Goal: Information Seeking & Learning: Find specific fact

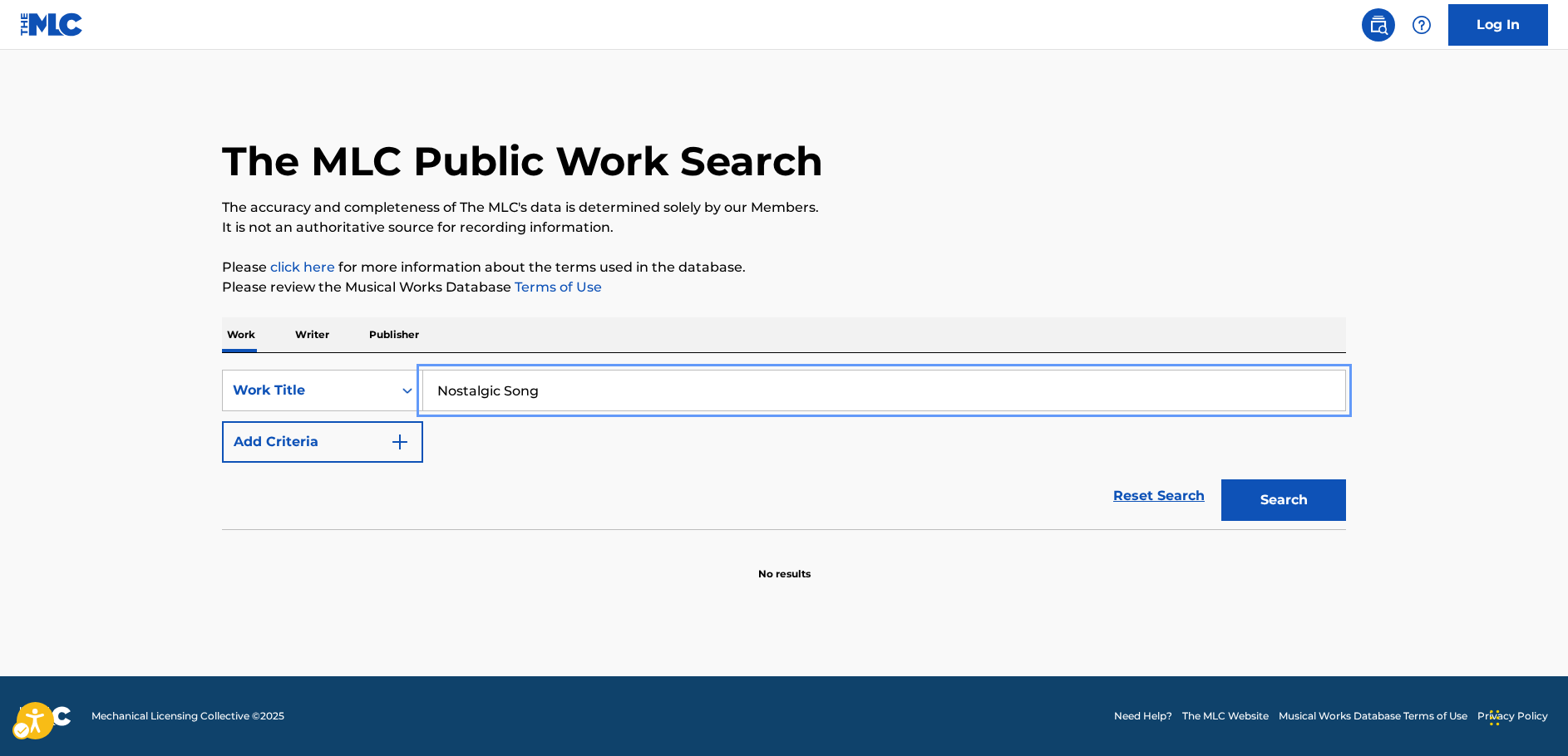
type input "Nostalgic Song"
click at [399, 441] on img "Search Form" at bounding box center [400, 442] width 20 height 20
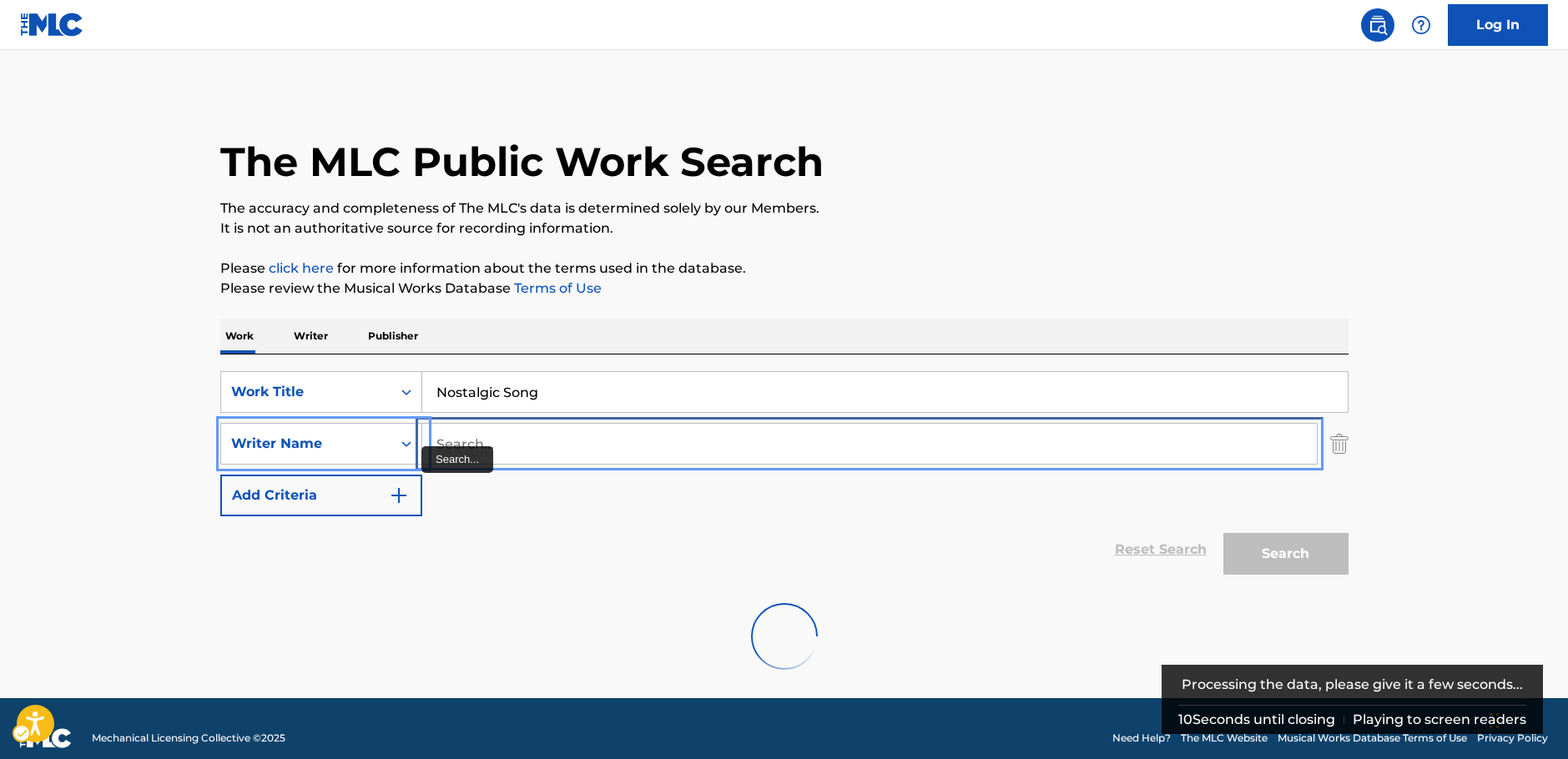
click at [491, 448] on input "Search..." at bounding box center [870, 444] width 895 height 40
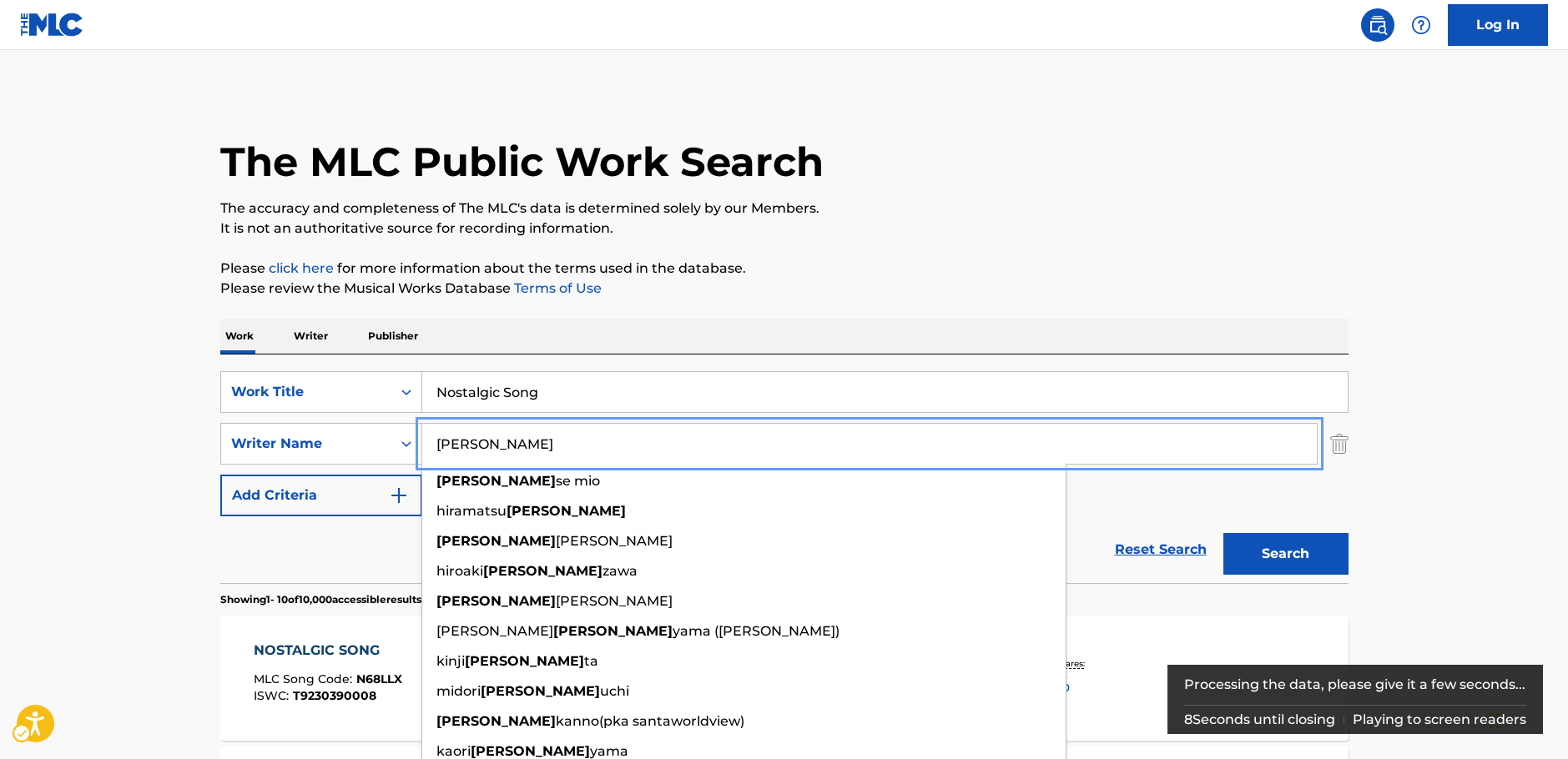
type input "[PERSON_NAME]"
click at [1306, 559] on button "Search" at bounding box center [1286, 554] width 126 height 42
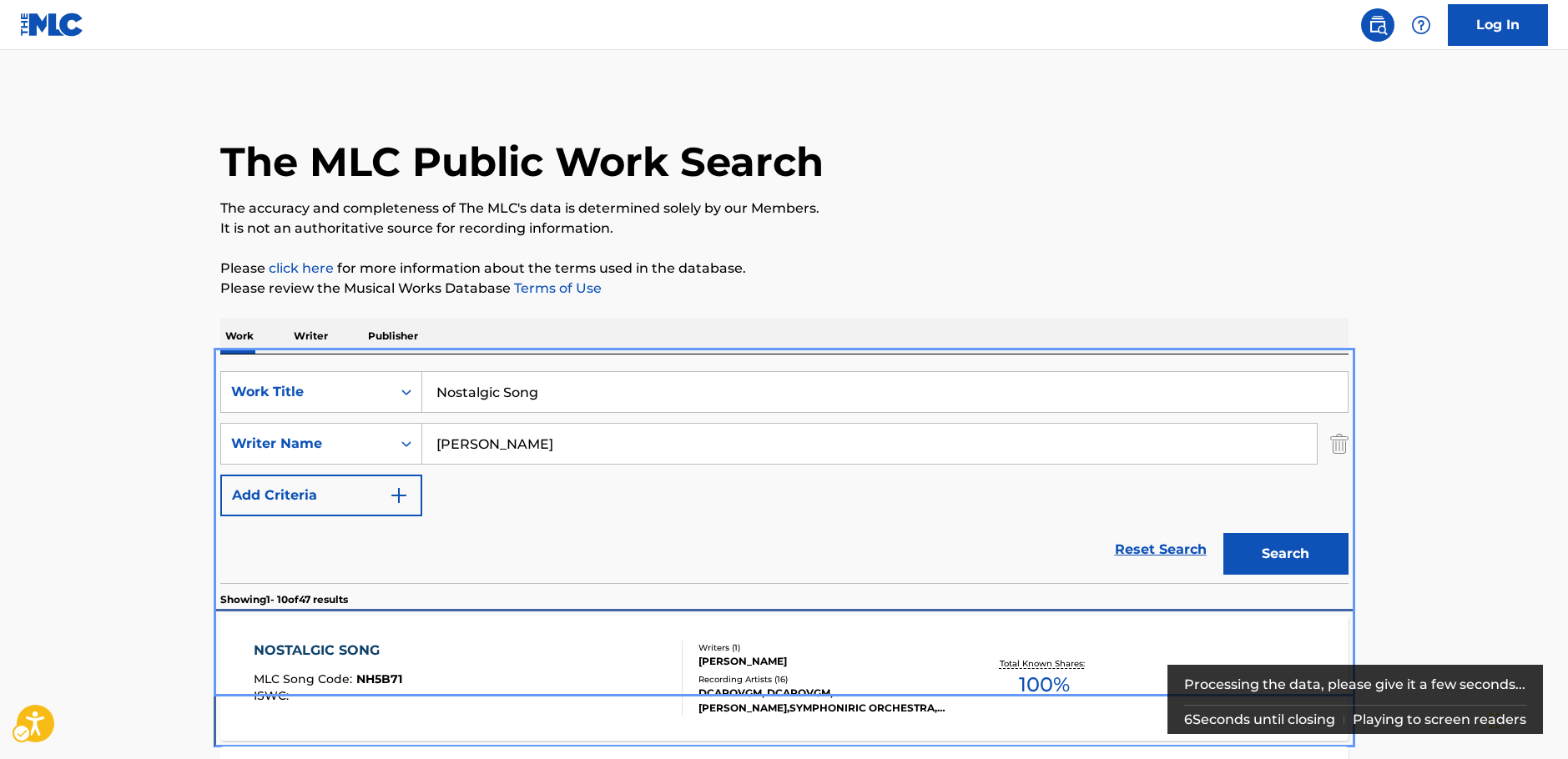
click at [448, 667] on div "NOSTALGIC SONG MLC Song Code : NH5B71 ISWC :" at bounding box center [468, 678] width 429 height 75
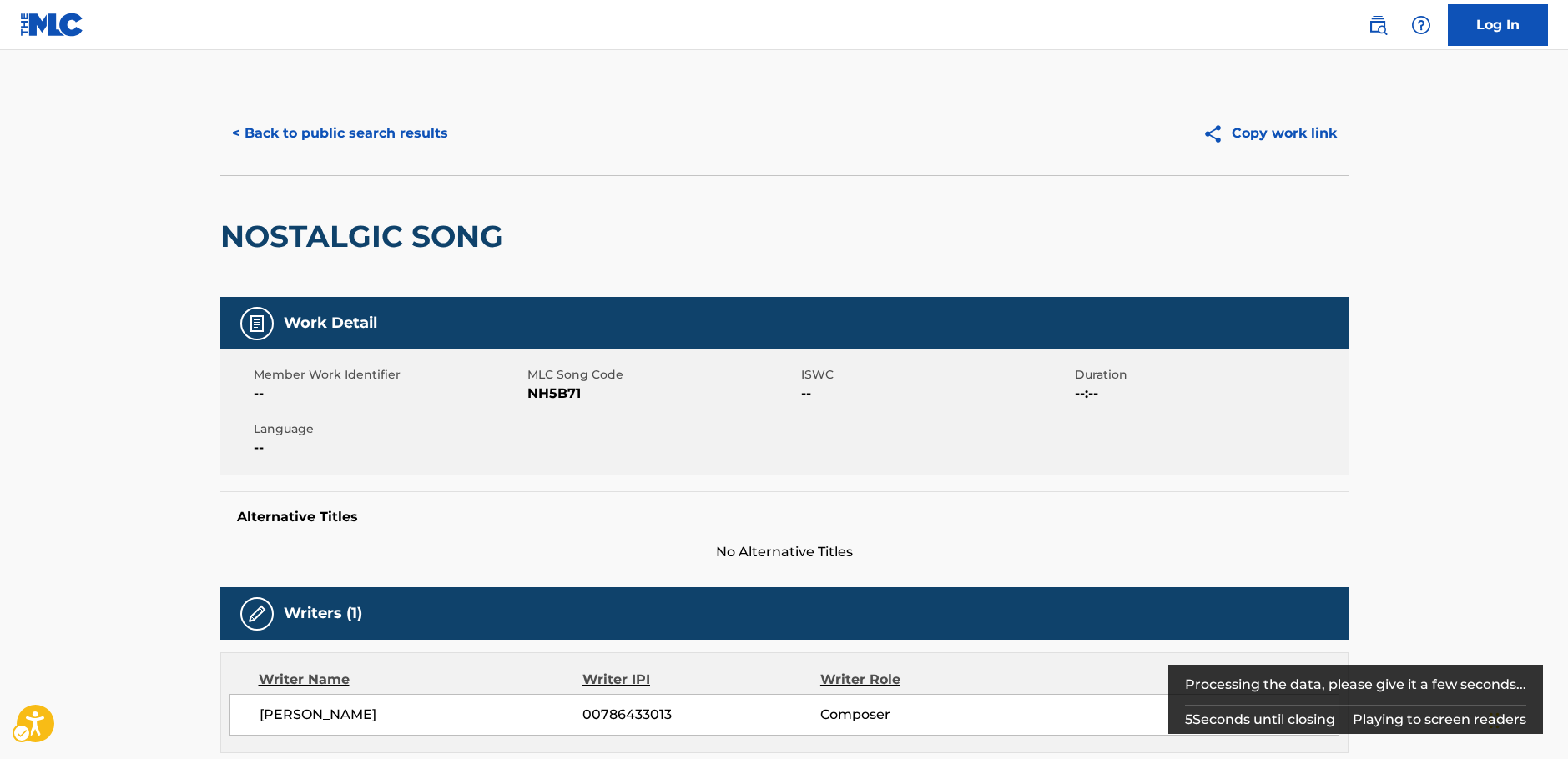
click at [552, 390] on span "MLC Song Code - NH5B71" at bounding box center [662, 394] width 270 height 20
click at [551, 391] on span "MLC Song Code - NH5B71" at bounding box center [662, 394] width 270 height 20
copy span "NH5B71"
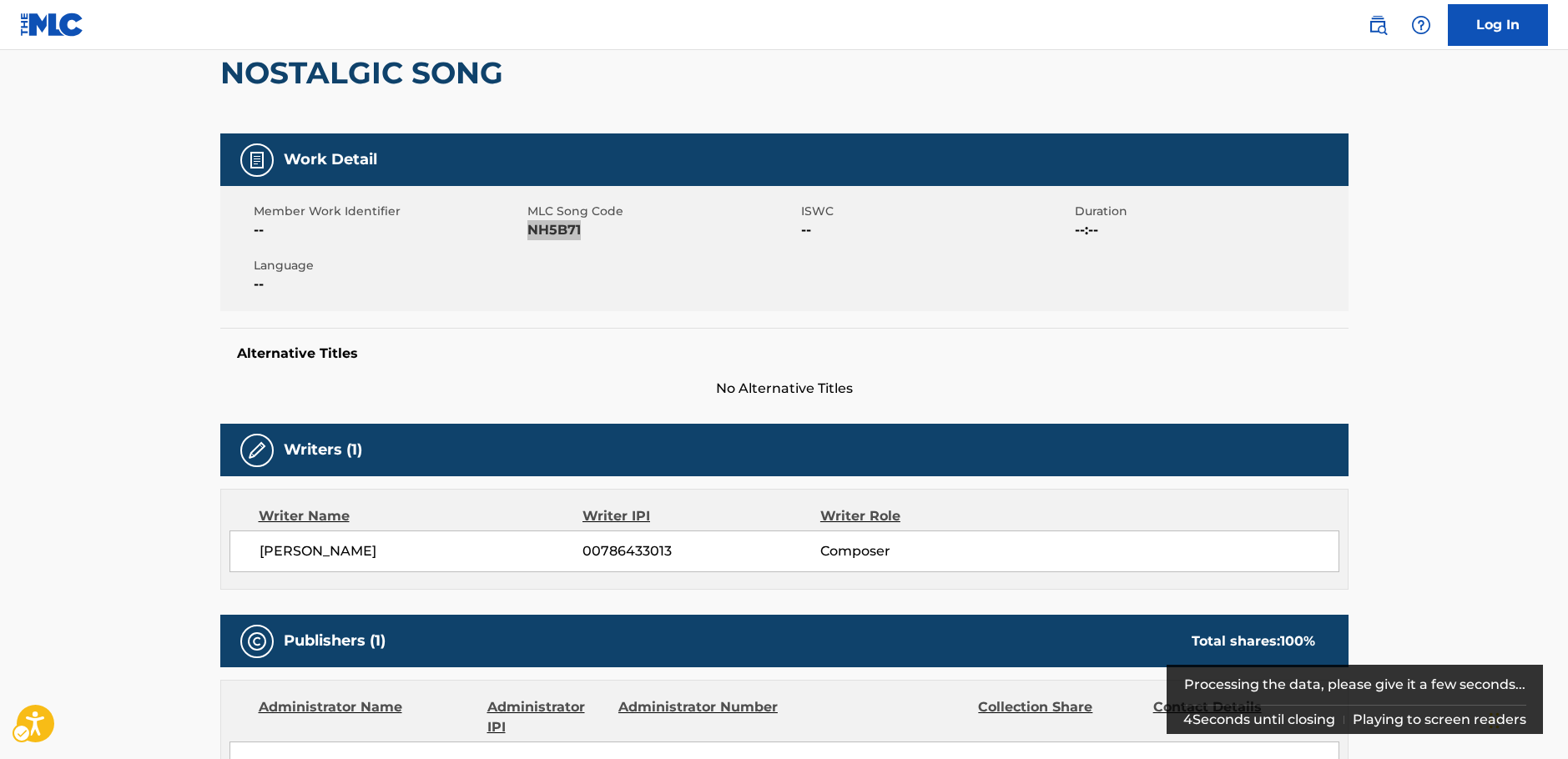
scroll to position [500, 0]
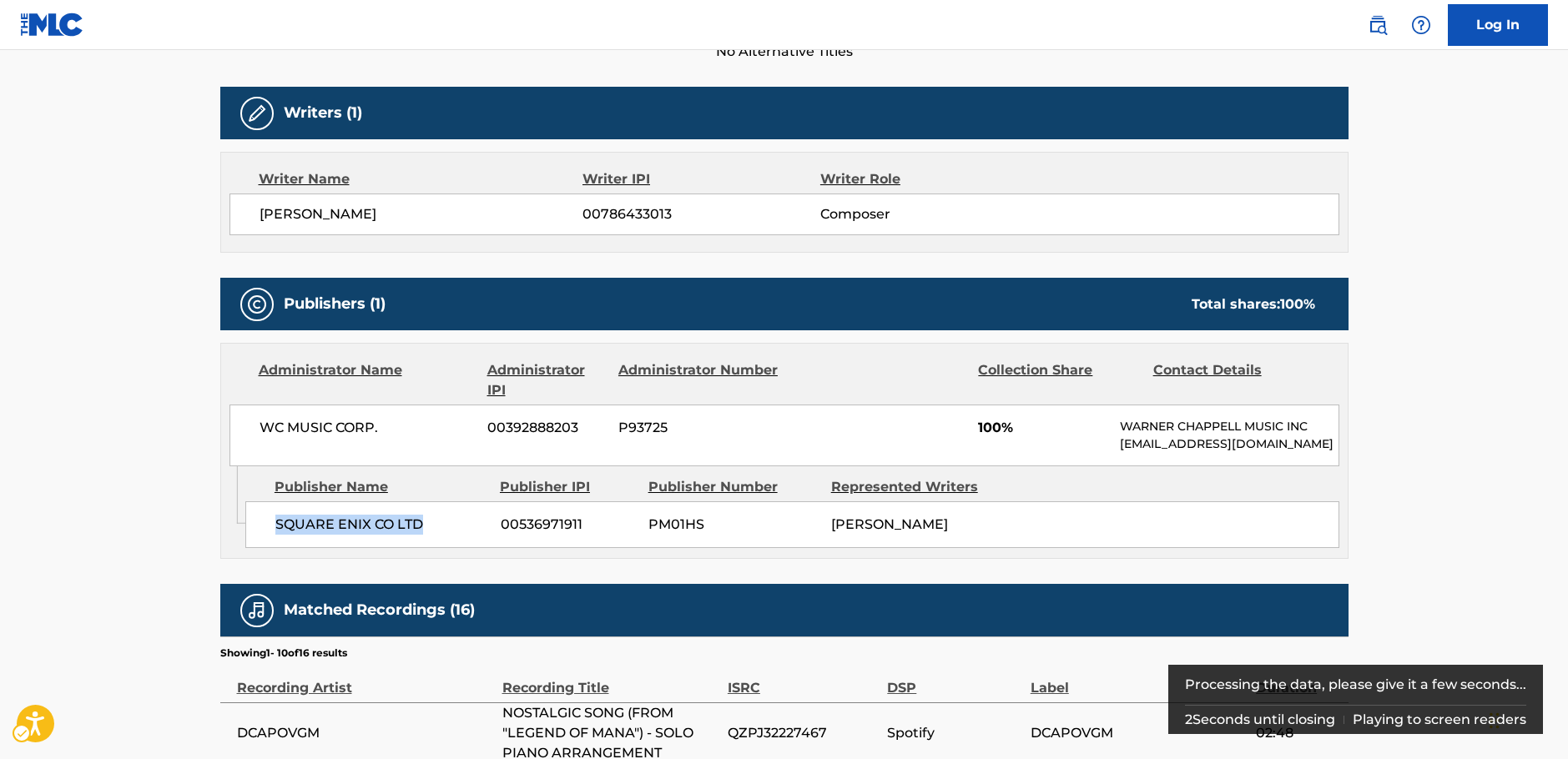
drag, startPoint x: 432, startPoint y: 550, endPoint x: 265, endPoint y: 547, distance: 167.0
click at [265, 547] on div "SQUARE ENIX CO LTD 00536971911 PM01HS [PERSON_NAME]" at bounding box center [792, 524] width 1094 height 46
copy span "SQUARE ENIX CO LTD"
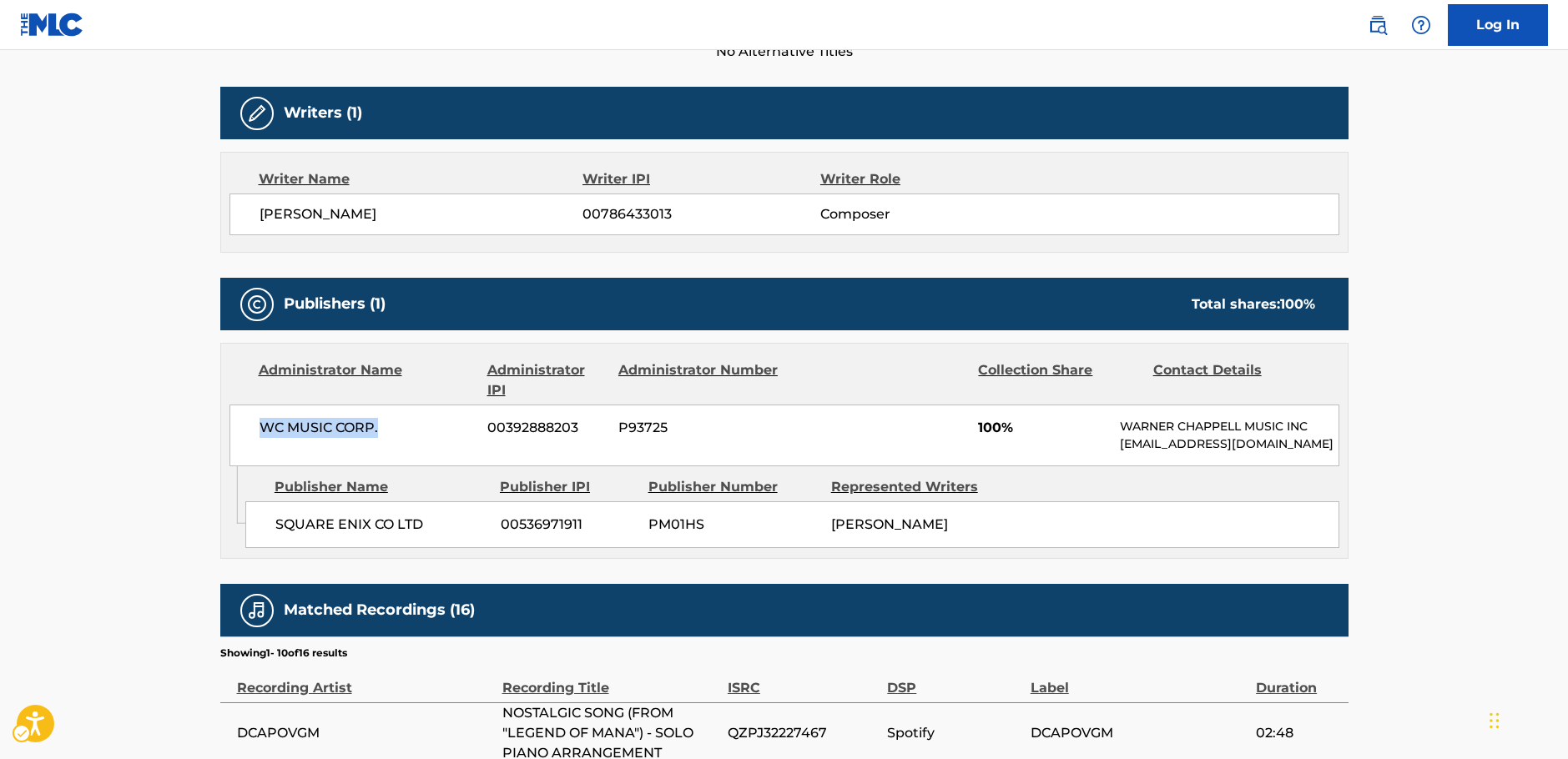
drag, startPoint x: 400, startPoint y: 438, endPoint x: 221, endPoint y: 439, distance: 179.0
click at [221, 439] on div "Administrator Name Administrator IPI Administrator Number Collection Share Cont…" at bounding box center [784, 405] width 1126 height 123
copy span "WC MUSIC CORP."
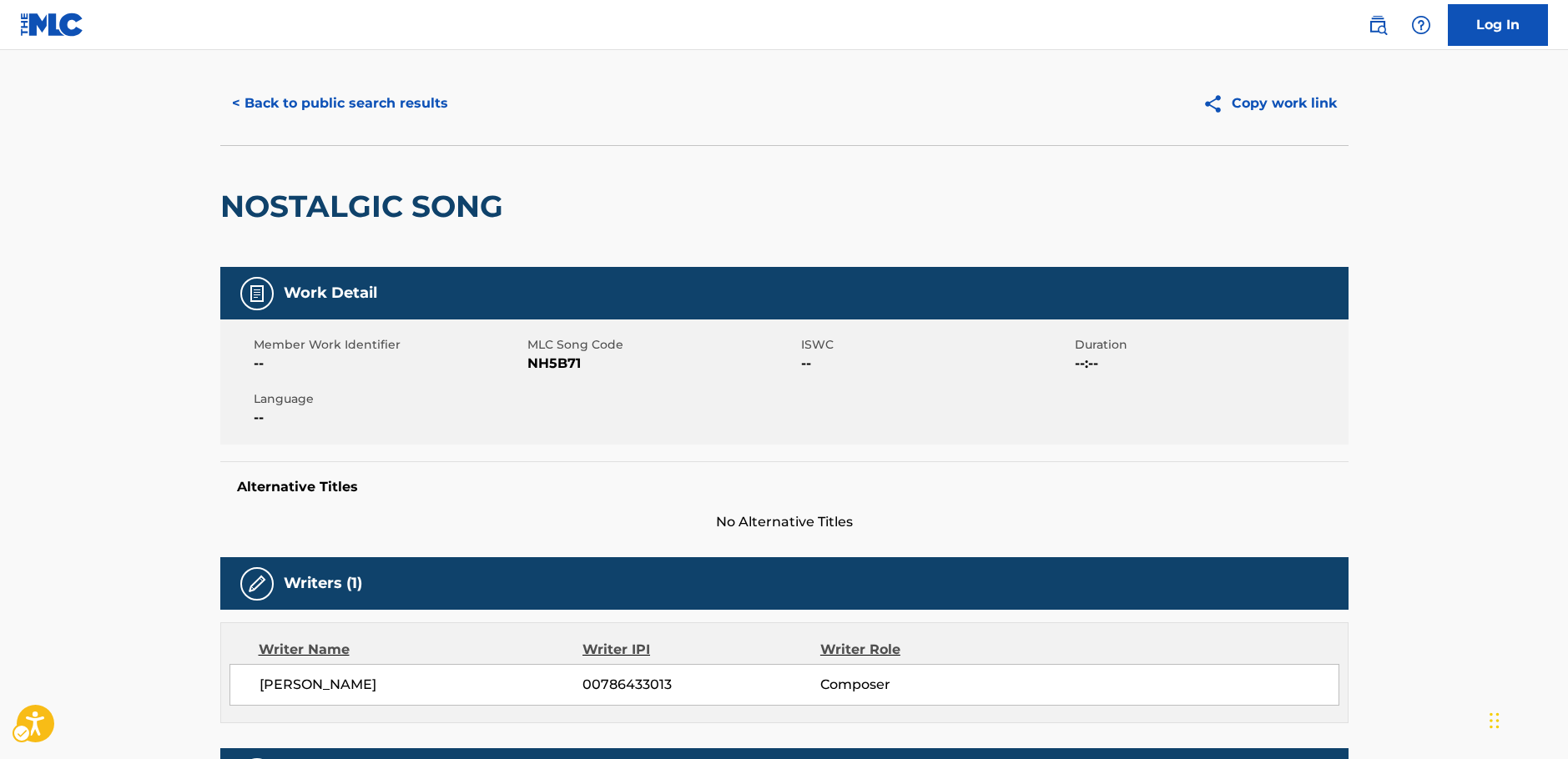
scroll to position [0, 0]
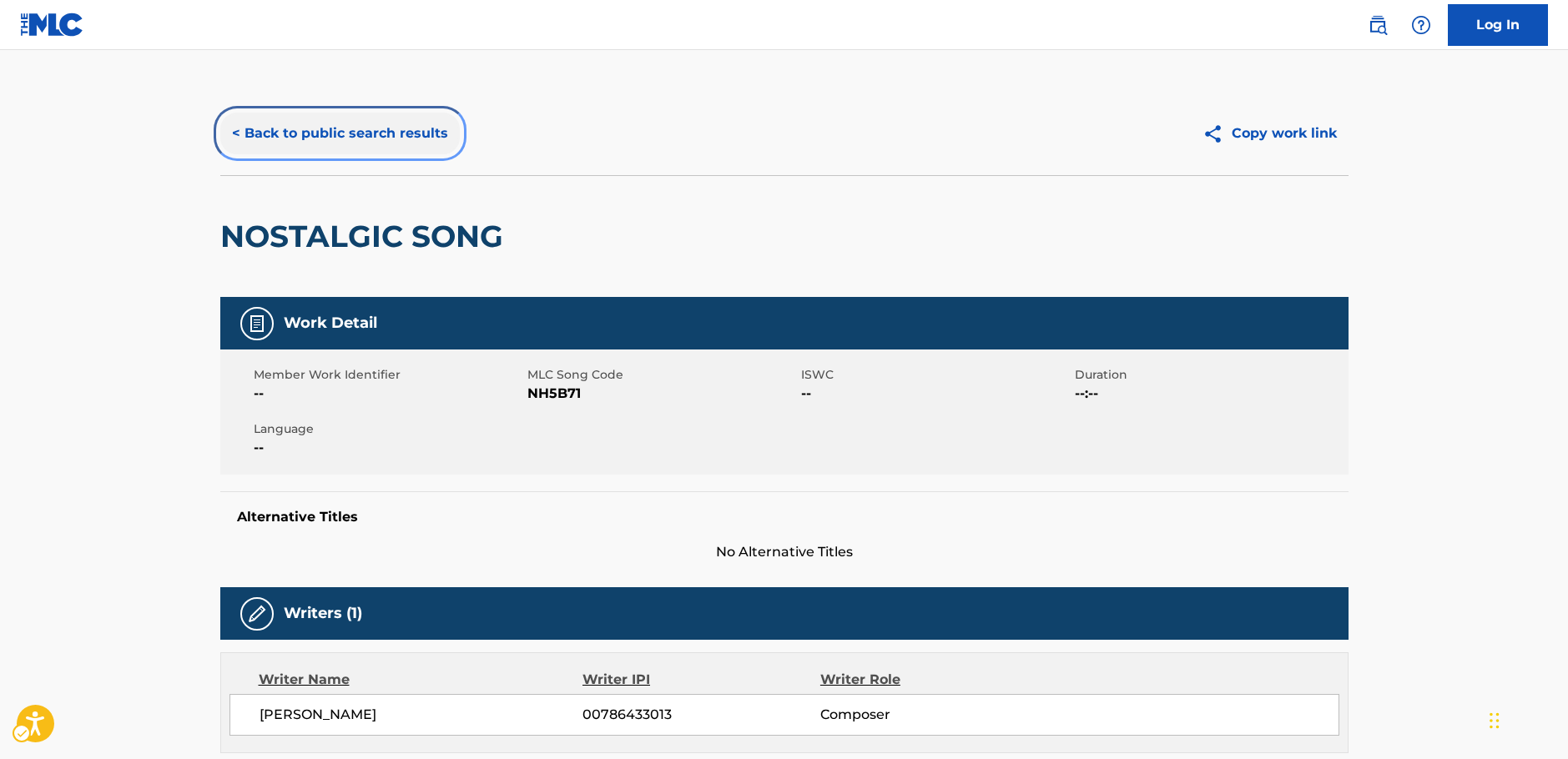
click at [399, 138] on button "< Back to public search results" at bounding box center [340, 134] width 239 height 42
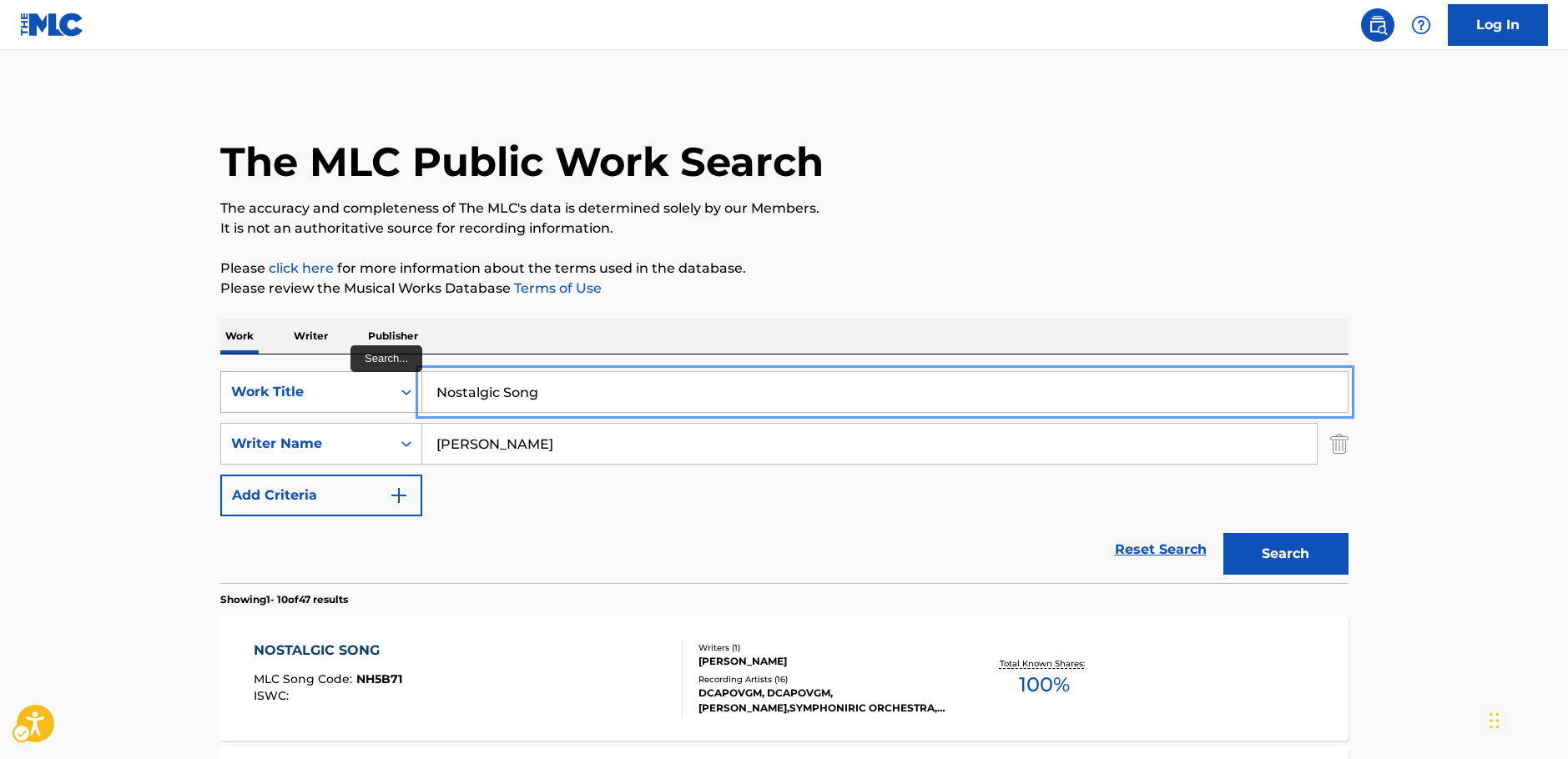
drag, startPoint x: 431, startPoint y: 401, endPoint x: 412, endPoint y: 402, distance: 19.0
click at [413, 402] on div "SearchWithCriteria84c3c889-e87d-4faa-853c-12fa1d76b536 Work Title Nostalgic Song" at bounding box center [784, 393] width 1128 height 42
paste input "Suffering Jukebox"
type input "Suffering Jukebox"
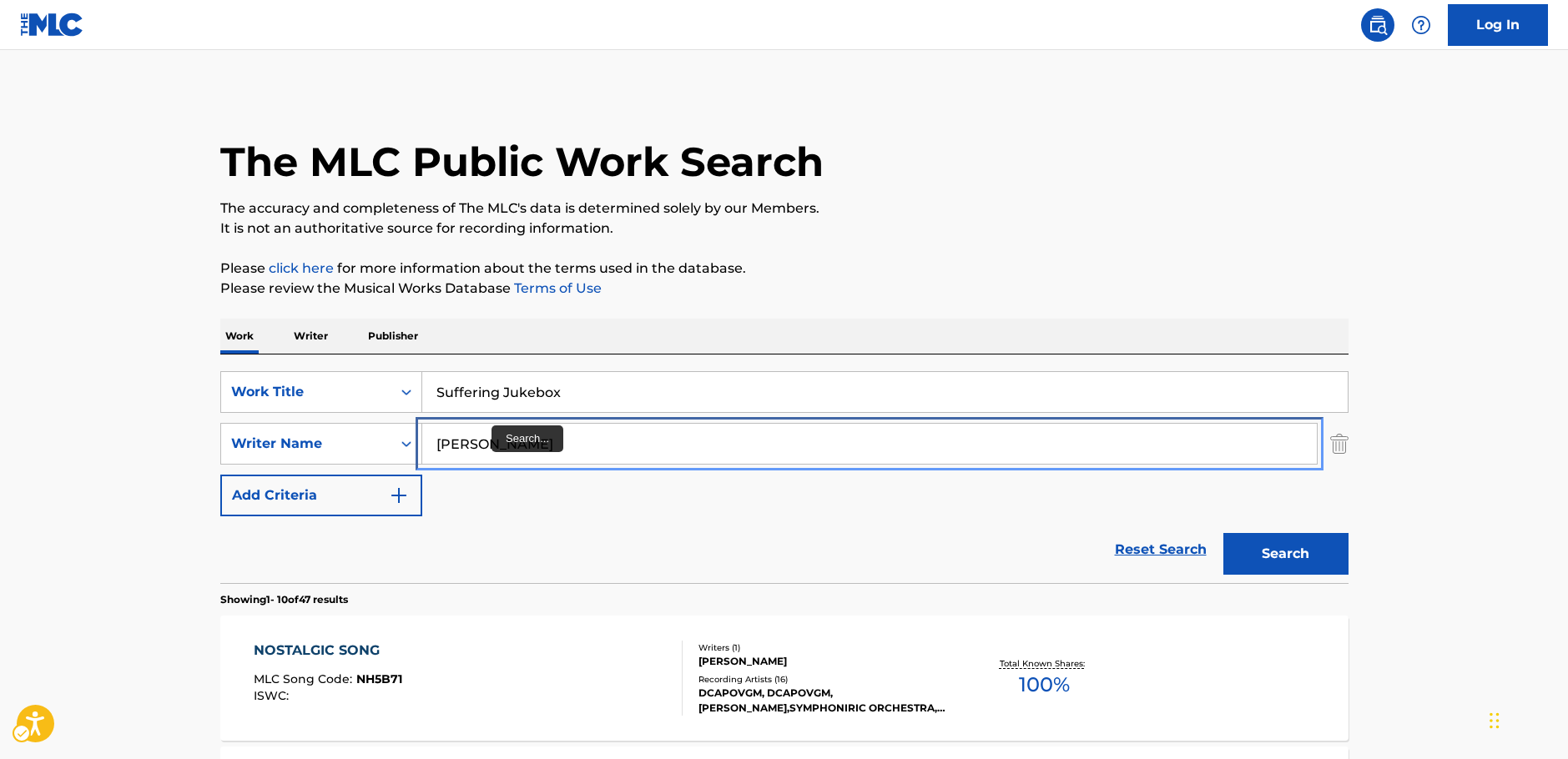
click at [377, 450] on div "SearchWithCriteriac4ef90f6-0cd3-4cb7-a22f-38161a9f05c1 Writer Name [PERSON_NAME]" at bounding box center [784, 444] width 1128 height 42
paste input "[PERSON_NAME]"
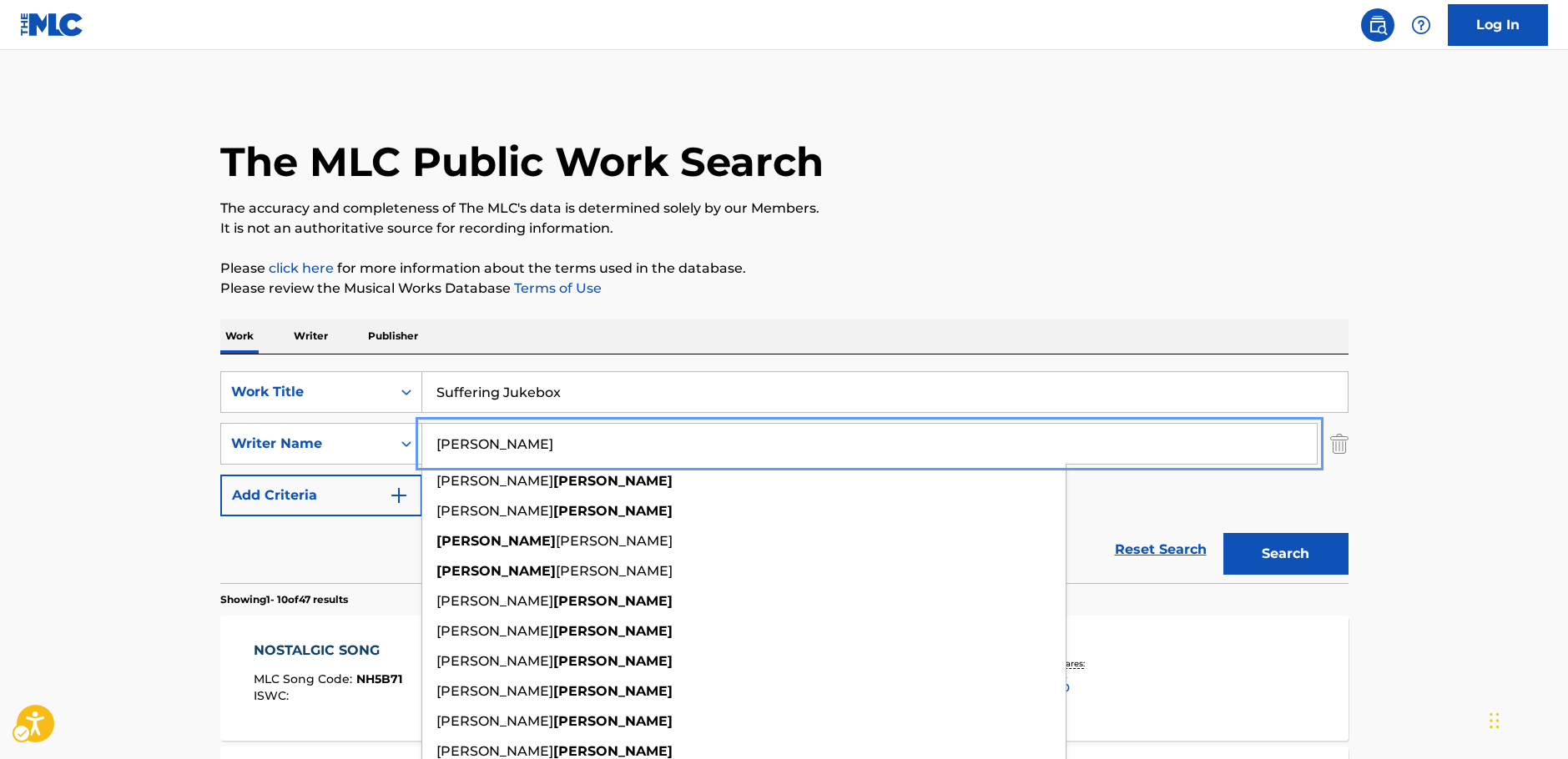
type input "[PERSON_NAME]"
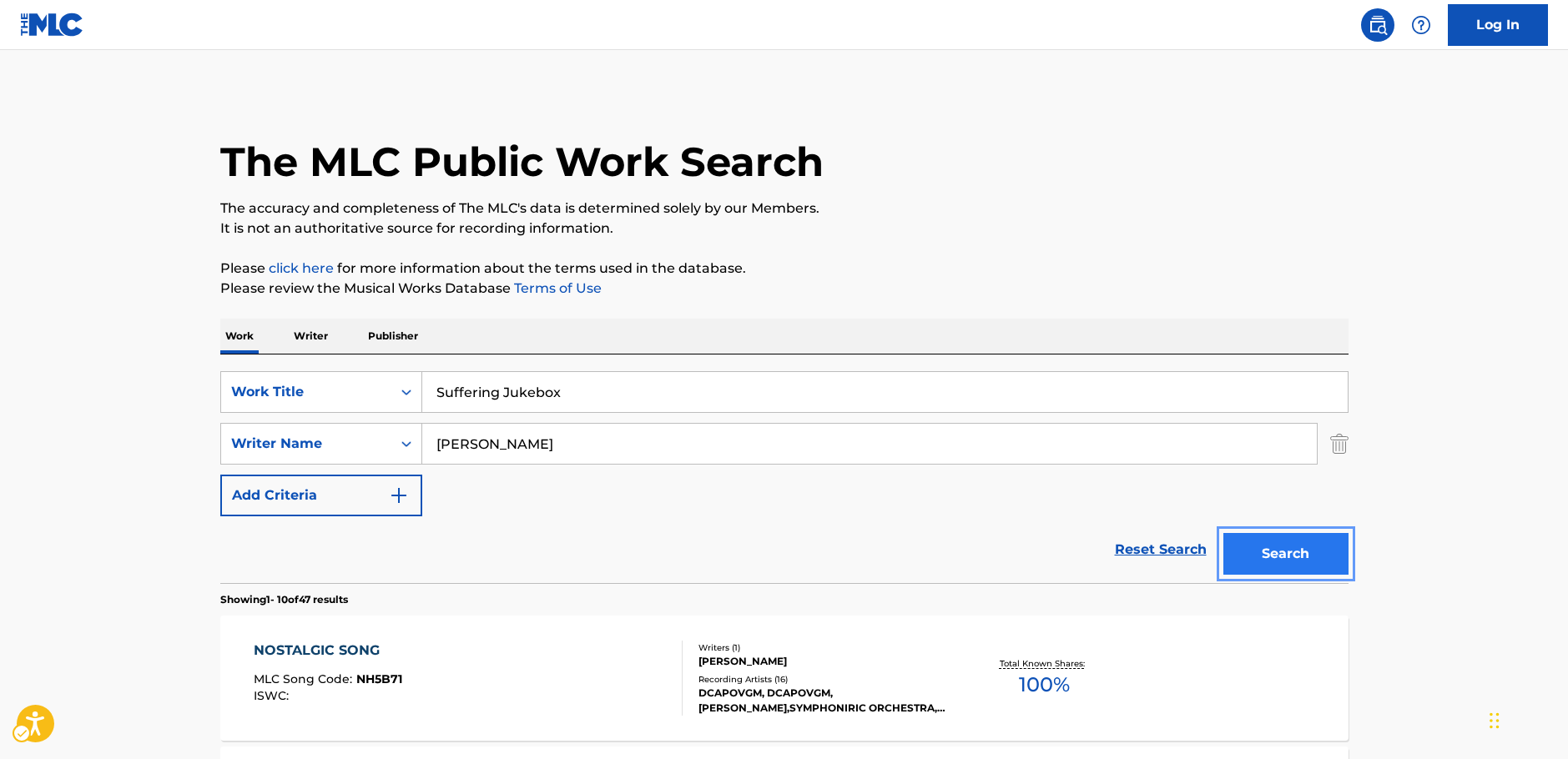
click at [1299, 559] on button "Search" at bounding box center [1286, 554] width 126 height 42
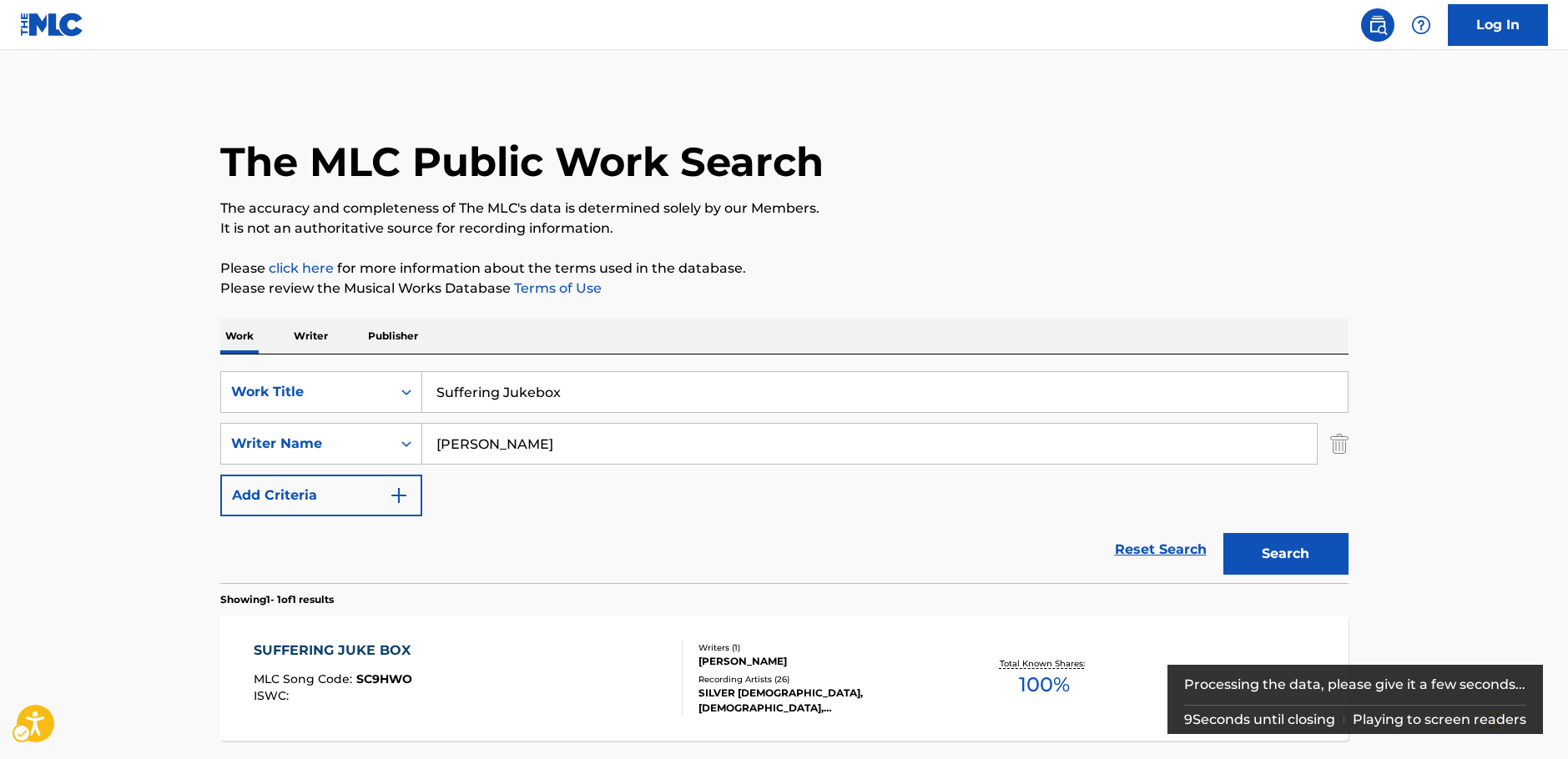
scroll to position [83, 0]
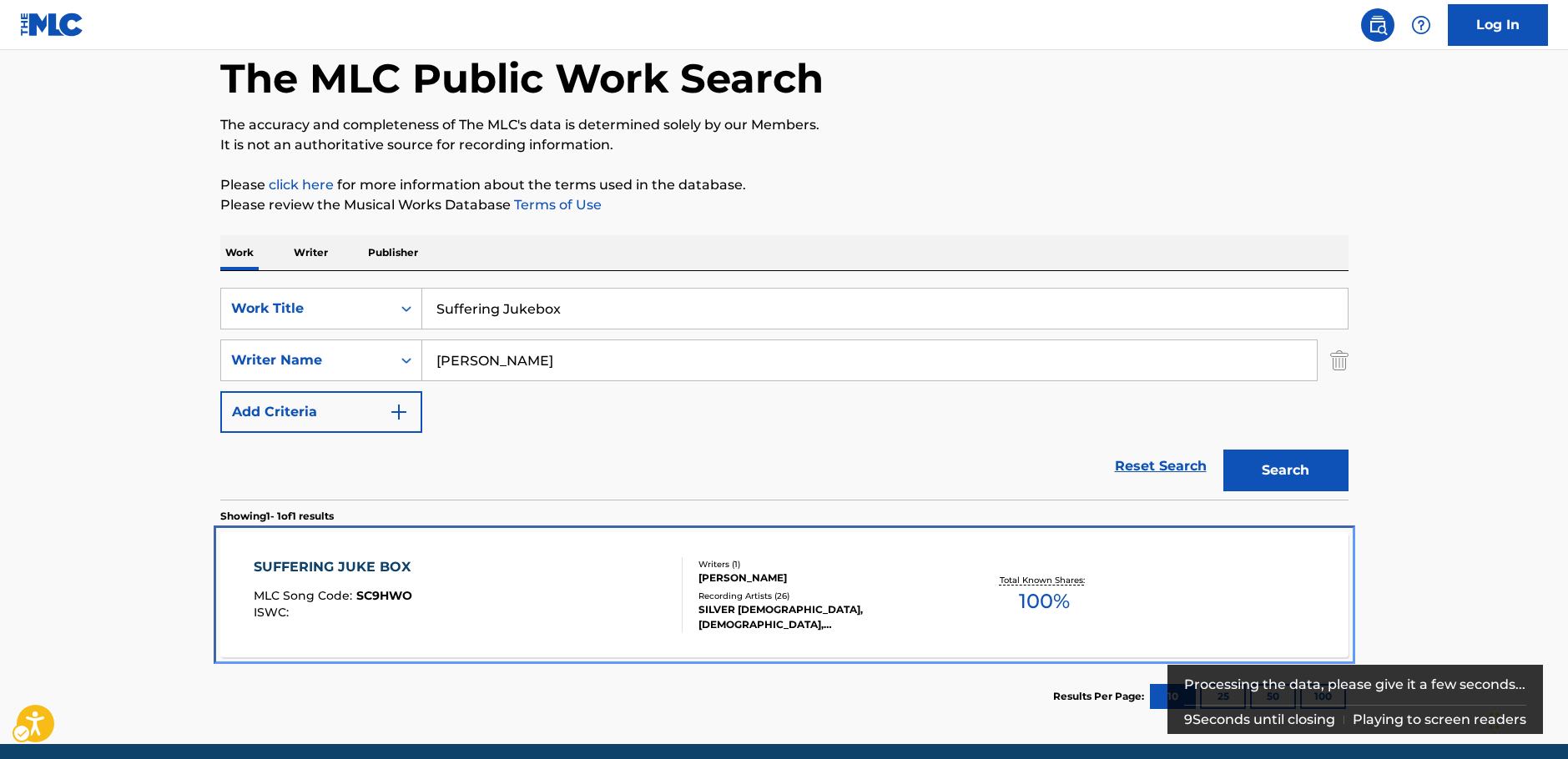
click at [484, 601] on div "SUFFERING JUKE BOX MLC Song Code : SC9HWO ISWC :" at bounding box center [468, 595] width 429 height 75
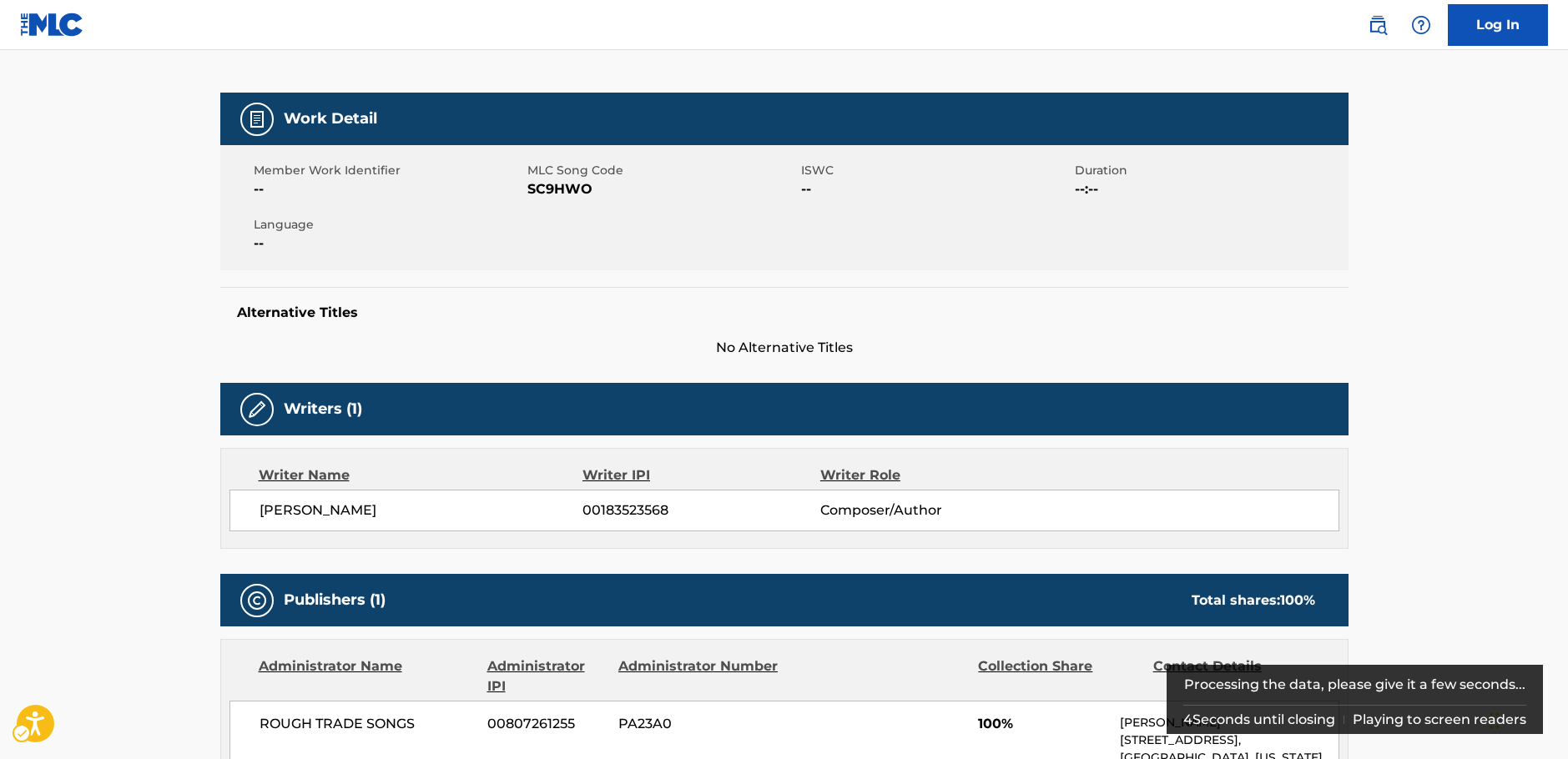
scroll to position [174, 0]
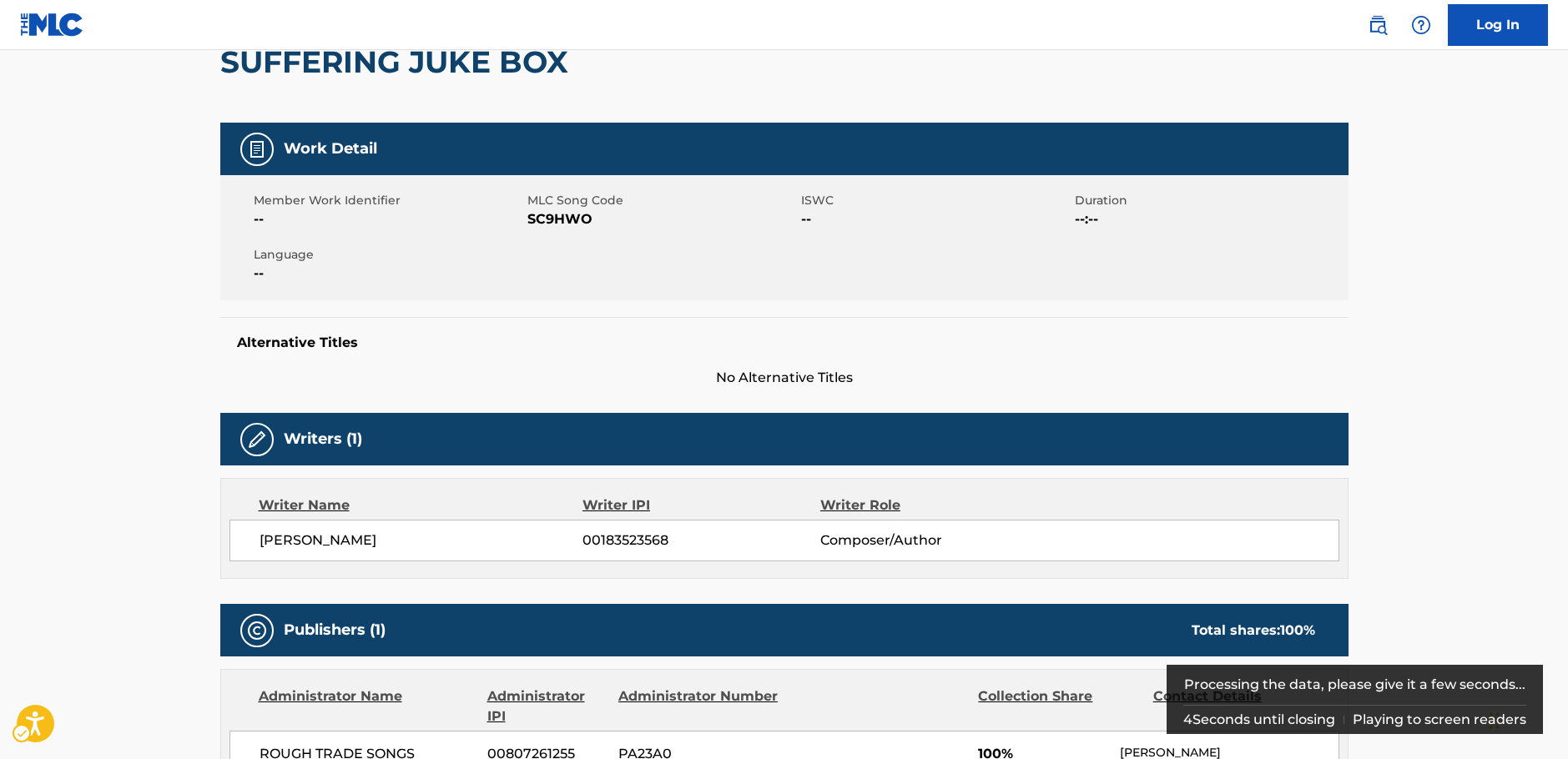
click at [559, 217] on span "MLC Song Code - SC9HWO" at bounding box center [662, 220] width 270 height 20
copy span "SC9HWO"
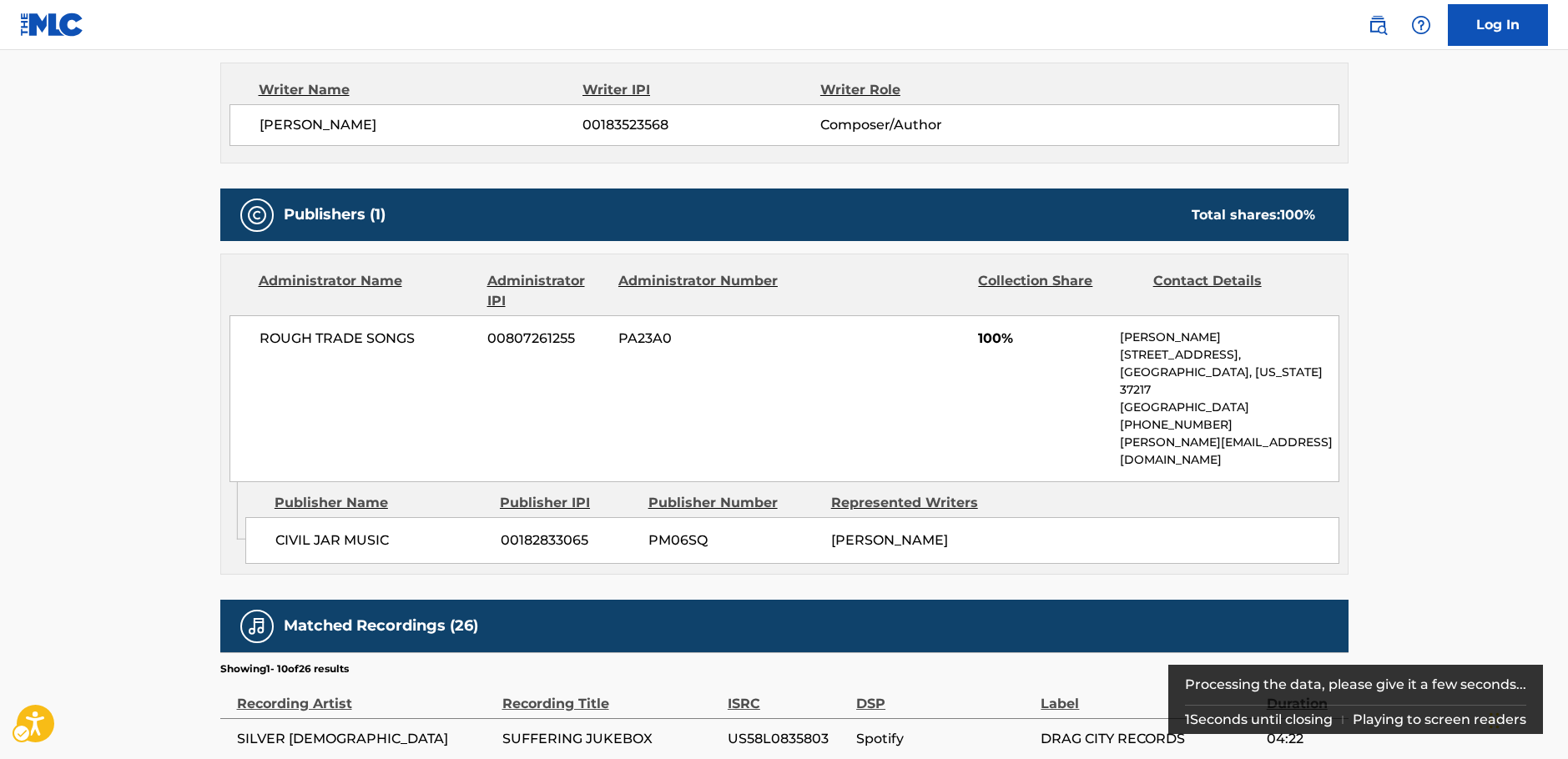
scroll to position [591, 0]
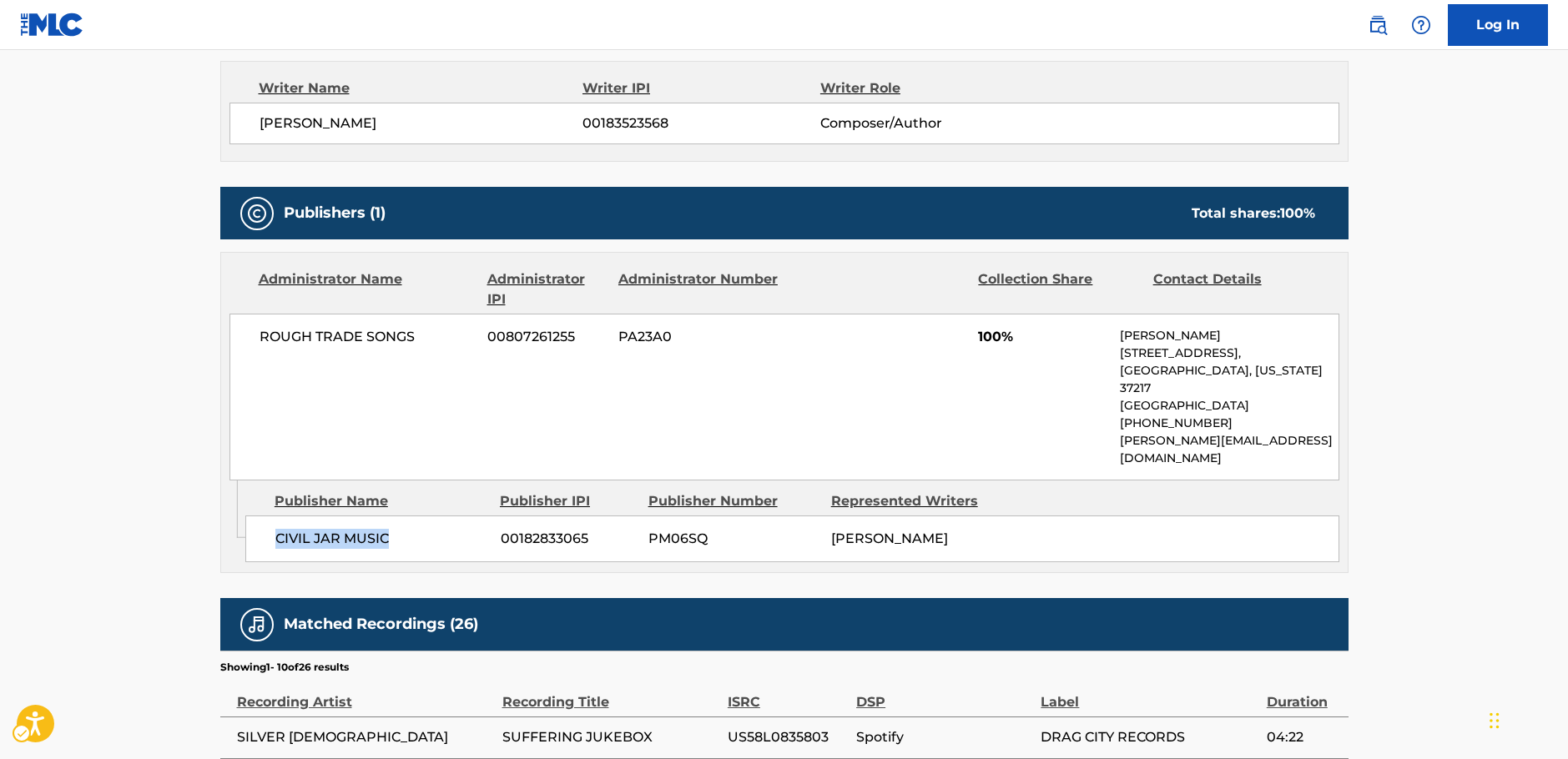
drag, startPoint x: 410, startPoint y: 505, endPoint x: 0, endPoint y: 507, distance: 410.0
click at [257, 516] on div "CIVIL JAR MUSIC 00182833065 PM06SQ [PERSON_NAME]" at bounding box center [792, 538] width 1094 height 46
copy span "CIVIL JAR MUSIC"
drag, startPoint x: 359, startPoint y: 342, endPoint x: 247, endPoint y: 340, distance: 112.0
click at [247, 340] on div "ROUGH TRADE SONGS 00807261255 PA23A0 100% [PERSON_NAME] [STREET_ADDRESS][US_STA…" at bounding box center [784, 397] width 1110 height 167
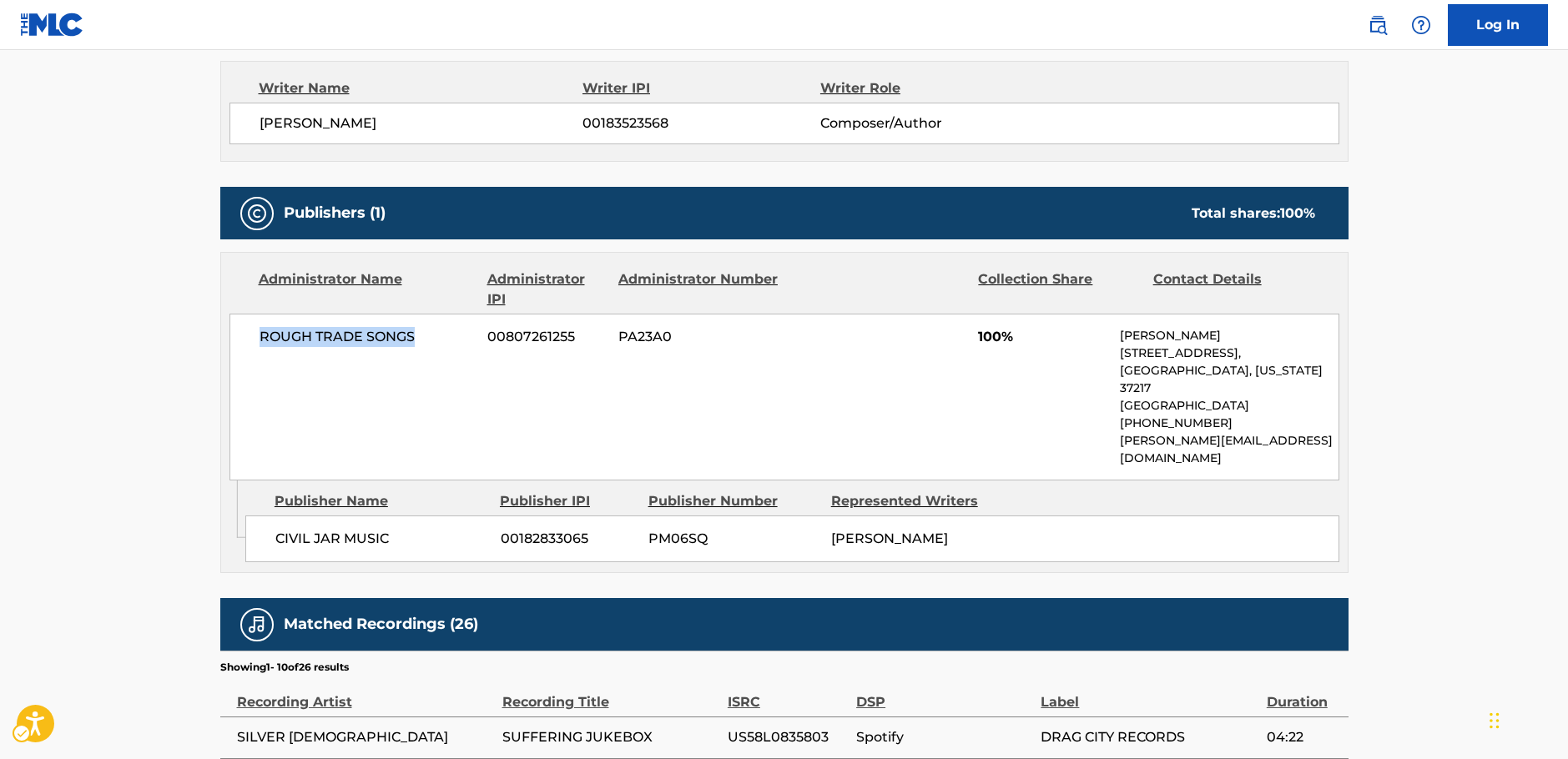
copy span "ROUGH TRADE SONGS"
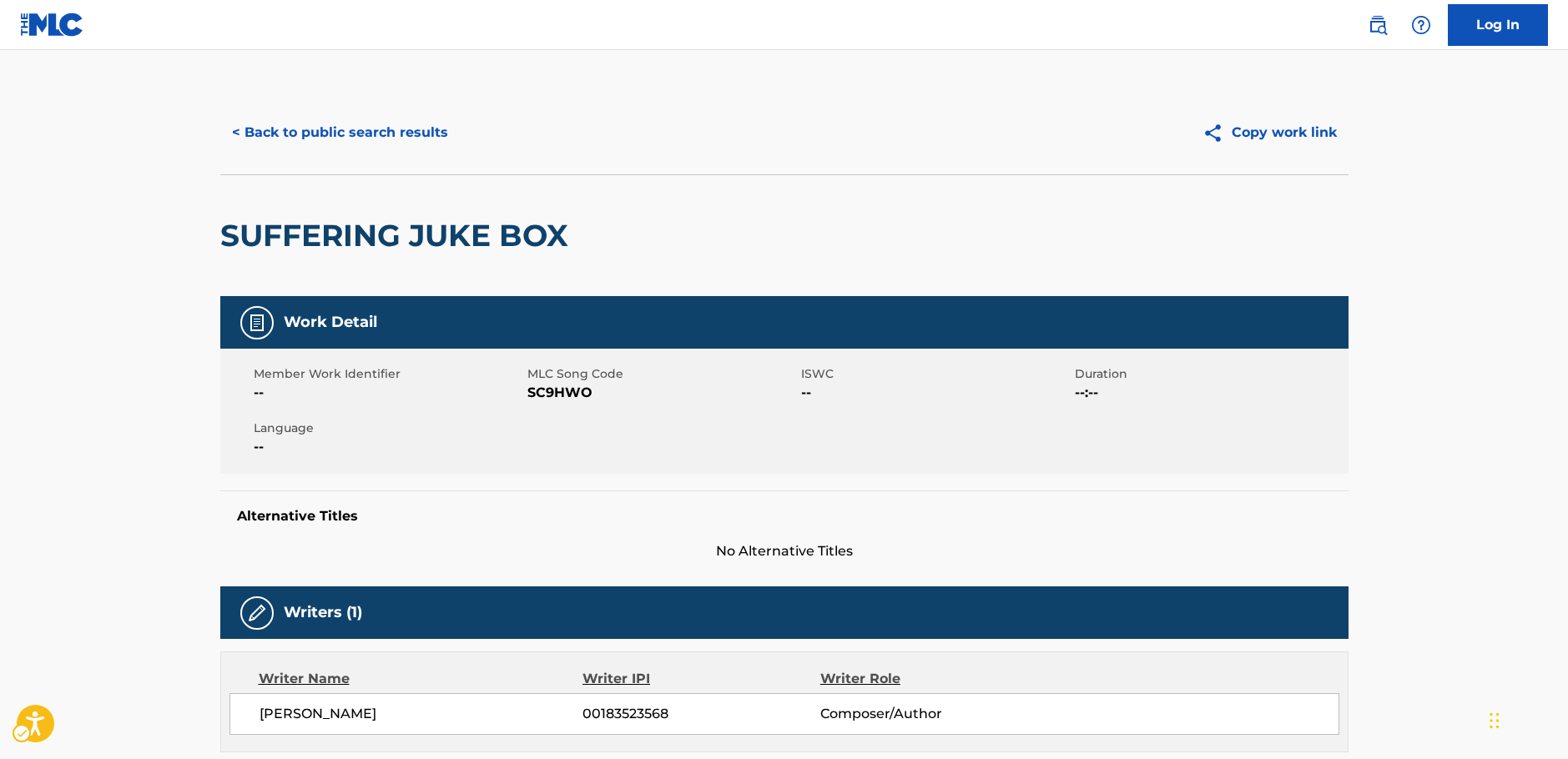
scroll to position [0, 0]
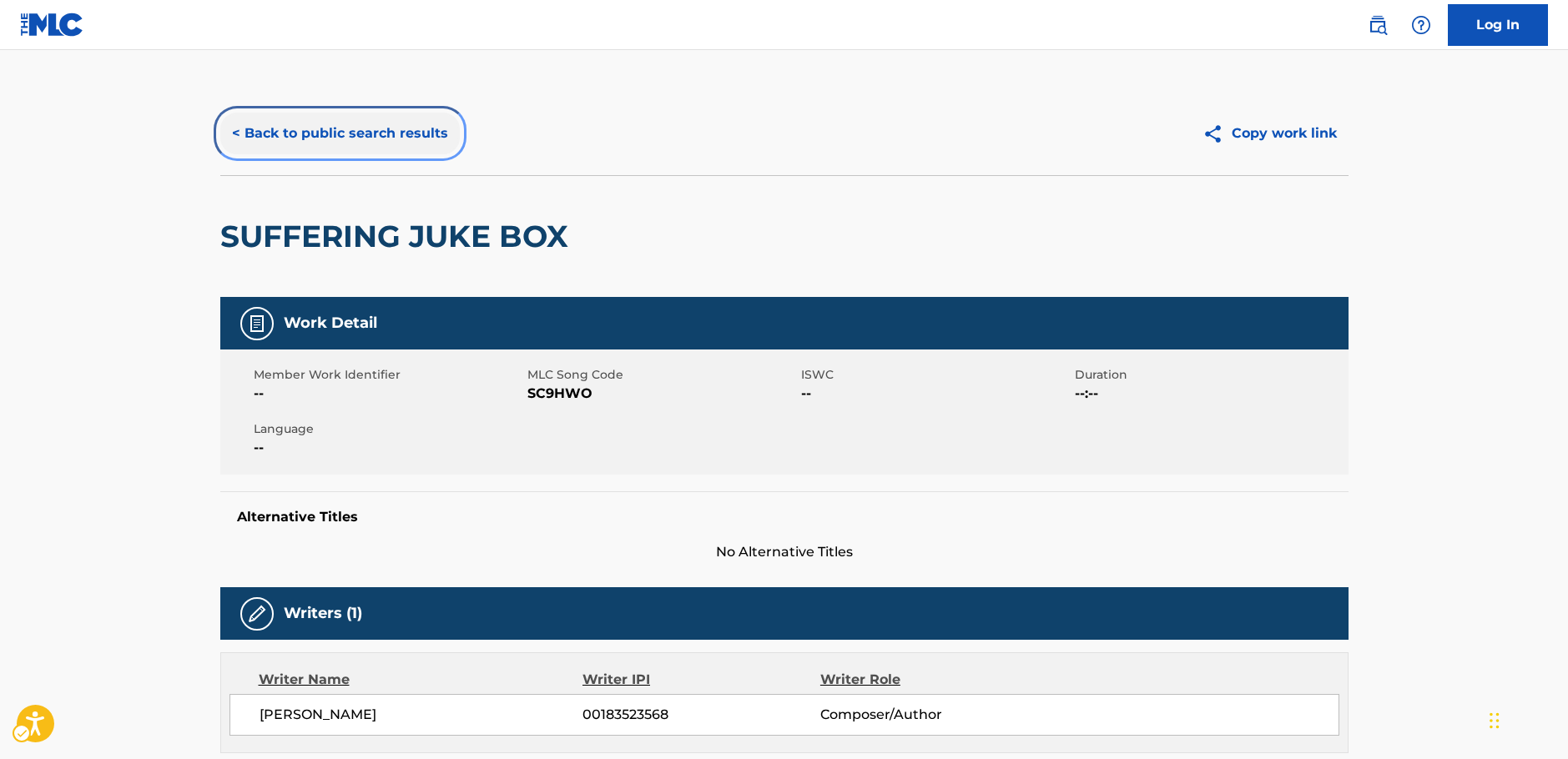
click at [325, 126] on button "< Back to public search results" at bounding box center [340, 134] width 239 height 42
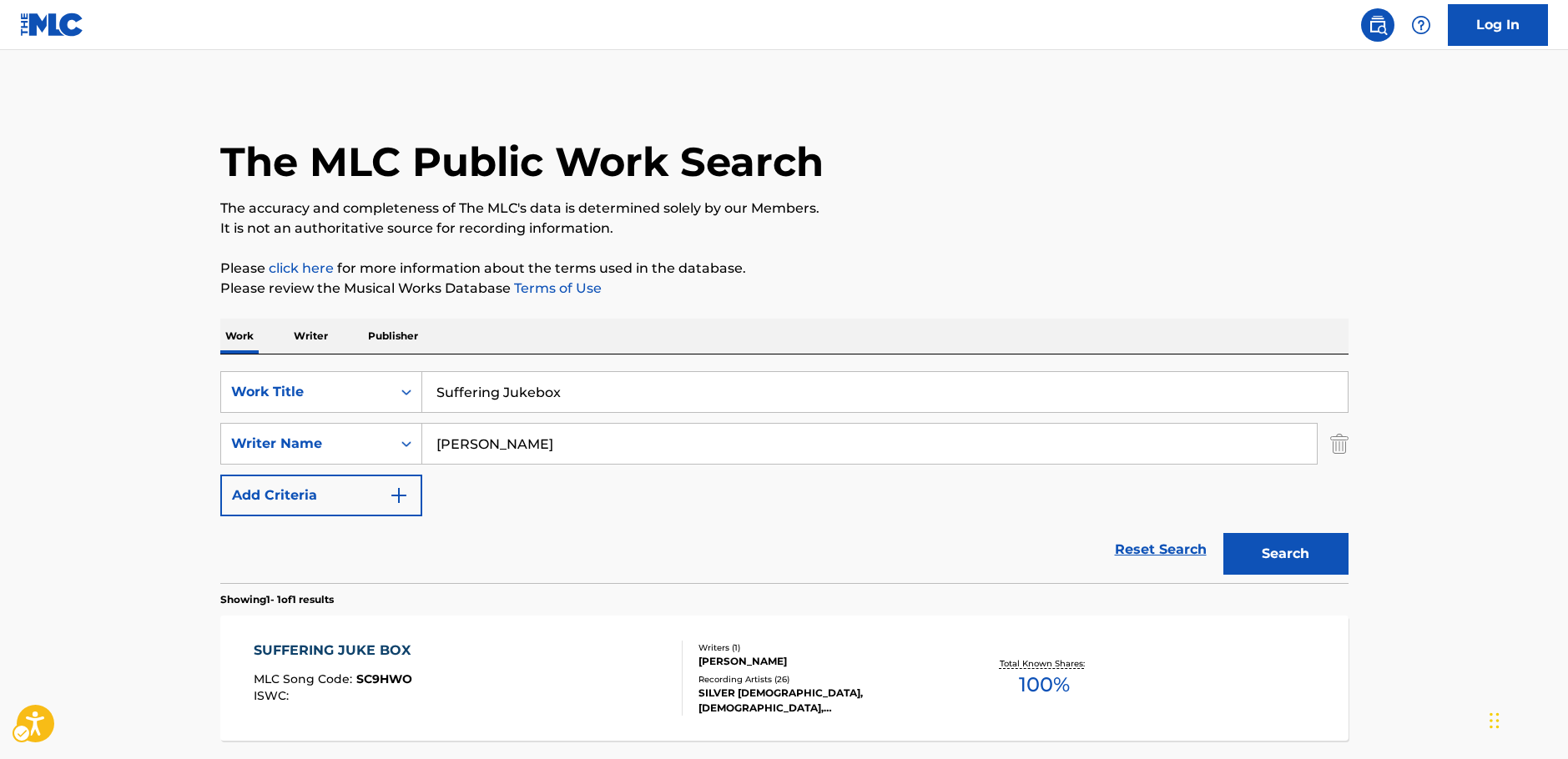
scroll to position [53, 0]
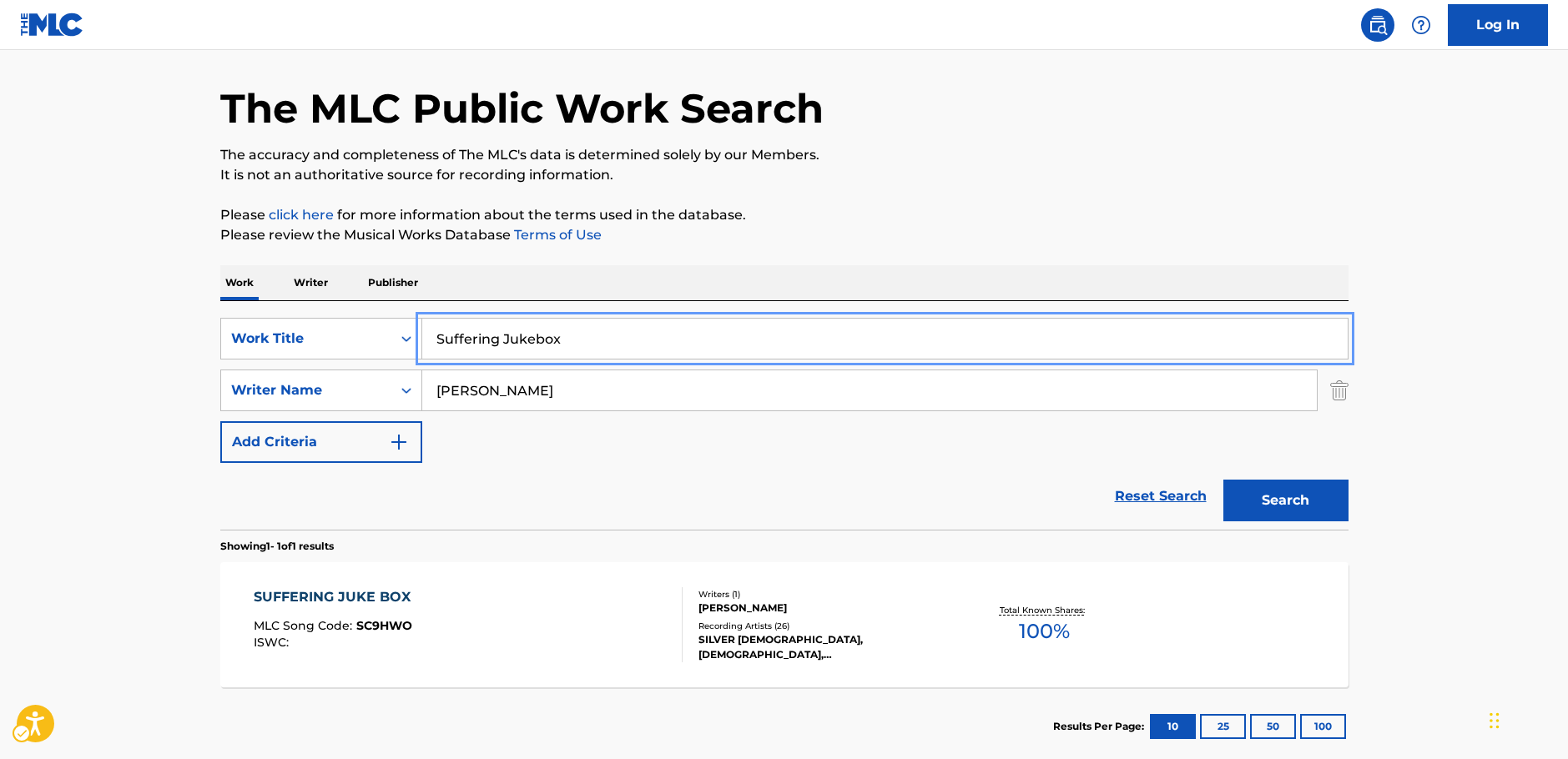
drag, startPoint x: 578, startPoint y: 332, endPoint x: 78, endPoint y: 339, distance: 500.0
click at [223, 334] on div "SearchWithCriteria84c3c889-e87d-4faa-853c-12fa1d76b536 Work Title Suffering Juk…" at bounding box center [784, 339] width 1128 height 42
paste input "Harukaze No Yume"
type input "Harukaze No Yume"
click at [75, 337] on main "The MLC Public Work Search The accuracy and completeness of The MLC's data is d…" at bounding box center [784, 385] width 1568 height 778
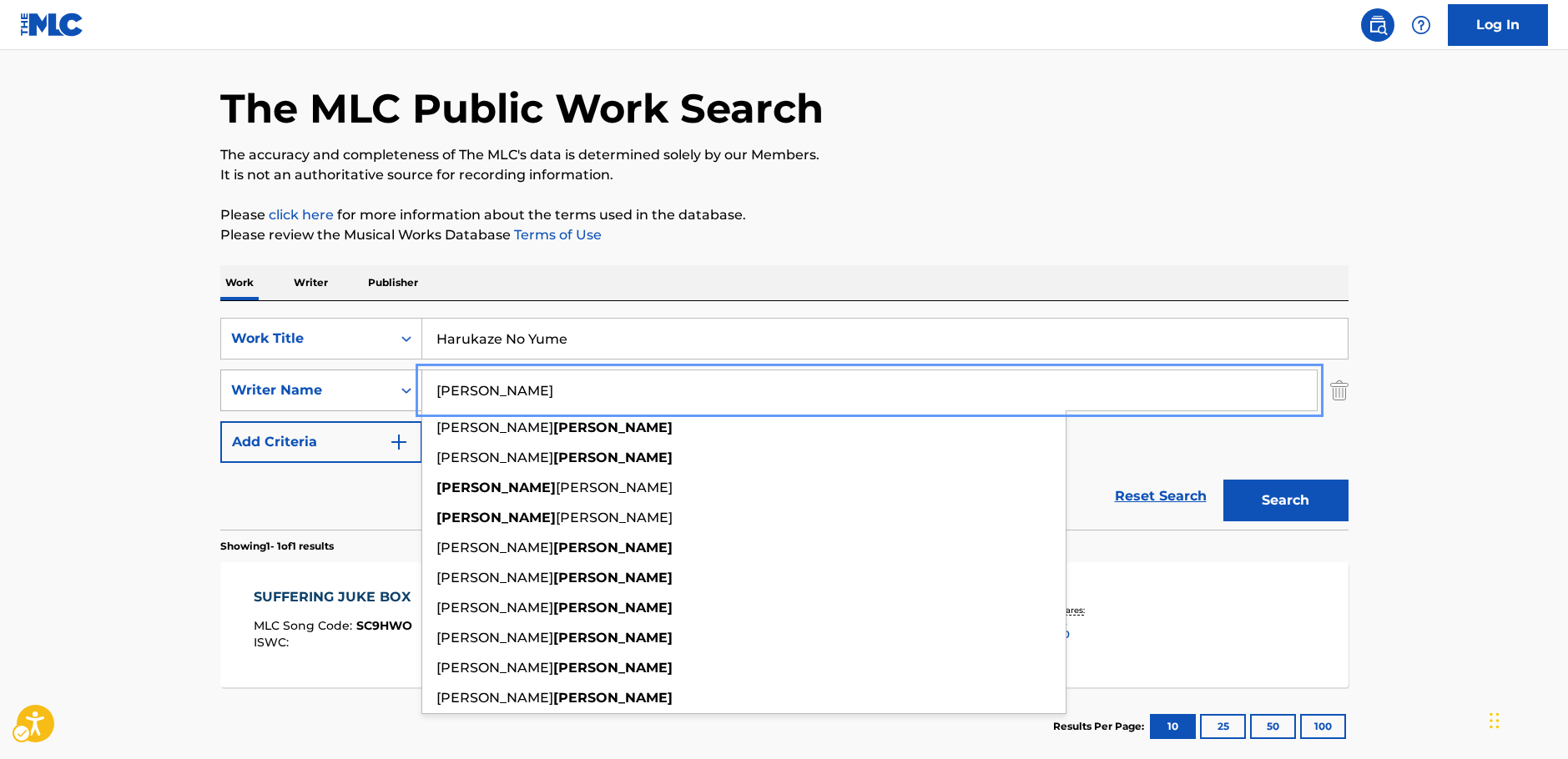
drag, startPoint x: 394, startPoint y: 390, endPoint x: 339, endPoint y: 393, distance: 55.1
click at [339, 393] on div "SearchWithCriteriac4ef90f6-0cd3-4cb7-a22f-38161a9f05c1 Writer Name [PERSON_NAME…" at bounding box center [784, 391] width 1128 height 42
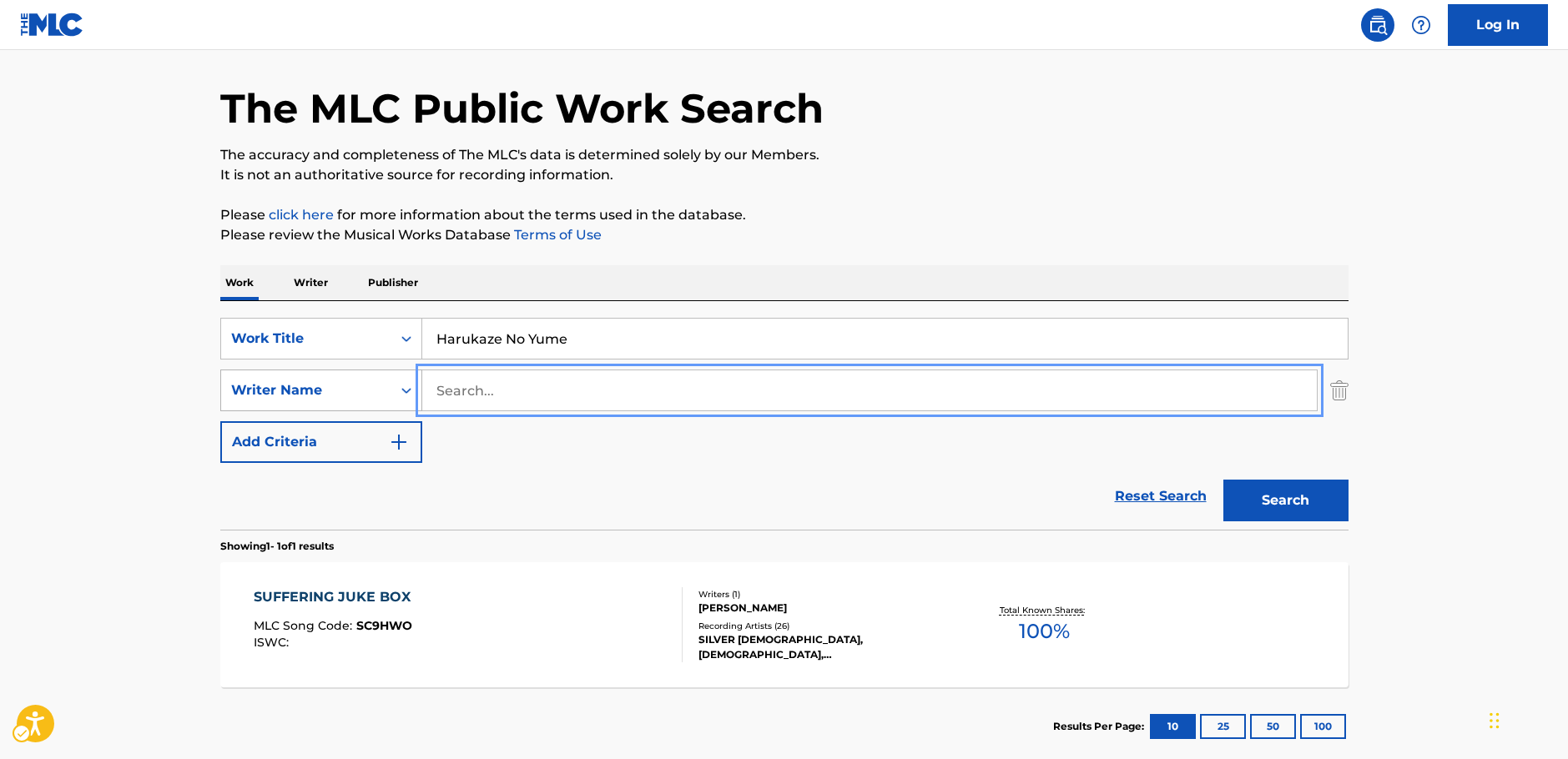
click at [1223, 479] on button "Search" at bounding box center [1286, 500] width 126 height 42
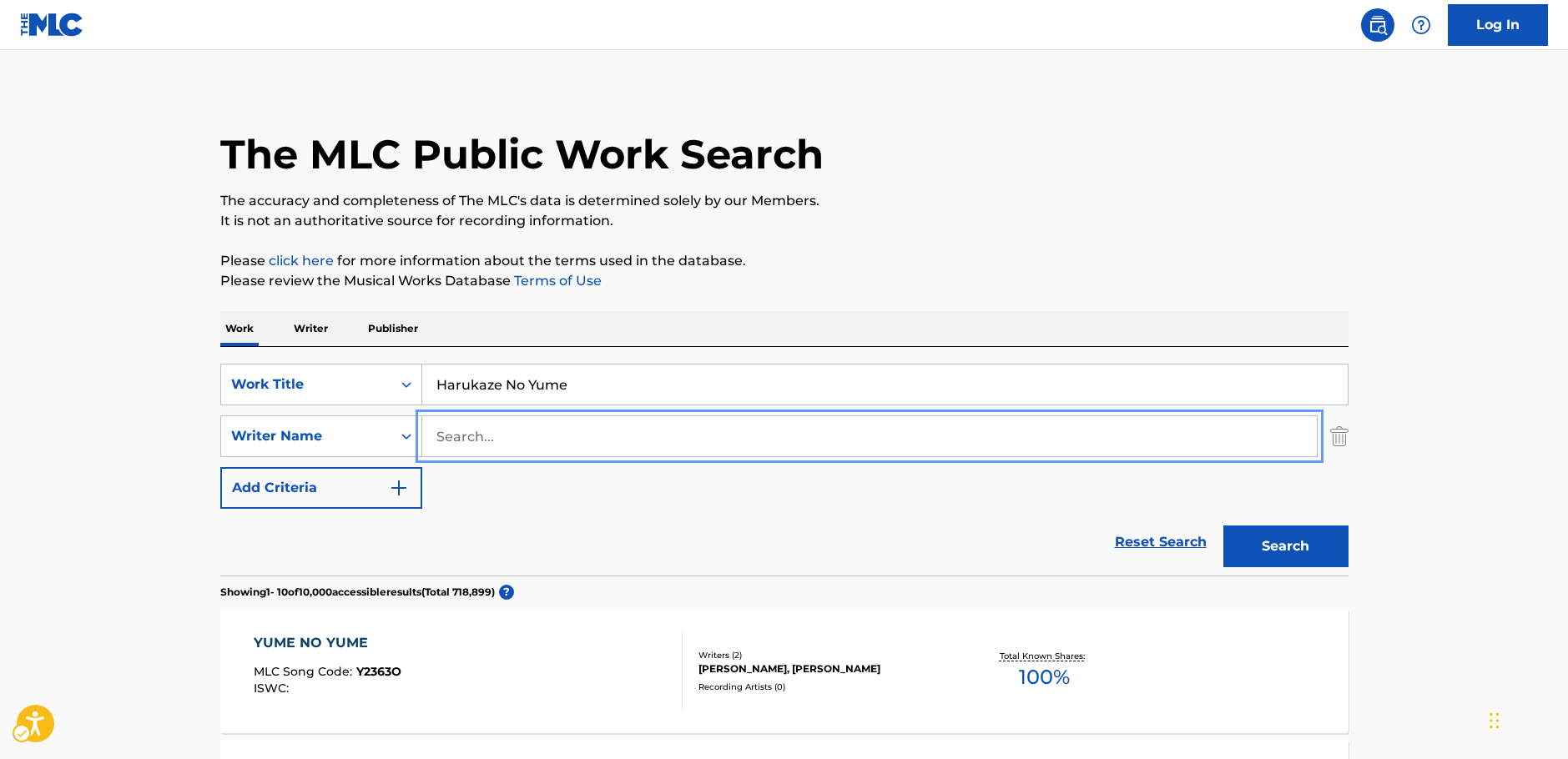
scroll to position [0, 0]
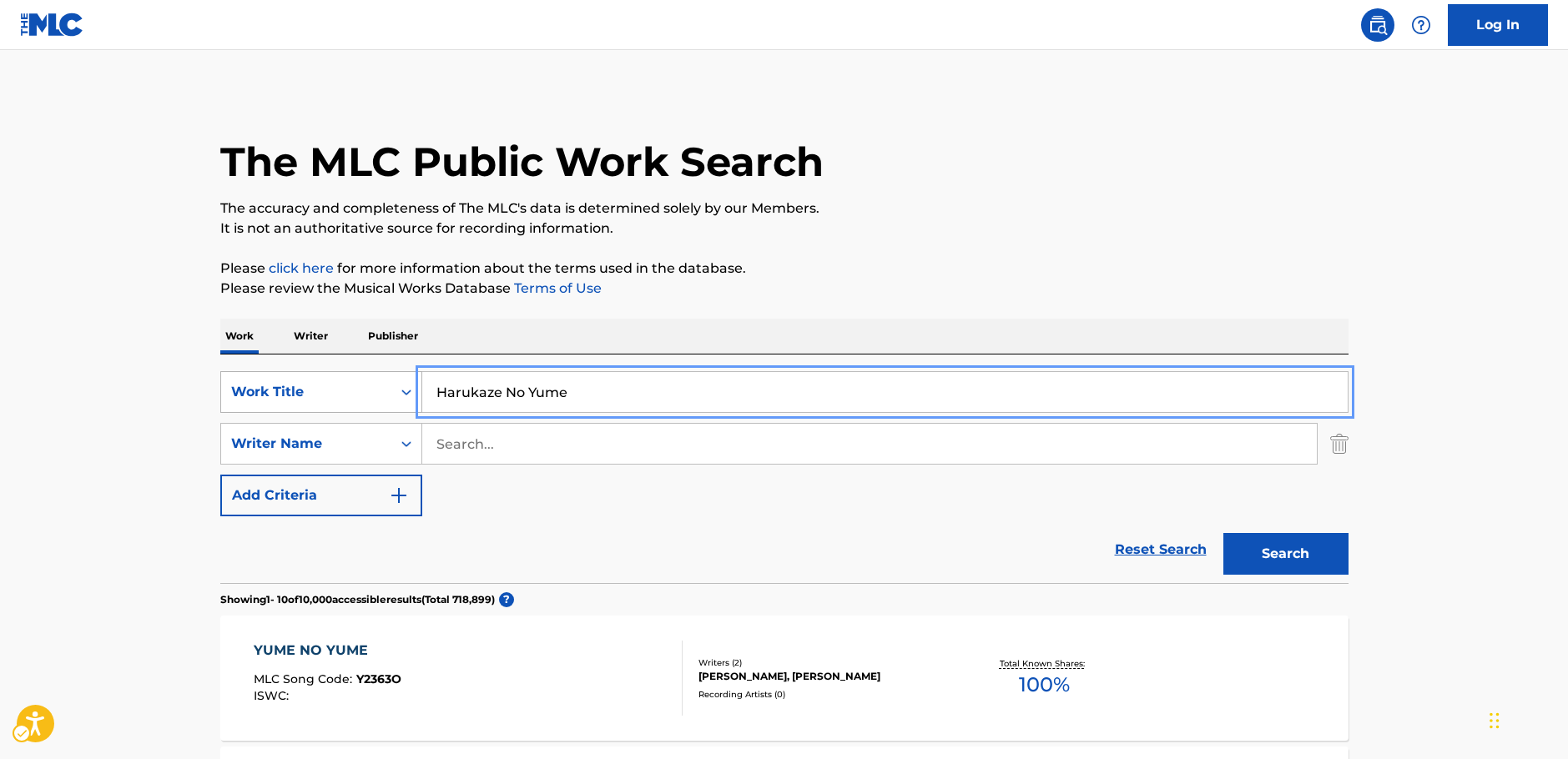
drag, startPoint x: 454, startPoint y: 404, endPoint x: 345, endPoint y: 397, distance: 109.2
click at [331, 404] on div "SearchWithCriteria84c3c889-e87d-4faa-853c-12fa1d76b536 Work Title Harukaze No Y…" at bounding box center [784, 393] width 1128 height 42
paste input "Taijiya Sango"
type input "Taijiya Sango"
click at [1284, 550] on button "Search" at bounding box center [1286, 554] width 126 height 42
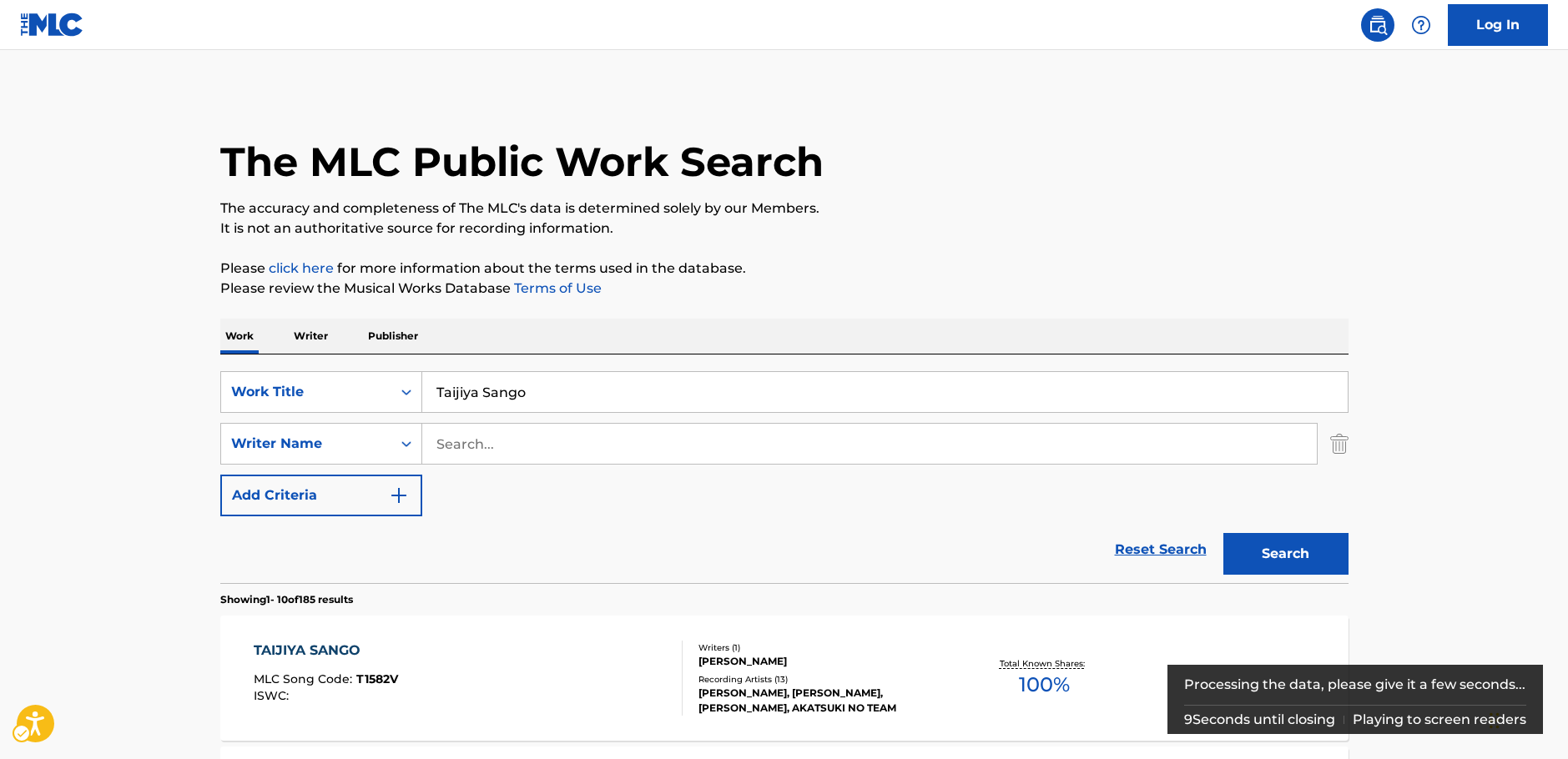
scroll to position [83, 0]
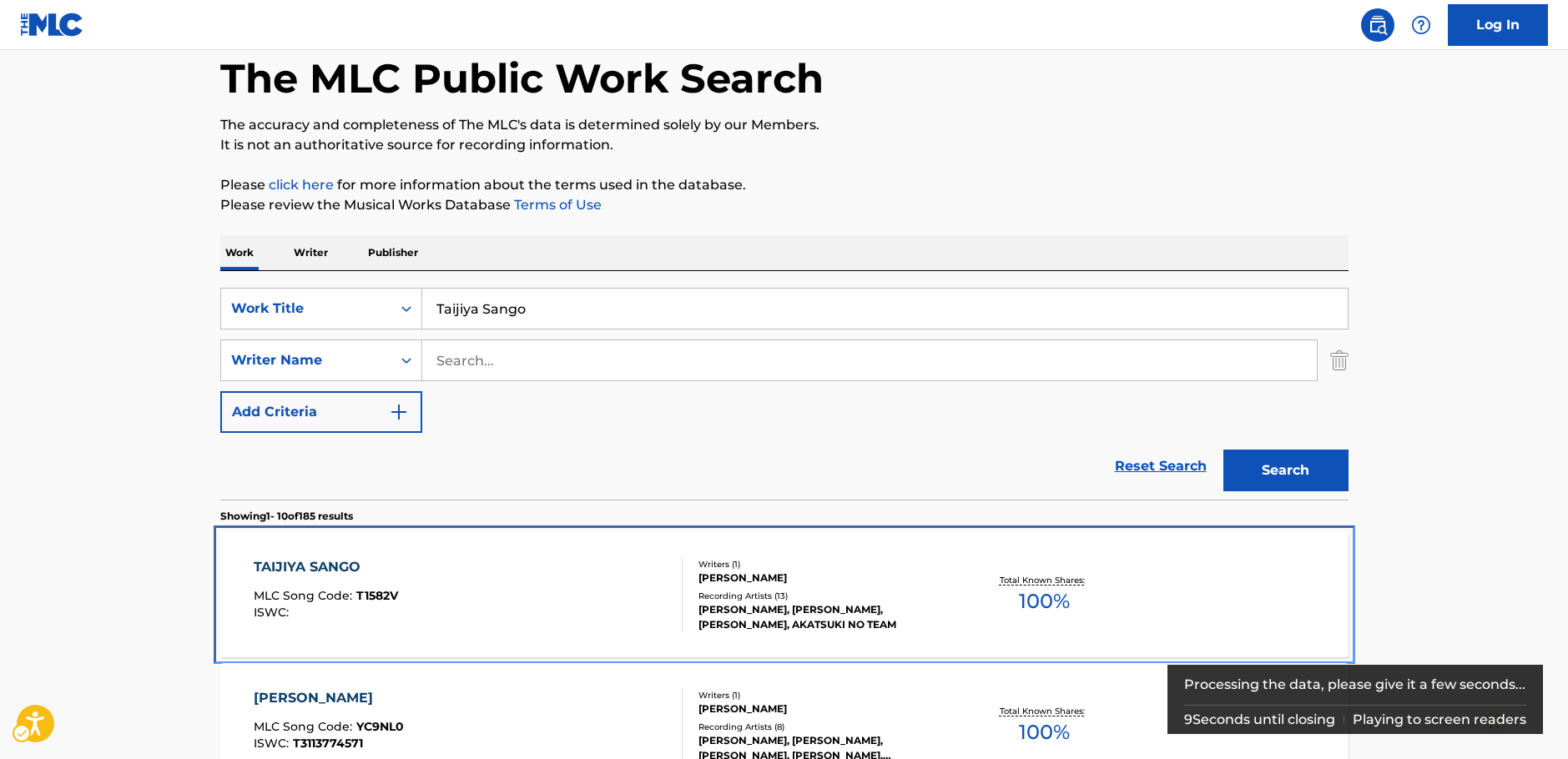
click at [466, 580] on div "TAIJIYA SANGO MLC Song Code : T1582V ISWC :" at bounding box center [468, 595] width 429 height 75
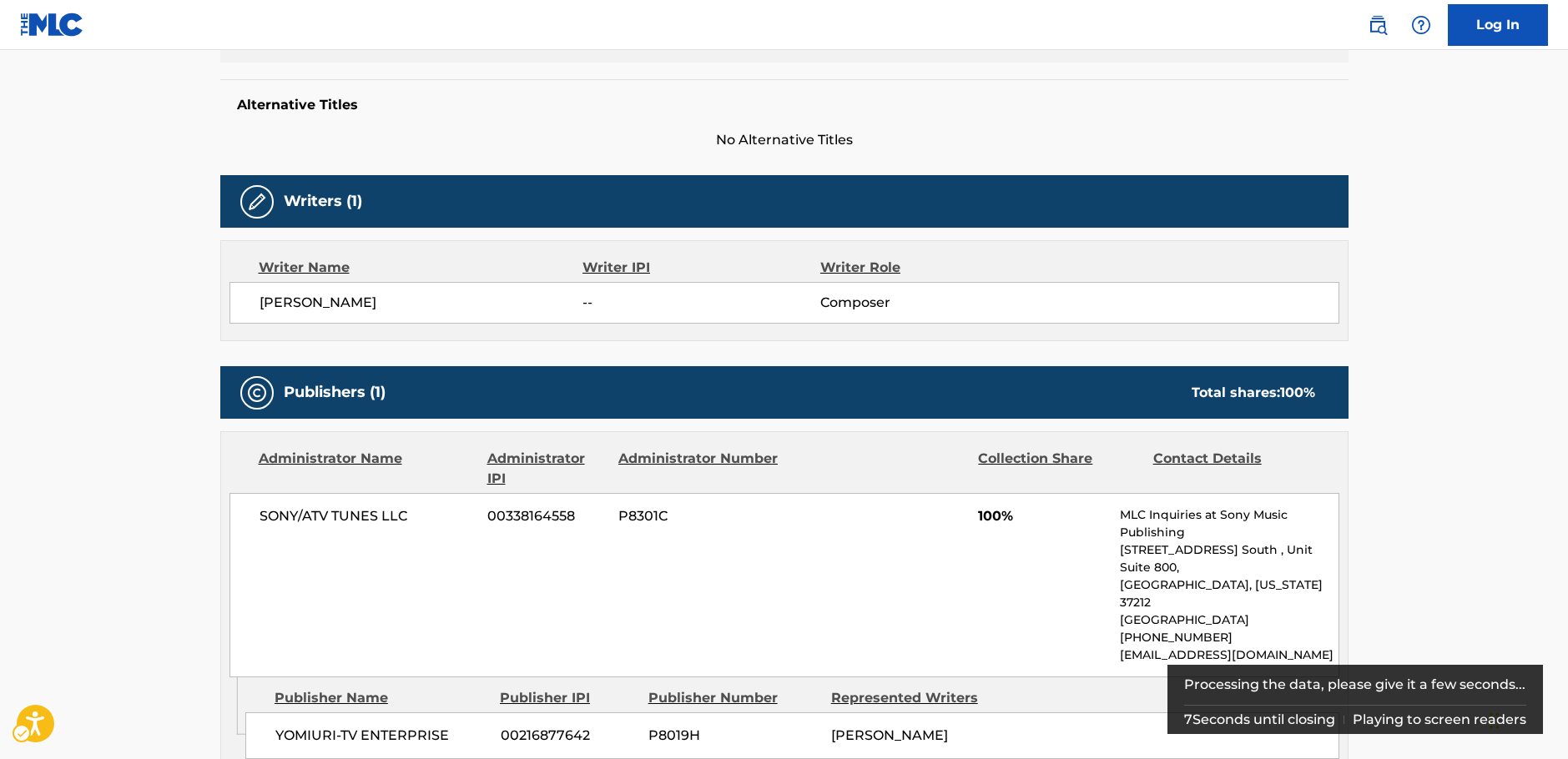
scroll to position [100, 0]
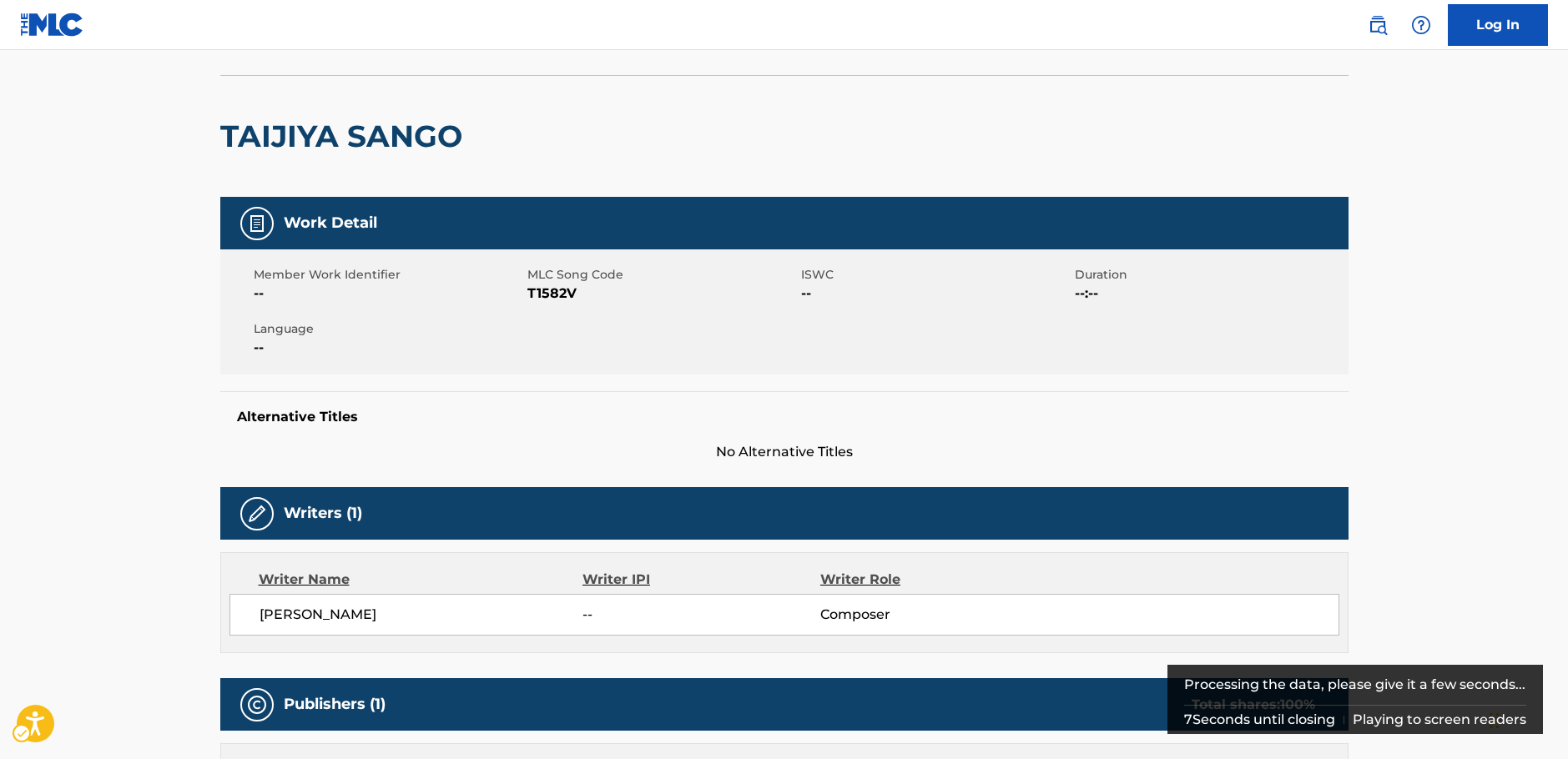
click at [549, 289] on span "MLC Song Code - T1582V" at bounding box center [662, 294] width 270 height 20
copy span "T1582V"
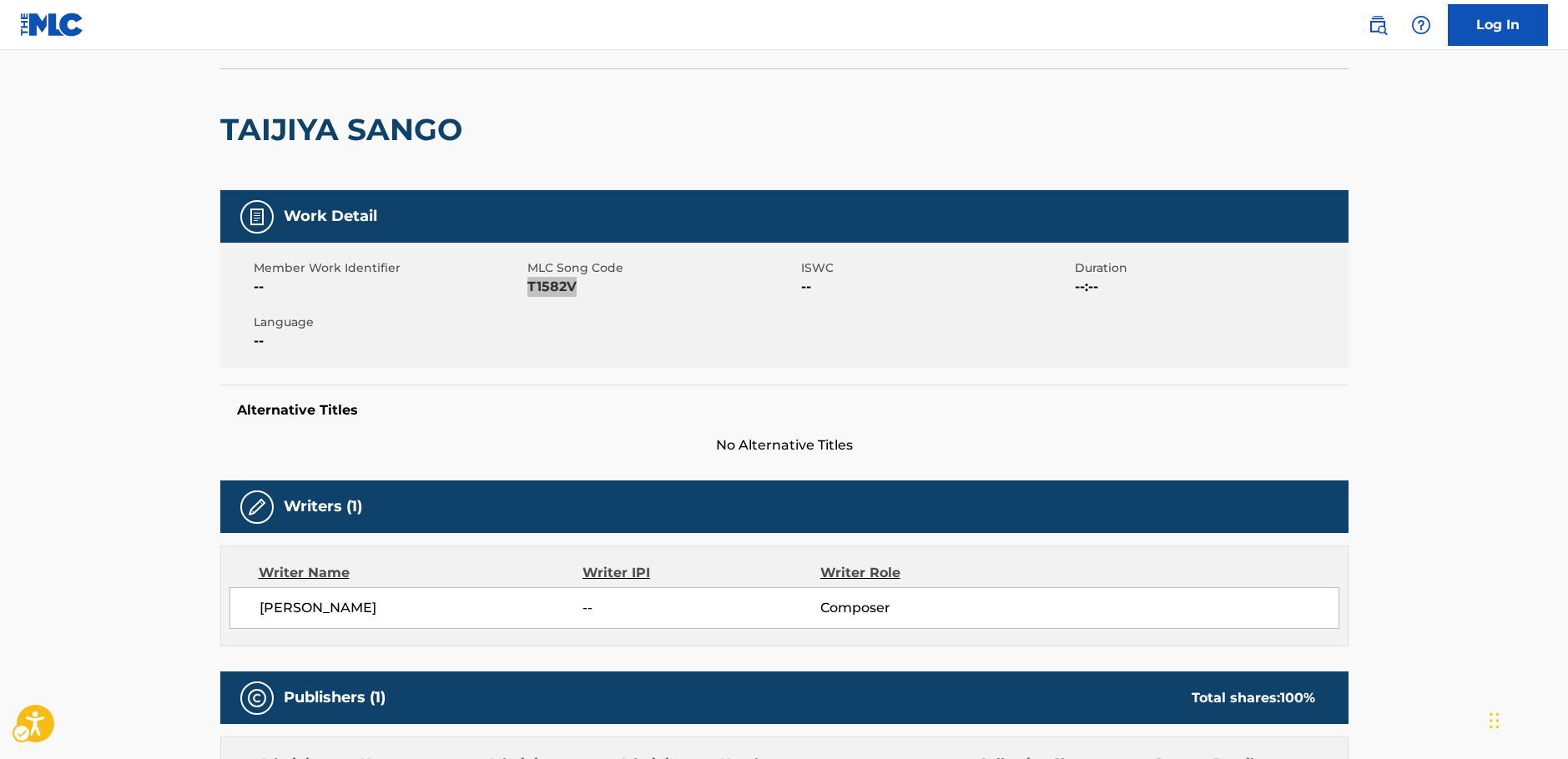
scroll to position [0, 0]
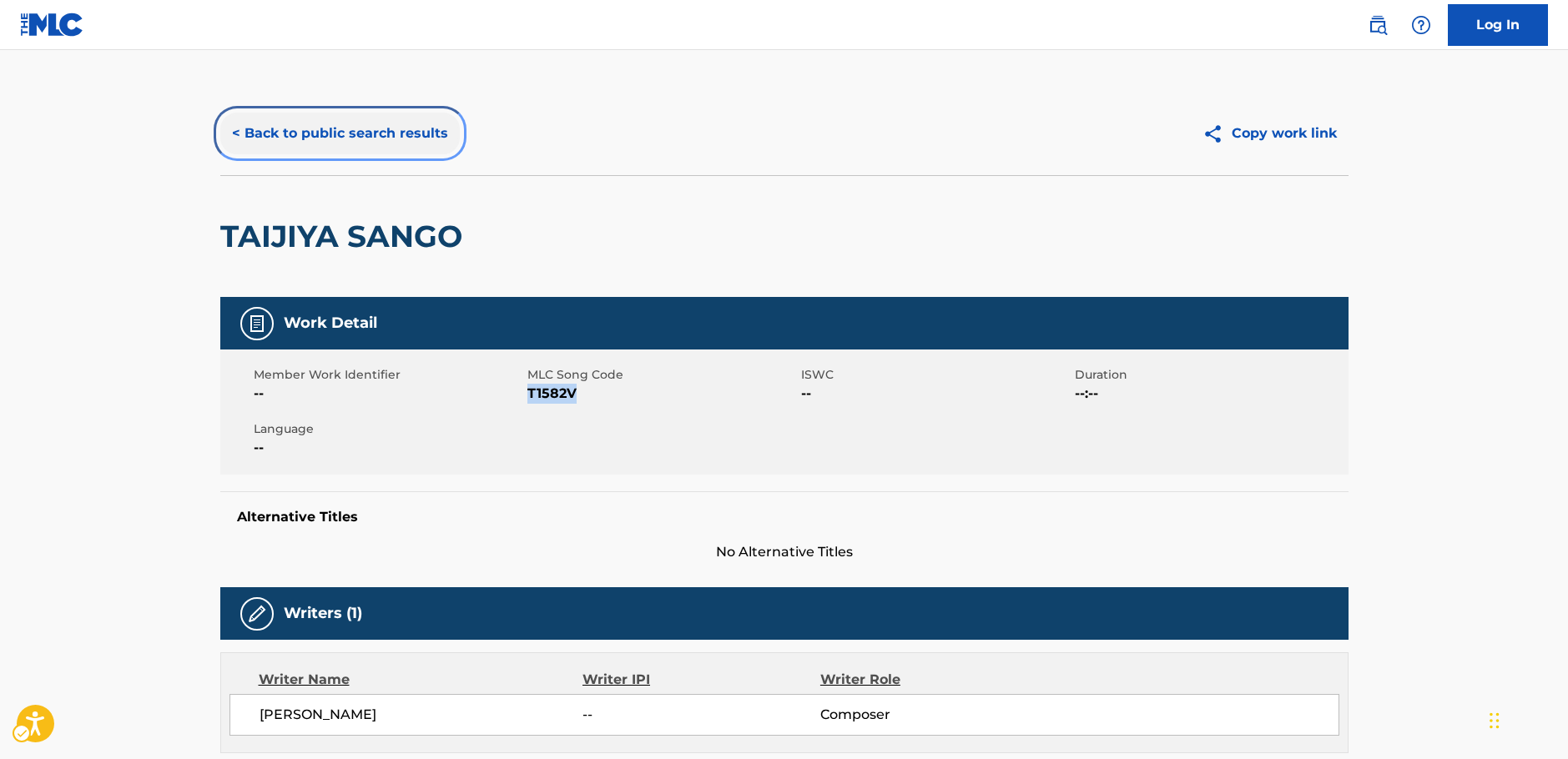
click at [431, 137] on button "< Back to public search results" at bounding box center [340, 134] width 239 height 42
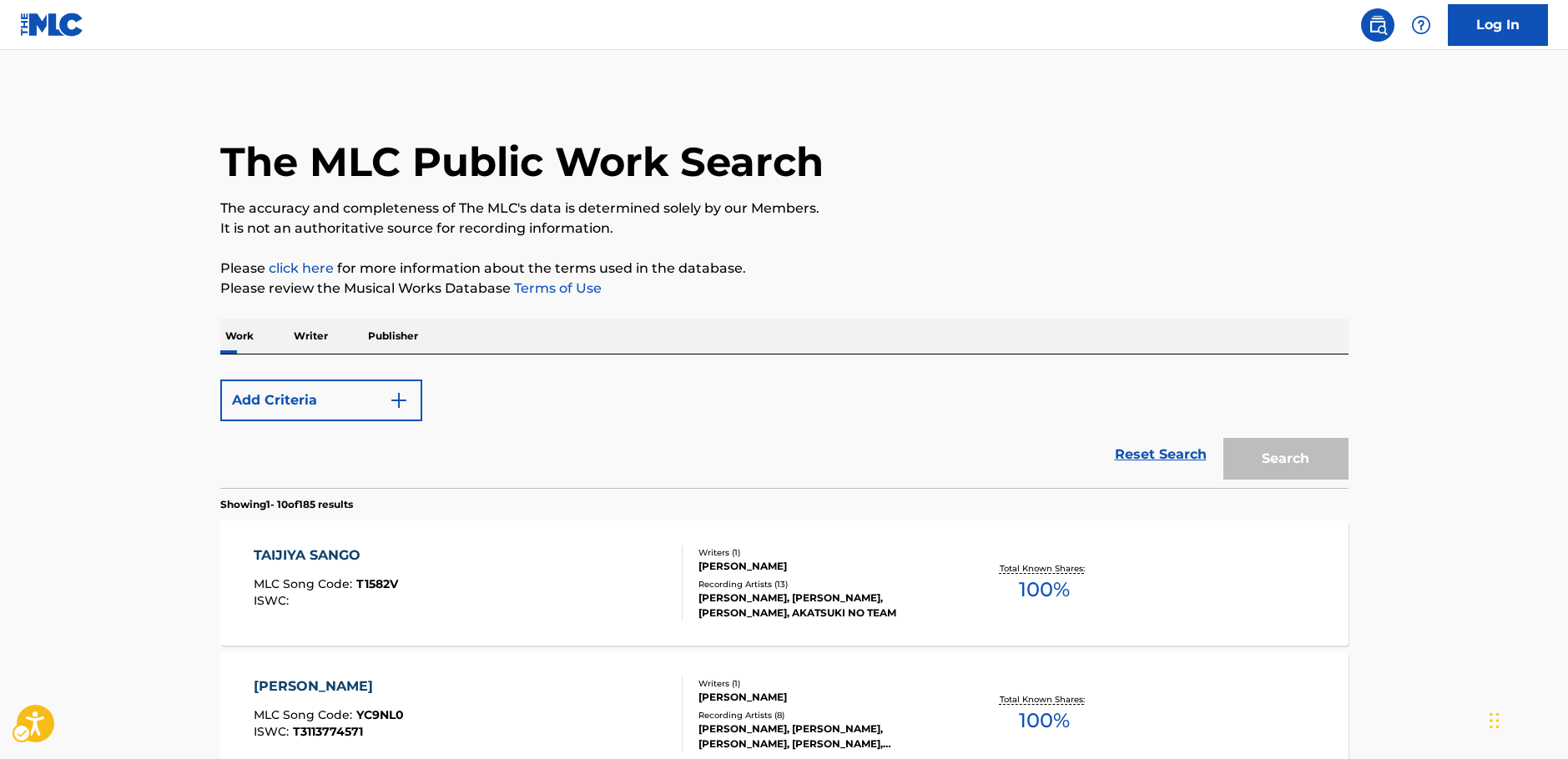
scroll to position [83, 0]
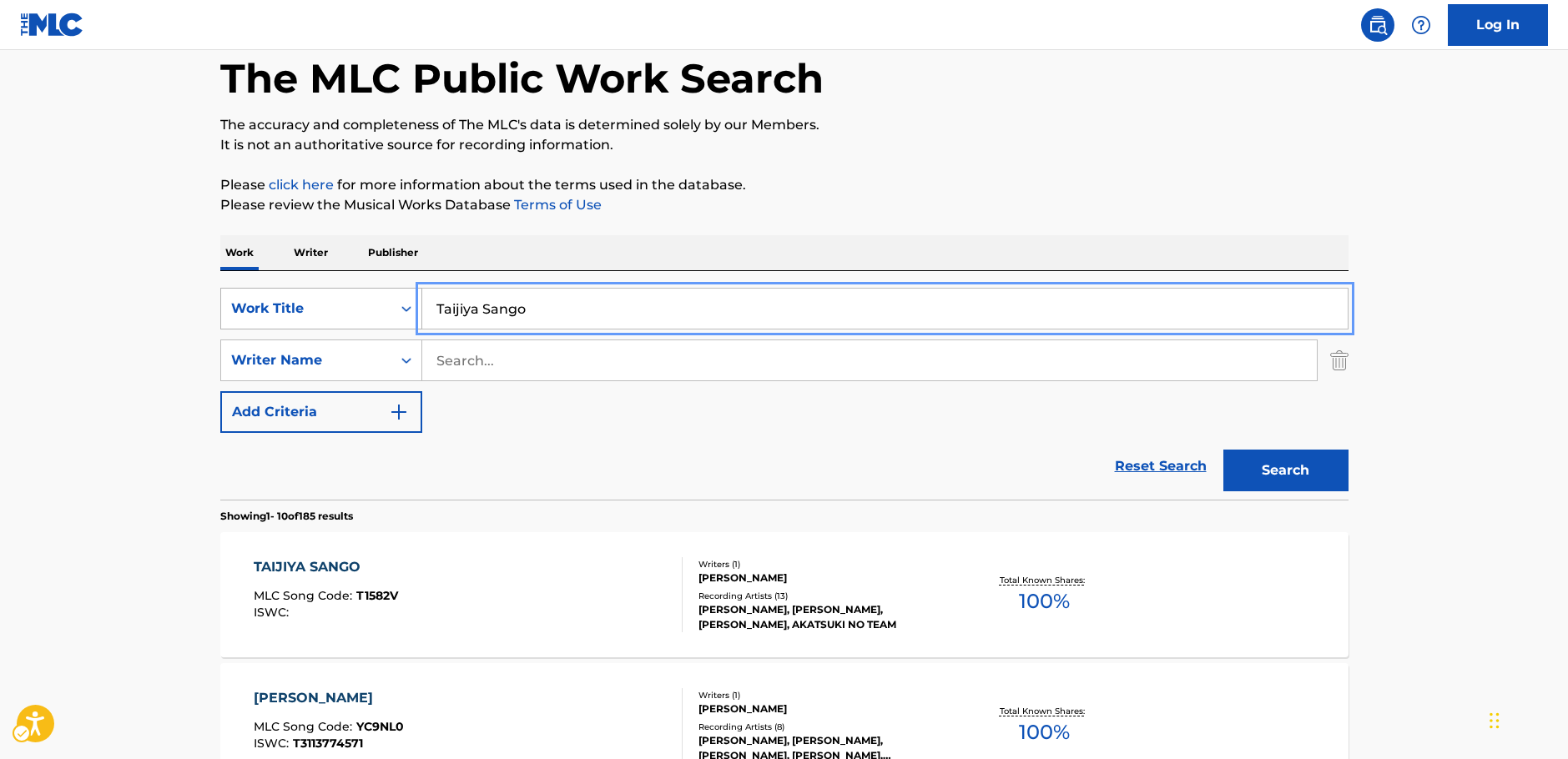
drag, startPoint x: 492, startPoint y: 315, endPoint x: 362, endPoint y: 318, distance: 130.0
click at [362, 318] on div "SearchWithCriteria84c3c889-e87d-4faa-853c-12fa1d76b536 Work Title [PERSON_NAME]" at bounding box center [784, 309] width 1128 height 42
paste input "[PERSON_NAME]"
type input "[PERSON_NAME]"
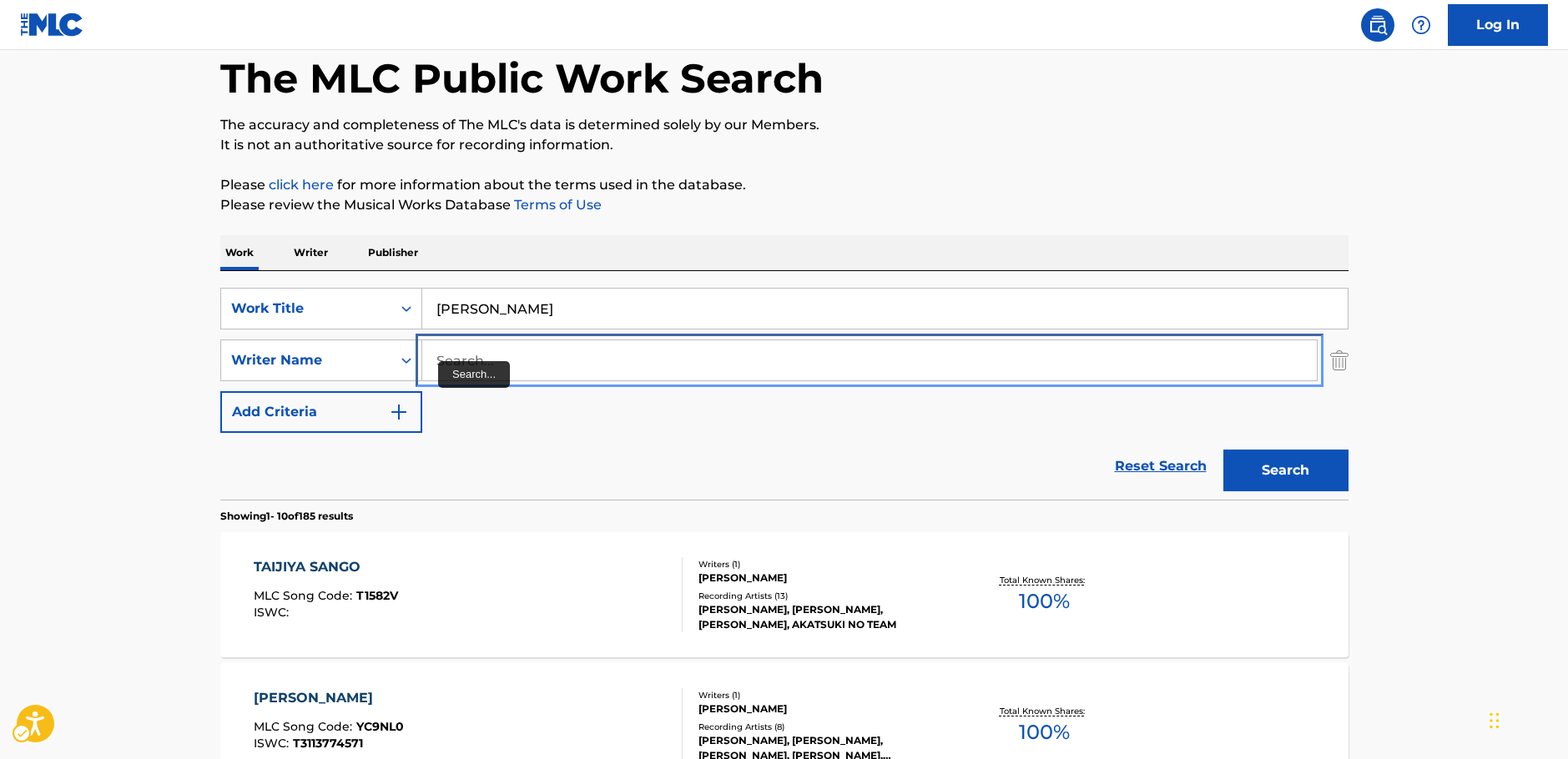
click at [506, 361] on input "Search..." at bounding box center [870, 361] width 895 height 40
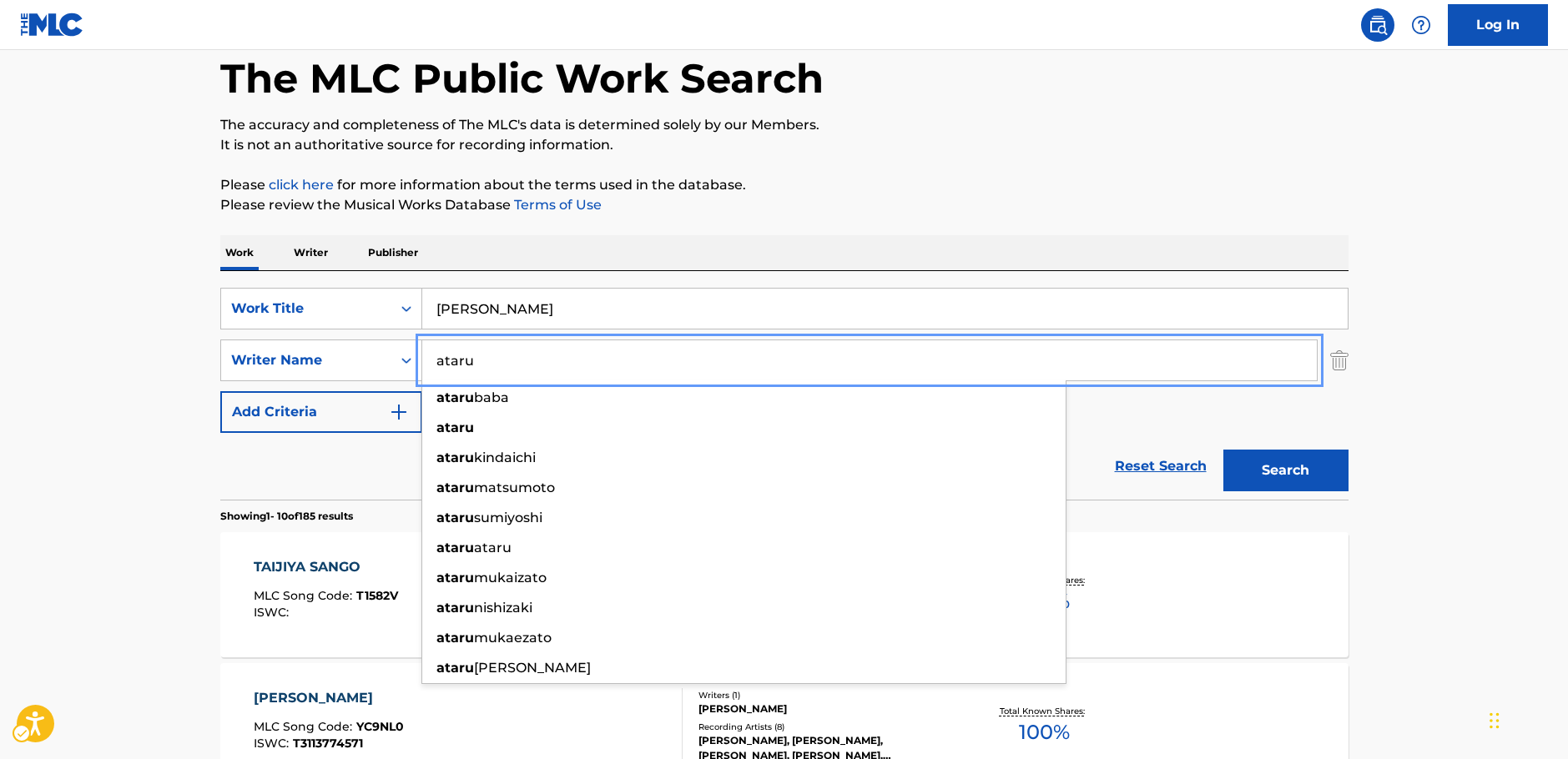
type input "ataru"
click at [1311, 468] on button "Search" at bounding box center [1286, 471] width 126 height 42
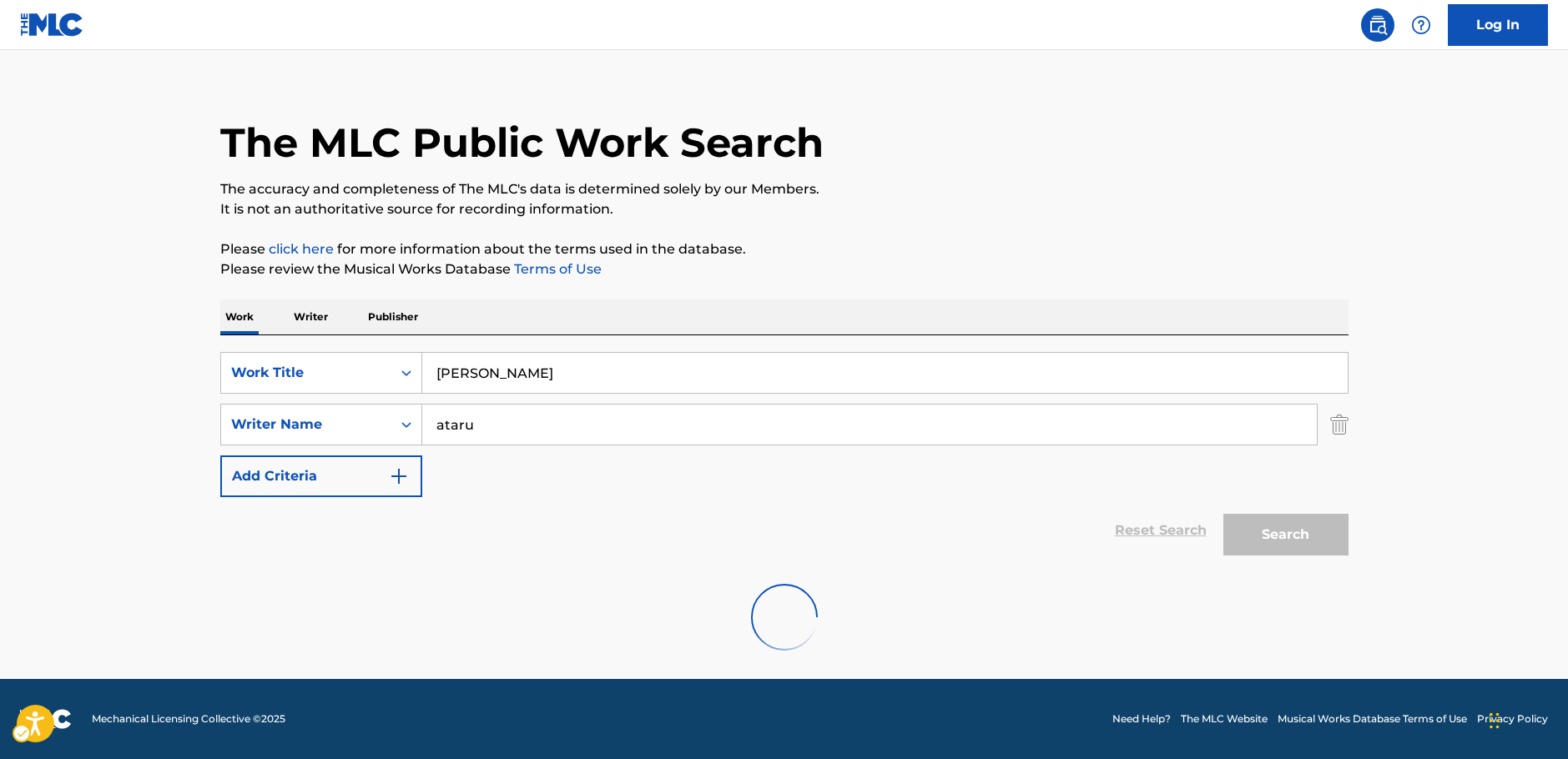
scroll to position [0, 0]
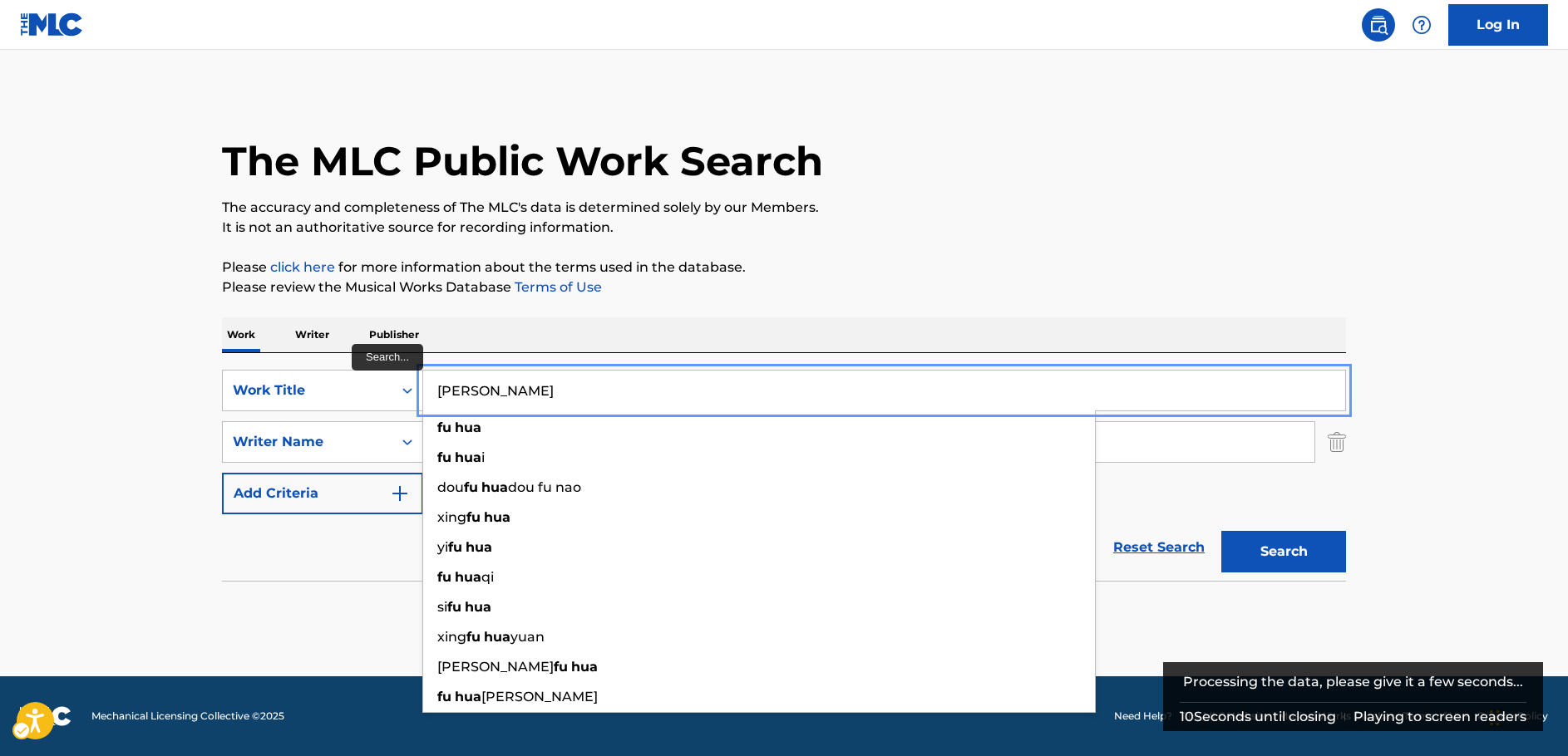
click at [499, 393] on input "[PERSON_NAME]" at bounding box center [884, 391] width 922 height 40
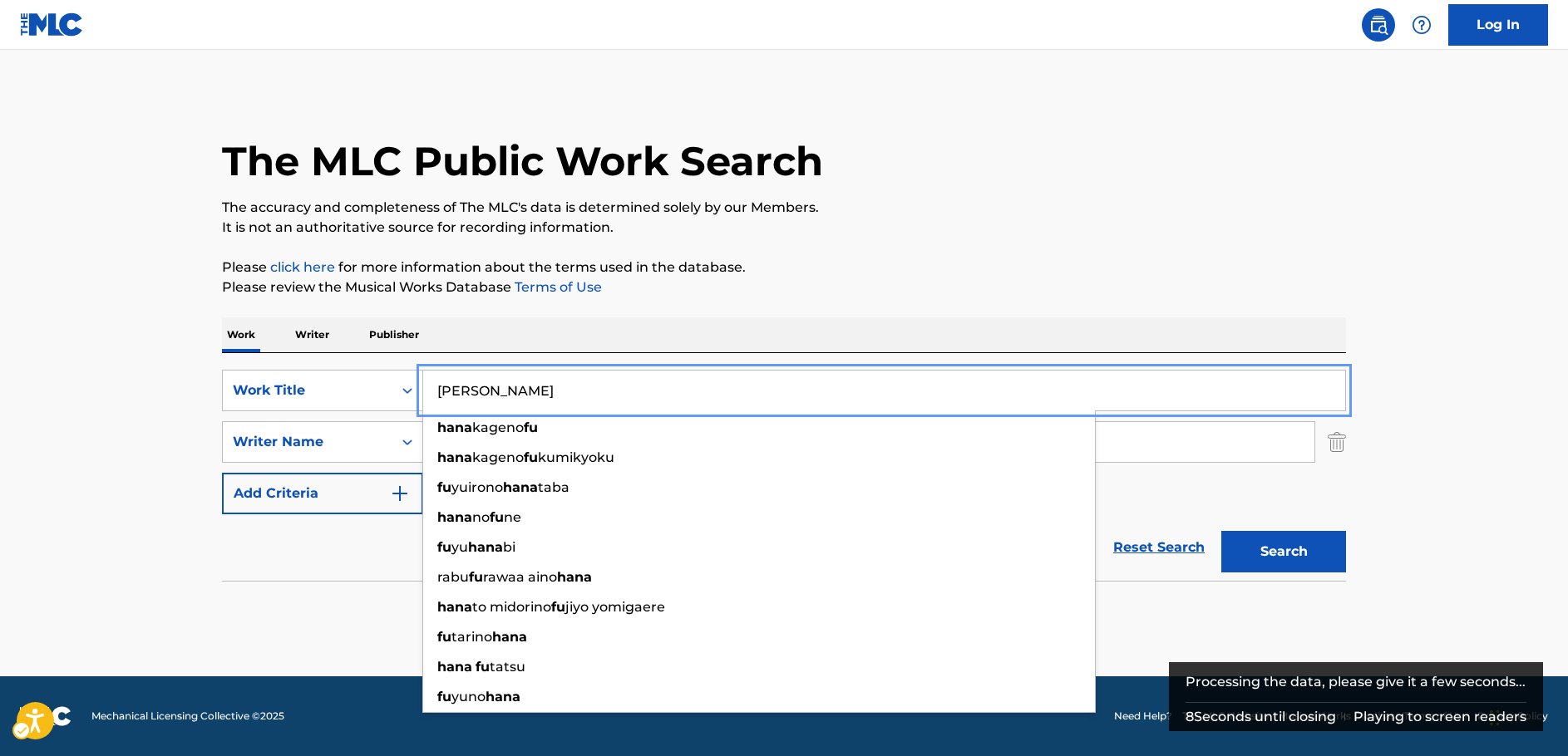
type input "[PERSON_NAME]"
click at [1275, 548] on button "Search" at bounding box center [1283, 552] width 125 height 42
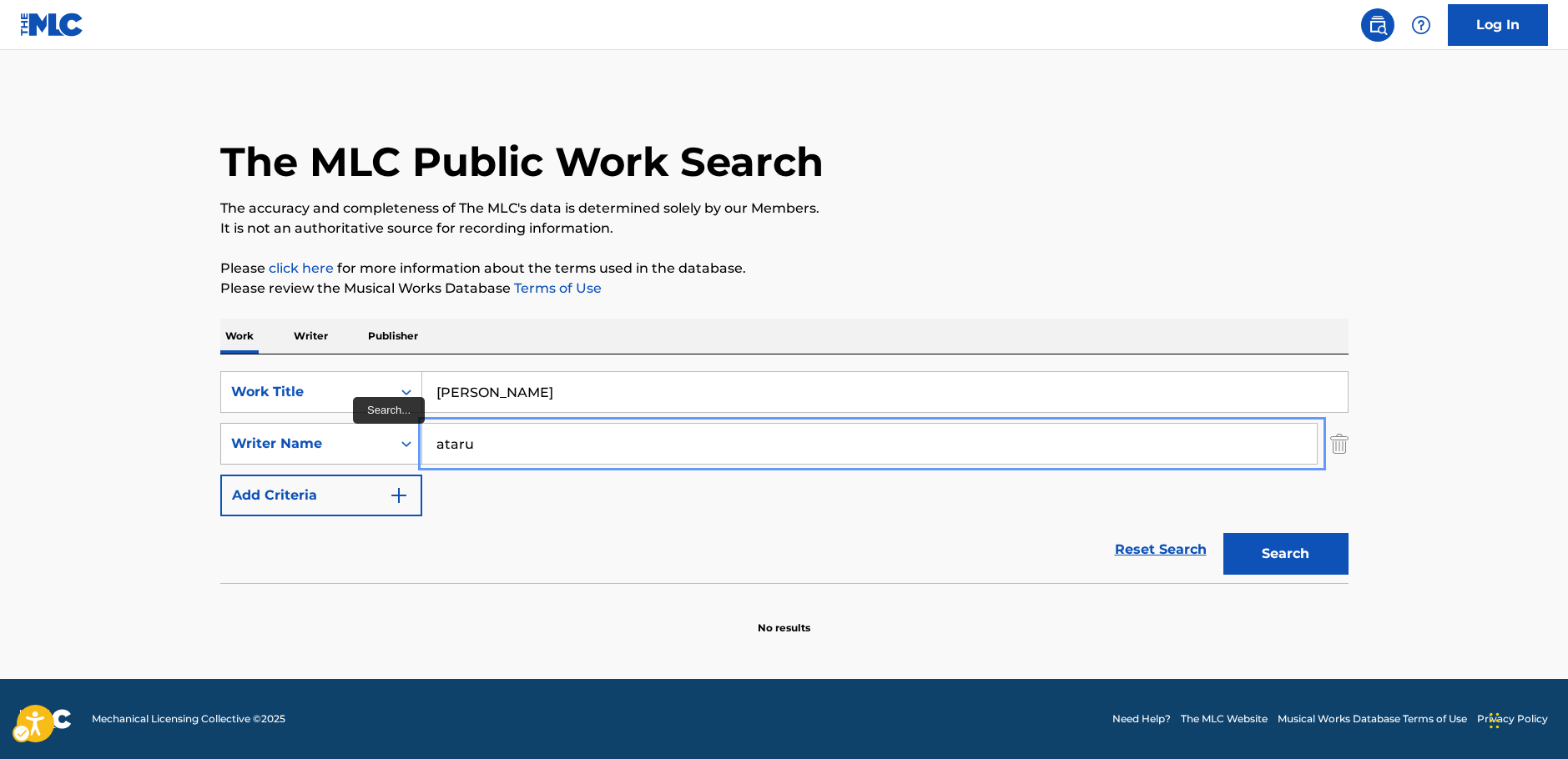
drag, startPoint x: 499, startPoint y: 443, endPoint x: 381, endPoint y: 433, distance: 118.4
click at [381, 434] on div "SearchWithCriteriac4ef90f6-0cd3-4cb7-a22f-38161a9f05c1 Writer Name ataru" at bounding box center [784, 444] width 1128 height 42
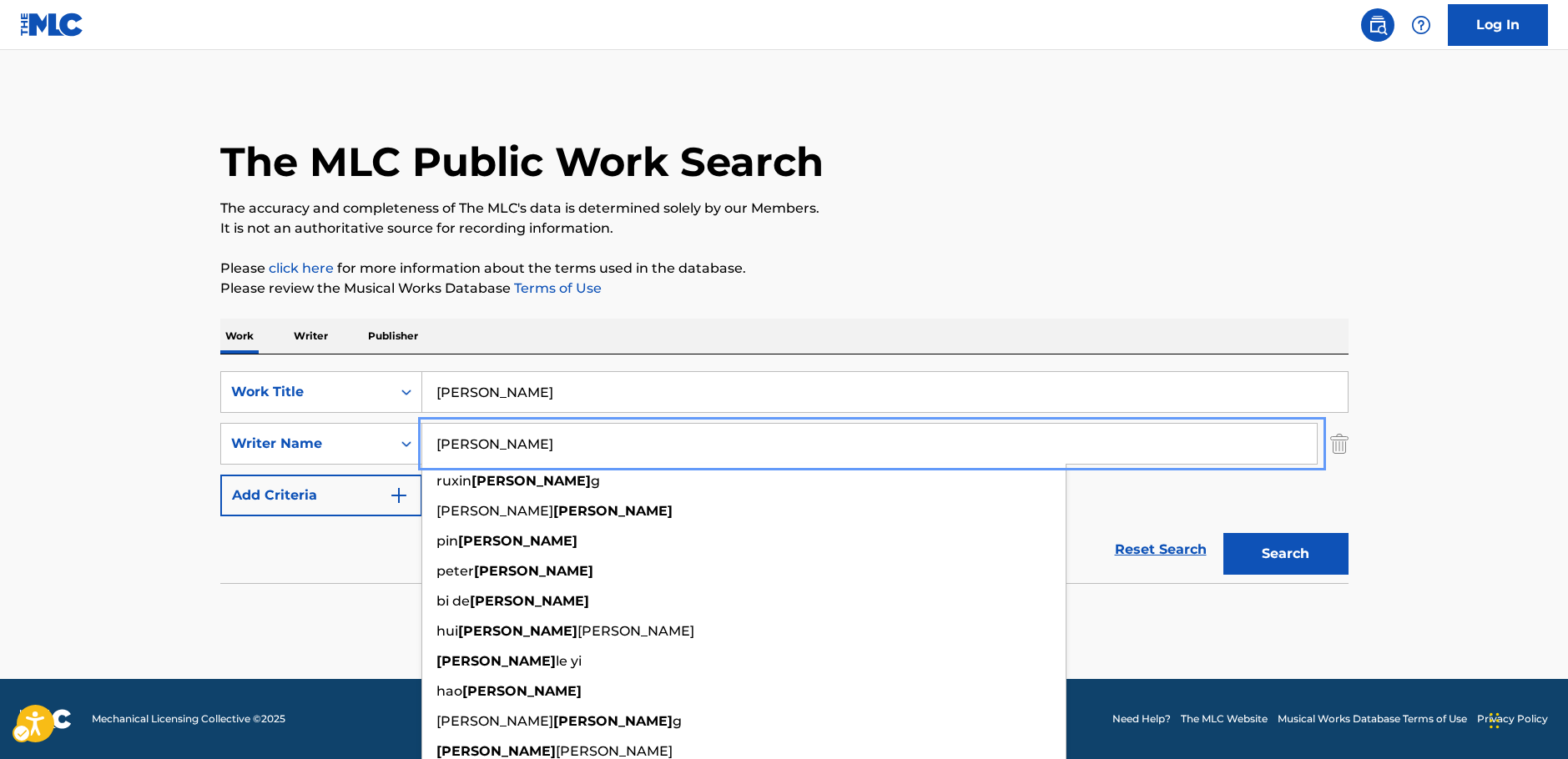
type input "[PERSON_NAME]"
click at [1275, 553] on button "Search" at bounding box center [1286, 554] width 126 height 42
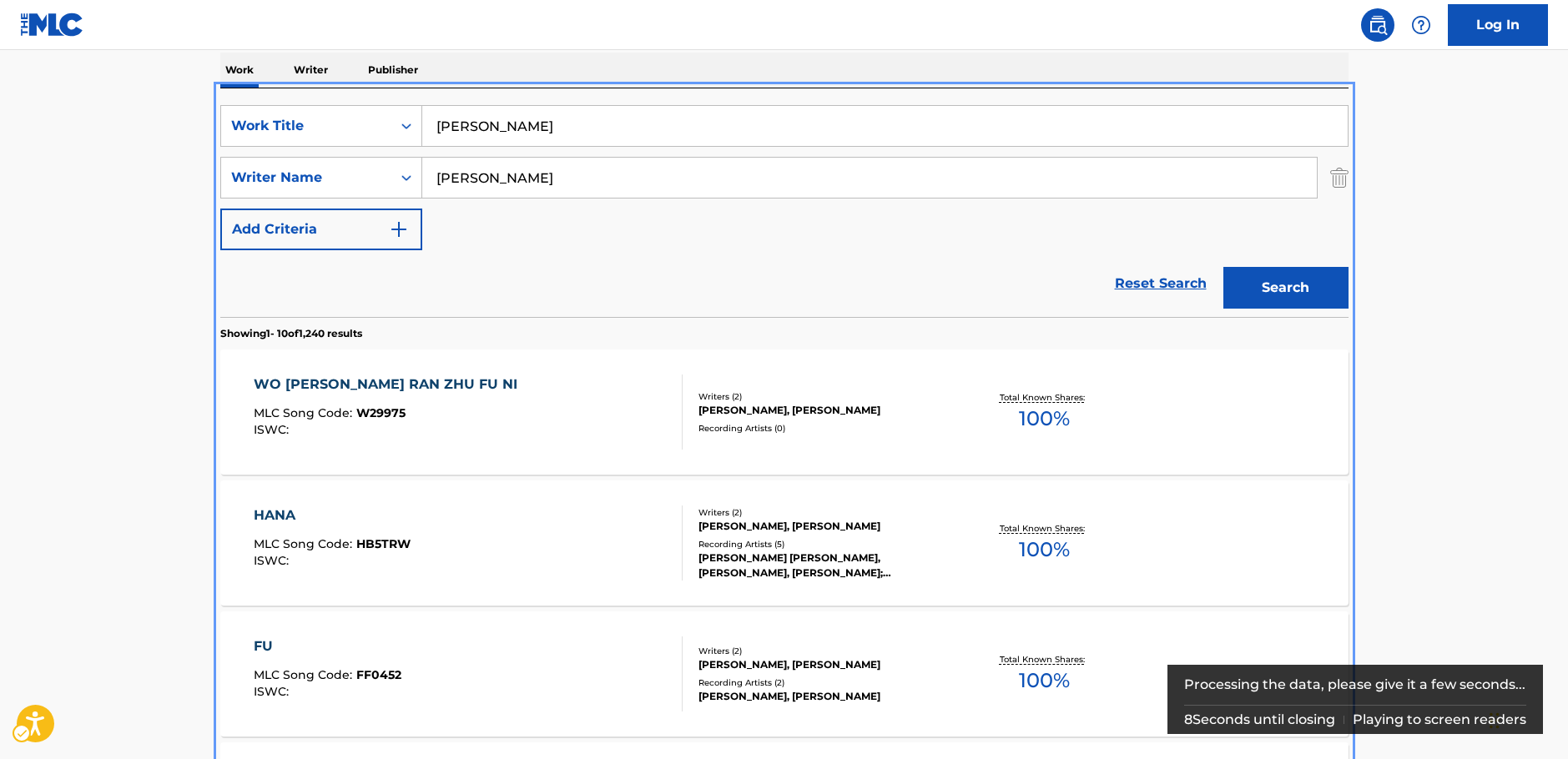
scroll to position [83, 0]
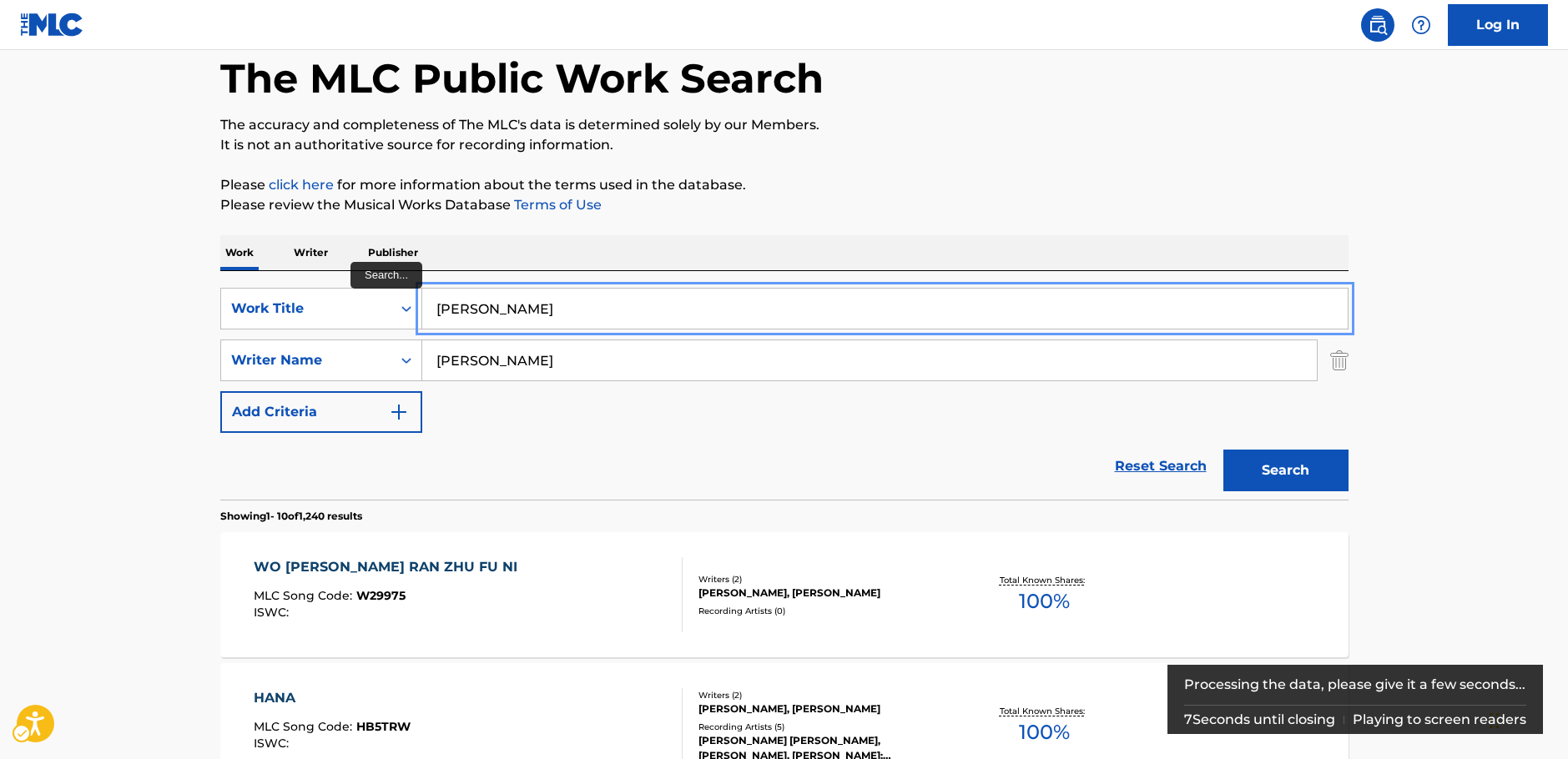
click at [494, 306] on input "[PERSON_NAME]" at bounding box center [885, 309] width 925 height 40
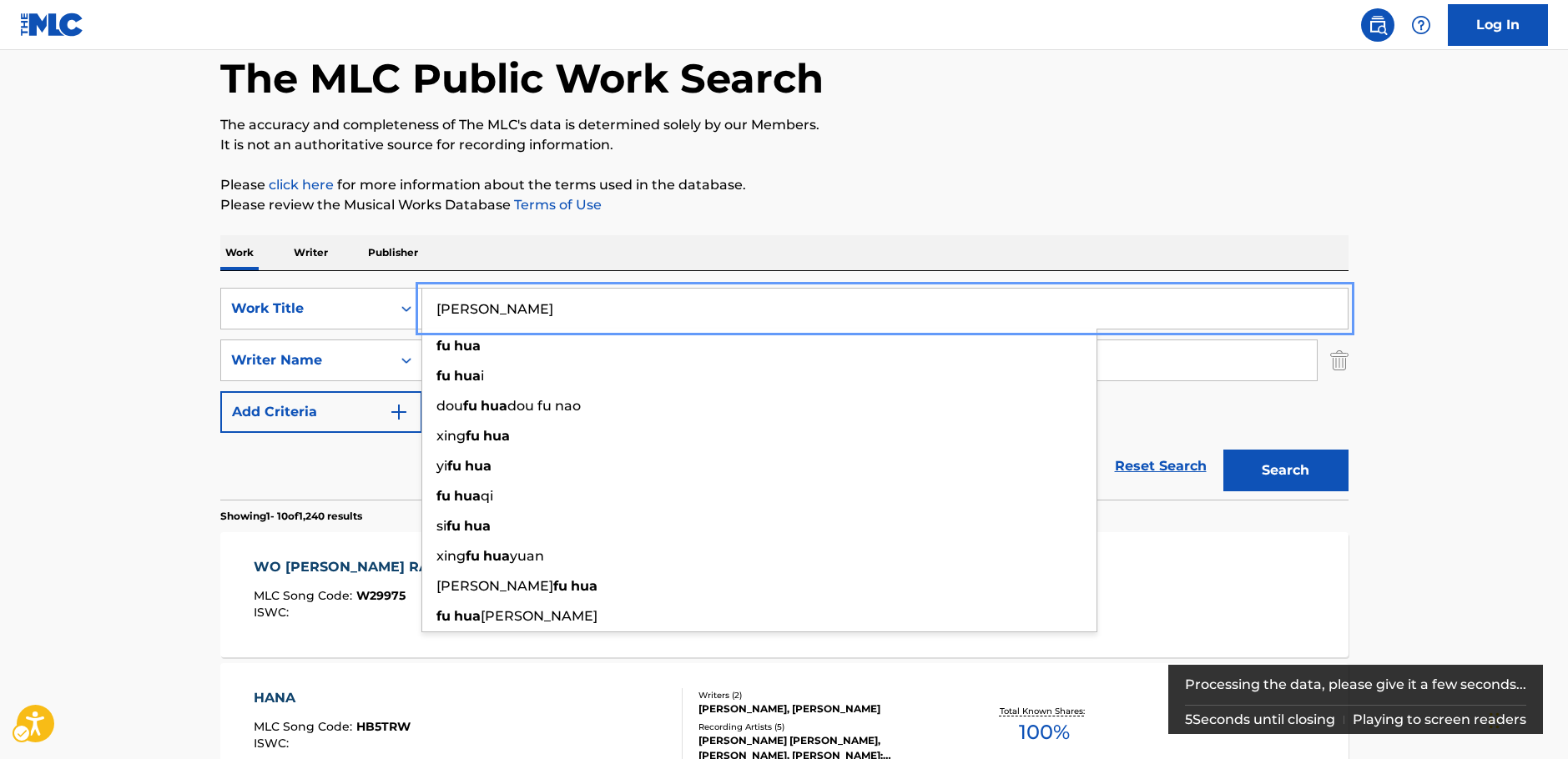
type input "[PERSON_NAME]"
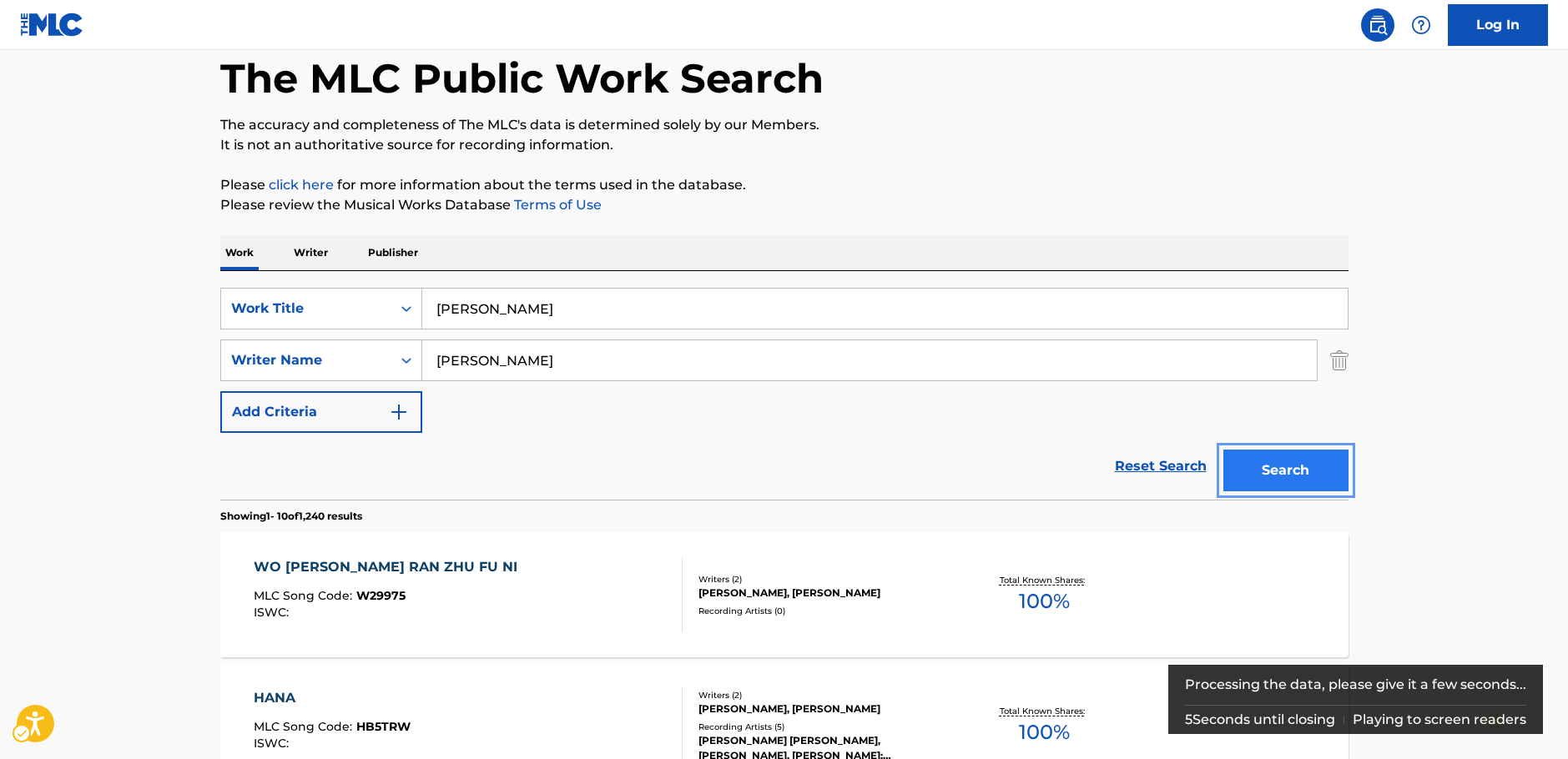
click at [1323, 465] on button "Search" at bounding box center [1286, 471] width 126 height 42
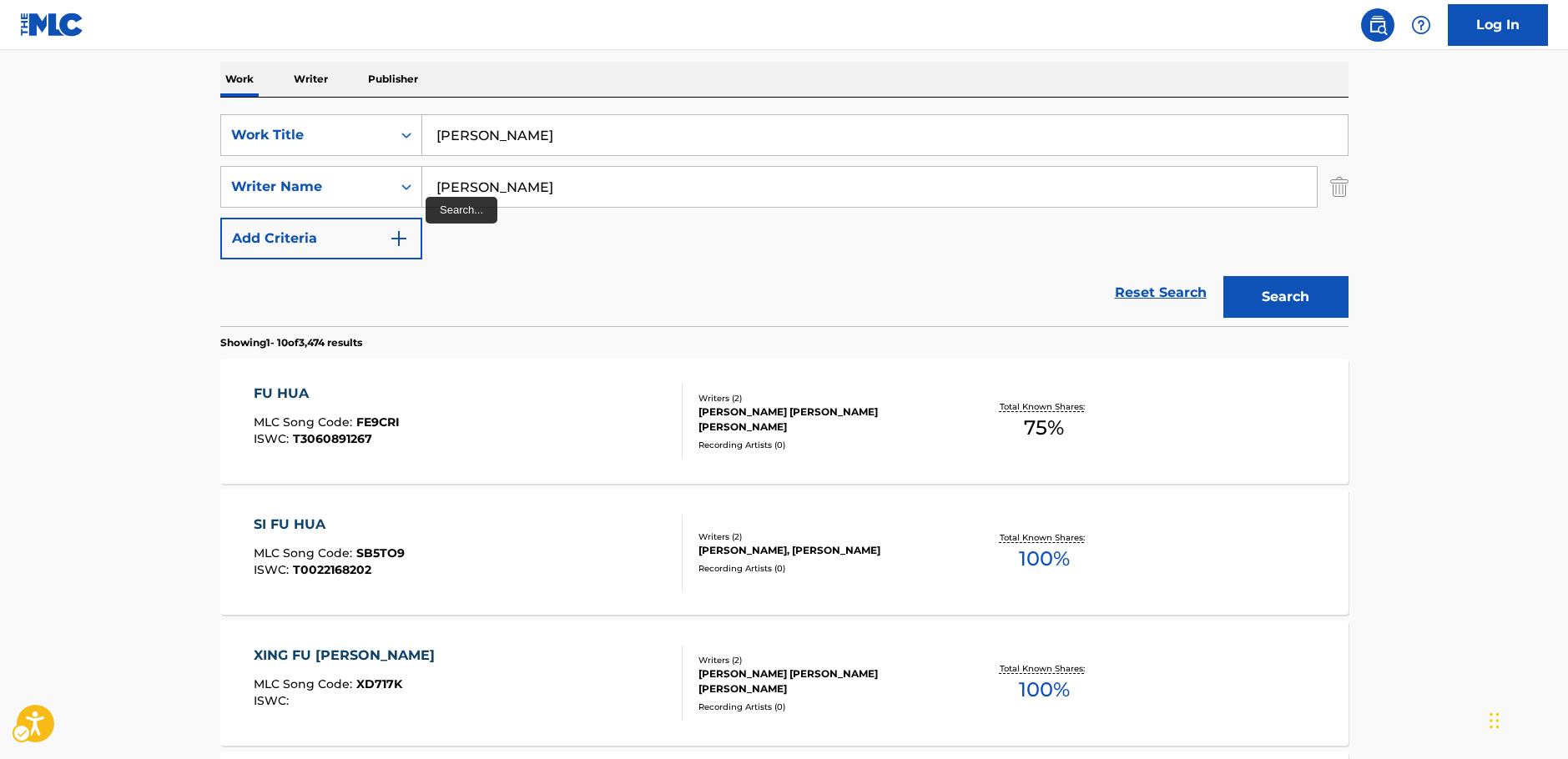
scroll to position [104, 0]
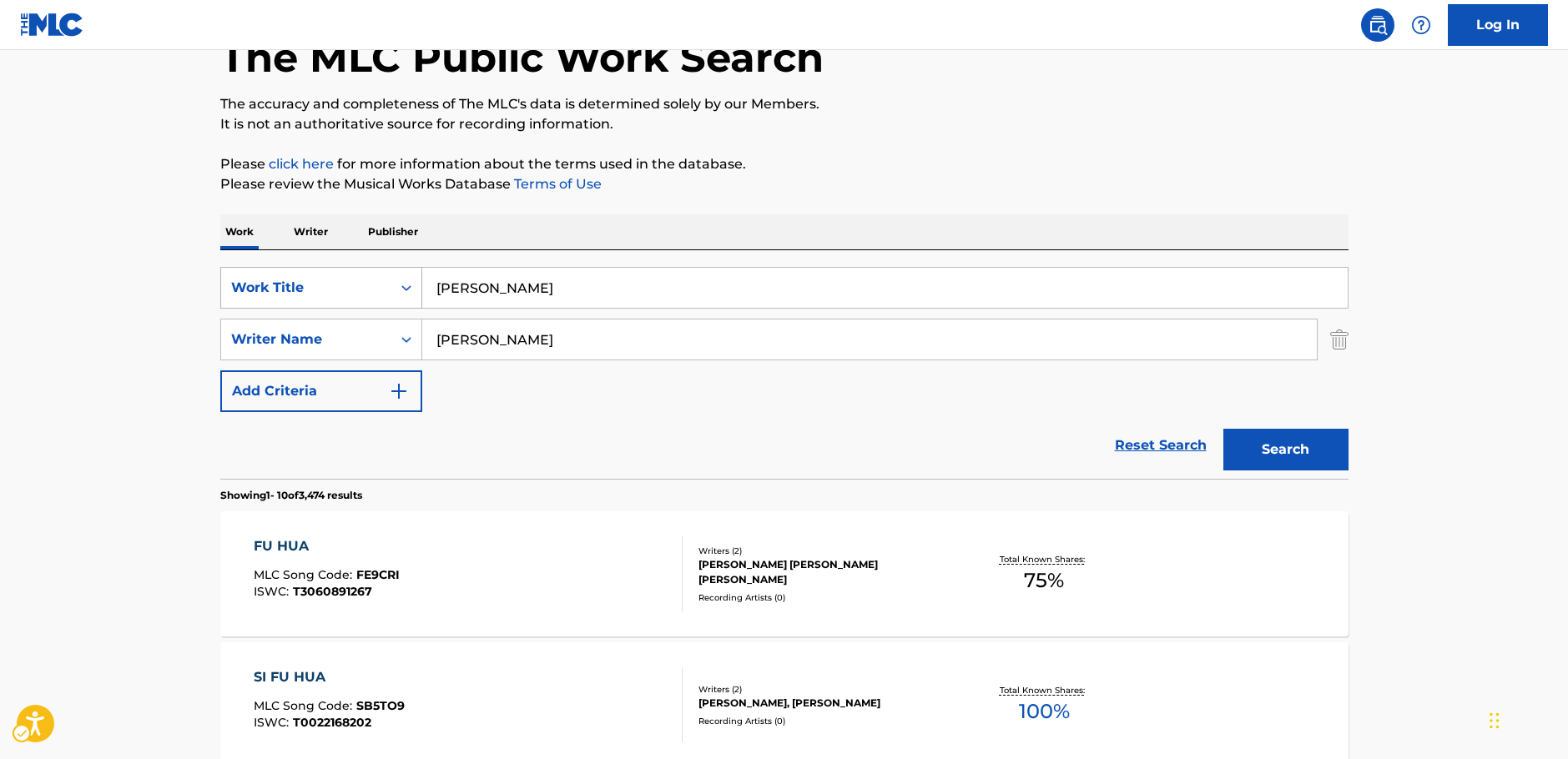
click at [395, 286] on div "On" at bounding box center [406, 288] width 30 height 30
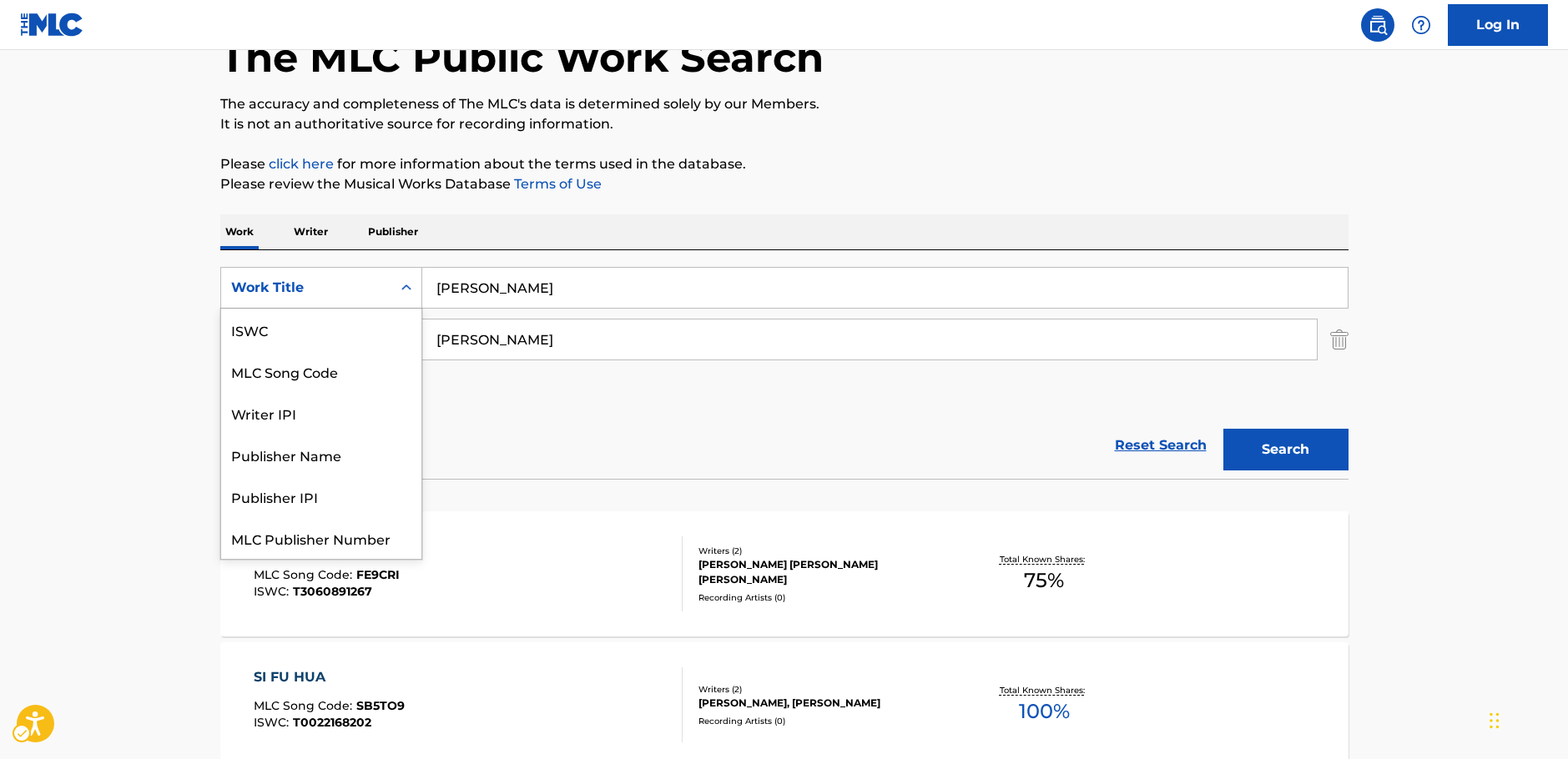
scroll to position [42, 0]
click at [301, 320] on div "MLC Song Code" at bounding box center [321, 329] width 201 height 42
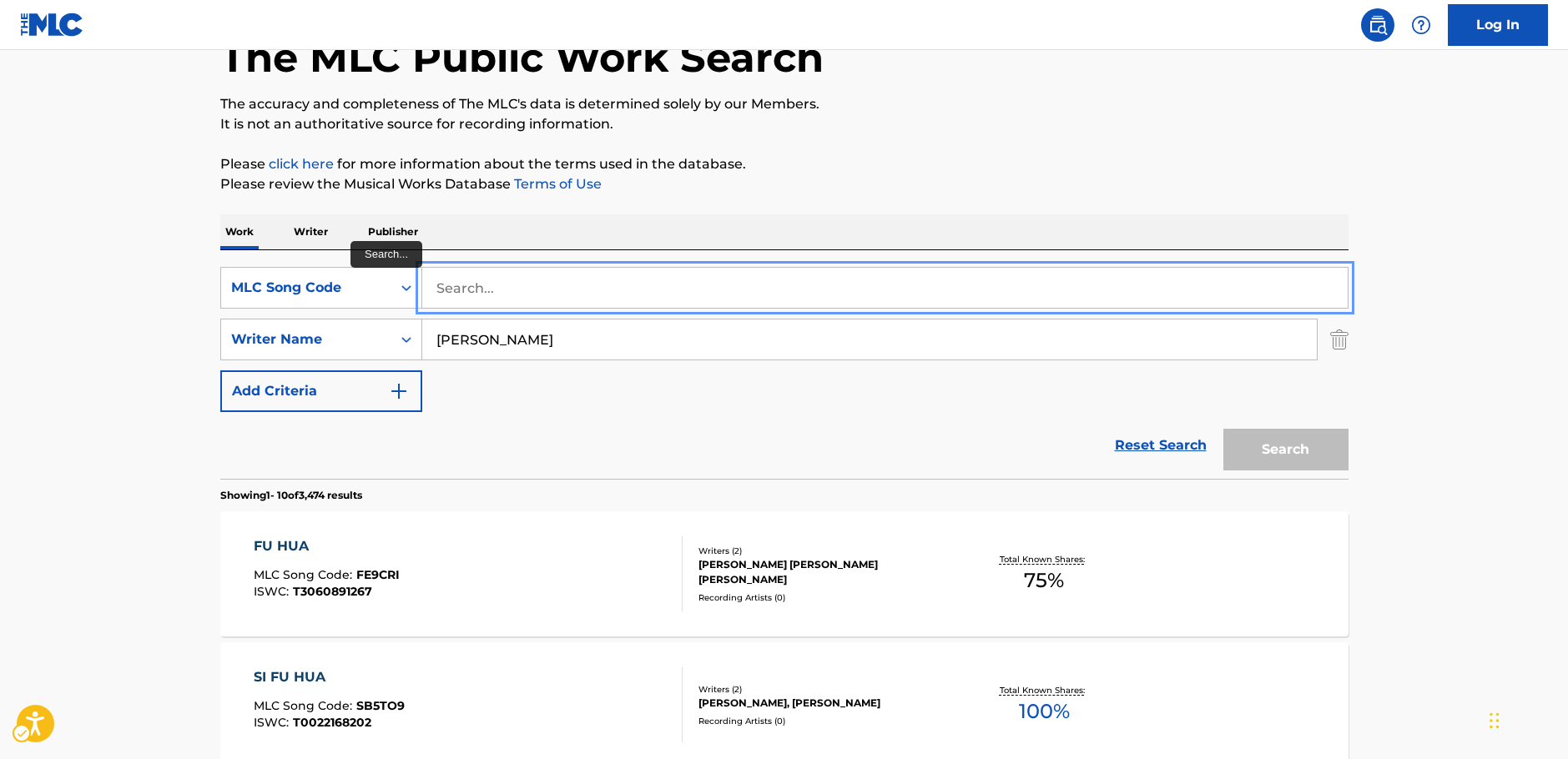
click at [480, 281] on input "Search..." at bounding box center [885, 288] width 925 height 40
paste input "KA1QMJ"
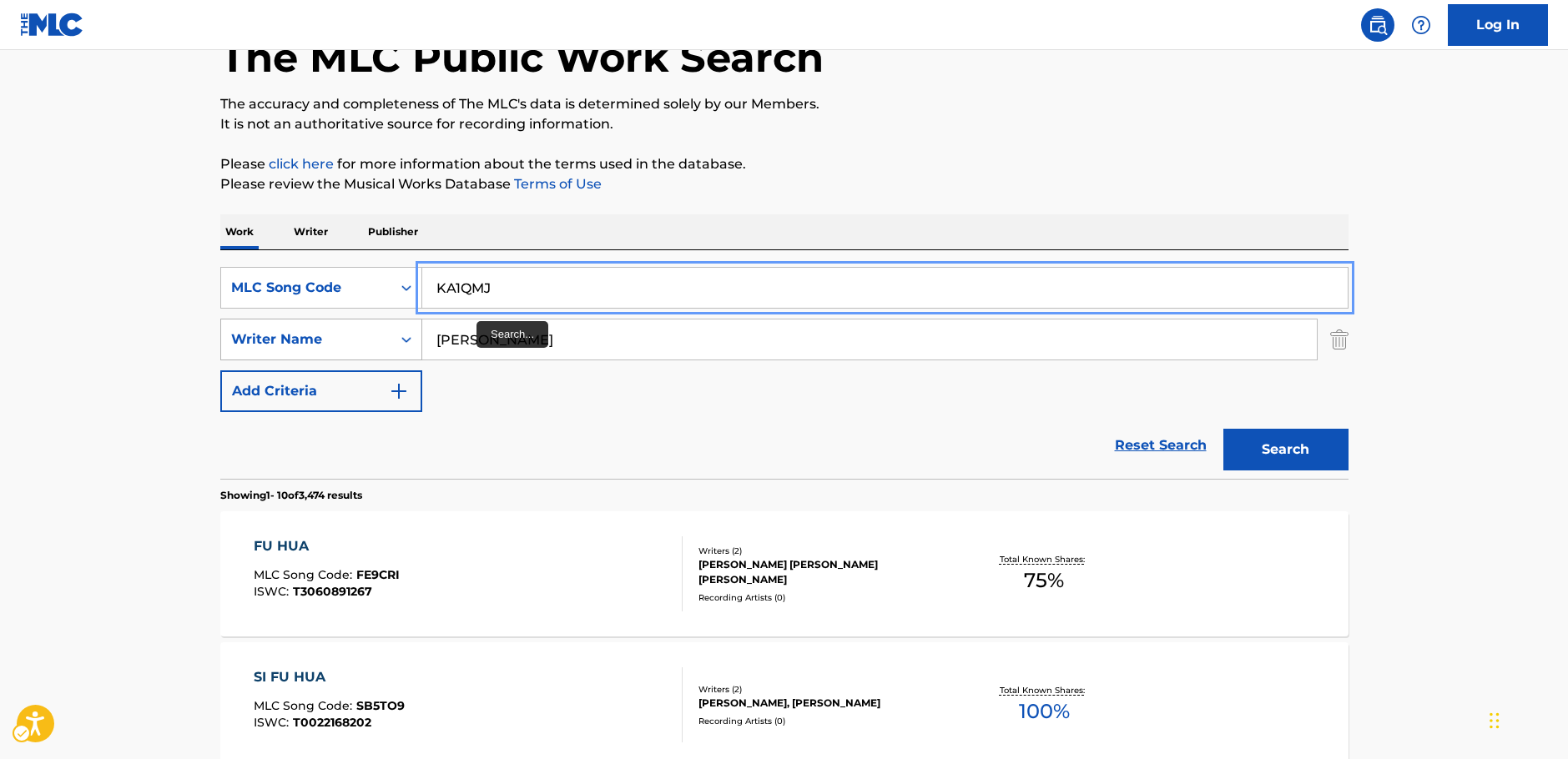
type input "KA1QMJ"
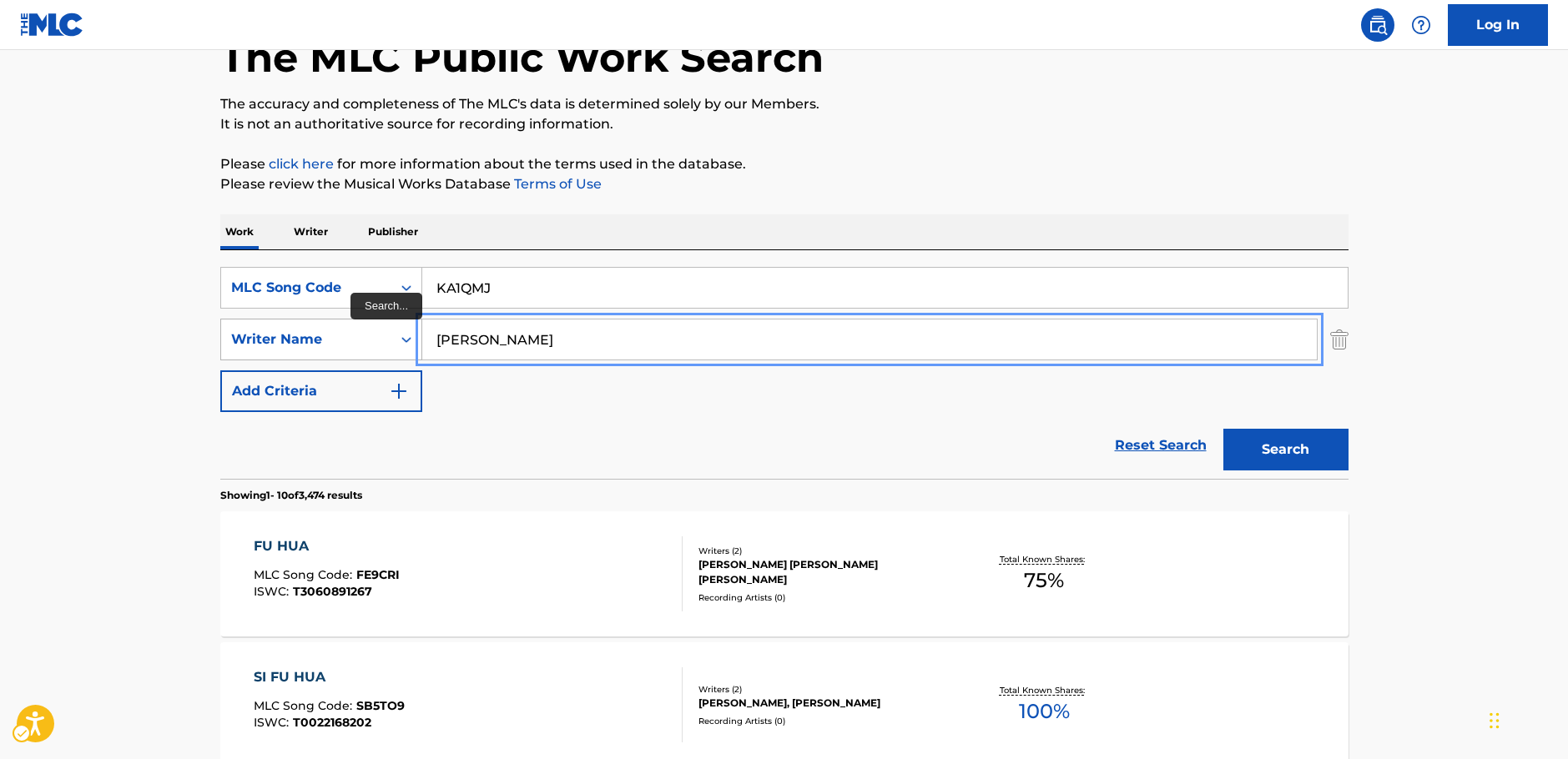
drag, startPoint x: 401, startPoint y: 355, endPoint x: 375, endPoint y: 359, distance: 26.3
click at [383, 357] on div "SearchWithCriteriac4ef90f6-0cd3-4cb7-a22f-38161a9f05c1 Writer Name [PERSON_NAME]" at bounding box center [784, 339] width 1128 height 42
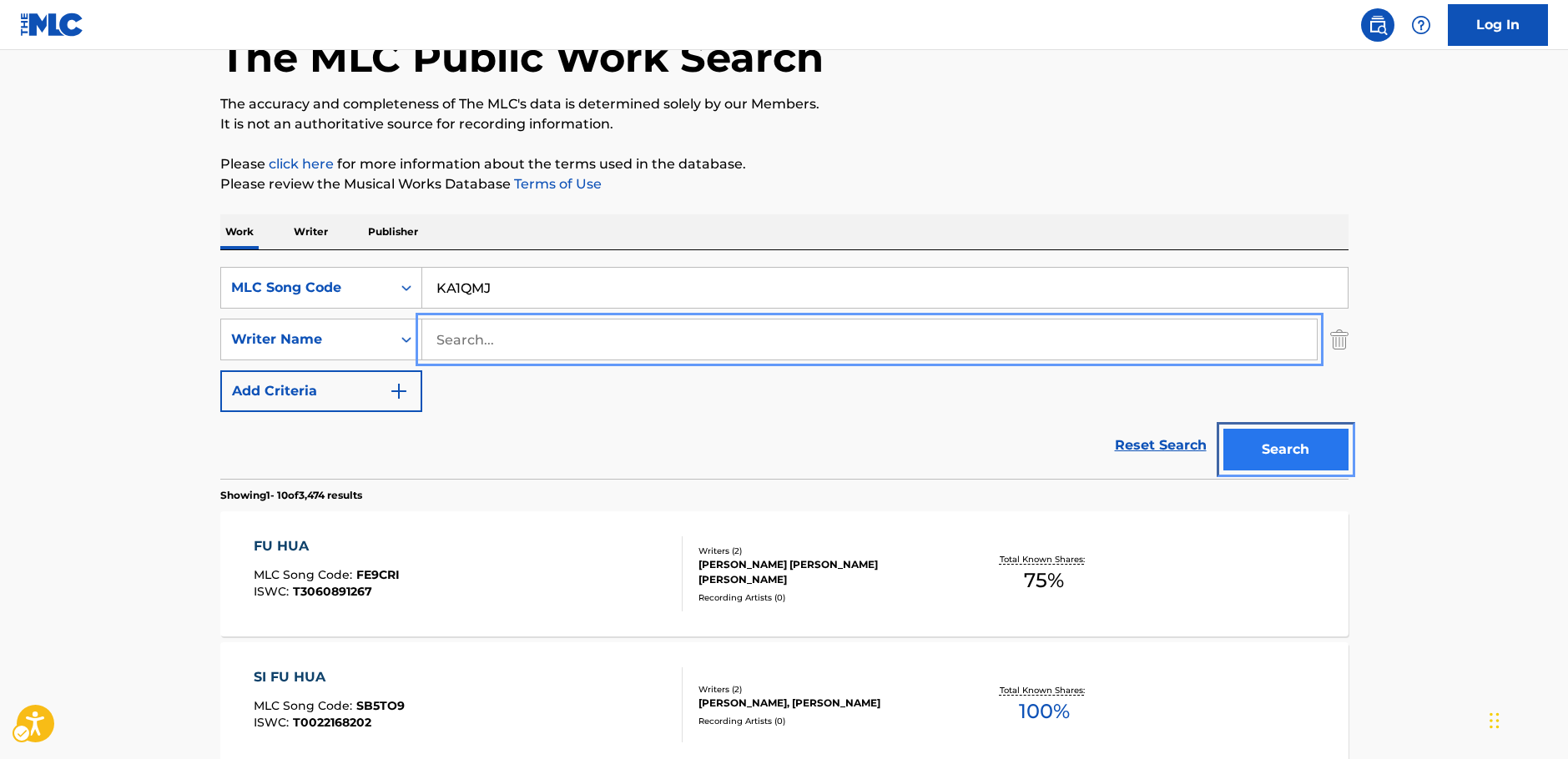
click at [1303, 445] on button "Search" at bounding box center [1286, 450] width 126 height 42
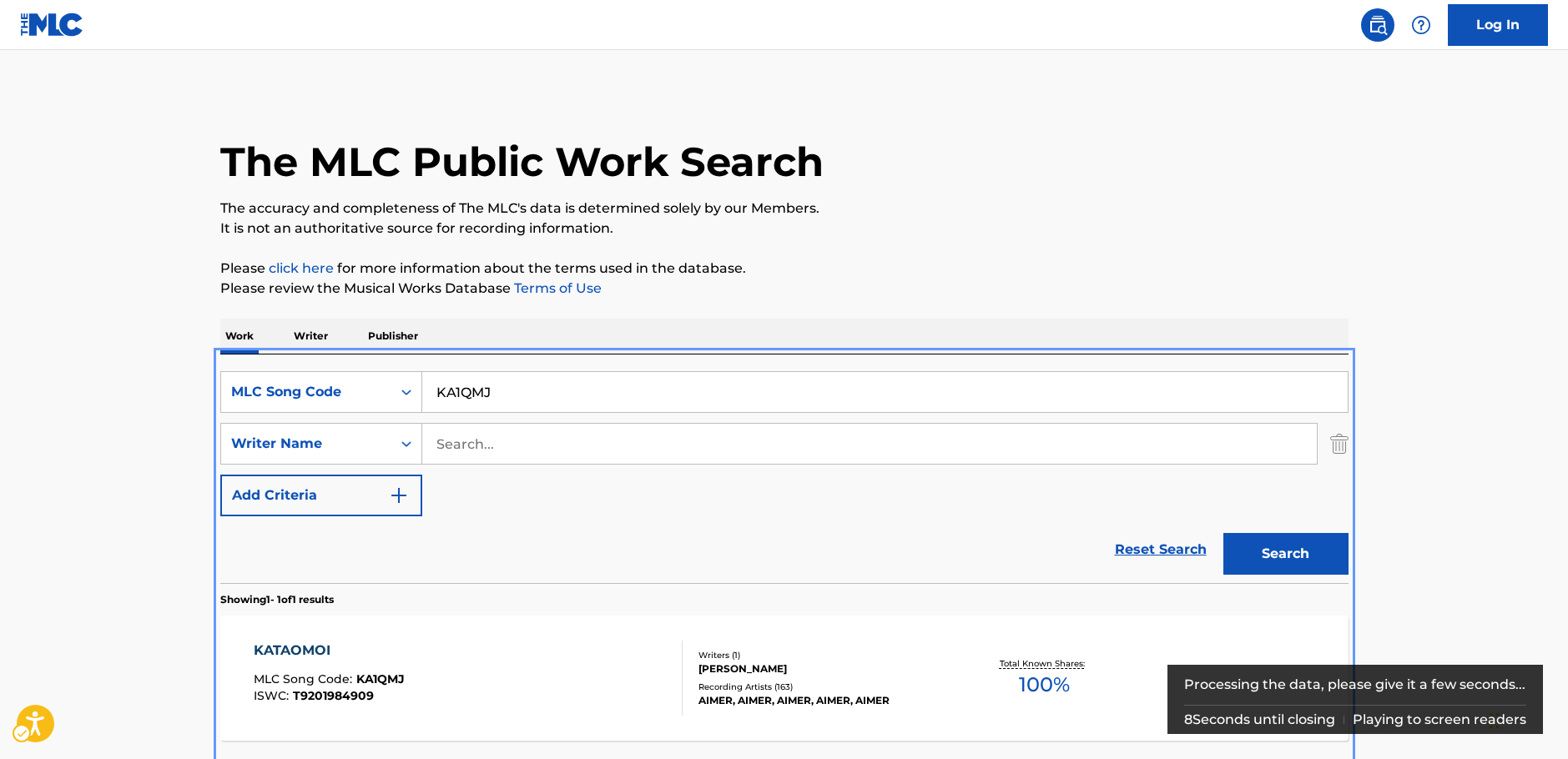
scroll to position [60, 0]
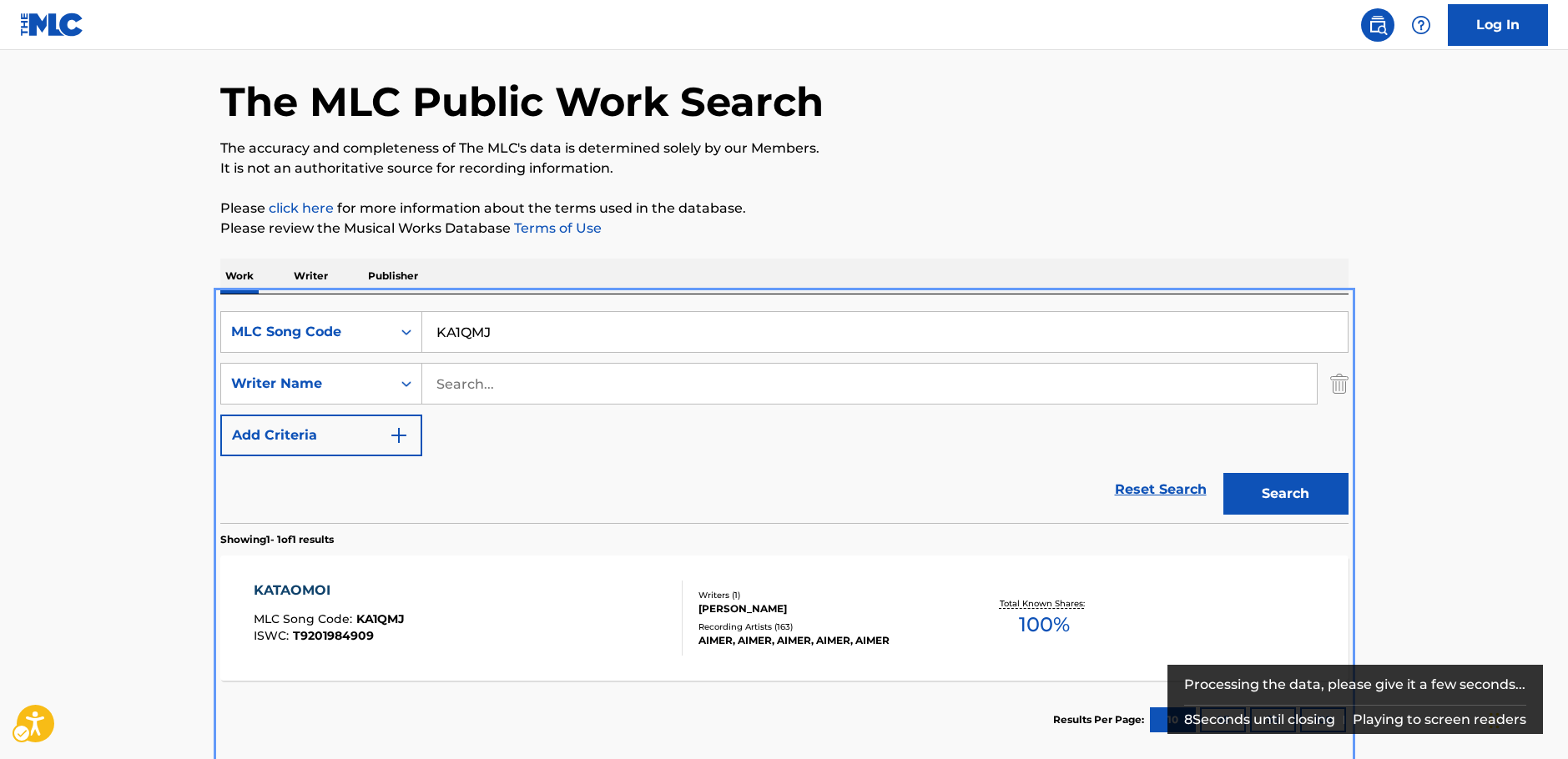
click at [563, 684] on section "Results Per Page: 10 25 50 100" at bounding box center [784, 719] width 1128 height 78
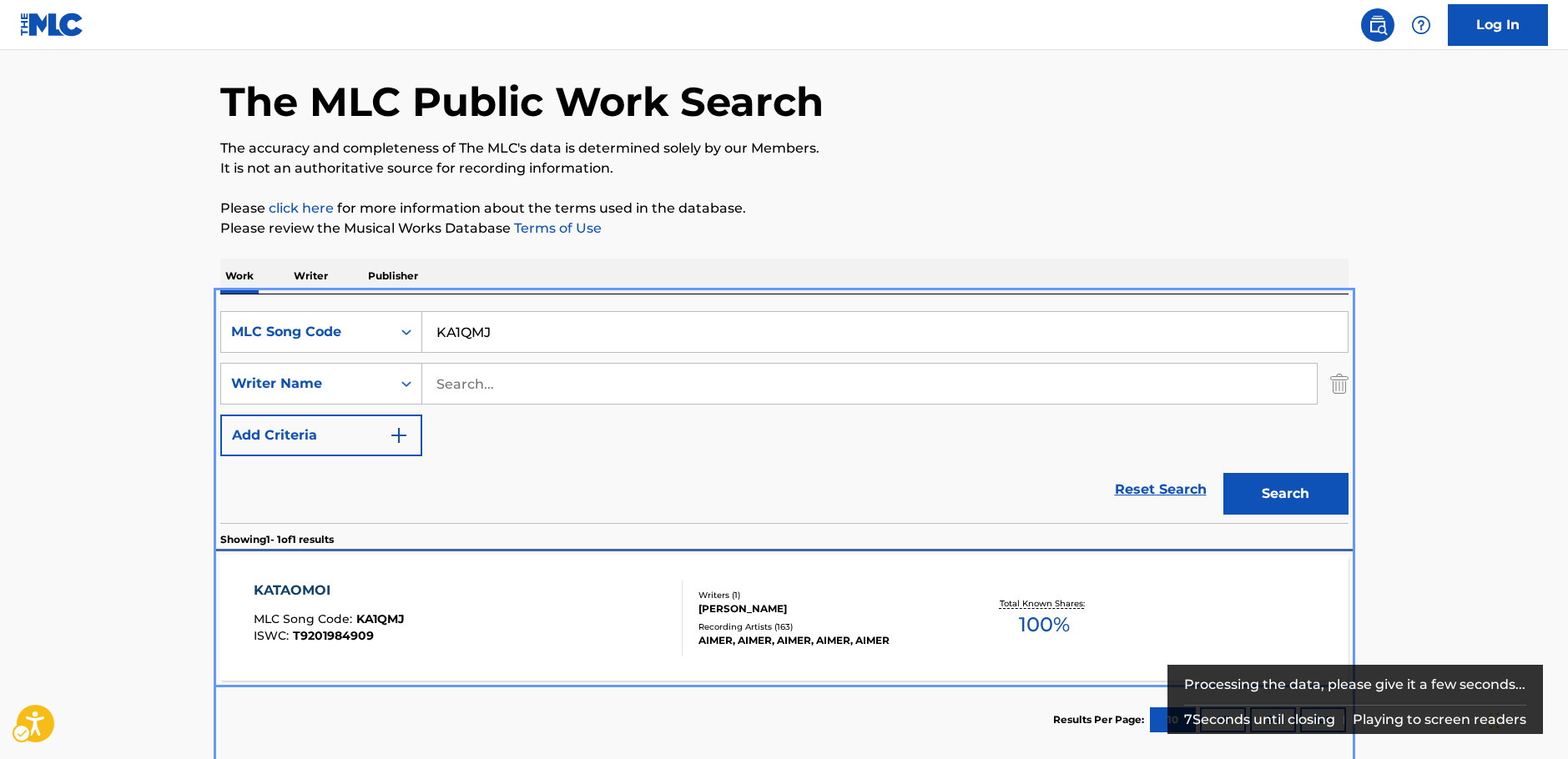
click at [560, 623] on div "KATAOMOI MLC Song Code : KA1QMJ ISWC : T9201984909" at bounding box center [468, 617] width 429 height 75
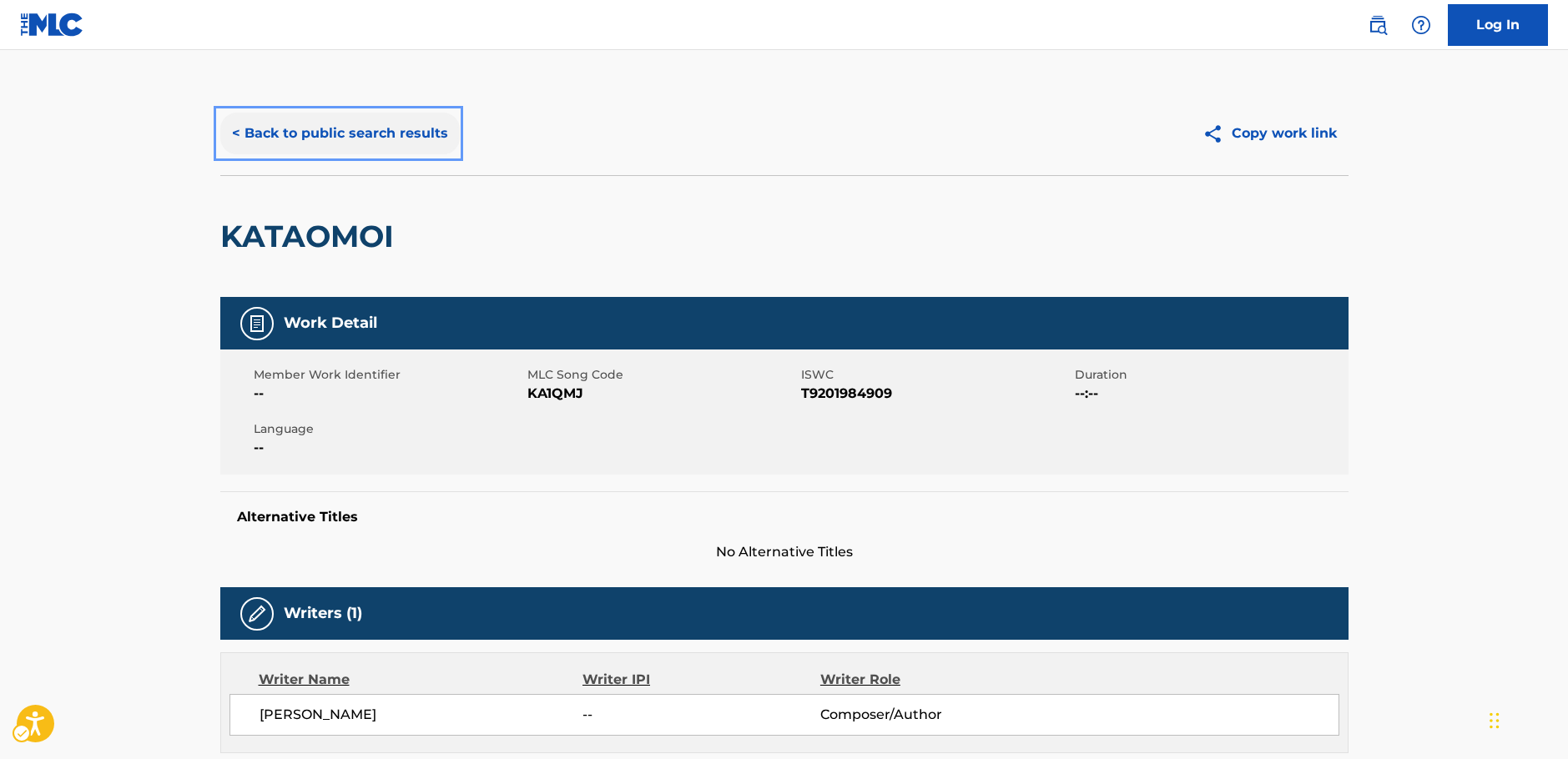
click at [286, 132] on button "< Back to public search results" at bounding box center [340, 134] width 239 height 42
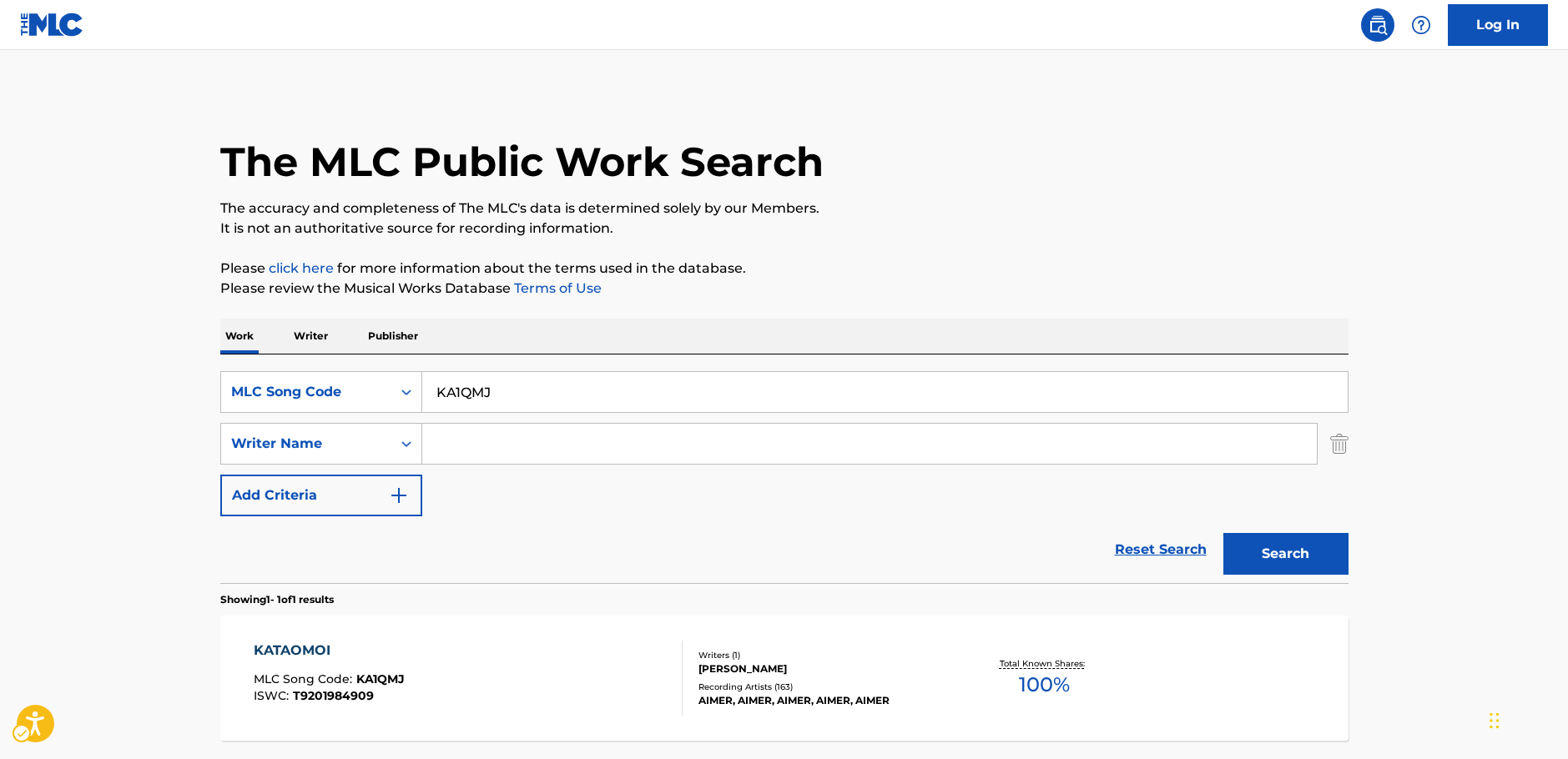
scroll to position [53, 0]
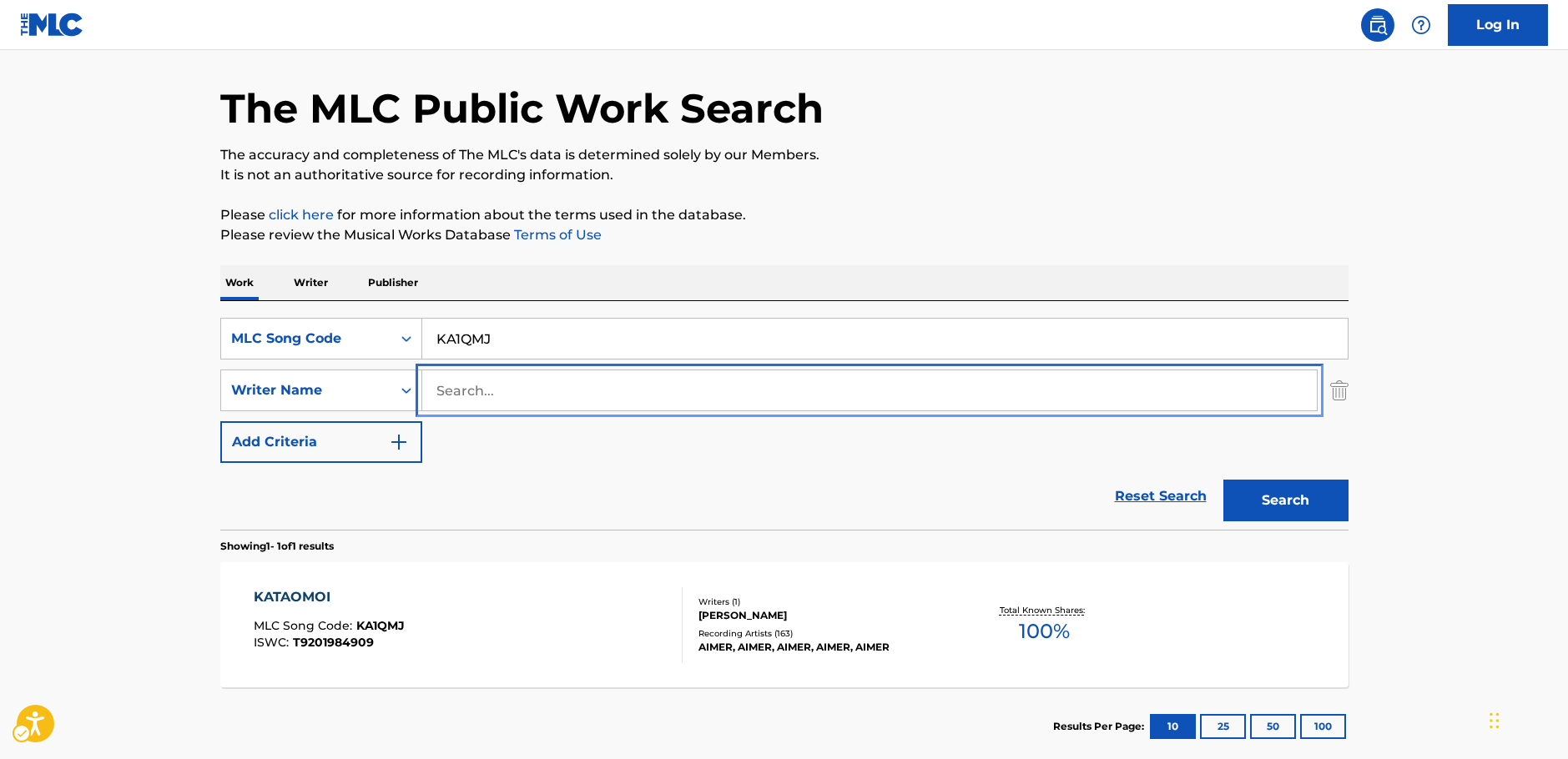
click at [477, 388] on input "Search..." at bounding box center [870, 391] width 895 height 40
paste input "Gante"
type input "Gante"
click at [391, 337] on div "Search Form" at bounding box center [406, 339] width 30 height 40
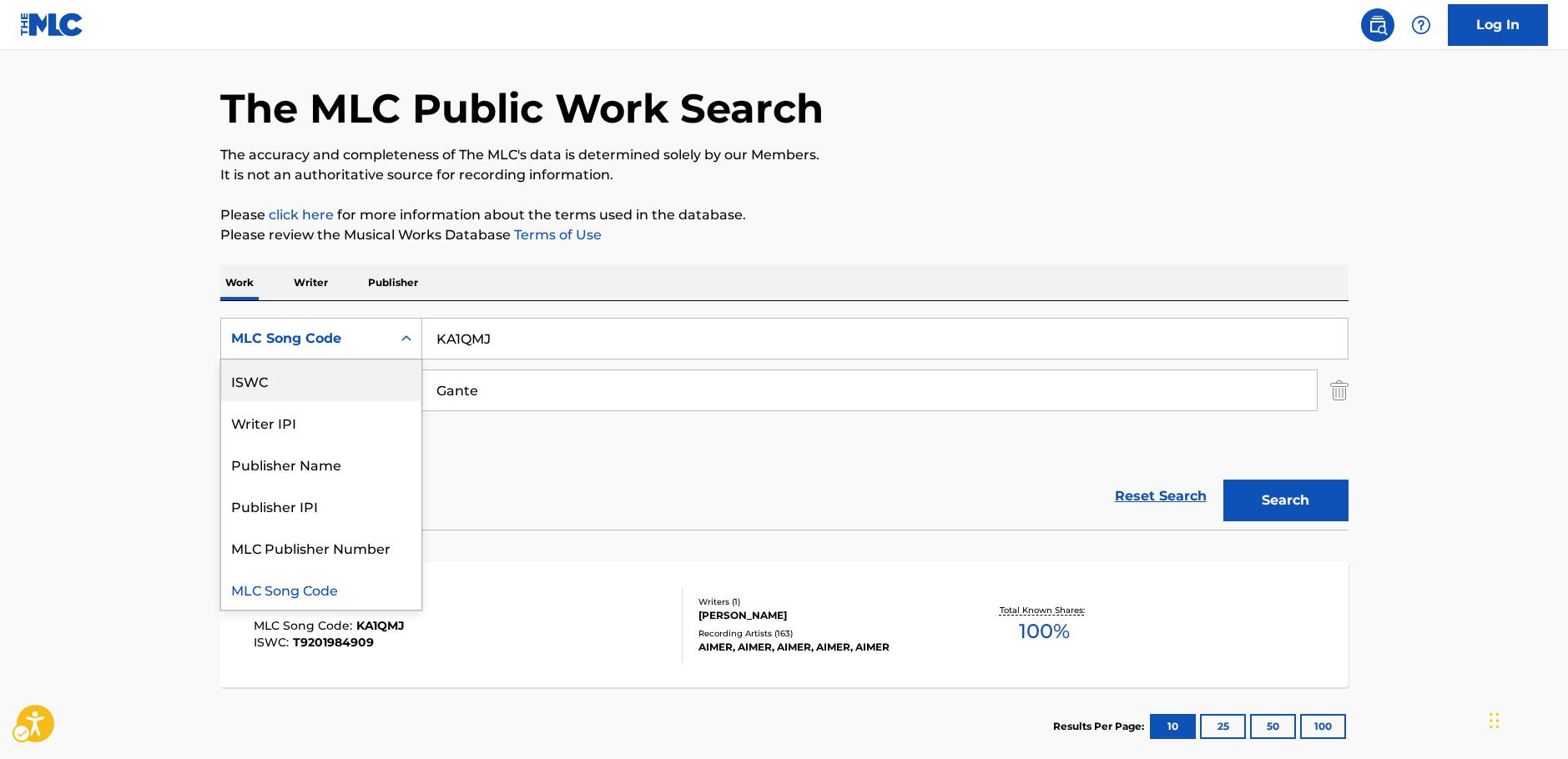
scroll to position [0, 0]
click at [269, 392] on div "Work Title" at bounding box center [321, 381] width 201 height 42
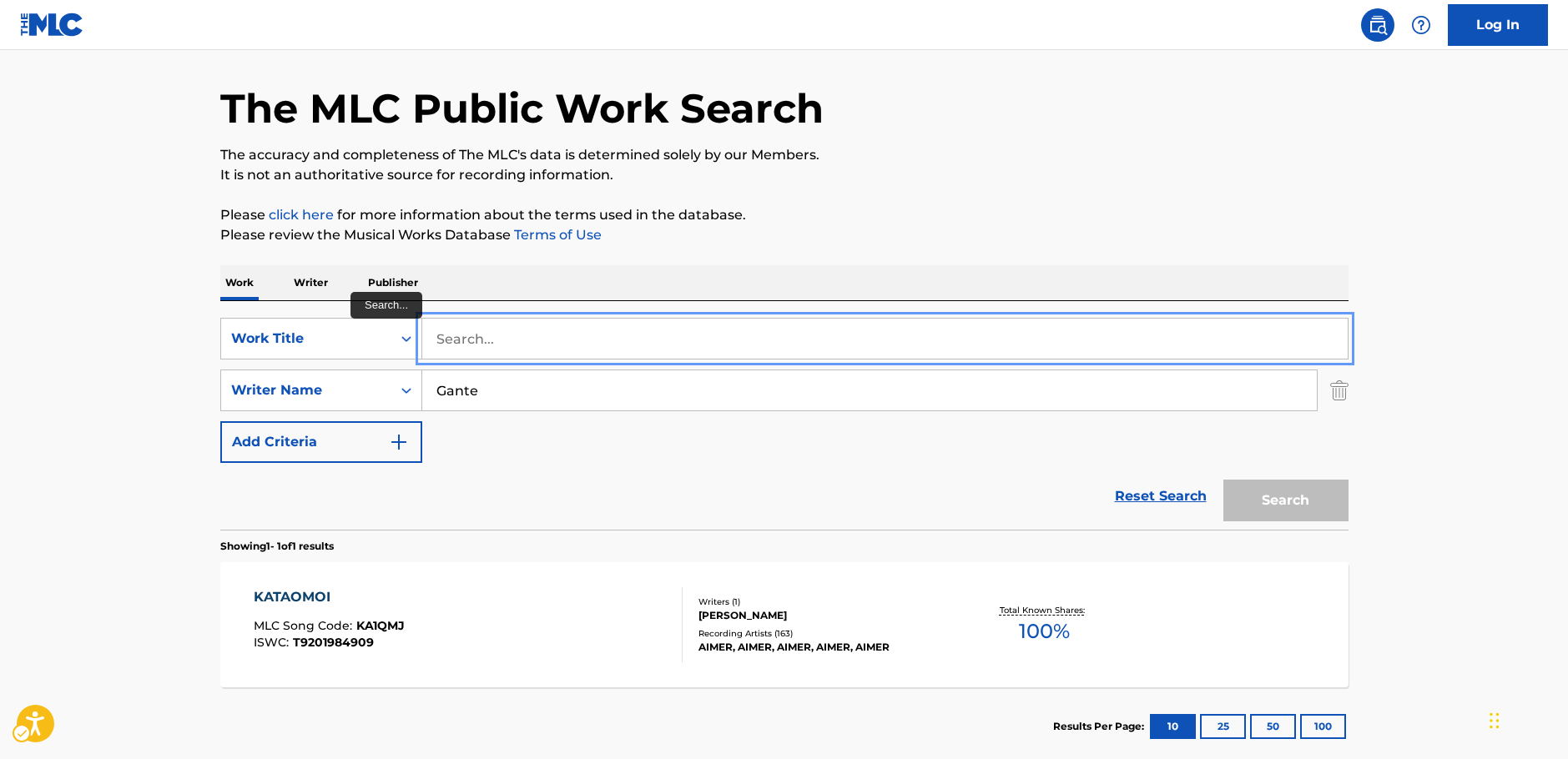
click at [495, 335] on input "Search..." at bounding box center [885, 339] width 925 height 40
paste input "pilates"
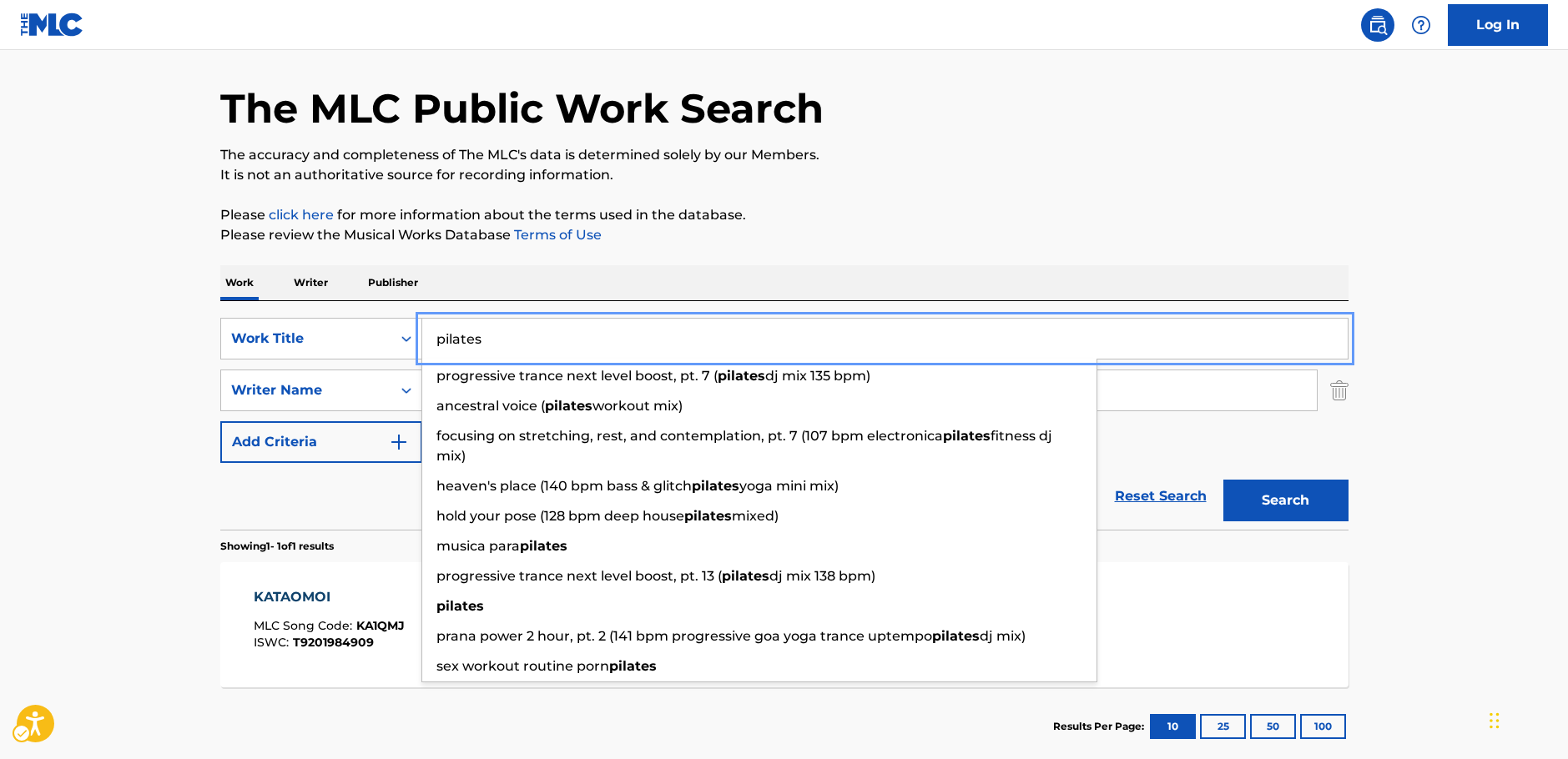
type input "pilates"
click at [1267, 497] on button "Search" at bounding box center [1286, 500] width 126 height 42
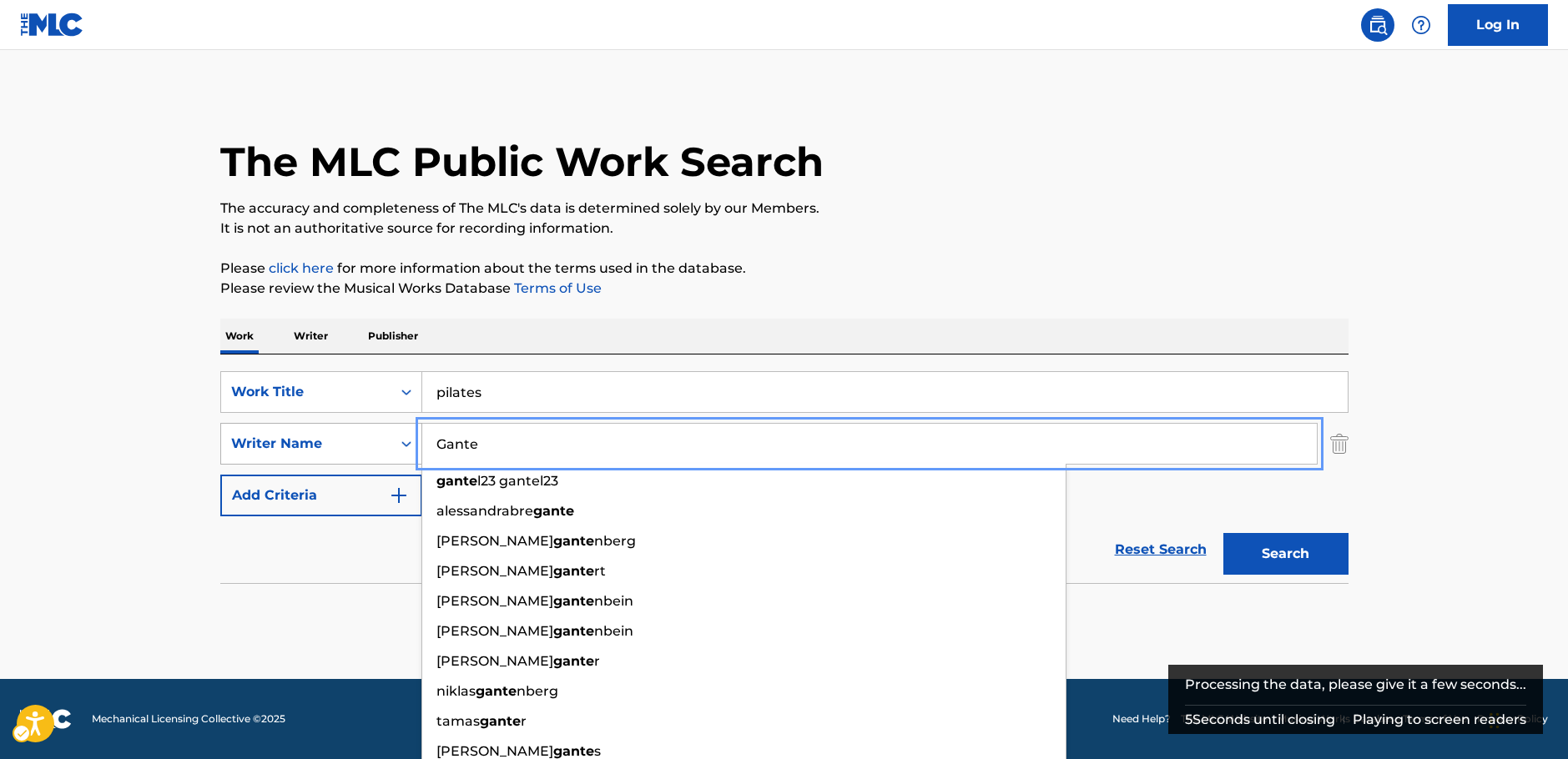
drag, startPoint x: 433, startPoint y: 448, endPoint x: 323, endPoint y: 431, distance: 111.3
click at [349, 454] on div "SearchWithCriteriac4ef90f6-0cd3-4cb7-a22f-38161a9f05c1 Writer Name [PERSON_NAME…" at bounding box center [784, 444] width 1128 height 42
paste input "[PERSON_NAME]"
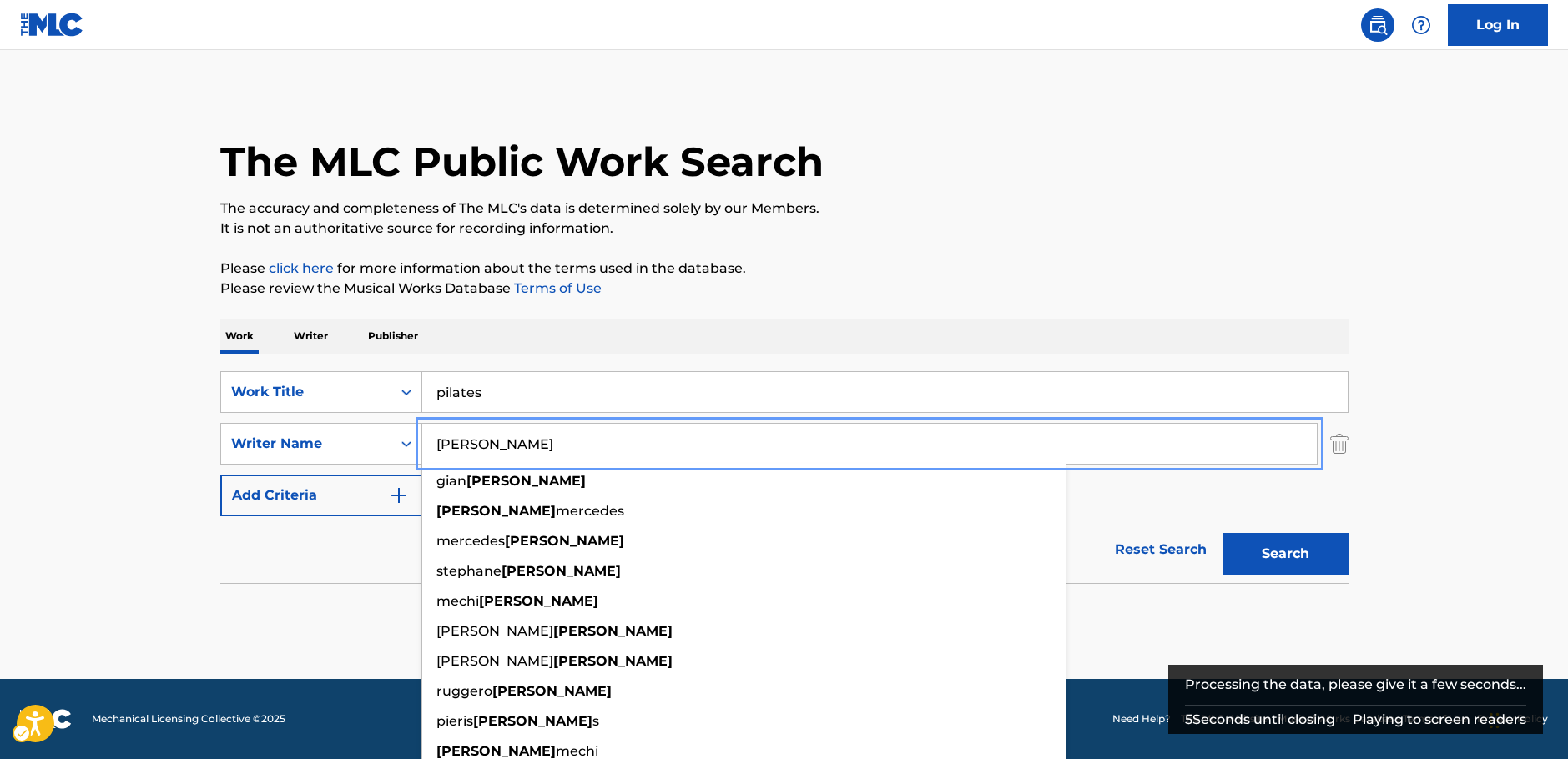
type input "[PERSON_NAME]"
click at [1279, 560] on button "Search" at bounding box center [1286, 554] width 126 height 42
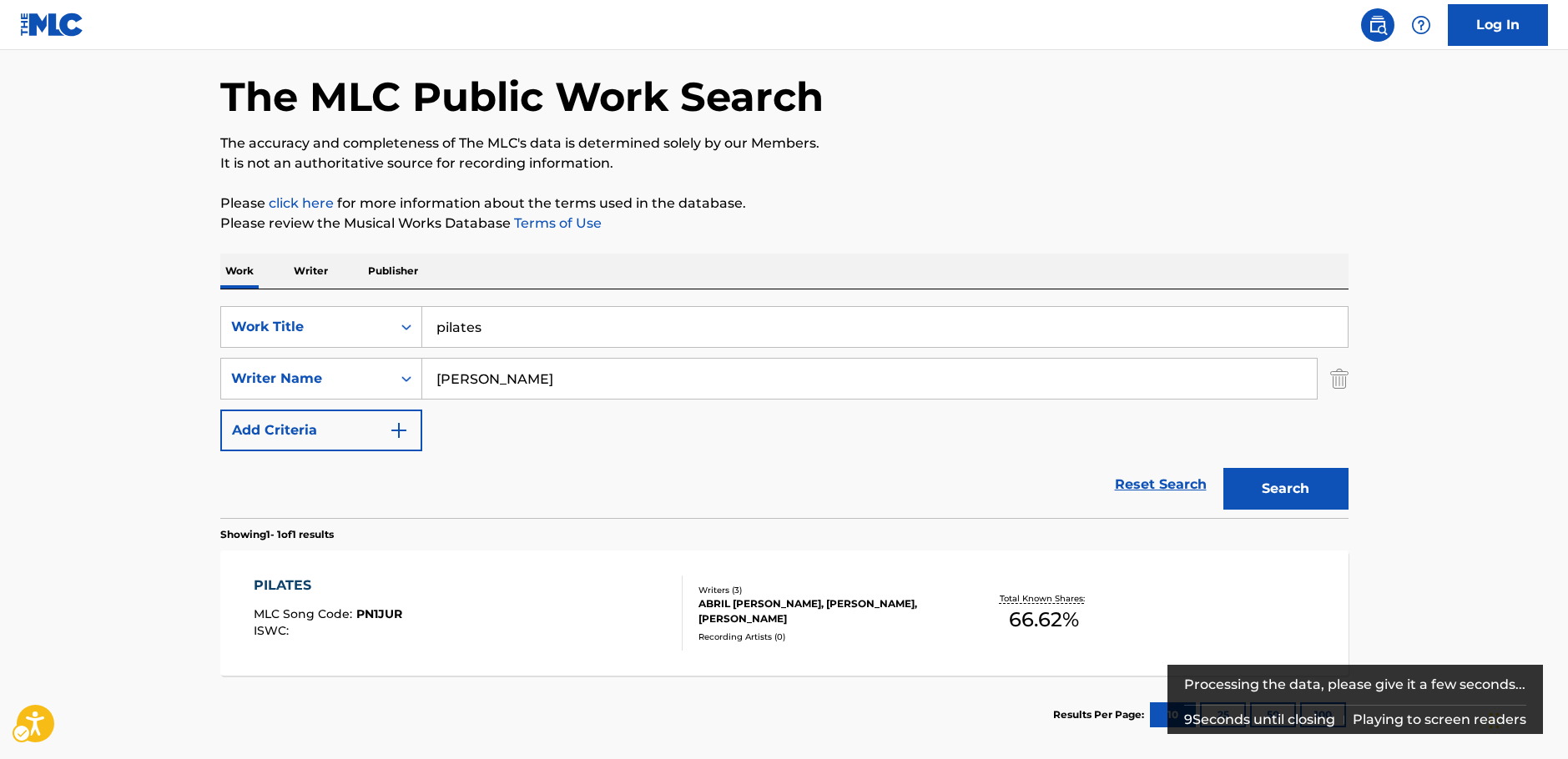
scroll to position [148, 0]
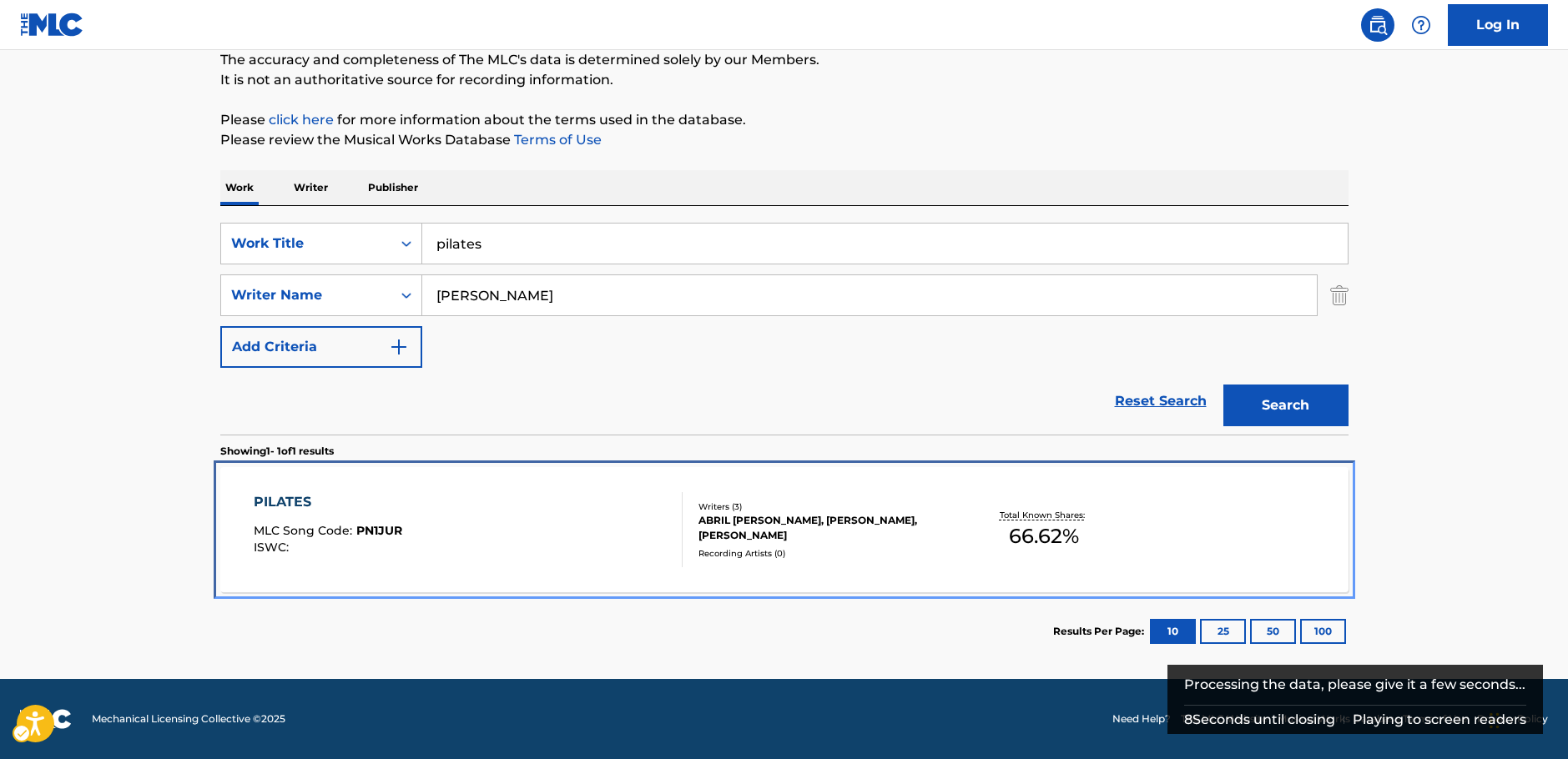
click at [554, 514] on div "PILATES MLC Song Code : PN1JUR ISWC :" at bounding box center [468, 529] width 429 height 75
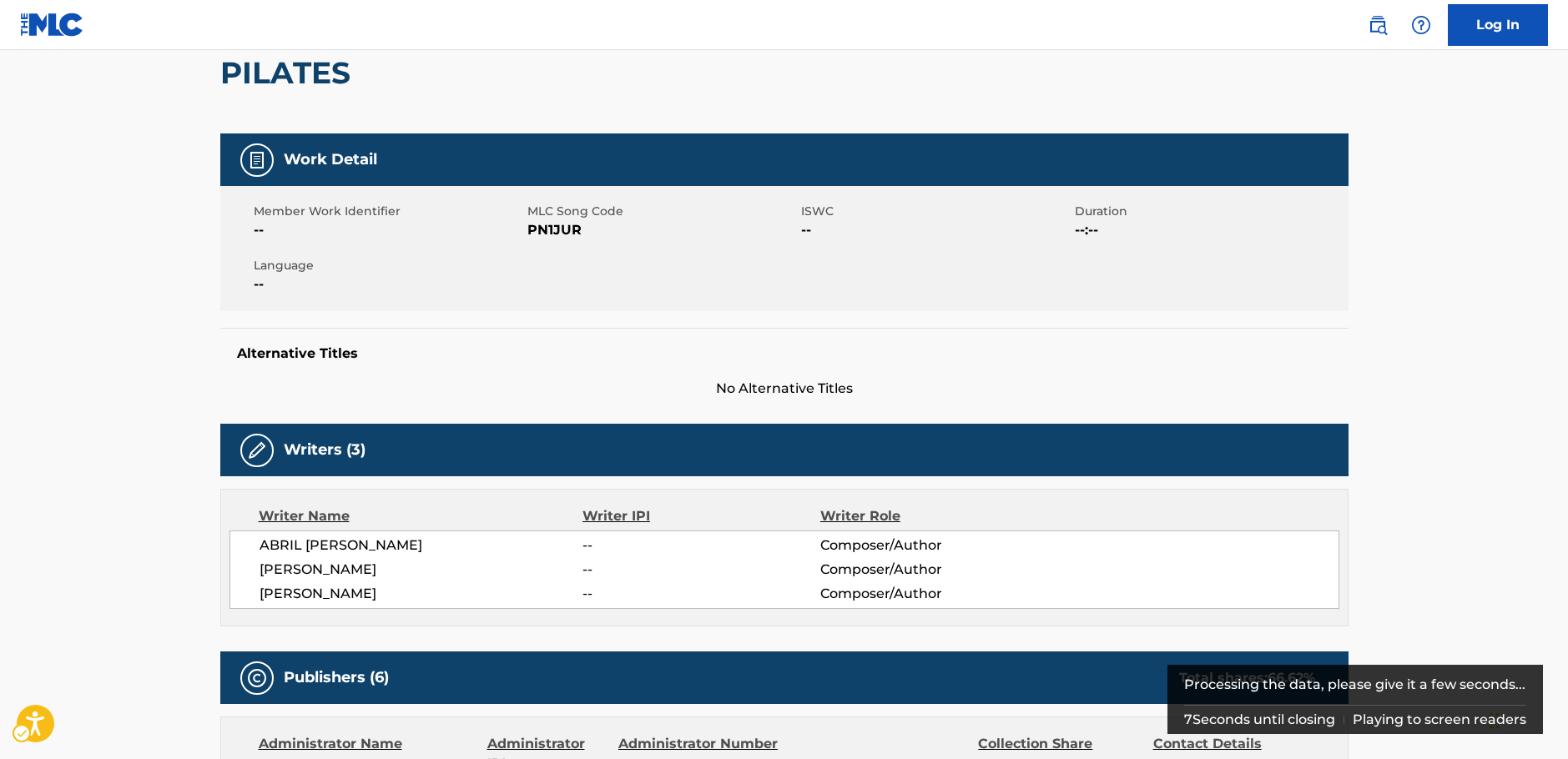
scroll to position [250, 0]
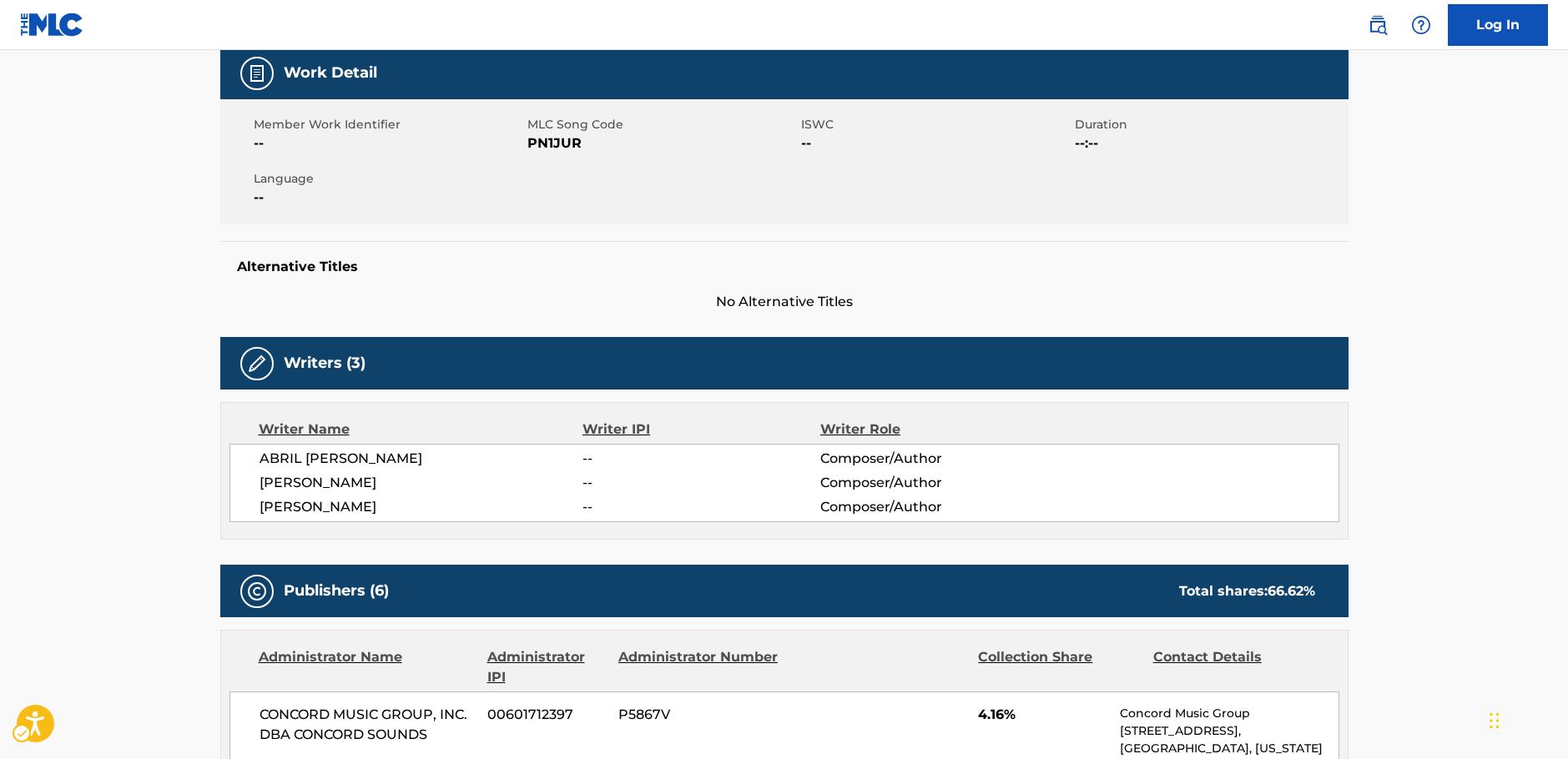
click at [272, 460] on span "ABRIL [PERSON_NAME]" at bounding box center [421, 459] width 324 height 20
click at [293, 505] on span "[PERSON_NAME]" at bounding box center [421, 507] width 324 height 20
copy span "MERCEDES"
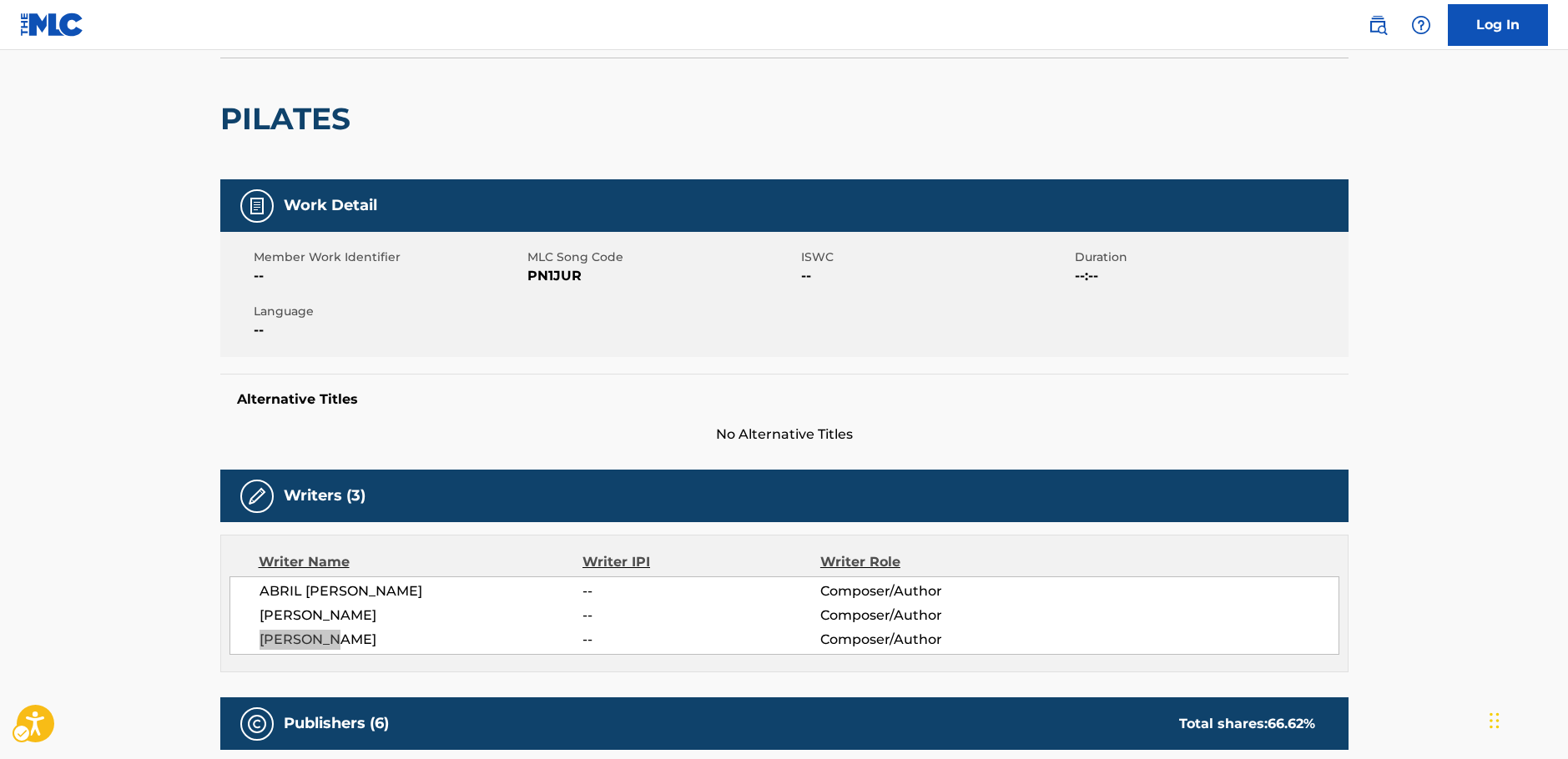
scroll to position [0, 0]
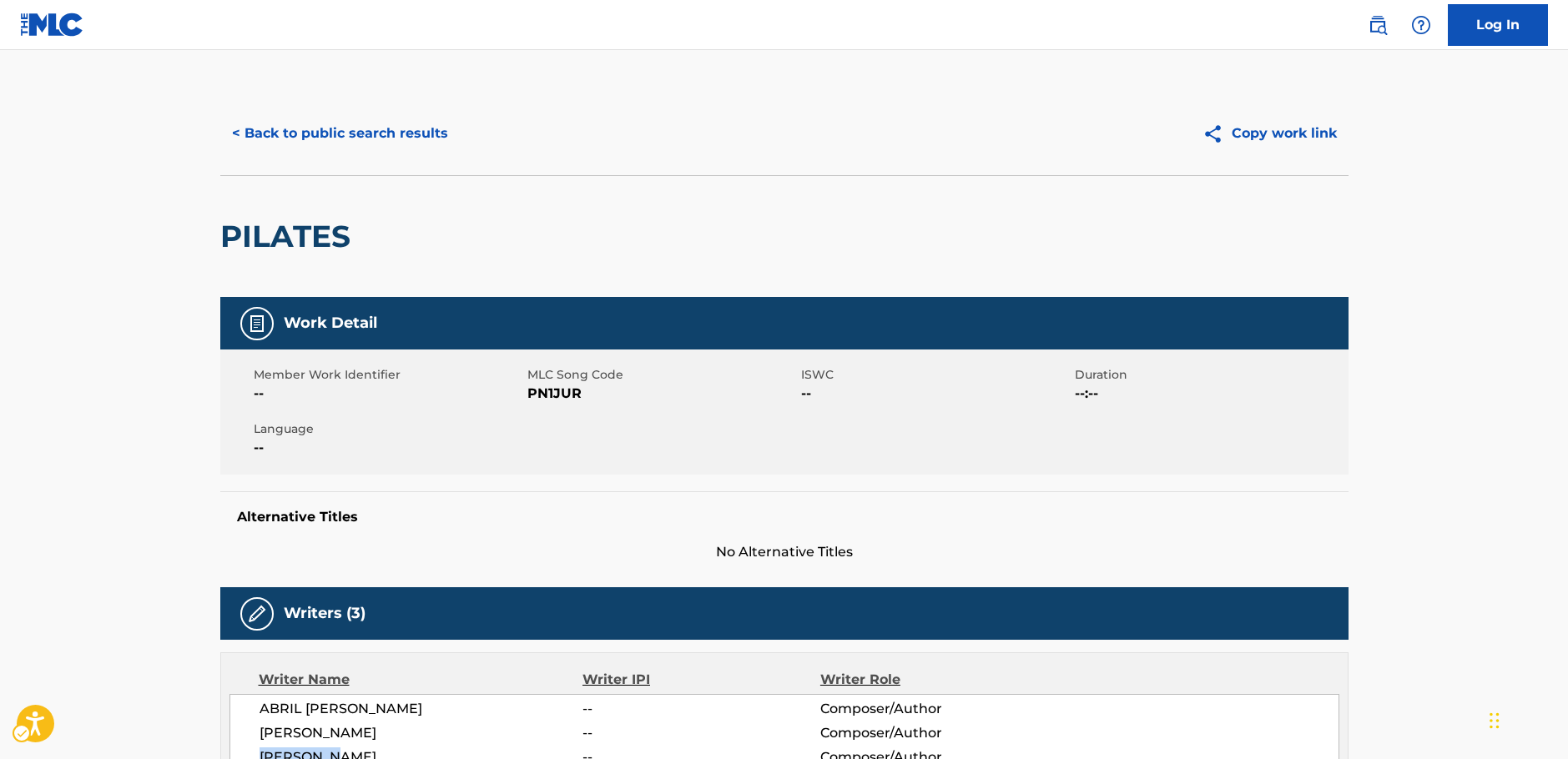
click at [543, 393] on span "MLC Song Code - PN1JUR" at bounding box center [662, 394] width 270 height 20
copy span "PN1JUR"
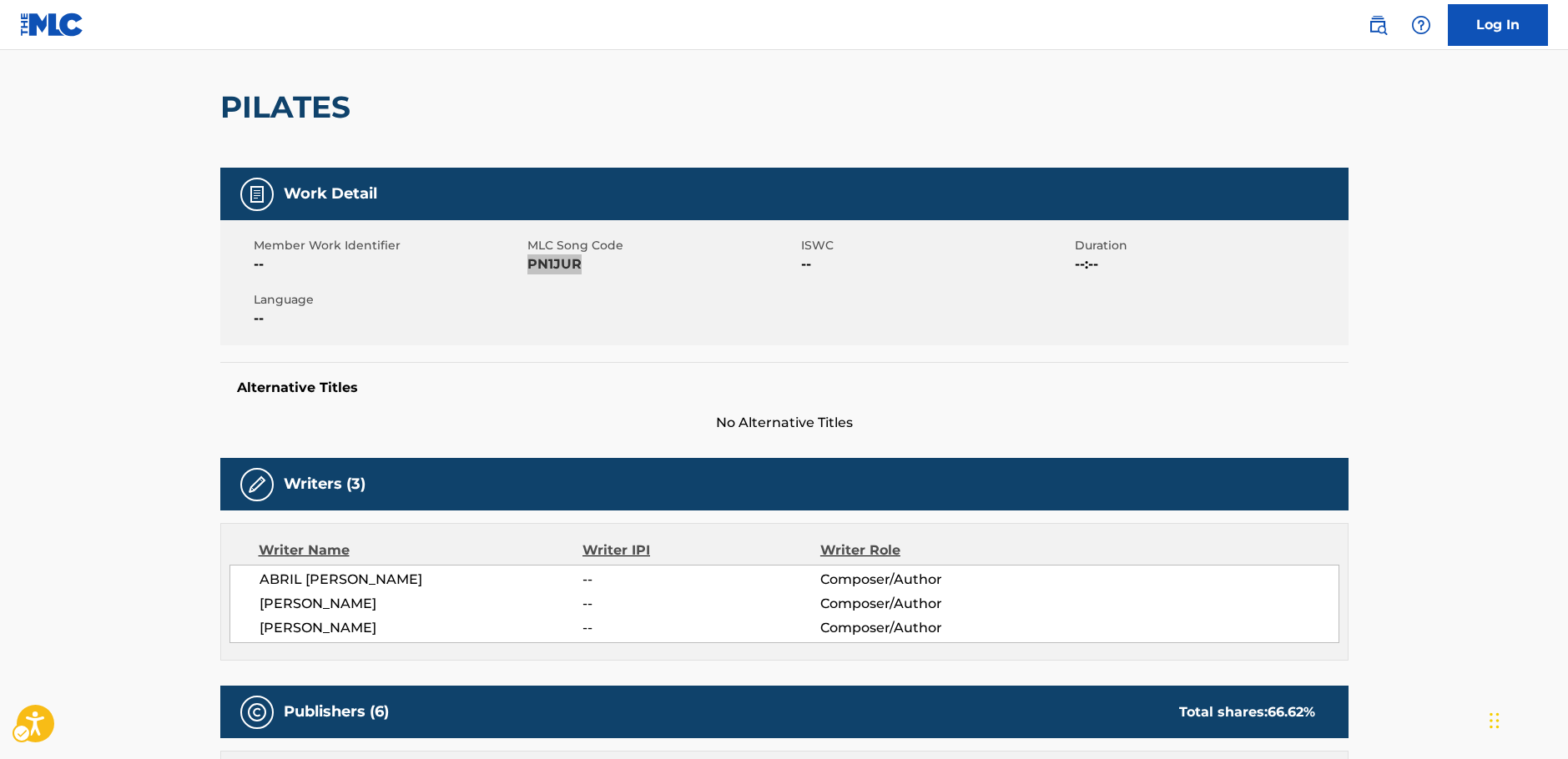
scroll to position [250, 0]
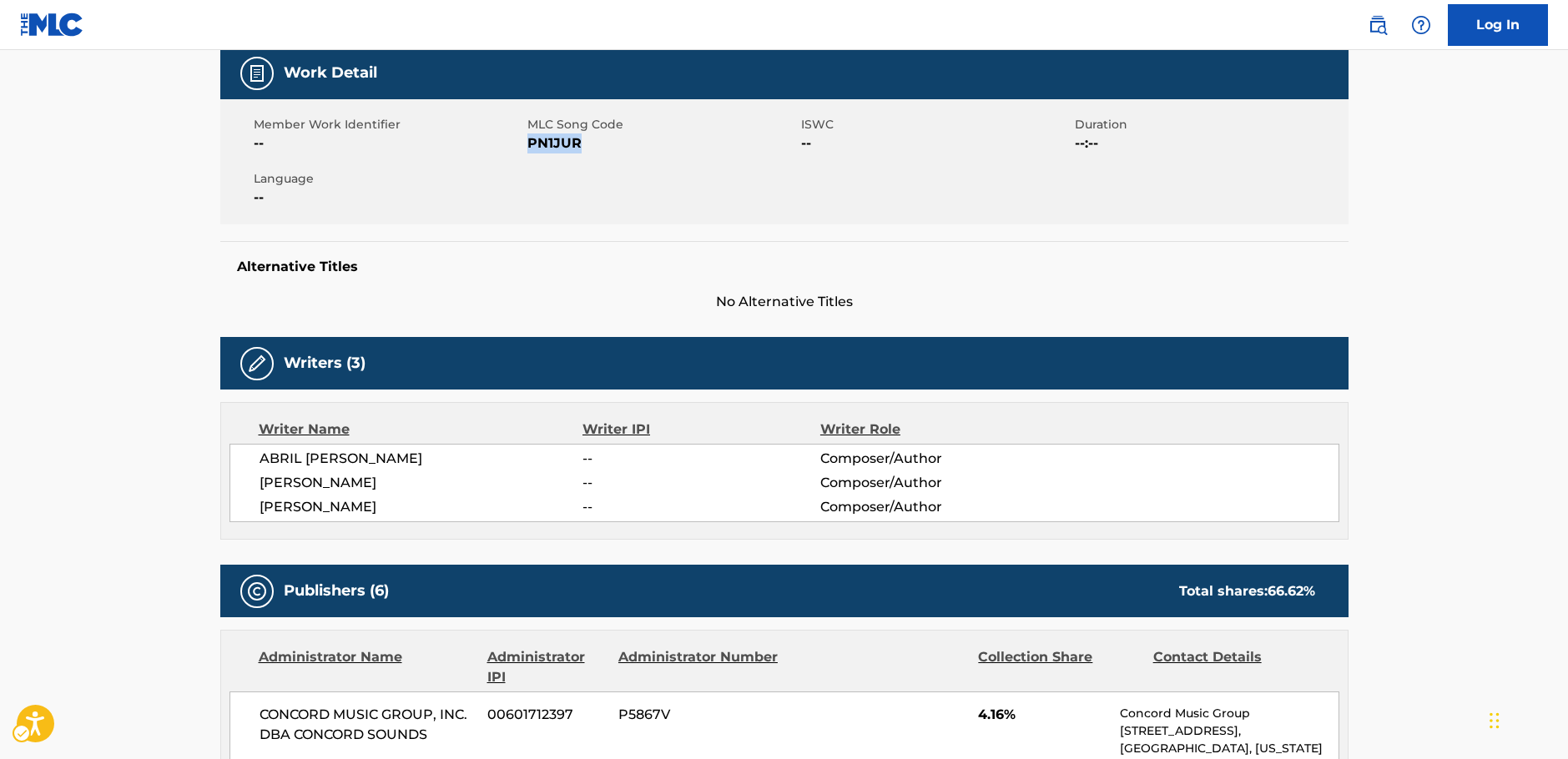
drag, startPoint x: 323, startPoint y: 495, endPoint x: 292, endPoint y: 447, distance: 57.1
click at [255, 461] on div "ABRIL [PERSON_NAME] -- Composer/Author [PERSON_NAME] -- Composer/Author [PERSON…" at bounding box center [784, 483] width 1110 height 78
copy div "ABRIL [PERSON_NAME] -- Composer/Author [PERSON_NAME] -- Composer/Author [PERSON…"
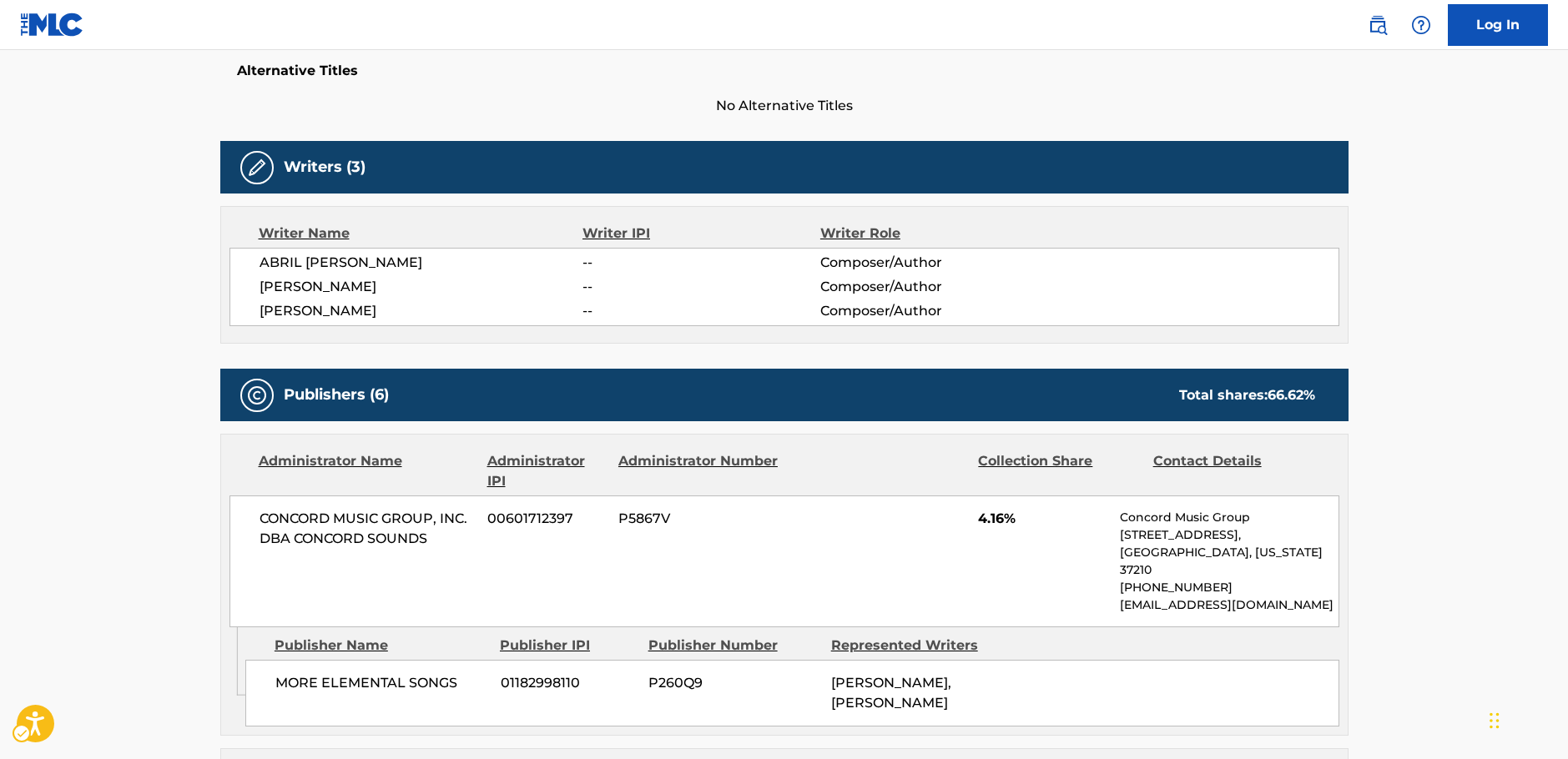
scroll to position [667, 0]
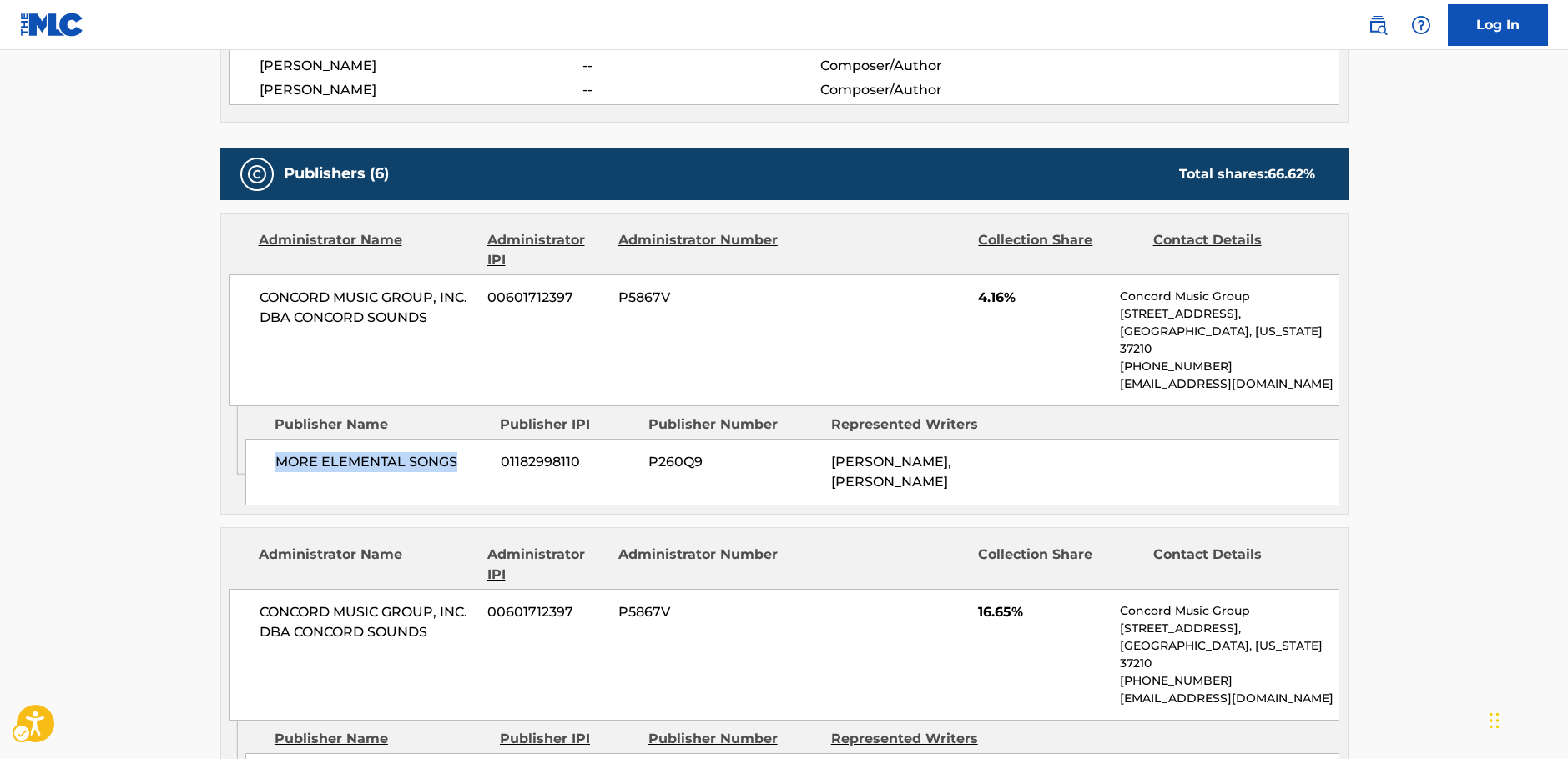
drag, startPoint x: 471, startPoint y: 444, endPoint x: 280, endPoint y: 449, distance: 191.1
click at [280, 452] on span "MORE ELEMENTAL SONGS" at bounding box center [382, 462] width 213 height 20
drag, startPoint x: 433, startPoint y: 315, endPoint x: 203, endPoint y: 311, distance: 230.0
click at [243, 302] on div "CONCORD MUSIC GROUP, INC. DBA CONCORD SOUNDS 00601712397 P5867V 4.16% Concord M…" at bounding box center [784, 340] width 1110 height 131
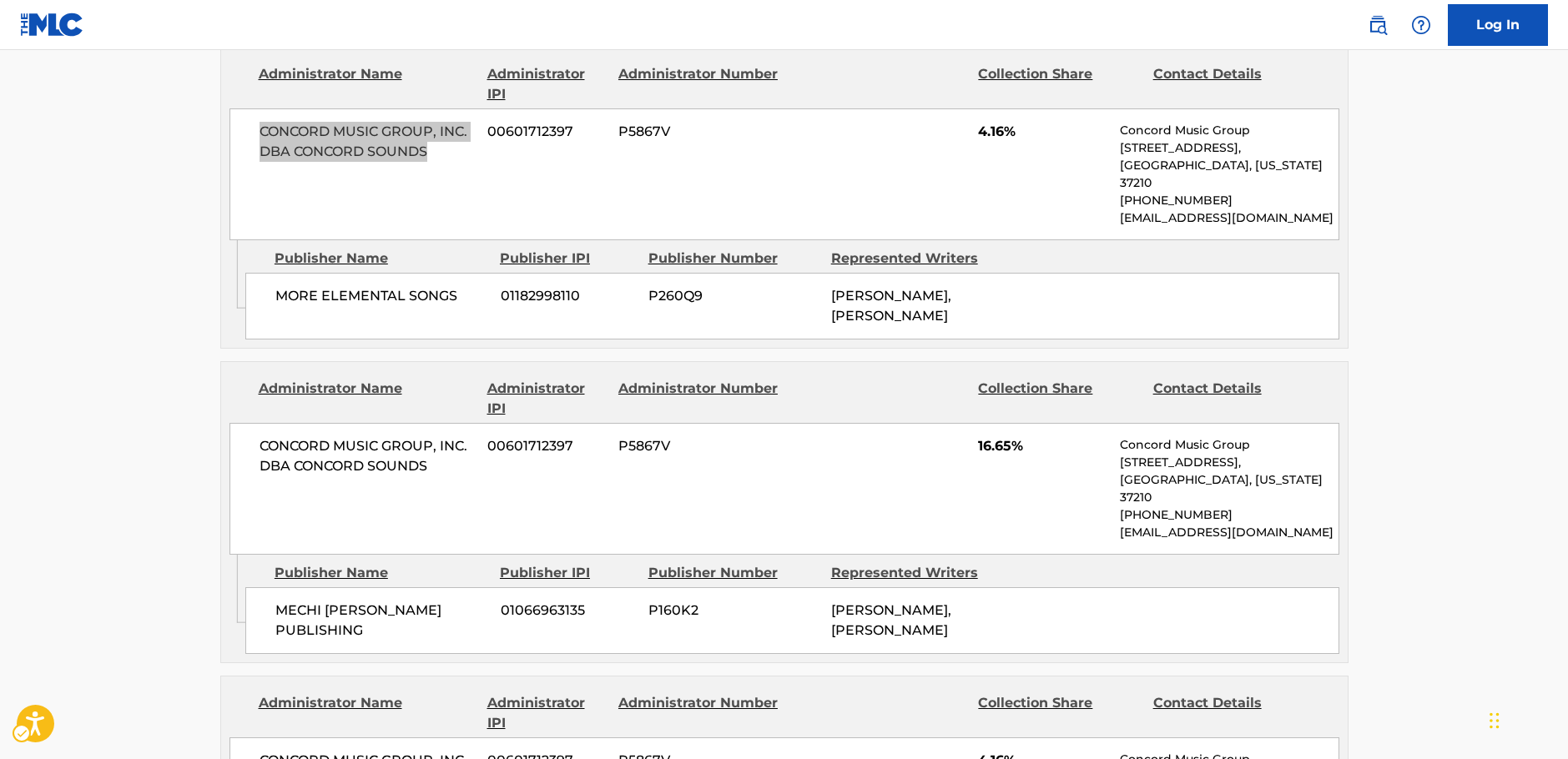
scroll to position [834, 0]
drag, startPoint x: 480, startPoint y: 579, endPoint x: 275, endPoint y: 588, distance: 205.2
click at [275, 588] on div "MECHI [PERSON_NAME] PUBLISHING 01066963135 P160K2 [PERSON_NAME], [PERSON_NAME]" at bounding box center [792, 619] width 1094 height 67
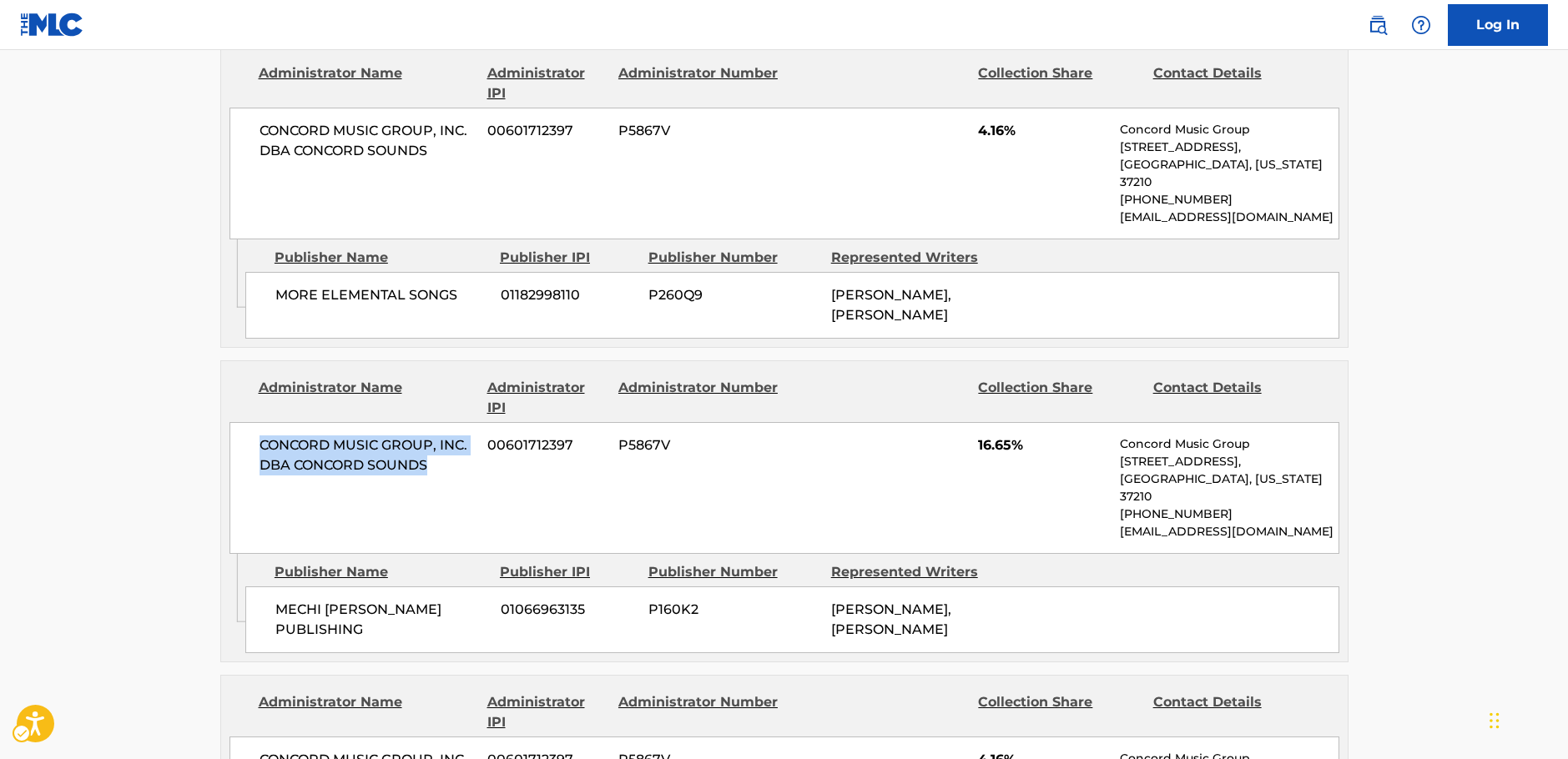
drag, startPoint x: 450, startPoint y: 441, endPoint x: 230, endPoint y: 425, distance: 220.6
click at [230, 425] on div "CONCORD MUSIC GROUP, INC. DBA CONCORD SOUNDS 00601712397 P5867V 16.65% Concord …" at bounding box center [784, 488] width 1110 height 131
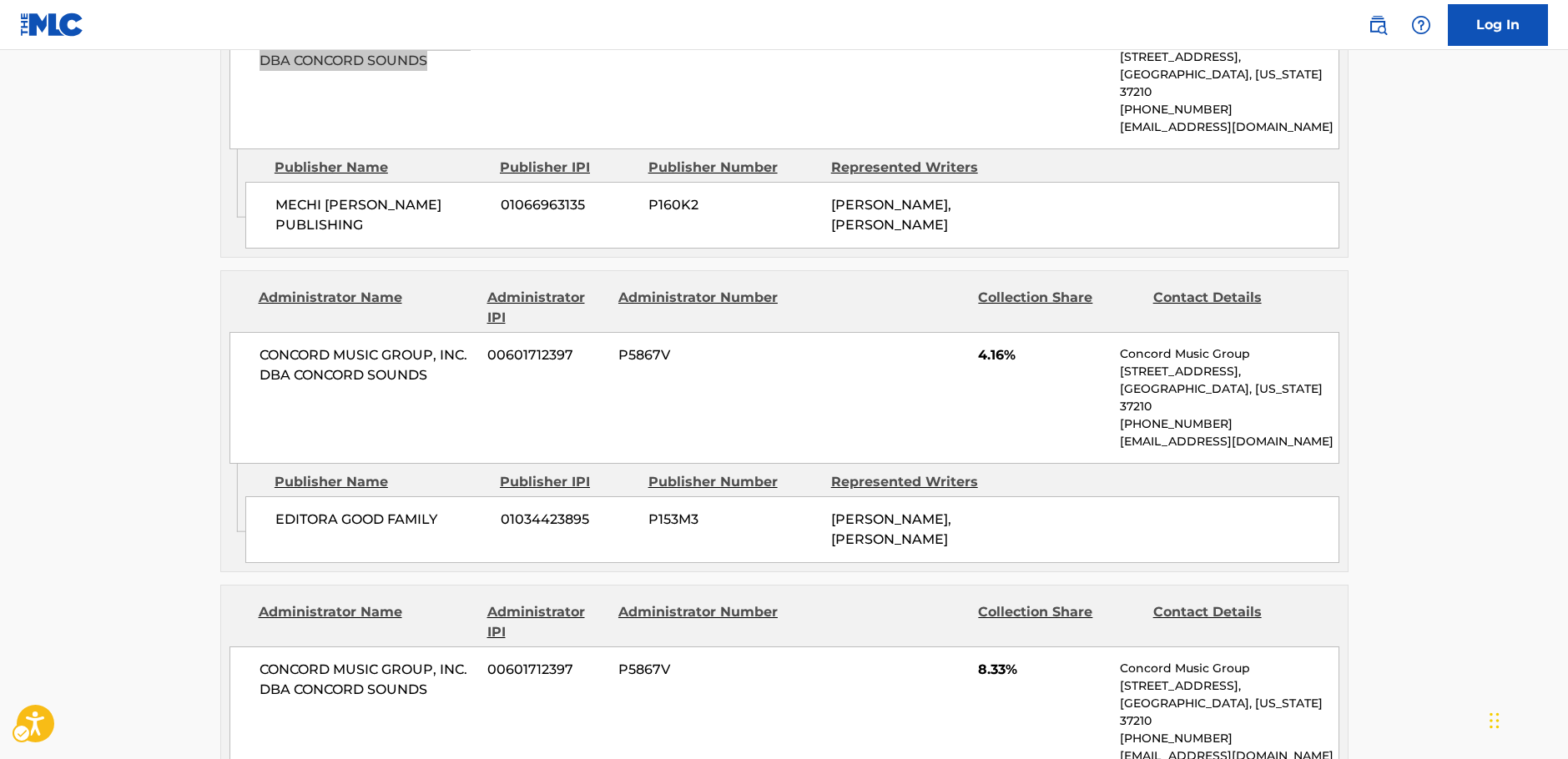
scroll to position [1252, 0]
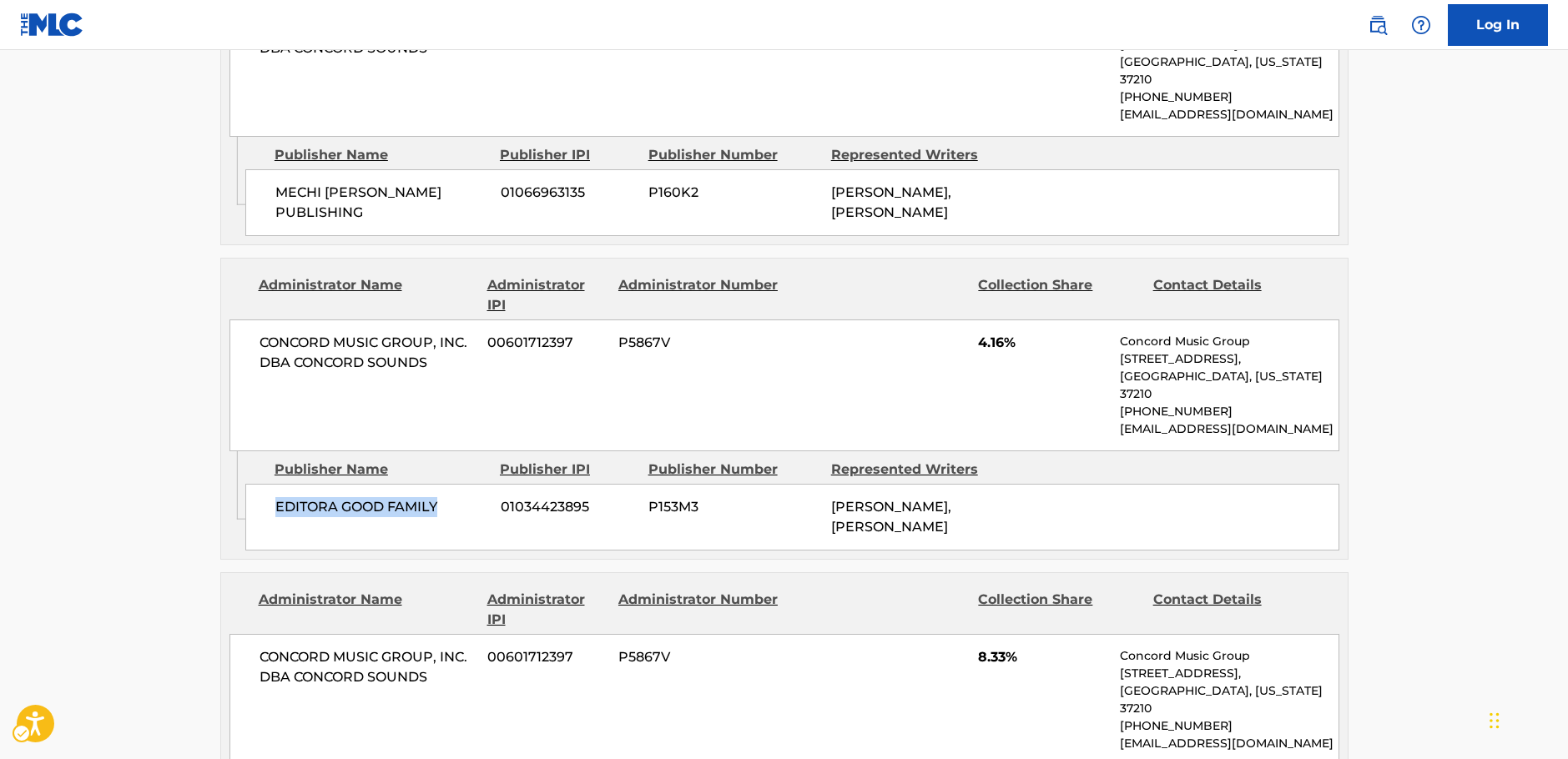
drag, startPoint x: 439, startPoint y: 468, endPoint x: 278, endPoint y: 474, distance: 161.1
click at [278, 484] on div "EDITORA GOOD FAMILY 01034423895 P153M3 [PERSON_NAME], [PERSON_NAME]" at bounding box center [792, 516] width 1094 height 67
drag, startPoint x: 442, startPoint y: 330, endPoint x: 249, endPoint y: 315, distance: 193.6
click at [249, 319] on div "CONCORD MUSIC GROUP, INC. DBA CONCORD SOUNDS 00601712397 P5867V 4.16% Concord M…" at bounding box center [784, 385] width 1110 height 131
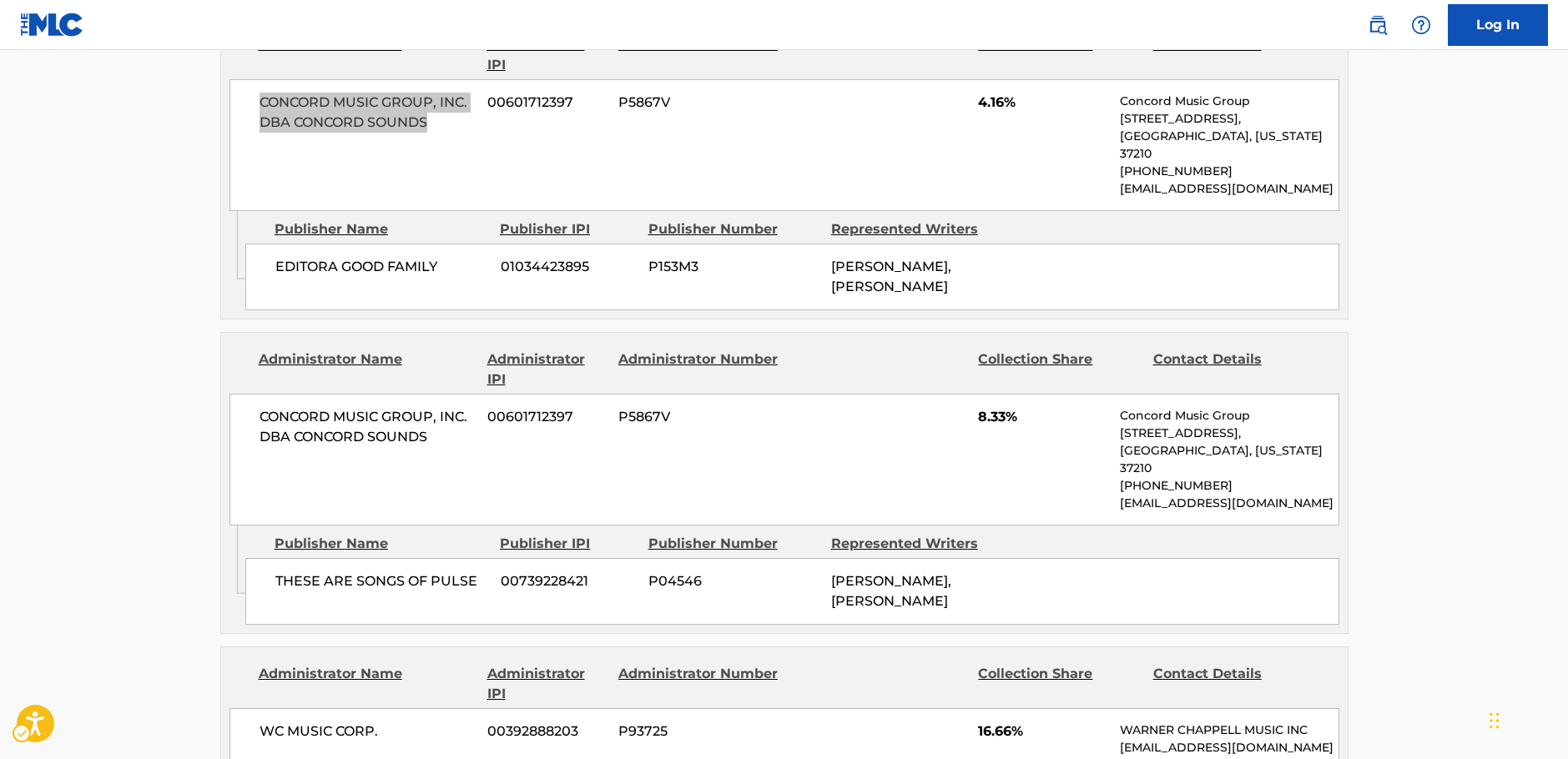
scroll to position [1502, 0]
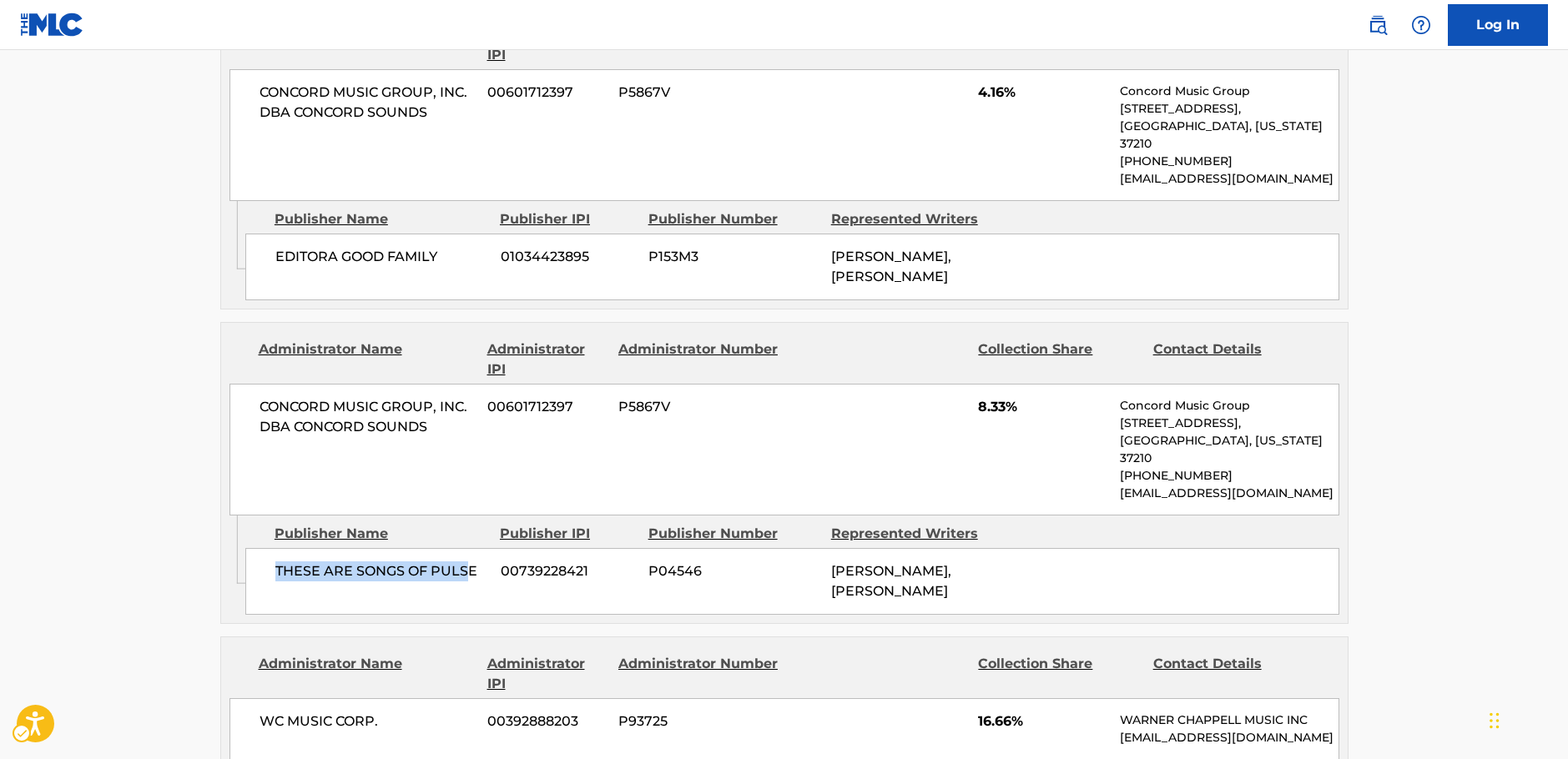
drag, startPoint x: 456, startPoint y: 502, endPoint x: 466, endPoint y: 508, distance: 11.7
click at [272, 548] on div "THESE ARE SONGS OF PULSE 00739228421 P04546 [PERSON_NAME], [PERSON_NAME]" at bounding box center [792, 581] width 1094 height 67
drag, startPoint x: 452, startPoint y: 496, endPoint x: 276, endPoint y: 500, distance: 176.0
click at [276, 548] on div "THESE ARE SONGS OF PULSE 00739228421 P04546 [PERSON_NAME], [PERSON_NAME]" at bounding box center [792, 581] width 1094 height 67
drag, startPoint x: 439, startPoint y: 373, endPoint x: 243, endPoint y: 356, distance: 196.7
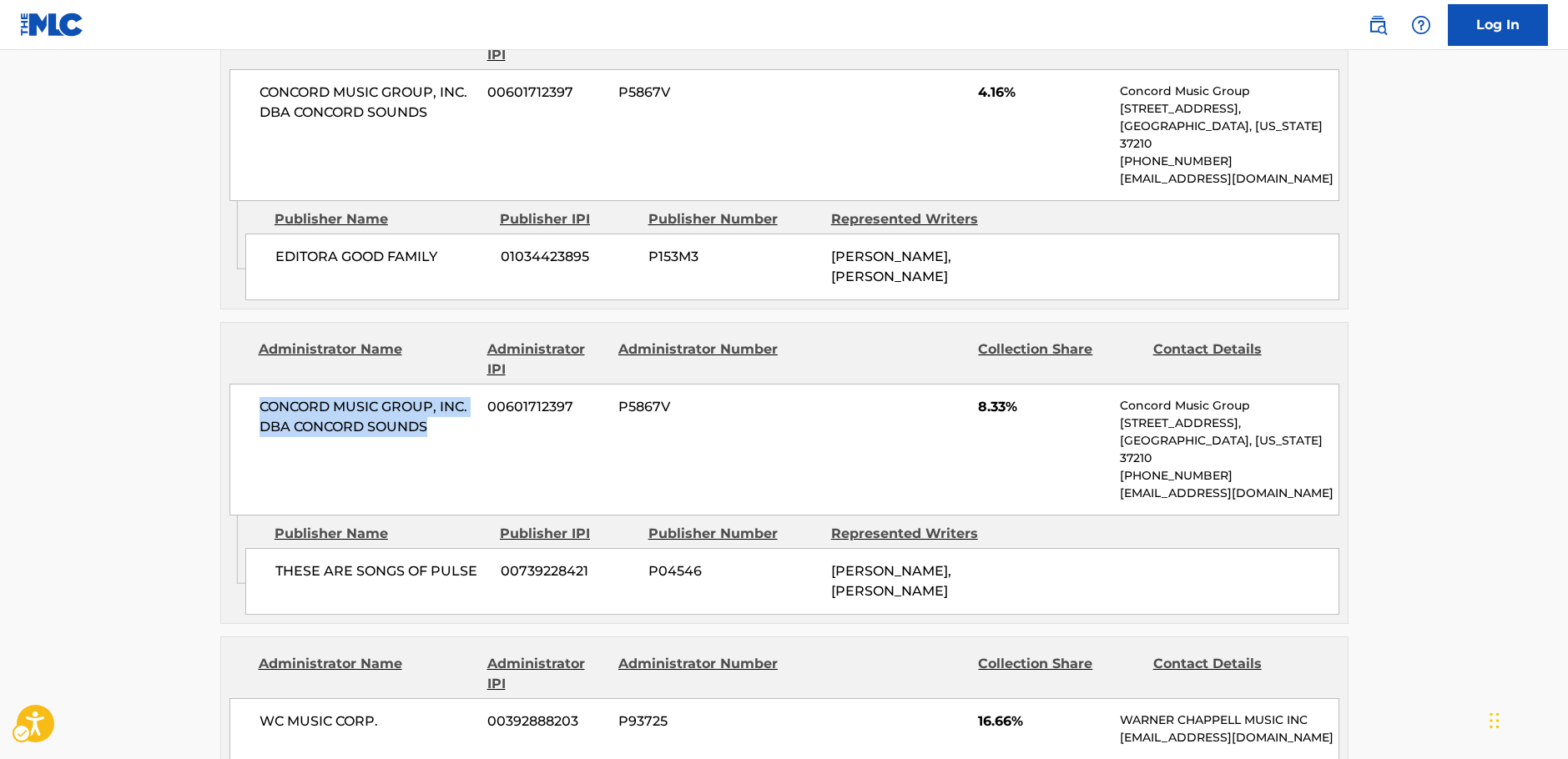
click at [243, 384] on div "CONCORD MUSIC GROUP, INC. DBA CONCORD SOUNDS 00601712397 P5867V 8.33% Concord M…" at bounding box center [784, 450] width 1110 height 131
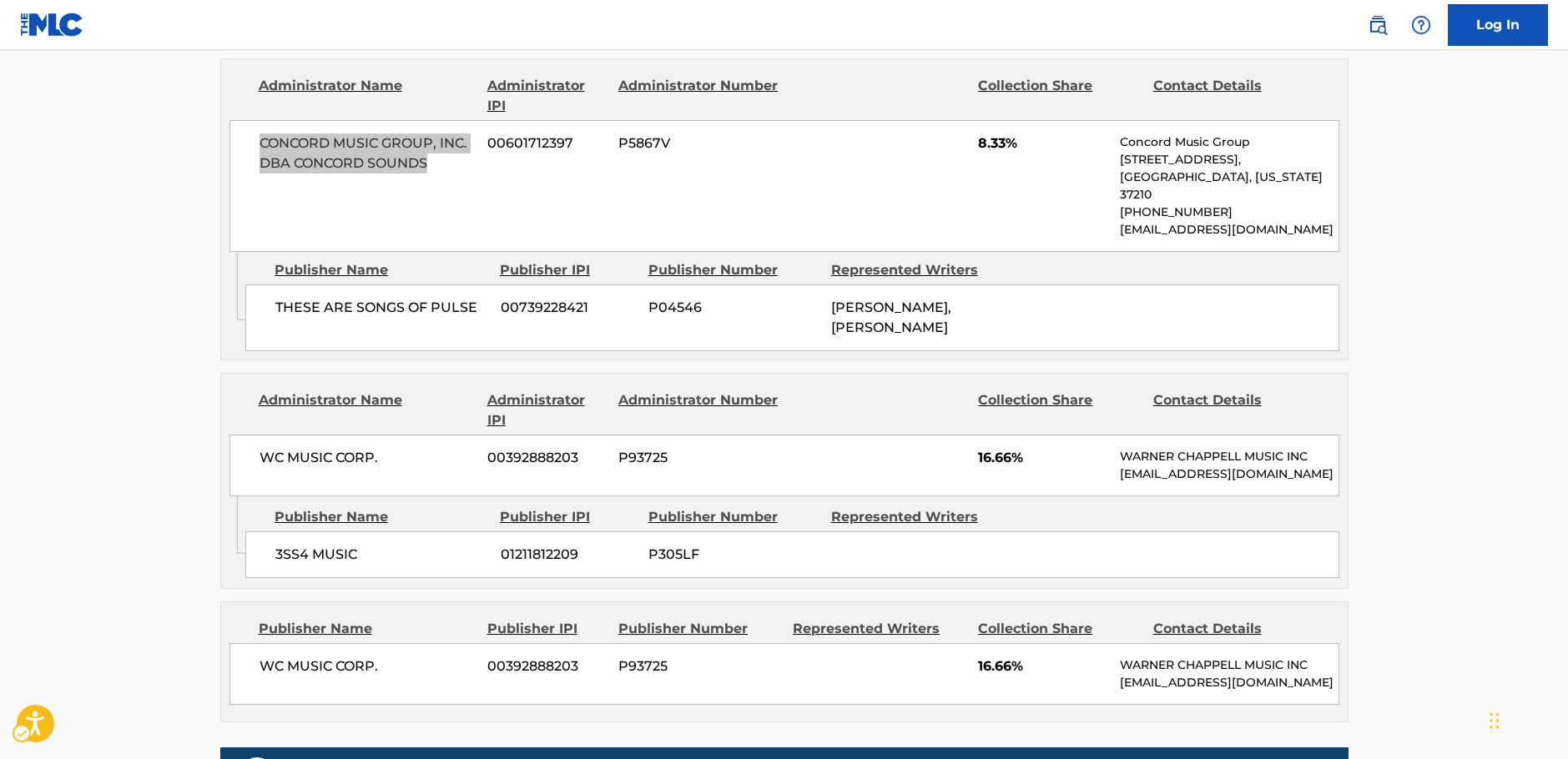
scroll to position [1836, 0]
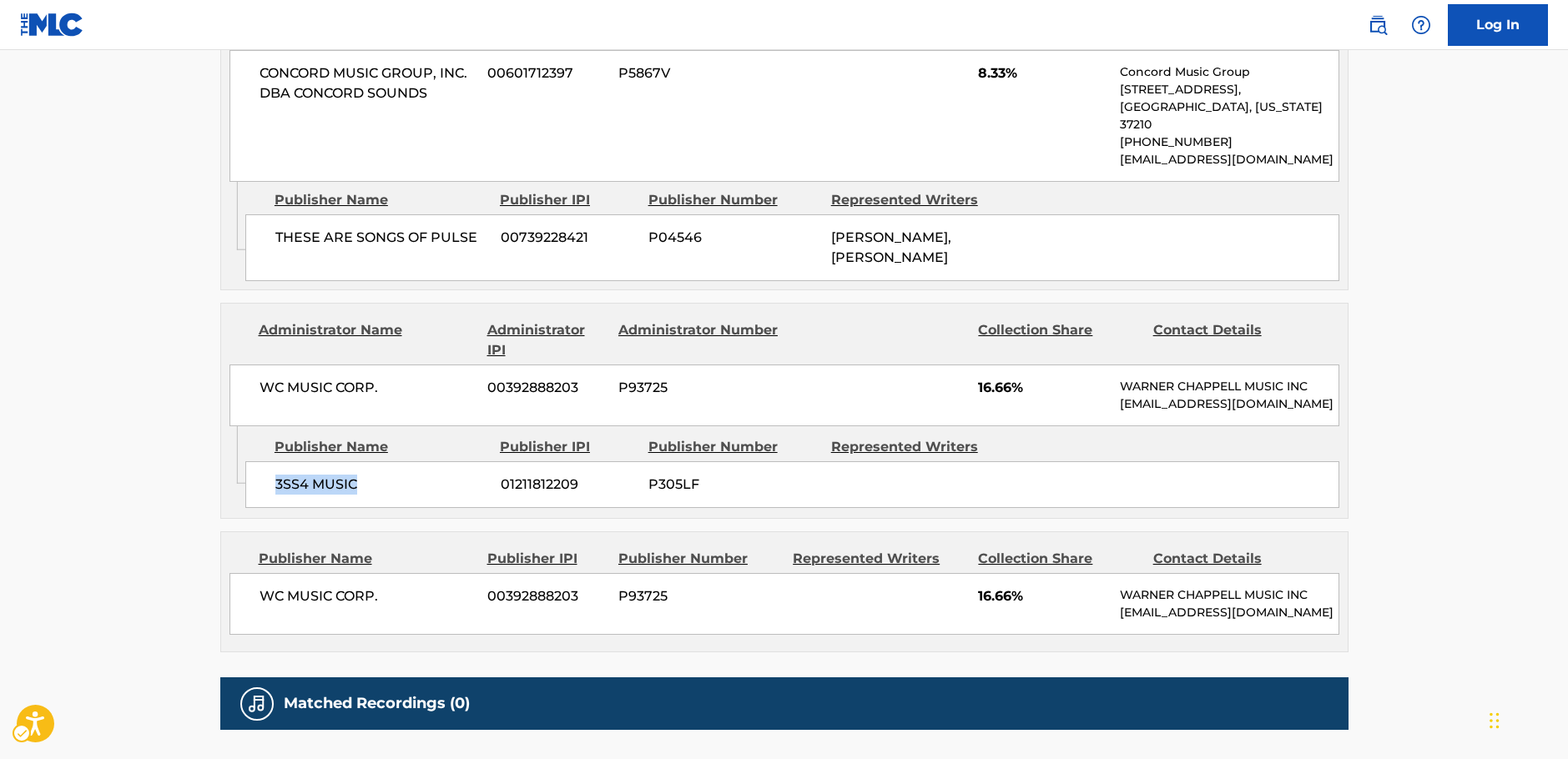
drag, startPoint x: 377, startPoint y: 438, endPoint x: 271, endPoint y: 429, distance: 106.4
click at [271, 462] on div "3SS4 MUSIC 01211812209 P305LF" at bounding box center [792, 484] width 1094 height 46
drag, startPoint x: 403, startPoint y: 332, endPoint x: 0, endPoint y: 380, distance: 405.8
click at [246, 365] on div "WC MUSIC CORP. 00392888203 P93725 16.66% [PERSON_NAME] MUSIC INC [EMAIL_ADDRESS…" at bounding box center [784, 395] width 1110 height 61
drag, startPoint x: 302, startPoint y: 546, endPoint x: 243, endPoint y: 548, distance: 59.0
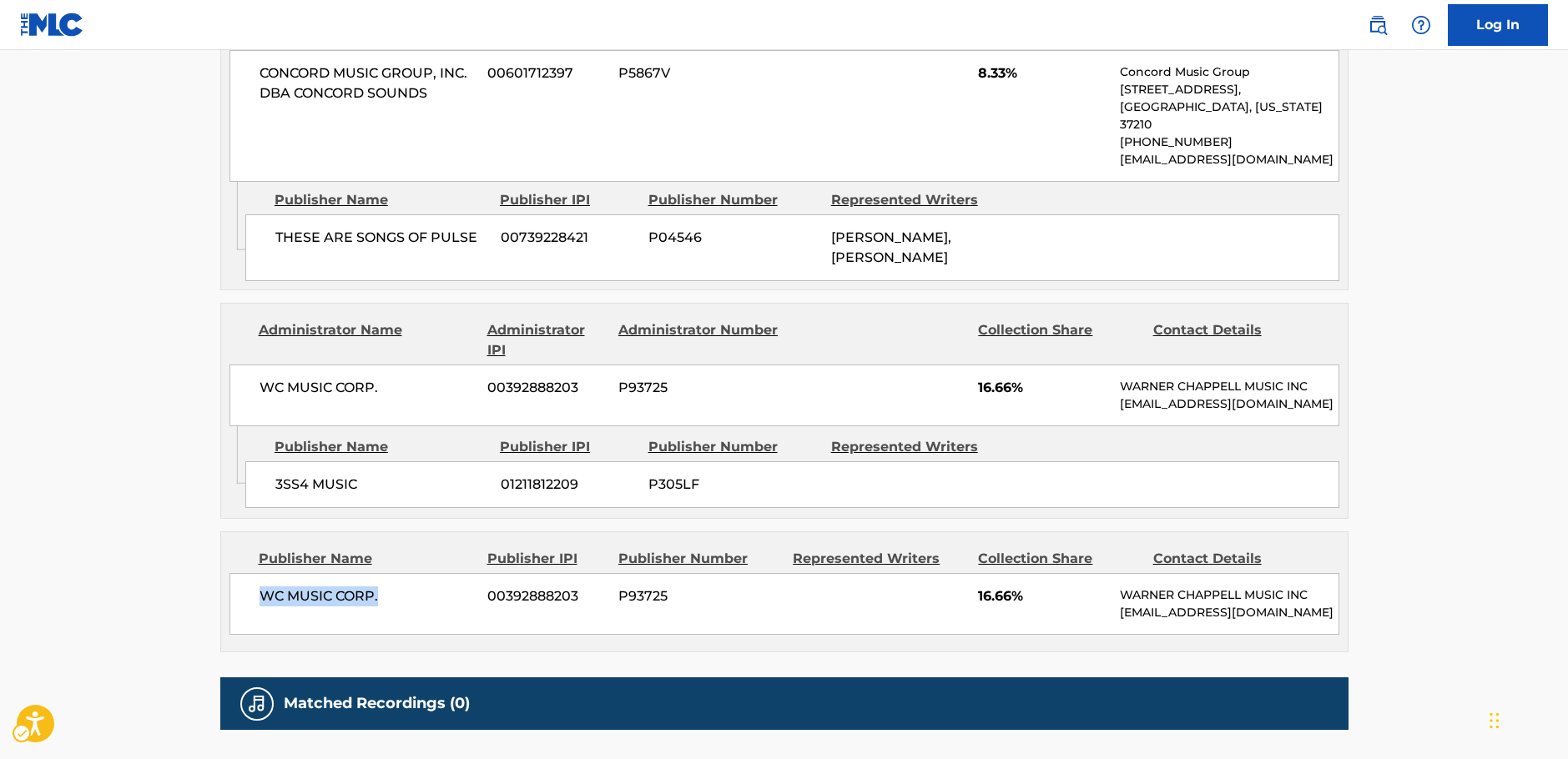
click at [243, 573] on div "WC MUSIC CORP. 00392888203 P93725 16.66% [PERSON_NAME] MUSIC INC [EMAIL_ADDRESS…" at bounding box center [784, 603] width 1110 height 61
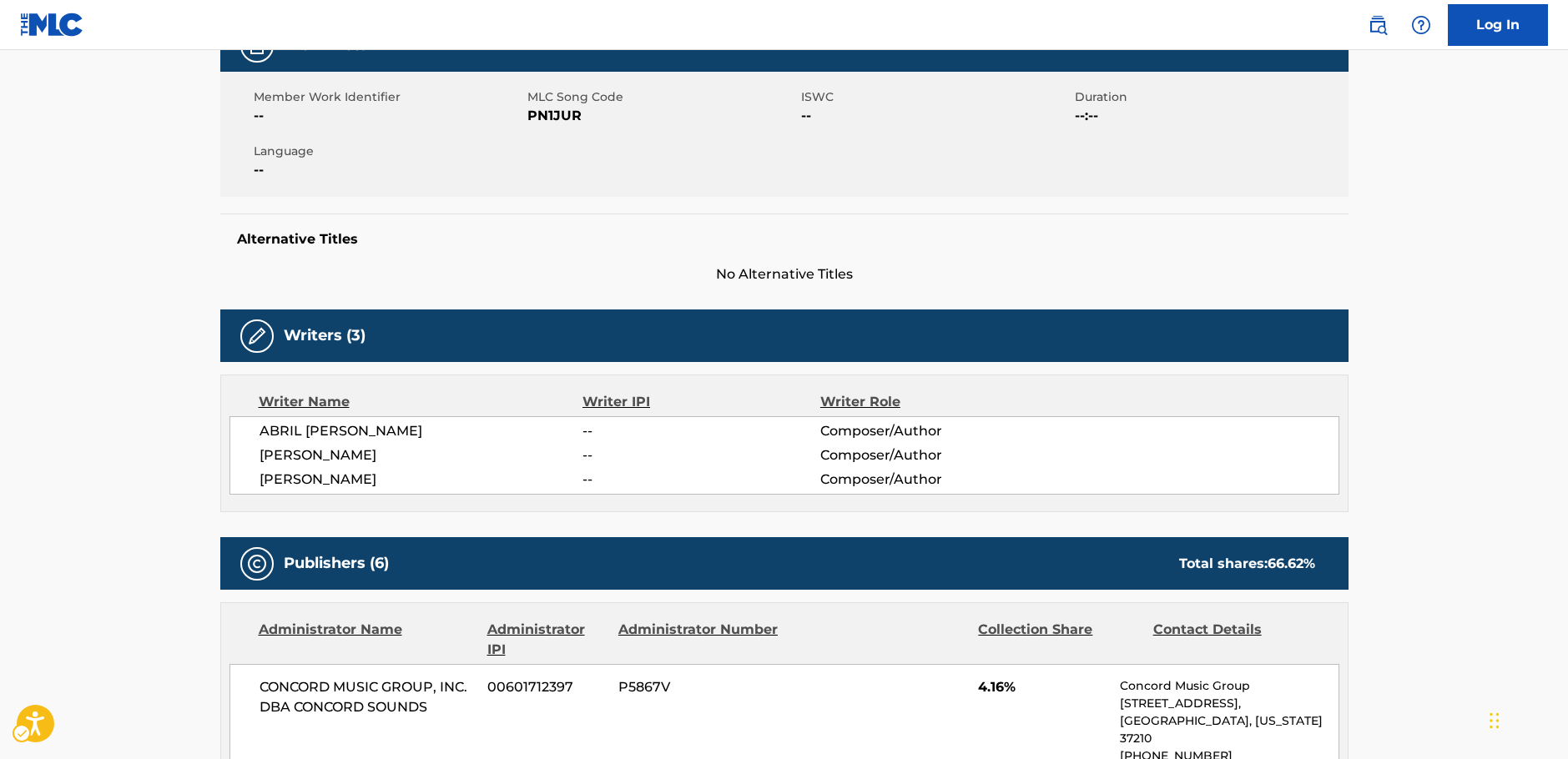
scroll to position [0, 0]
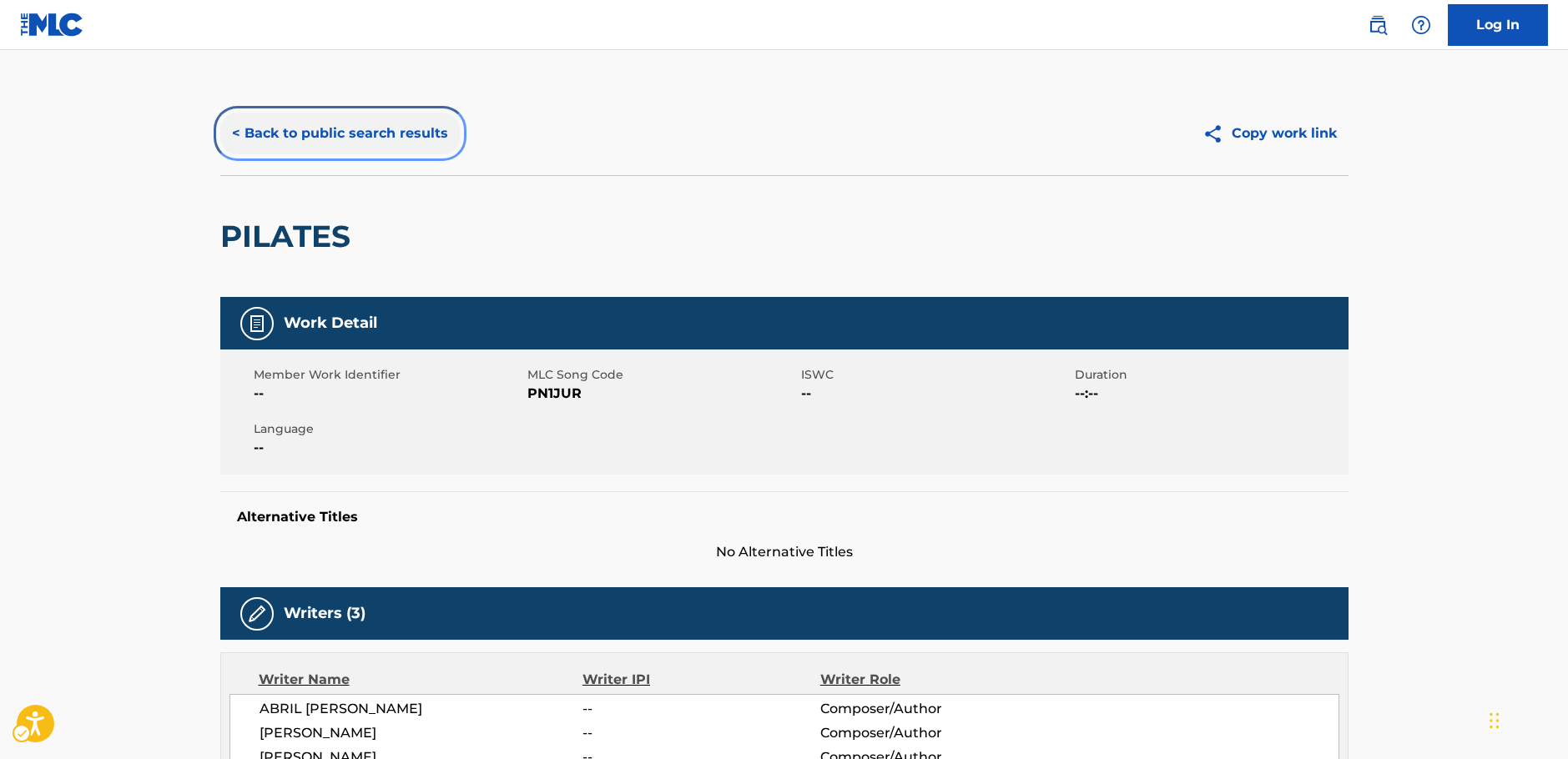
click at [376, 132] on button "< Back to public search results" at bounding box center [340, 134] width 239 height 42
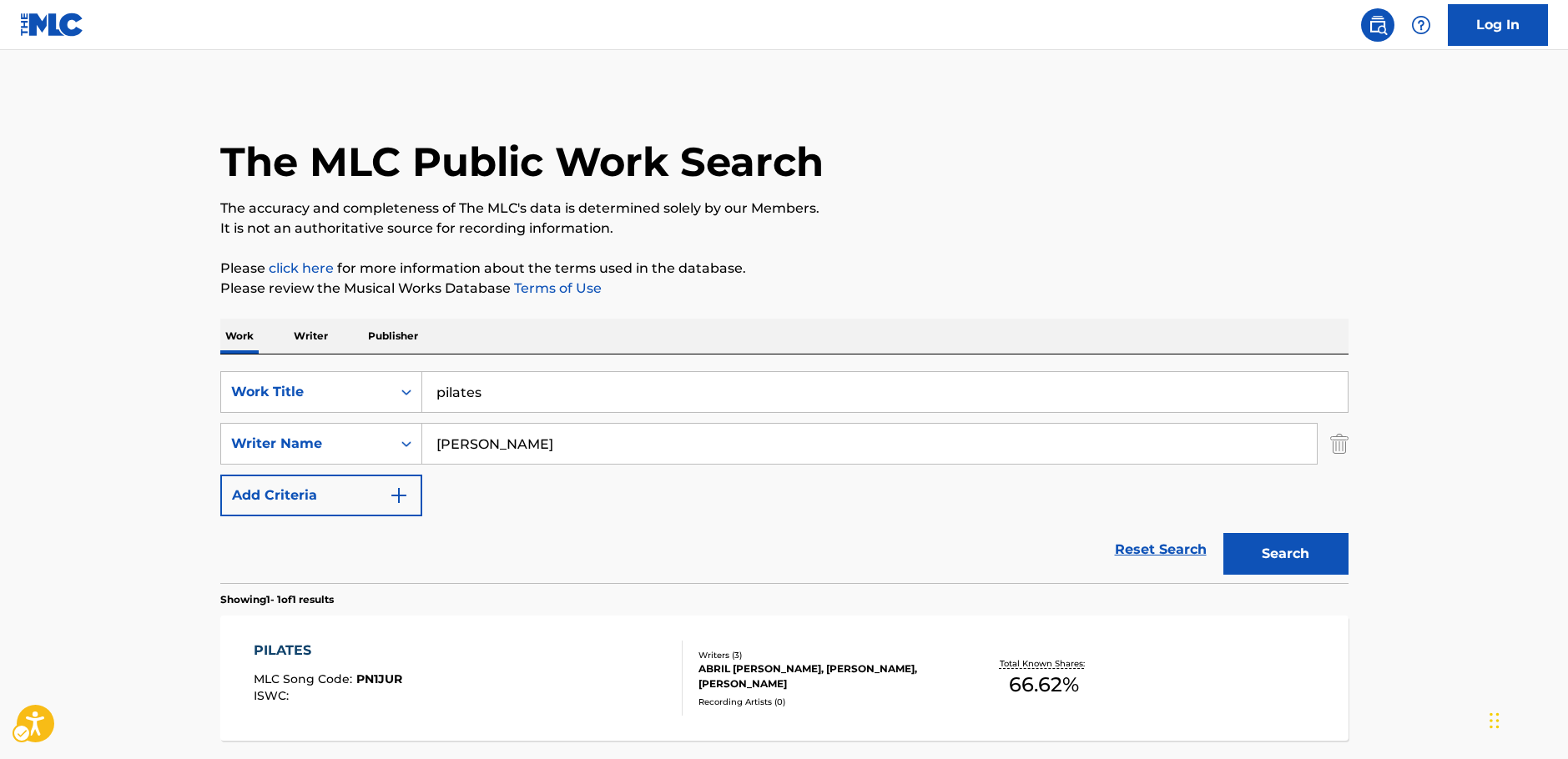
scroll to position [53, 0]
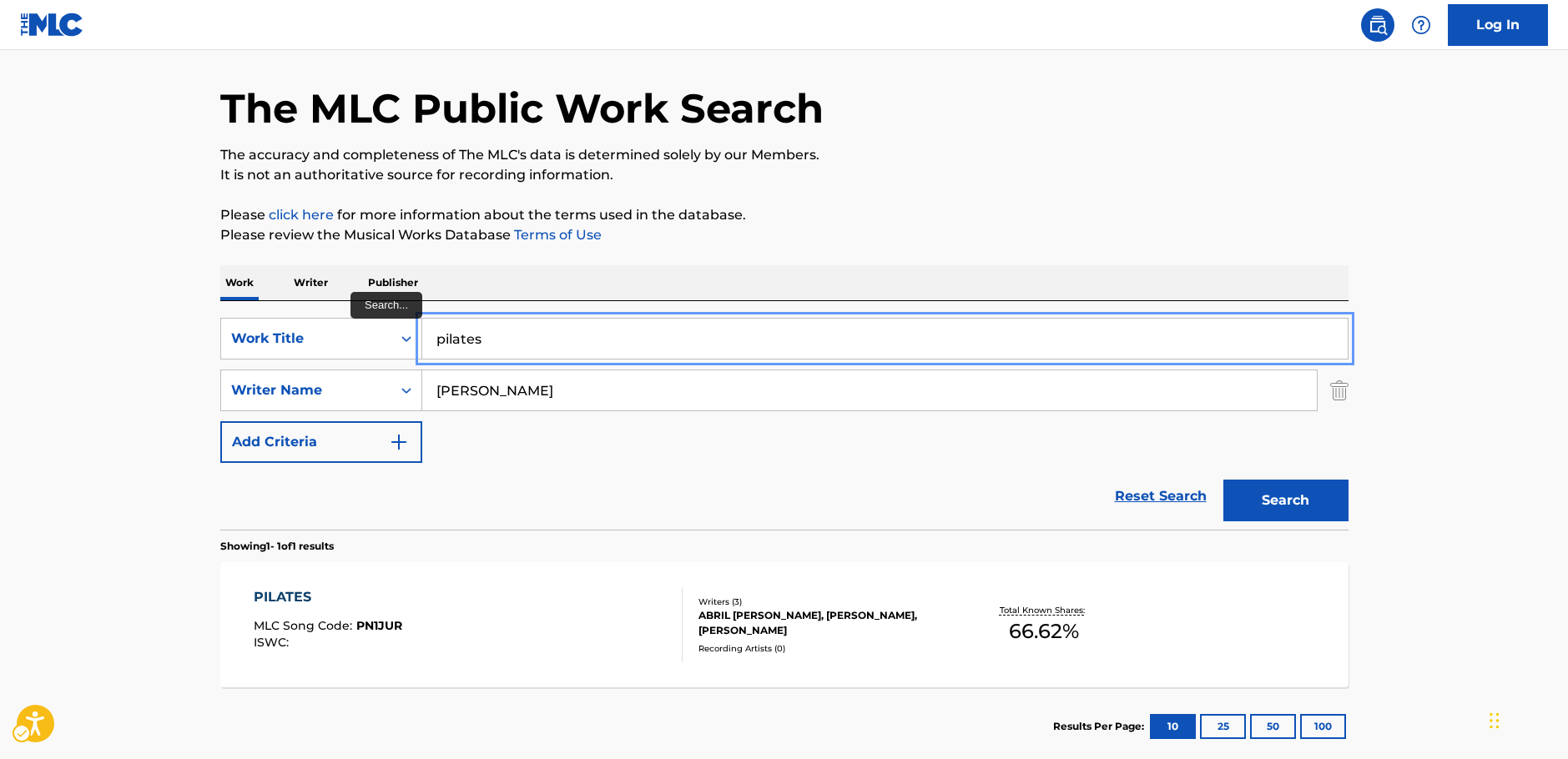
drag, startPoint x: 463, startPoint y: 342, endPoint x: 169, endPoint y: 346, distance: 294.0
click at [254, 347] on div "SearchWithCriteria37abf13e-c51e-49e3-a235-62b5485af982 Work Title pilates" at bounding box center [784, 339] width 1128 height 42
paste input "IL JONG EUI GO [PERSON_NAME]"
type input "IL JONG EUI GO [PERSON_NAME]"
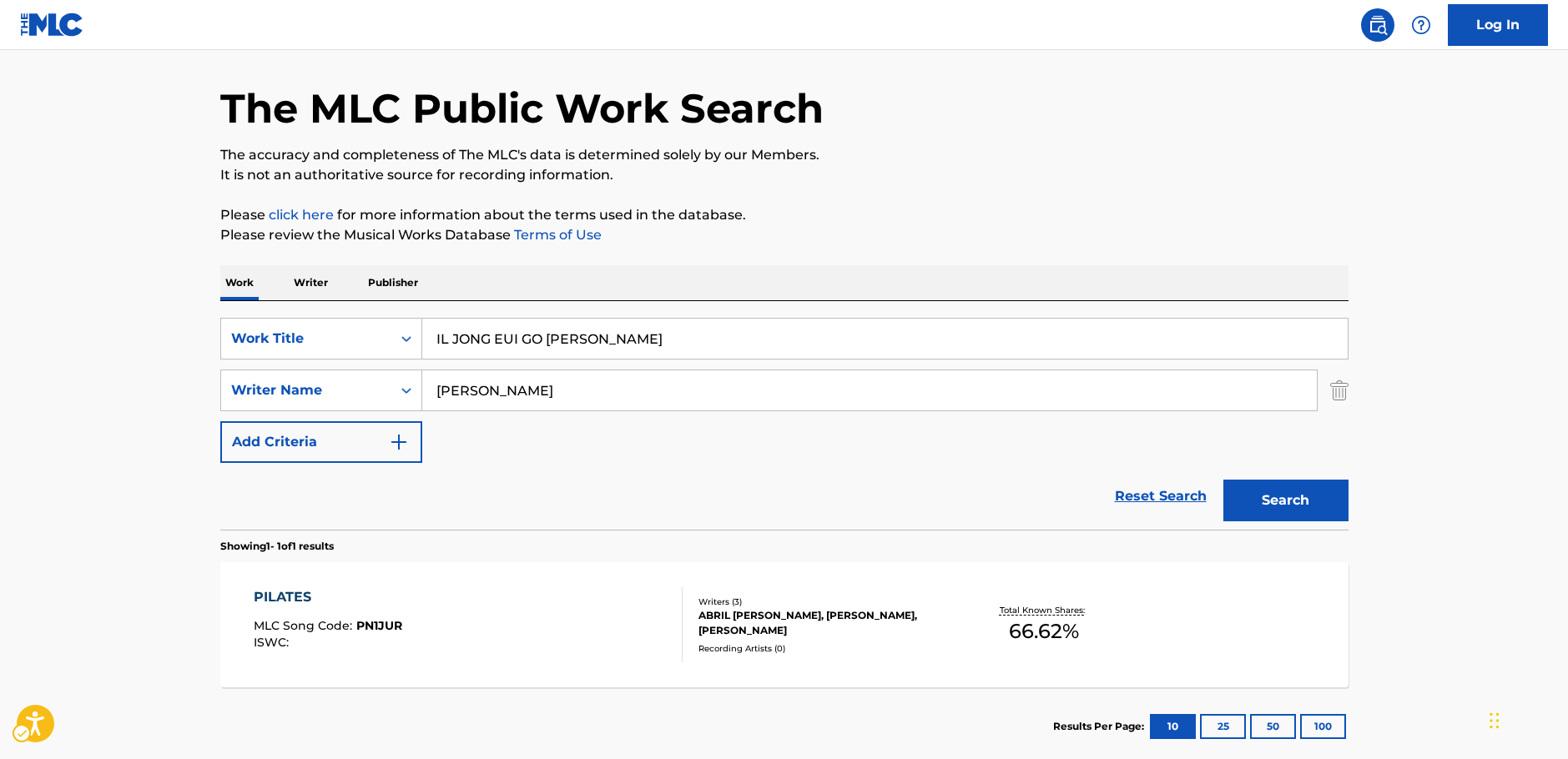
click at [62, 348] on main "The MLC Public Work Search The accuracy and completeness of The MLC's data is d…" at bounding box center [784, 385] width 1568 height 778
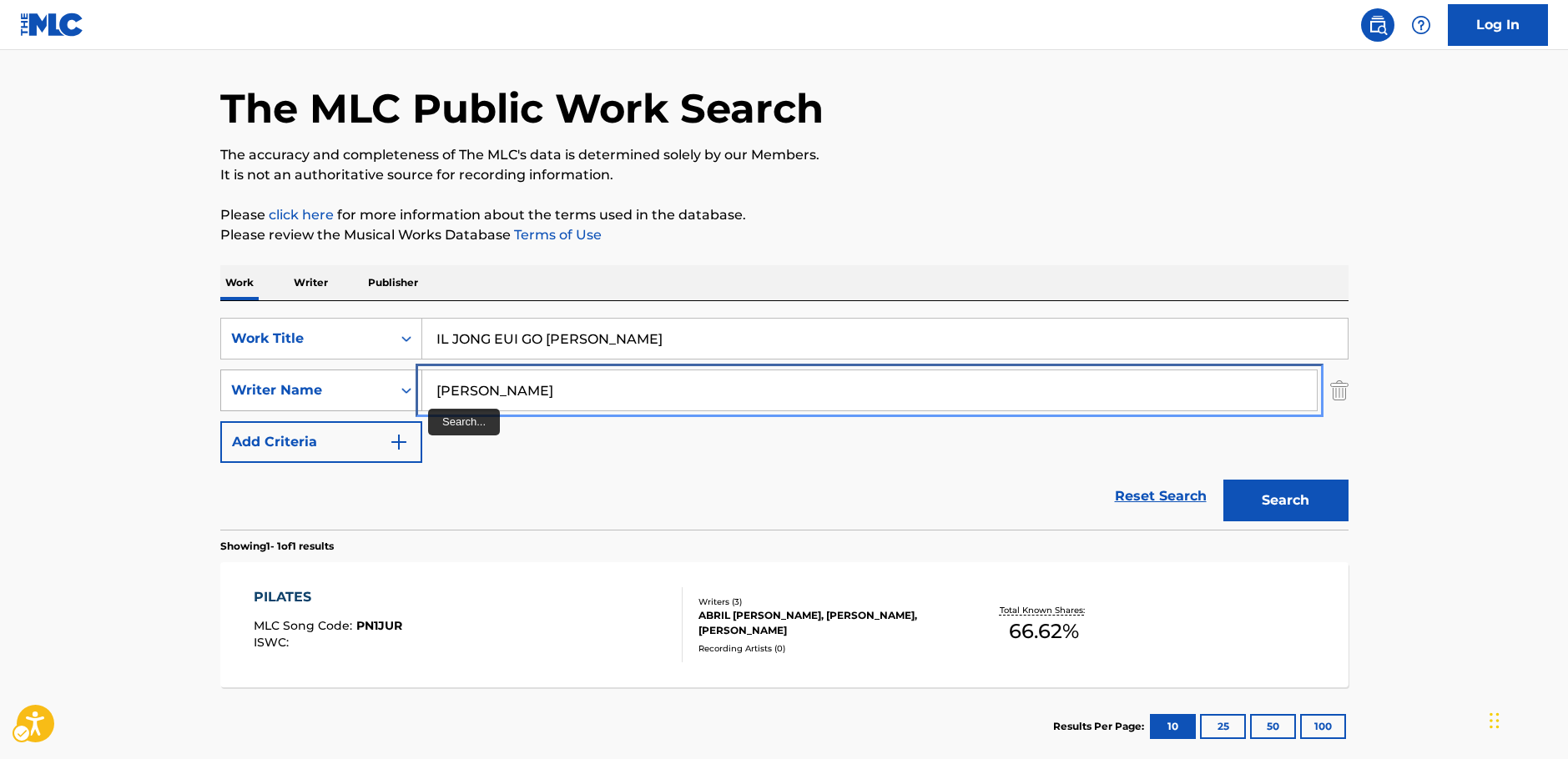
drag, startPoint x: 500, startPoint y: 392, endPoint x: 334, endPoint y: 393, distance: 166.0
click at [334, 393] on div "SearchWithCriteriac4ef90f6-0cd3-4cb7-a22f-38161a9f05c1 Writer Name [PERSON_NAME]" at bounding box center [784, 391] width 1128 height 42
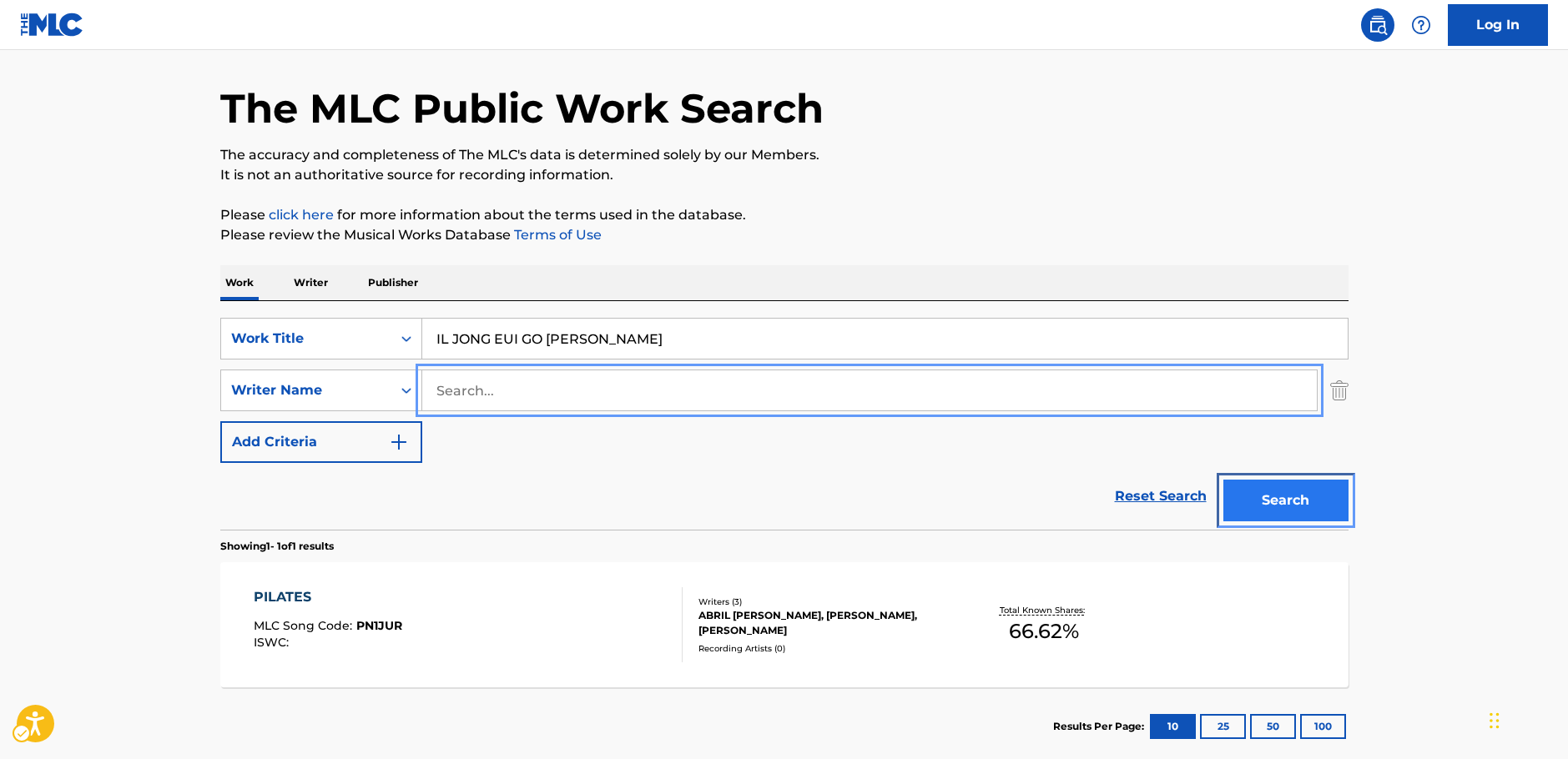
click at [1316, 499] on button "Search" at bounding box center [1286, 500] width 126 height 42
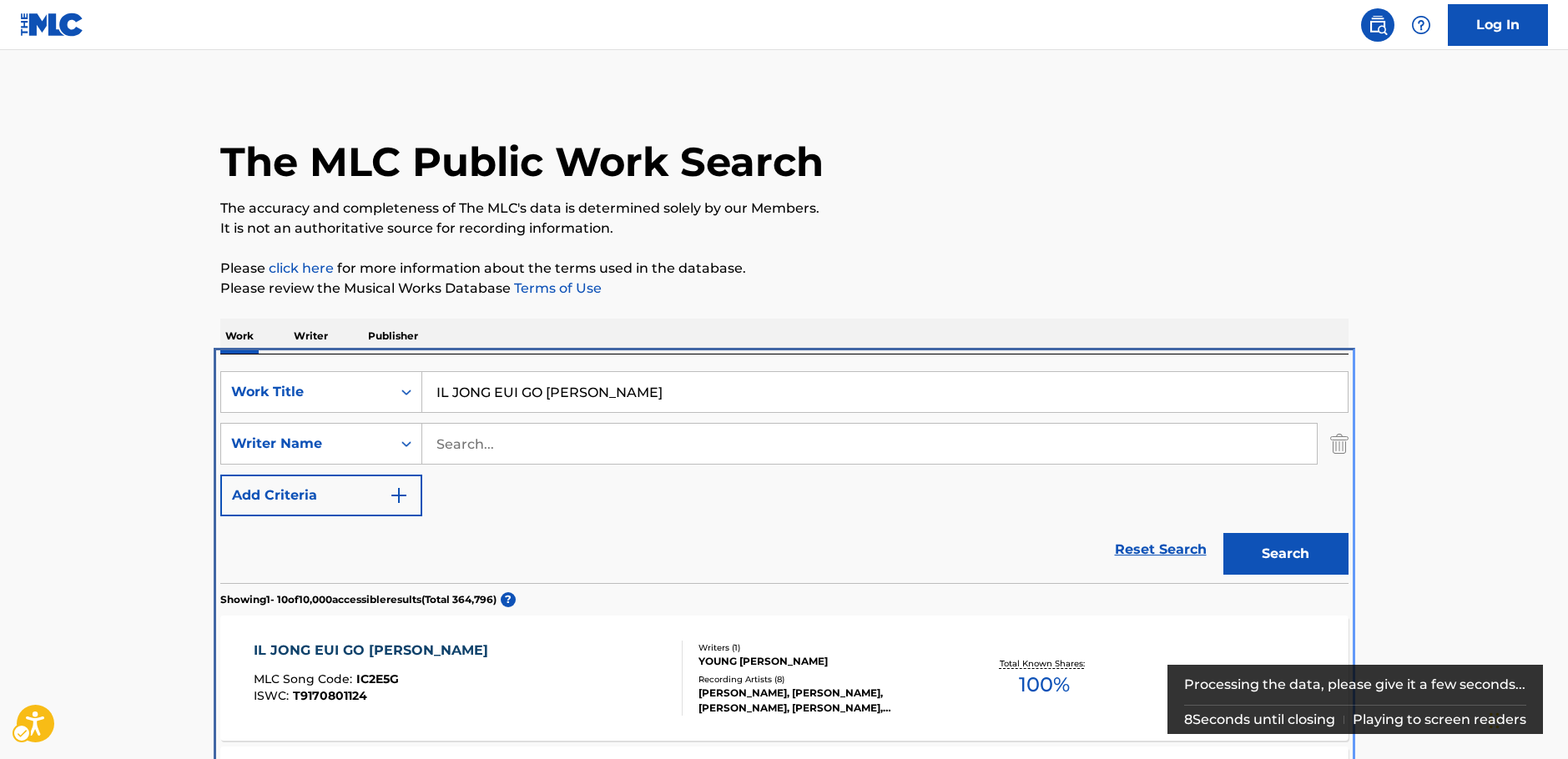
scroll to position [355, 0]
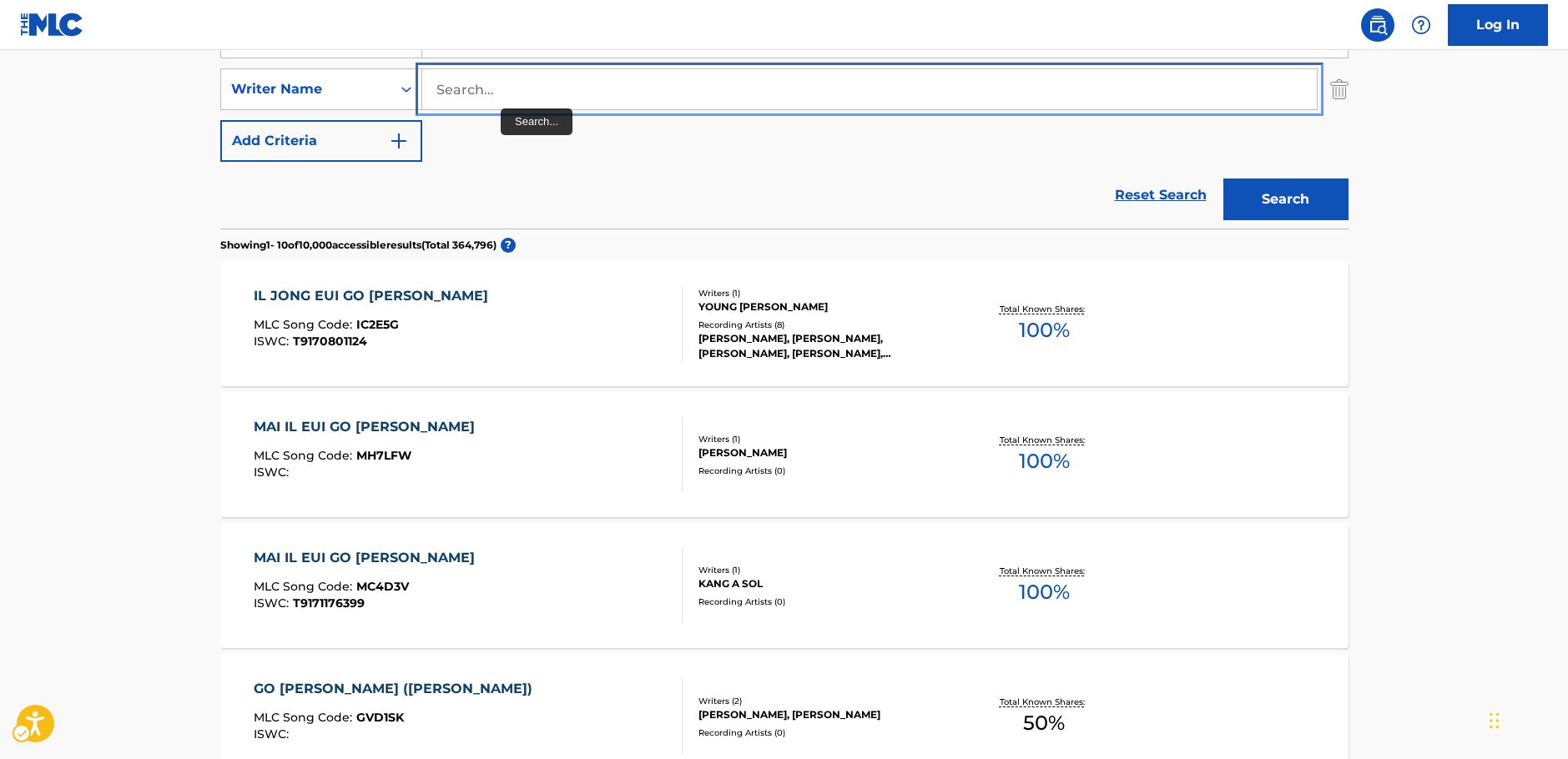
click at [498, 101] on input "Search..." at bounding box center [870, 89] width 895 height 40
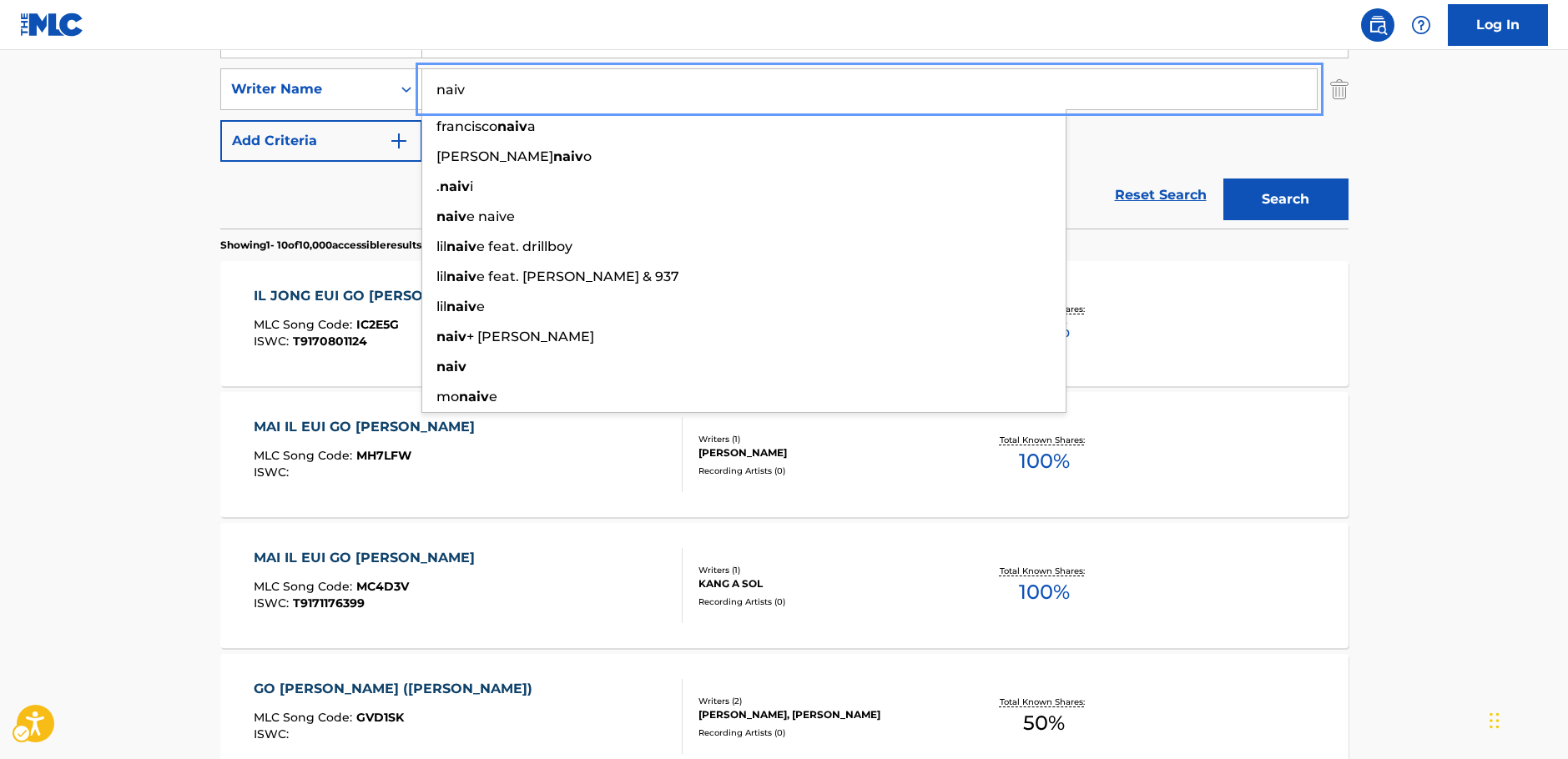
type input "naiv"
click at [1316, 205] on button "Search" at bounding box center [1286, 200] width 126 height 42
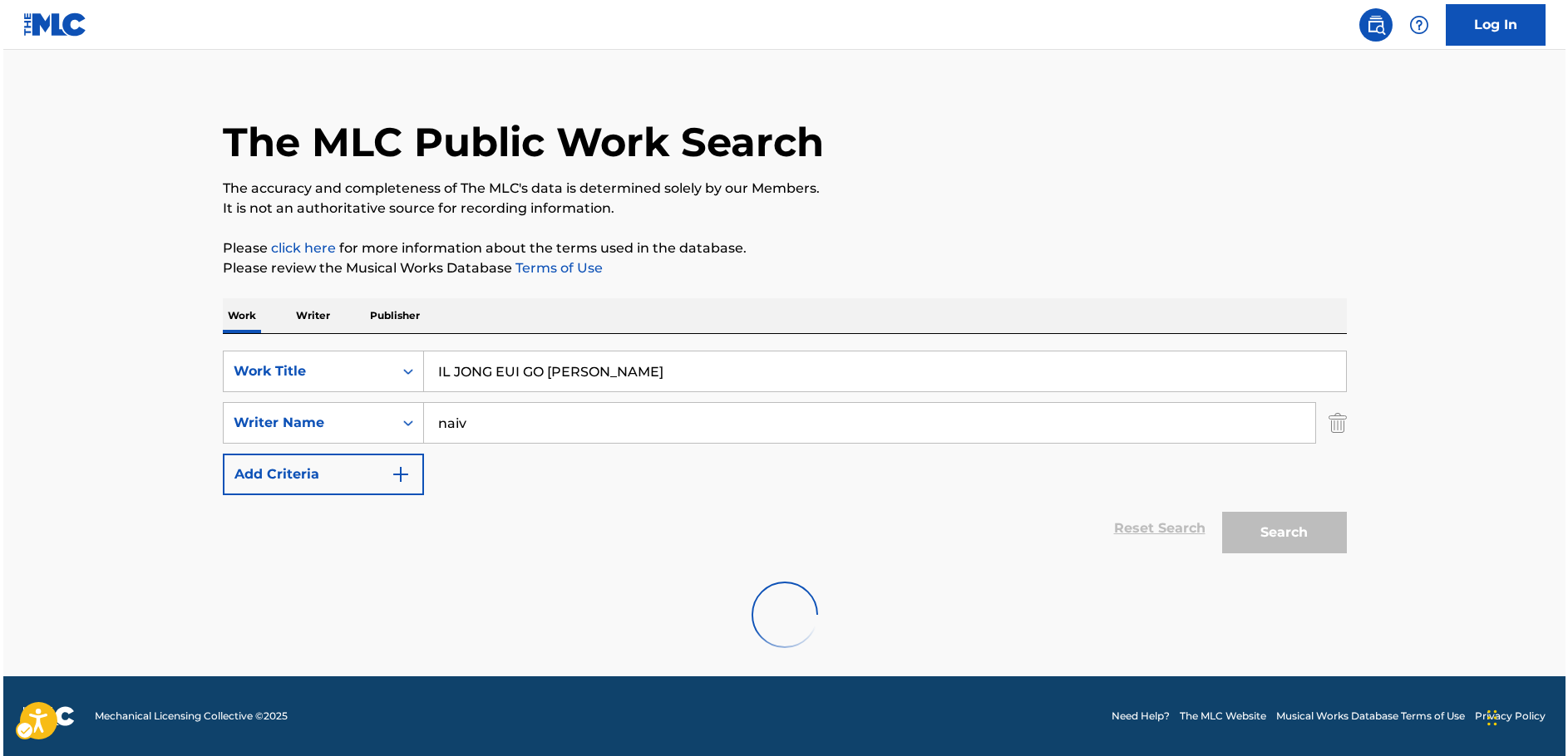
scroll to position [0, 0]
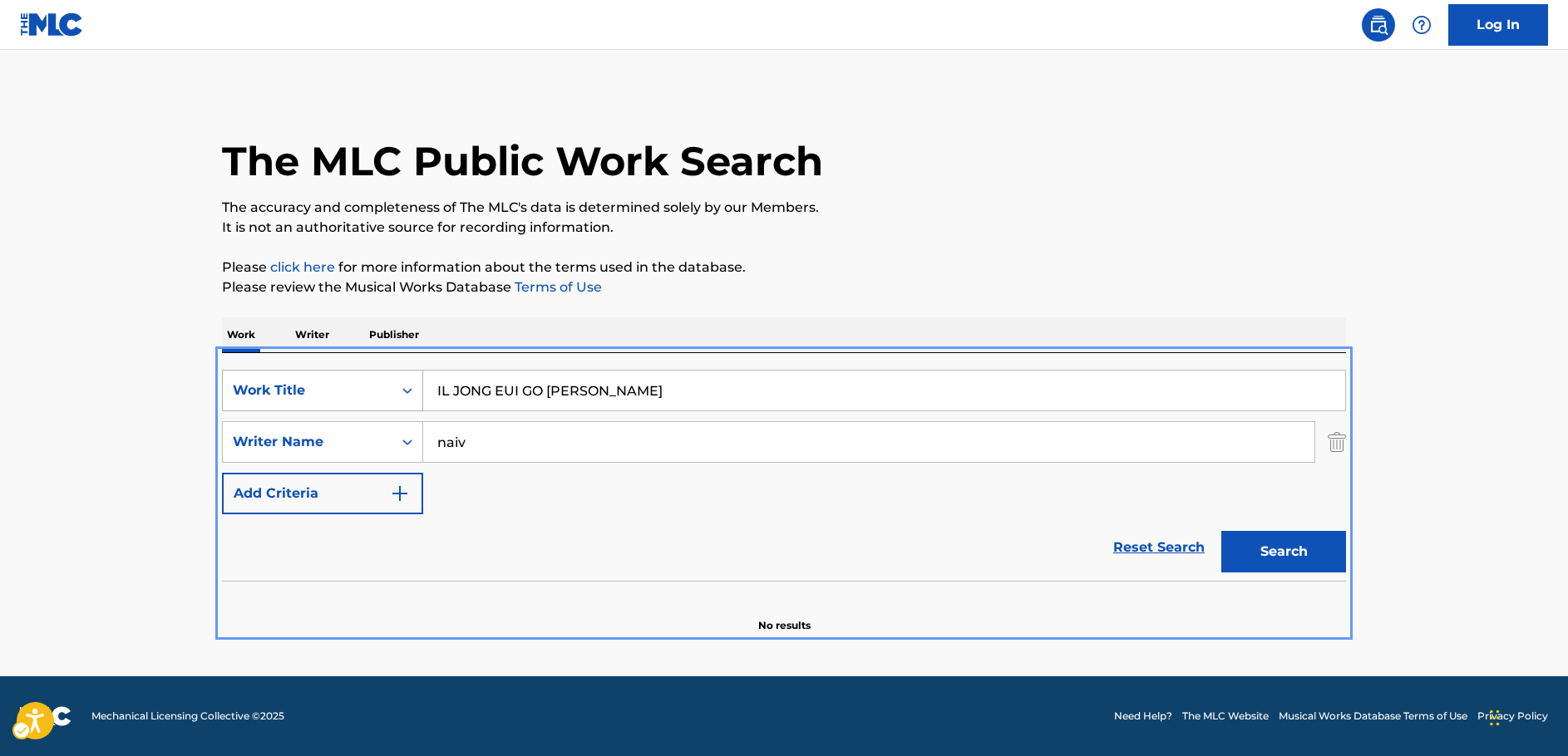
click at [399, 399] on div "Search Form" at bounding box center [407, 391] width 30 height 30
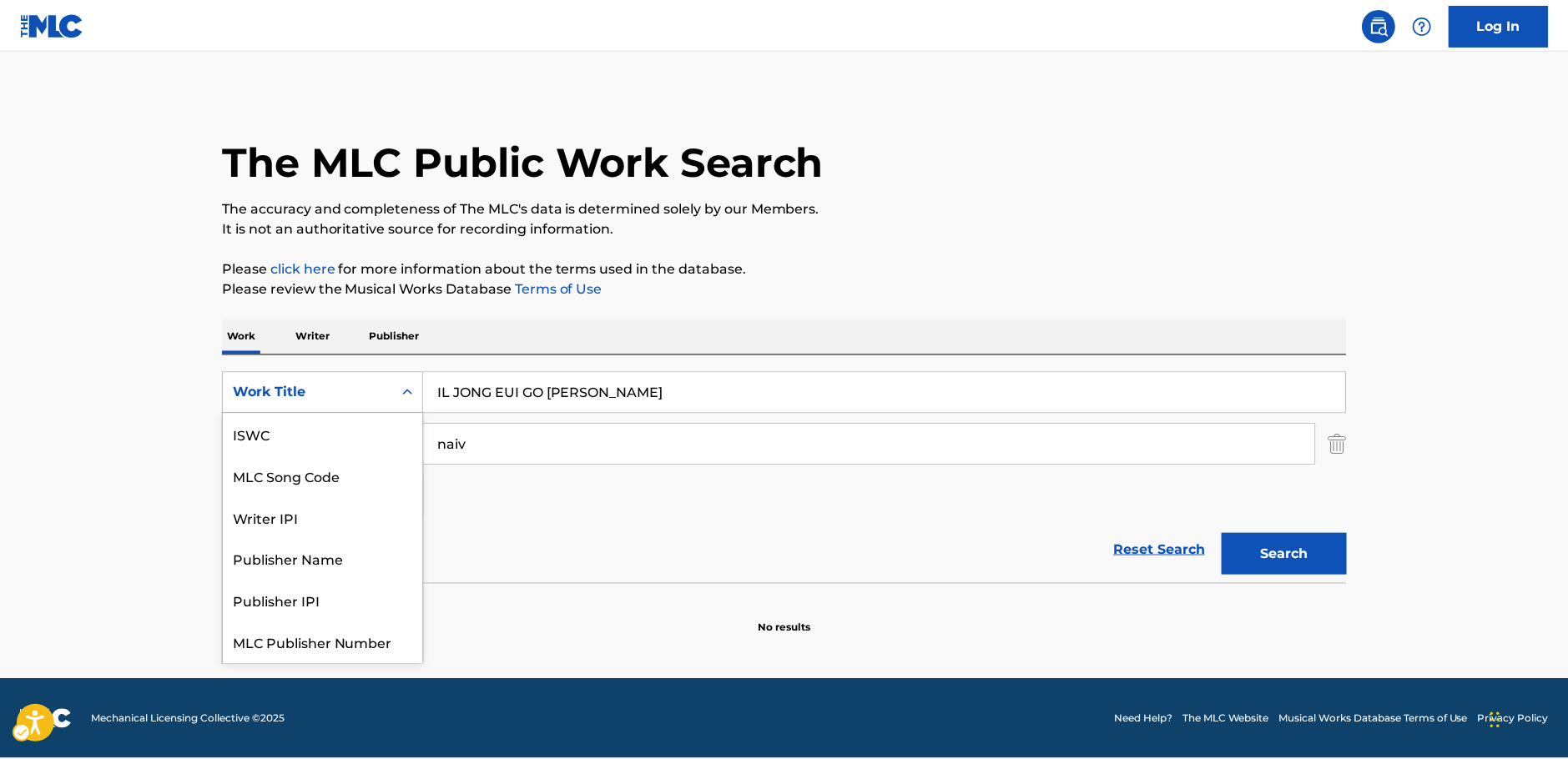
scroll to position [42, 0]
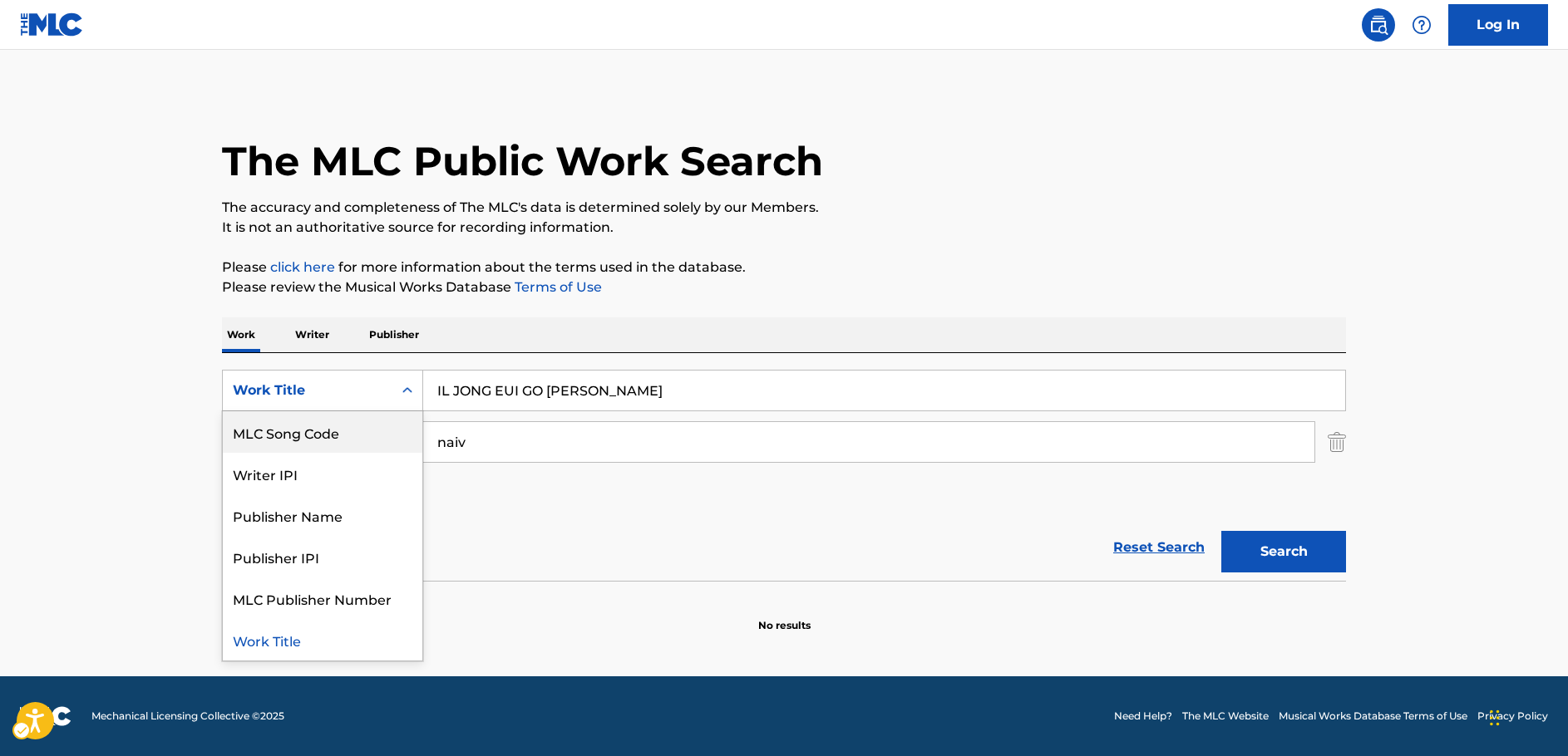
click at [345, 433] on div "MLC Song Code" at bounding box center [322, 432] width 200 height 42
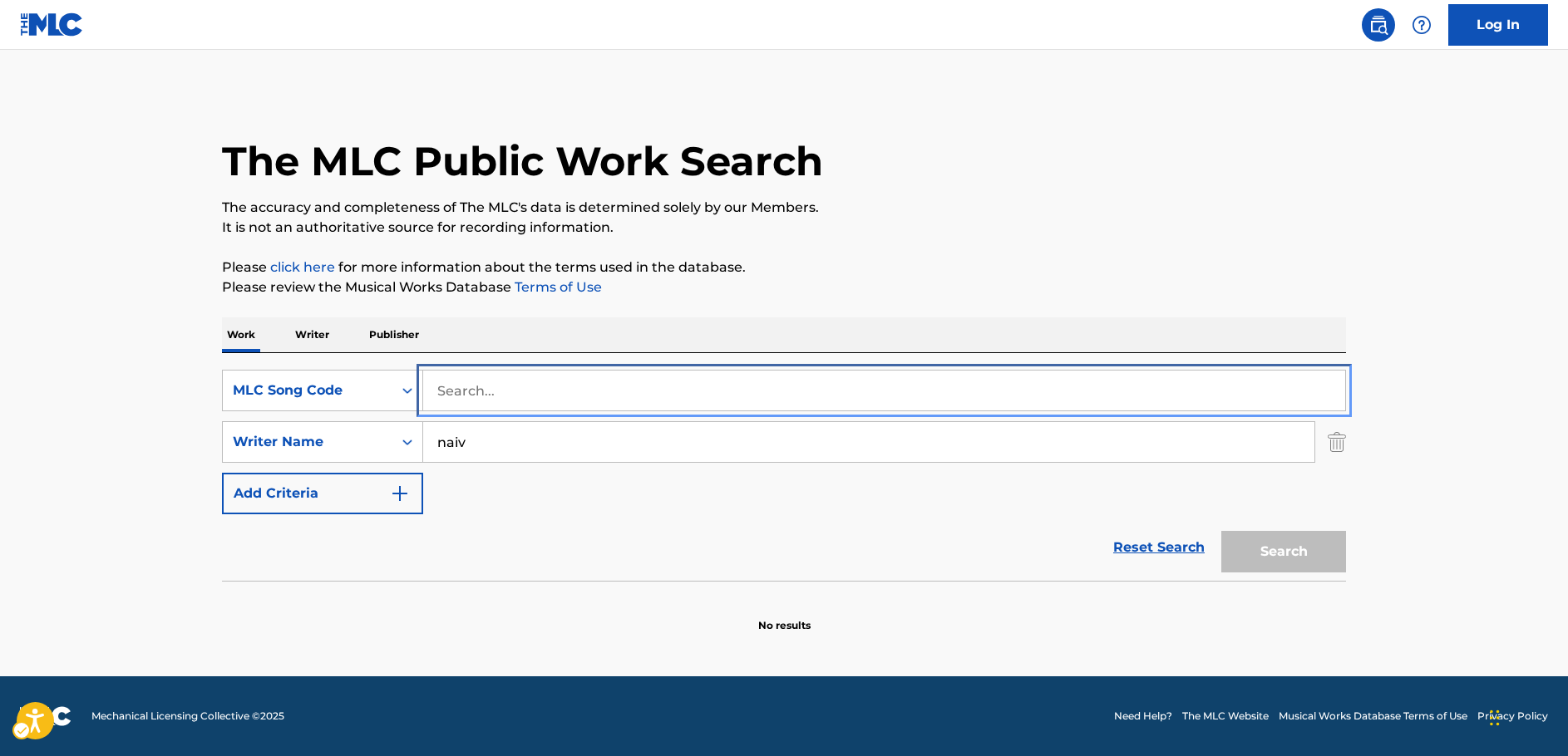
click at [466, 390] on input "Search..." at bounding box center [884, 391] width 922 height 40
paste input "R4846V"
type input "R4846V"
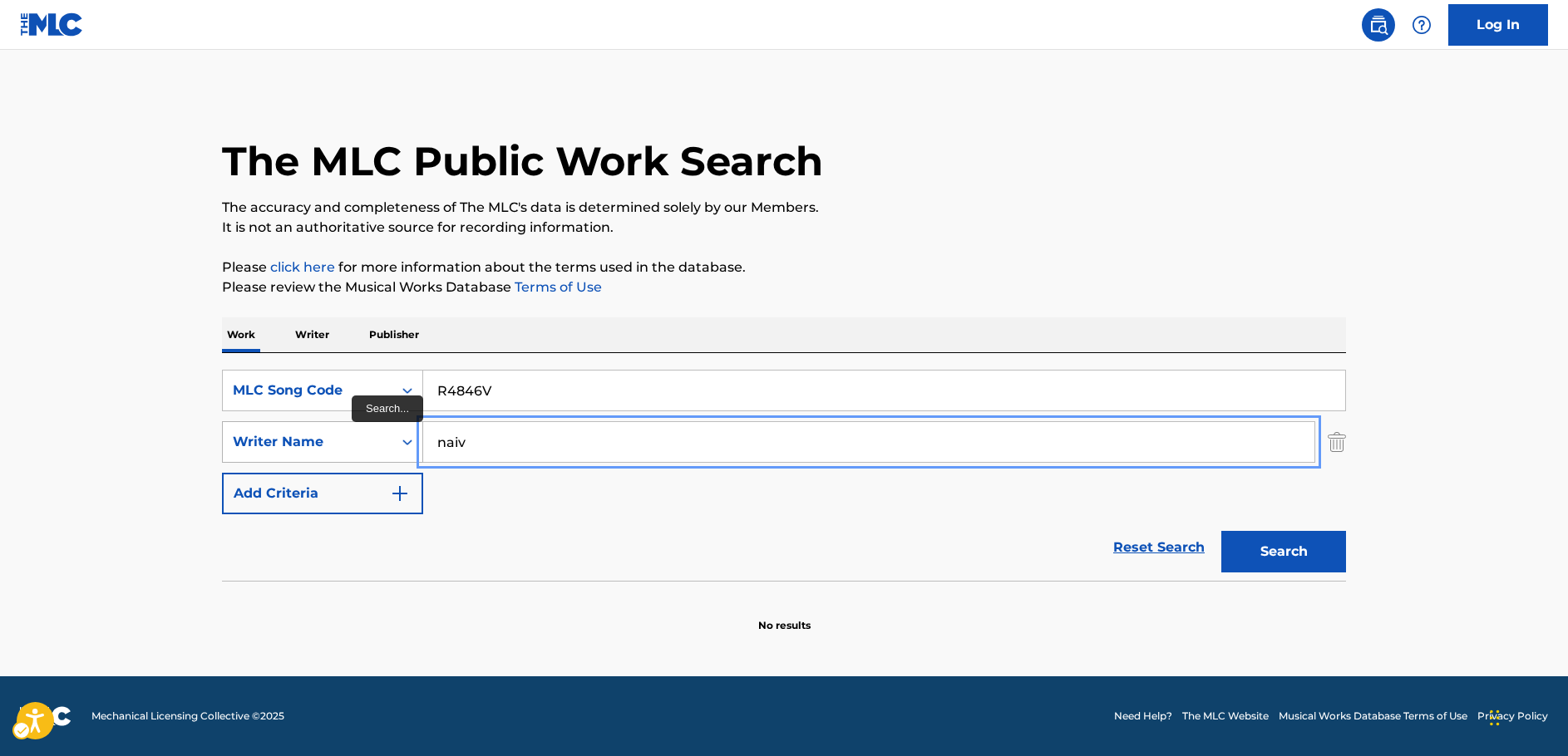
drag, startPoint x: 469, startPoint y: 446, endPoint x: 400, endPoint y: 448, distance: 69.0
click at [400, 448] on div "SearchWithCriteriac4ef90f6-0cd3-4cb7-a22f-38161a9f05c1 Writer Name [PERSON_NAME]" at bounding box center [783, 442] width 1124 height 42
click at [1327, 546] on button "Search" at bounding box center [1283, 552] width 125 height 42
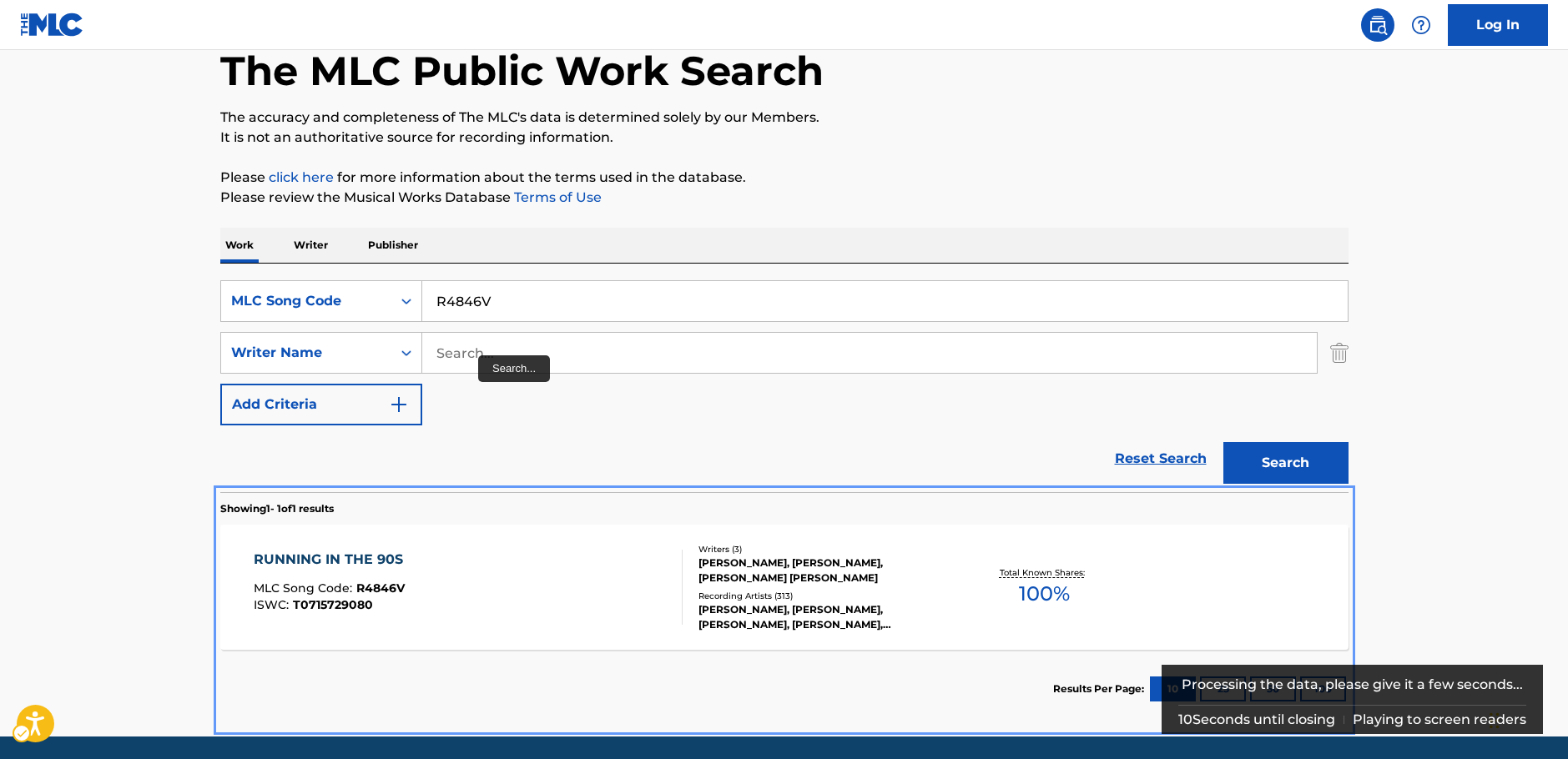
scroll to position [143, 0]
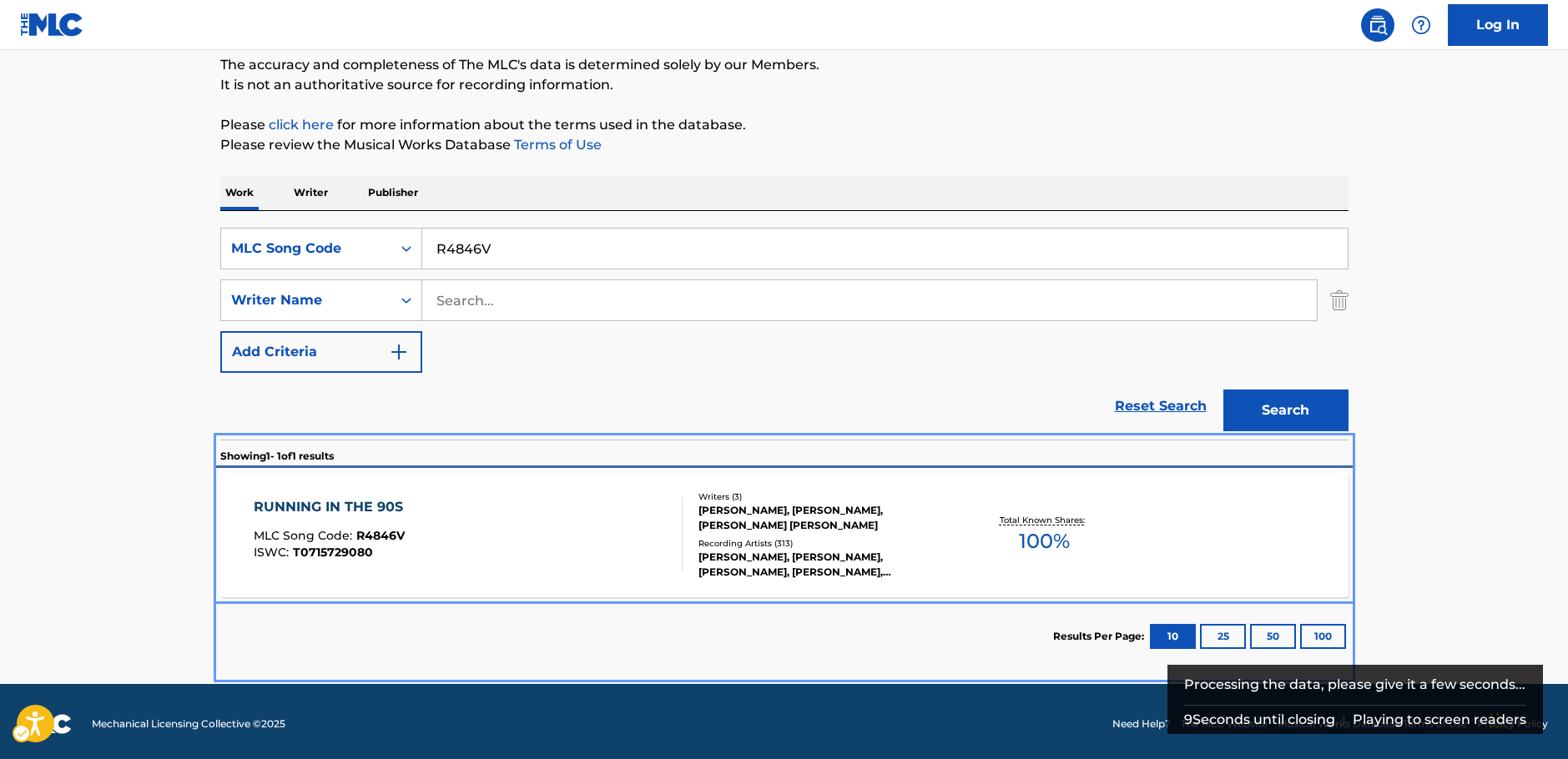
click at [449, 511] on div "RUNNING IN THE 90S MLC Song Code : R4846V ISWC : T0715729080" at bounding box center [468, 534] width 429 height 75
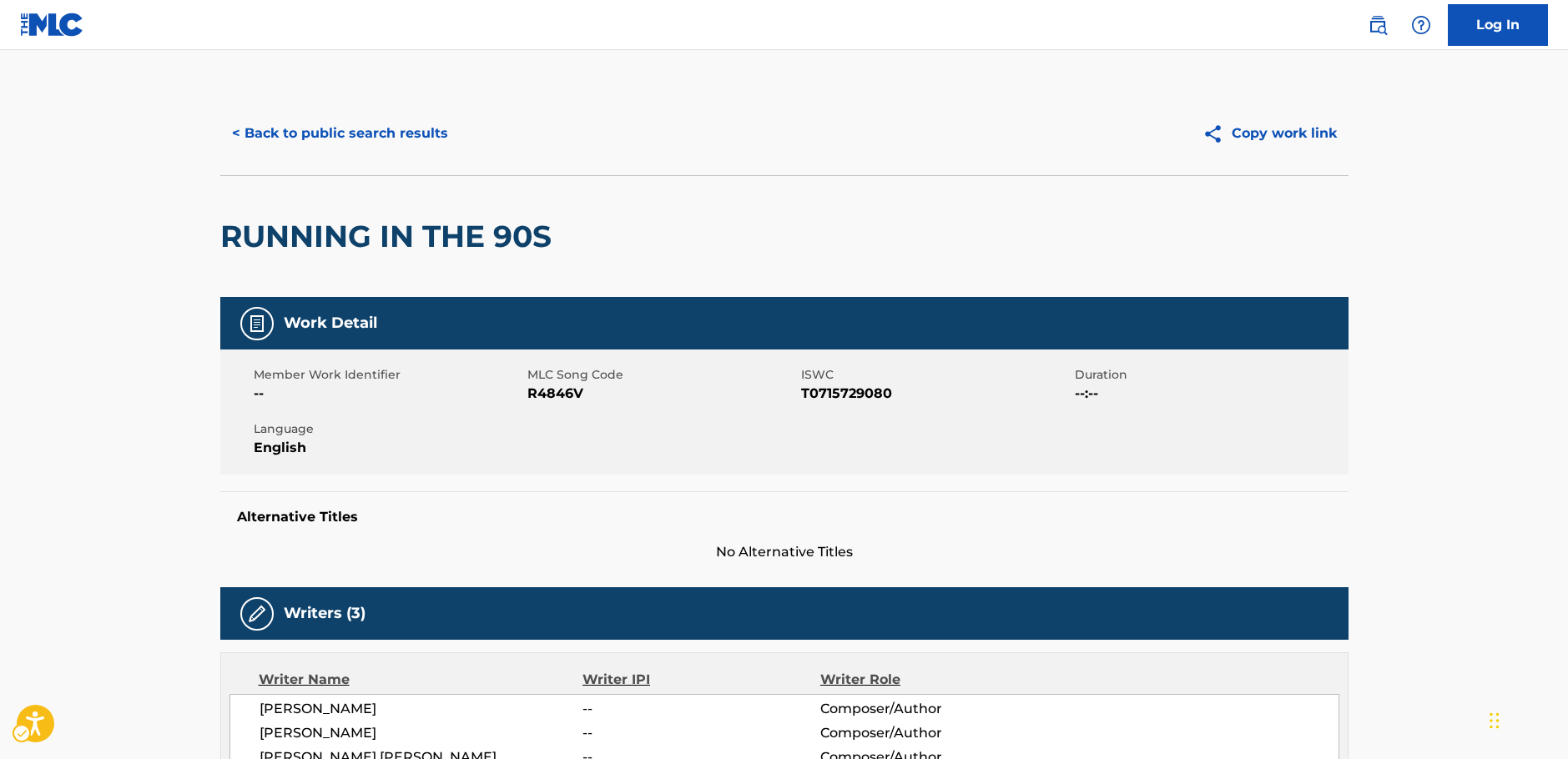
click at [878, 391] on span "ISWC - T0715729080" at bounding box center [936, 394] width 270 height 20
click at [876, 391] on span "ISWC - T0715729080" at bounding box center [936, 394] width 270 height 20
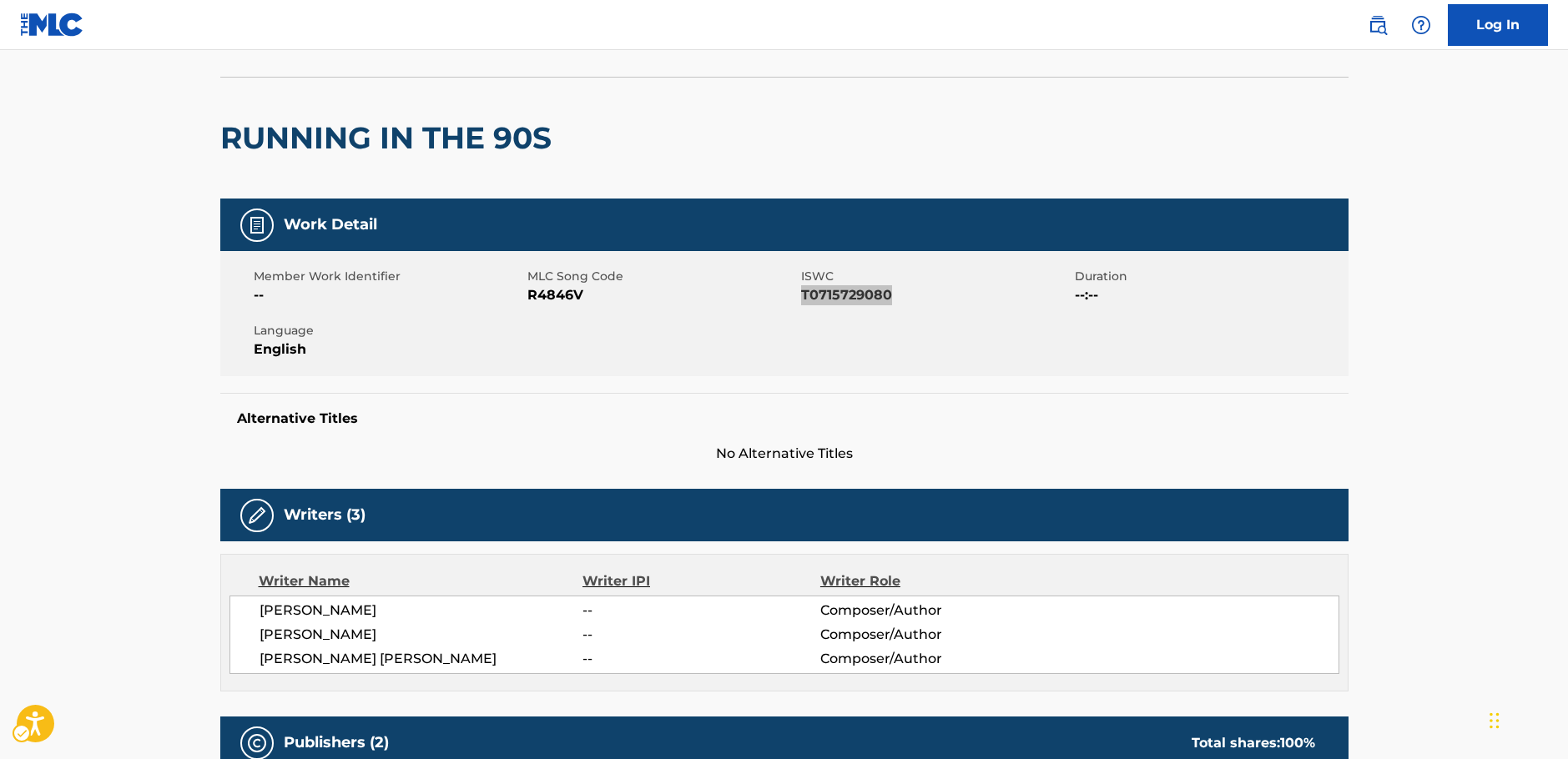
scroll to position [334, 0]
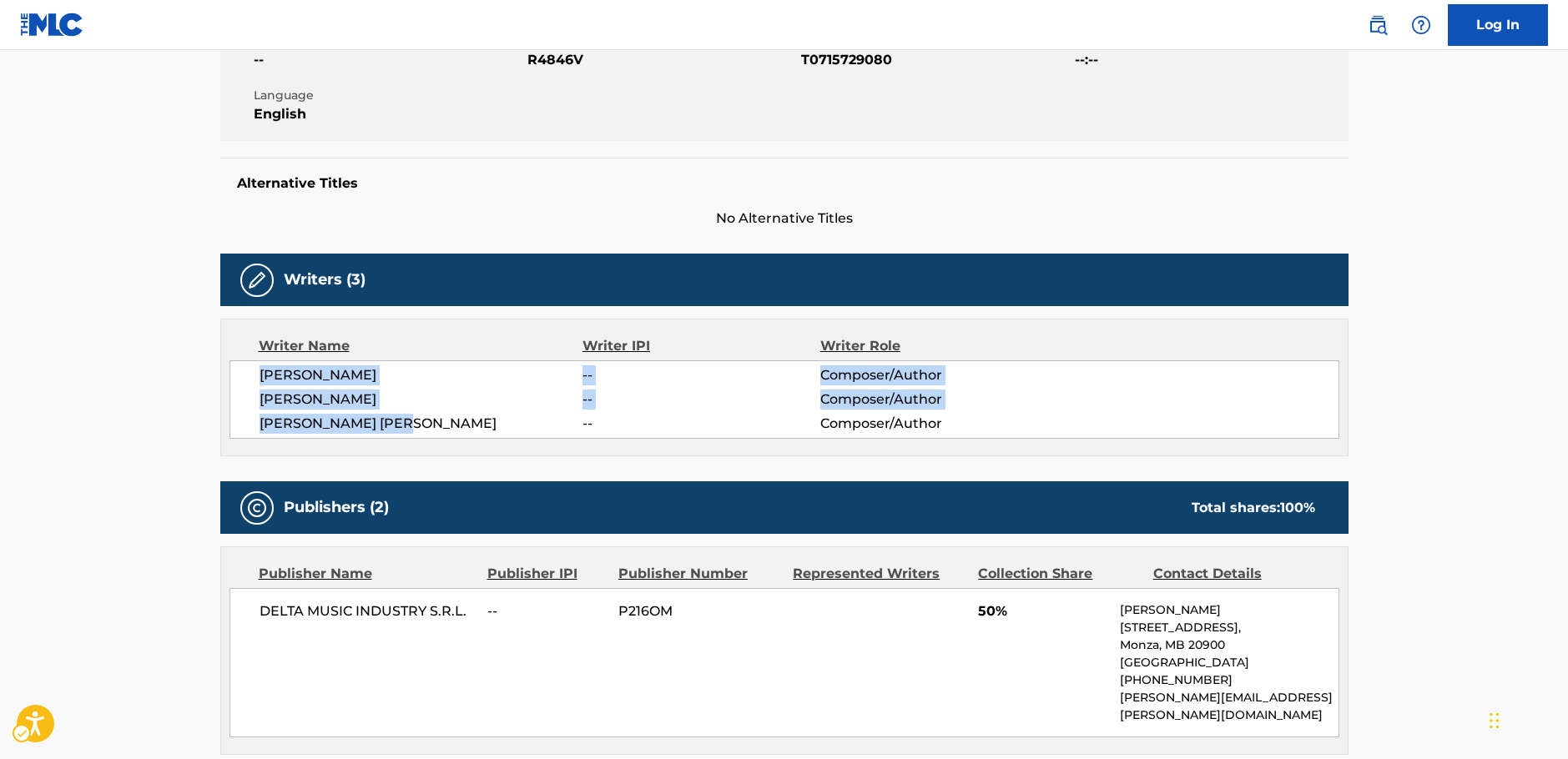
drag, startPoint x: 437, startPoint y: 426, endPoint x: 414, endPoint y: 317, distance: 111.4
click at [254, 376] on div "[PERSON_NAME] -- Composer/Author [PERSON_NAME] -- Composer/Author [PERSON_NAME]…" at bounding box center [784, 399] width 1110 height 78
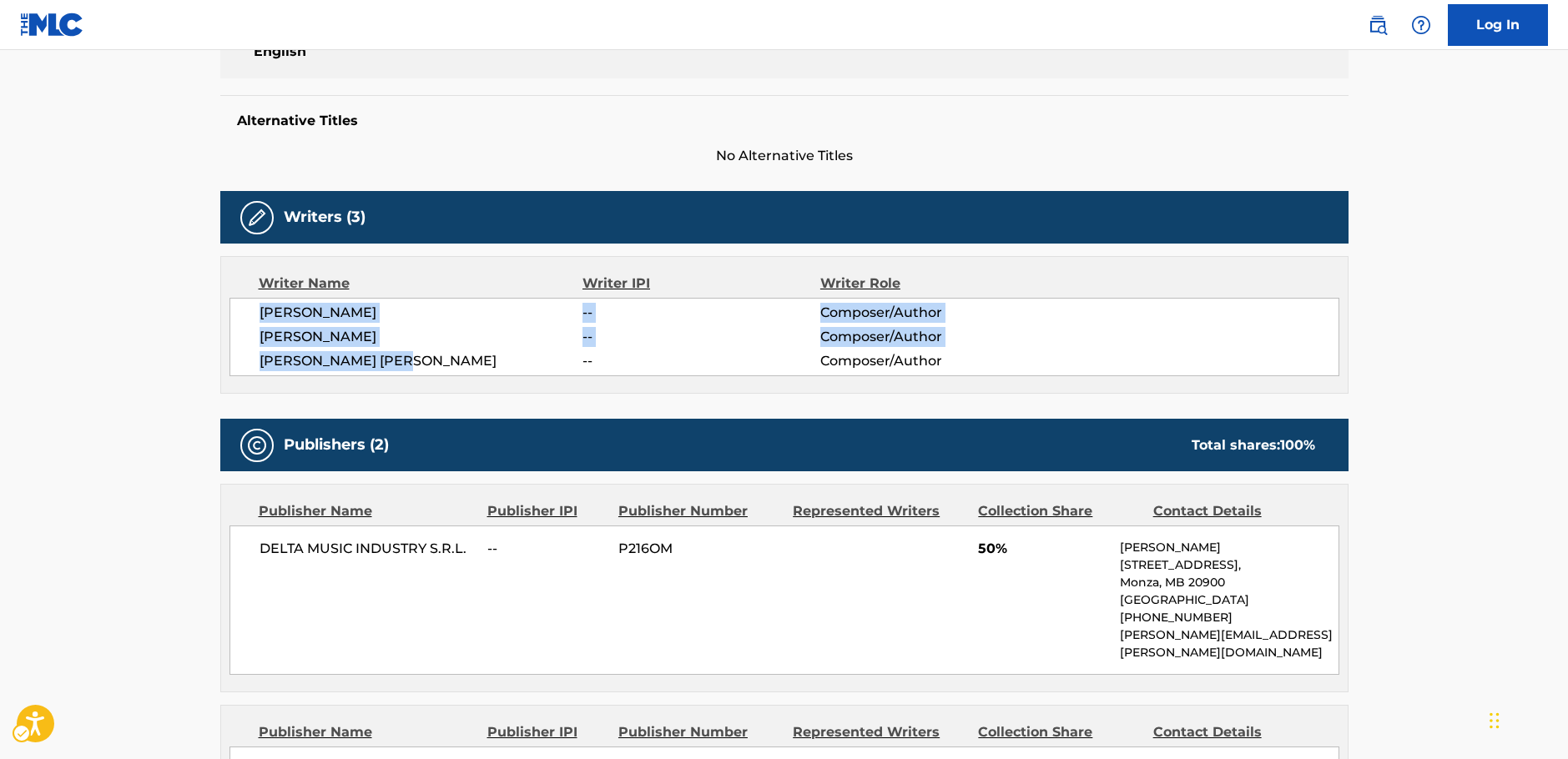
scroll to position [584, 0]
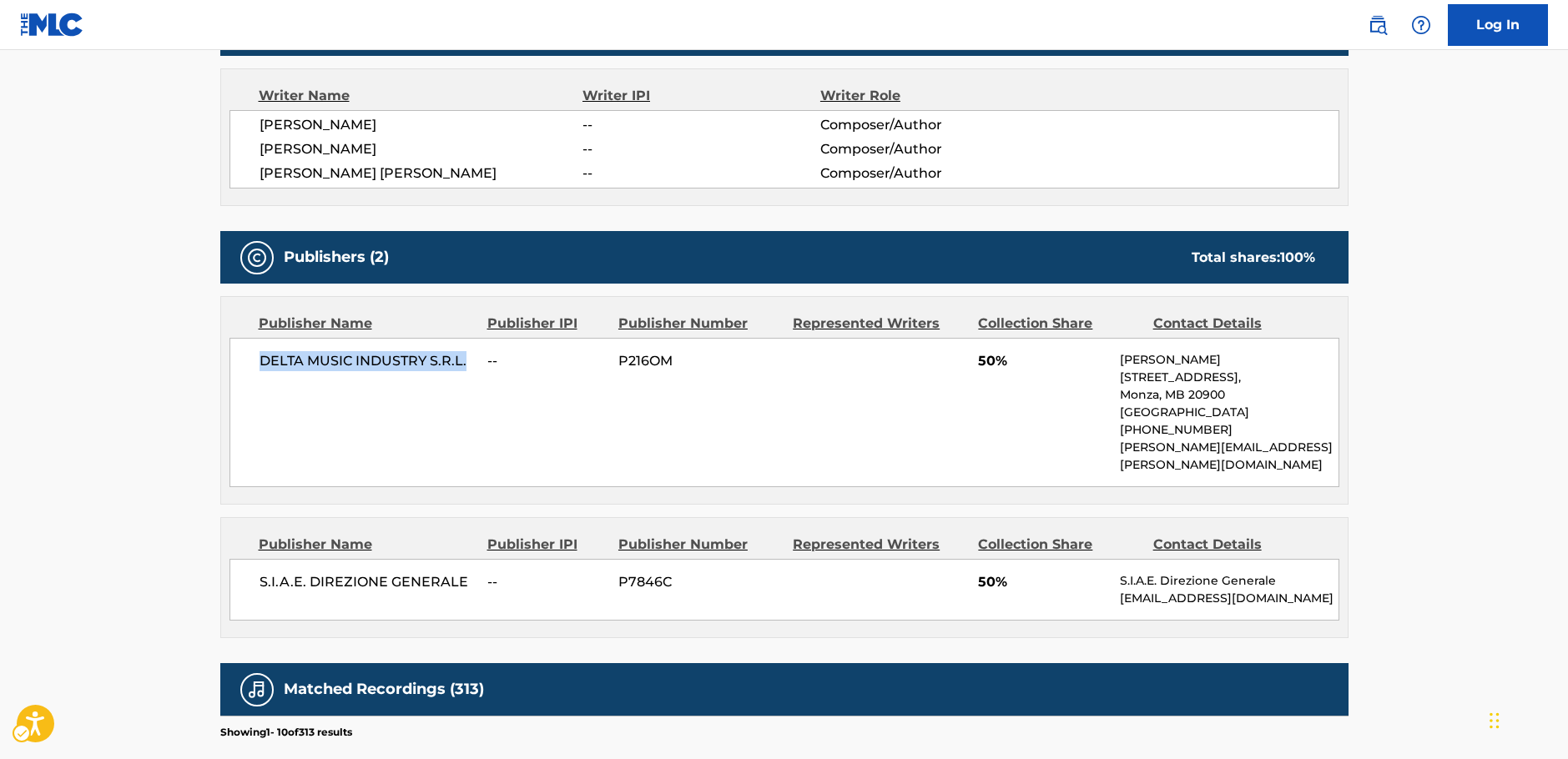
drag, startPoint x: 442, startPoint y: 362, endPoint x: 243, endPoint y: 378, distance: 199.6
click at [250, 376] on div "DELTA MUSIC INDUSTRY S.R.L. -- P216OM 50% [PERSON_NAME] [STREET_ADDRESS] [PHONE…" at bounding box center [784, 412] width 1110 height 149
drag, startPoint x: 471, startPoint y: 564, endPoint x: 243, endPoint y: 564, distance: 228.0
click at [243, 564] on div "S.I.A.E. DIREZIONE GENERALE -- P7846C 50% S.I.A.E. Direzione Generale [EMAIL_AD…" at bounding box center [784, 590] width 1110 height 61
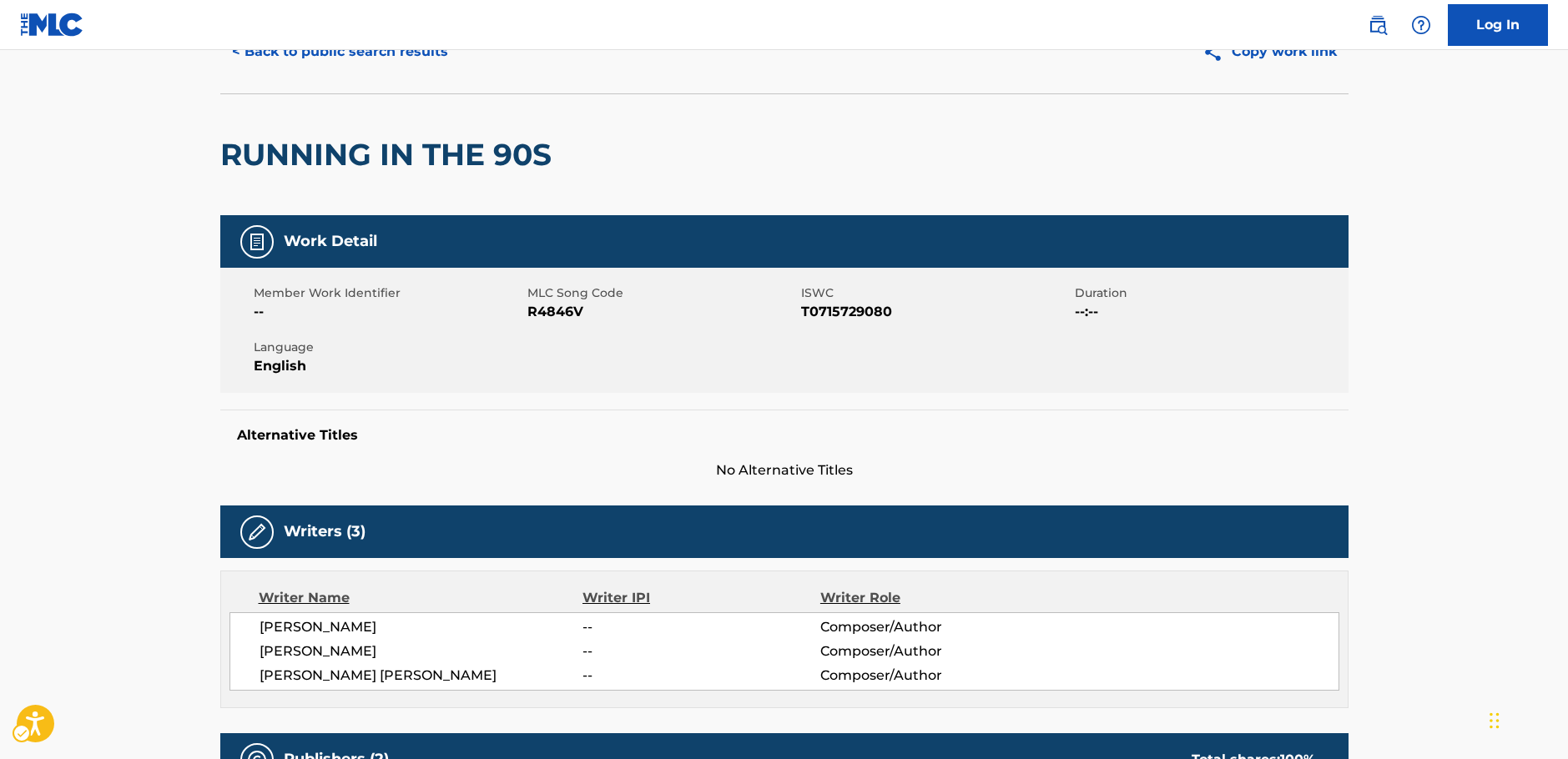
scroll to position [0, 0]
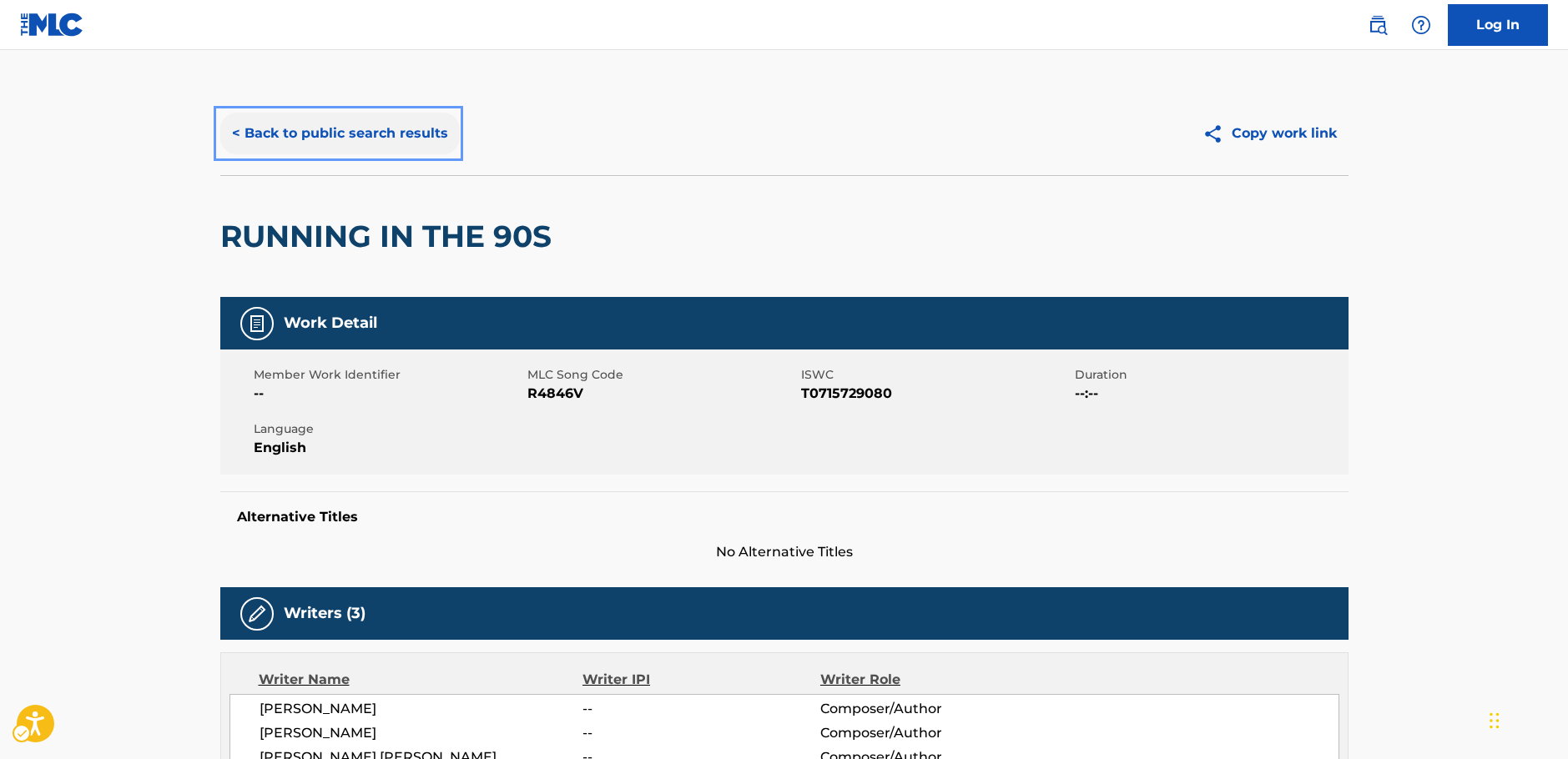
click at [336, 128] on button "< Back to public search results" at bounding box center [340, 134] width 239 height 42
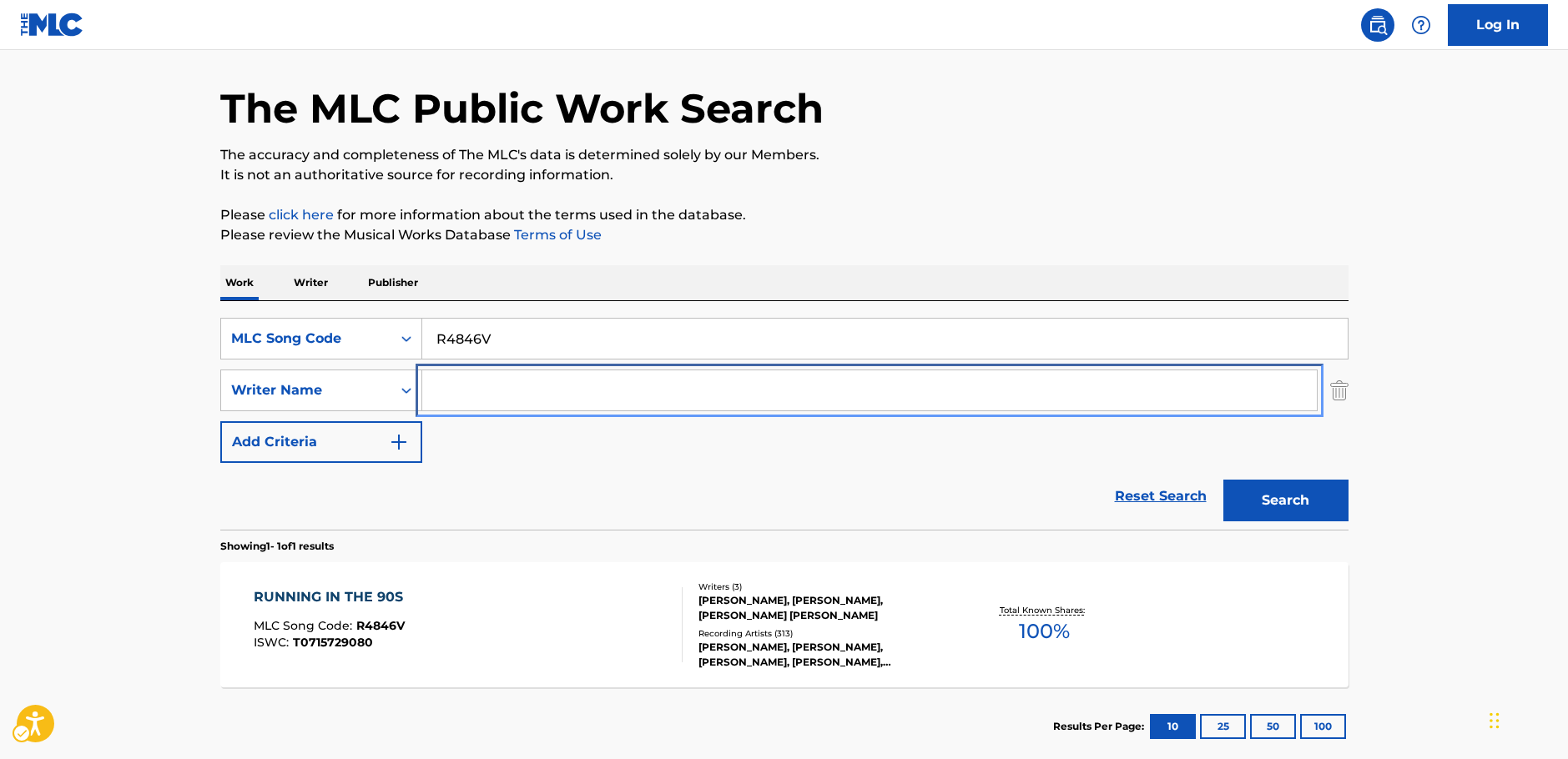
click at [498, 381] on input "Search Form" at bounding box center [870, 391] width 895 height 40
paste input "Ilabaca"
type input "Ilabaca"
click at [405, 342] on icon "Search Form" at bounding box center [406, 339] width 17 height 17
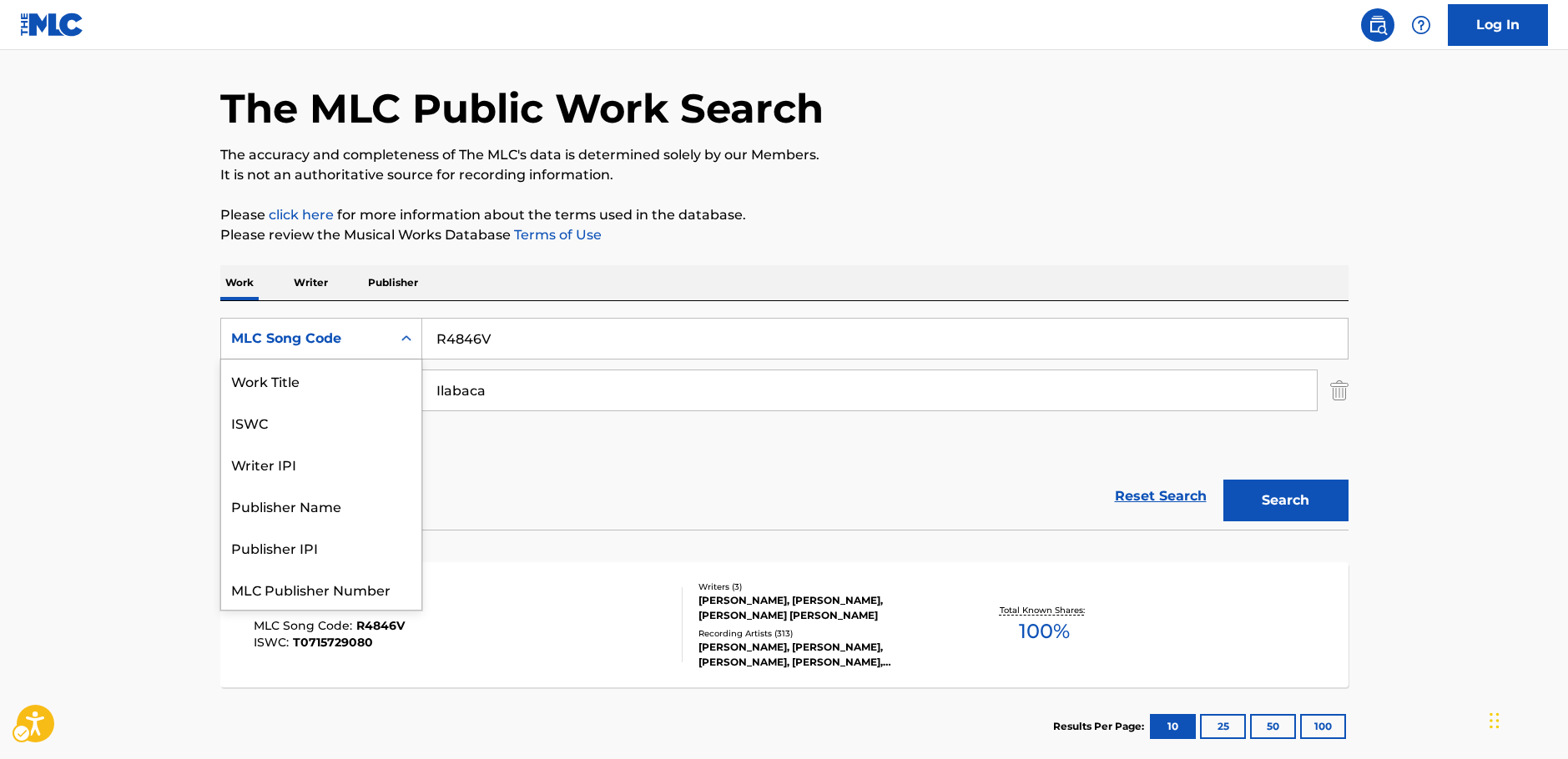
scroll to position [0, 0]
click at [318, 382] on div "Work Title" at bounding box center [321, 381] width 201 height 42
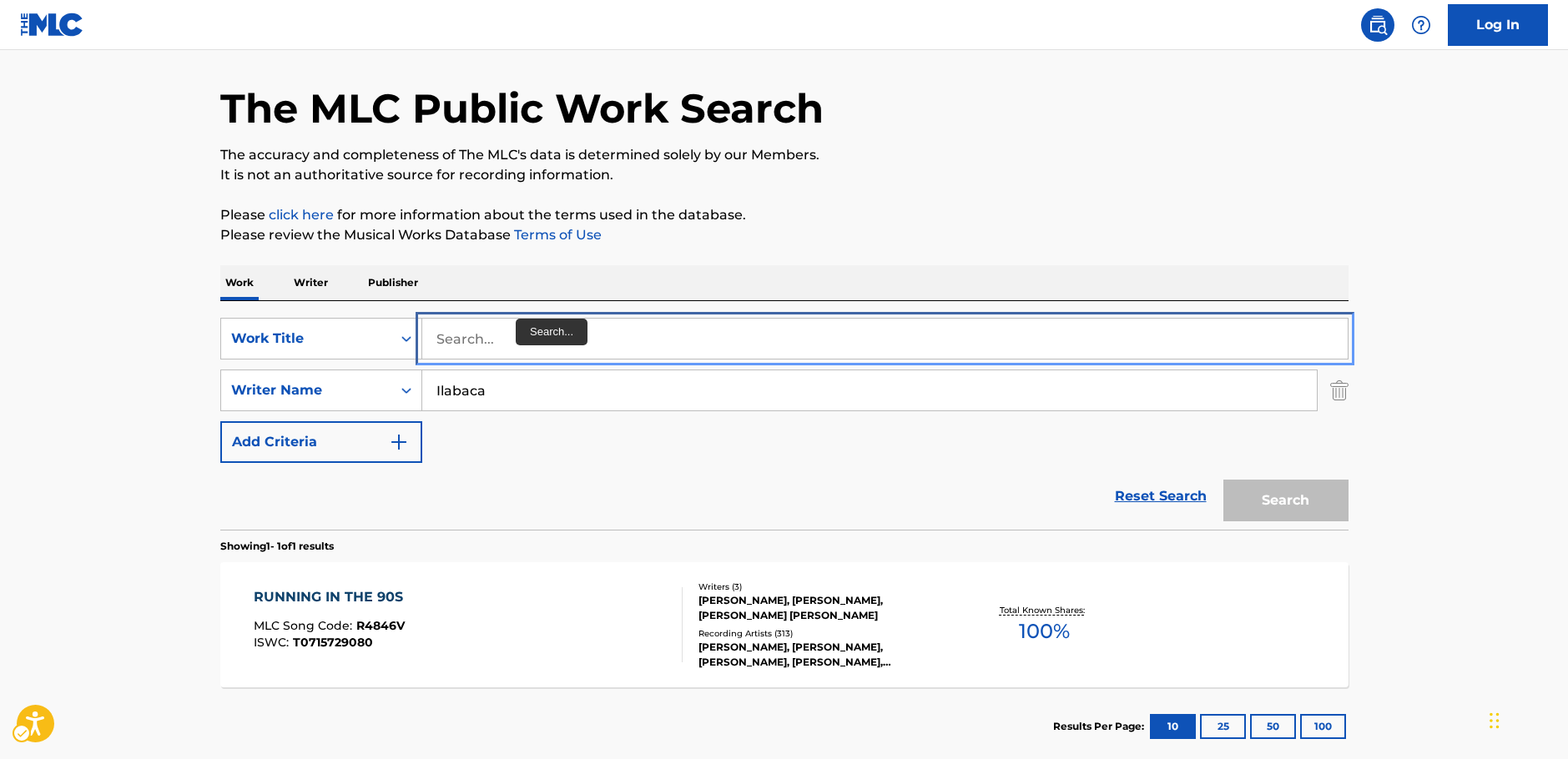
click at [529, 343] on input "Search..." at bounding box center [885, 339] width 925 height 40
paste input "Lala"
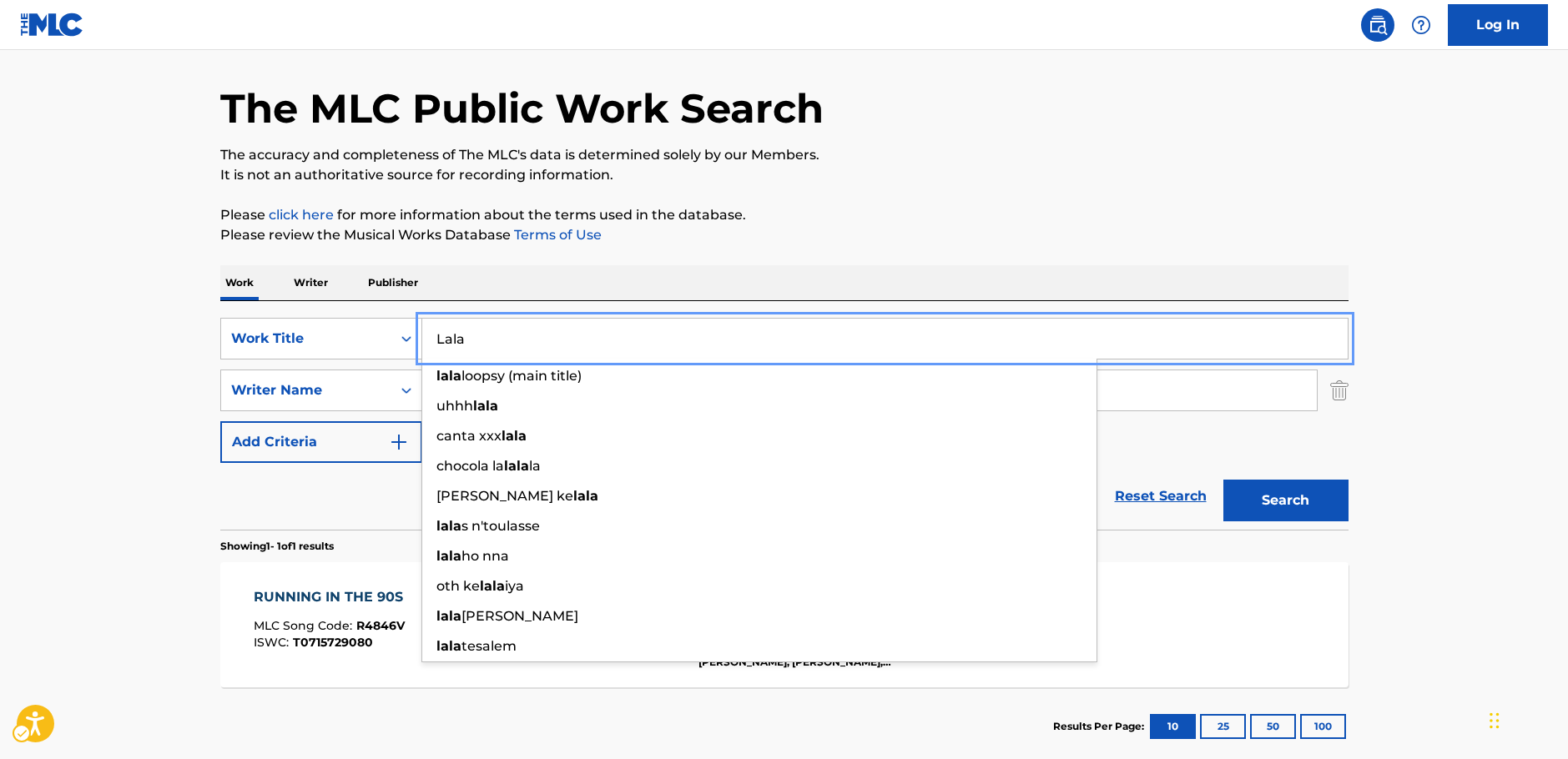
type input "Lala"
click at [1267, 506] on button "Search" at bounding box center [1286, 500] width 126 height 42
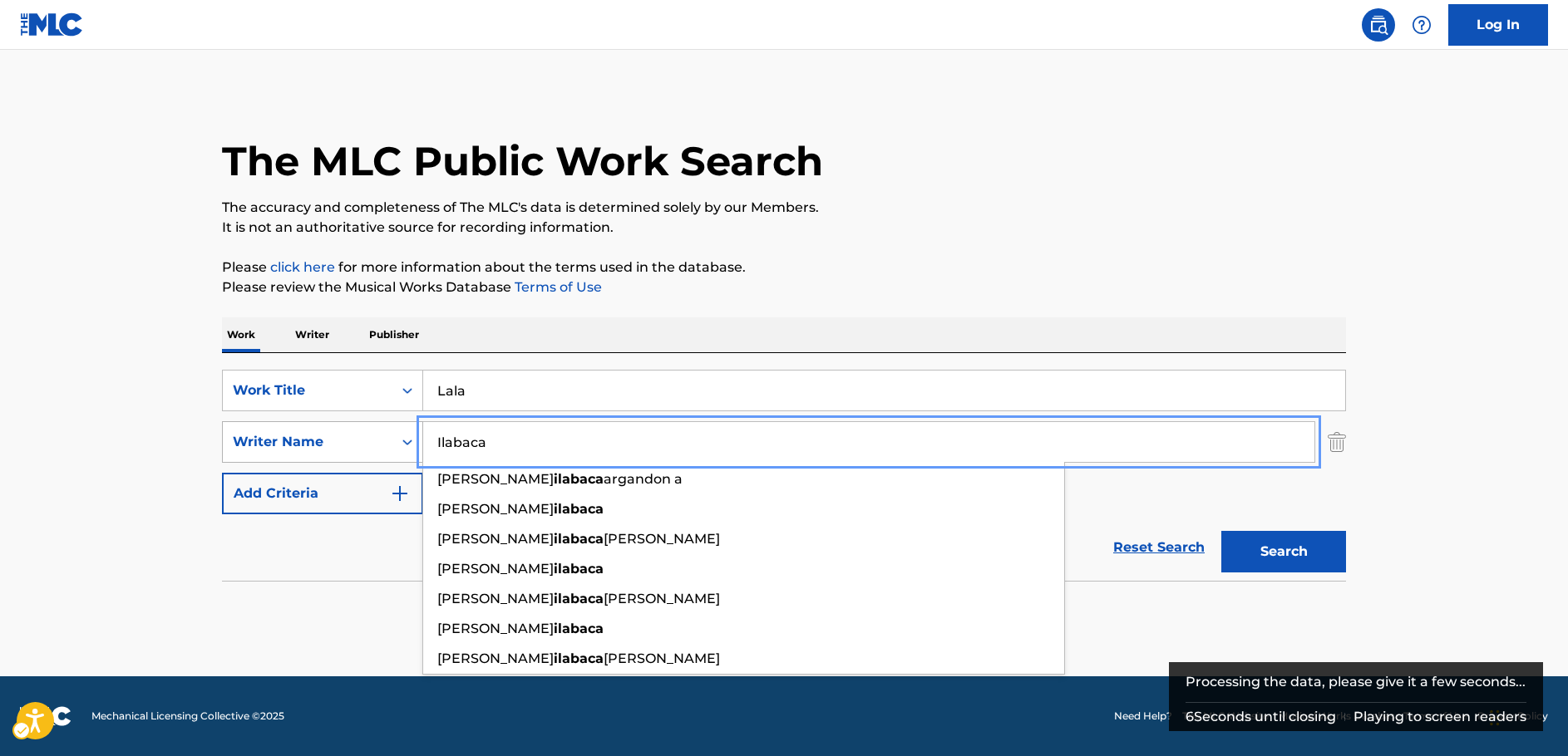
drag, startPoint x: 511, startPoint y: 442, endPoint x: 364, endPoint y: 443, distance: 147.0
click at [364, 443] on div "SearchWithCriteriac4ef90f6-0cd3-4cb7-a22f-38161a9f05c1 Writer Name [PERSON_NAME…" at bounding box center [783, 442] width 1124 height 42
paste input "[PERSON_NAME]"
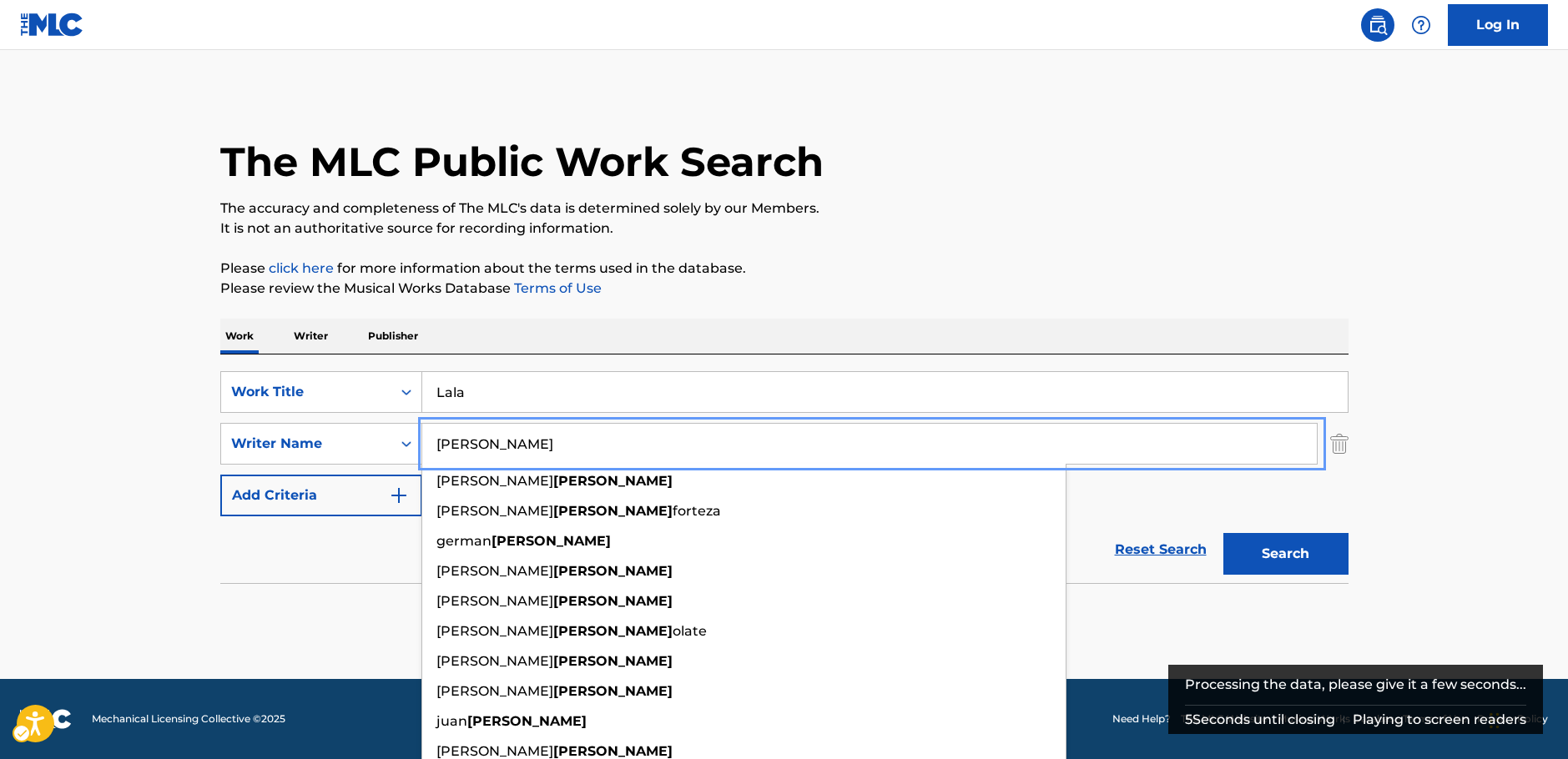
type input "[PERSON_NAME]"
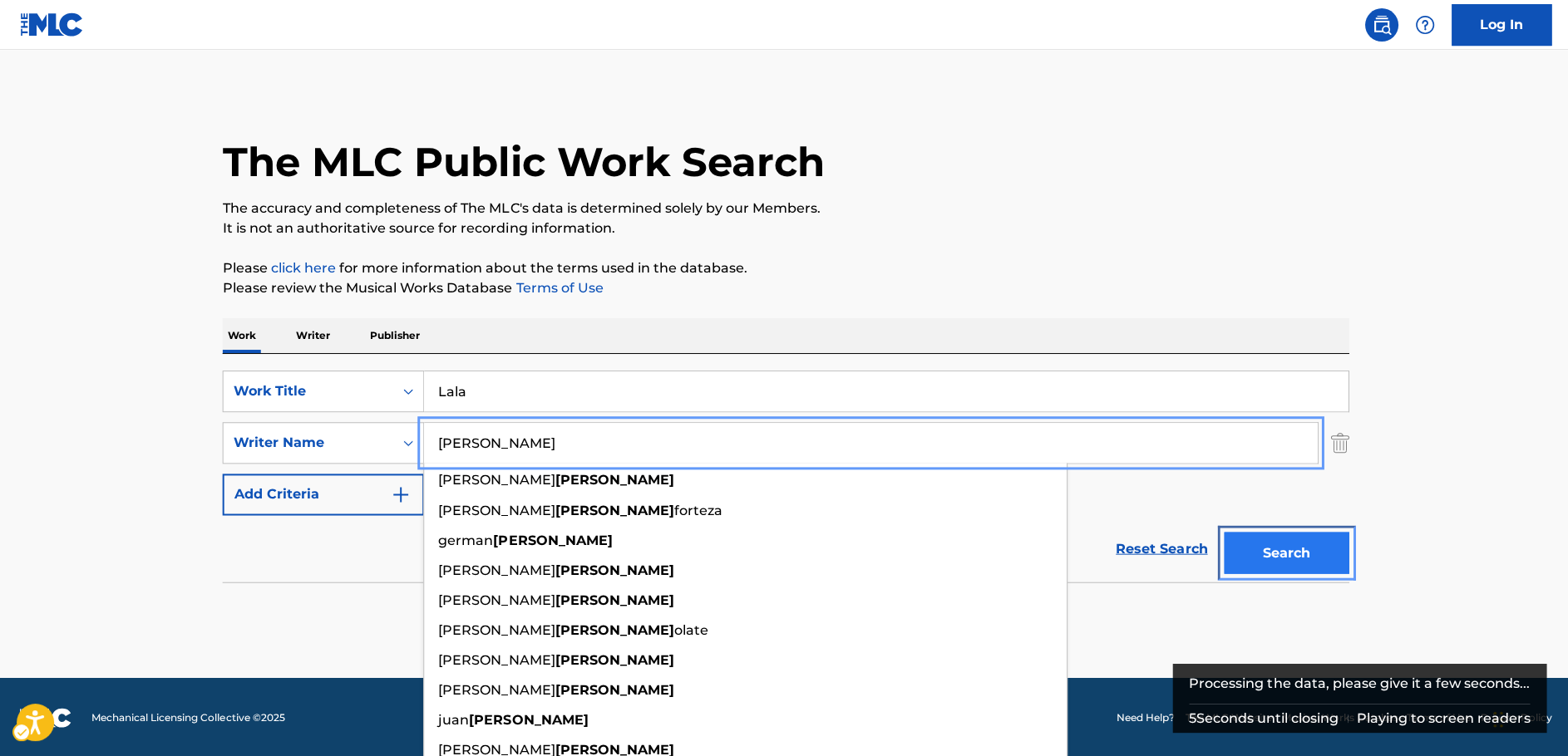
click at [1313, 555] on button "Search" at bounding box center [1283, 552] width 125 height 42
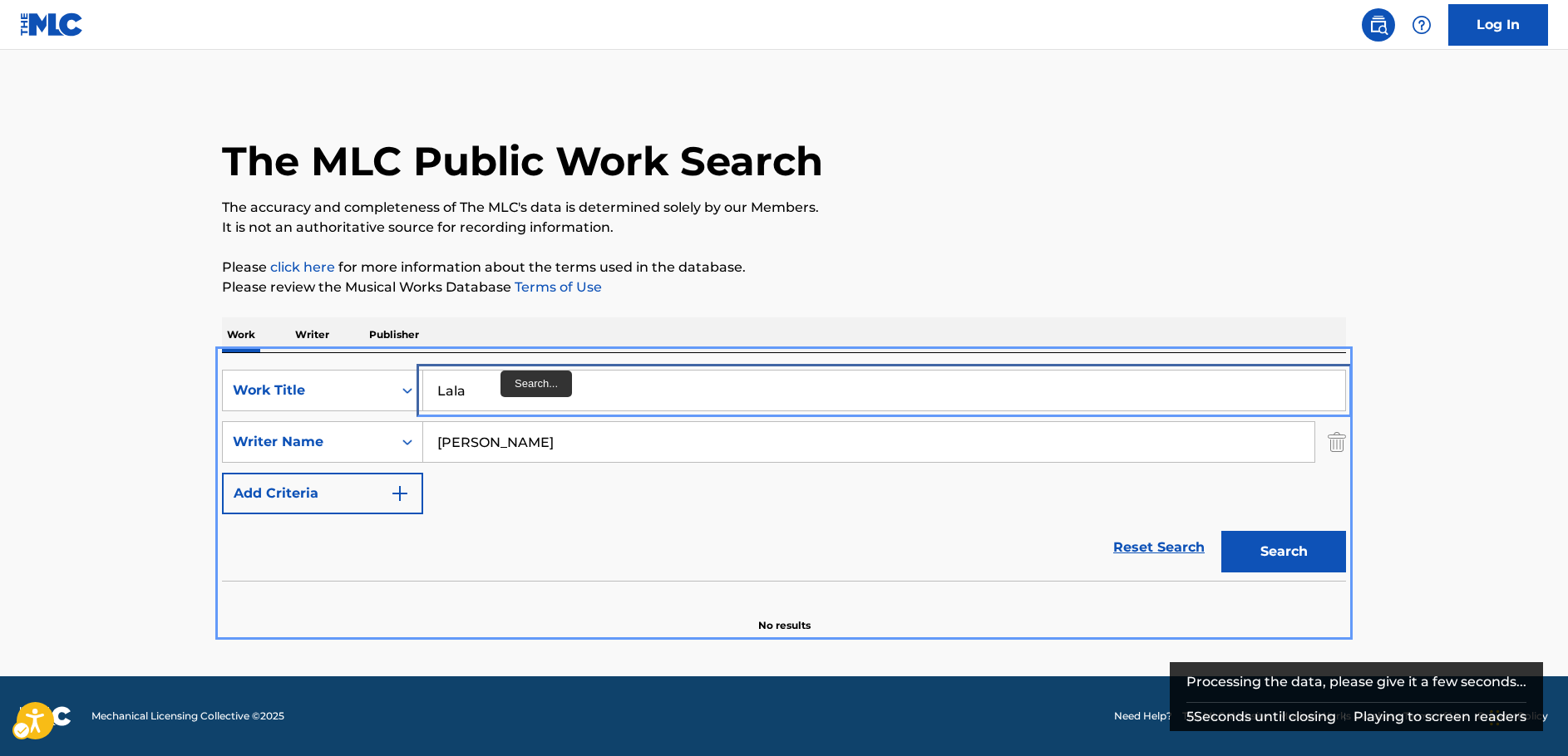
click at [454, 388] on input "Lala" at bounding box center [884, 391] width 922 height 40
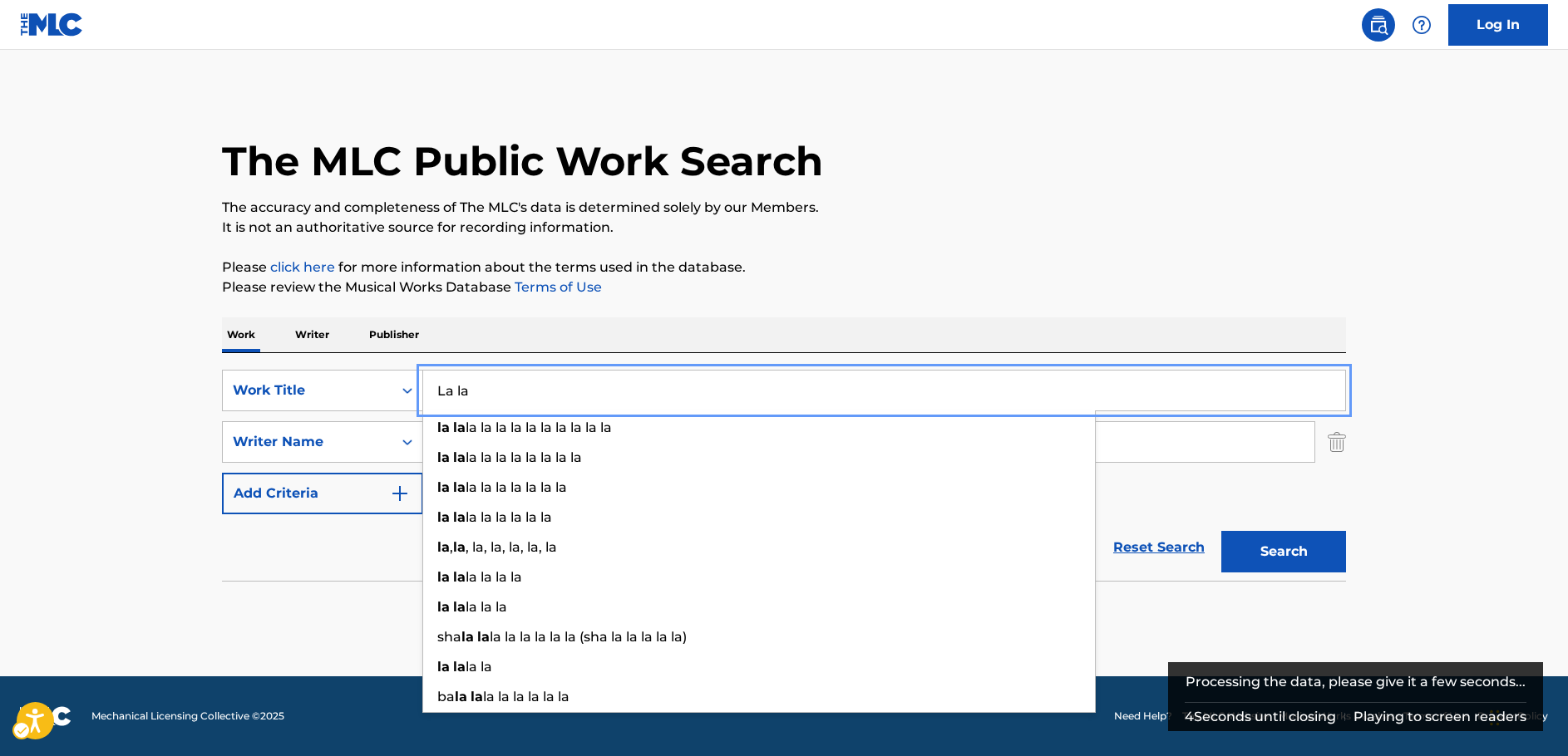
type input "La la"
click at [1280, 560] on button "Search" at bounding box center [1283, 552] width 125 height 42
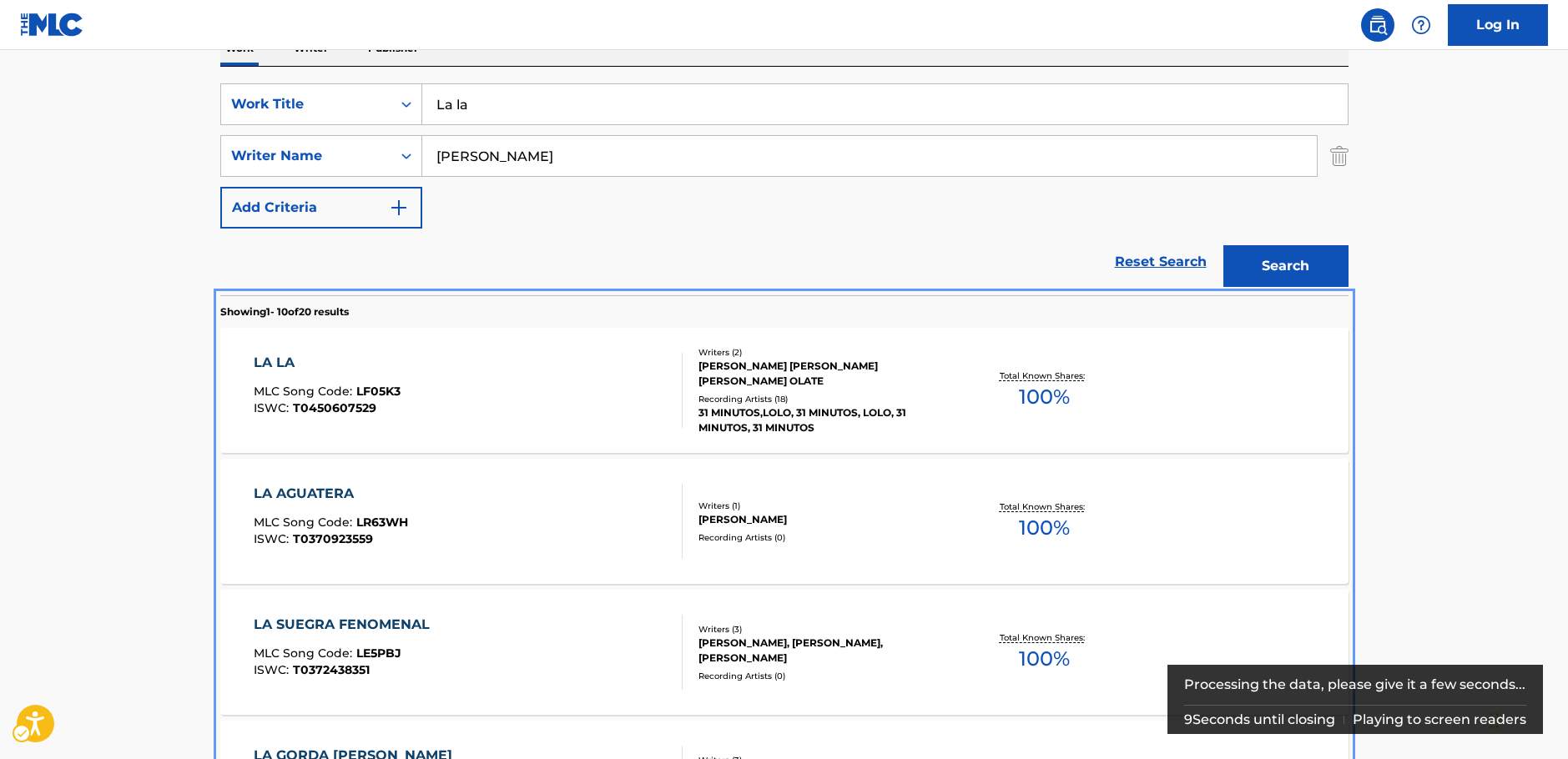
scroll to position [249, 0]
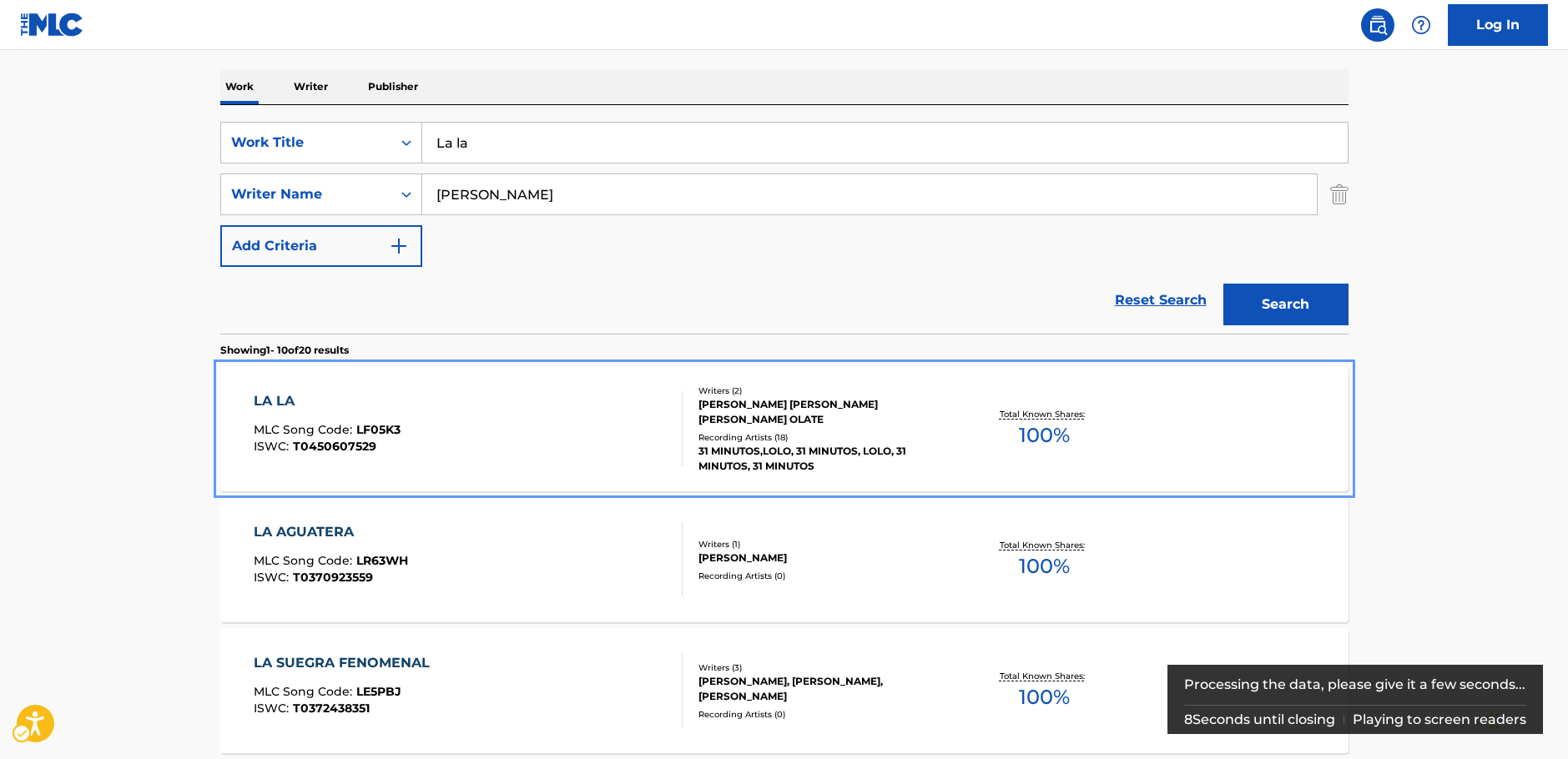
click at [448, 419] on div "LA LA MLC Song Code : LF05K3 ISWC : T0450607529" at bounding box center [468, 428] width 429 height 75
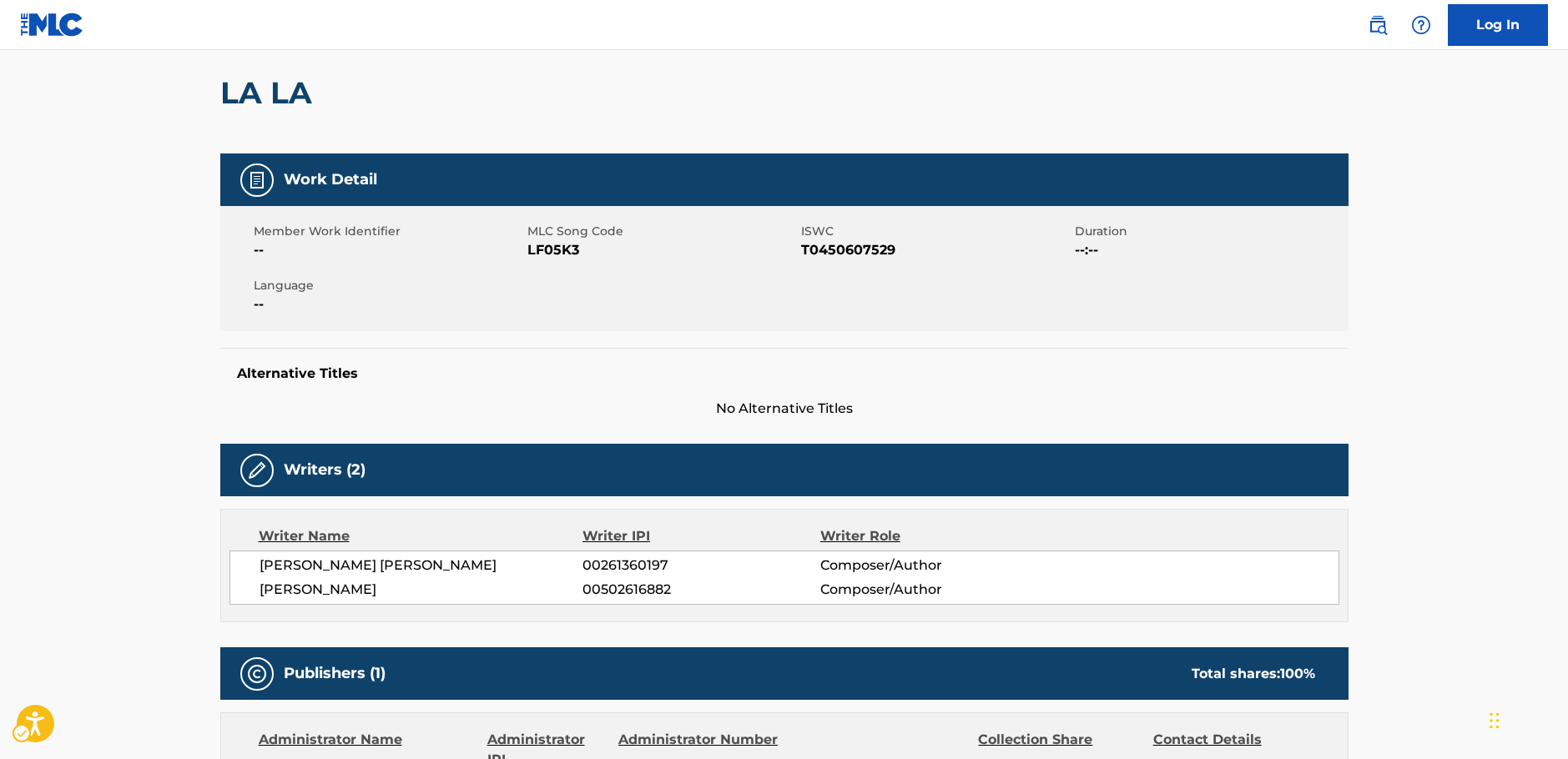
scroll to position [3, 0]
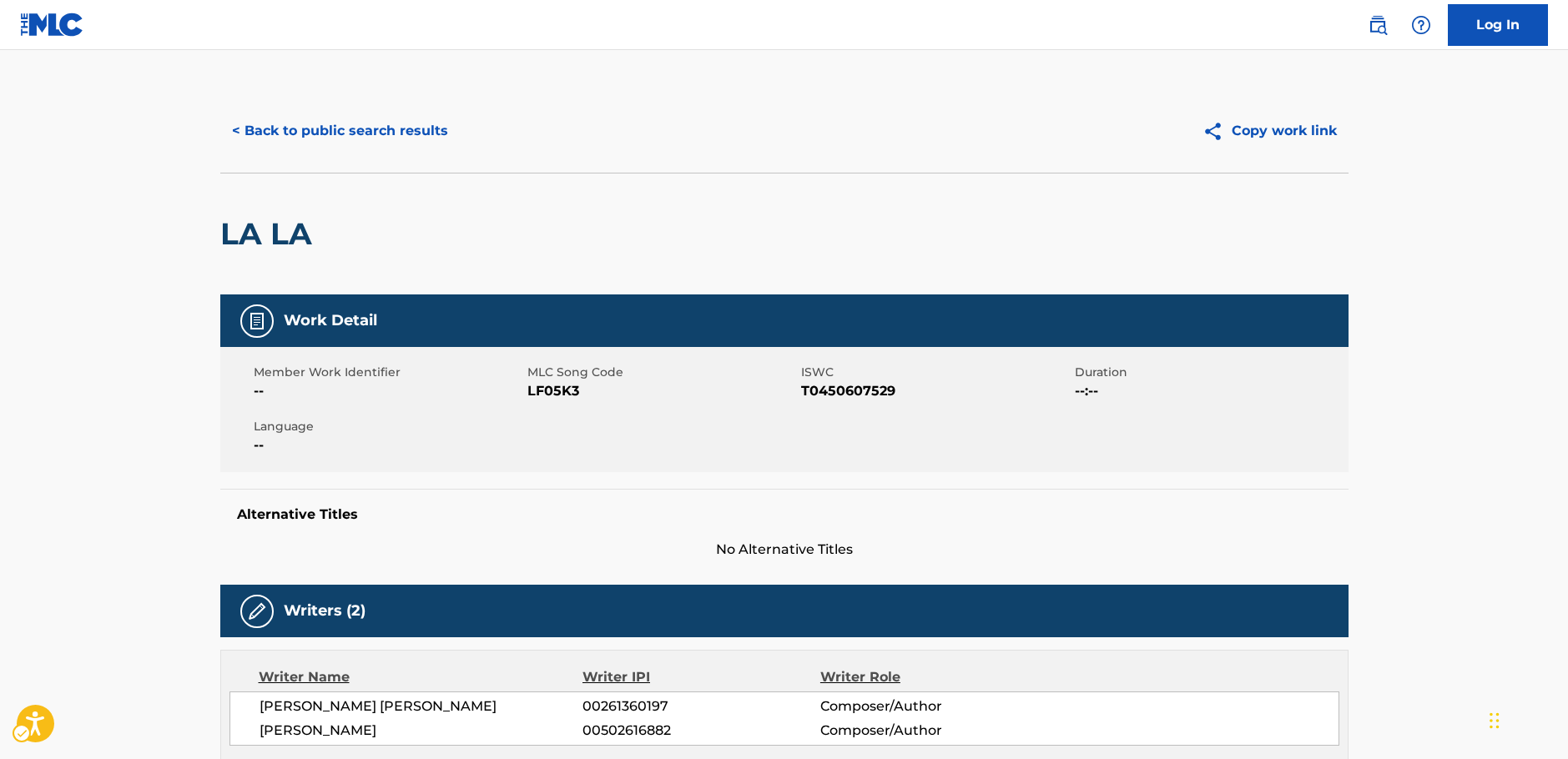
click at [566, 393] on span "MLC Song Code - LF05K3" at bounding box center [662, 392] width 270 height 20
click at [861, 390] on span "ISWC - T0450607529" at bounding box center [936, 392] width 270 height 20
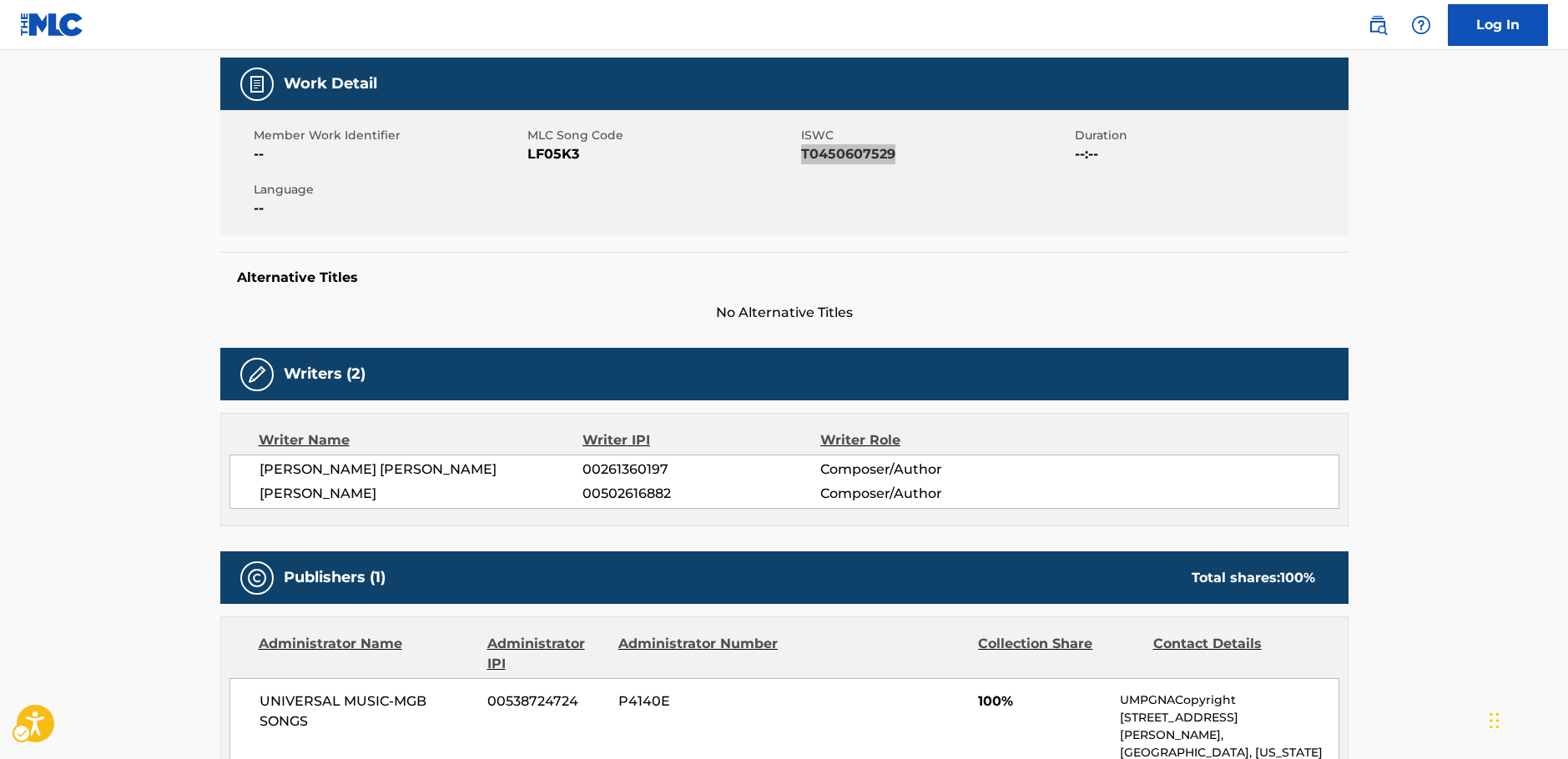
scroll to position [253, 0]
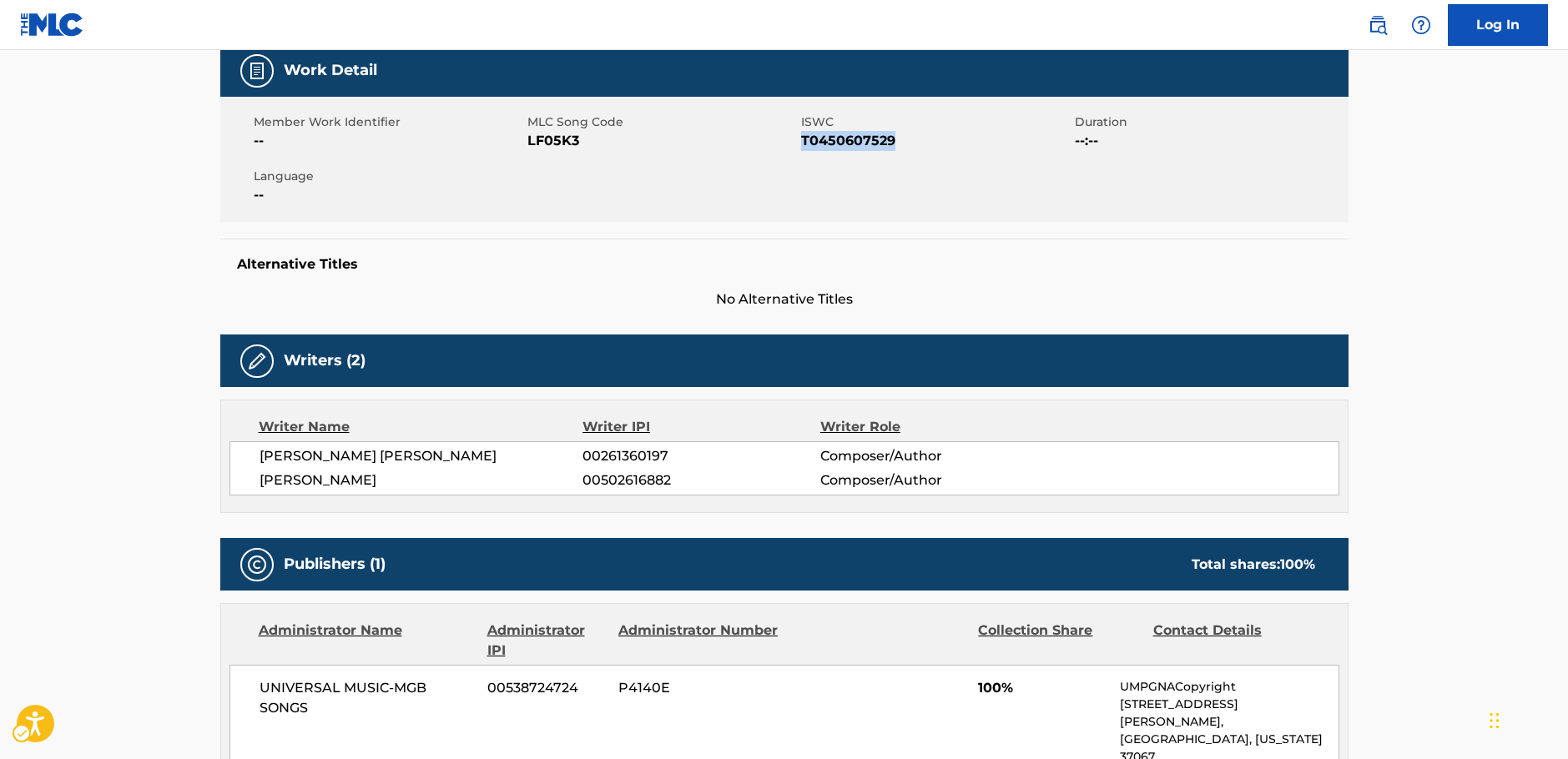
drag, startPoint x: 528, startPoint y: 482, endPoint x: 334, endPoint y: 441, distance: 198.3
click at [256, 456] on div "[PERSON_NAME] [PERSON_NAME] 00261360197 Composer/Author [PERSON_NAME] 005026168…" at bounding box center [784, 468] width 1110 height 54
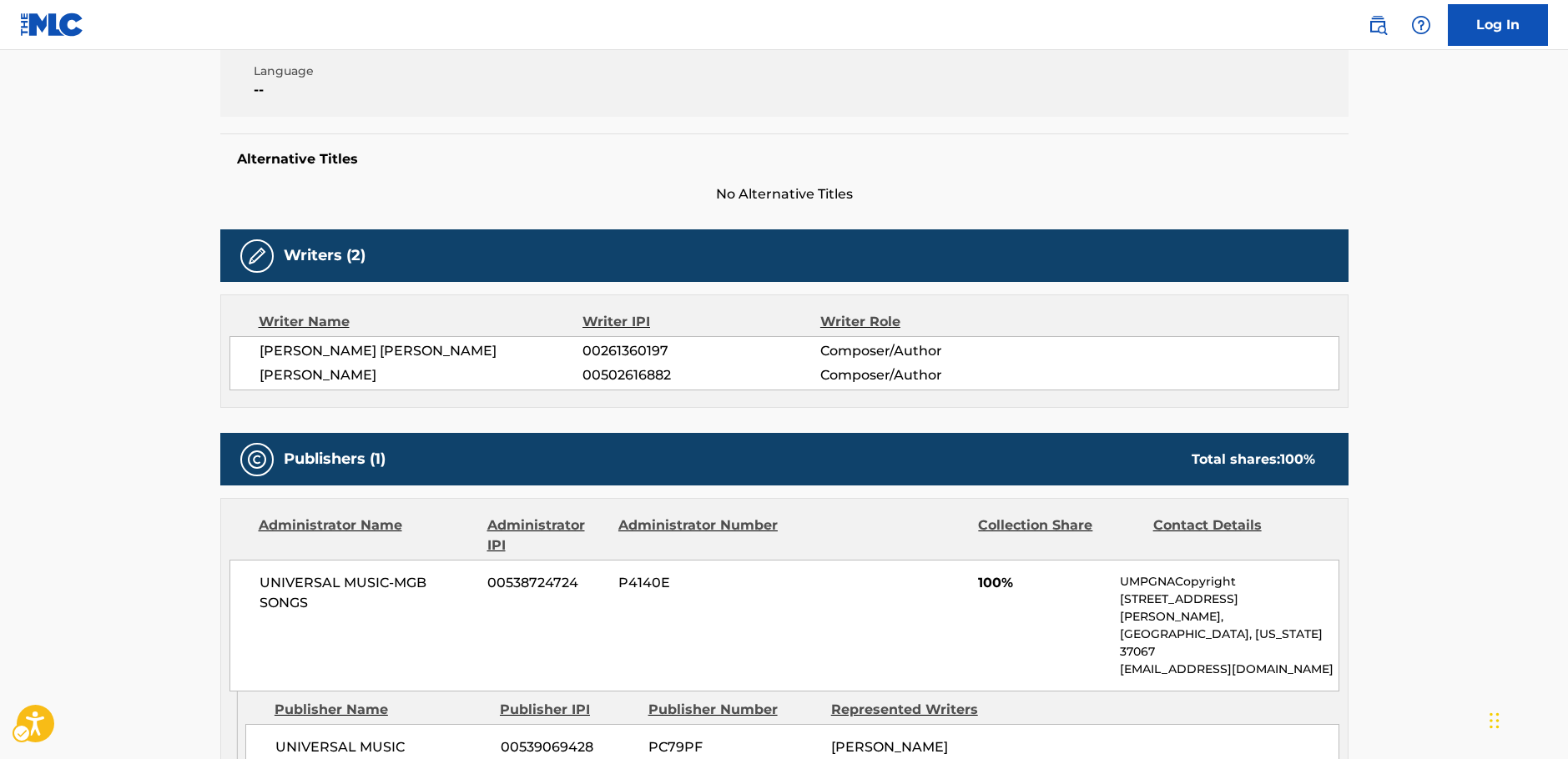
scroll to position [503, 0]
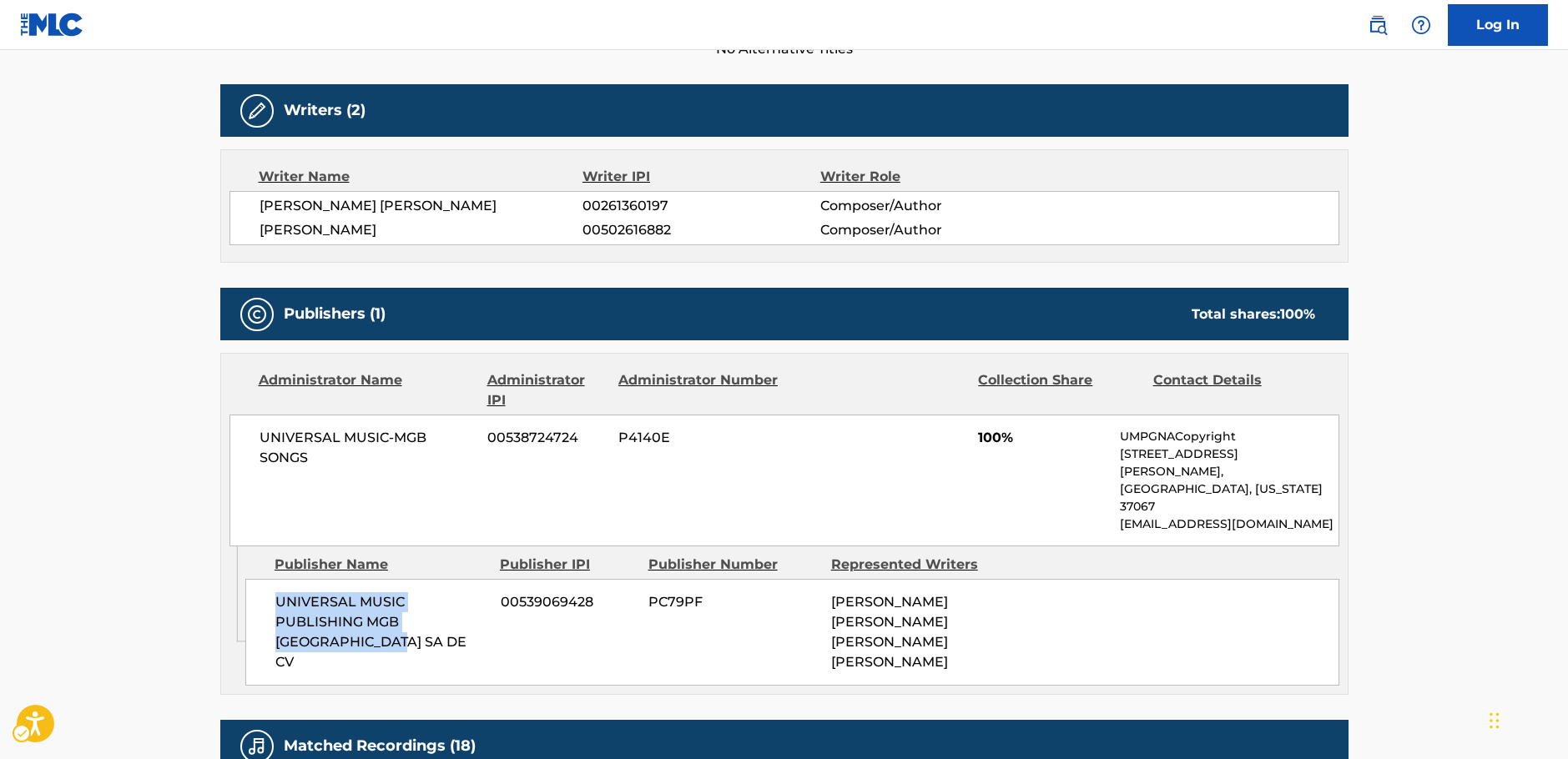
drag, startPoint x: 350, startPoint y: 613, endPoint x: 262, endPoint y: 572, distance: 97.1
click at [262, 579] on div "UNIVERSAL MUSIC PUBLISHING MGB [GEOGRAPHIC_DATA] SA DE CV 00539069428 PC79PF [P…" at bounding box center [792, 632] width 1094 height 107
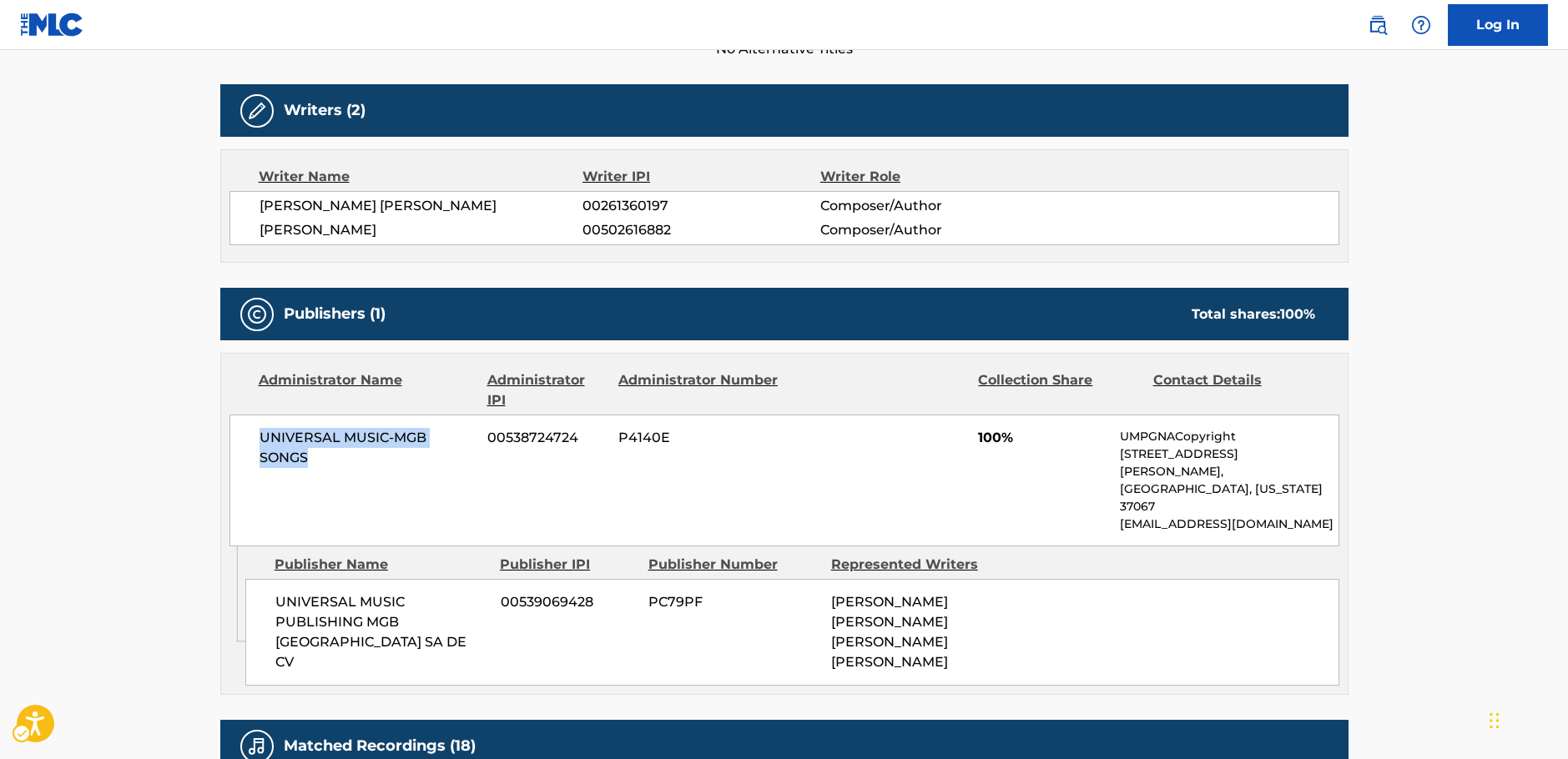
drag, startPoint x: 345, startPoint y: 459, endPoint x: 202, endPoint y: 443, distance: 143.9
click at [238, 437] on div "UNIVERSAL MUSIC-MGB SONGS 00538724724 P4140E 100% UMPGNACopyright [STREET_ADDRE…" at bounding box center [784, 480] width 1110 height 131
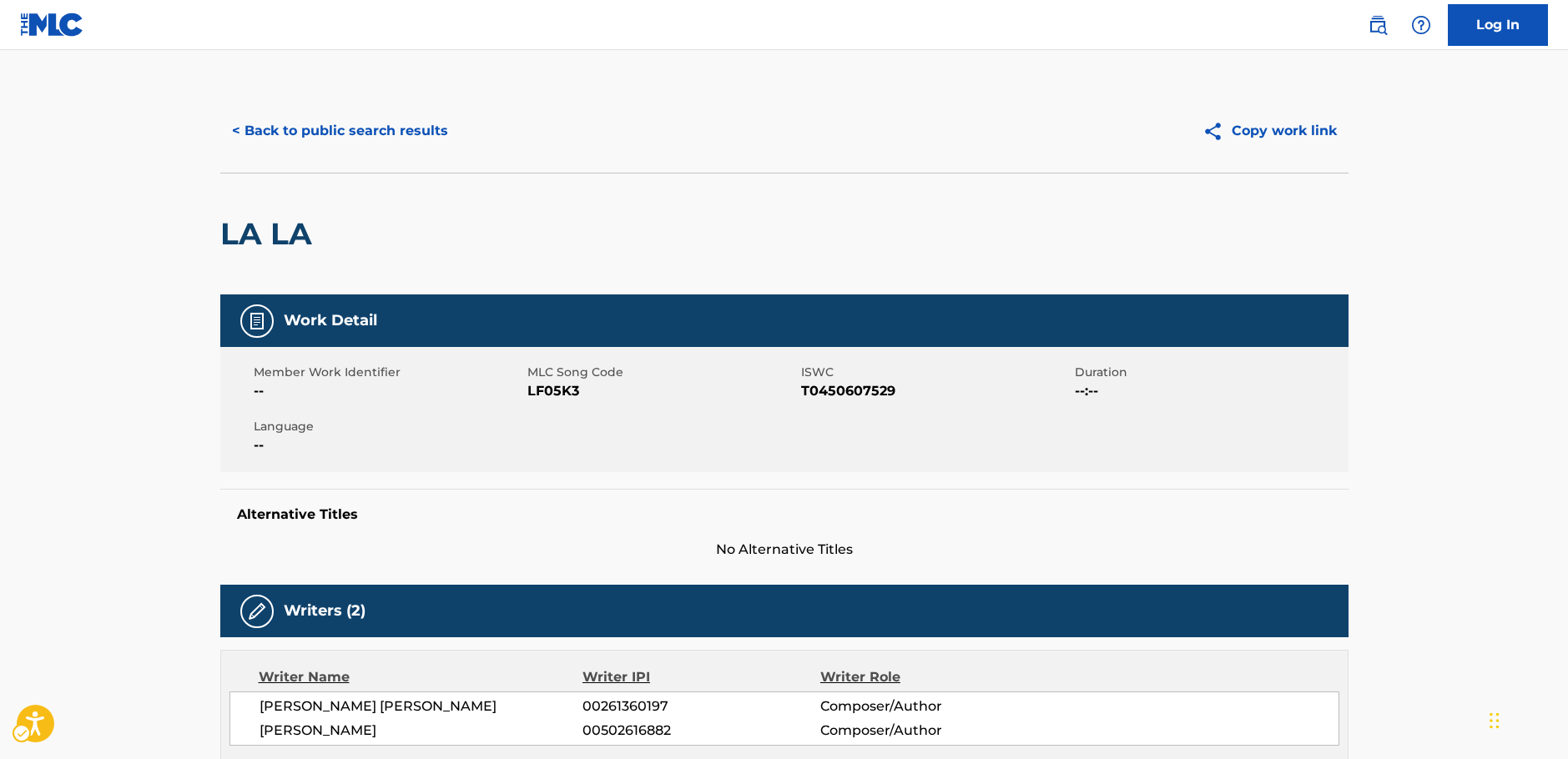
scroll to position [0, 0]
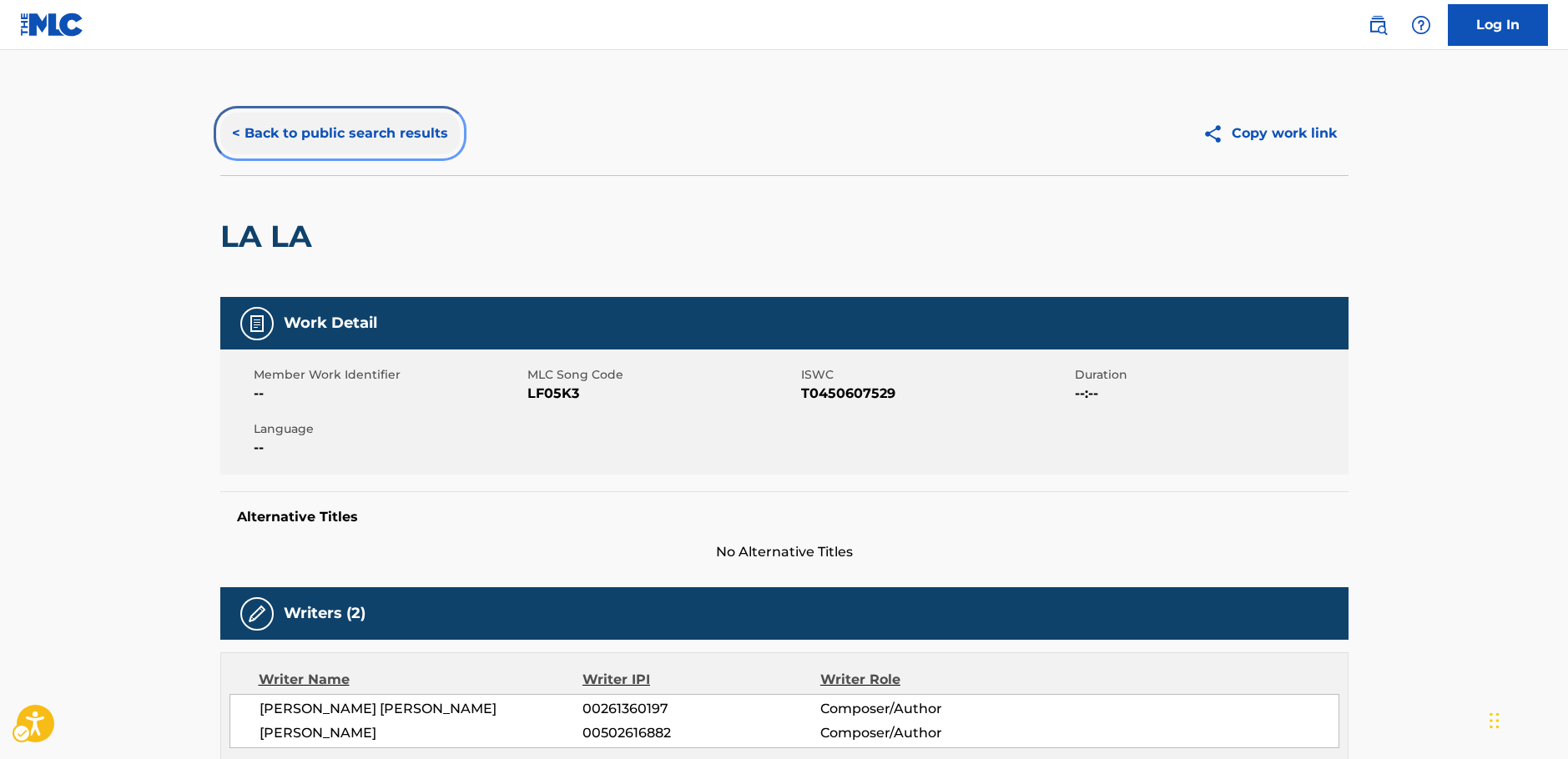
click at [354, 131] on button "< Back to public search results" at bounding box center [340, 134] width 239 height 42
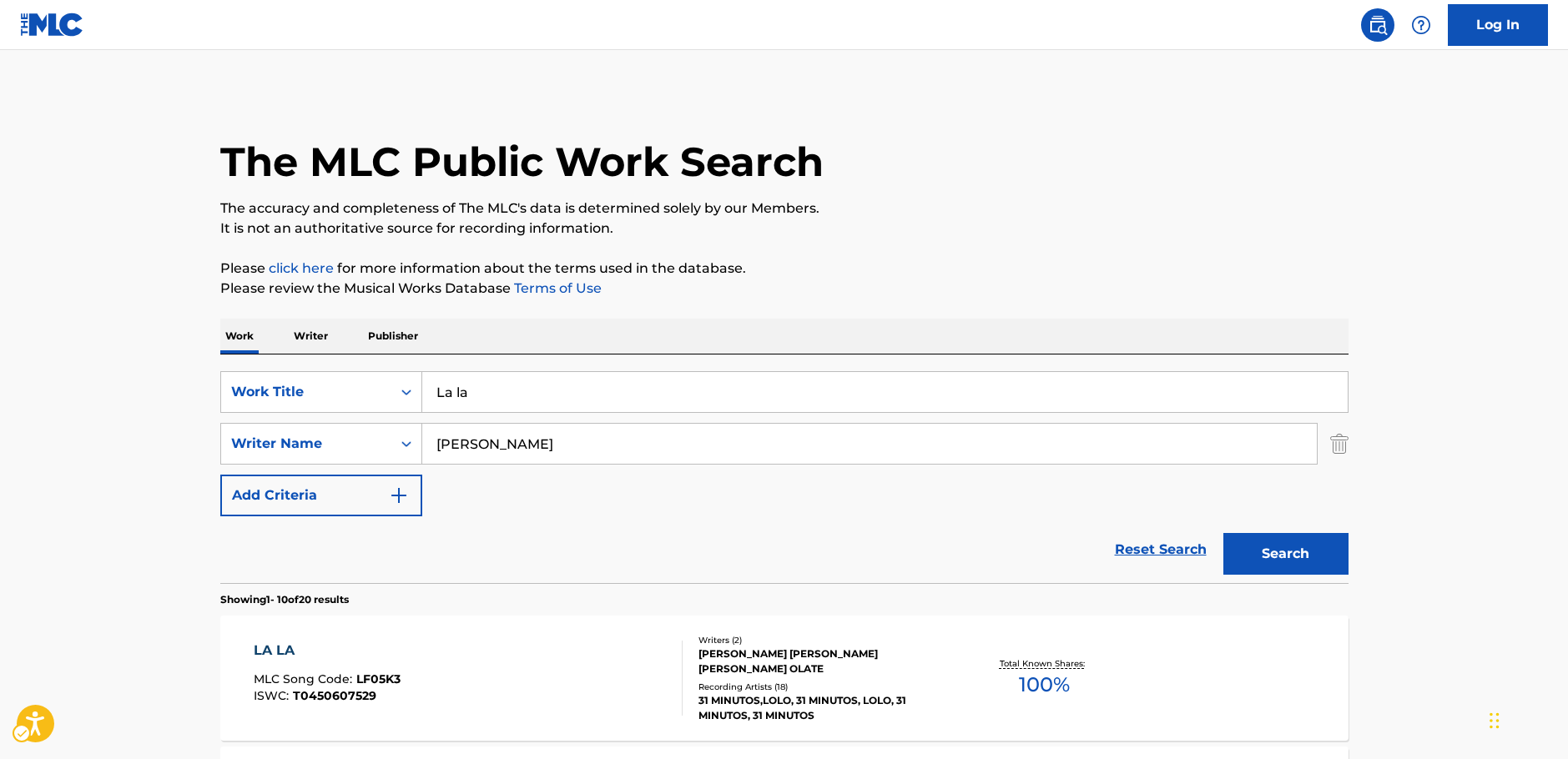
scroll to position [249, 0]
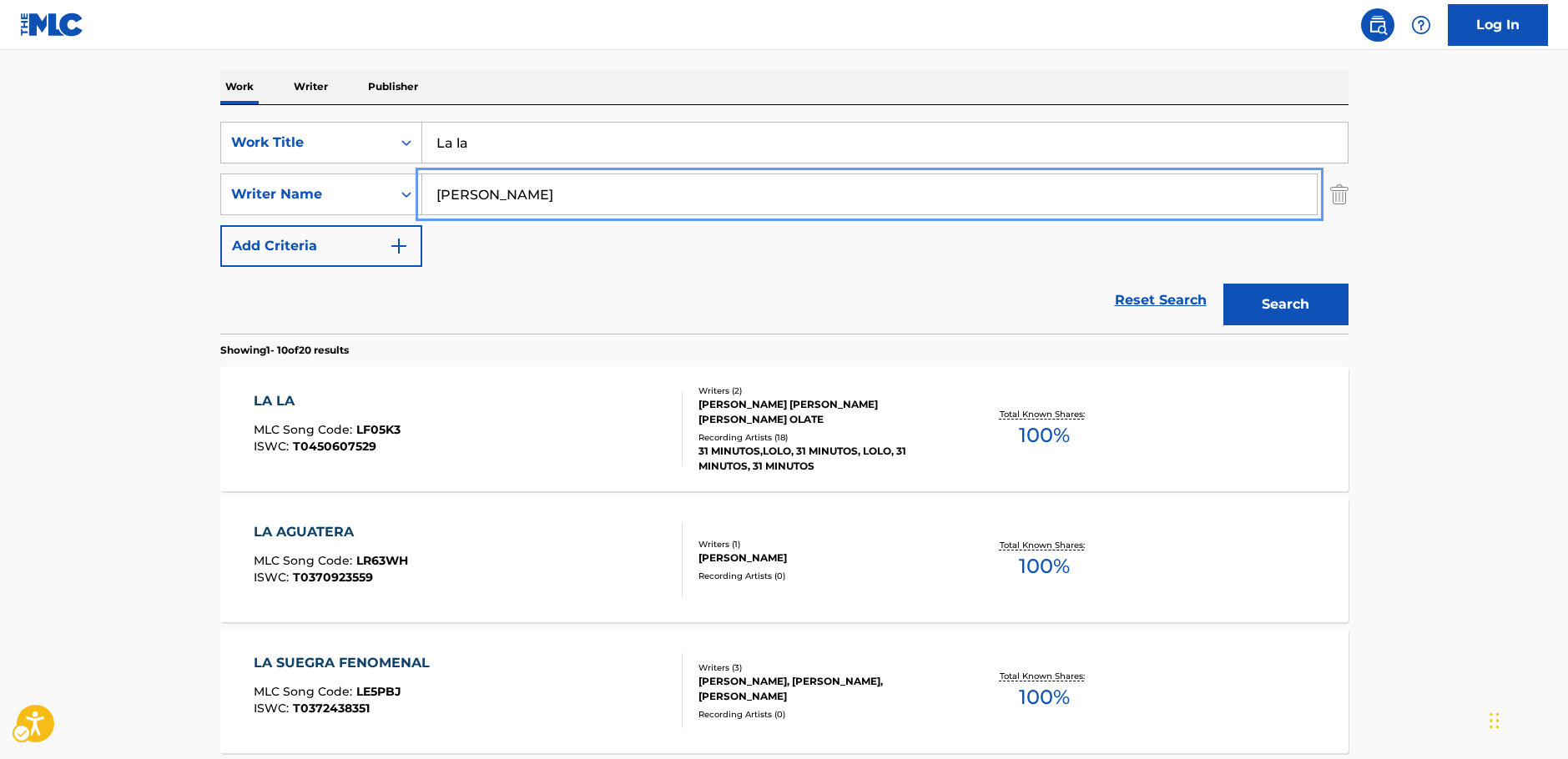
drag, startPoint x: 403, startPoint y: 200, endPoint x: 141, endPoint y: 226, distance: 263.3
click at [221, 211] on div "SearchWithCriteriac4ef90f6-0cd3-4cb7-a22f-38161a9f05c1 Writer Name [PERSON_NAME]" at bounding box center [784, 195] width 1128 height 42
paste input "Novarr"
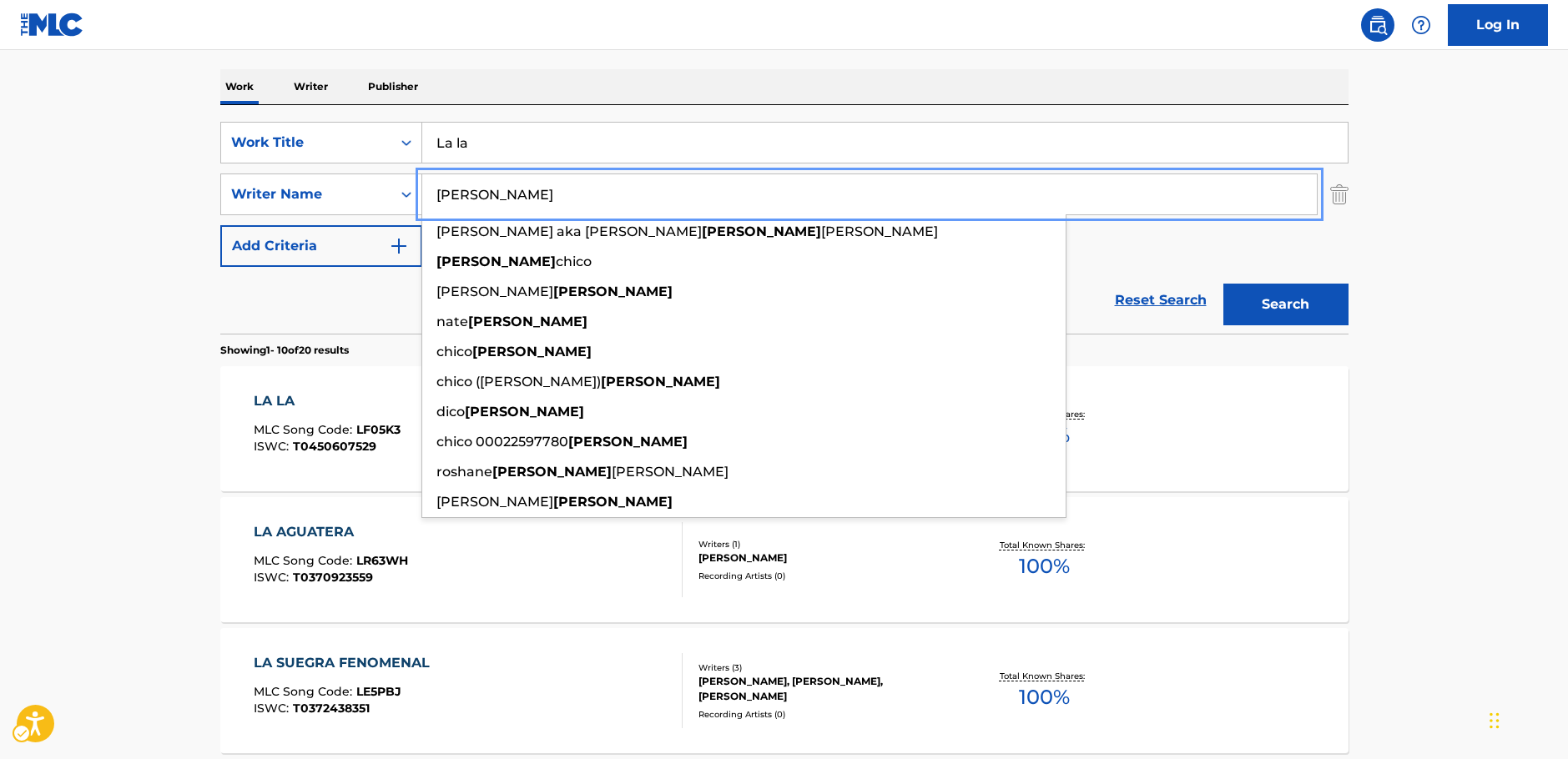
type input "[PERSON_NAME]"
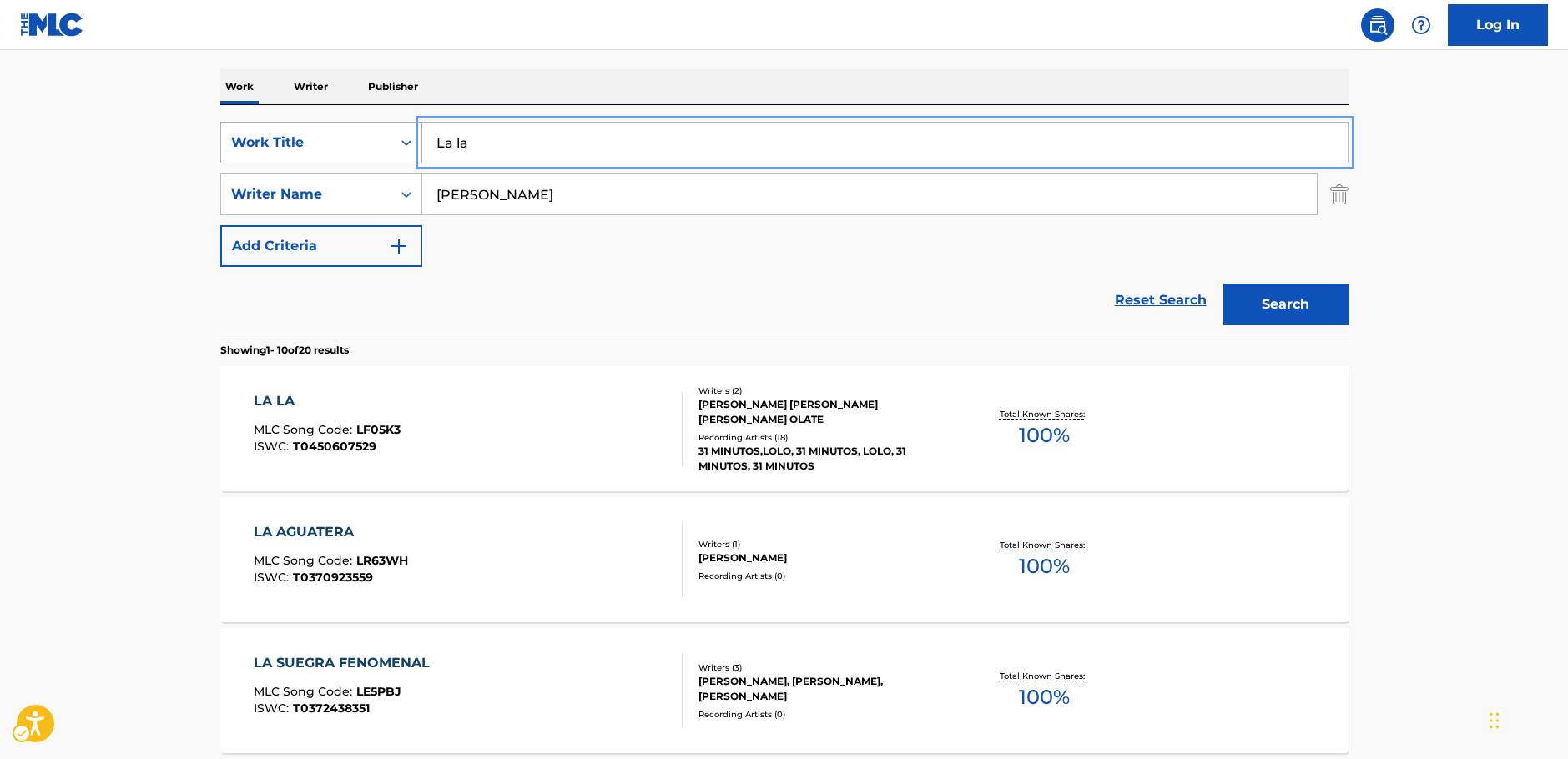
drag, startPoint x: 478, startPoint y: 155, endPoint x: 340, endPoint y: 156, distance: 138.0
click at [340, 156] on div "SearchWithCriteria249b0880-1586-4cb2-81da-d6c21857b2a1 Work Title La la" at bounding box center [784, 143] width 1128 height 42
paste input "Cómo"
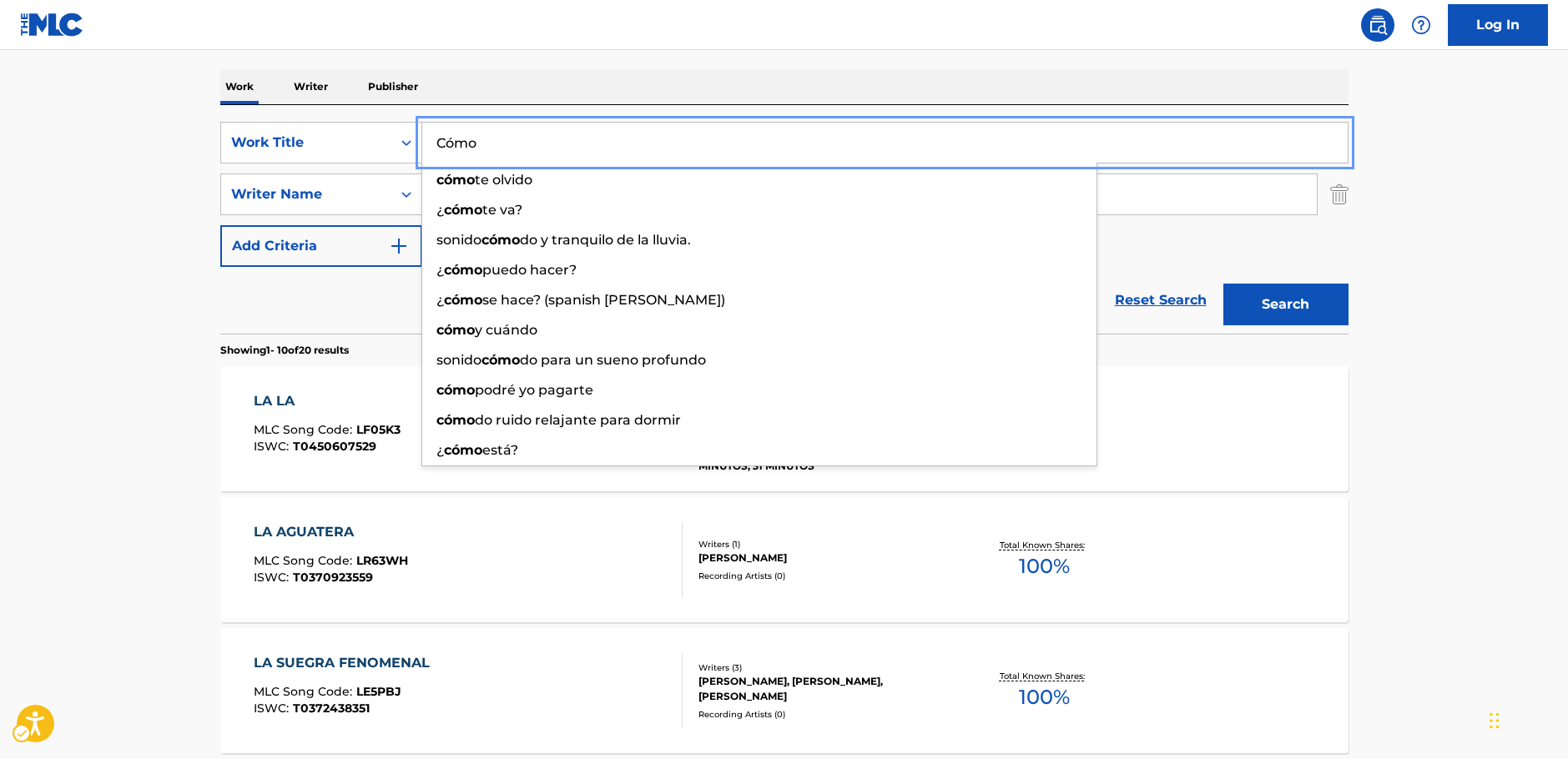
type input "Cómo"
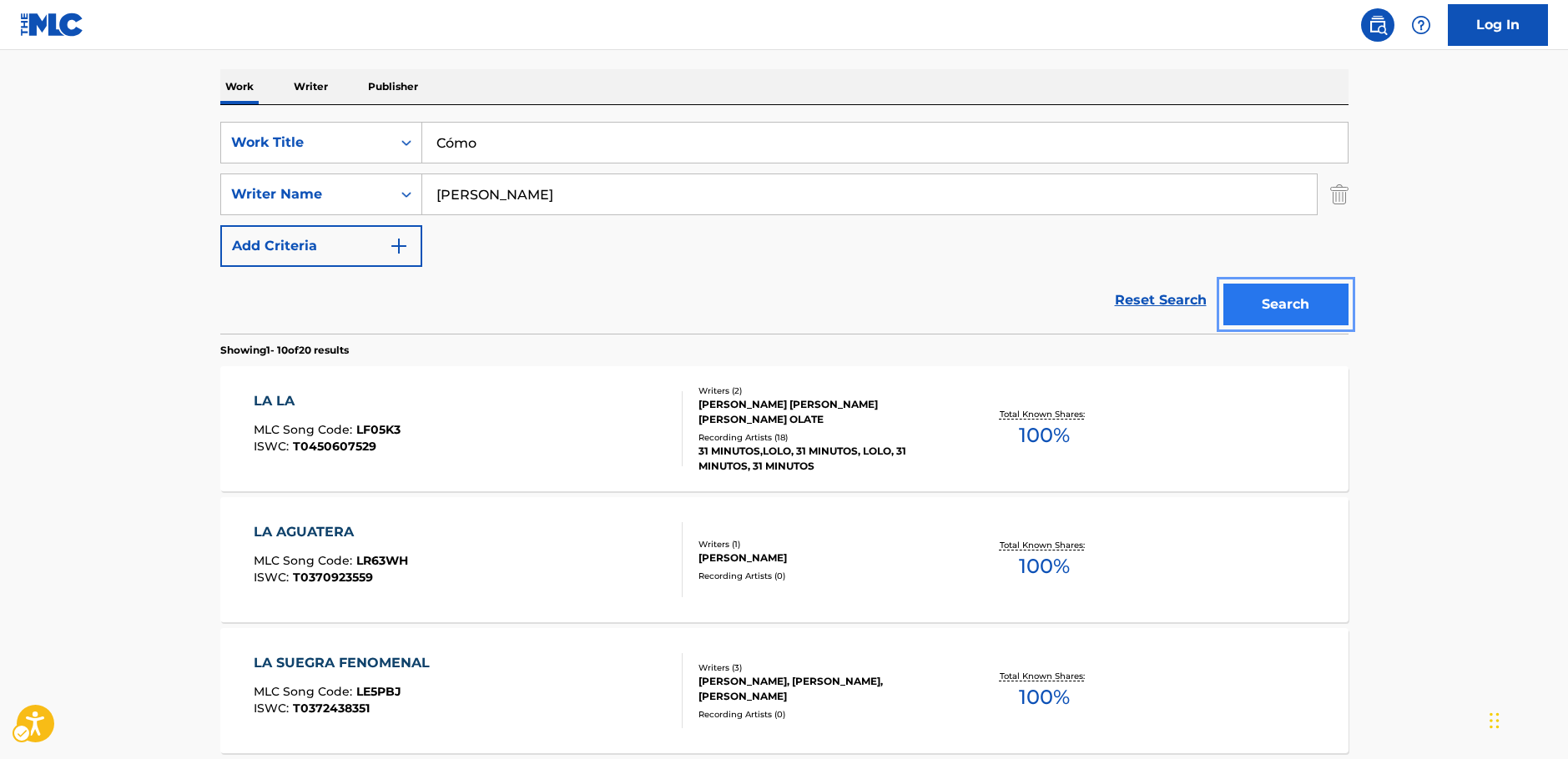
click at [1297, 291] on button "Search" at bounding box center [1286, 305] width 126 height 42
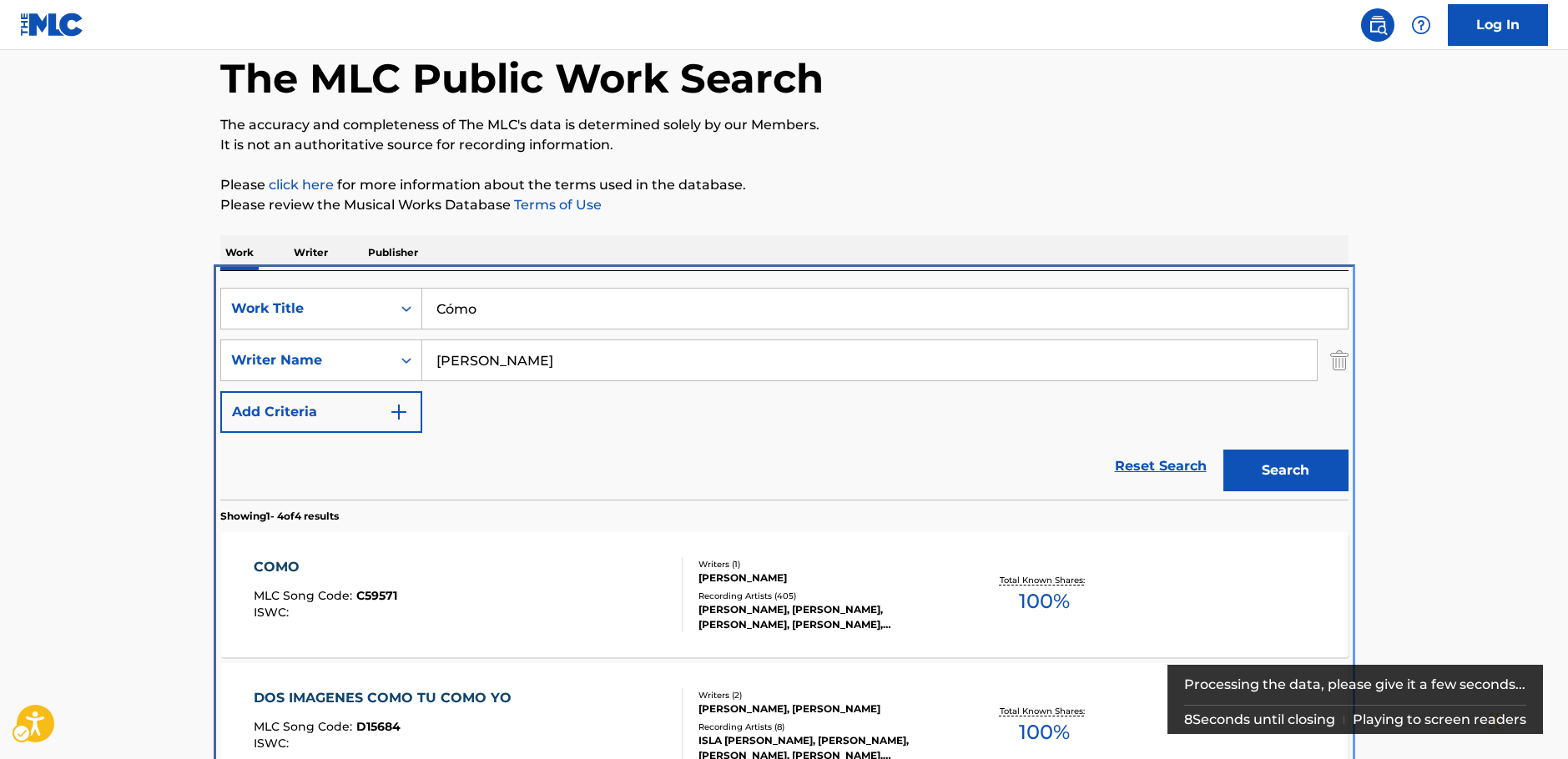
scroll to position [355, 0]
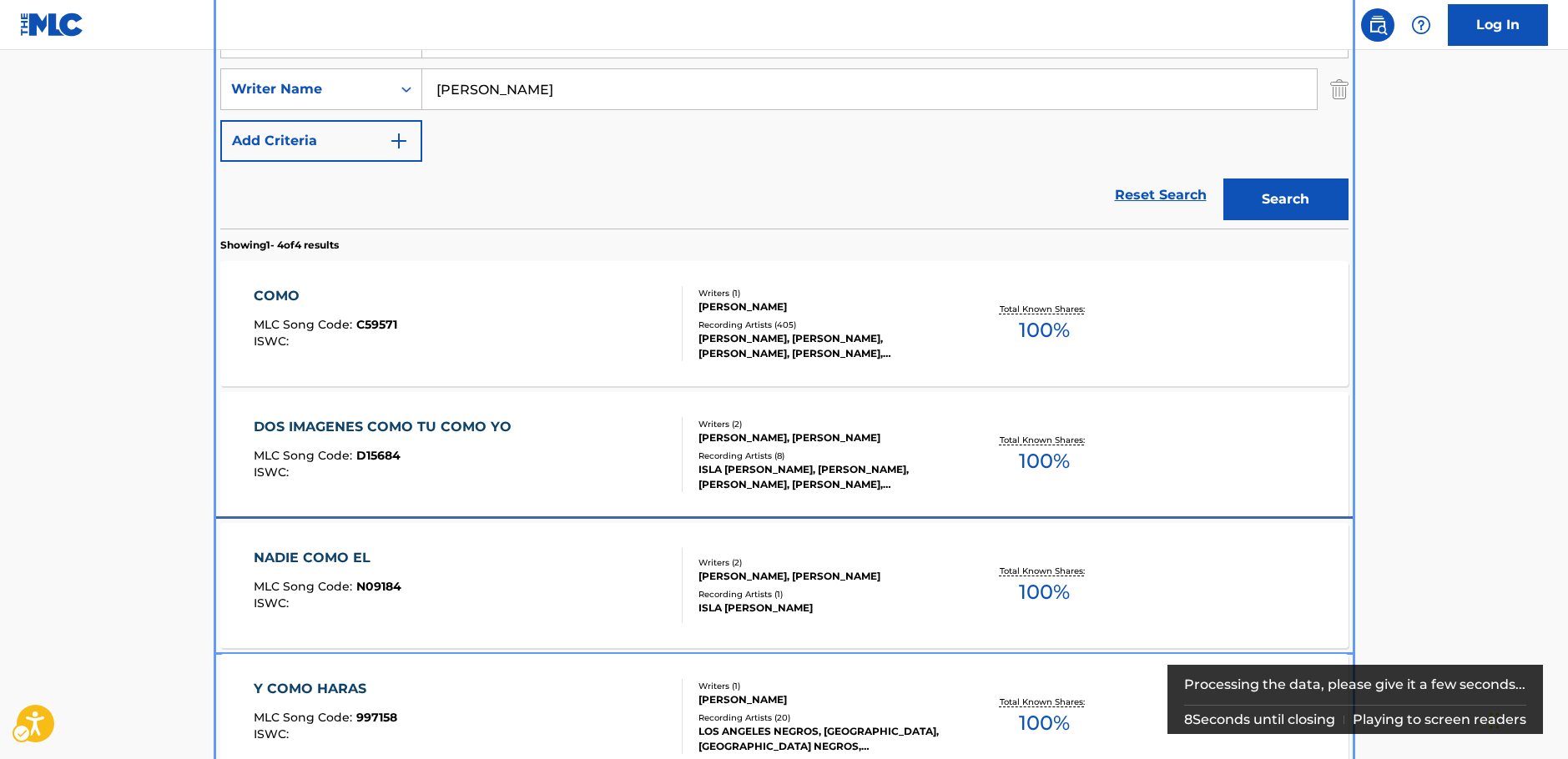
click at [475, 591] on div "NADIE COMO EL MLC Song Code : N09184 ISWC :" at bounding box center [468, 585] width 429 height 75
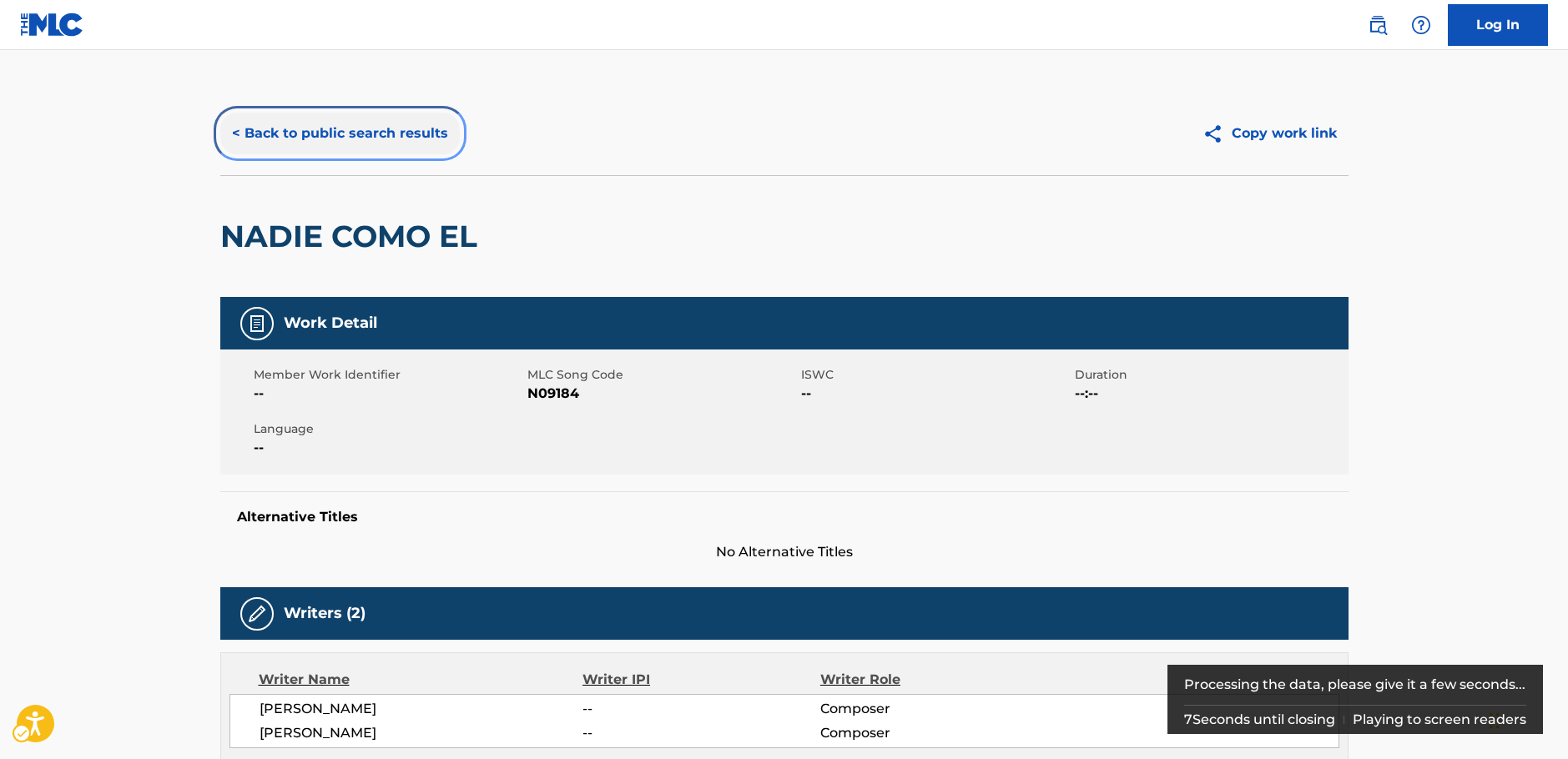
click at [348, 136] on button "< Back to public search results" at bounding box center [340, 134] width 239 height 42
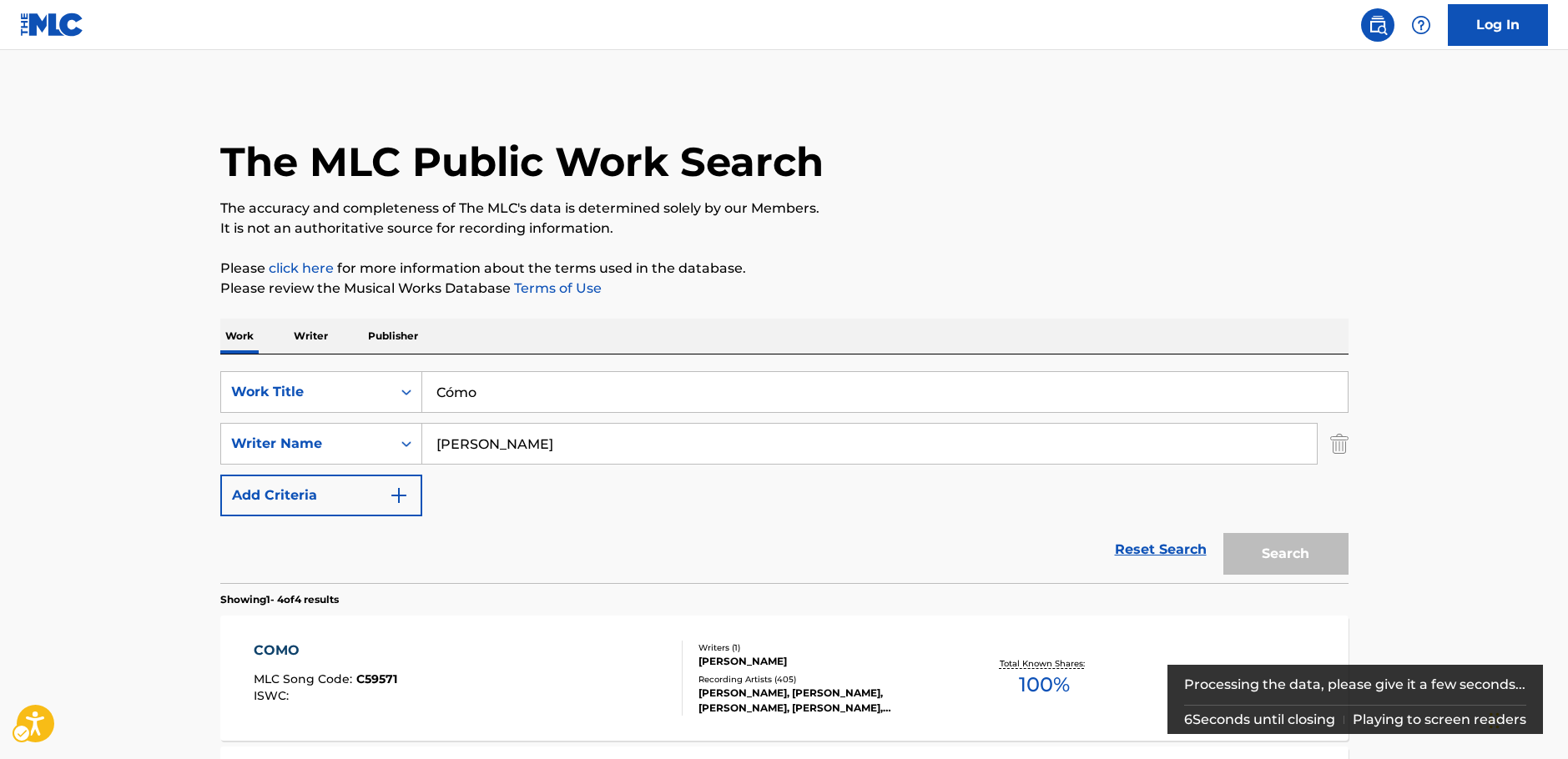
scroll to position [355, 0]
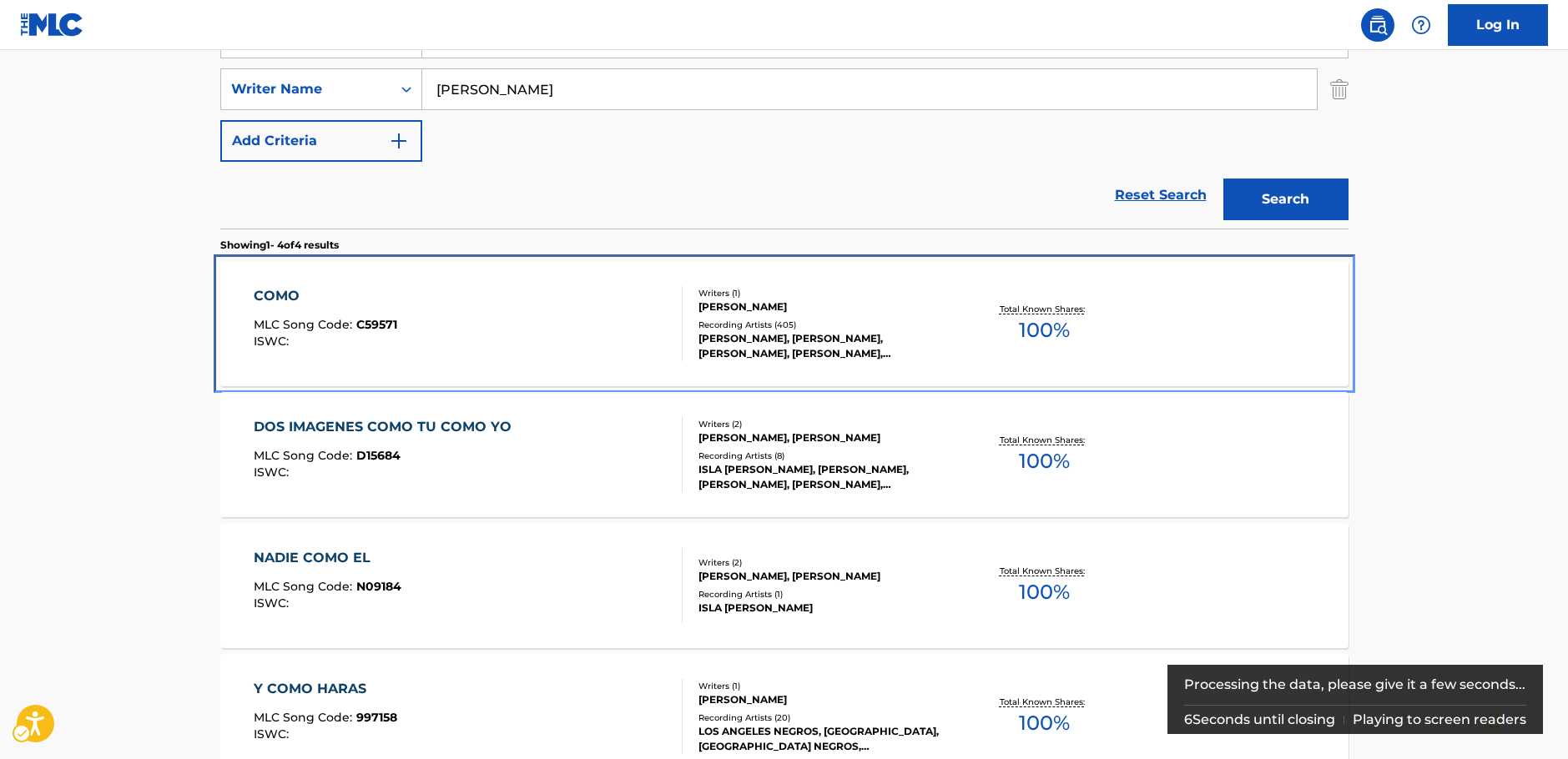
click at [529, 326] on div "COMO MLC Song Code : C59571 ISWC :" at bounding box center [468, 323] width 429 height 75
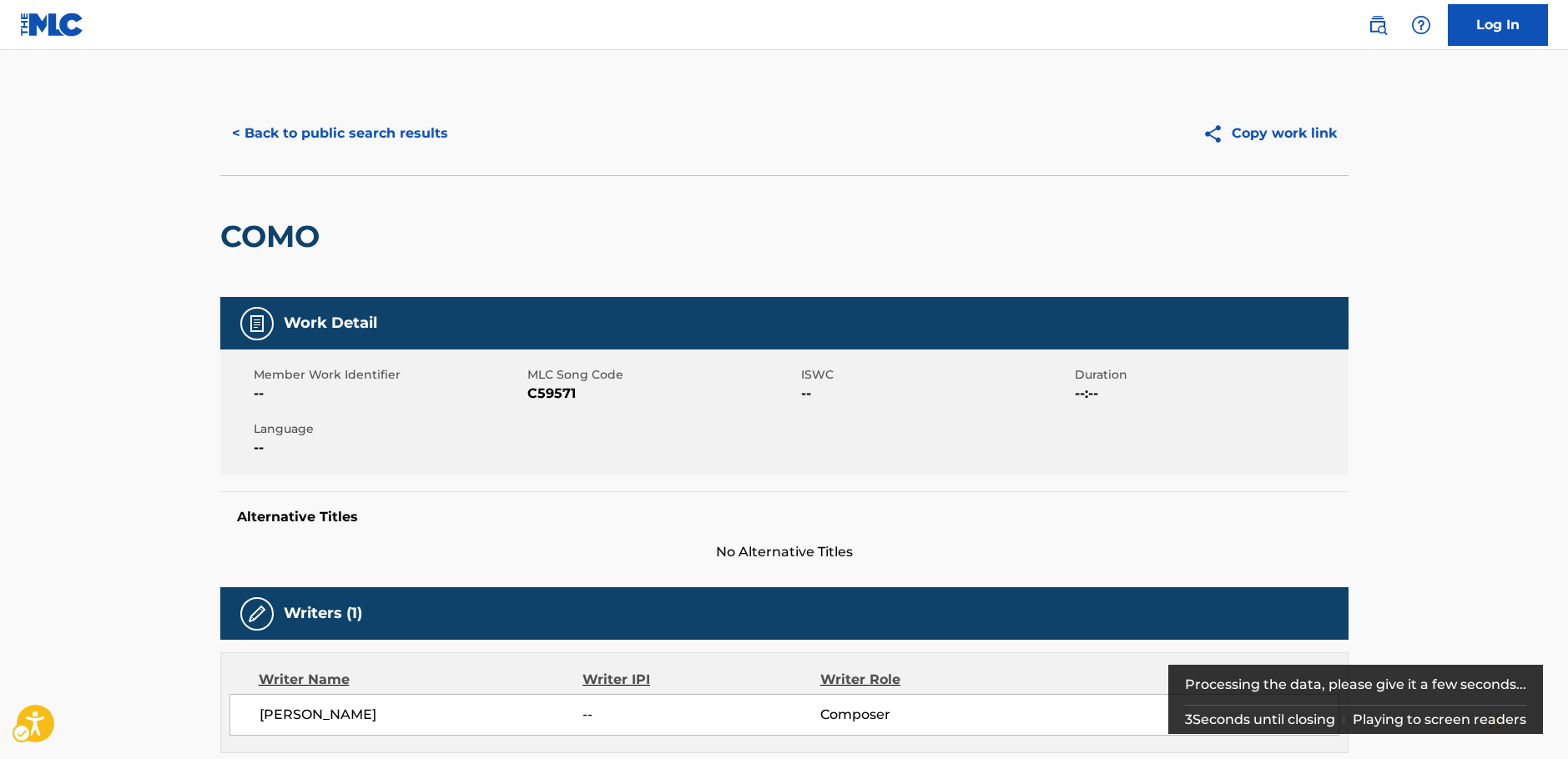
click at [556, 388] on span "MLC Song Code - C59571" at bounding box center [662, 394] width 270 height 20
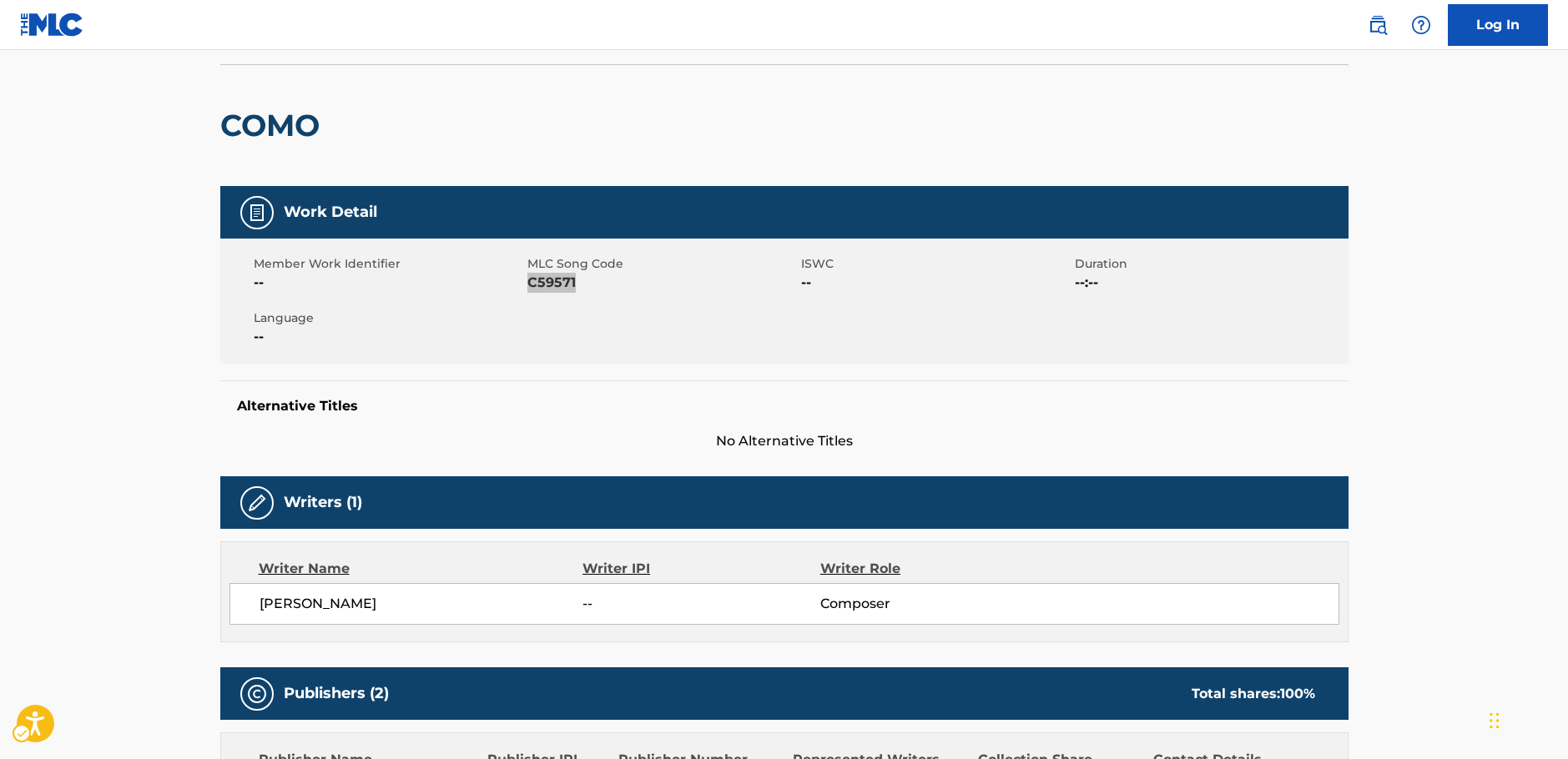
scroll to position [417, 0]
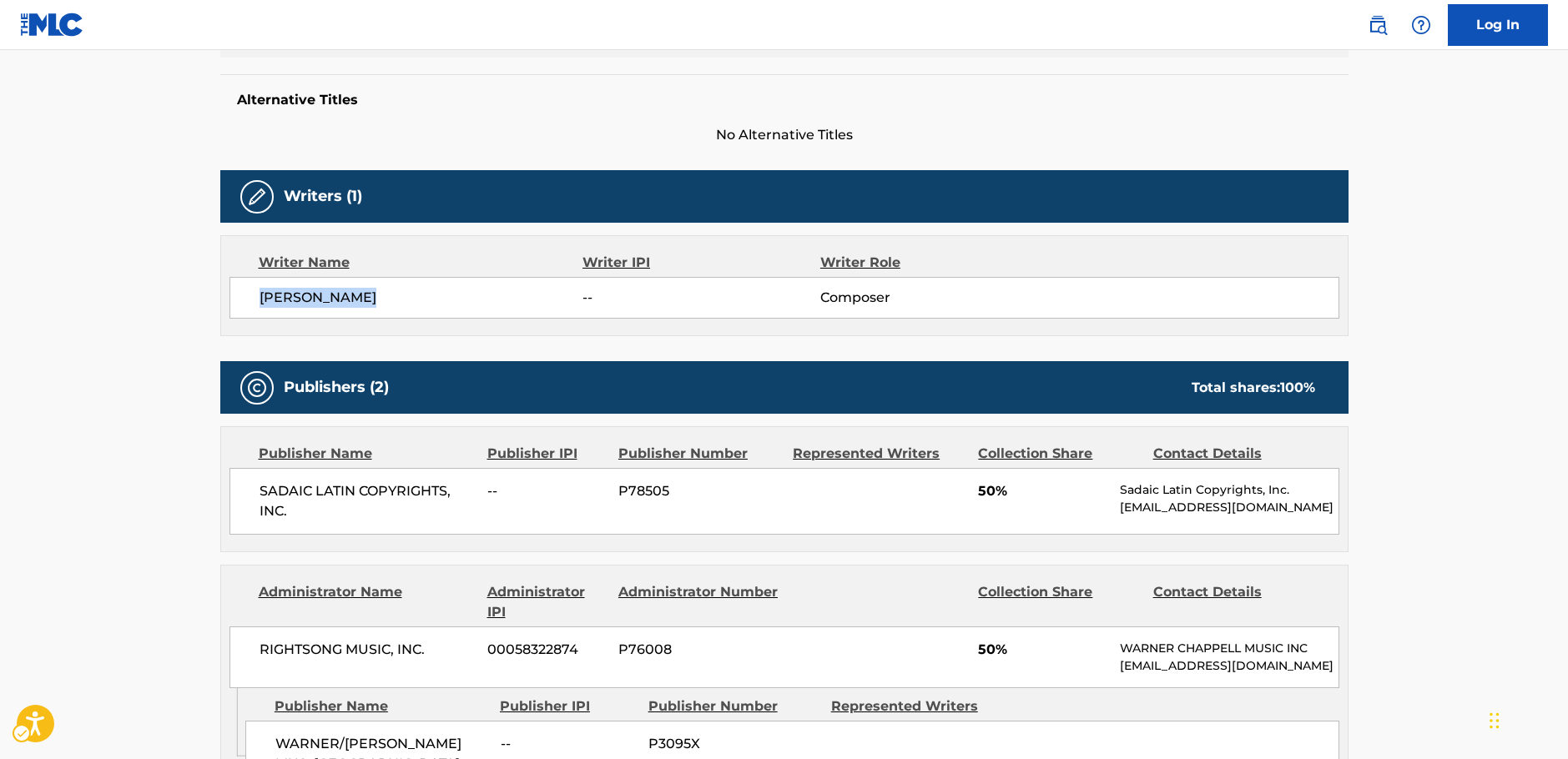
drag, startPoint x: 350, startPoint y: 300, endPoint x: 177, endPoint y: 303, distance: 173.0
click at [177, 303] on main "< Back to public search results Copy work link COMO Work Detail Member Work Ide…" at bounding box center [784, 538] width 1568 height 1811
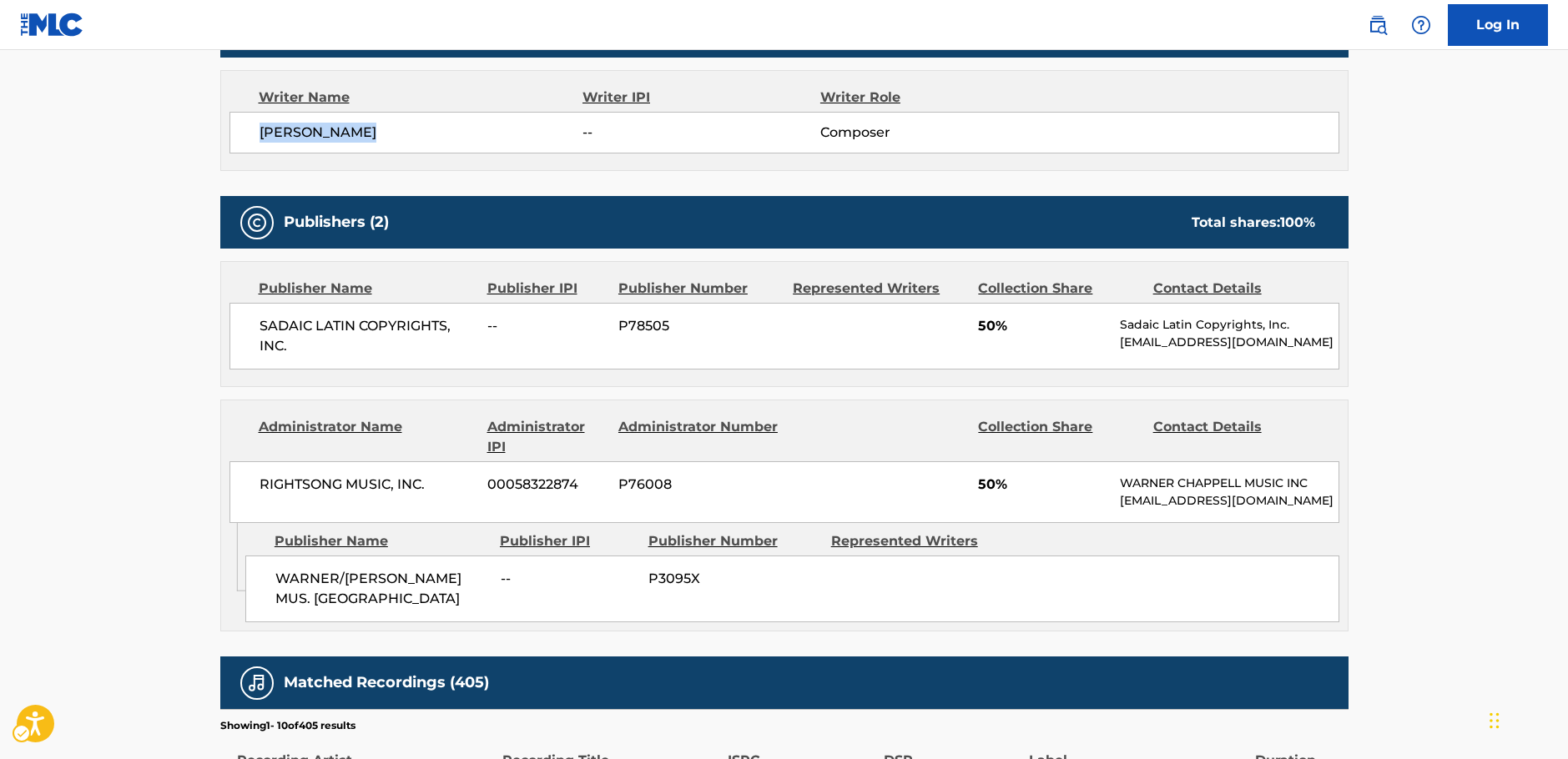
scroll to position [584, 0]
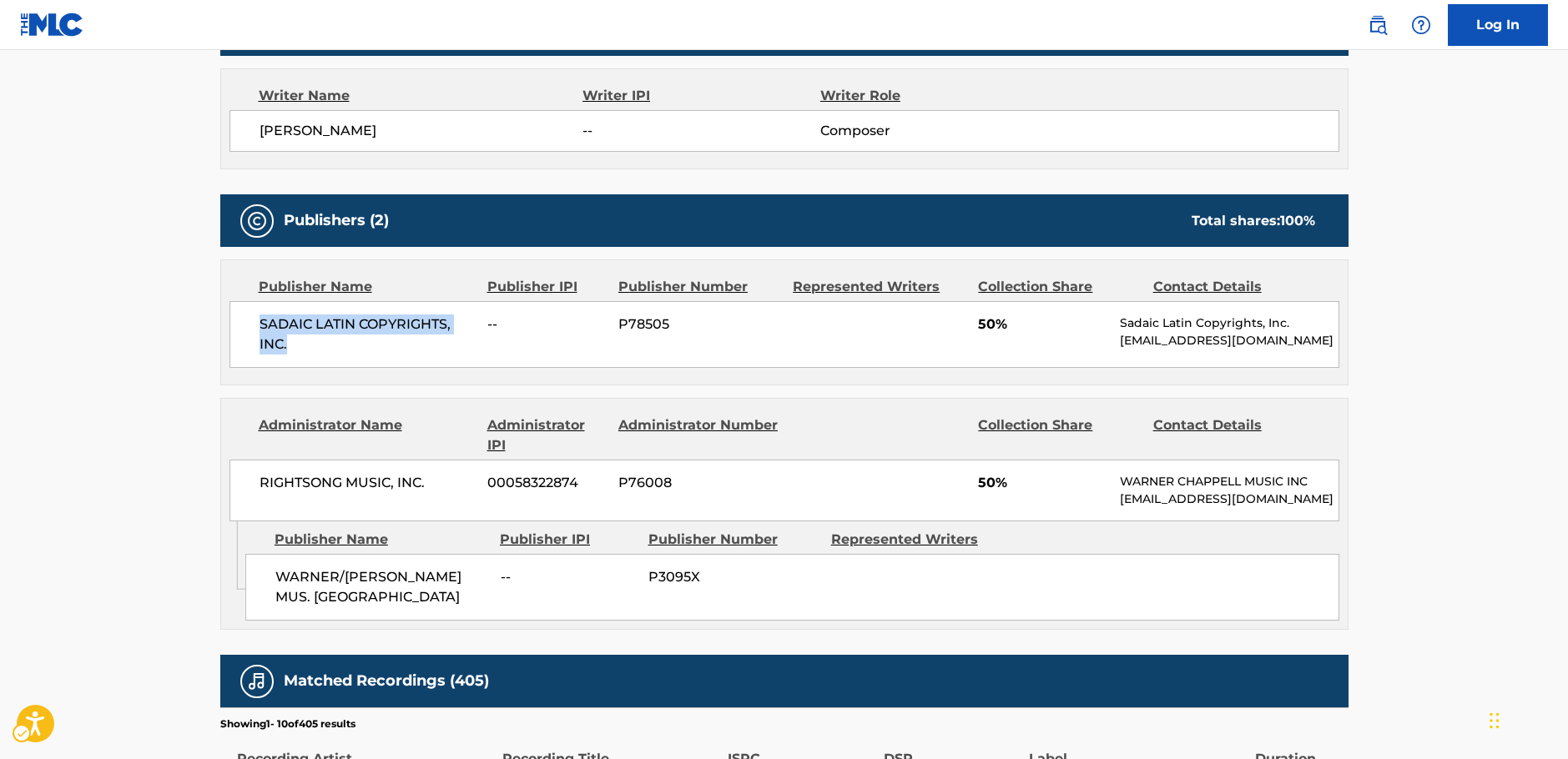
drag, startPoint x: 302, startPoint y: 344, endPoint x: 248, endPoint y: 324, distance: 57.6
click at [249, 324] on div "SADAIC LATIN COPYRIGHTS, INC. -- P78505 50% Sadaic Latin Copyrights, Inc. [EMAI…" at bounding box center [784, 334] width 1110 height 67
drag, startPoint x: 372, startPoint y: 618, endPoint x: 265, endPoint y: 583, distance: 112.6
click at [265, 583] on div "WARNER/[PERSON_NAME] MUS. ARGENTINA -- P3095X" at bounding box center [792, 587] width 1094 height 67
drag, startPoint x: 439, startPoint y: 489, endPoint x: 190, endPoint y: 487, distance: 249.0
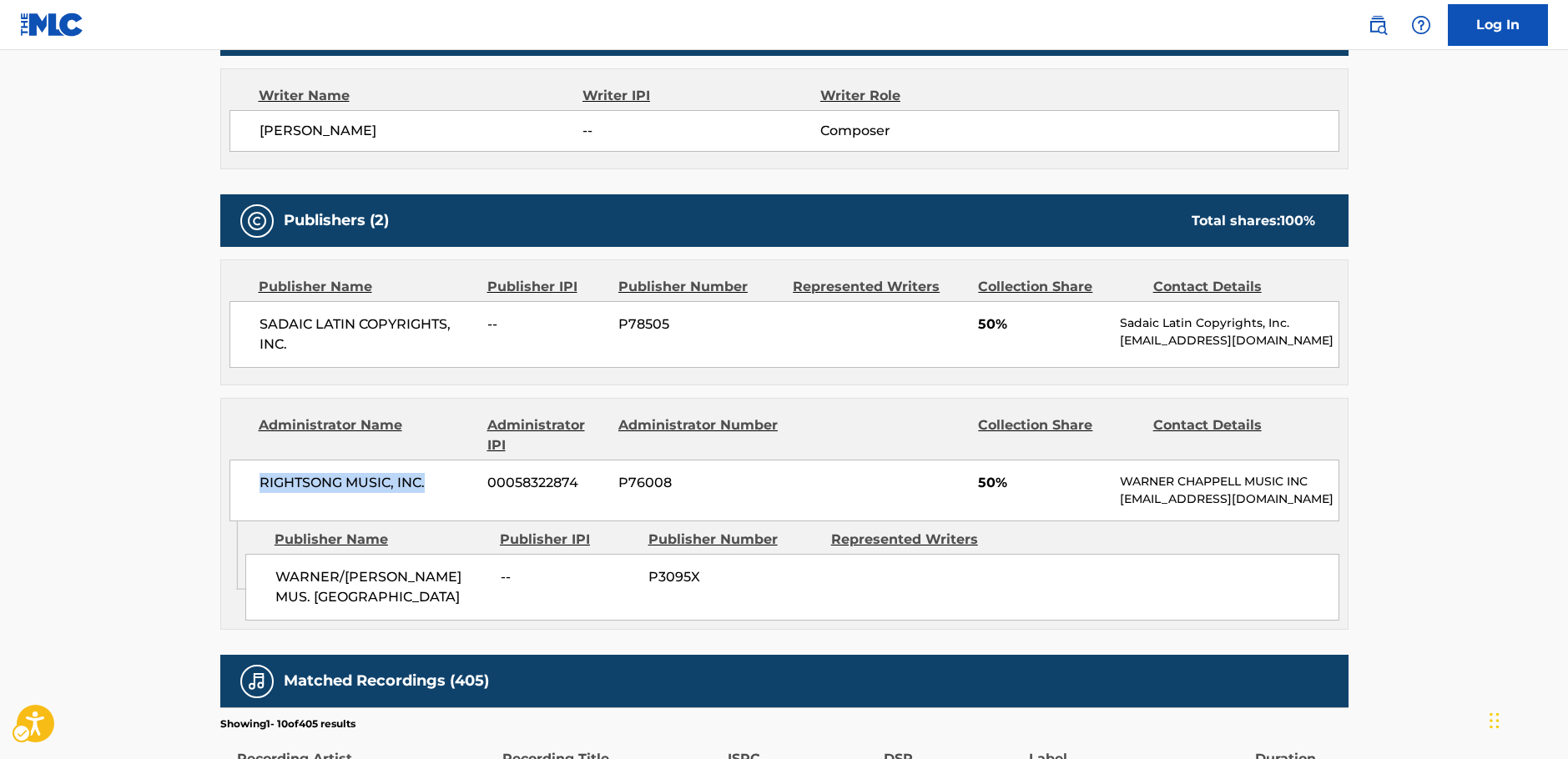
click at [190, 487] on main "< Back to public search results Copy work link COMO Work Detail Member Work Ide…" at bounding box center [784, 371] width 1568 height 1811
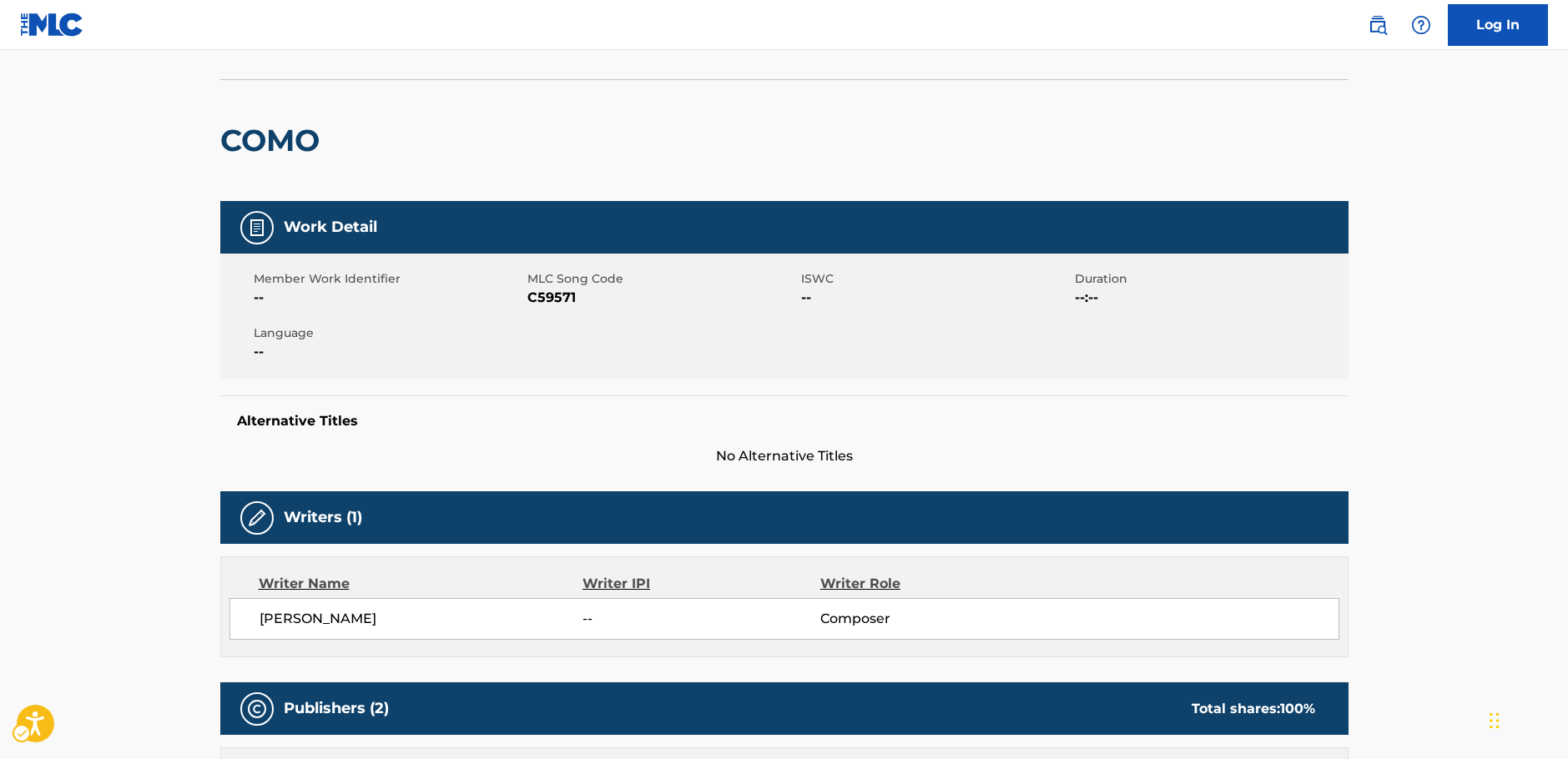
scroll to position [0, 0]
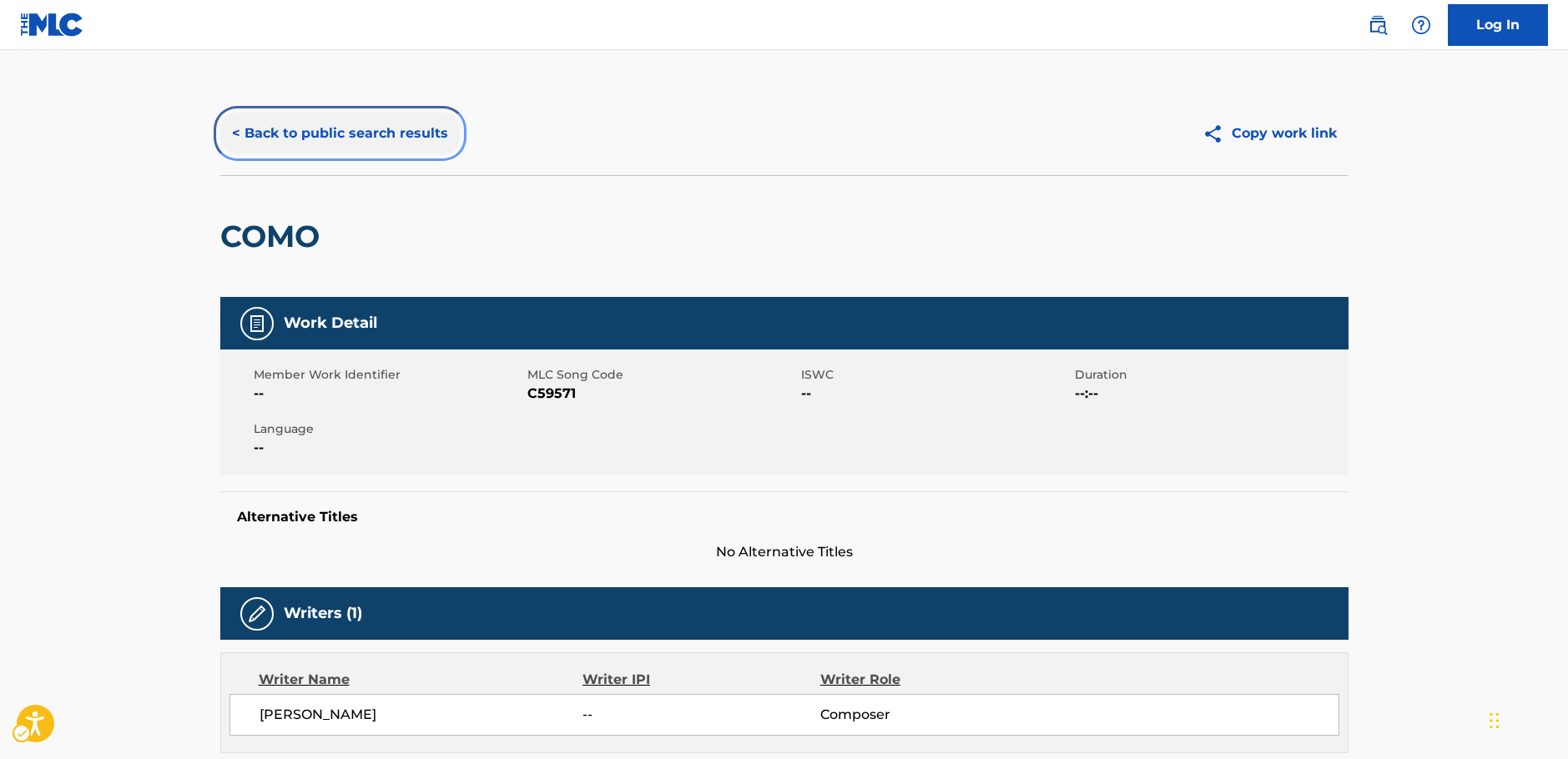
click at [318, 129] on button "< Back to public search results" at bounding box center [340, 134] width 239 height 42
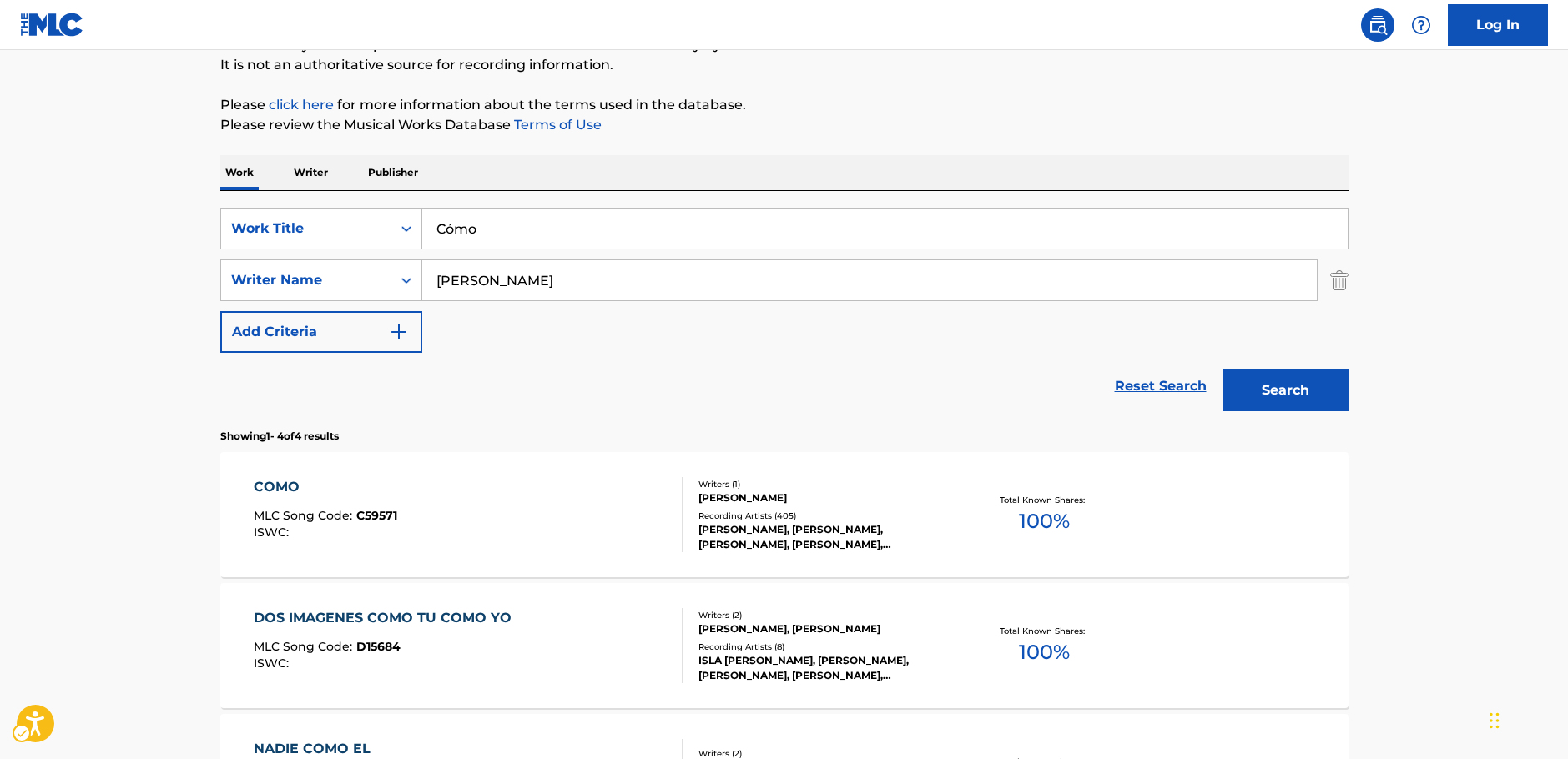
scroll to position [104, 0]
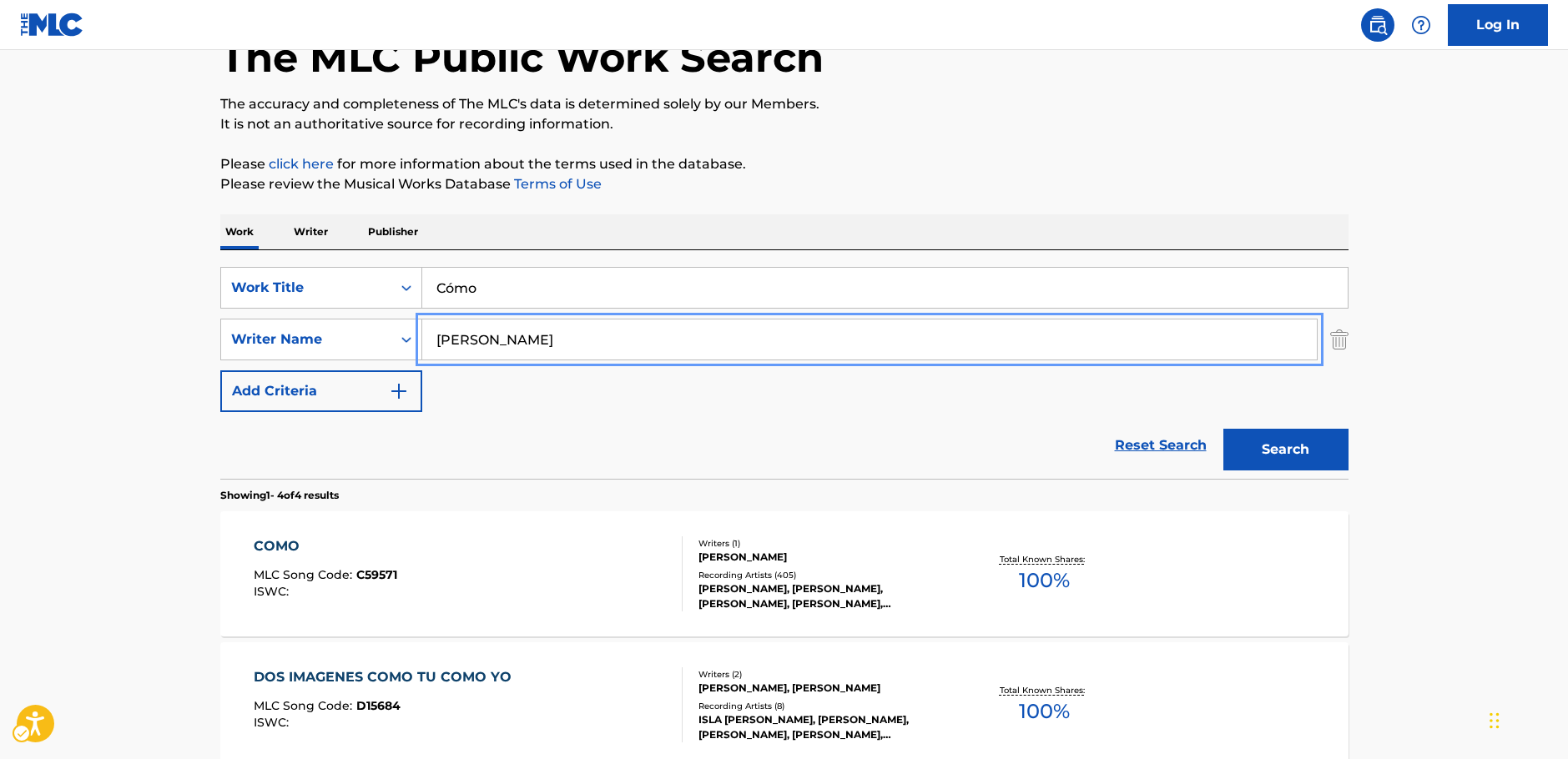
drag, startPoint x: 496, startPoint y: 348, endPoint x: 461, endPoint y: 305, distance: 55.4
click at [381, 340] on div "SearchWithCriteriac4ef90f6-0cd3-4cb7-a22f-38161a9f05c1 Writer Name [PERSON_NAME]" at bounding box center [784, 339] width 1128 height 42
paste input "Alons"
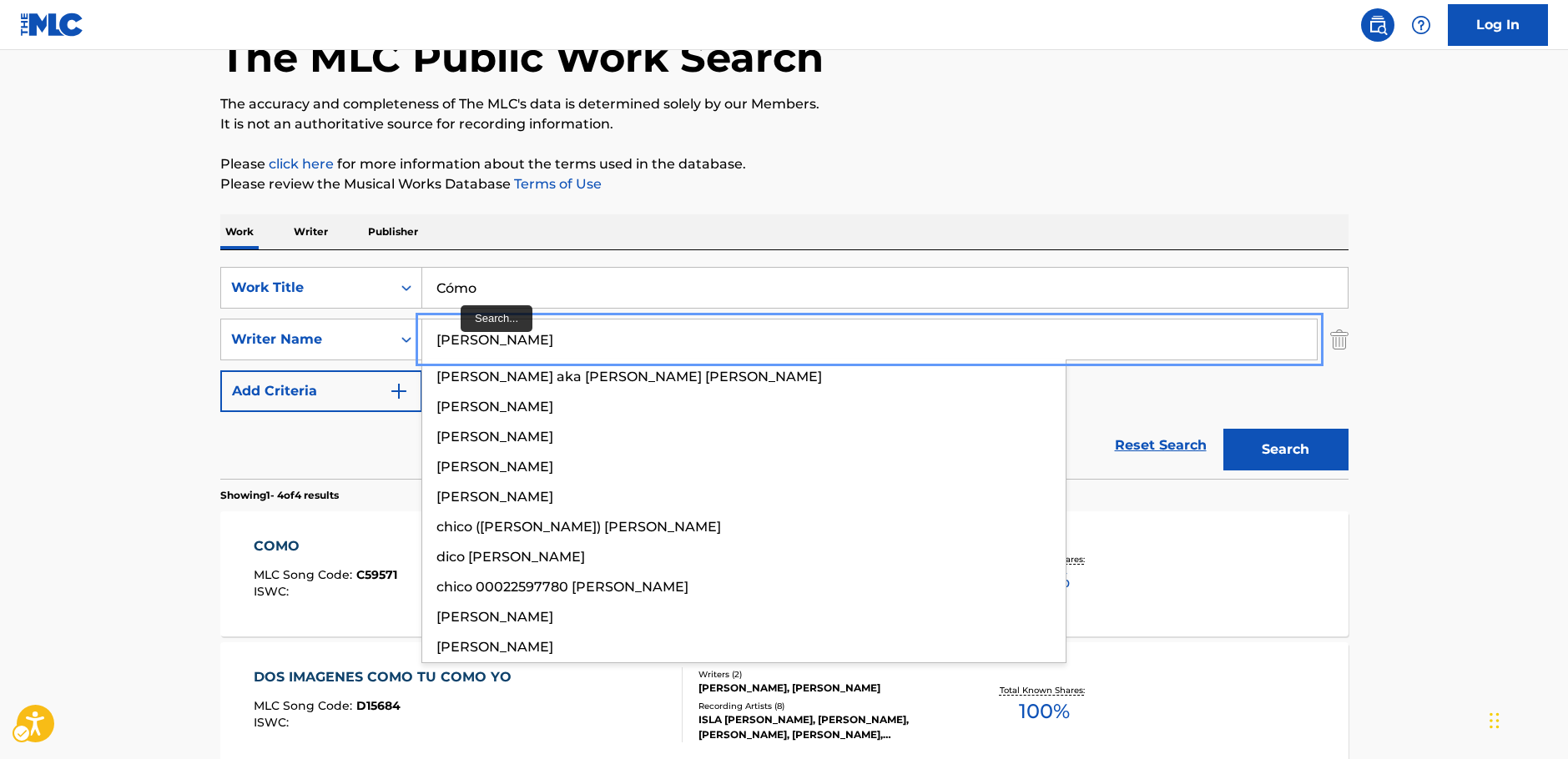
type input "[PERSON_NAME]"
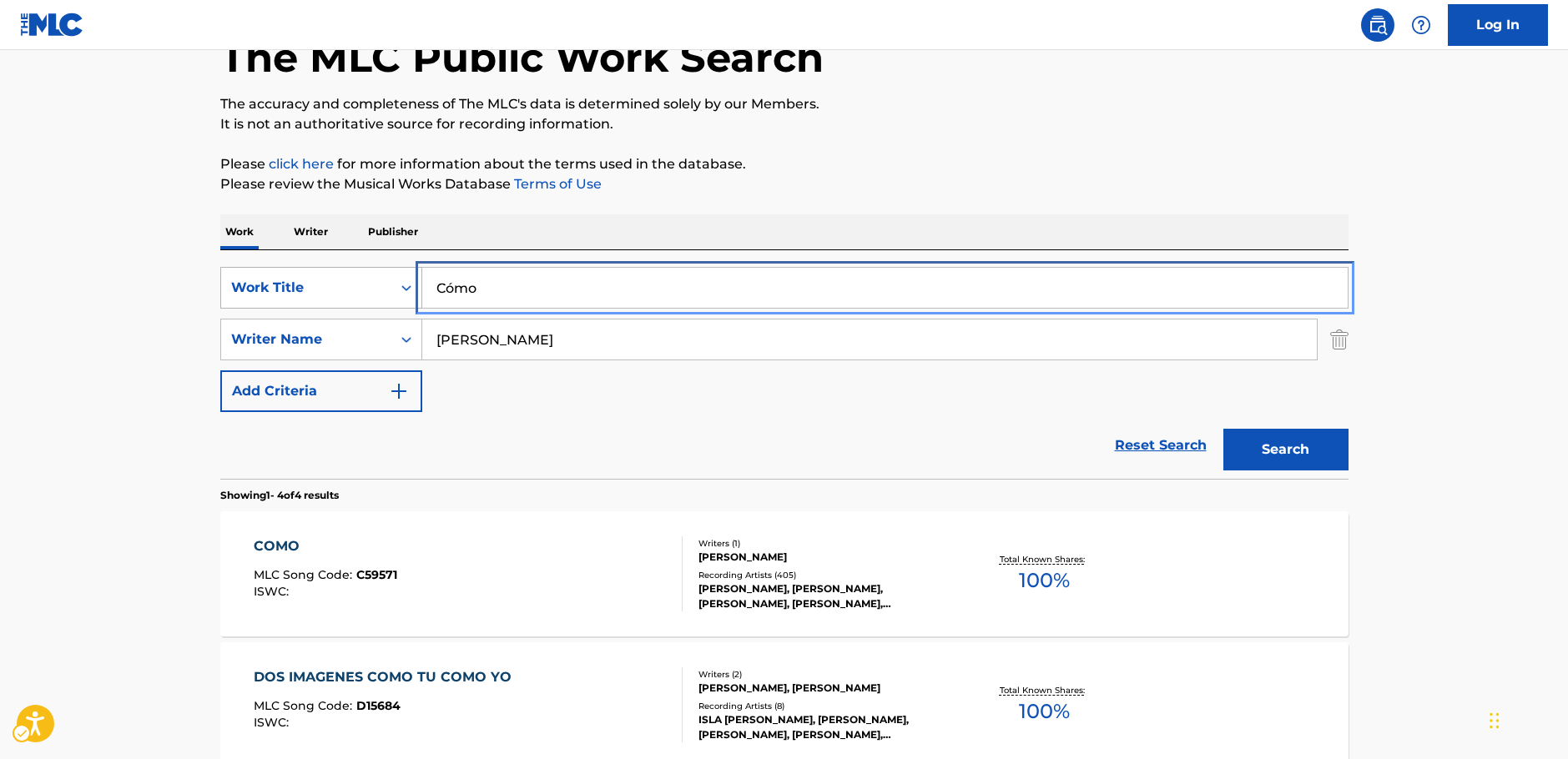
drag, startPoint x: 501, startPoint y: 280, endPoint x: 286, endPoint y: 287, distance: 215.1
click at [264, 290] on div "SearchWithCriteria249b0880-1586-4cb2-81da-d6c21857b2a1 Work Title Cómo" at bounding box center [784, 288] width 1128 height 42
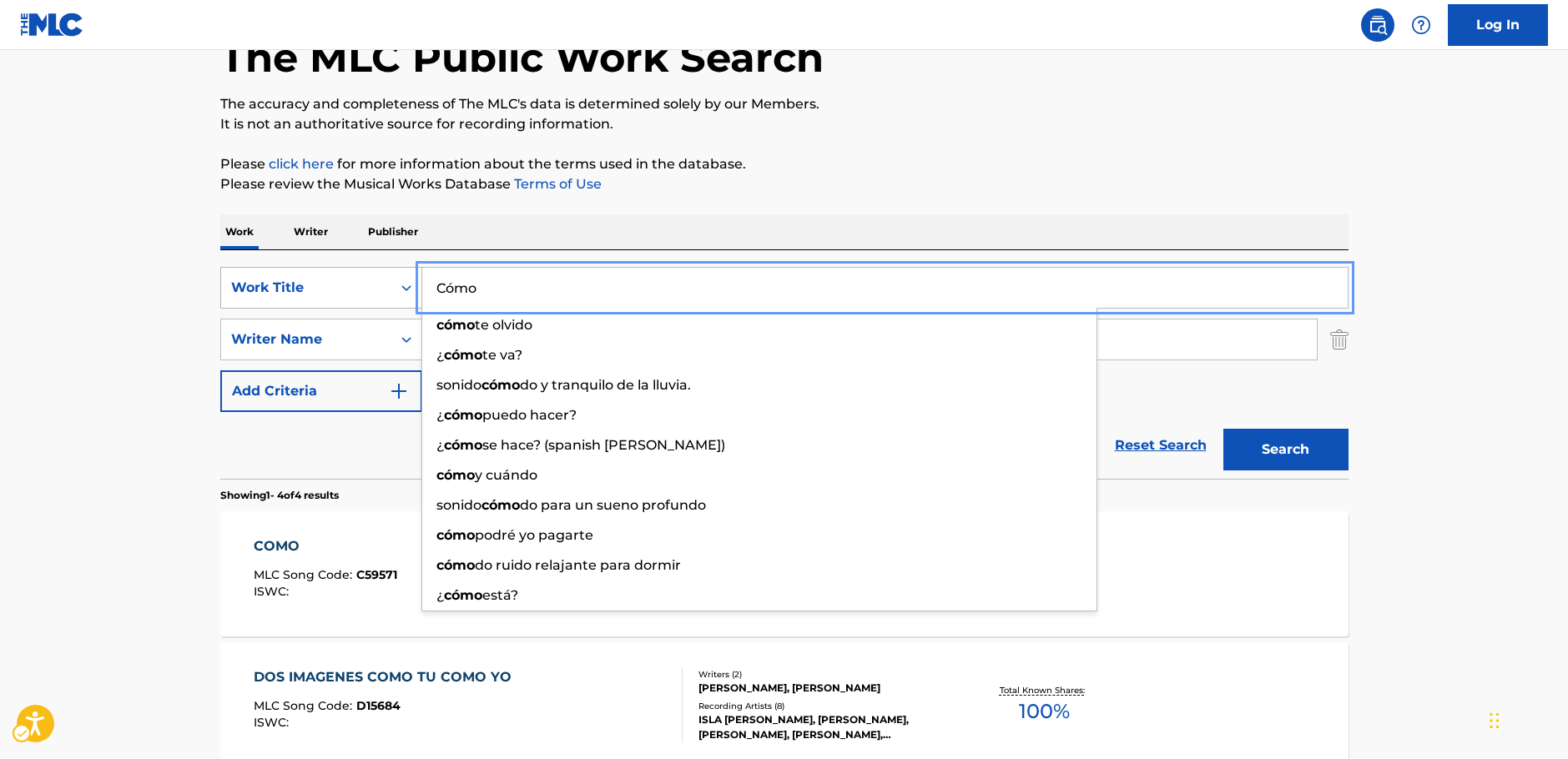
paste input "Experiencia Religiosa"
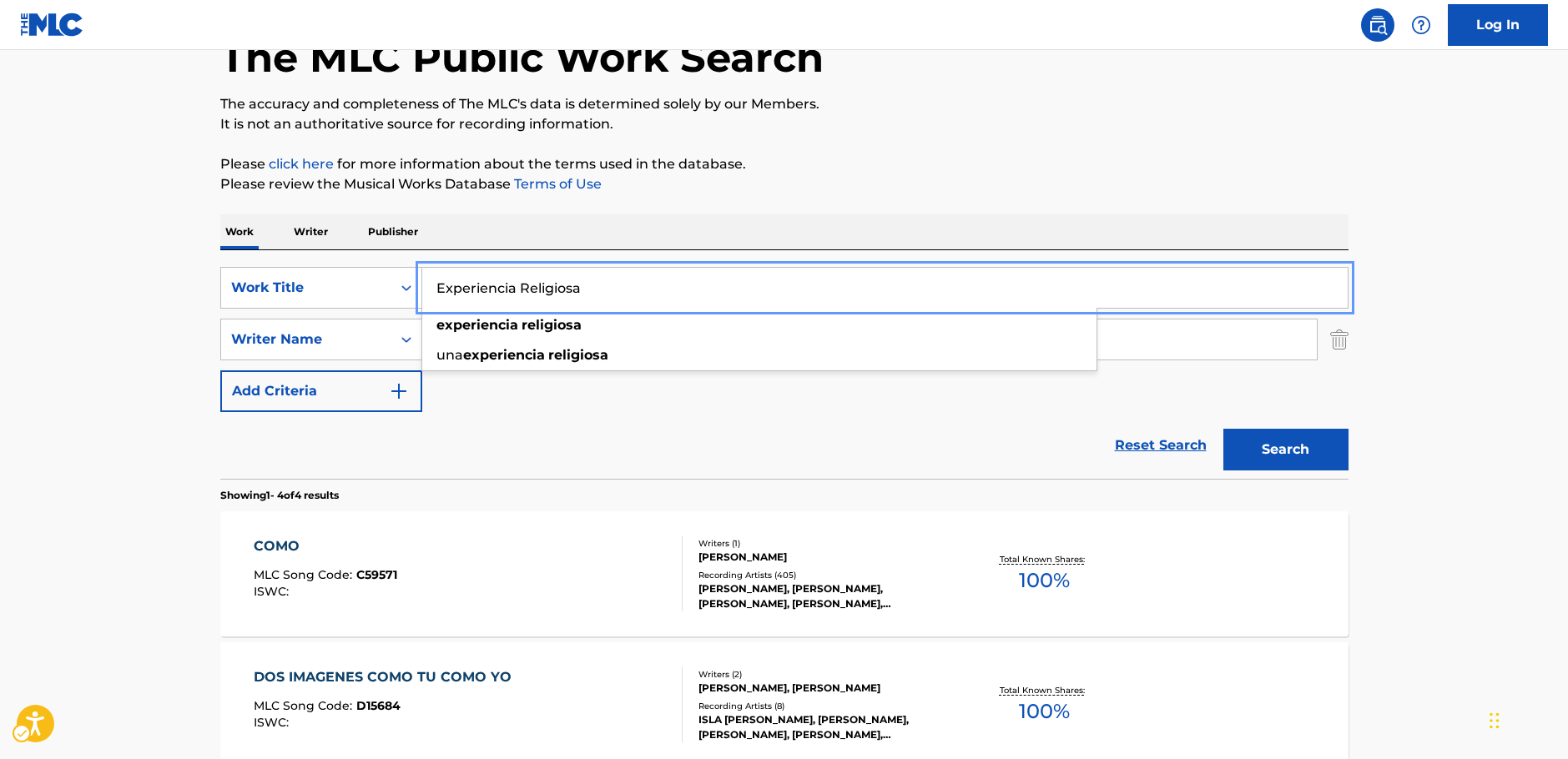
type input "Experiencia Religiosa"
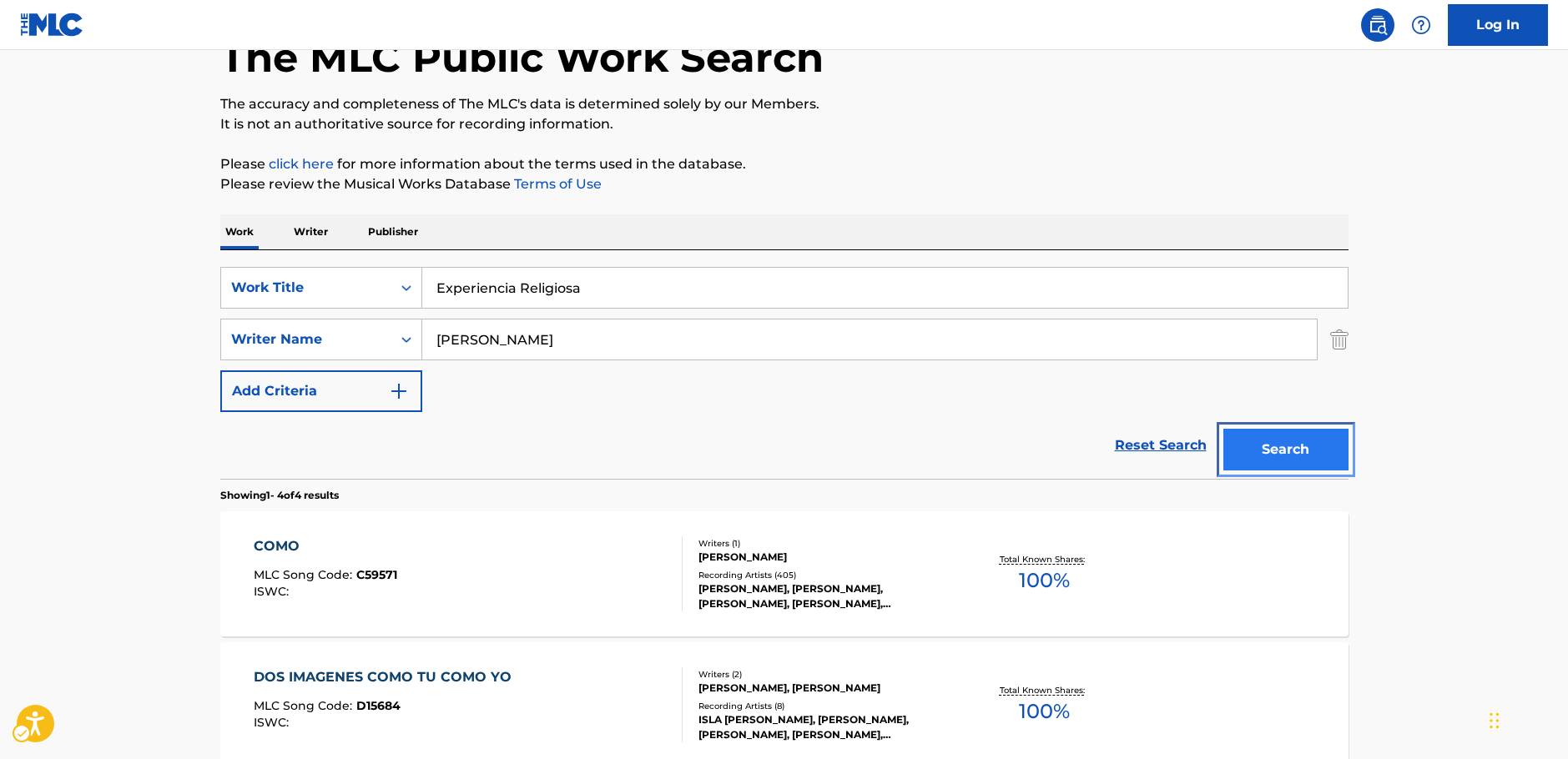
click at [1314, 450] on button "Search" at bounding box center [1286, 450] width 126 height 42
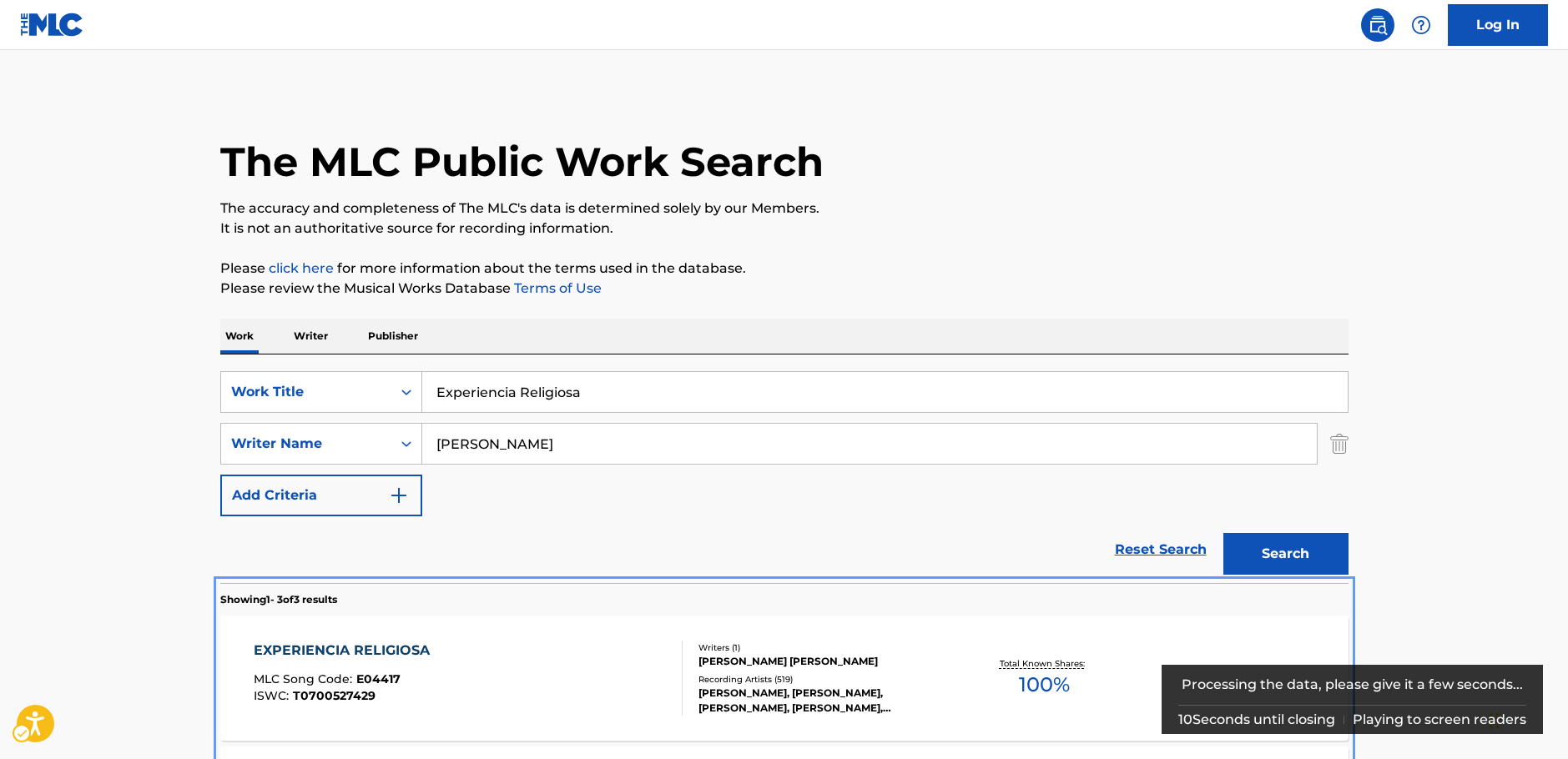
scroll to position [322, 0]
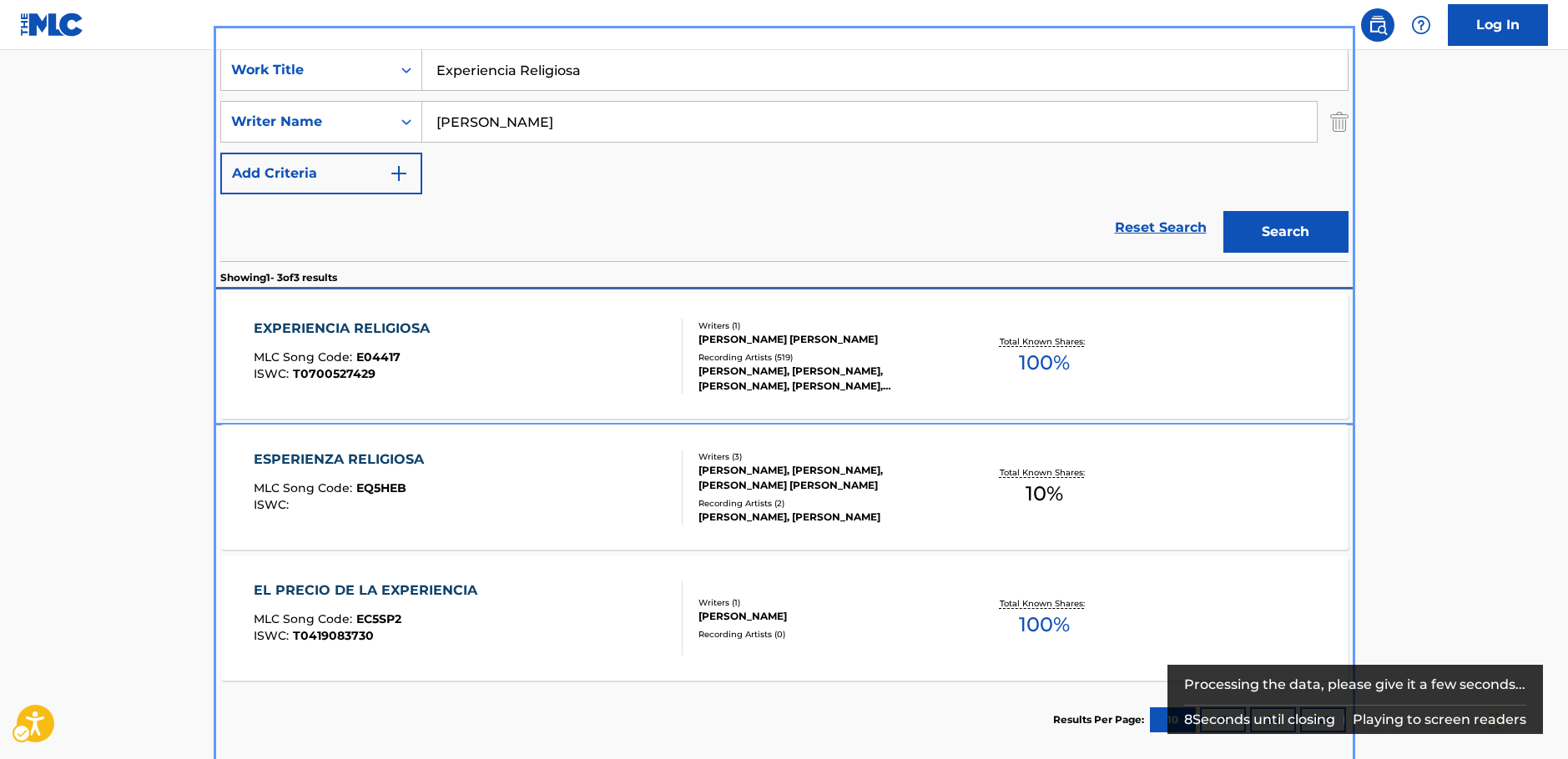
click at [554, 355] on div "EXPERIENCIA RELIGIOSA MLC Song Code : E04417 ISWC : T0700527429" at bounding box center [468, 355] width 429 height 75
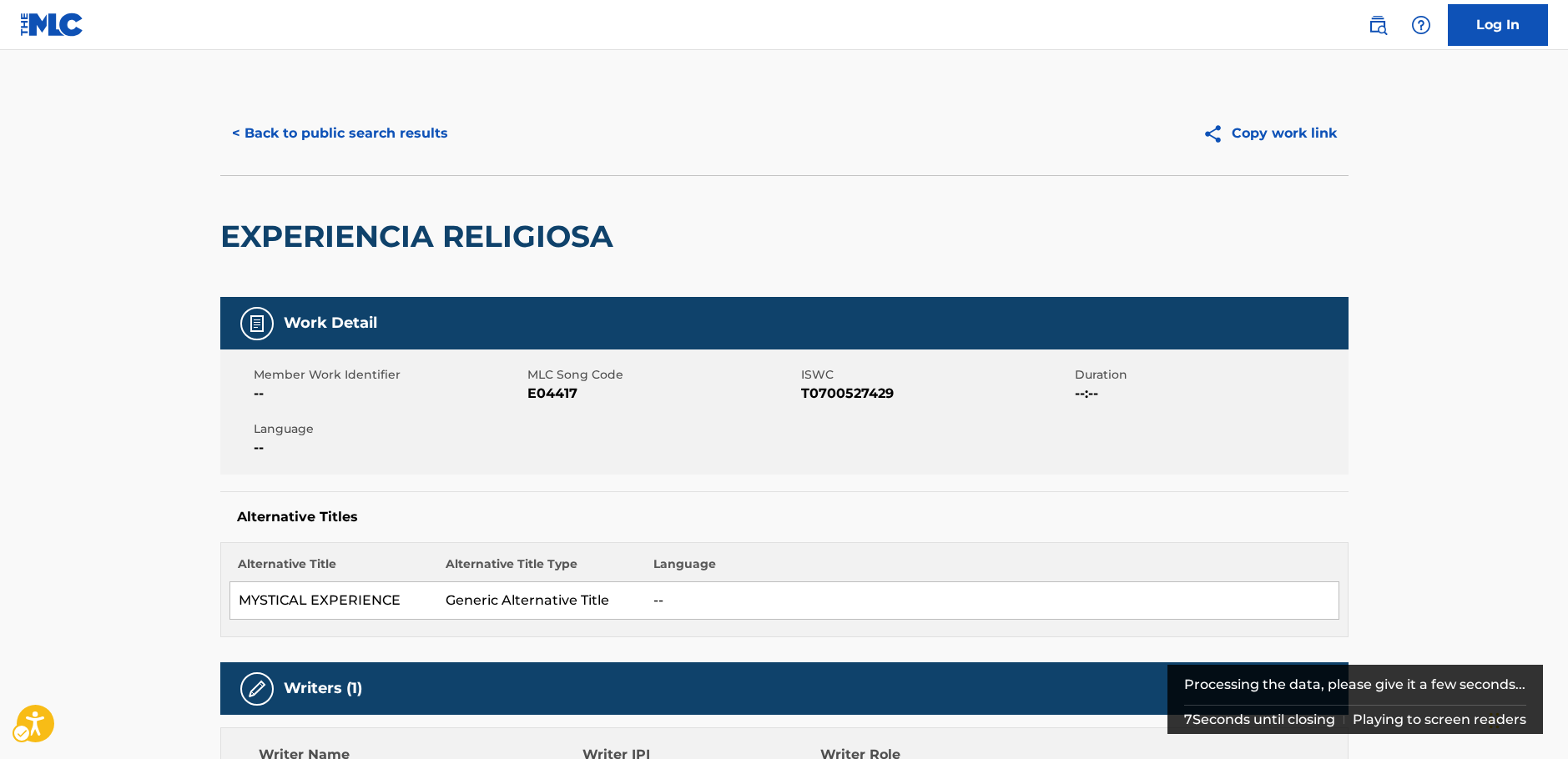
click at [542, 391] on span "E04417" at bounding box center [662, 394] width 270 height 20
click at [542, 391] on span "MLC Song Code - E04417" at bounding box center [662, 394] width 270 height 20
click at [847, 394] on span "ISWC - T0700527429" at bounding box center [936, 394] width 270 height 20
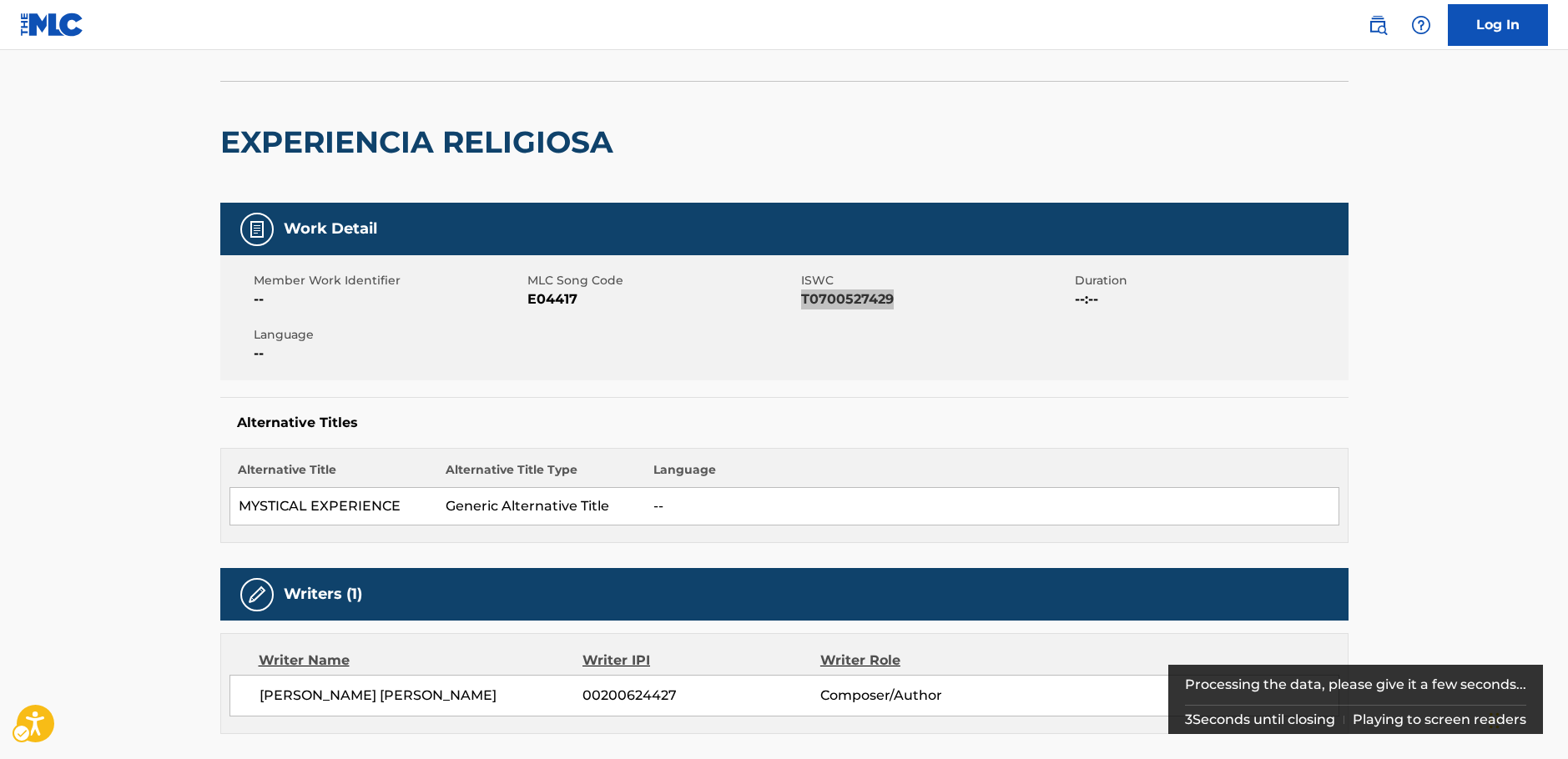
scroll to position [250, 0]
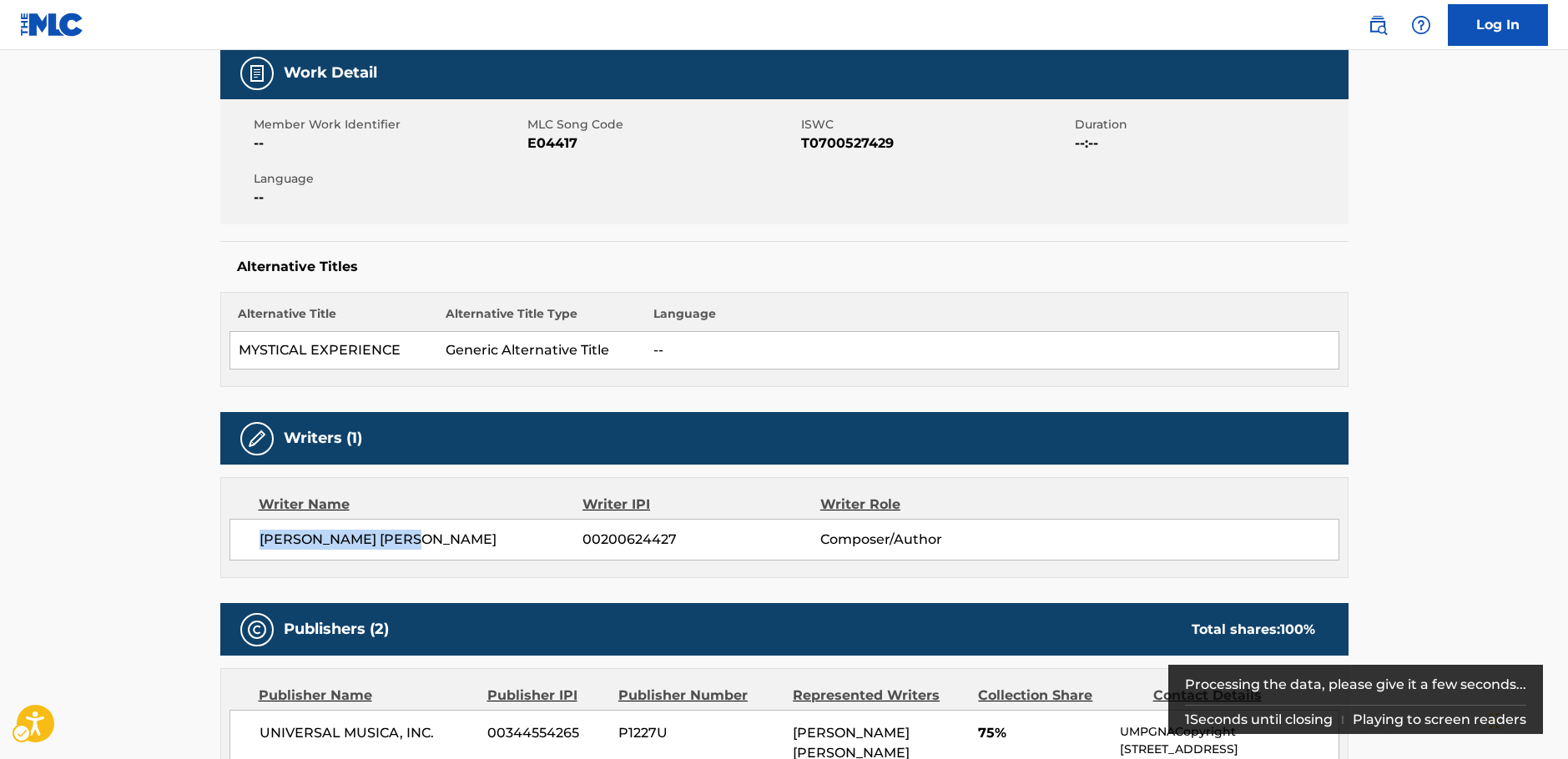
drag, startPoint x: 455, startPoint y: 545, endPoint x: 257, endPoint y: 546, distance: 198.0
click at [257, 546] on div "[PERSON_NAME] [PERSON_NAME] 00200624427 Composer/Author" at bounding box center [784, 540] width 1110 height 42
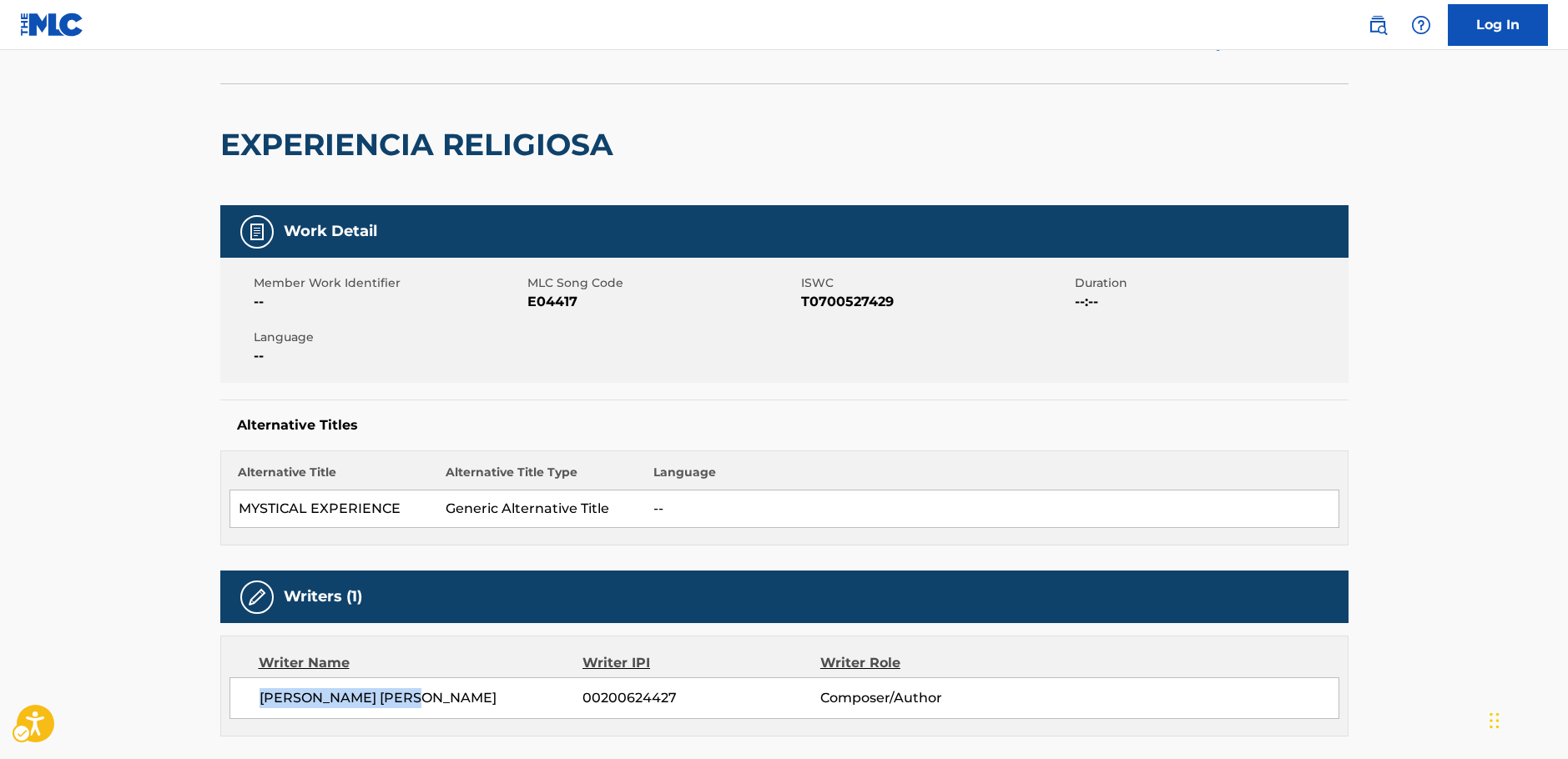
scroll to position [0, 0]
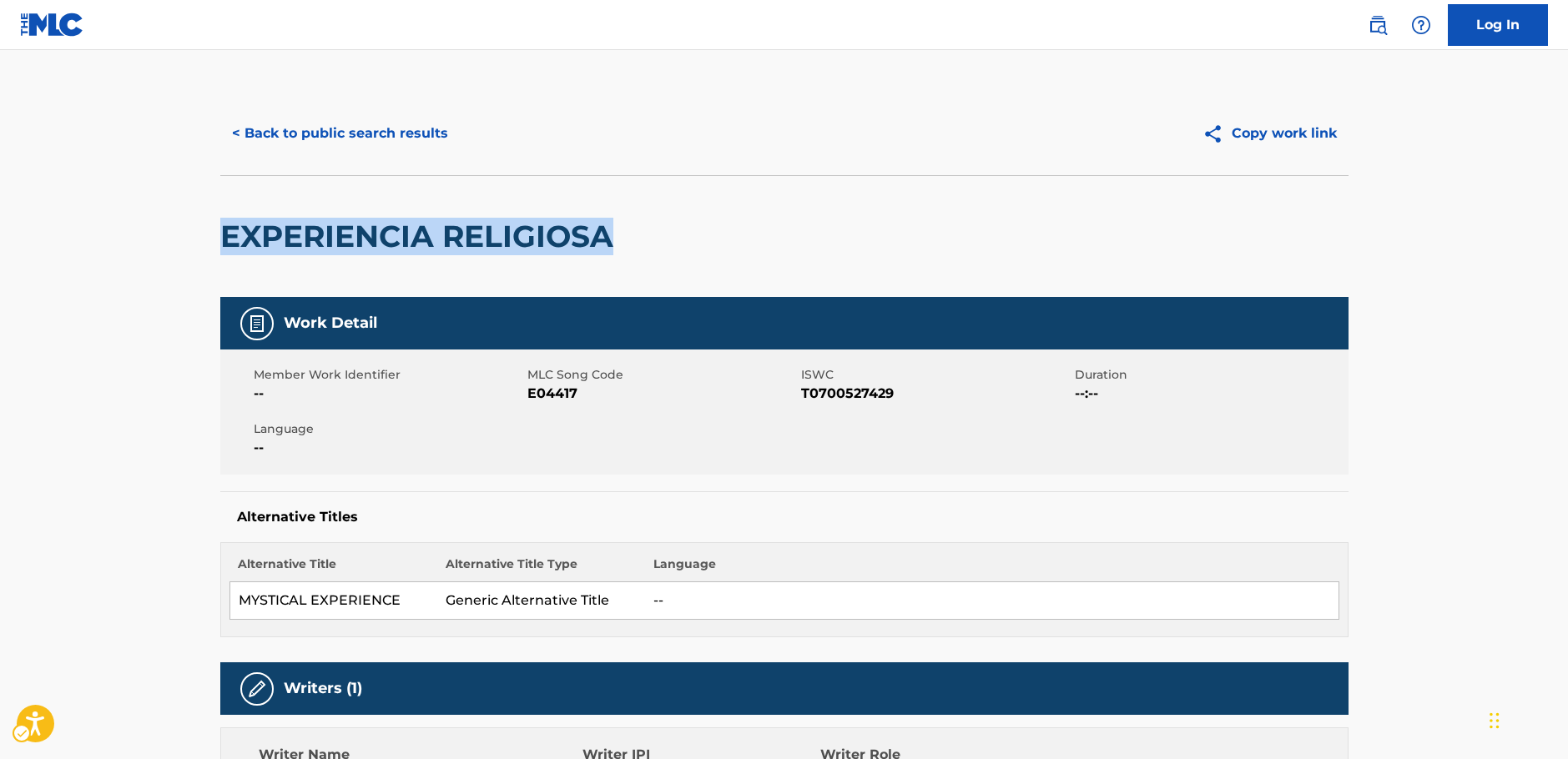
drag, startPoint x: 636, startPoint y: 238, endPoint x: 474, endPoint y: 158, distance: 180.7
click at [224, 243] on div "EXPERIENCIA RELIGIOSA" at bounding box center [784, 236] width 1128 height 122
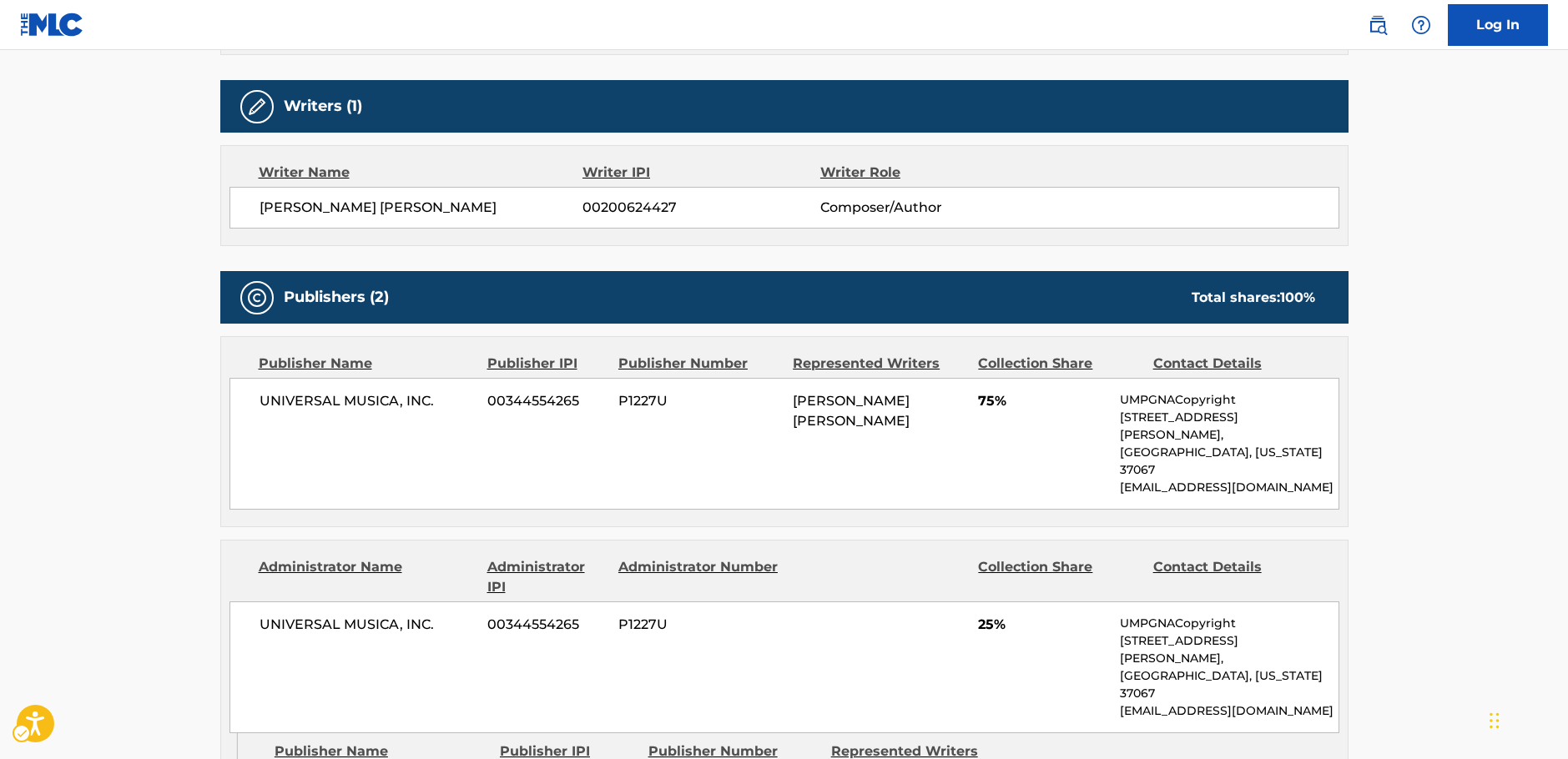
scroll to position [584, 0]
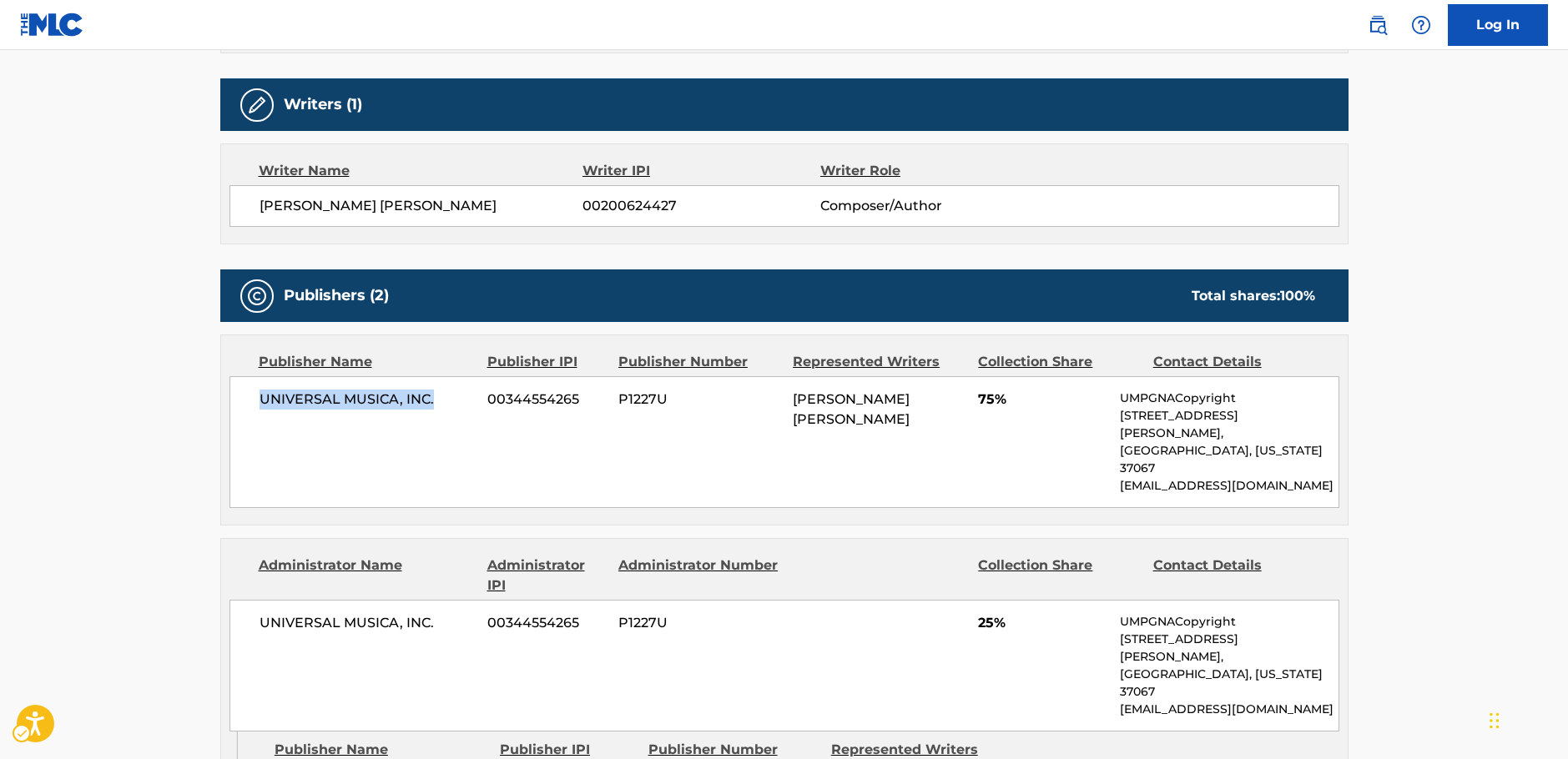
drag, startPoint x: 444, startPoint y: 393, endPoint x: 254, endPoint y: 407, distance: 190.5
click at [254, 407] on div "UNIVERSAL MUSICA, INC. 00344554265 P1227U [PERSON_NAME] [PERSON_NAME] 75% UMPGN…" at bounding box center [784, 442] width 1110 height 131
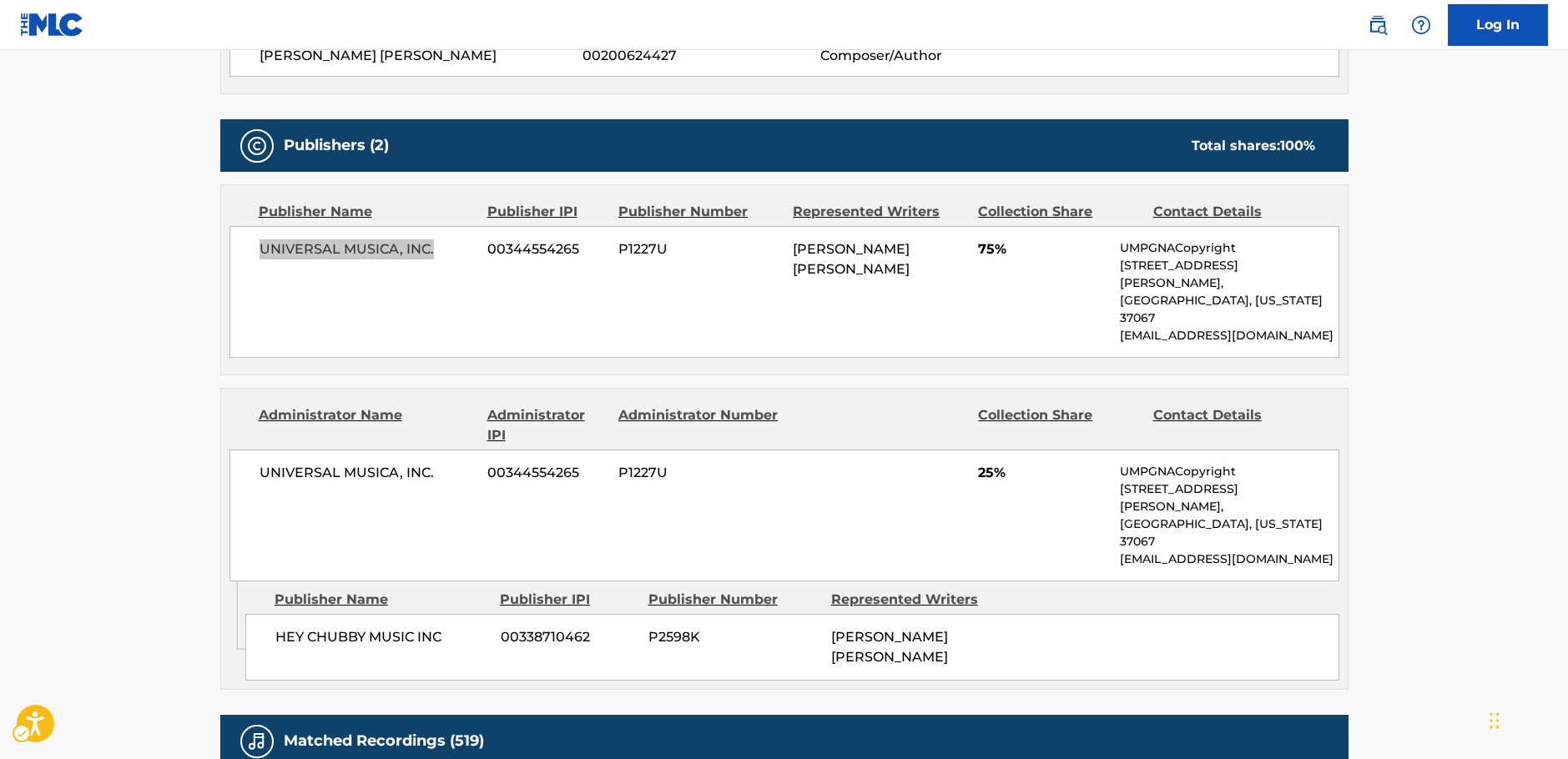
scroll to position [751, 0]
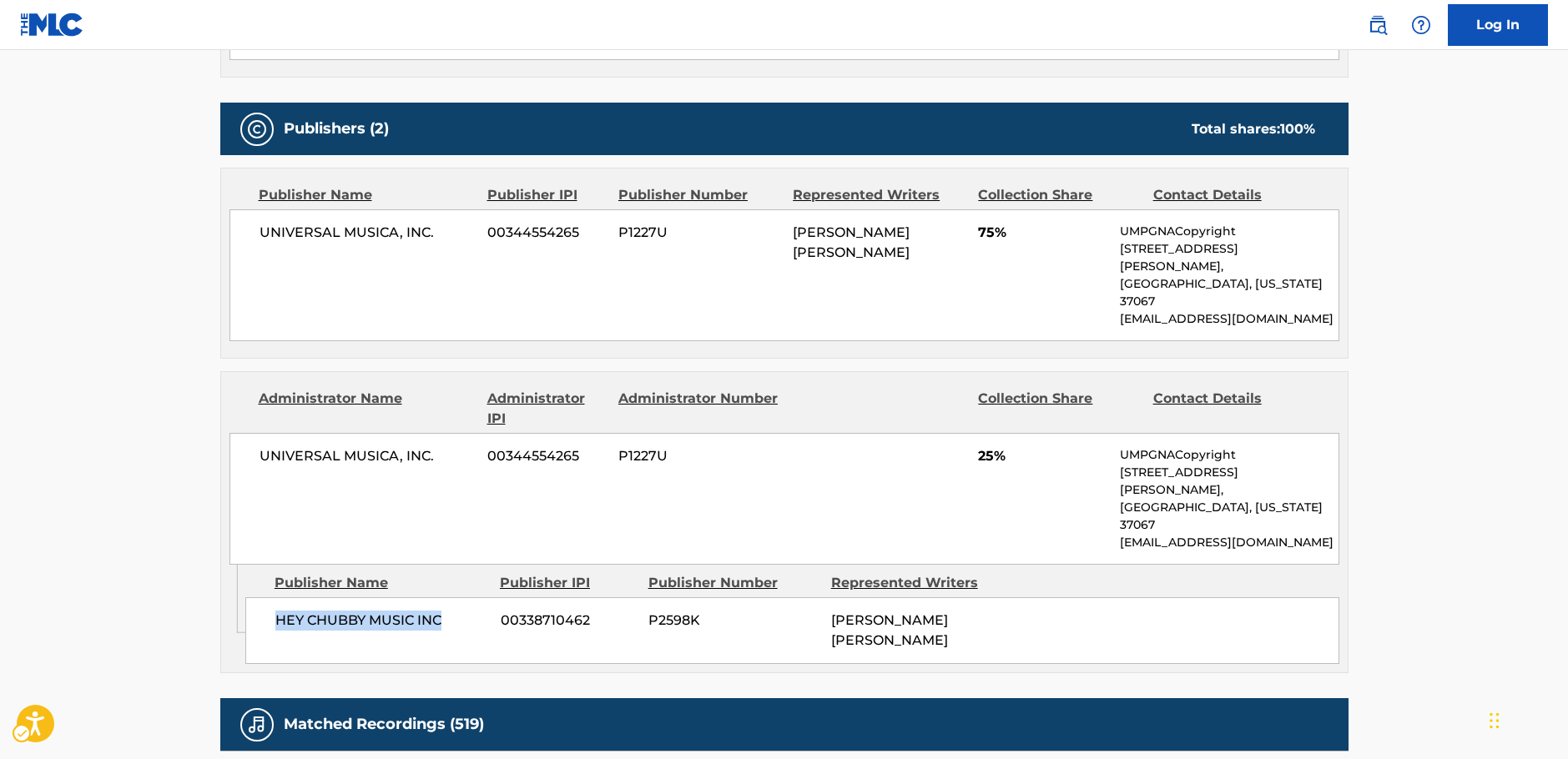
drag, startPoint x: 464, startPoint y: 556, endPoint x: 269, endPoint y: 564, distance: 195.2
click at [269, 597] on div "HEY CHUBBY MUSIC INC 00338710462 P2598K [PERSON_NAME] [PERSON_NAME]" at bounding box center [792, 630] width 1094 height 67
drag, startPoint x: 447, startPoint y: 425, endPoint x: 231, endPoint y: 423, distance: 216.0
click at [232, 433] on div "UNIVERSAL MUSICA, INC. 00344554265 P1227U 25% UMPGNACopyright [STREET_ADDRESS][…" at bounding box center [784, 499] width 1110 height 131
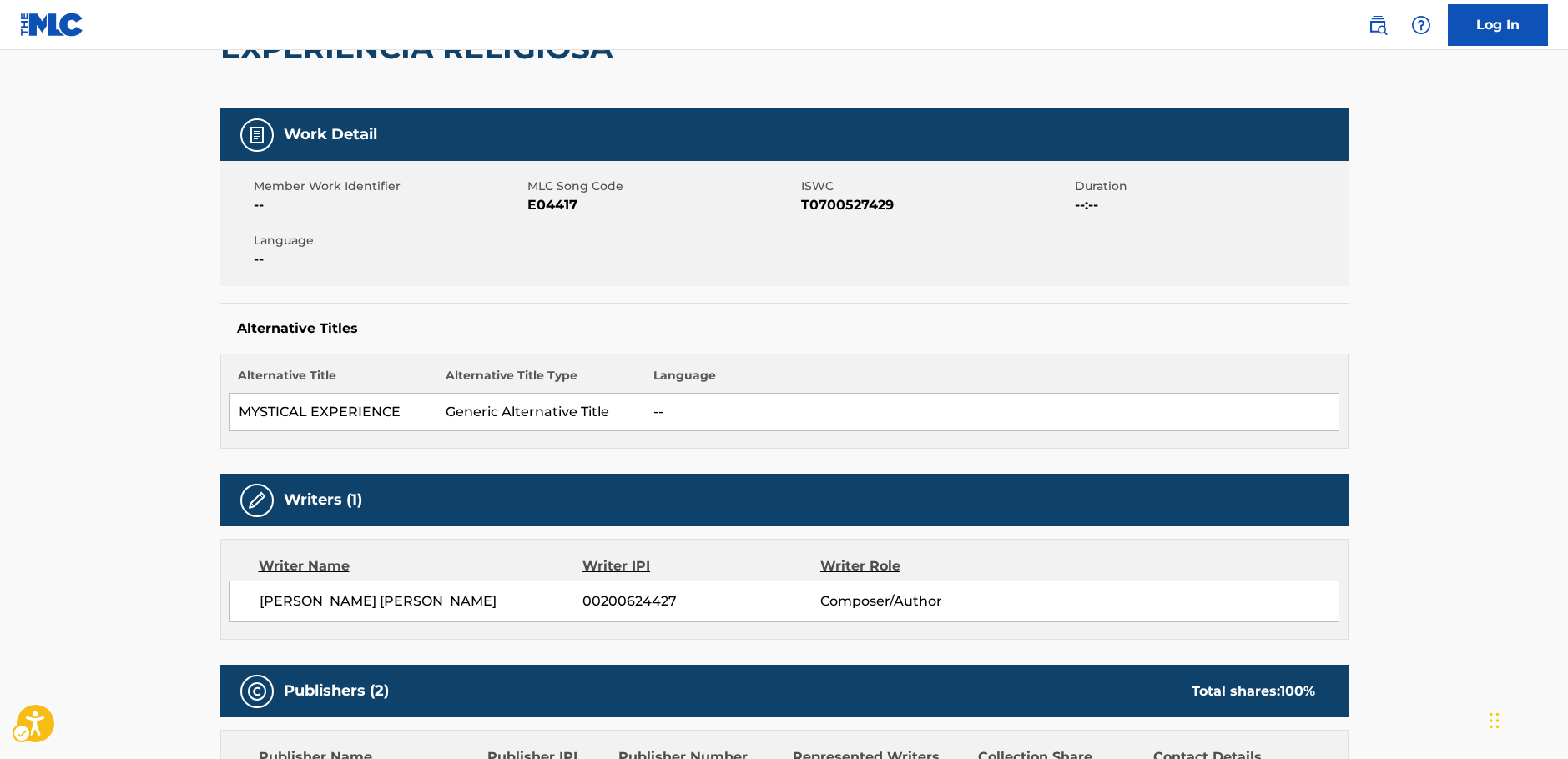
scroll to position [0, 0]
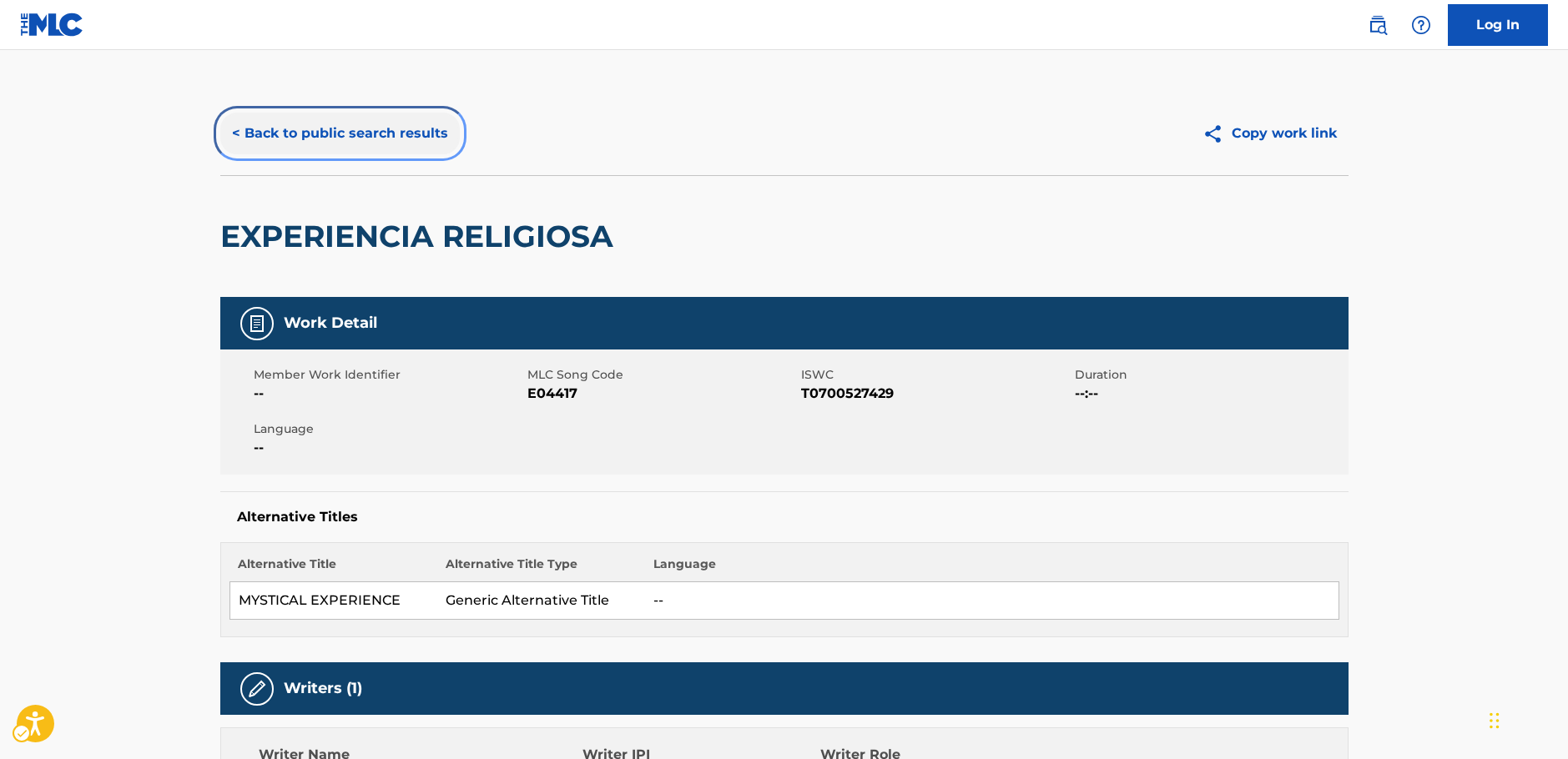
click at [427, 136] on button "< Back to public search results" at bounding box center [340, 134] width 239 height 42
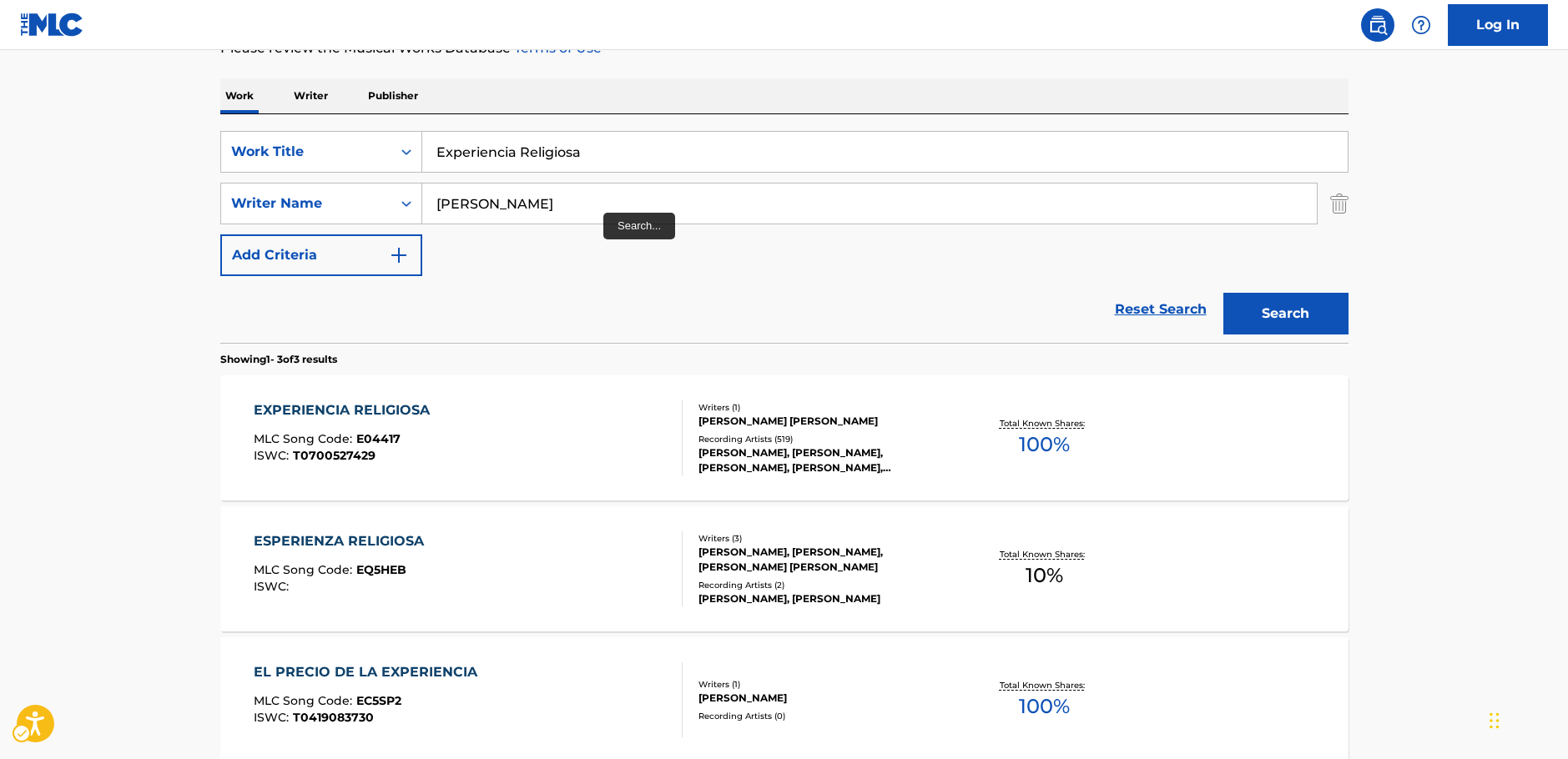
scroll to position [232, 0]
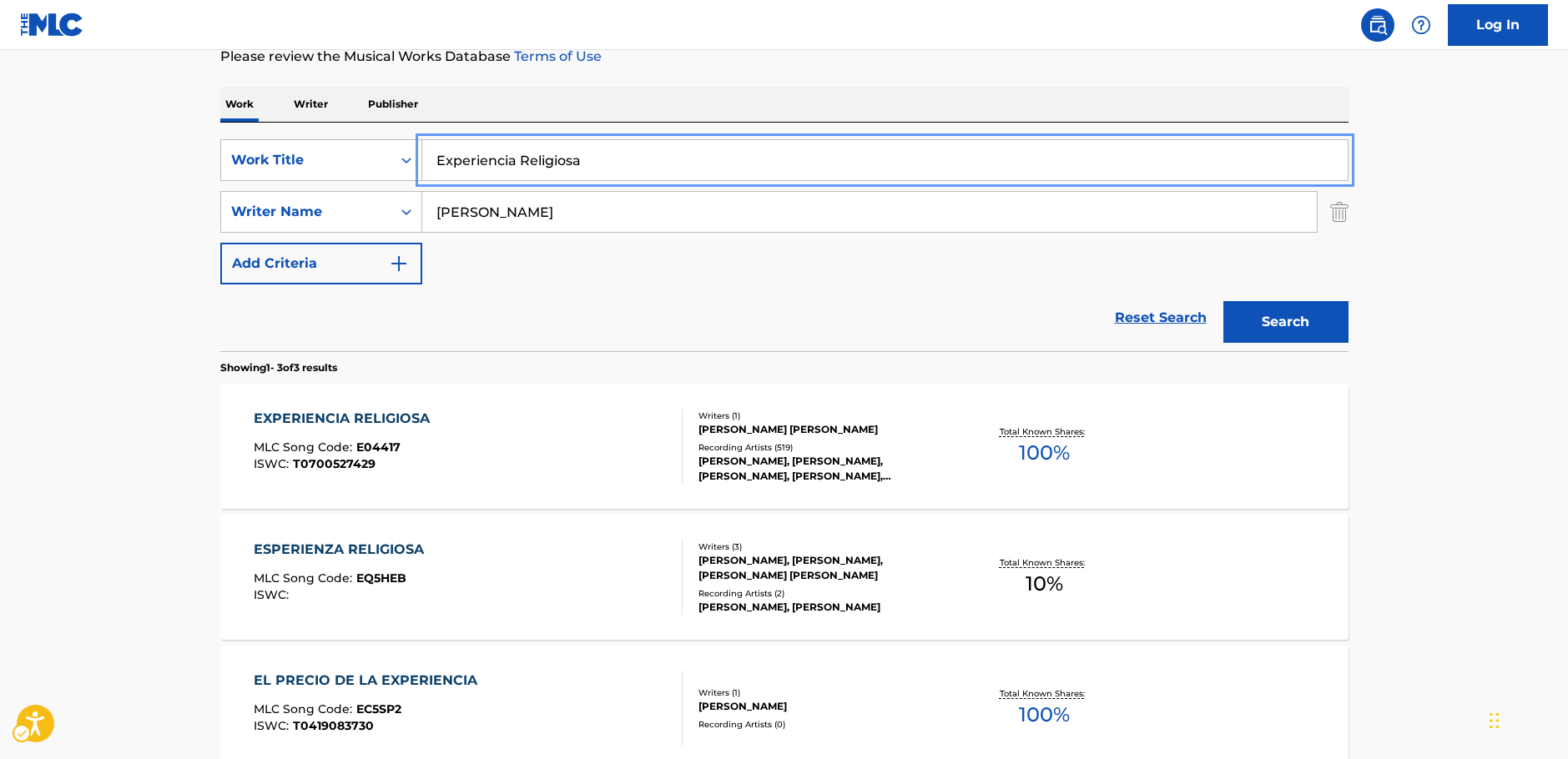
drag, startPoint x: 478, startPoint y: 156, endPoint x: 159, endPoint y: 190, distance: 320.8
click at [301, 149] on div "SearchWithCriteria249b0880-1586-4cb2-81da-d6c21857b2a1 Work Title Experiencia R…" at bounding box center [784, 160] width 1128 height 42
paste input "L'AMOURE DE MA VIE"
type input "L'AMOURE DE MA VIE"
click at [108, 210] on main "The MLC Public Work Search The accuracy and completeness of The MLC's data is d…" at bounding box center [784, 338] width 1568 height 1040
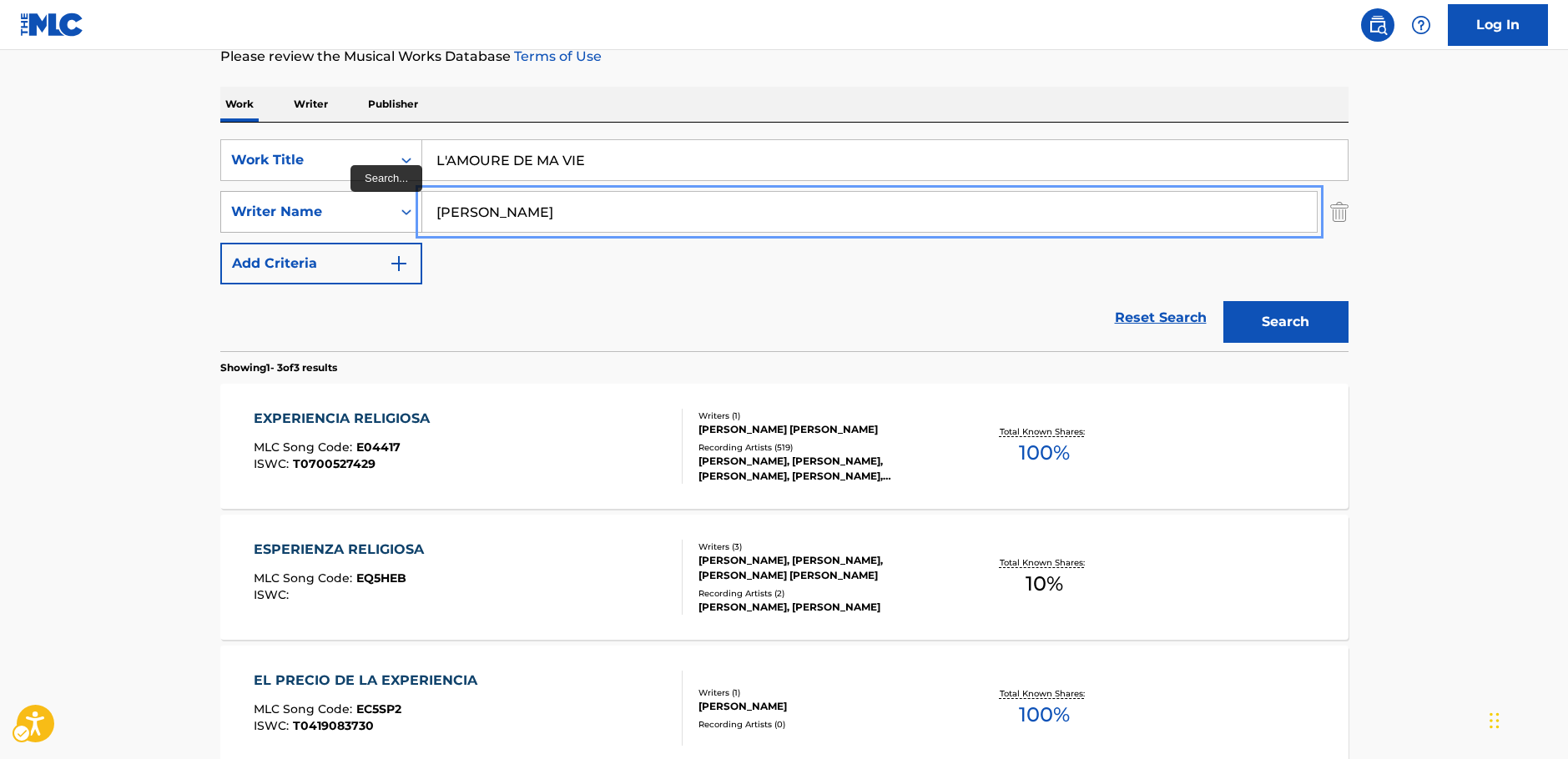
drag, startPoint x: 465, startPoint y: 217, endPoint x: 345, endPoint y: 213, distance: 120.1
click at [345, 213] on div "SearchWithCriteriac4ef90f6-0cd3-4cb7-a22f-38161a9f05c1 Writer Name [PERSON_NAME]" at bounding box center [784, 212] width 1128 height 42
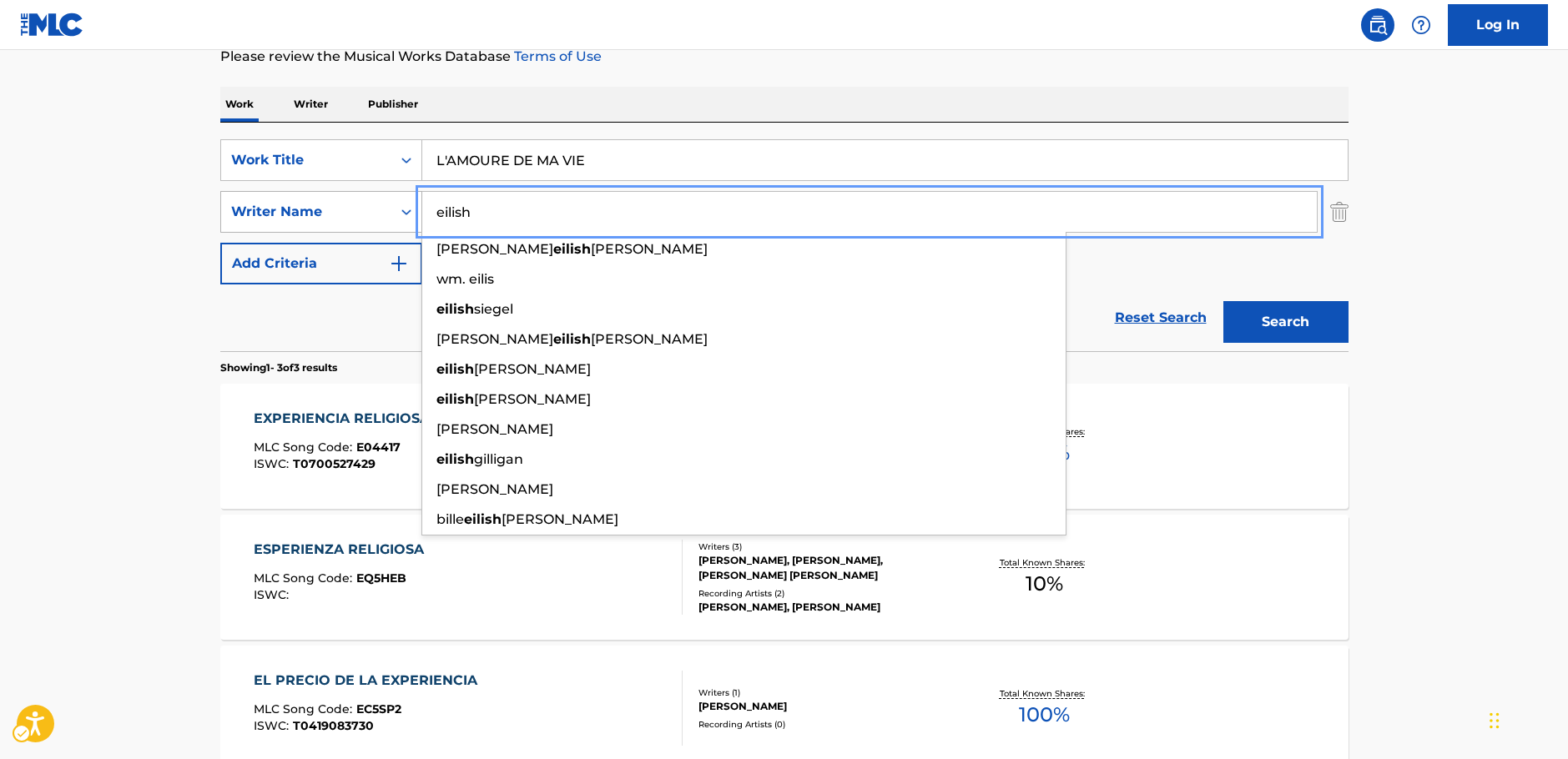
type input "eilish"
click at [1223, 302] on button "Search" at bounding box center [1286, 323] width 126 height 42
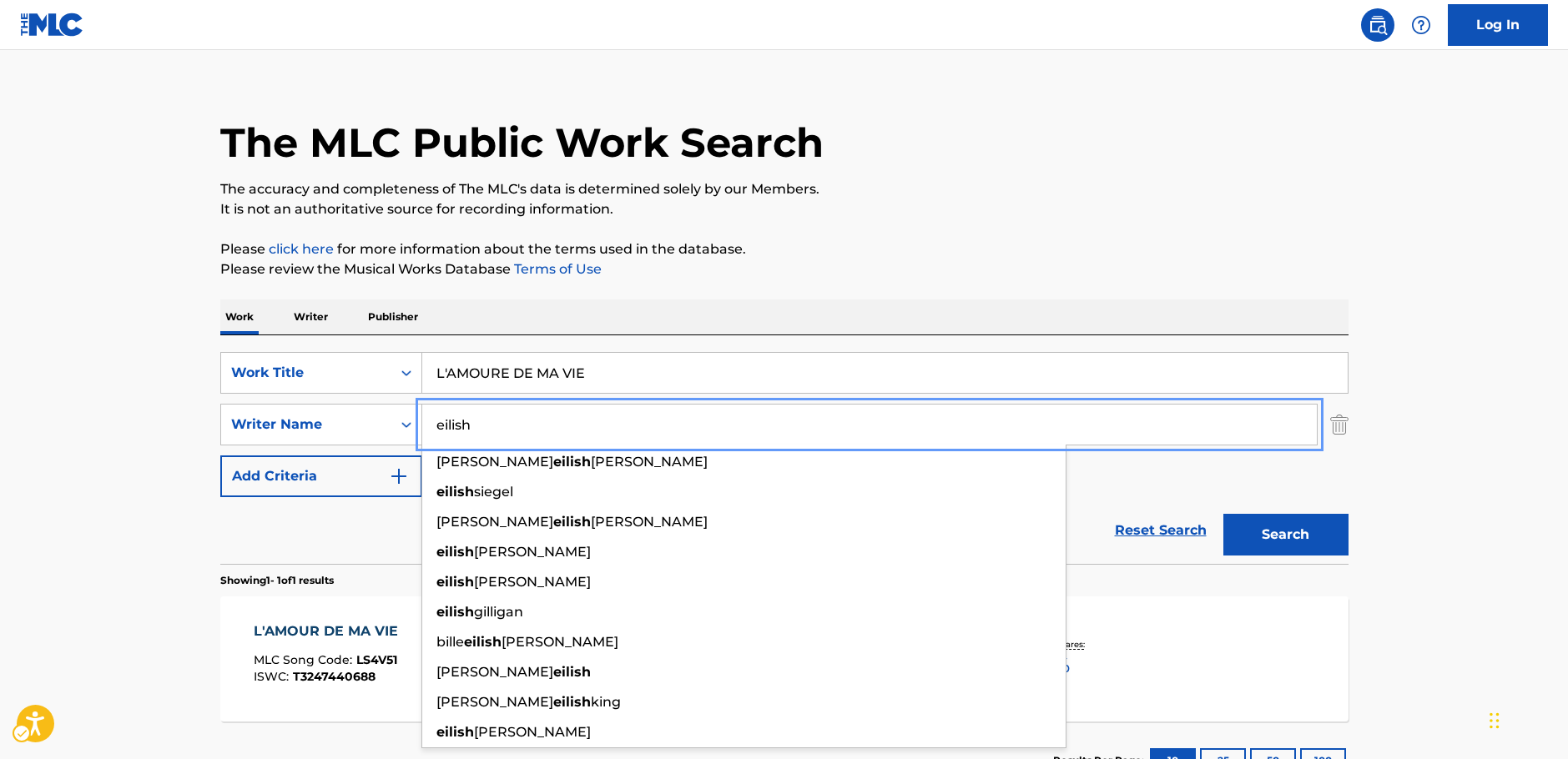
click at [144, 452] on main "The MLC Public Work Search The accuracy and completeness of The MLC's data is d…" at bounding box center [784, 420] width 1568 height 778
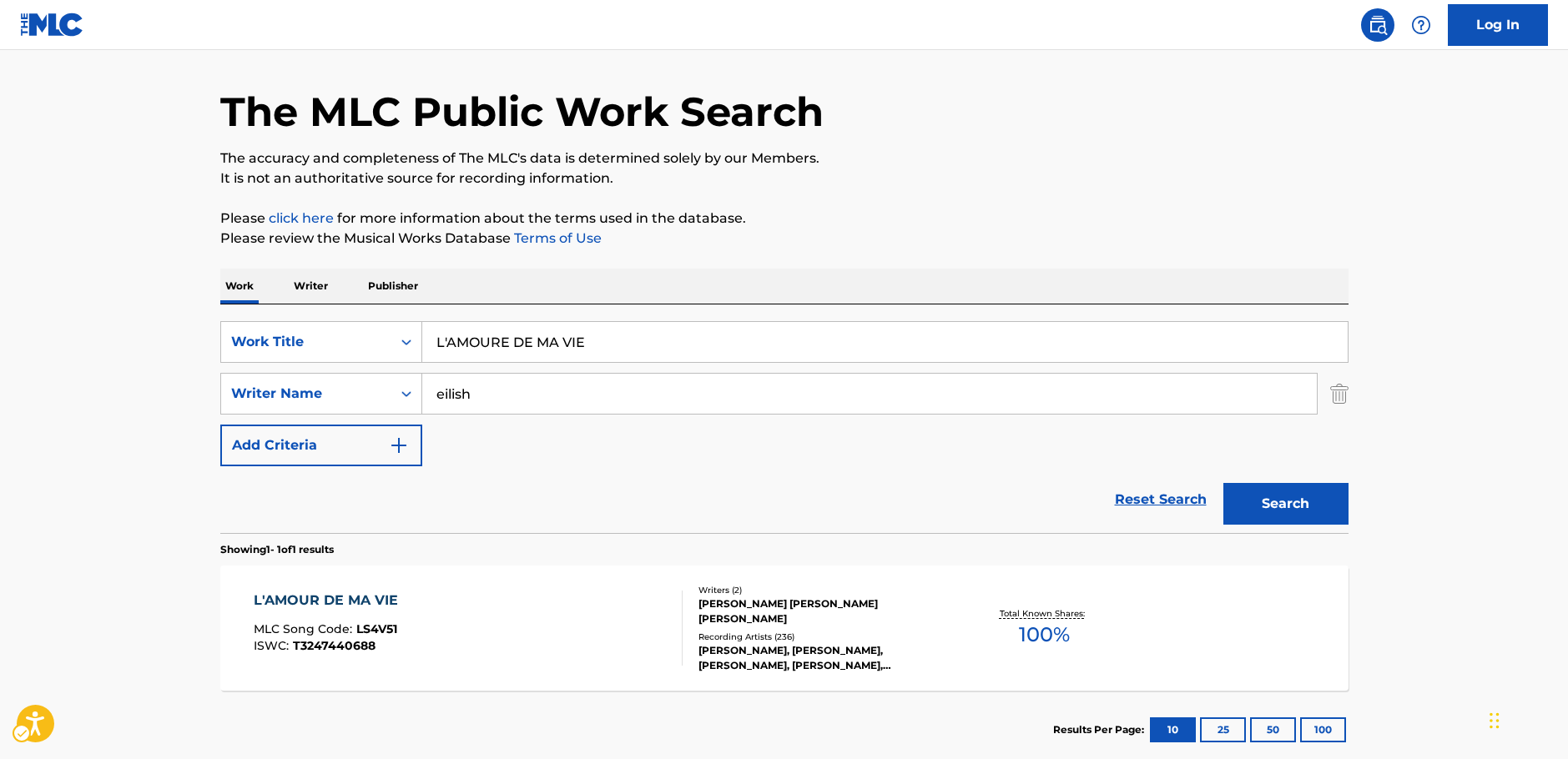
scroll to position [103, 0]
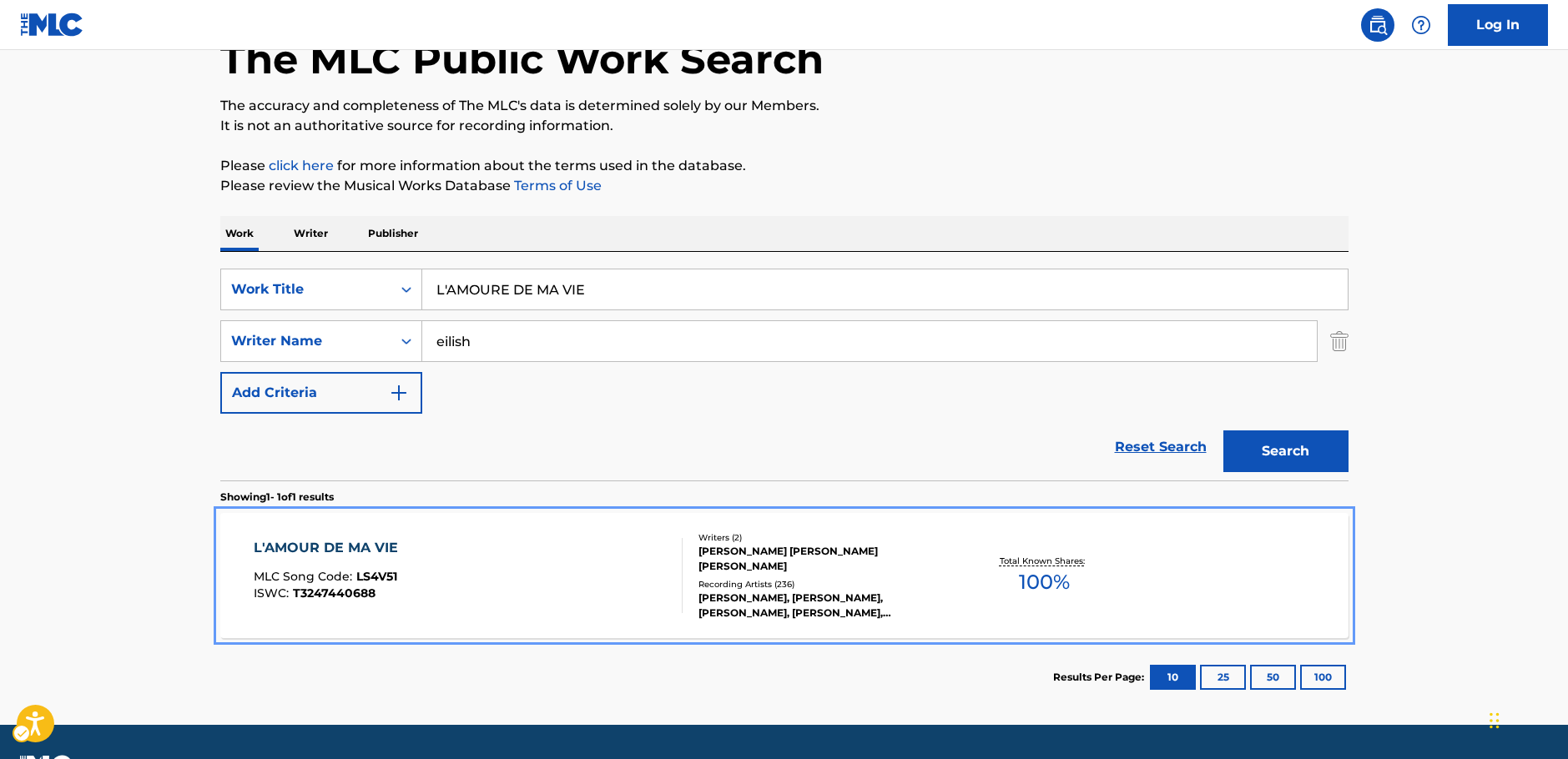
click at [599, 591] on div "L'AMOUR DE MA VIE MLC Song Code : LS4V51 ISWC : T3247440688" at bounding box center [468, 575] width 429 height 75
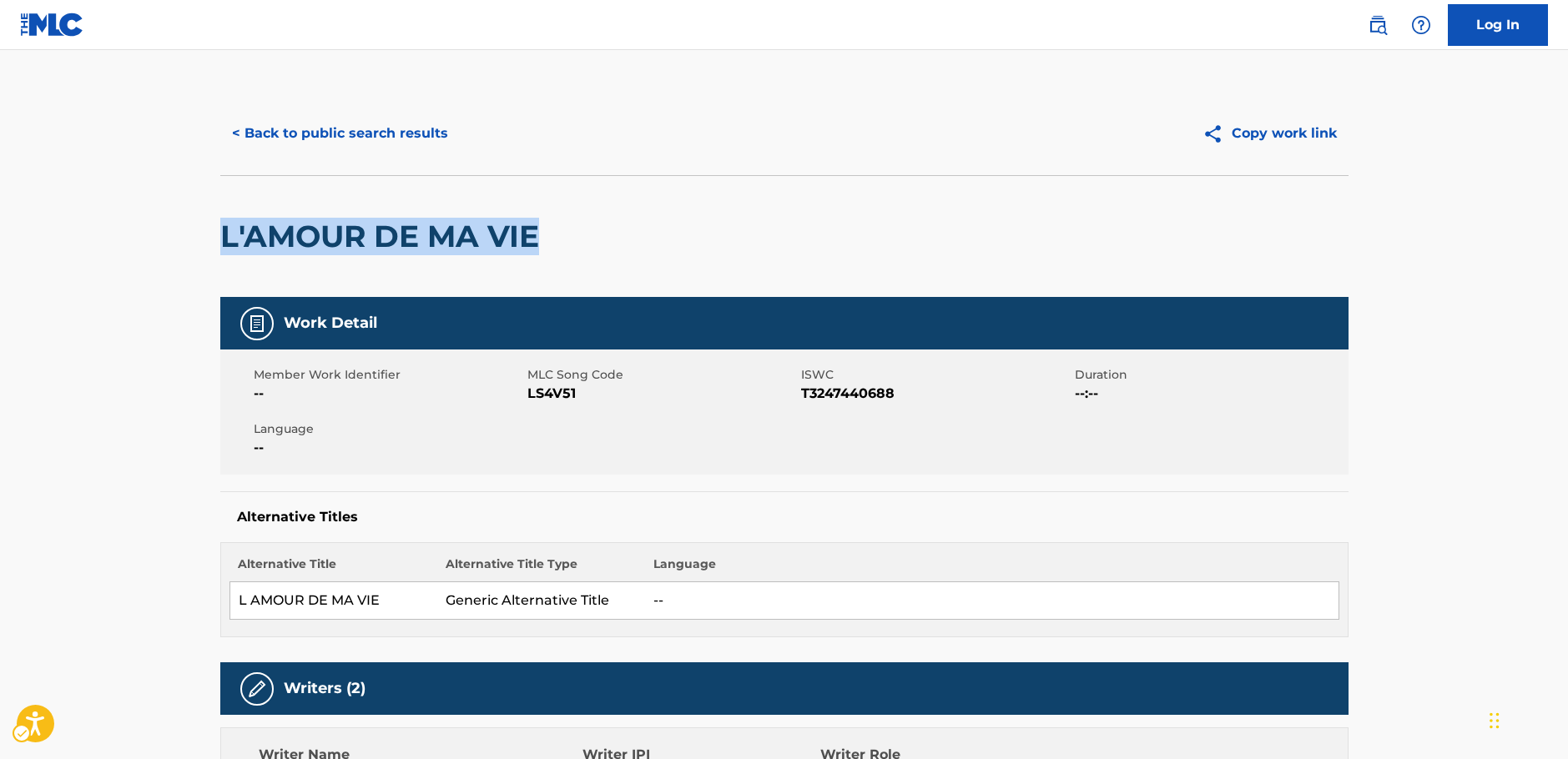
drag, startPoint x: 391, startPoint y: 246, endPoint x: 204, endPoint y: 238, distance: 187.2
click at [354, 120] on button "< Back to public search results" at bounding box center [340, 134] width 239 height 42
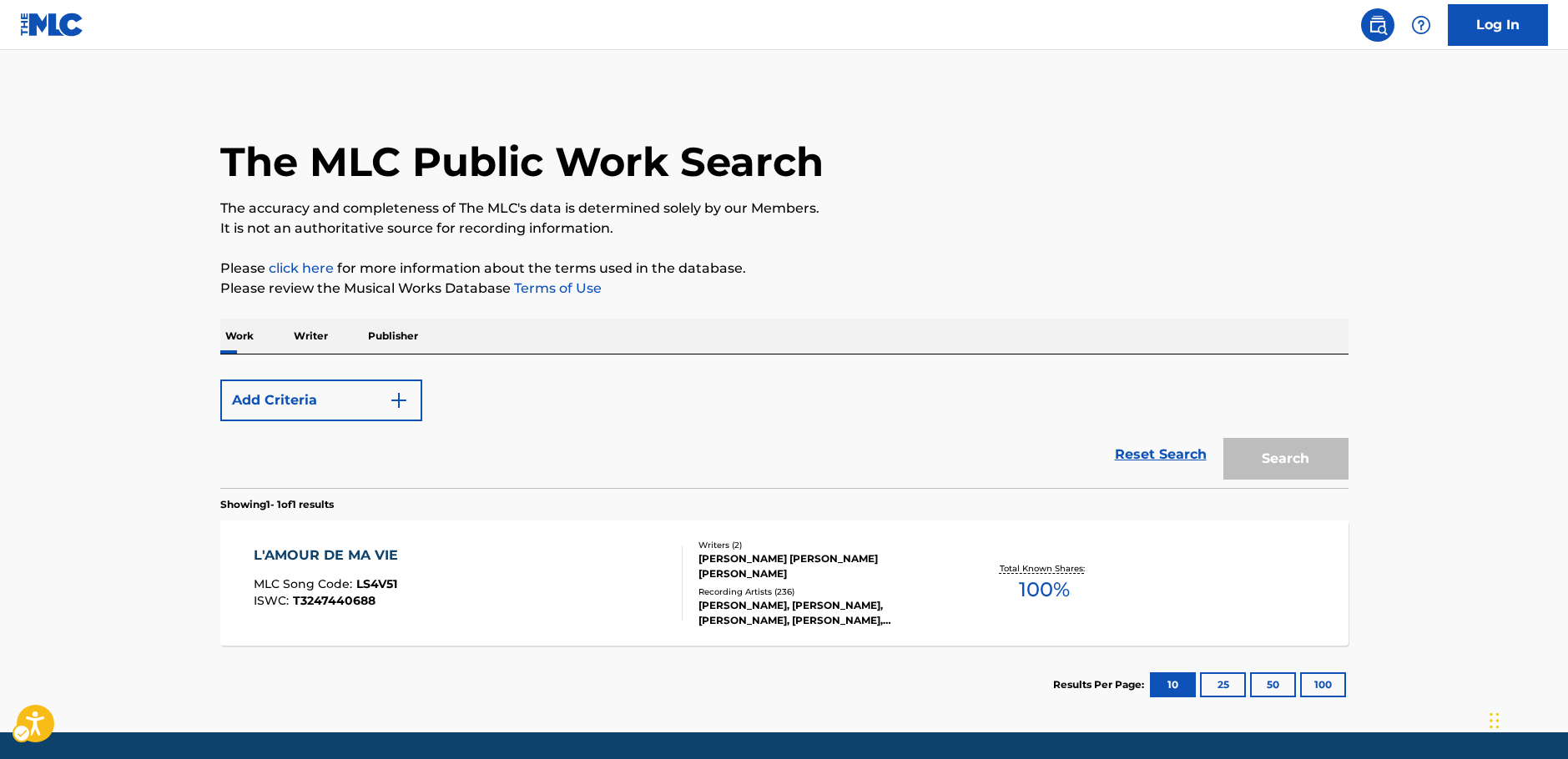
scroll to position [53, 0]
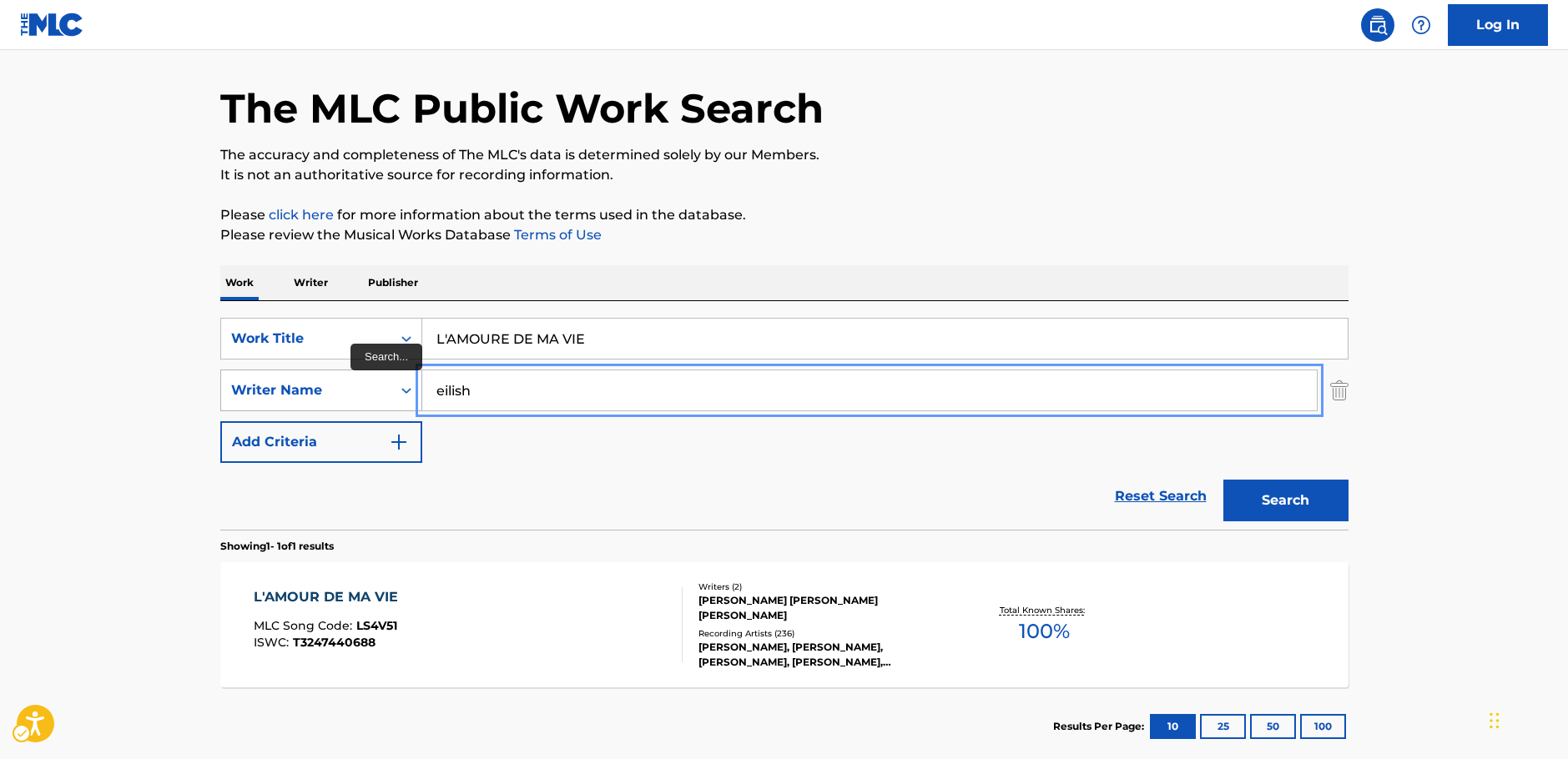
drag, startPoint x: 509, startPoint y: 386, endPoint x: 399, endPoint y: 383, distance: 110.0
click at [399, 383] on div "SearchWithCriteriac4ef90f6-0cd3-4cb7-a22f-38161a9f05c1 Writer Name [PERSON_NAME]" at bounding box center [784, 391] width 1128 height 42
paste input "Valera"
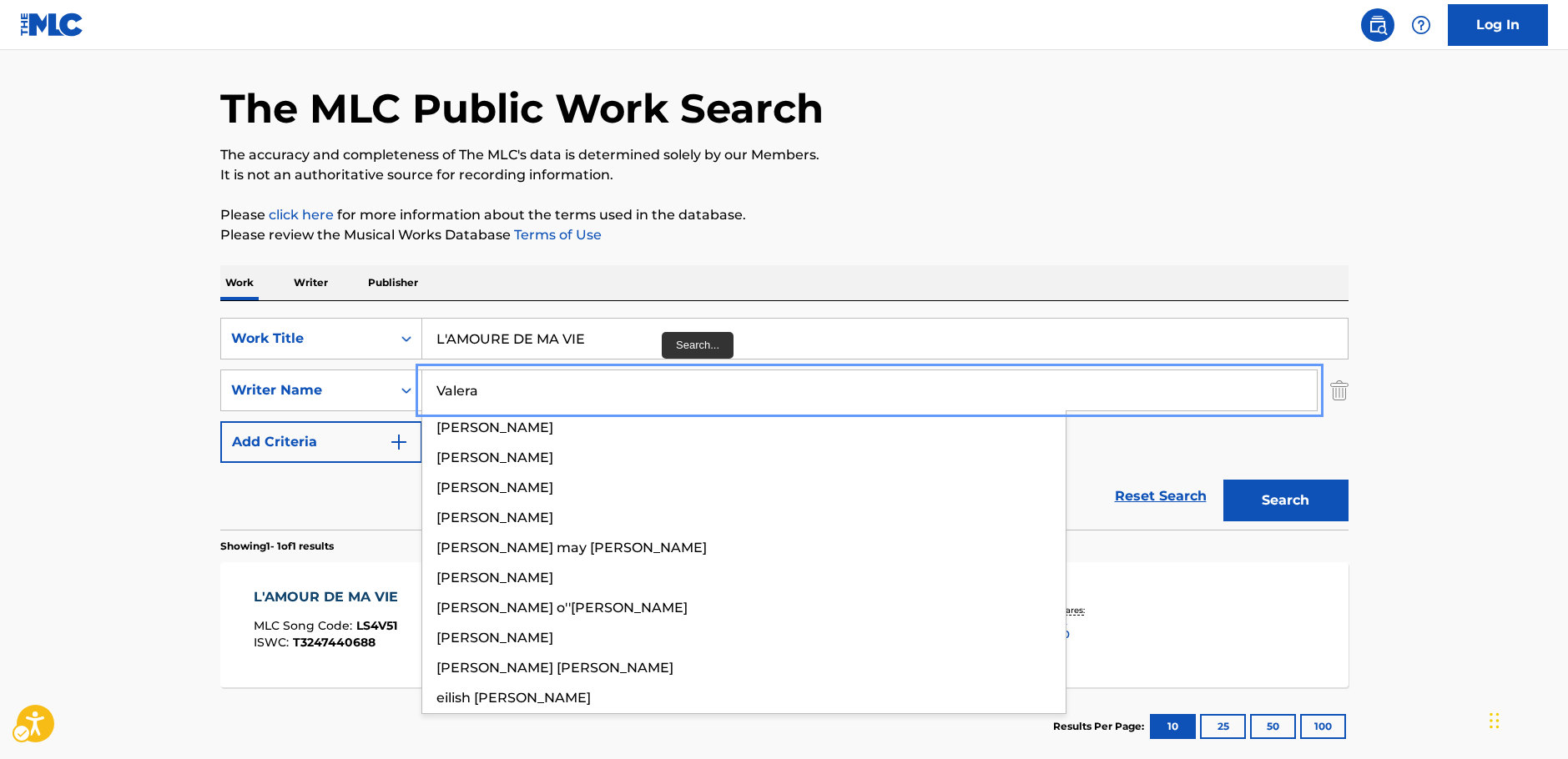
type input "Valera"
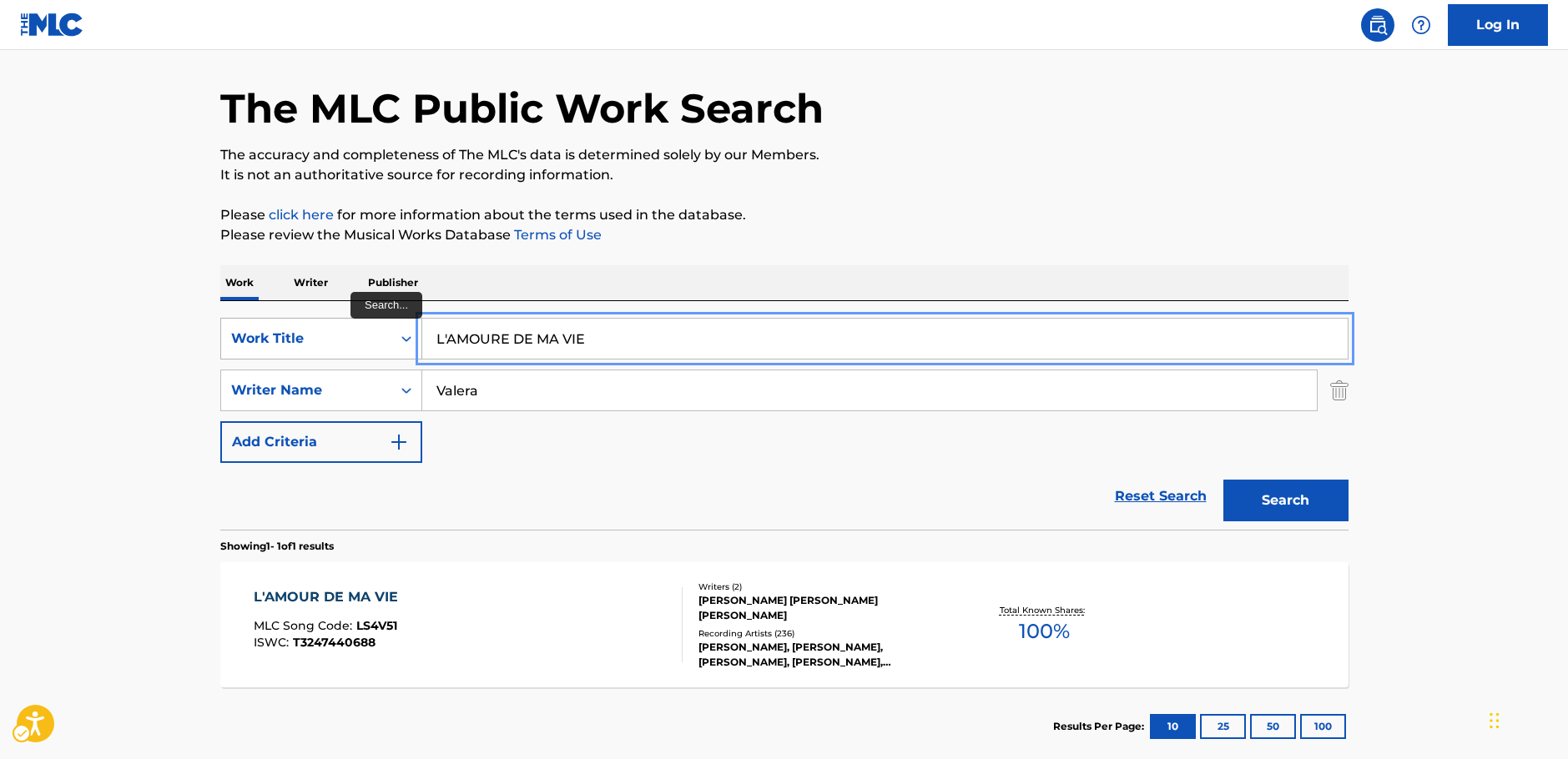
drag, startPoint x: 491, startPoint y: 336, endPoint x: 355, endPoint y: 339, distance: 136.0
click at [350, 339] on div "SearchWithCriteria249b0880-1586-4cb2-81da-d6c21857b2a1 Work Title L'AMOURE DE M…" at bounding box center [784, 339] width 1128 height 42
paste input "Naaalala Ka"
type input "Naaalala Ka"
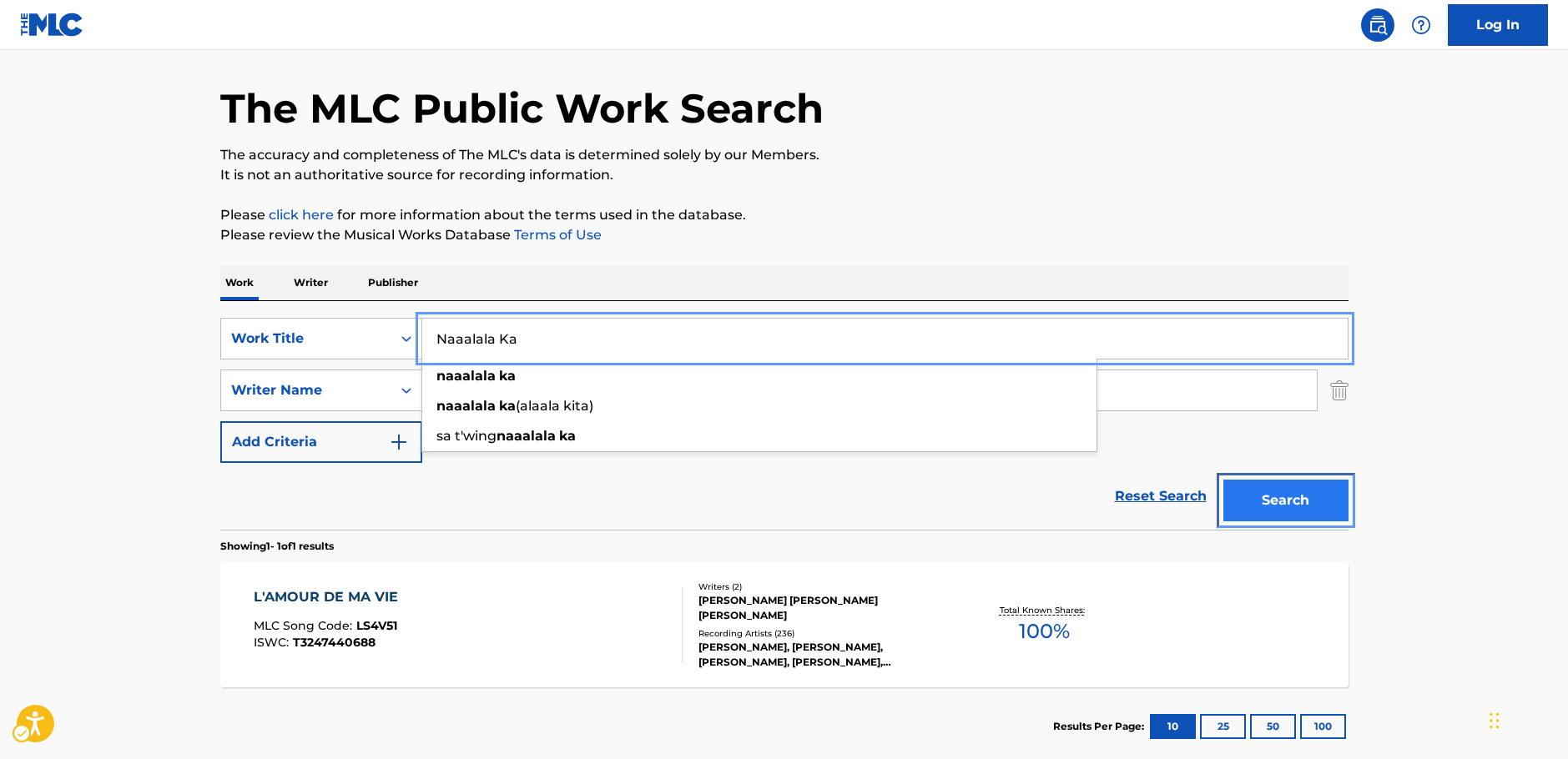
click at [1274, 501] on button "Search" at bounding box center [1286, 500] width 126 height 42
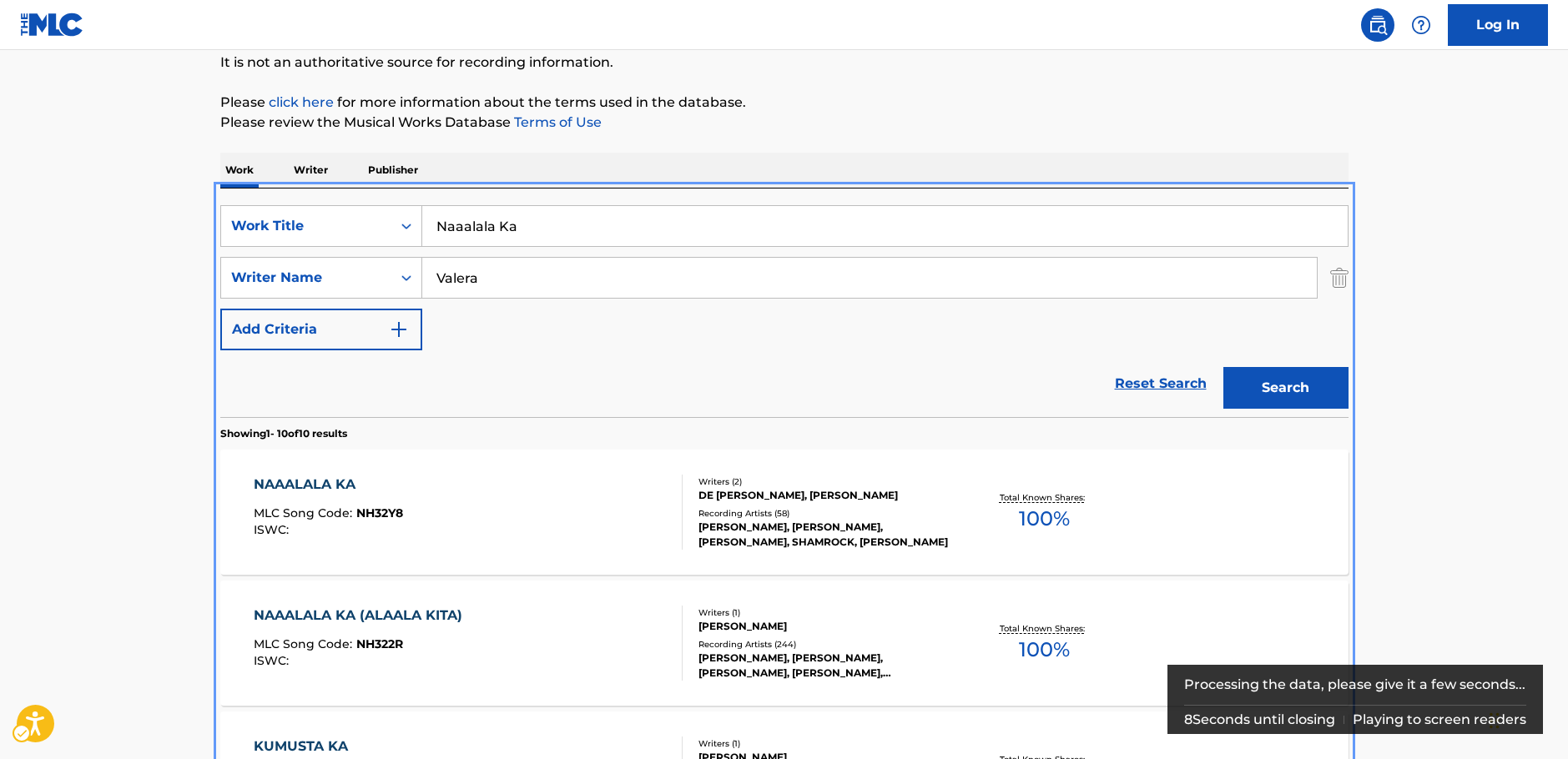
scroll to position [355, 0]
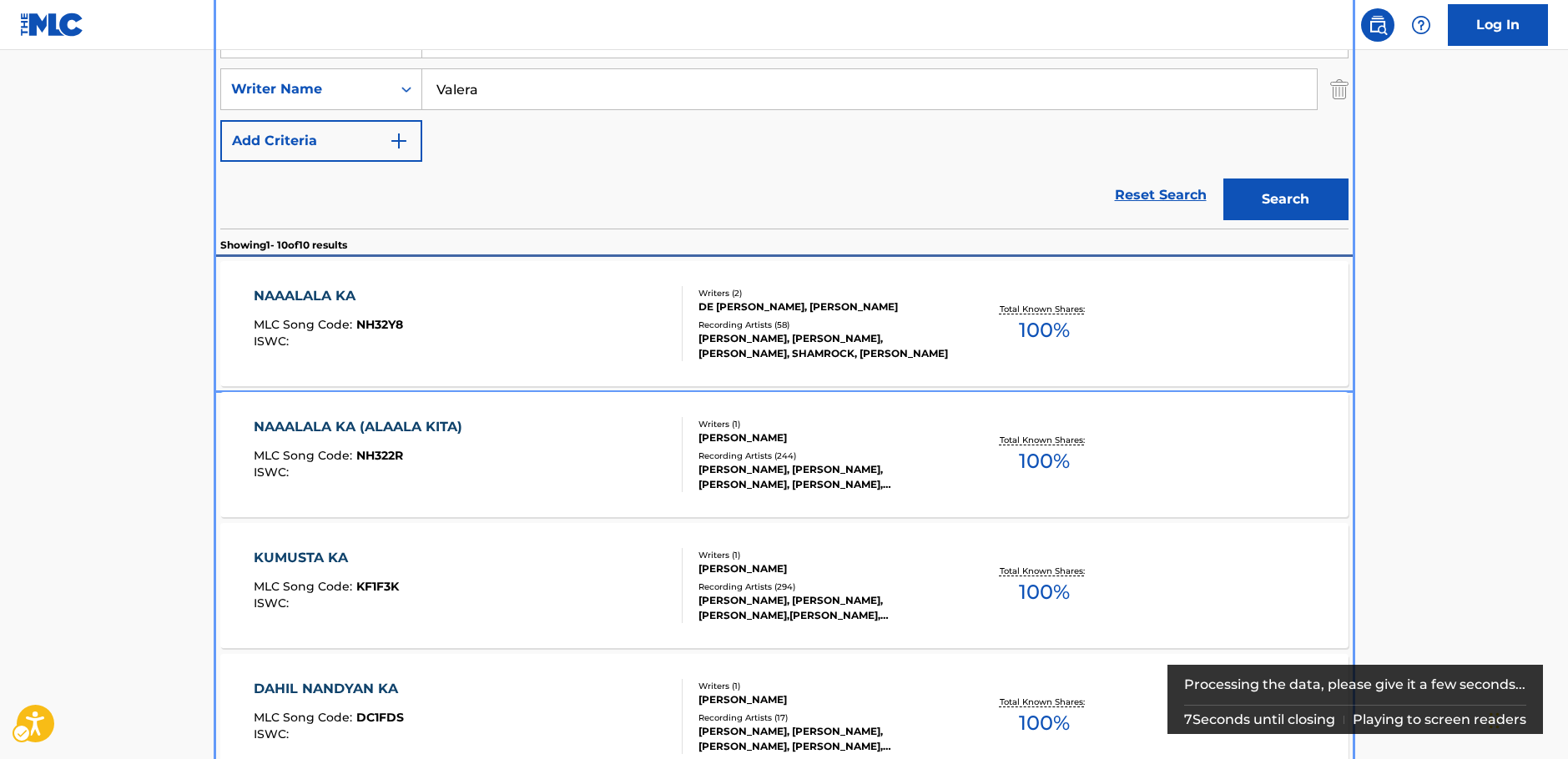
click at [495, 310] on div "NAAALALA KA MLC Song Code : NH32Y8 ISWC :" at bounding box center [468, 323] width 429 height 75
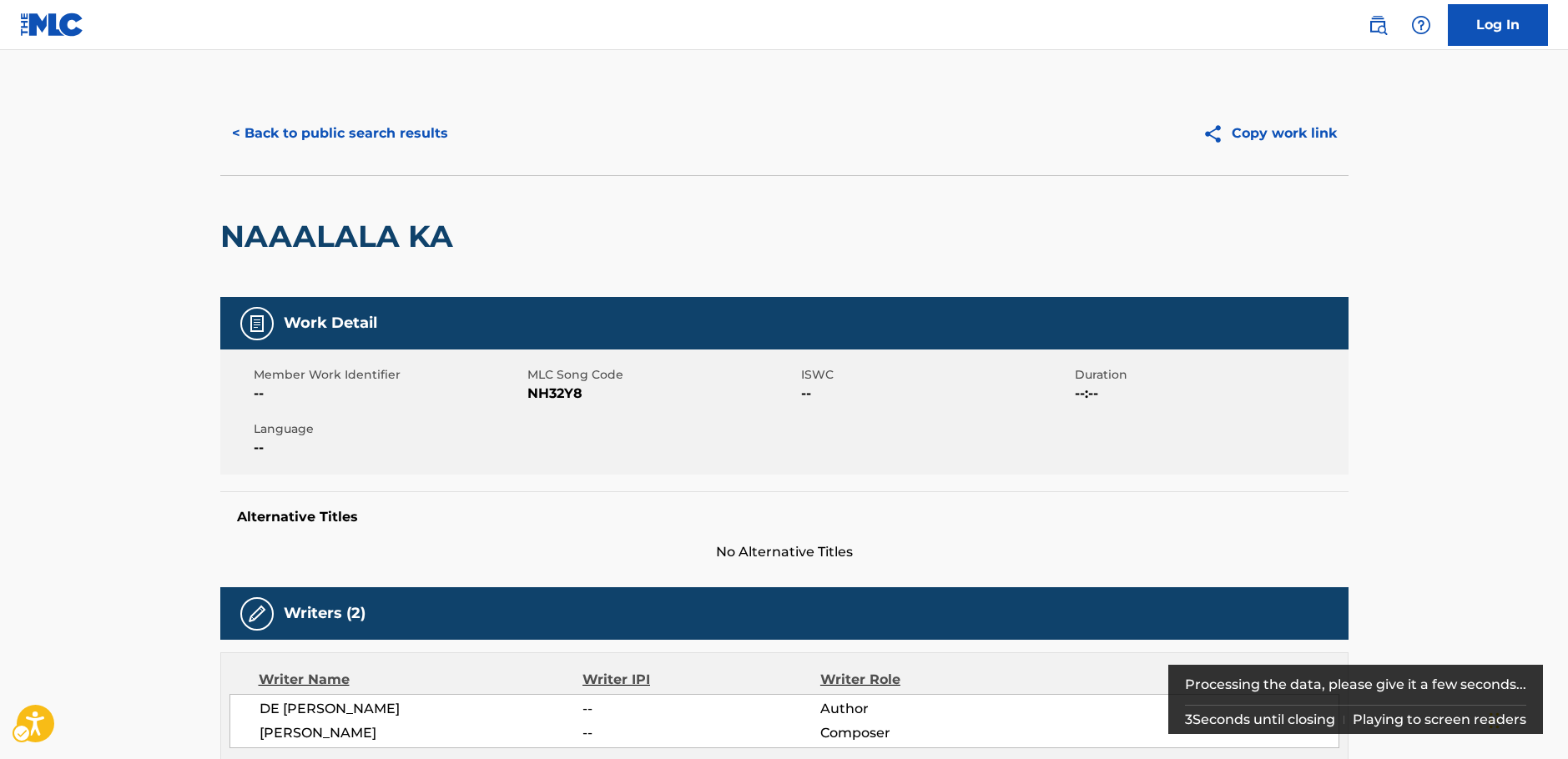
click at [559, 393] on span "MLC Song Code - NH32Y8" at bounding box center [662, 394] width 270 height 20
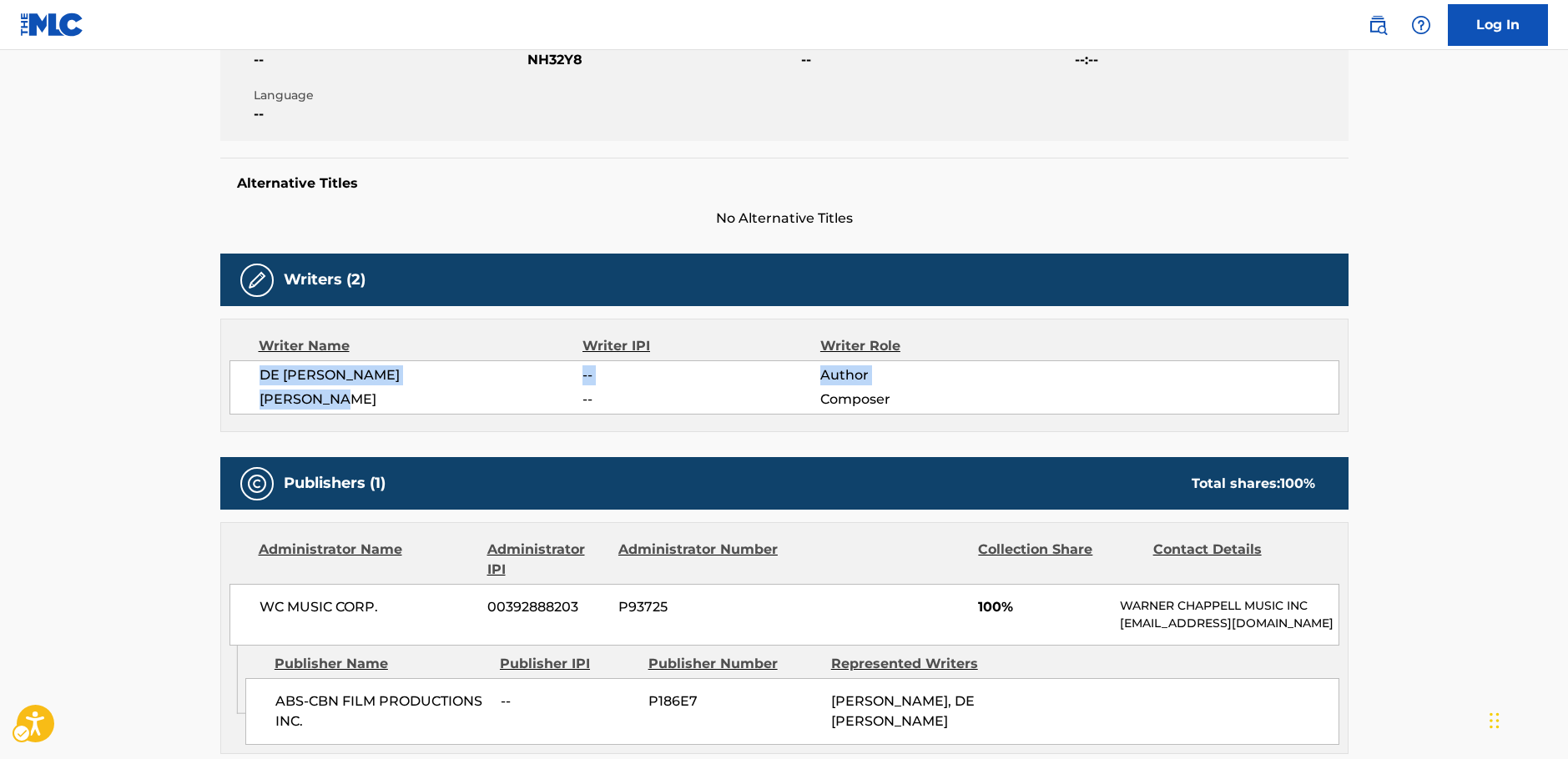
drag, startPoint x: 331, startPoint y: 394, endPoint x: 256, endPoint y: 374, distance: 77.6
click at [256, 374] on div "DE [PERSON_NAME] -- Author [PERSON_NAME] -- Composer" at bounding box center [784, 388] width 1110 height 54
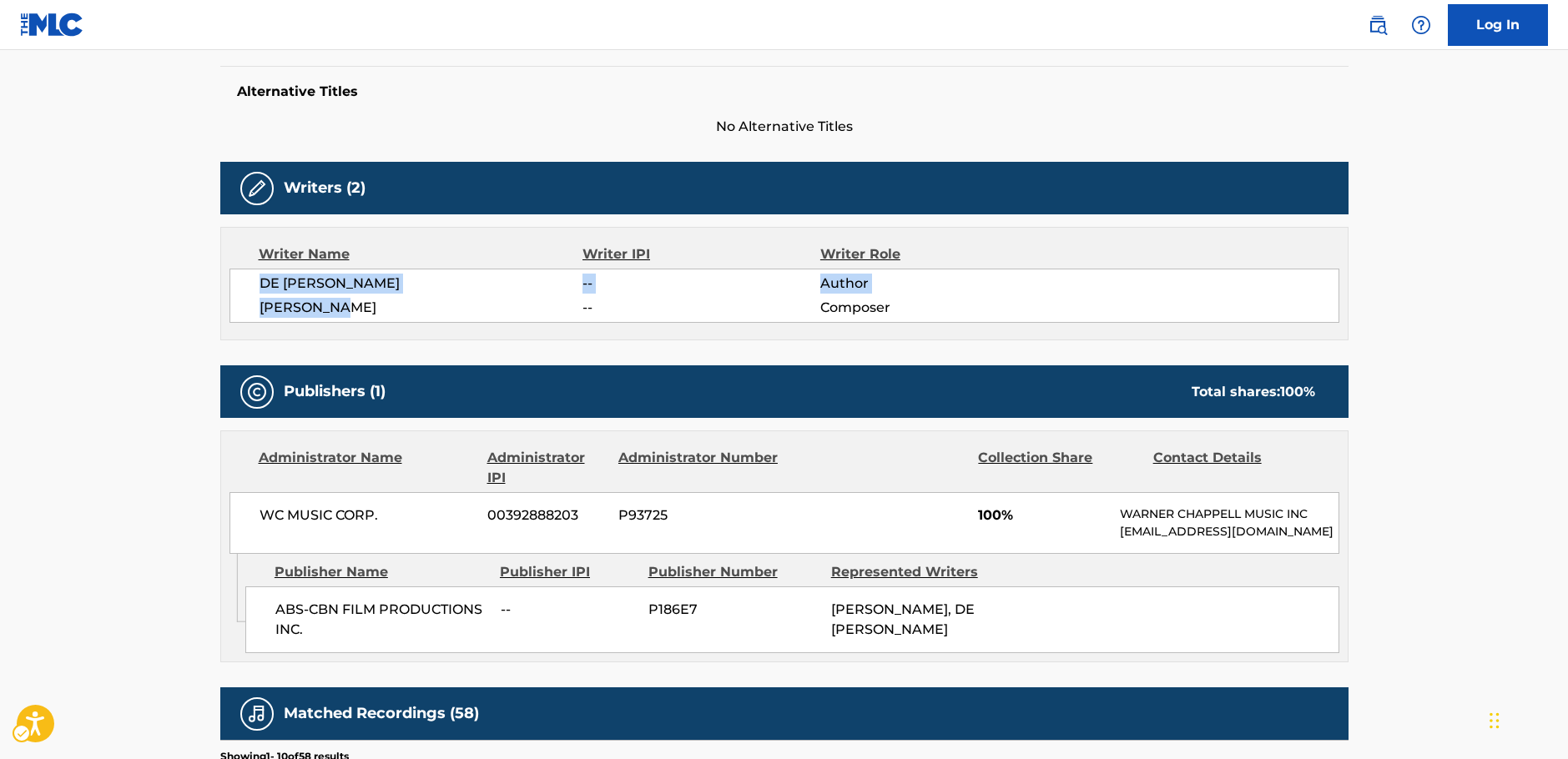
scroll to position [584, 0]
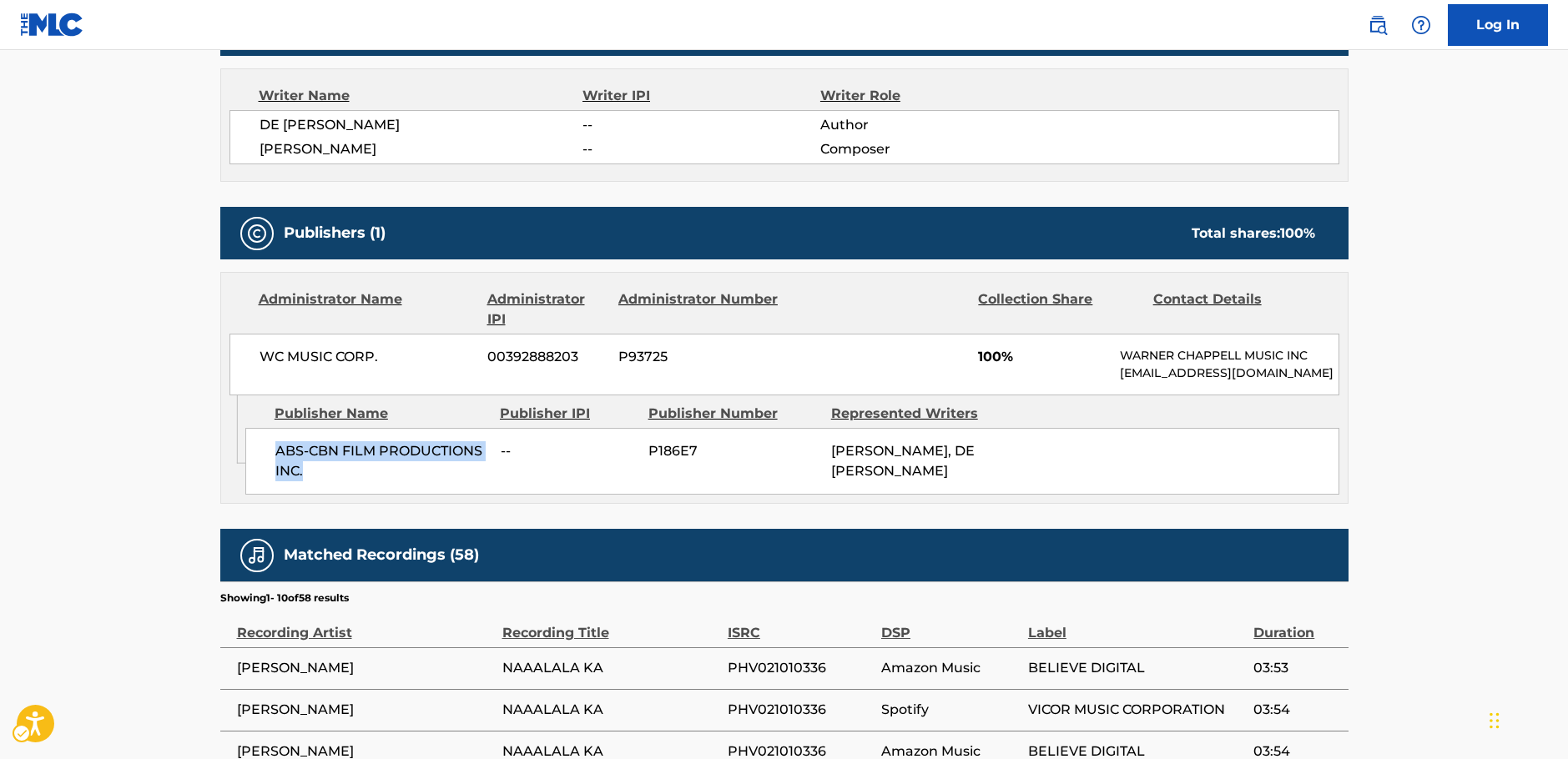
drag, startPoint x: 316, startPoint y: 487, endPoint x: 221, endPoint y: 470, distance: 96.5
click at [266, 464] on div "ABS-CBN FILM PRODUCTIONS INC. -- P186E7 [PERSON_NAME], DE [PERSON_NAME]" at bounding box center [792, 461] width 1094 height 67
drag, startPoint x: 323, startPoint y: 364, endPoint x: 234, endPoint y: 365, distance: 89.0
click at [234, 365] on div "WC MUSIC CORP. 00392888203 P93725 100% [PERSON_NAME] MUSIC INC [EMAIL_ADDRESS][…" at bounding box center [784, 364] width 1110 height 61
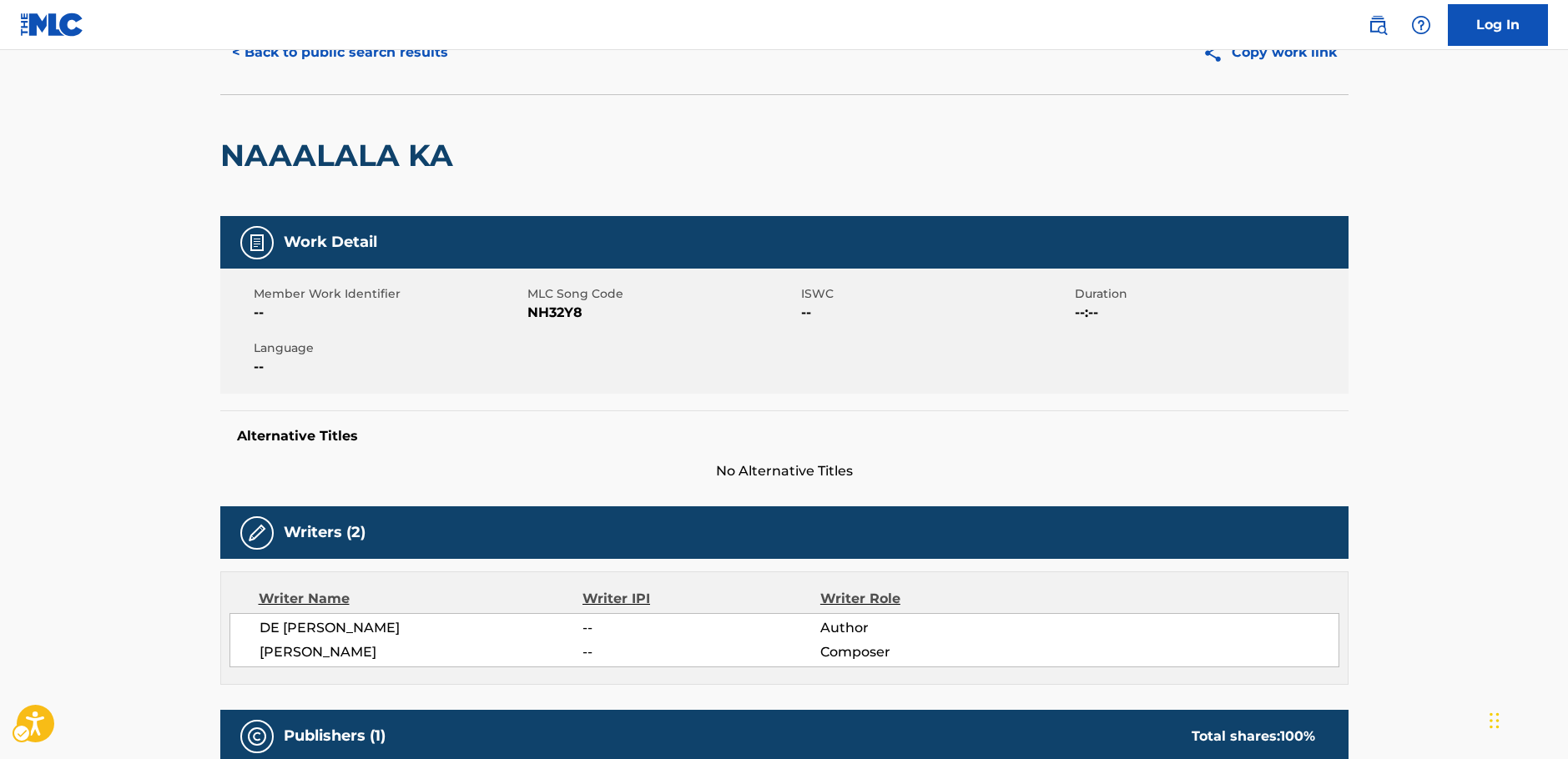
scroll to position [0, 0]
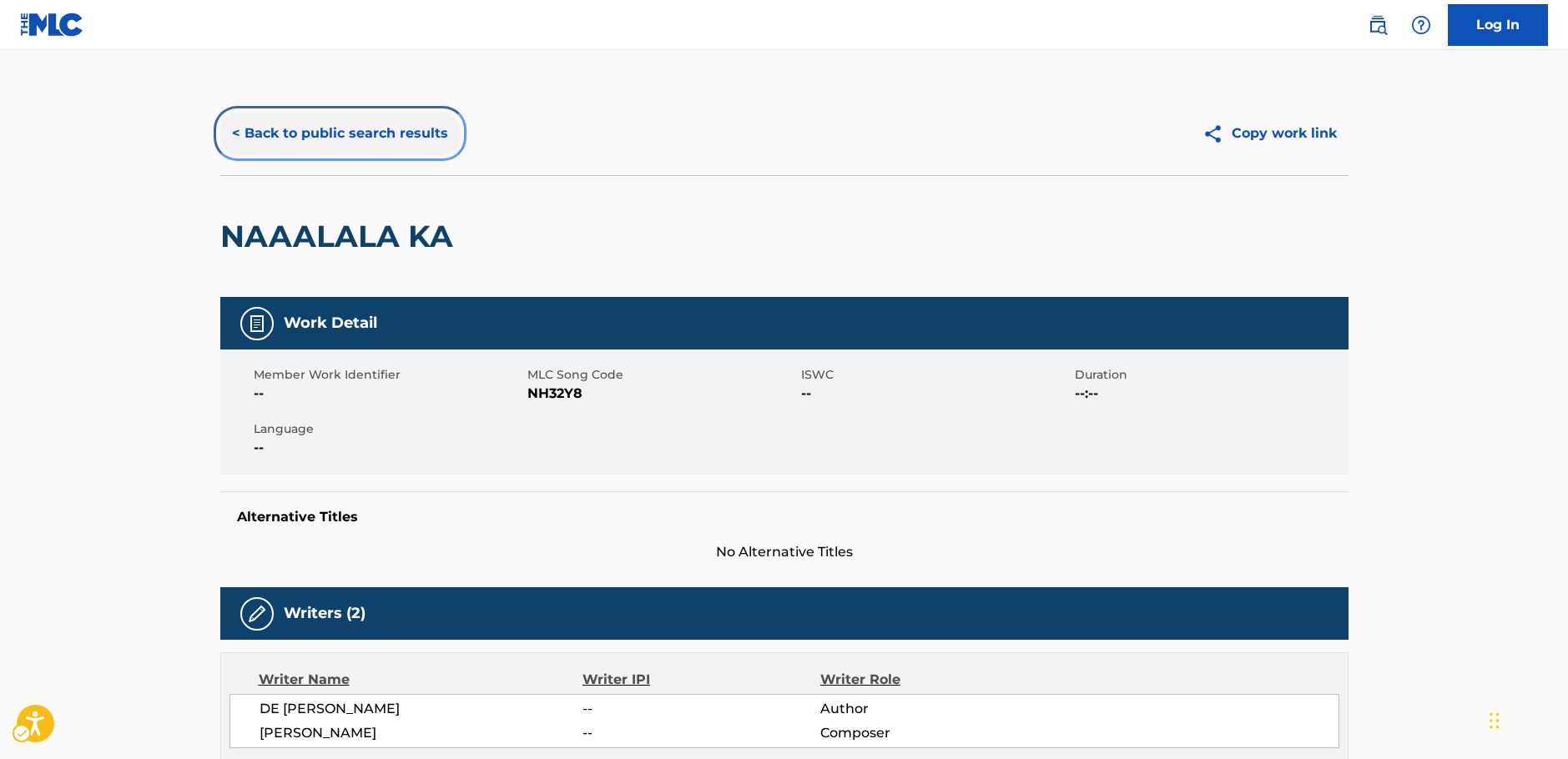
click at [363, 136] on button "< Back to public search results" at bounding box center [340, 134] width 239 height 42
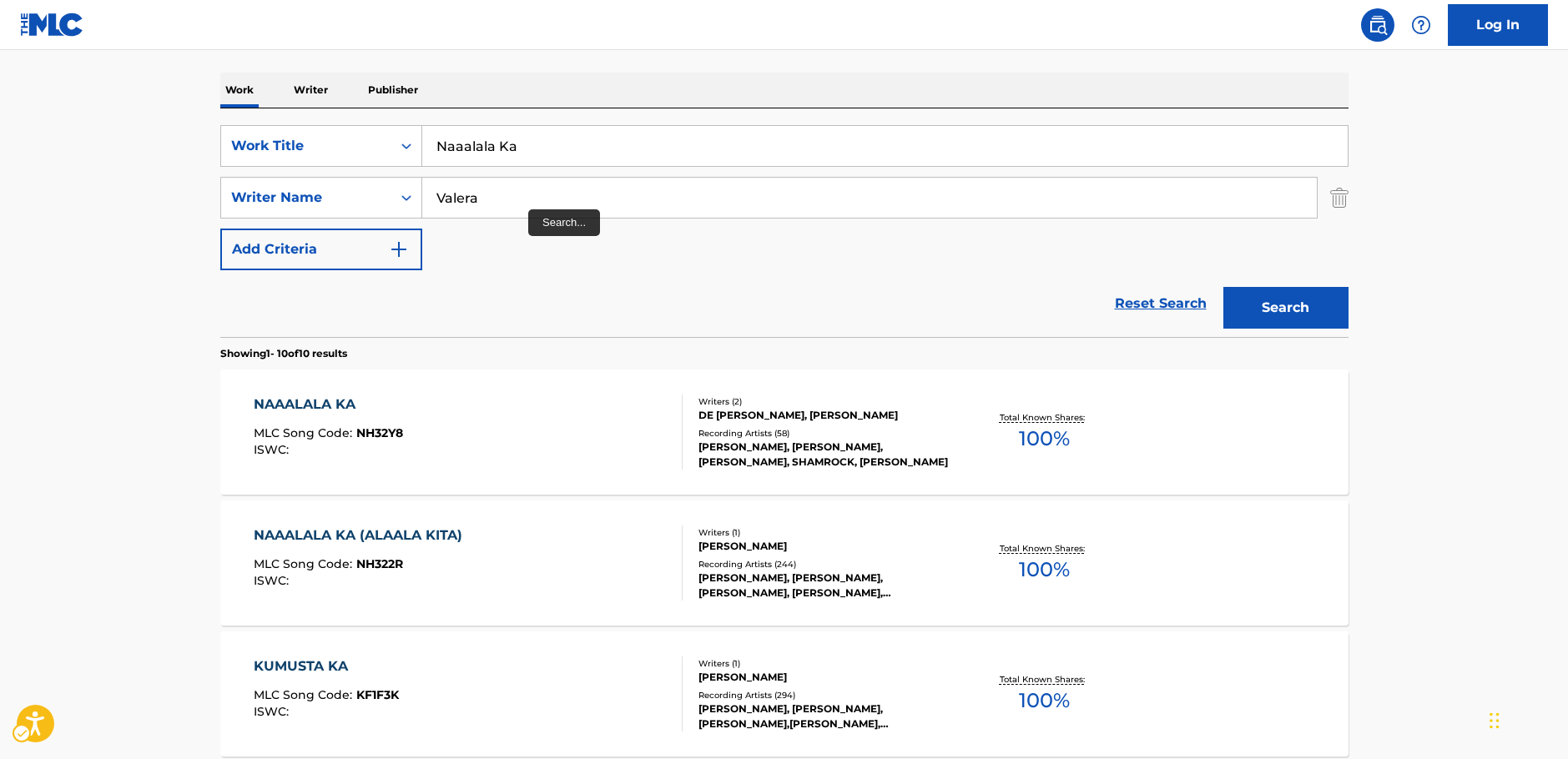
scroll to position [188, 0]
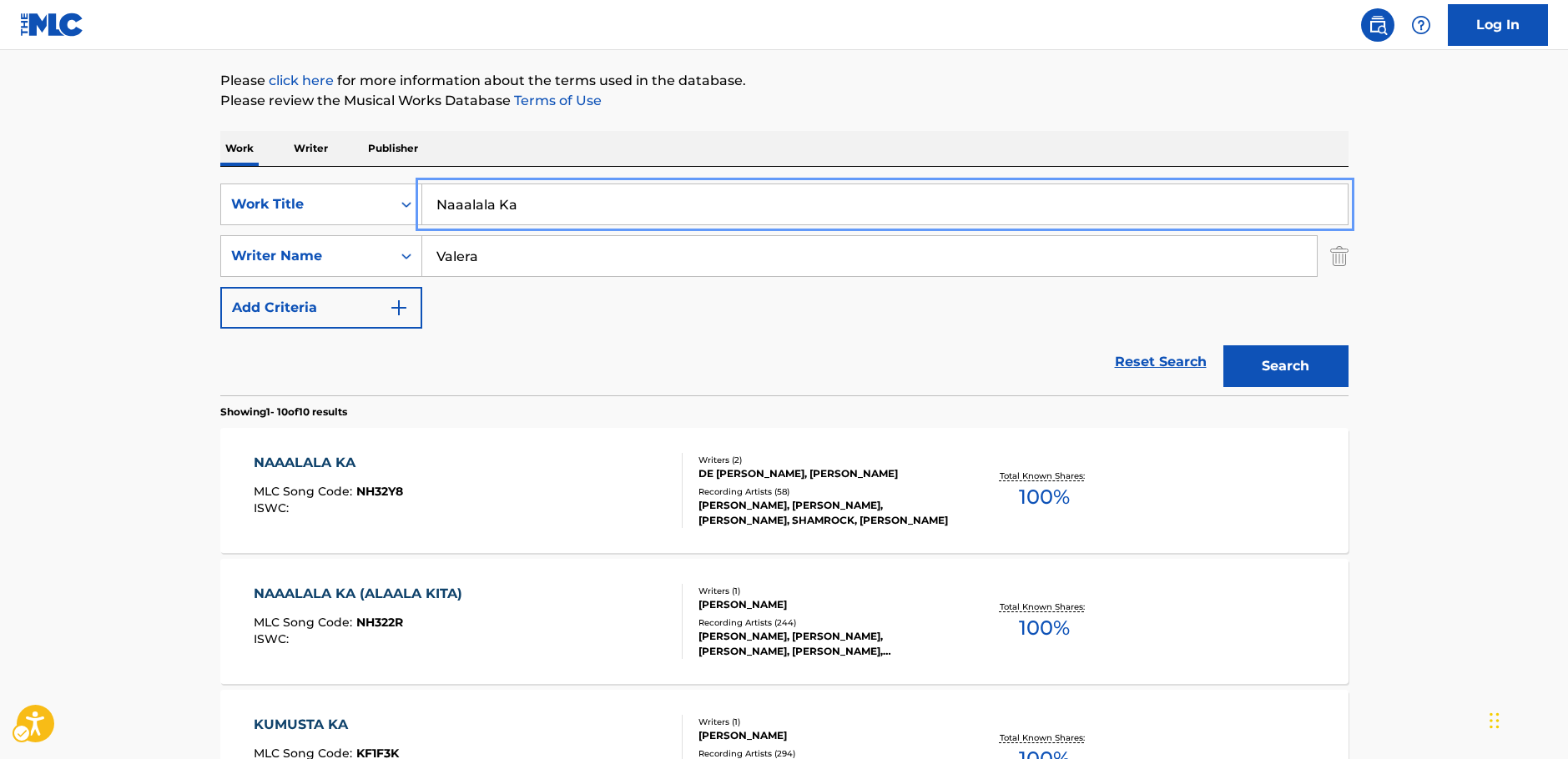
drag, startPoint x: 497, startPoint y: 210, endPoint x: 159, endPoint y: 223, distance: 338.2
click at [281, 206] on div "SearchWithCriteria249b0880-1586-4cb2-81da-d6c21857b2a1 Work Title Naaalala Ka" at bounding box center [784, 205] width 1128 height 42
paste input "Come Inside of My Heart"
type input "Come Inside of My Heart"
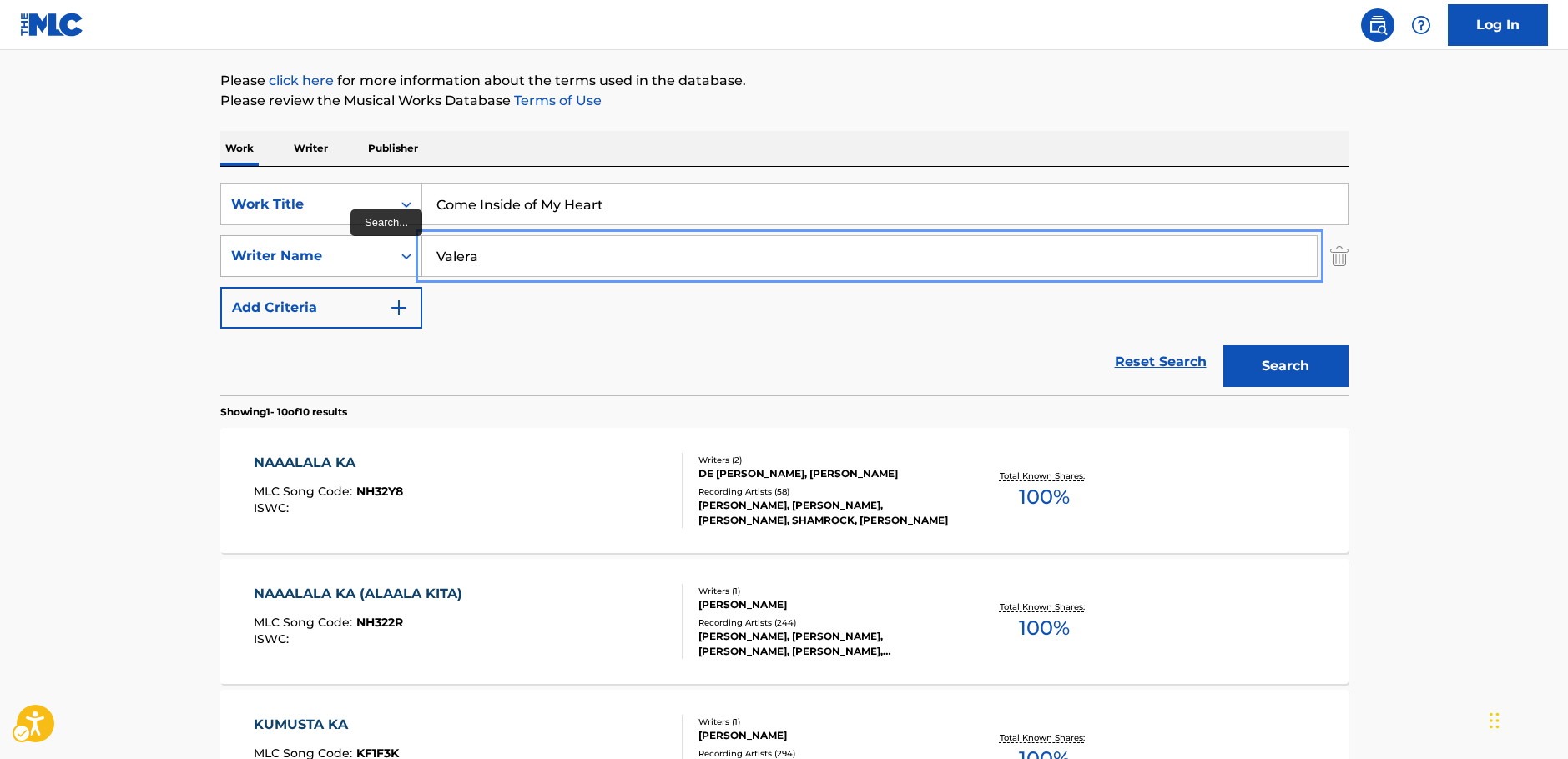
drag, startPoint x: 530, startPoint y: 258, endPoint x: 278, endPoint y: 262, distance: 252.0
click at [279, 262] on div "SearchWithCriteriac4ef90f6-0cd3-4cb7-a22f-38161a9f05c1 Writer Name [PERSON_NAME]" at bounding box center [784, 256] width 1128 height 42
type input "silonga"
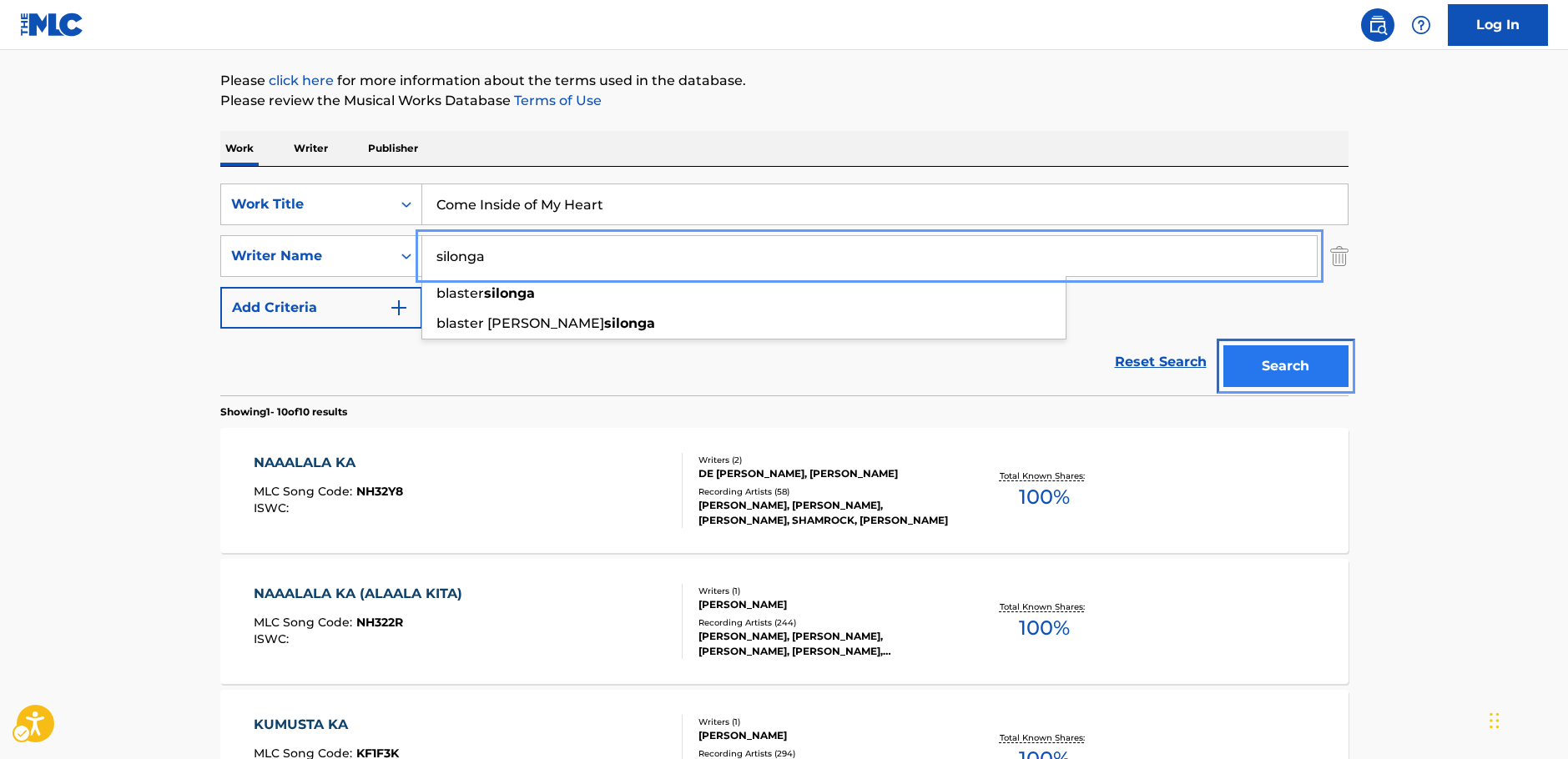
click at [1317, 376] on button "Search" at bounding box center [1286, 366] width 126 height 42
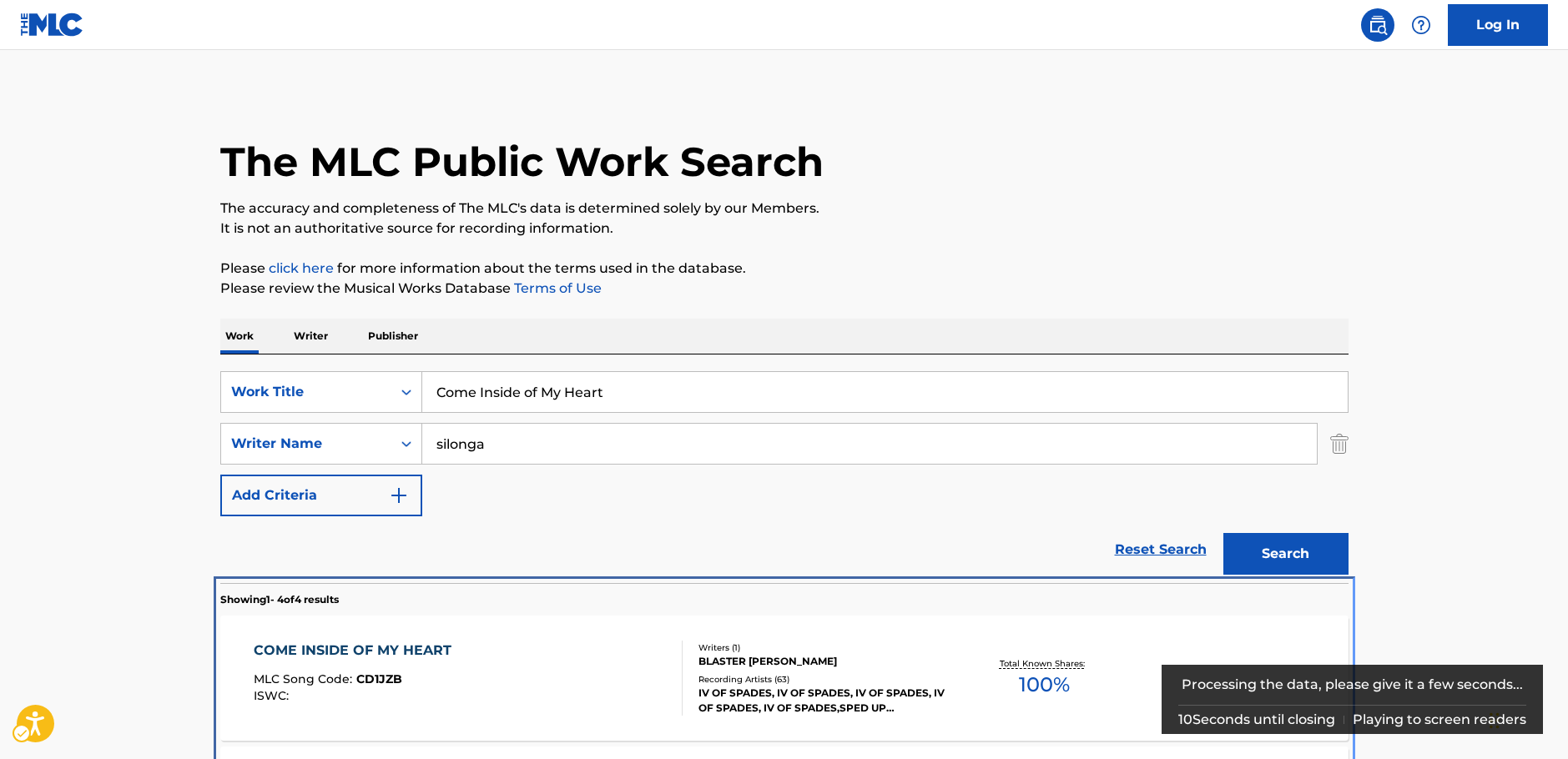
scroll to position [453, 0]
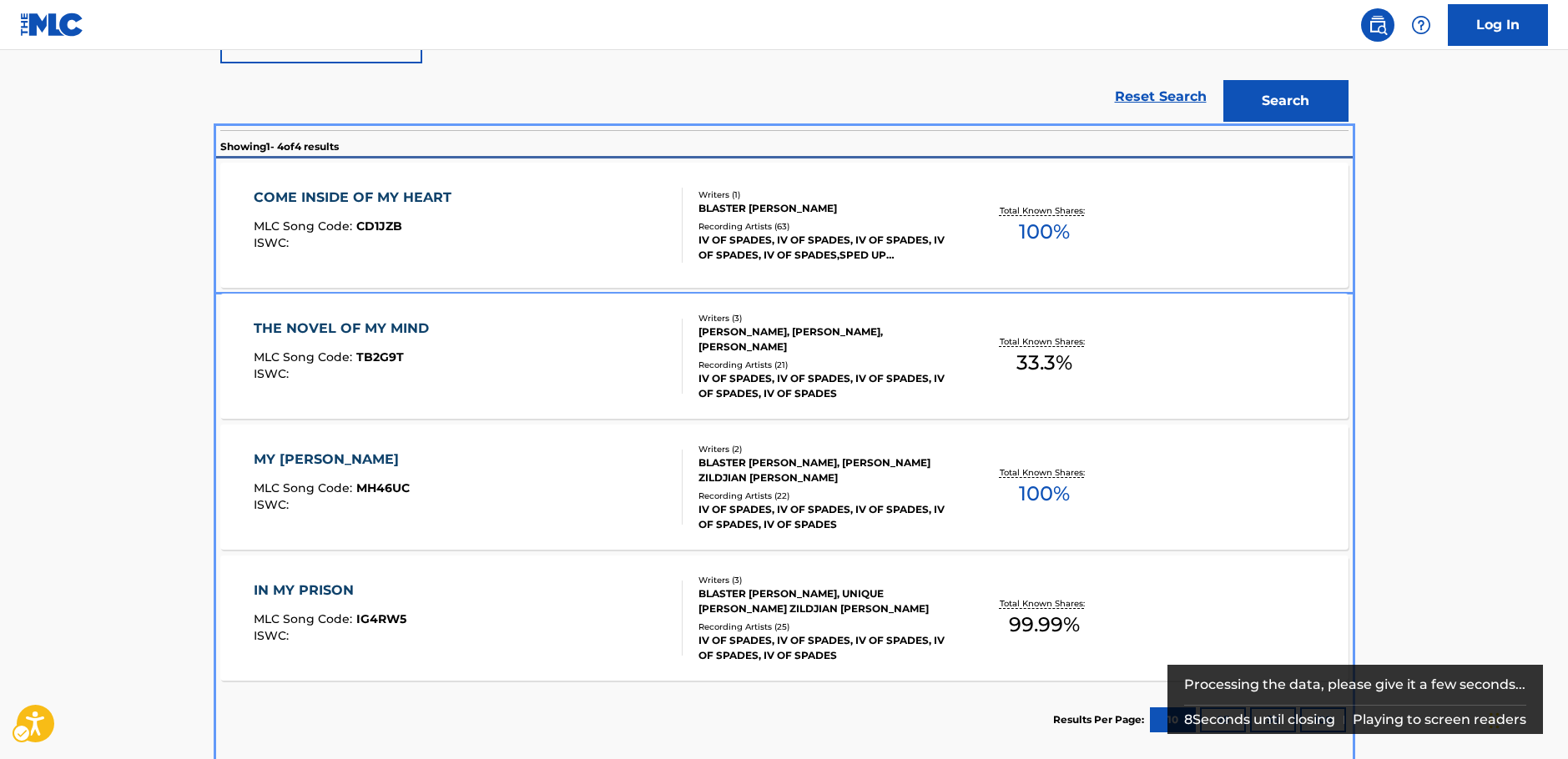
click at [417, 223] on div "MLC Song Code : CD1JZB" at bounding box center [356, 228] width 206 height 17
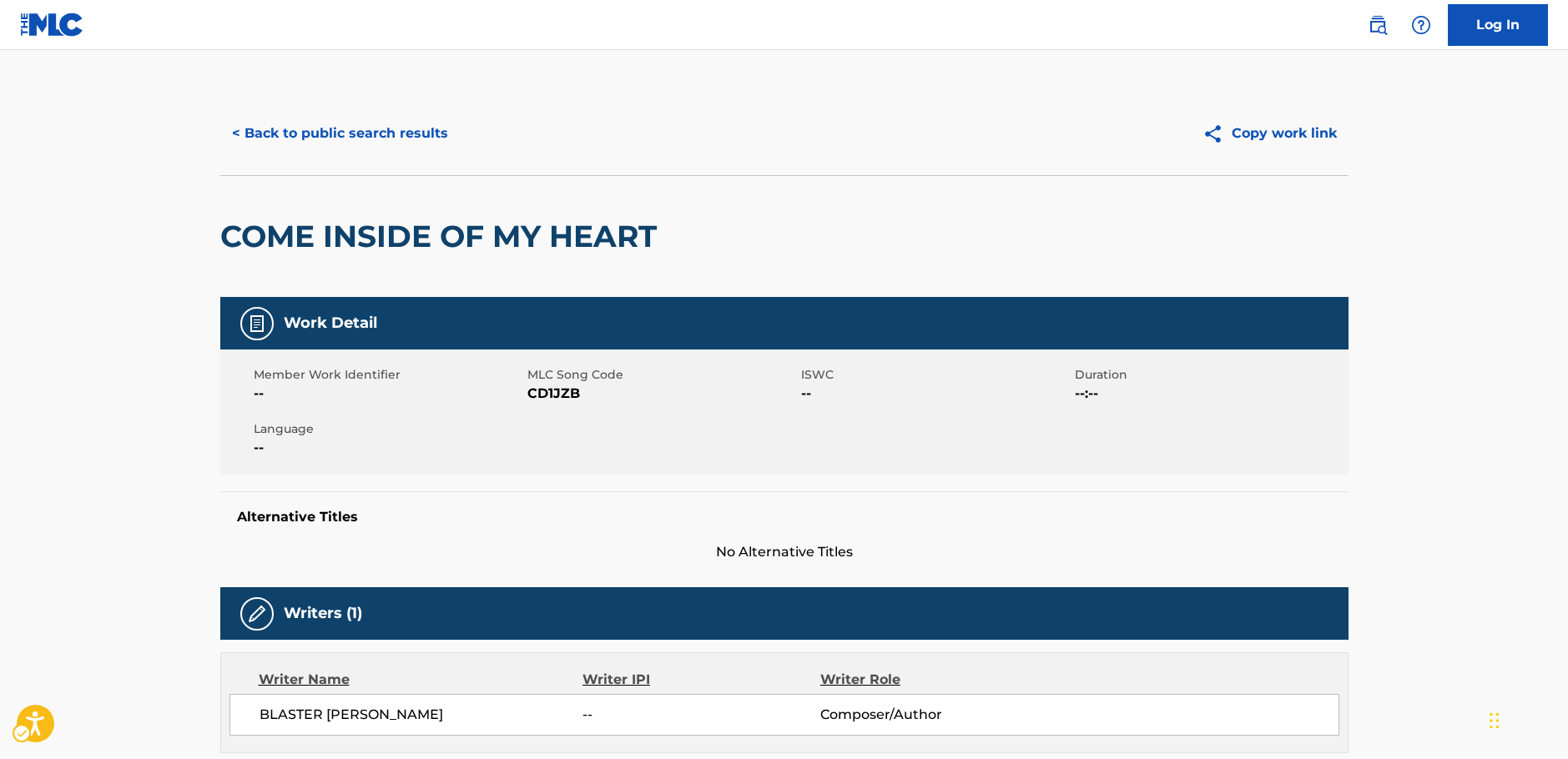
click at [540, 393] on span "MLC Song Code - CD1JZB" at bounding box center [662, 394] width 270 height 20
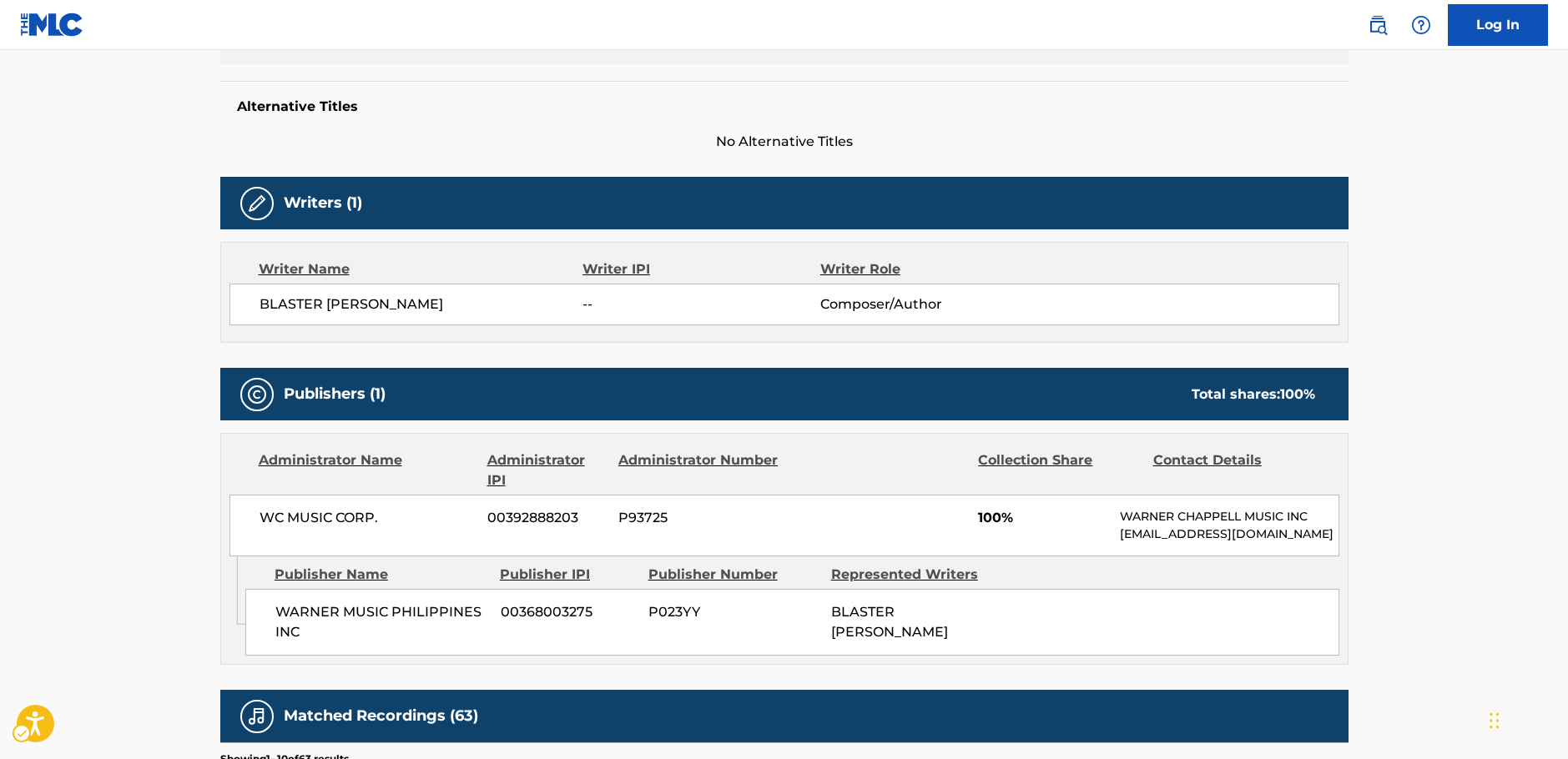
scroll to position [417, 0]
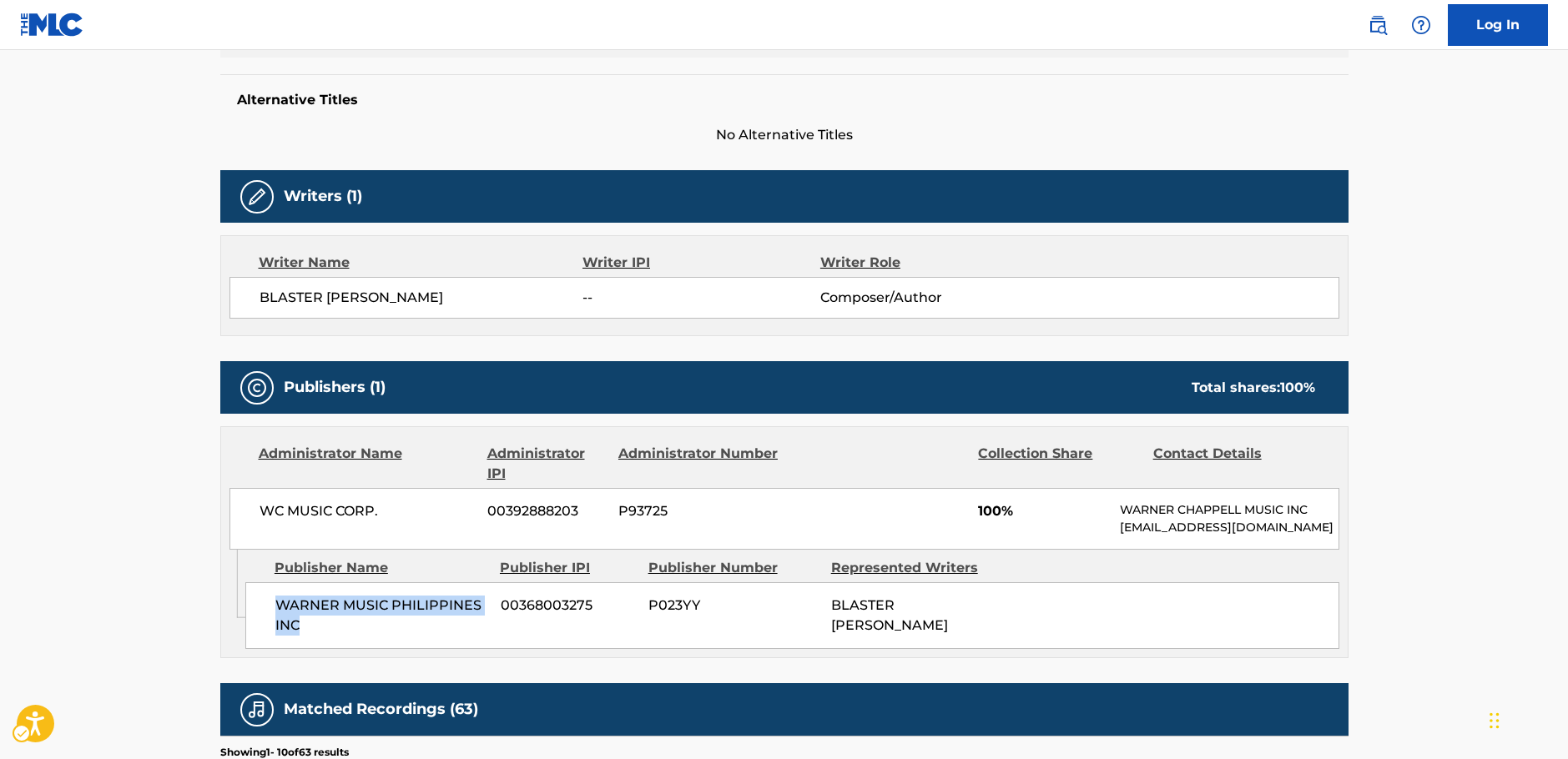
drag, startPoint x: 308, startPoint y: 647, endPoint x: 248, endPoint y: 612, distance: 69.5
click at [248, 612] on div "WARNER MUSIC PHILIPPINES INC 00368003275 P023YY BLASTER [PERSON_NAME]" at bounding box center [792, 615] width 1094 height 67
drag, startPoint x: 309, startPoint y: 509, endPoint x: 6, endPoint y: 495, distance: 303.3
click at [220, 509] on div "Administrator Name Administrator IPI Administrator Number Collection Share Cont…" at bounding box center [784, 542] width 1128 height 232
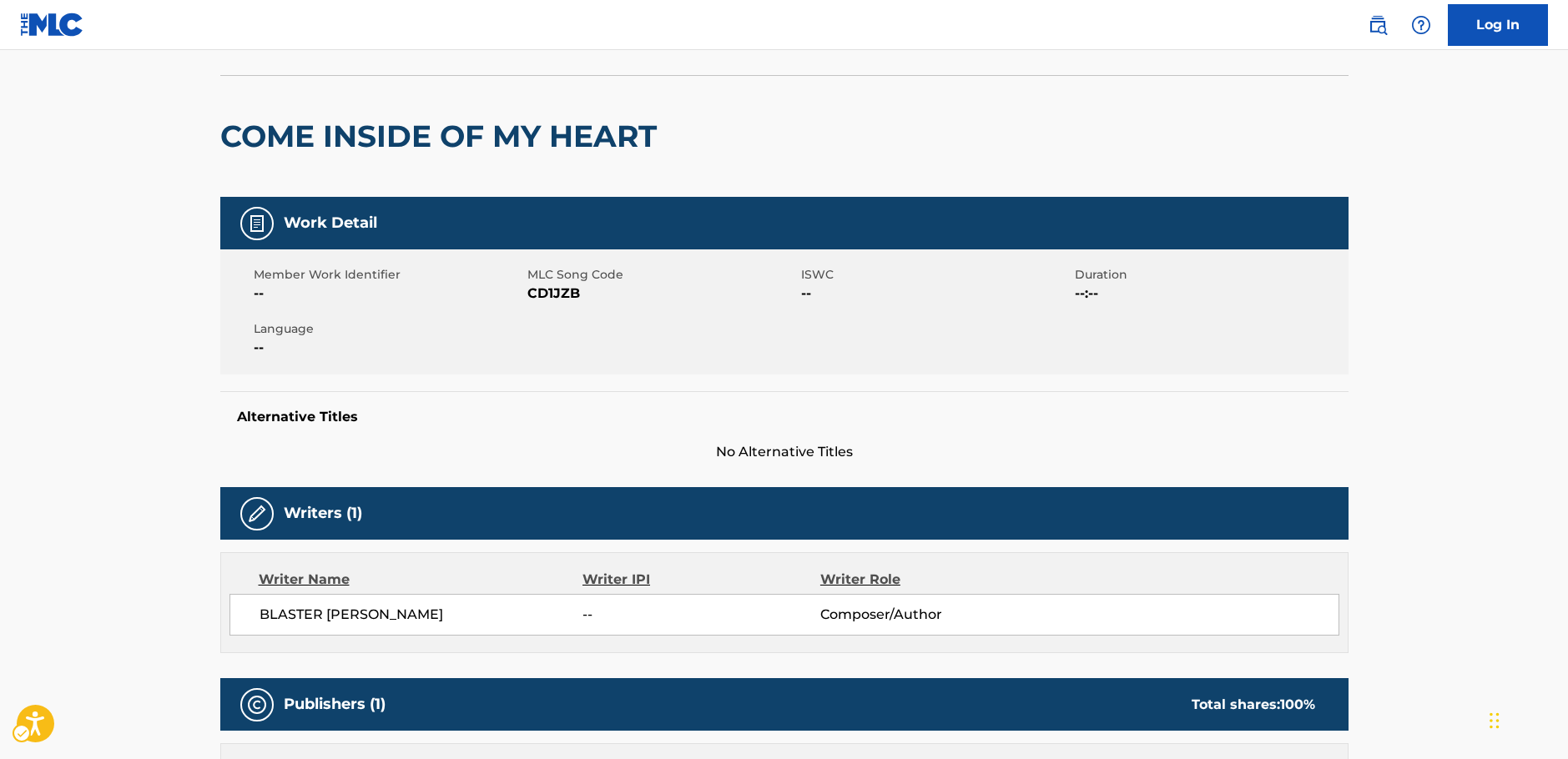
scroll to position [0, 0]
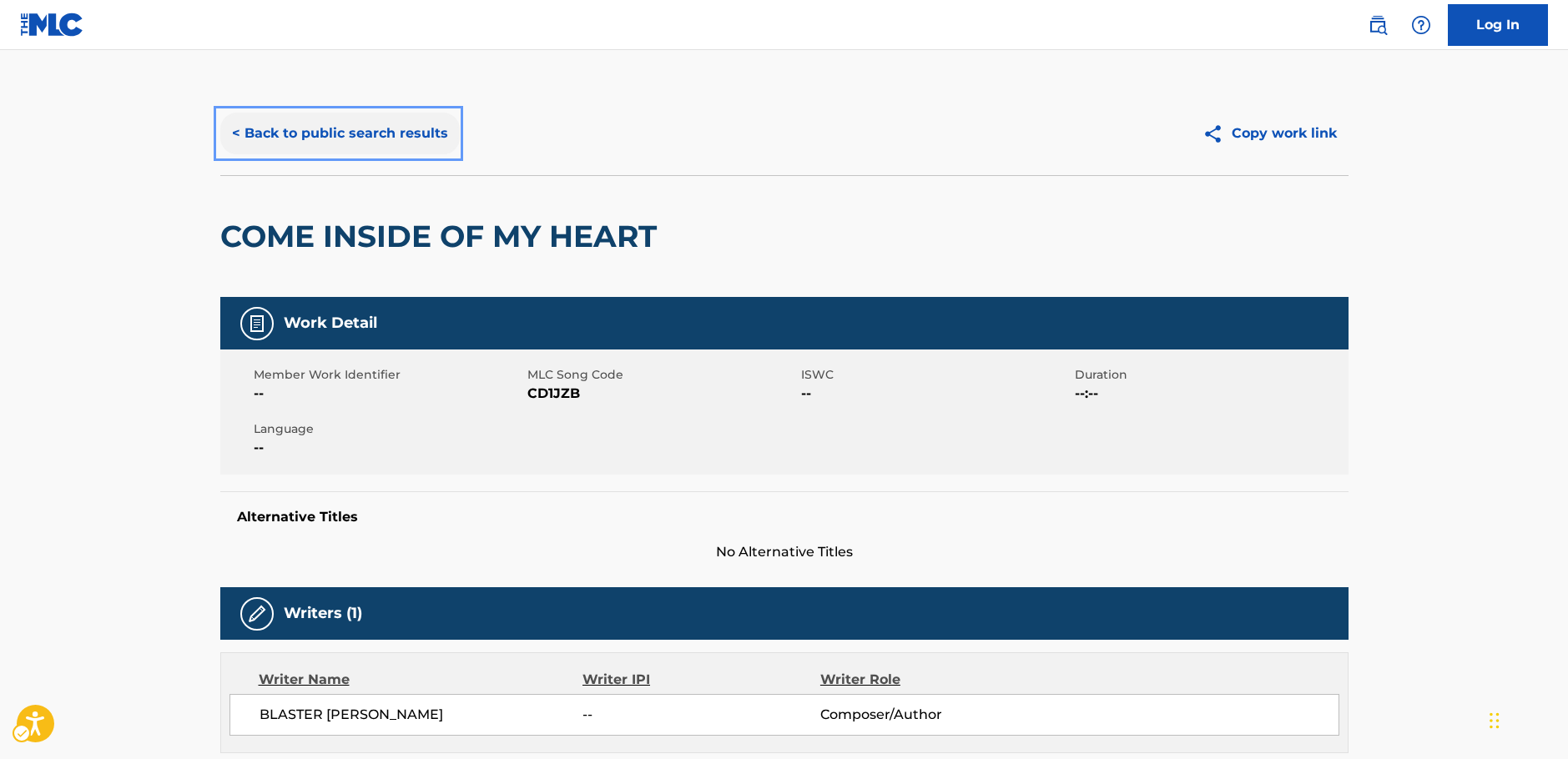
click at [342, 136] on button "< Back to public search results" at bounding box center [340, 134] width 239 height 42
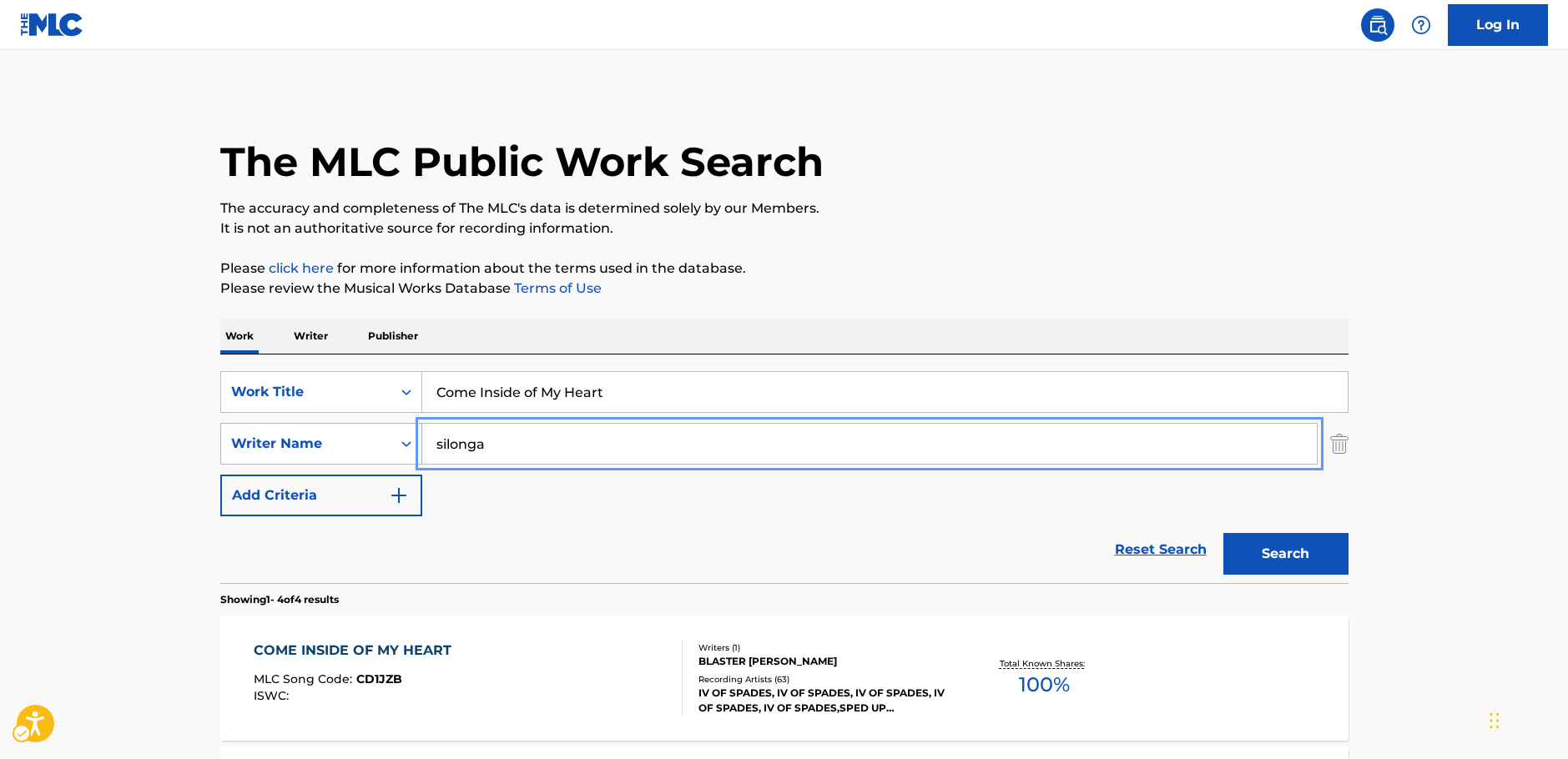
drag, startPoint x: 495, startPoint y: 446, endPoint x: 418, endPoint y: 441, distance: 77.2
click at [363, 464] on div "SearchWithCriteriac4ef90f6-0cd3-4cb7-a22f-38161a9f05c1 Writer Name [PERSON_NAME]" at bounding box center [784, 444] width 1128 height 42
paste input "[PERSON_NAME]"
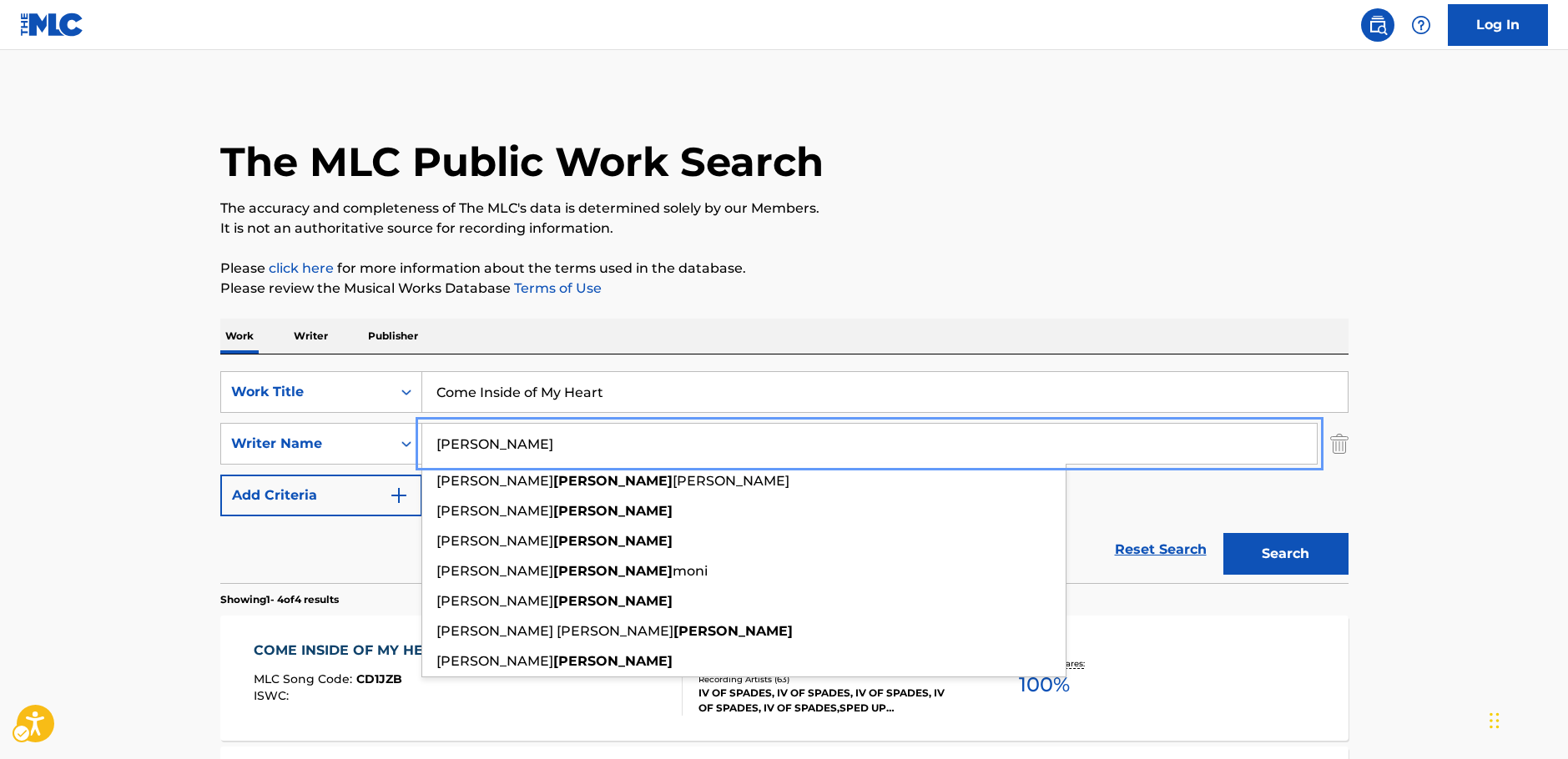
type input "[PERSON_NAME]"
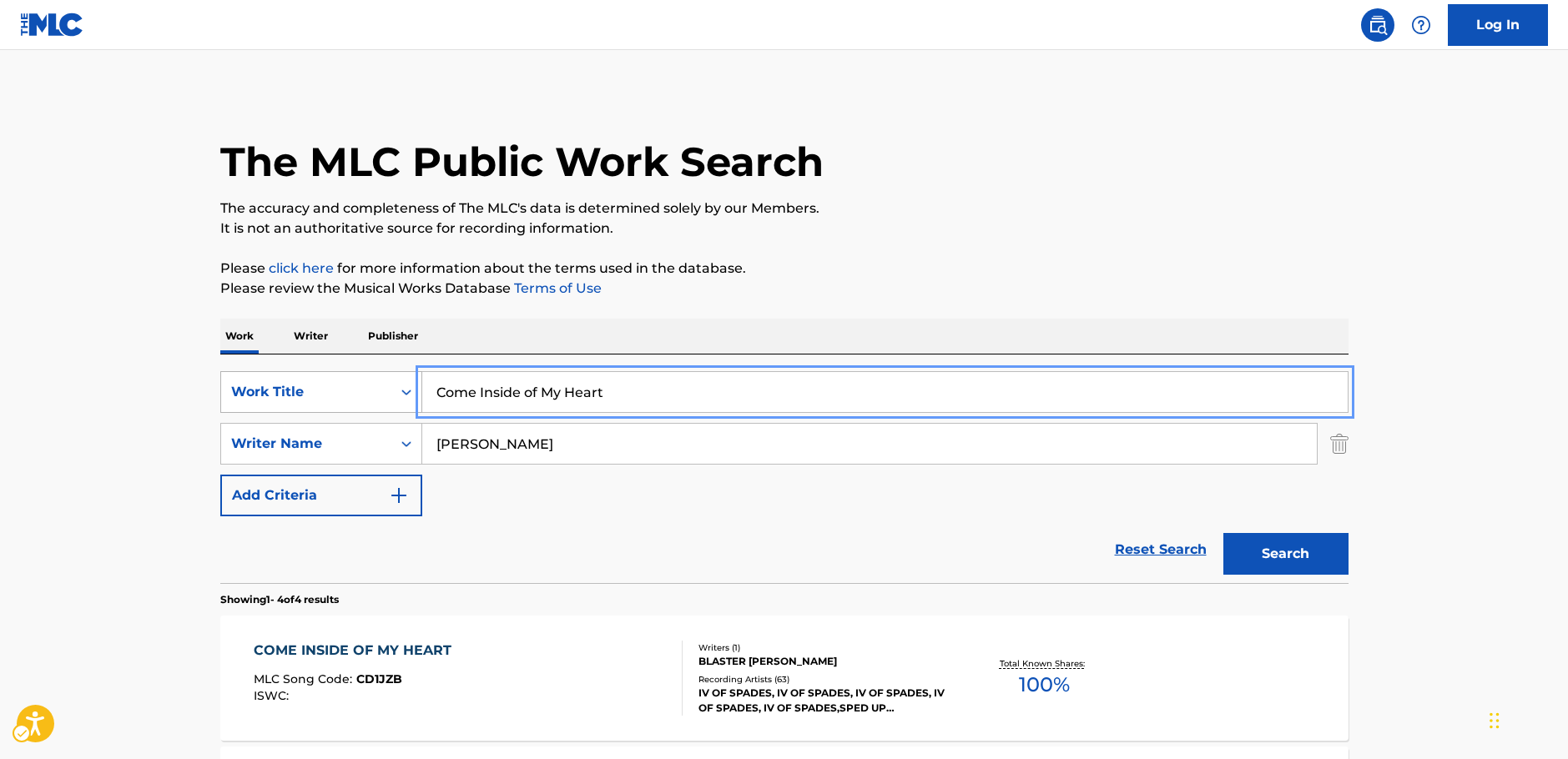
drag, startPoint x: 570, startPoint y: 384, endPoint x: 220, endPoint y: 391, distance: 350.1
click at [220, 391] on div "SearchWithCriteria249b0880-1586-4cb2-81da-d6c21857b2a1 Work Title Come Inside o…" at bounding box center [784, 393] width 1128 height 42
paste input "Autumn"
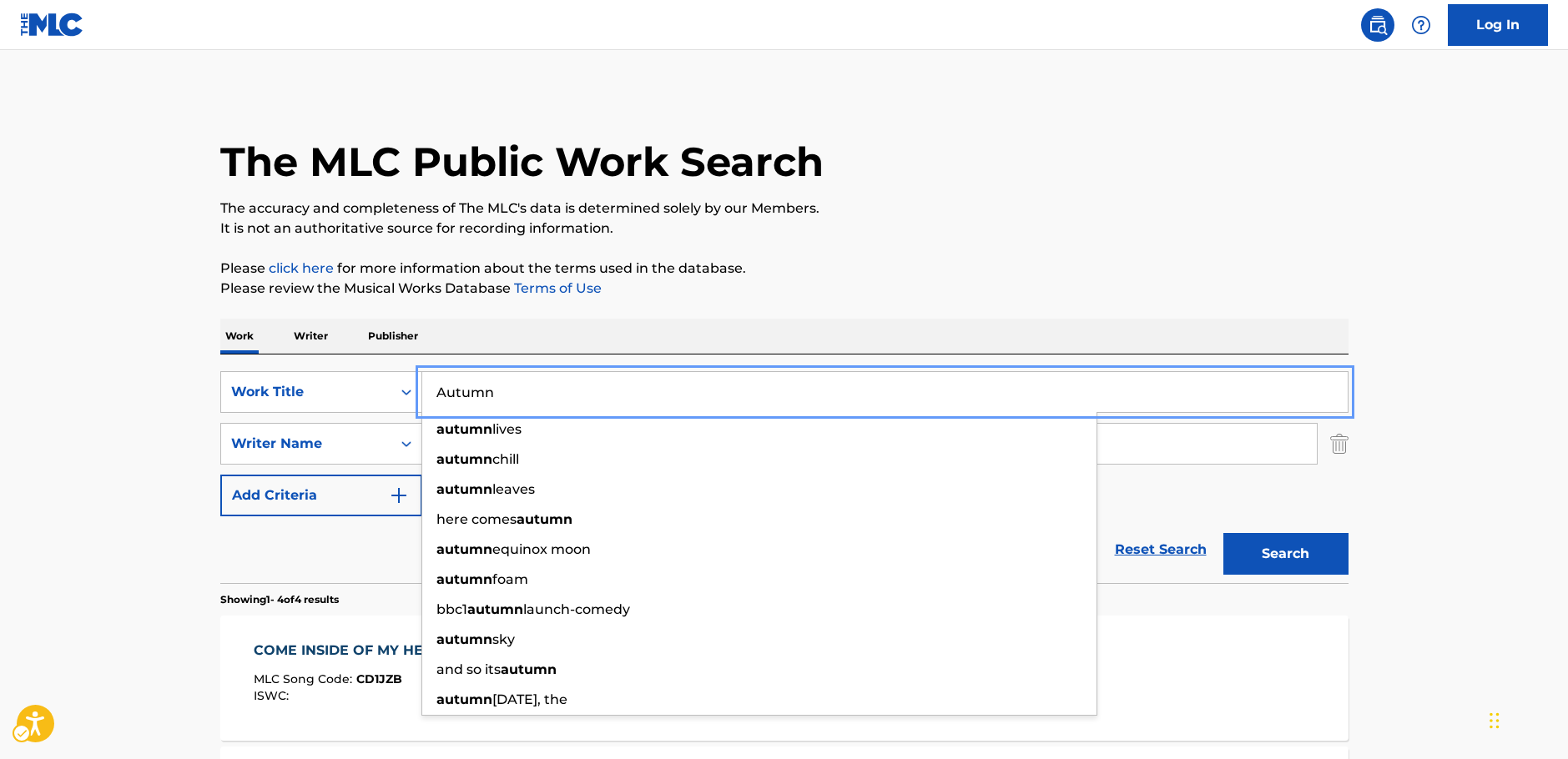
type input "Autumn"
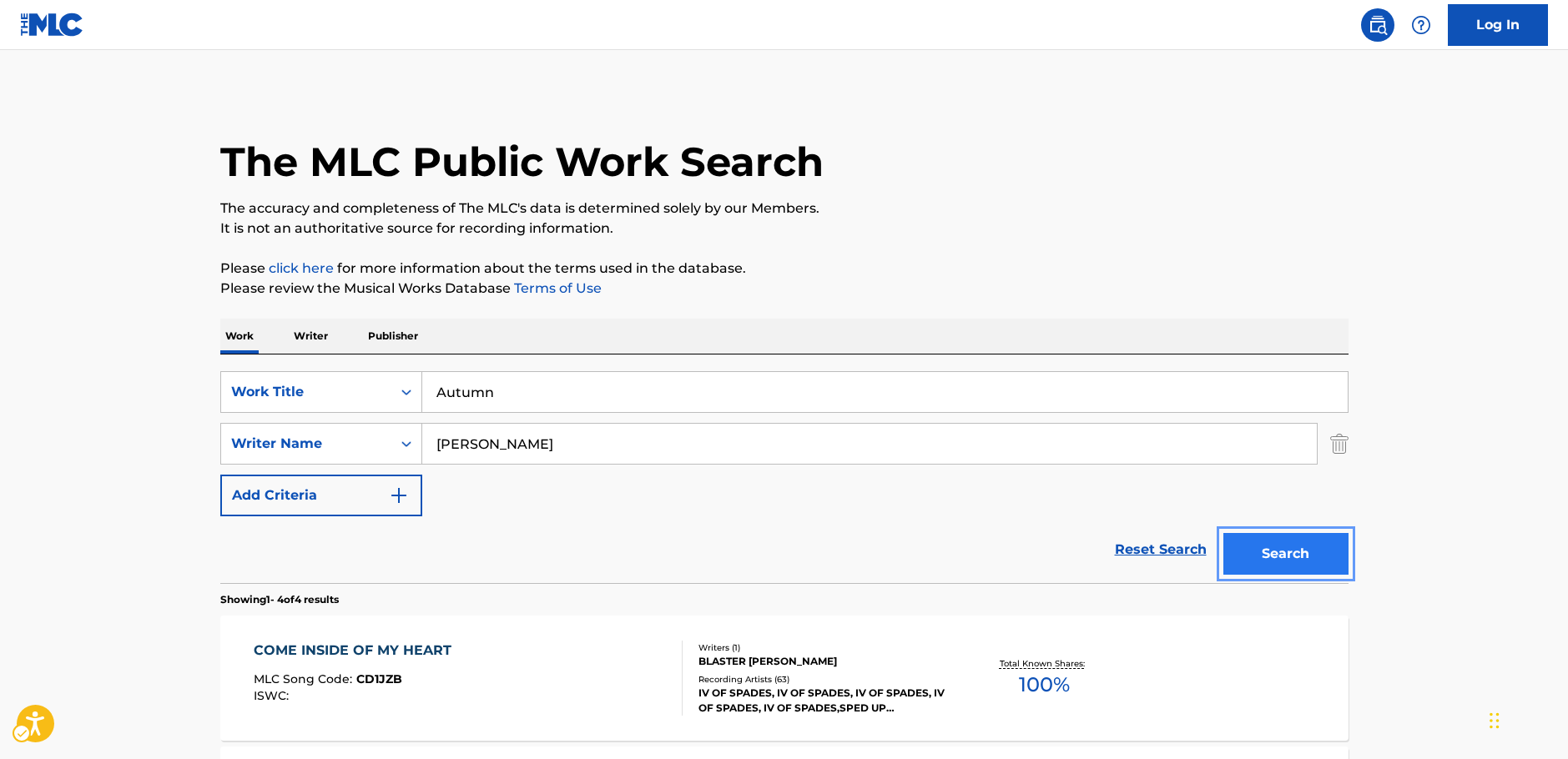
click at [1260, 548] on button "Search" at bounding box center [1286, 554] width 126 height 42
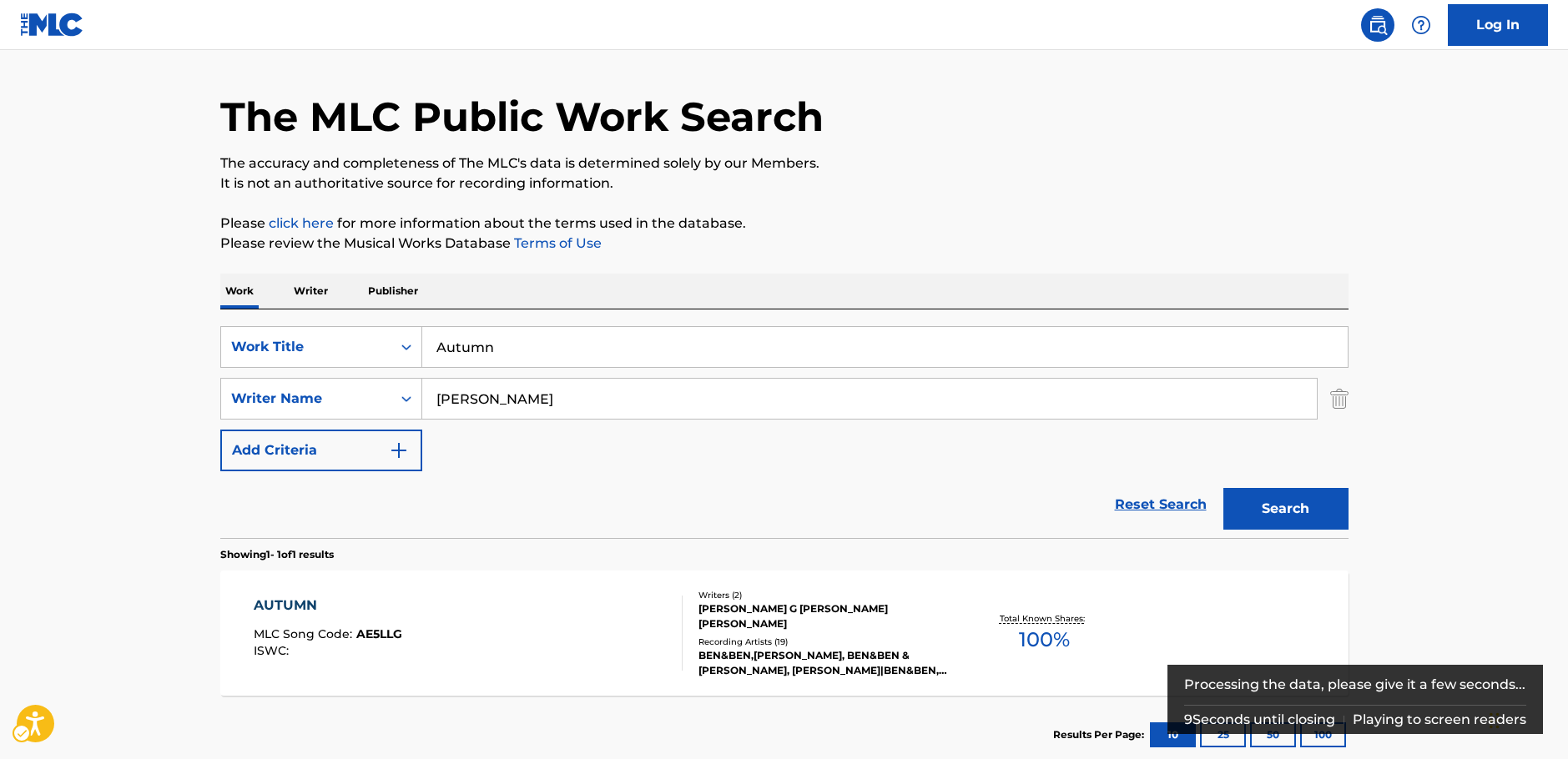
scroll to position [83, 0]
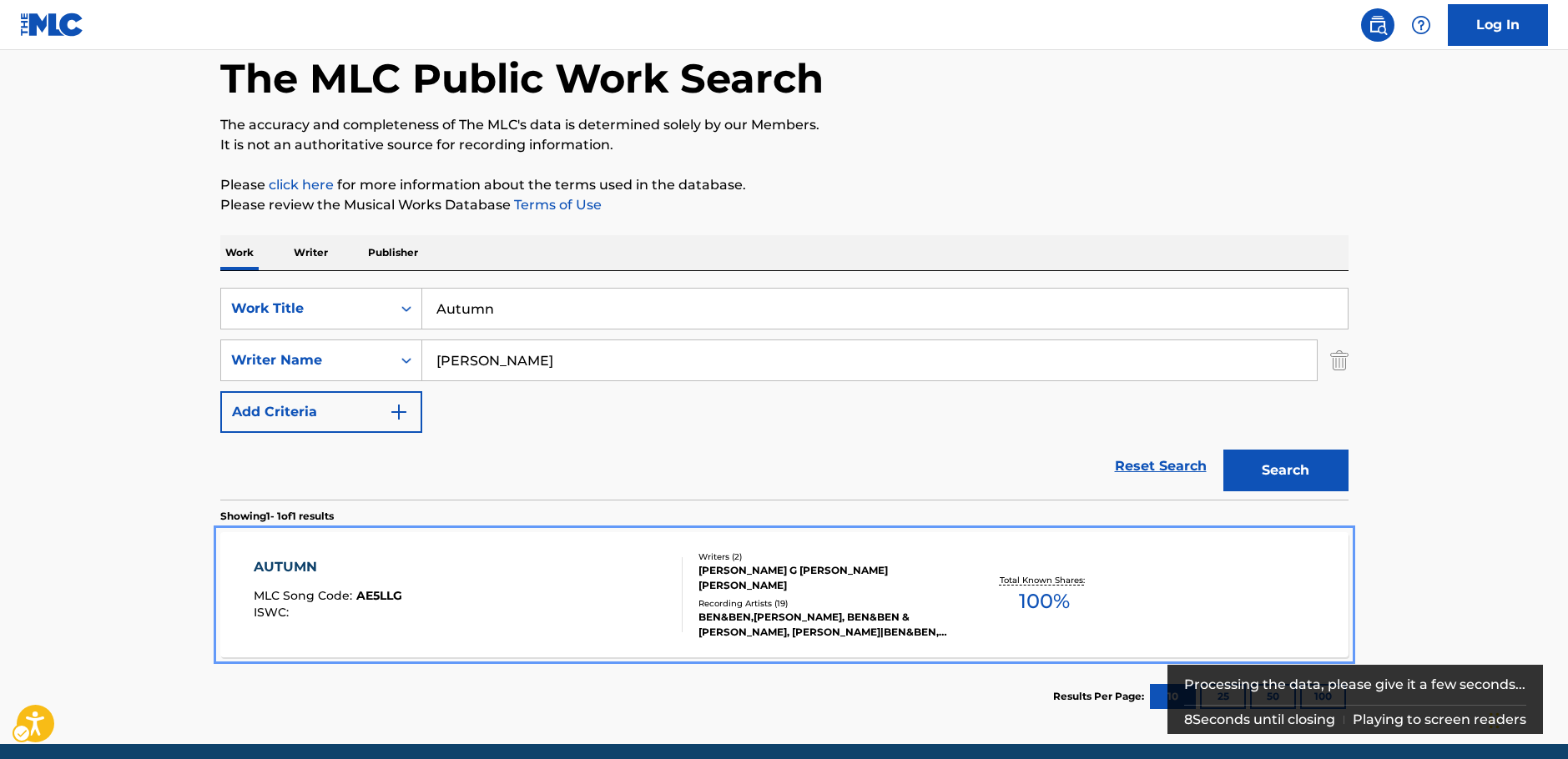
click at [490, 599] on div "AUTUMN MLC Song Code : AE5LLG ISWC :" at bounding box center [468, 595] width 429 height 75
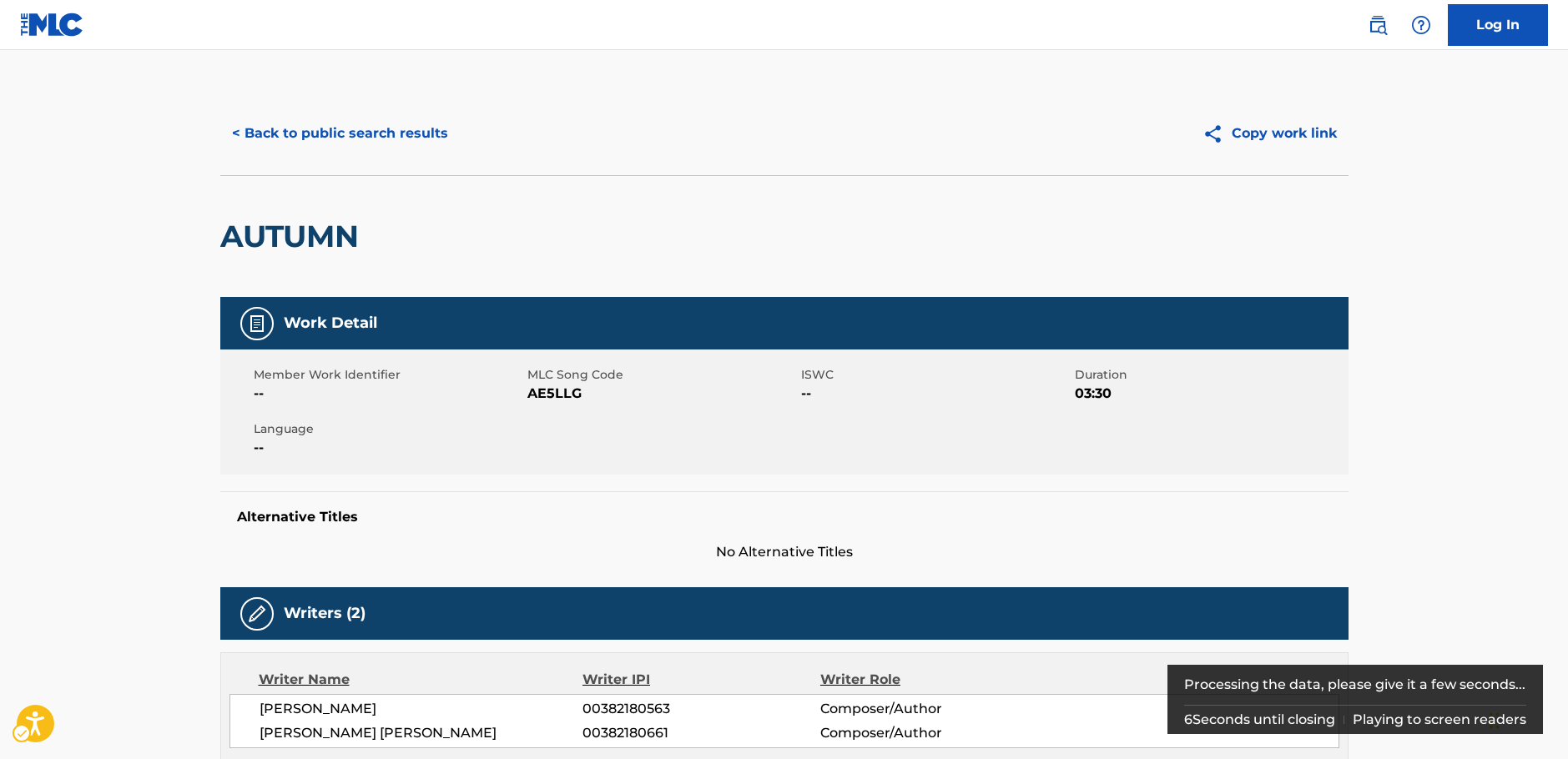
click at [549, 400] on span "MLC Song Code - AE5LLG" at bounding box center [662, 394] width 270 height 20
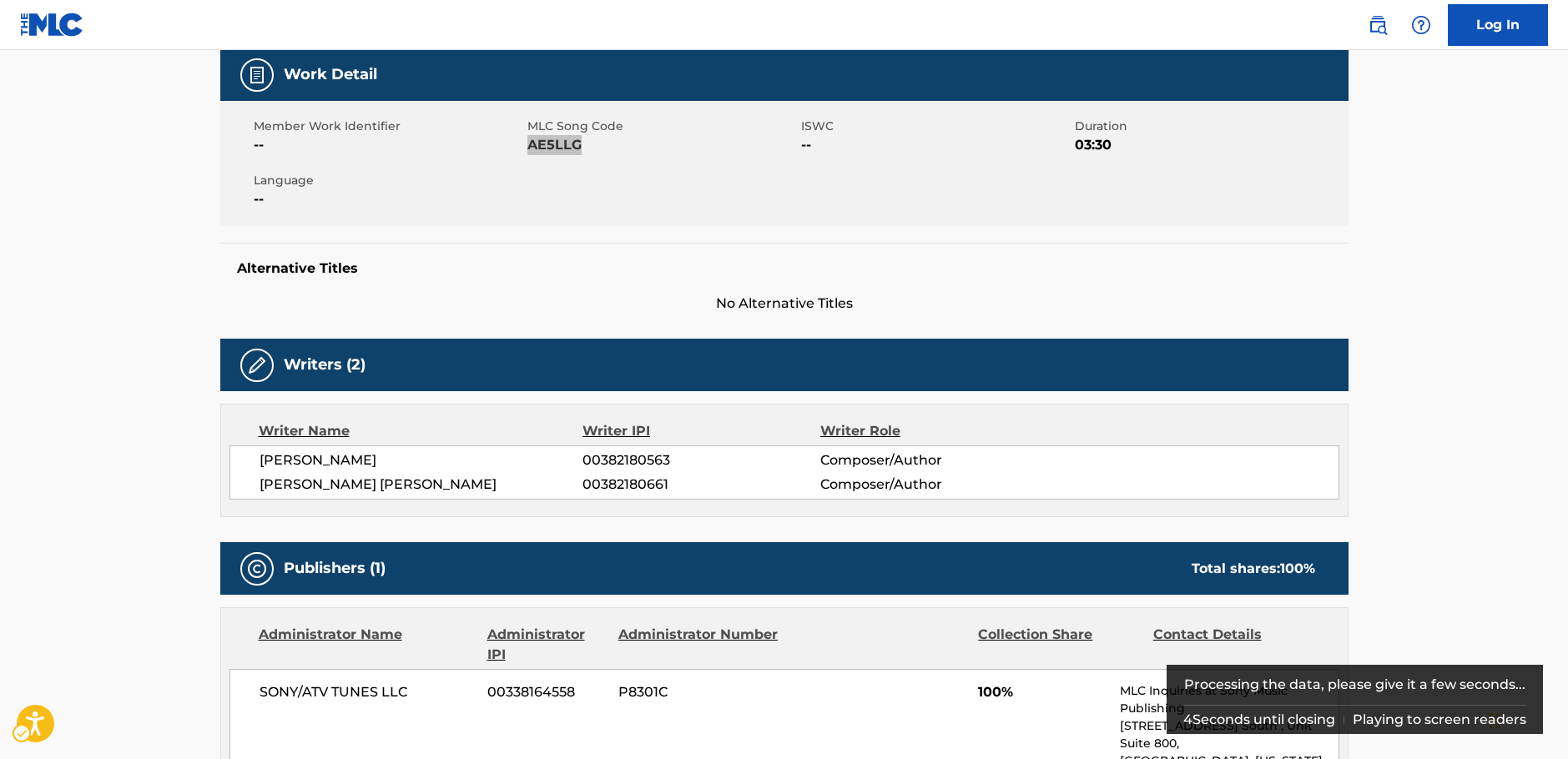
scroll to position [250, 0]
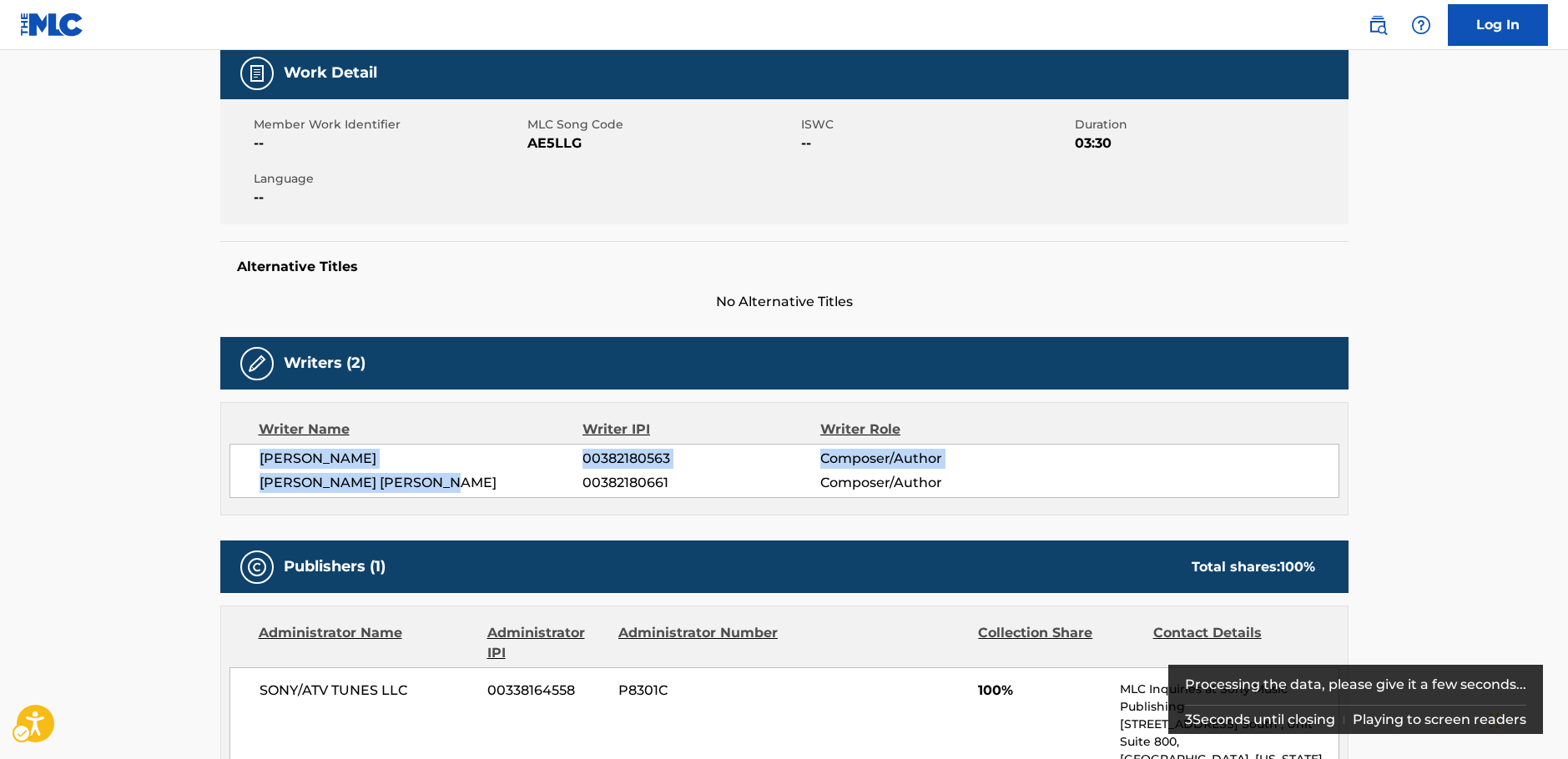
drag, startPoint x: 457, startPoint y: 489, endPoint x: 765, endPoint y: 208, distance: 416.9
click at [248, 452] on div "[PERSON_NAME] 00382180563 Composer/Author [PERSON_NAME] [PERSON_NAME] 003821806…" at bounding box center [784, 471] width 1110 height 54
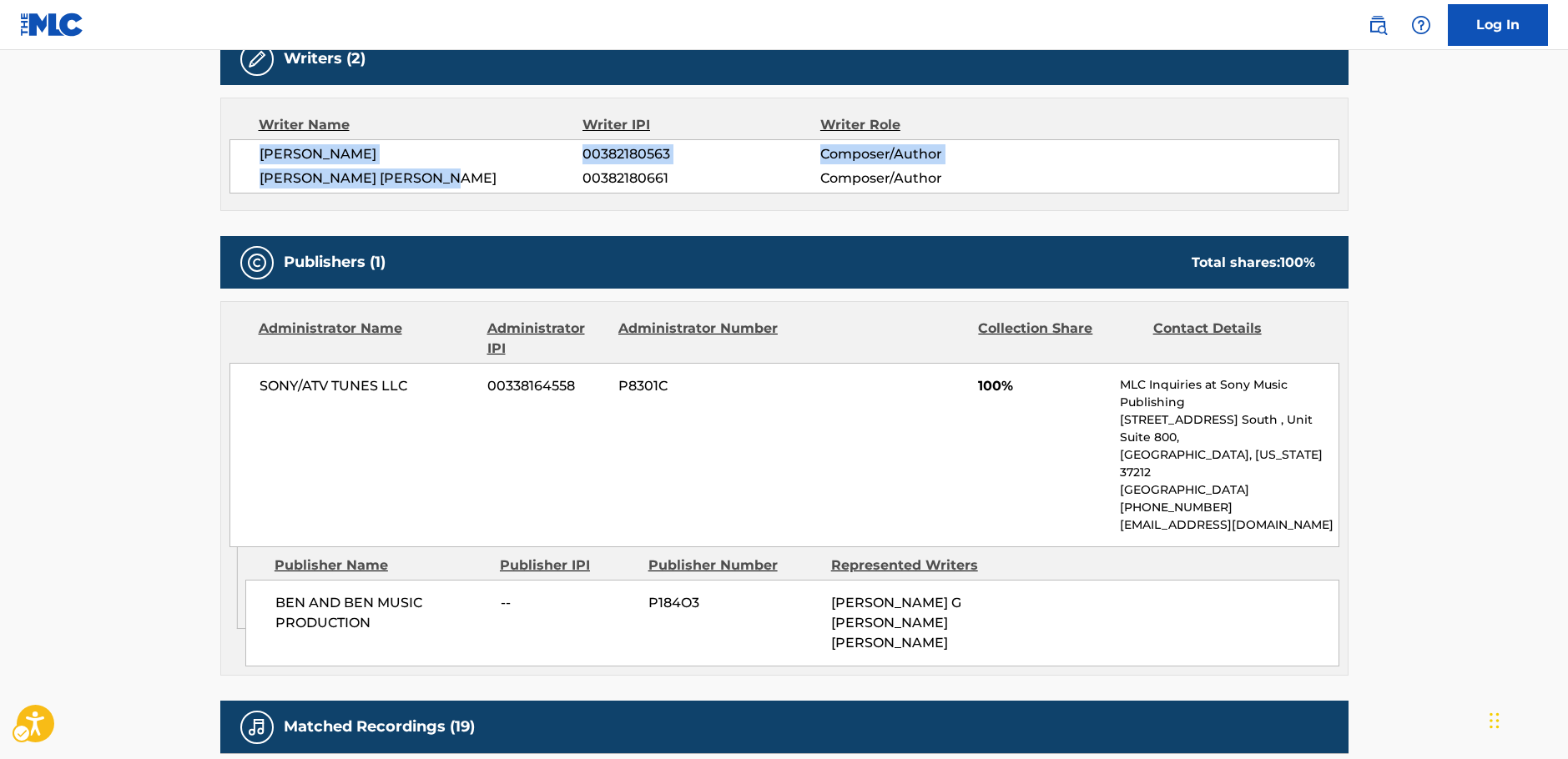
scroll to position [584, 0]
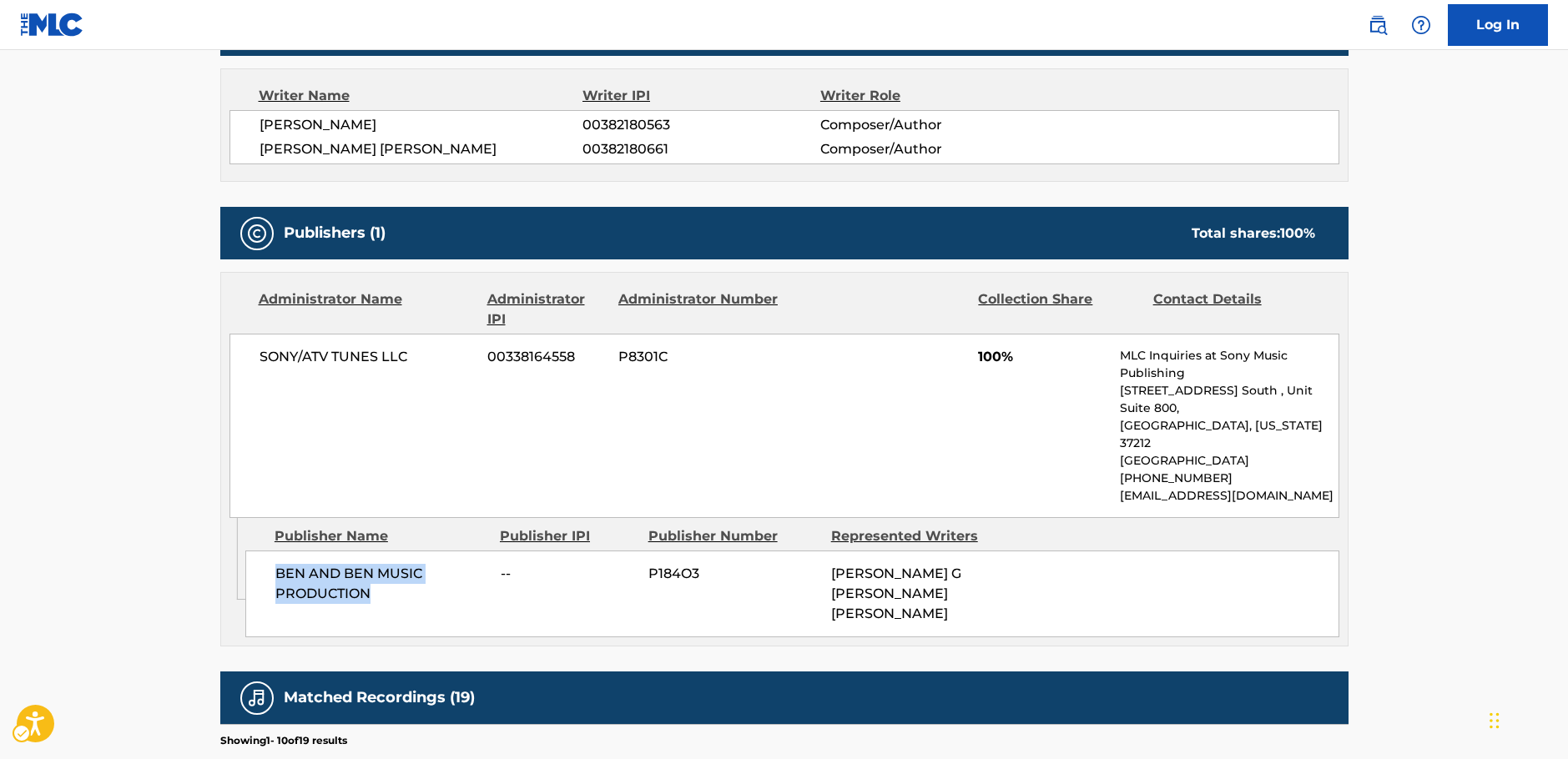
drag, startPoint x: 374, startPoint y: 563, endPoint x: 269, endPoint y: 543, distance: 106.9
click at [269, 551] on div "BEN AND BEN MUSIC PRODUCTION -- P184O3 [PERSON_NAME] G [PERSON_NAME] [PERSON_NA…" at bounding box center [792, 594] width 1094 height 87
drag, startPoint x: 416, startPoint y: 355, endPoint x: 250, endPoint y: 366, distance: 166.4
click at [250, 366] on div "SONY/ATV TUNES LLC 00338164558 P8301C 100% MLC Inquiries at Sony Music Publishi…" at bounding box center [784, 425] width 1110 height 184
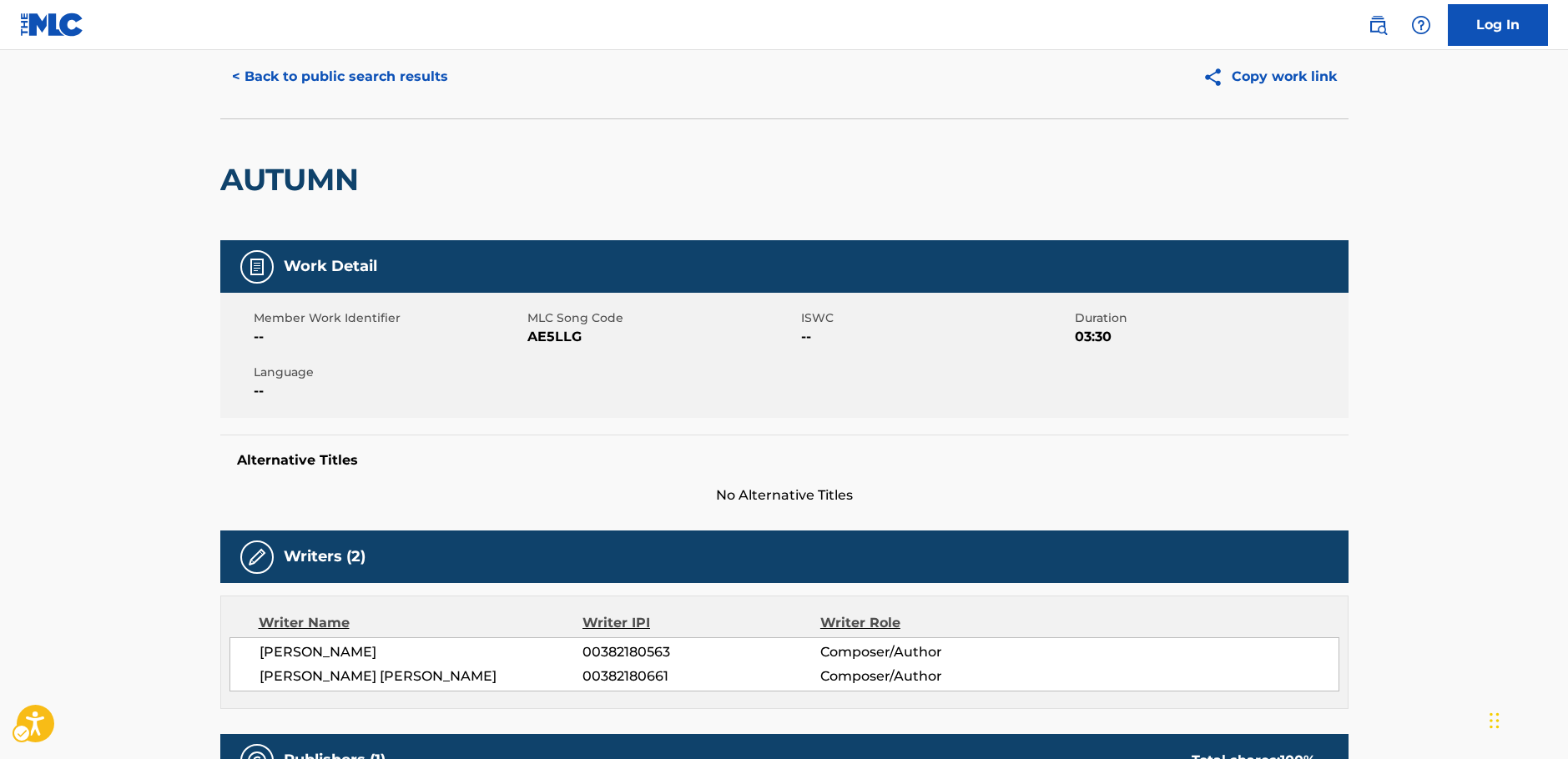
scroll to position [0, 0]
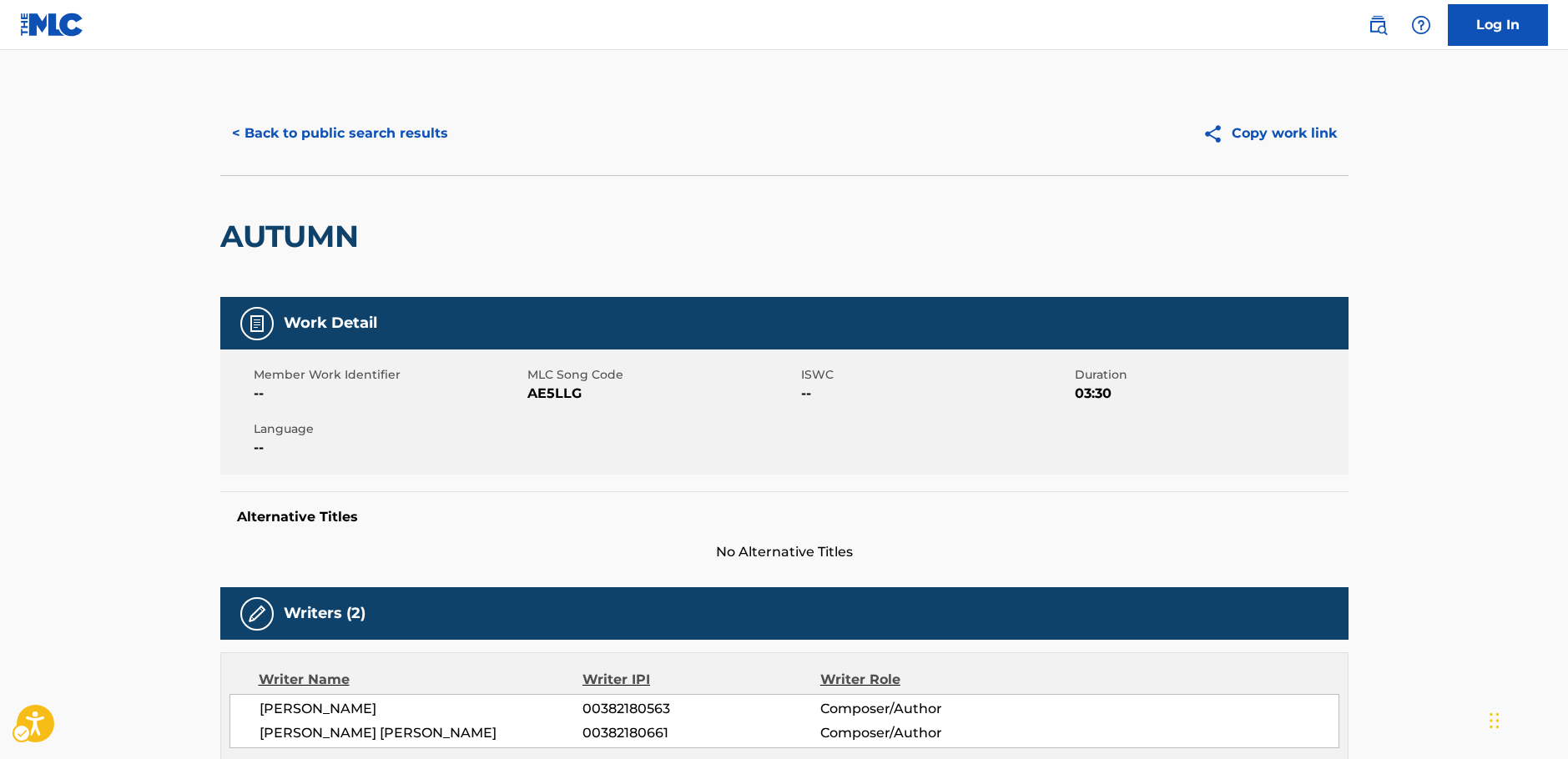
drag, startPoint x: 100, startPoint y: 512, endPoint x: 136, endPoint y: 566, distance: 64.9
drag, startPoint x: 71, startPoint y: 502, endPoint x: 104, endPoint y: 548, distance: 56.6
click at [353, 134] on button "< Back to public search results" at bounding box center [340, 134] width 239 height 42
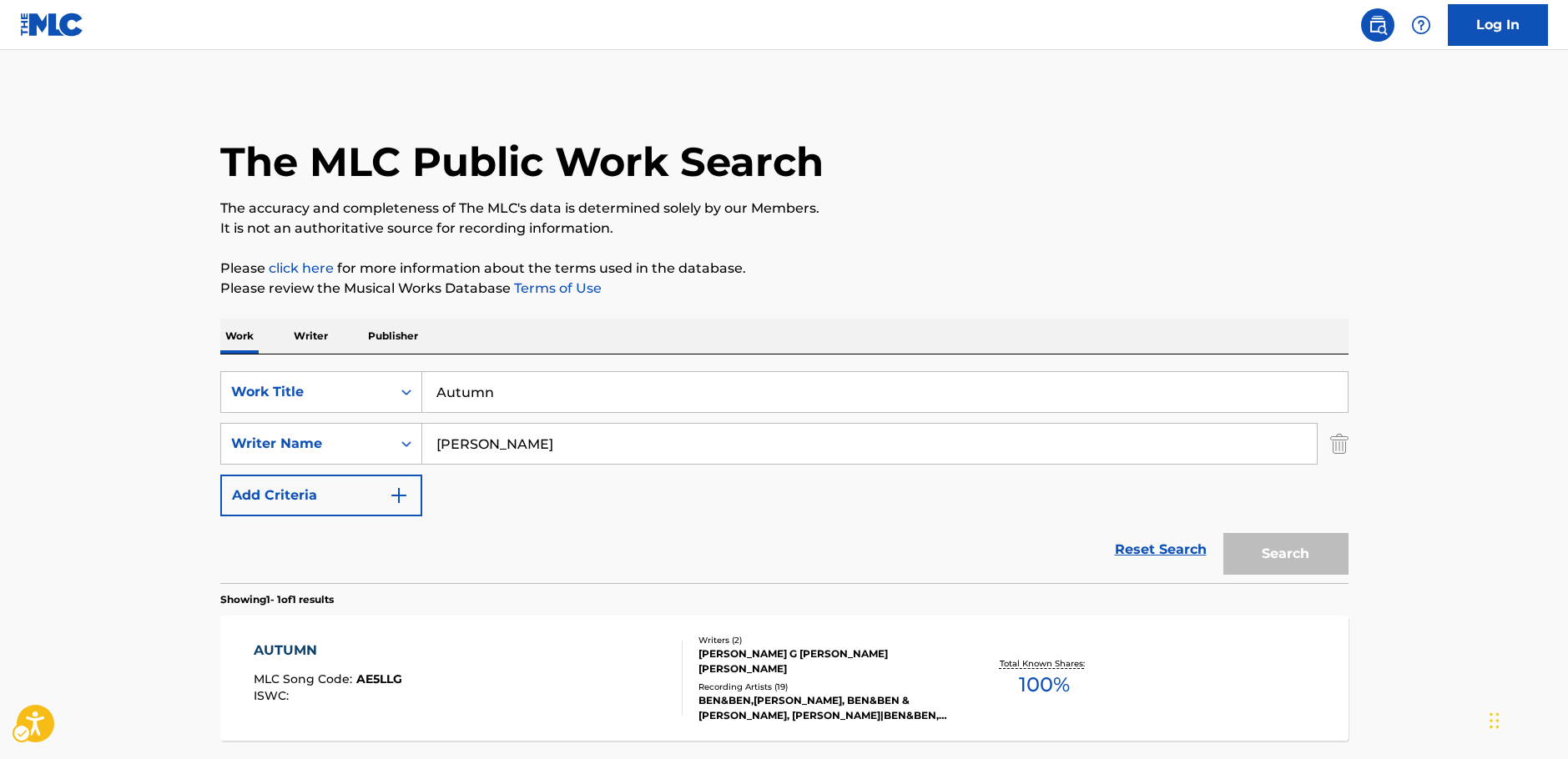
scroll to position [53, 0]
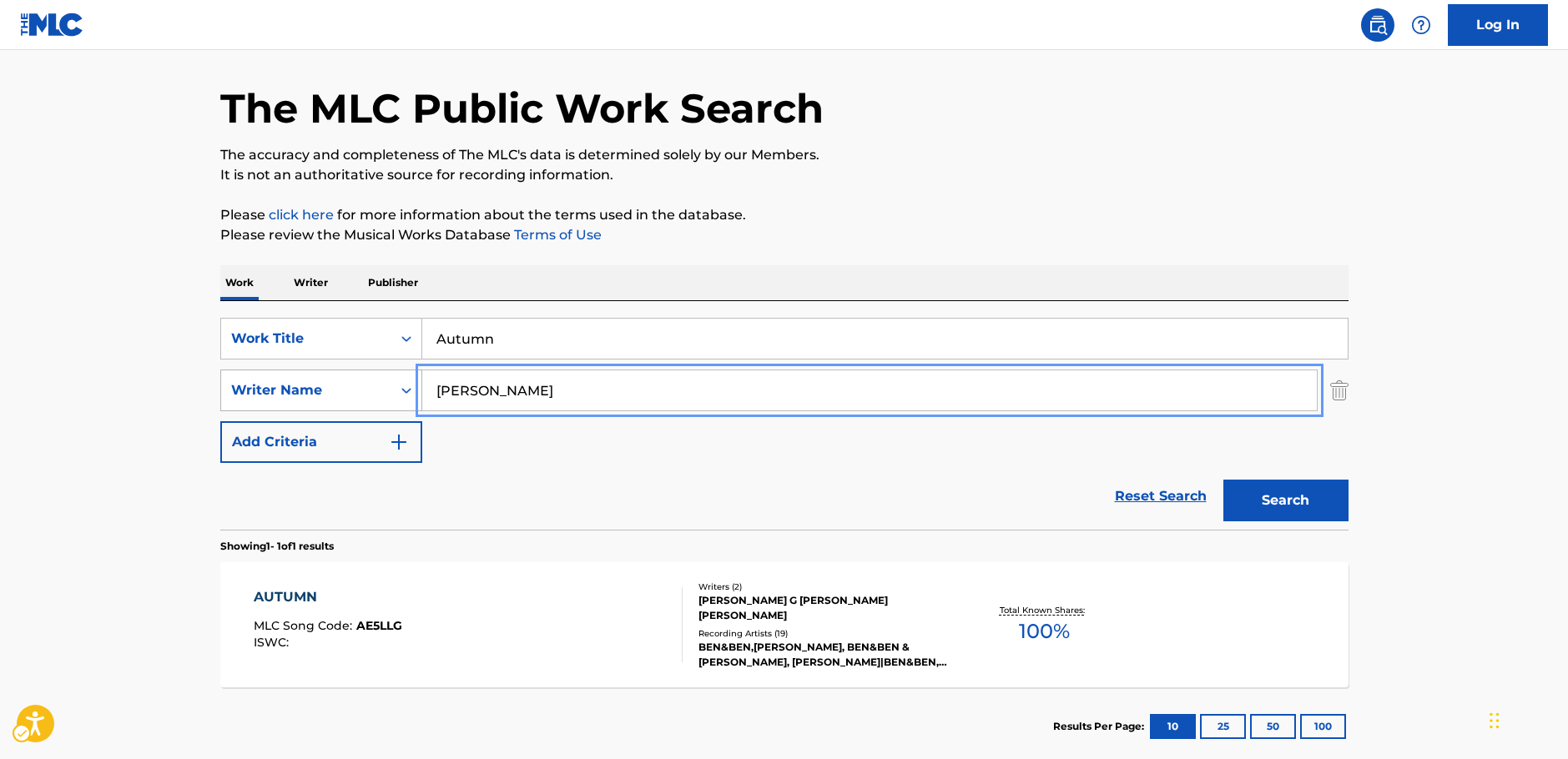
drag, startPoint x: 457, startPoint y: 393, endPoint x: 361, endPoint y: 388, distance: 96.1
click at [362, 391] on div "SearchWithCriteriac4ef90f6-0cd3-4cb7-a22f-38161a9f05c1 Writer Name [PERSON_NAME]" at bounding box center [784, 391] width 1128 height 42
paste input "Velos"
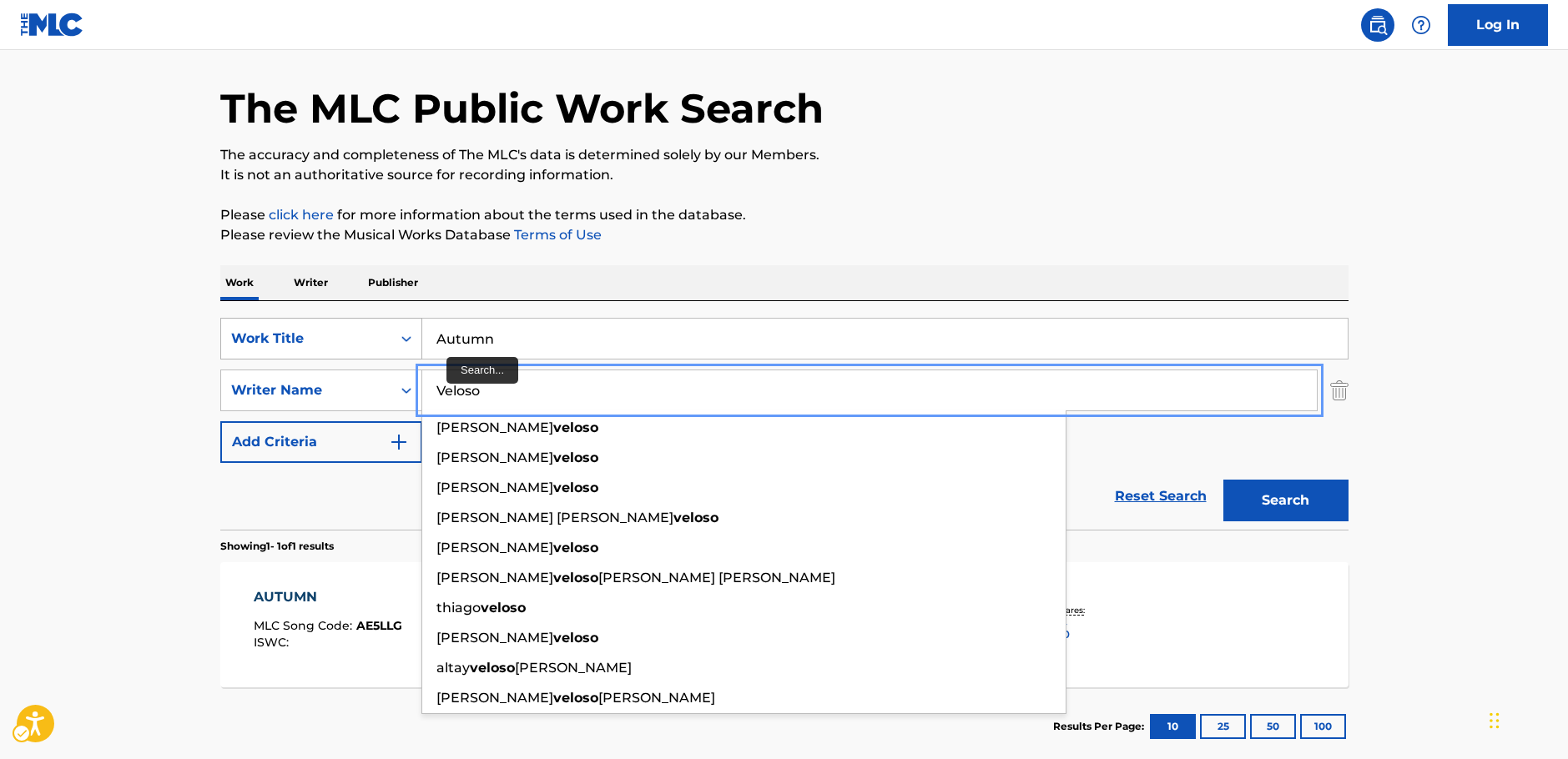
type input "Veloso"
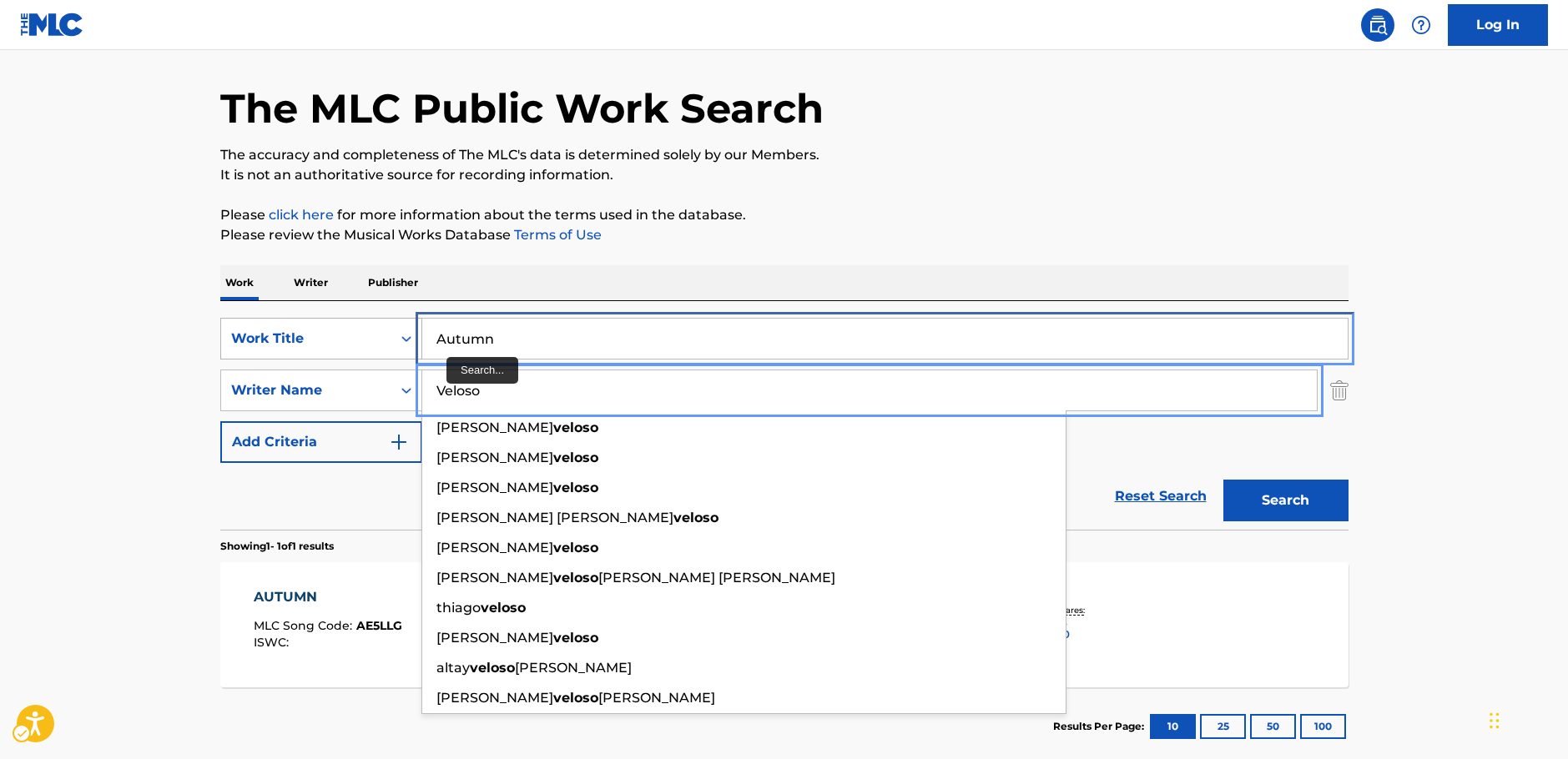
drag, startPoint x: 345, startPoint y: 339, endPoint x: 308, endPoint y: 341, distance: 37.1
click at [306, 340] on div "SearchWithCriteria249b0880-1586-4cb2-81da-d6c21857b2a1 Work Title Autumn" at bounding box center [784, 339] width 1128 height 42
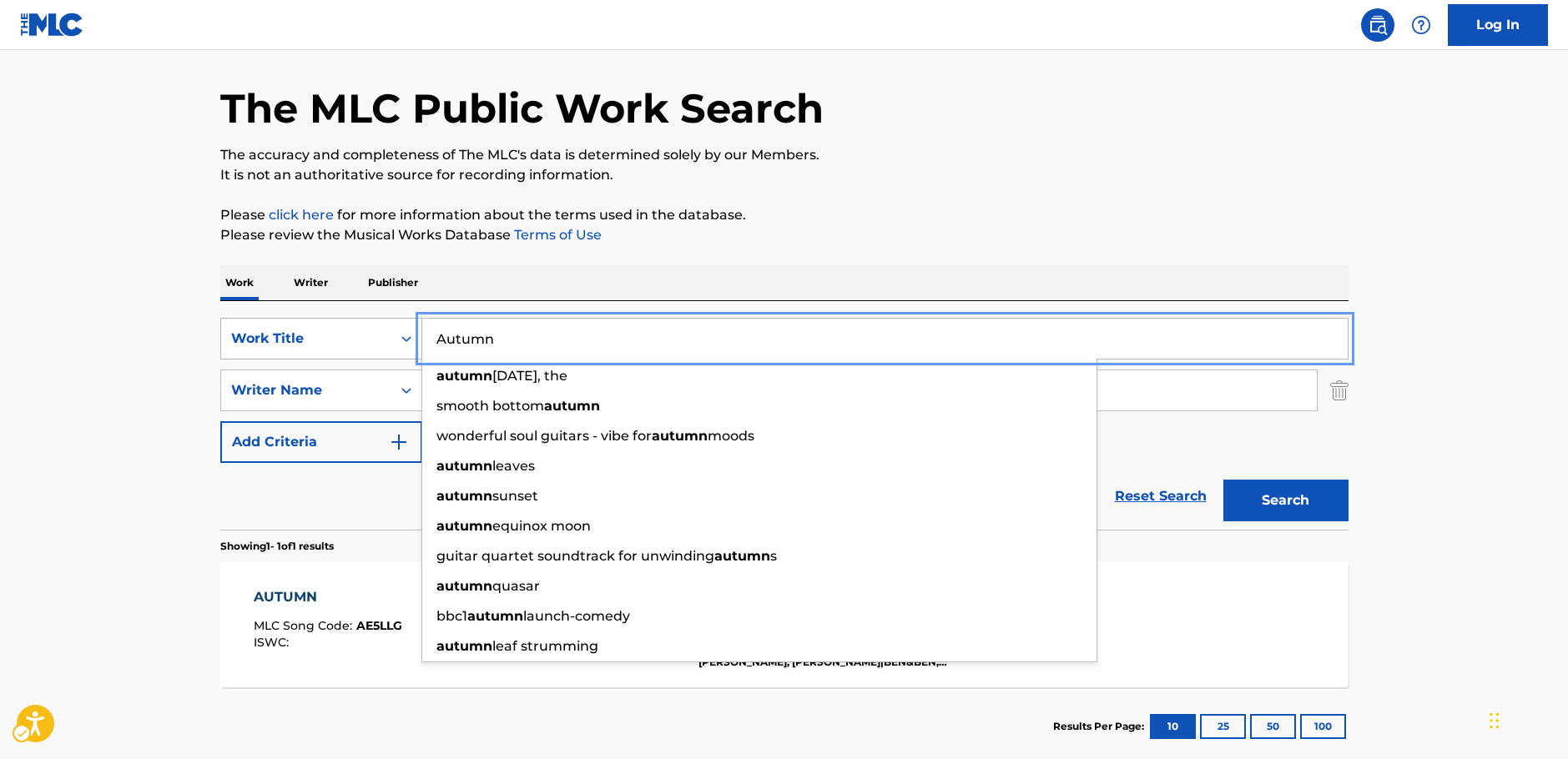
paste input "[PERSON_NAME] Estrelas"
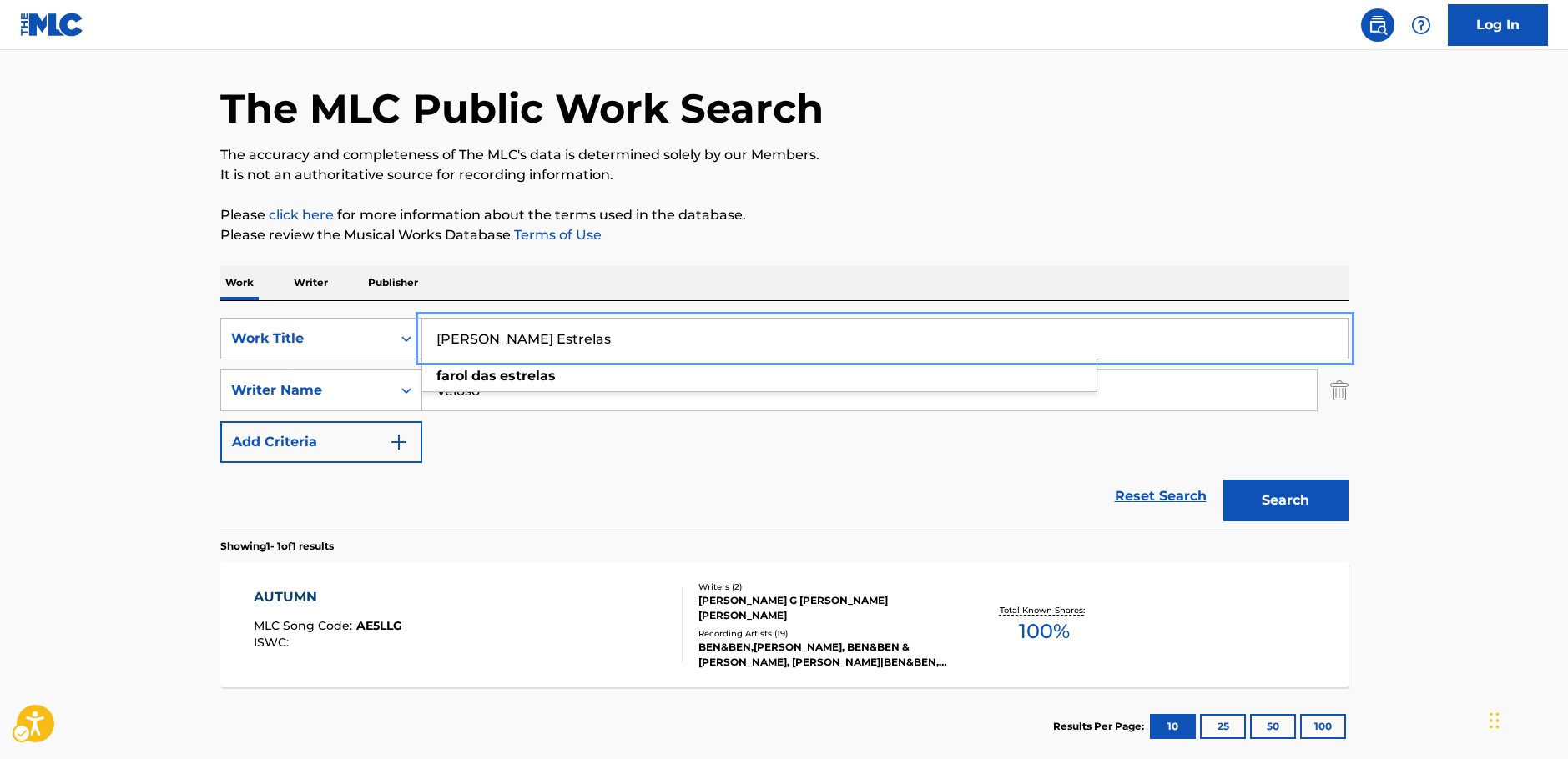
type input "[PERSON_NAME] Estrelas"
click at [115, 415] on main "The MLC Public Work Search The accuracy and completeness of The MLC's data is d…" at bounding box center [784, 385] width 1568 height 778
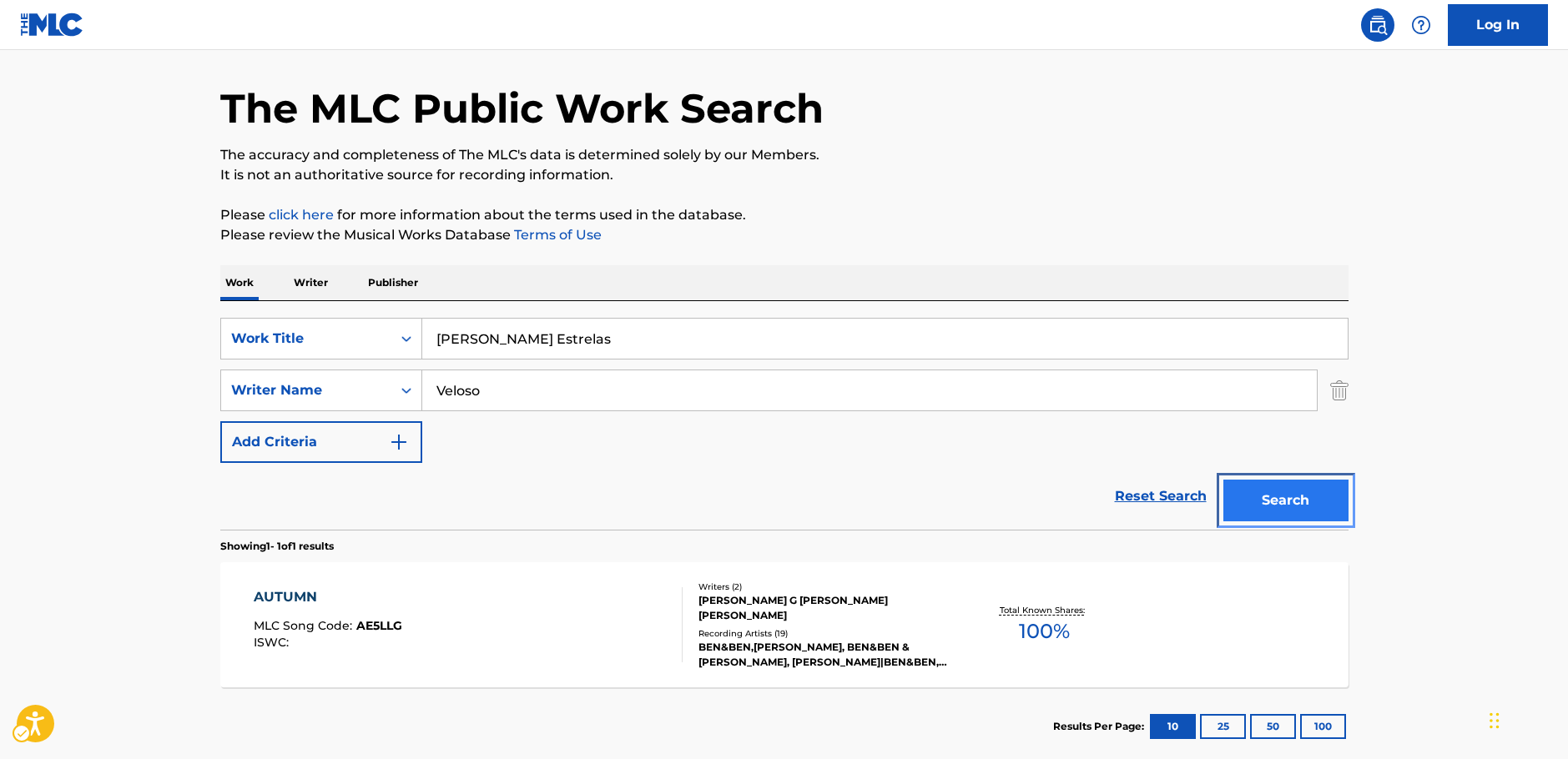
click at [1269, 496] on button "Search" at bounding box center [1286, 500] width 126 height 42
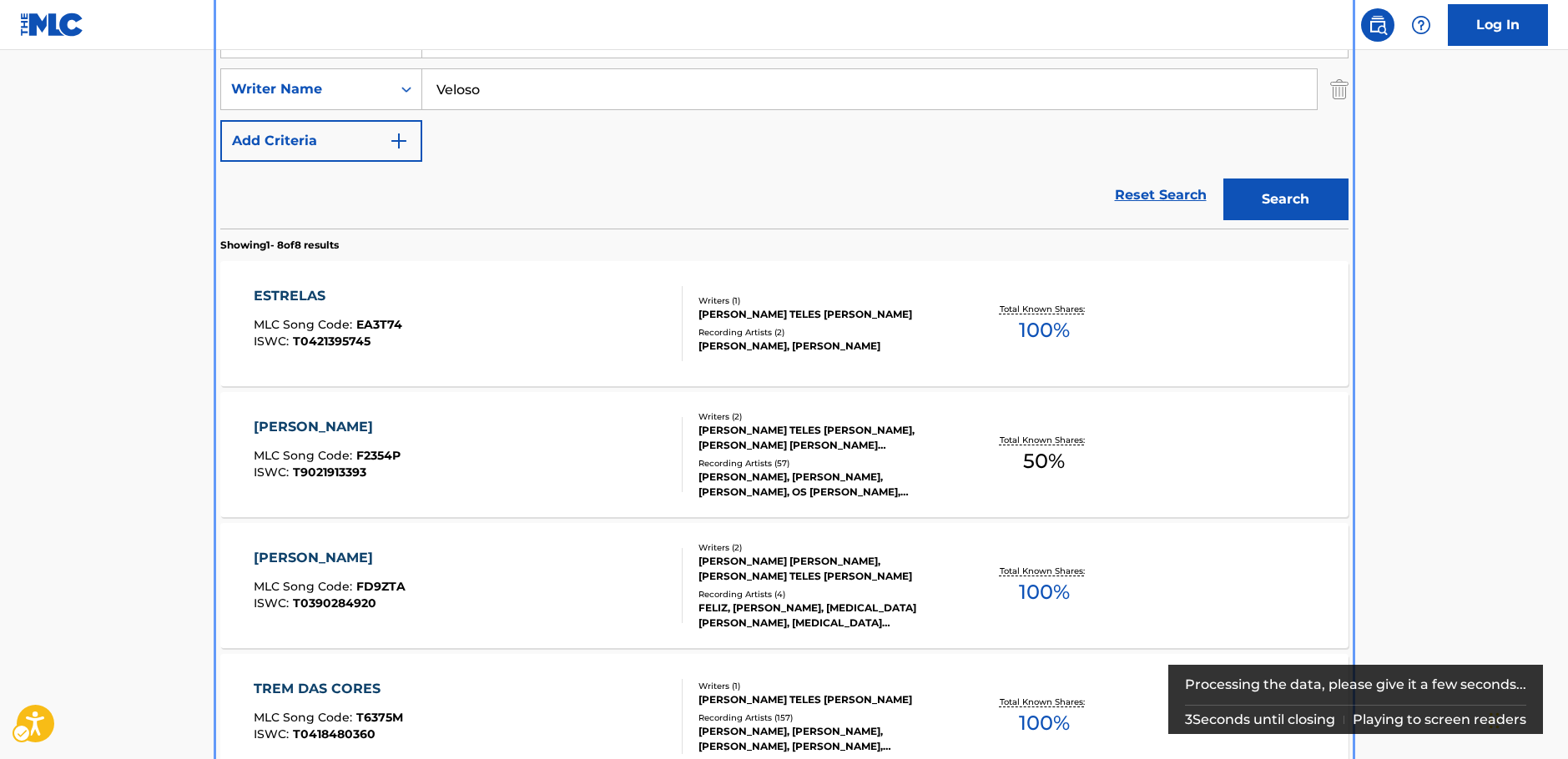
scroll to position [271, 0]
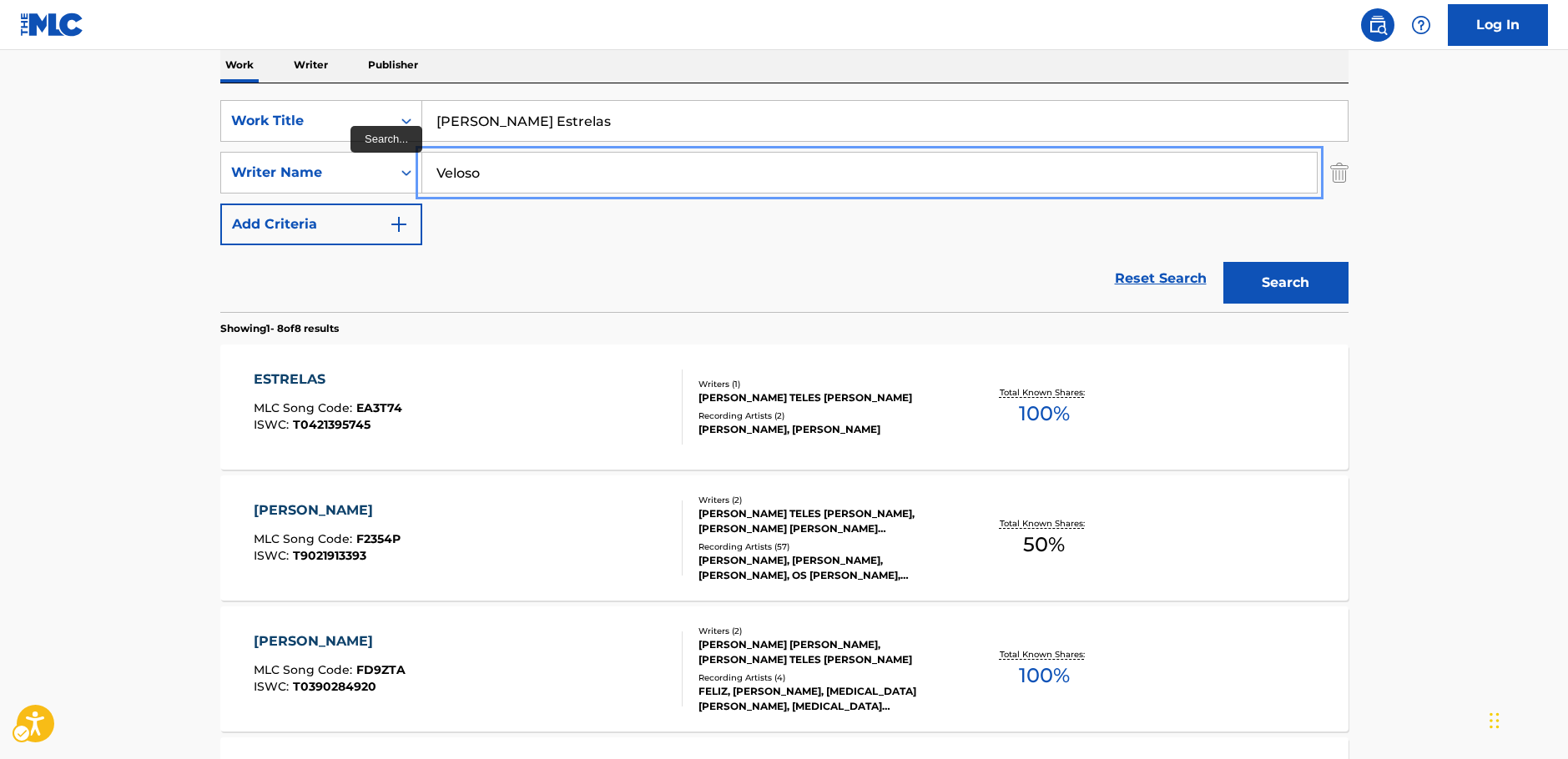
drag, startPoint x: 466, startPoint y: 174, endPoint x: 317, endPoint y: 205, distance: 152.2
click at [320, 192] on div "SearchWithCriteriac4ef90f6-0cd3-4cb7-a22f-38161a9f05c1 Writer Name [PERSON_NAME]" at bounding box center [784, 173] width 1128 height 42
paste input "[PERSON_NAME]"
type input "[PERSON_NAME]"
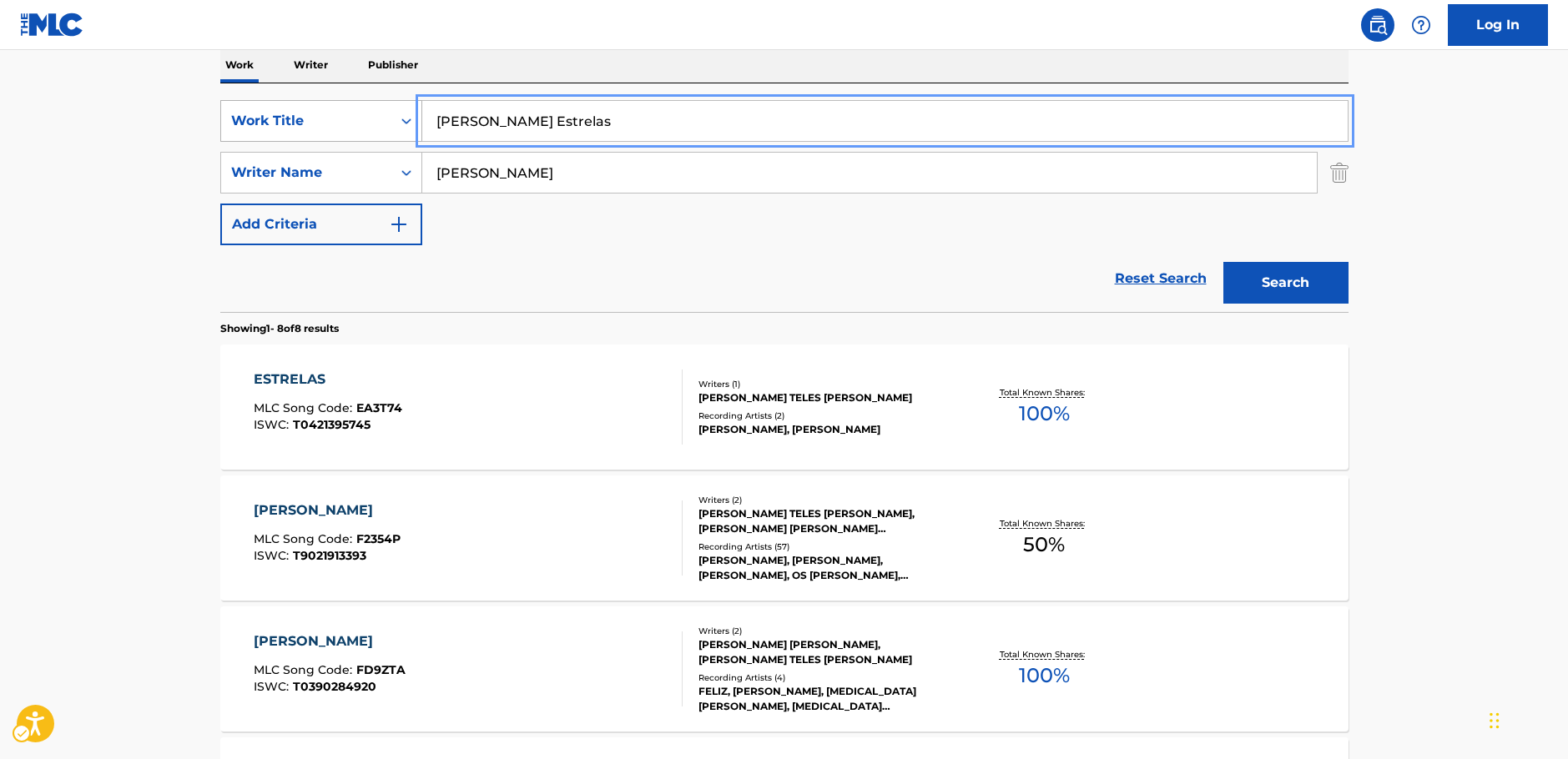
drag, startPoint x: 415, startPoint y: 131, endPoint x: 342, endPoint y: 133, distance: 73.0
click at [341, 131] on div "SearchWithCriteria249b0880-1586-4cb2-81da-d6c21857b2a1 Work Title [PERSON_NAME]…" at bounding box center [784, 121] width 1128 height 42
paste input "Caña"
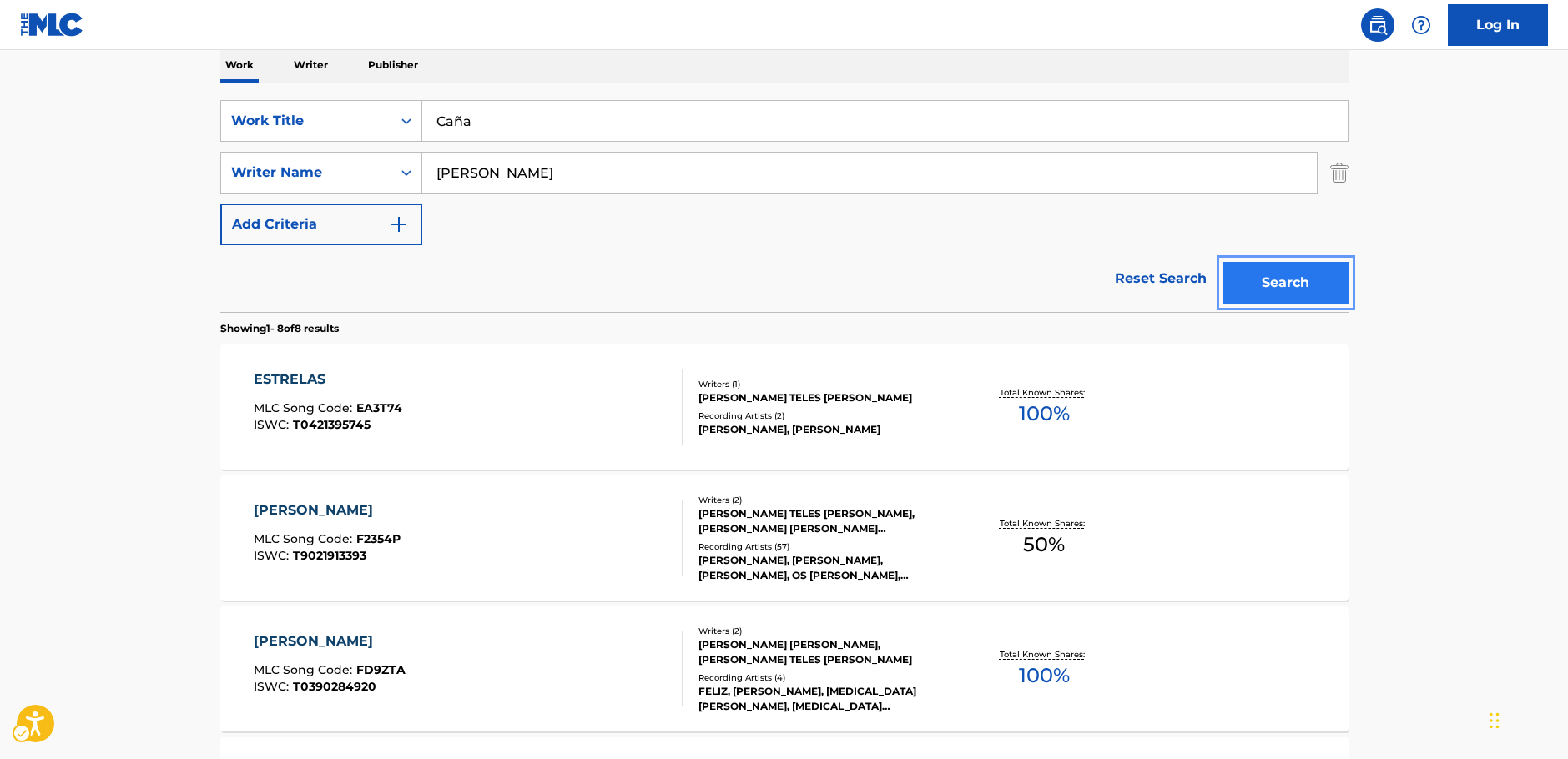
click at [1306, 289] on button "Search" at bounding box center [1286, 283] width 126 height 42
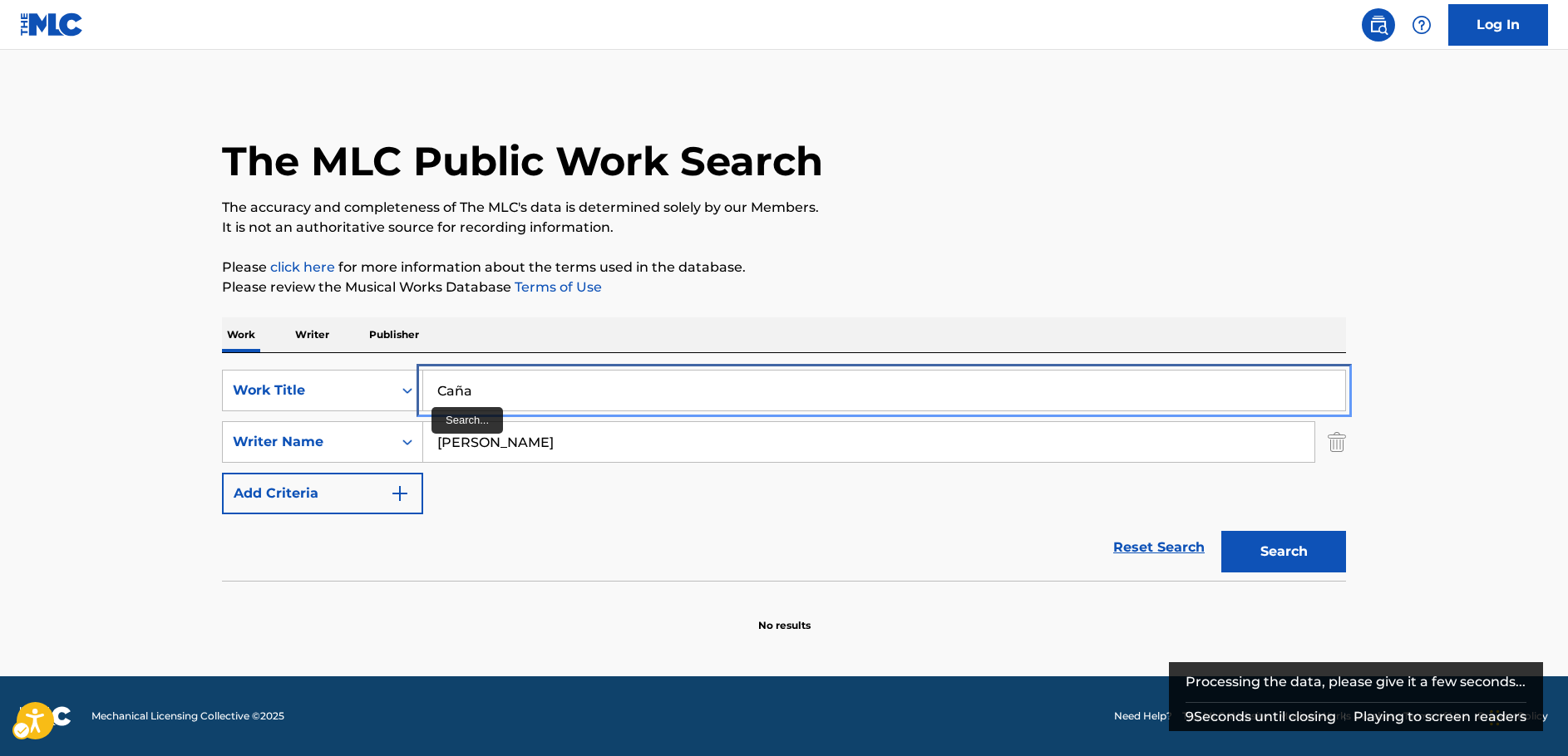
click at [463, 391] on input "Caña" at bounding box center [884, 391] width 922 height 40
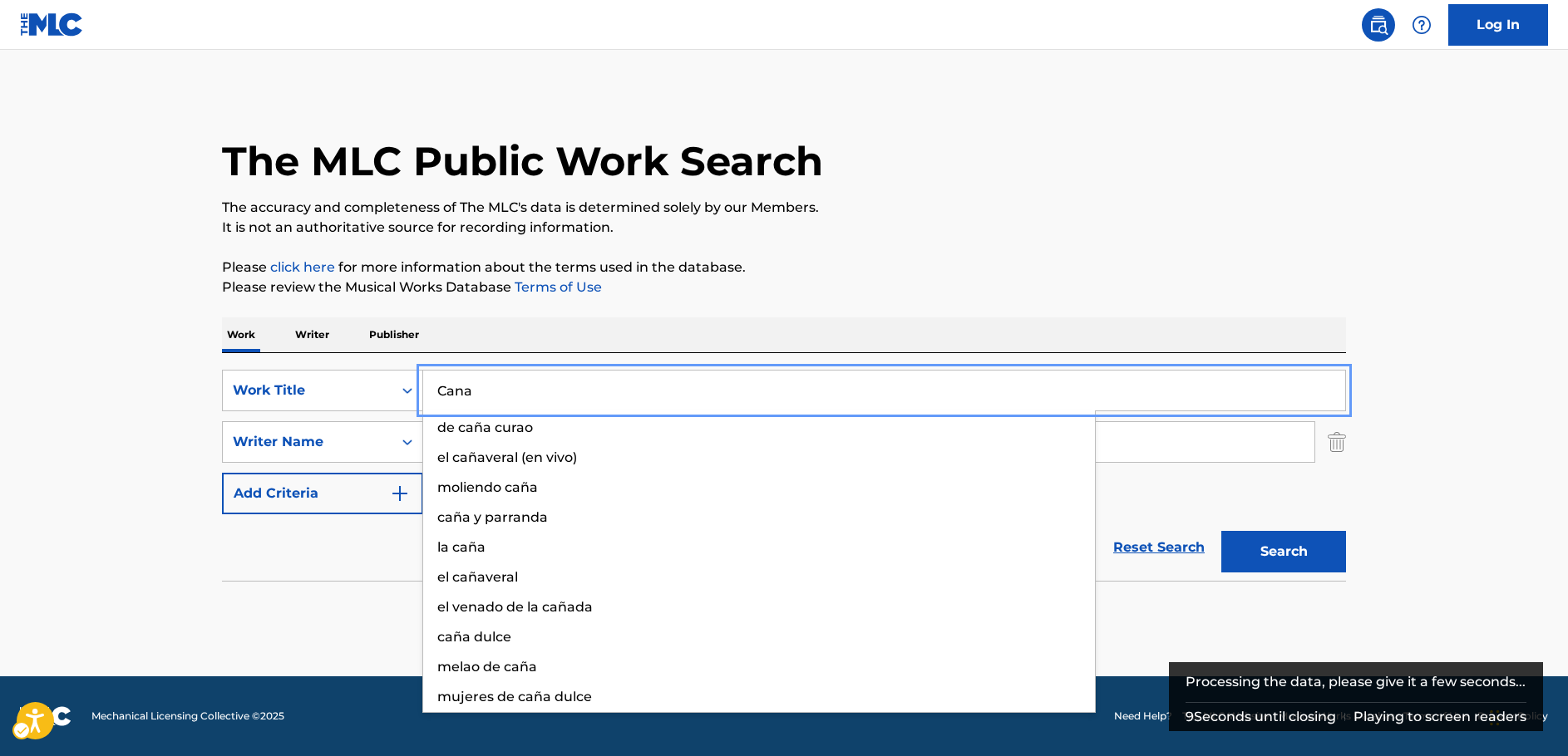
type input "Cana"
click at [1221, 531] on button "Search" at bounding box center [1283, 552] width 125 height 42
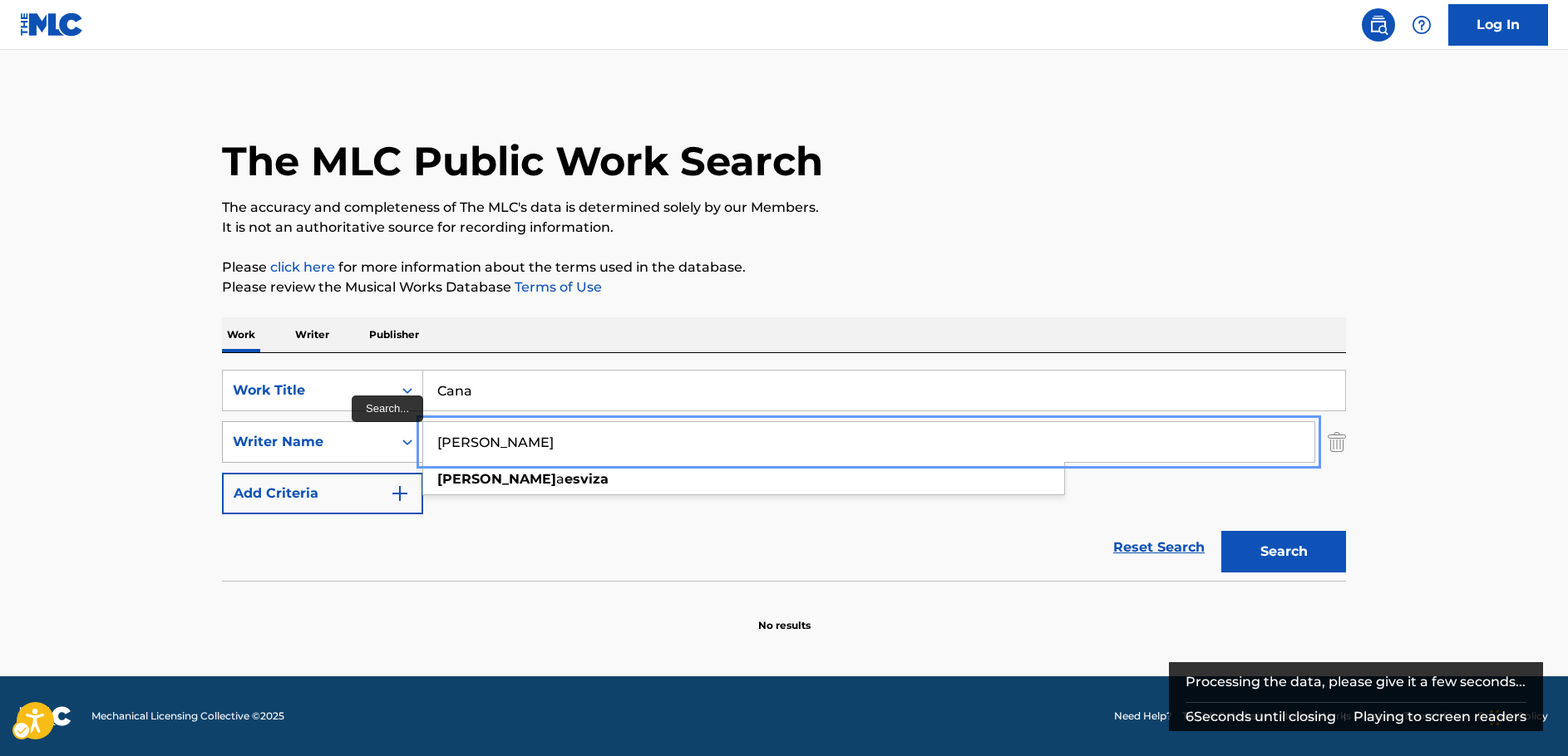
drag, startPoint x: 493, startPoint y: 441, endPoint x: 320, endPoint y: 446, distance: 173.1
click at [327, 446] on div "SearchWithCriteriac4ef90f6-0cd3-4cb7-a22f-38161a9f05c1 Writer Name [PERSON_NAME…" at bounding box center [783, 442] width 1124 height 42
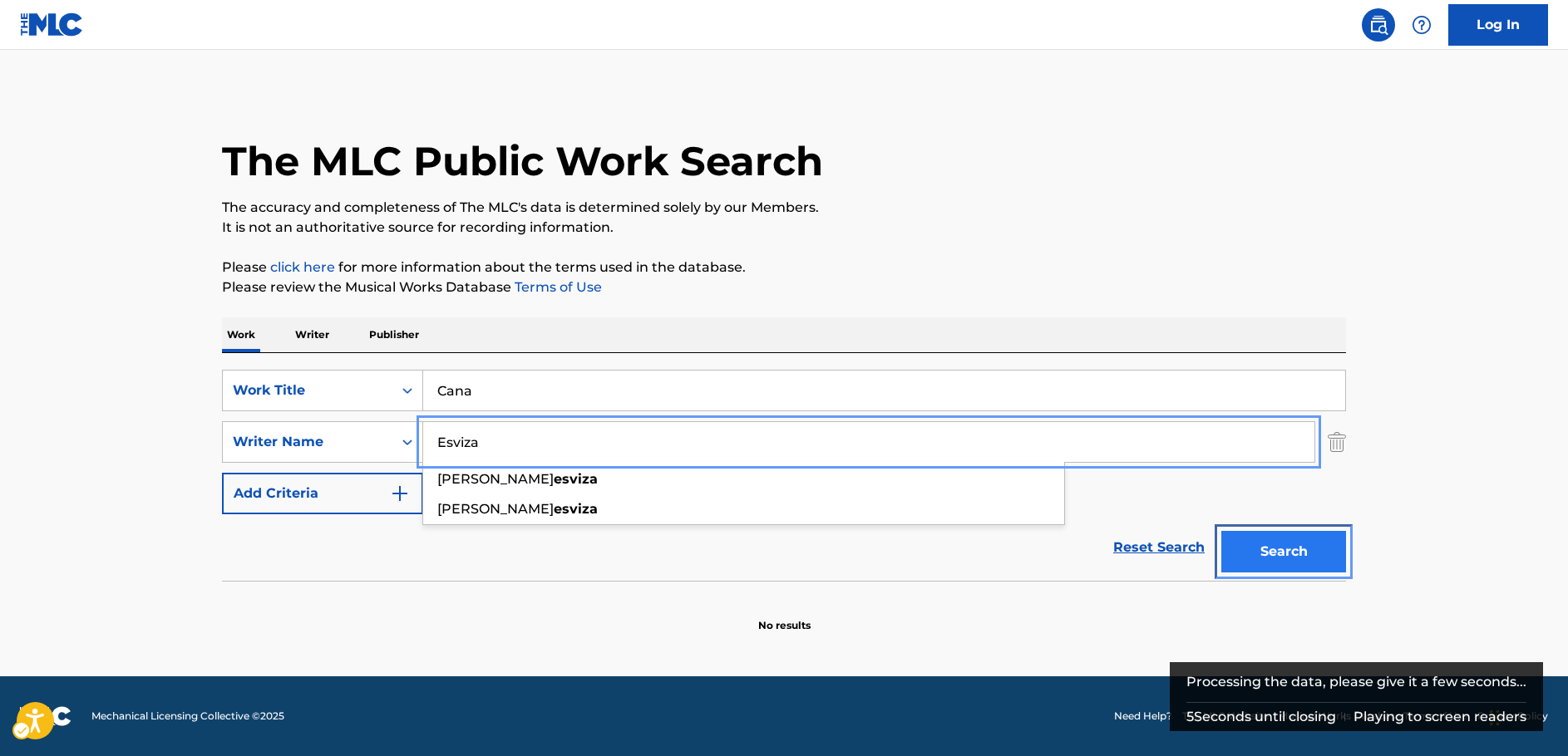
click at [1311, 547] on button "Search" at bounding box center [1283, 552] width 125 height 42
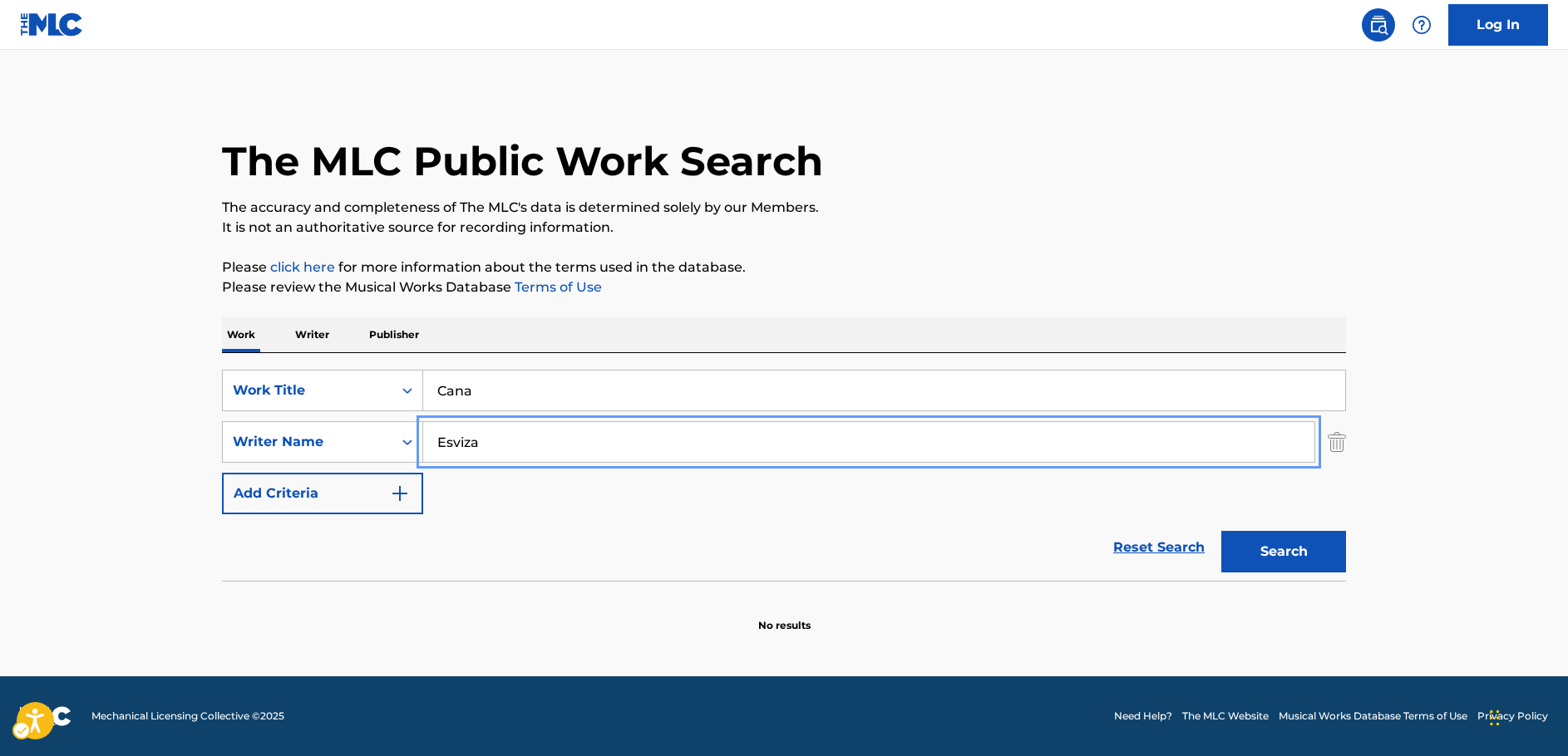
drag, startPoint x: 489, startPoint y: 443, endPoint x: 422, endPoint y: 415, distance: 72.6
click at [385, 439] on div "SearchWithCriteriac4ef90f6-0cd3-4cb7-a22f-38161a9f05c1 Writer Name [PERSON_NAME]" at bounding box center [783, 442] width 1124 height 42
paste input "Kitagaw"
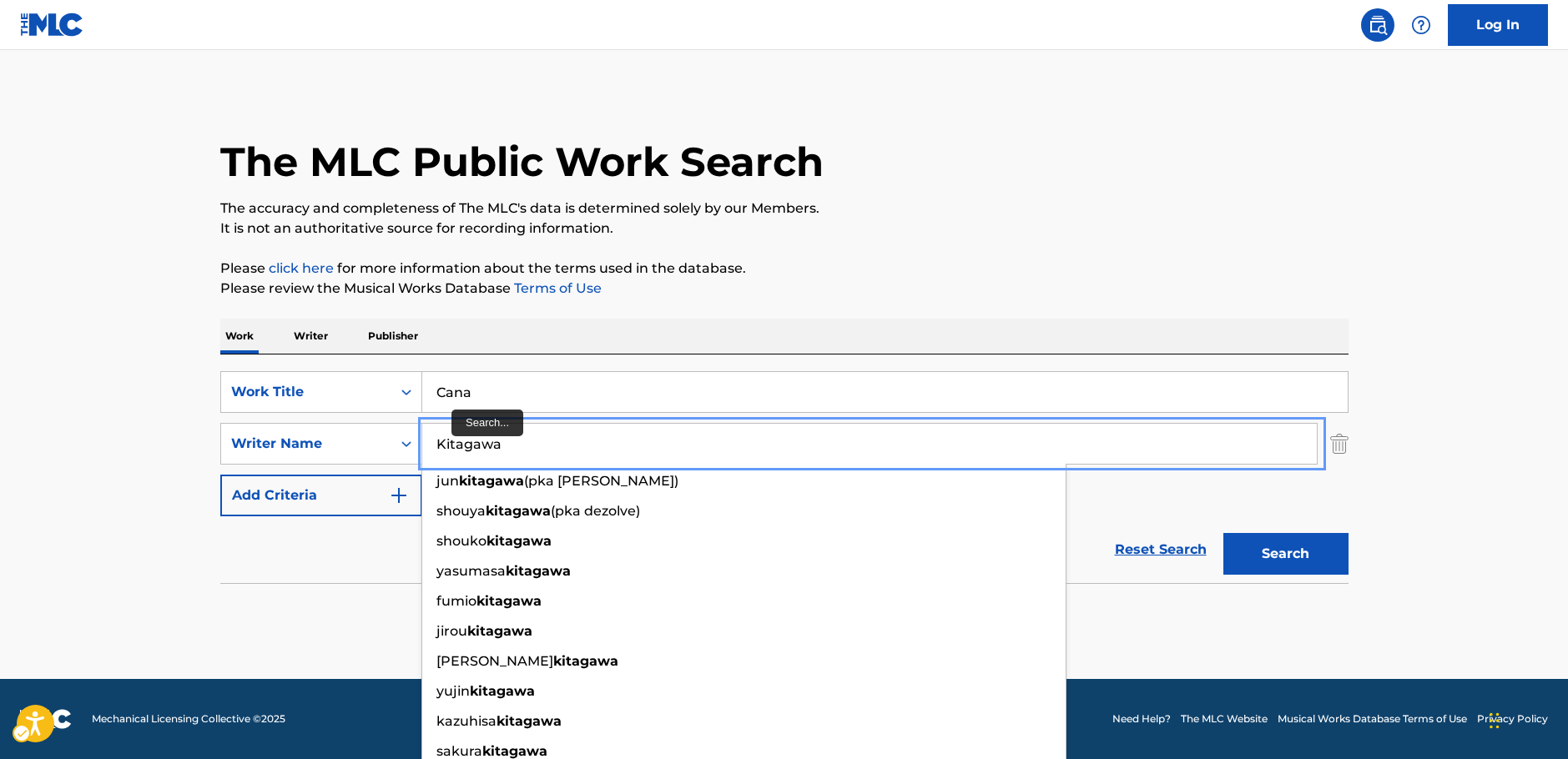
type input "Kitagawa"
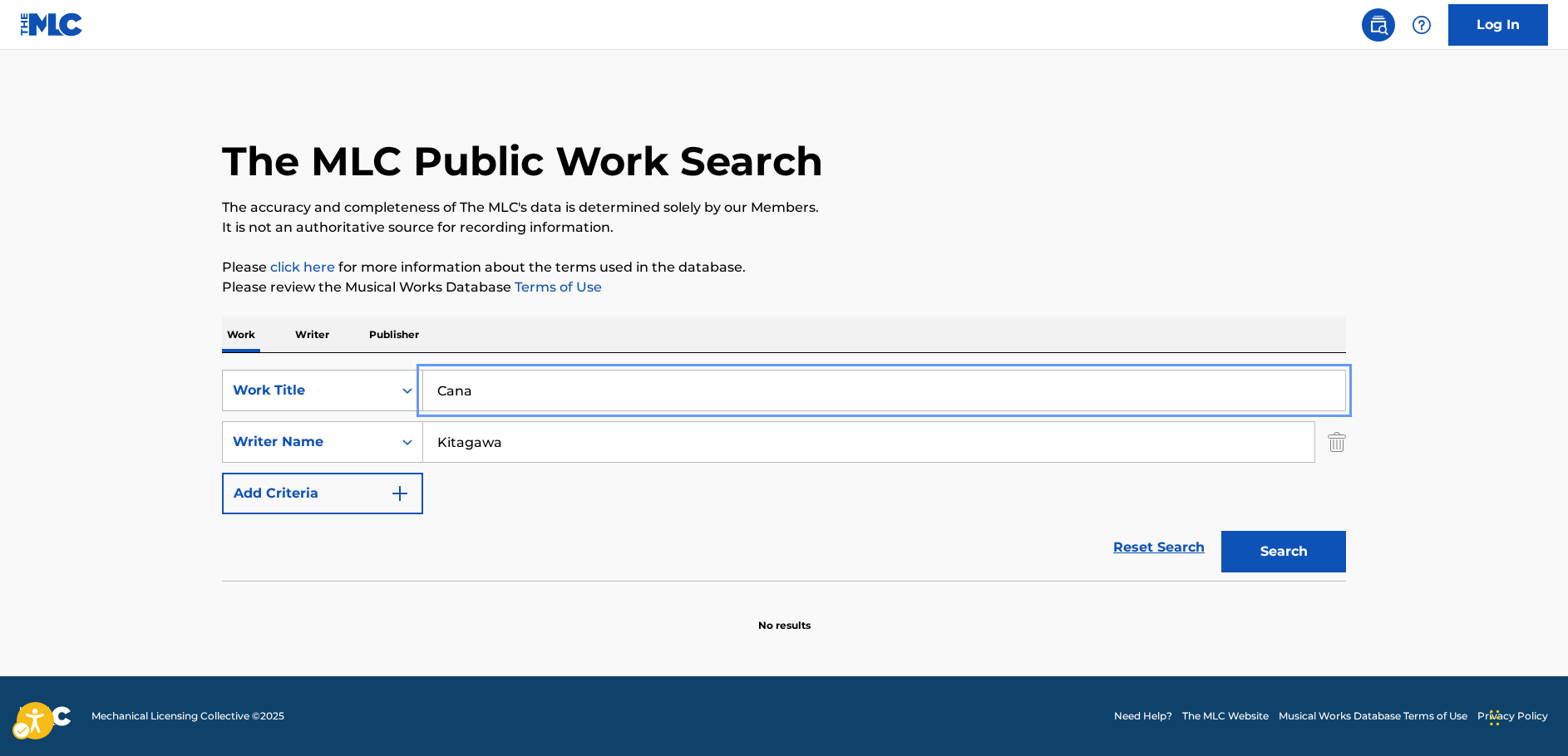
drag, startPoint x: 482, startPoint y: 391, endPoint x: 325, endPoint y: 403, distance: 157.5
click at [325, 403] on div "SearchWithCriteria249b0880-1586-4cb2-81da-d6c21857b2a1 Work Title Cana" at bounding box center [783, 391] width 1124 height 42
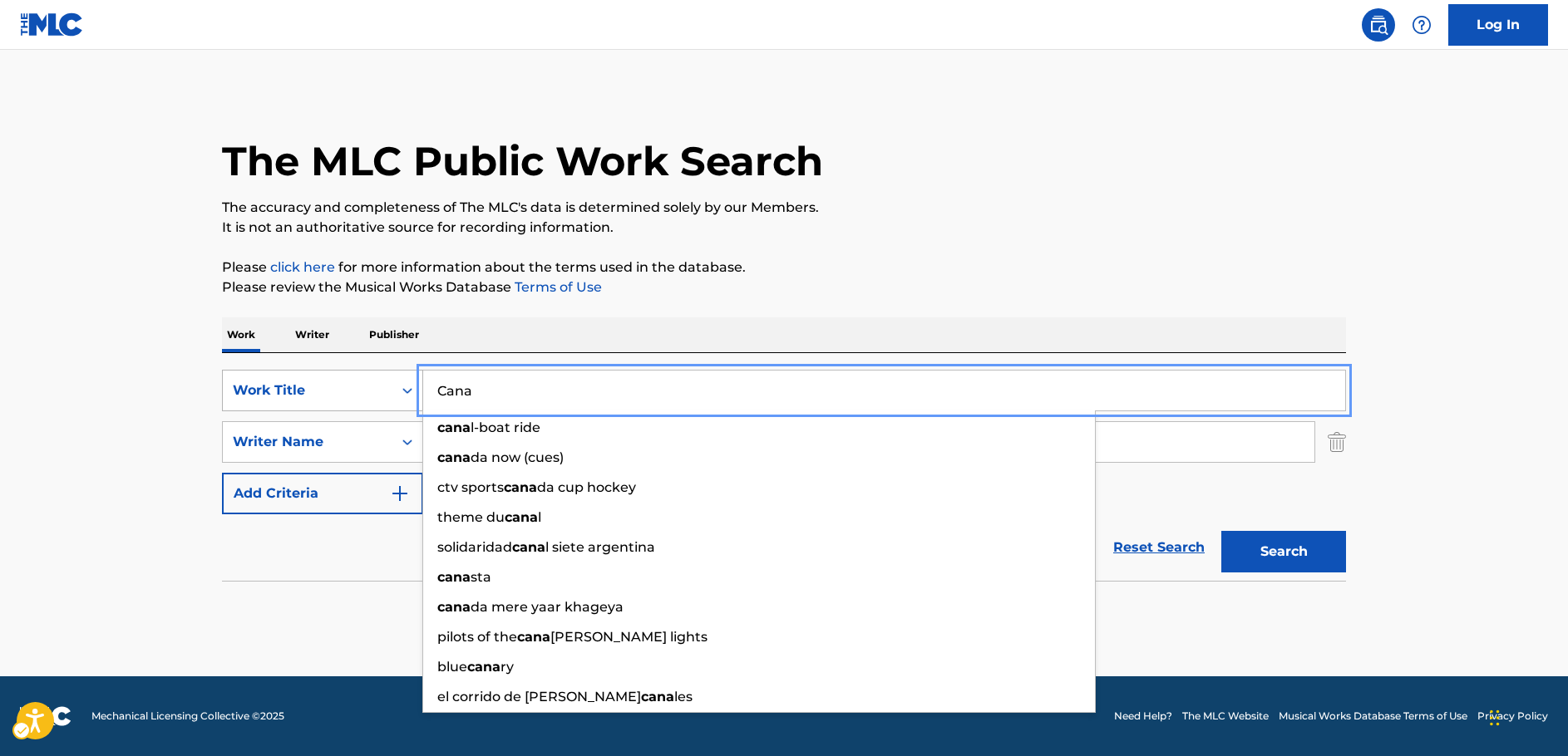
paste input "GET BACK"
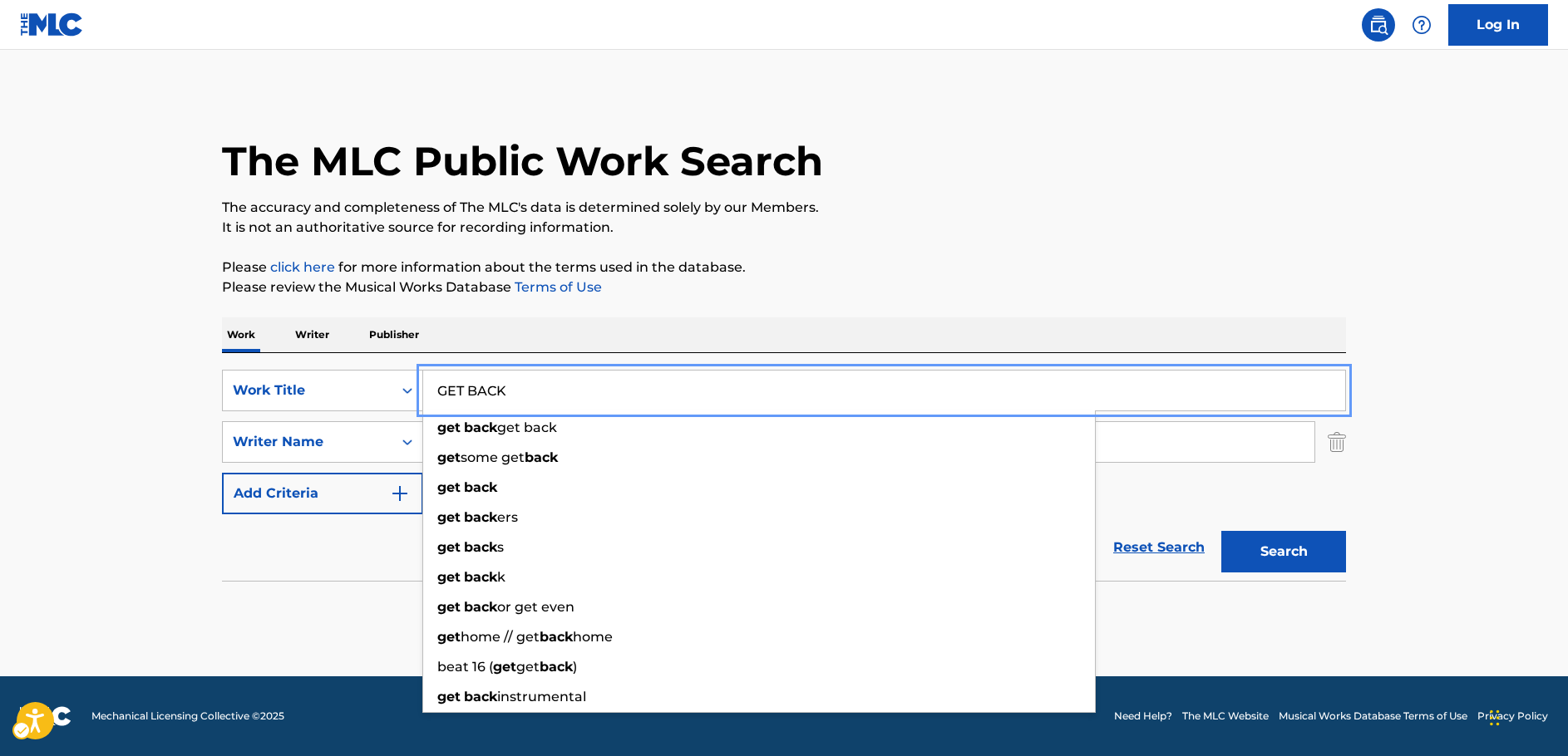
type input "GET BACK"
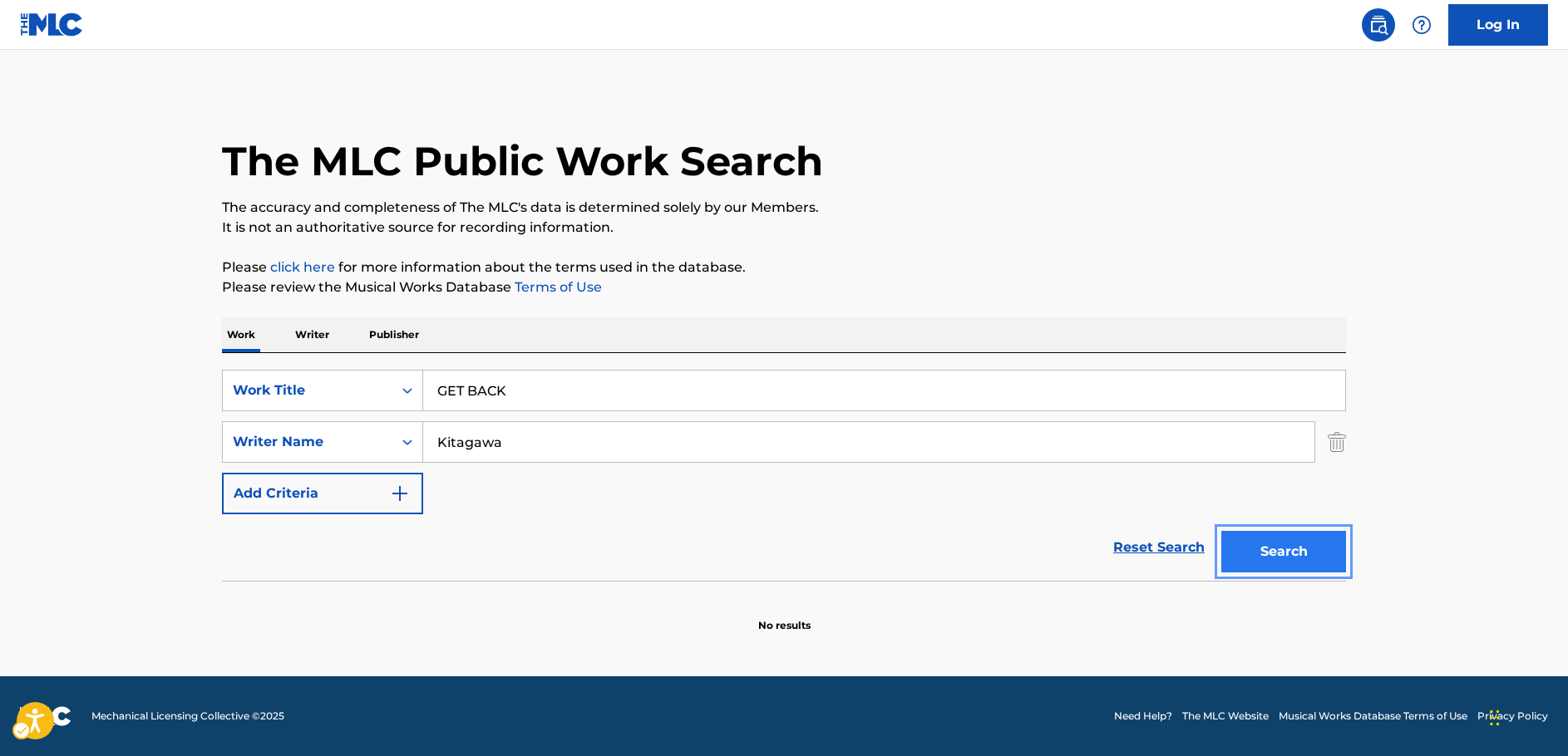
click at [1328, 558] on button "Search" at bounding box center [1283, 552] width 125 height 42
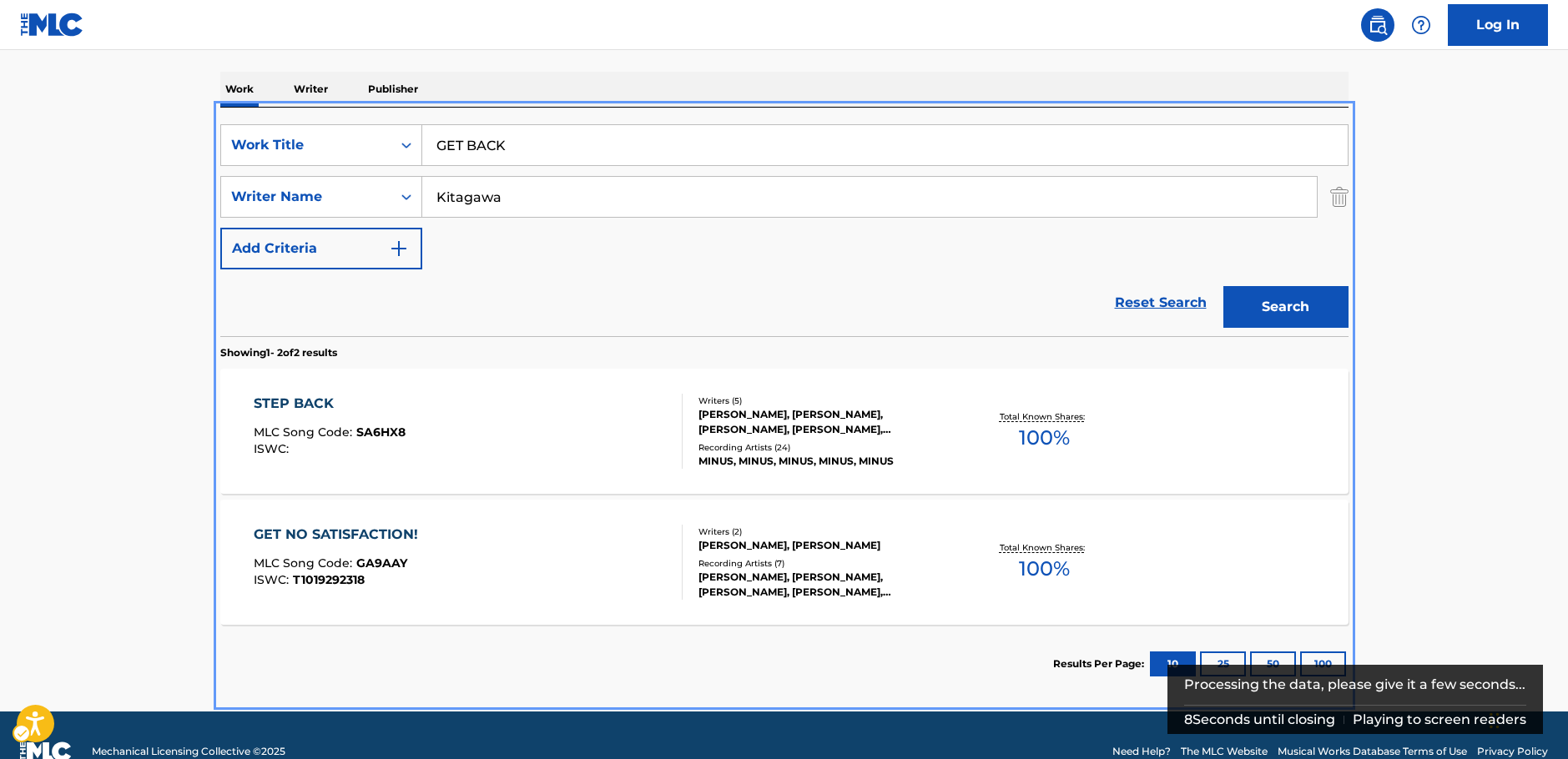
scroll to position [280, 0]
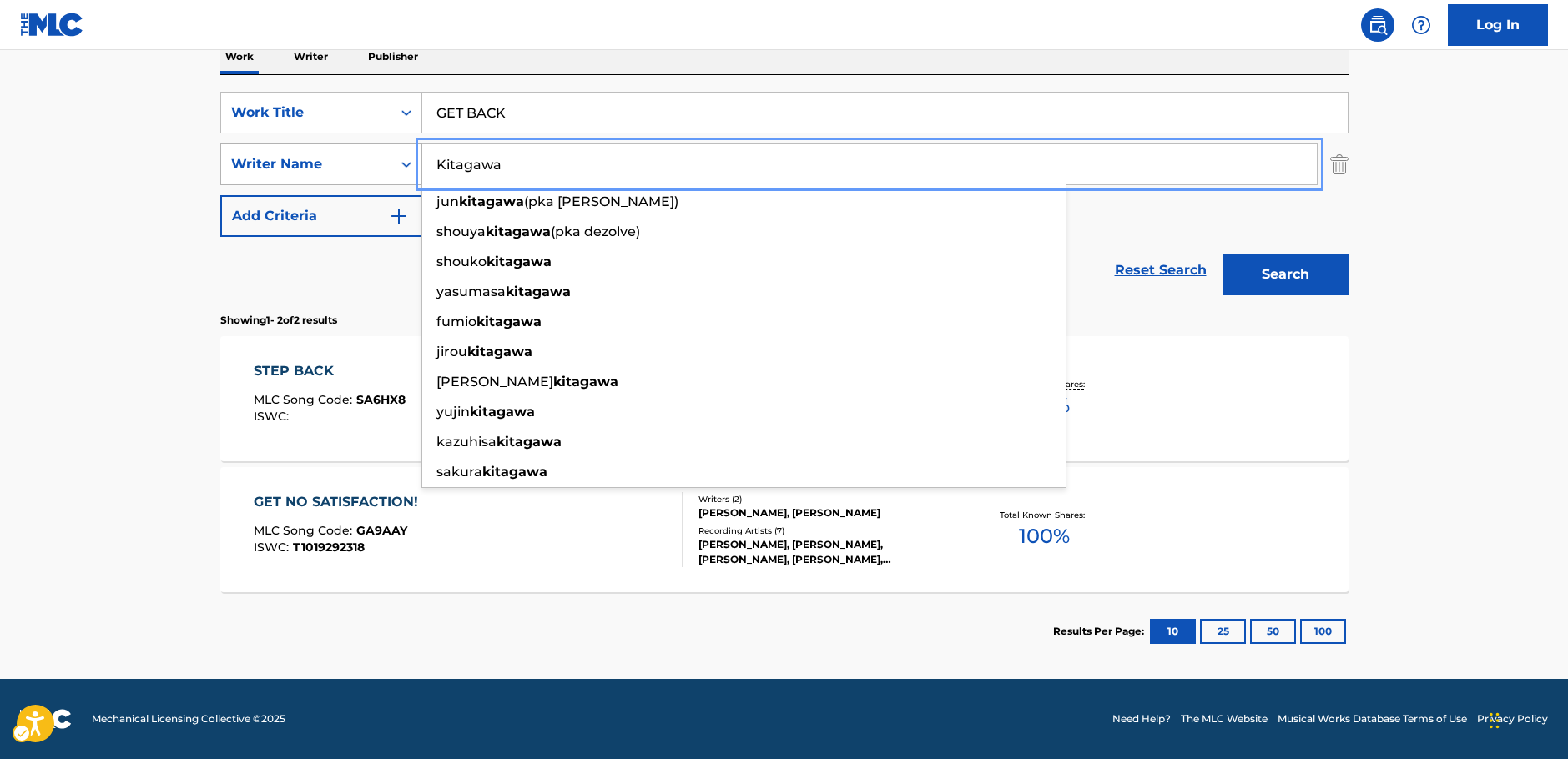
drag, startPoint x: 367, startPoint y: 164, endPoint x: 377, endPoint y: 167, distance: 10.4
click at [366, 165] on div "SearchWithCriteriac4ef90f6-0cd3-4cb7-a22f-38161a9f05c1 Writer Name [PERSON_NAME…" at bounding box center [784, 164] width 1128 height 42
paste input "ITAGAWA"
click at [1274, 277] on button "Search" at bounding box center [1286, 275] width 126 height 42
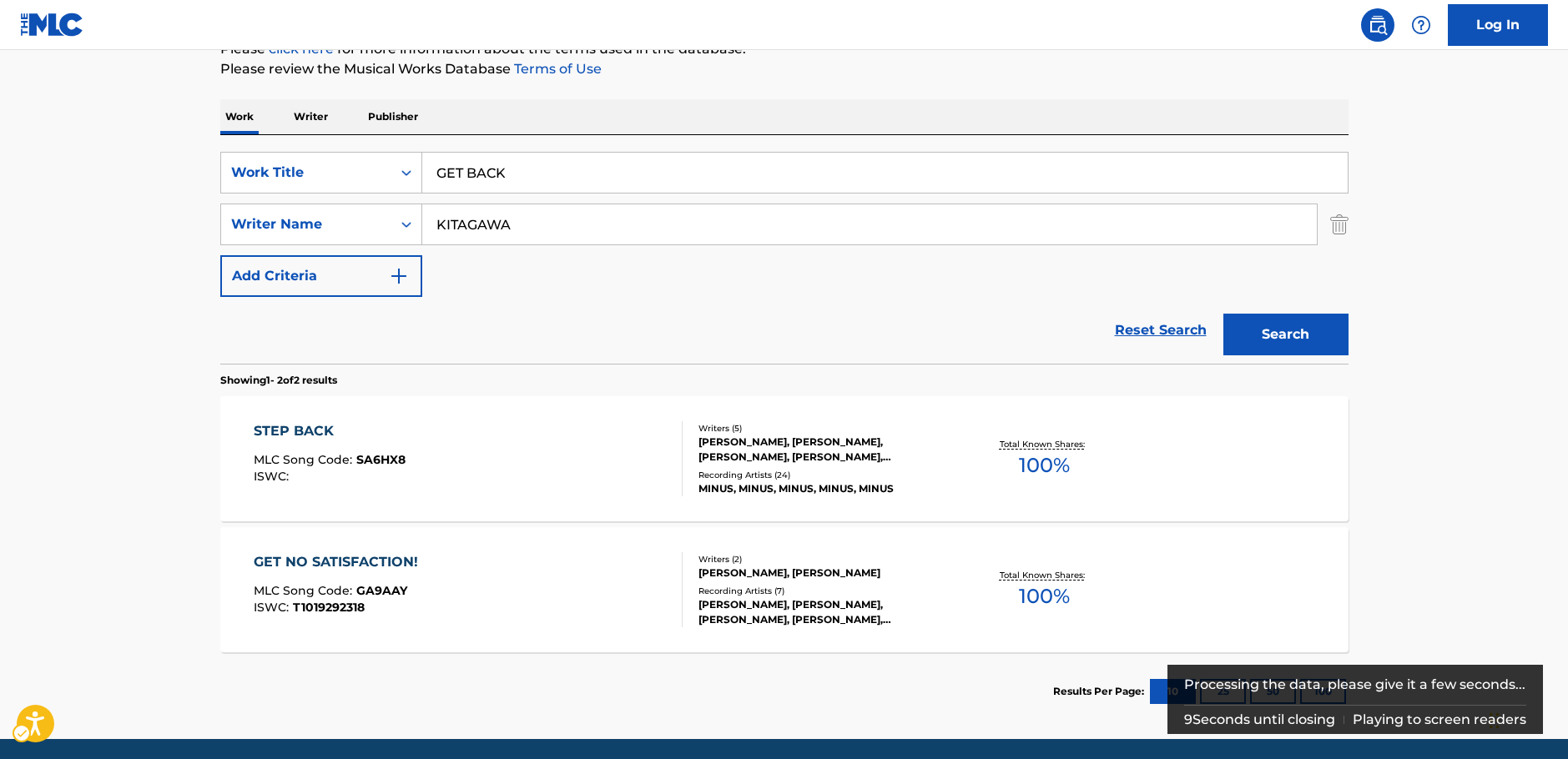
scroll to position [250, 0]
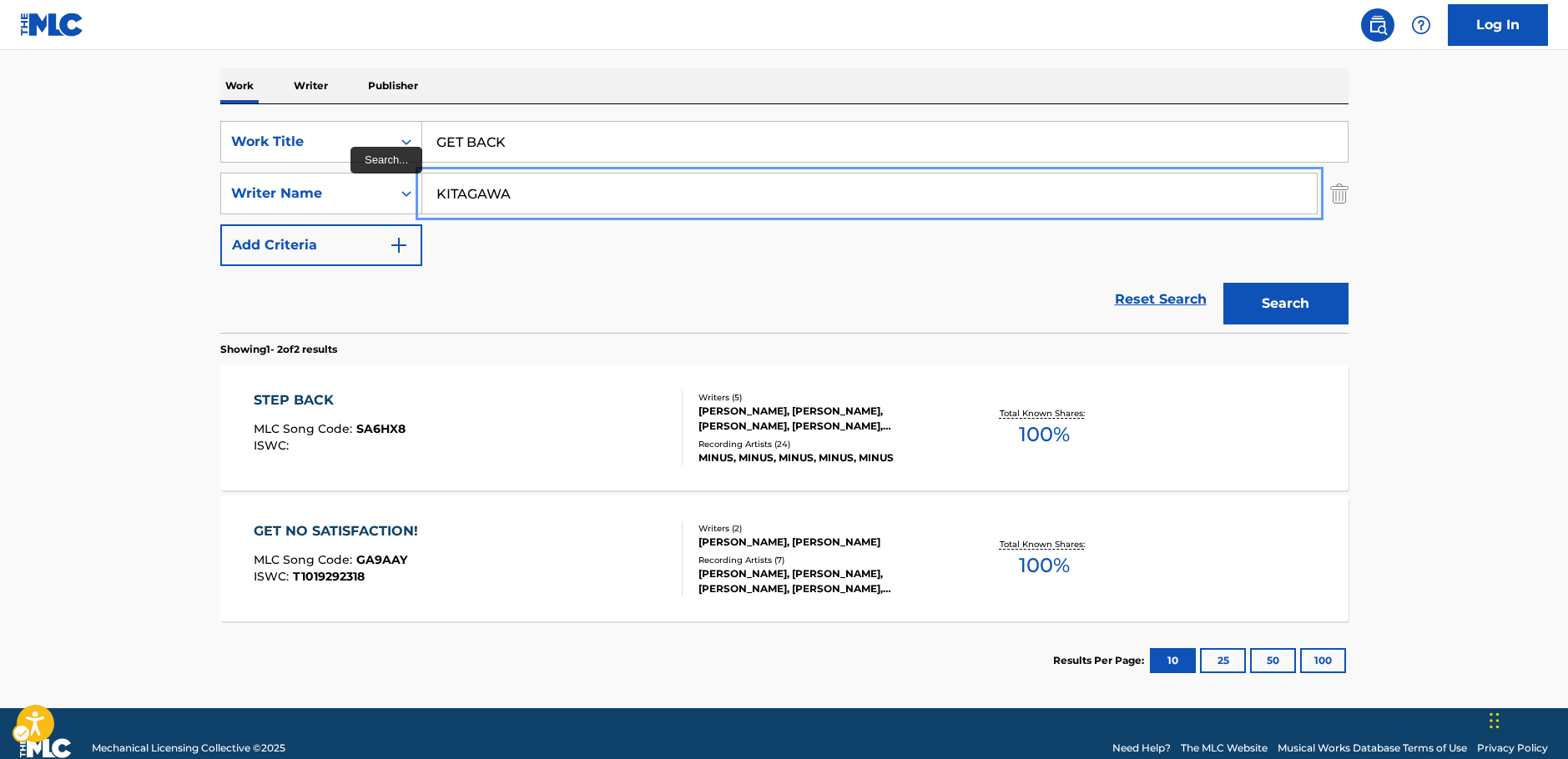
drag, startPoint x: 515, startPoint y: 187, endPoint x: 297, endPoint y: 235, distance: 223.2
click at [321, 217] on div "SearchWithCriteria249b0880-1586-4cb2-81da-d6c21857b2a1 Work Title GET BACK Sear…" at bounding box center [784, 194] width 1128 height 145
paste input "[PERSON_NAME]"
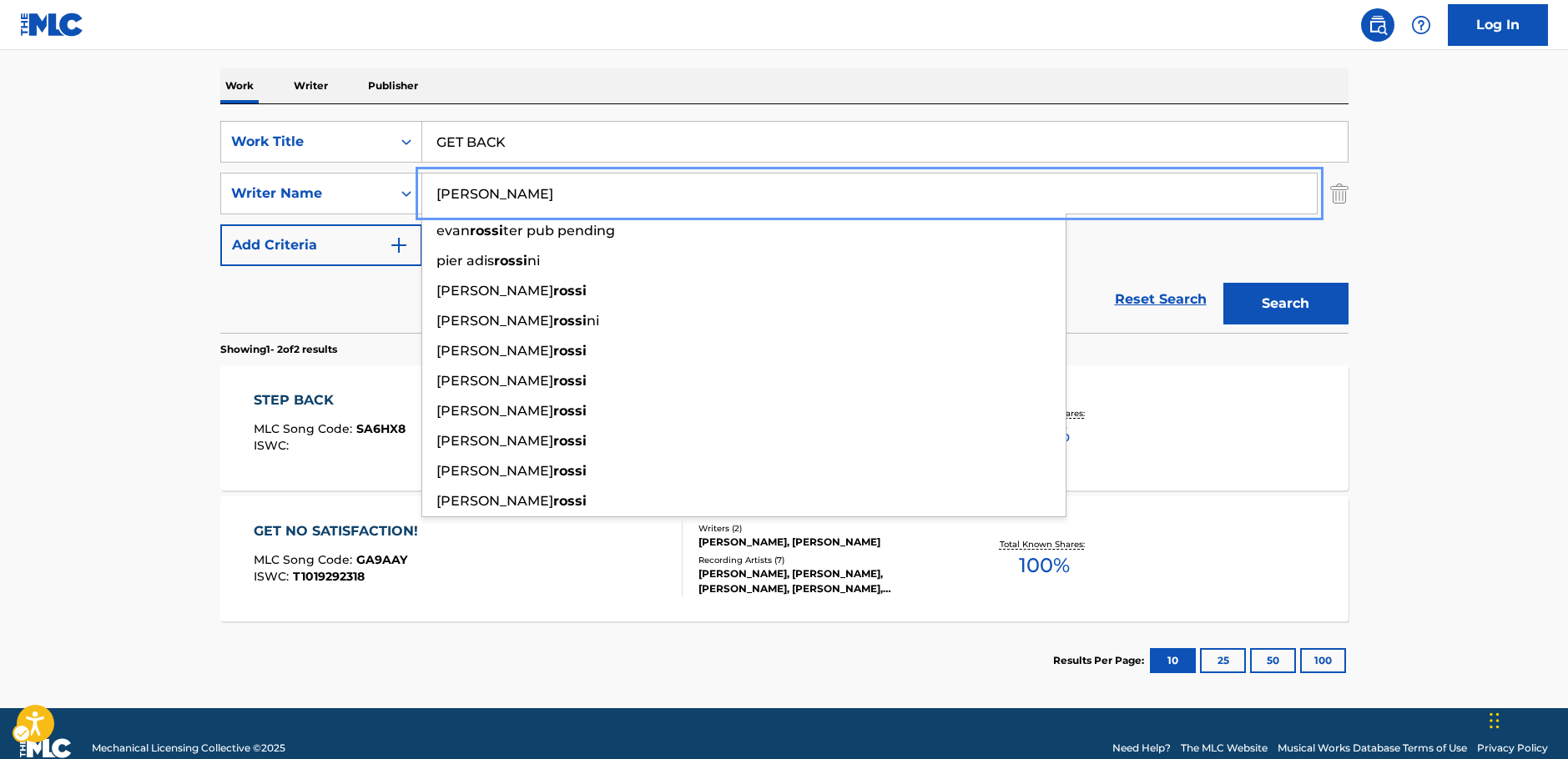
type input "[PERSON_NAME]"
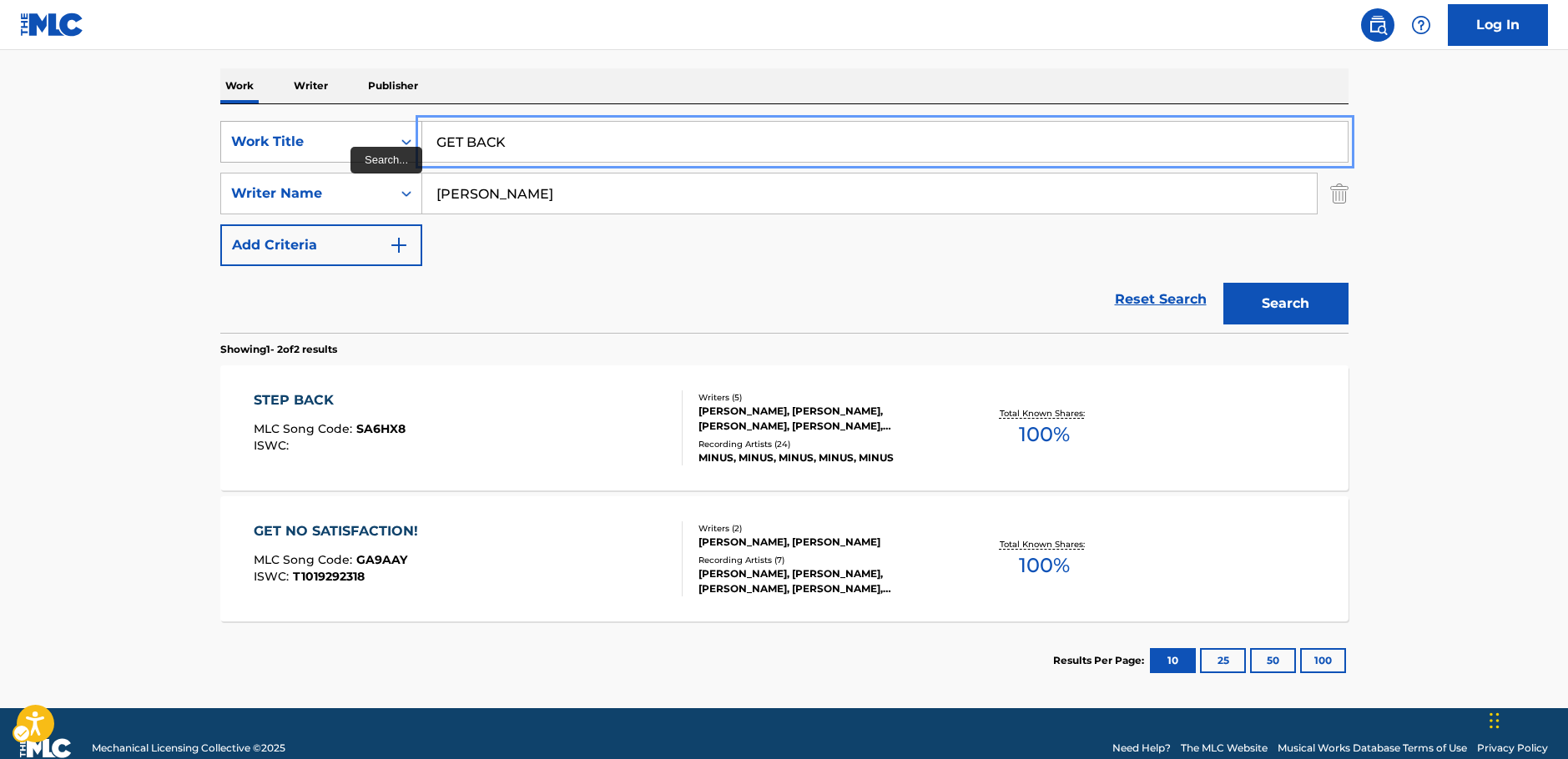
drag, startPoint x: 512, startPoint y: 146, endPoint x: 329, endPoint y: 146, distance: 183.0
click at [329, 146] on div "SearchWithCriteria249b0880-1586-4cb2-81da-d6c21857b2a1 Work Title GET BACK" at bounding box center [784, 142] width 1128 height 42
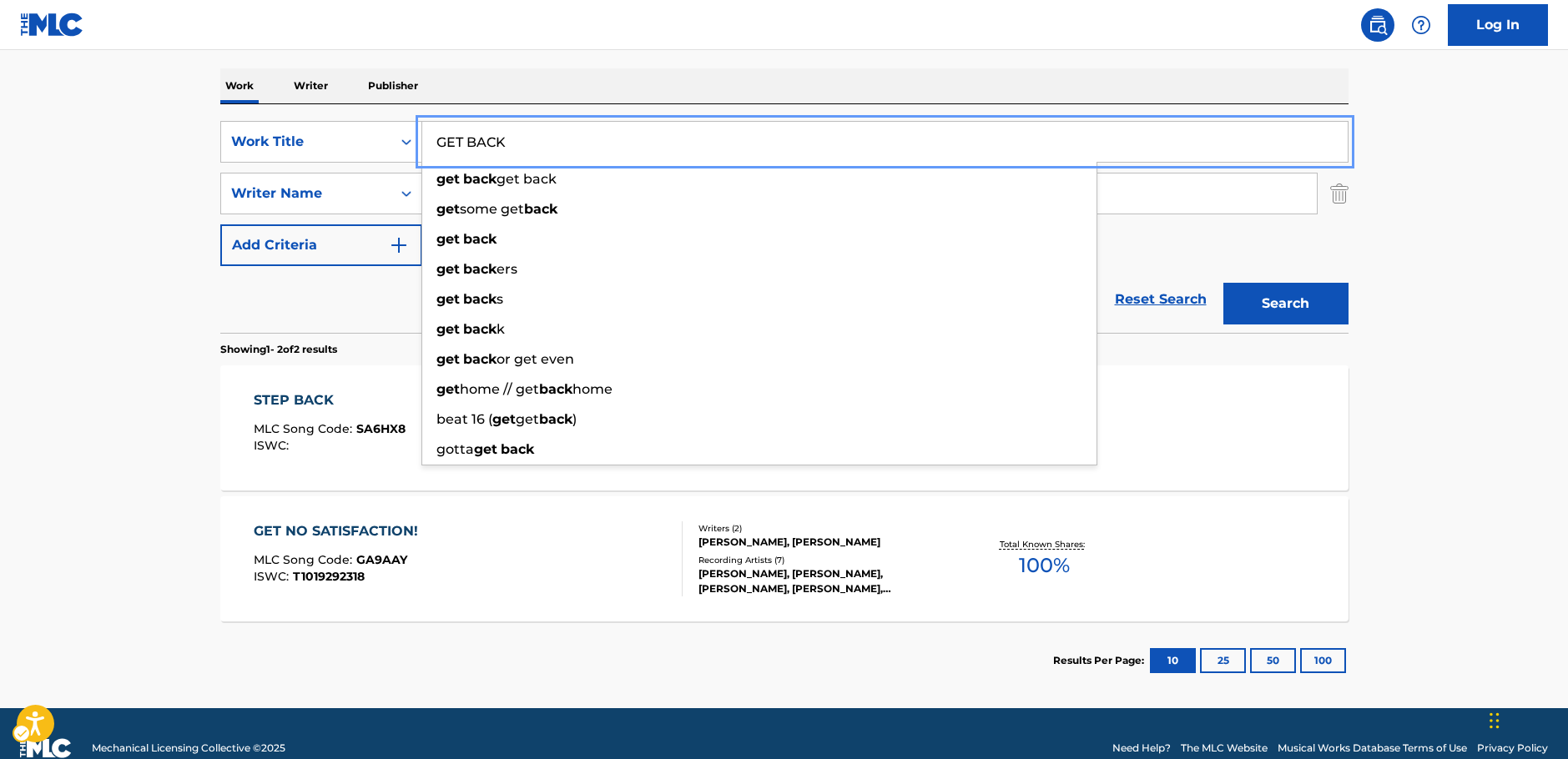
paste input "Una lagrimita"
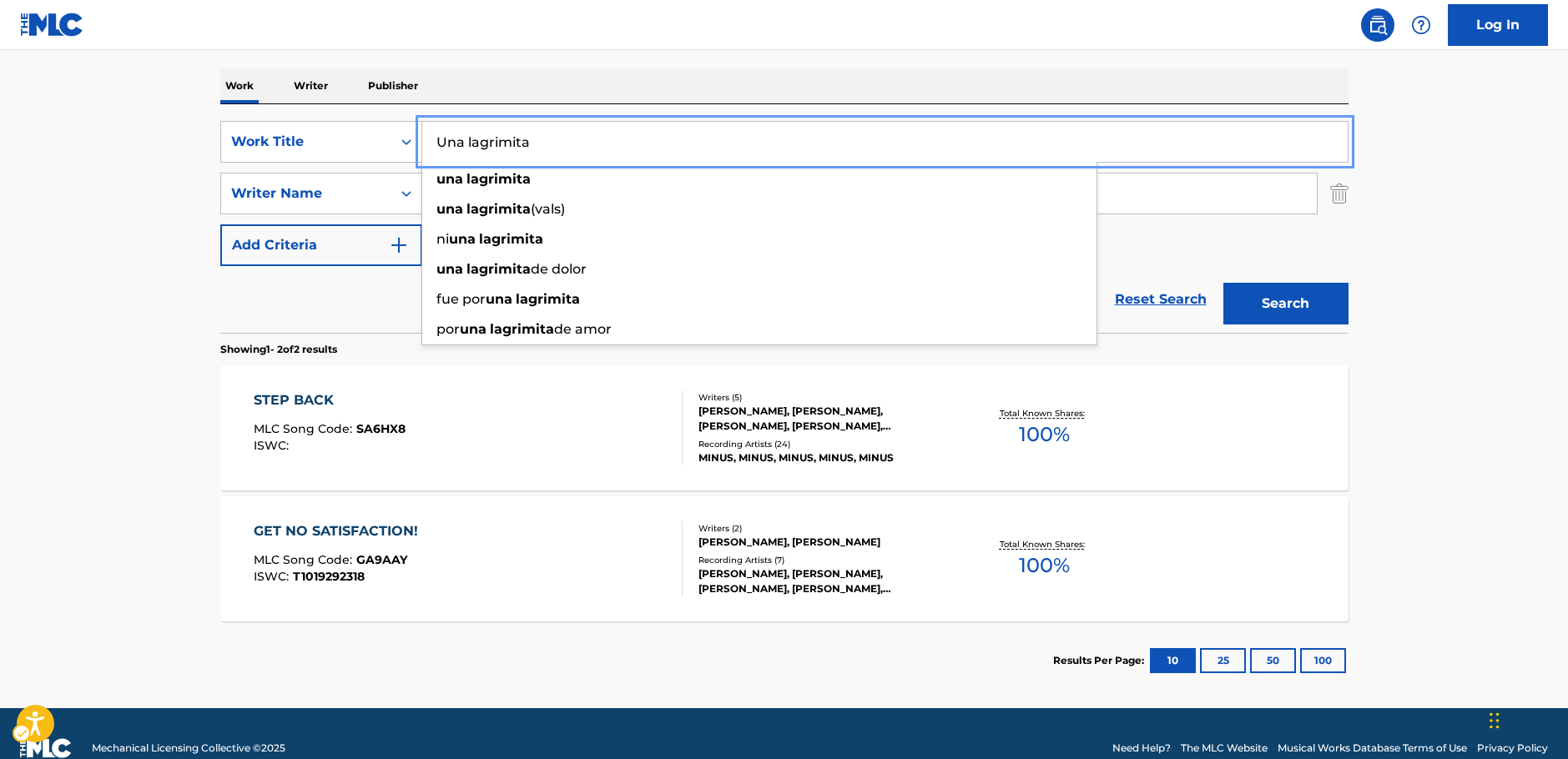
type input "Una lagrimita"
click at [1318, 308] on button "Search" at bounding box center [1286, 304] width 126 height 42
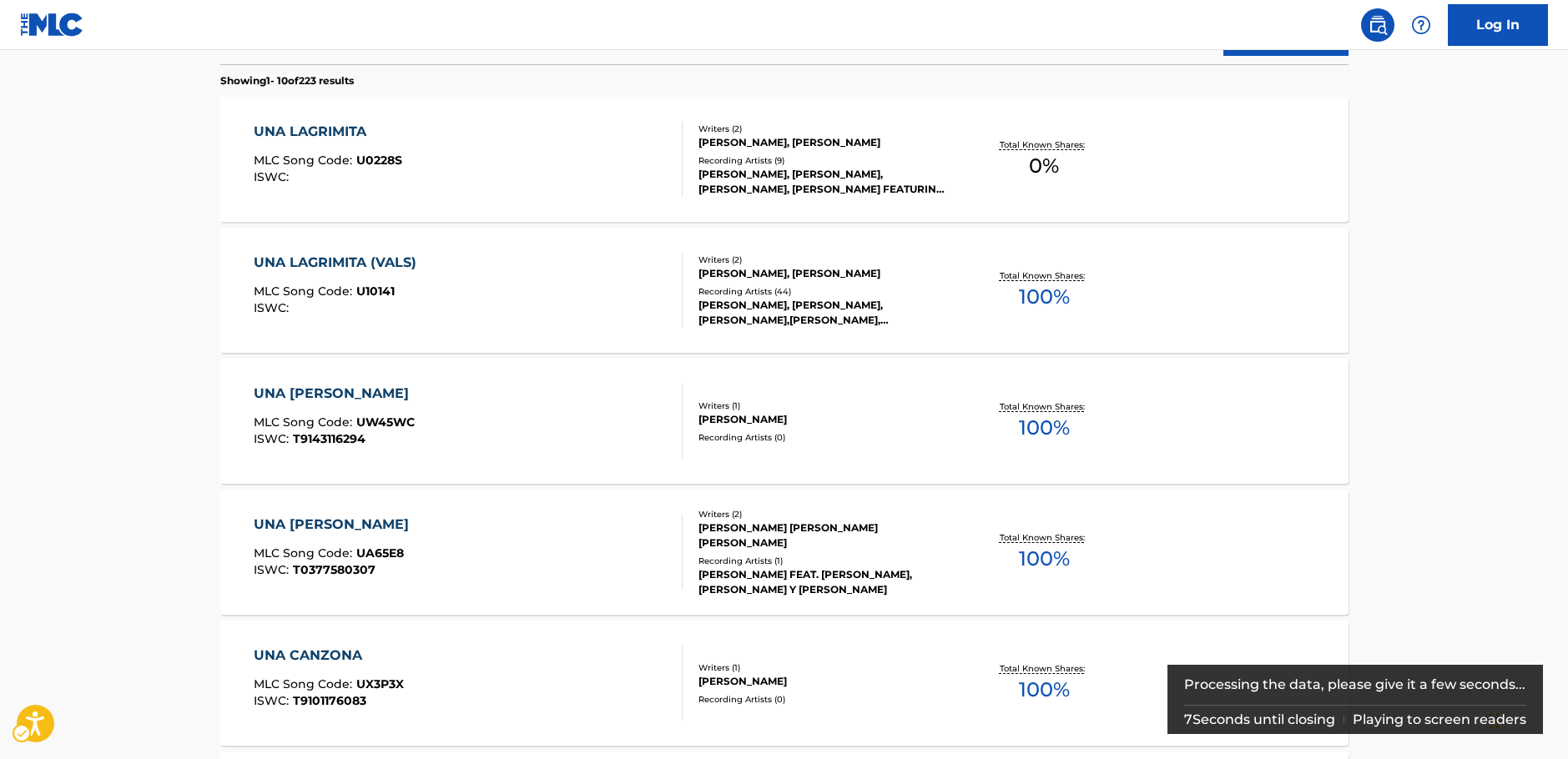
scroll to position [500, 0]
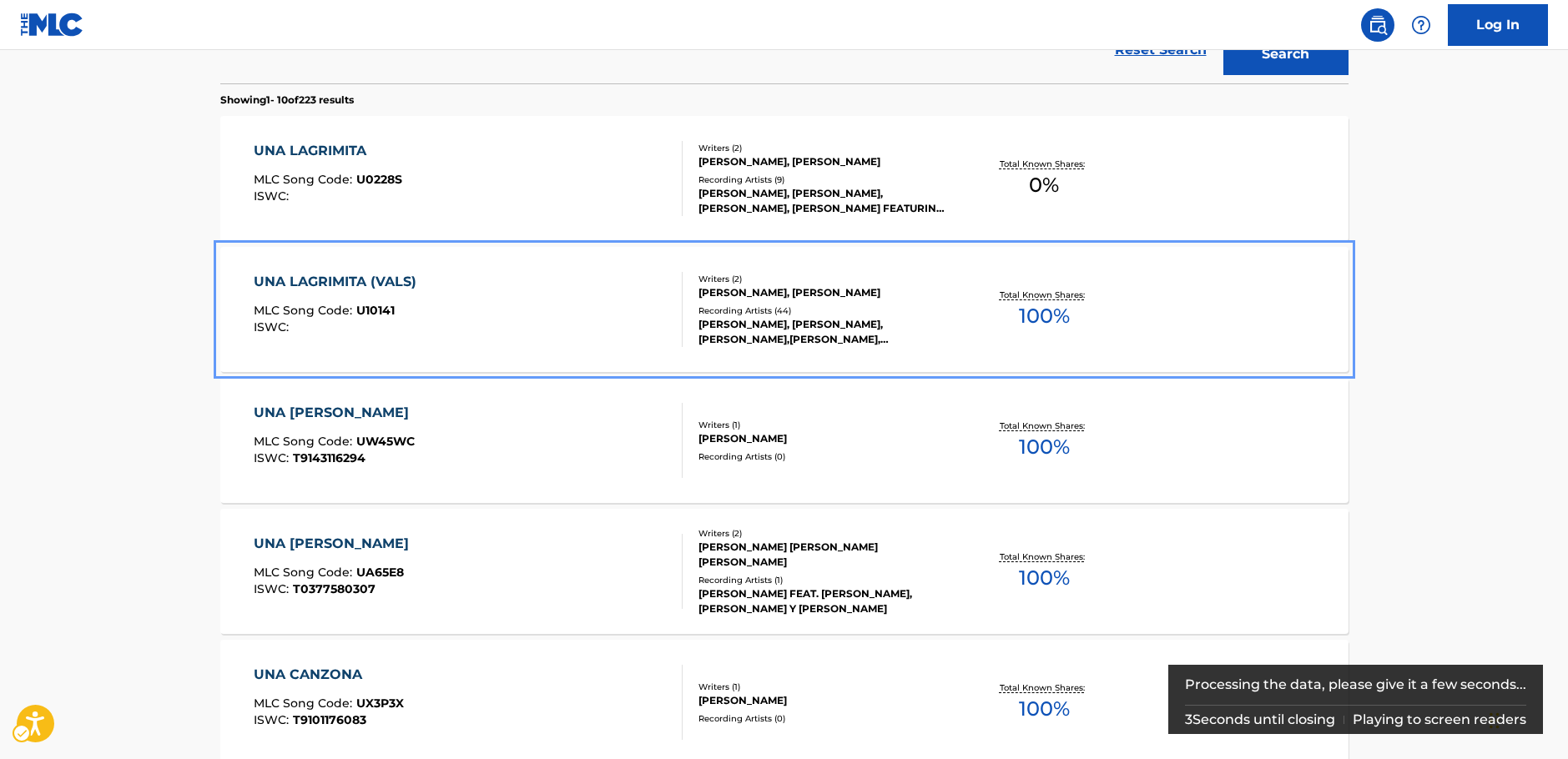
click at [514, 310] on div "UNA LAGRIMITA (VALS) MLC Song Code : U10141 ISWC :" at bounding box center [468, 309] width 429 height 75
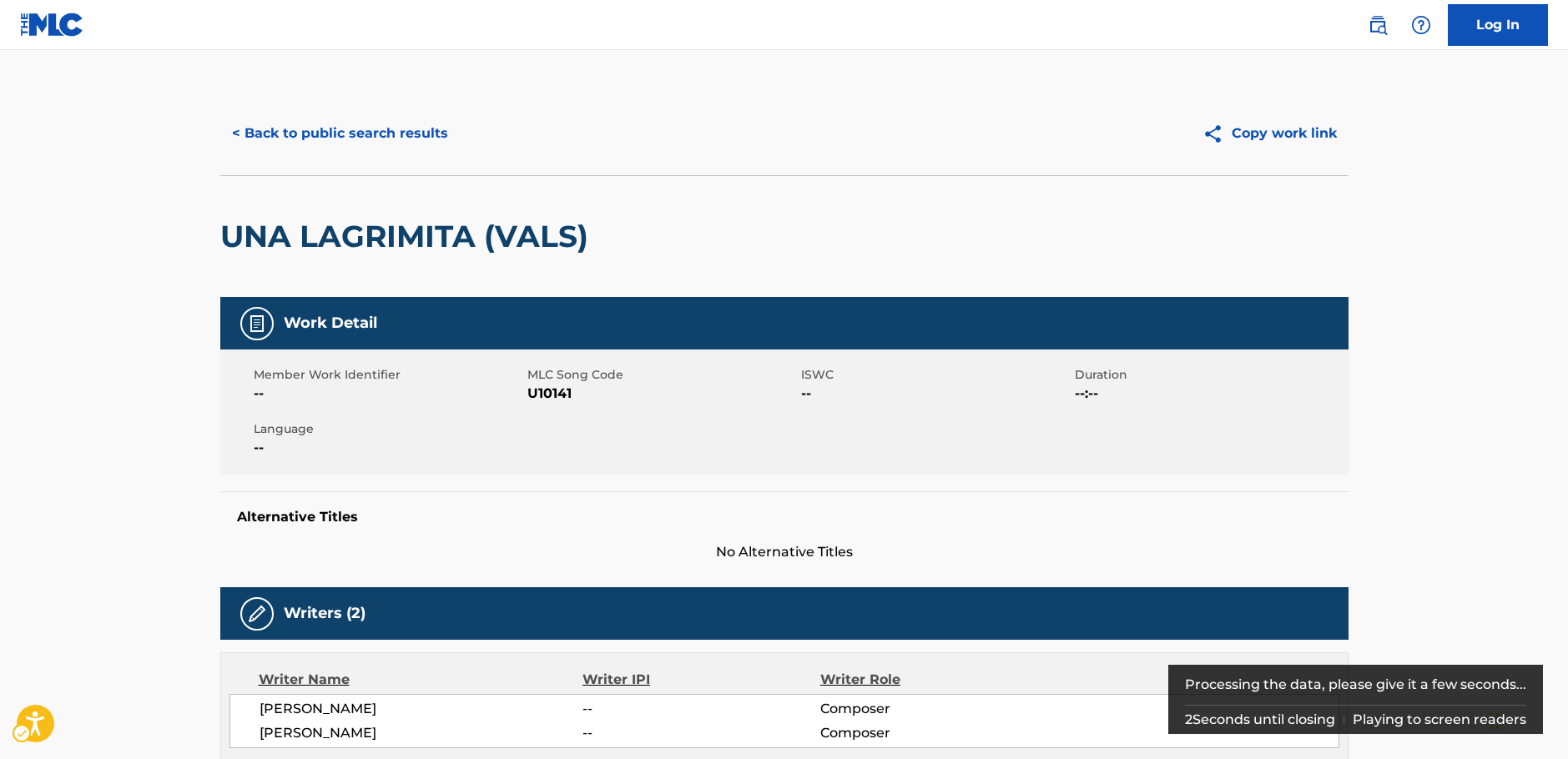
click at [543, 395] on span "MLC Song Code - U10141" at bounding box center [662, 394] width 270 height 20
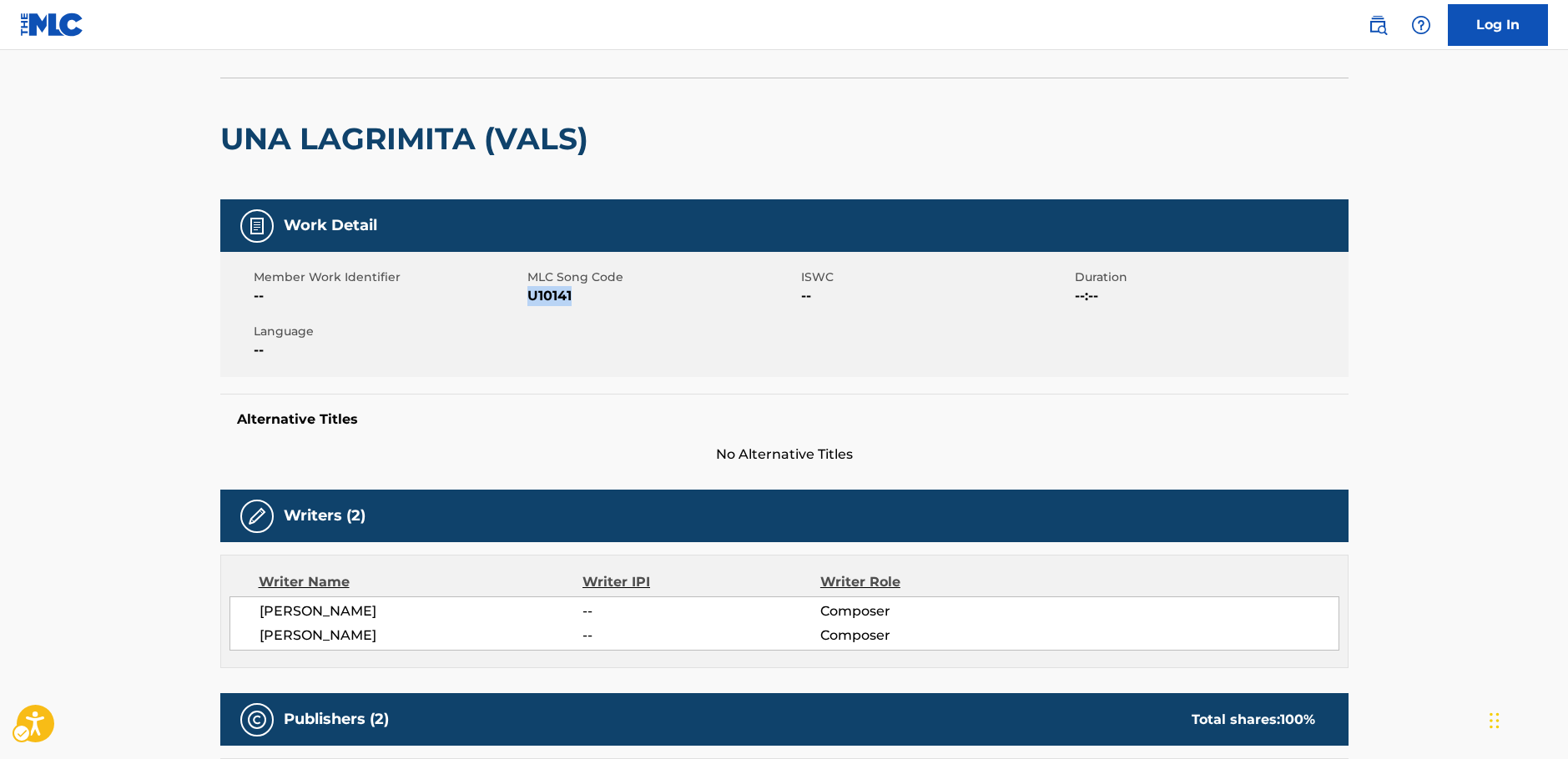
scroll to position [250, 0]
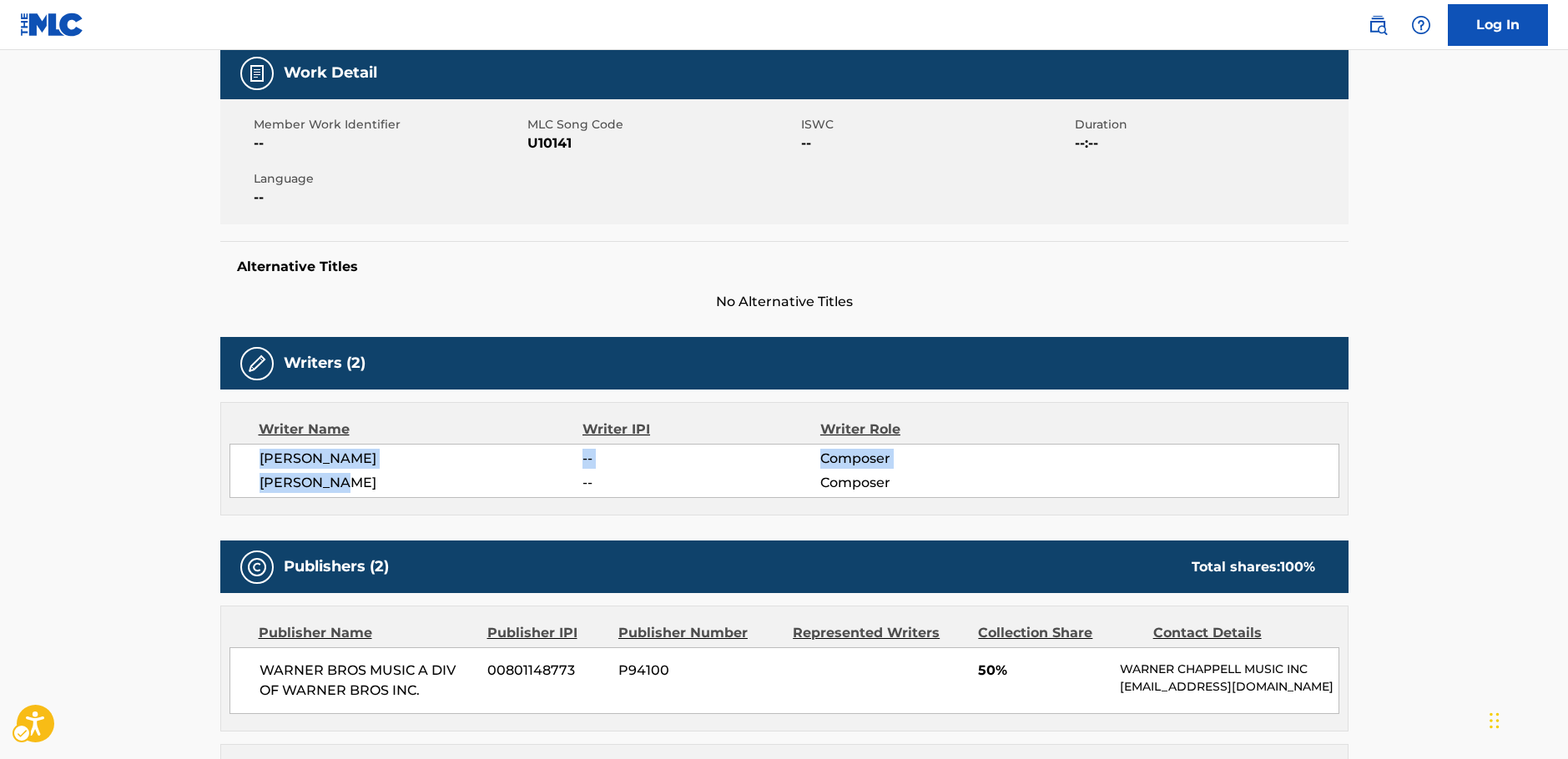
drag, startPoint x: 341, startPoint y: 478, endPoint x: 254, endPoint y: 460, distance: 88.8
click at [254, 460] on div "[PERSON_NAME] -- Composer [PERSON_NAME] -- Composer" at bounding box center [784, 471] width 1110 height 54
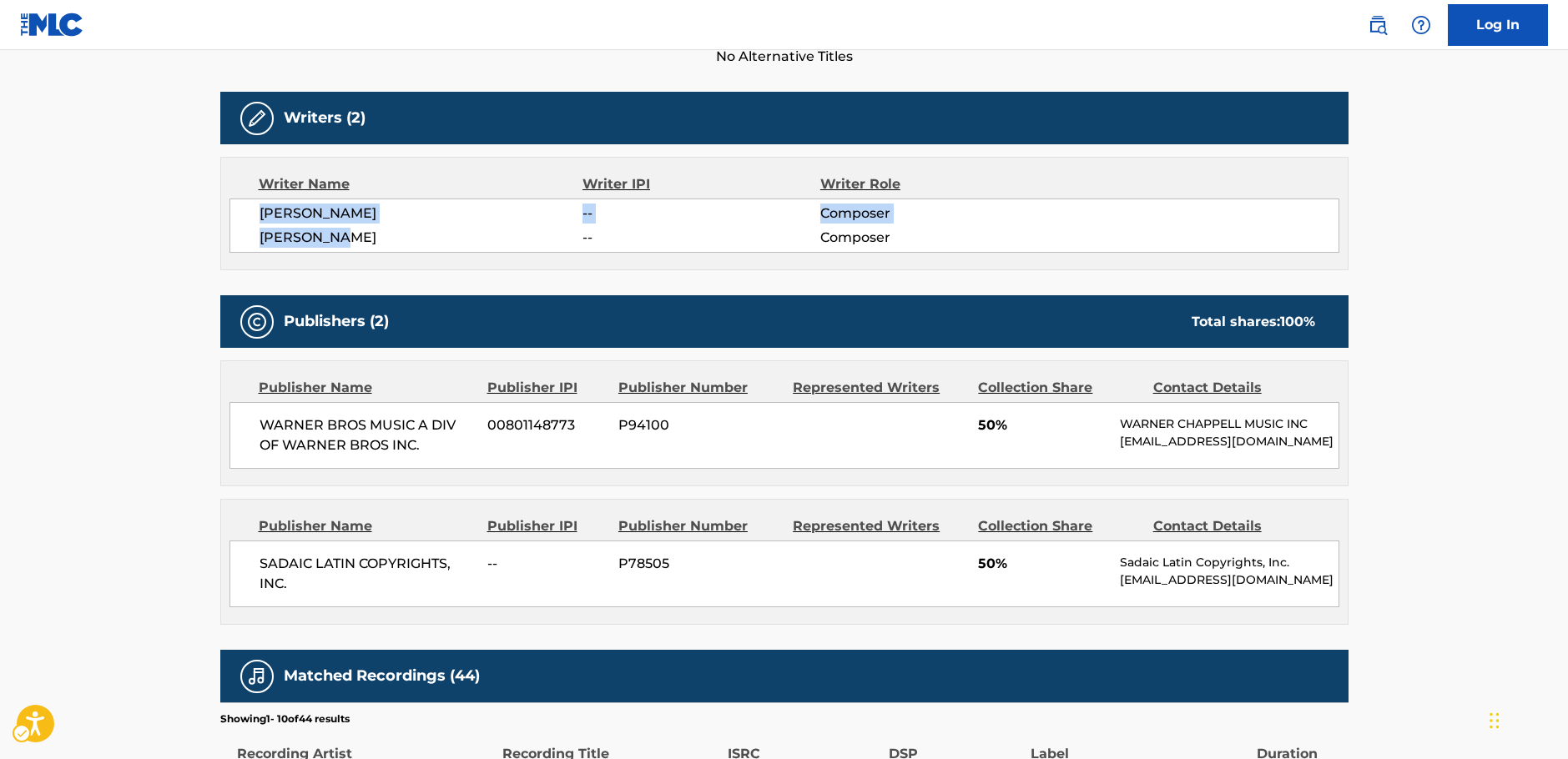
scroll to position [500, 0]
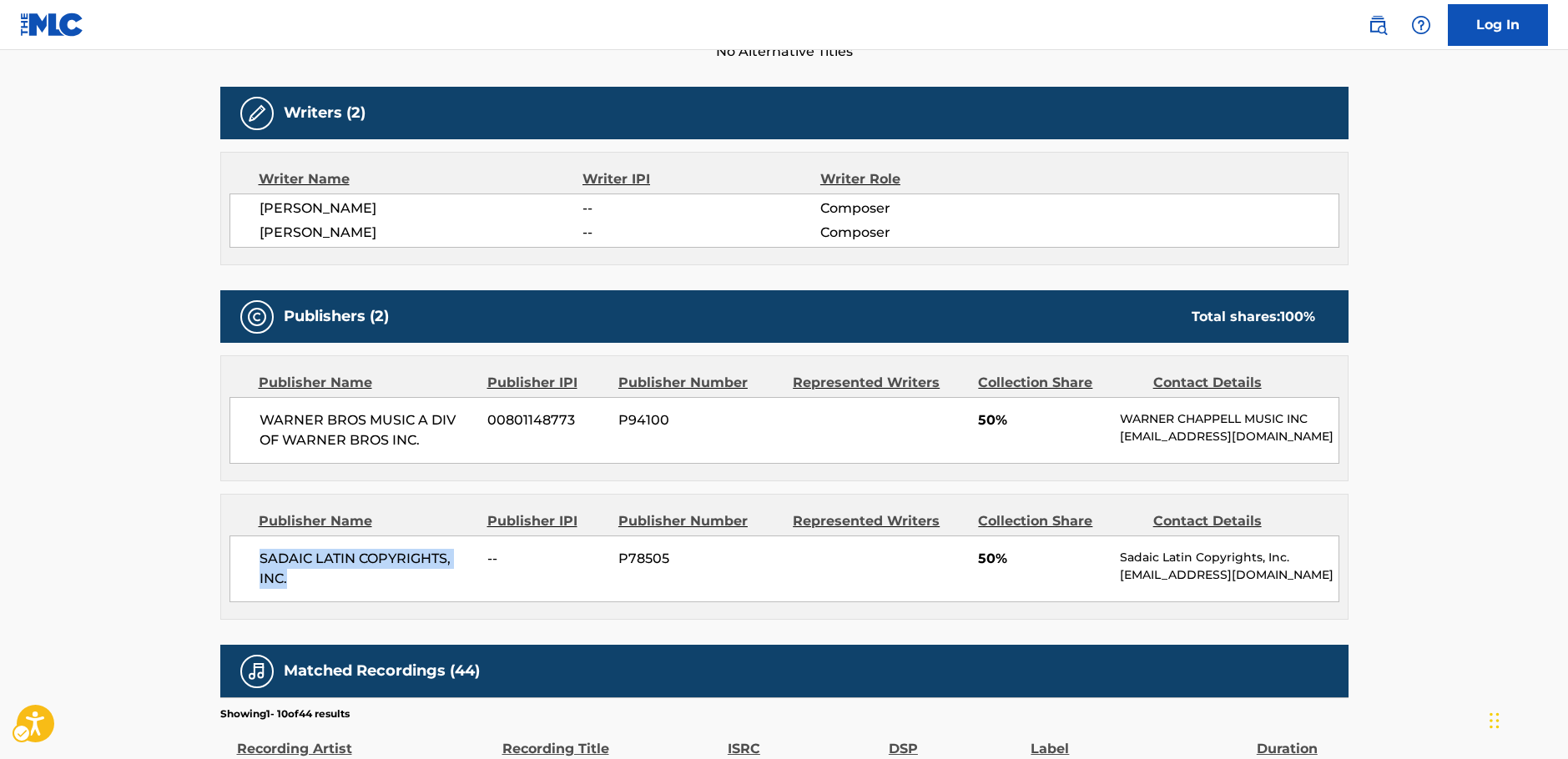
drag, startPoint x: 331, startPoint y: 595, endPoint x: 244, endPoint y: 569, distance: 90.8
click at [244, 569] on div "SADAIC LATIN COPYRIGHTS, INC. -- P78505 50% Sadaic Latin Copyrights, Inc. [EMAI…" at bounding box center [784, 569] width 1110 height 67
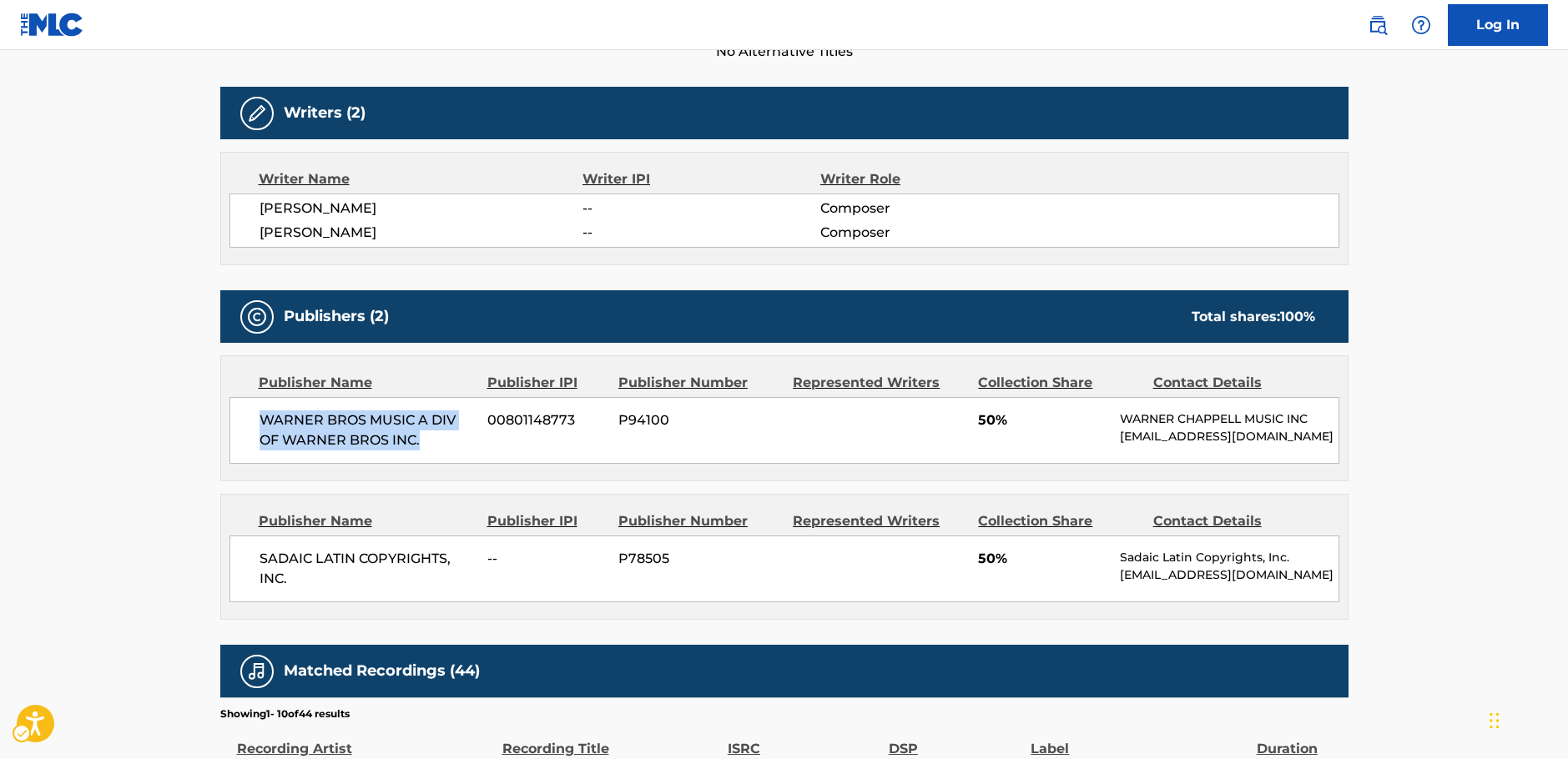
drag, startPoint x: 451, startPoint y: 445, endPoint x: 254, endPoint y: 419, distance: 198.7
click at [254, 419] on div "WARNER BROS MUSIC A DIV OF WARNER BROS INC. 00801148773 P94100 50% [PERSON_NAME…" at bounding box center [784, 430] width 1110 height 67
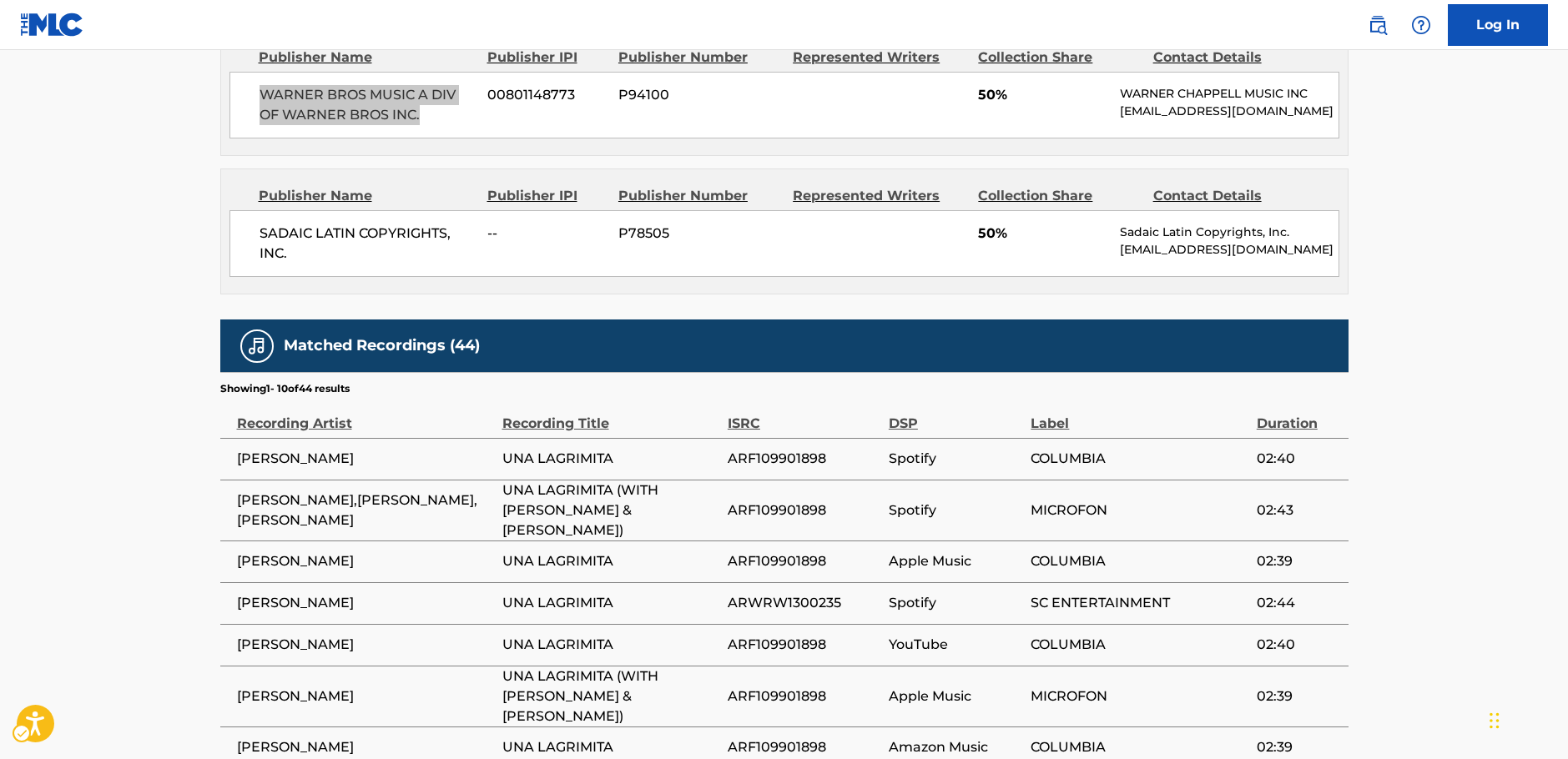
scroll to position [834, 0]
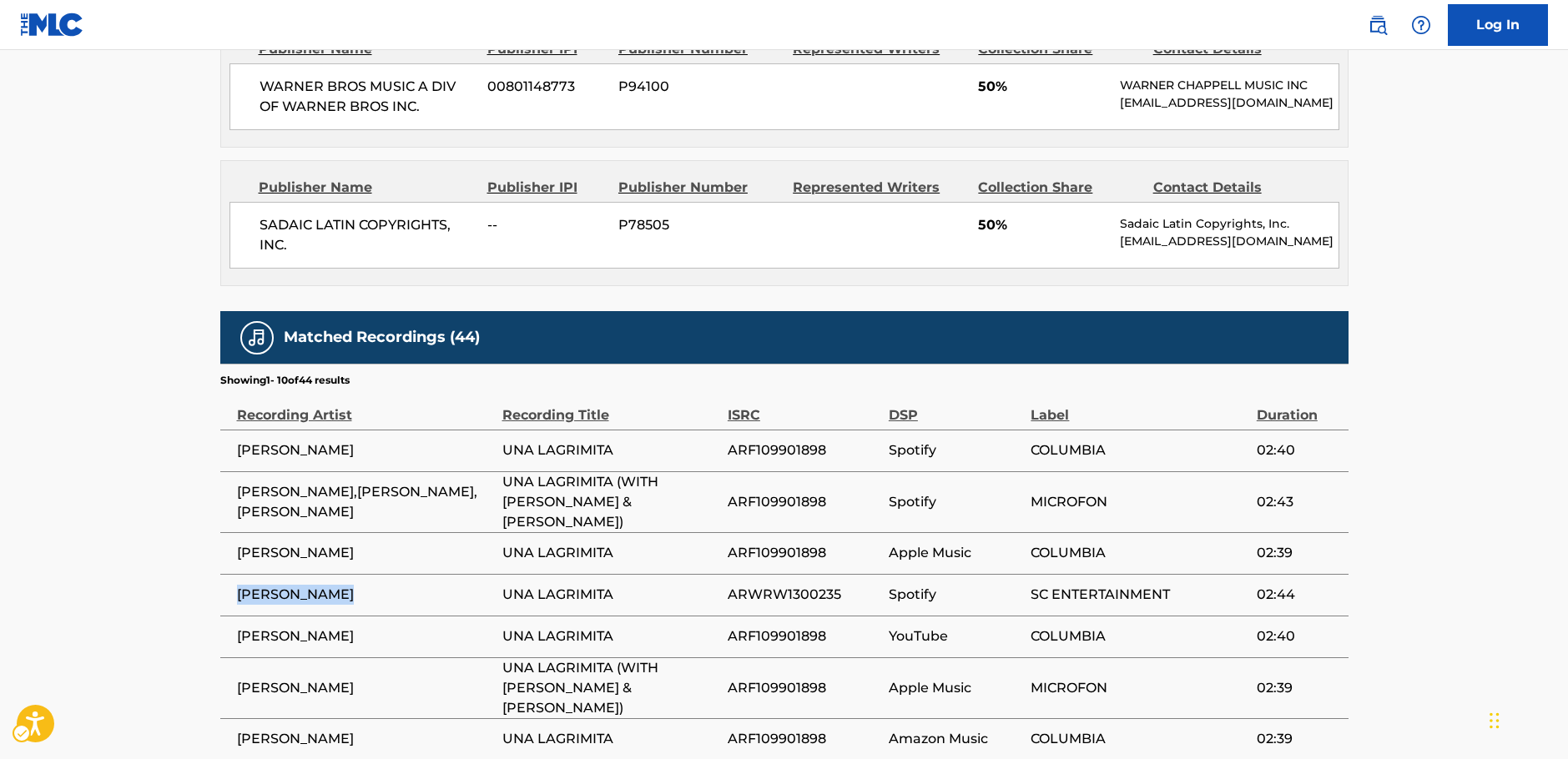
drag, startPoint x: 377, startPoint y: 585, endPoint x: 233, endPoint y: 587, distance: 144.0
click at [233, 587] on td "[PERSON_NAME]" at bounding box center [361, 595] width 282 height 42
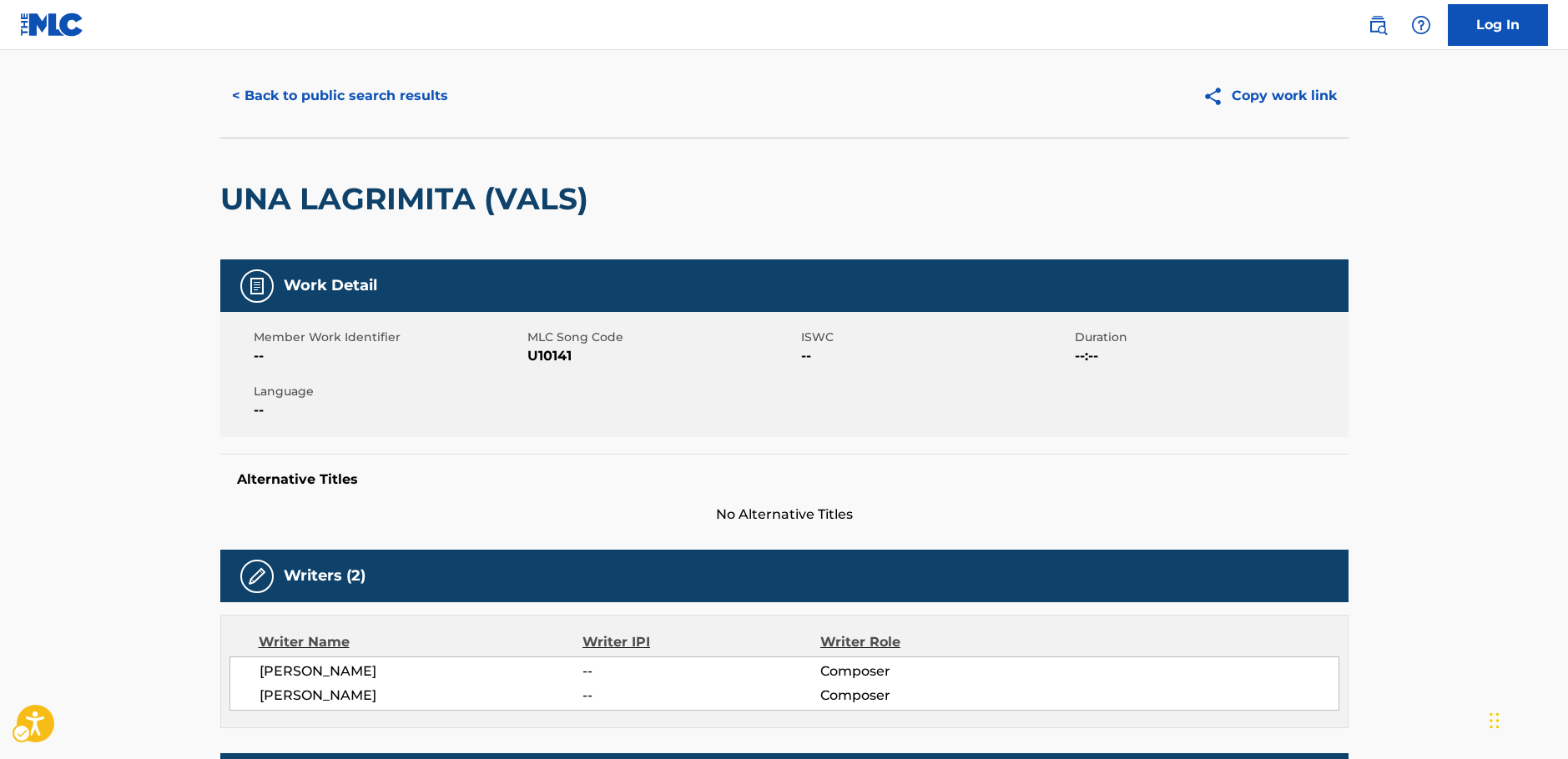
scroll to position [0, 0]
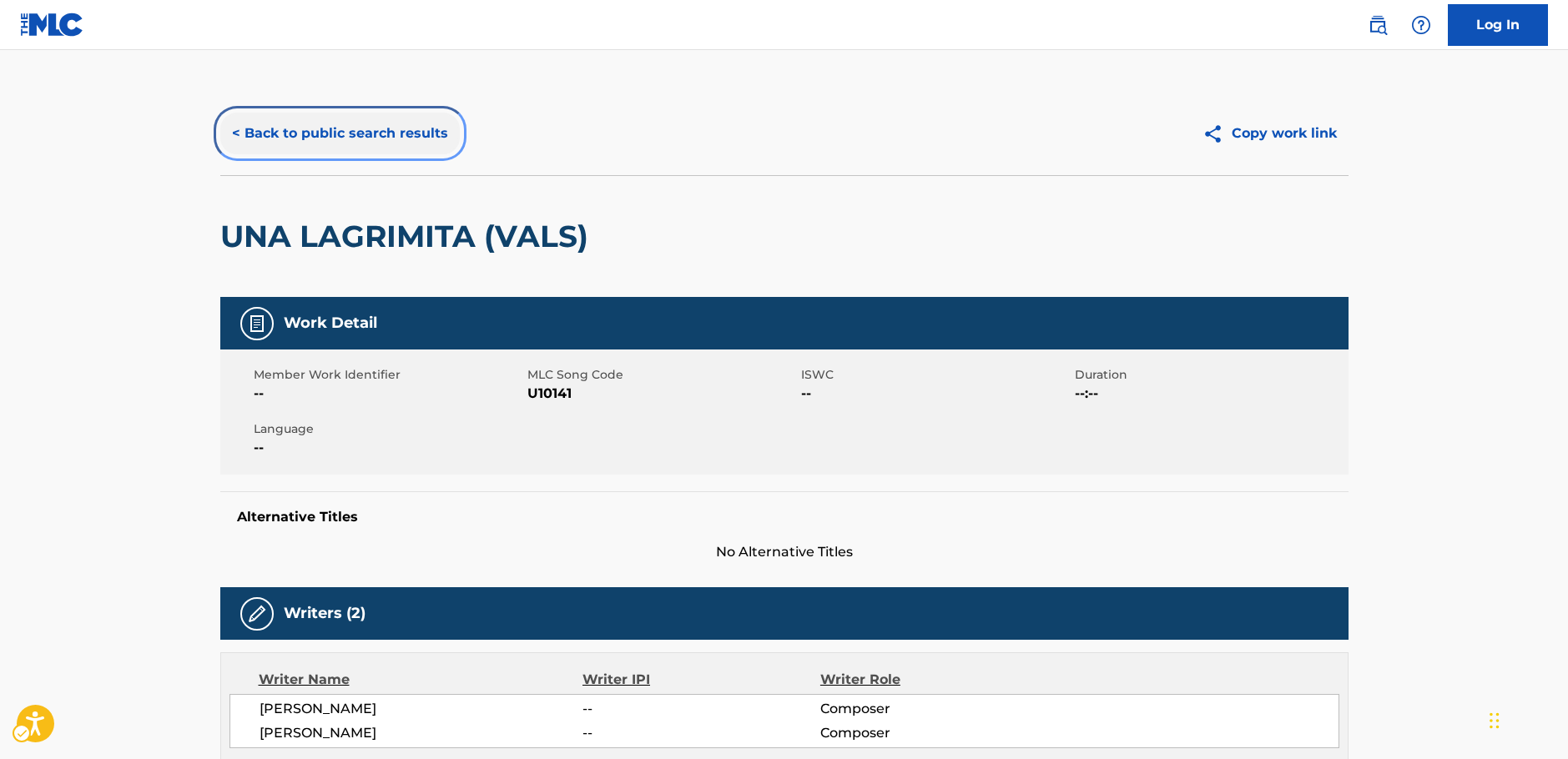
click at [370, 122] on button "< Back to public search results" at bounding box center [340, 134] width 239 height 42
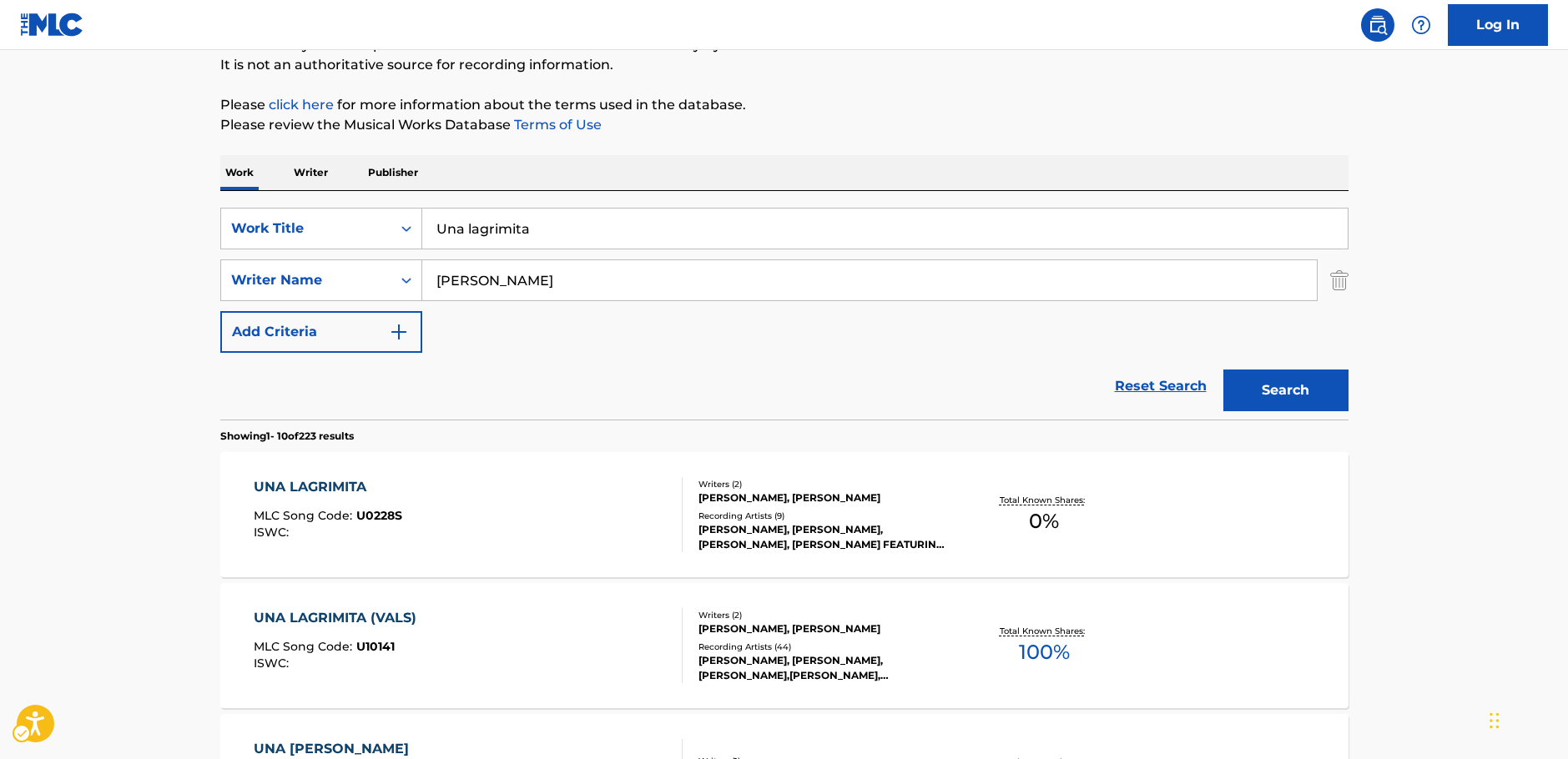
scroll to position [94, 0]
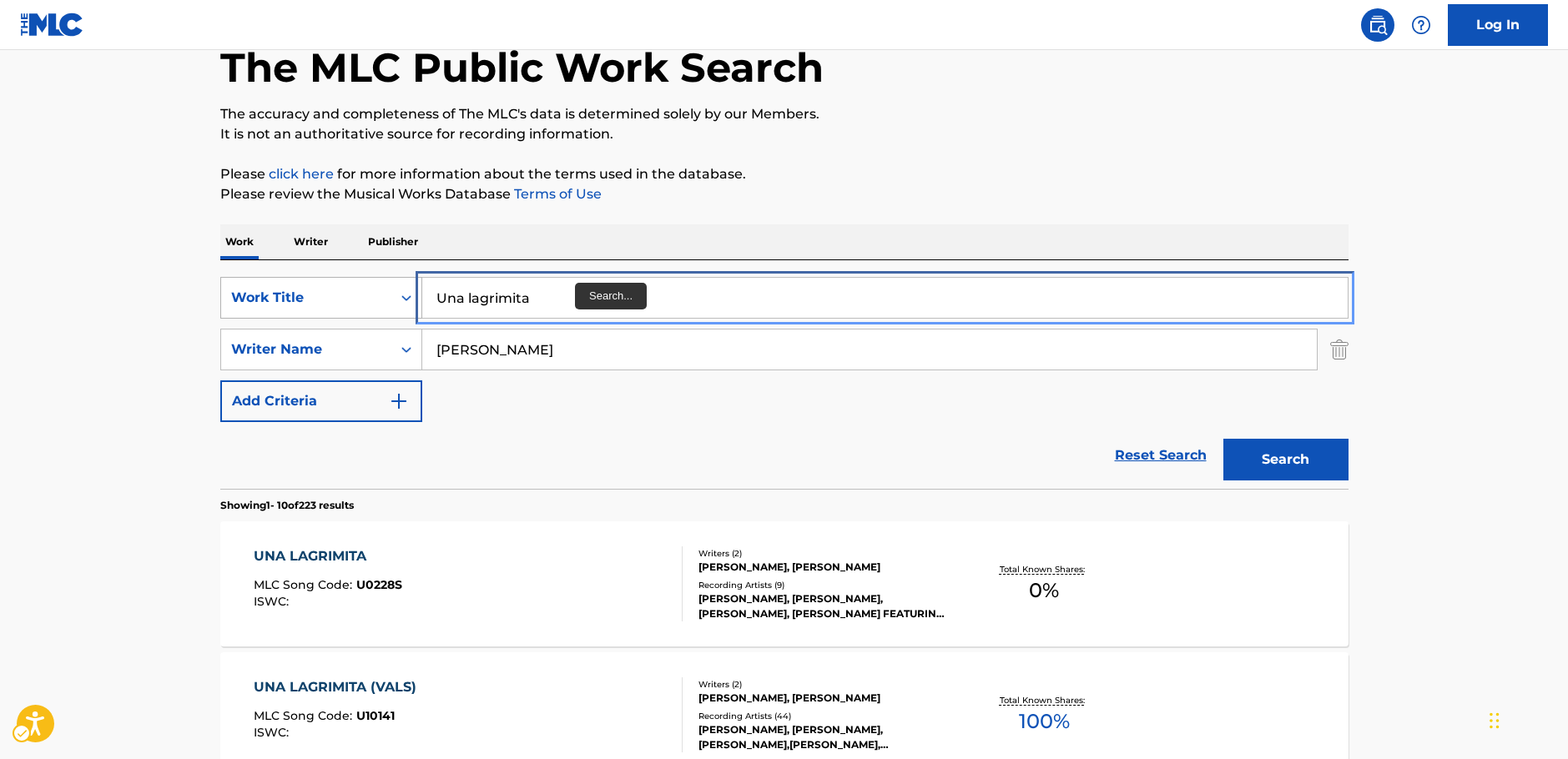
click at [335, 309] on div "SearchWithCriteria249b0880-1586-4cb2-81da-d6c21857b2a1 Work Title Una lagrimita" at bounding box center [784, 298] width 1128 height 42
paste input "Yo se lo dire"
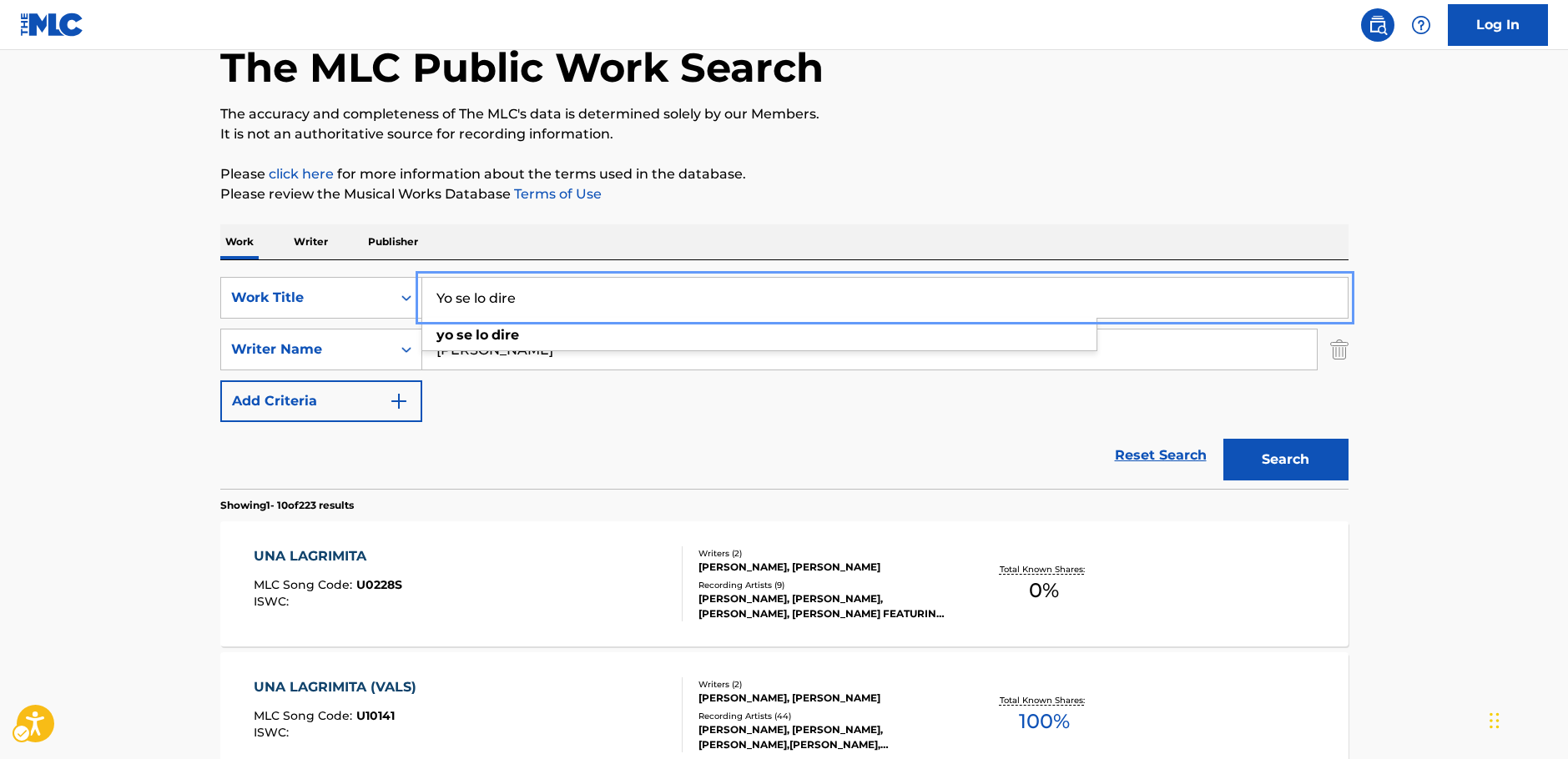
type input "Yo se lo dire"
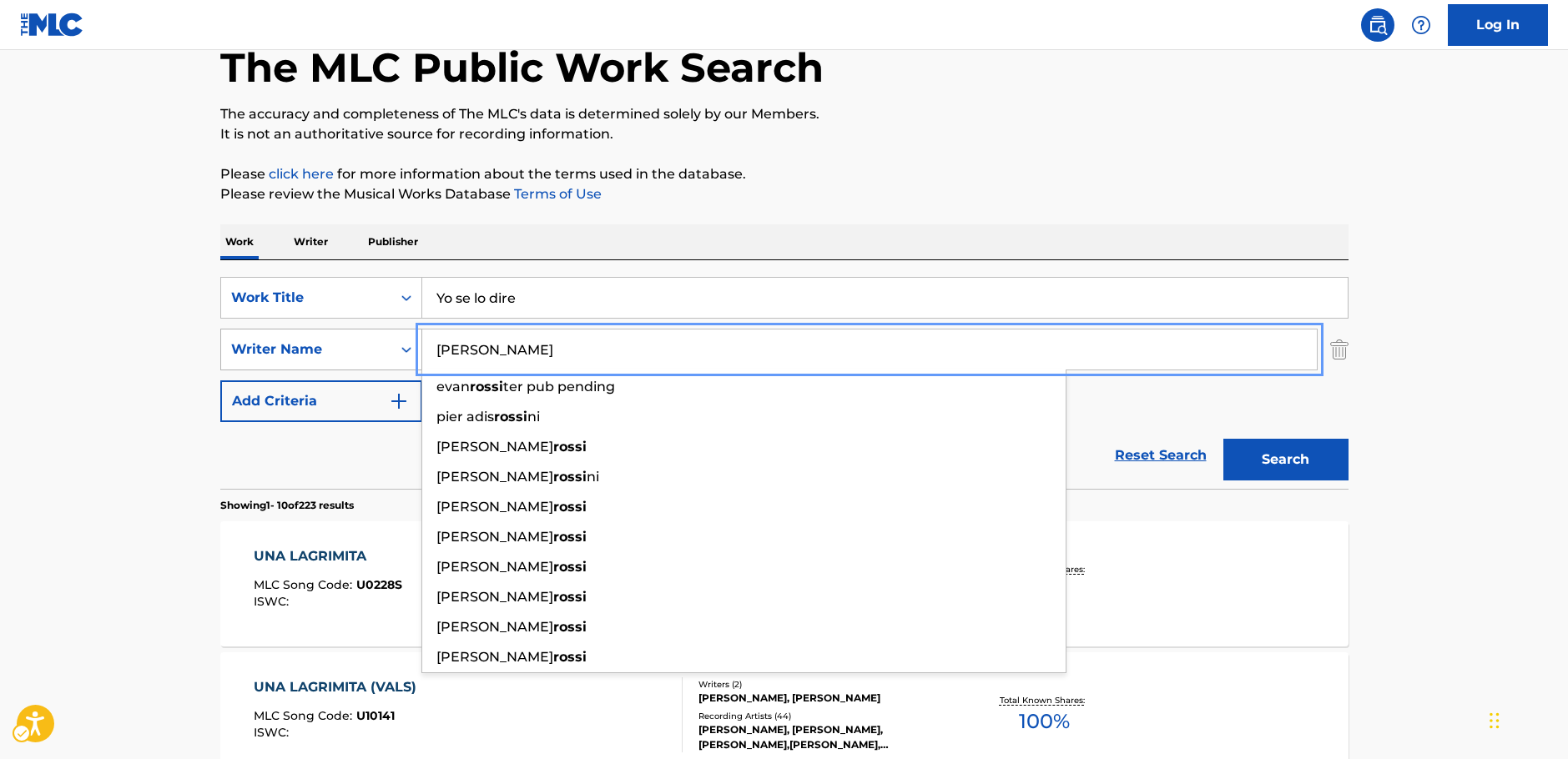
drag, startPoint x: 506, startPoint y: 341, endPoint x: 283, endPoint y: 349, distance: 223.1
click at [284, 350] on div "SearchWithCriteriac4ef90f6-0cd3-4cb7-a22f-38161a9f05c1 Writer Name [PERSON_NAME…" at bounding box center [784, 350] width 1128 height 42
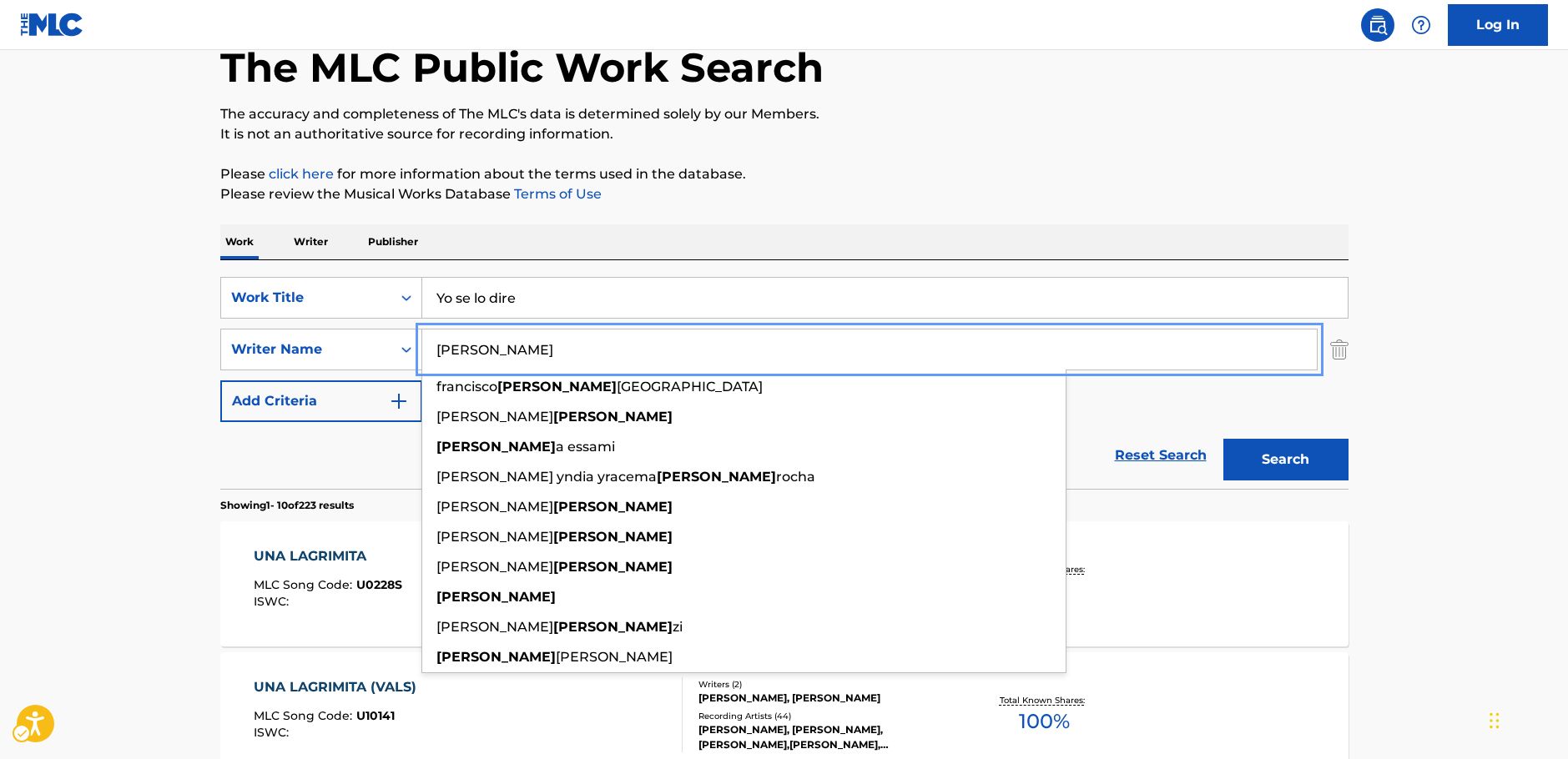
type input "[PERSON_NAME]"
click at [1269, 460] on button "Search" at bounding box center [1286, 460] width 126 height 42
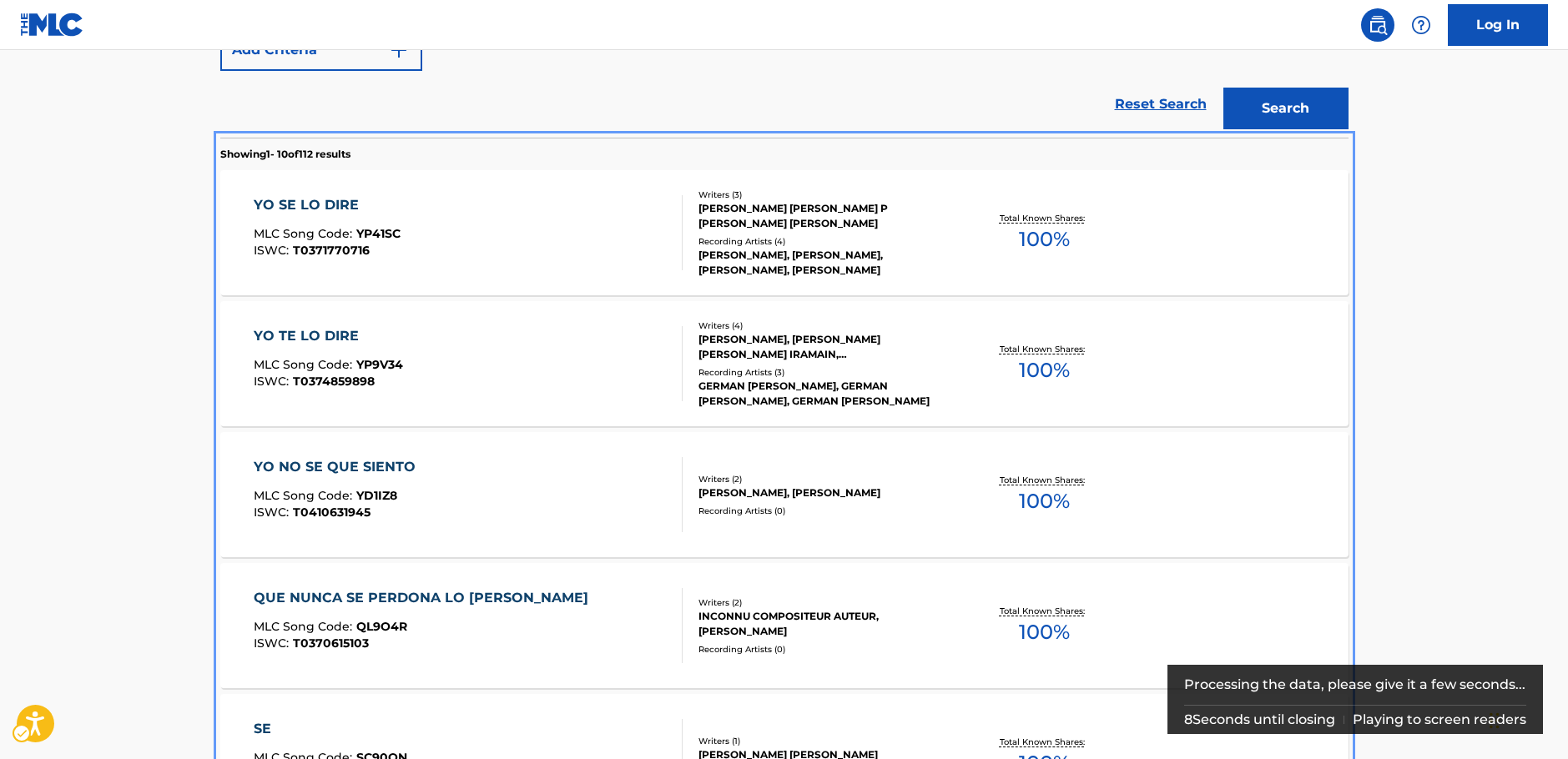
scroll to position [416, 0]
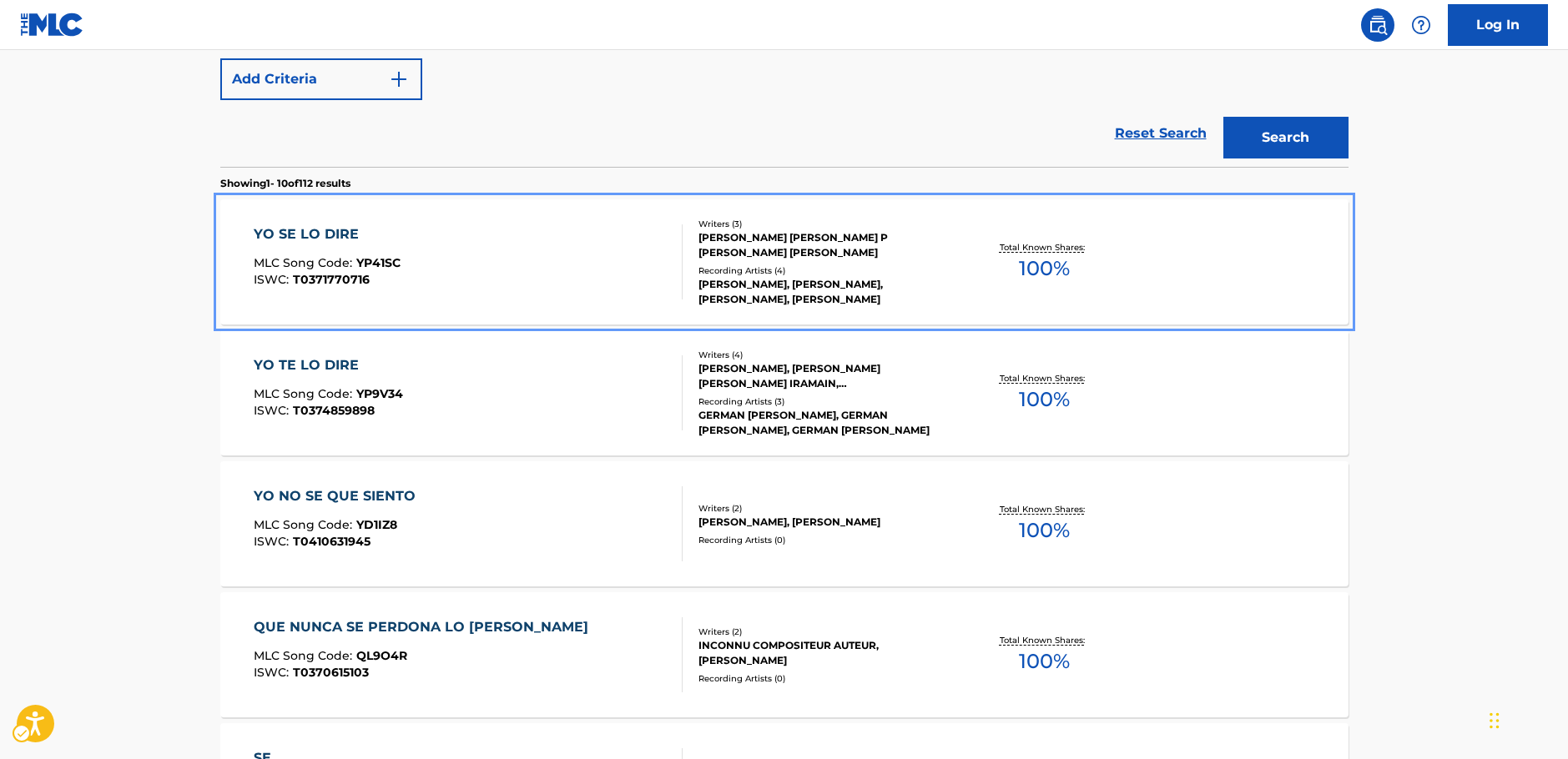
click at [468, 267] on div "YO SE LO DIRE MLC Song Code : YP41SC ISWC : T0371770716" at bounding box center [468, 261] width 429 height 75
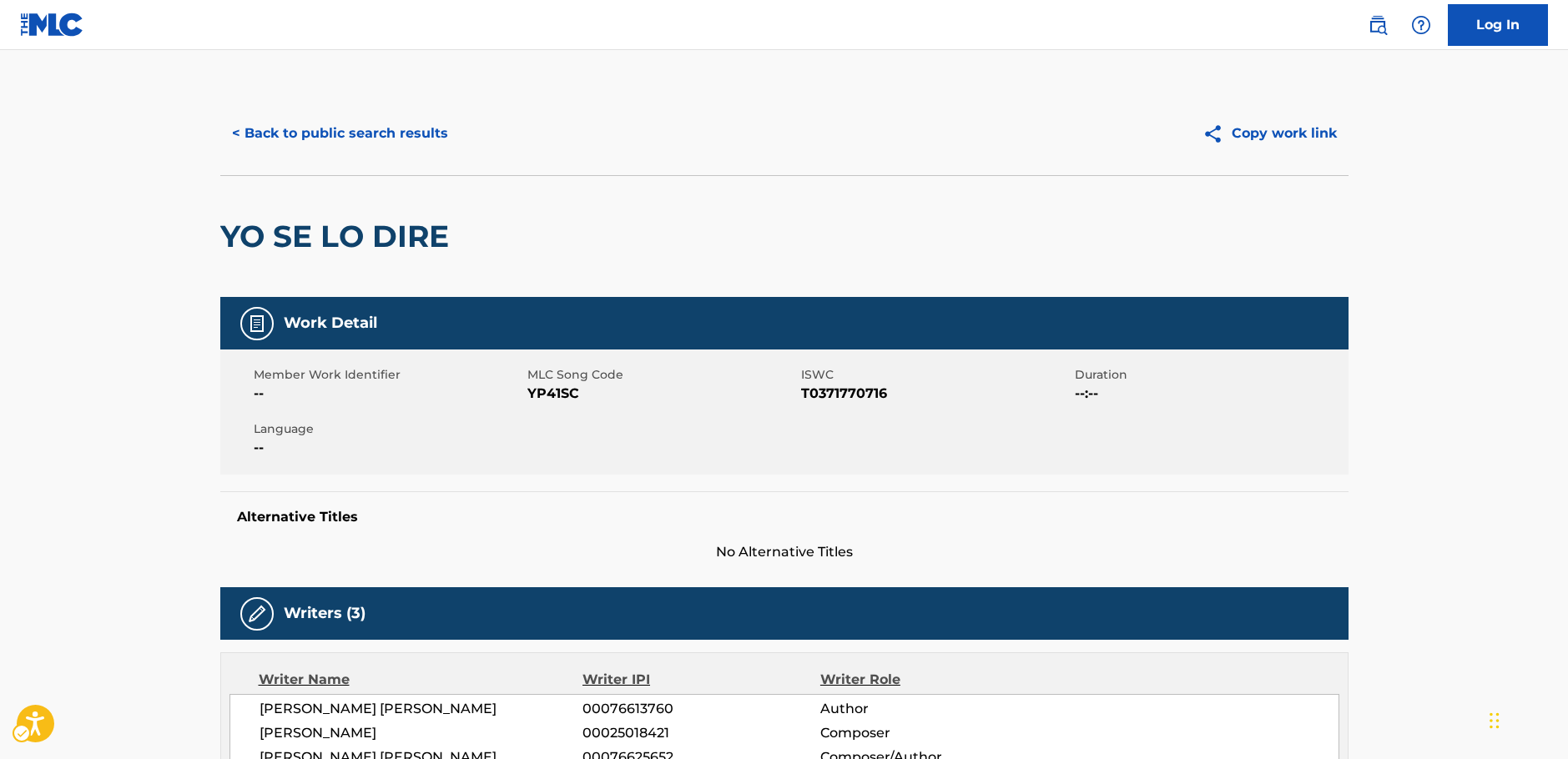
click at [541, 394] on span "MLC Song Code - YP41SC" at bounding box center [662, 394] width 270 height 20
click at [838, 393] on span "ISWC - T0371770716" at bounding box center [936, 394] width 270 height 20
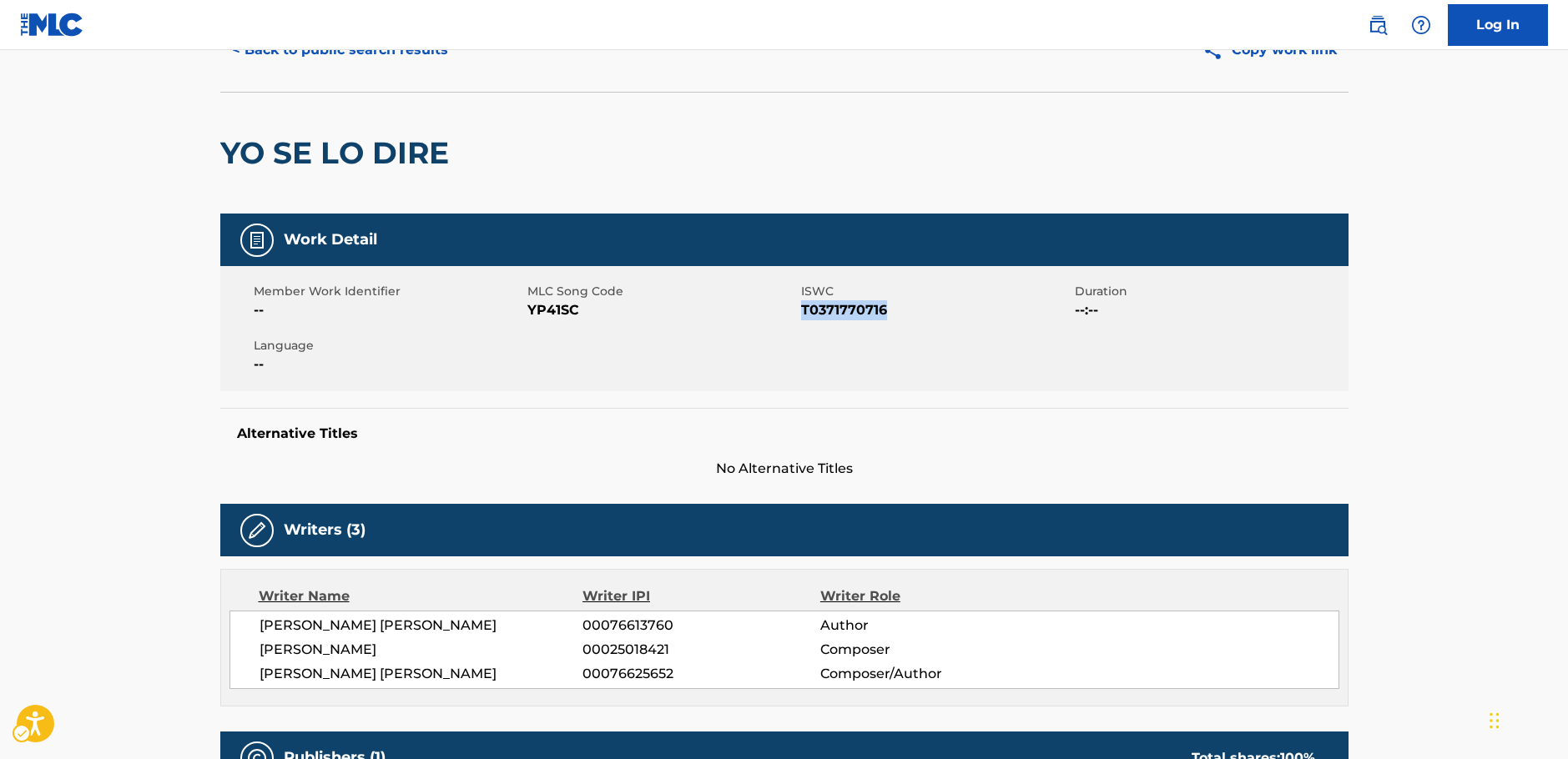
scroll to position [167, 0]
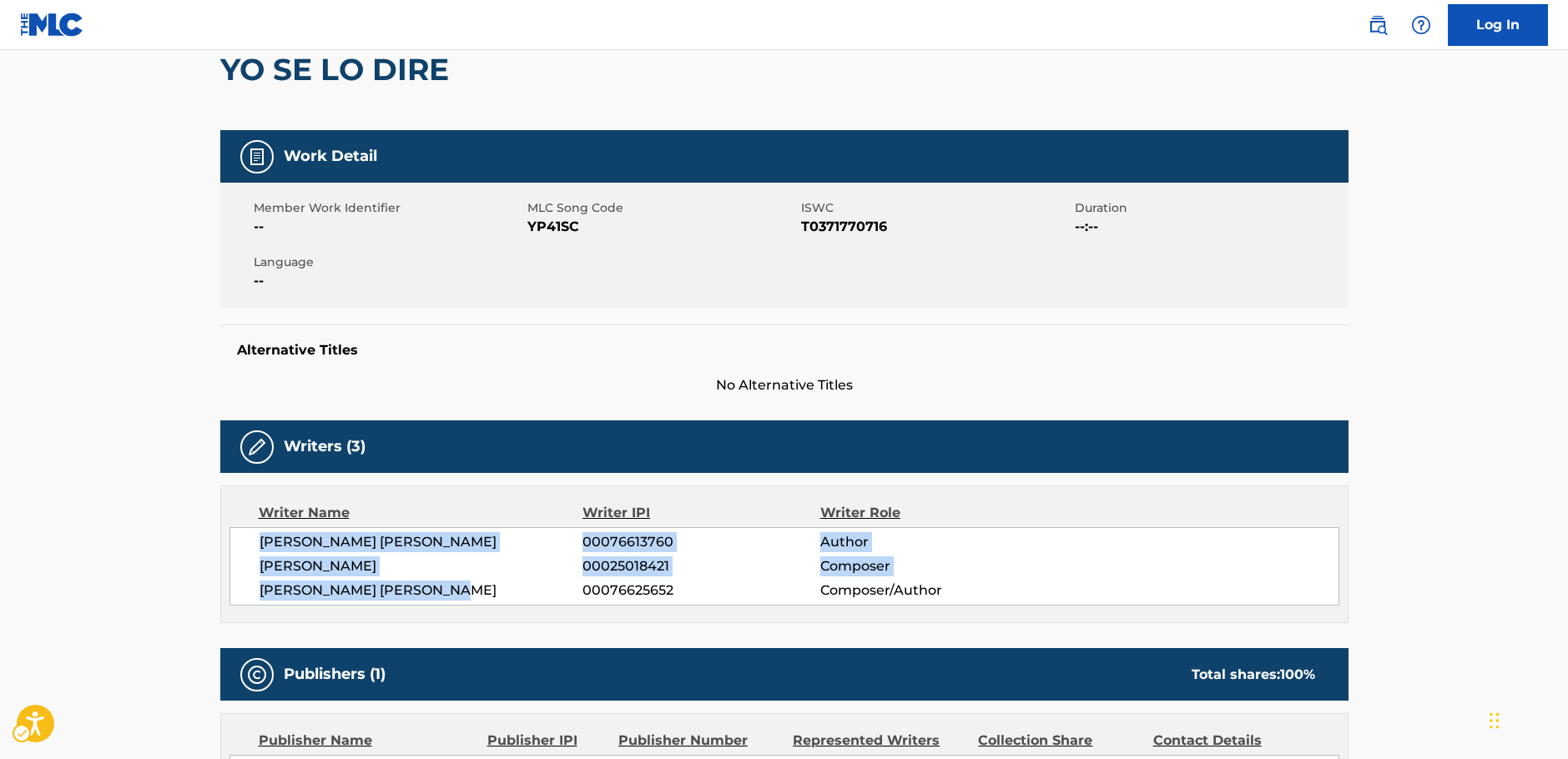
drag, startPoint x: 420, startPoint y: 581, endPoint x: 260, endPoint y: 534, distance: 166.8
click at [260, 534] on div "[PERSON_NAME] [PERSON_NAME] 00076613760 Author [PERSON_NAME] 00025018421 Compos…" at bounding box center [784, 566] width 1110 height 78
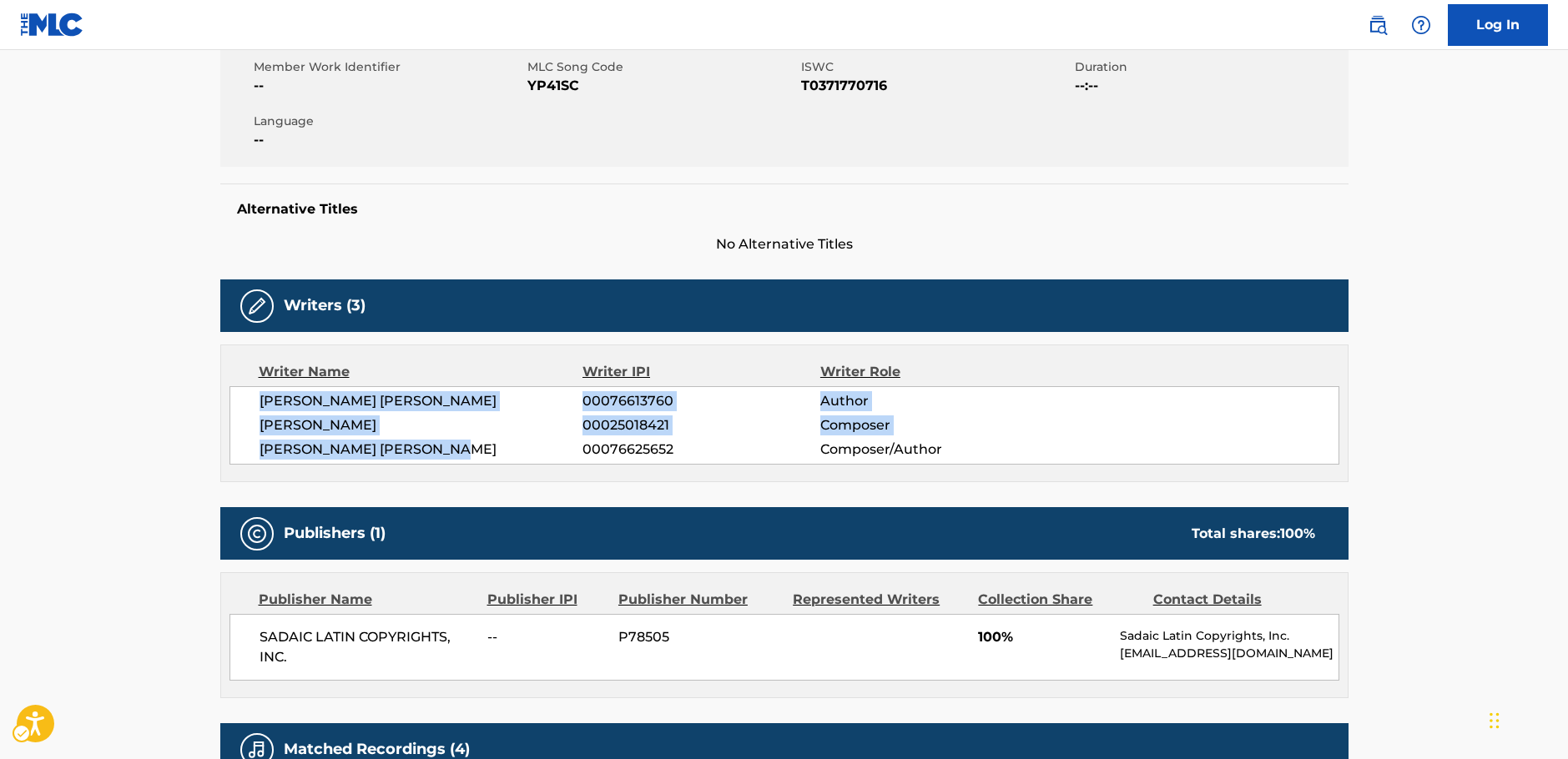
scroll to position [500, 0]
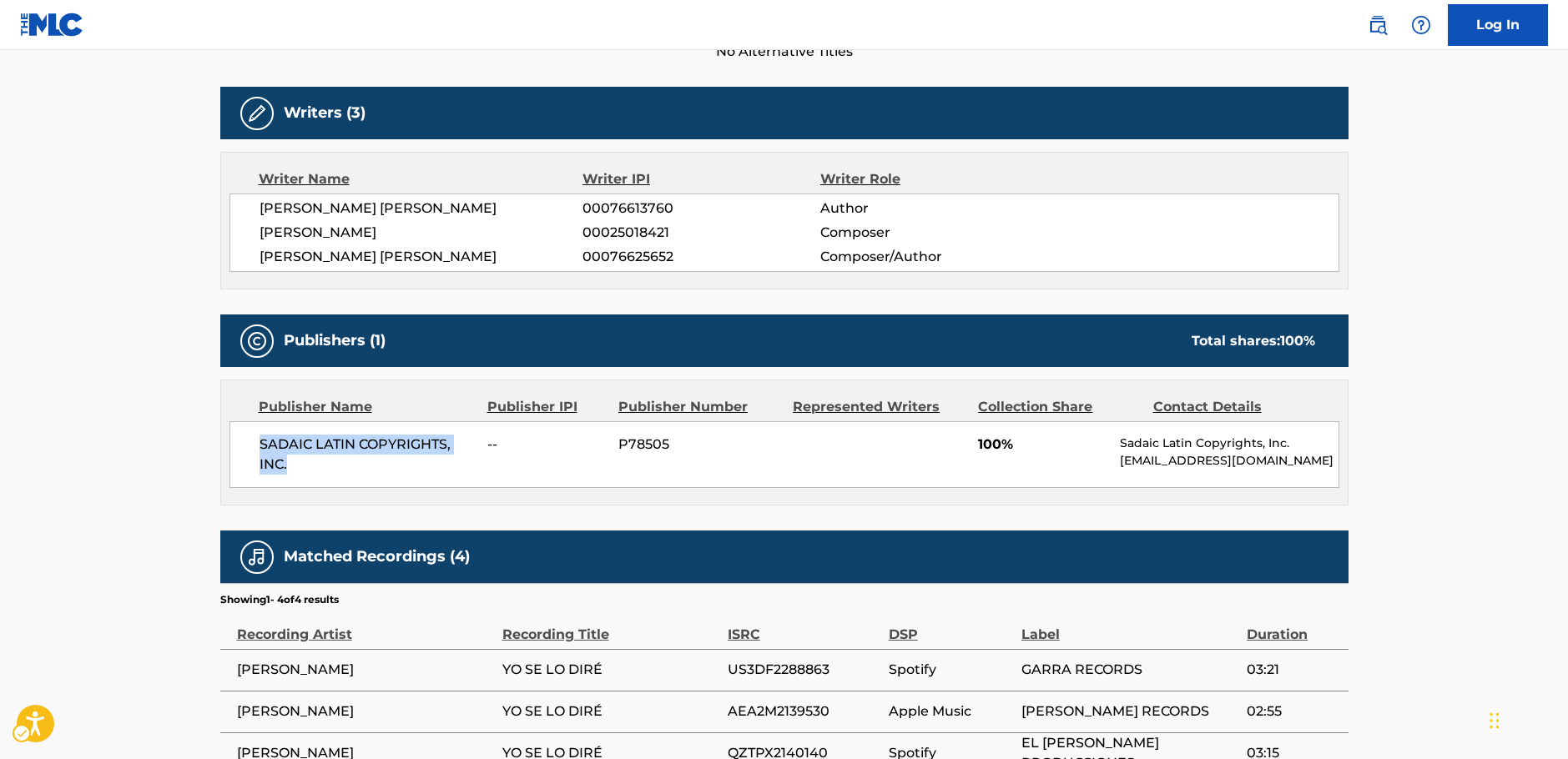
drag, startPoint x: 329, startPoint y: 462, endPoint x: 227, endPoint y: 439, distance: 104.6
click at [227, 439] on div "Publisher Name Publisher IPI Publisher Number Represented Writers Collection Sh…" at bounding box center [784, 443] width 1126 height 125
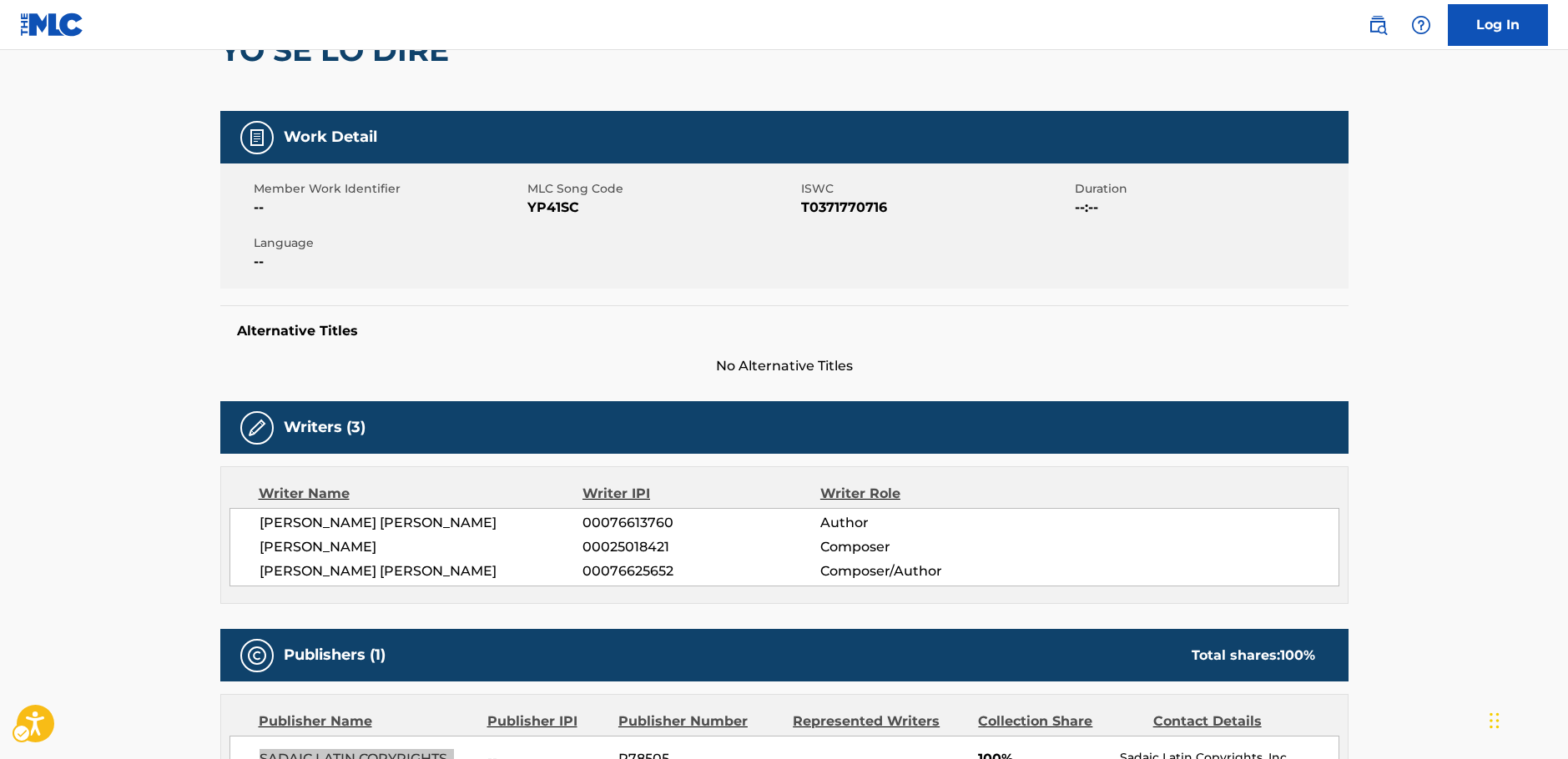
scroll to position [0, 0]
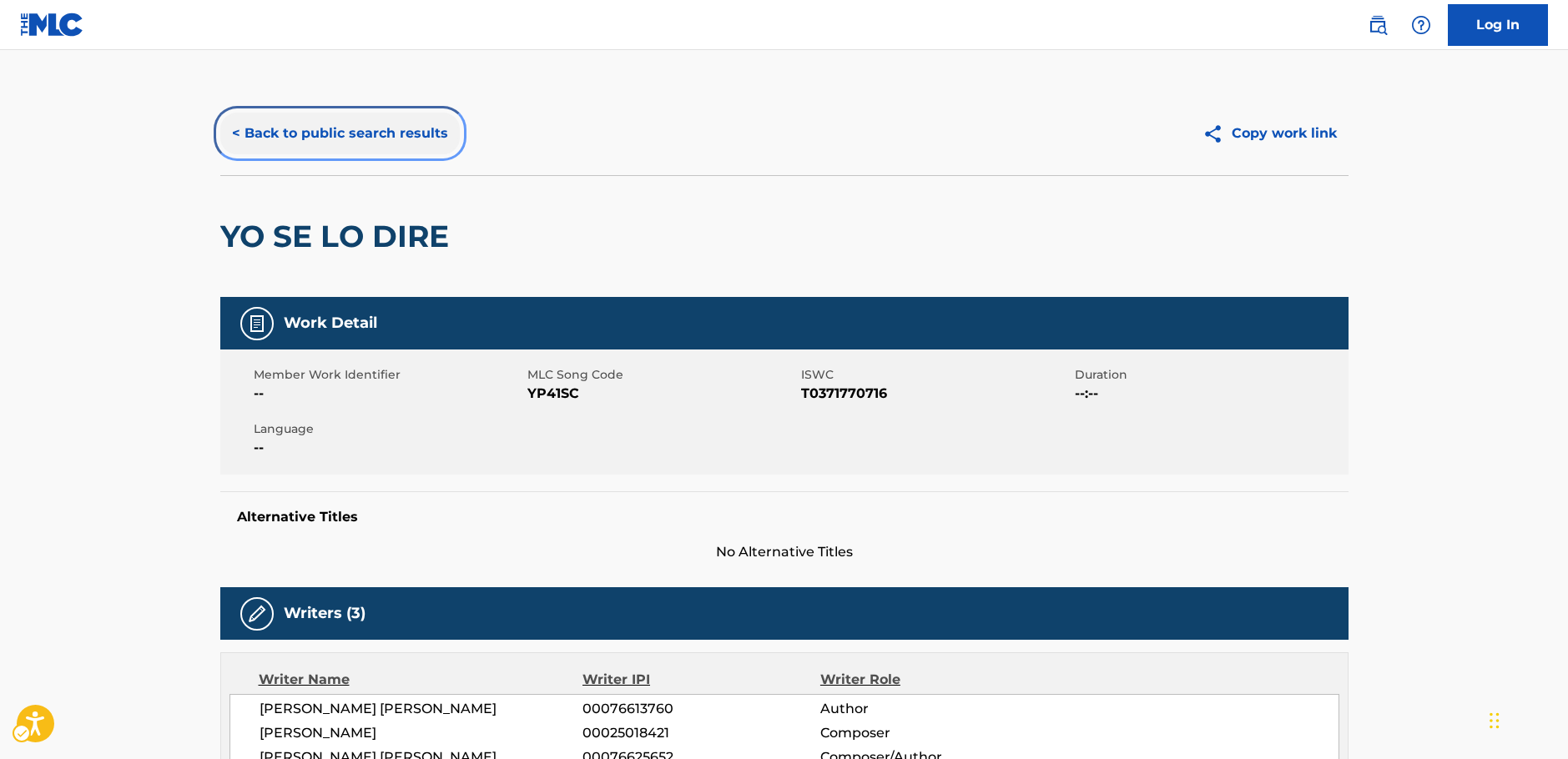
click at [355, 135] on button "< Back to public search results" at bounding box center [340, 134] width 239 height 42
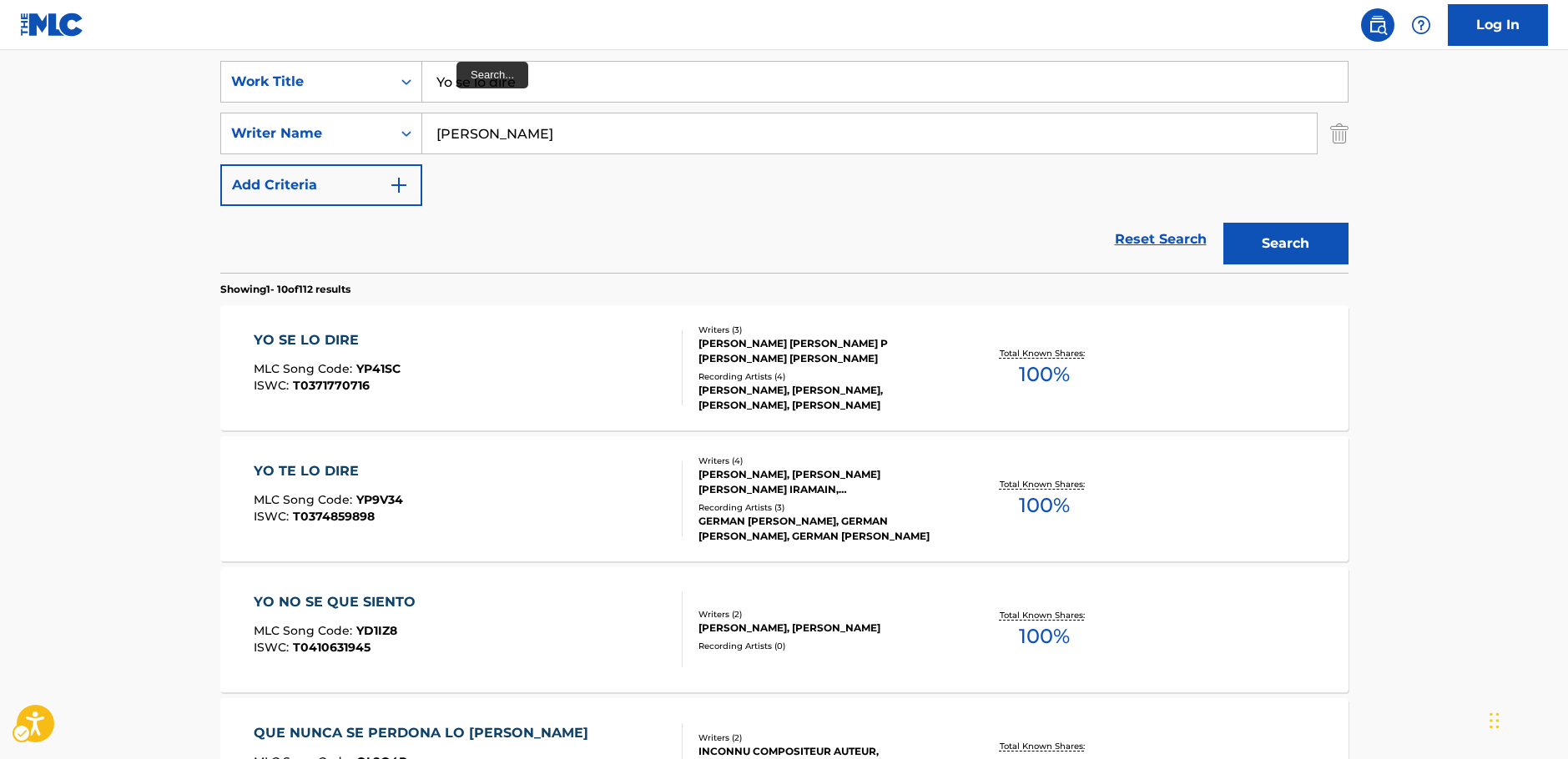
scroll to position [94, 0]
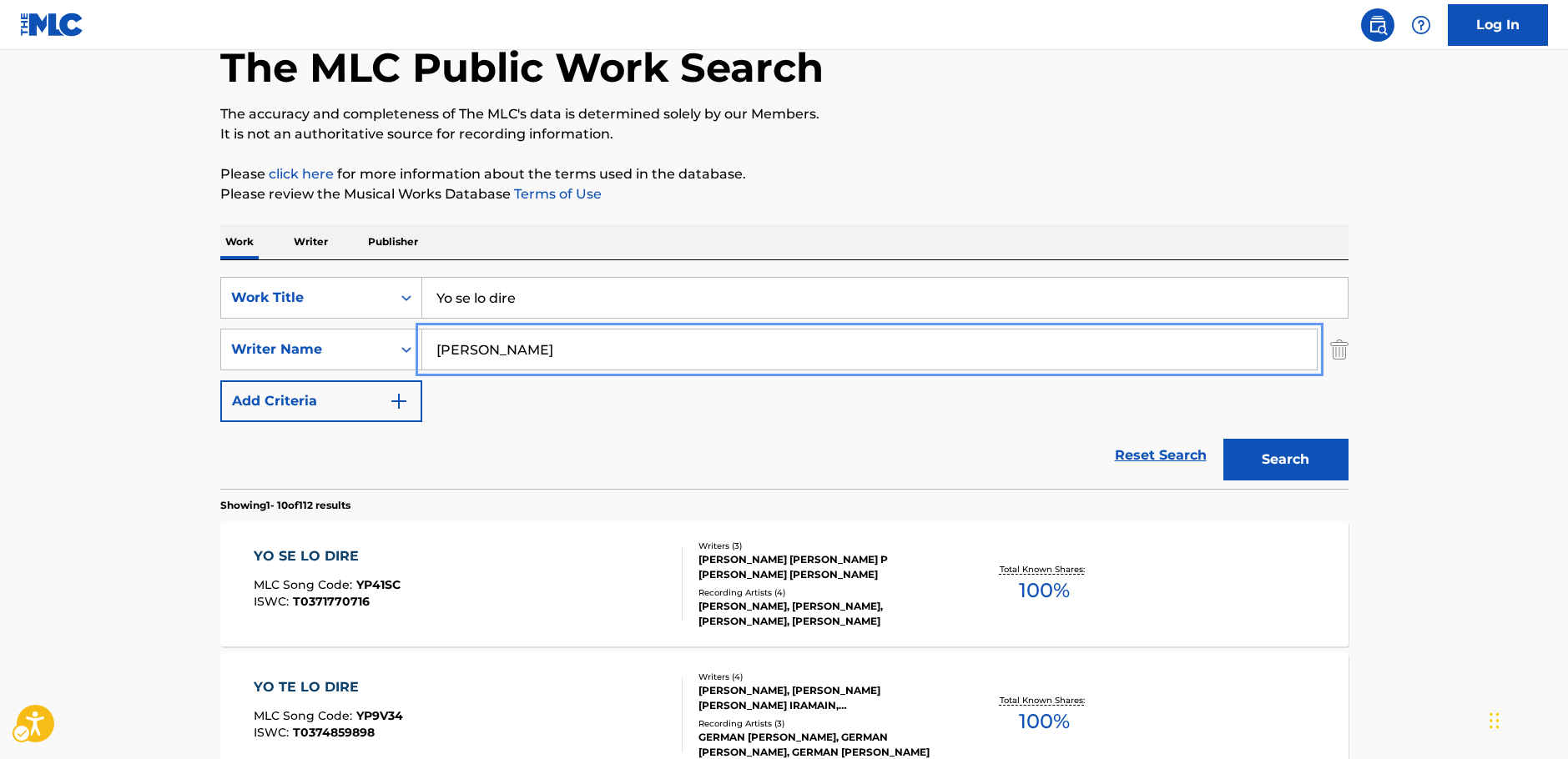
drag, startPoint x: 503, startPoint y: 361, endPoint x: 466, endPoint y: 325, distance: 51.6
click at [365, 364] on div "SearchWithCriteriac4ef90f6-0cd3-4cb7-a22f-38161a9f05c1 Writer Name [PERSON_NAME]" at bounding box center [784, 350] width 1128 height 42
paste input "Myro"
type input "[PERSON_NAME]"
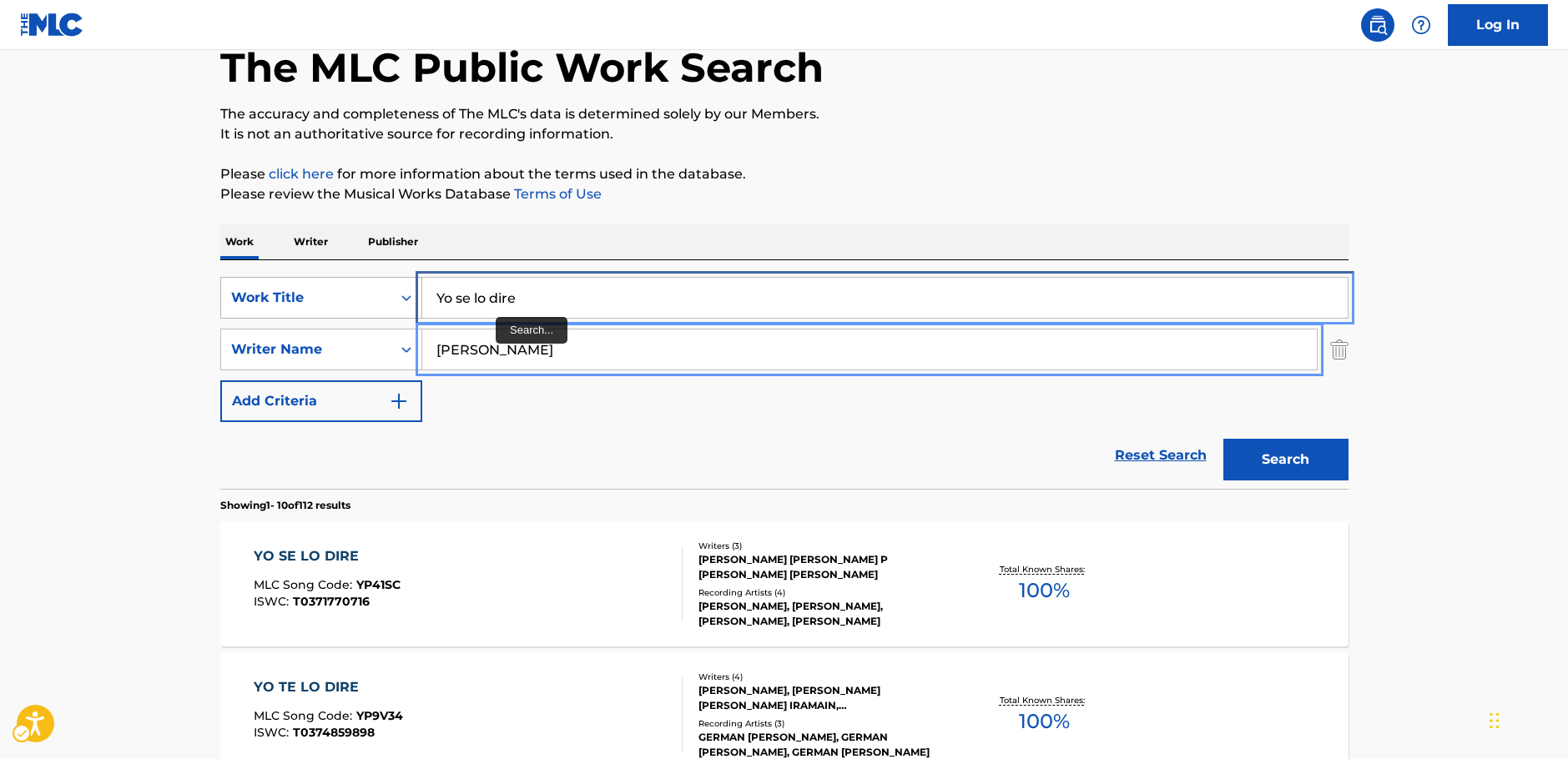
click at [325, 308] on div "SearchWithCriteria249b0880-1586-4cb2-81da-d6c21857b2a1 Work Title Yo se lo dire" at bounding box center [784, 298] width 1128 height 42
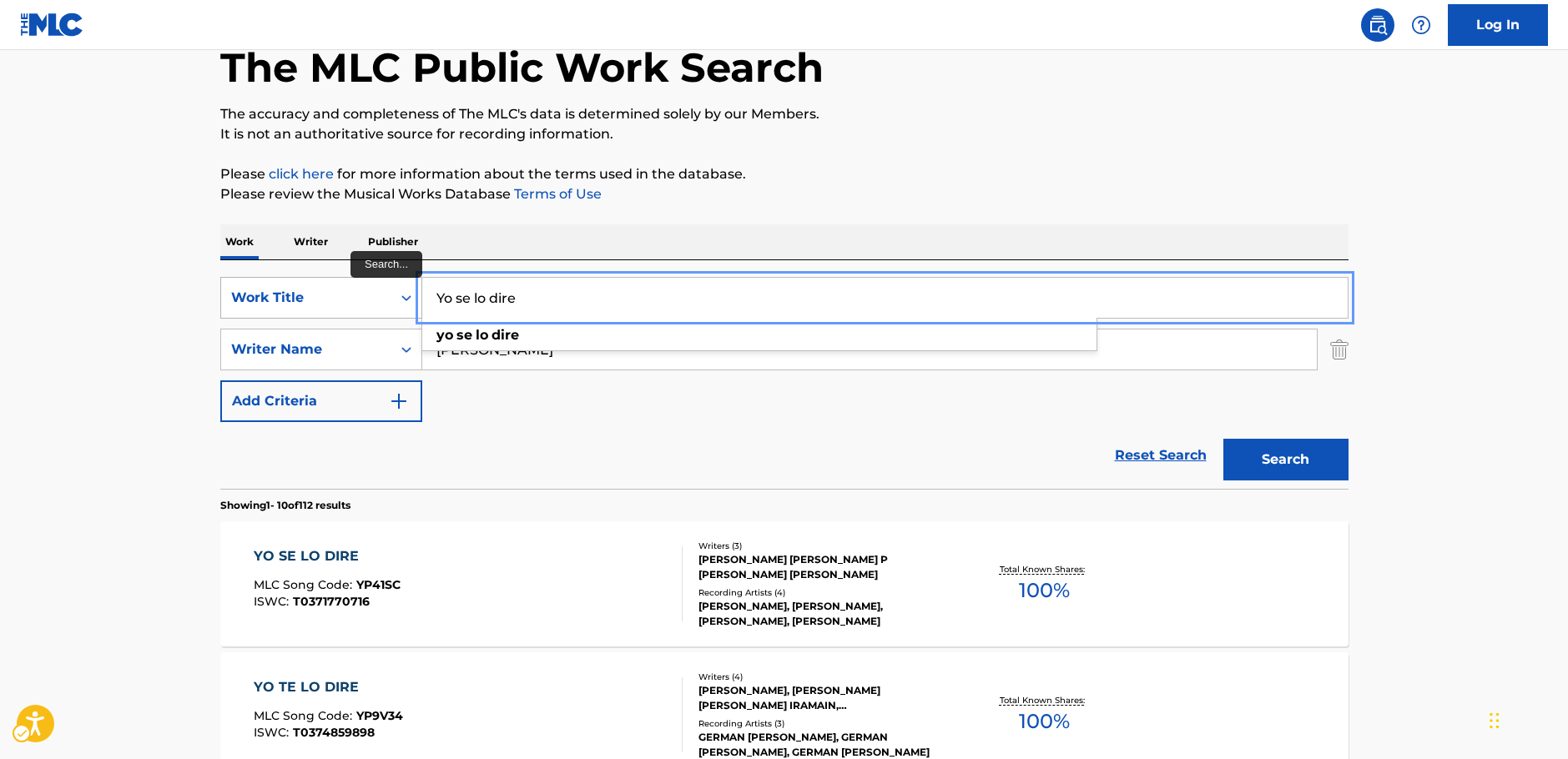
paste input "[PERSON_NAME]"
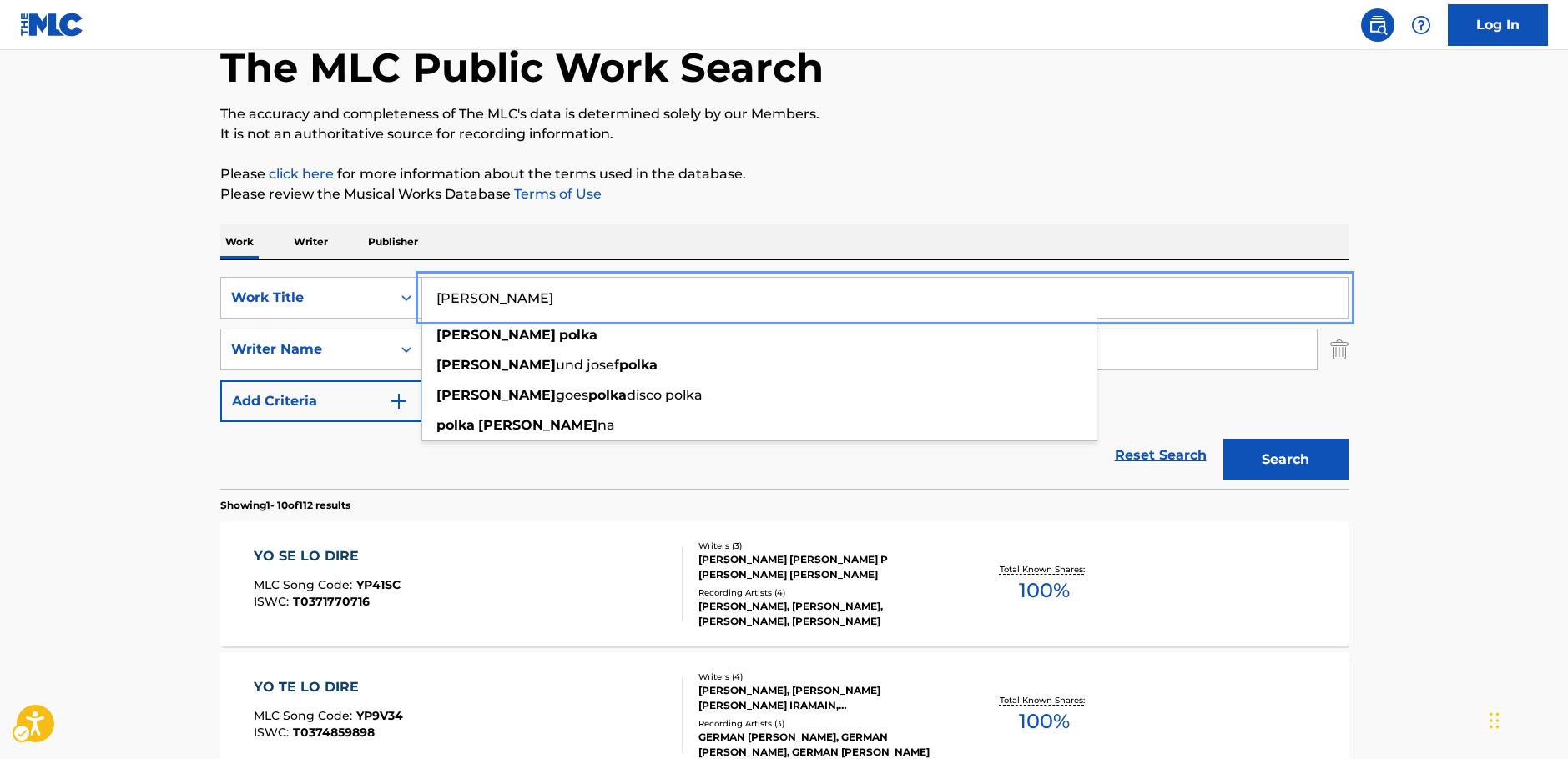
type input "[PERSON_NAME]"
click at [1282, 463] on button "Search" at bounding box center [1286, 460] width 126 height 42
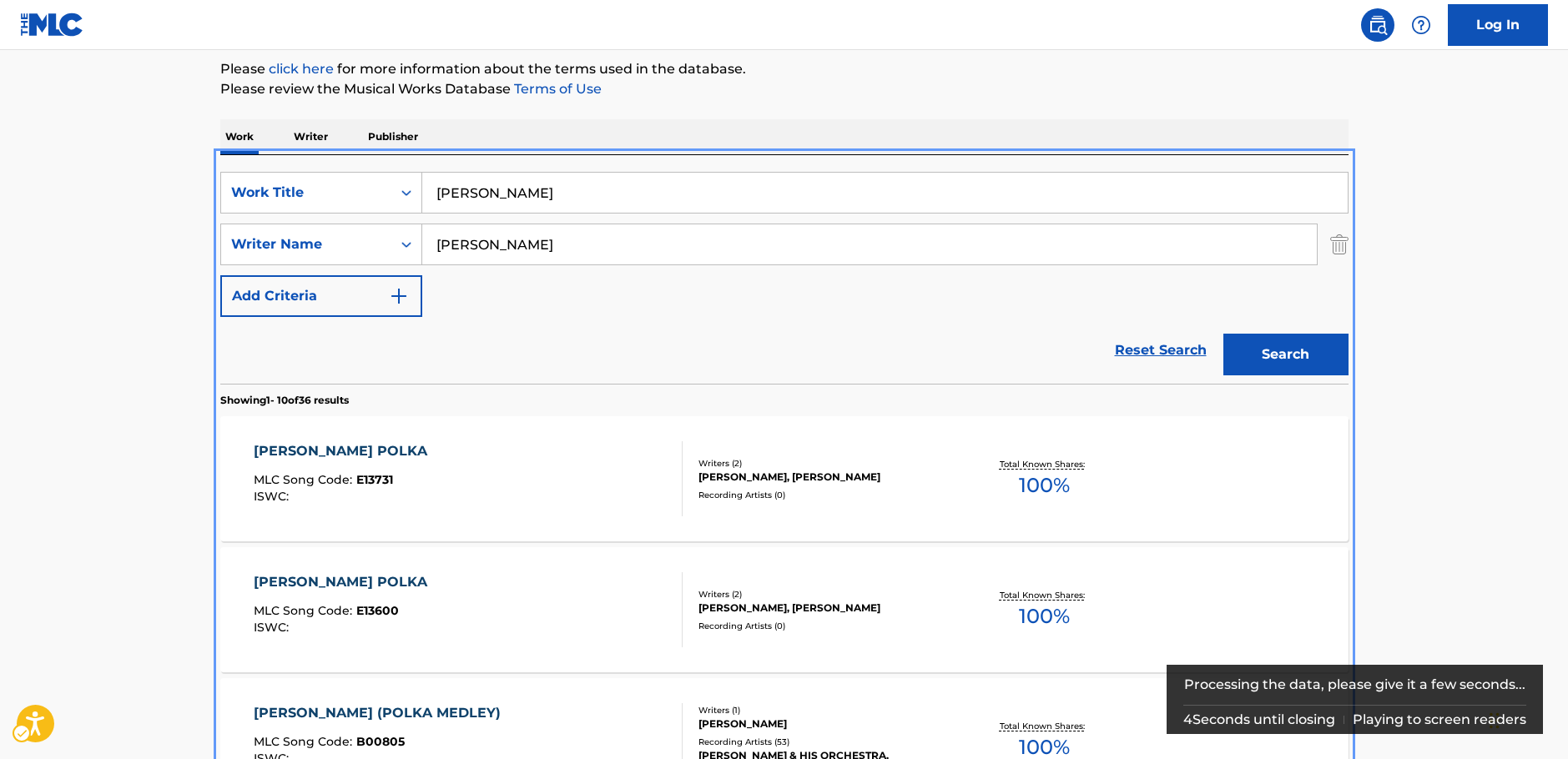
scroll to position [166, 0]
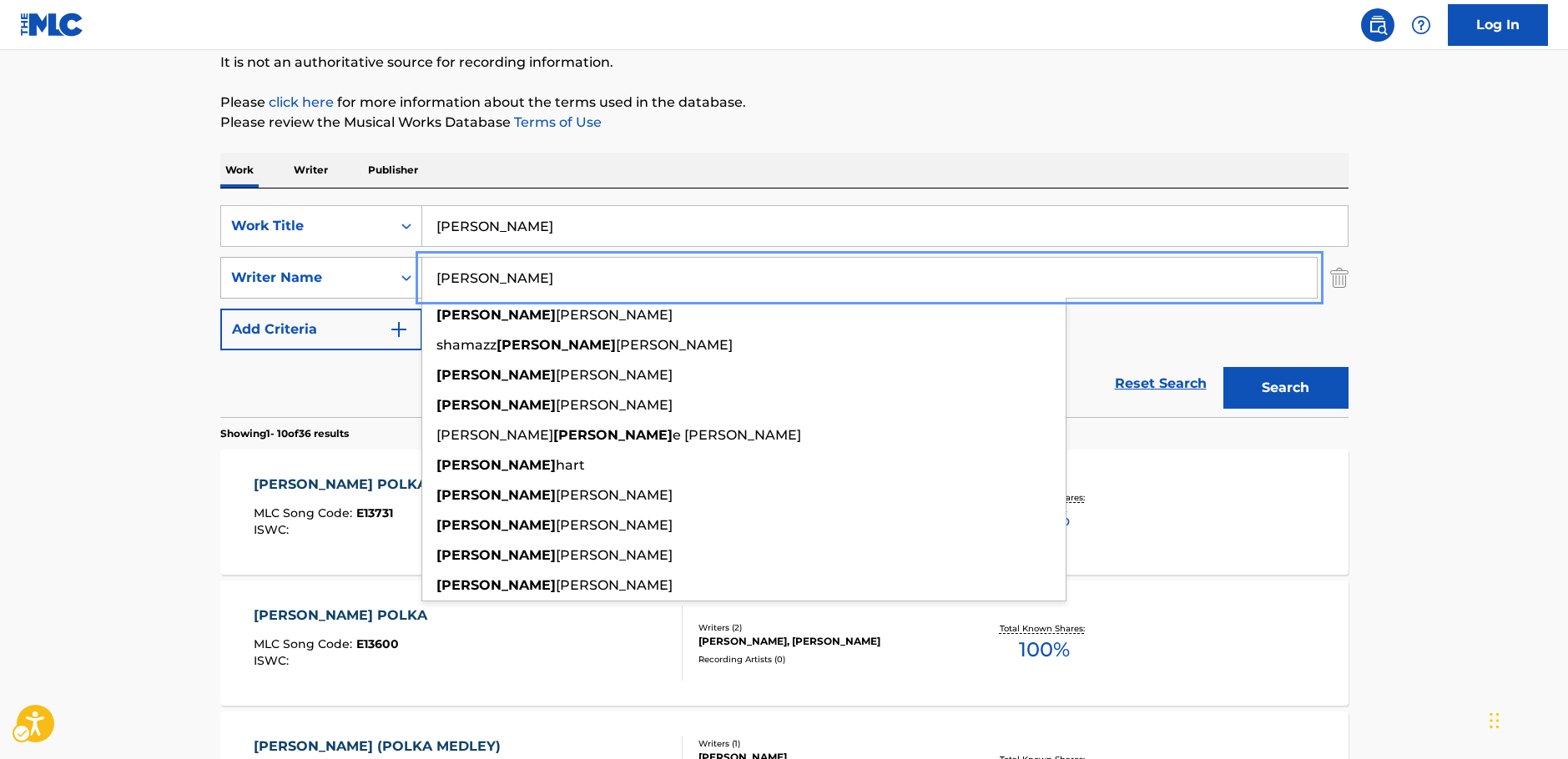
drag, startPoint x: 400, startPoint y: 286, endPoint x: 286, endPoint y: 291, distance: 114.1
click at [288, 291] on div "SearchWithCriteriac4ef90f6-0cd3-4cb7-a22f-38161a9f05c1 Writer Name [PERSON_NAME…" at bounding box center [784, 278] width 1128 height 42
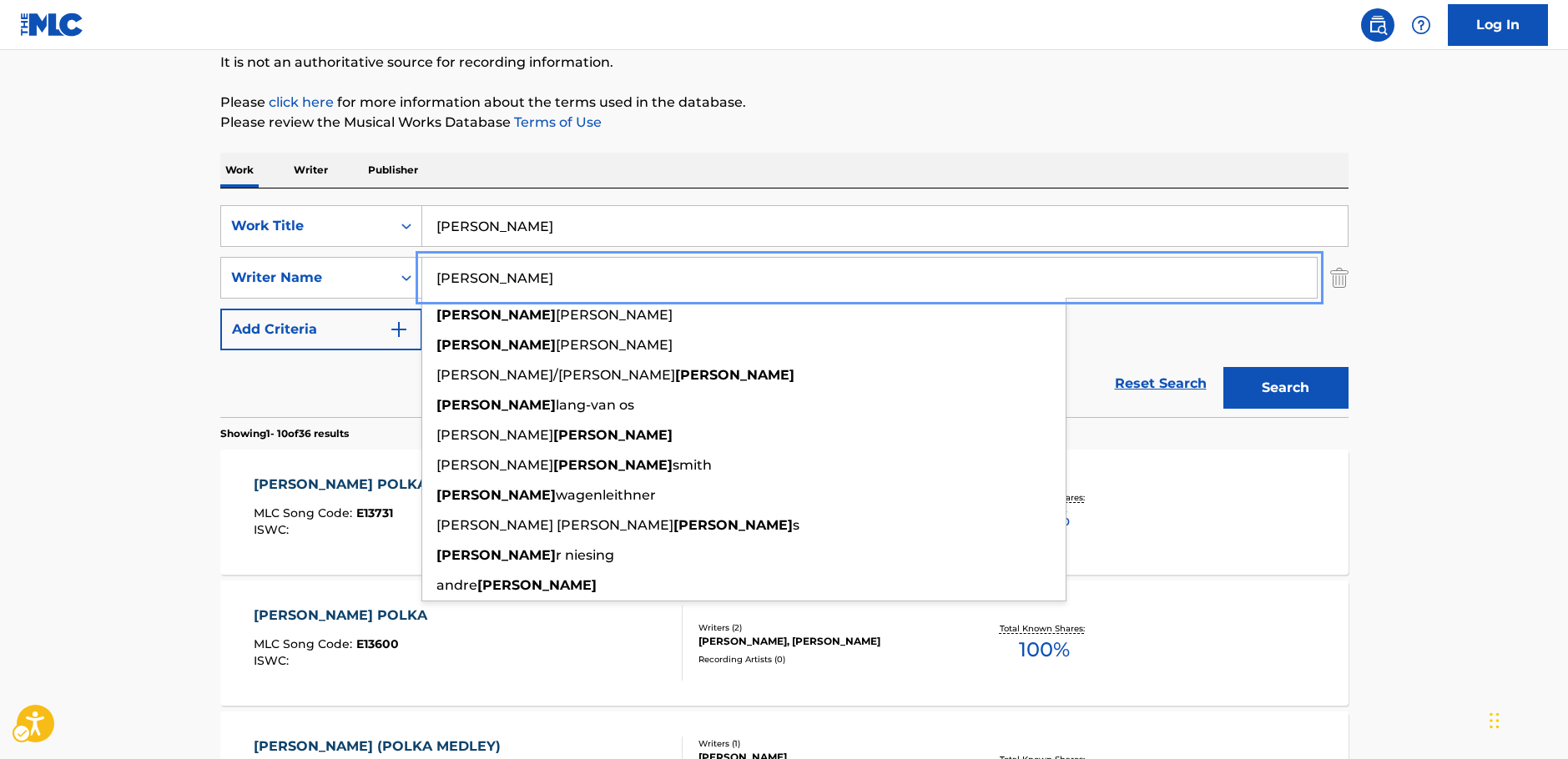
type input "[PERSON_NAME]"
click at [1312, 384] on button "Search" at bounding box center [1286, 388] width 126 height 42
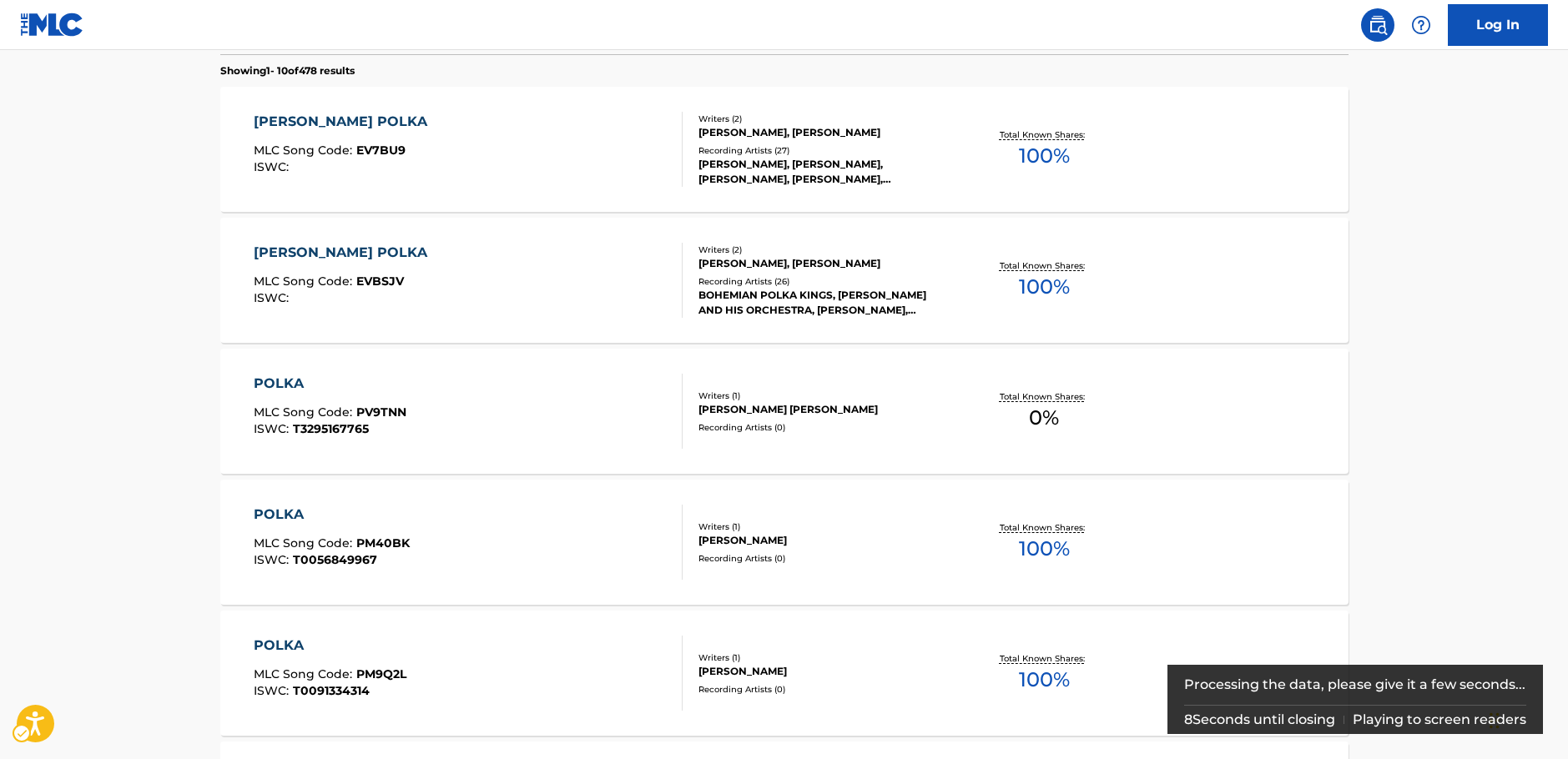
scroll to position [500, 0]
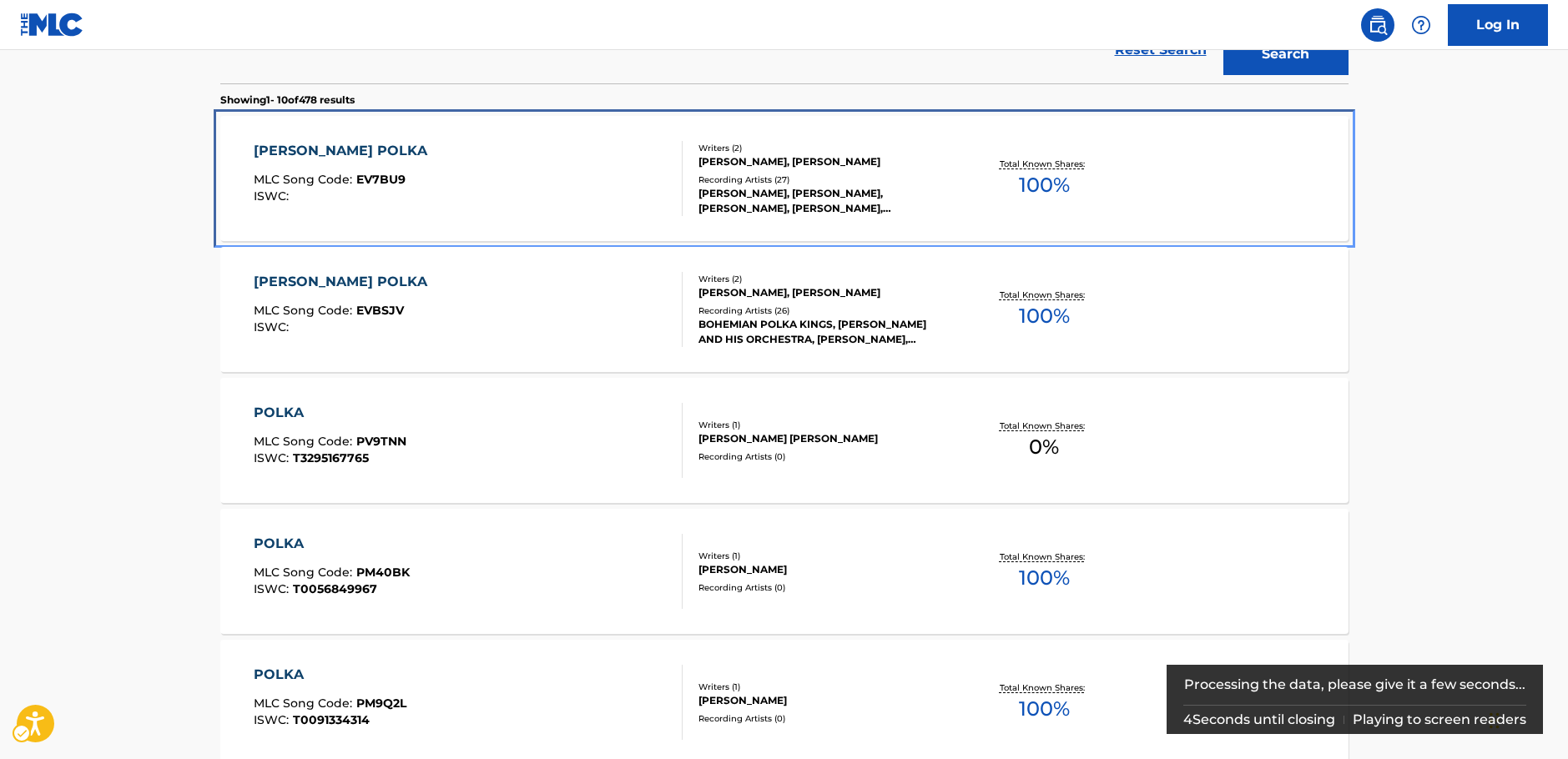
click at [603, 163] on div "[PERSON_NAME] POLKA MLC Song Code : EV7BU9 ISWC :" at bounding box center [468, 178] width 429 height 75
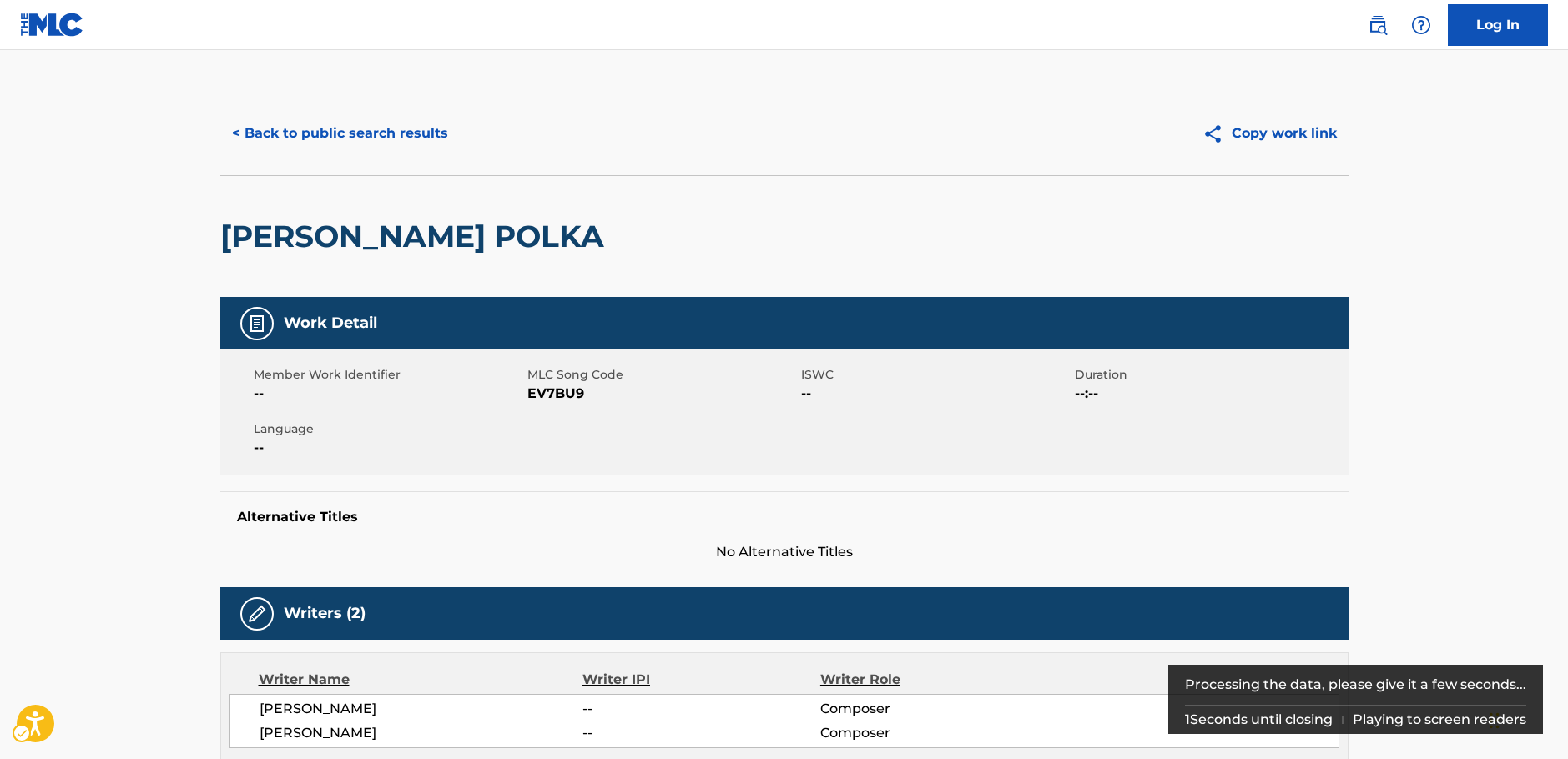
click at [559, 393] on span "MLC Song Code - EV7BU9" at bounding box center [662, 394] width 270 height 20
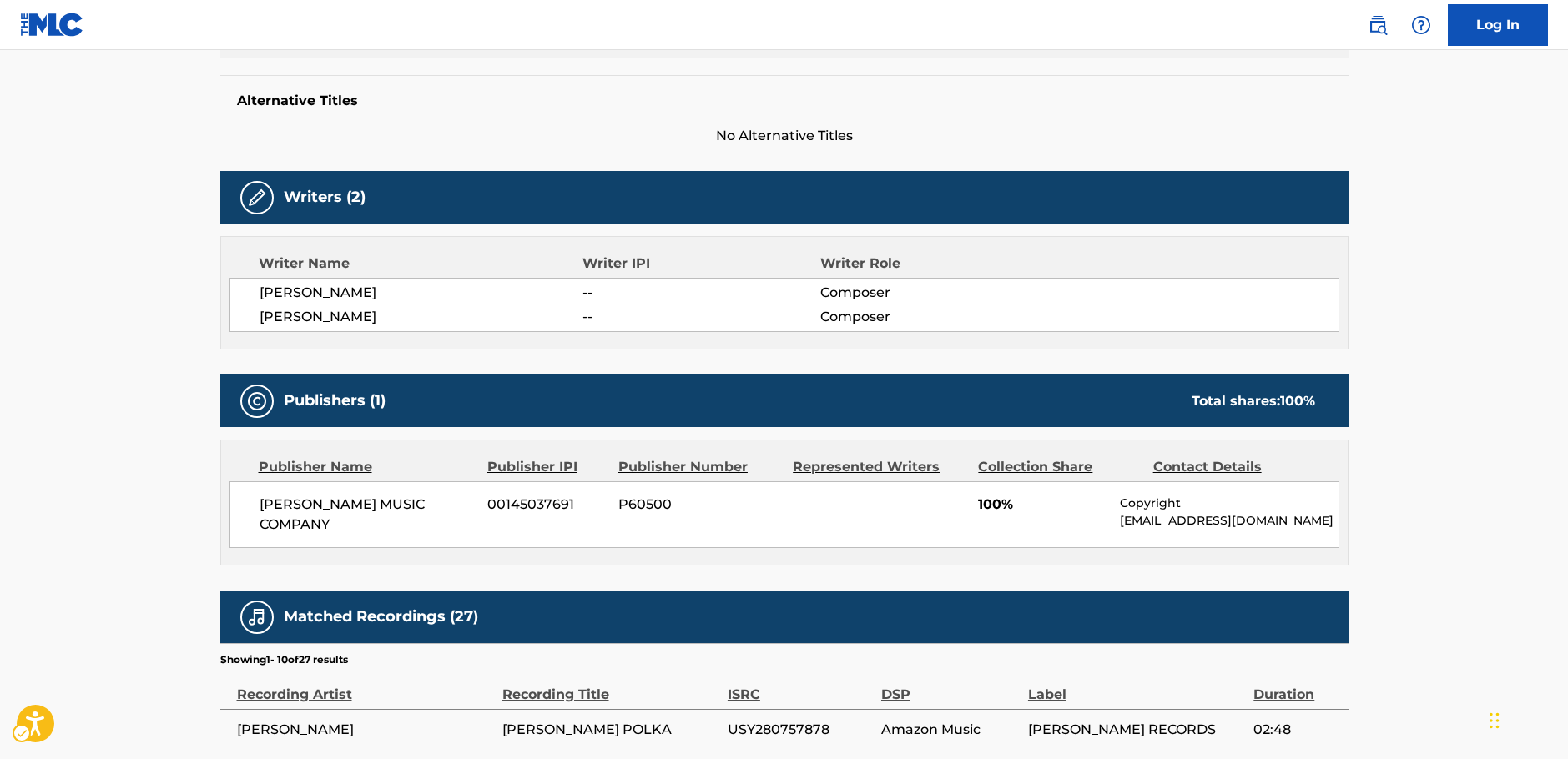
scroll to position [417, 0]
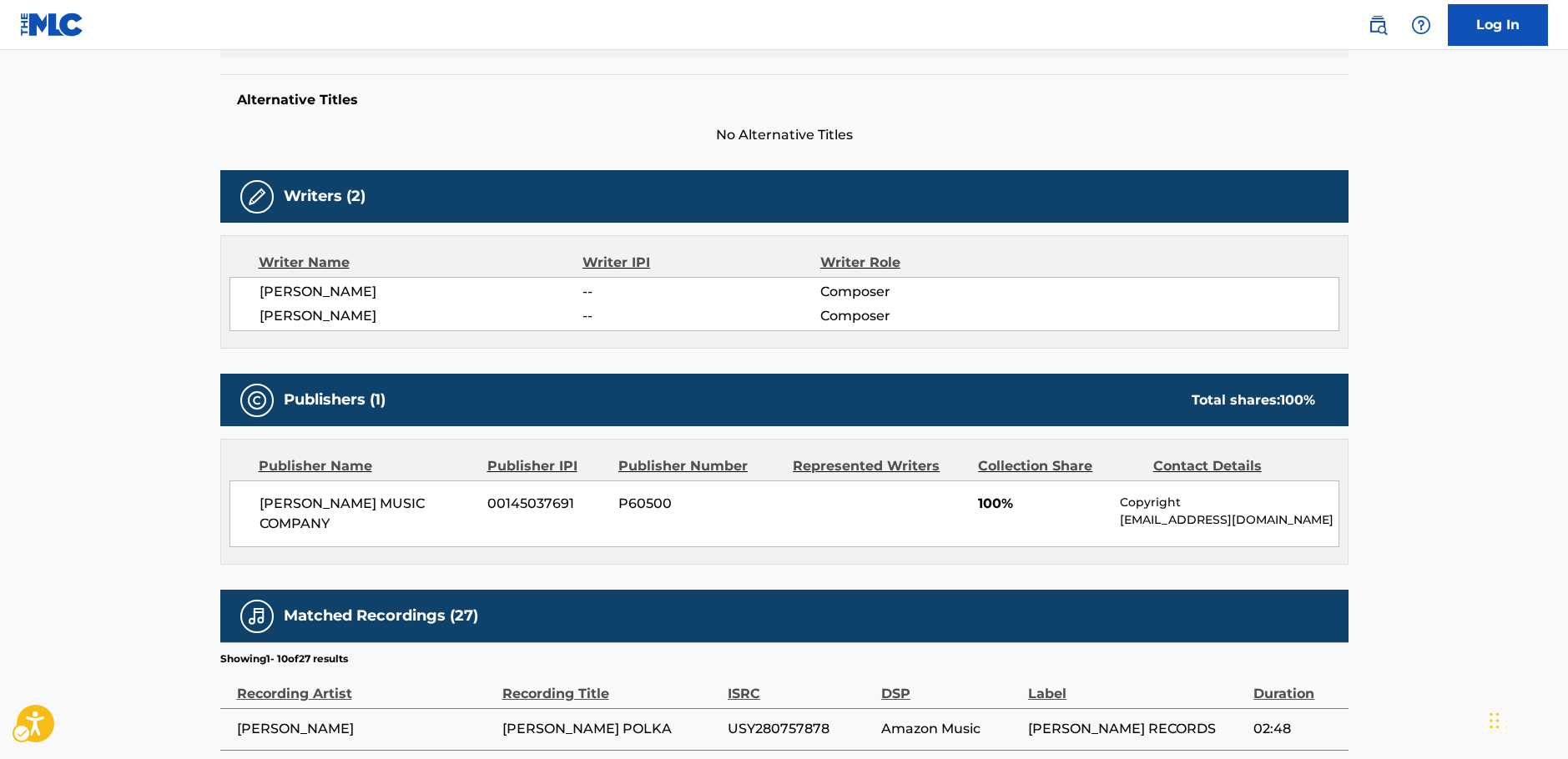
drag, startPoint x: 345, startPoint y: 529, endPoint x: 257, endPoint y: 505, distance: 91.2
click at [257, 505] on div "[PERSON_NAME] MUSIC COMPANY 00145037691 P60500 100% Copyright [EMAIL_ADDRESS][D…" at bounding box center [784, 513] width 1110 height 67
drag, startPoint x: 367, startPoint y: 317, endPoint x: 241, endPoint y: 295, distance: 127.9
click at [241, 295] on div "[PERSON_NAME] -- Composer [PERSON_NAME] -- Composer" at bounding box center [784, 304] width 1110 height 54
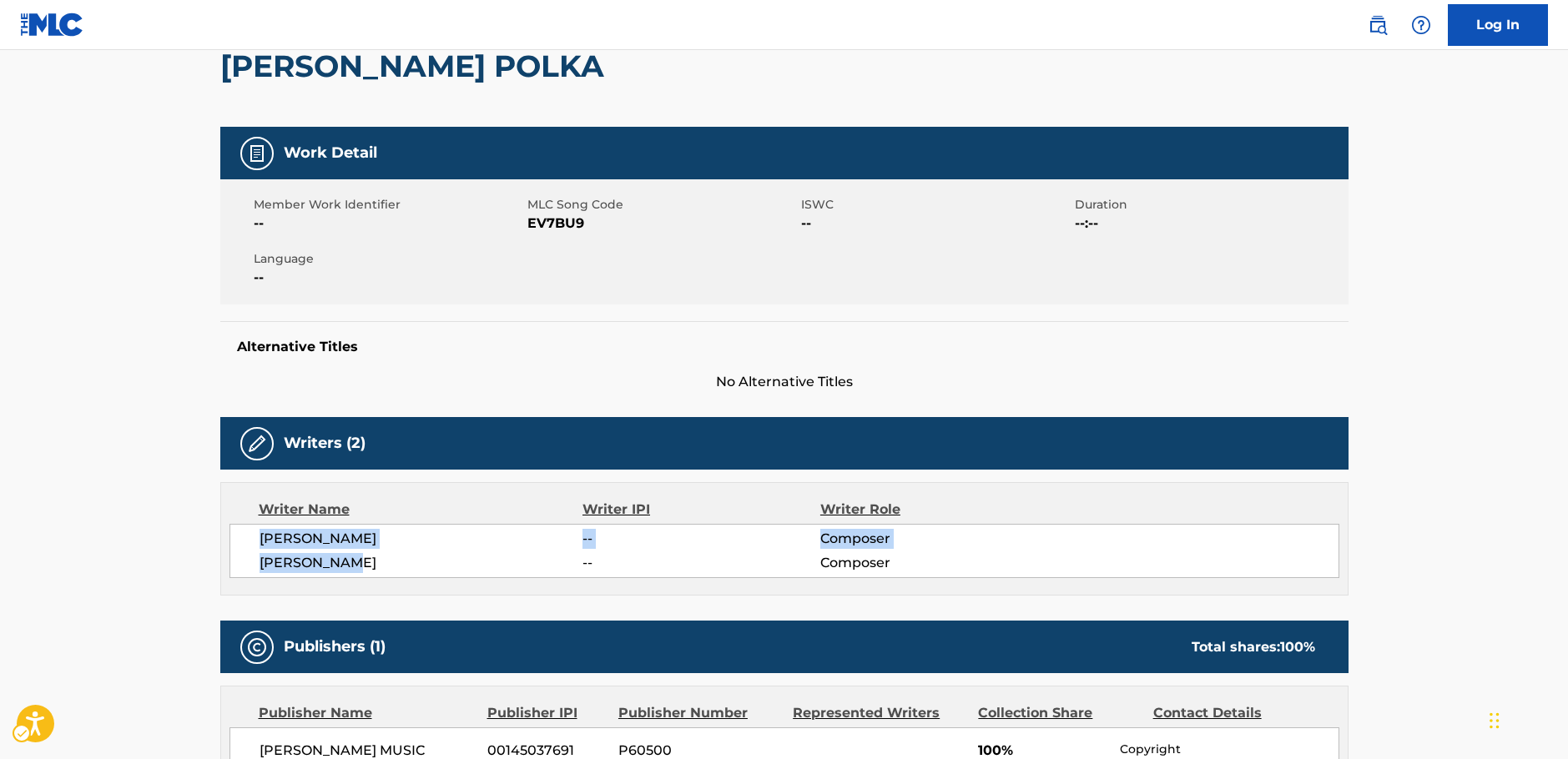
scroll to position [0, 0]
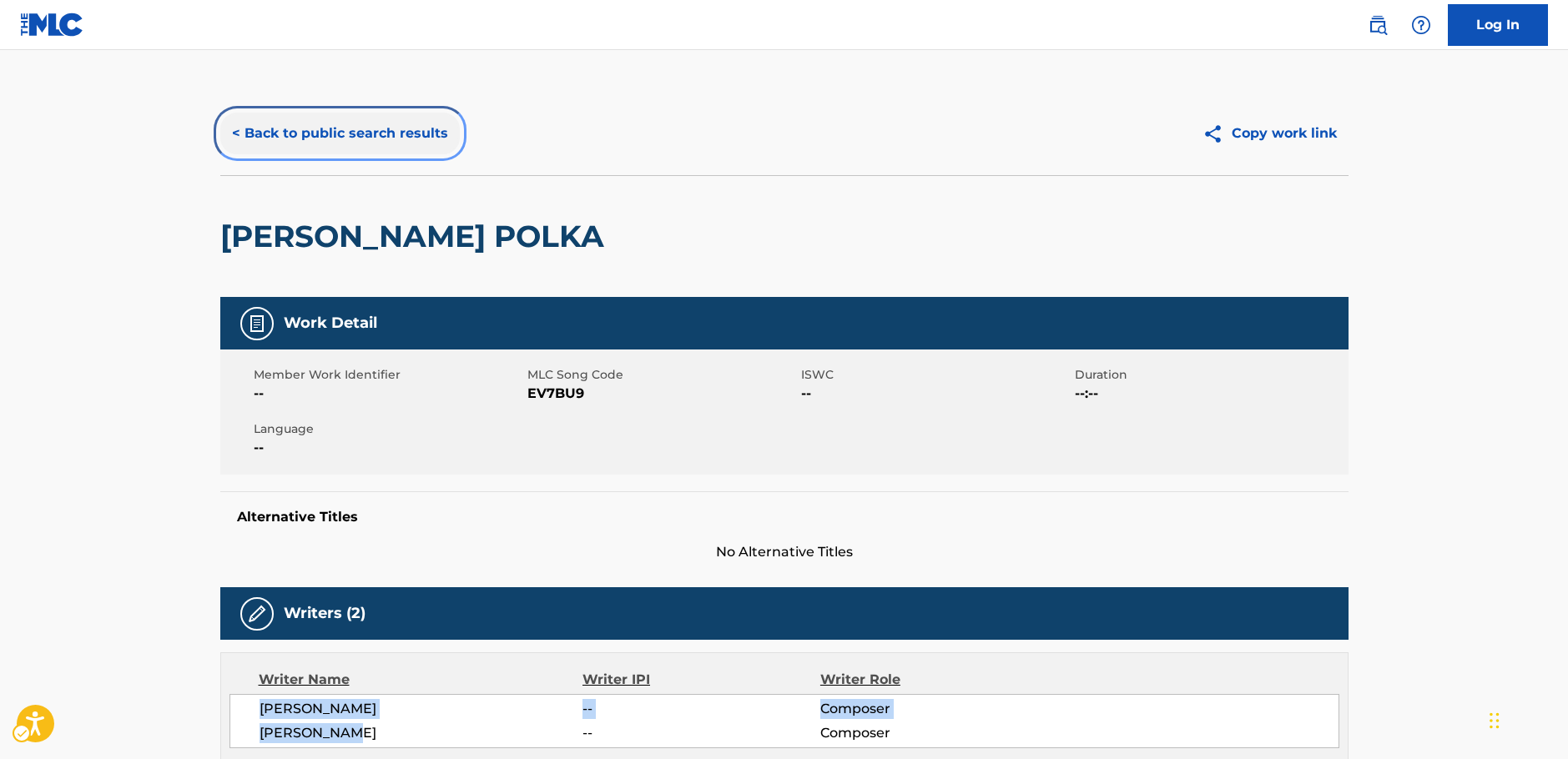
click at [306, 134] on button "< Back to public search results" at bounding box center [340, 134] width 239 height 42
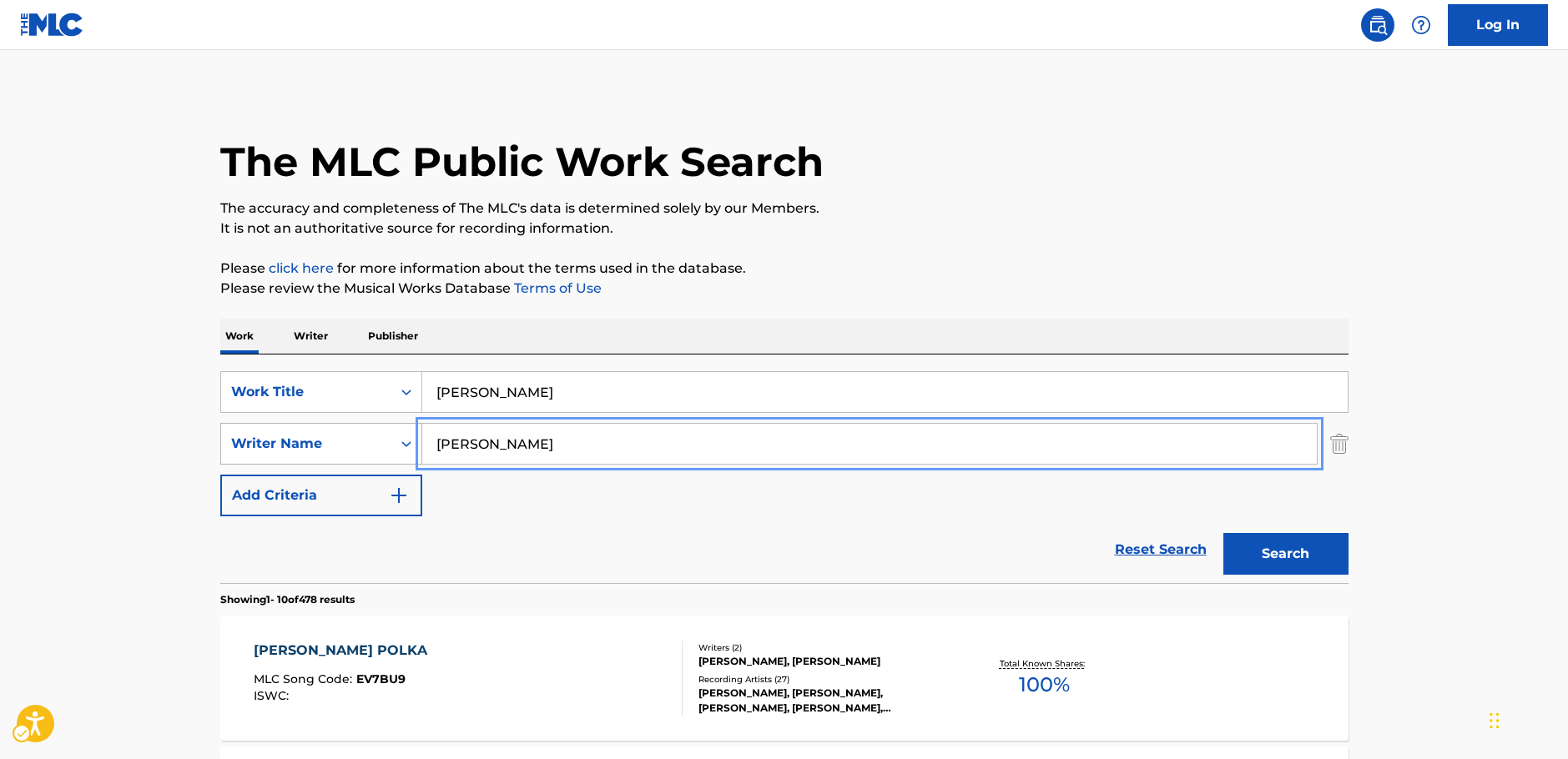
drag, startPoint x: 500, startPoint y: 446, endPoint x: 393, endPoint y: 439, distance: 107.2
click at [388, 446] on div "SearchWithCriteriac4ef90f6-0cd3-4cb7-a22f-38161a9f05c1 Writer Name [PERSON_NAME]" at bounding box center [784, 444] width 1128 height 42
paste input "[PERSON_NAME]"
type input "[PERSON_NAME]"
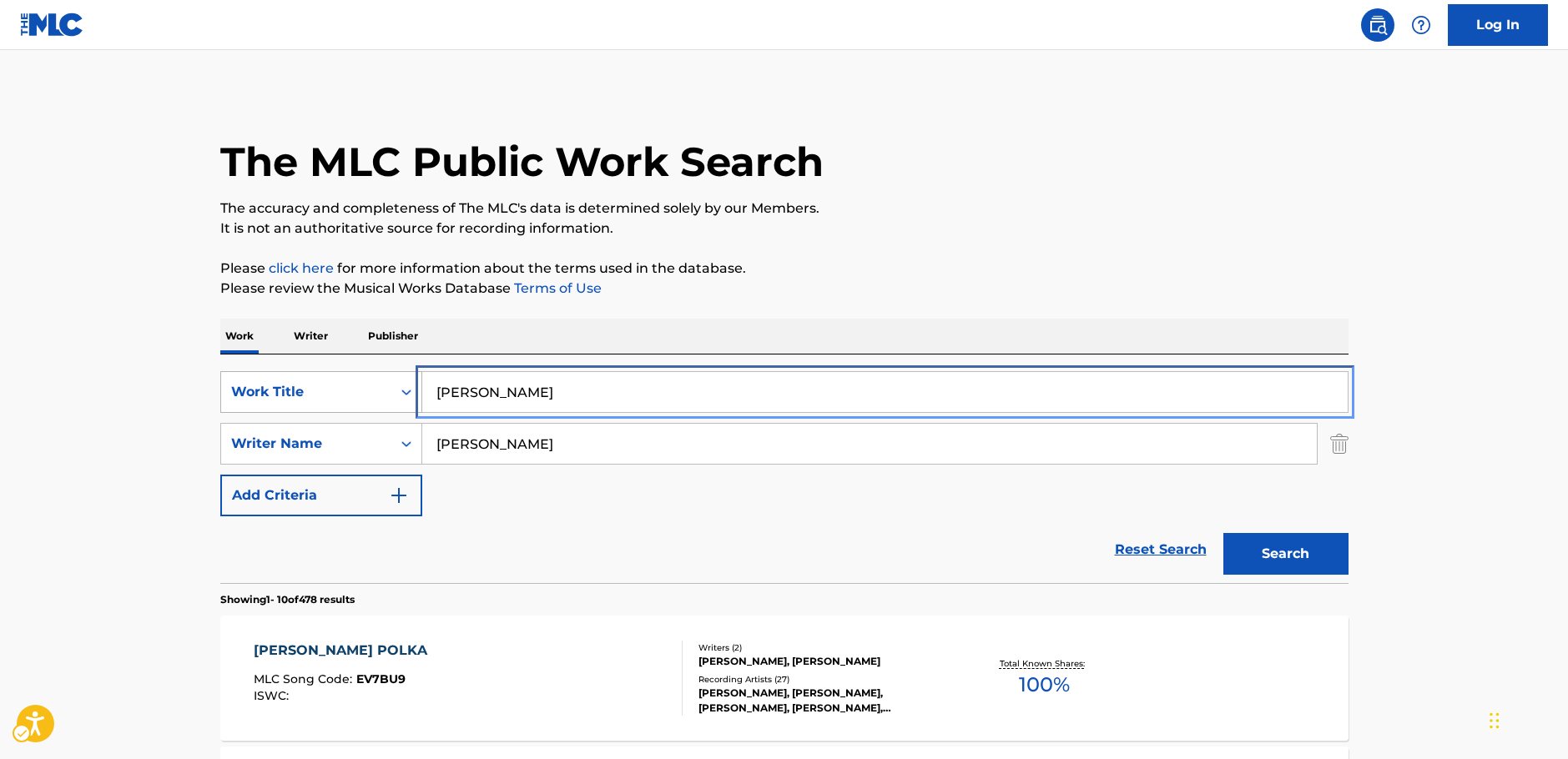
click at [314, 382] on div "SearchWithCriteria249b0880-1586-4cb2-81da-d6c21857b2a1 Work Title [PERSON_NAME]" at bounding box center [784, 393] width 1128 height 42
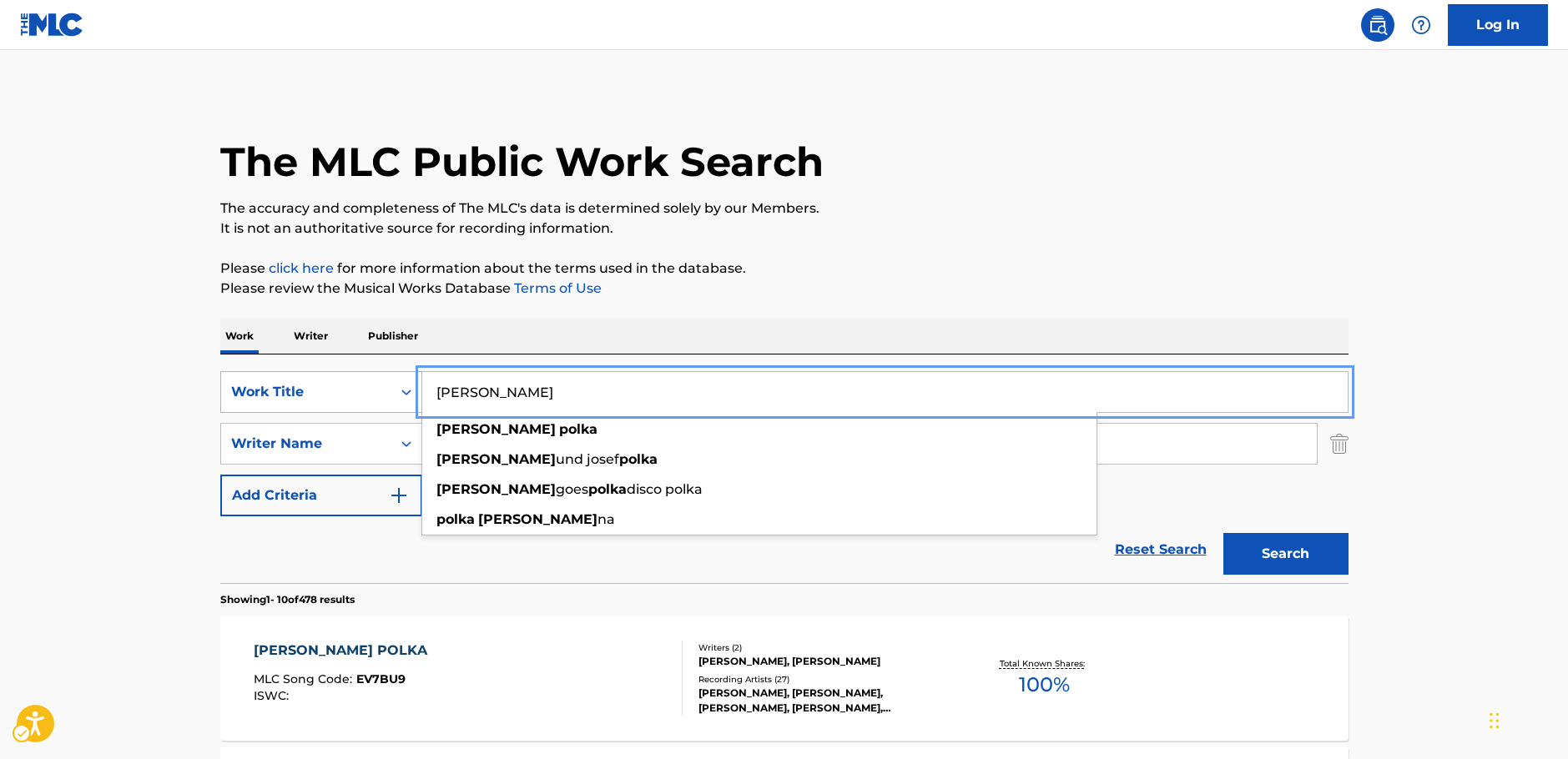
paste input "Junto al Amanecer"
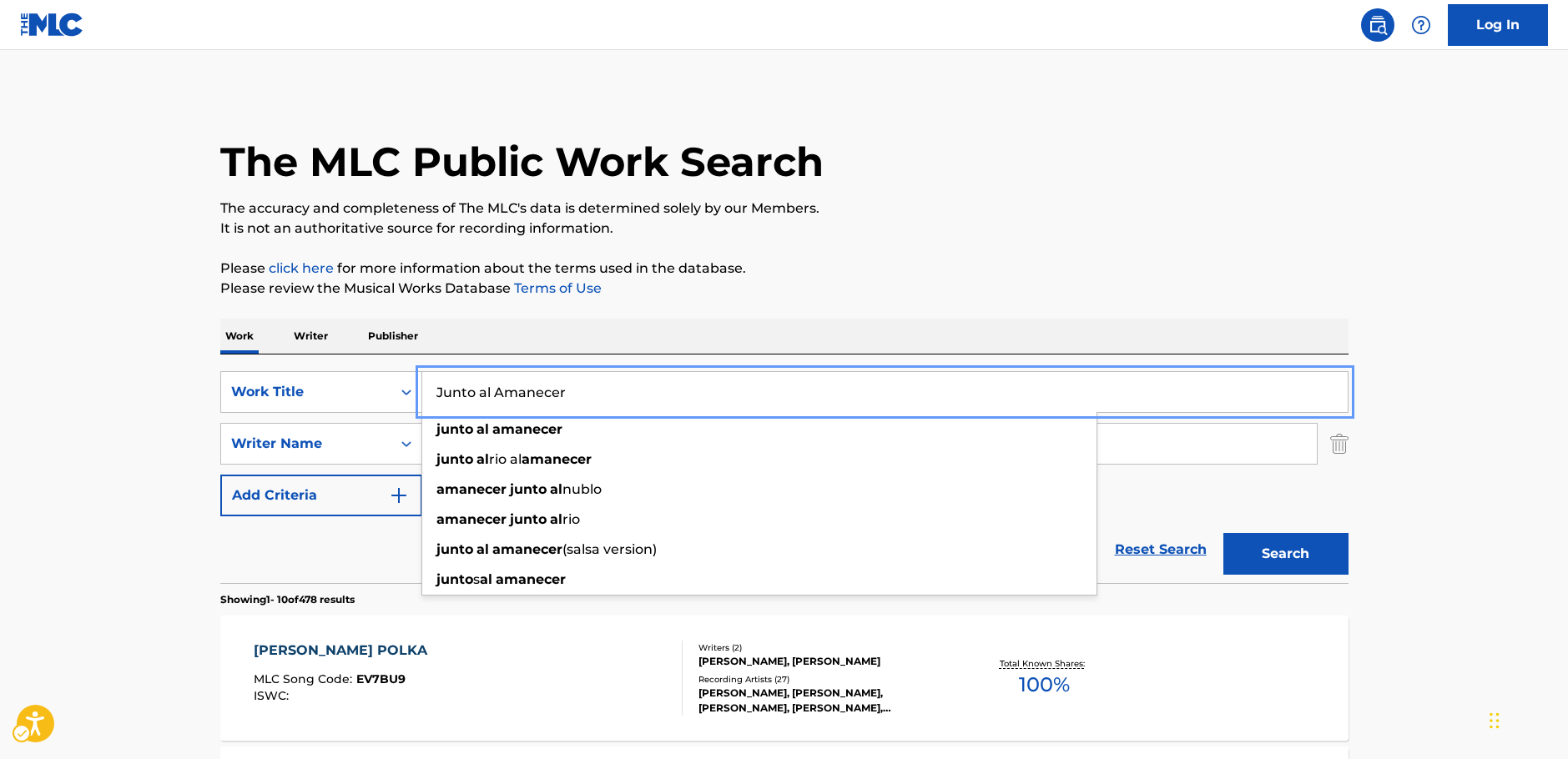
type input "Junto al Amanecer"
click at [1302, 545] on button "Search" at bounding box center [1286, 554] width 126 height 42
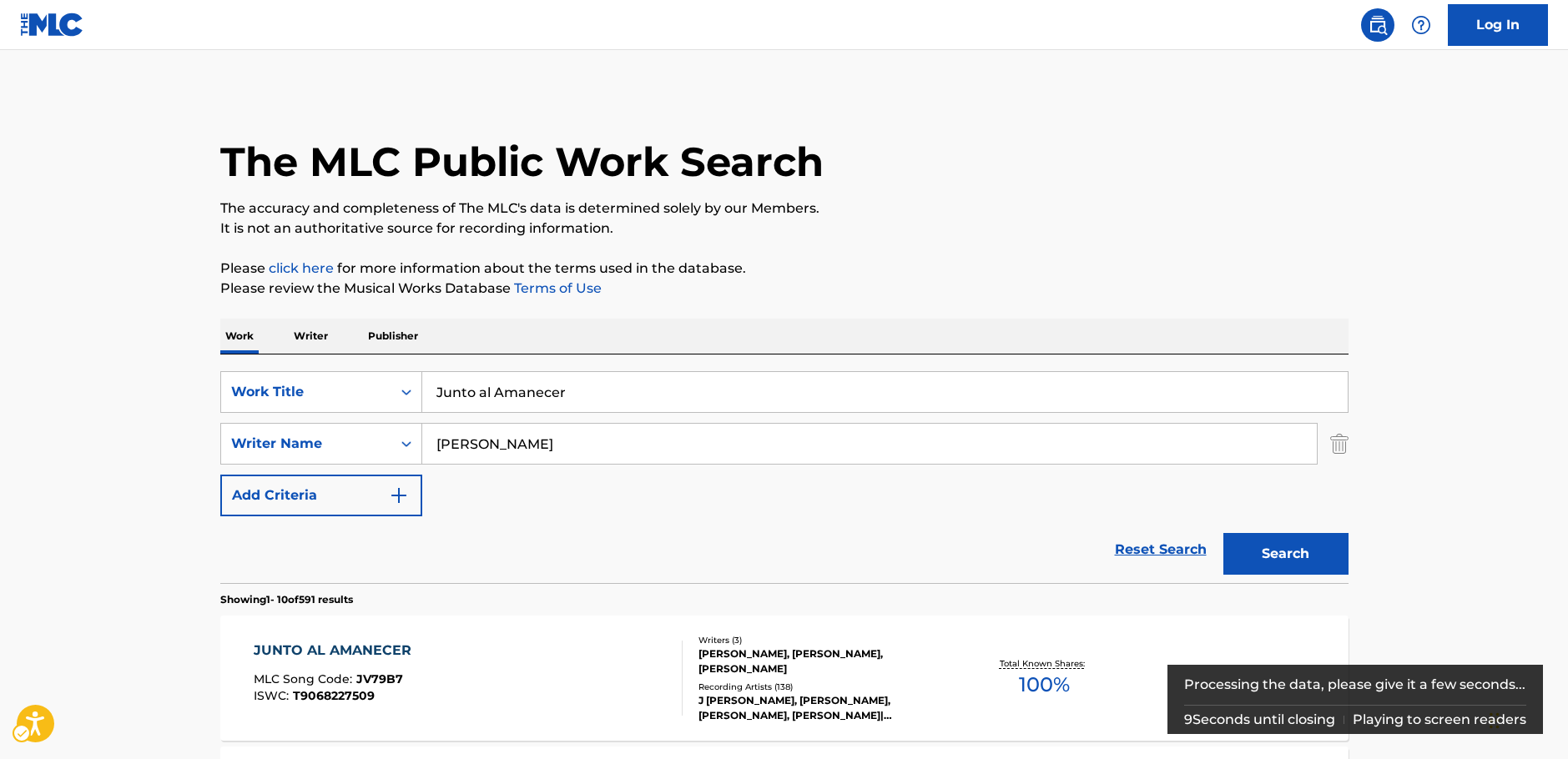
scroll to position [83, 0]
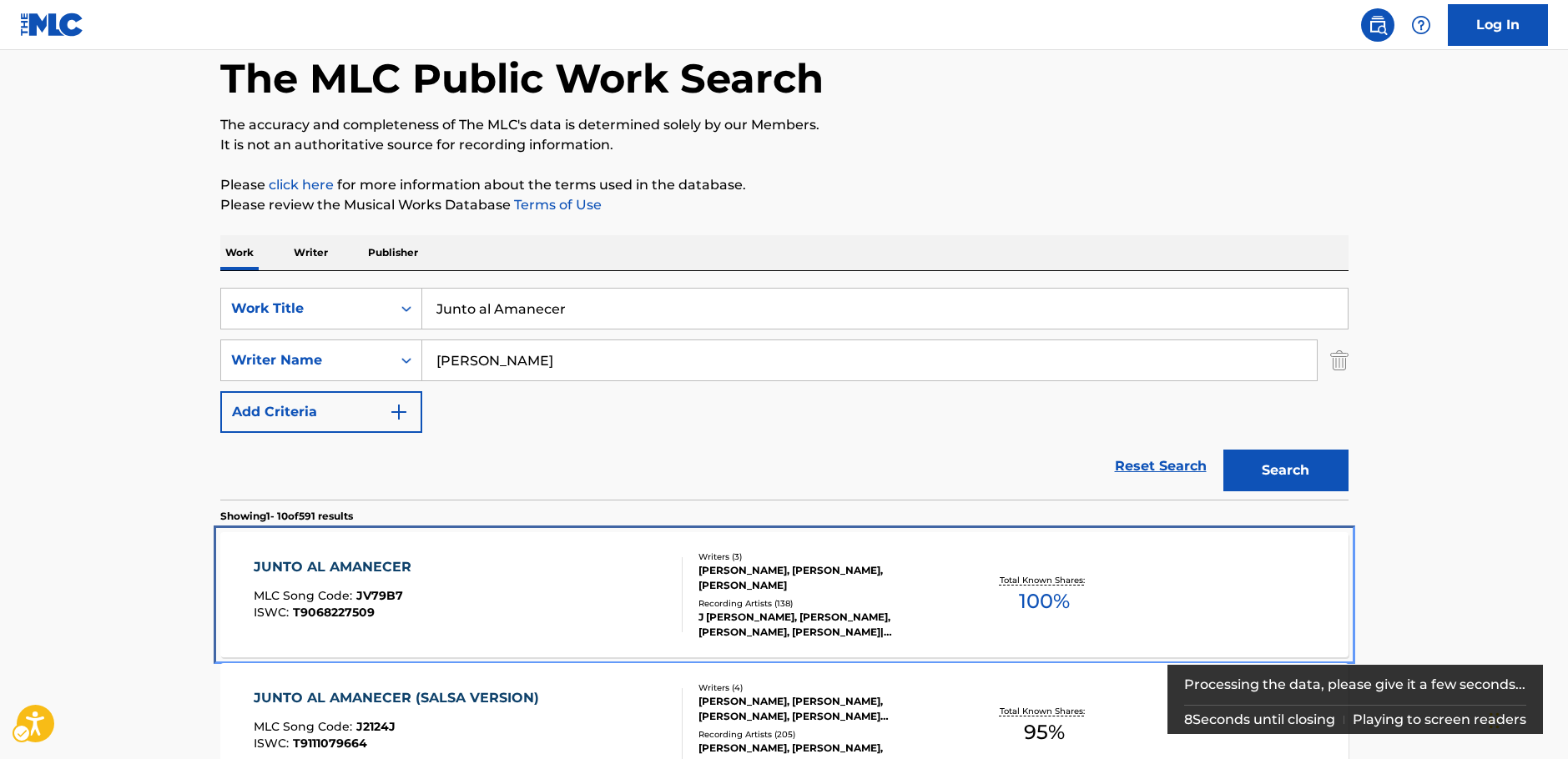
click at [486, 565] on div "JUNTO AL AMANECER MLC Song Code : JV79B7 ISWC : T9068227509" at bounding box center [468, 595] width 429 height 75
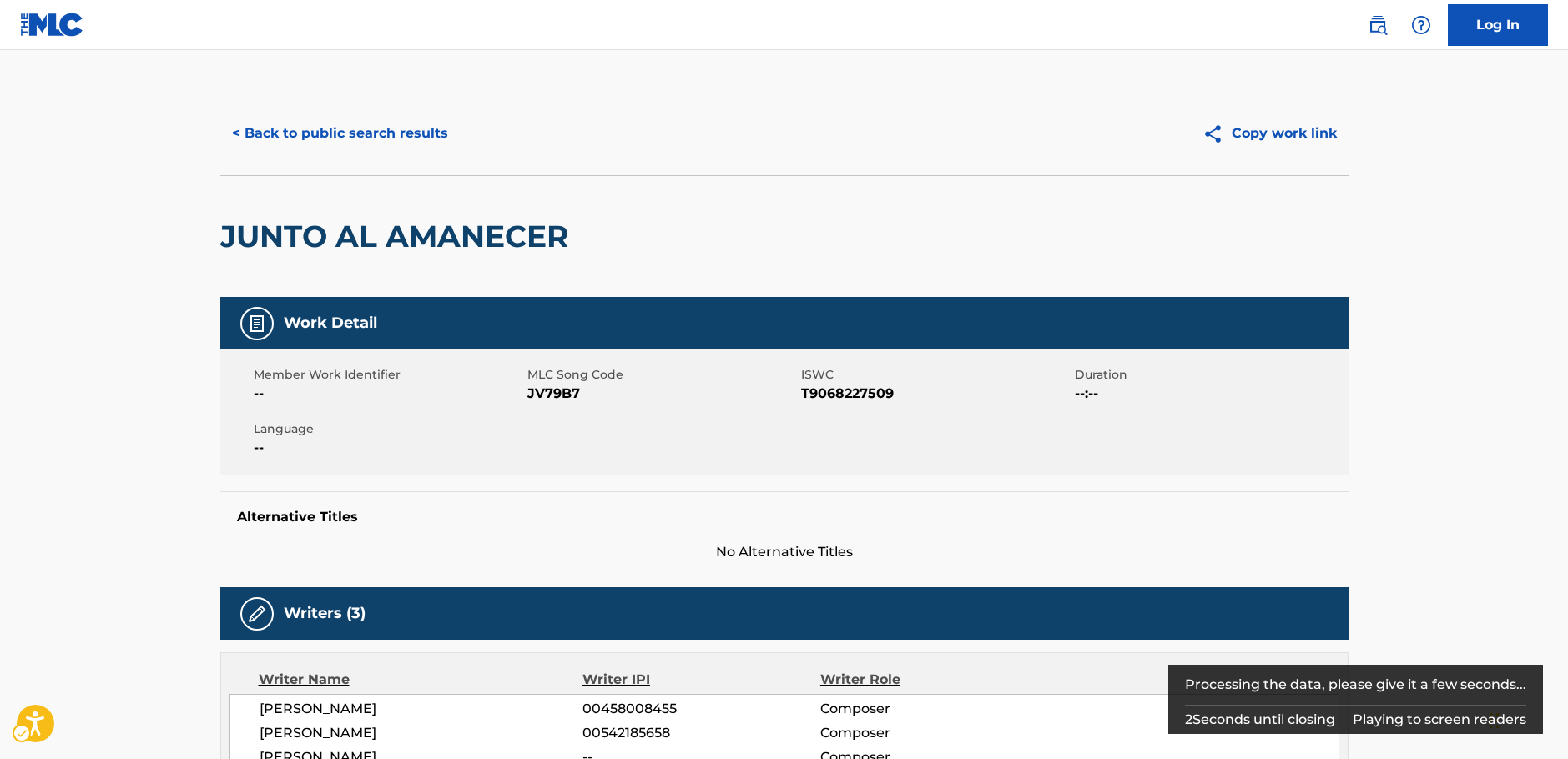
click at [551, 391] on span "MLC Song Code - JV79B7" at bounding box center [662, 394] width 270 height 20
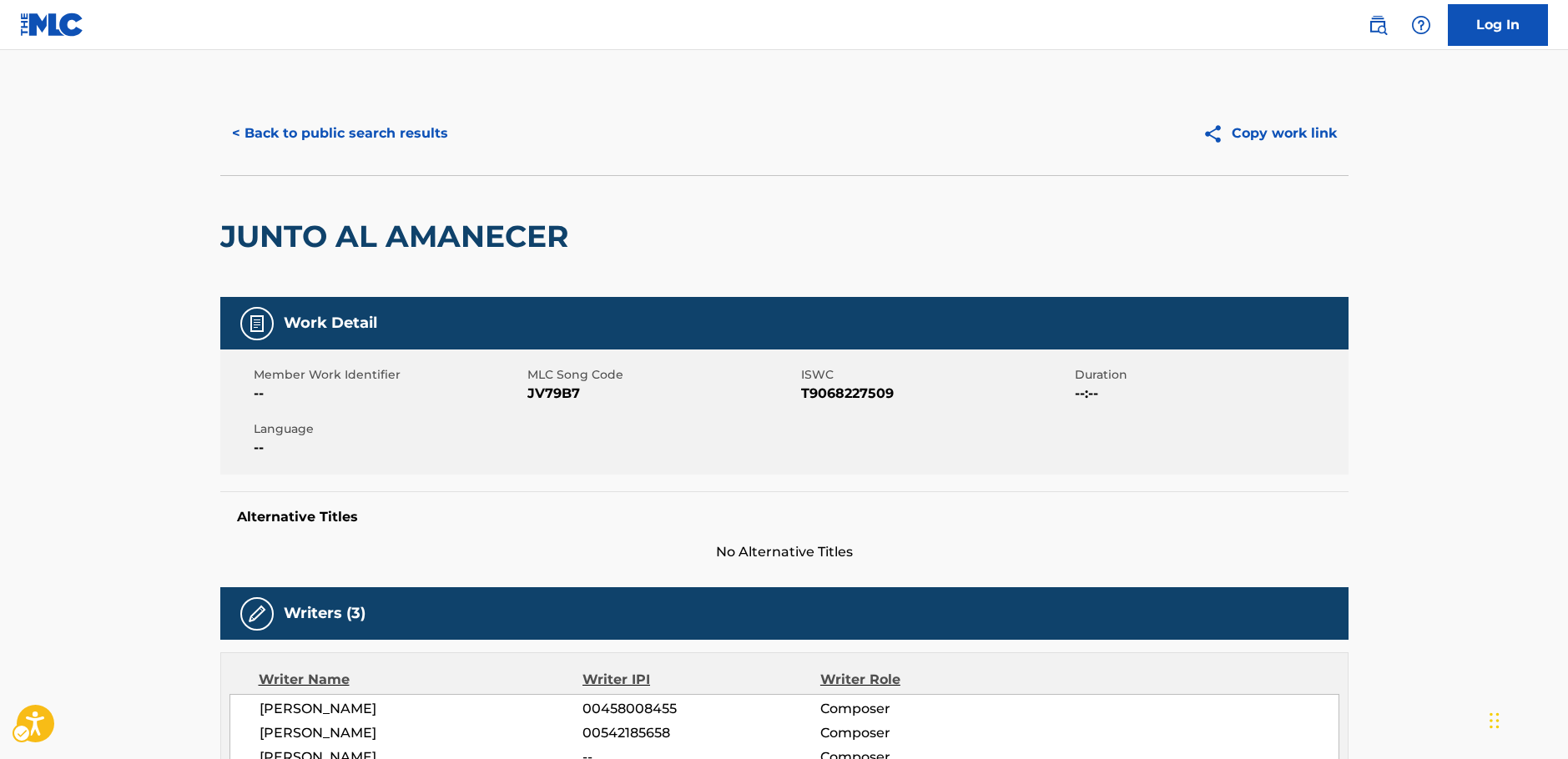
click at [843, 395] on span "ISWC - T9068227509" at bounding box center [936, 394] width 270 height 20
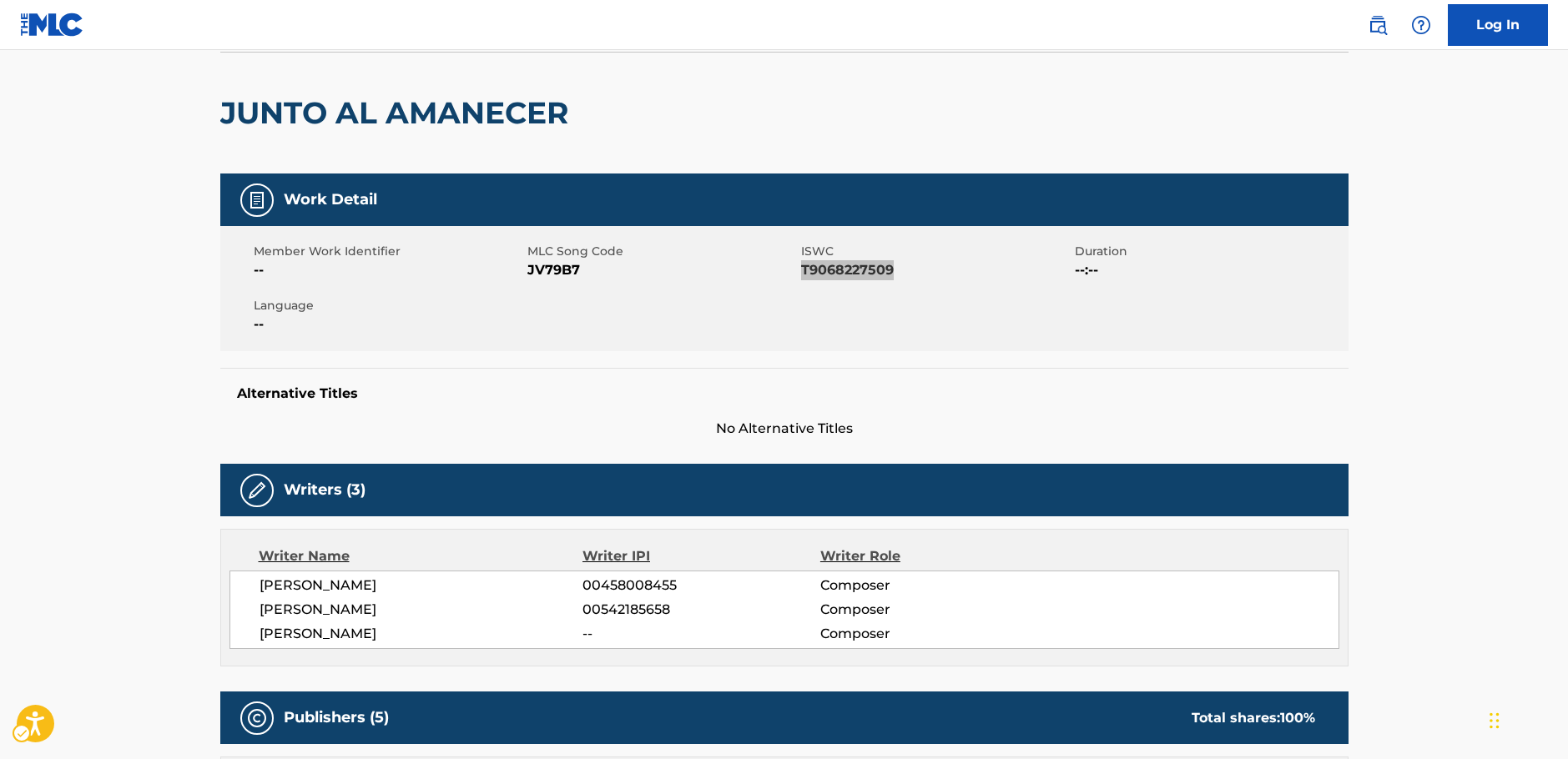
scroll to position [250, 0]
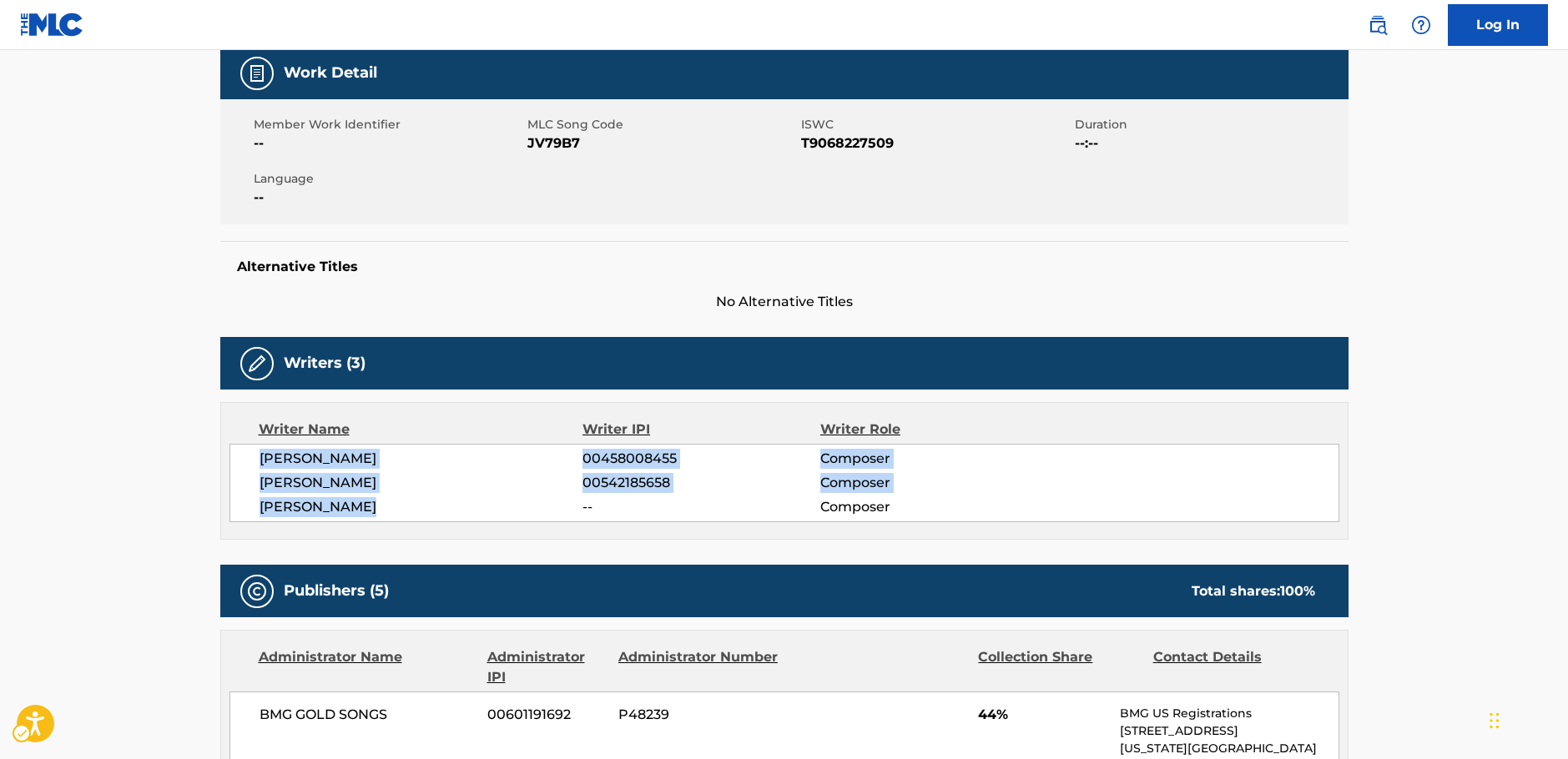
drag, startPoint x: 293, startPoint y: 500, endPoint x: 232, endPoint y: 461, distance: 72.4
click at [232, 461] on div "[PERSON_NAME] 00458008455 Composer [PERSON_NAME] 00542185658 Composer [PERSON_N…" at bounding box center [784, 483] width 1110 height 78
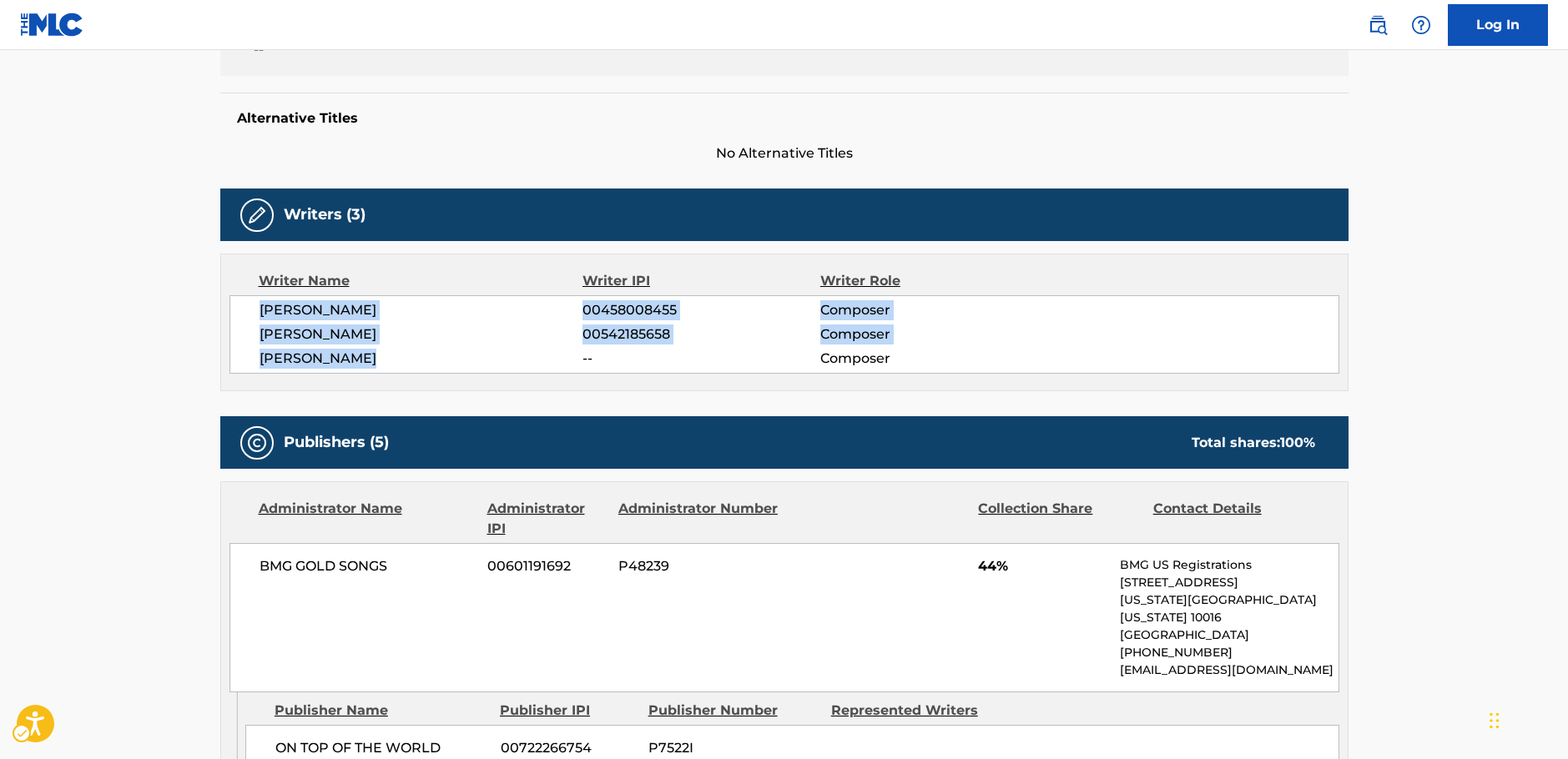
scroll to position [584, 0]
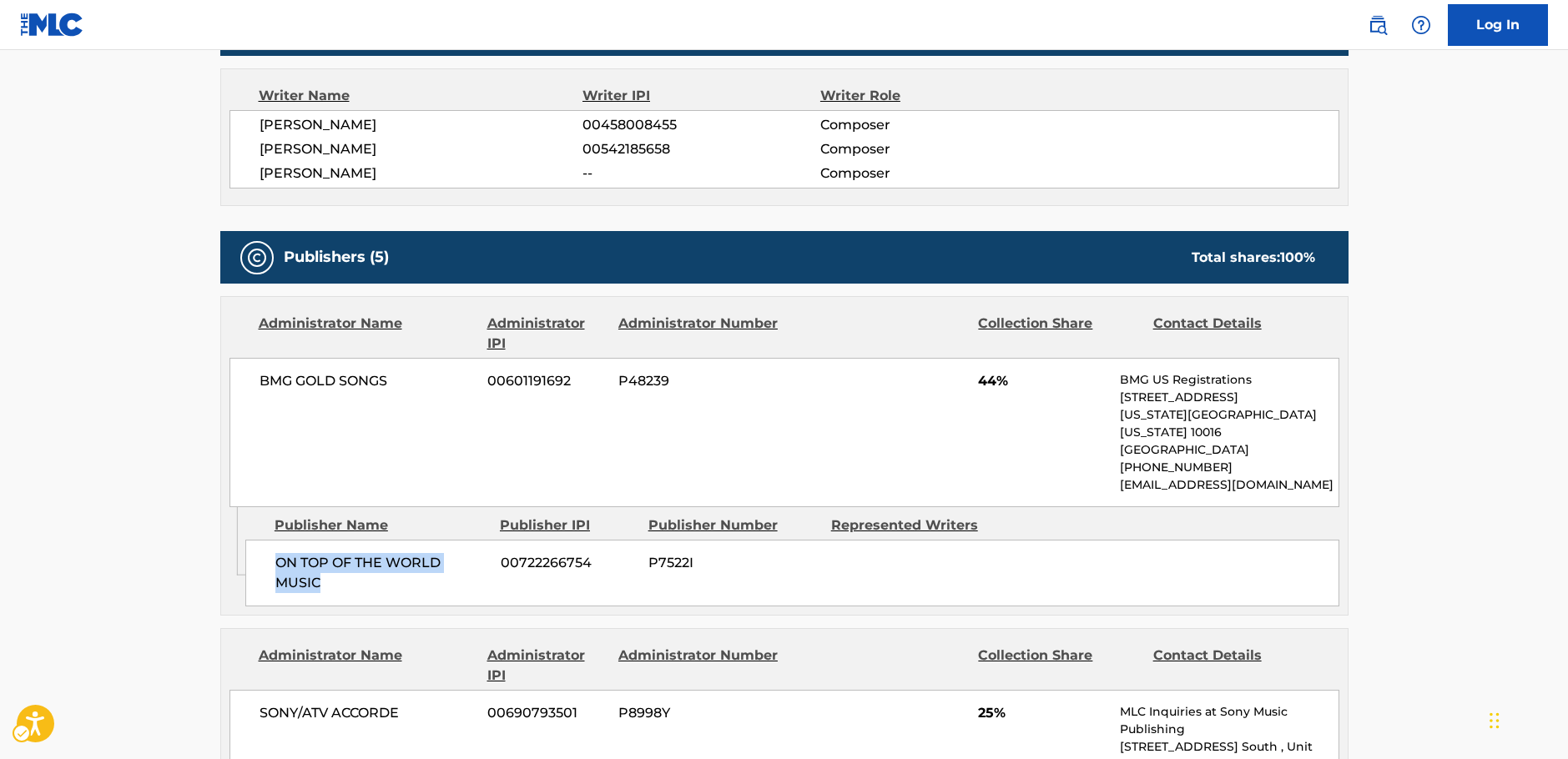
drag, startPoint x: 354, startPoint y: 568, endPoint x: 254, endPoint y: 548, distance: 102.0
click at [254, 548] on div "ON TOP OF THE WORLD MUSIC 00722266754 P7522I" at bounding box center [792, 573] width 1094 height 67
click at [356, 553] on span "ON TOP OF THE WORLD MUSIC" at bounding box center [382, 574] width 213 height 40
drag, startPoint x: 337, startPoint y: 560, endPoint x: 264, endPoint y: 547, distance: 74.1
click at [264, 547] on div "ON TOP OF THE WORLD MUSIC 00722266754 P7522I" at bounding box center [792, 573] width 1094 height 67
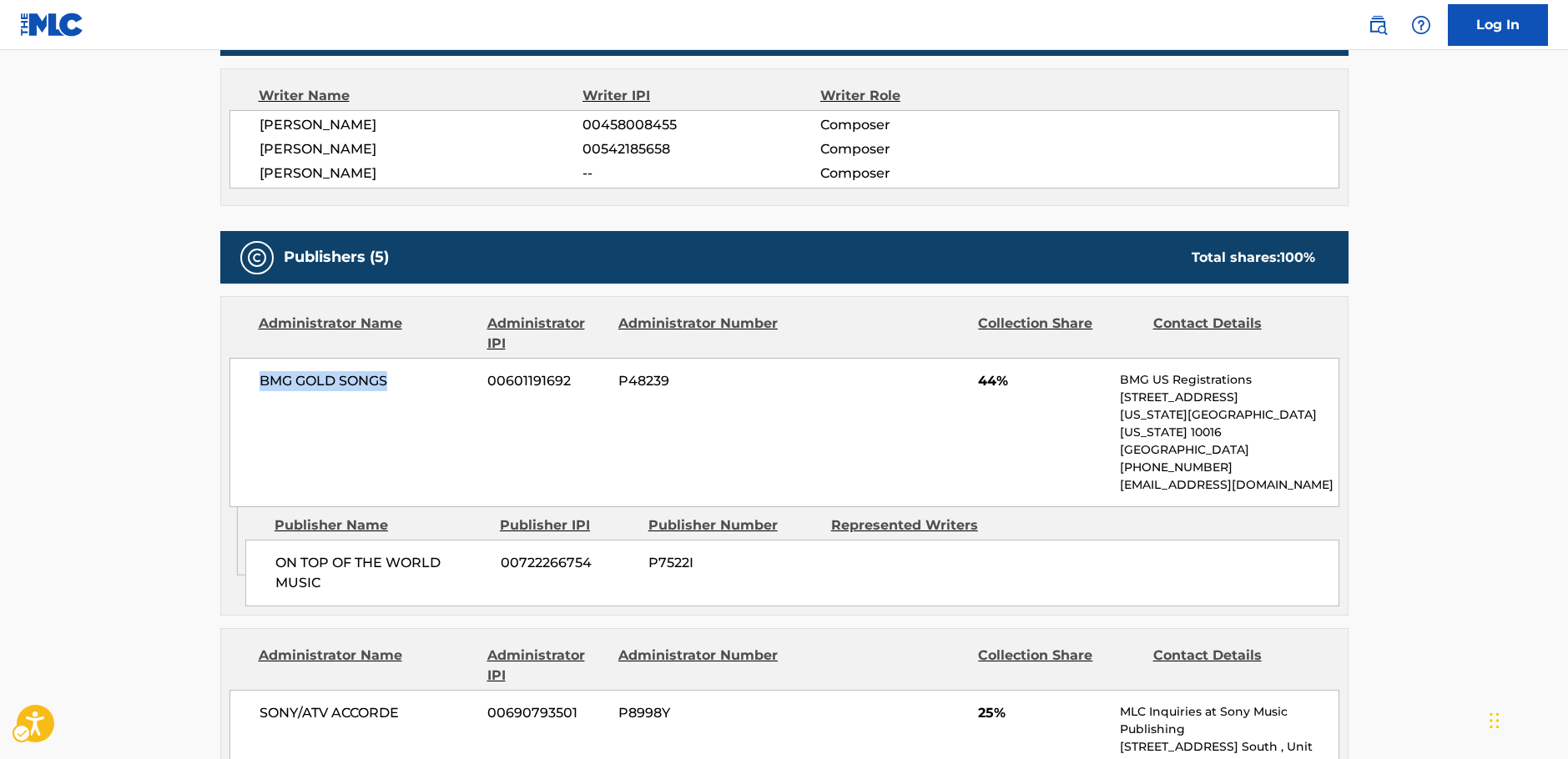
drag, startPoint x: 404, startPoint y: 382, endPoint x: 88, endPoint y: 418, distance: 318.0
click at [222, 378] on div "Administrator Name Administrator IPI Administrator Number Collection Share Cont…" at bounding box center [784, 403] width 1126 height 211
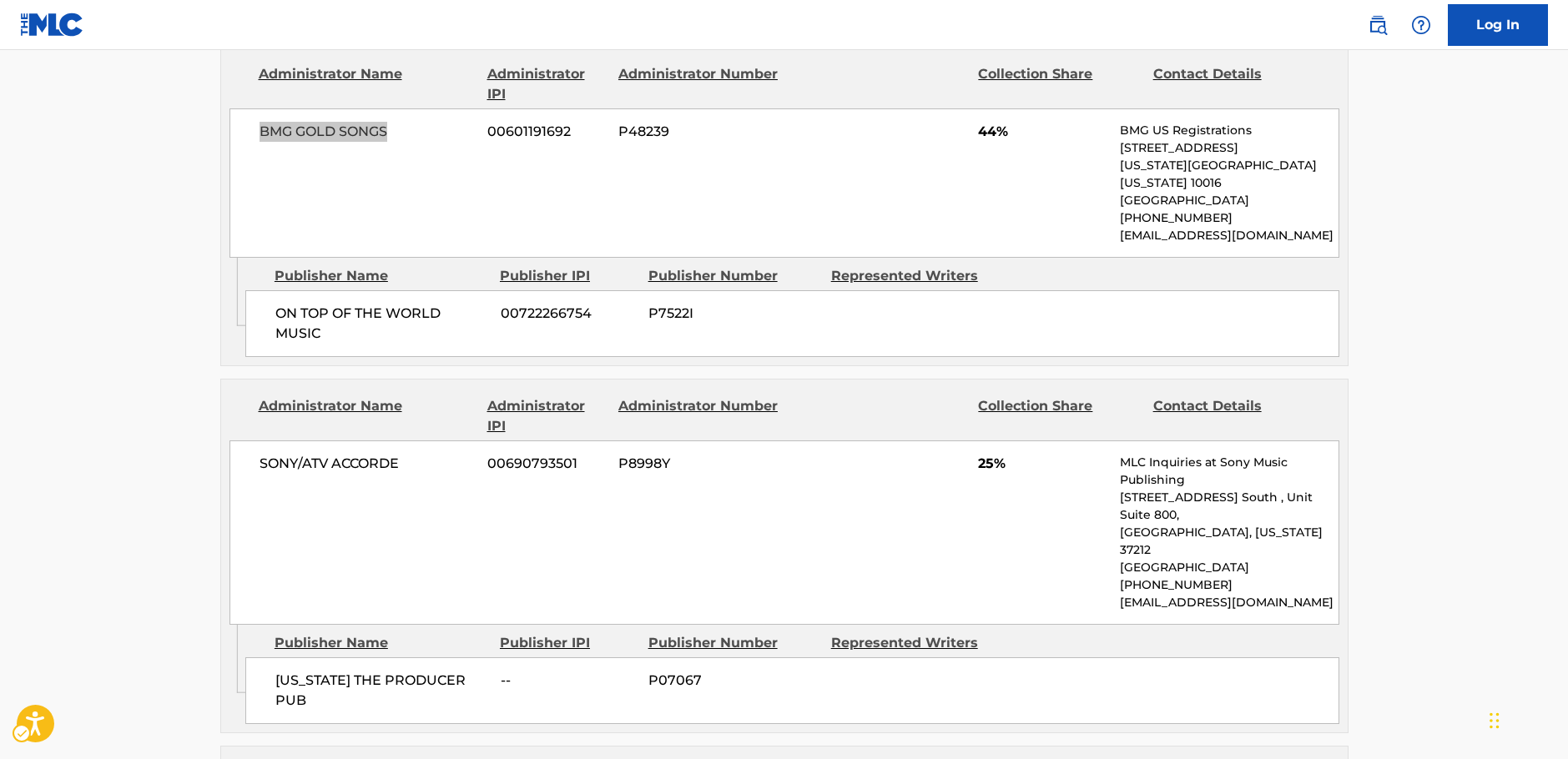
scroll to position [834, 0]
drag, startPoint x: 324, startPoint y: 649, endPoint x: 264, endPoint y: 622, distance: 65.8
click at [264, 656] on div "[US_STATE] THE PRODUCER PUB -- P07067" at bounding box center [792, 689] width 1094 height 67
drag, startPoint x: 254, startPoint y: 452, endPoint x: 222, endPoint y: 453, distance: 32.0
click at [222, 453] on div "Administrator Name Administrator IPI Administrator Number Collection Share Cont…" at bounding box center [784, 501] width 1126 height 245
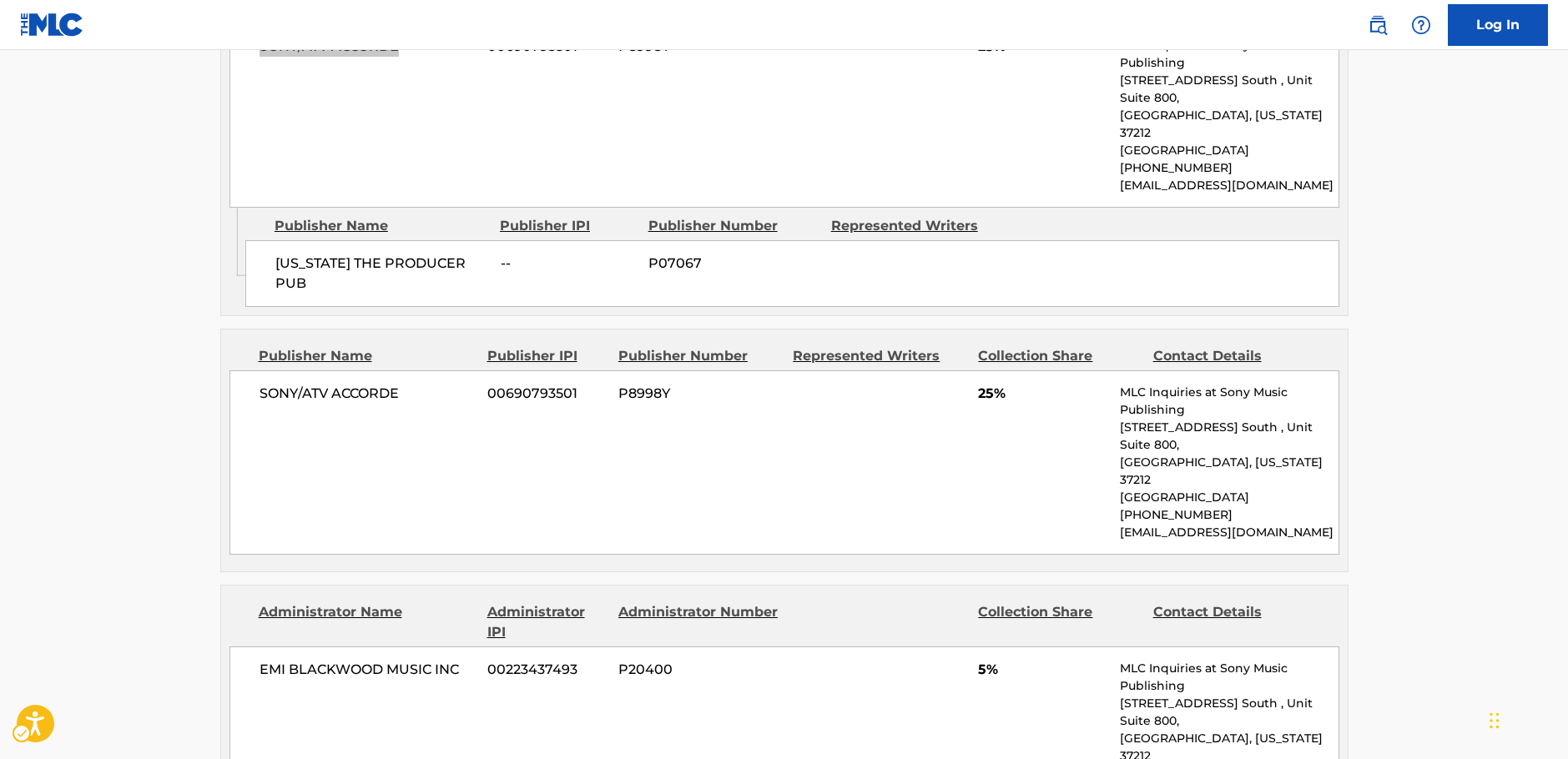
scroll to position [1252, 0]
drag, startPoint x: 410, startPoint y: 364, endPoint x: 5, endPoint y: 420, distance: 408.9
click at [218, 372] on div "< Back to public search results Copy work link JUNTO AL AMANECER Work Detail Me…" at bounding box center [784, 302] width 1169 height 2924
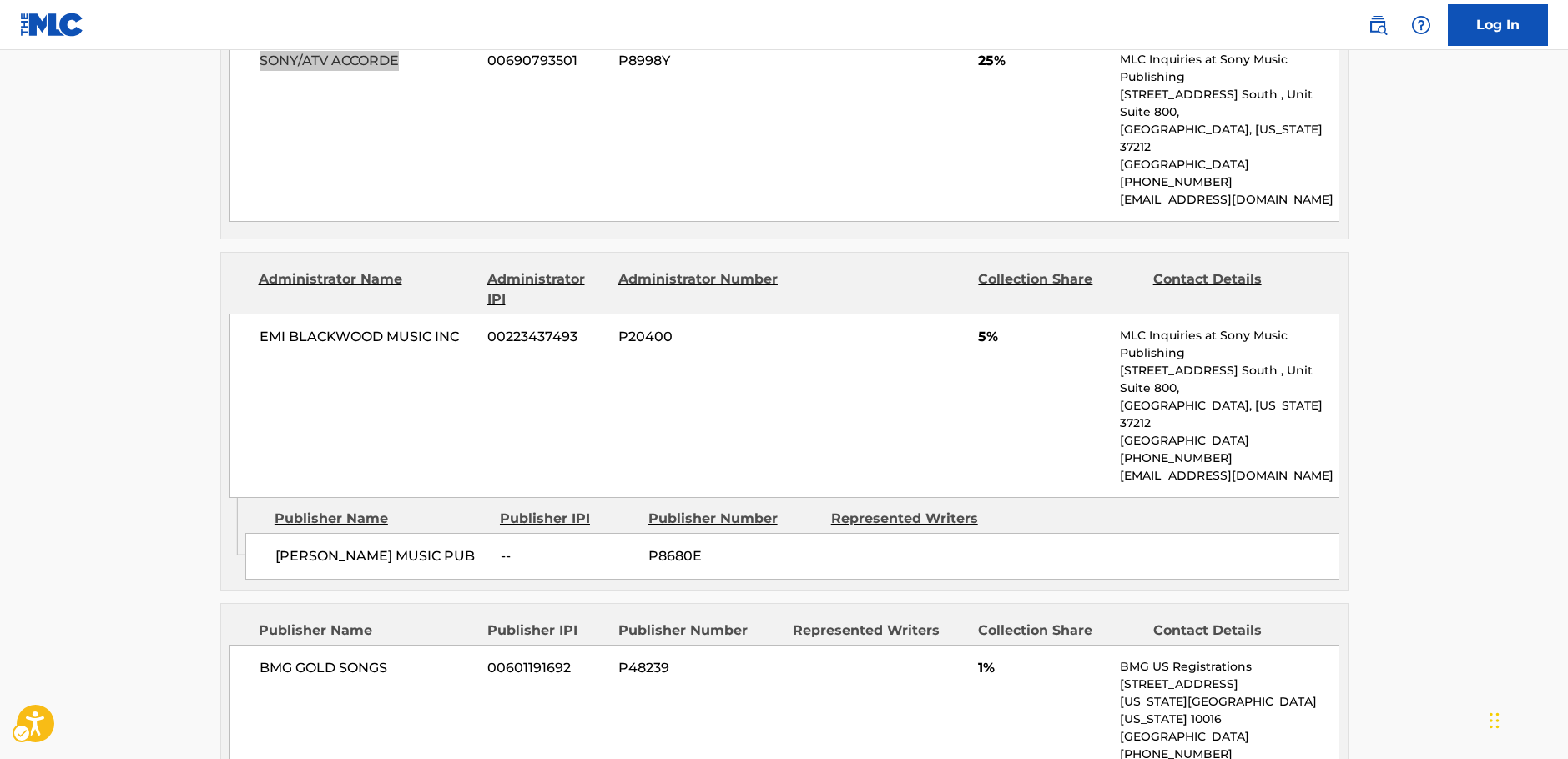
scroll to position [1585, 0]
drag, startPoint x: 368, startPoint y: 431, endPoint x: 0, endPoint y: 462, distance: 369.3
click at [243, 496] on div "Admin Original Publisher Connecting Line Publisher Name Publisher IPI Publisher…" at bounding box center [784, 542] width 1126 height 92
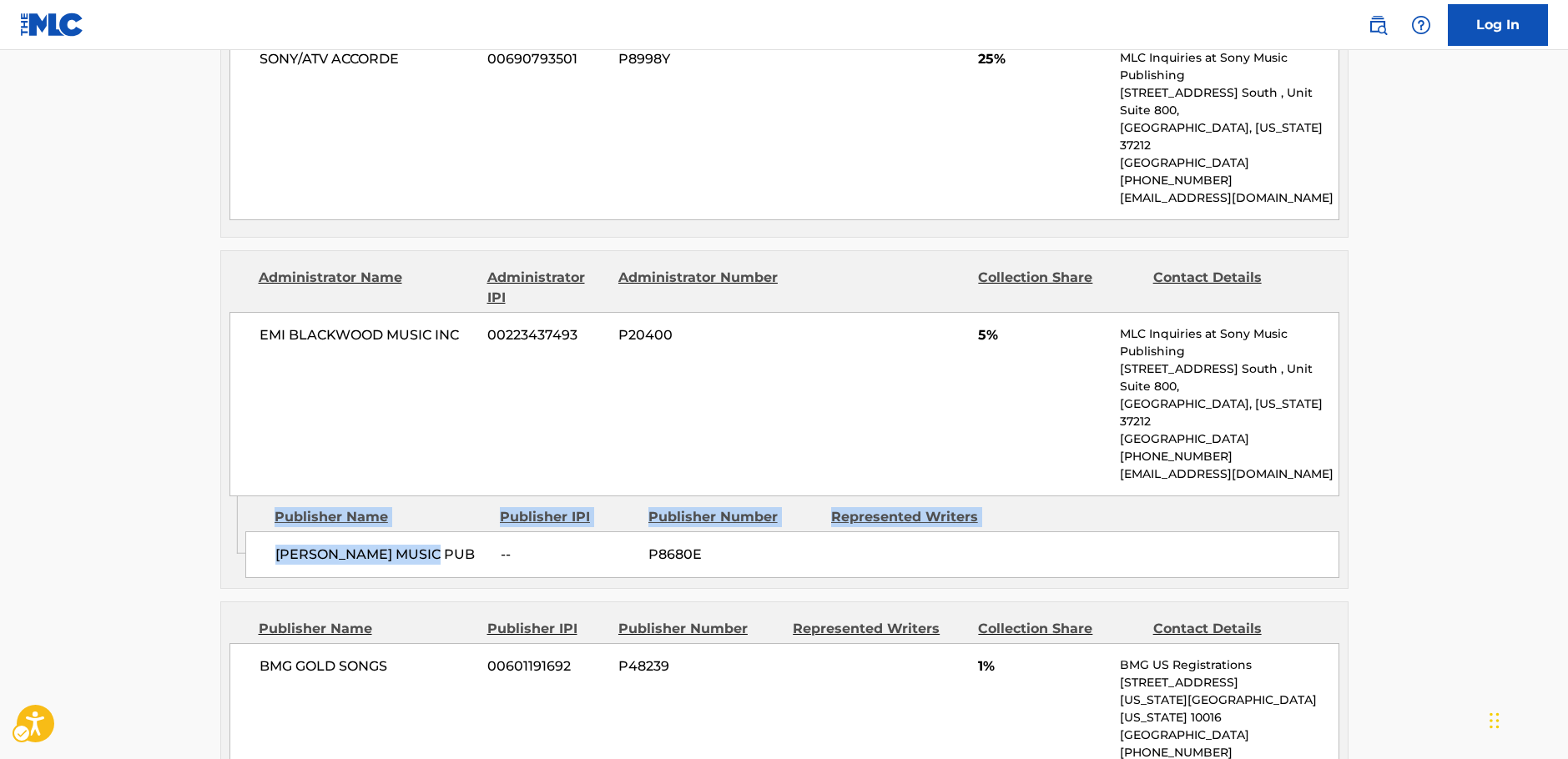
click at [448, 545] on span "[PERSON_NAME] MUSIC PUB" at bounding box center [382, 555] width 213 height 20
click at [418, 545] on span "[PERSON_NAME] MUSIC PUB" at bounding box center [382, 555] width 213 height 20
click at [432, 545] on span "[PERSON_NAME] MUSIC PUB" at bounding box center [382, 555] width 213 height 20
click at [441, 545] on span "[PERSON_NAME] MUSIC PUB" at bounding box center [382, 555] width 213 height 20
drag, startPoint x: 362, startPoint y: 433, endPoint x: 258, endPoint y: 436, distance: 104.0
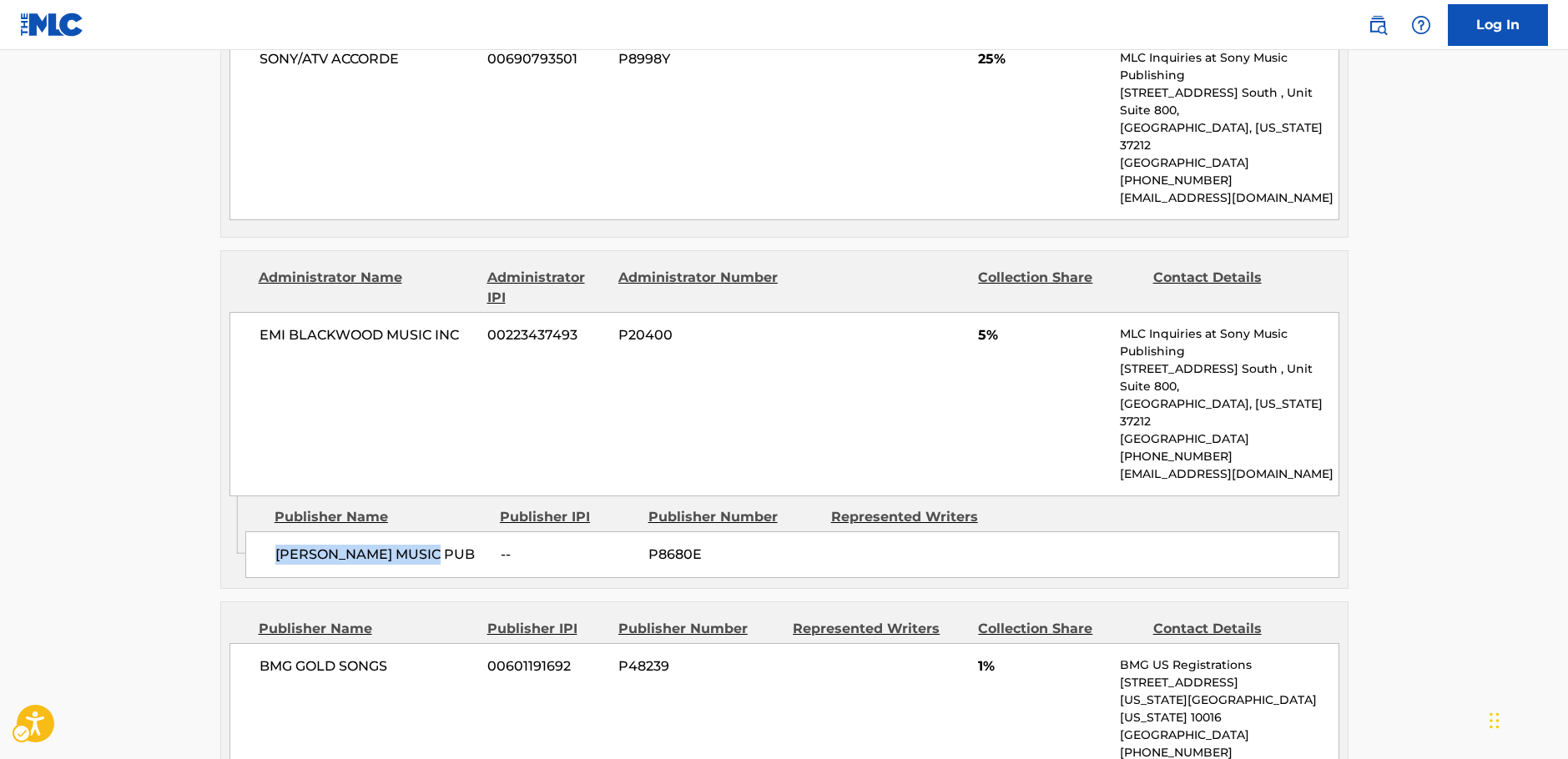
click at [271, 532] on div "[PERSON_NAME] MUSIC PUB -- P8680E" at bounding box center [792, 554] width 1094 height 46
drag, startPoint x: 458, startPoint y: 244, endPoint x: 212, endPoint y: 259, distance: 246.5
drag, startPoint x: 404, startPoint y: 552, endPoint x: 6, endPoint y: 565, distance: 398.2
click at [244, 644] on div "BMG GOLD SONGS 00601191692 P48239 1% BMG US Registrations [STREET_ADDRESS][US_S…" at bounding box center [784, 718] width 1110 height 149
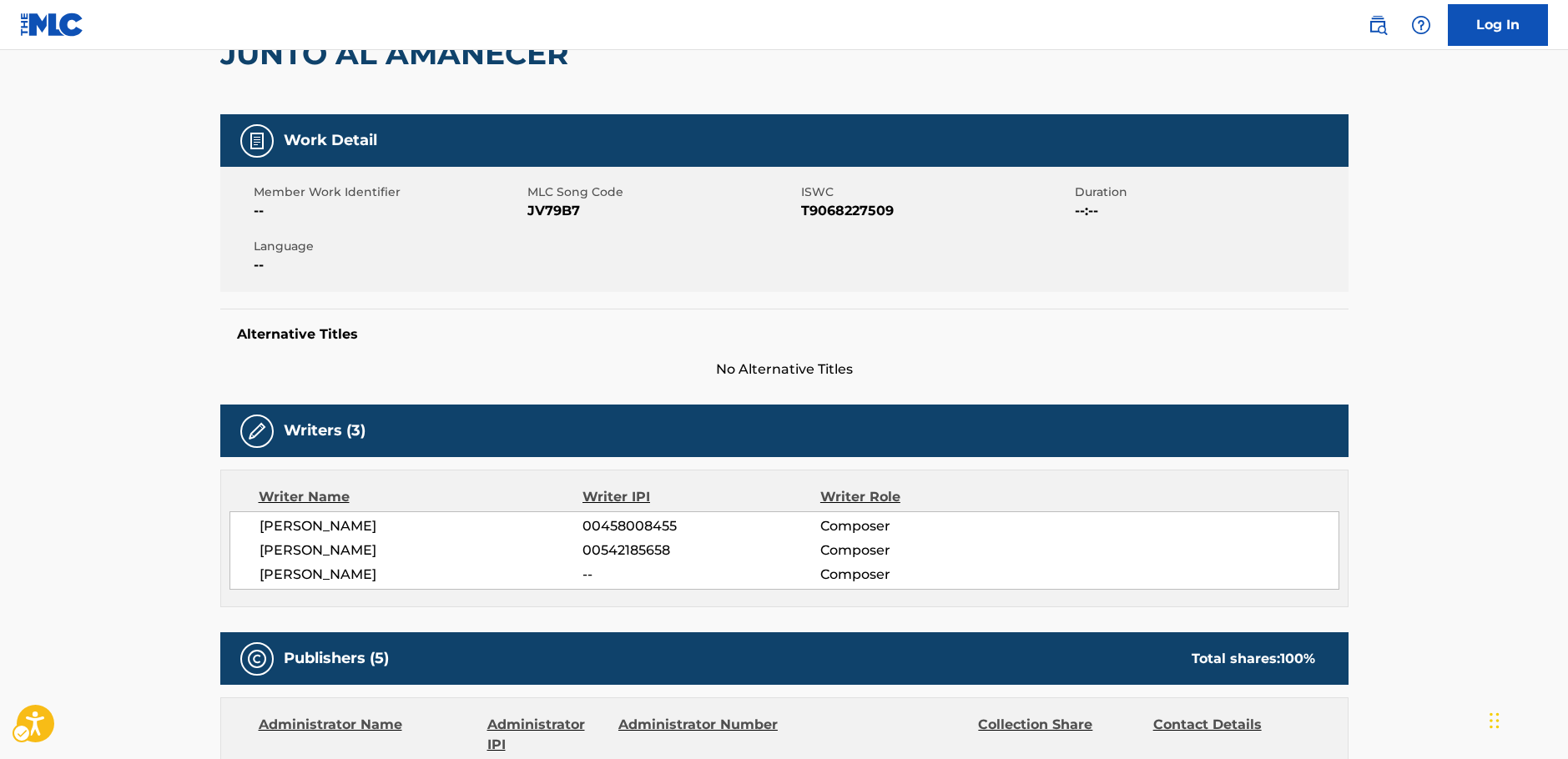
scroll to position [0, 0]
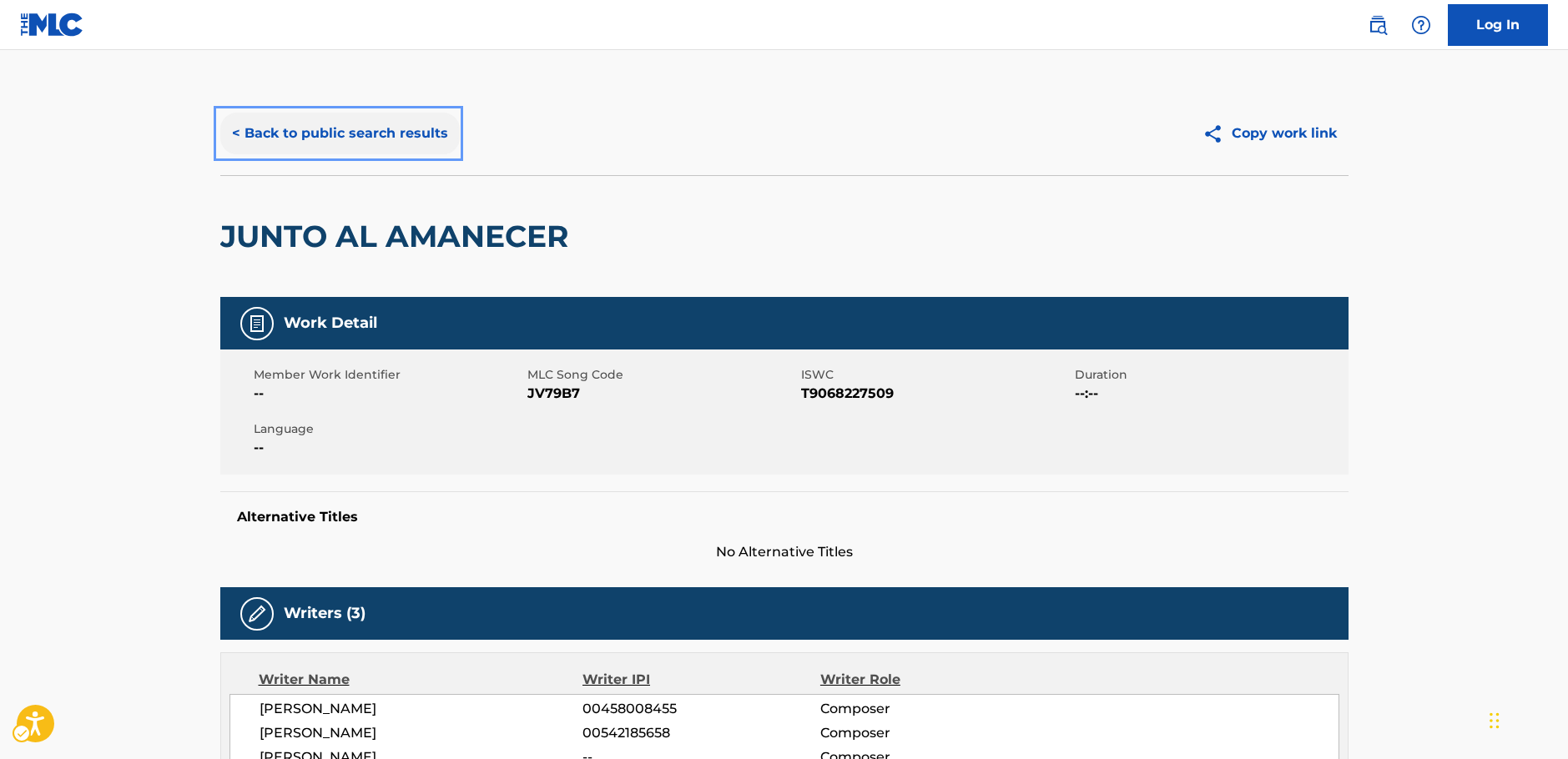
click at [350, 141] on button "< Back to public search results" at bounding box center [340, 134] width 239 height 42
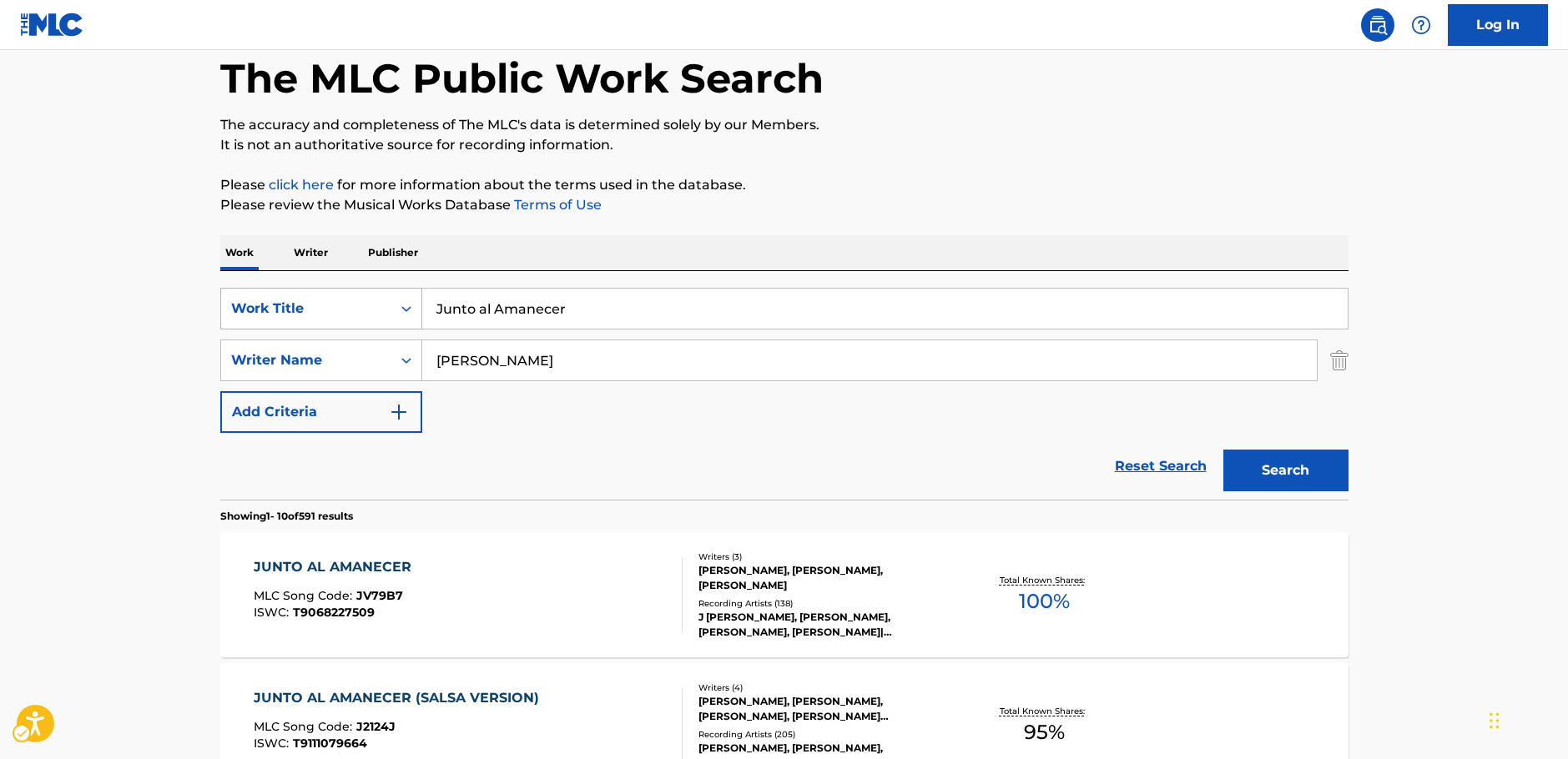
click at [406, 309] on icon "Search Form" at bounding box center [406, 309] width 17 height 17
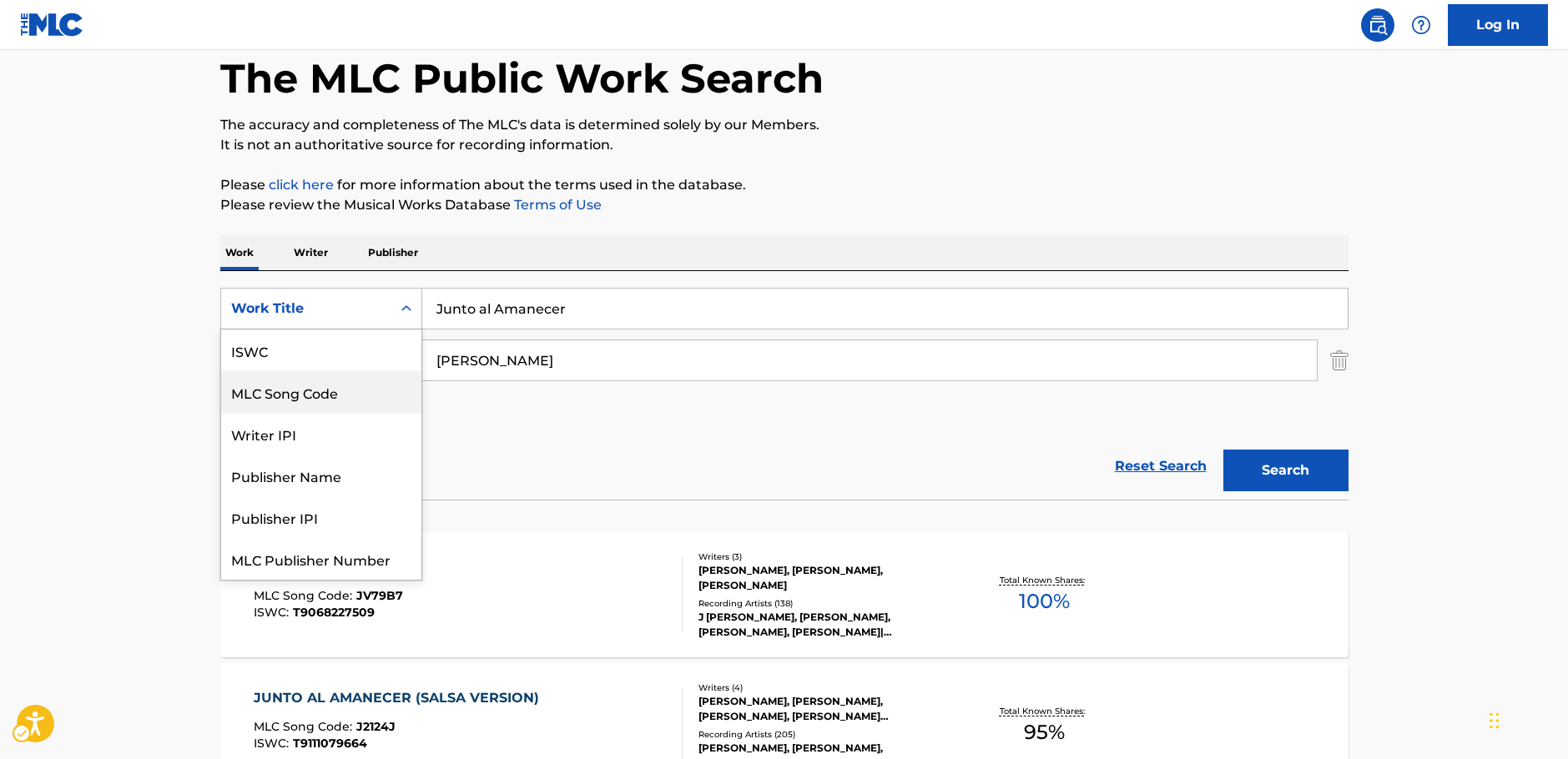
scroll to position [42, 0]
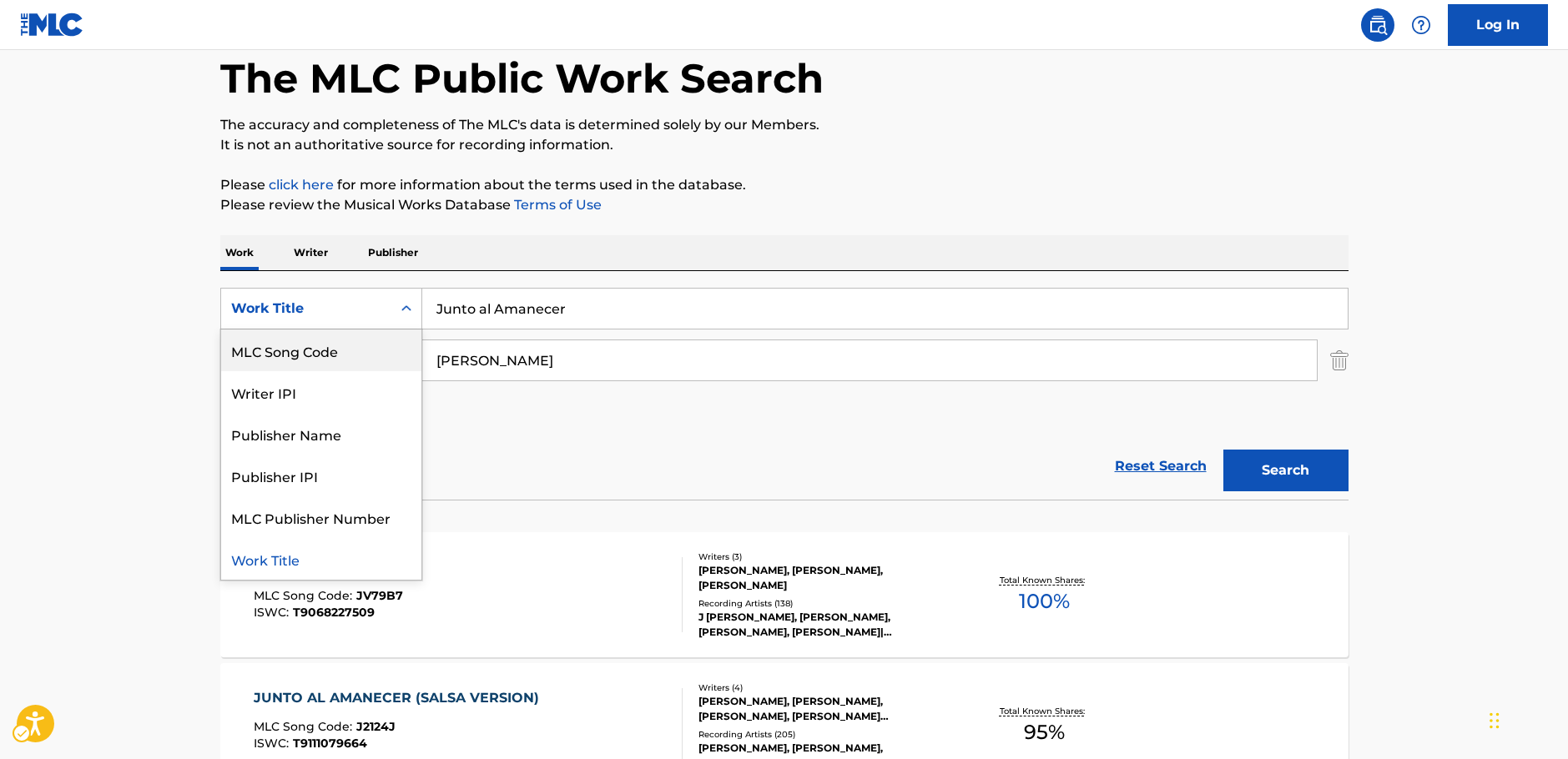
click at [327, 362] on div "MLC Song Code" at bounding box center [321, 350] width 201 height 42
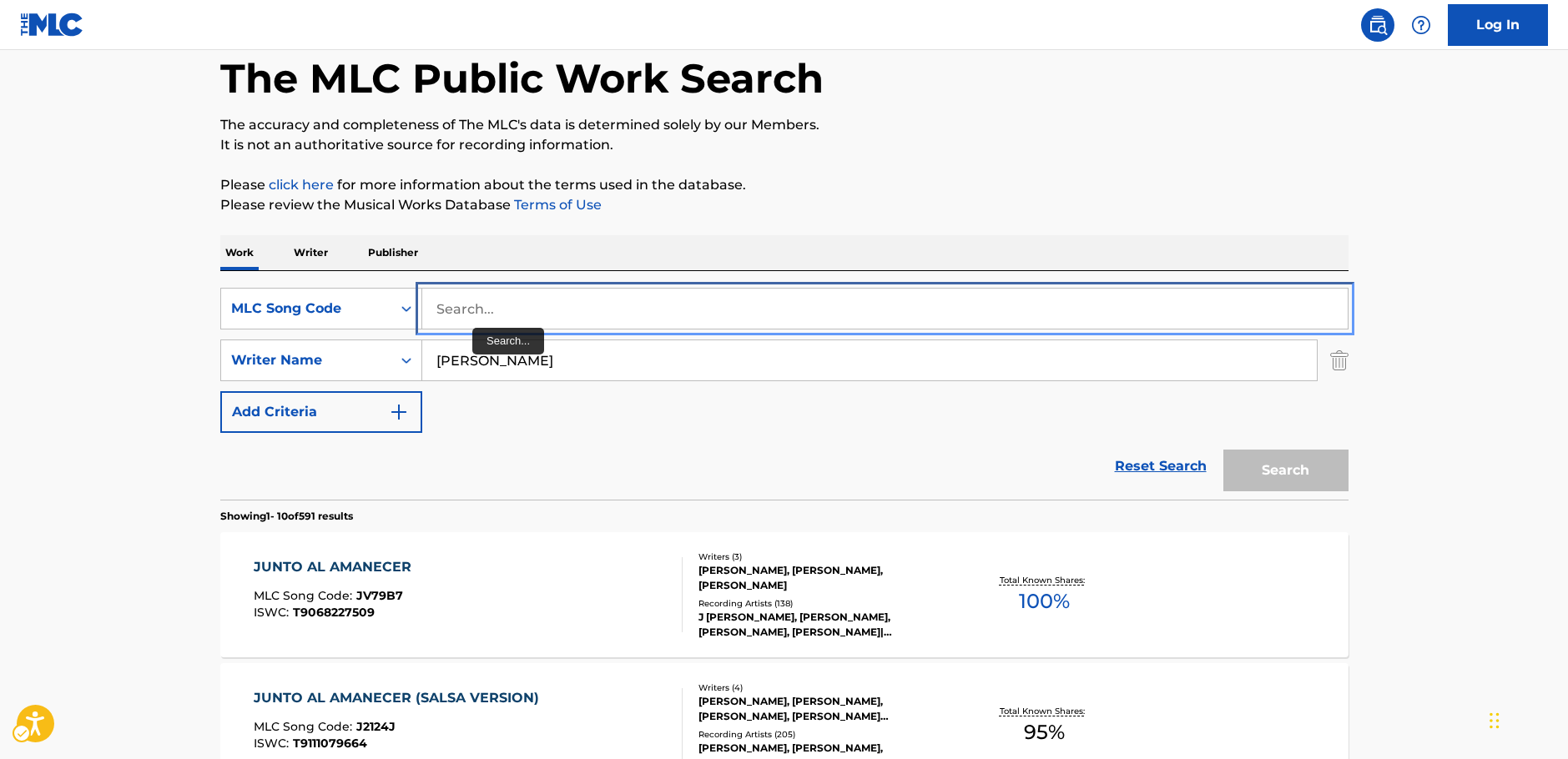
click at [503, 313] on input "Search..." at bounding box center [885, 309] width 925 height 40
paste input "AC3SLU"
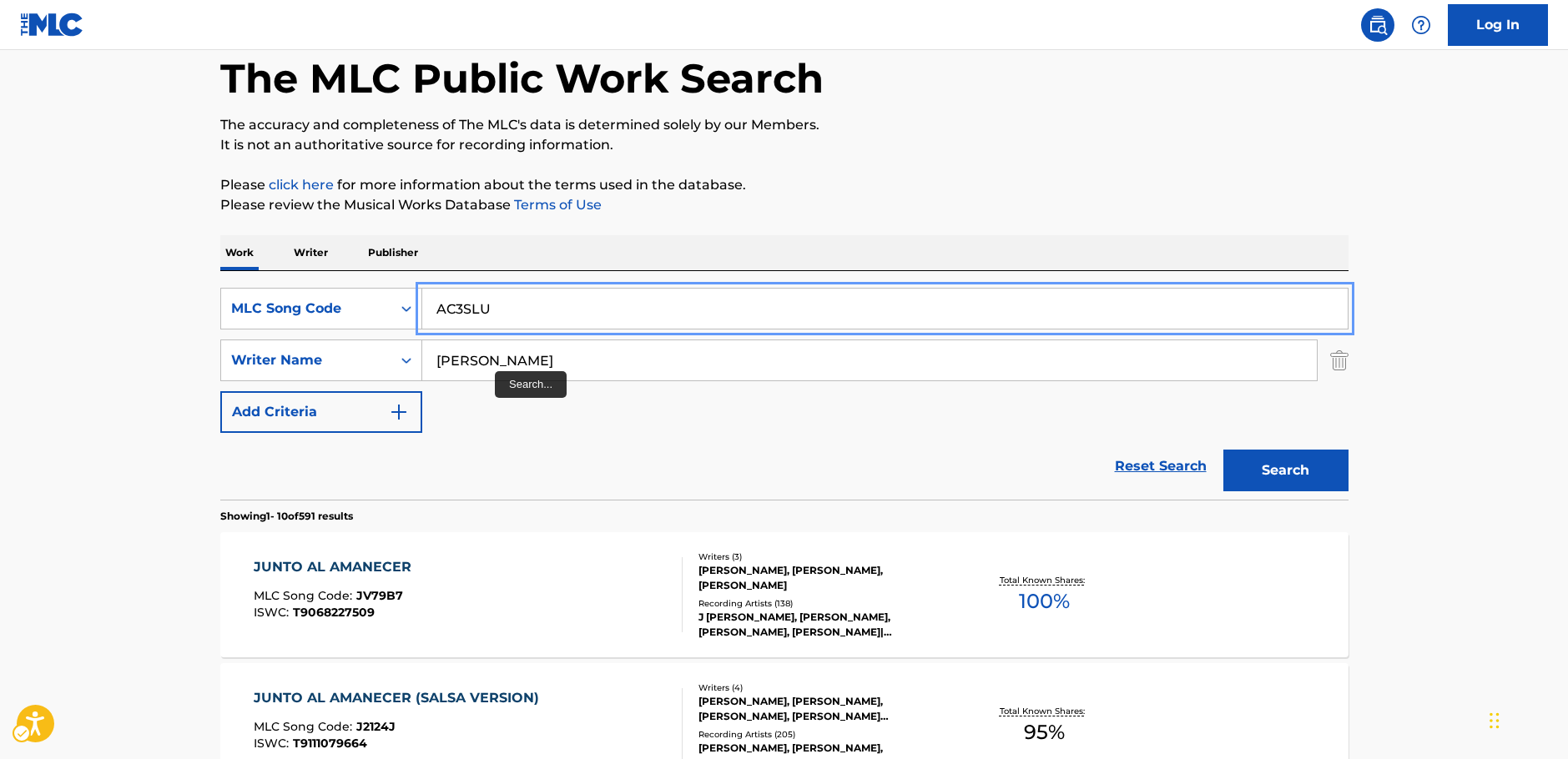
type input "AC3SLU"
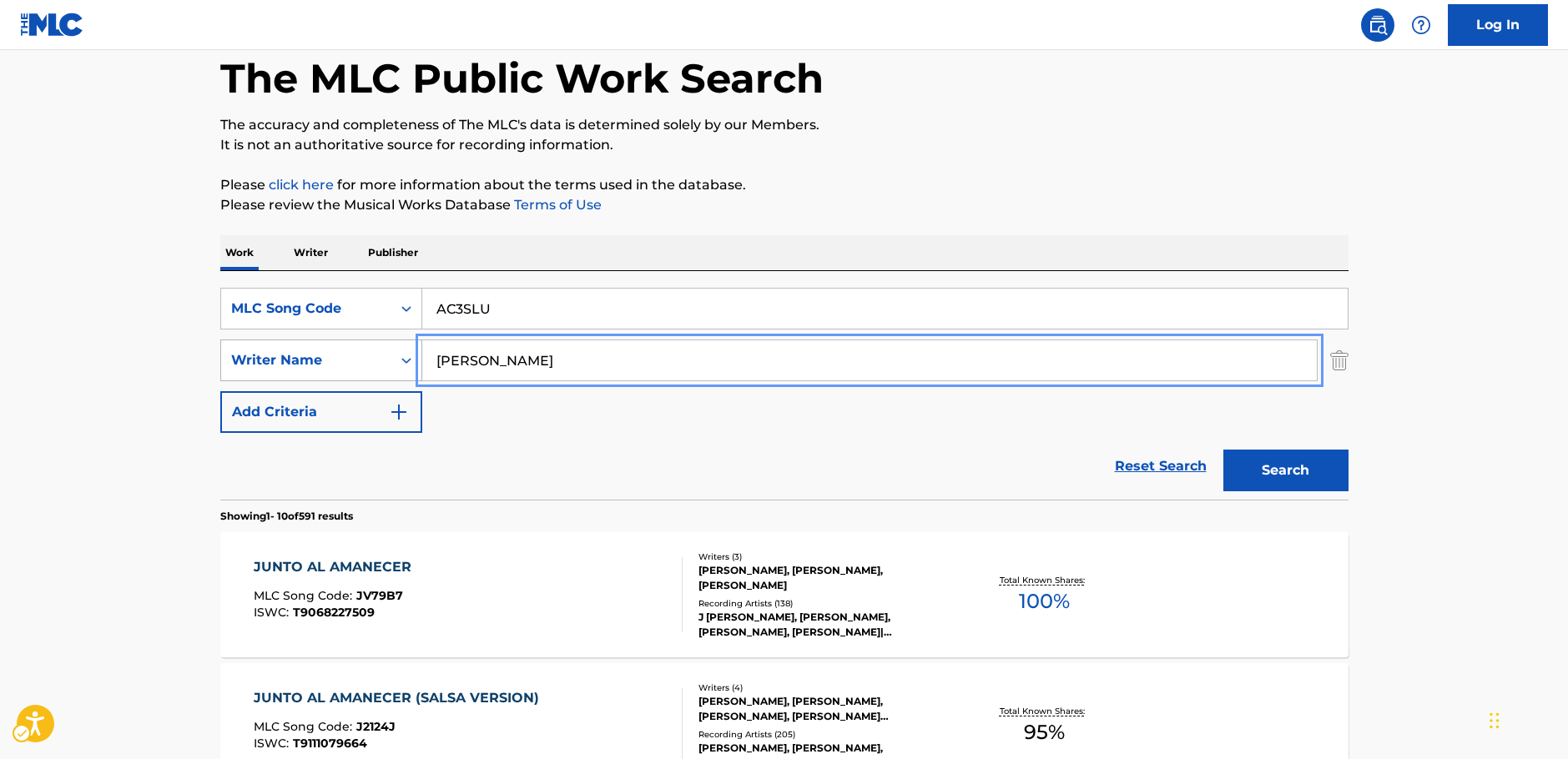
drag, startPoint x: 433, startPoint y: 361, endPoint x: 343, endPoint y: 366, distance: 90.1
click at [345, 366] on div "SearchWithCriteriac4ef90f6-0cd3-4cb7-a22f-38161a9f05c1 Writer Name [PERSON_NAME]" at bounding box center [784, 361] width 1128 height 42
click at [1223, 450] on button "Search" at bounding box center [1286, 471] width 126 height 42
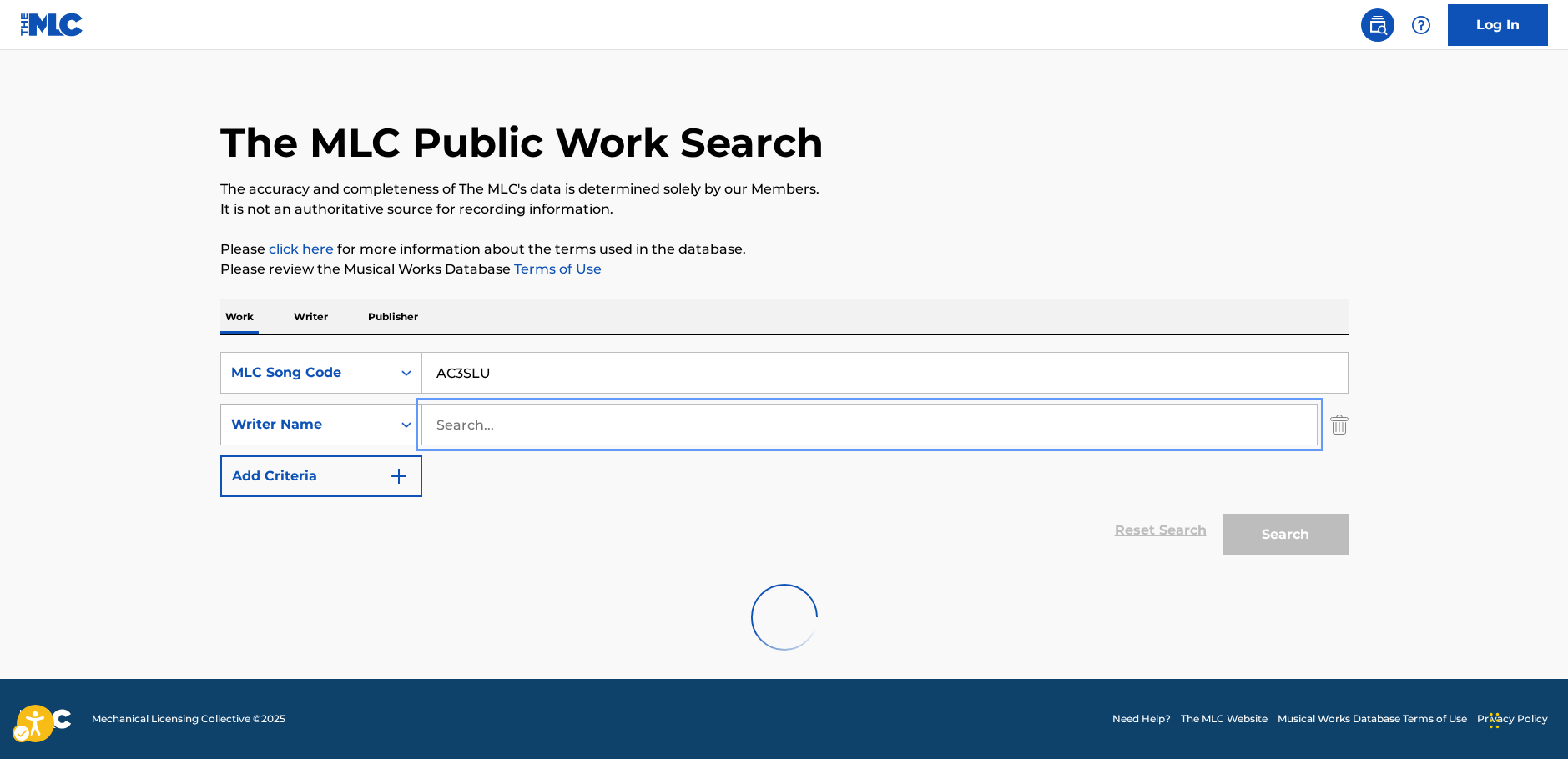
scroll to position [83, 0]
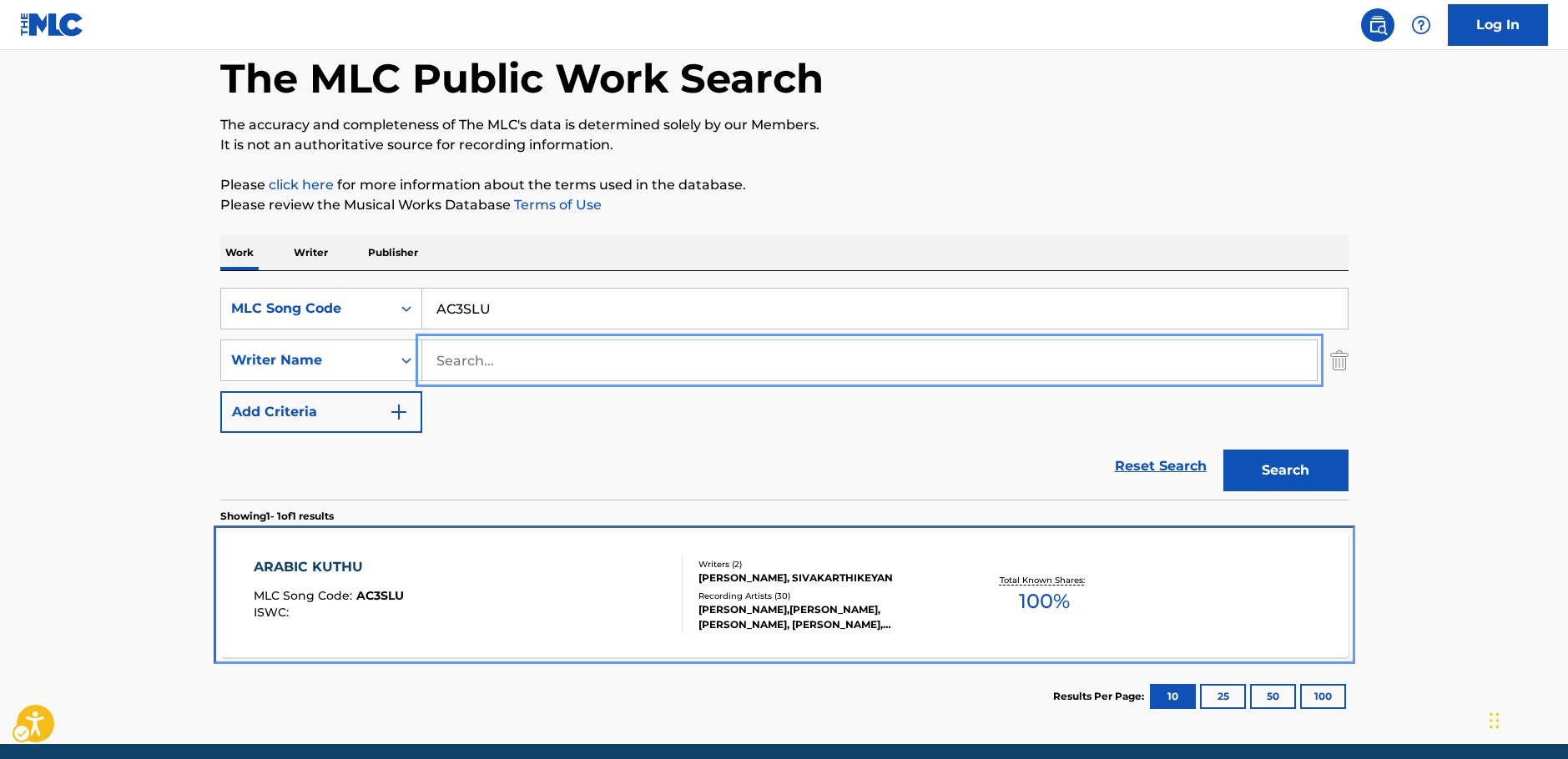
click at [569, 579] on div "ARABIC KUTHU MLC Song Code : AC3SLU ISWC :" at bounding box center [468, 595] width 429 height 75
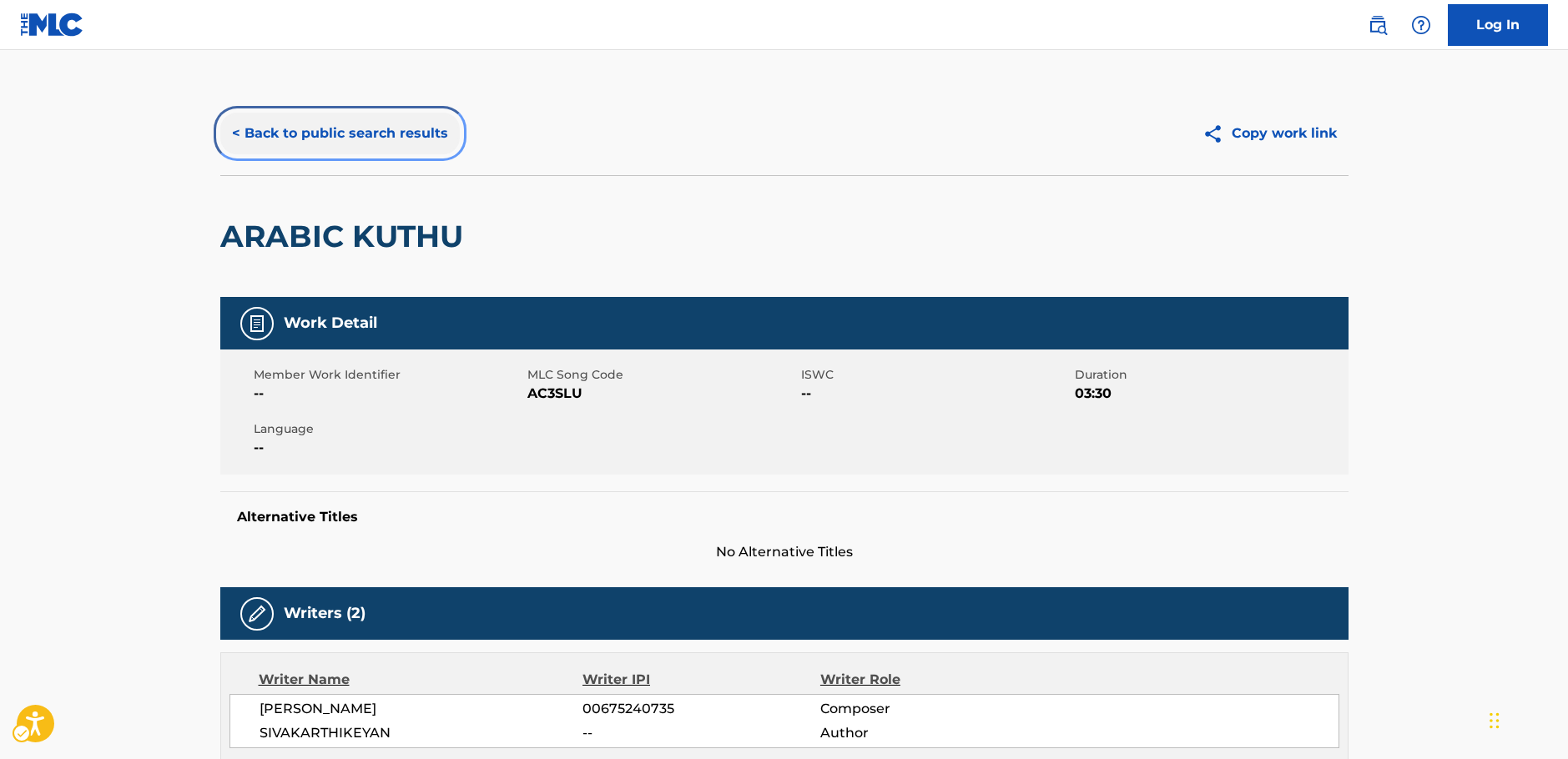
click at [304, 137] on button "< Back to public search results" at bounding box center [340, 134] width 239 height 42
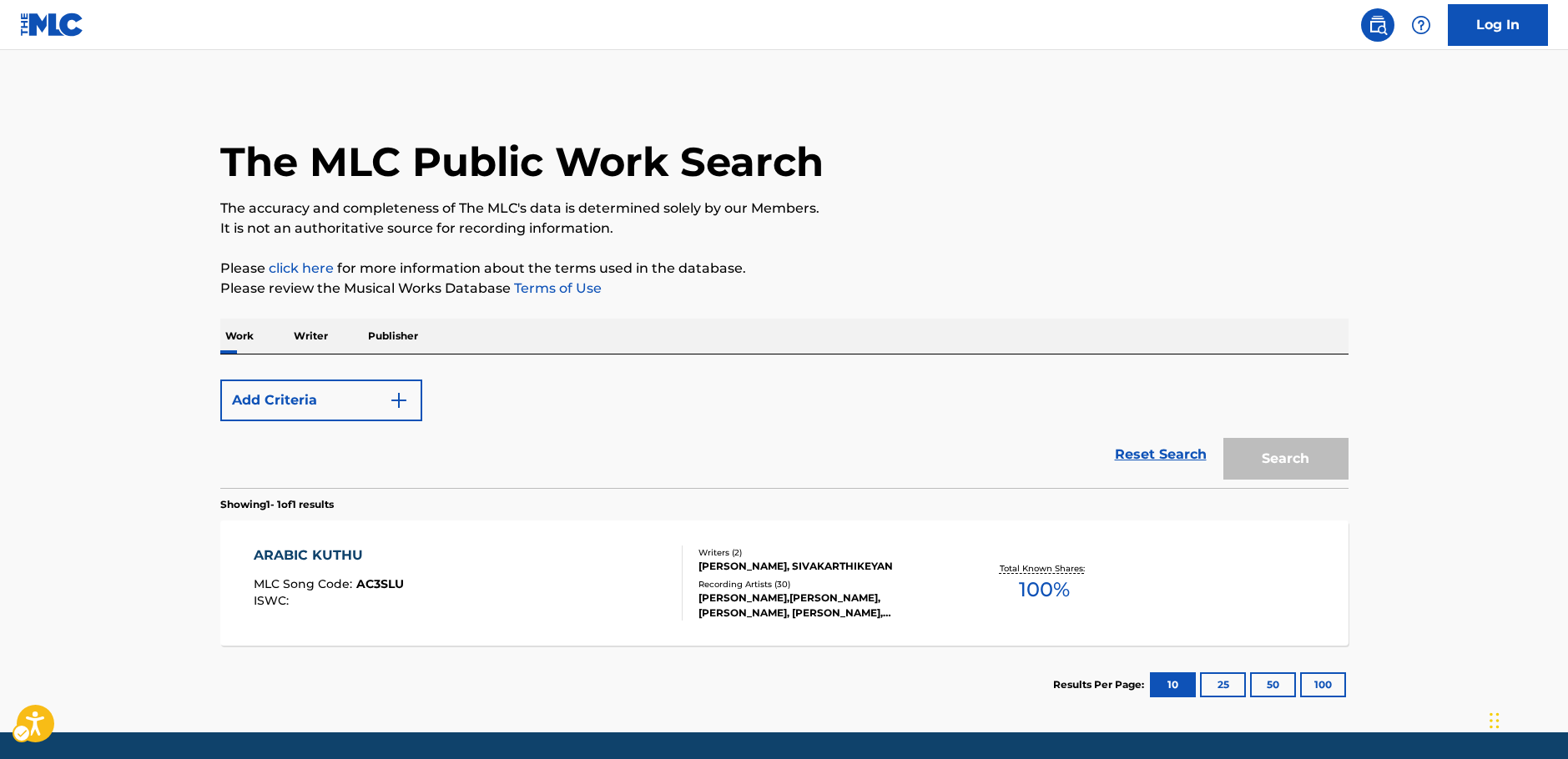
scroll to position [53, 0]
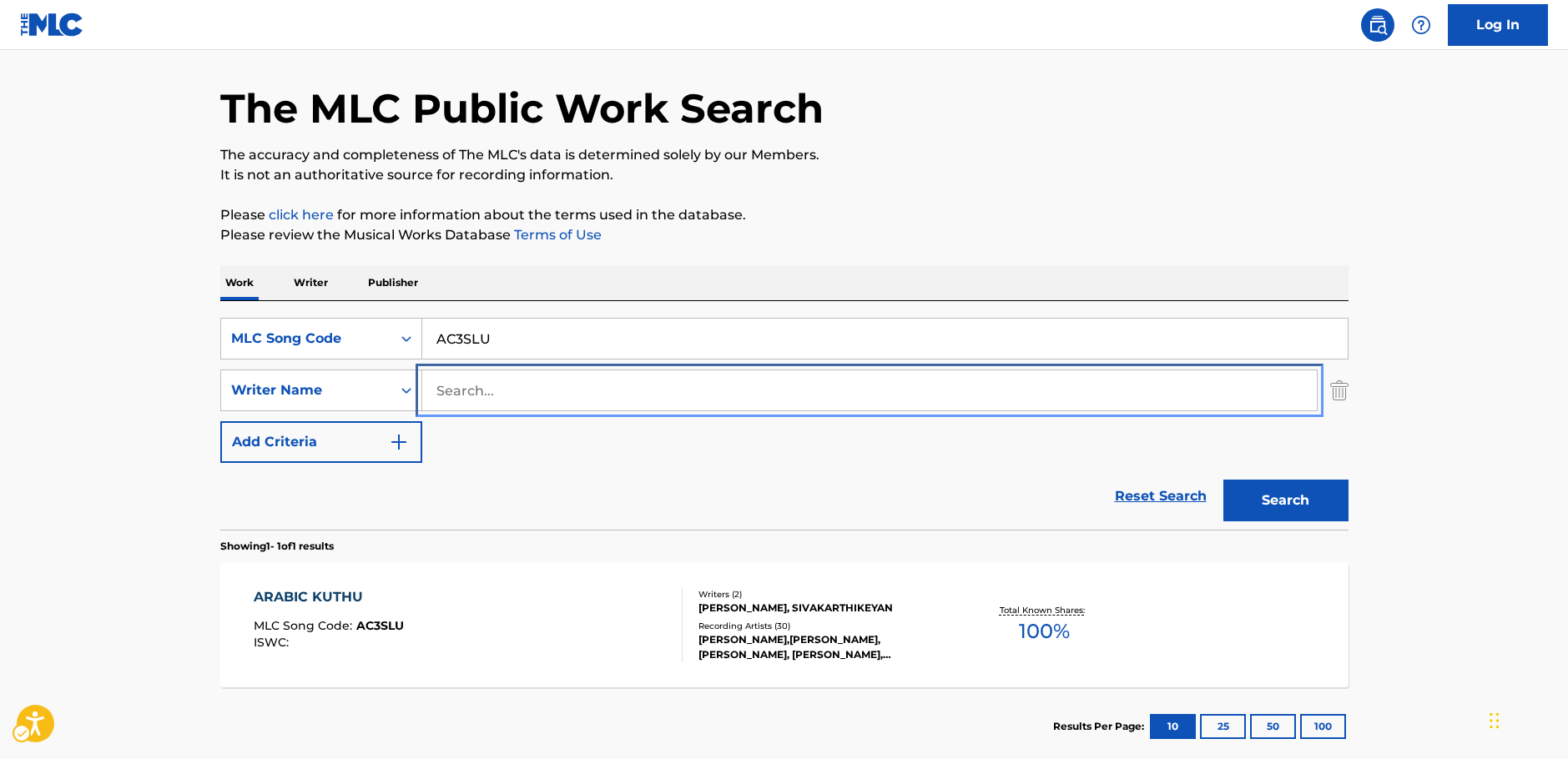
click at [500, 406] on input "Search..." at bounding box center [870, 391] width 895 height 40
paste input "Marani"
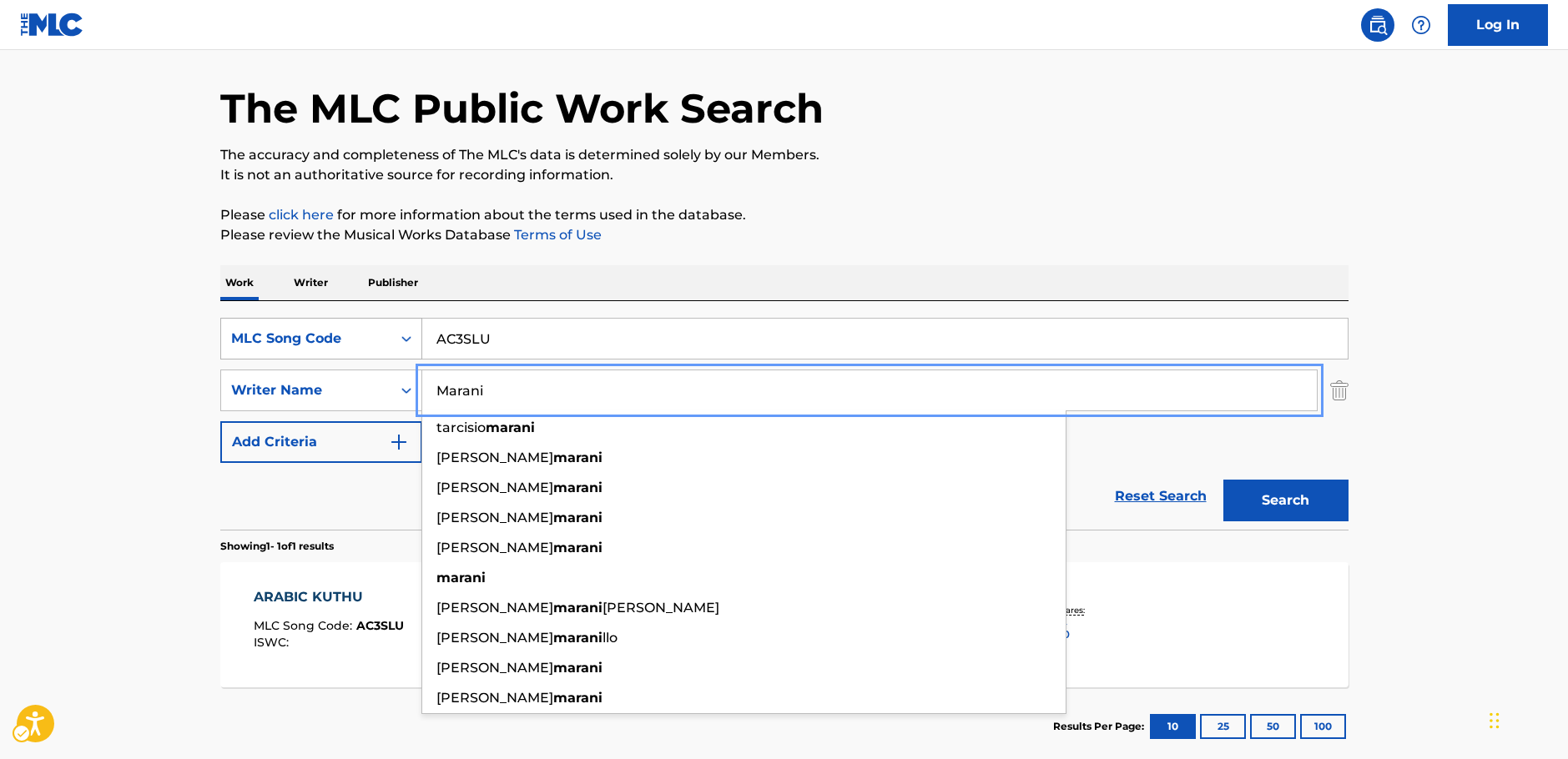
type input "Marani"
click at [399, 337] on icon "Search Form" at bounding box center [406, 339] width 17 height 17
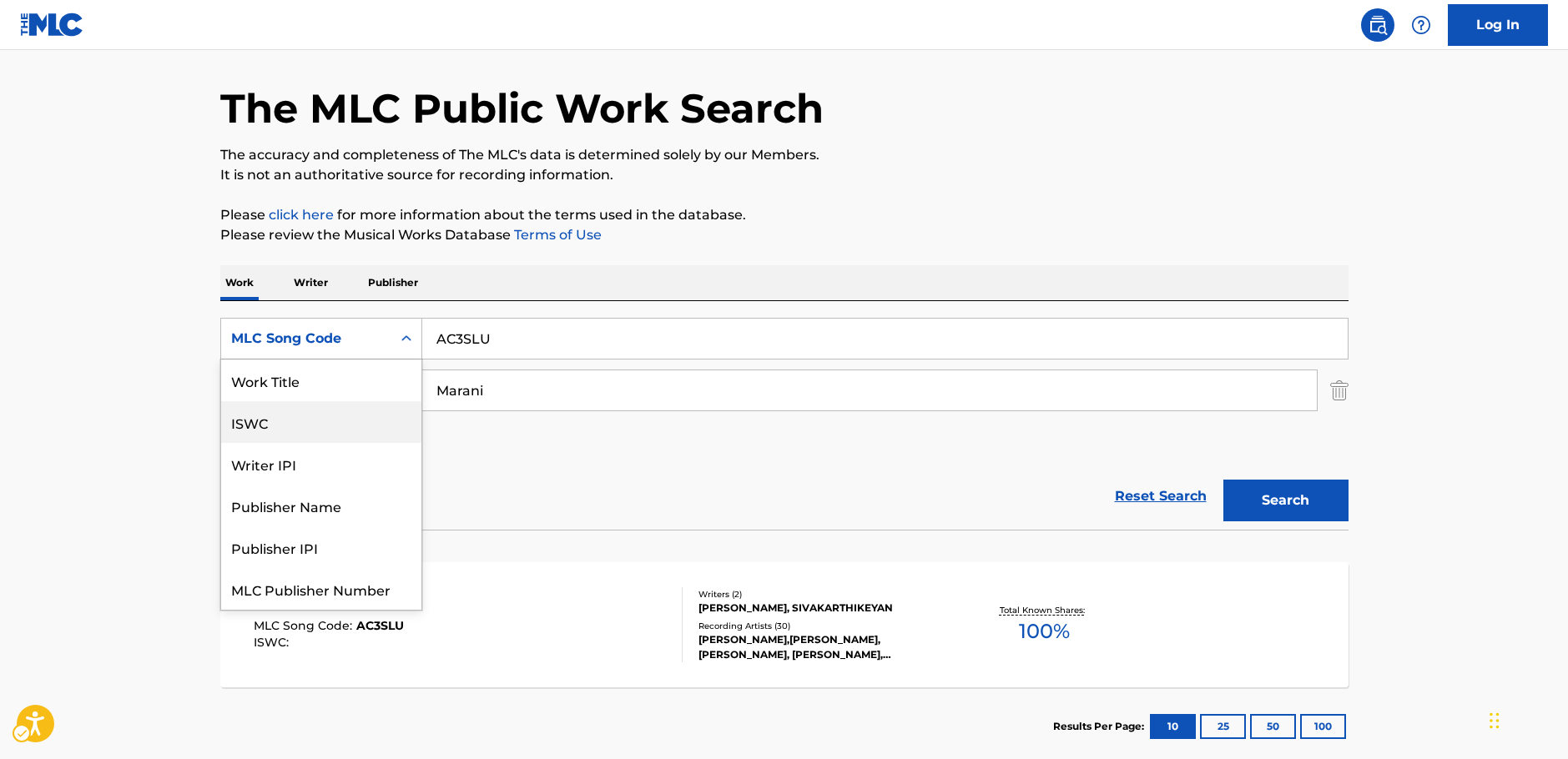
scroll to position [0, 0]
click at [296, 384] on div "Work Title" at bounding box center [321, 381] width 201 height 42
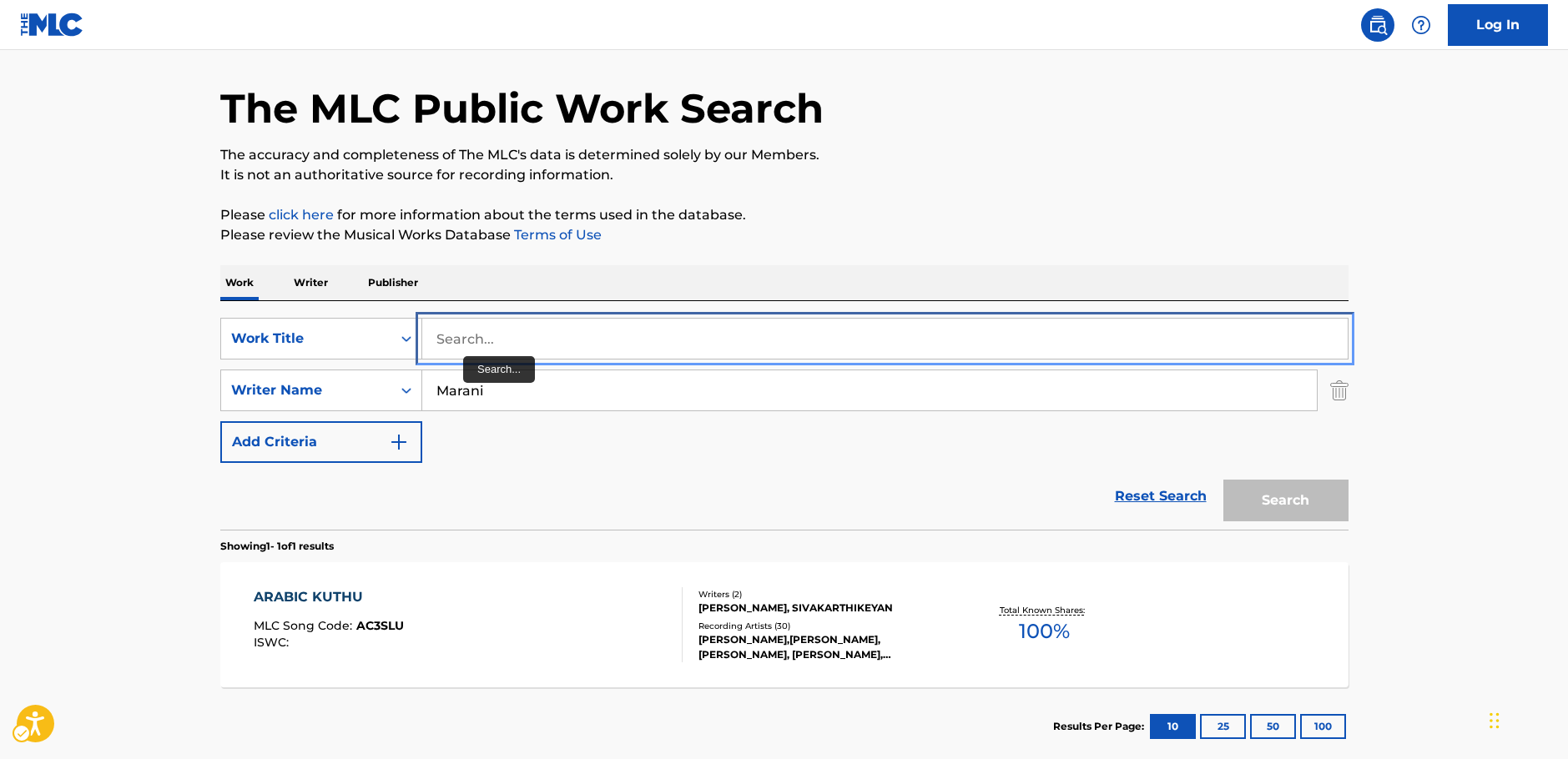
click at [492, 345] on input "Search..." at bounding box center [885, 339] width 925 height 40
paste input "This Is My DJ"
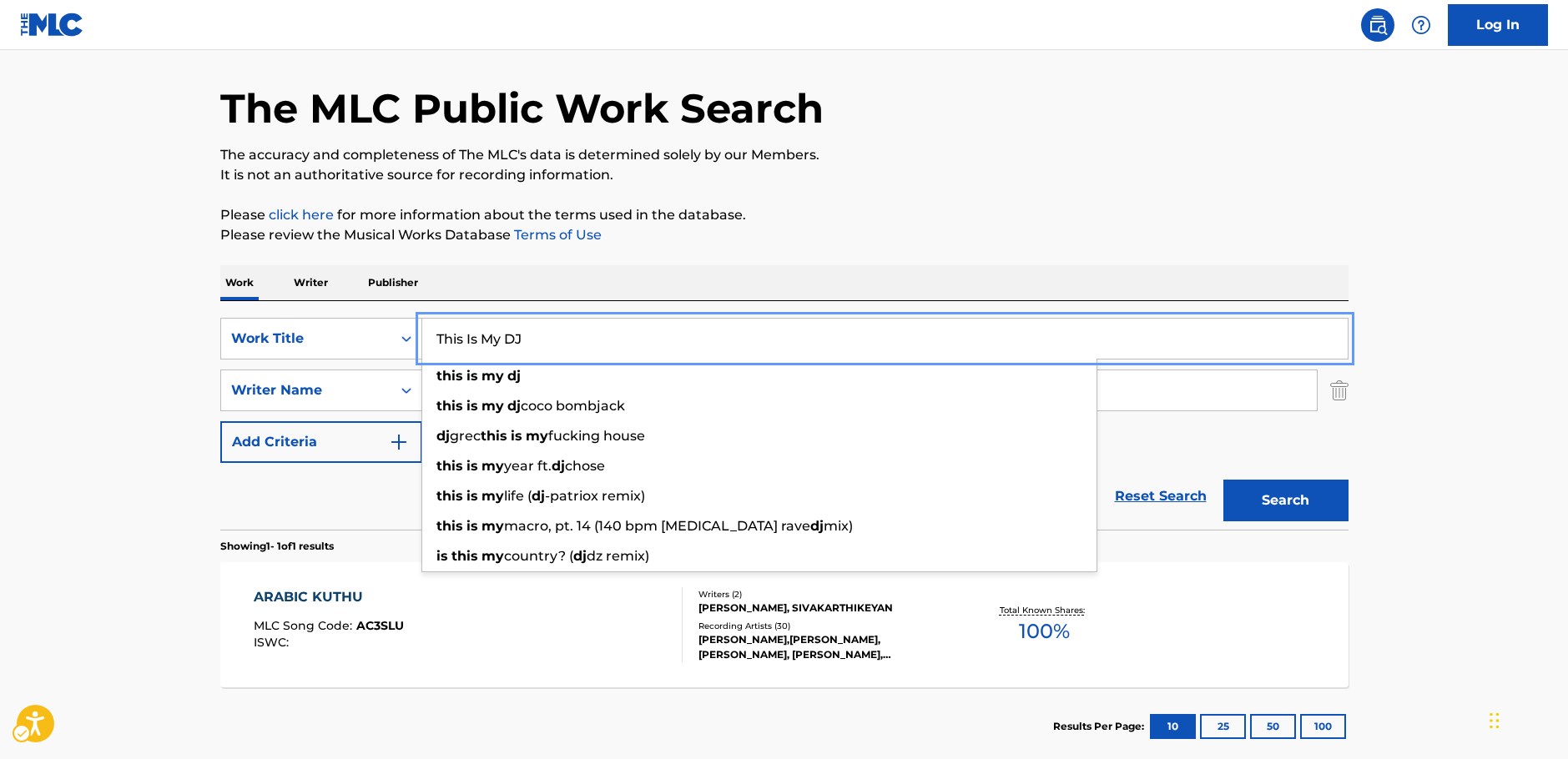
type input "This Is My DJ"
click at [1279, 499] on button "Search" at bounding box center [1286, 500] width 126 height 42
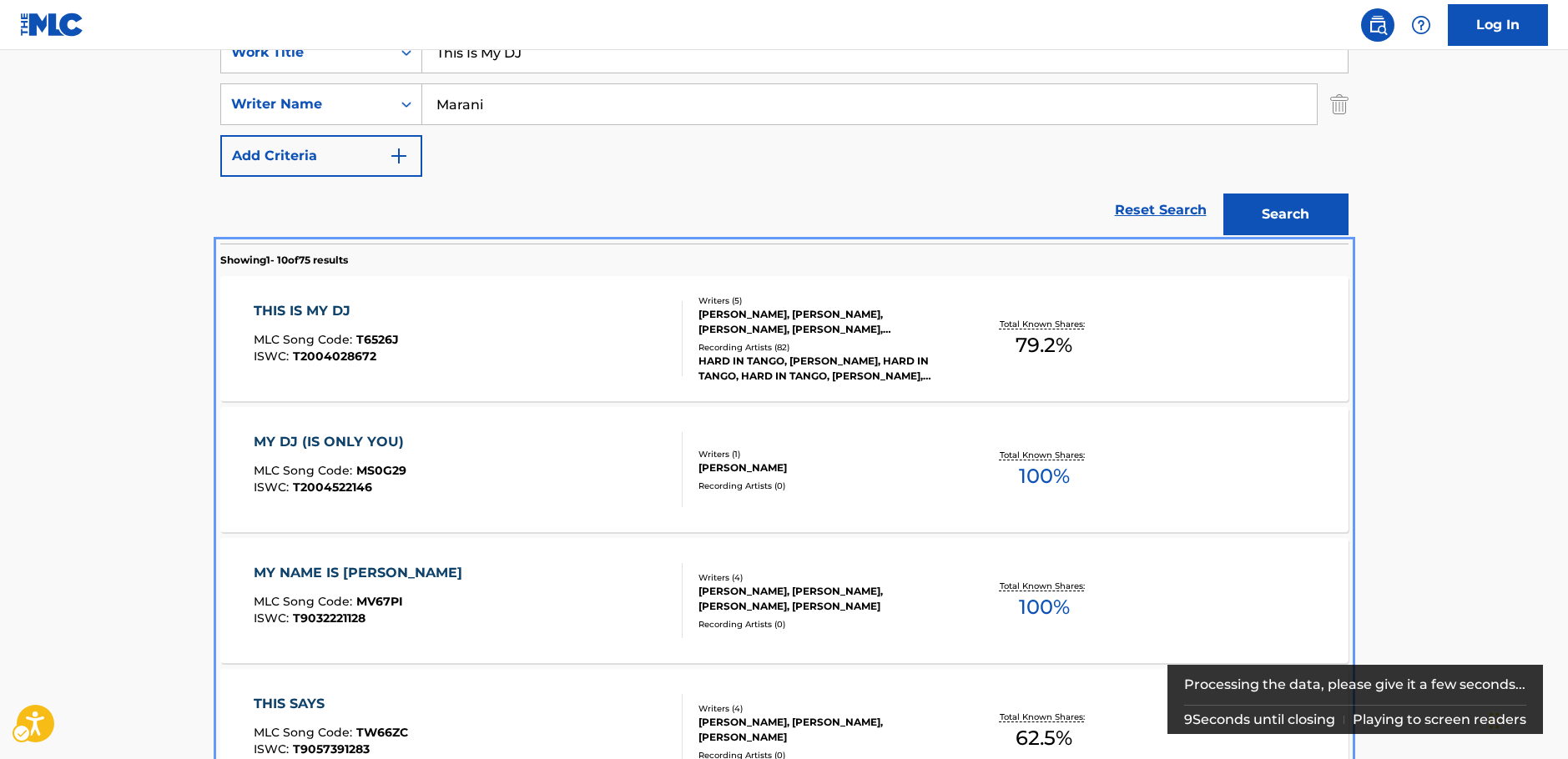
scroll to position [333, 0]
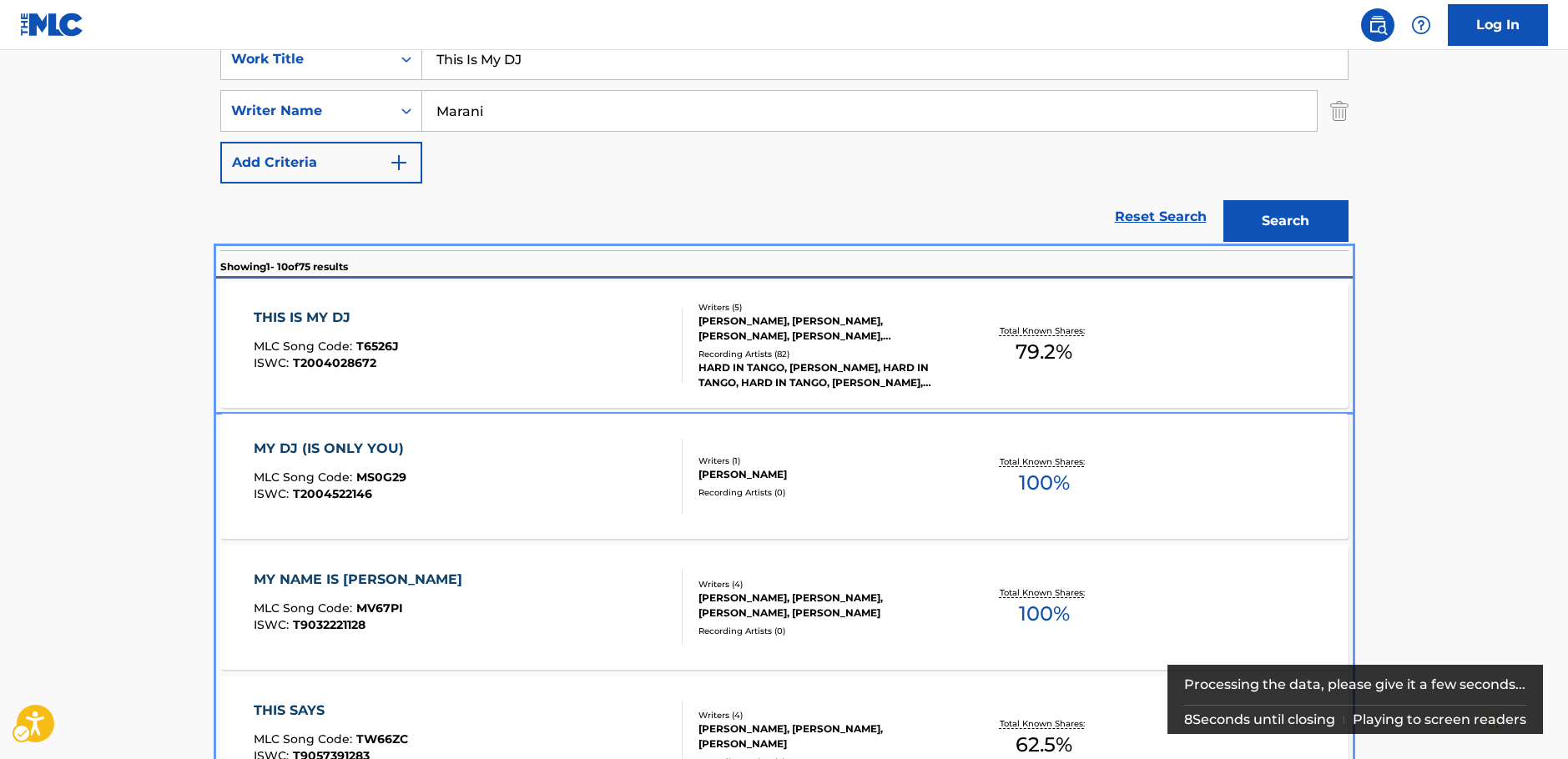
click at [477, 317] on div "THIS IS MY DJ MLC Song Code : T6526J ISWC : T2004028672" at bounding box center [468, 345] width 429 height 75
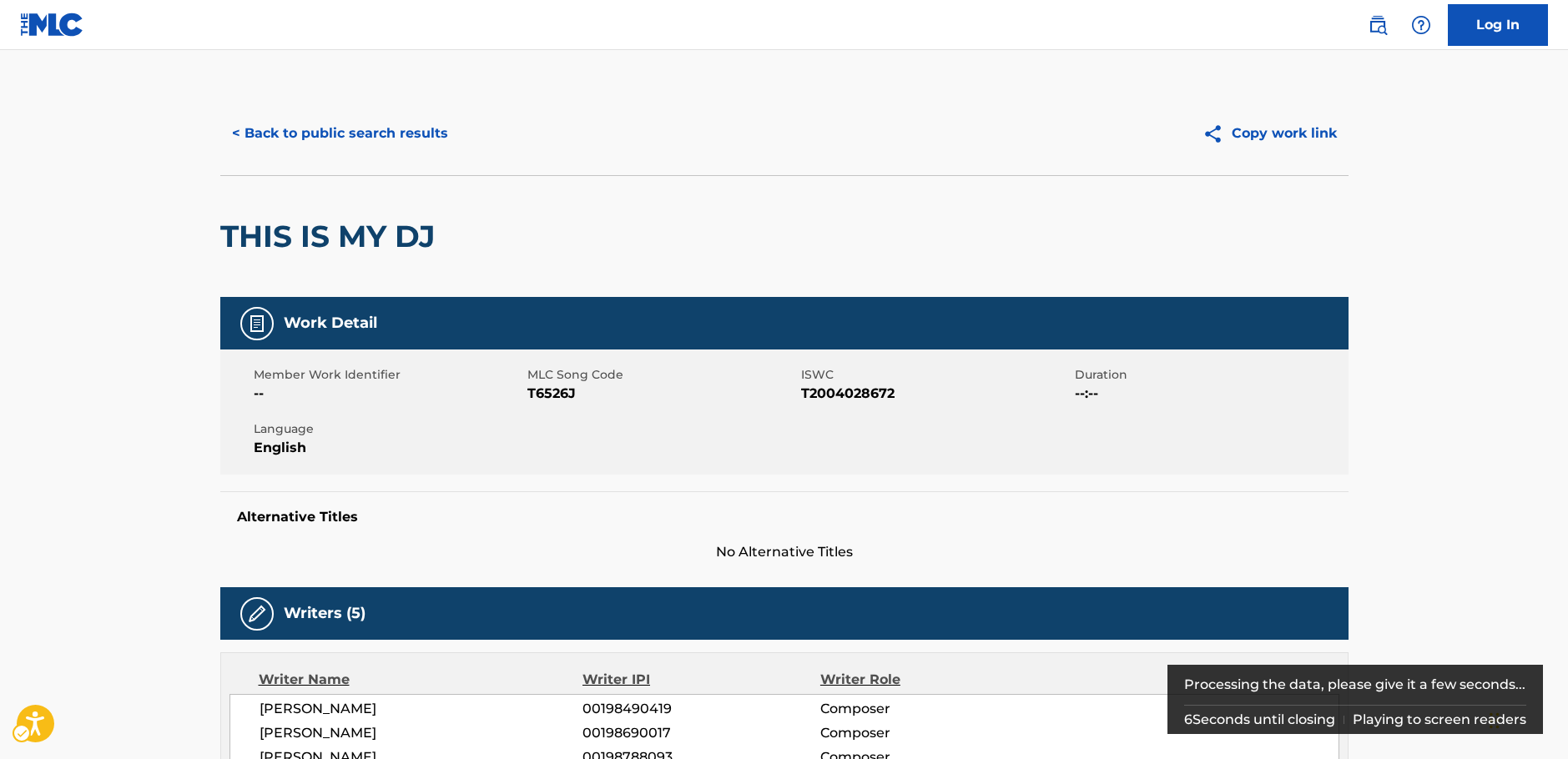
click at [547, 393] on span "MLC Song Code - T6526J" at bounding box center [662, 394] width 270 height 20
click at [837, 393] on span "ISWC - T2004028672" at bounding box center [936, 394] width 270 height 20
click at [836, 393] on span "ISWC - T2004028672" at bounding box center [936, 394] width 270 height 20
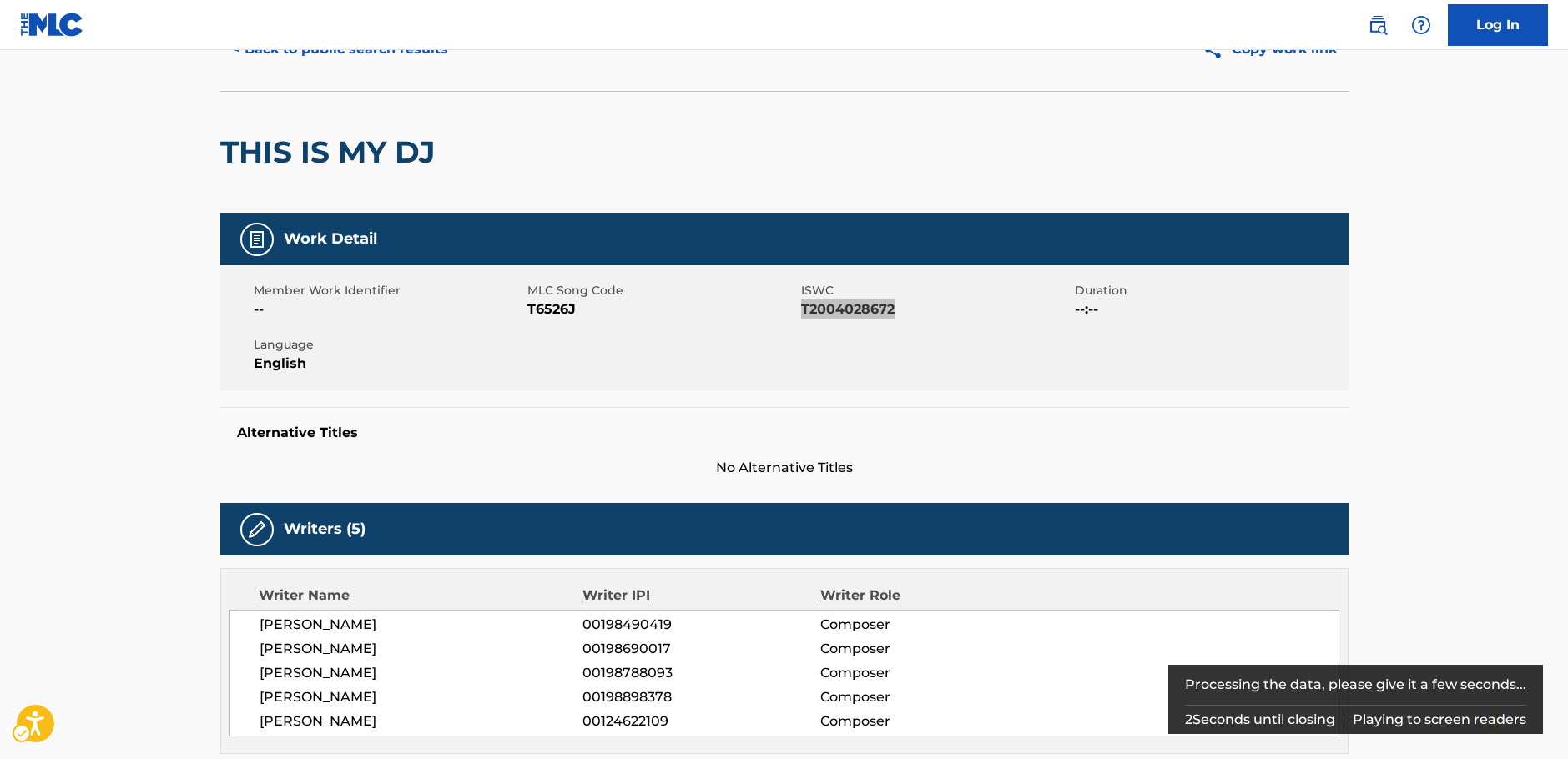
scroll to position [167, 0]
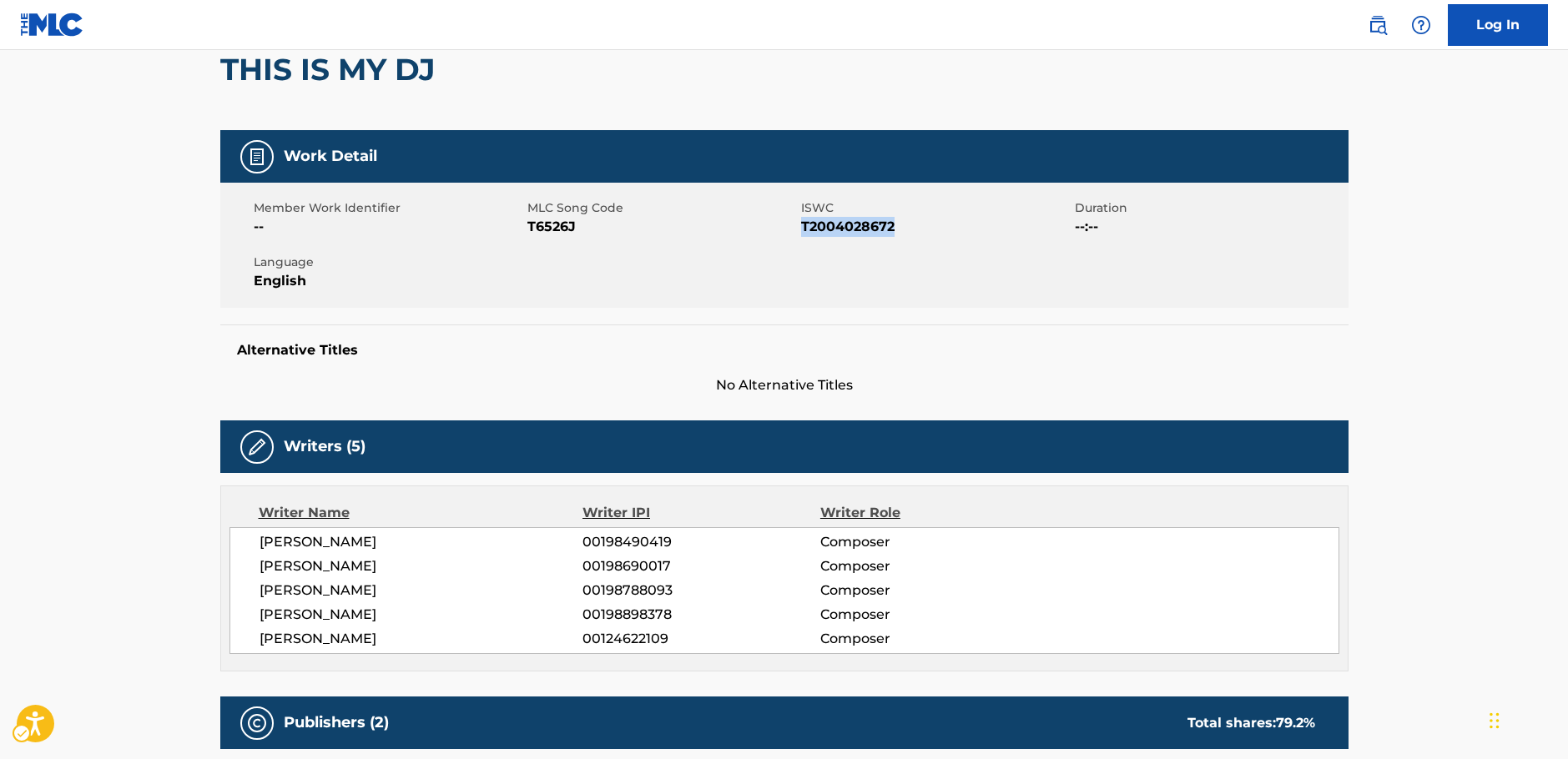
drag, startPoint x: 414, startPoint y: 639, endPoint x: 243, endPoint y: 541, distance: 197.1
click at [243, 541] on div "[PERSON_NAME] 00198490419 Composer [PERSON_NAME] 00198690017 Composer [PERSON_N…" at bounding box center [784, 591] width 1110 height 127
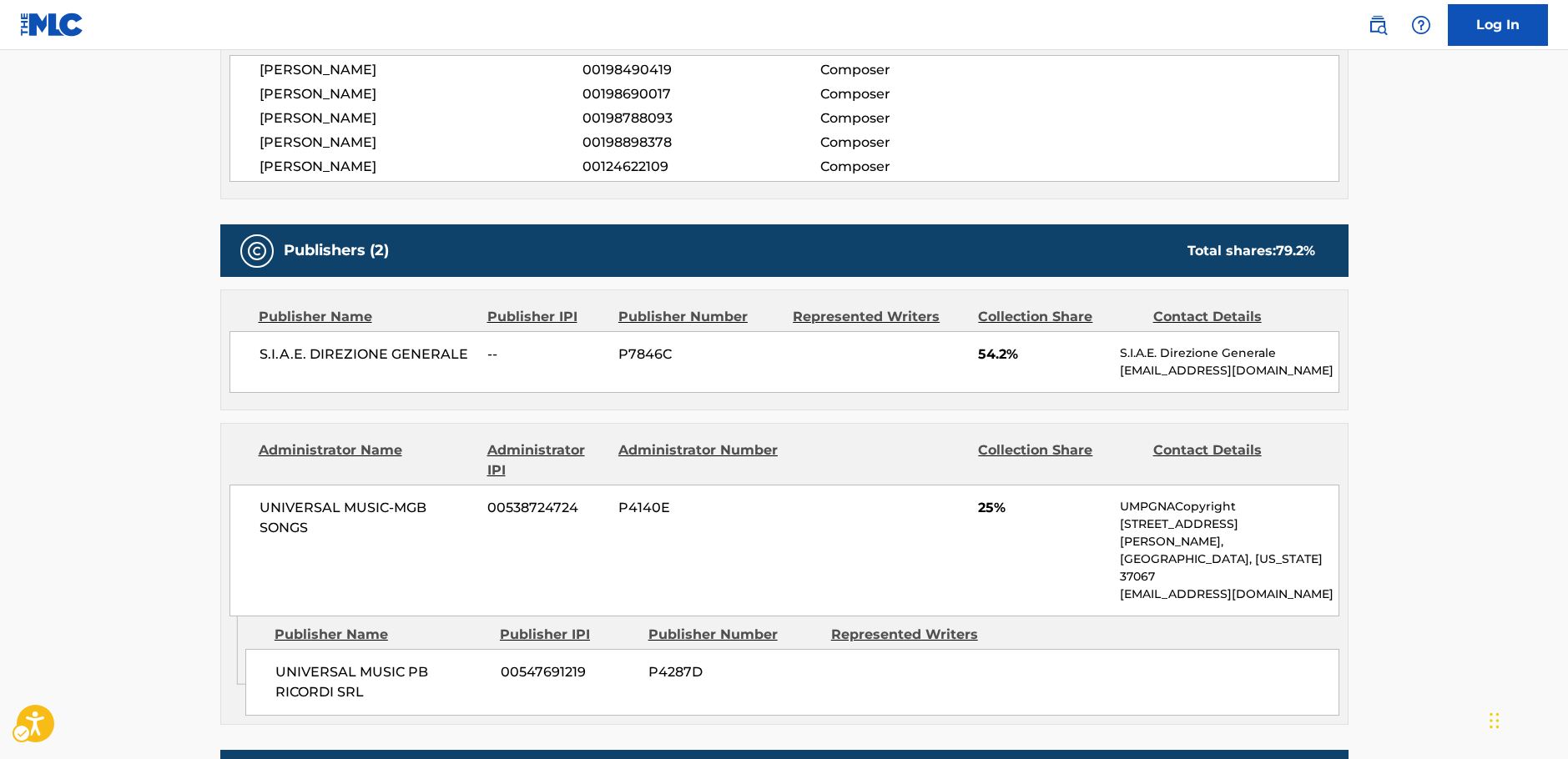
scroll to position [667, 0]
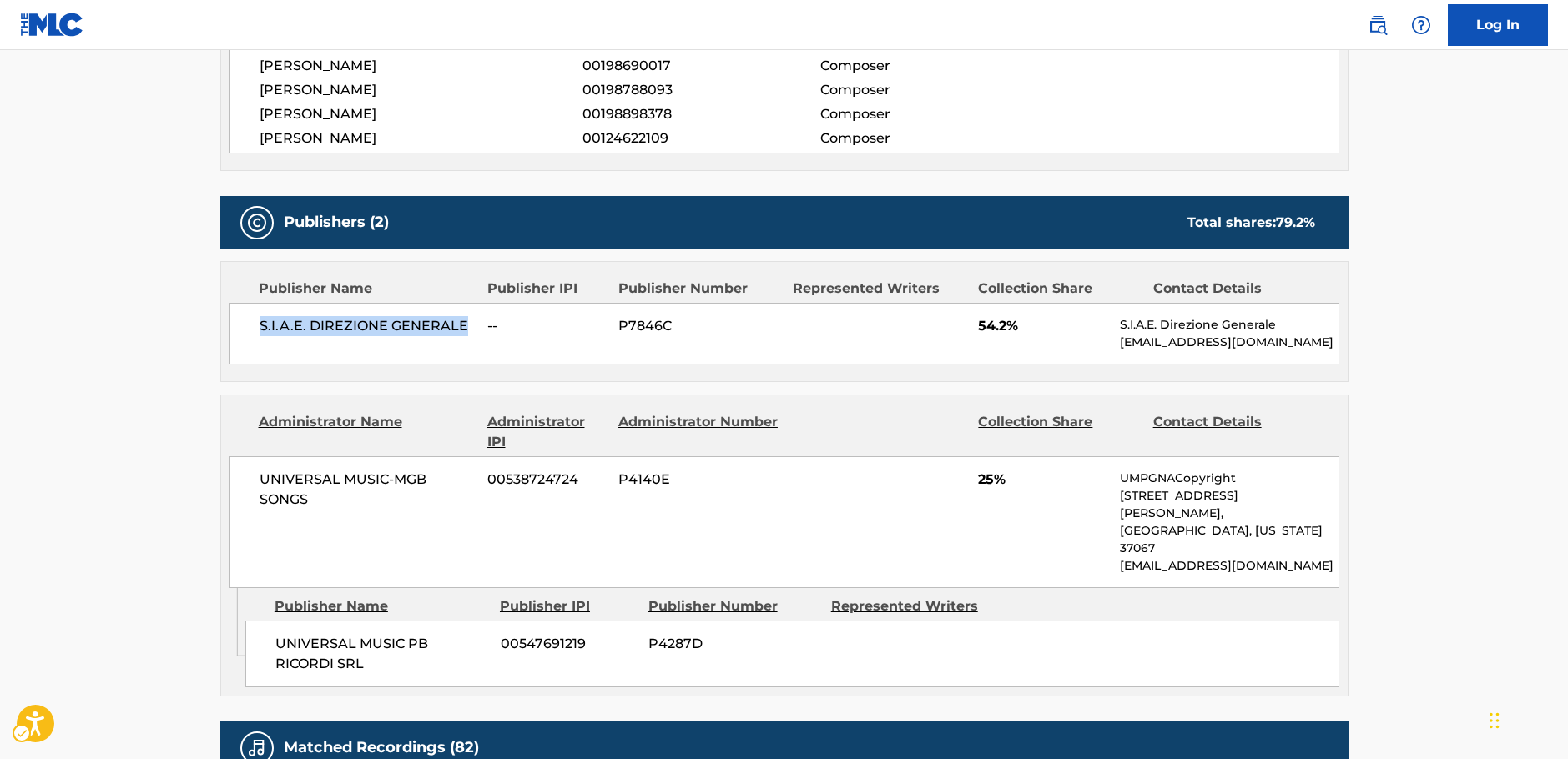
drag, startPoint x: 434, startPoint y: 323, endPoint x: 249, endPoint y: 328, distance: 185.1
click at [249, 328] on div "S.I.A.E. DIREZIONE GENERALE -- P7846C 54.2% S.I.A.E. Direzione Generale [EMAIL_…" at bounding box center [784, 334] width 1110 height 61
drag, startPoint x: 399, startPoint y: 623, endPoint x: 257, endPoint y: 609, distance: 142.7
click at [257, 621] on div "UNIVERSAL MUSIC PB RICORDI SRL 00547691219 P4287D" at bounding box center [792, 654] width 1094 height 67
drag, startPoint x: 344, startPoint y: 500, endPoint x: 217, endPoint y: 467, distance: 131.2
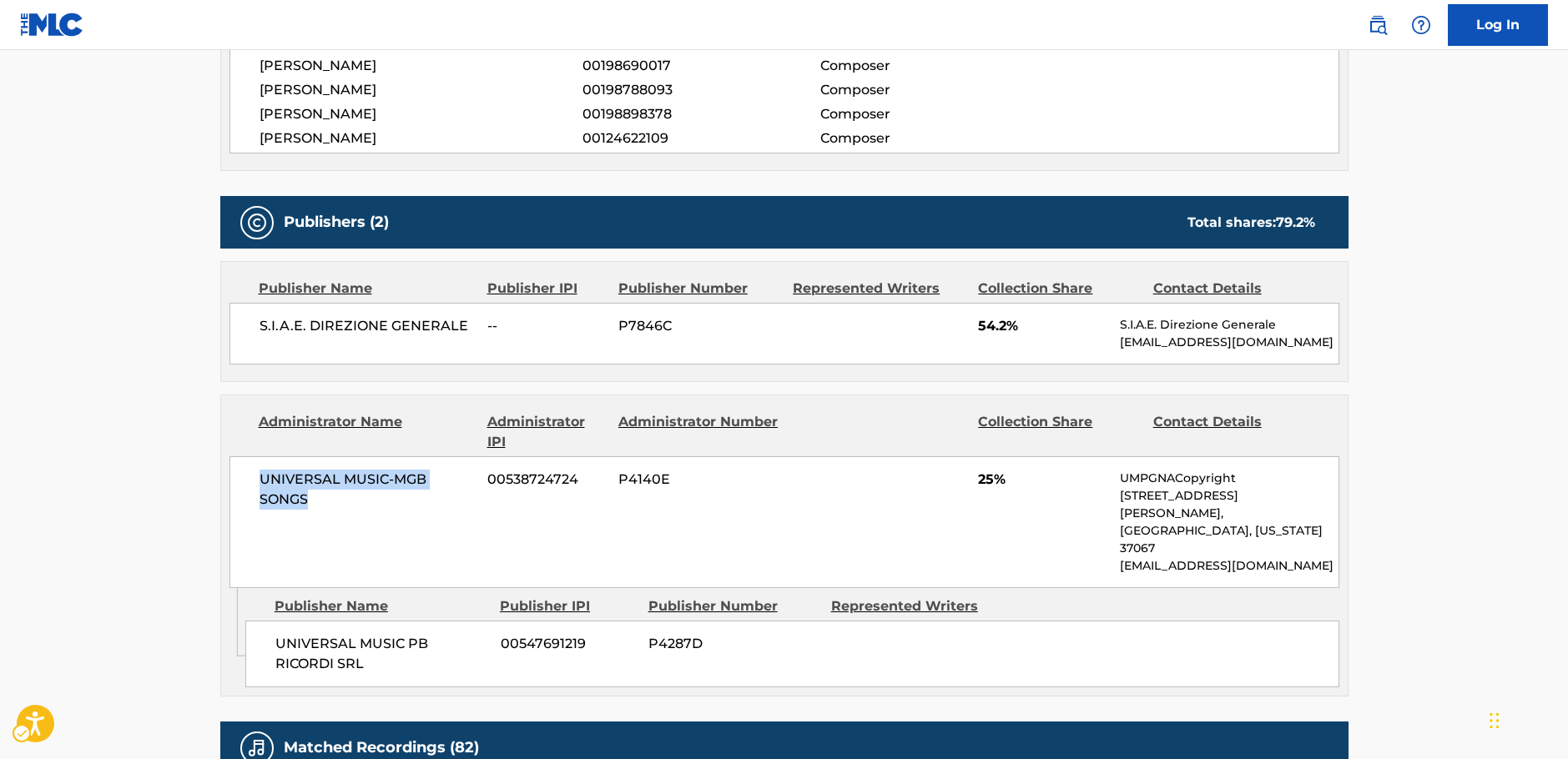
click at [229, 467] on div "UNIVERSAL MUSIC-MGB SONGS 00538724724 P4140E 25% UMPGNACopyright [STREET_ADDRES…" at bounding box center [784, 522] width 1110 height 131
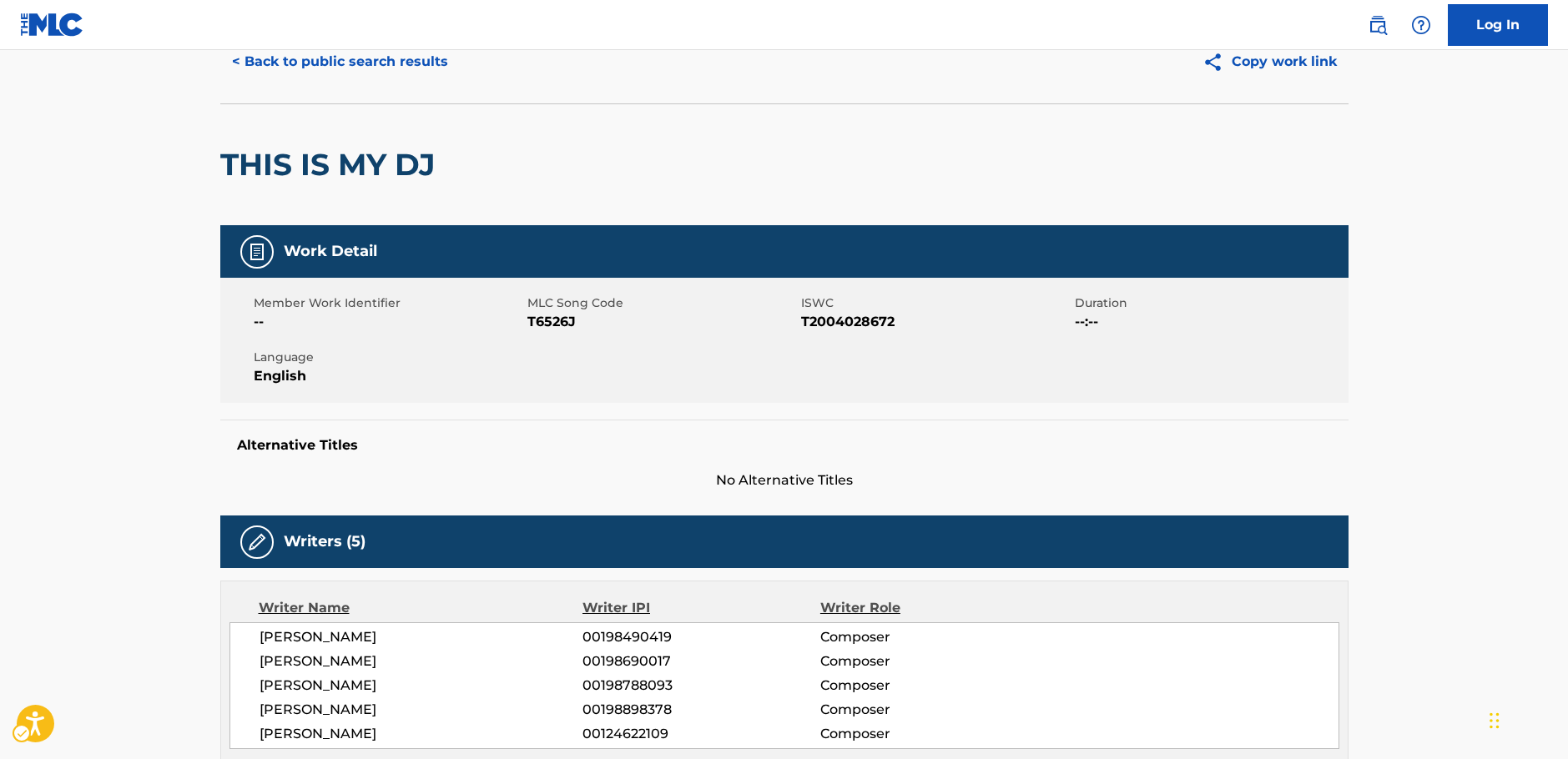
scroll to position [0, 0]
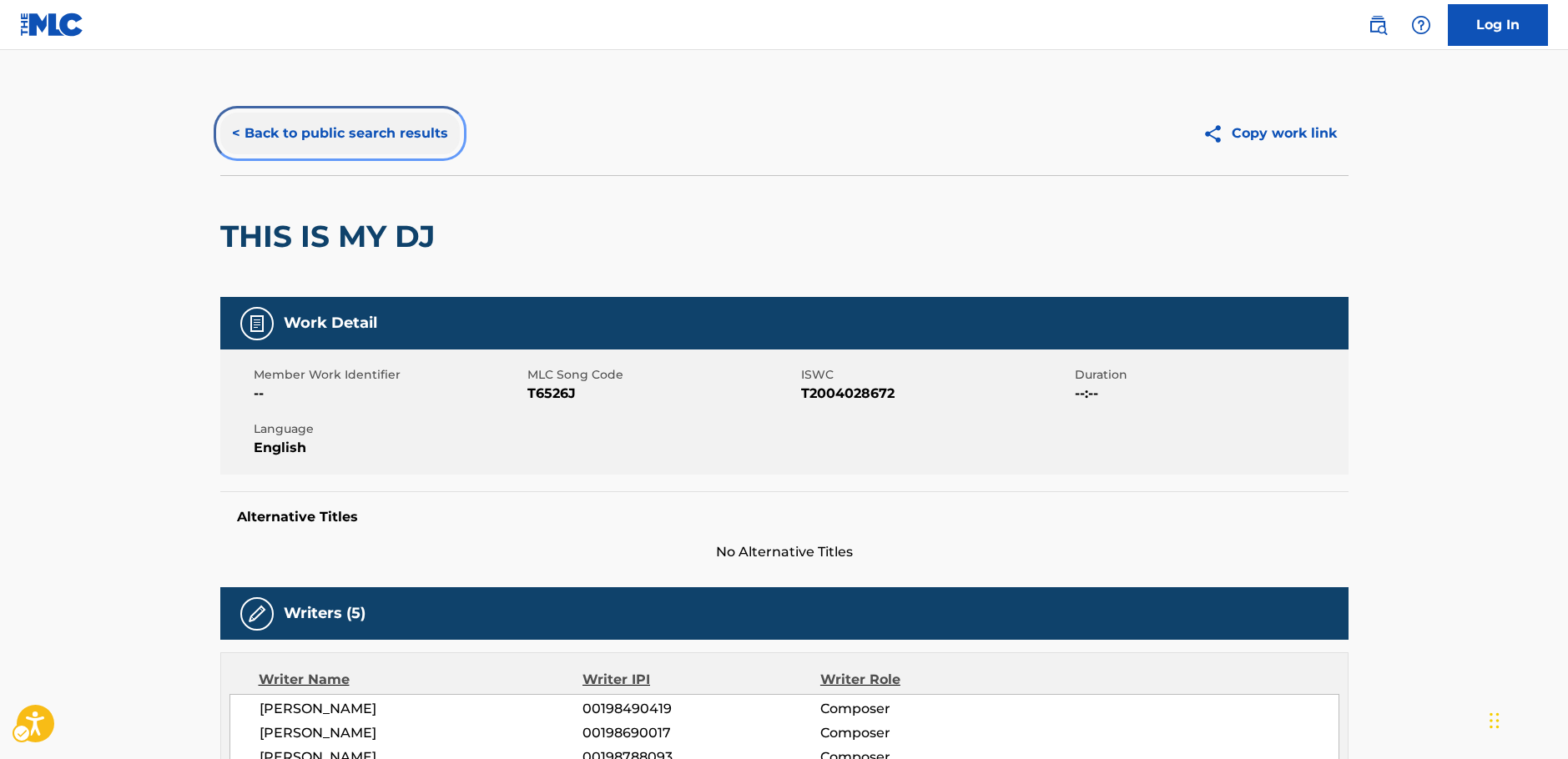
click at [394, 142] on button "< Back to public search results" at bounding box center [340, 134] width 239 height 42
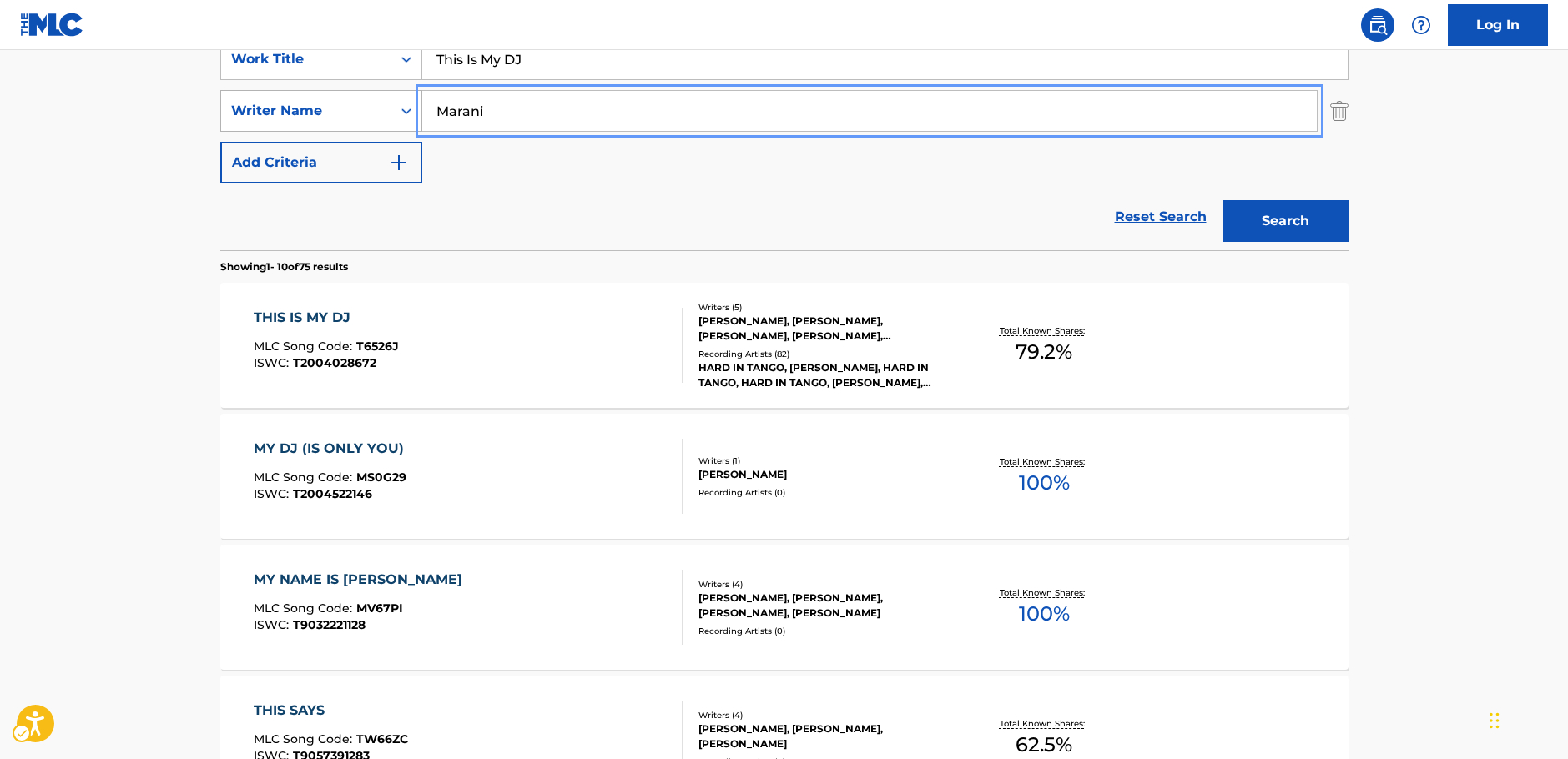
drag, startPoint x: 431, startPoint y: 112, endPoint x: 411, endPoint y: 103, distance: 21.9
click at [383, 114] on div "SearchWithCriteriac4ef90f6-0cd3-4cb7-a22f-38161a9f05c1 Writer Name [PERSON_NAME]" at bounding box center [784, 111] width 1128 height 42
paste input "Grimald"
type input "[PERSON_NAME]"
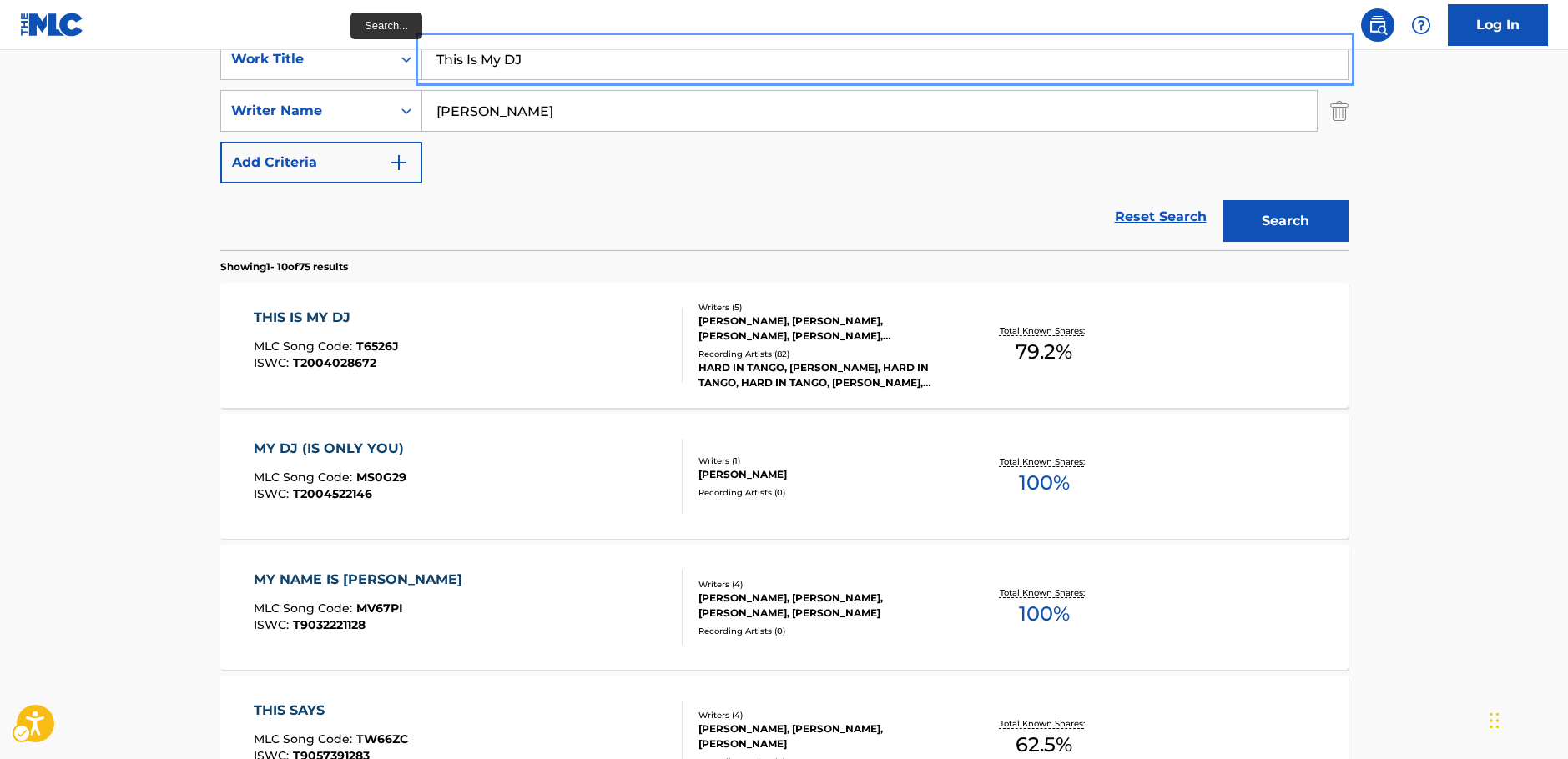
drag, startPoint x: 542, startPoint y: 59, endPoint x: 331, endPoint y: 81, distance: 212.1
click at [331, 81] on div "SearchWithCriteria9d175c8d-abe5-4d4f-a0b5-7051598a0f9b Work Title This Is My DJ…" at bounding box center [784, 111] width 1128 height 145
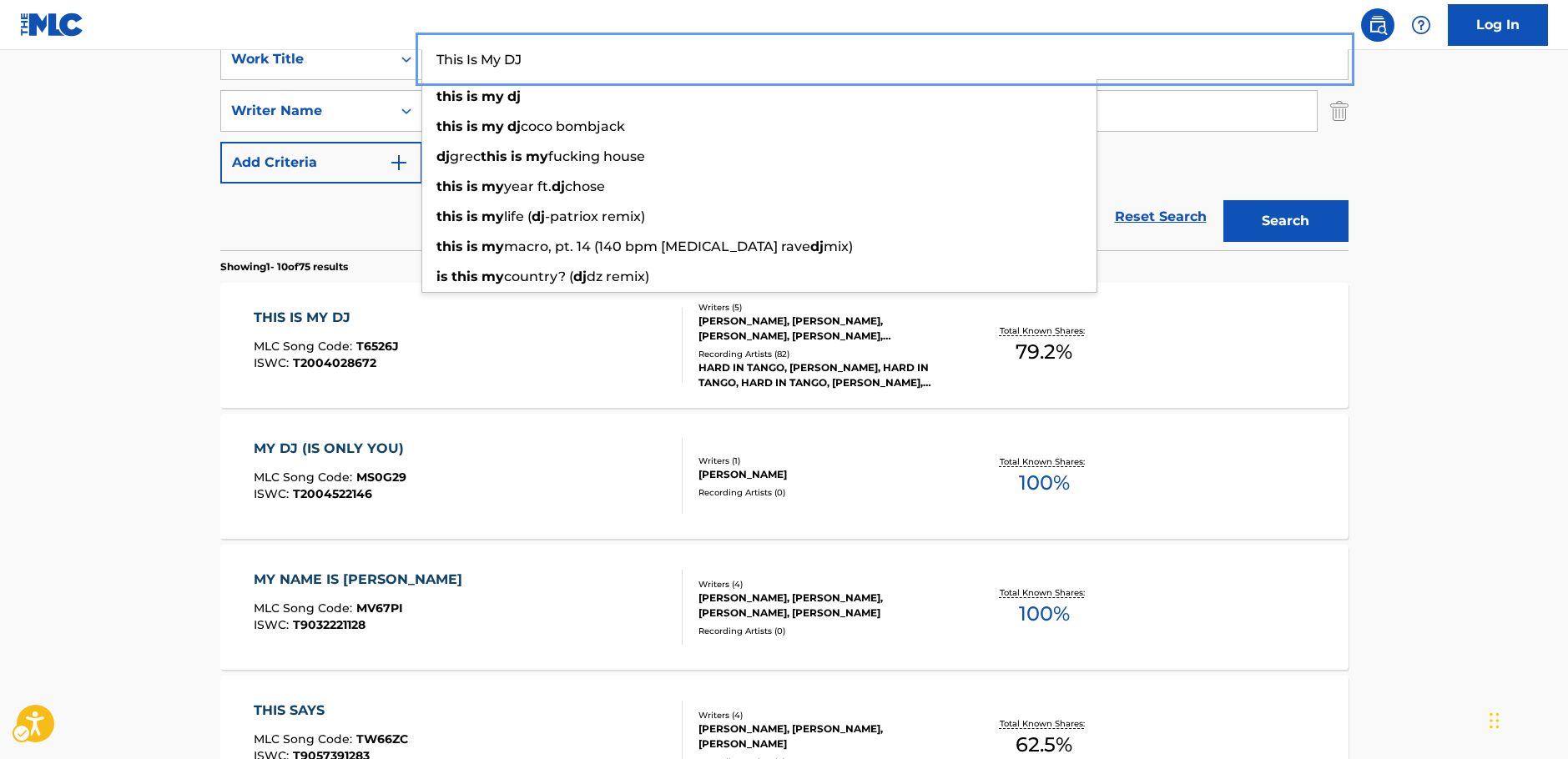
paste input "What's Left of You"
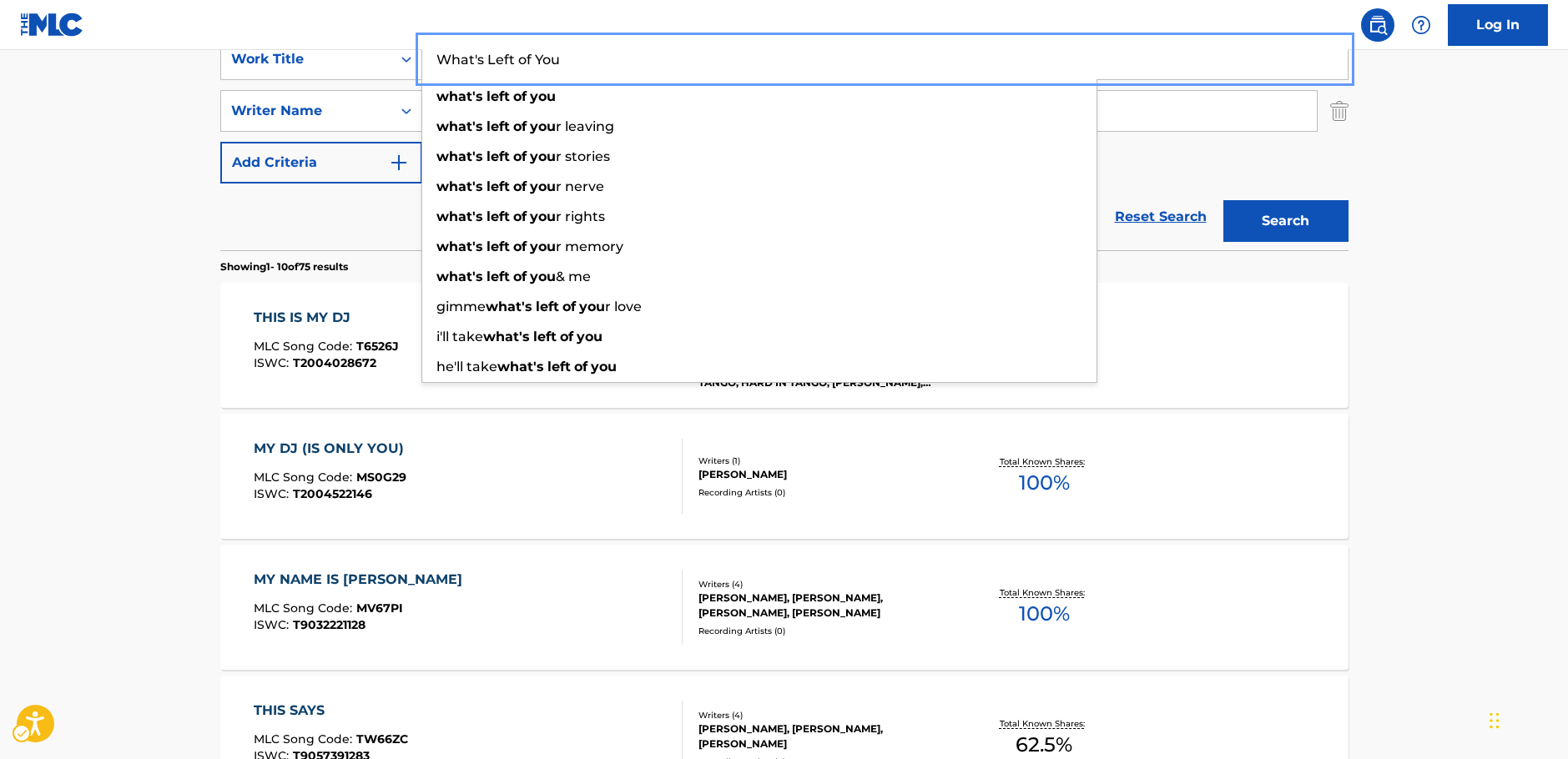
type input "What's Left of You"
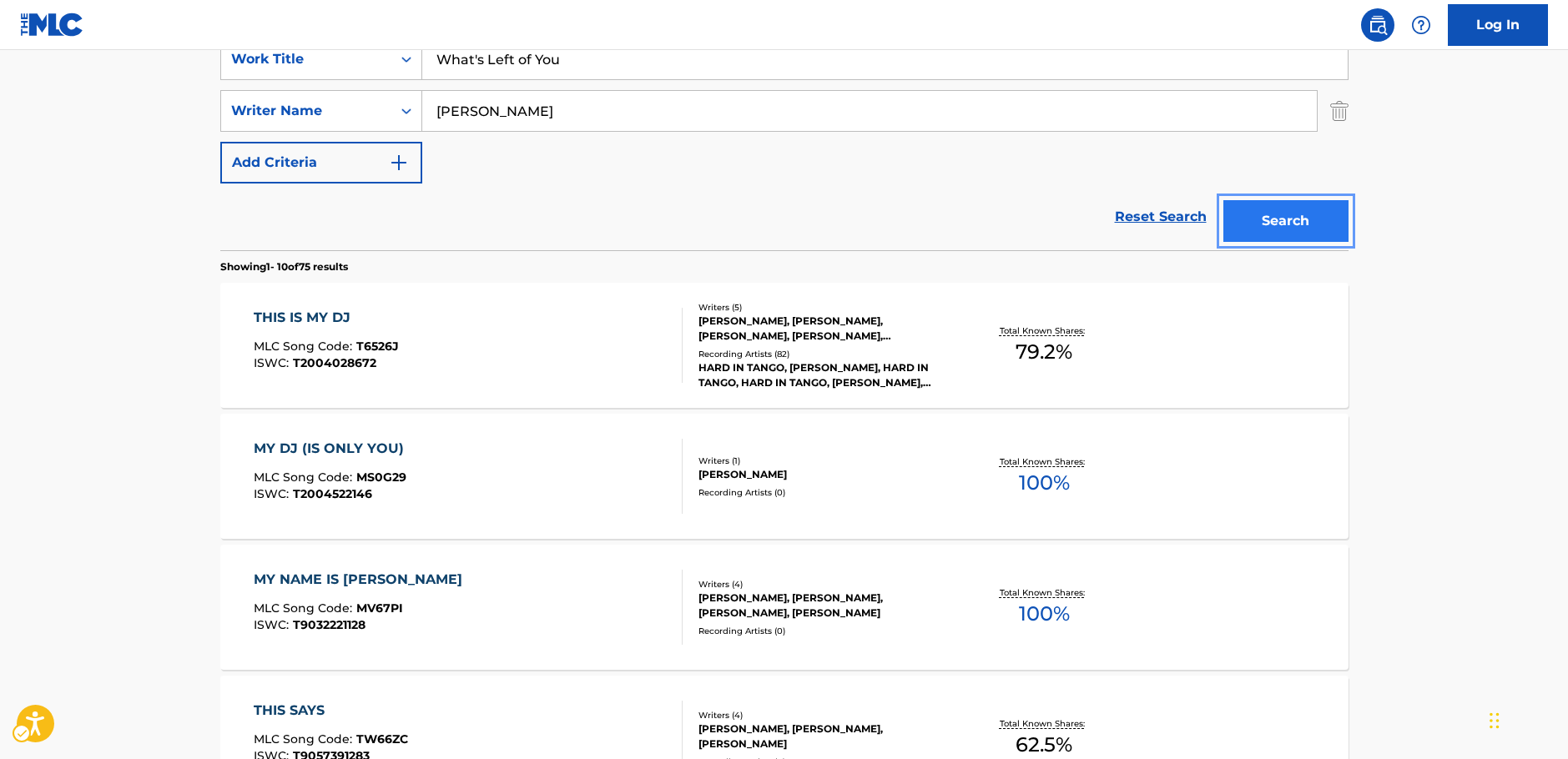
click at [1260, 213] on button "Search" at bounding box center [1286, 222] width 126 height 42
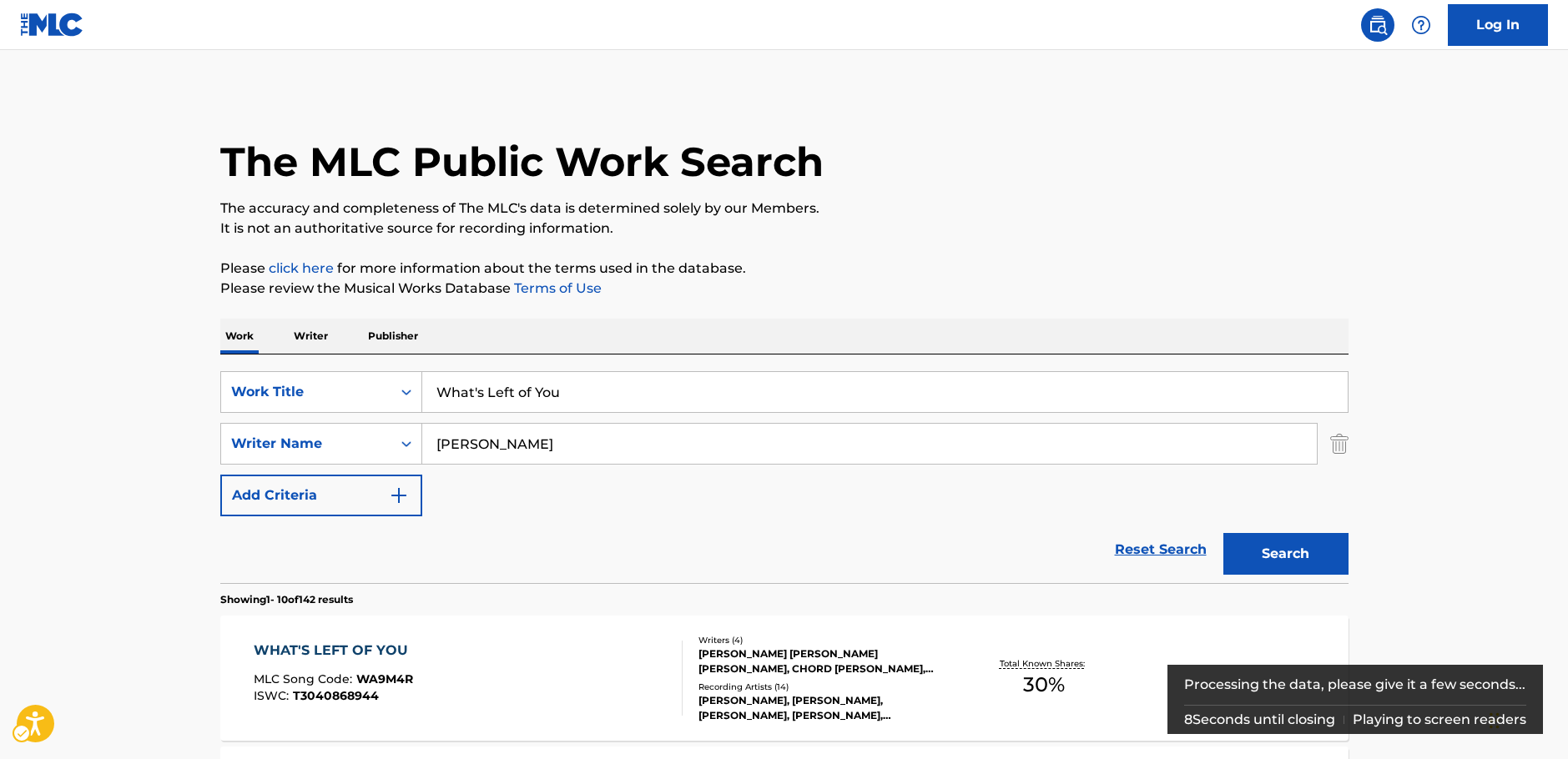
scroll to position [355, 0]
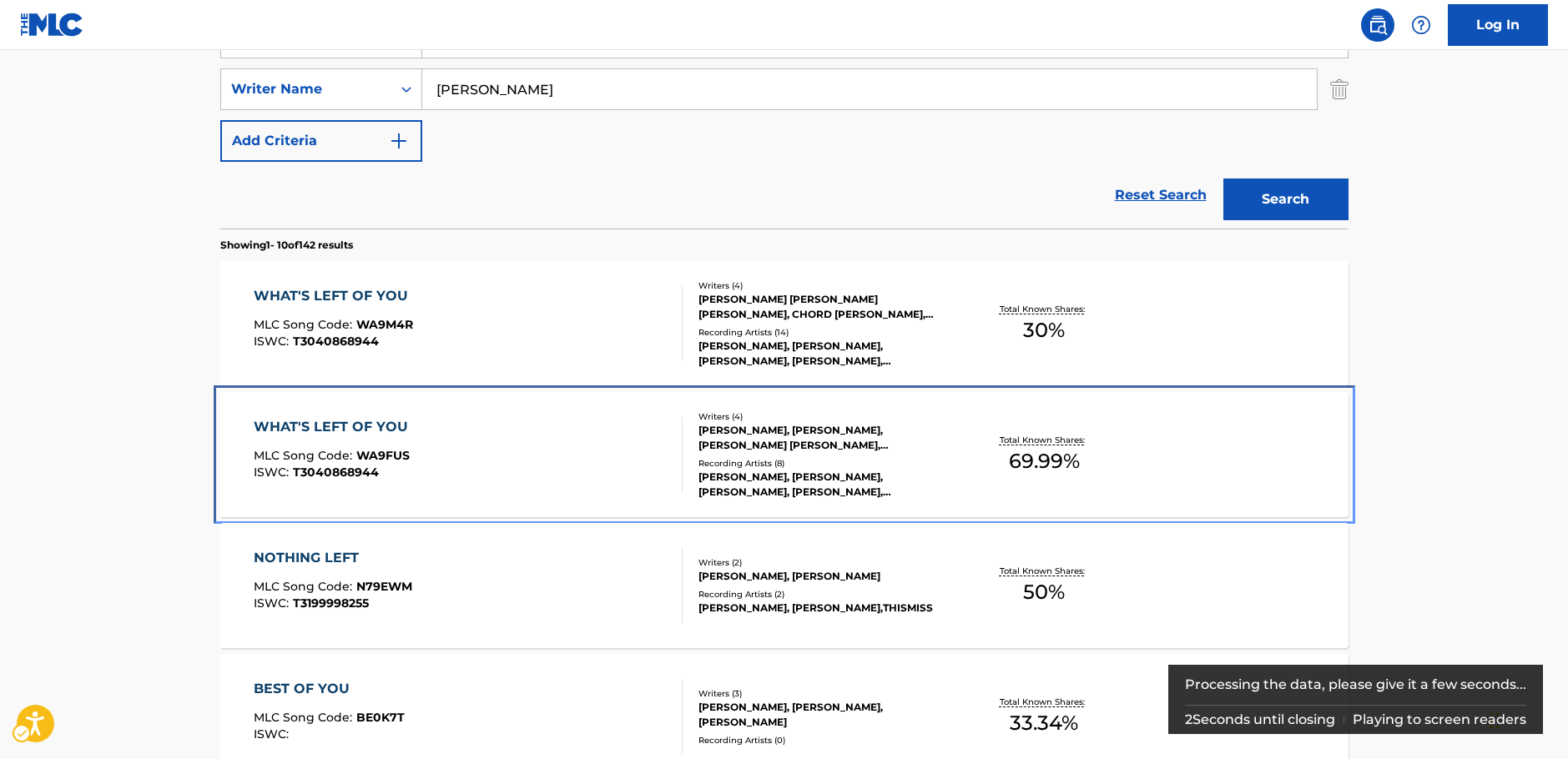
click at [595, 459] on div "WHAT'S LEFT OF YOU MLC Song Code : WA9FUS ISWC : T3040868944" at bounding box center [468, 454] width 429 height 75
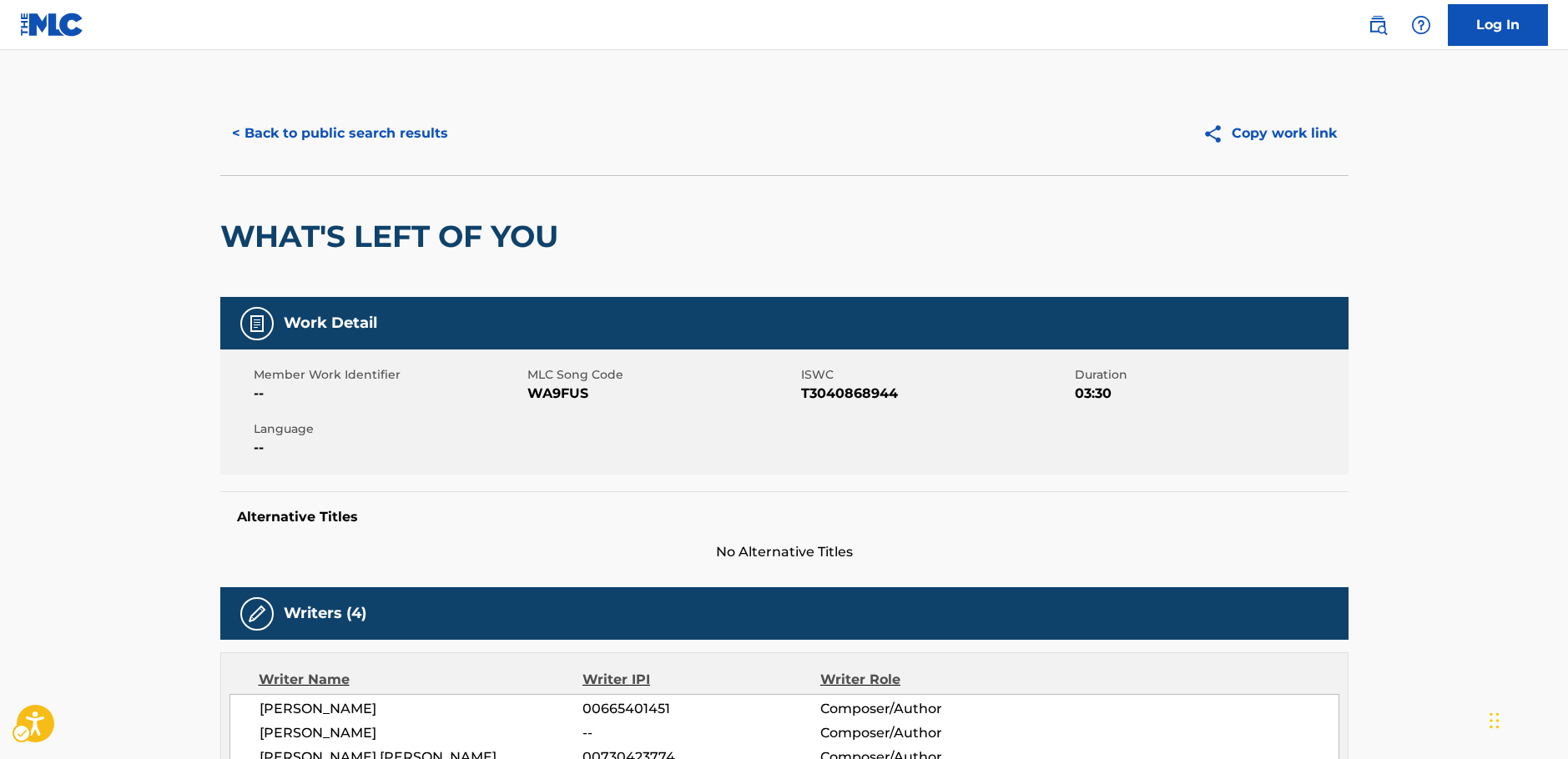
click at [558, 398] on span "MLC Song Code - WA9FUS" at bounding box center [662, 394] width 270 height 20
click at [824, 393] on span "ISWC - T3040868944" at bounding box center [936, 394] width 270 height 20
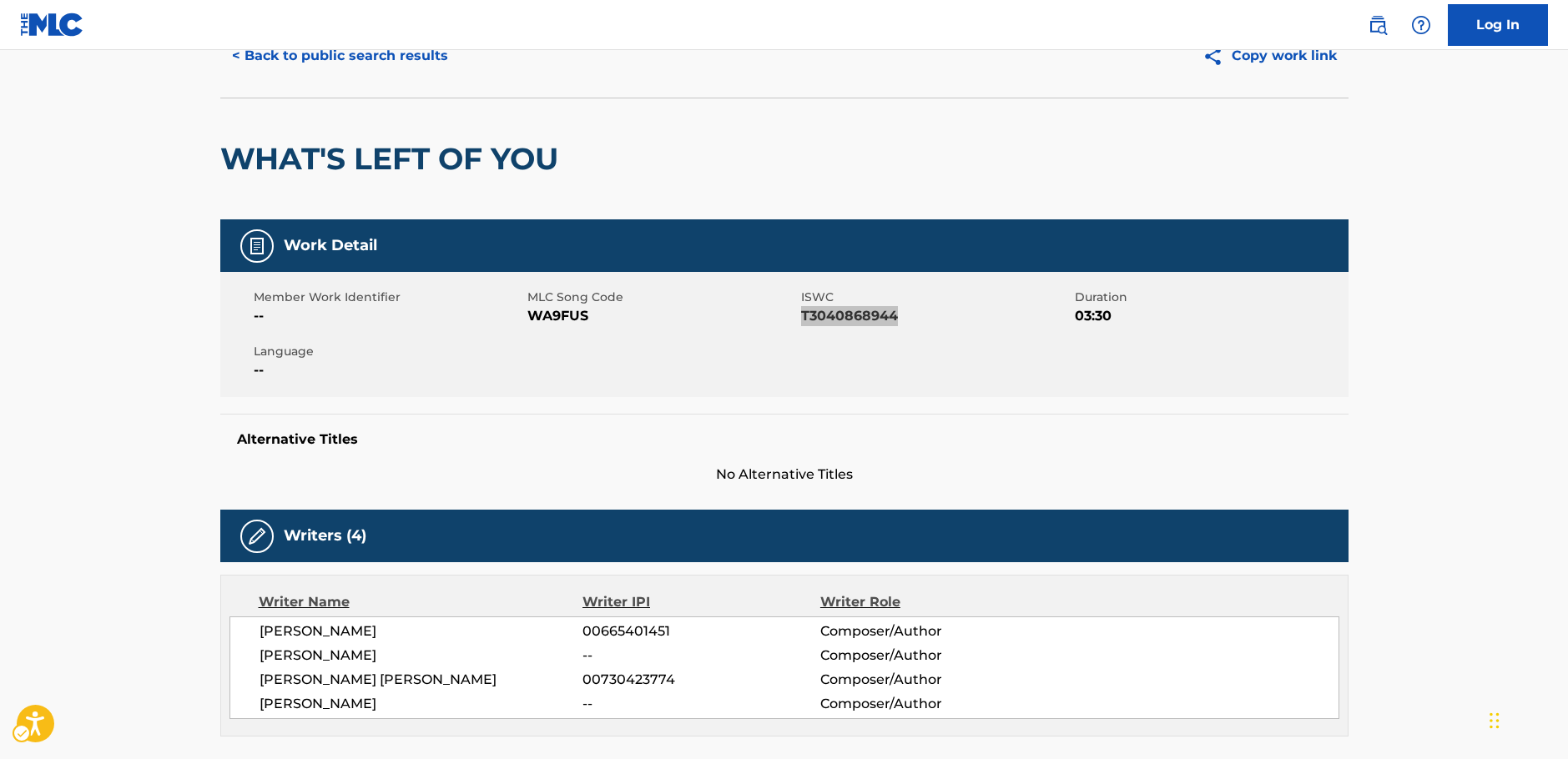
scroll to position [167, 0]
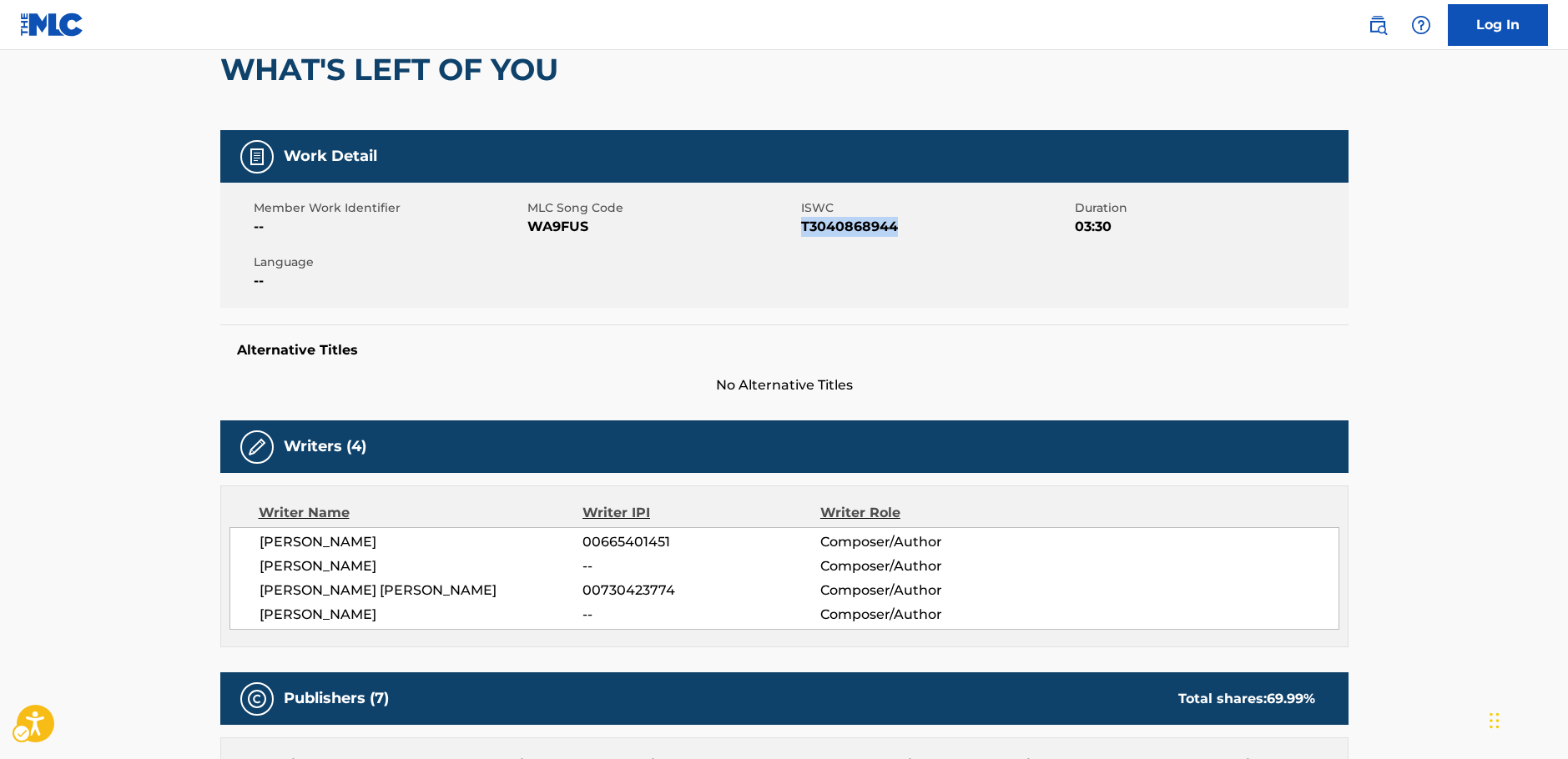
drag, startPoint x: 393, startPoint y: 614, endPoint x: 499, endPoint y: 426, distance: 215.8
click at [241, 548] on div "[PERSON_NAME] 00665401451 Composer/Author [PERSON_NAME] -- Composer/Author [PER…" at bounding box center [784, 579] width 1110 height 103
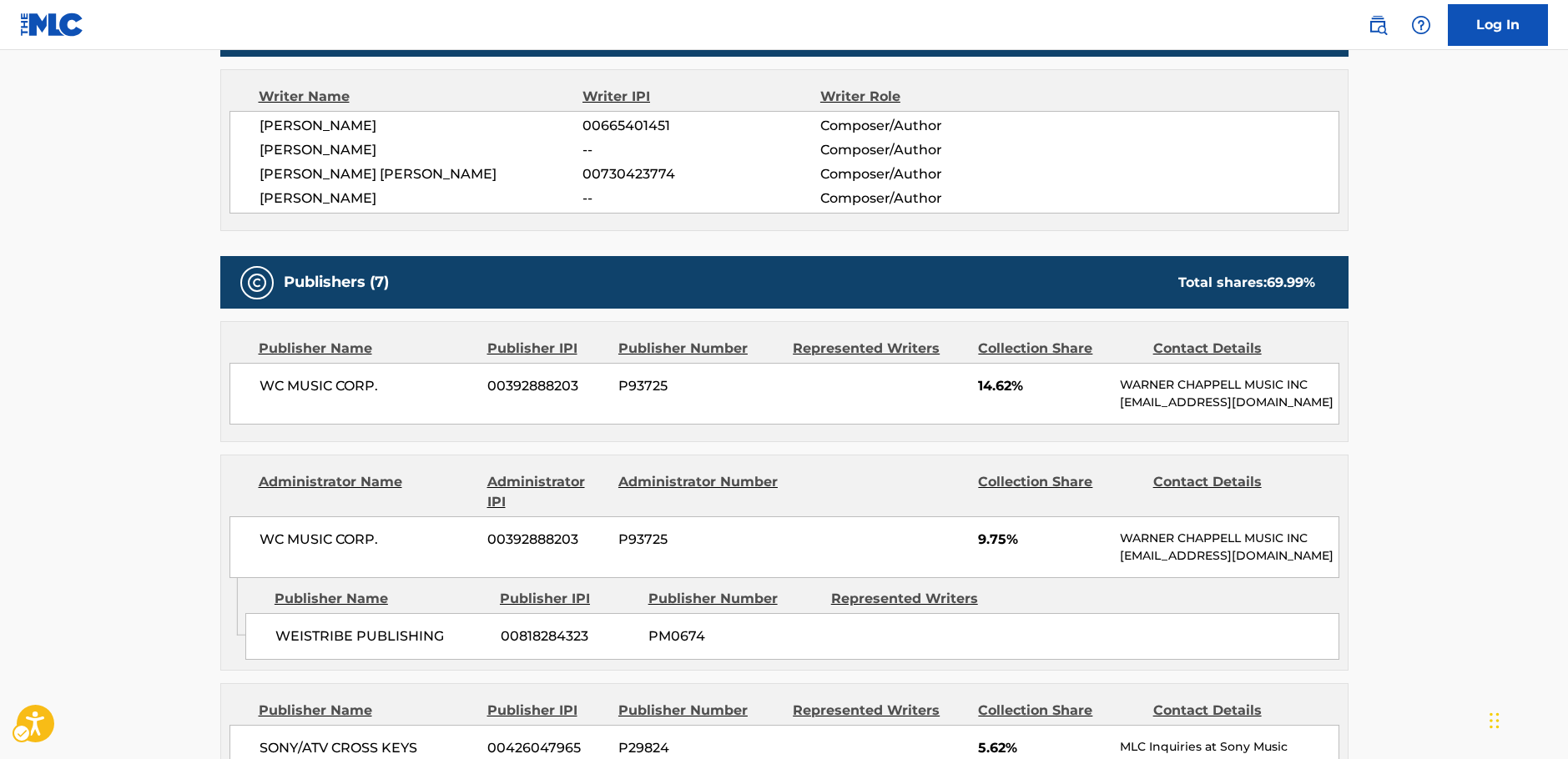
scroll to position [584, 0]
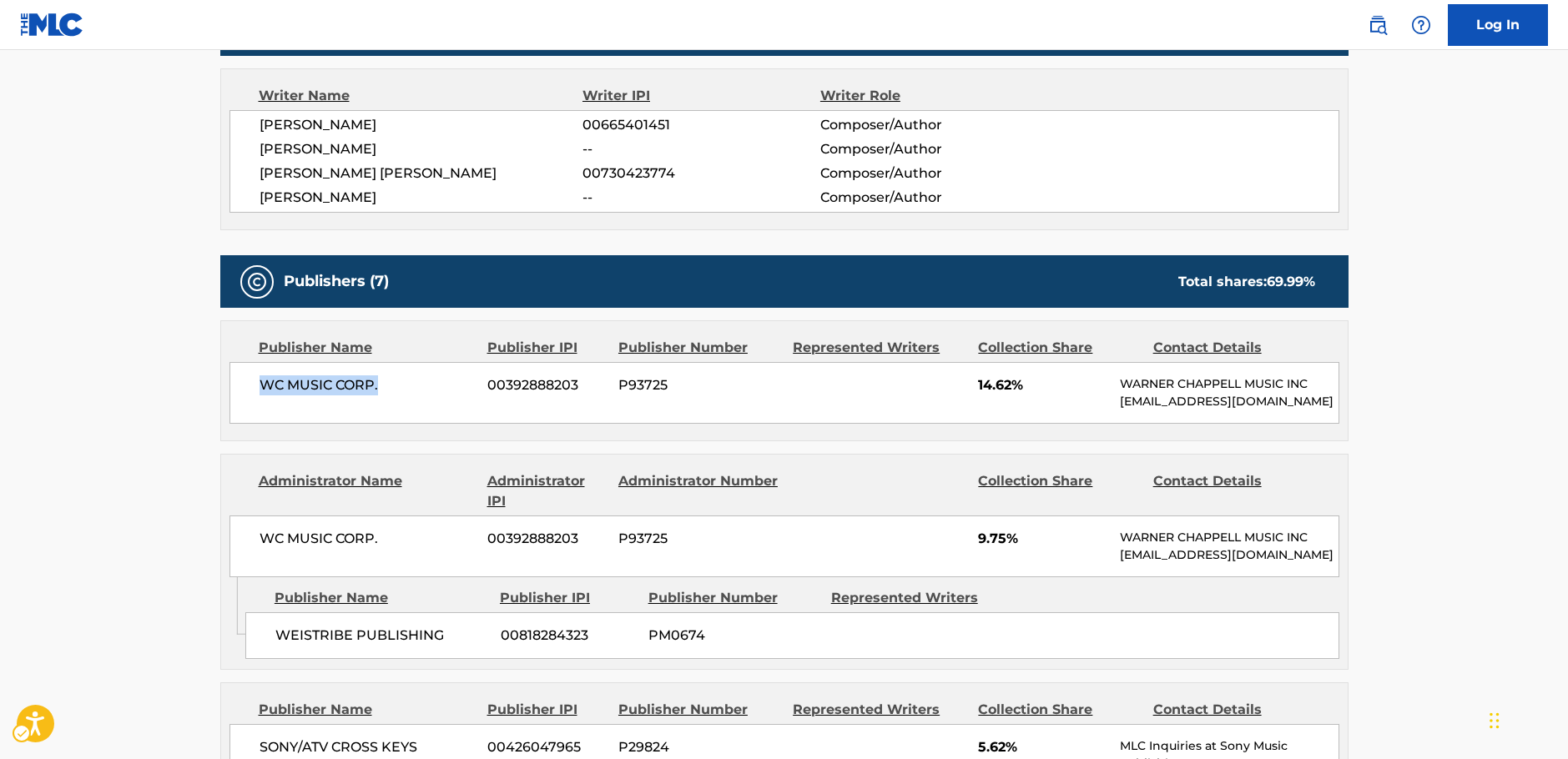
drag, startPoint x: 387, startPoint y: 391, endPoint x: 234, endPoint y: 391, distance: 153.0
click at [249, 390] on div "WC MUSIC CORP. 00392888203 P93725 14.62% [PERSON_NAME] MUSIC INC [EMAIL_ADDRESS…" at bounding box center [784, 393] width 1110 height 61
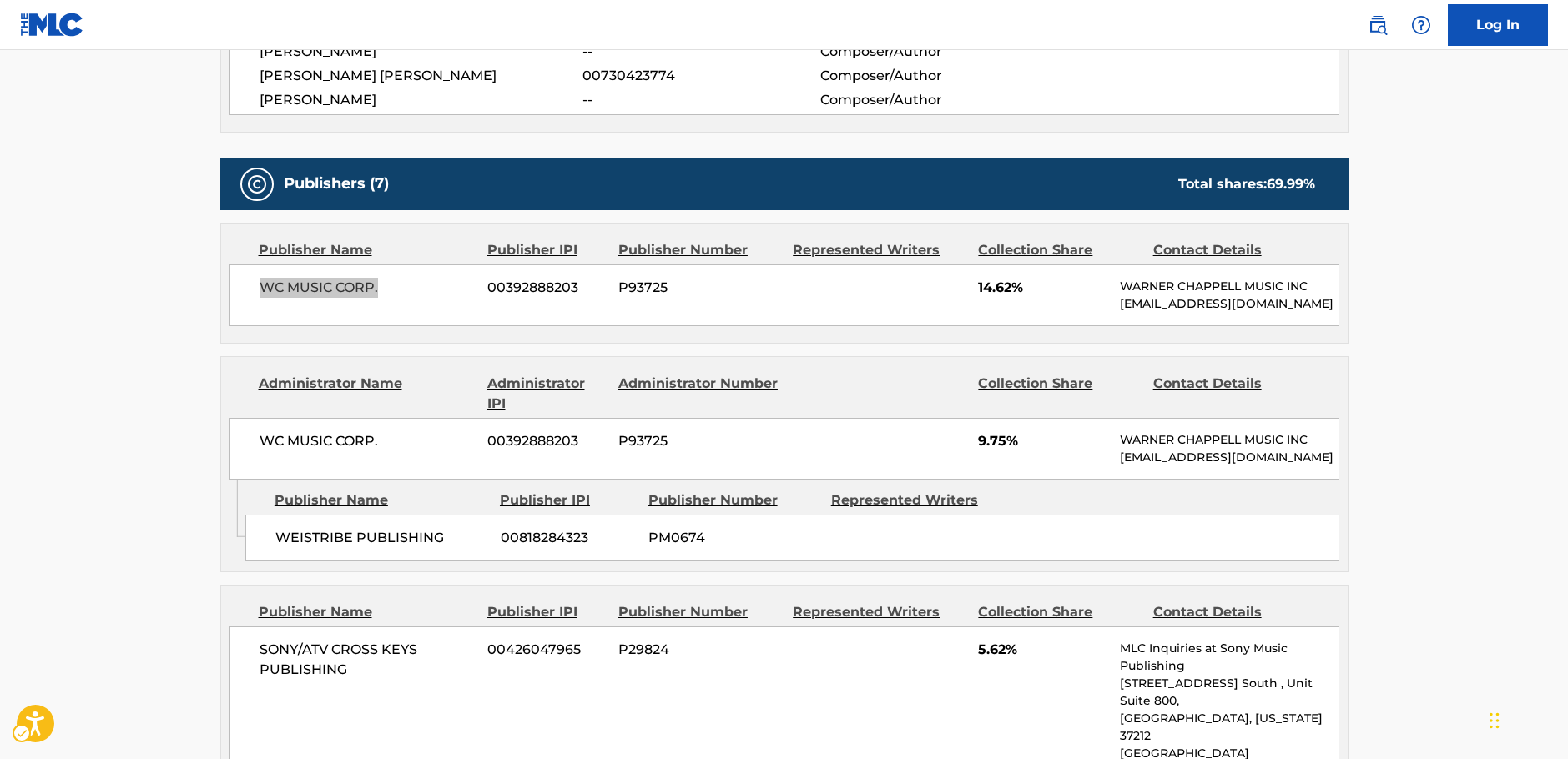
scroll to position [834, 0]
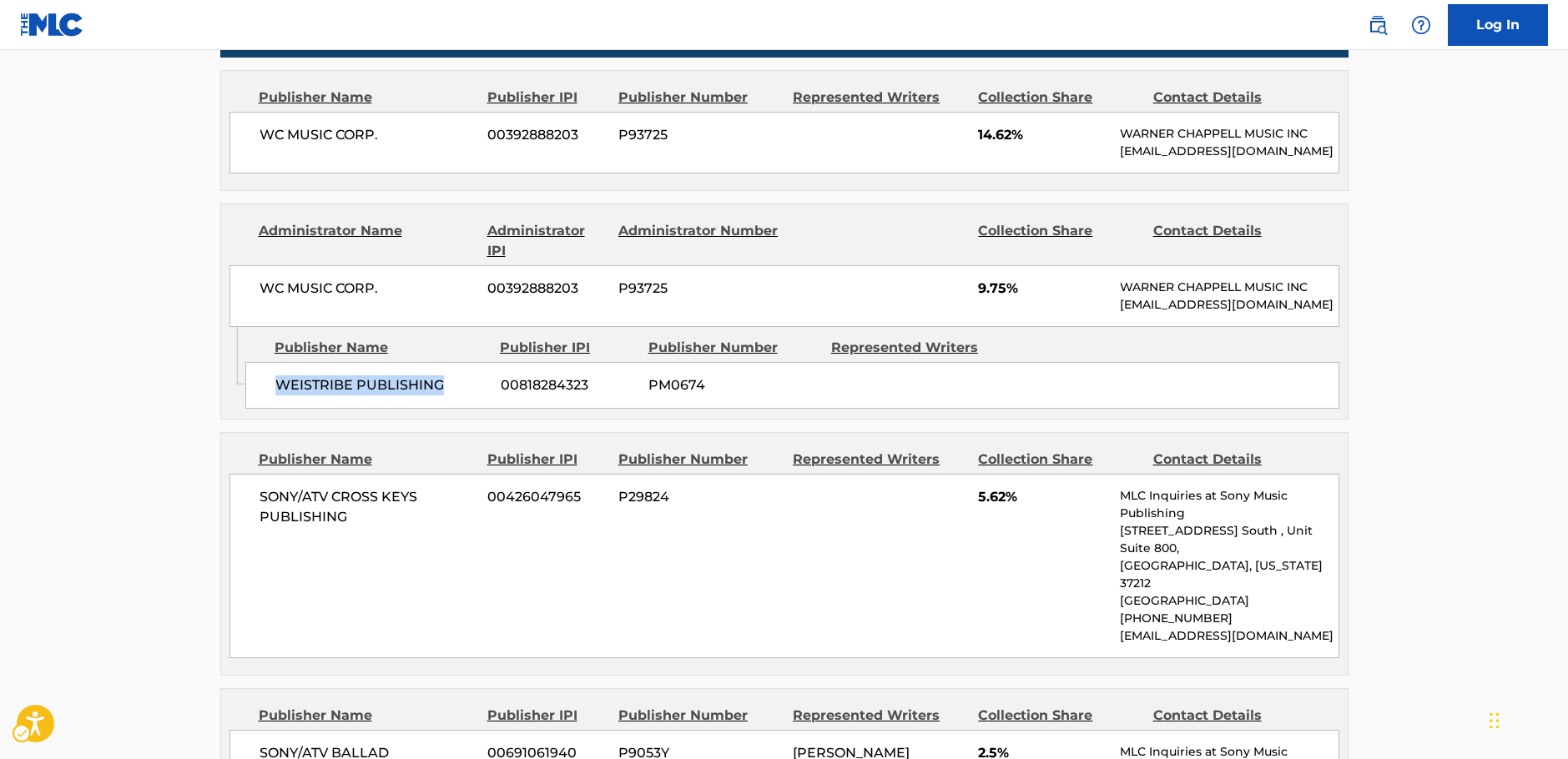
drag, startPoint x: 461, startPoint y: 425, endPoint x: 254, endPoint y: 428, distance: 207.0
click at [254, 409] on div "WEISTRIBE PUBLISHING 00818284323 PM0674" at bounding box center [792, 385] width 1094 height 46
drag, startPoint x: 417, startPoint y: 321, endPoint x: 200, endPoint y: 313, distance: 217.1
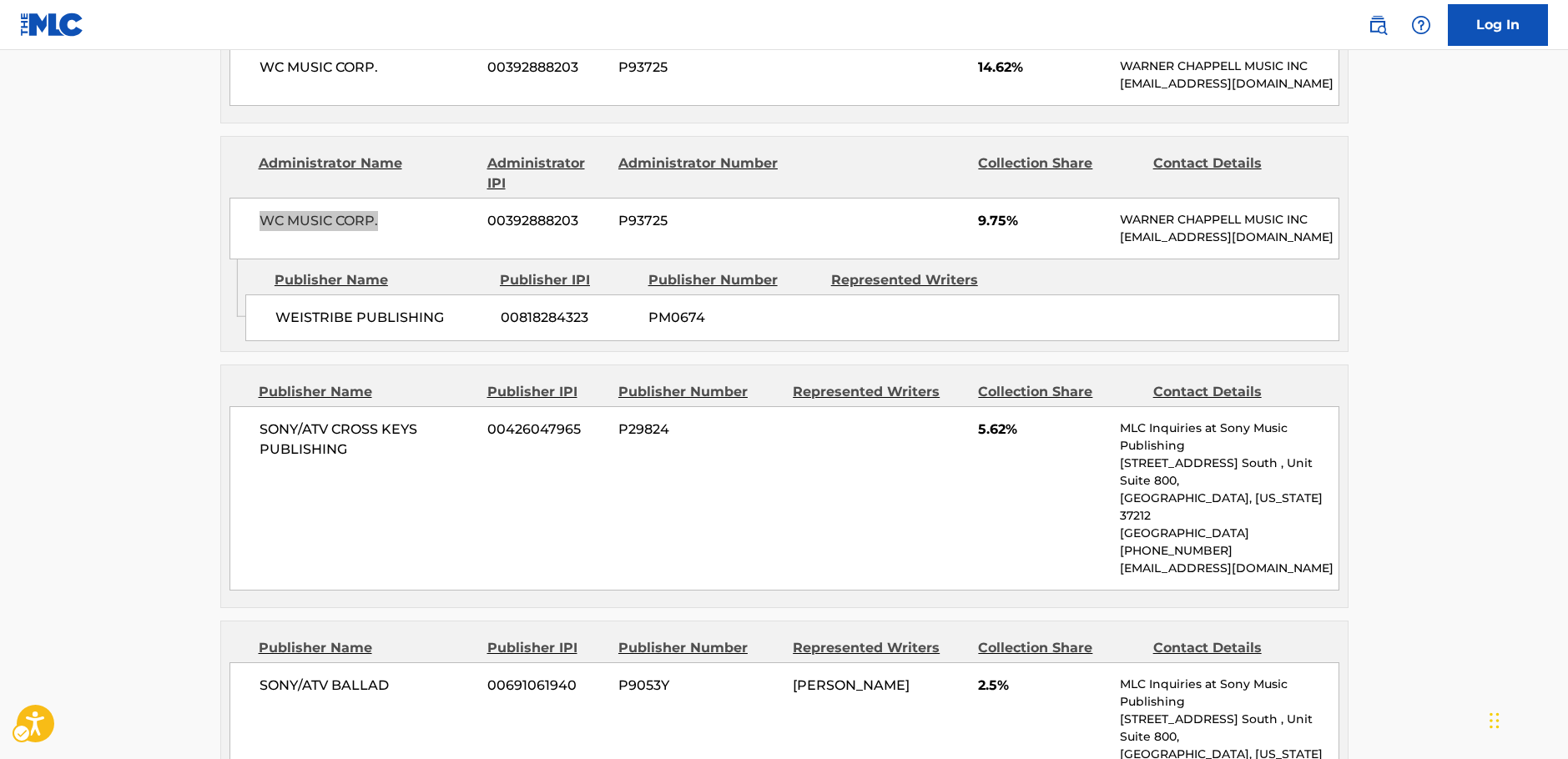
scroll to position [1001, 0]
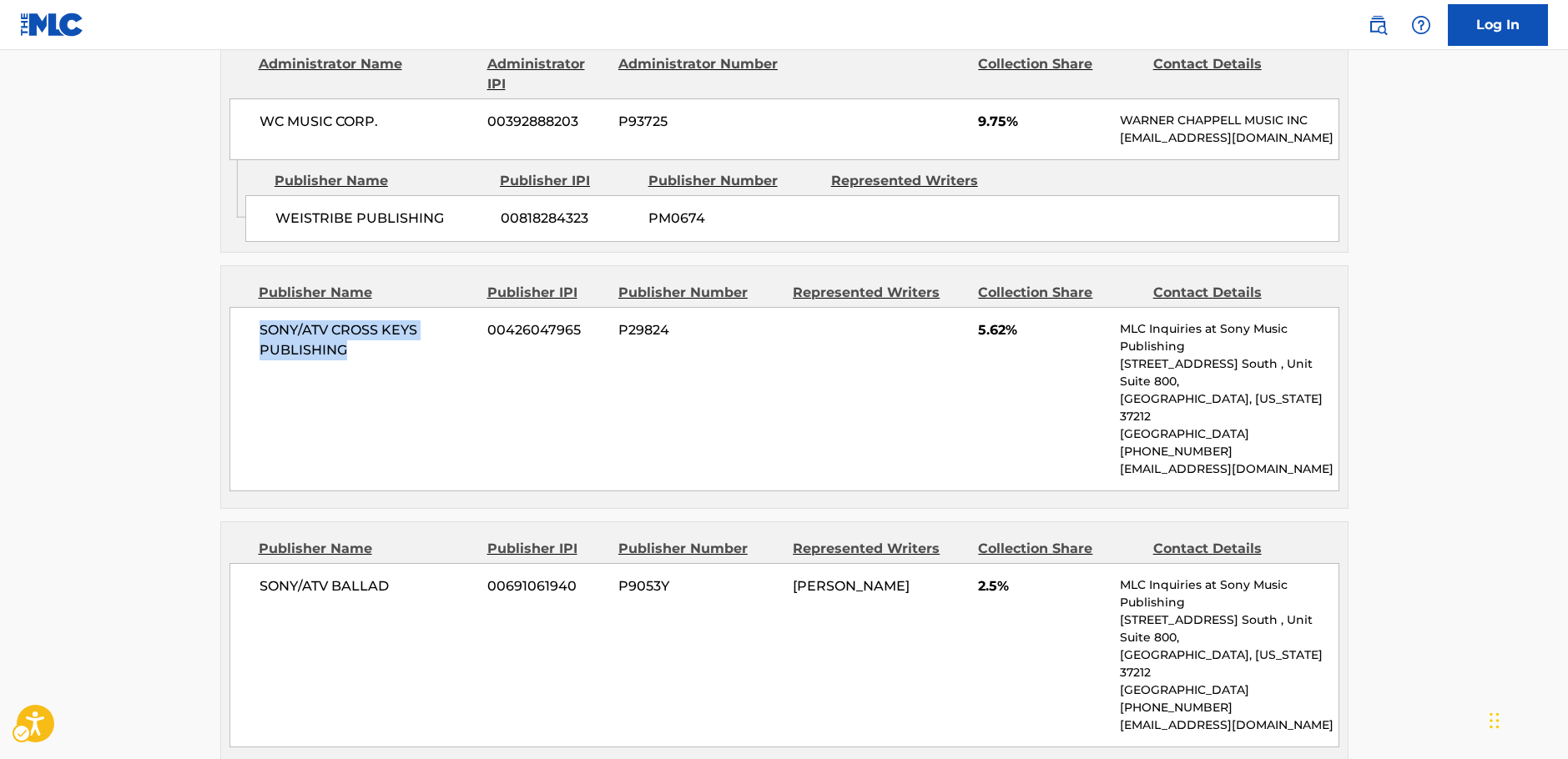
drag, startPoint x: 297, startPoint y: 377, endPoint x: 96, endPoint y: 393, distance: 201.6
click at [243, 359] on div "SONY/ATV CROSS KEYS PUBLISHING 00426047965 P29824 5.62% MLC Inquiries at Sony M…" at bounding box center [784, 398] width 1110 height 184
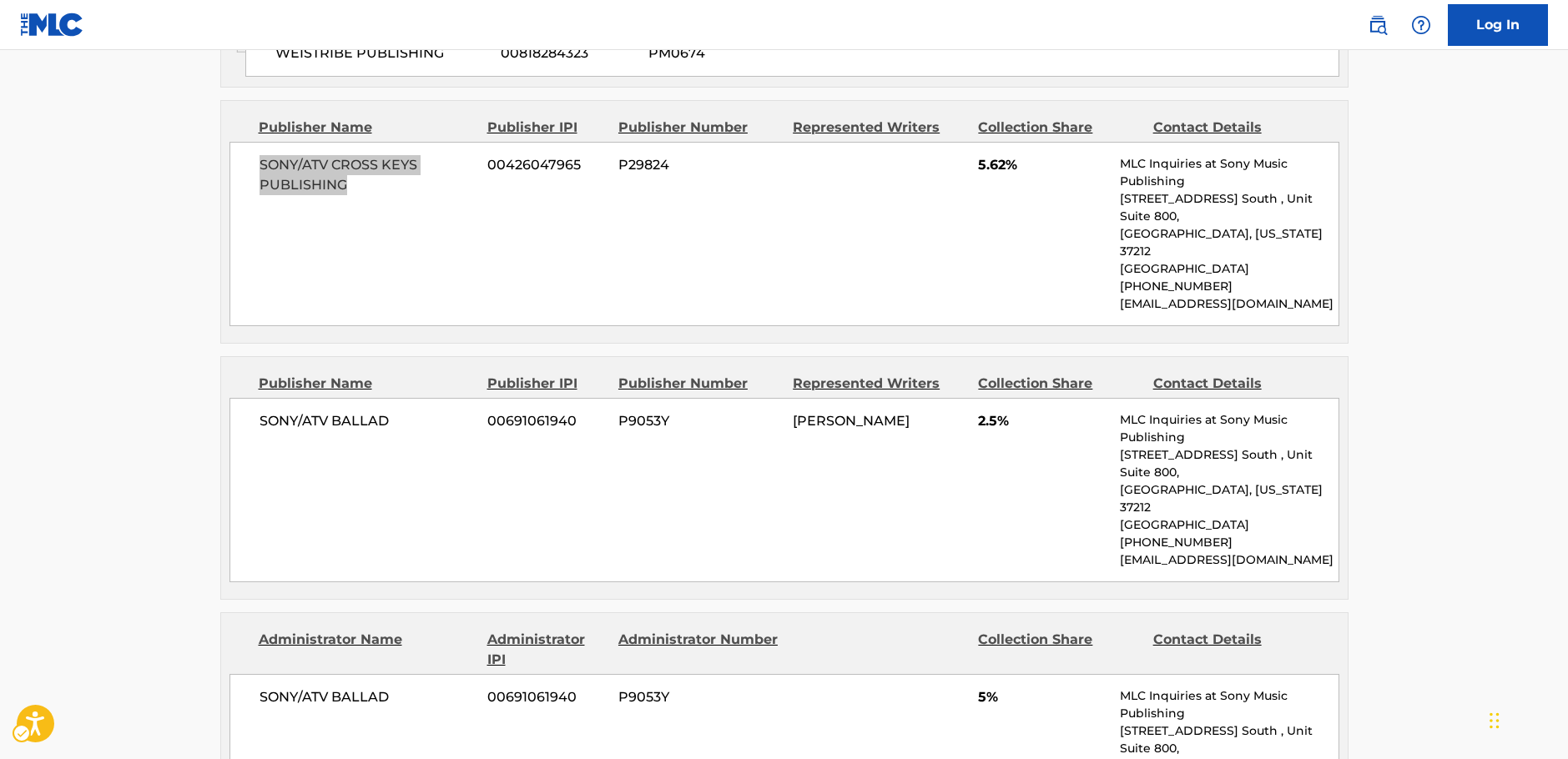
scroll to position [1168, 0]
drag, startPoint x: 429, startPoint y: 436, endPoint x: 3, endPoint y: 469, distance: 427.3
click at [227, 438] on div "Publisher Name Publisher IPI Publisher Number Represented Writers Collection Sh…" at bounding box center [784, 476] width 1126 height 242
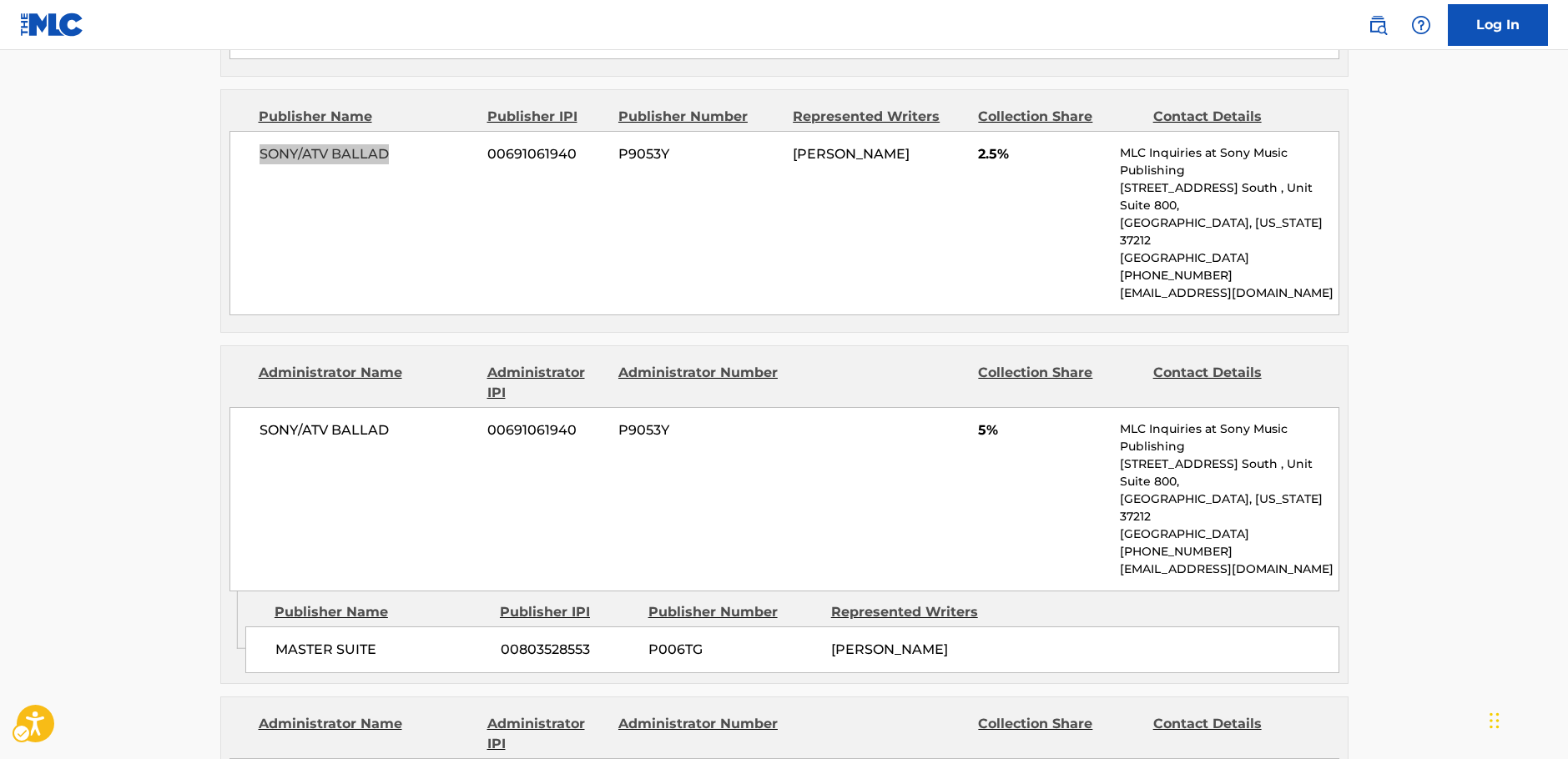
scroll to position [1502, 0]
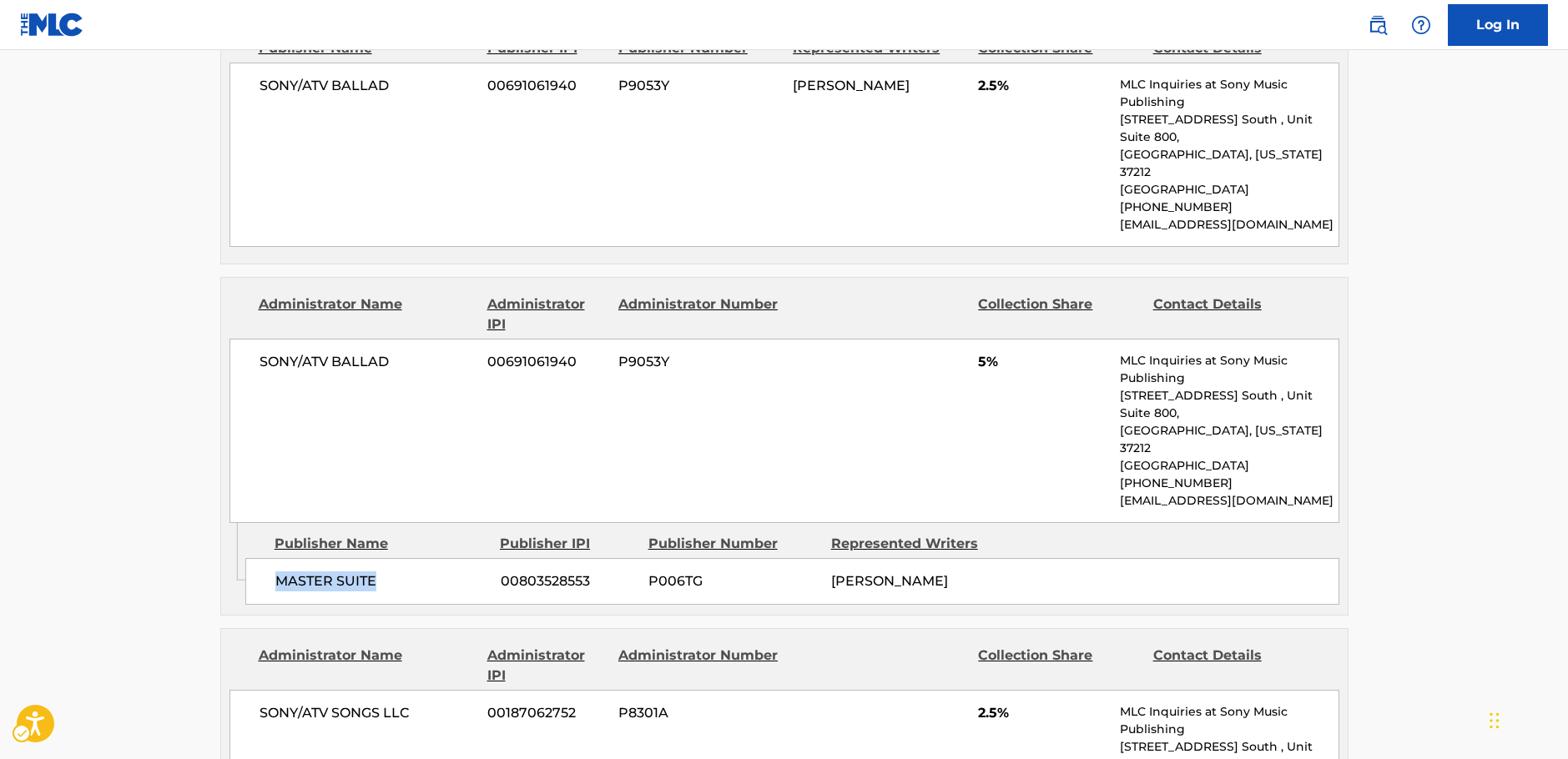
drag, startPoint x: 402, startPoint y: 503, endPoint x: 4, endPoint y: 524, distance: 398.6
click at [243, 523] on div "Admin Original Publisher Connecting Line Publisher Name Publisher IPI Publisher…" at bounding box center [784, 569] width 1126 height 92
click at [372, 571] on span "MASTER SUITE" at bounding box center [382, 581] width 213 height 20
click at [399, 571] on span "MASTER SUITE" at bounding box center [382, 581] width 213 height 20
drag, startPoint x: 392, startPoint y: 510, endPoint x: 272, endPoint y: 510, distance: 120.0
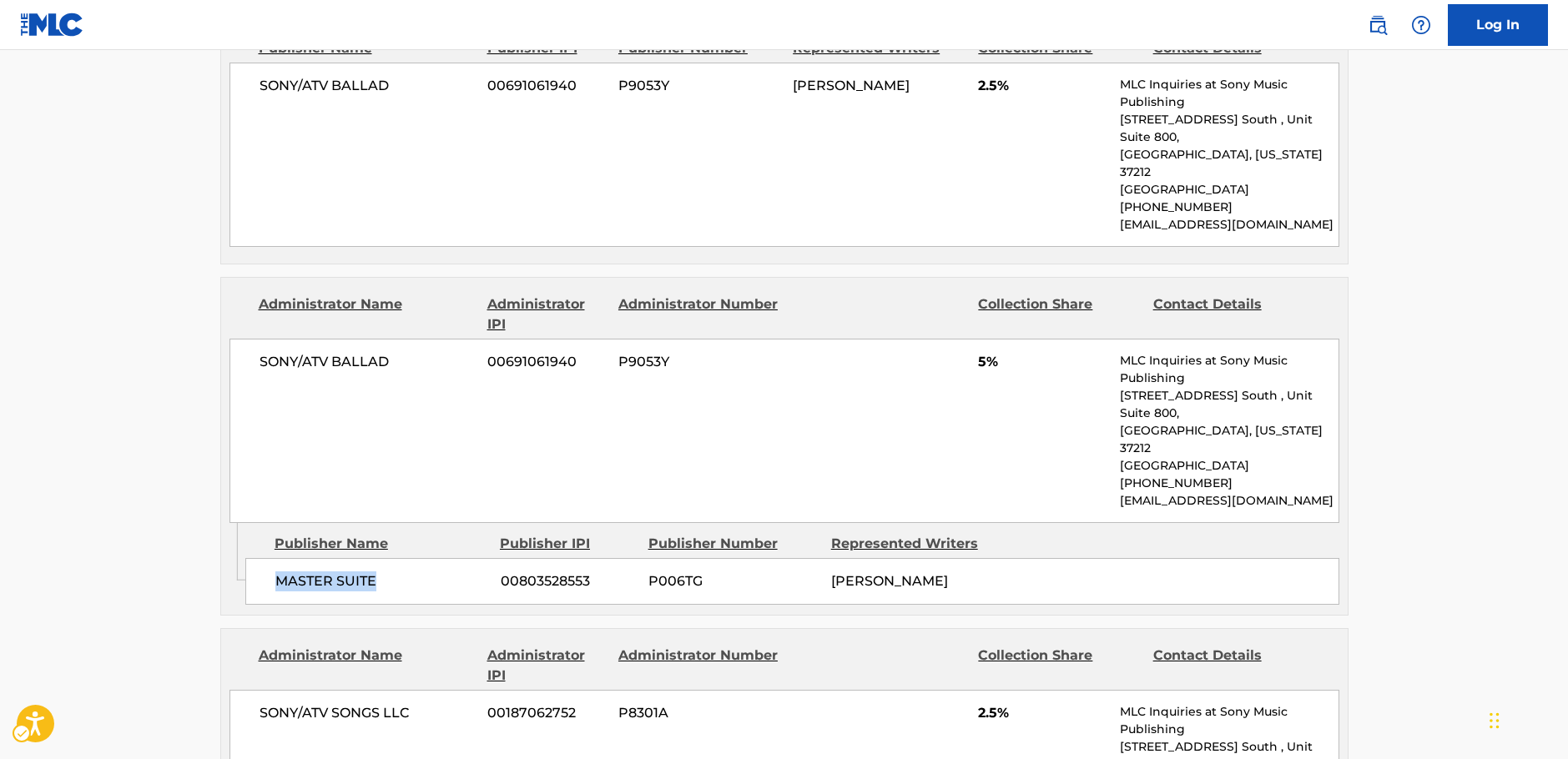
click at [272, 559] on div "MASTER SUITE 00803528553 P006TG [PERSON_NAME]" at bounding box center [792, 581] width 1094 height 46
drag, startPoint x: 302, startPoint y: 334, endPoint x: 234, endPoint y: 332, distance: 68.0
click at [234, 339] on div "SONY/ATV BALLAD 00691061940 P9053Y 5% MLC Inquiries at Sony Music Publishing [S…" at bounding box center [784, 430] width 1110 height 184
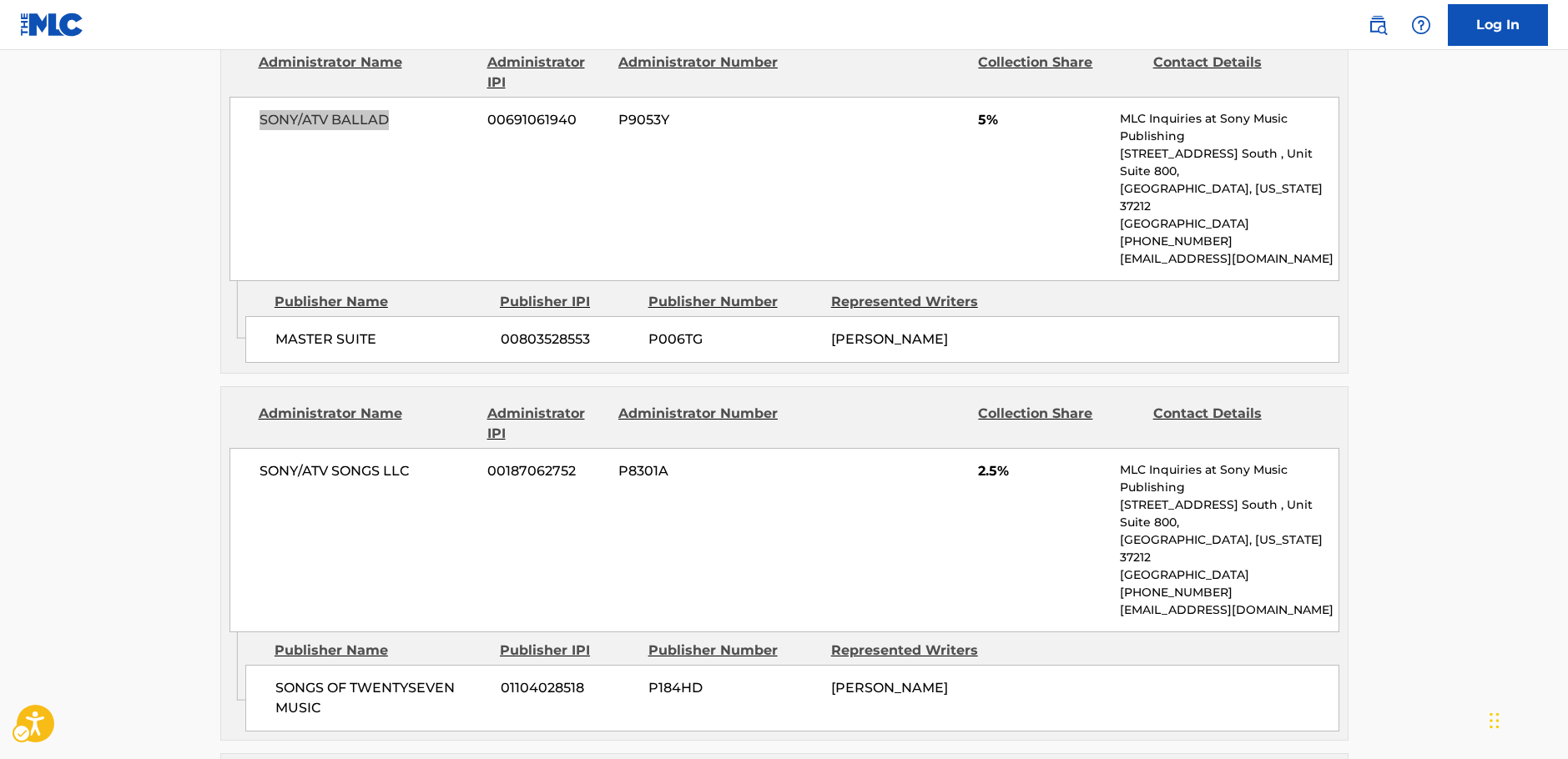
scroll to position [1752, 0]
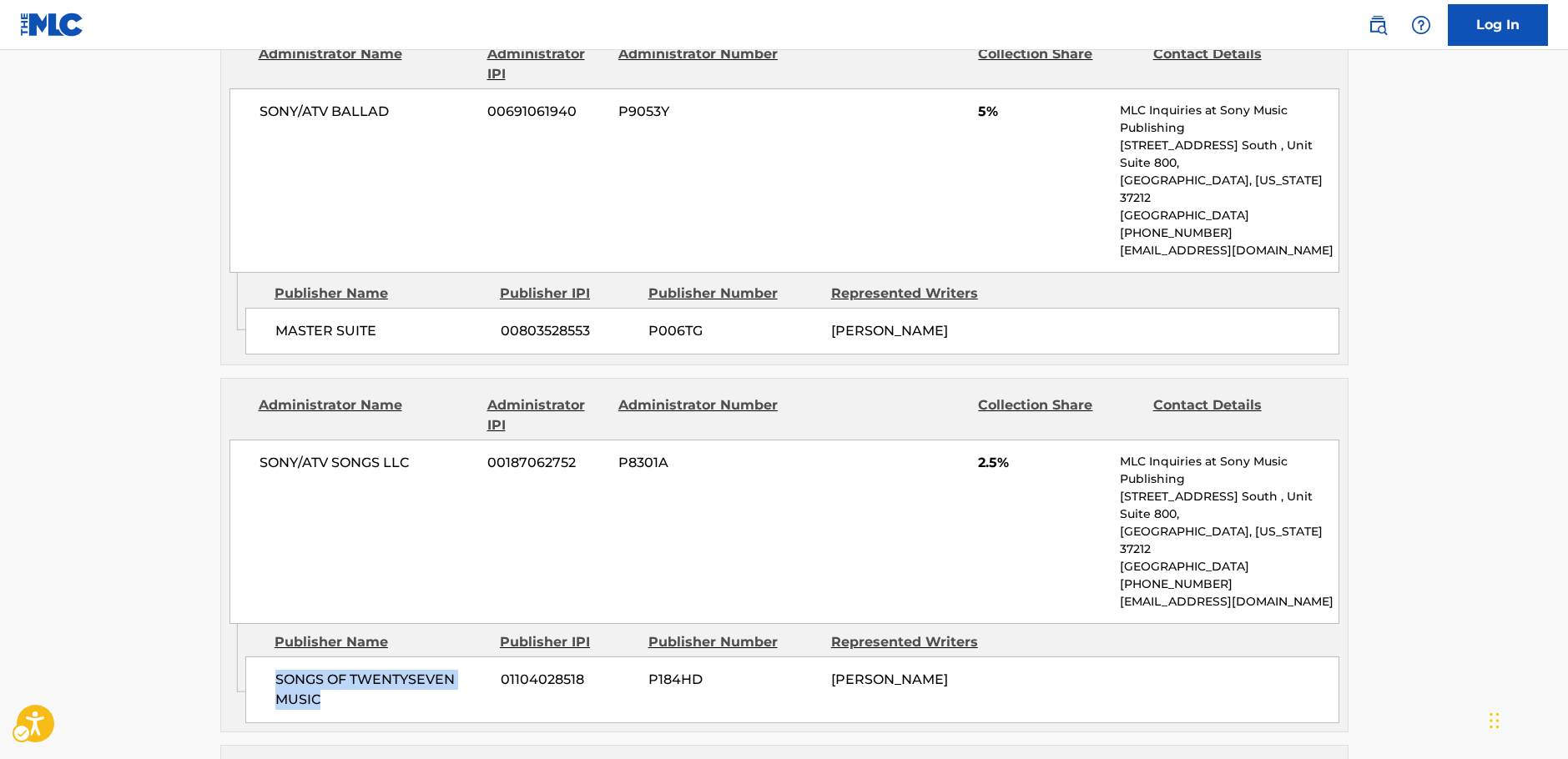
drag, startPoint x: 356, startPoint y: 617, endPoint x: 271, endPoint y: 589, distance: 89.5
click at [271, 656] on div "SONGS OF TWENTYSEVEN MUSIC 01104028518 P184HD [PERSON_NAME]" at bounding box center [792, 689] width 1094 height 67
drag, startPoint x: 367, startPoint y: 419, endPoint x: 229, endPoint y: 422, distance: 138.0
click at [233, 440] on div "SONY/ATV SONGS LLC 00187062752 P8301A 2.5% MLC Inquiries at Sony Music Publishi…" at bounding box center [784, 532] width 1110 height 184
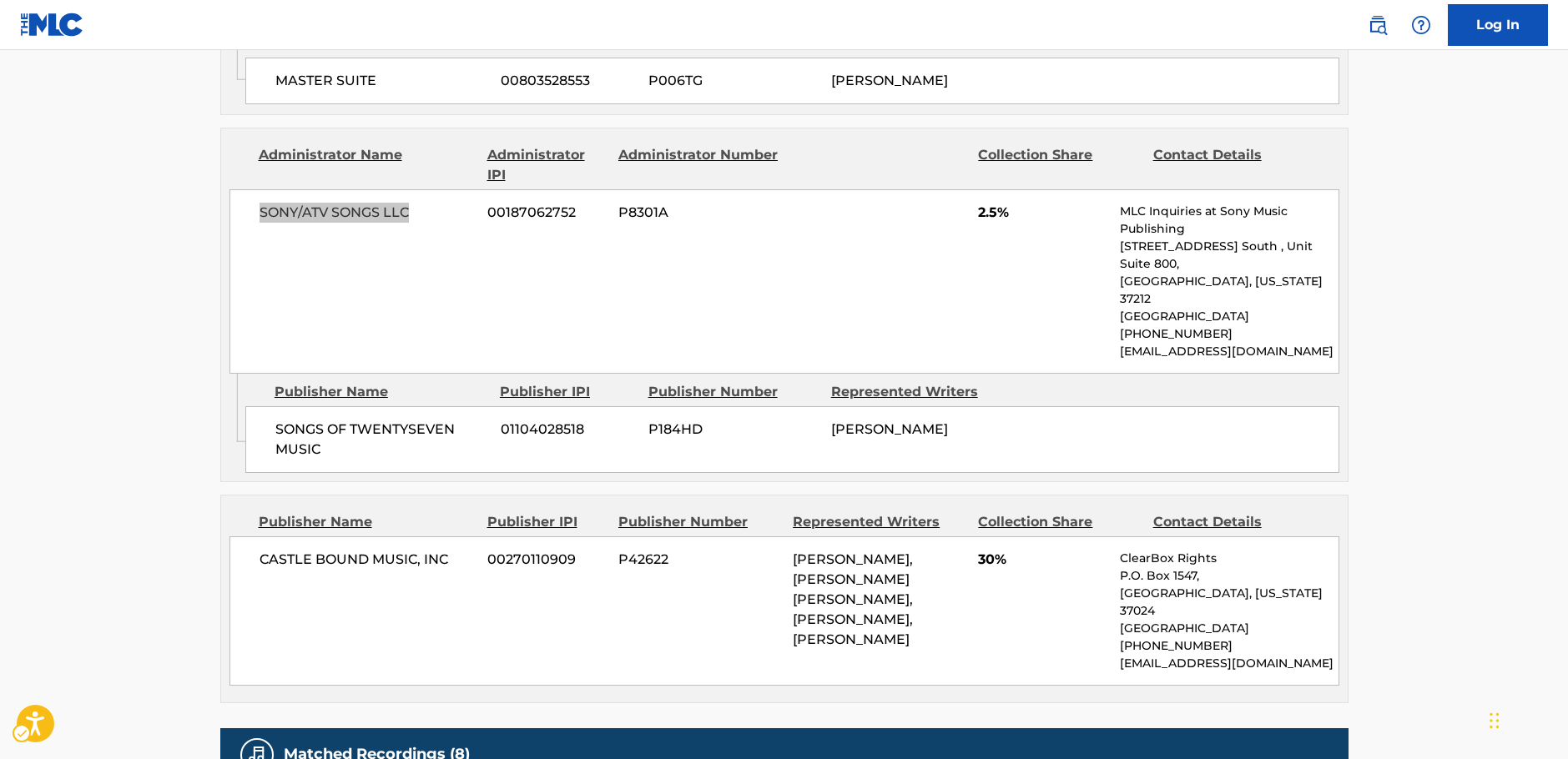
scroll to position [2086, 0]
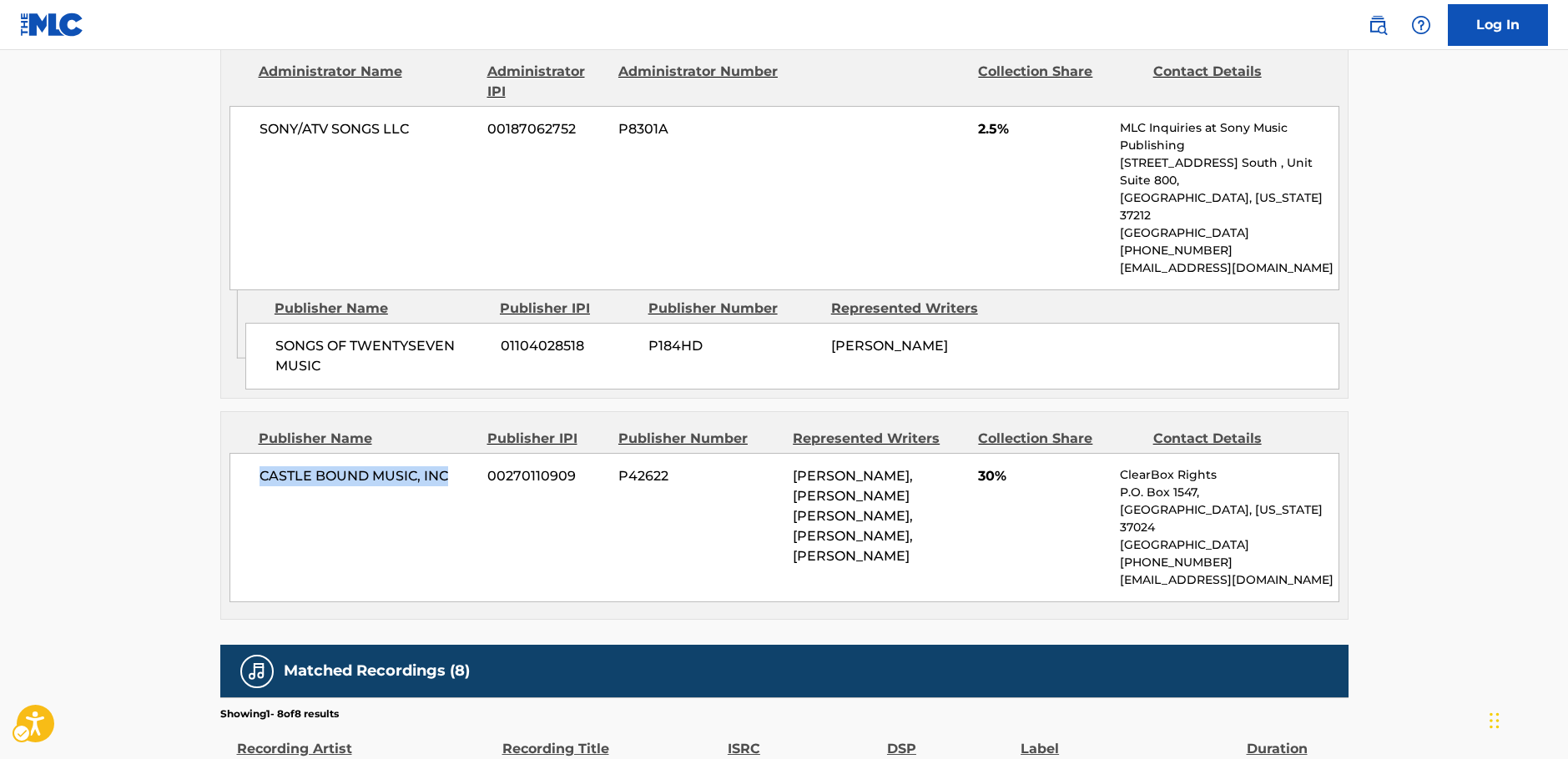
drag, startPoint x: 454, startPoint y: 386, endPoint x: 253, endPoint y: 391, distance: 201.1
click at [253, 453] on div "CASTLE BOUND MUSIC, INC 00270110909 P42622 [PERSON_NAME], [PERSON_NAME] [PERSON…" at bounding box center [784, 527] width 1110 height 149
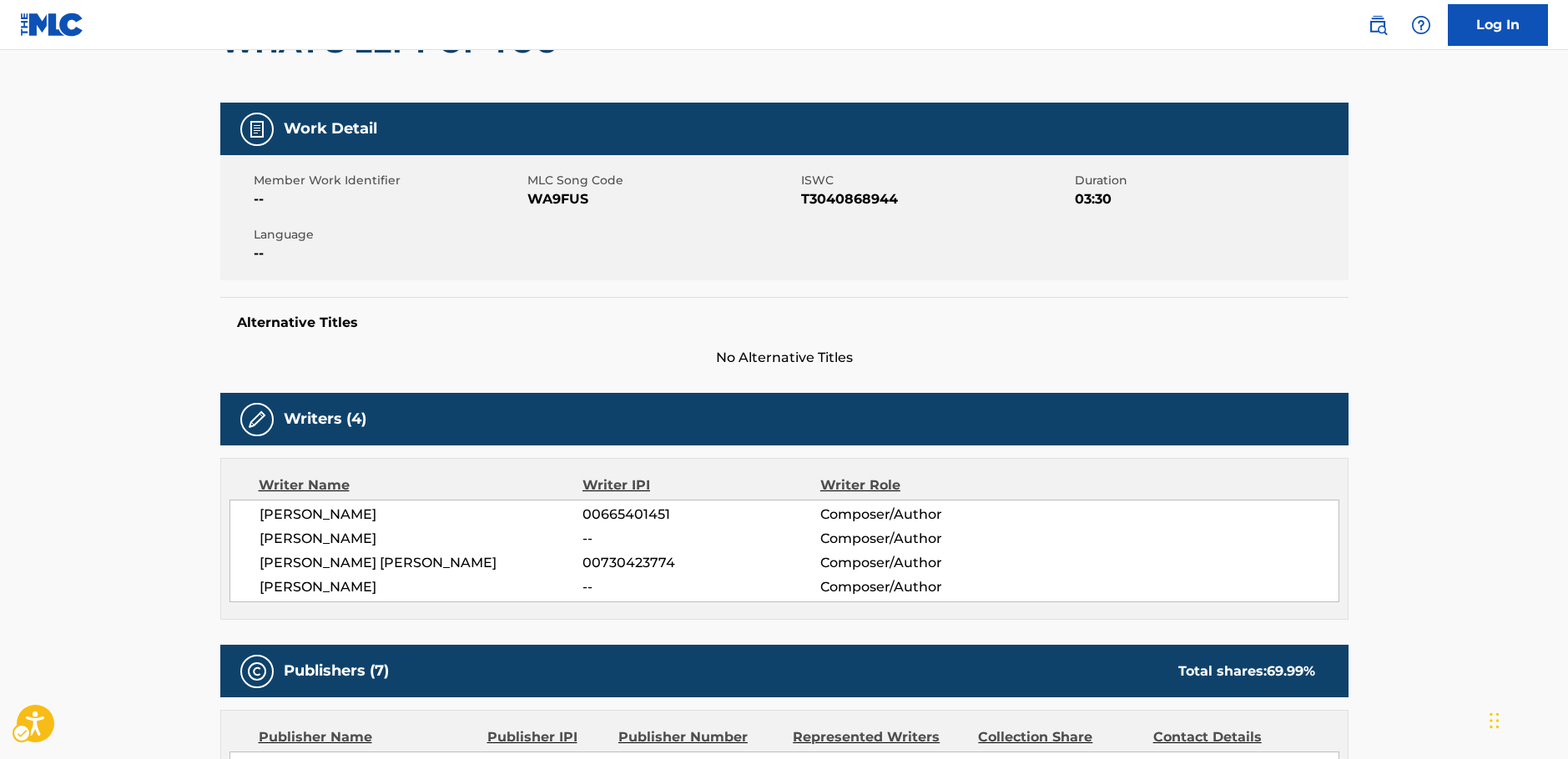
scroll to position [0, 0]
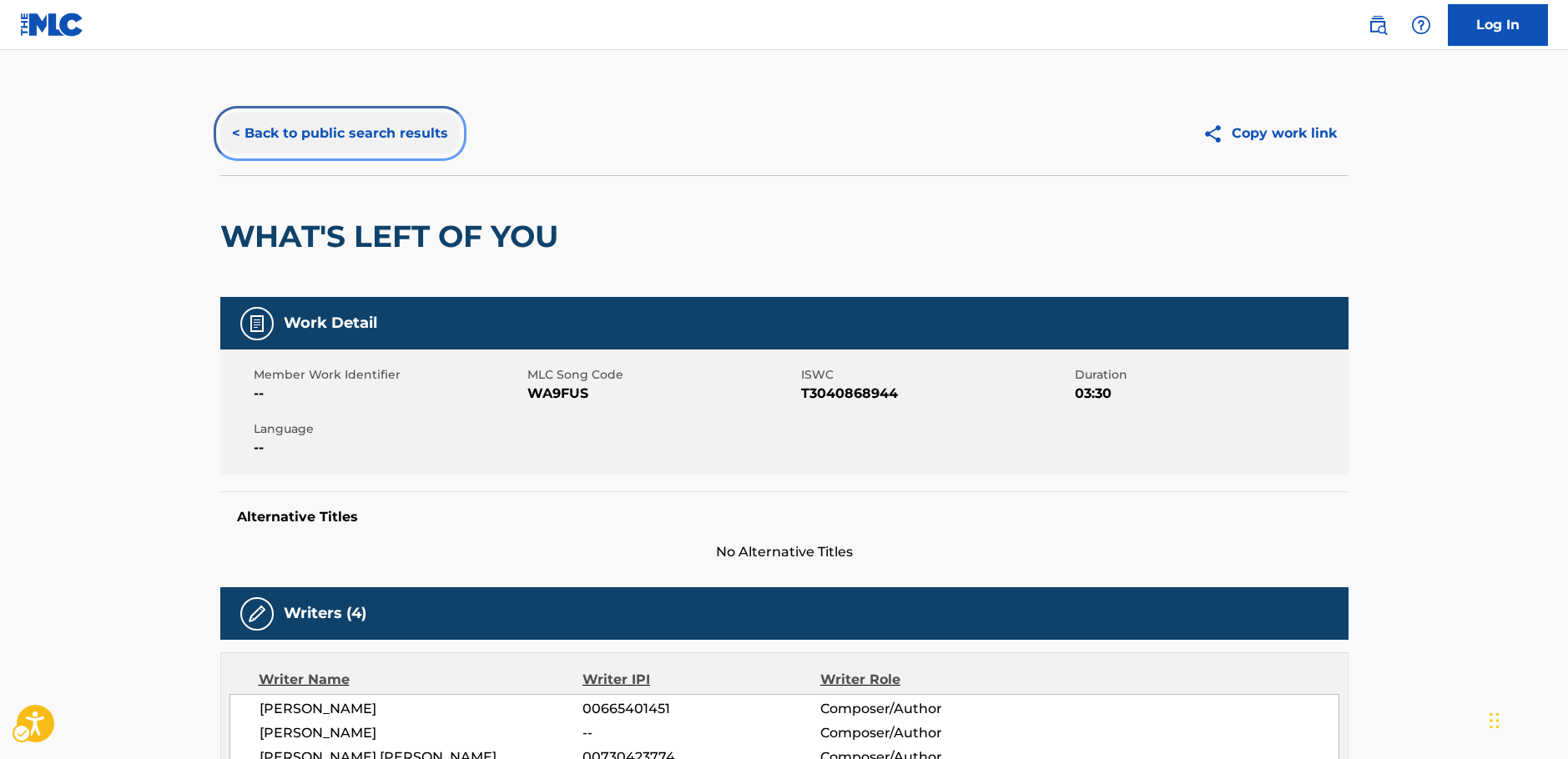
drag, startPoint x: 355, startPoint y: 136, endPoint x: 508, endPoint y: 318, distance: 237.8
click at [355, 135] on button "< Back to public search results" at bounding box center [340, 134] width 239 height 42
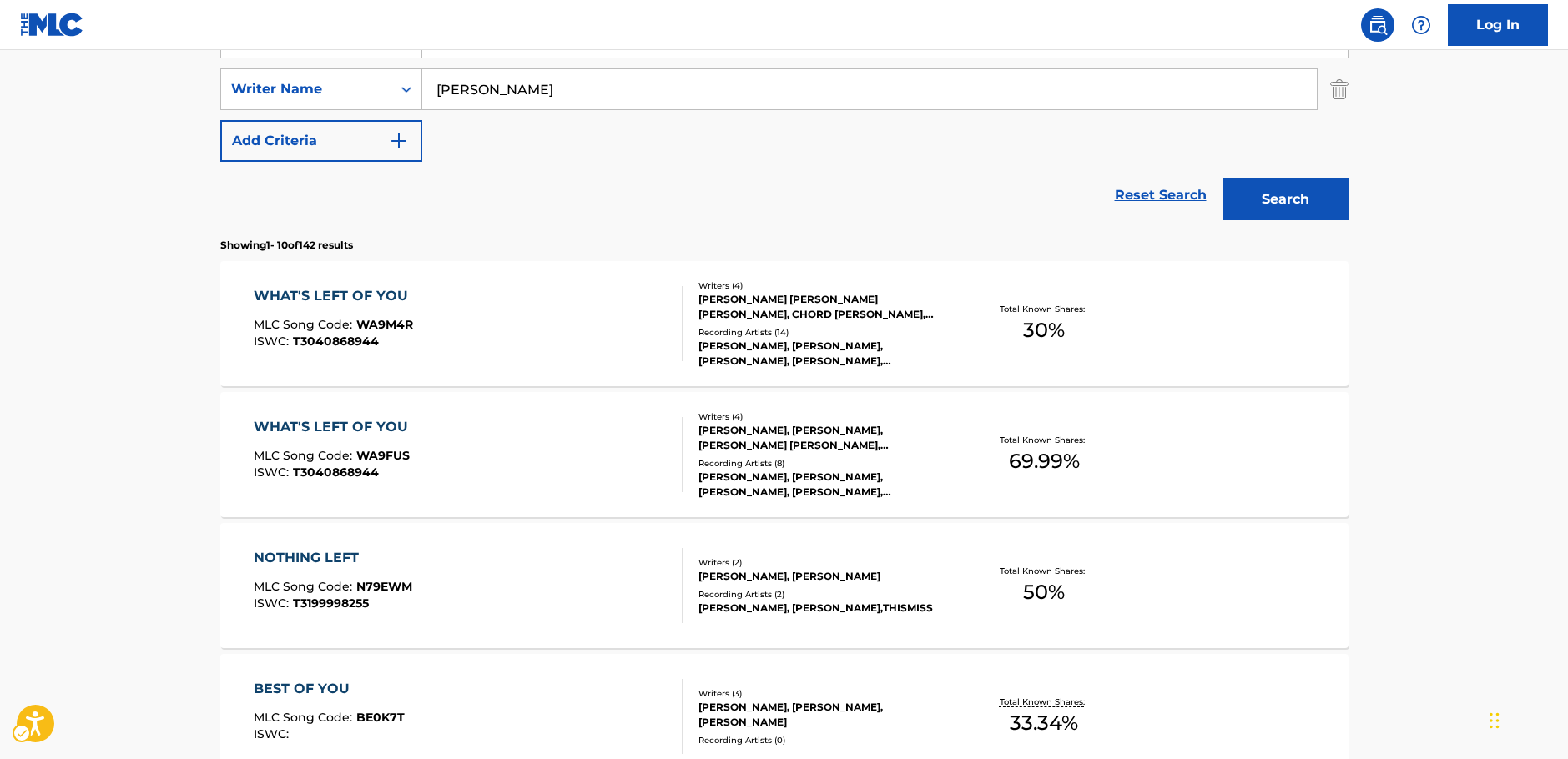
scroll to position [271, 0]
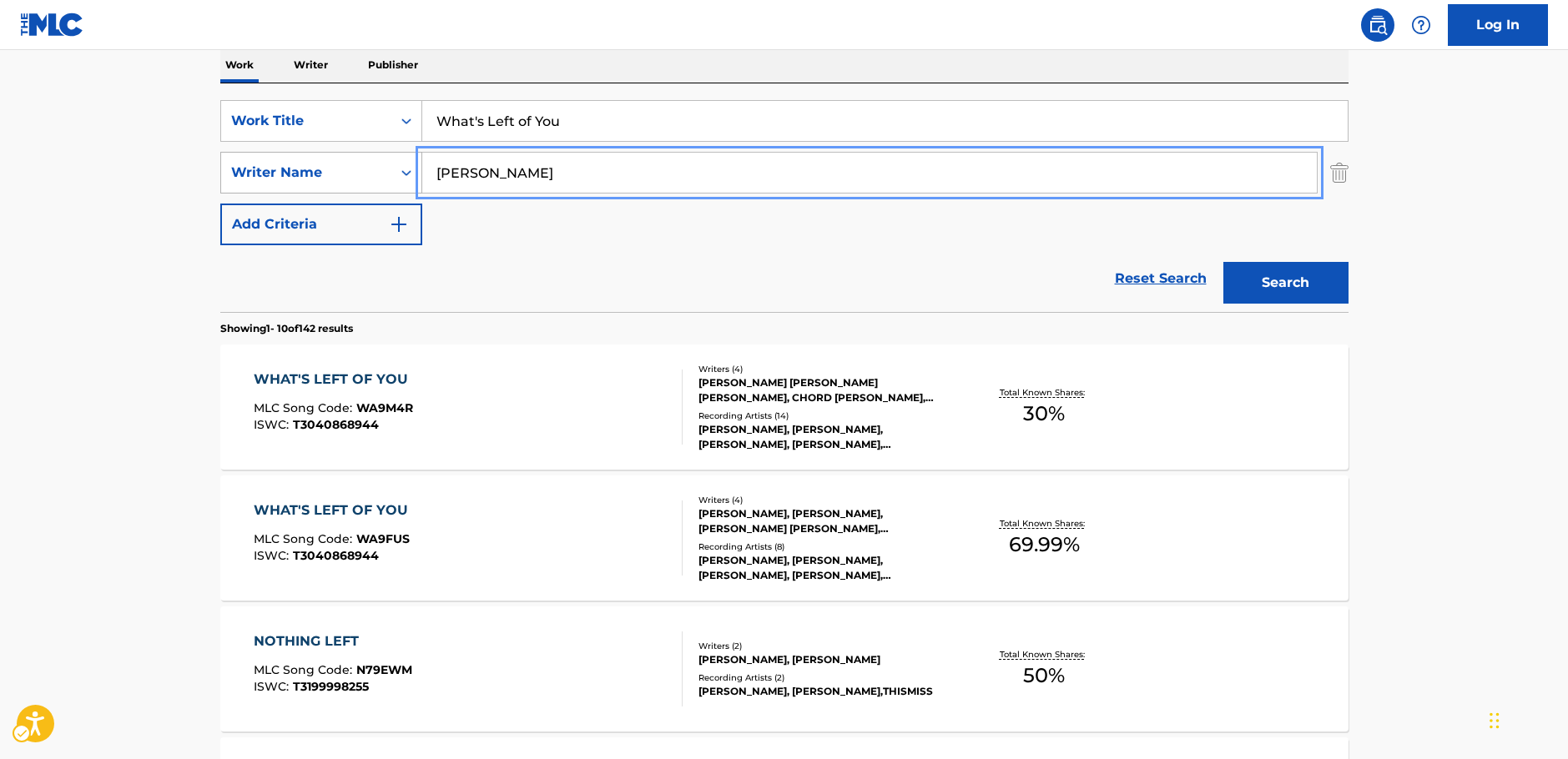
drag, startPoint x: 421, startPoint y: 178, endPoint x: 350, endPoint y: 189, distance: 71.8
click at [342, 183] on div "SearchWithCriteriac4ef90f6-0cd3-4cb7-a22f-38161a9f05c1 Writer Name [PERSON_NAME]" at bounding box center [784, 173] width 1128 height 42
paste input "iovanni"
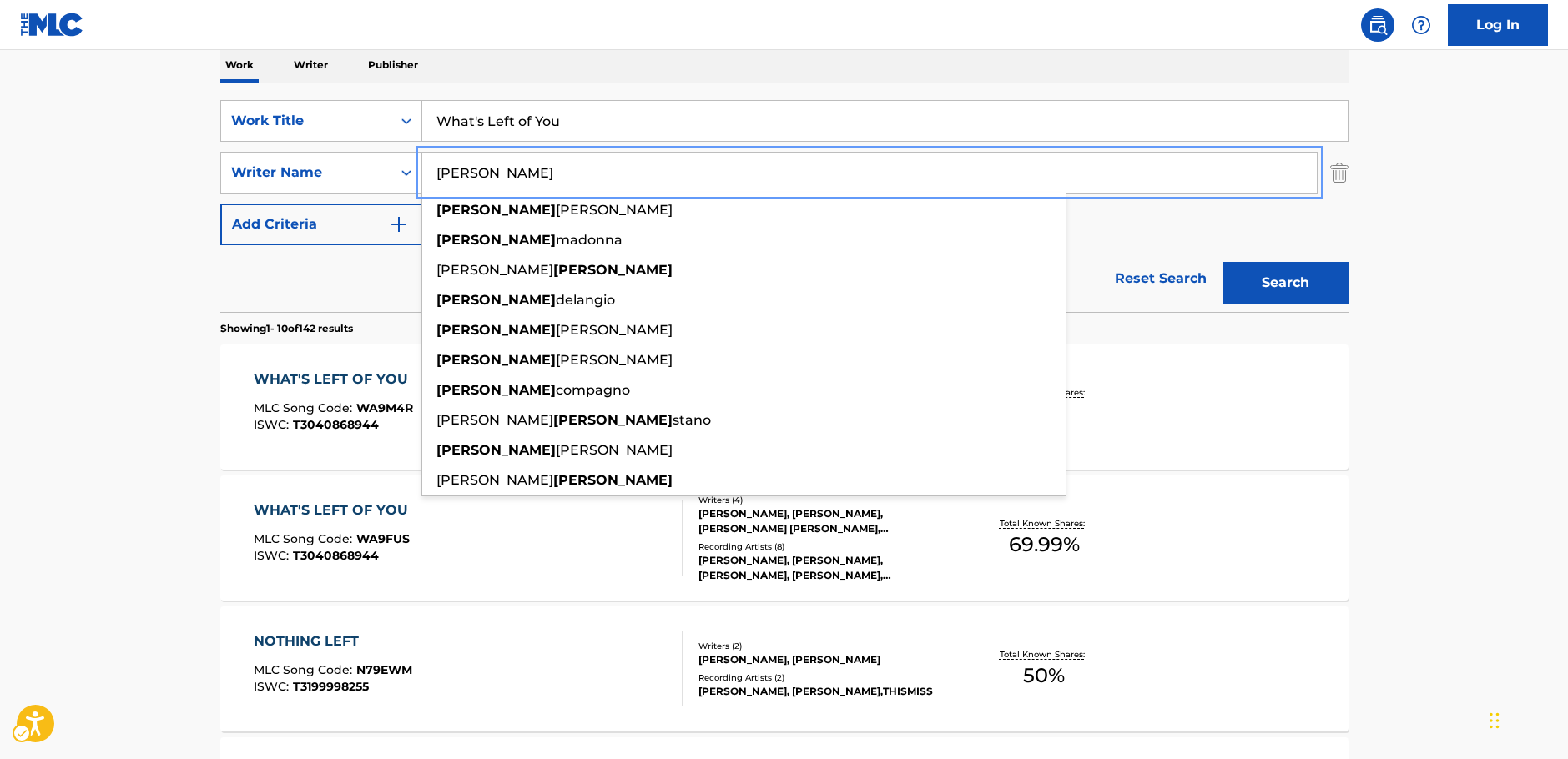
type input "[PERSON_NAME]"
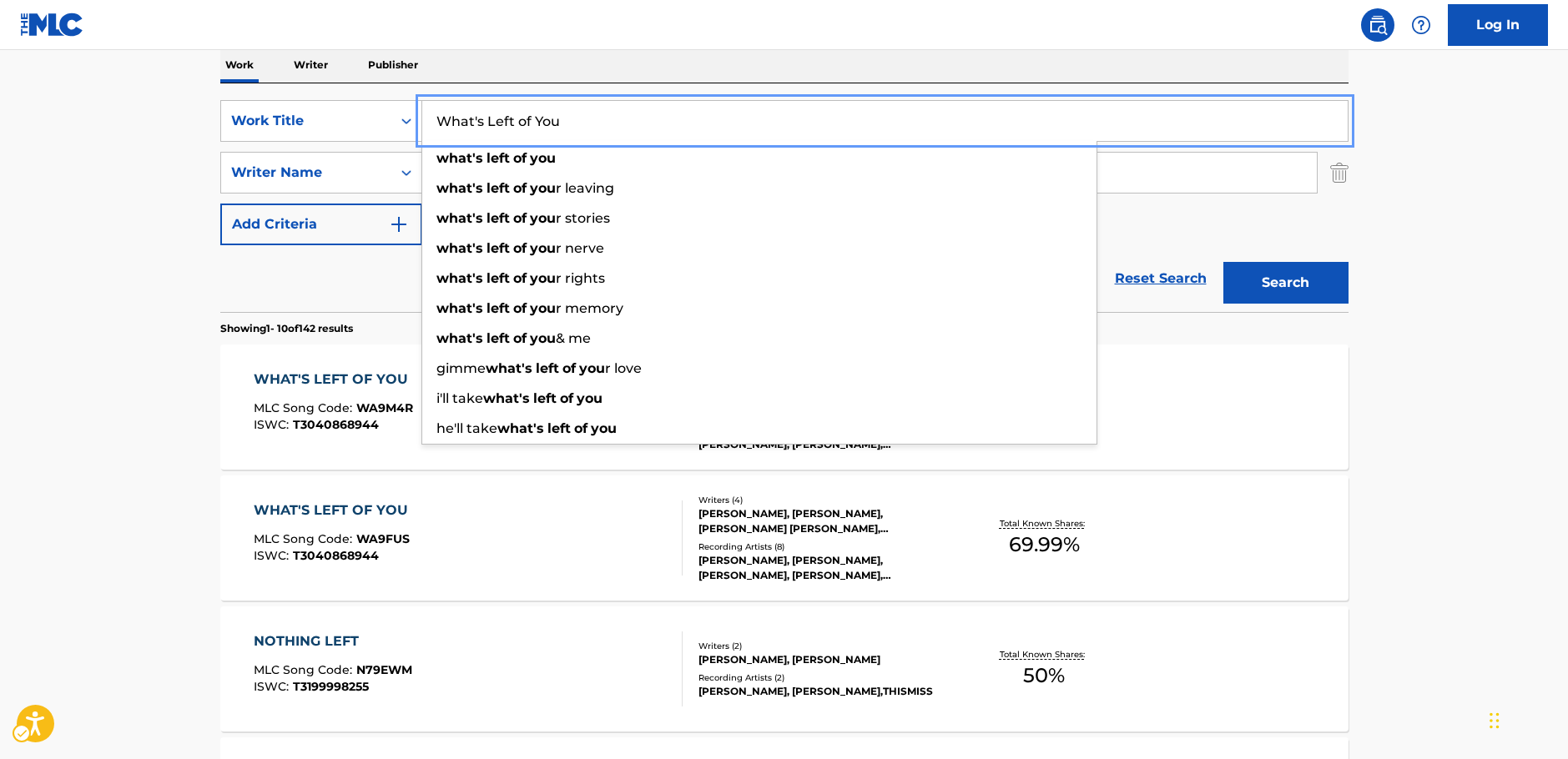
drag, startPoint x: 451, startPoint y: 126, endPoint x: 776, endPoint y: 190, distance: 331.2
click at [336, 127] on div "SearchWithCriteria9d175c8d-abe5-4d4f-a0b5-7051598a0f9b Work Title What's Left o…" at bounding box center [784, 121] width 1128 height 42
paste input "Amour Bijoux Bijoux"
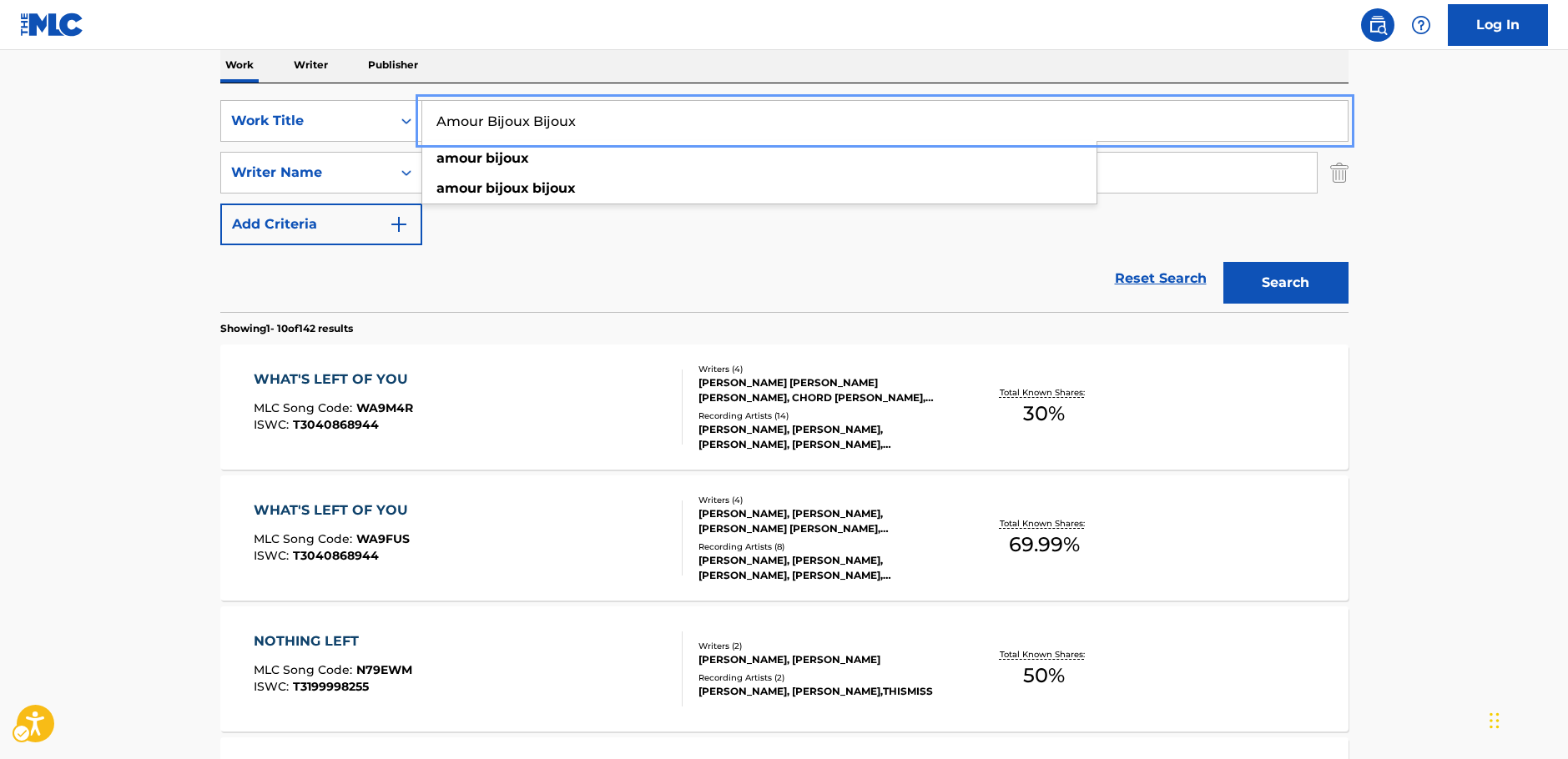
type input "Amour Bijoux Bijoux"
click at [1307, 291] on button "Search" at bounding box center [1286, 283] width 126 height 42
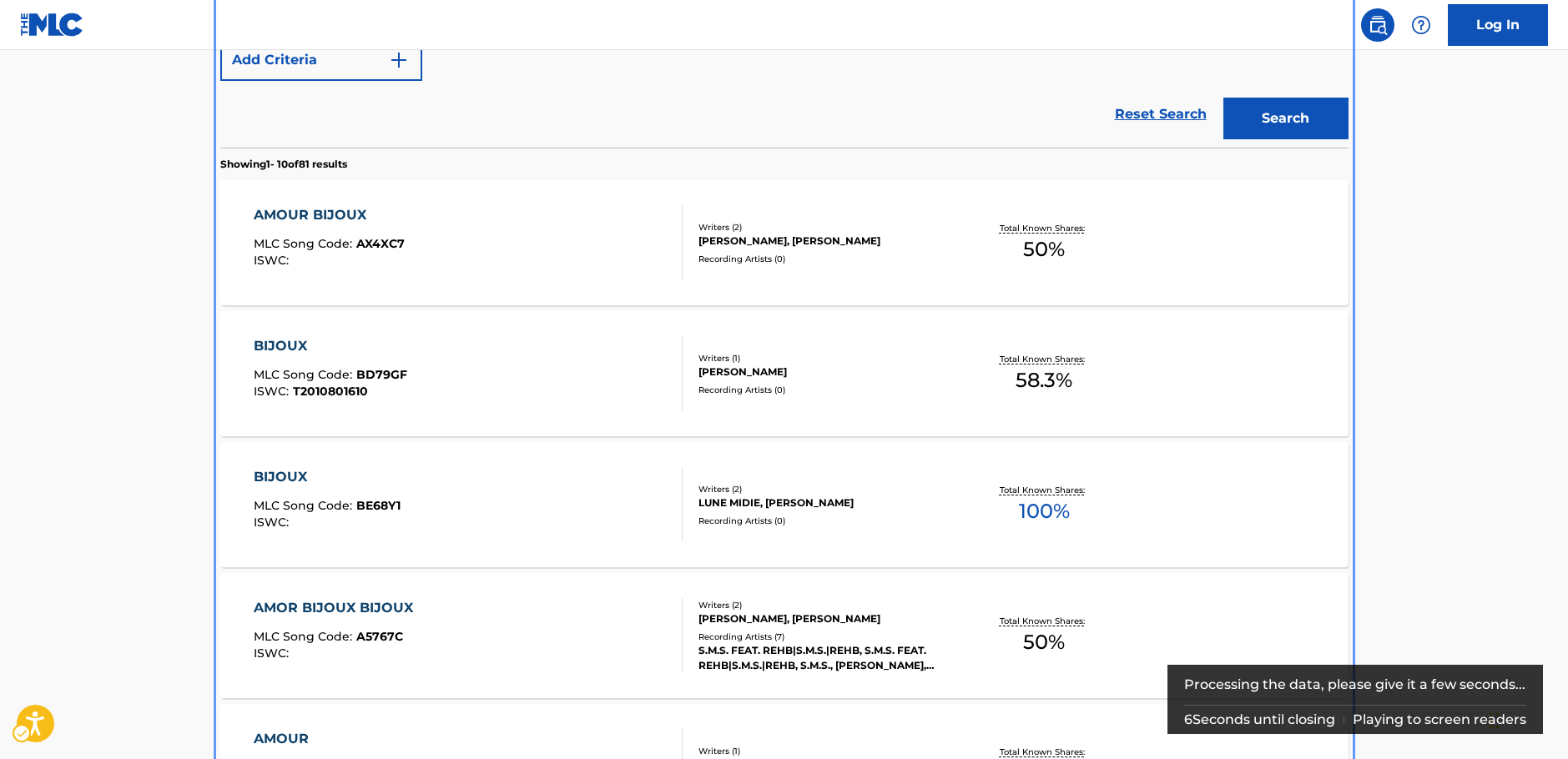
scroll to position [438, 0]
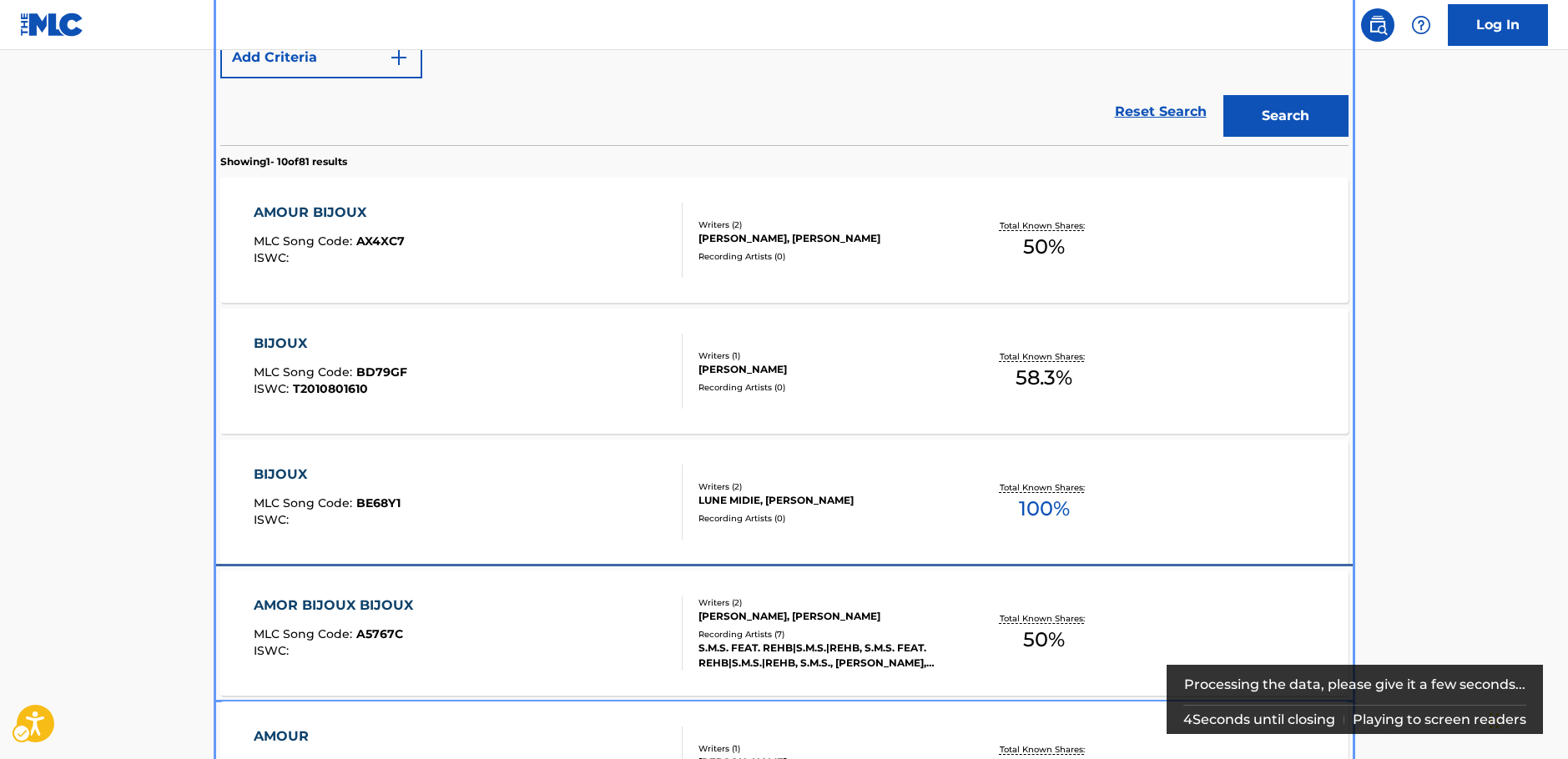
click at [493, 623] on div "AMOR BIJOUX BIJOUX MLC Song Code : A5767C ISWC :" at bounding box center [468, 633] width 429 height 75
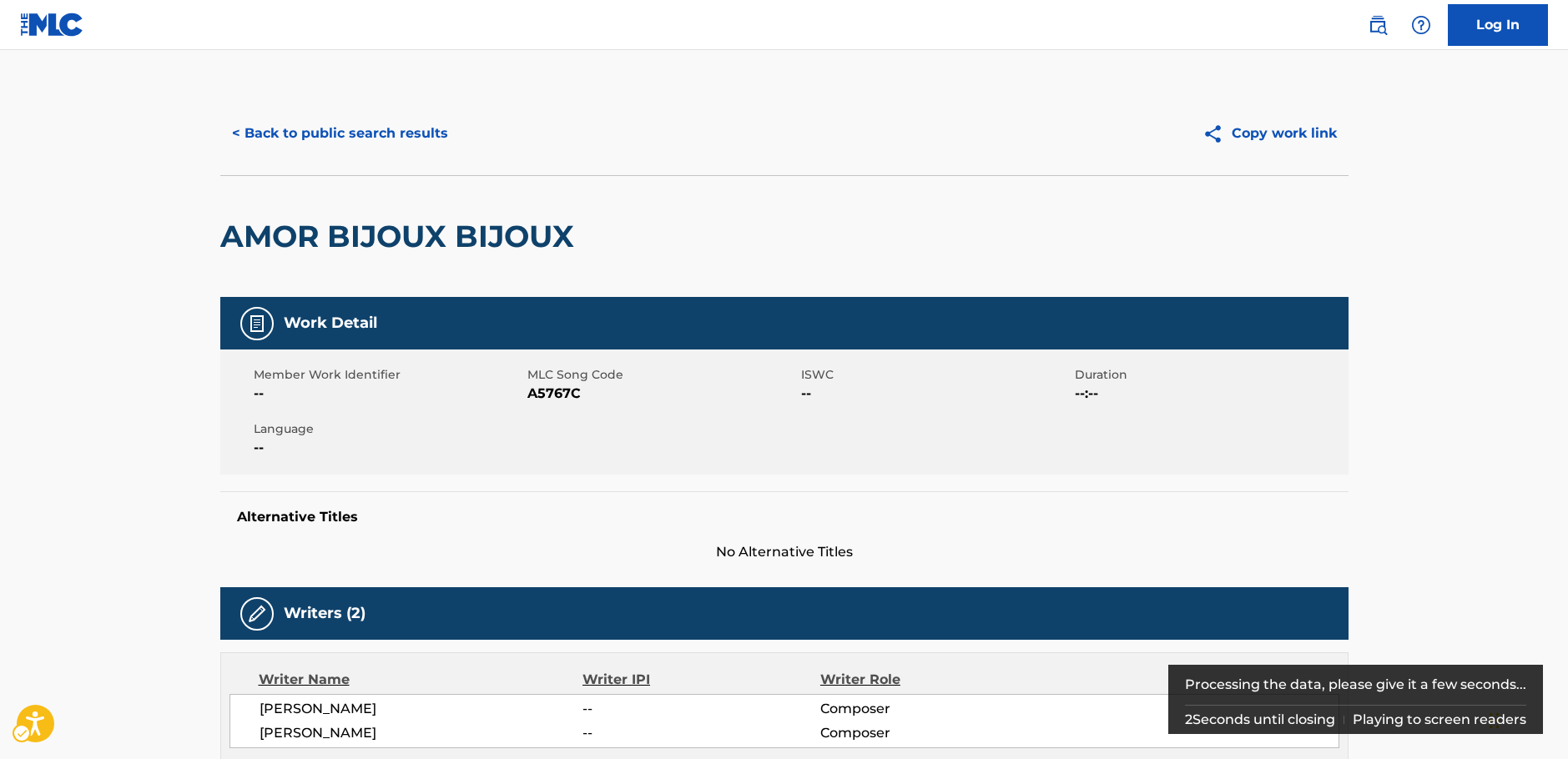
click at [571, 391] on span "MLC Song Code - A5767C" at bounding box center [662, 394] width 270 height 20
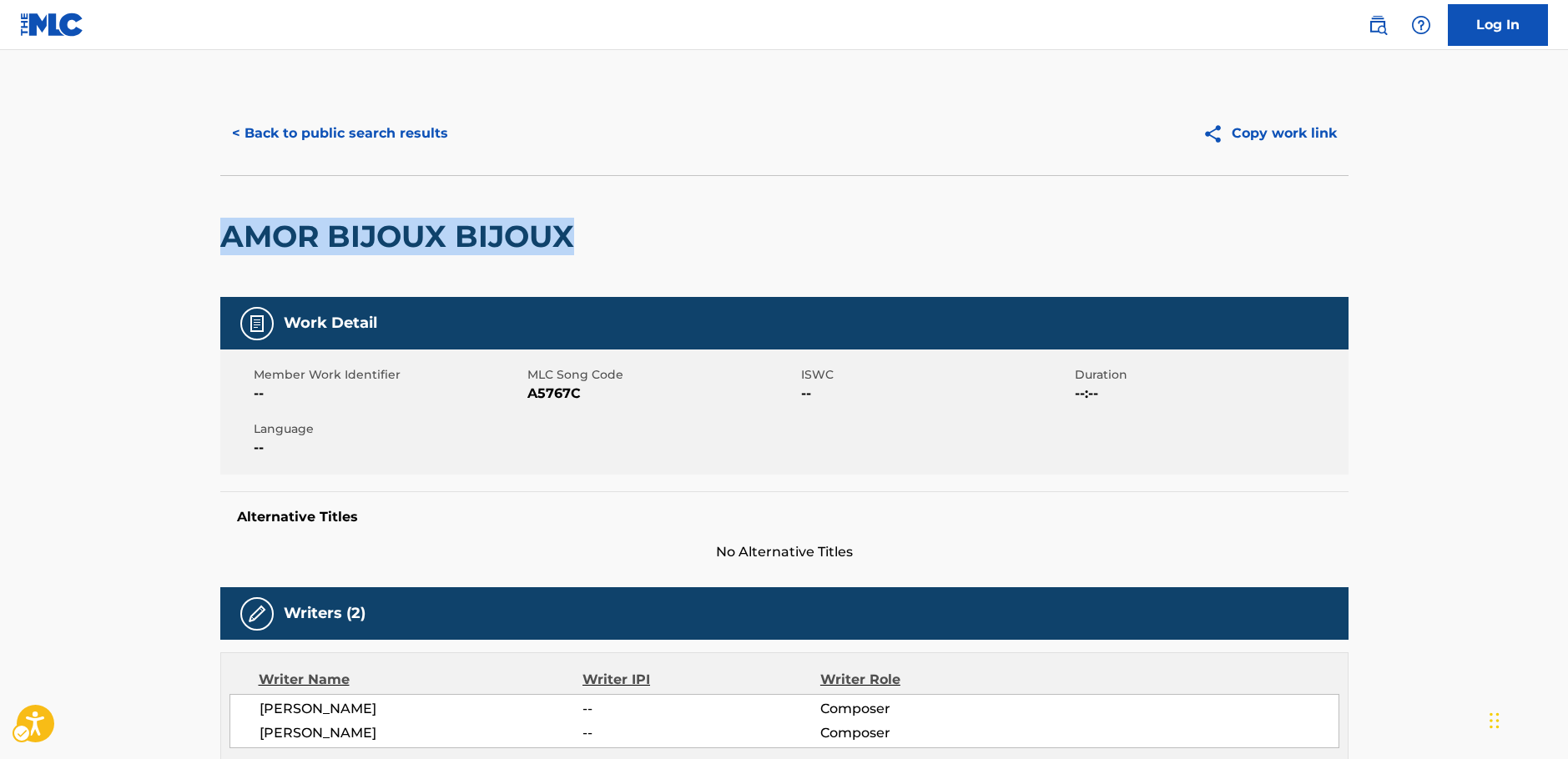
drag, startPoint x: 614, startPoint y: 225, endPoint x: 228, endPoint y: 235, distance: 386.1
click at [228, 235] on div "AMOR BIJOUX BIJOUX" at bounding box center [784, 236] width 1128 height 122
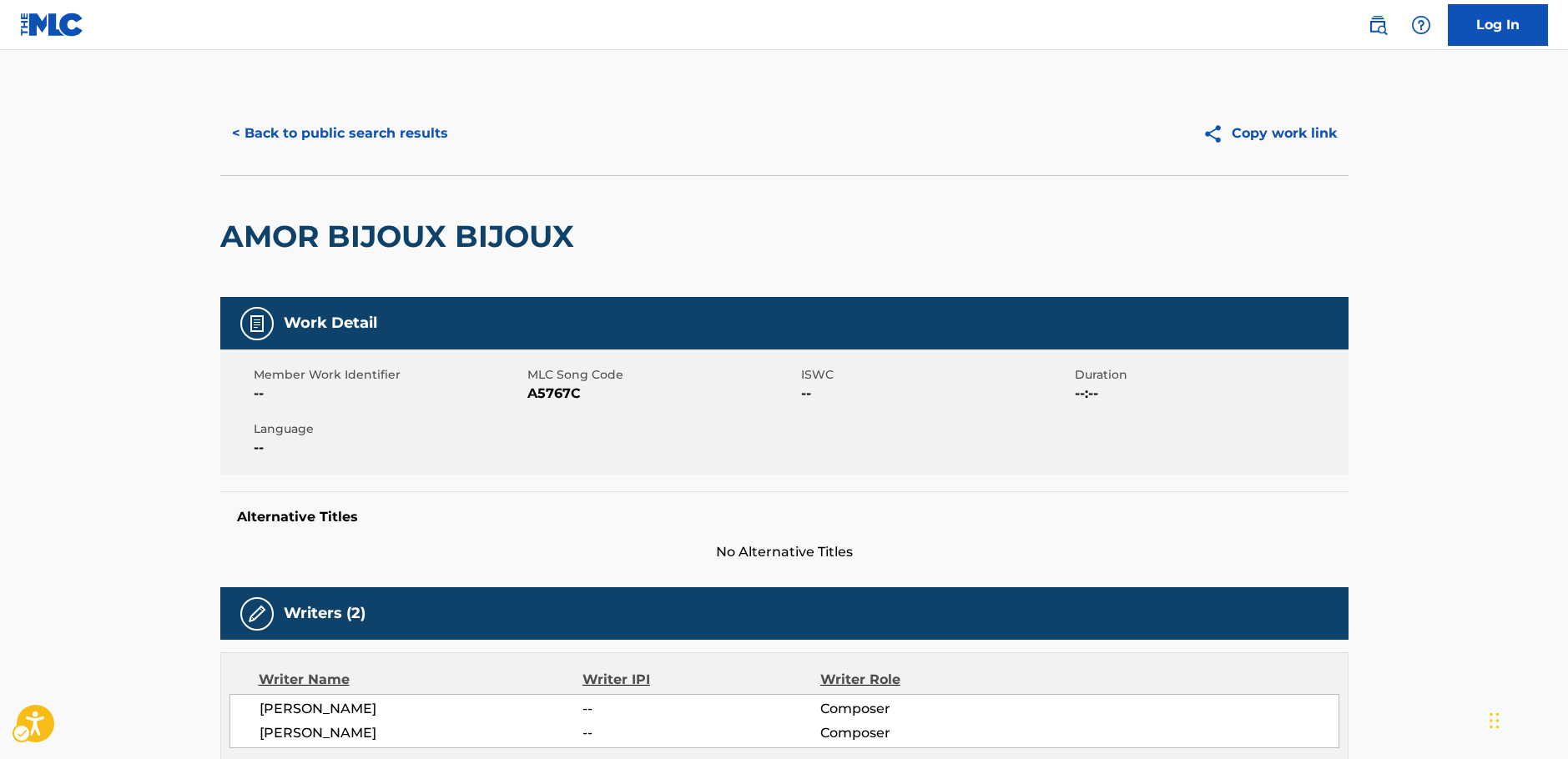
click at [542, 397] on span "MLC Song Code - A5767C" at bounding box center [662, 394] width 270 height 20
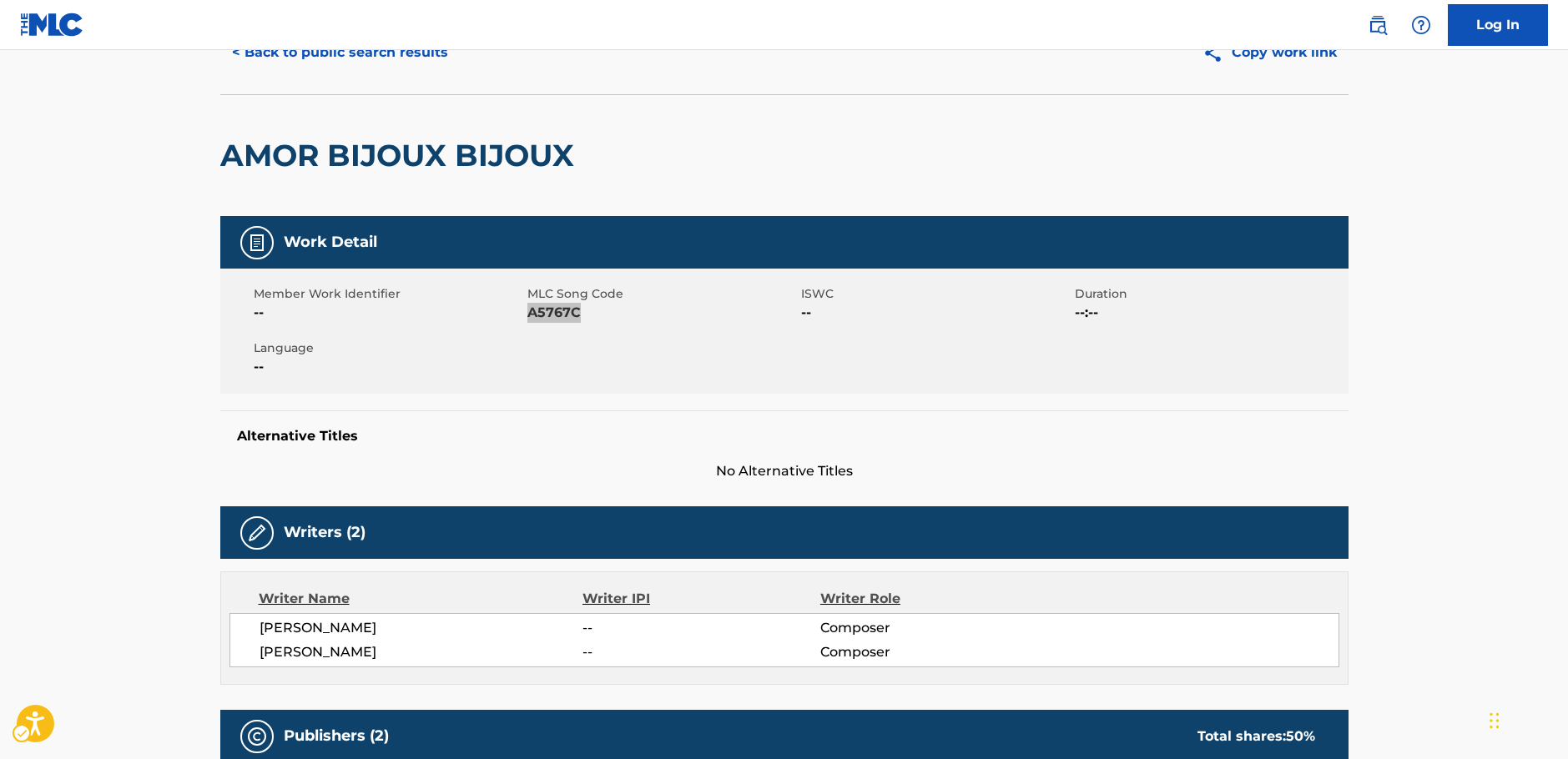
scroll to position [167, 0]
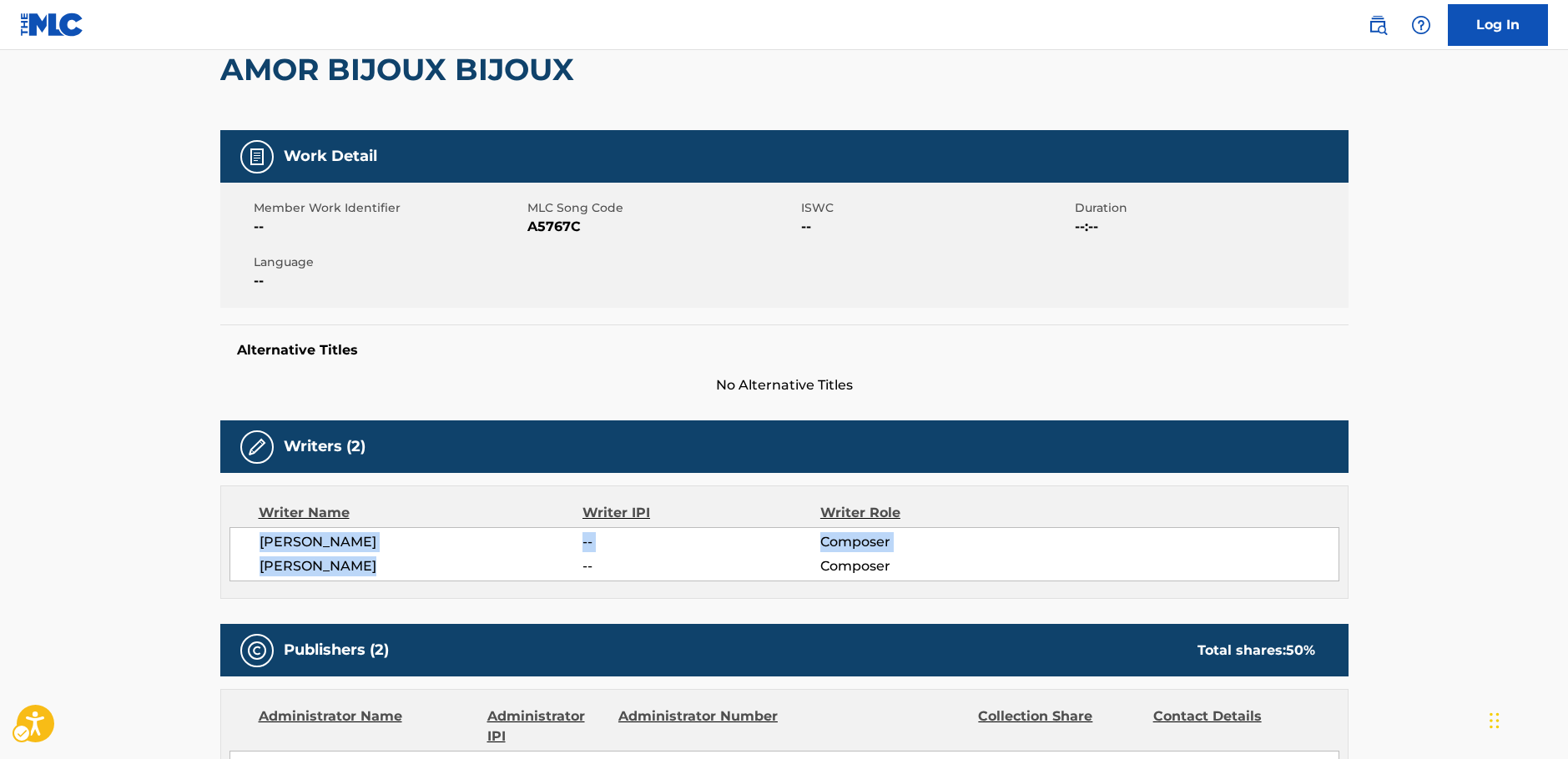
drag, startPoint x: 377, startPoint y: 564, endPoint x: 334, endPoint y: 508, distance: 70.6
click at [256, 544] on div "[PERSON_NAME] -- Composer [PERSON_NAME] -- Composer" at bounding box center [784, 554] width 1110 height 54
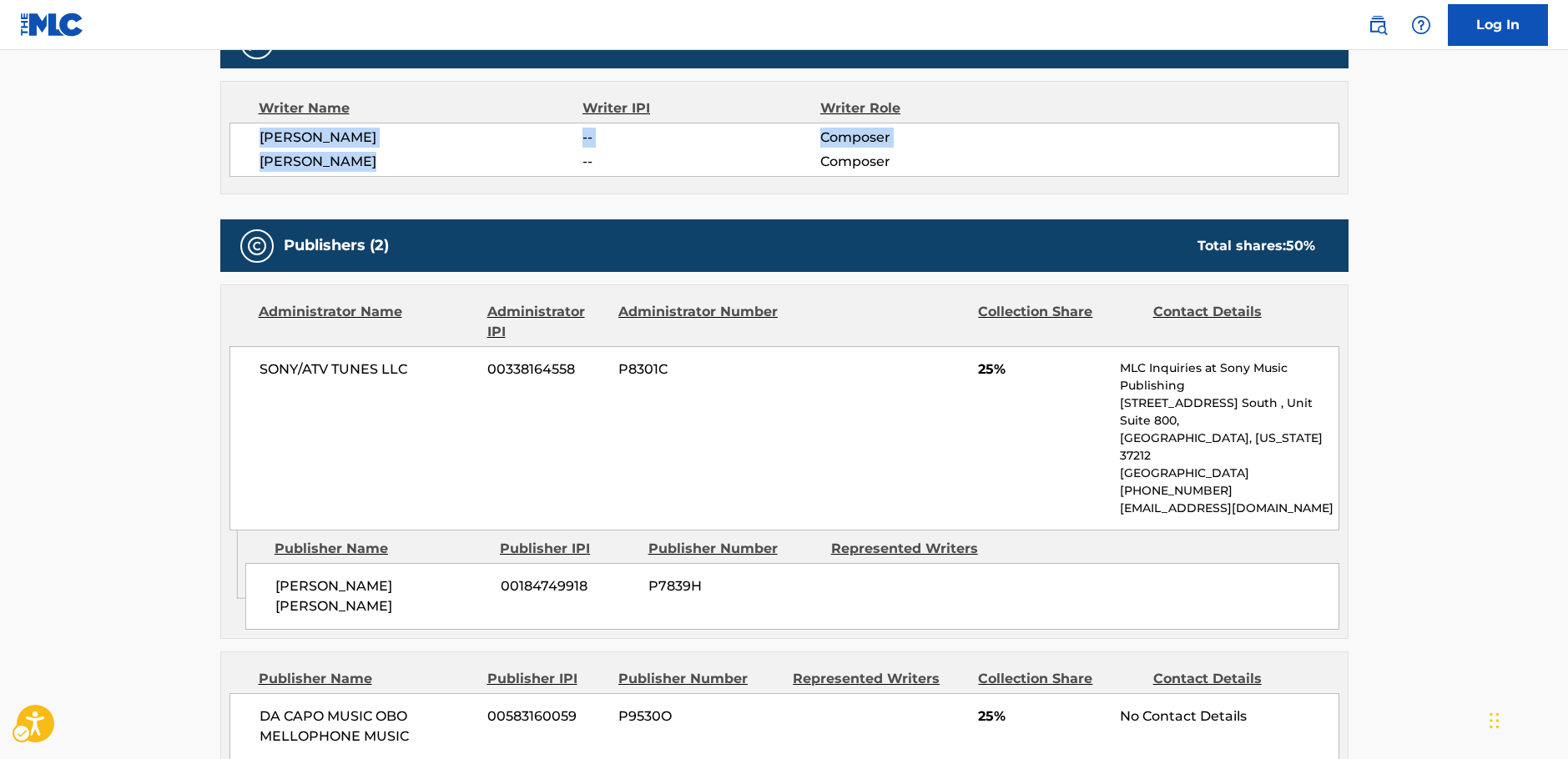
scroll to position [667, 0]
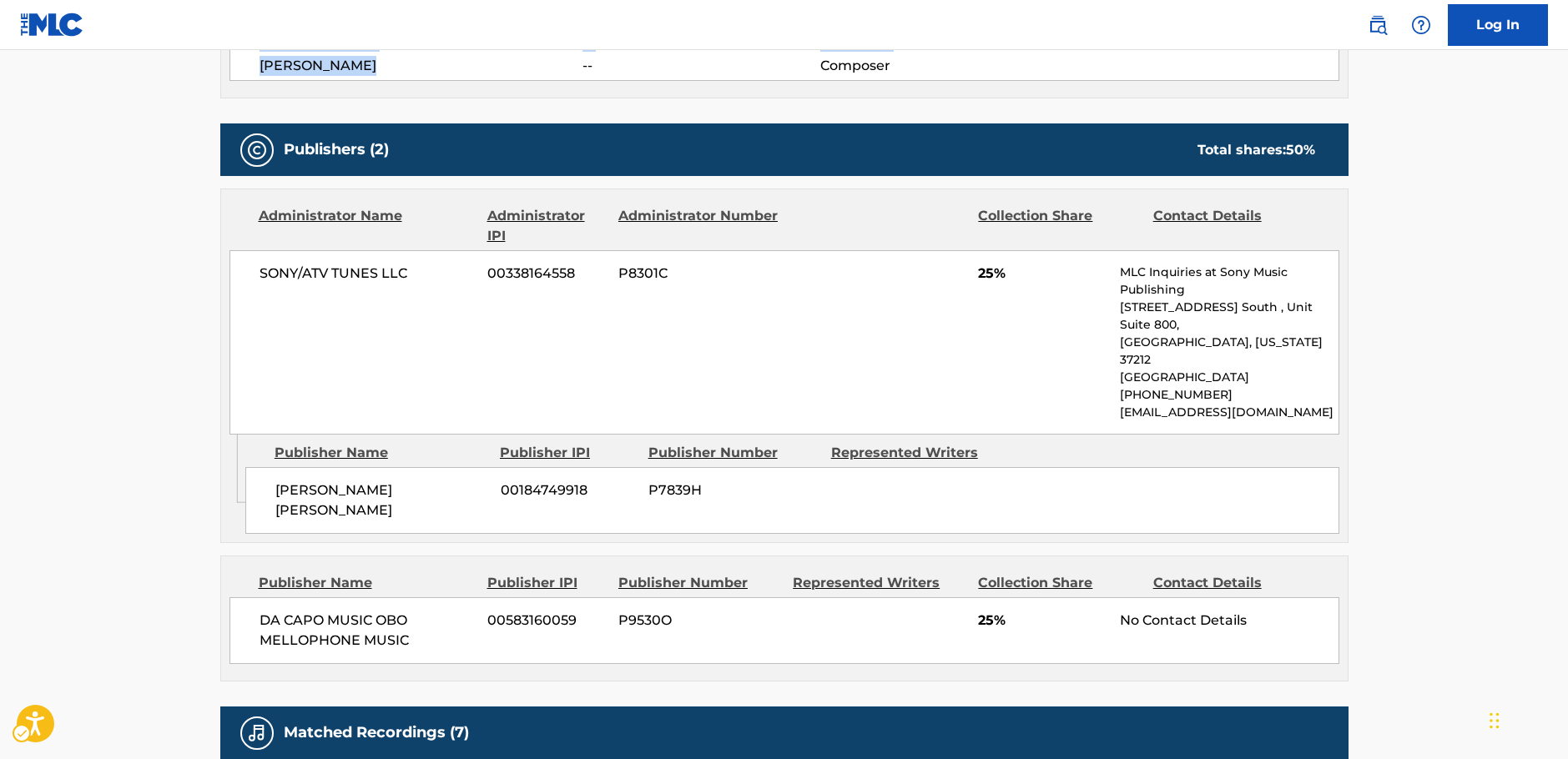
drag, startPoint x: 361, startPoint y: 470, endPoint x: 267, endPoint y: 455, distance: 95.2
click at [268, 468] on div "[PERSON_NAME] [PERSON_NAME] 00184749918 P7839H" at bounding box center [792, 500] width 1094 height 67
drag, startPoint x: 420, startPoint y: 270, endPoint x: 247, endPoint y: 274, distance: 173.0
click at [247, 274] on div "SONY/ATV TUNES LLC 00338164558 P8301C 25% MLC Inquiries at Sony Music Publishin…" at bounding box center [784, 342] width 1110 height 184
drag, startPoint x: 435, startPoint y: 607, endPoint x: 254, endPoint y: 591, distance: 181.7
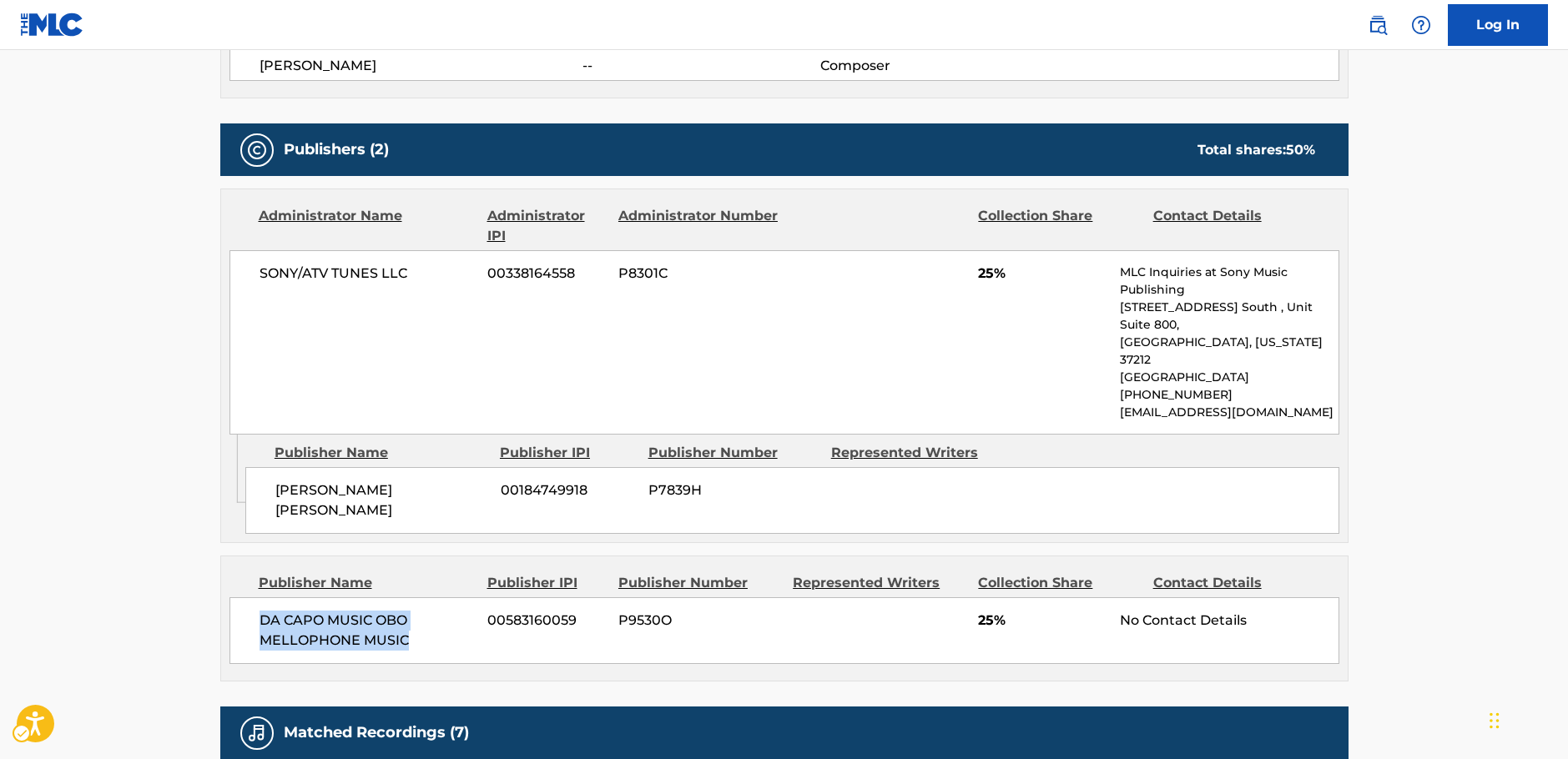
click at [254, 597] on div "DA CAPO MUSIC OBO MELLOPHONE MUSIC [PHONE_NUMBER] P9530O 25% No Contact Details" at bounding box center [784, 630] width 1110 height 67
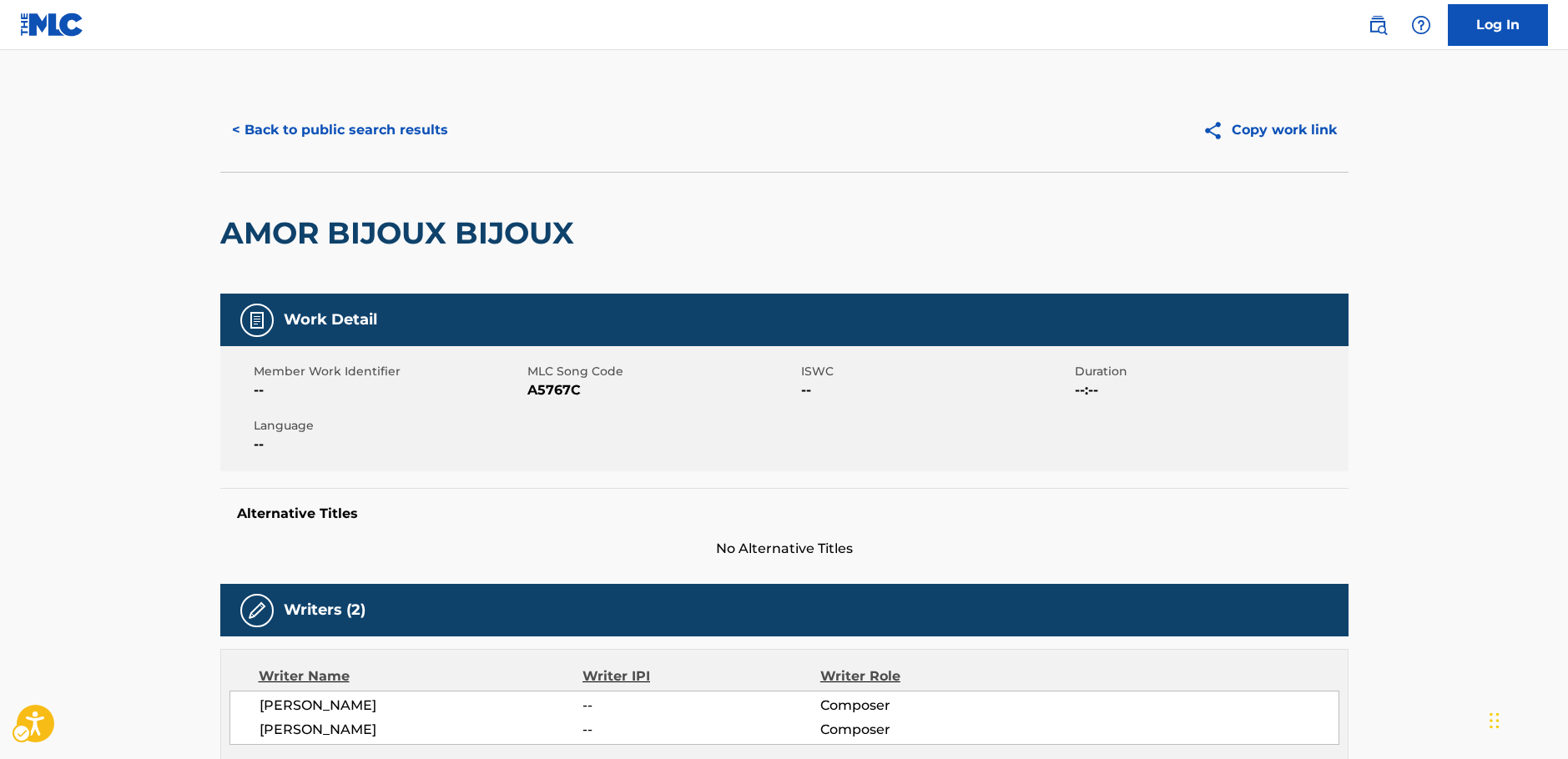
scroll to position [0, 0]
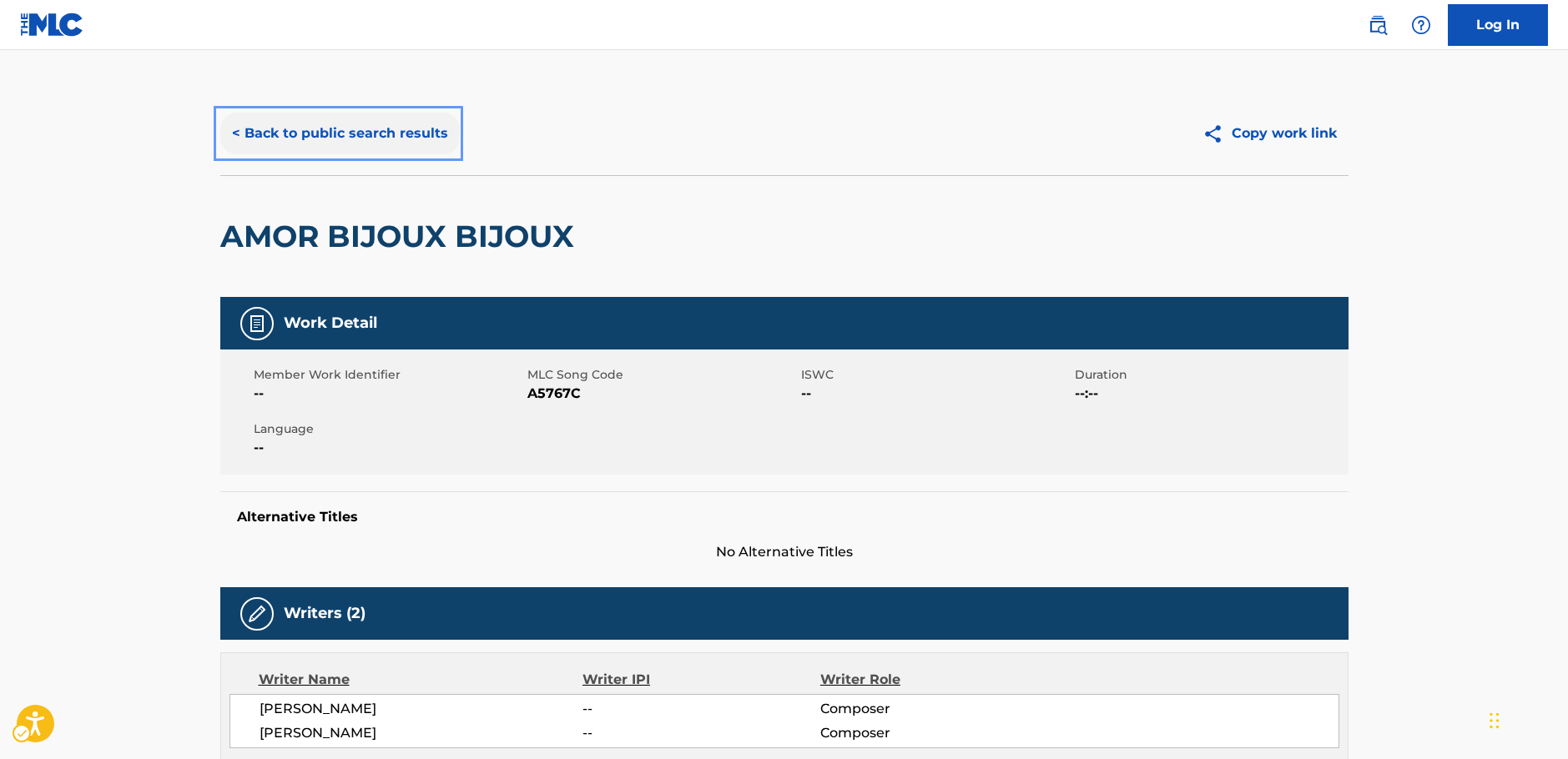
click at [291, 131] on button "< Back to public search results" at bounding box center [340, 134] width 239 height 42
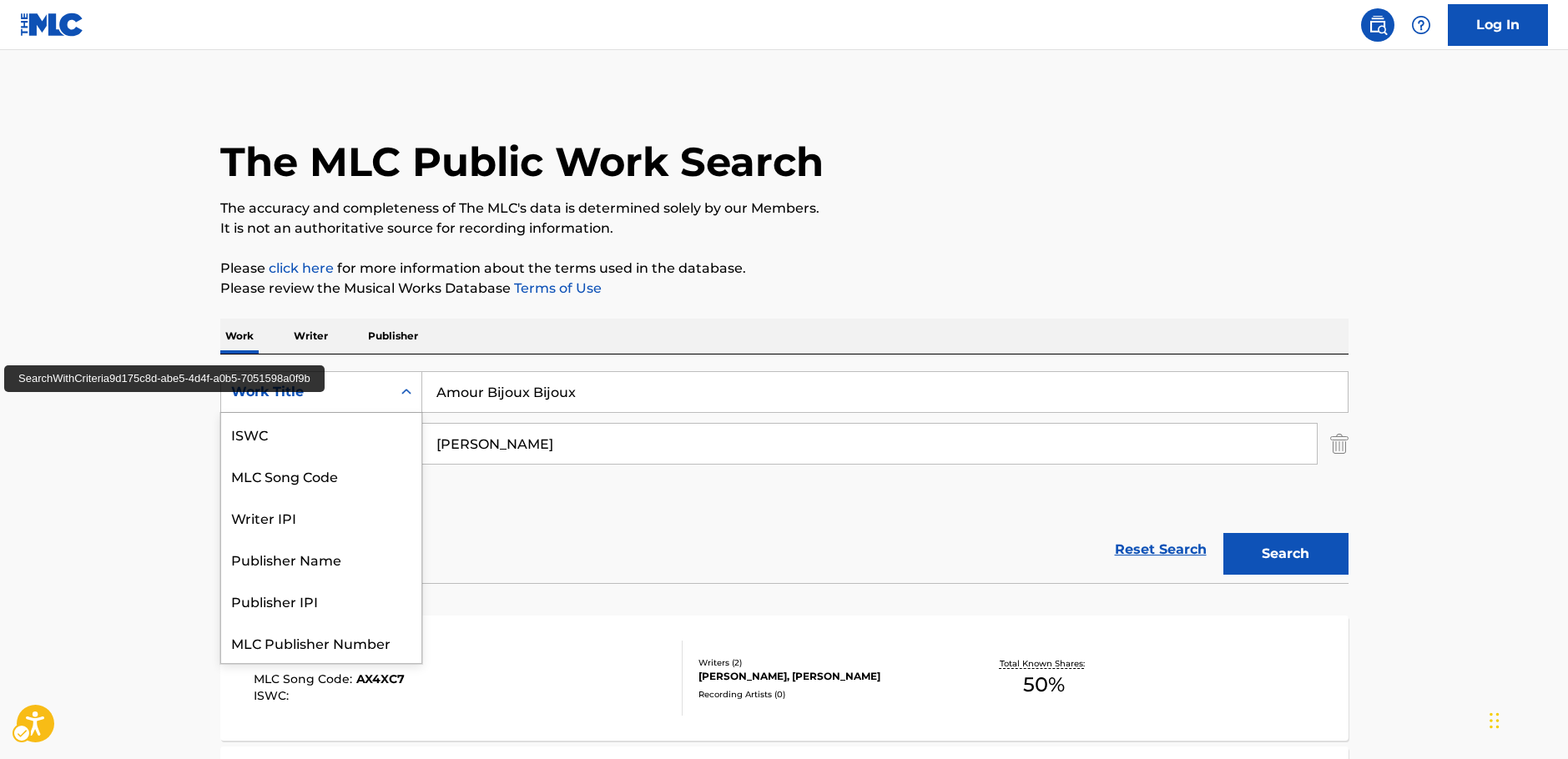
click at [389, 398] on div "Work Title" at bounding box center [306, 393] width 170 height 32
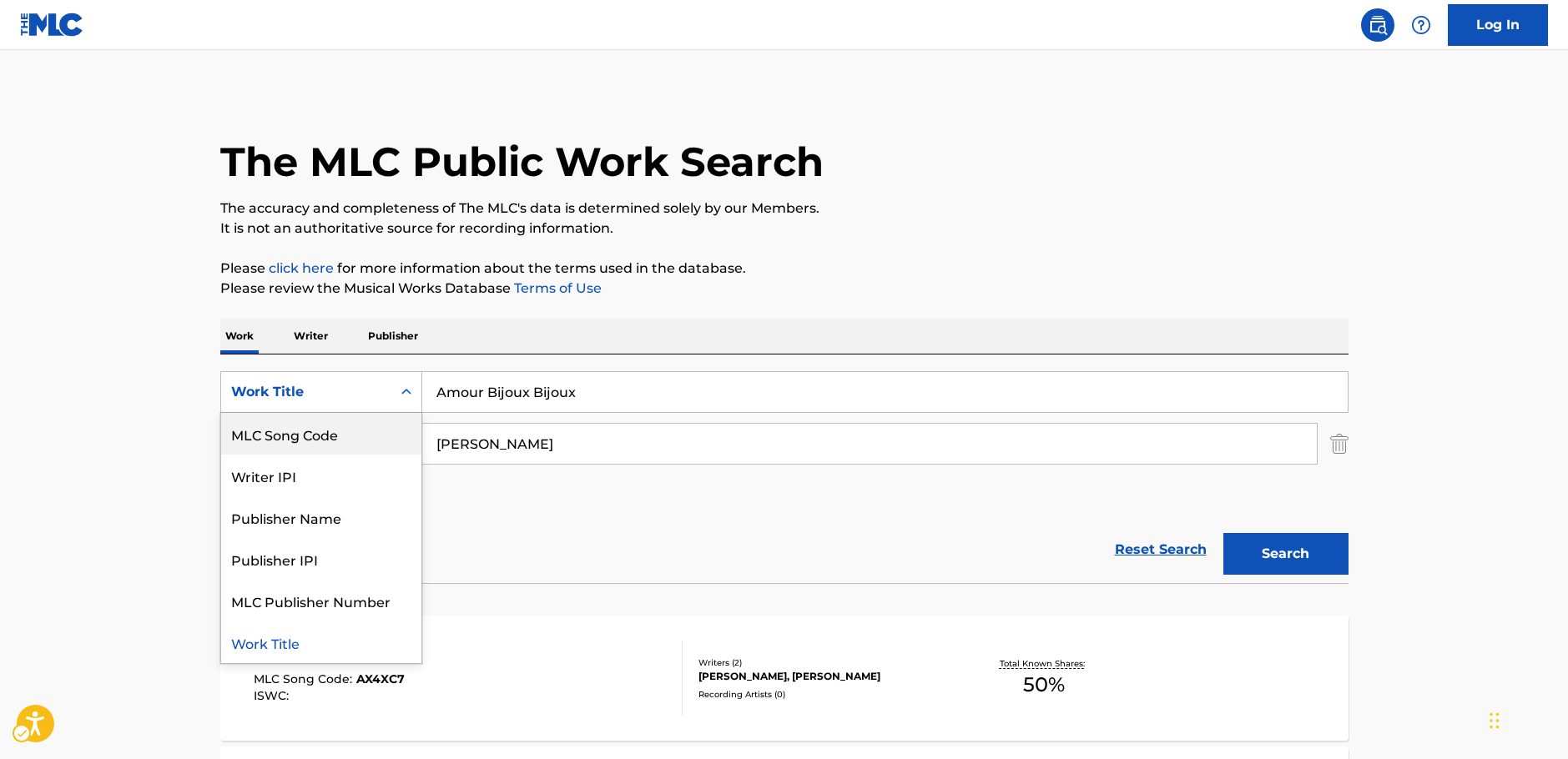
click at [341, 432] on div "MLC Song Code" at bounding box center [321, 434] width 201 height 42
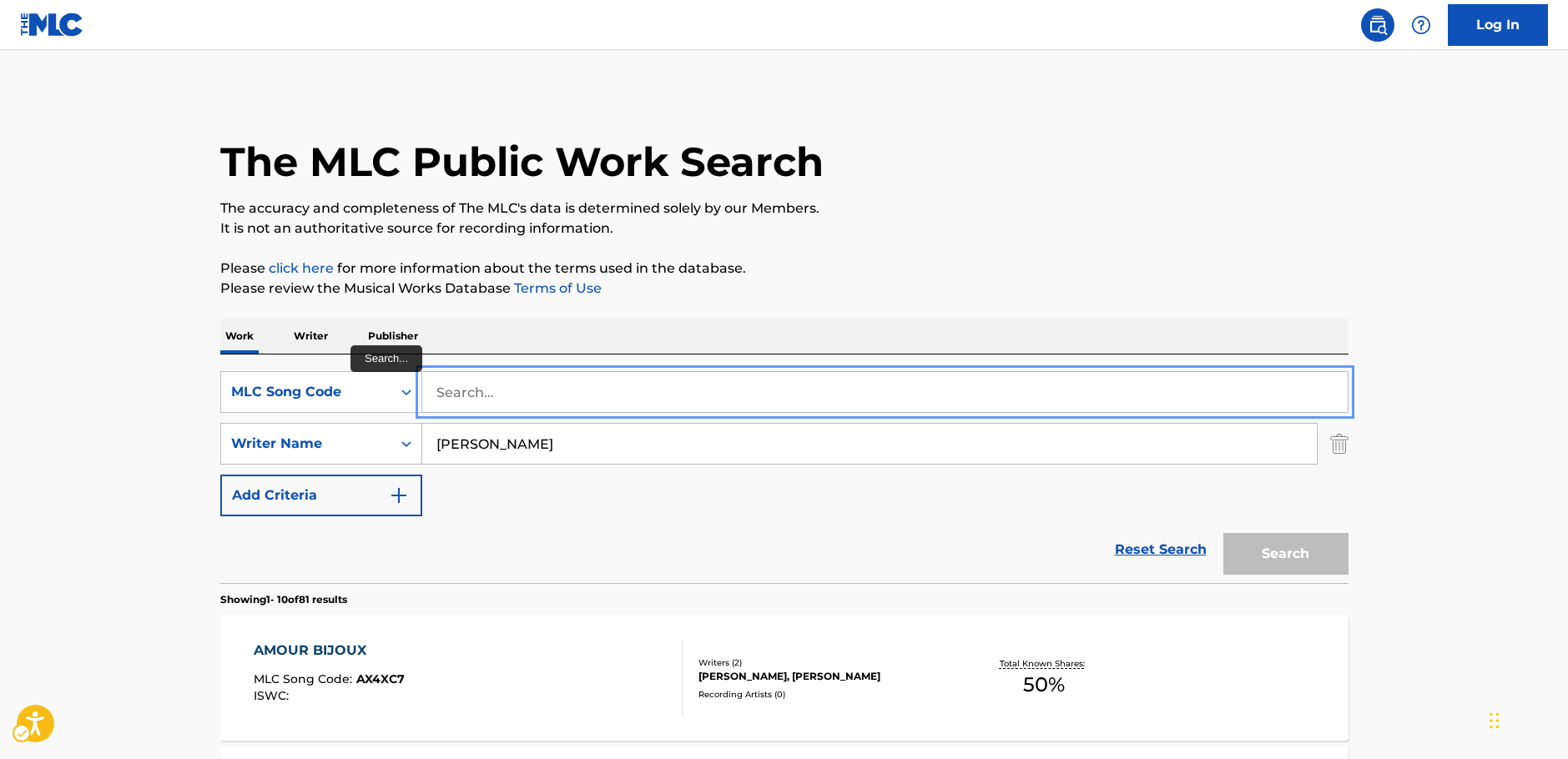
click at [488, 388] on input "Search..." at bounding box center [885, 393] width 925 height 40
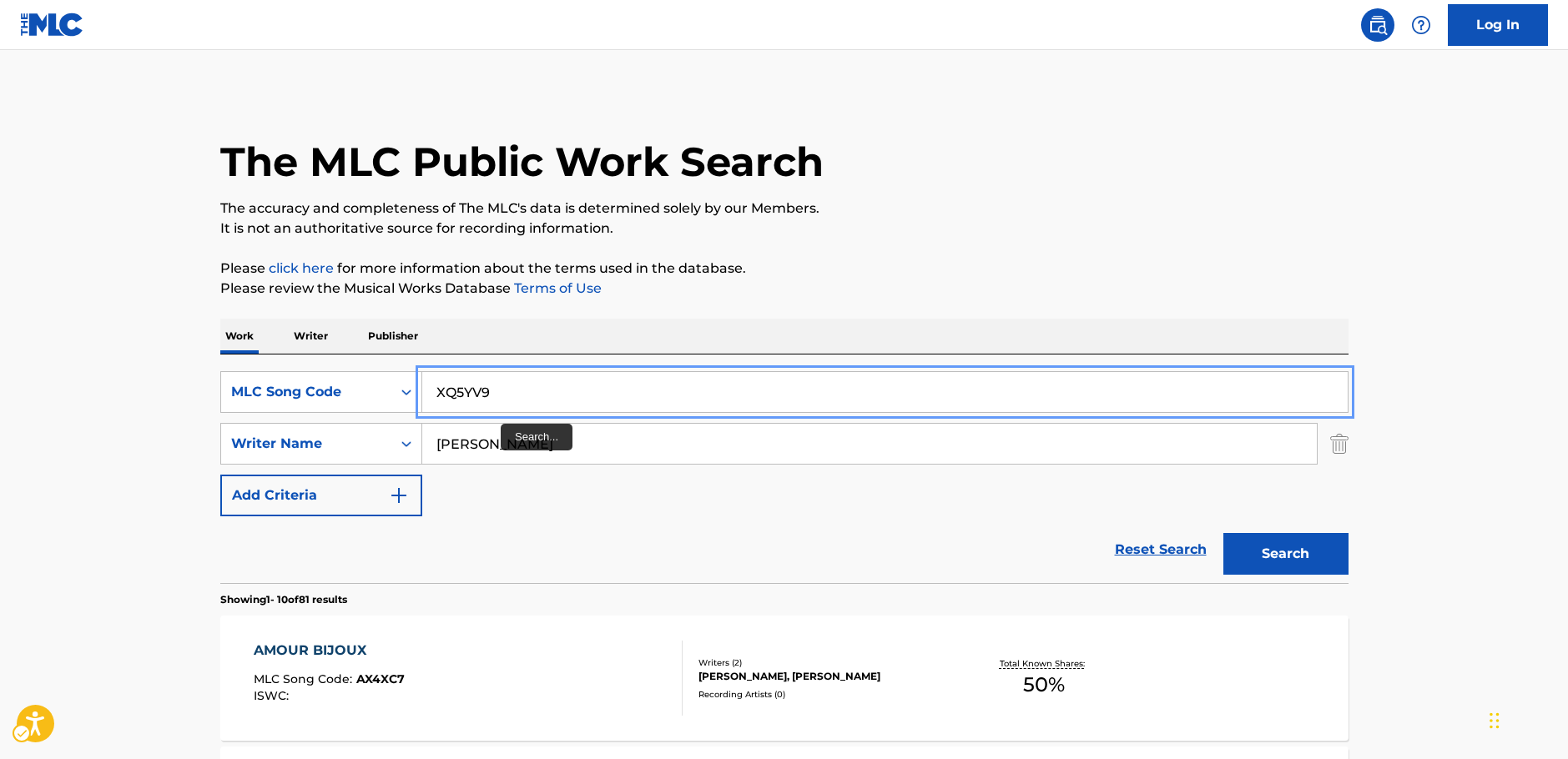
type input "XQ5YV9"
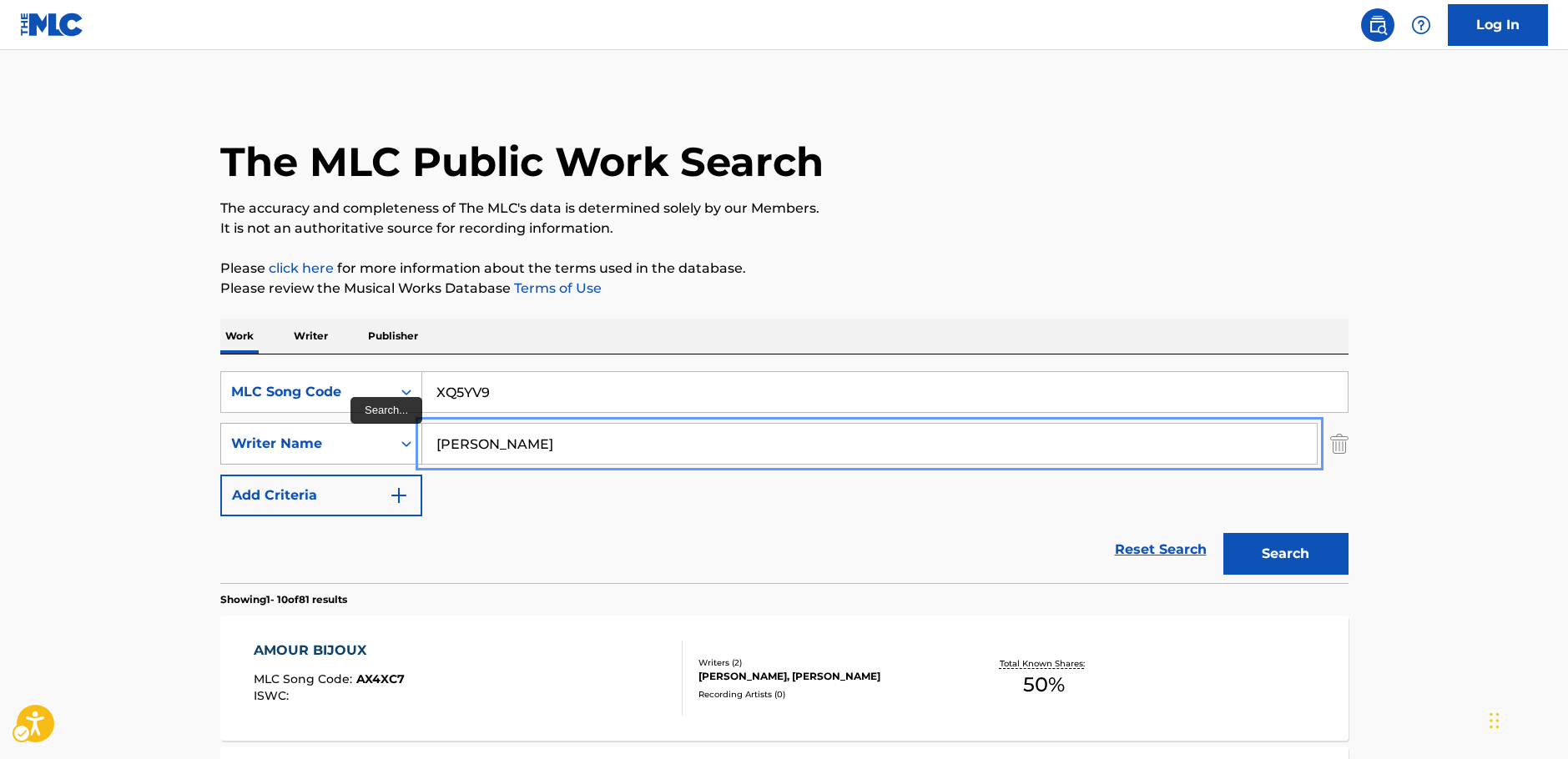
drag, startPoint x: 478, startPoint y: 443, endPoint x: 352, endPoint y: 445, distance: 126.0
click at [354, 445] on div "SearchWithCriteriac4ef90f6-0cd3-4cb7-a22f-38161a9f05c1 Writer Name [PERSON_NAME]" at bounding box center [784, 444] width 1128 height 42
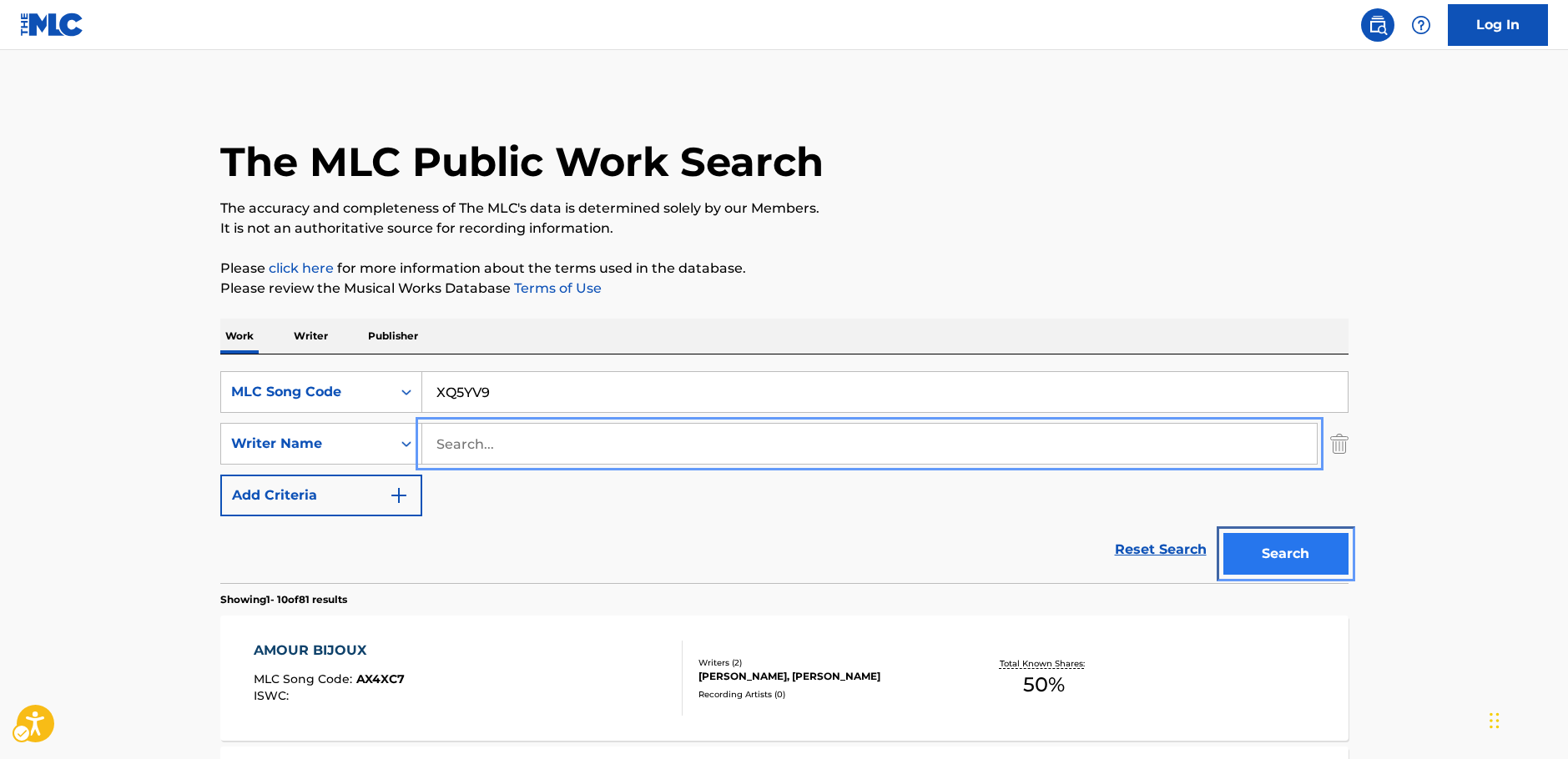
click at [1298, 554] on button "Search" at bounding box center [1286, 554] width 126 height 42
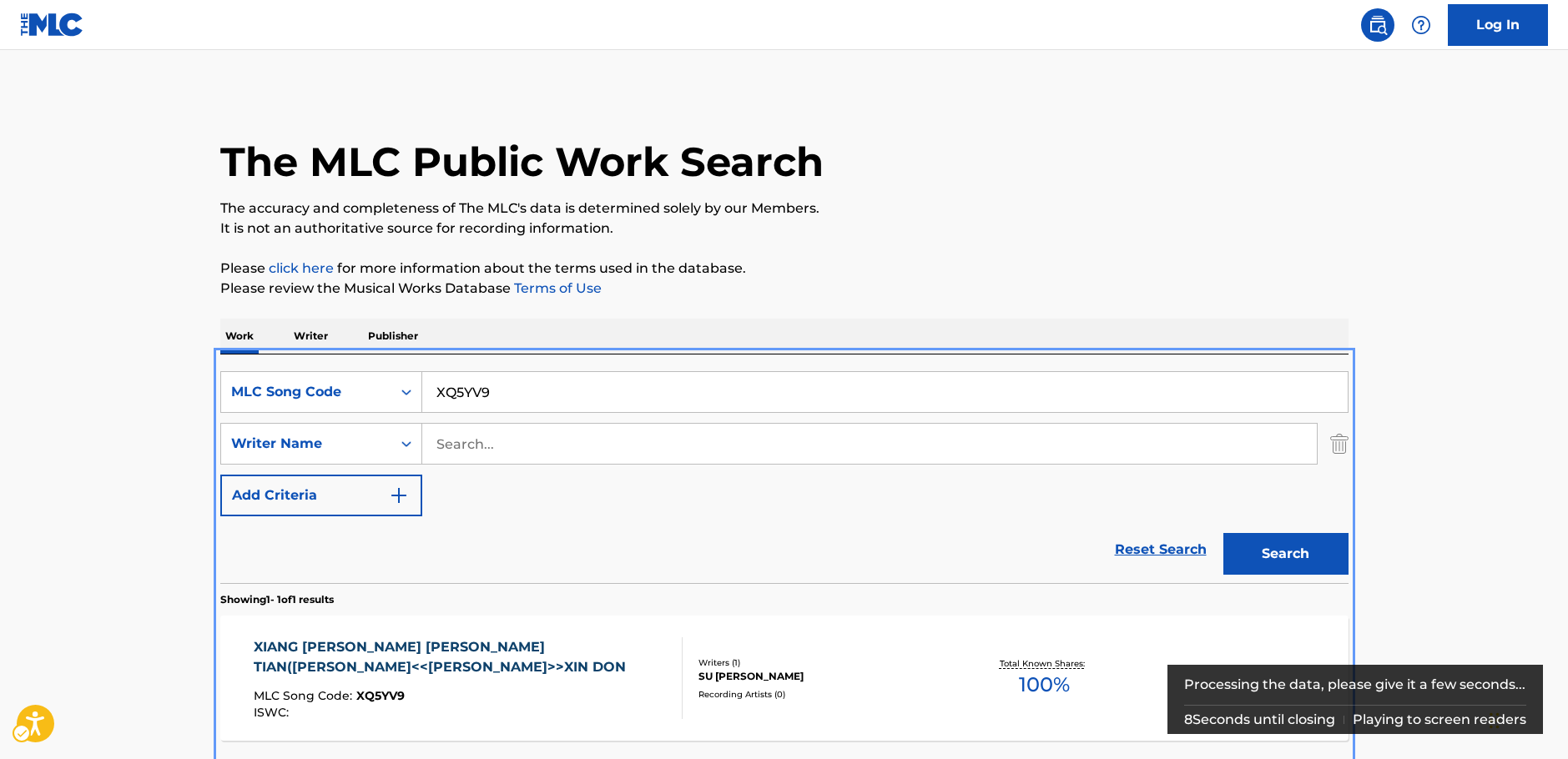
scroll to position [60, 0]
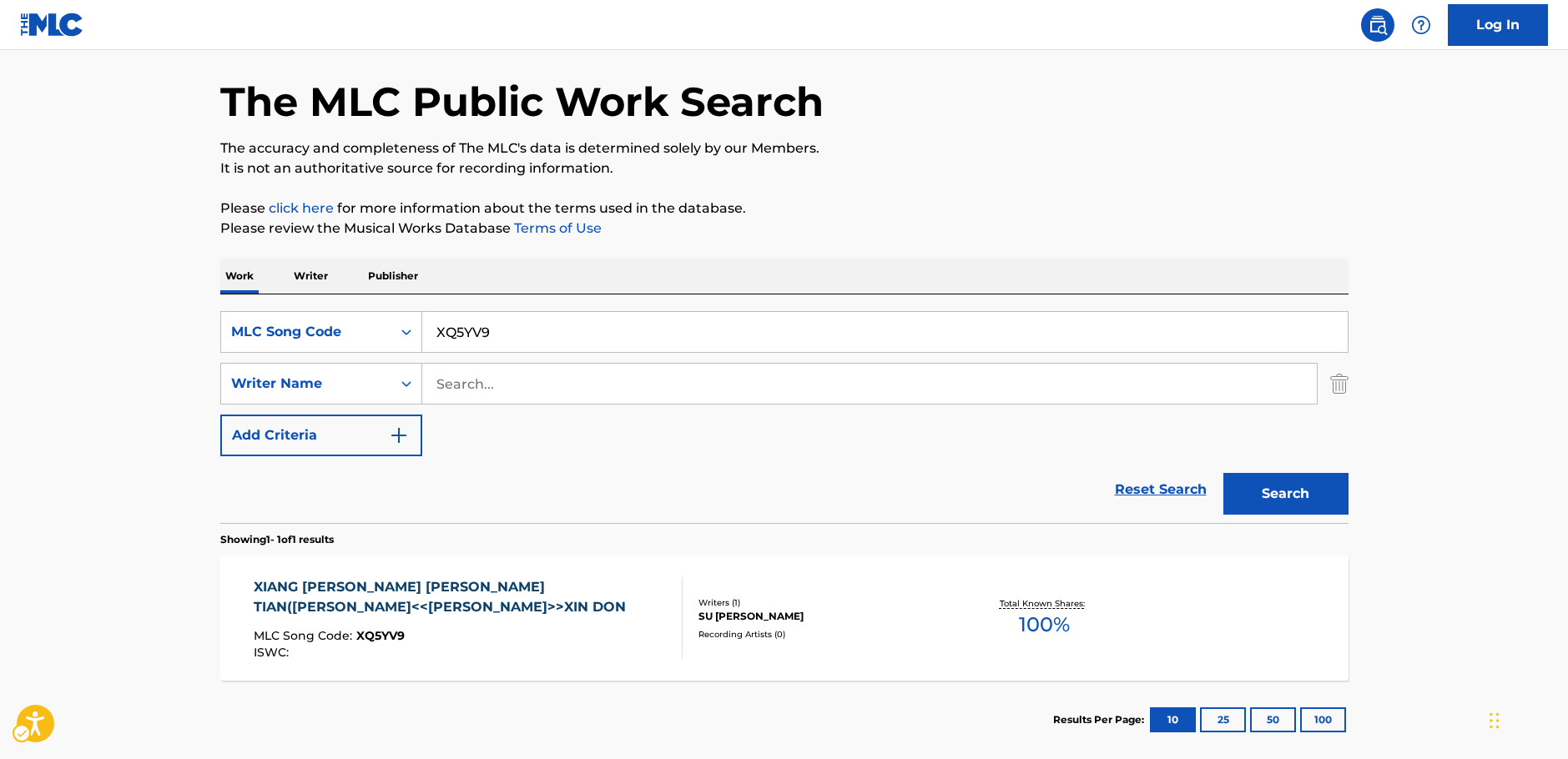
click at [117, 480] on main "The MLC Public Work Search The accuracy and completeness of The MLC's data is d…" at bounding box center [784, 378] width 1568 height 778
click at [148, 469] on main "The MLC Public Work Search The accuracy and completeness of The MLC's data is d…" at bounding box center [784, 378] width 1568 height 778
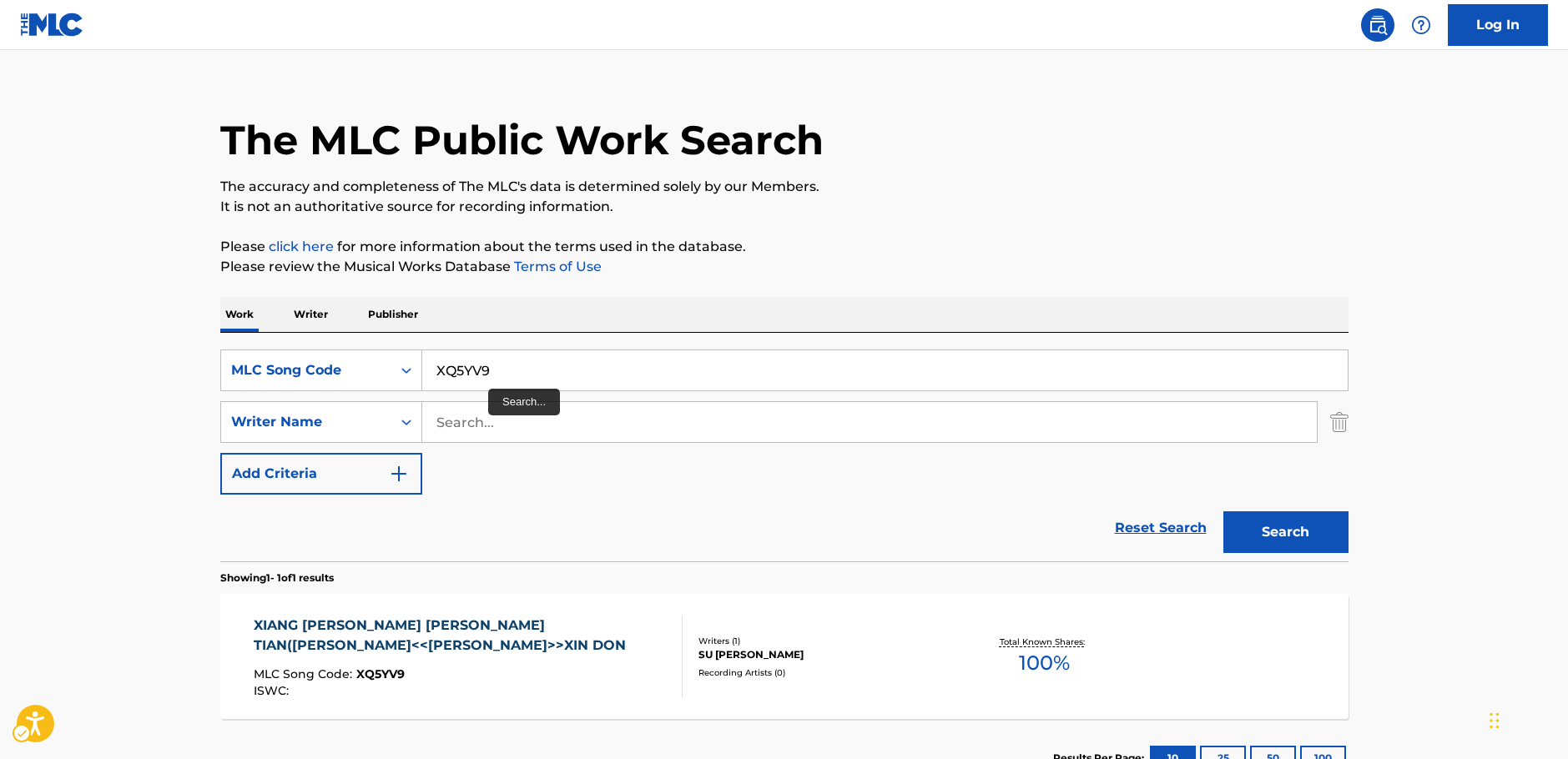
scroll to position [0, 0]
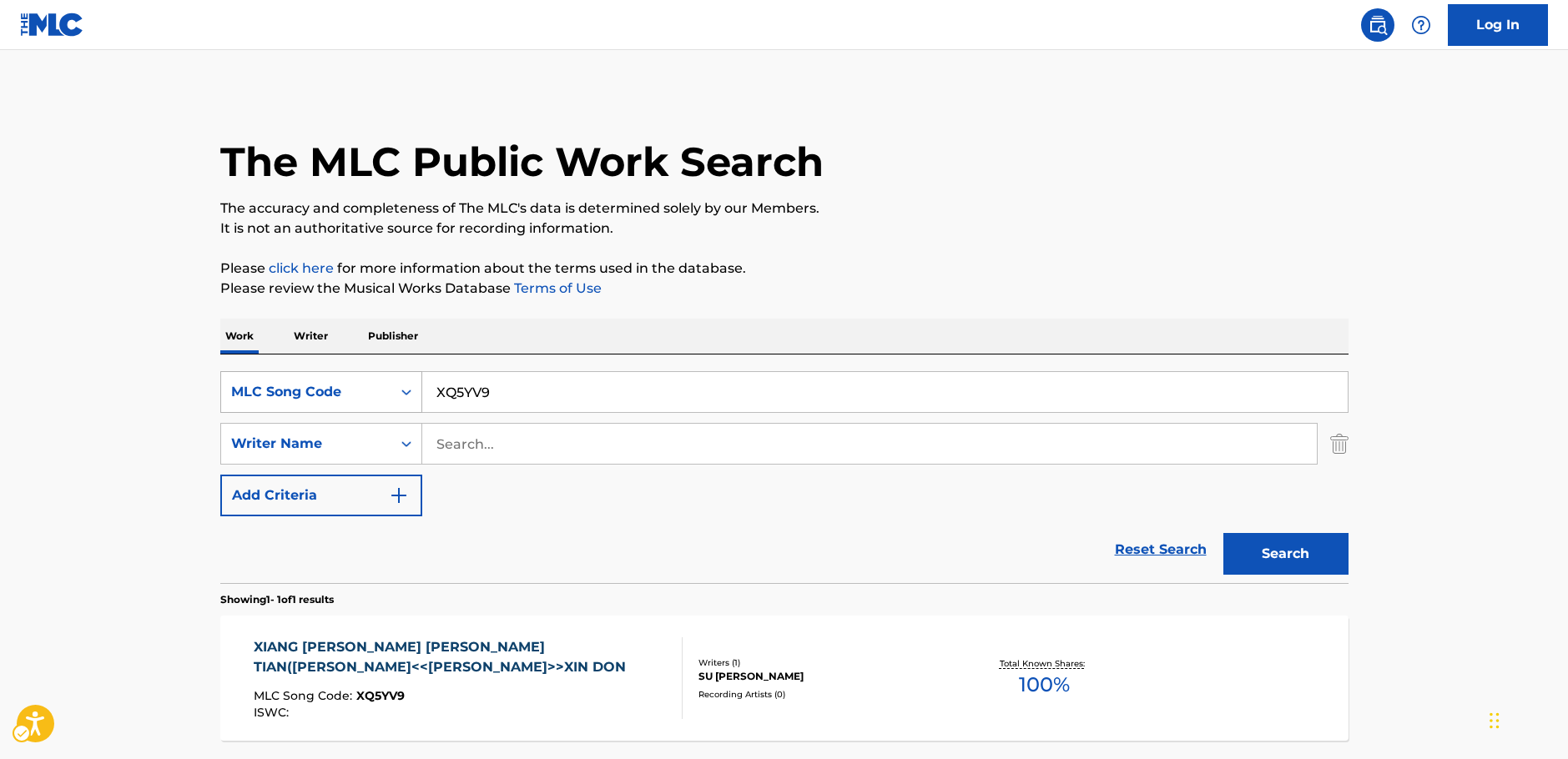
click at [380, 400] on div "MLC Song Code" at bounding box center [306, 393] width 150 height 20
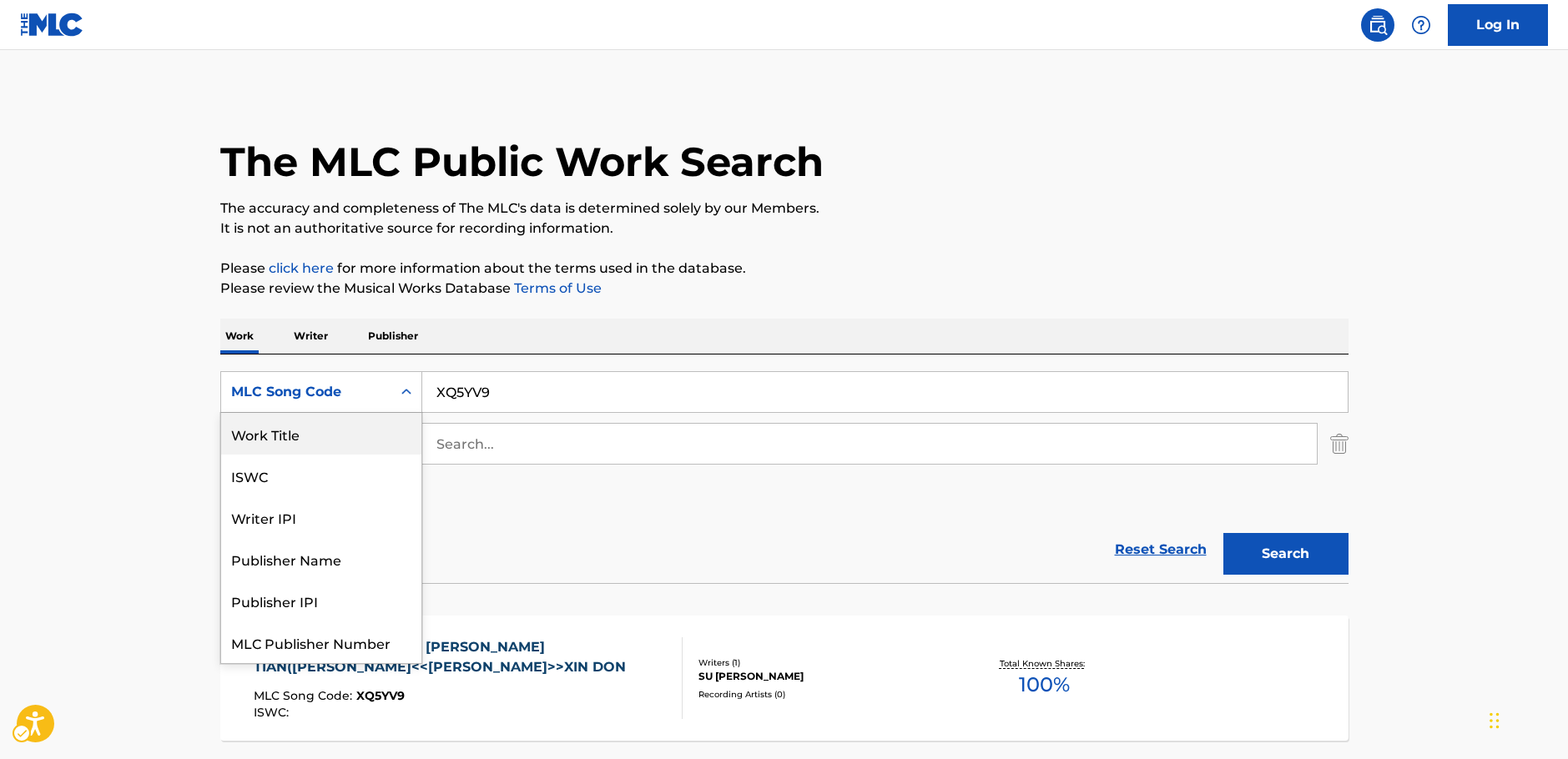
click at [308, 432] on div "Work Title" at bounding box center [321, 434] width 201 height 42
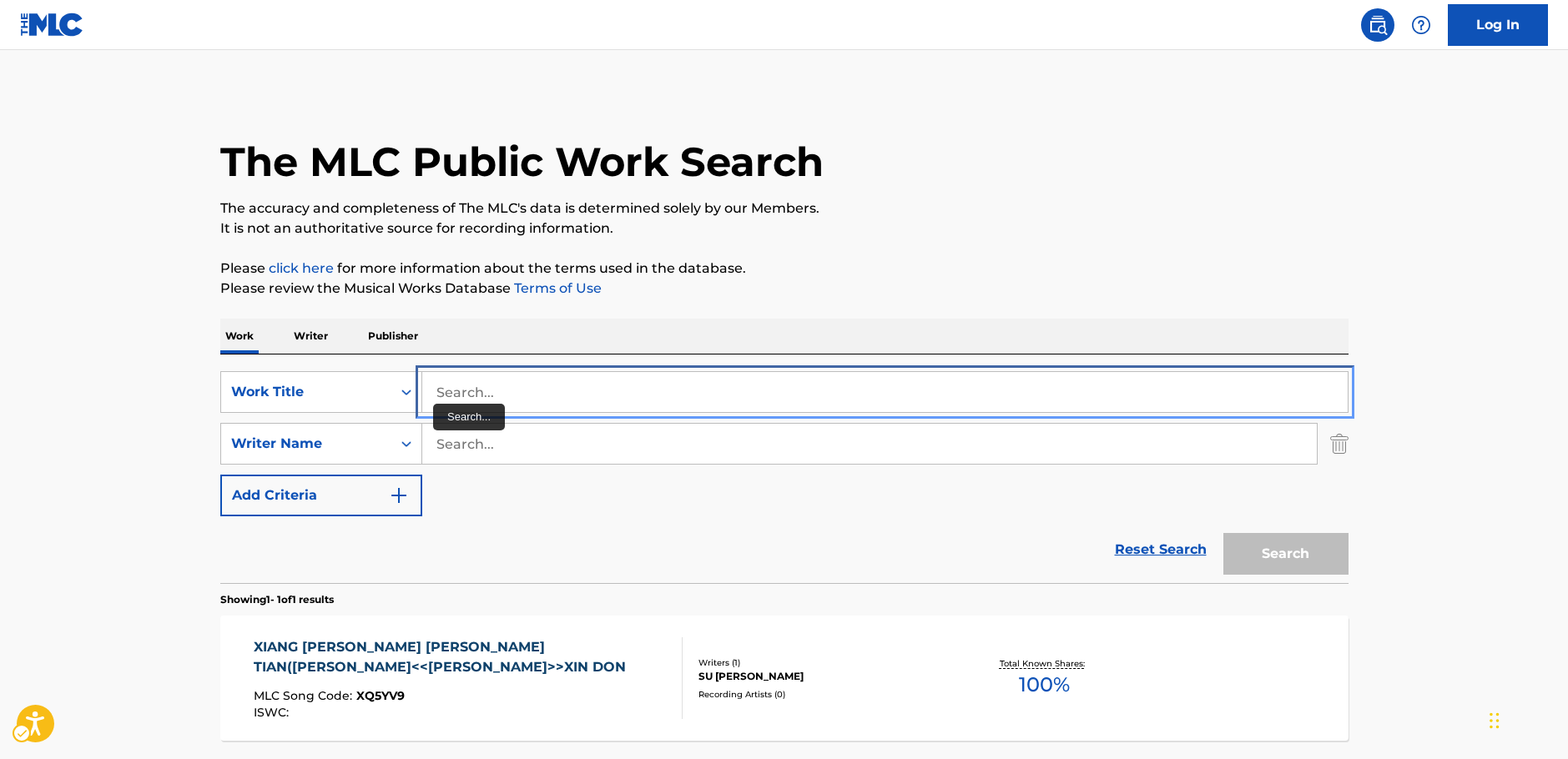
click at [461, 388] on input "Search..." at bounding box center [885, 393] width 925 height 40
paste input "Spring Breeze"
type input "Spring Breeze"
click at [110, 377] on main "The MLC Public Work Search The accuracy and completeness of The MLC's data is d…" at bounding box center [784, 438] width 1568 height 778
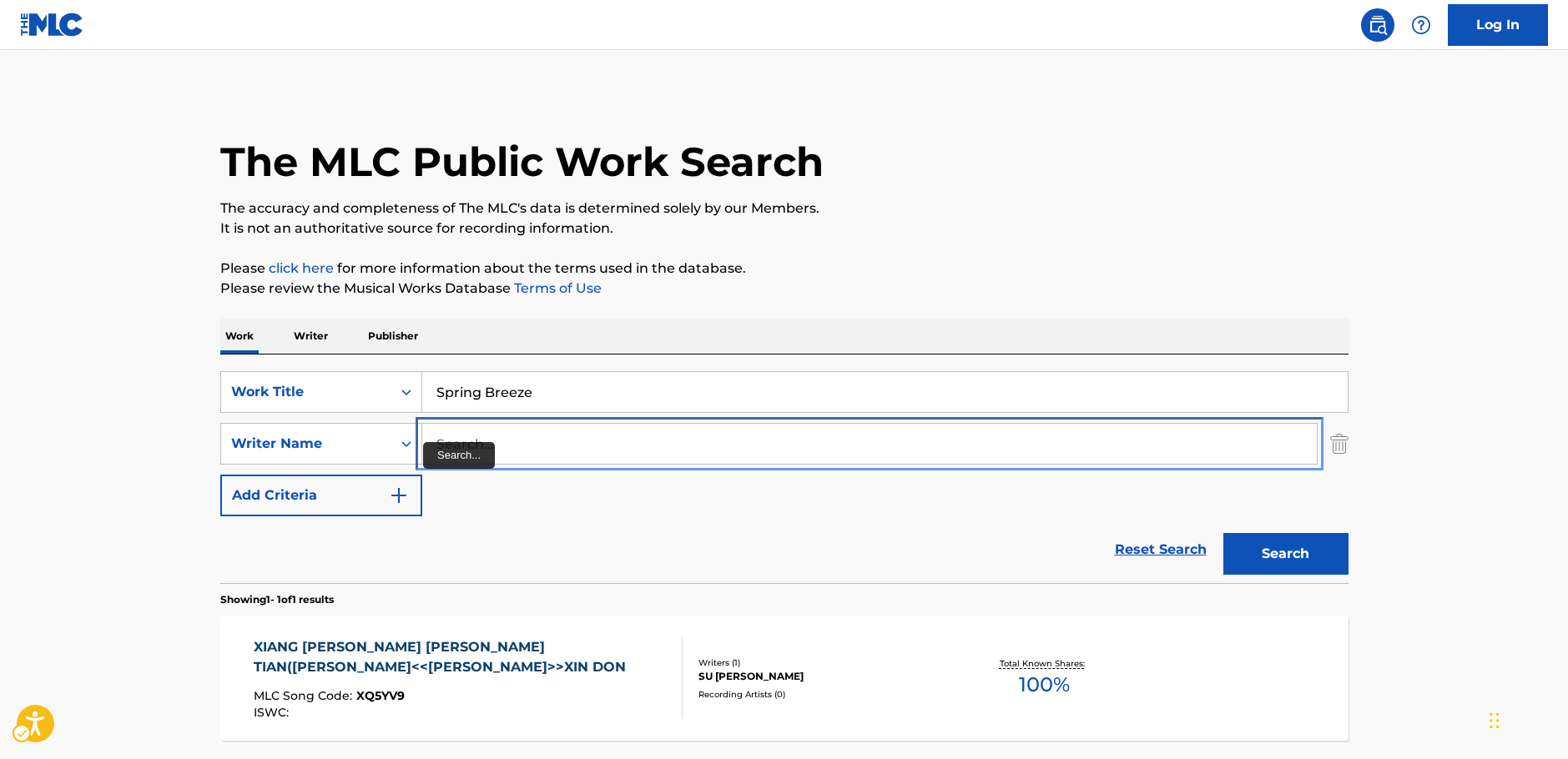
click at [464, 444] on input "Search..." at bounding box center [870, 444] width 895 height 40
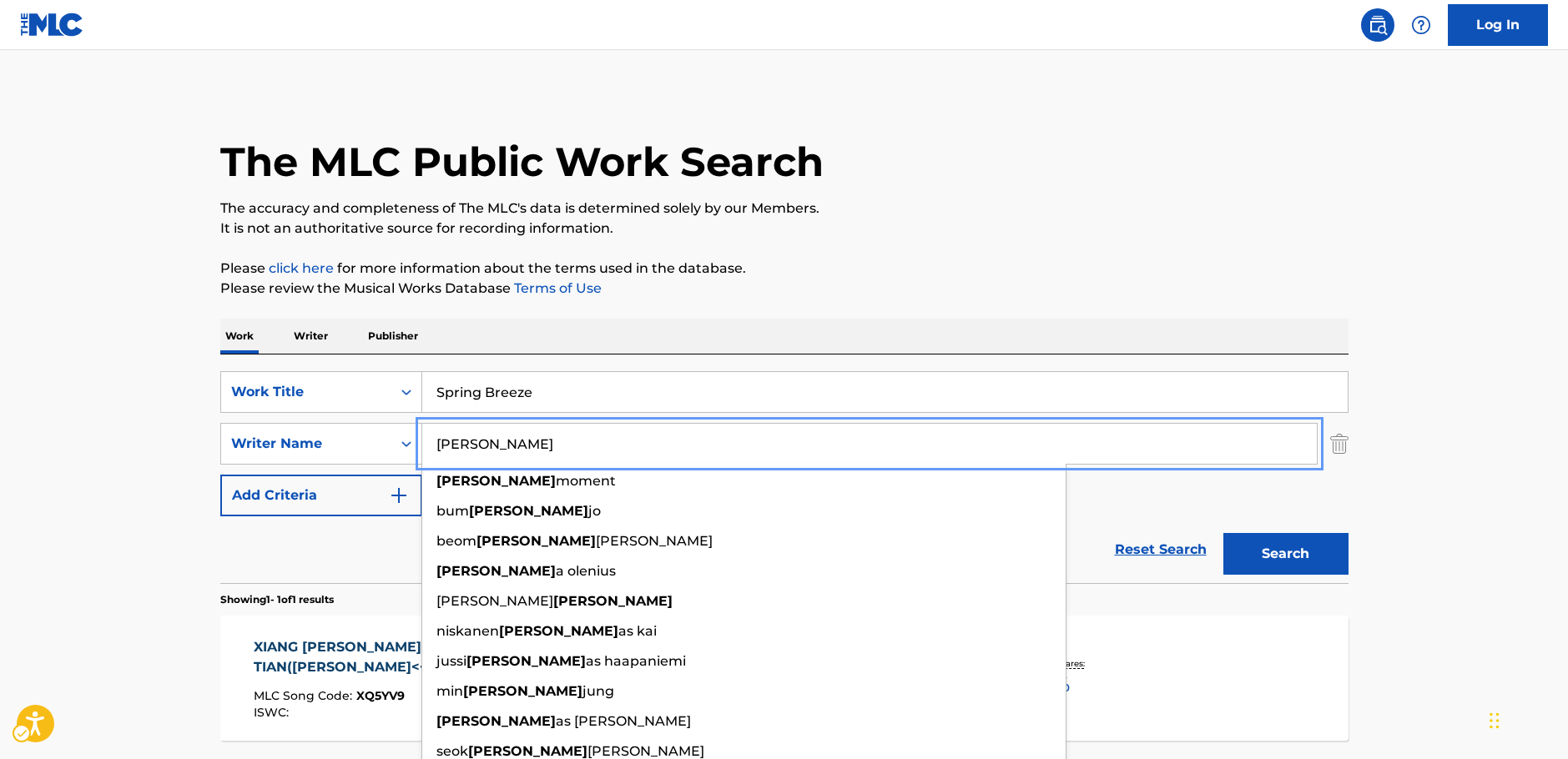
type input "[PERSON_NAME]"
click at [1282, 551] on button "Search" at bounding box center [1286, 554] width 126 height 42
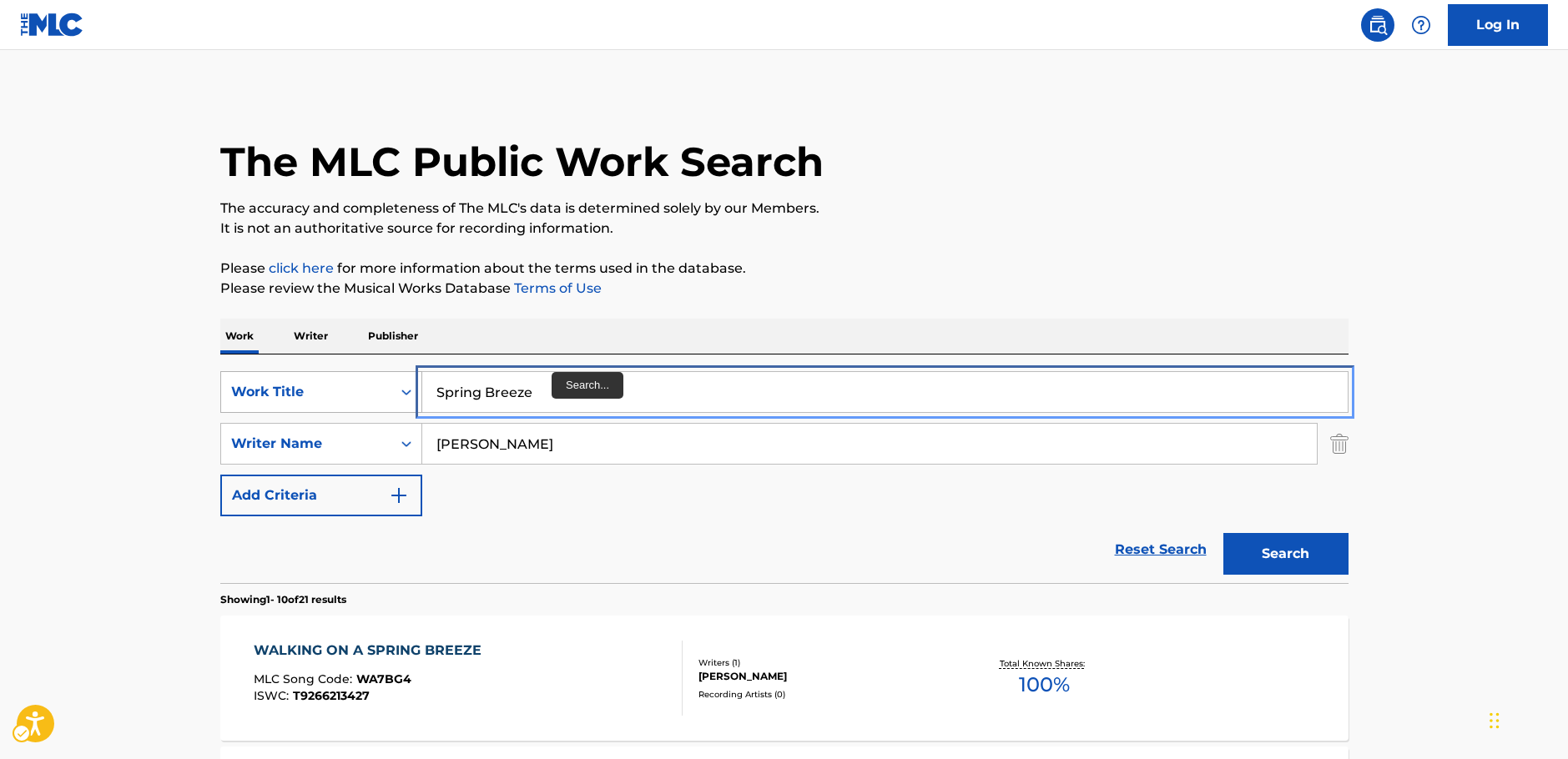
drag, startPoint x: 568, startPoint y: 397, endPoint x: 238, endPoint y: 398, distance: 330.0
click at [257, 403] on div "SearchWithCriteriabfd43626-66e1-42b2-9979-8b526a712883 Work Title Spring Breeze" at bounding box center [784, 393] width 1128 height 42
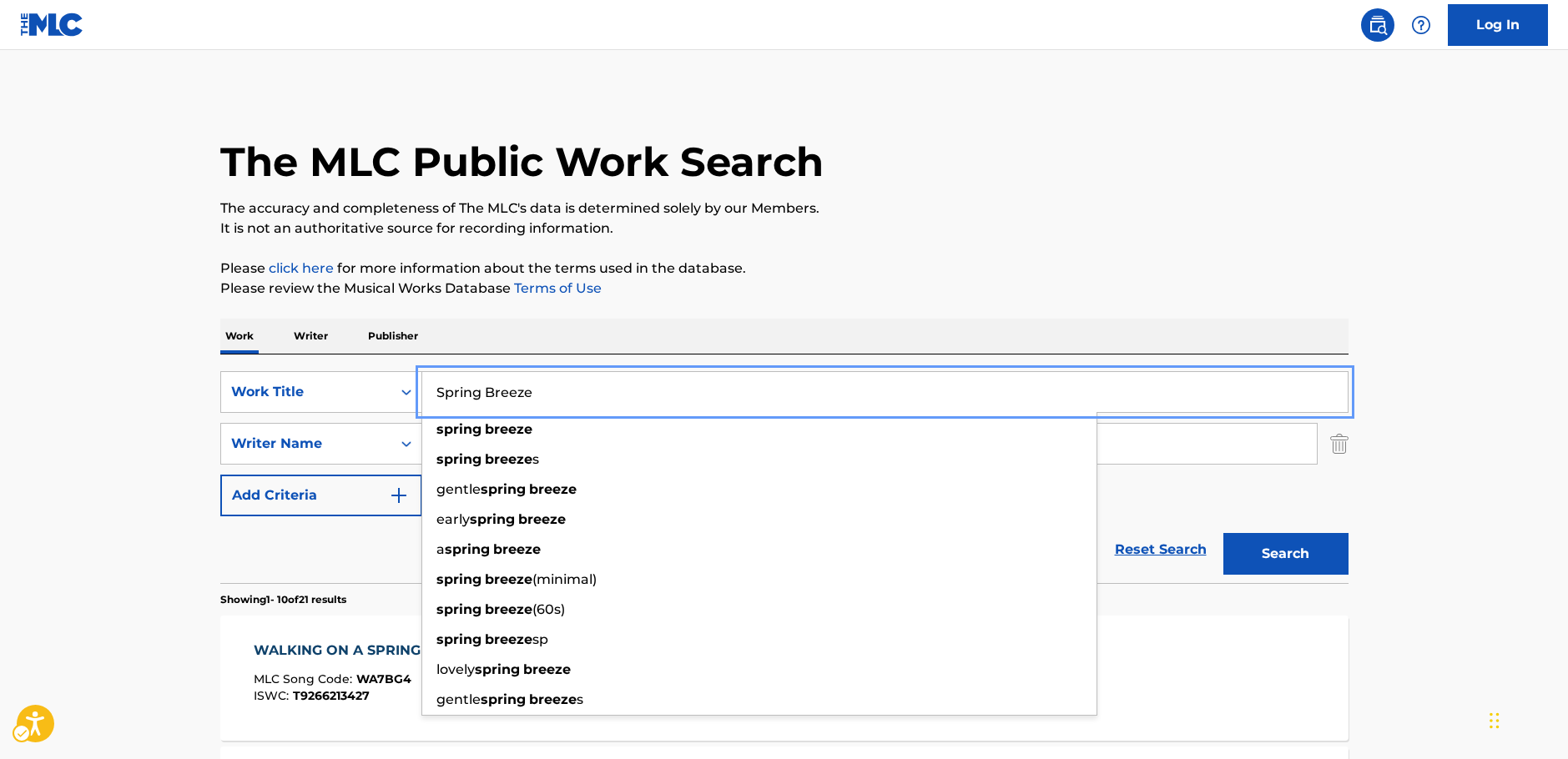
paste input "It's Up To You"
type input "It's Up To You"
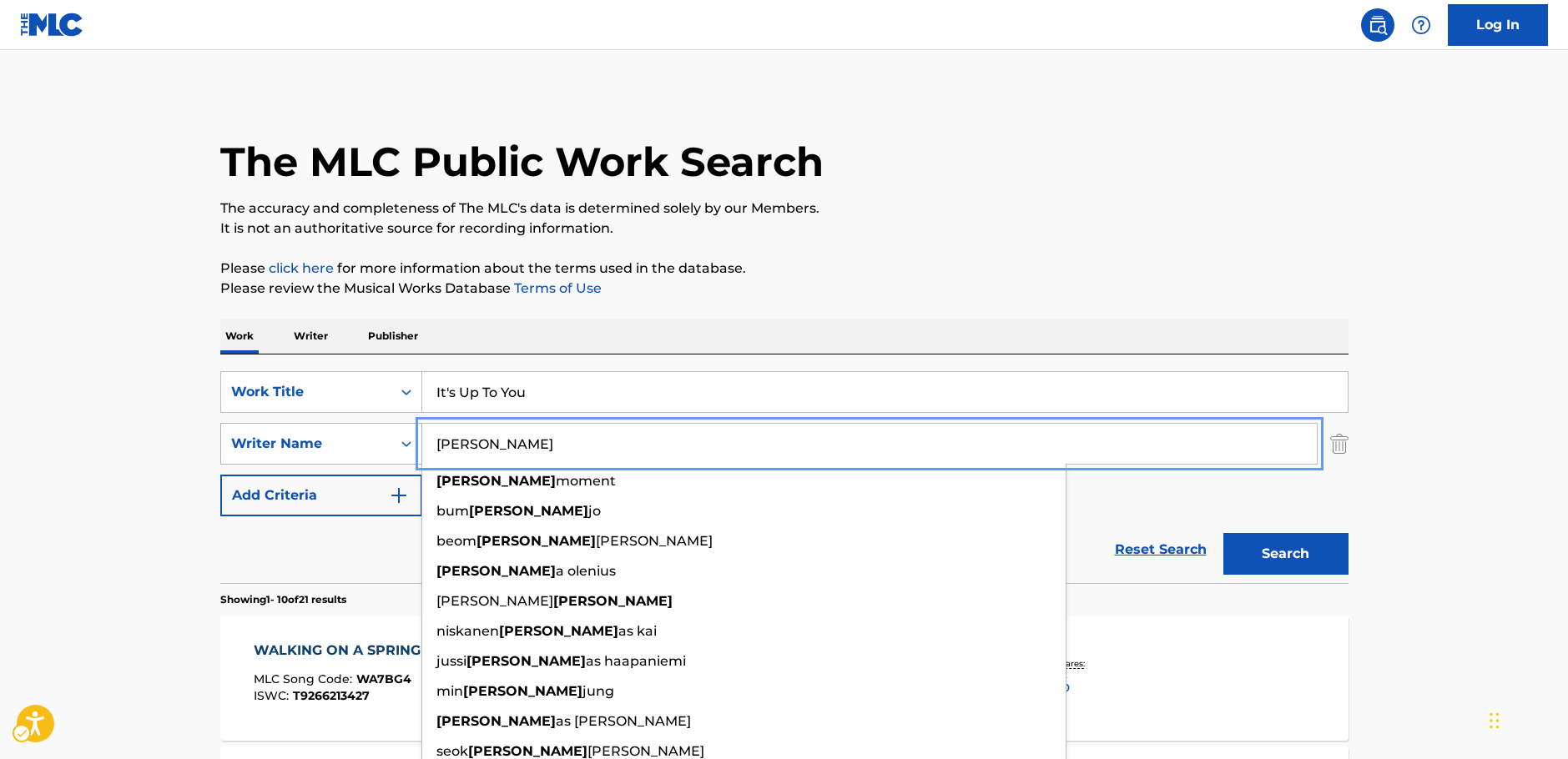
drag, startPoint x: 443, startPoint y: 449, endPoint x: 314, endPoint y: 433, distance: 130.0
click at [322, 434] on div "SearchWithCriteriac4ef90f6-0cd3-4cb7-a22f-38161a9f05c1 Writer Name [PERSON_NAME…" at bounding box center [784, 444] width 1128 height 42
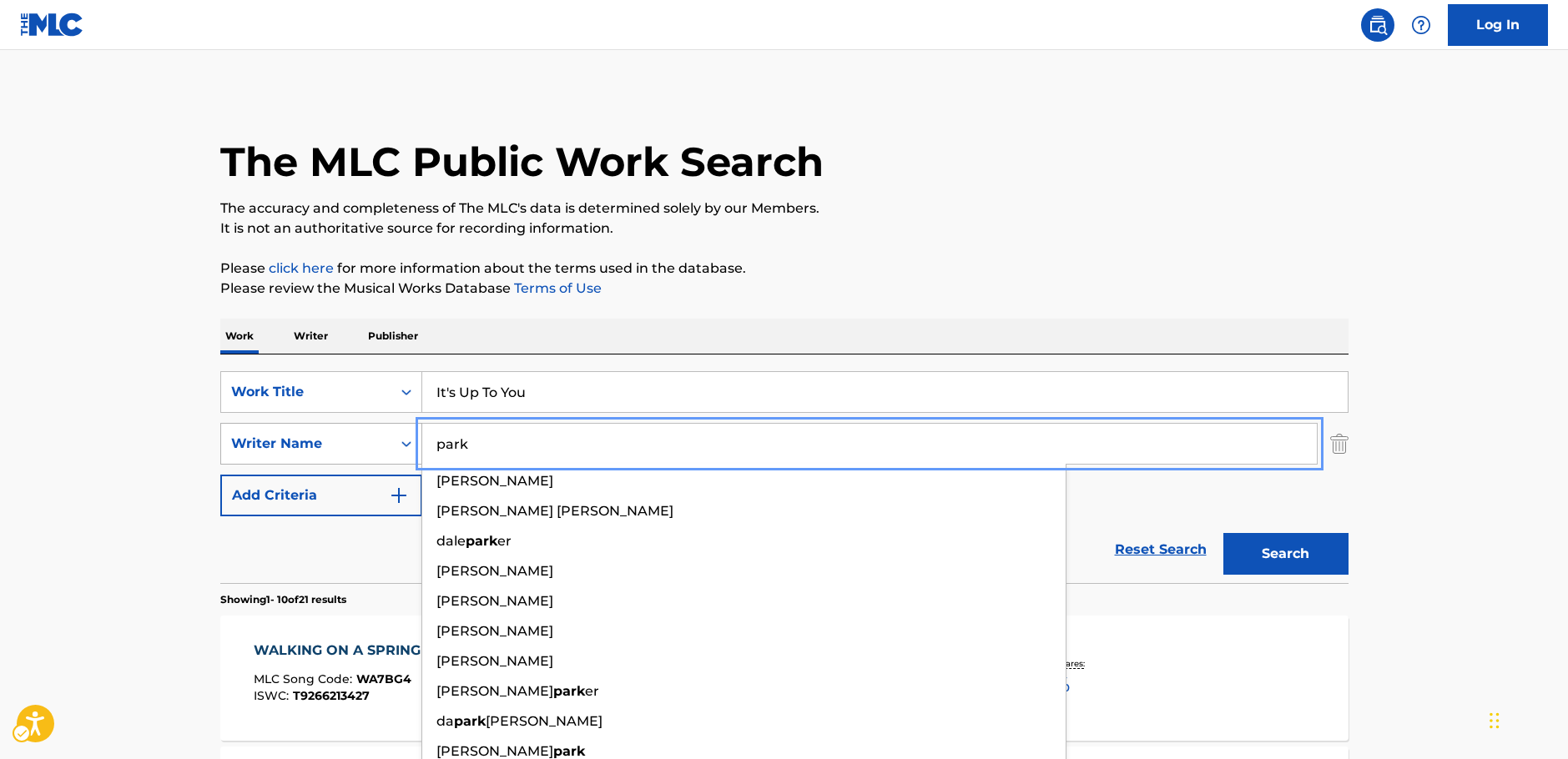
type input "park"
click at [1223, 533] on button "Search" at bounding box center [1286, 554] width 126 height 42
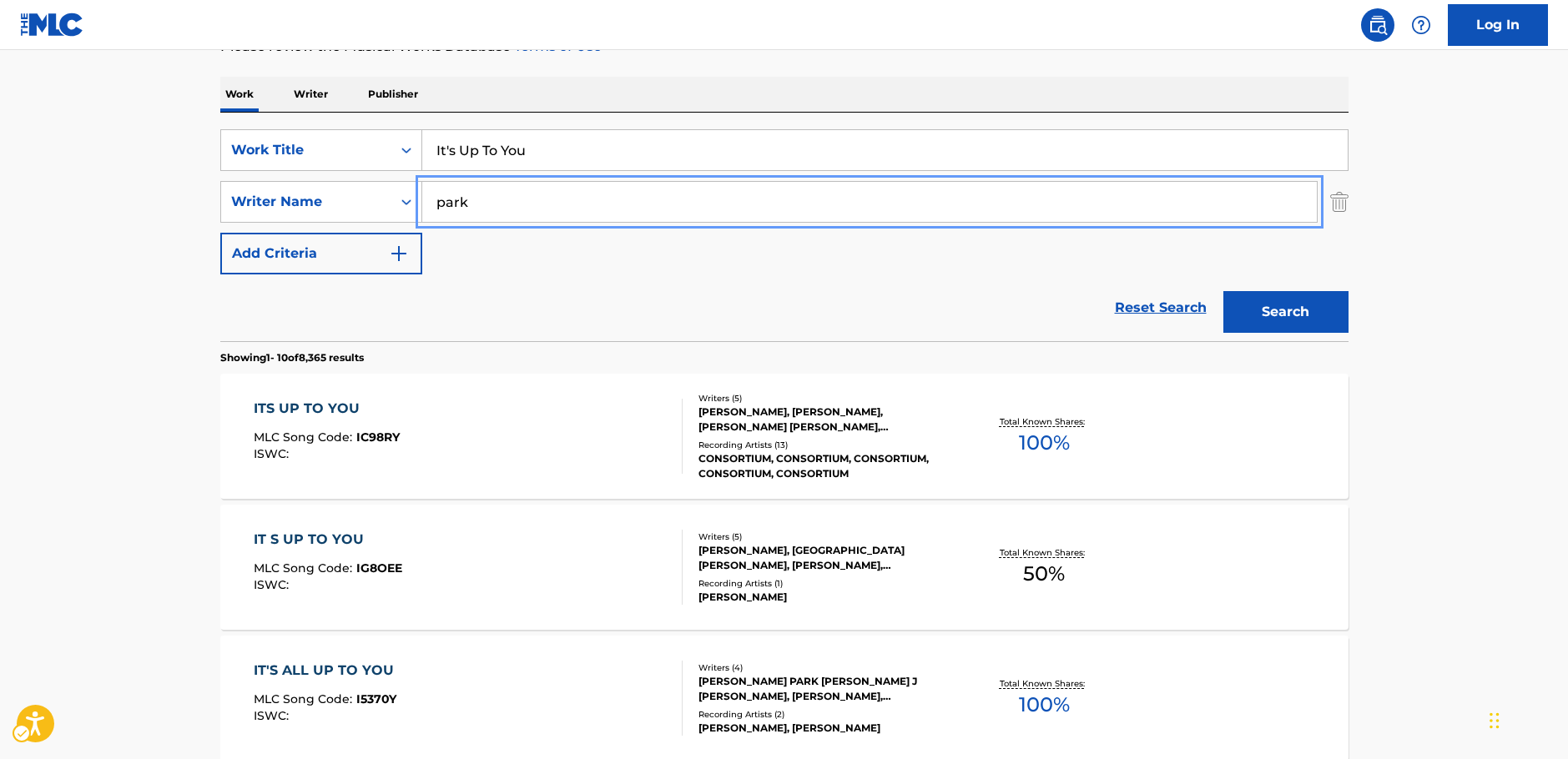
scroll to position [250, 0]
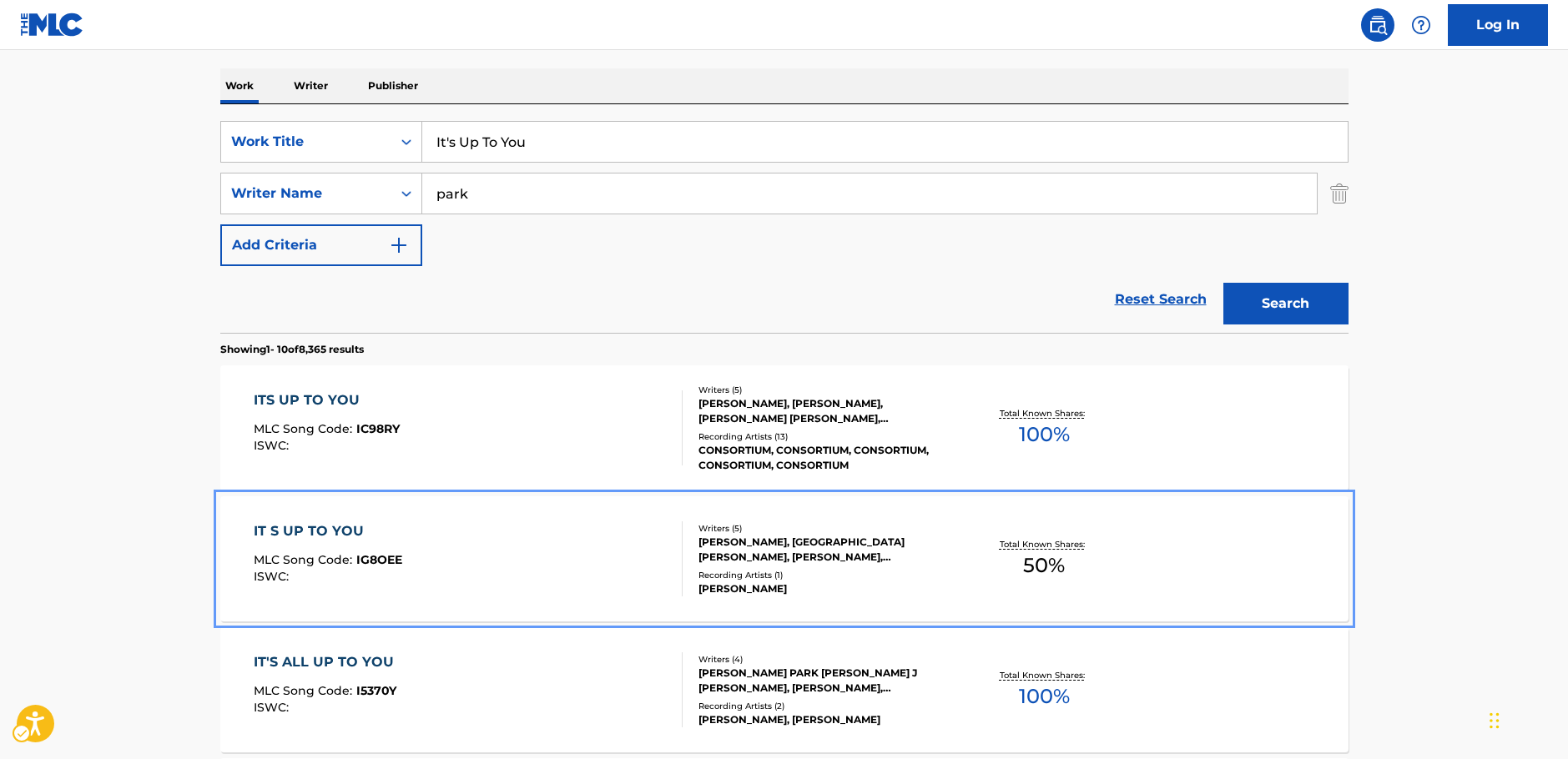
click at [528, 576] on div "IT S UP TO YOU MLC Song Code : IG8OEE ISWC :" at bounding box center [468, 559] width 429 height 75
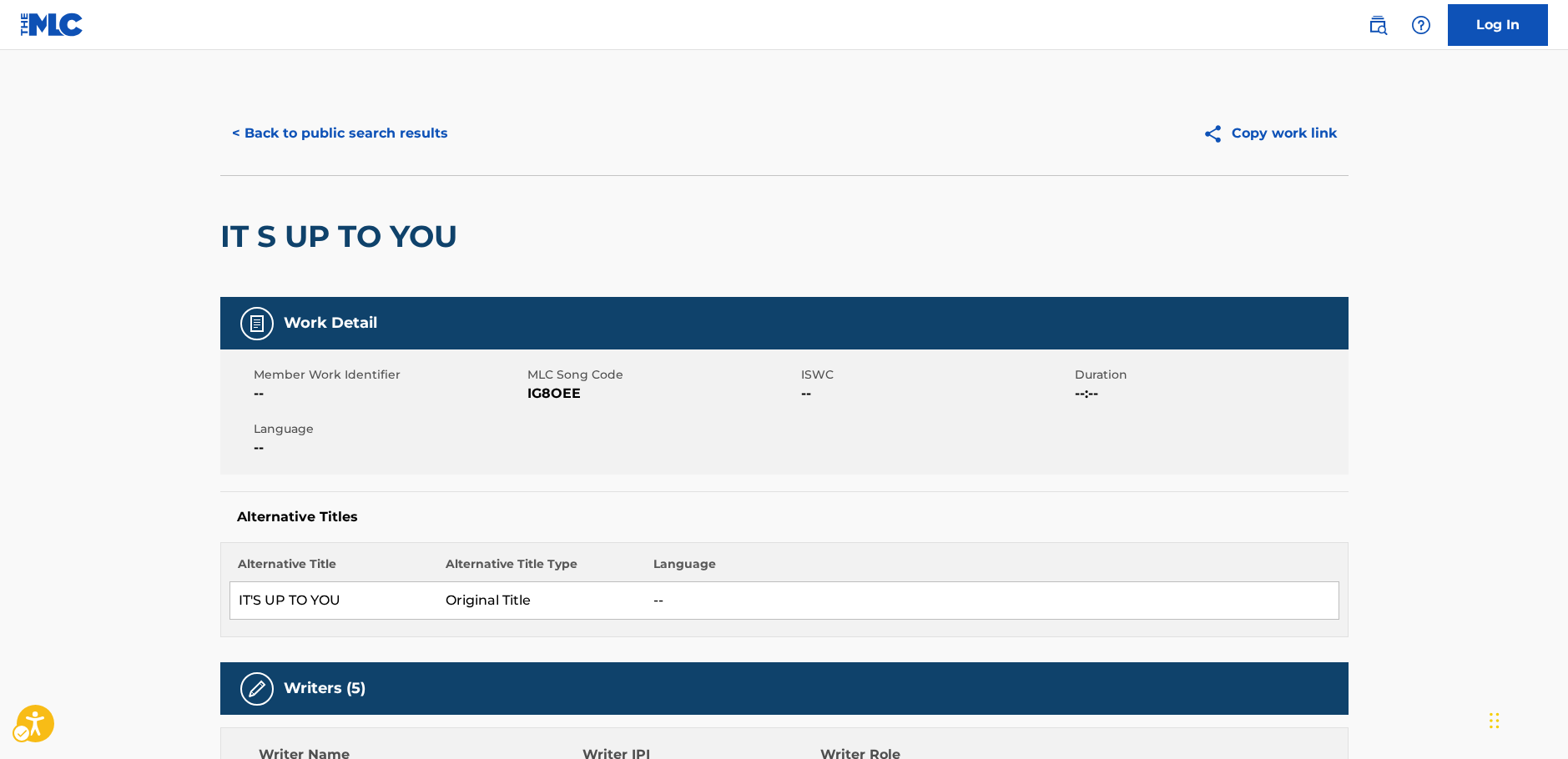
click at [543, 396] on span "MLC Song Code - IG8OEE" at bounding box center [662, 394] width 270 height 20
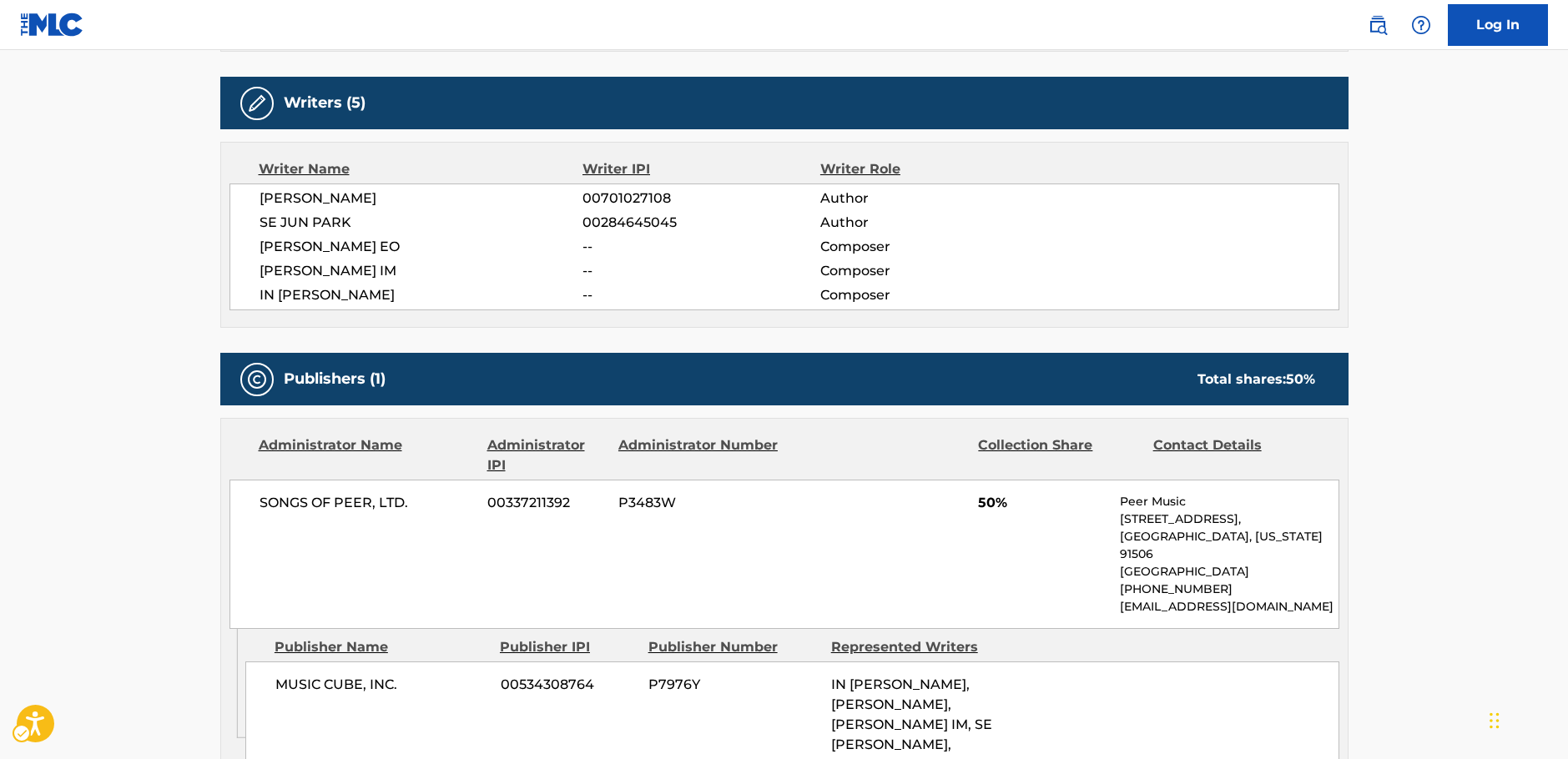
scroll to position [584, 0]
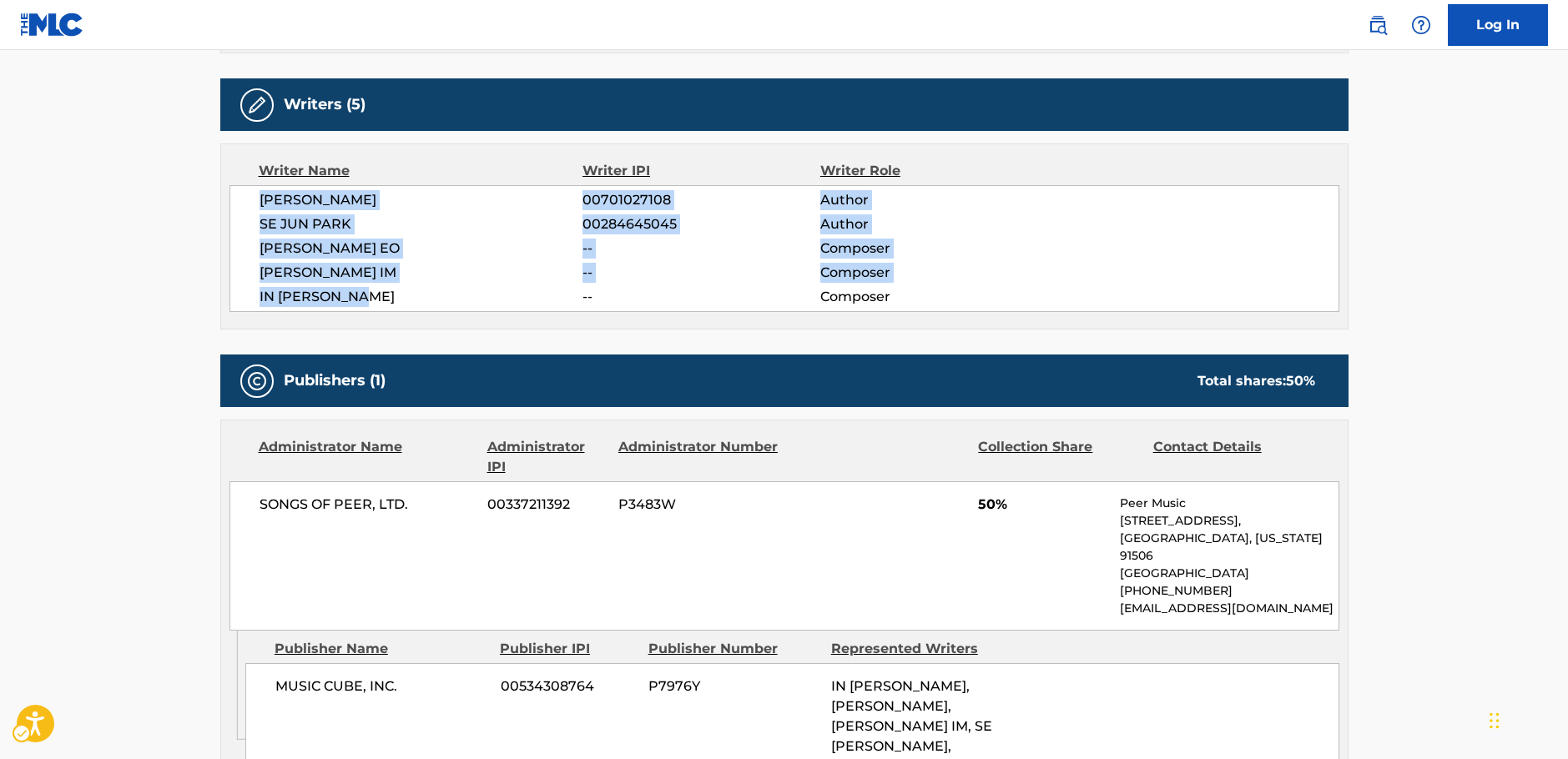
drag, startPoint x: 427, startPoint y: 306, endPoint x: 570, endPoint y: 141, distance: 218.3
click at [243, 200] on div "[PERSON_NAME] 00701027108 Author SE [PERSON_NAME] 00284645045 Author [PERSON_NA…" at bounding box center [784, 249] width 1110 height 127
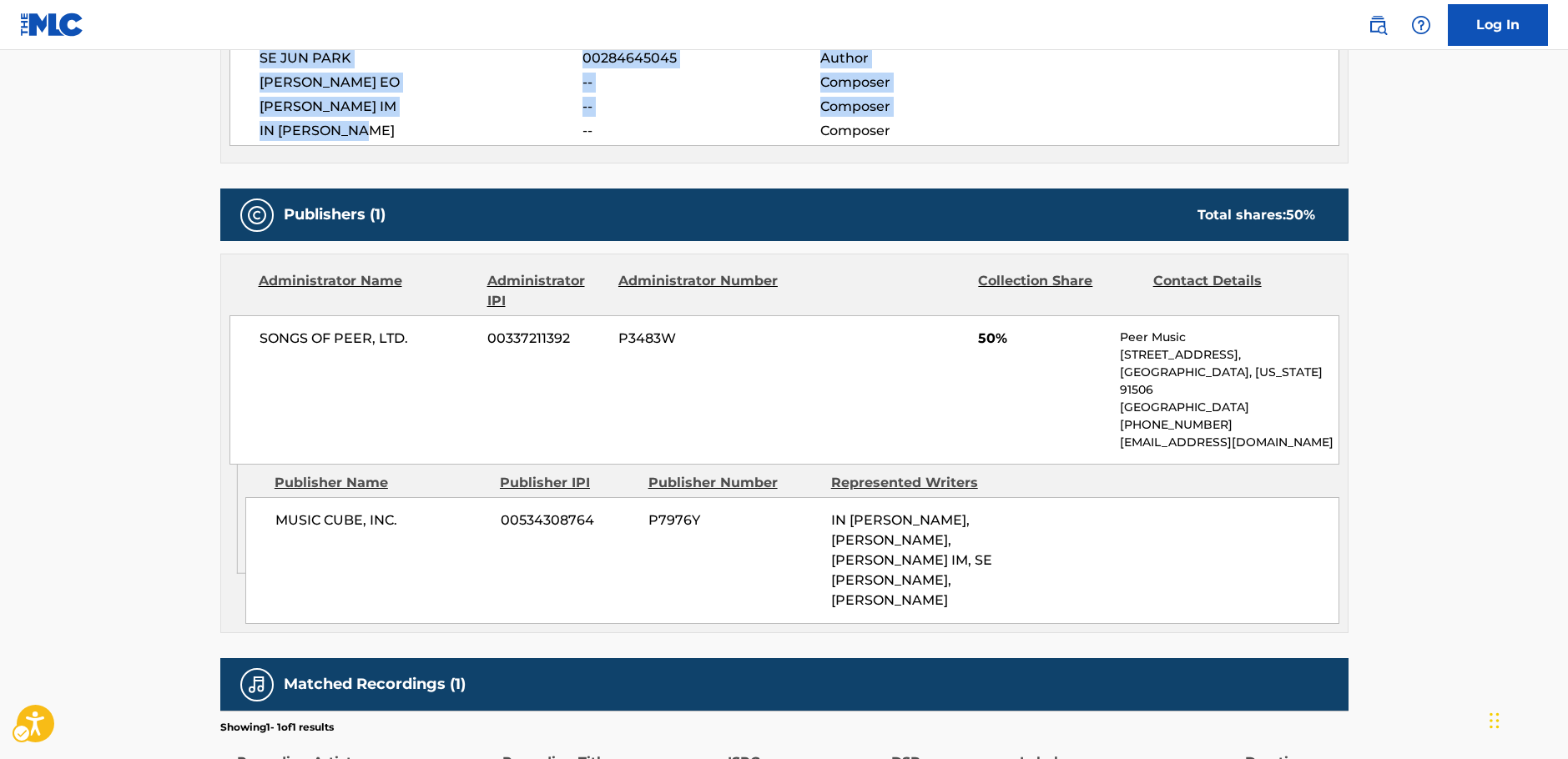
scroll to position [751, 0]
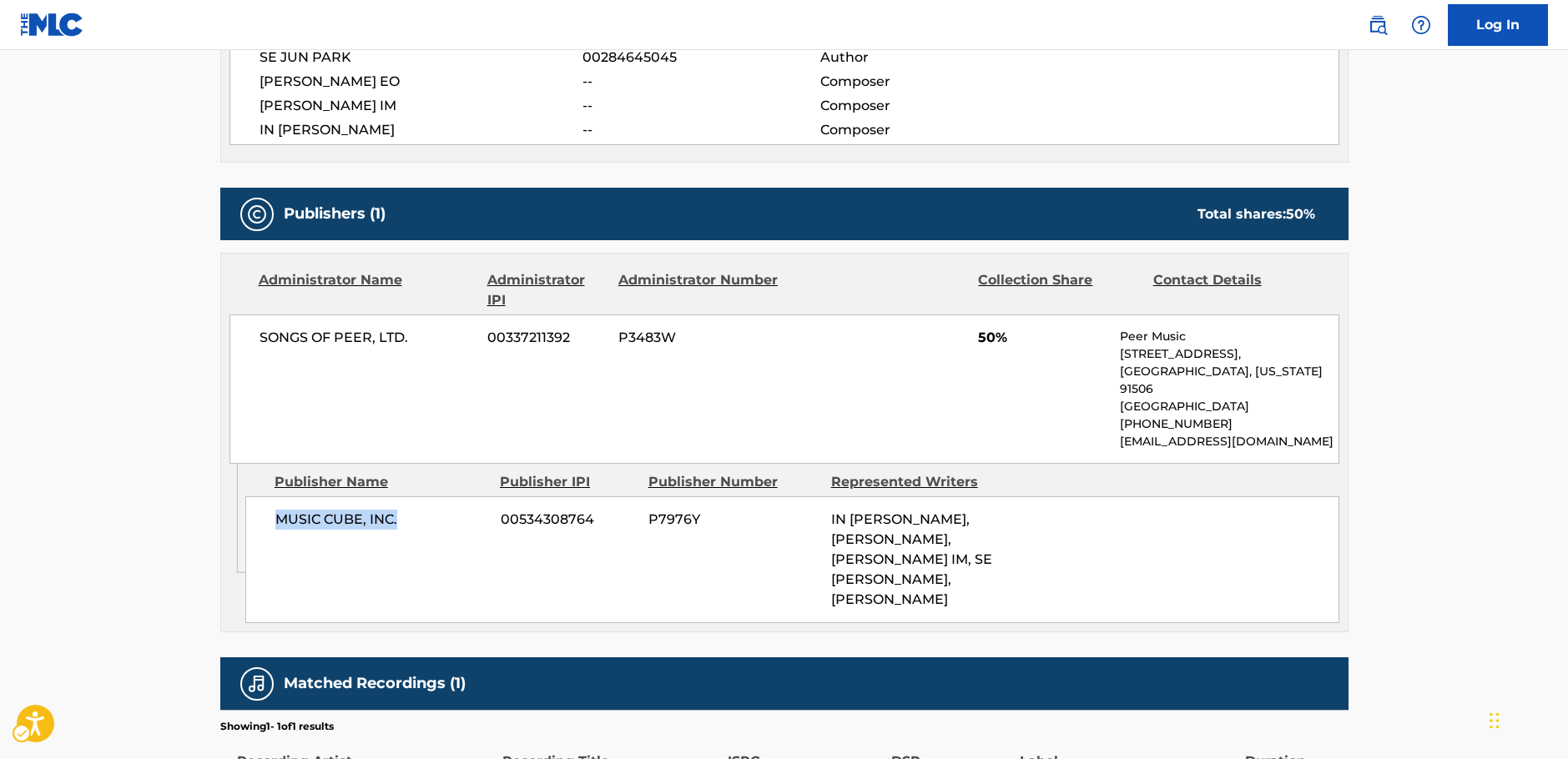
drag, startPoint x: 330, startPoint y: 537, endPoint x: 1, endPoint y: 527, distance: 329.2
click at [243, 532] on div "Admin Original Publisher Connecting Line Publisher Name Publisher IPI Publisher…" at bounding box center [784, 548] width 1126 height 168
click at [388, 525] on span "MUSIC CUBE, INC." at bounding box center [382, 520] width 213 height 20
drag, startPoint x: 412, startPoint y: 522, endPoint x: 276, endPoint y: 521, distance: 136.0
click at [276, 521] on span "MUSIC CUBE, INC." at bounding box center [382, 520] width 213 height 20
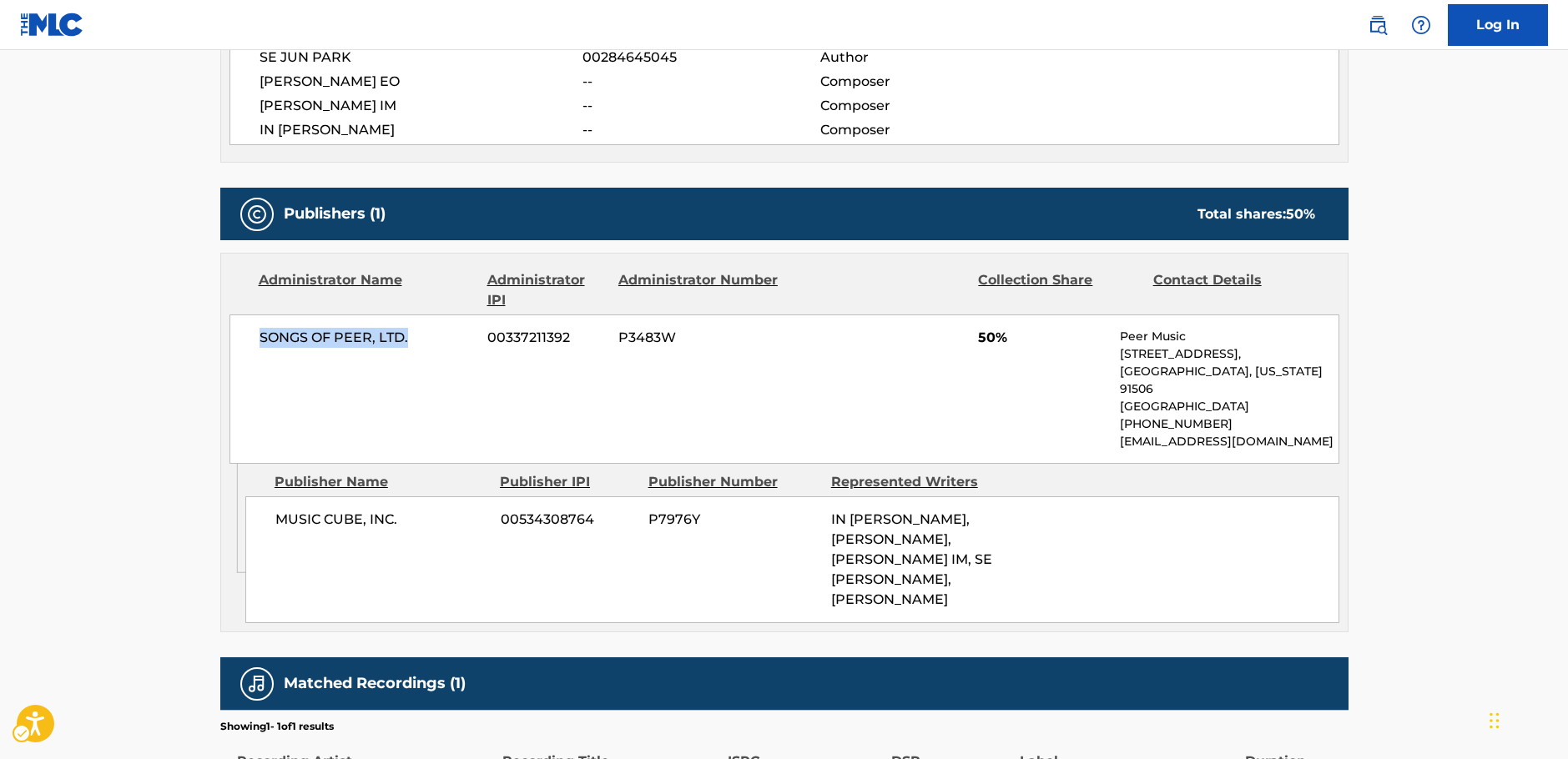
drag, startPoint x: 435, startPoint y: 334, endPoint x: 215, endPoint y: 344, distance: 220.2
click at [230, 339] on div "SONGS OF PEER, LTD. 00337211392 P3483W 50% Peer Music [STREET_ADDRESS][US_STATE…" at bounding box center [784, 388] width 1110 height 149
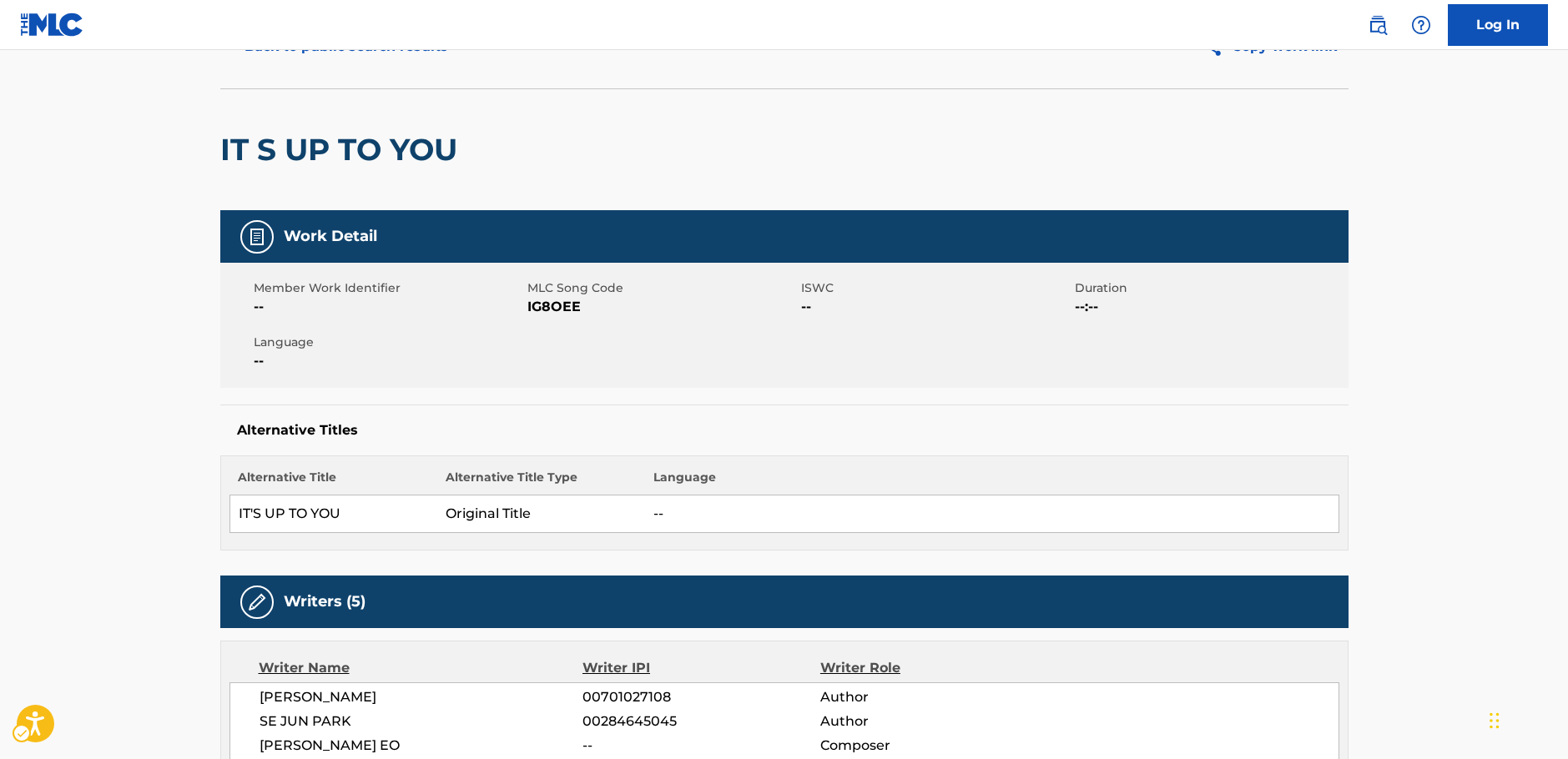
scroll to position [0, 0]
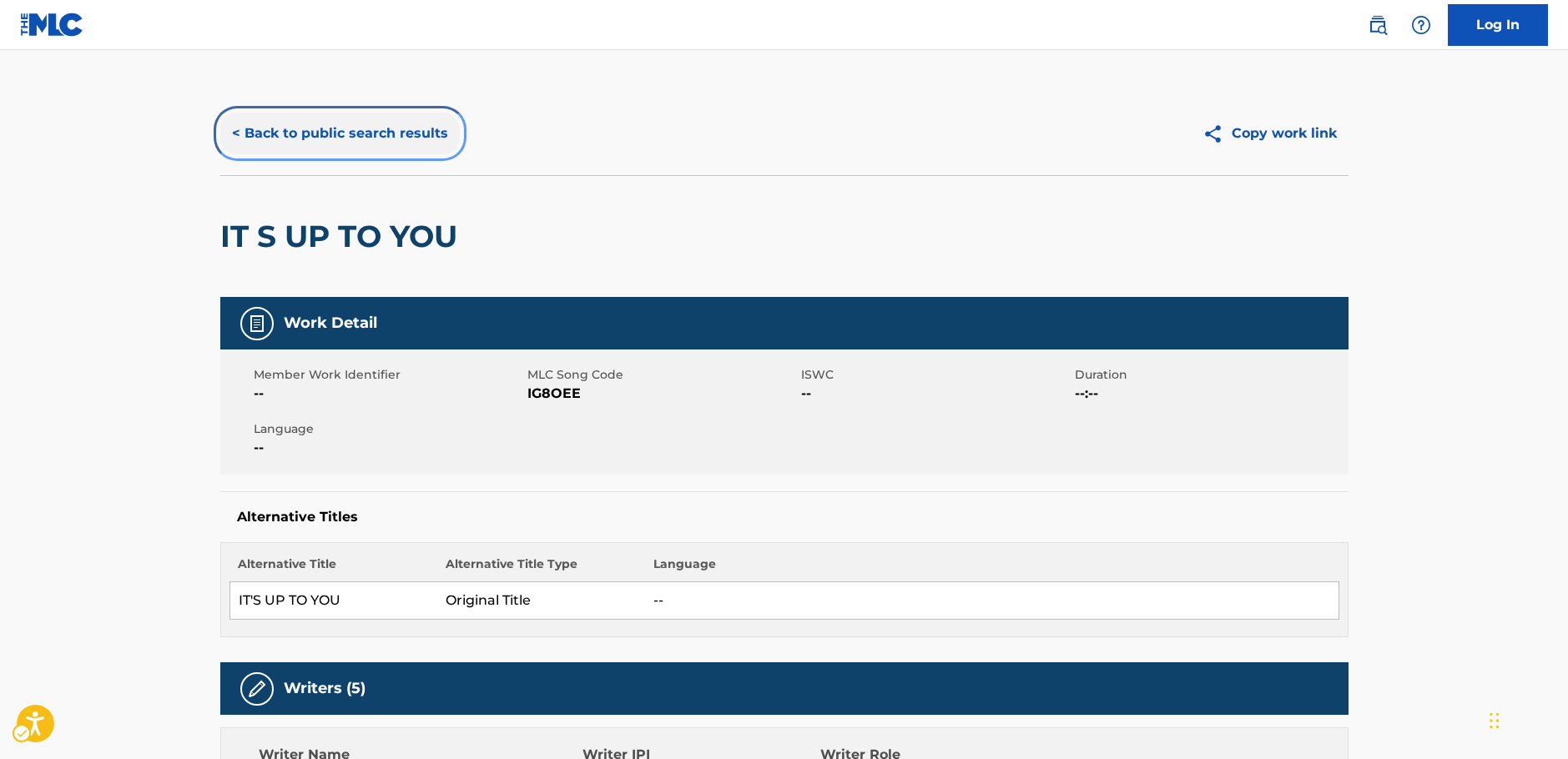
click at [355, 139] on button "< Back to public search results" at bounding box center [340, 134] width 239 height 42
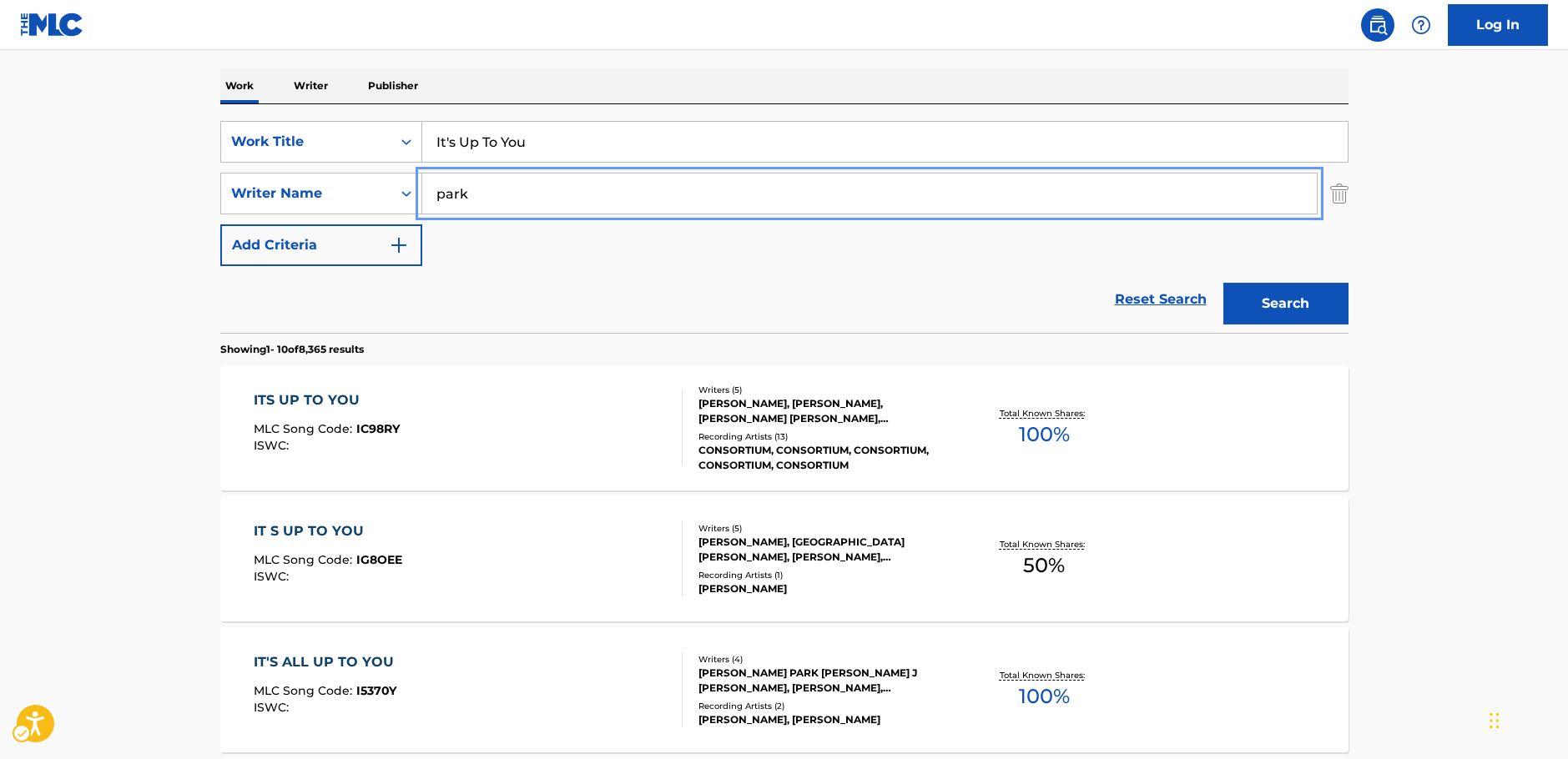
drag, startPoint x: 301, startPoint y: 195, endPoint x: 455, endPoint y: 171, distance: 155.9
click at [294, 196] on div "SearchWithCriteriac4ef90f6-0cd3-4cb7-a22f-38161a9f05c1 Writer Name park" at bounding box center [784, 194] width 1128 height 42
paste input "[PERSON_NAME]"
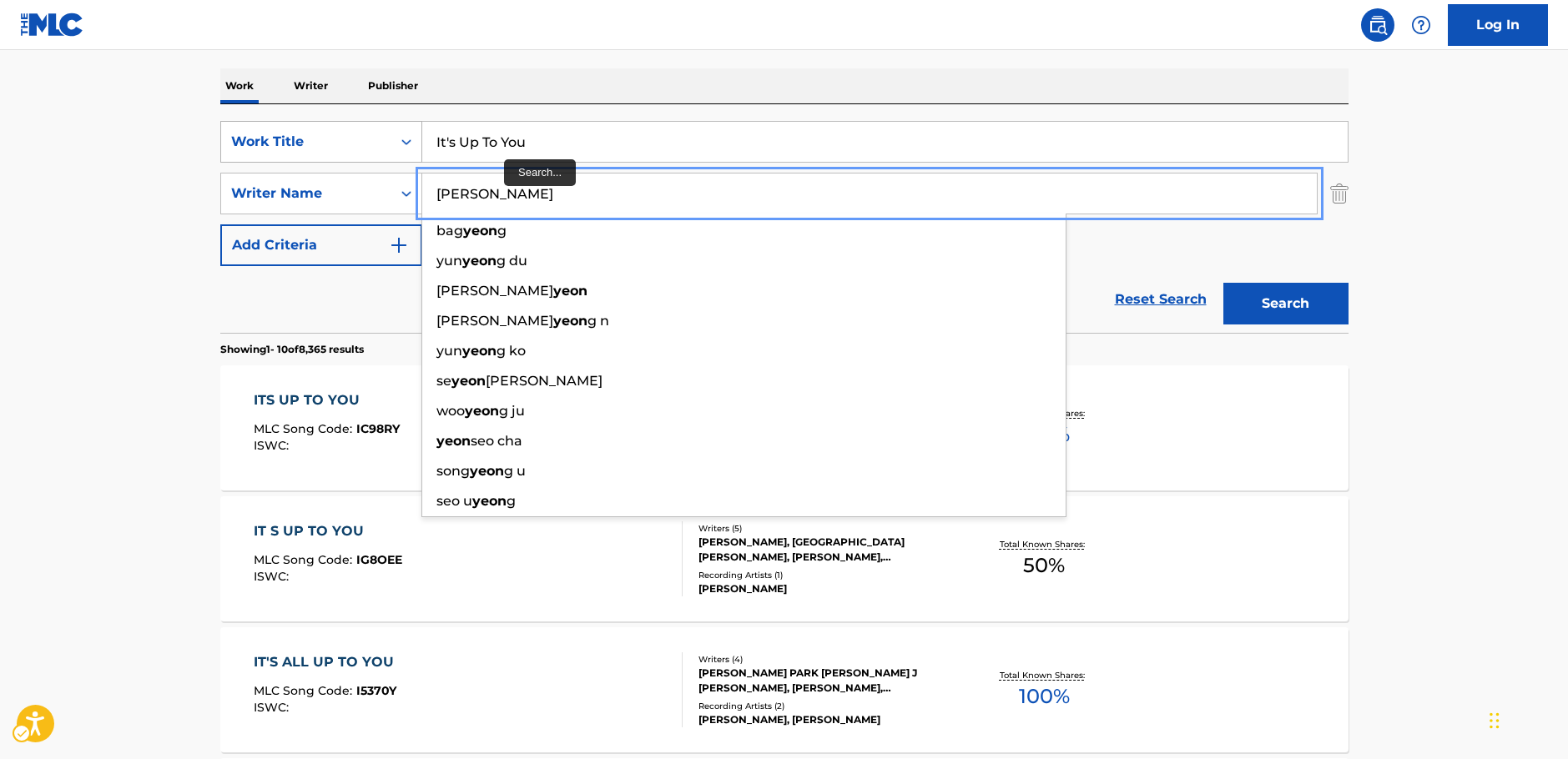
type input "[PERSON_NAME]"
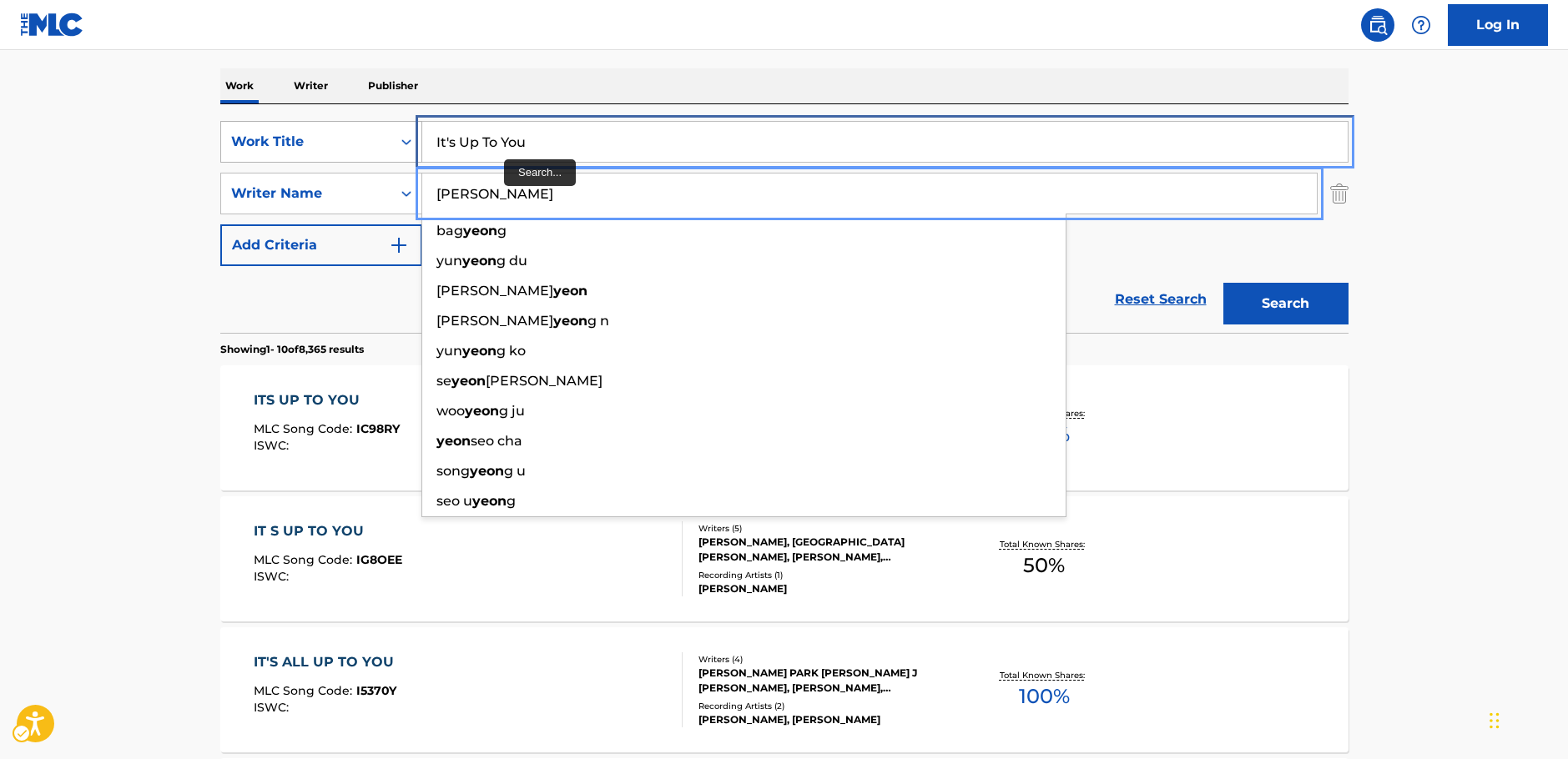
drag, startPoint x: 382, startPoint y: 145, endPoint x: 356, endPoint y: 147, distance: 26.1
click at [356, 147] on div "SearchWithCriteriabfd43626-66e1-42b2-9979-8b526a712883 Work Title It's Up To You" at bounding box center [784, 142] width 1128 height 42
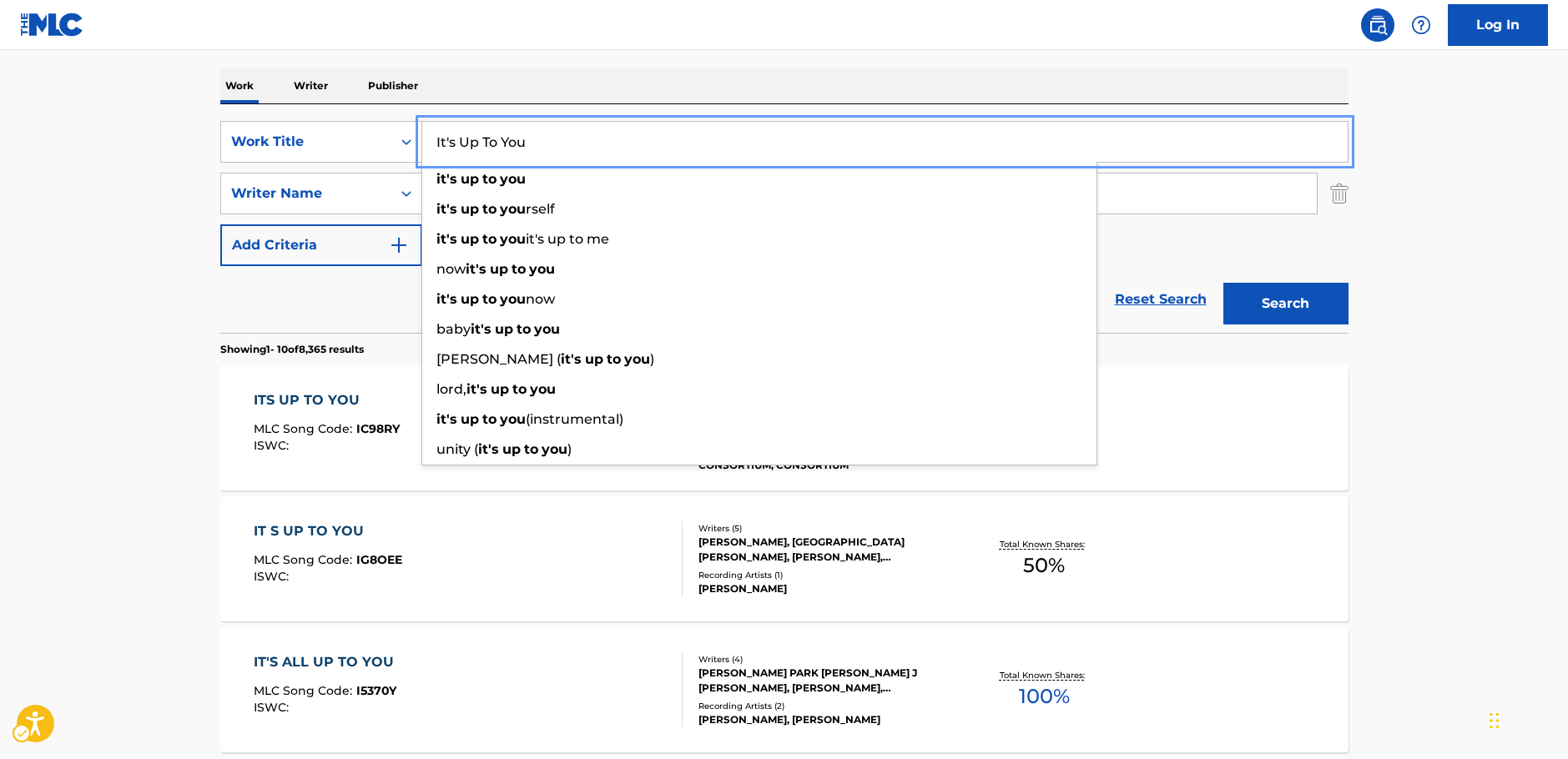
paste input "A Star in the [PERSON_NAME]"
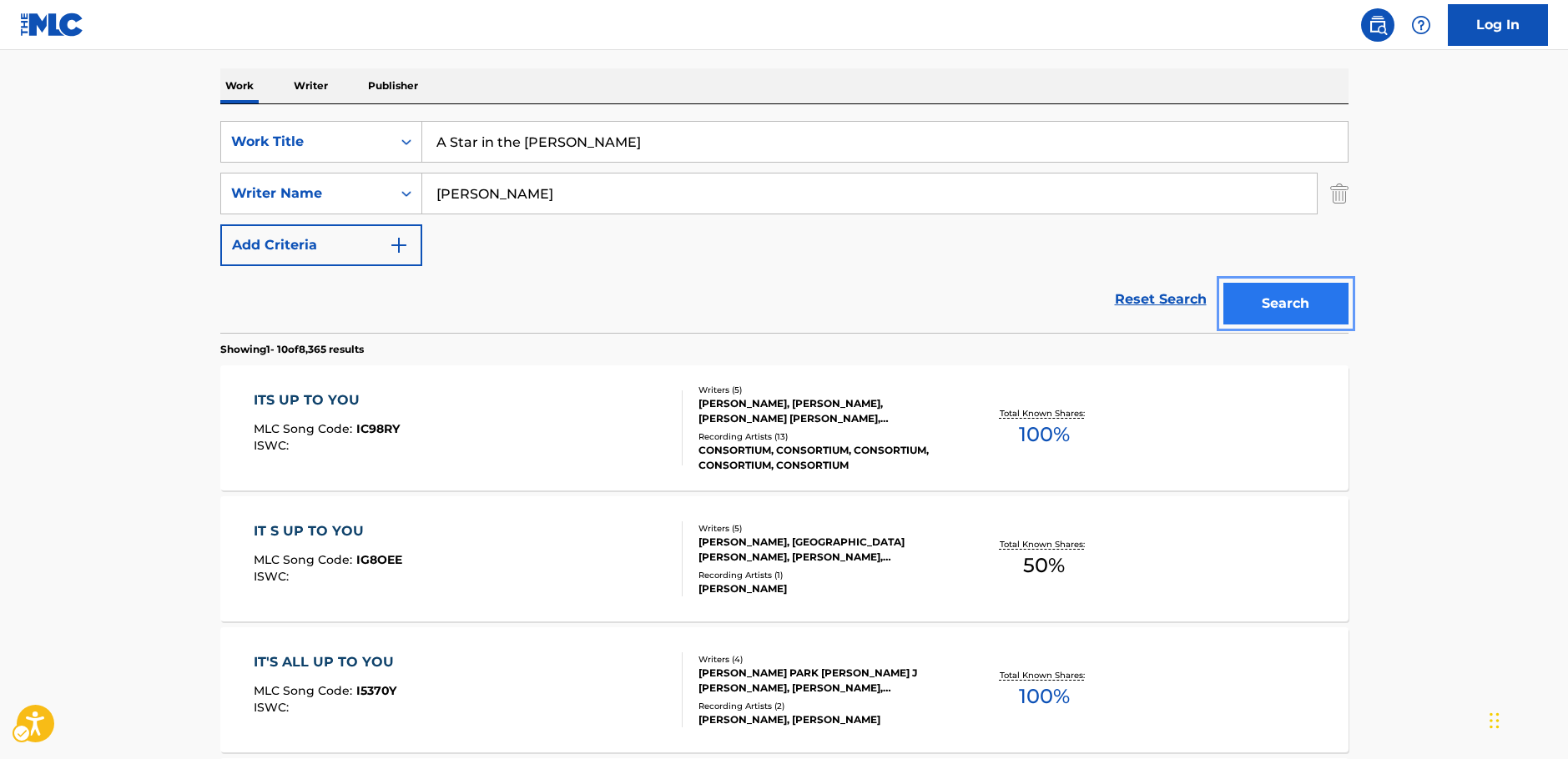
click at [1282, 304] on button "Search" at bounding box center [1286, 304] width 126 height 42
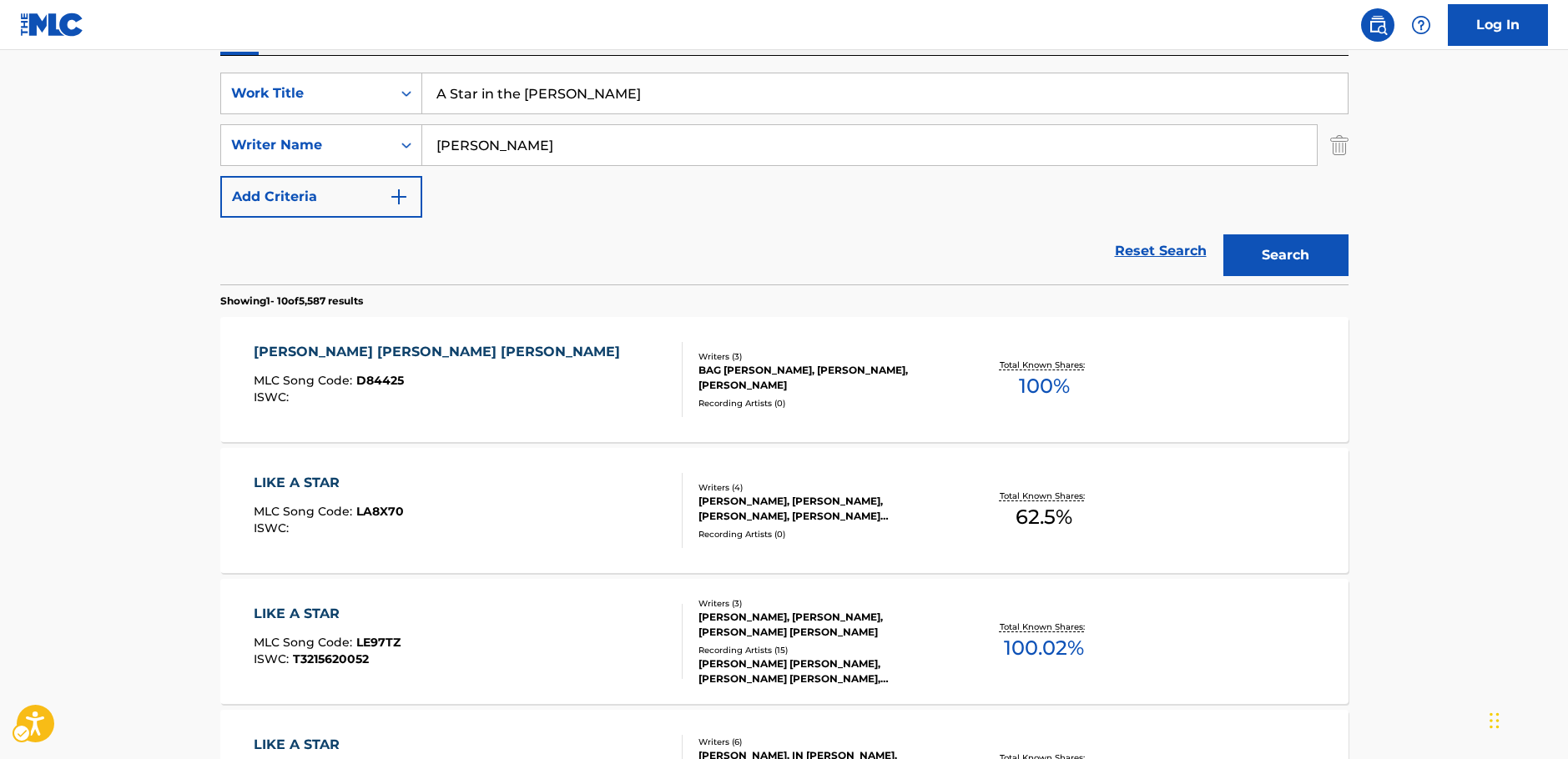
scroll to position [271, 0]
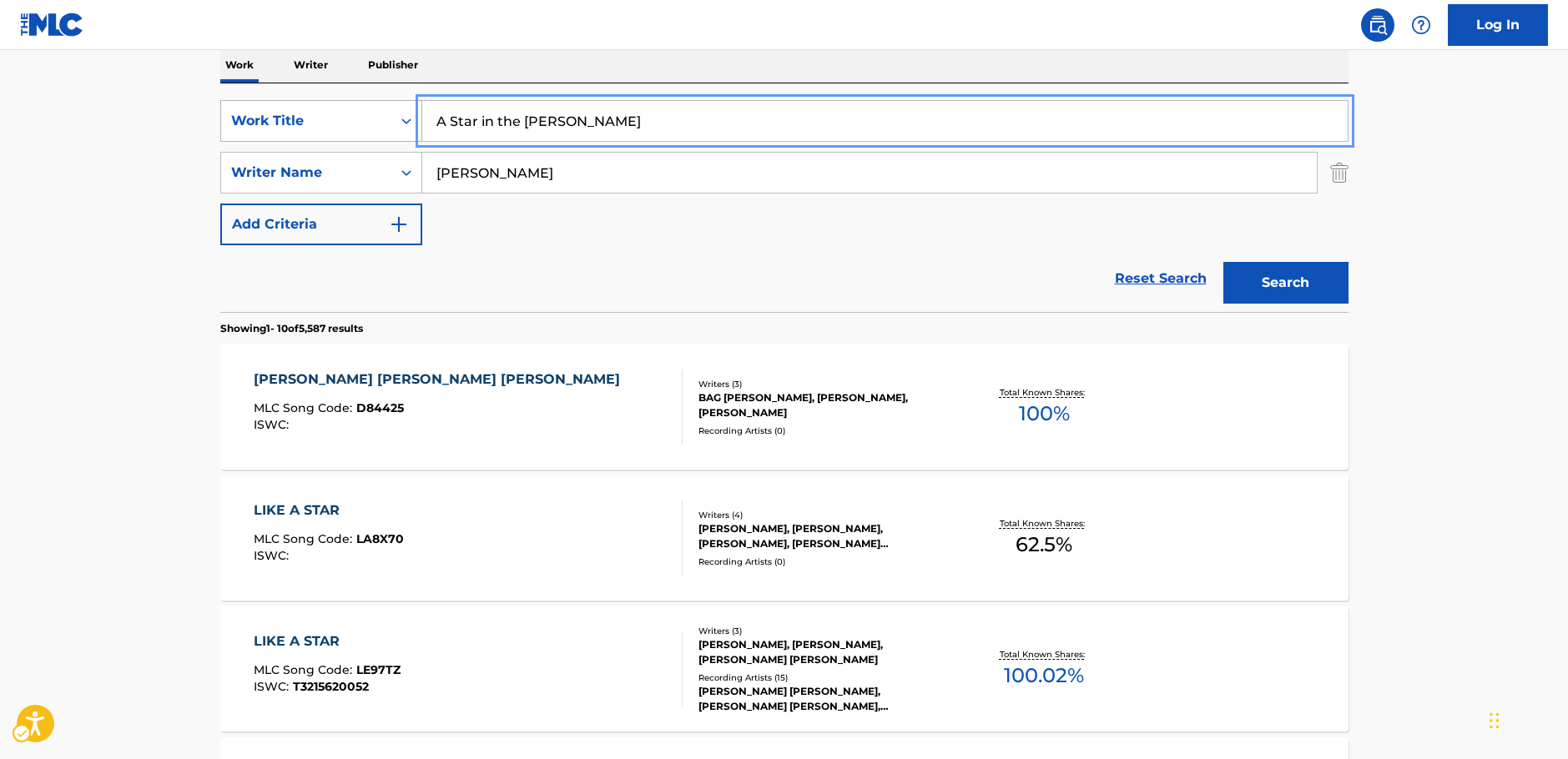
drag, startPoint x: 574, startPoint y: 126, endPoint x: 340, endPoint y: 120, distance: 234.1
click at [340, 117] on div "SearchWithCriteriabfd43626-66e1-42b2-9979-8b526a712883 Work Title A Star in the…" at bounding box center [784, 121] width 1128 height 42
paste input "SAI BYEOG E PHIN BYEOL HA NA"
type input "SAI BYEOG E PHIN BYEOL HA NA"
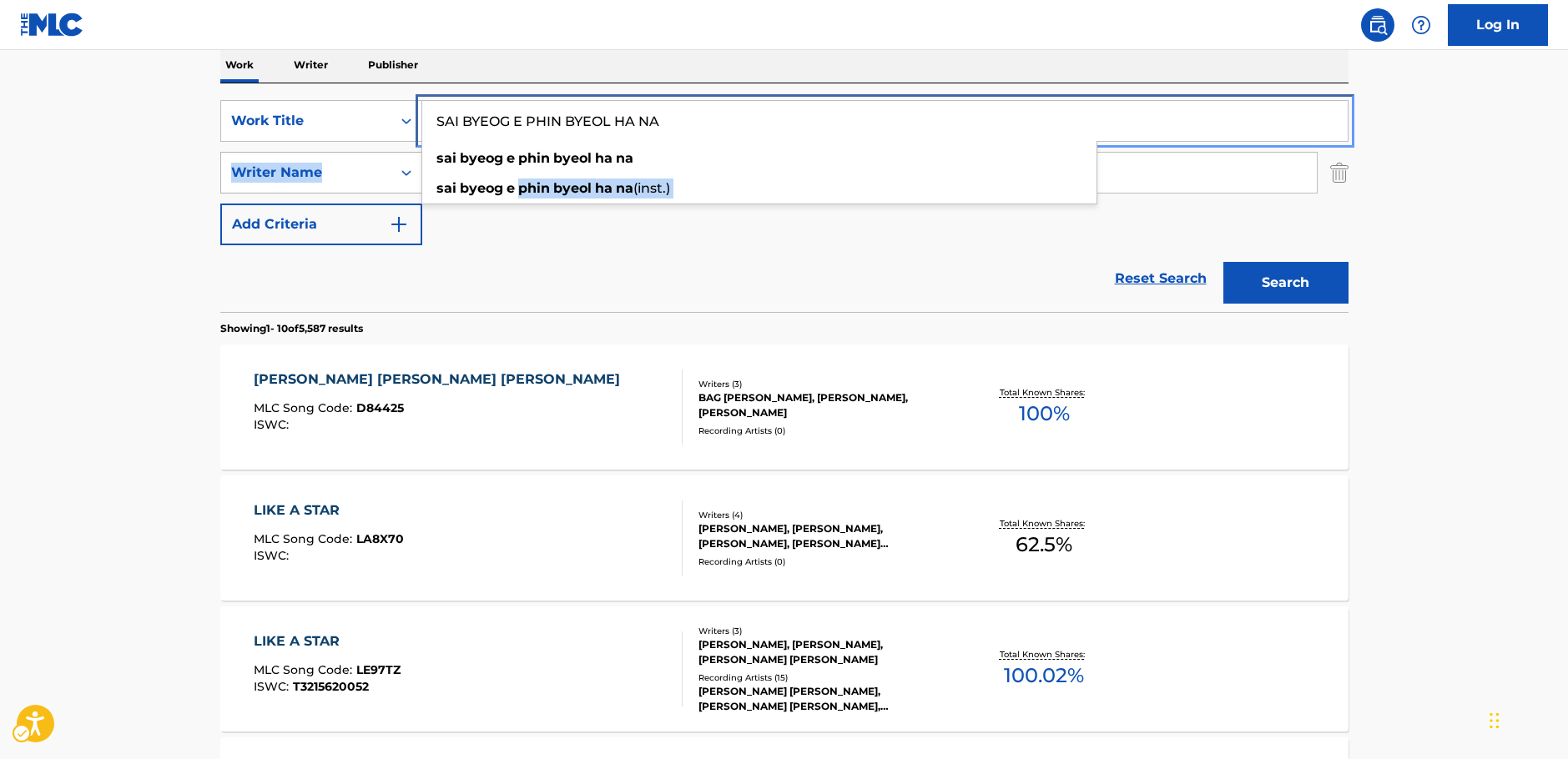
click at [331, 186] on div "SearchWithCriteriabfd43626-66e1-42b2-9979-8b526a712883 Work Title SAI BYEOG E P…" at bounding box center [784, 173] width 1128 height 145
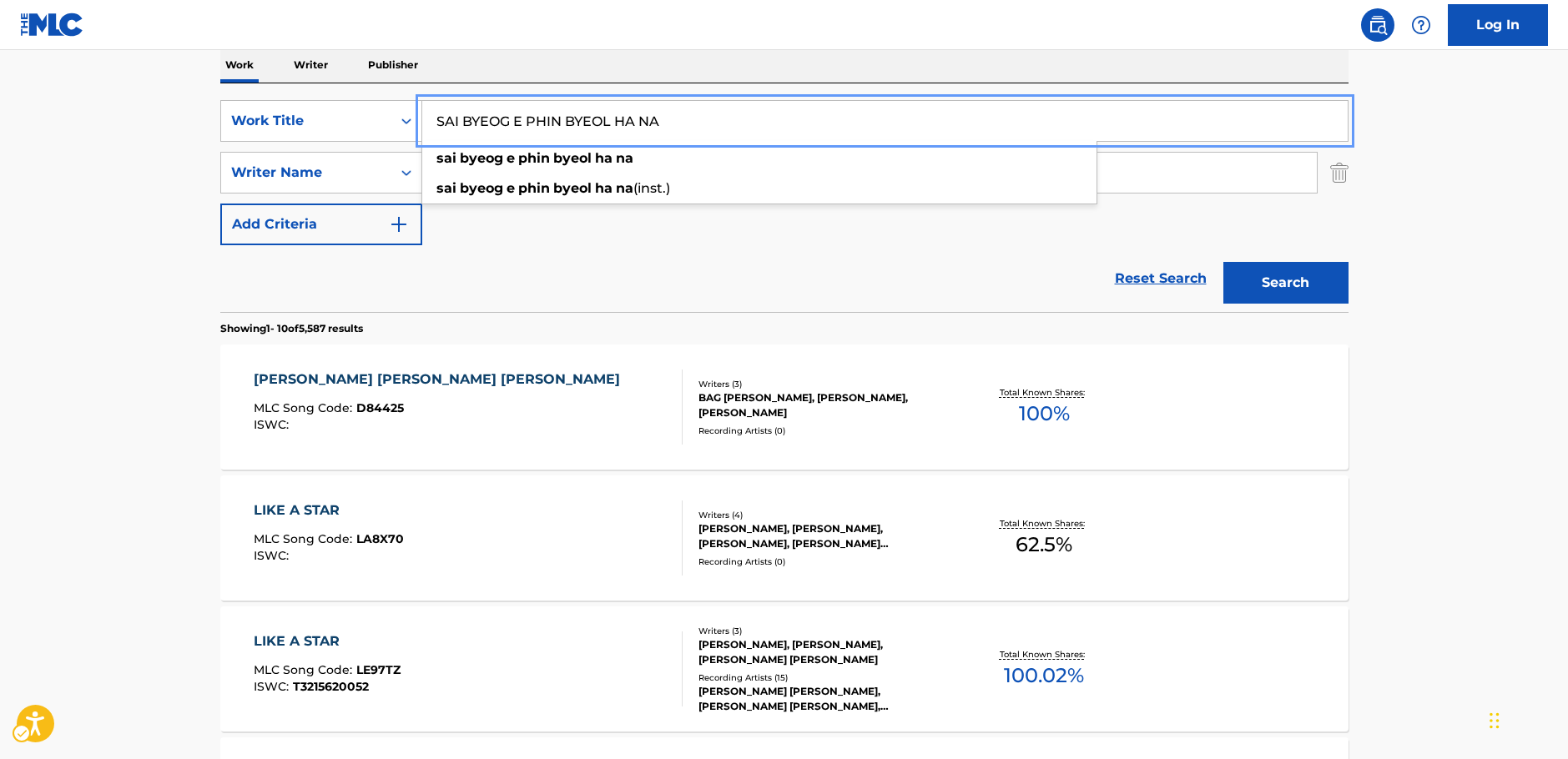
click at [76, 192] on main "The MLC Public Work Search The accuracy and completeness of The MLC's data is d…" at bounding box center [784, 761] width 1568 height 1964
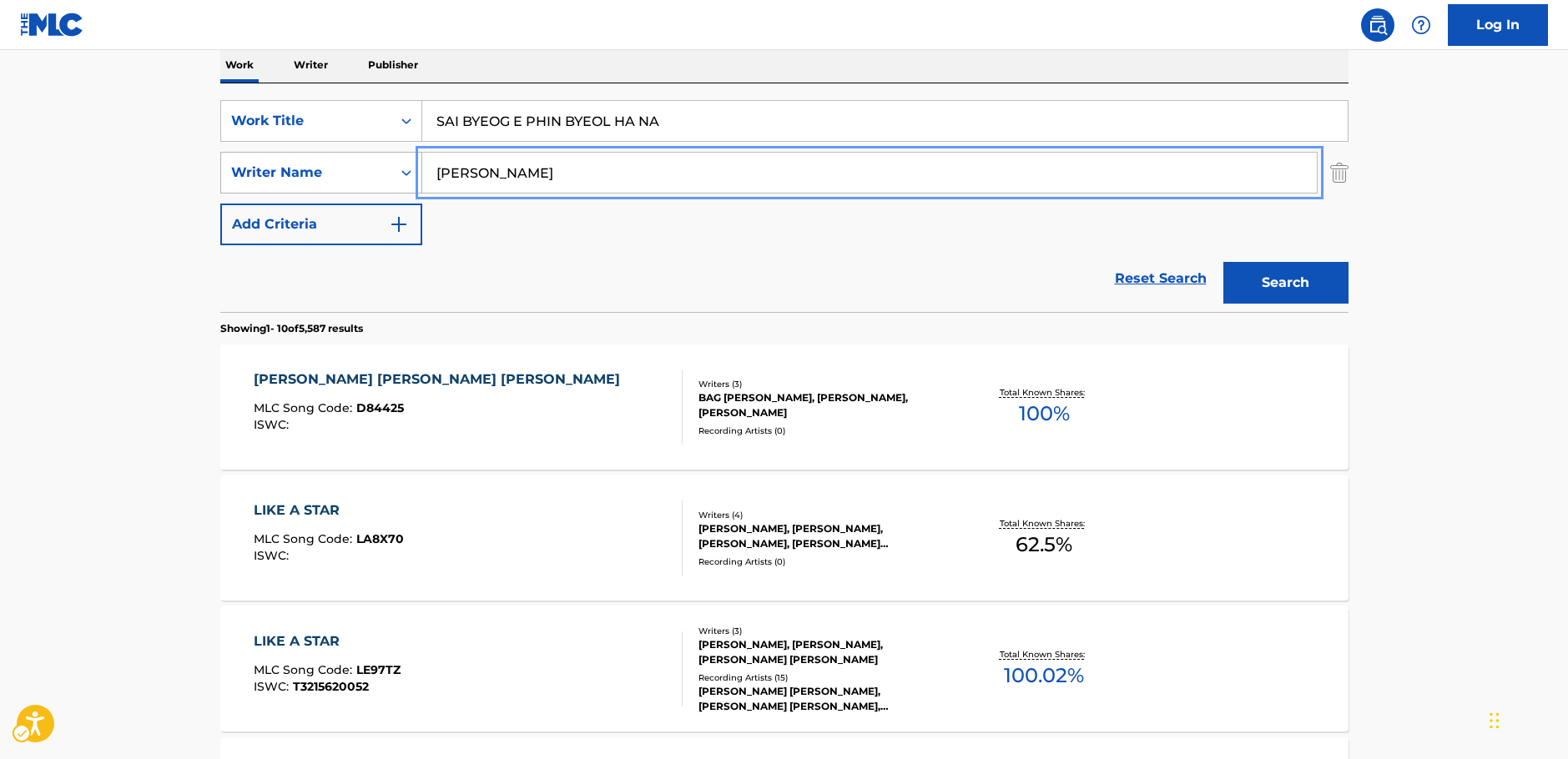
drag, startPoint x: 384, startPoint y: 177, endPoint x: 310, endPoint y: 187, distance: 74.7
click at [317, 185] on div "SearchWithCriteriac4ef90f6-0cd3-4cb7-a22f-38161a9f05c1 Writer Name [PERSON_NAME]" at bounding box center [784, 173] width 1128 height 42
click at [1223, 262] on button "Search" at bounding box center [1286, 283] width 126 height 42
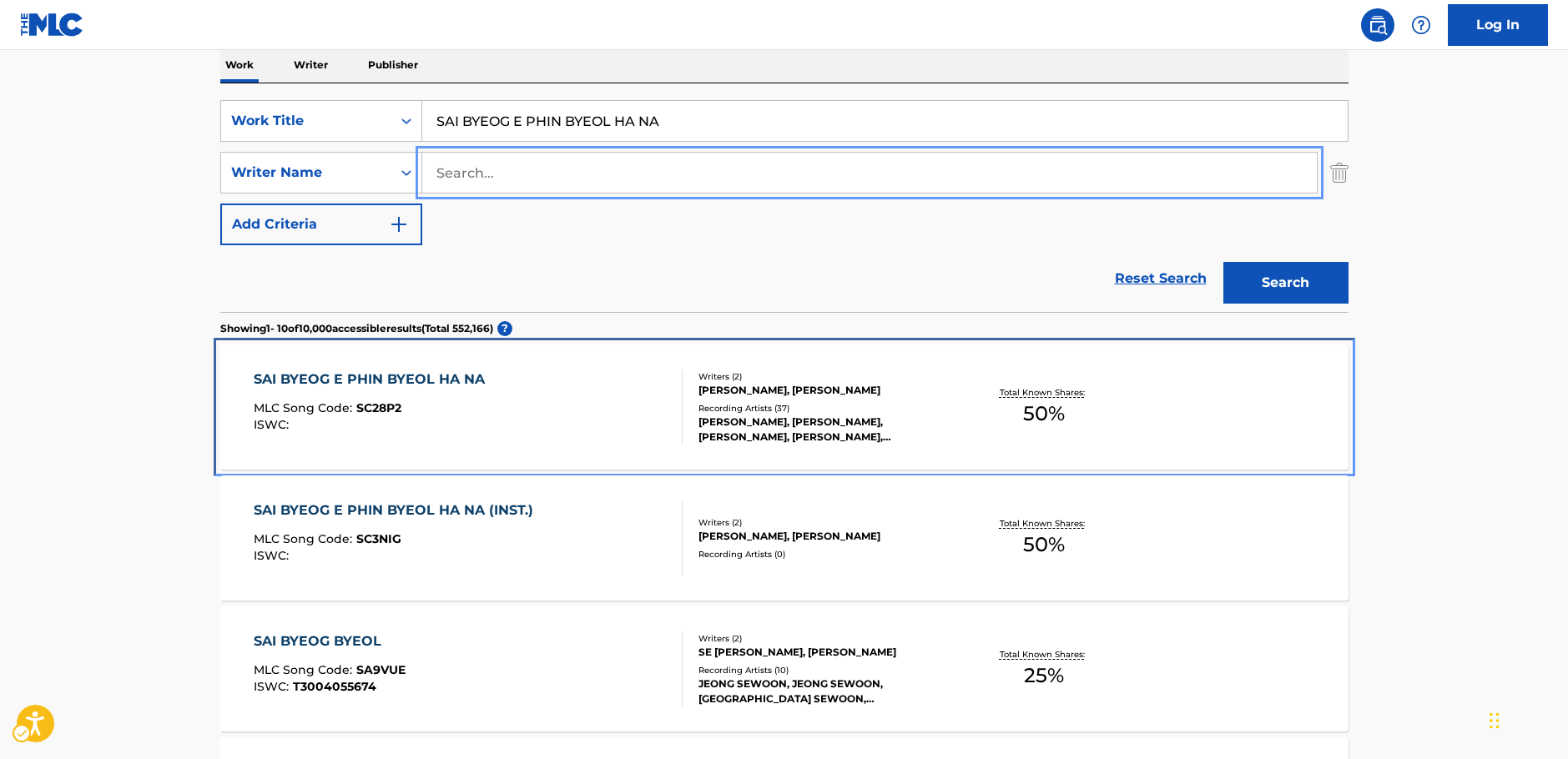
click at [578, 403] on div "SAI BYEOG E PHIN BYEOL HA NA MLC Song Code : SC28P2 ISWC :" at bounding box center [468, 407] width 429 height 75
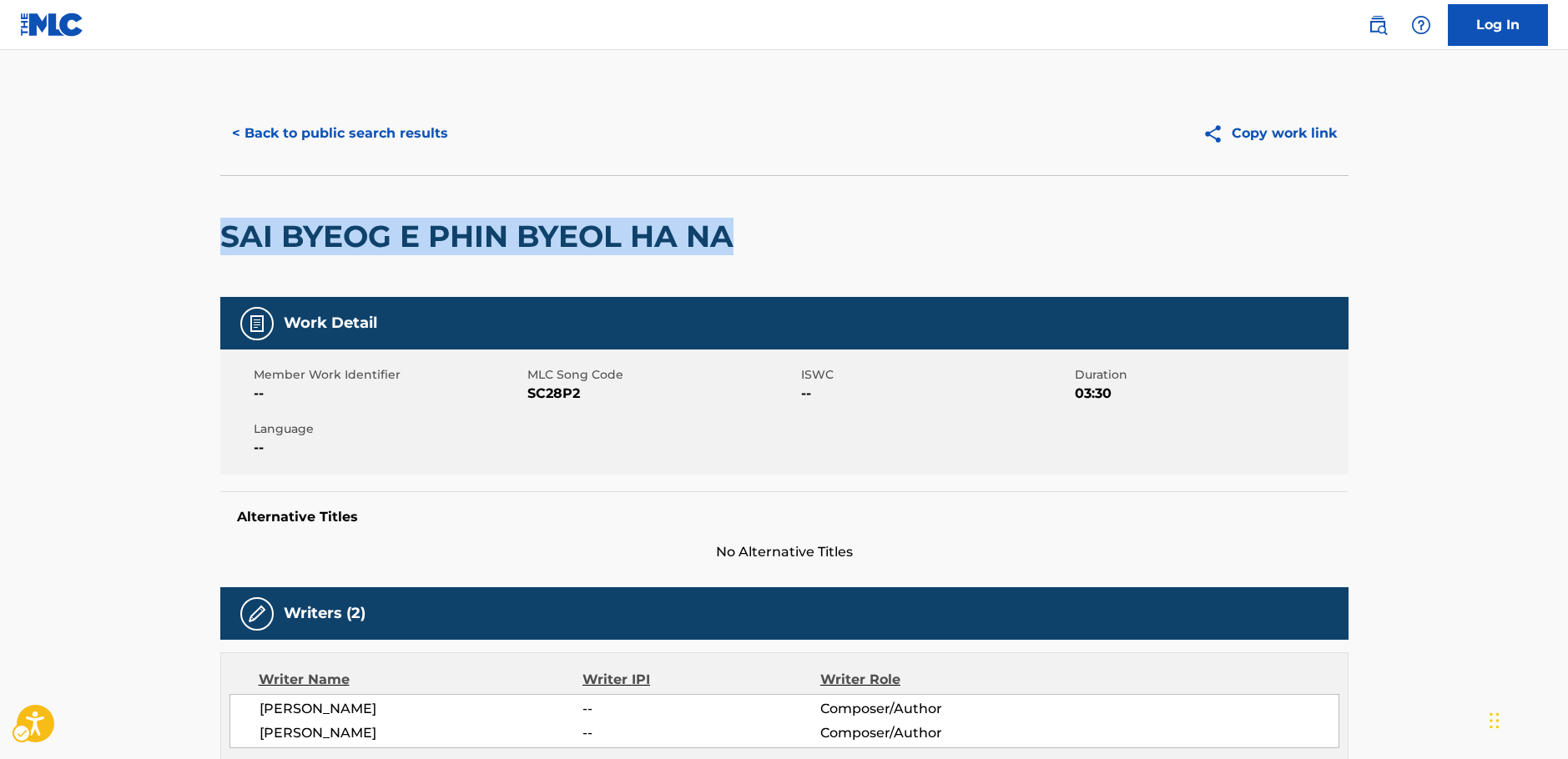
drag, startPoint x: 637, startPoint y: 230, endPoint x: 216, endPoint y: 263, distance: 422.3
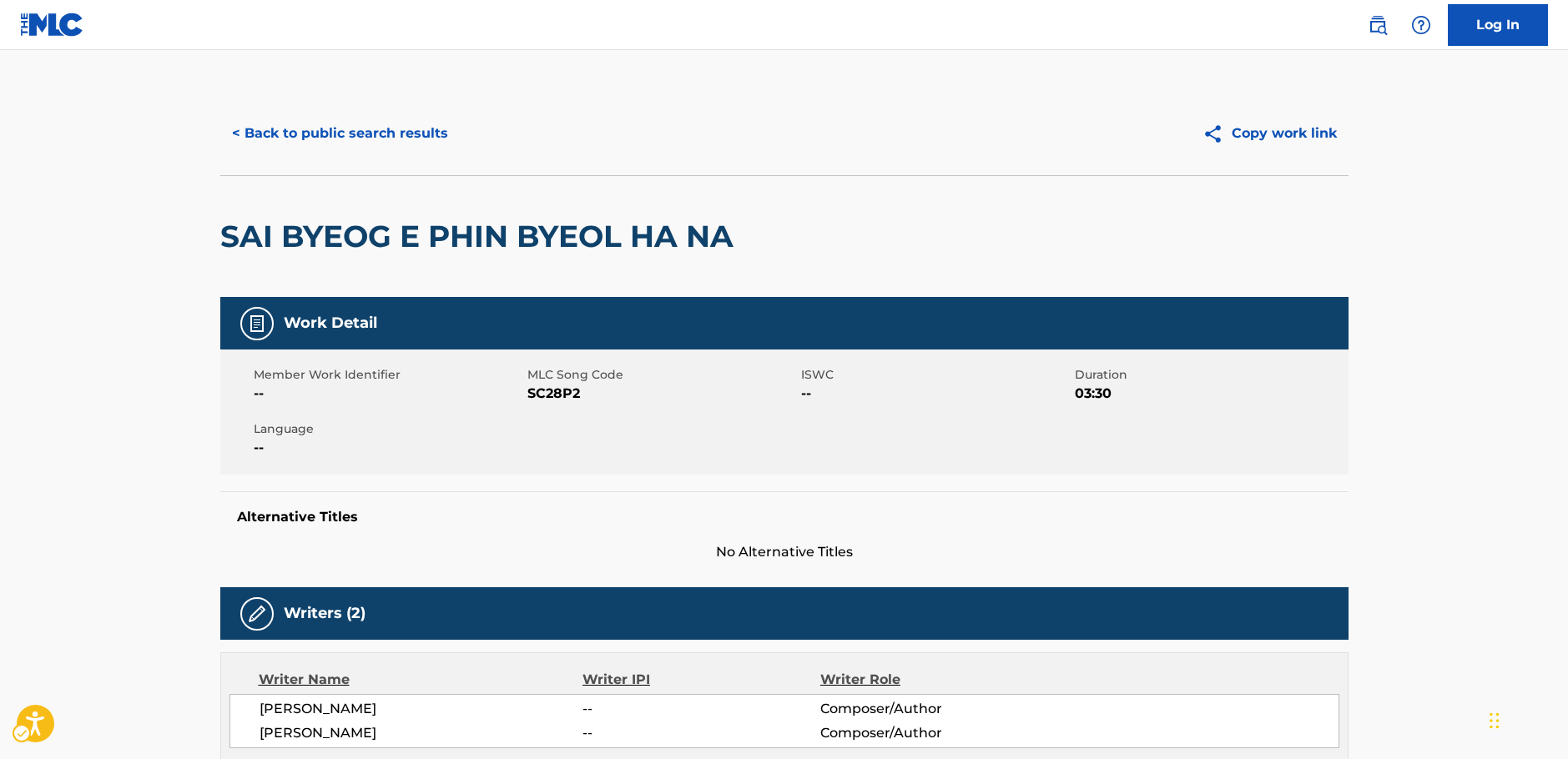
click at [565, 388] on span "MLC Song Code - SC28P2" at bounding box center [662, 394] width 270 height 20
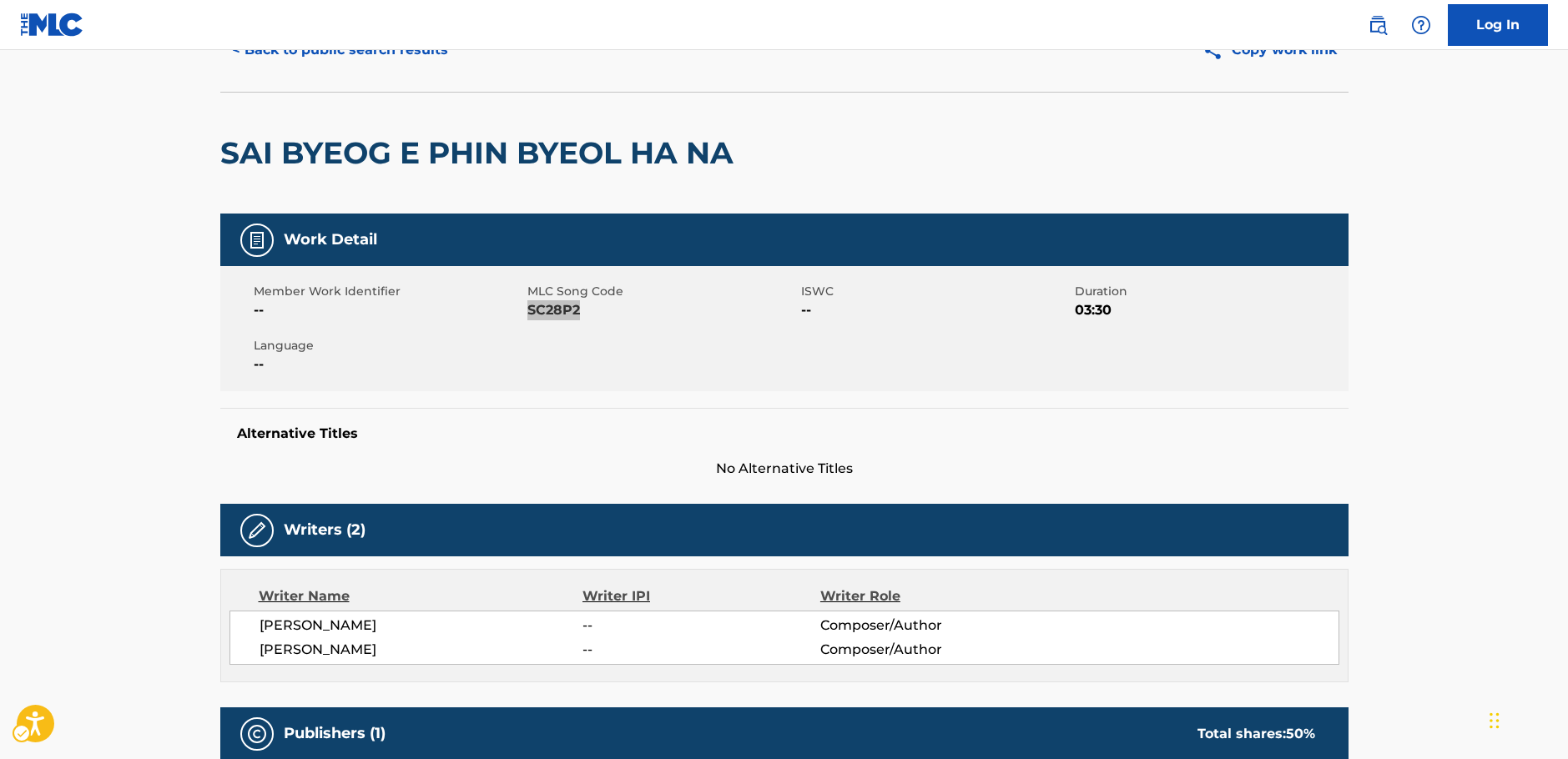
scroll to position [250, 0]
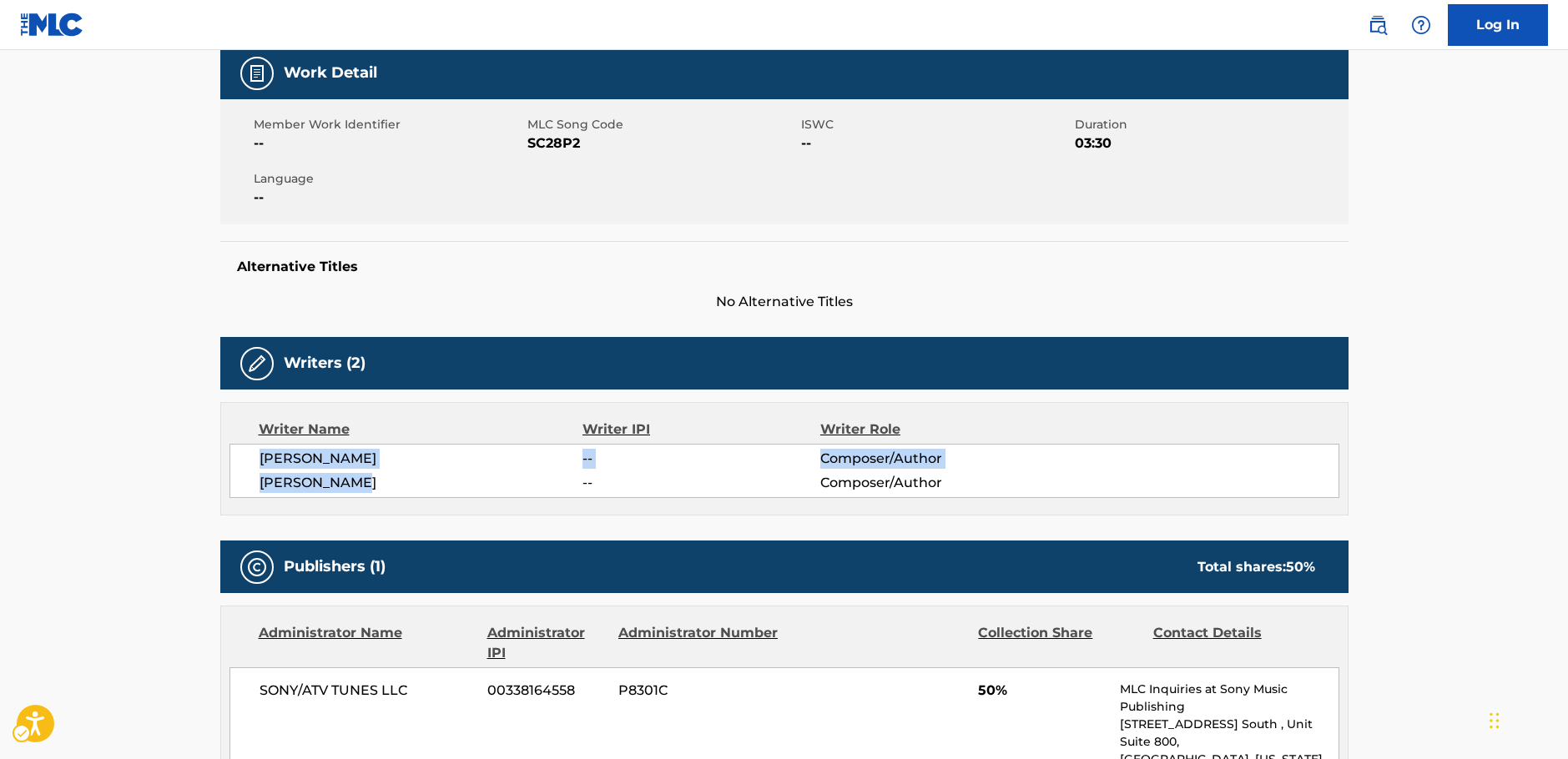
drag, startPoint x: 382, startPoint y: 478, endPoint x: 243, endPoint y: 467, distance: 139.4
click at [243, 467] on div "[PERSON_NAME] -- Composer/Author [PERSON_NAME] U -- Composer/Author" at bounding box center [784, 471] width 1110 height 54
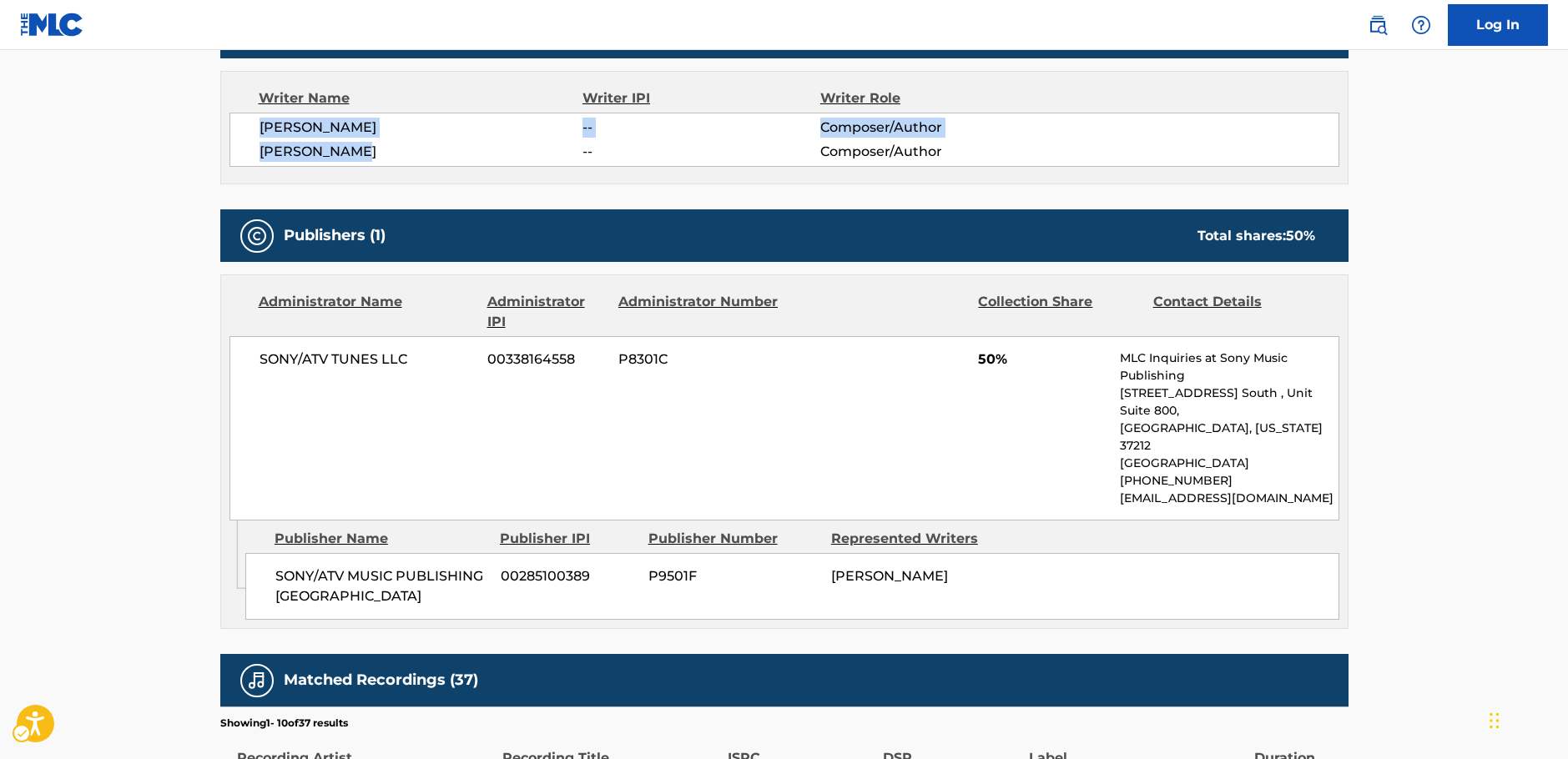
scroll to position [584, 0]
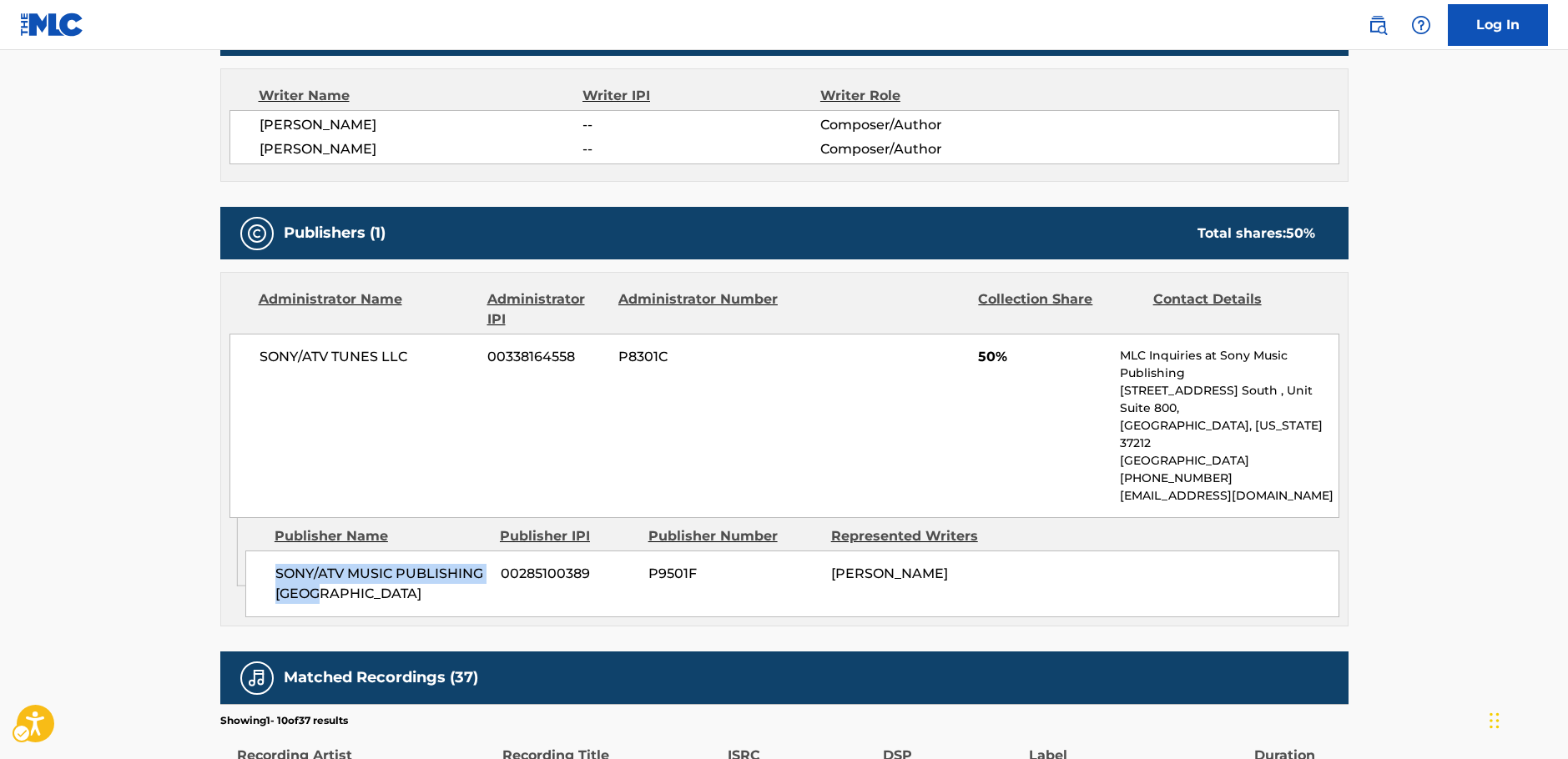
drag, startPoint x: 357, startPoint y: 571, endPoint x: 278, endPoint y: 542, distance: 84.2
click at [278, 551] on div "SONY/ATV MUSIC PUBLISHING KOREA 00285100389 P9501F [PERSON_NAME]" at bounding box center [792, 584] width 1094 height 67
drag, startPoint x: 339, startPoint y: 367, endPoint x: 3, endPoint y: 382, distance: 336.3
click at [247, 369] on div "SONY/ATV TUNES LLC 00338164558 P8301C 50% MLC Inquiries at Sony Music Publishin…" at bounding box center [784, 425] width 1110 height 184
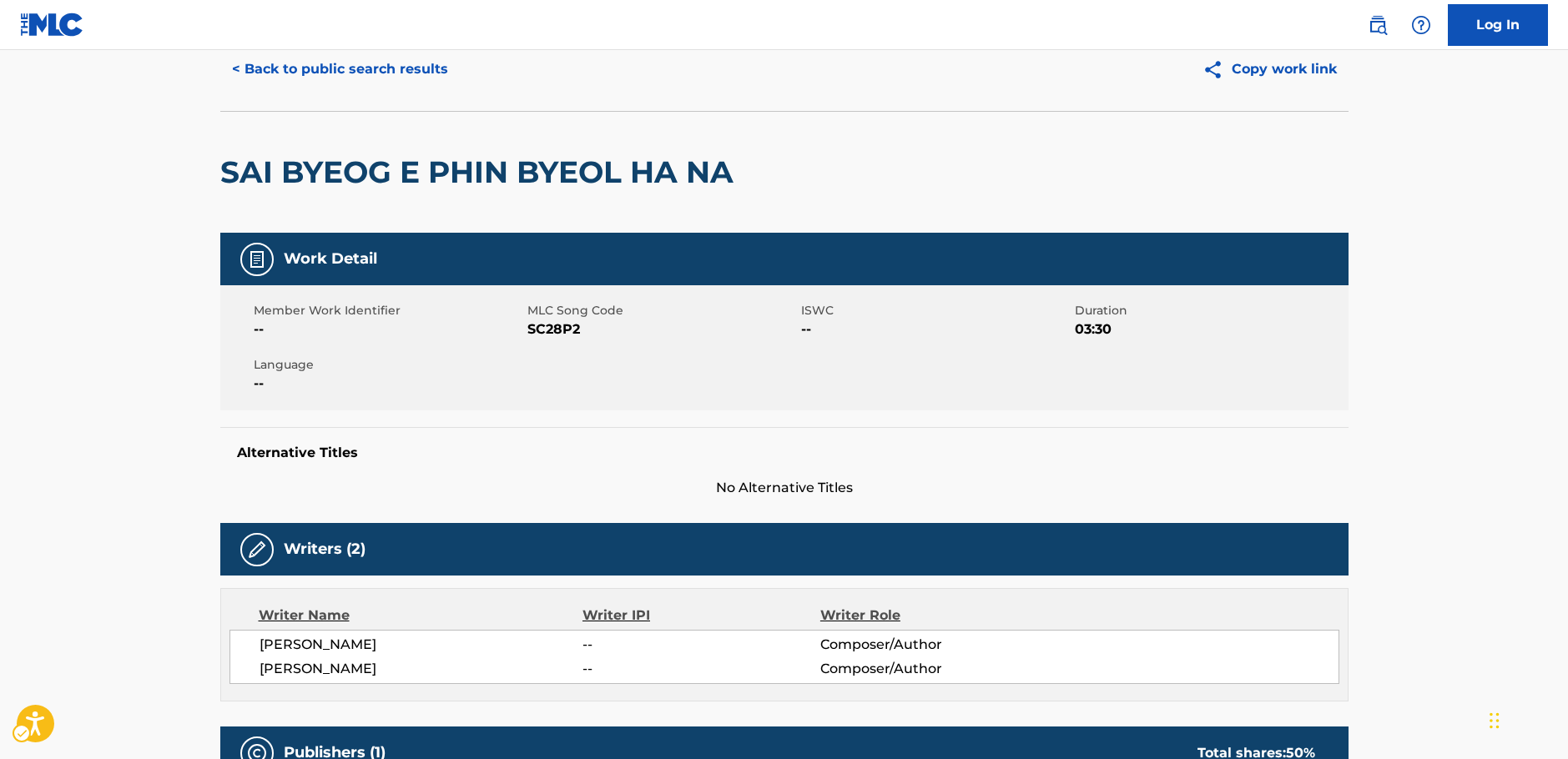
scroll to position [0, 0]
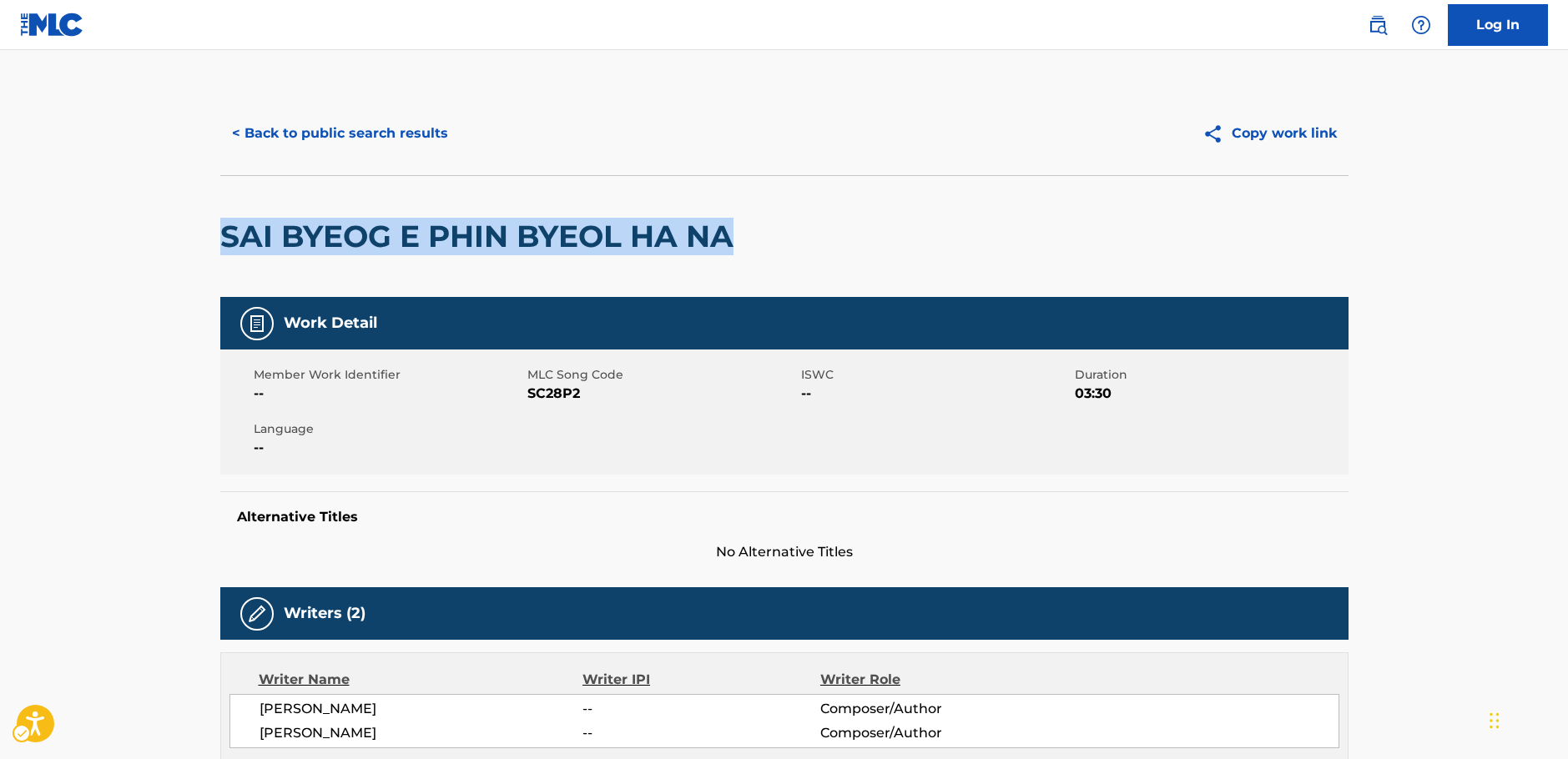
drag, startPoint x: 779, startPoint y: 247, endPoint x: 219, endPoint y: 249, distance: 560.0
click at [220, 249] on div "SAI BYEOG E PHIN BYEOL HA NA" at bounding box center [784, 236] width 1128 height 122
click at [345, 120] on button "< Back to public search results" at bounding box center [340, 134] width 239 height 42
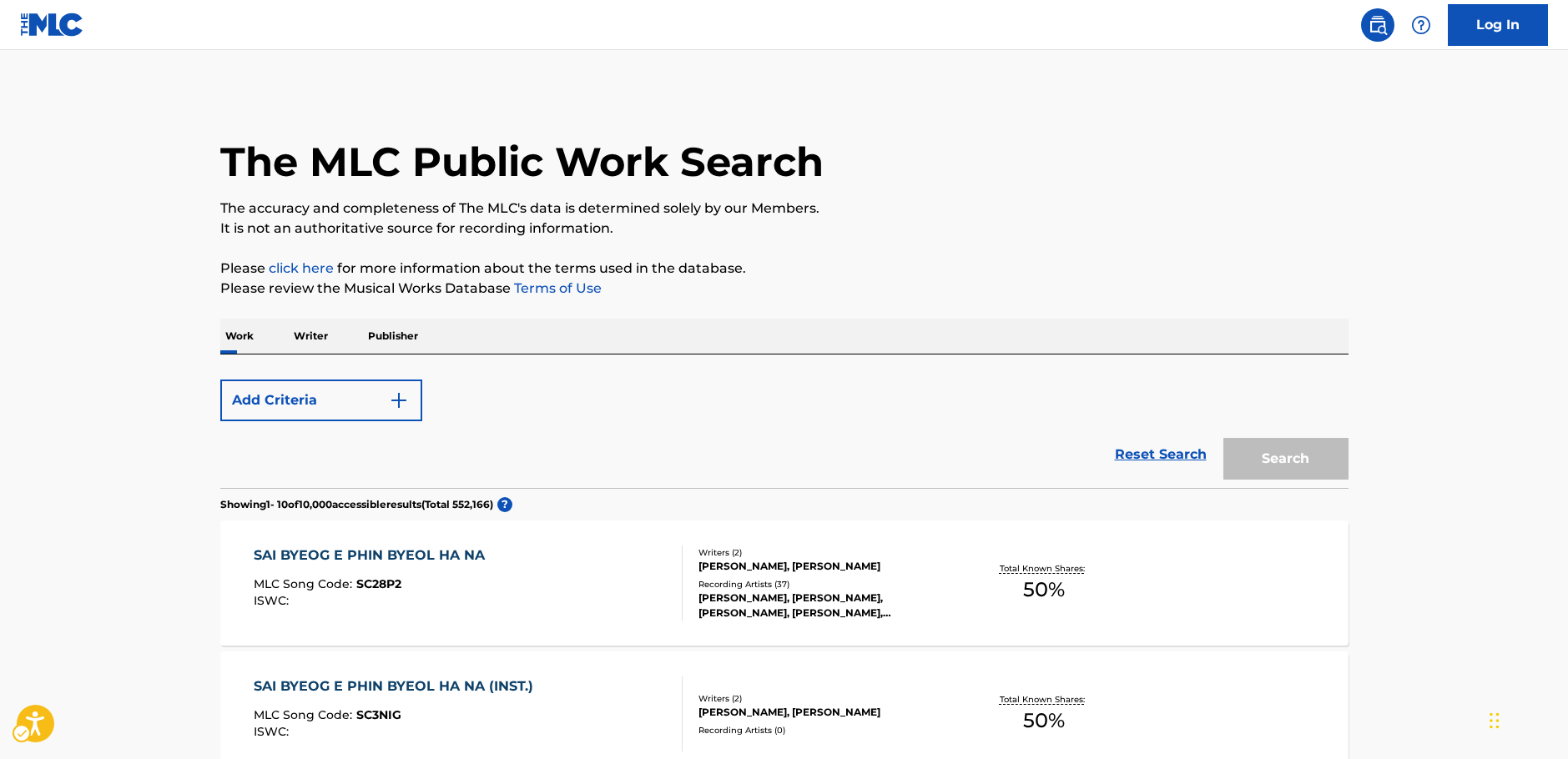
scroll to position [271, 0]
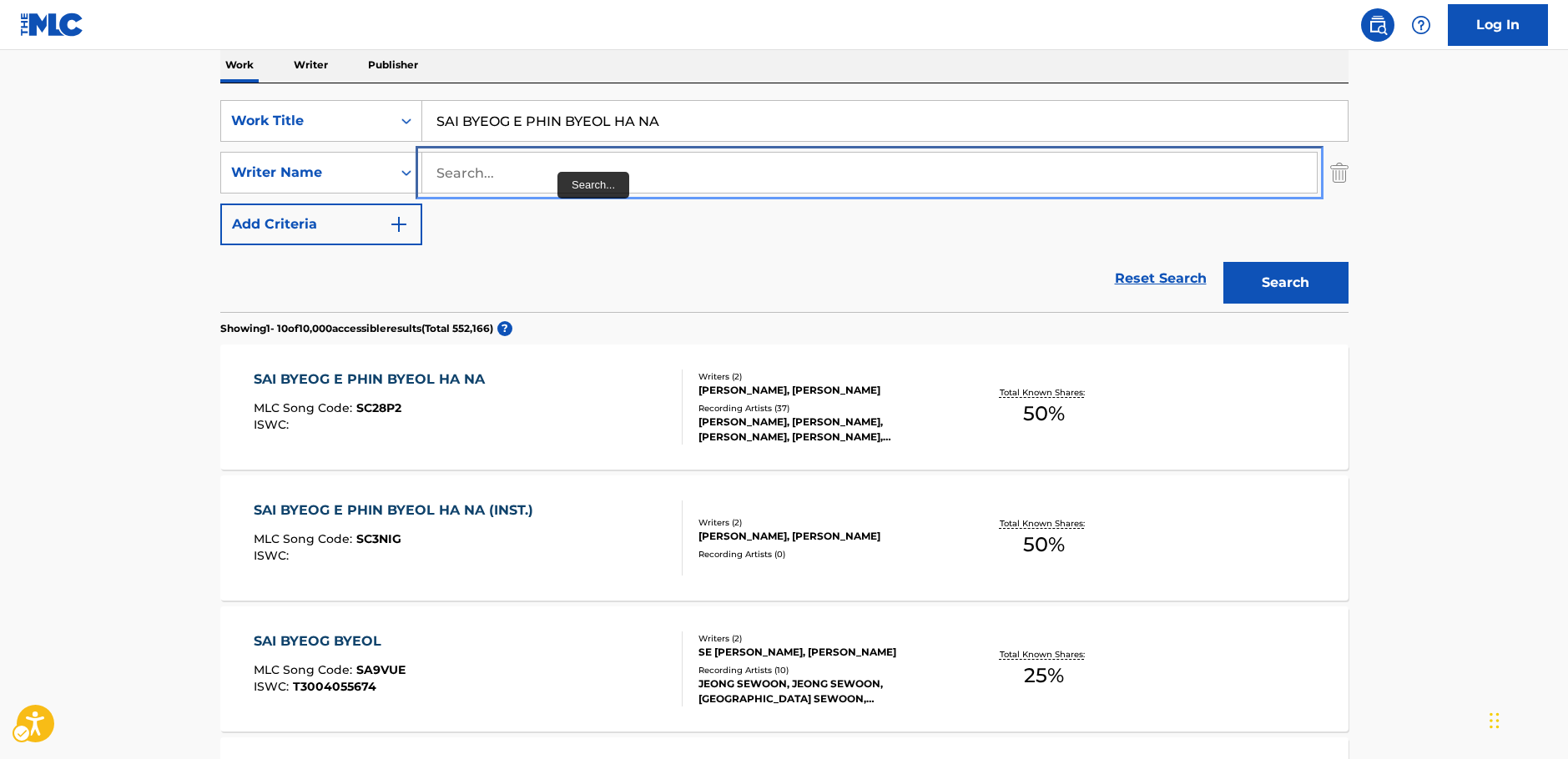
click at [552, 166] on input "Search..." at bounding box center [870, 173] width 895 height 40
paste input "JAEHYEONG"
type input "JAEHYEONG"
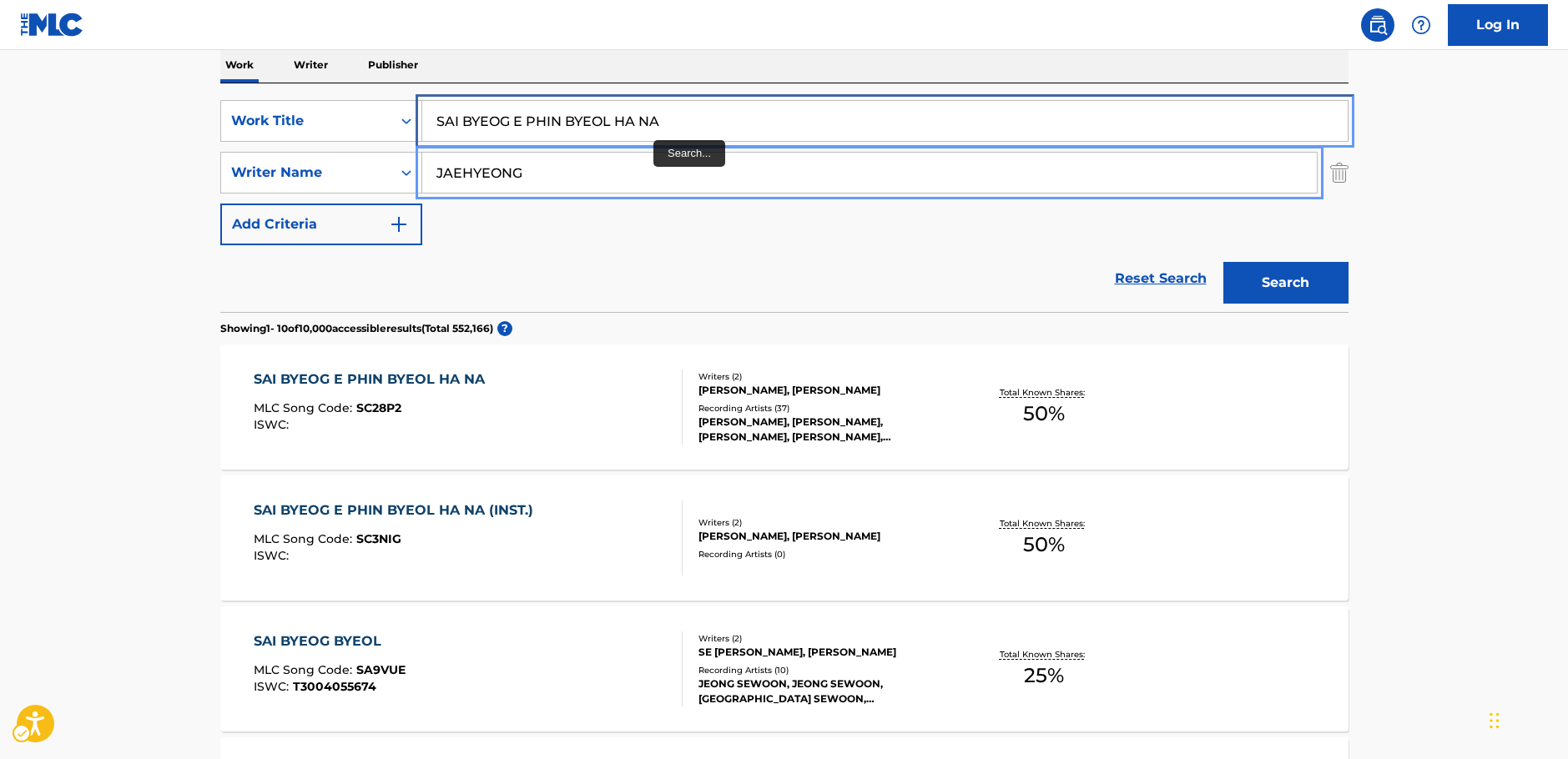
click at [155, 138] on main "The MLC Public Work Search The accuracy and completeness of The MLC's data is d…" at bounding box center [784, 761] width 1568 height 1964
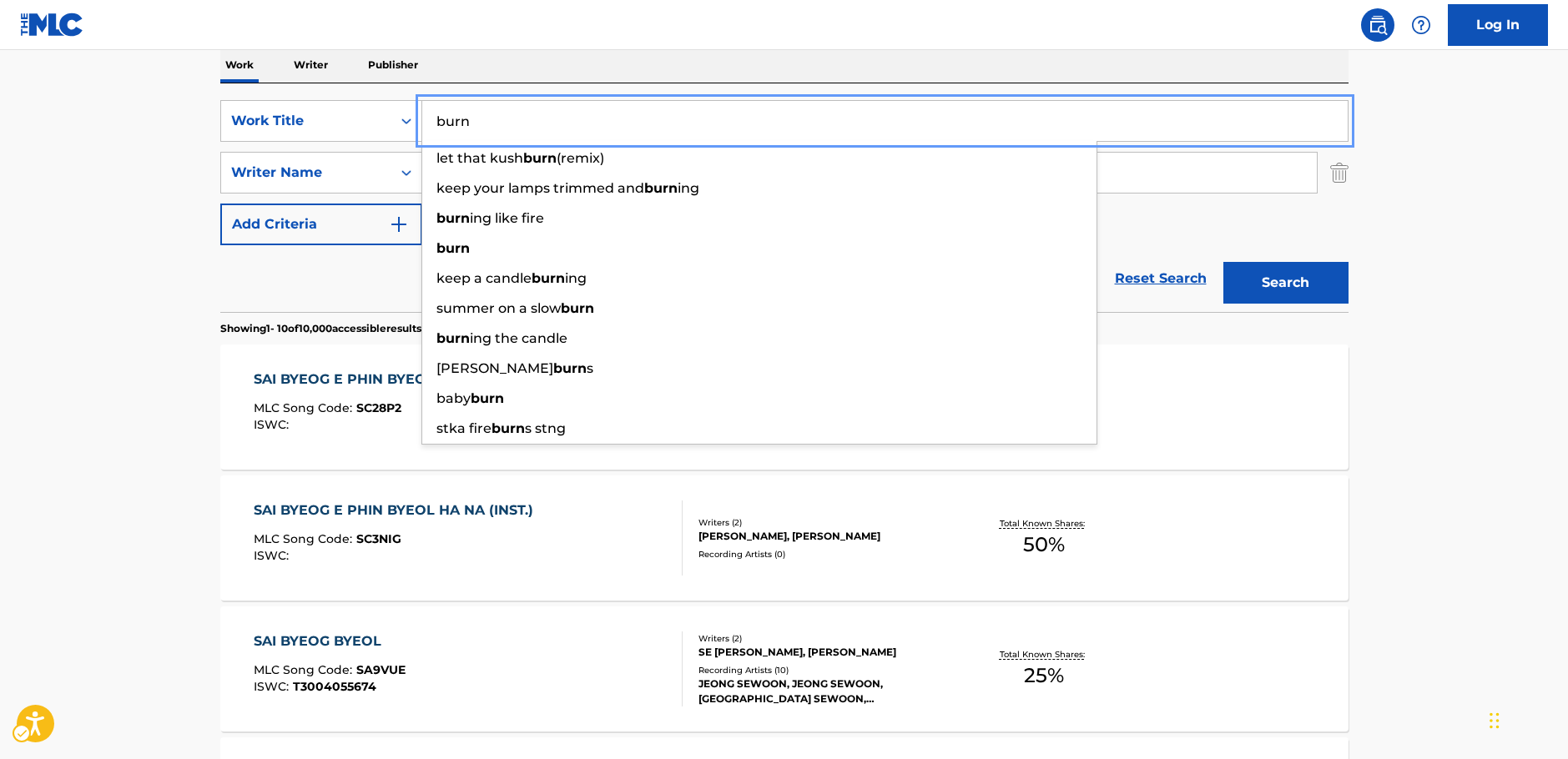
type input "burn"
click at [1273, 284] on button "Search" at bounding box center [1286, 283] width 126 height 42
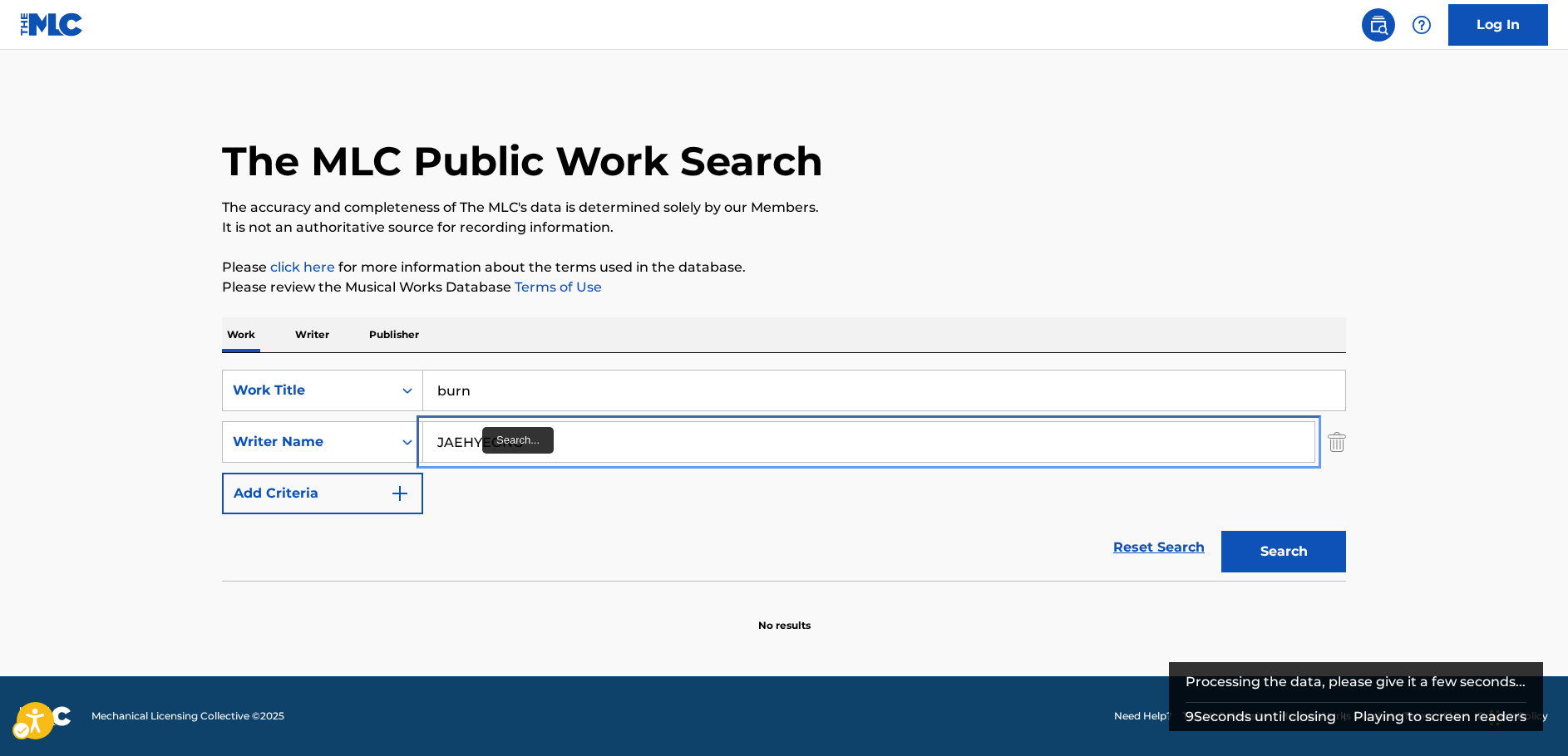
click at [467, 444] on input "JAEHYEONG" at bounding box center [869, 442] width 891 height 40
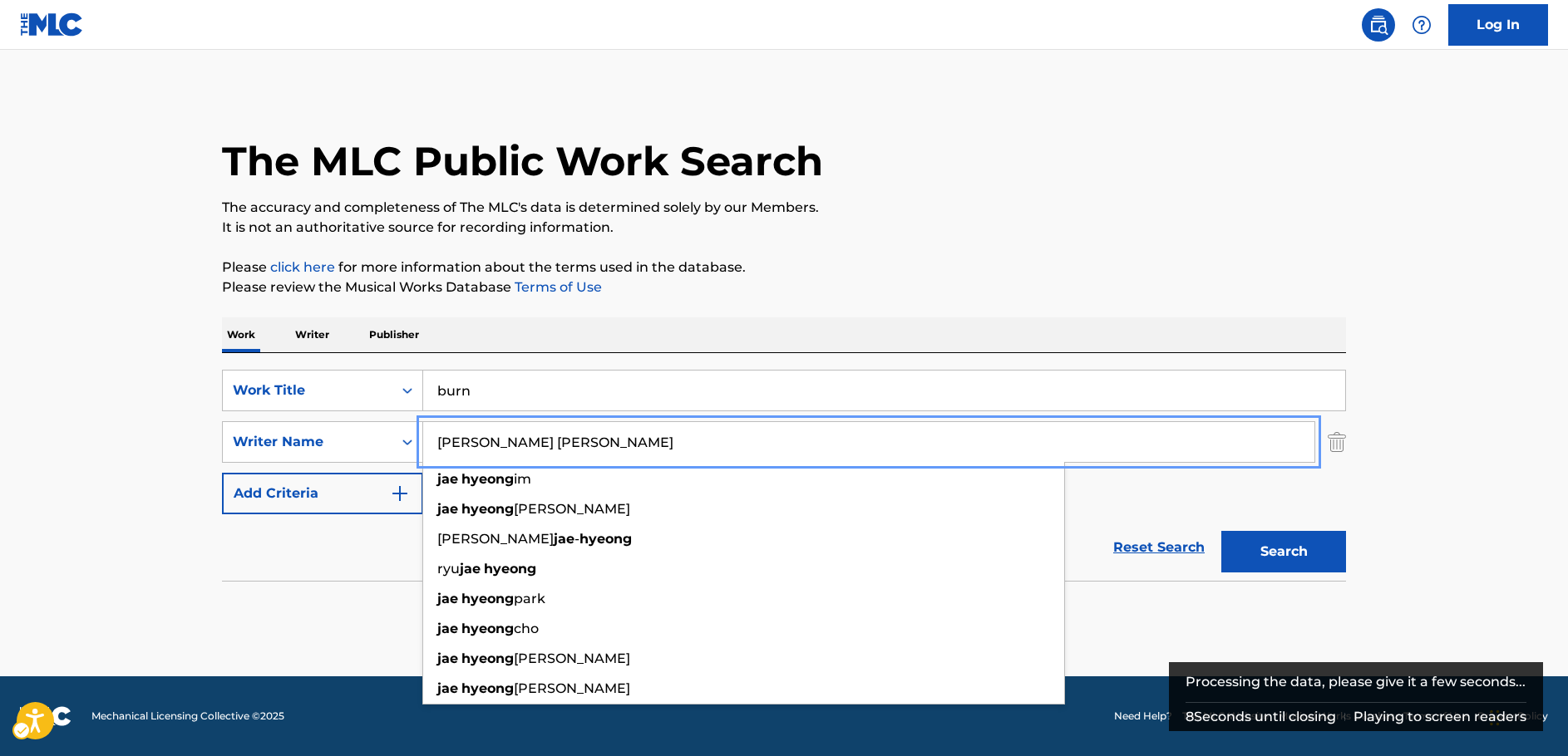
type input "[PERSON_NAME] [PERSON_NAME]"
click at [1273, 553] on button "Search" at bounding box center [1283, 552] width 125 height 42
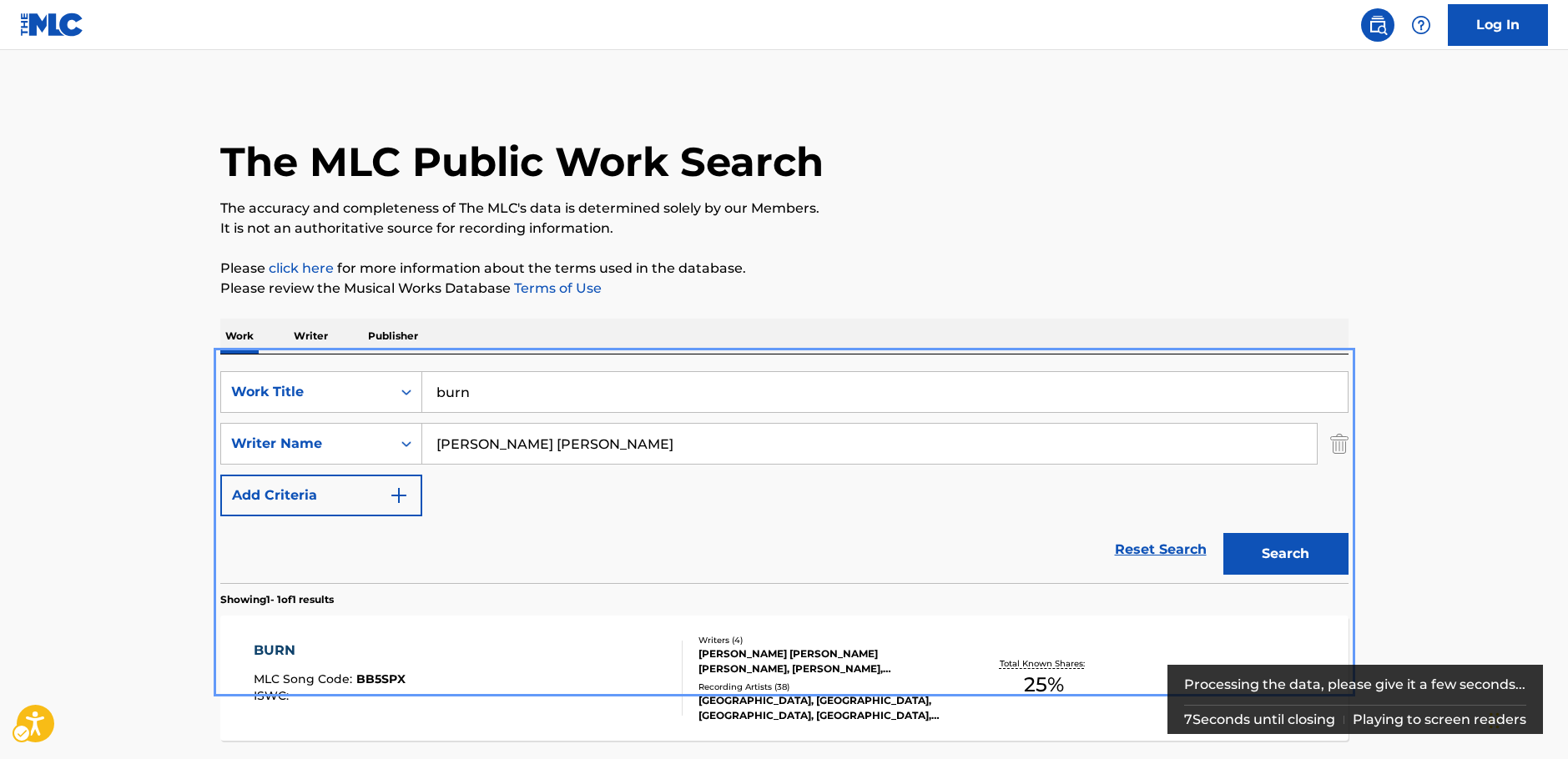
click at [75, 428] on main "The MLC Public Work Search The accuracy and completeness of The MLC's data is d…" at bounding box center [784, 438] width 1568 height 778
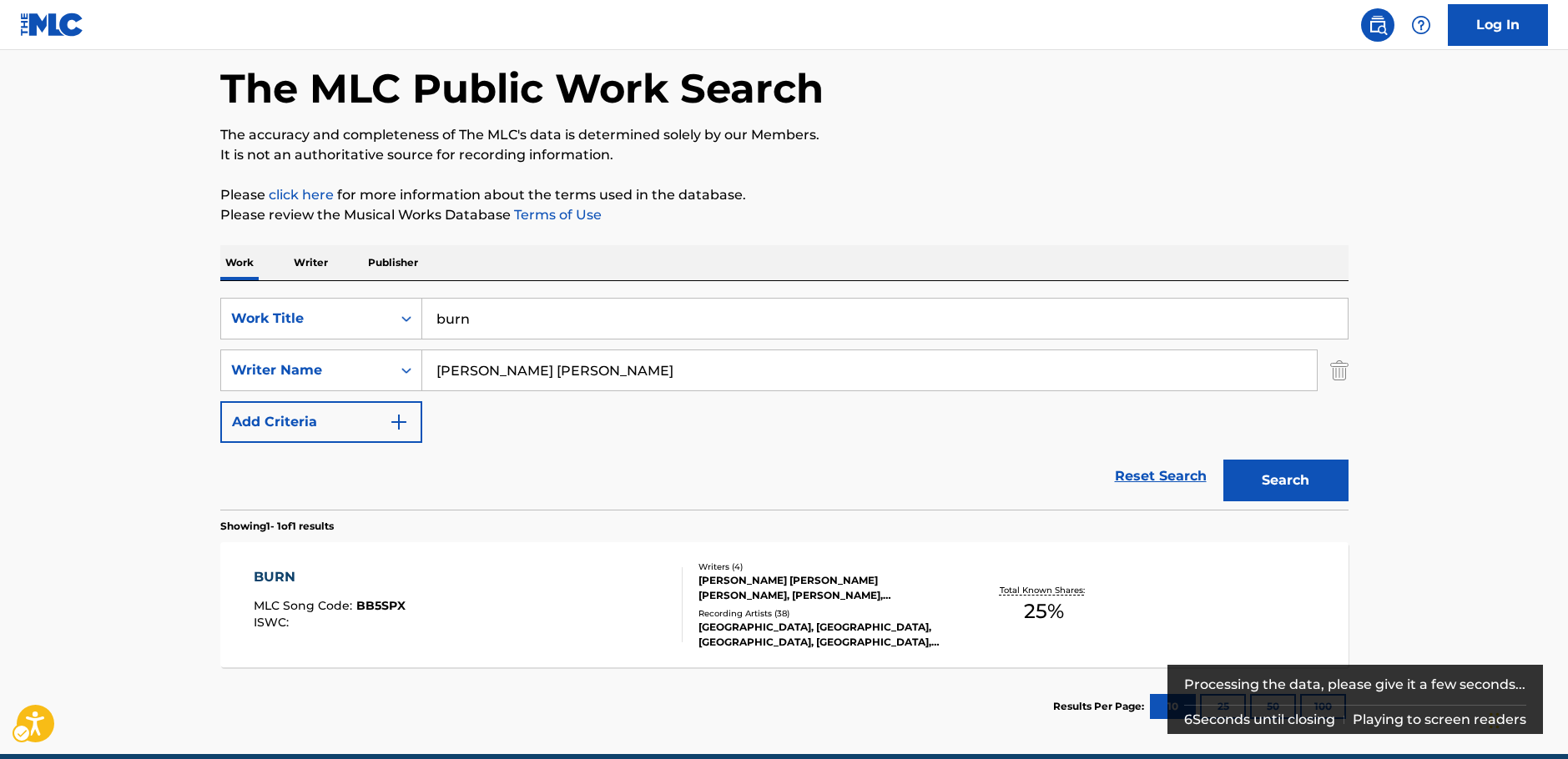
scroll to position [148, 0]
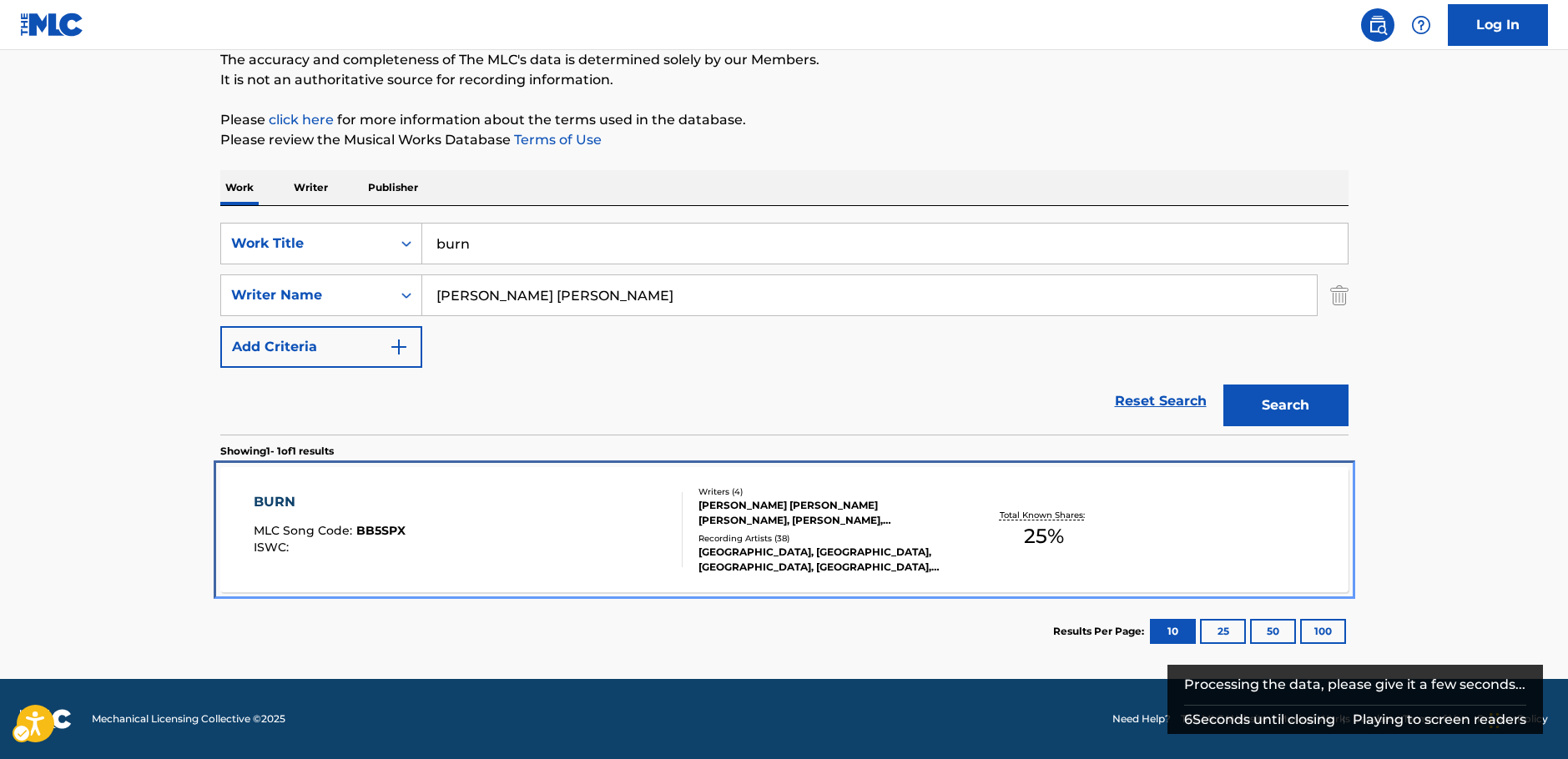
click at [488, 558] on div "BURN MLC Song Code : BB5SPX ISWC :" at bounding box center [468, 529] width 429 height 75
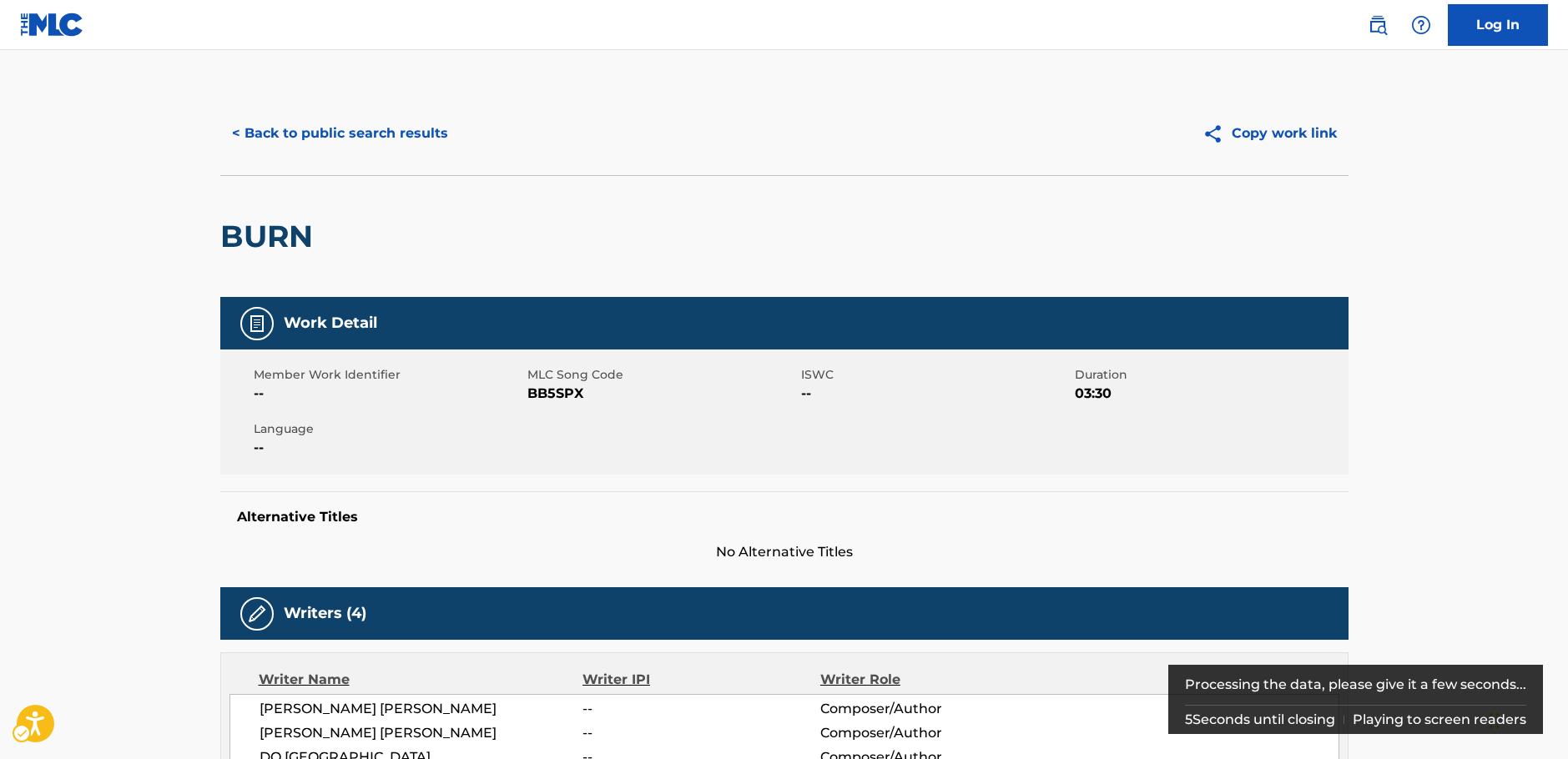
click at [557, 396] on span "MLC Song Code - BB5SPX" at bounding box center [662, 394] width 270 height 20
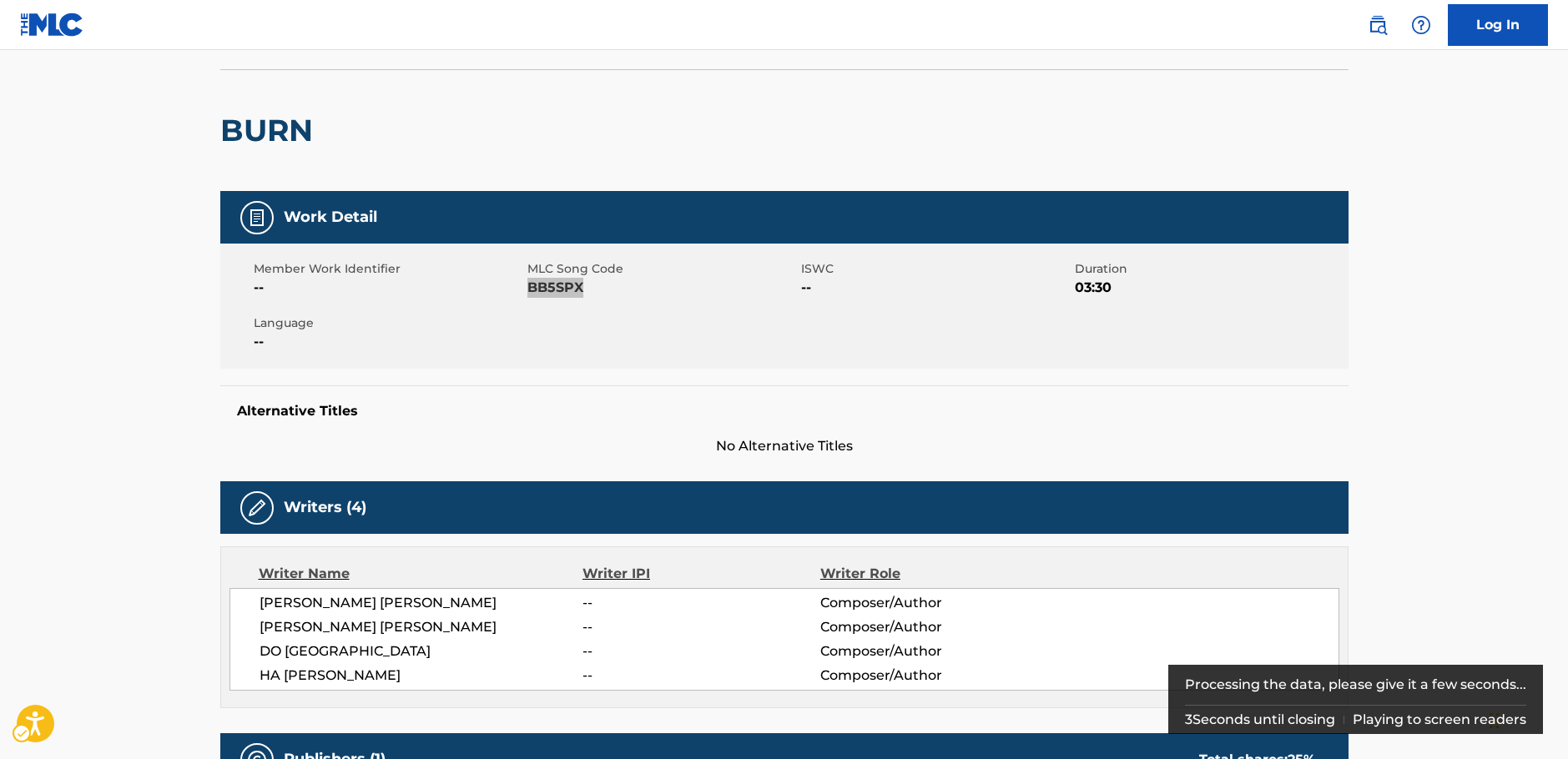
scroll to position [250, 0]
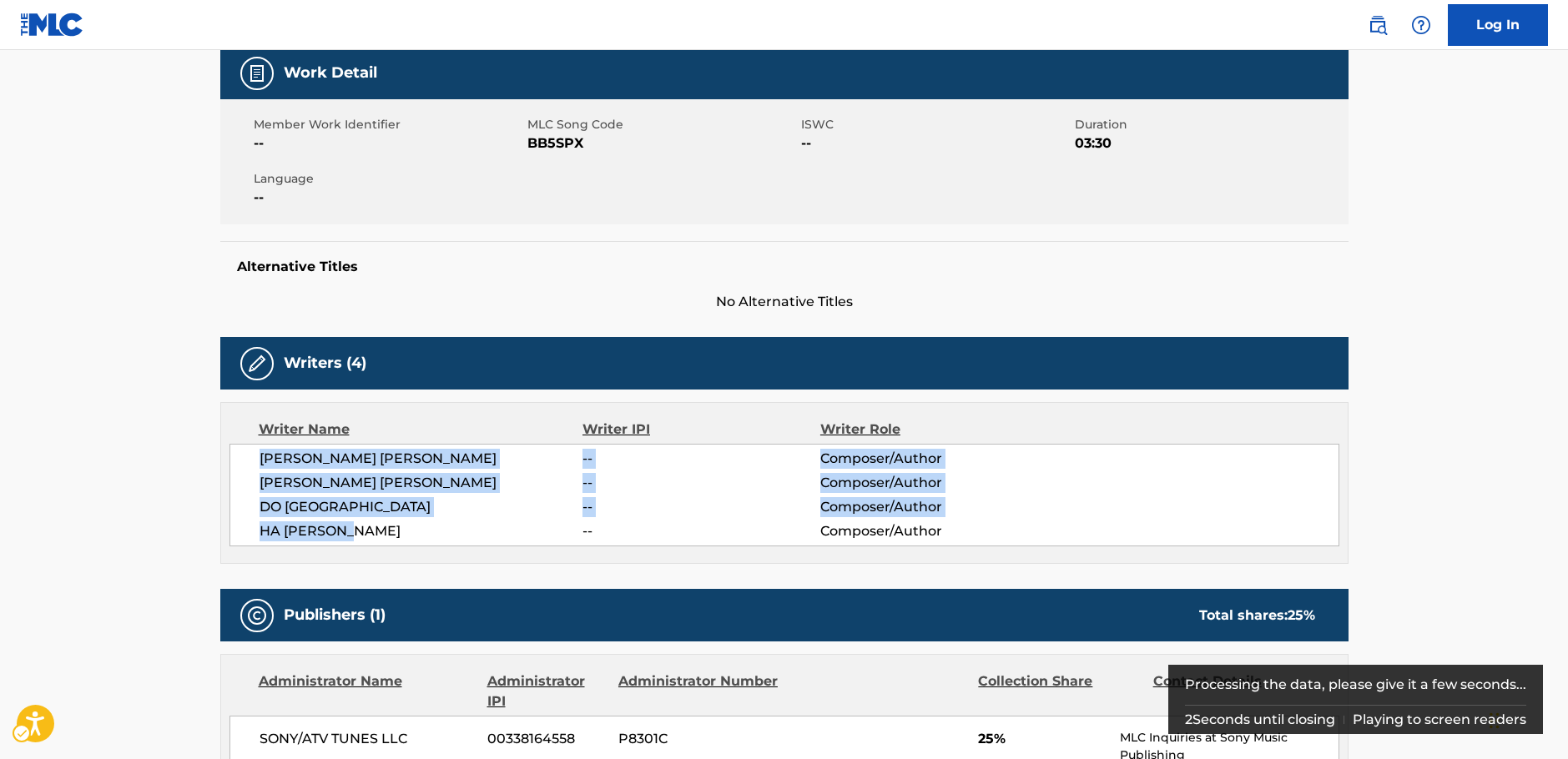
drag, startPoint x: 374, startPoint y: 526, endPoint x: 250, endPoint y: 461, distance: 140.0
click at [250, 461] on div "[PERSON_NAME] [PERSON_NAME] -- Composer/Author [PERSON_NAME] [PERSON_NAME] -- C…" at bounding box center [784, 495] width 1110 height 103
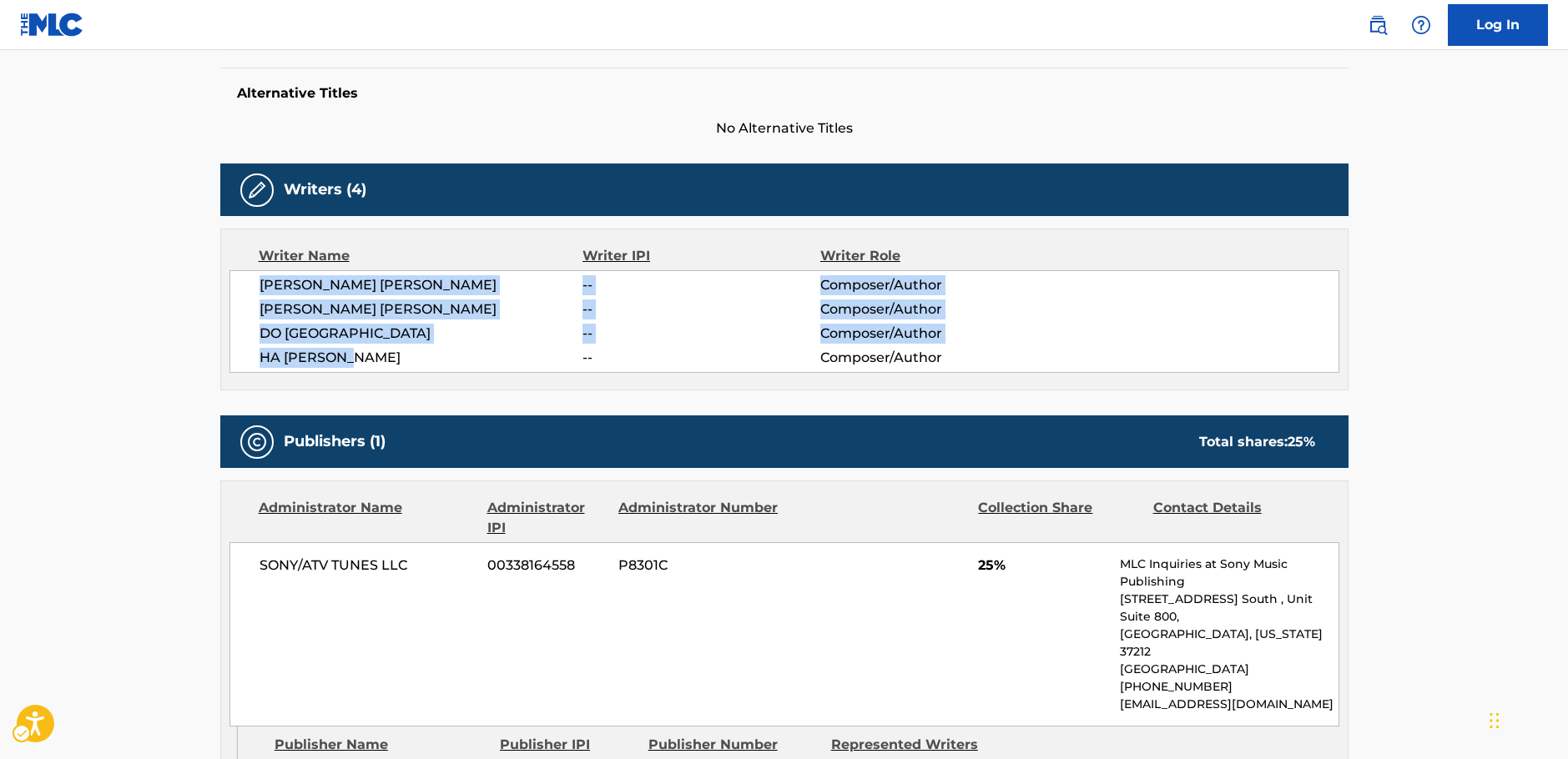
scroll to position [667, 0]
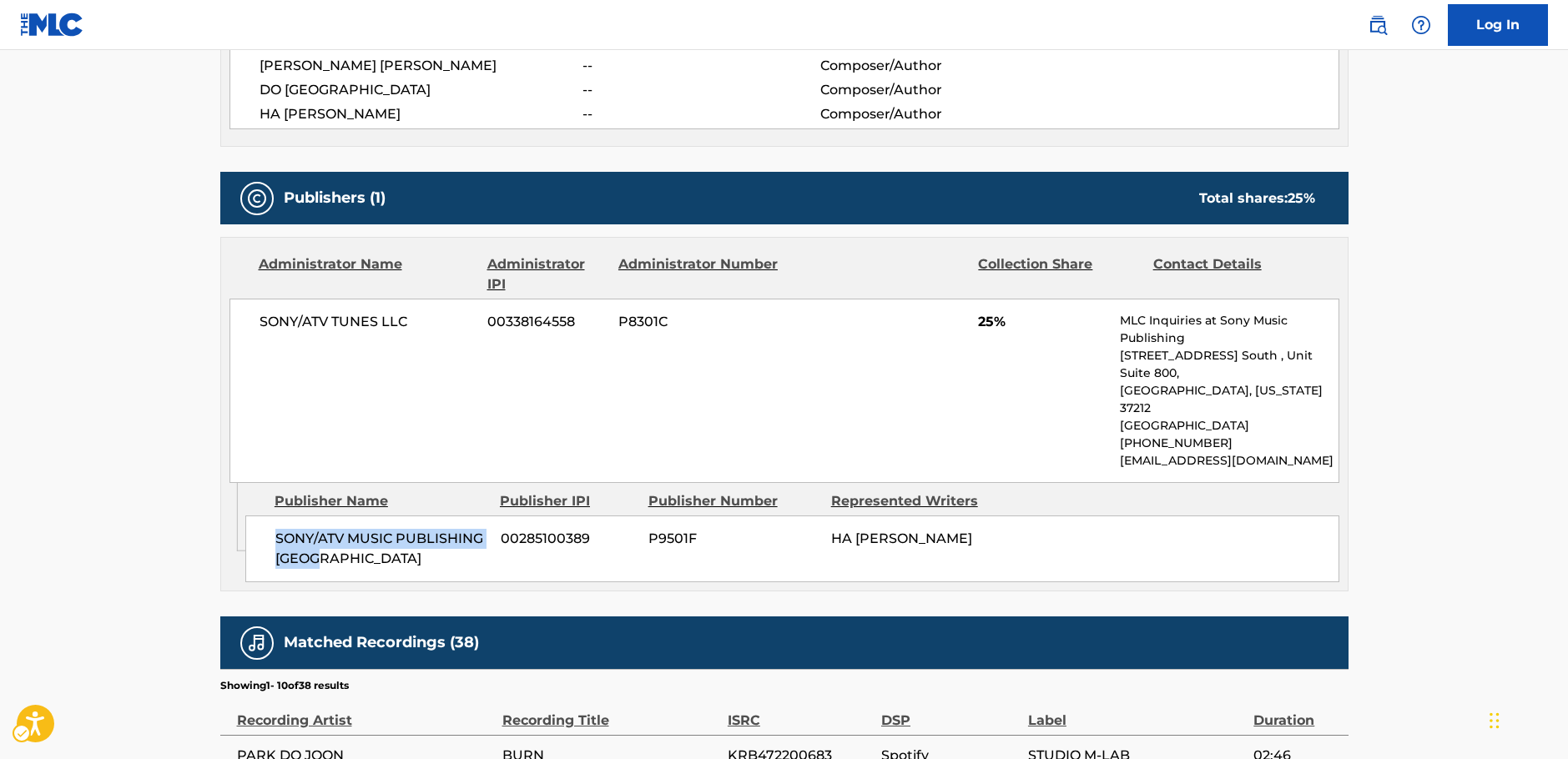
drag, startPoint x: 355, startPoint y: 524, endPoint x: 262, endPoint y: 508, distance: 94.4
click at [264, 516] on div "SONY/ATV MUSIC PUBLISHING KOREA 00285100389 P9501F [PERSON_NAME]" at bounding box center [792, 548] width 1094 height 67
drag, startPoint x: 261, startPoint y: 324, endPoint x: 2, endPoint y: 389, distance: 267.0
click at [201, 323] on div "< Back to public search results Copy work link BURN Work Detail Member Work Ide…" at bounding box center [784, 318] width 1169 height 1788
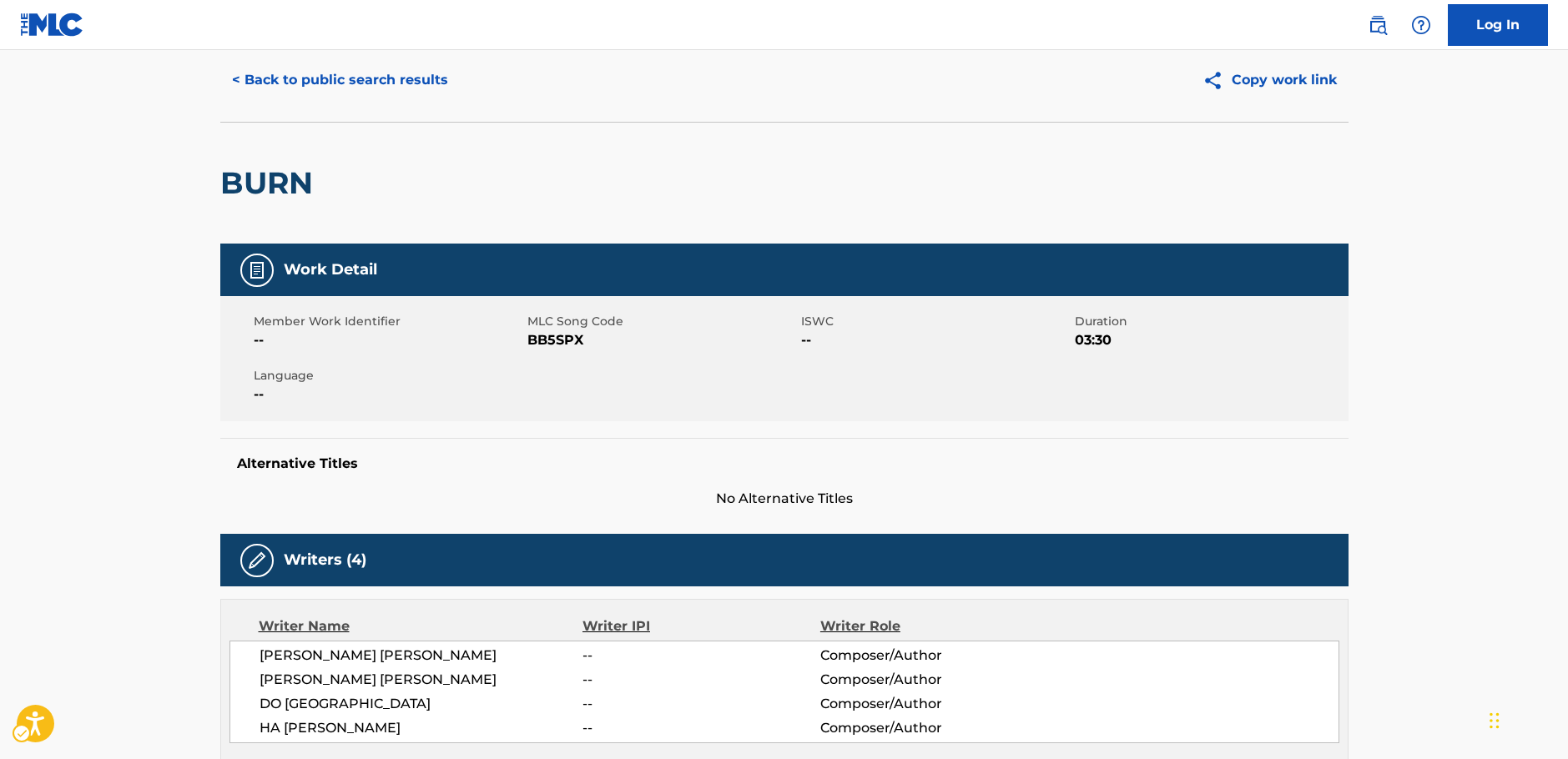
scroll to position [0, 0]
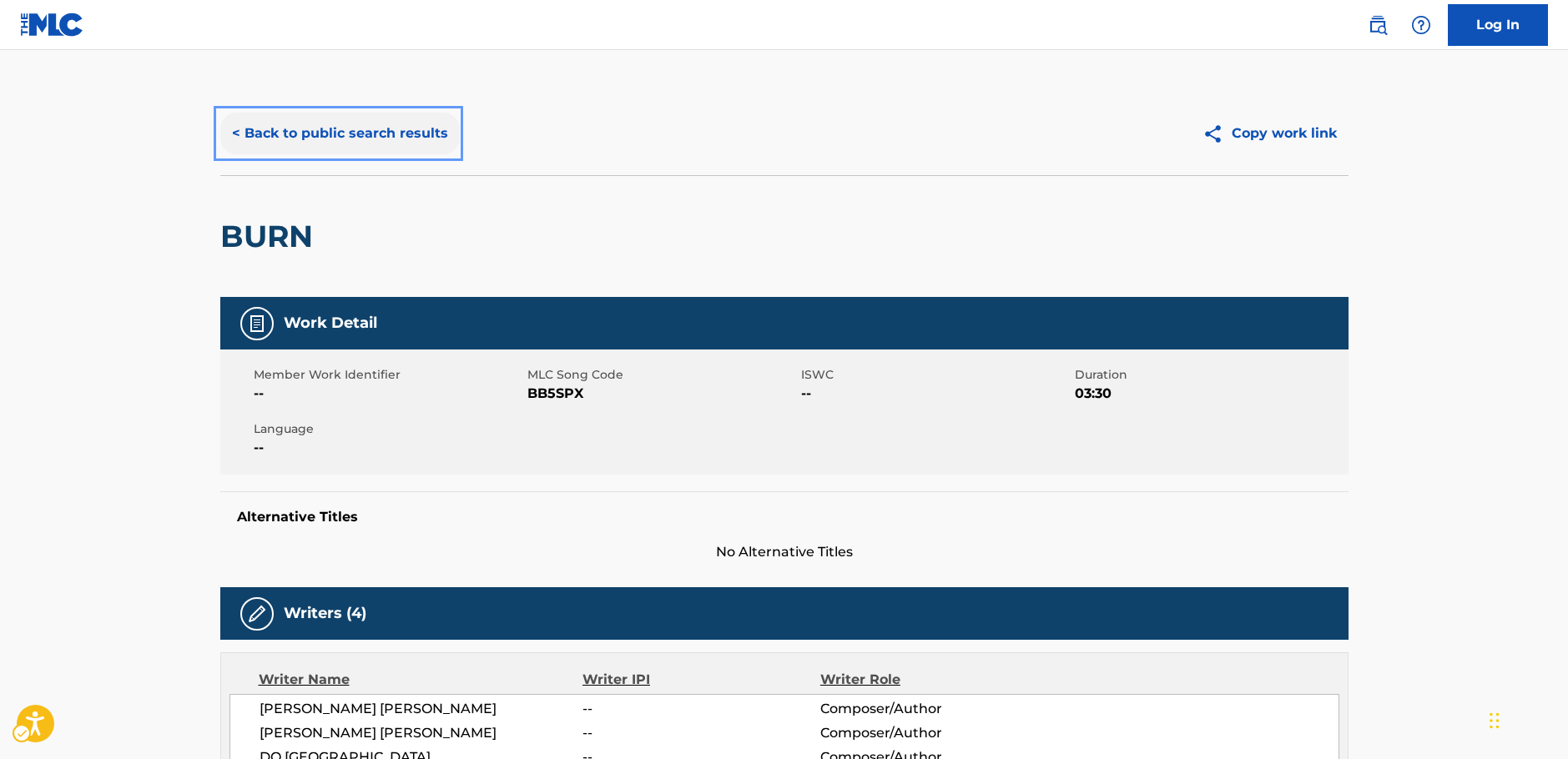
click at [334, 136] on button "< Back to public search results" at bounding box center [340, 134] width 239 height 42
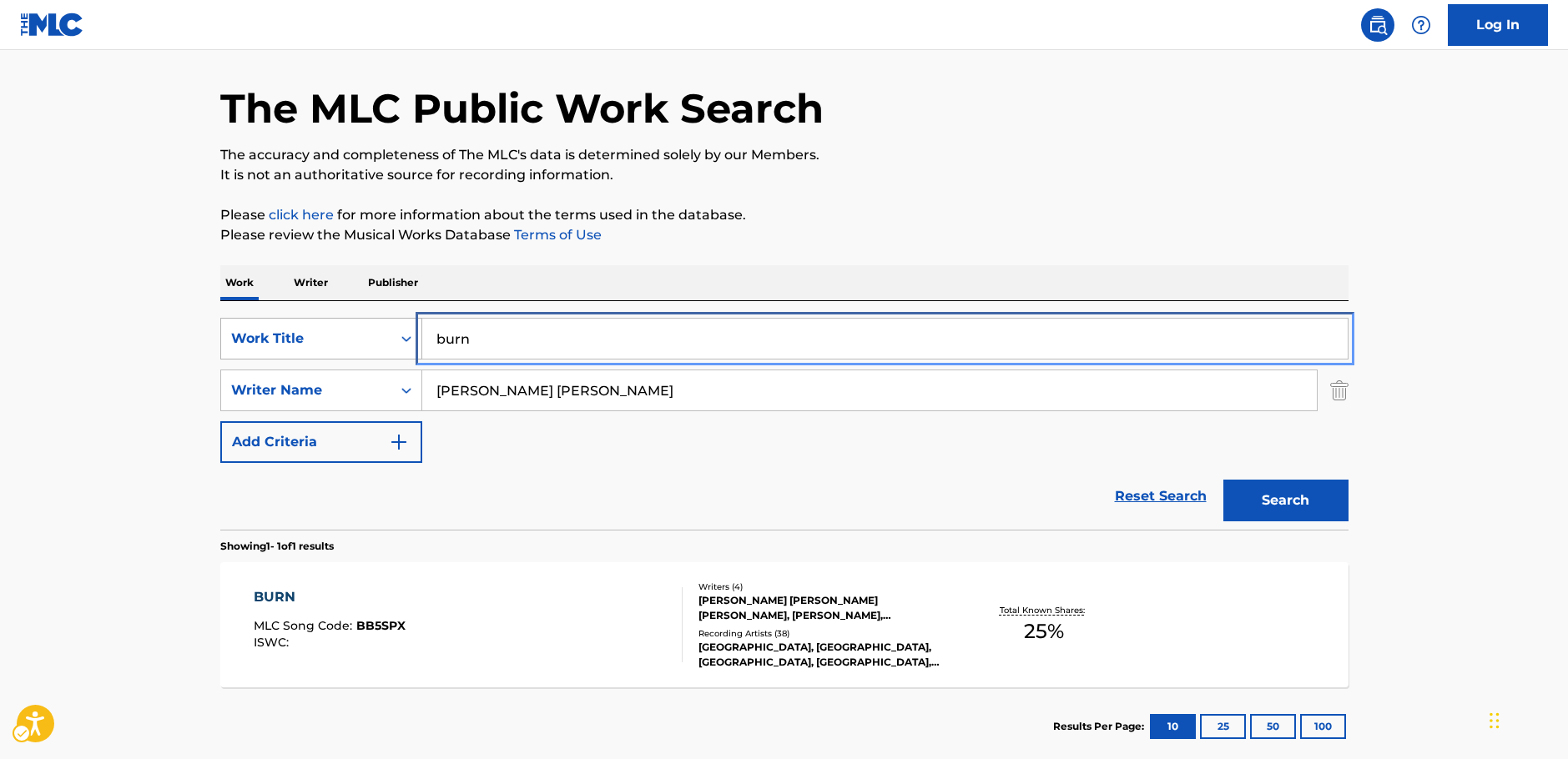
drag, startPoint x: 428, startPoint y: 339, endPoint x: 262, endPoint y: 338, distance: 166.0
click at [273, 338] on div "SearchWithCriteriabfd43626-66e1-42b2-9979-8b526a712883 Work Title burn" at bounding box center [784, 339] width 1128 height 42
paste input "Nai Ge [PERSON_NAME] (My Only One)"
type input "Nai Ge [PERSON_NAME] (My Only One)"
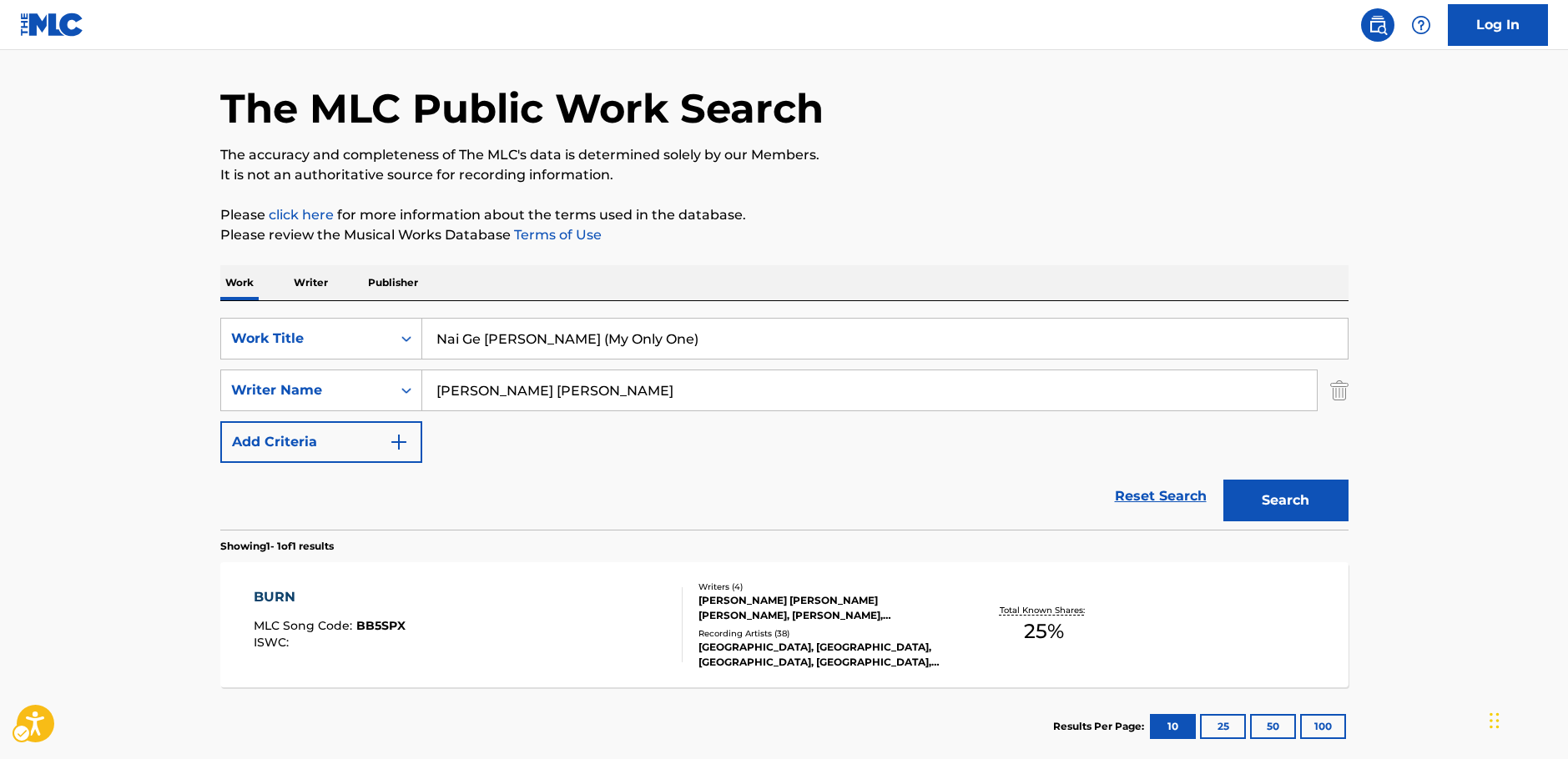
drag, startPoint x: 41, startPoint y: 331, endPoint x: 412, endPoint y: 383, distance: 374.6
click at [42, 331] on main "The MLC Public Work Search The accuracy and completeness of The MLC's data is d…" at bounding box center [784, 385] width 1568 height 778
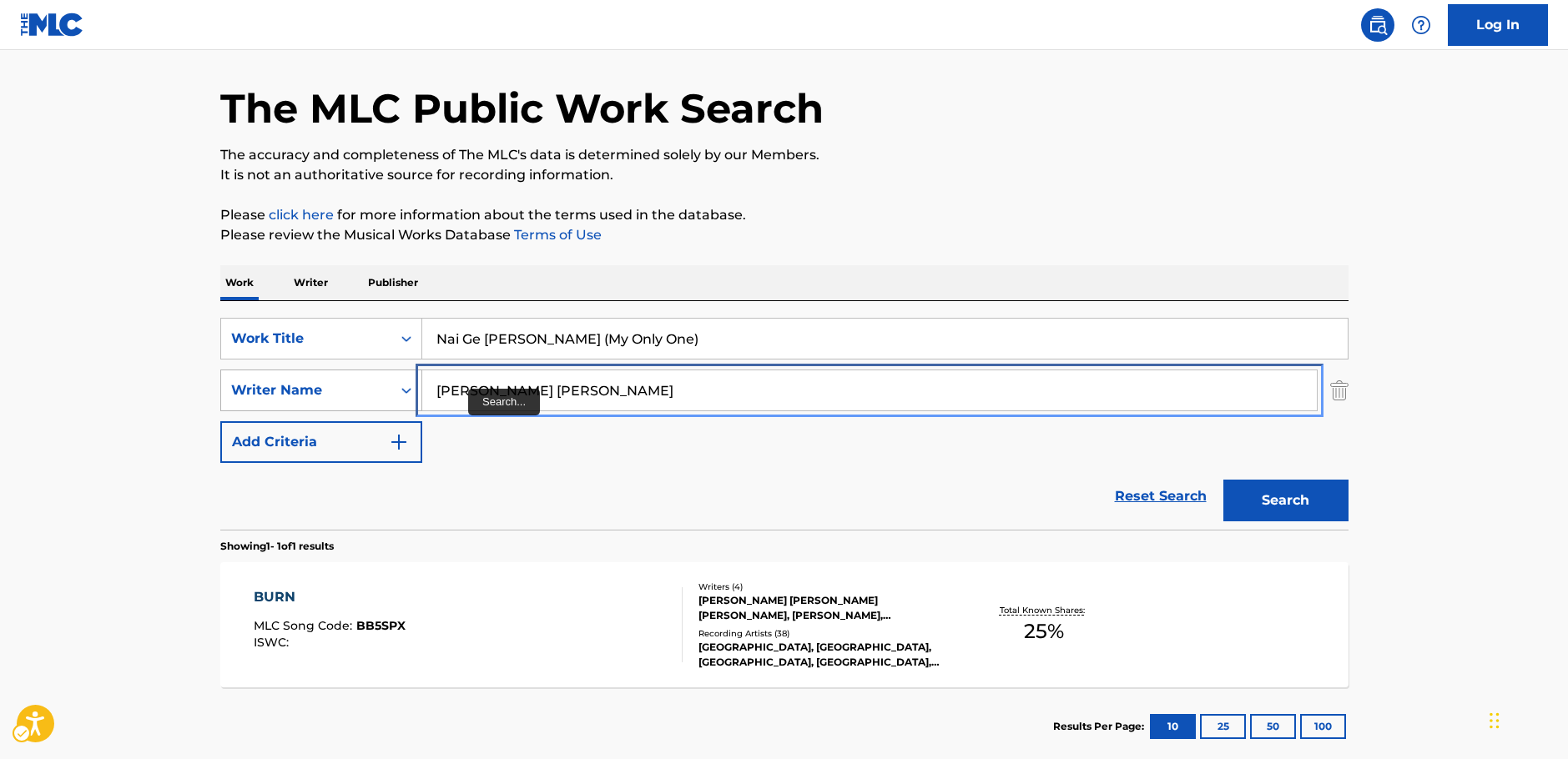
drag, startPoint x: 329, startPoint y: 391, endPoint x: 310, endPoint y: 386, distance: 19.6
click at [312, 387] on div "SearchWithCriteriac4ef90f6-0cd3-4cb7-a22f-38161a9f05c1 Writer Name [PERSON_NAME…" at bounding box center [784, 391] width 1128 height 42
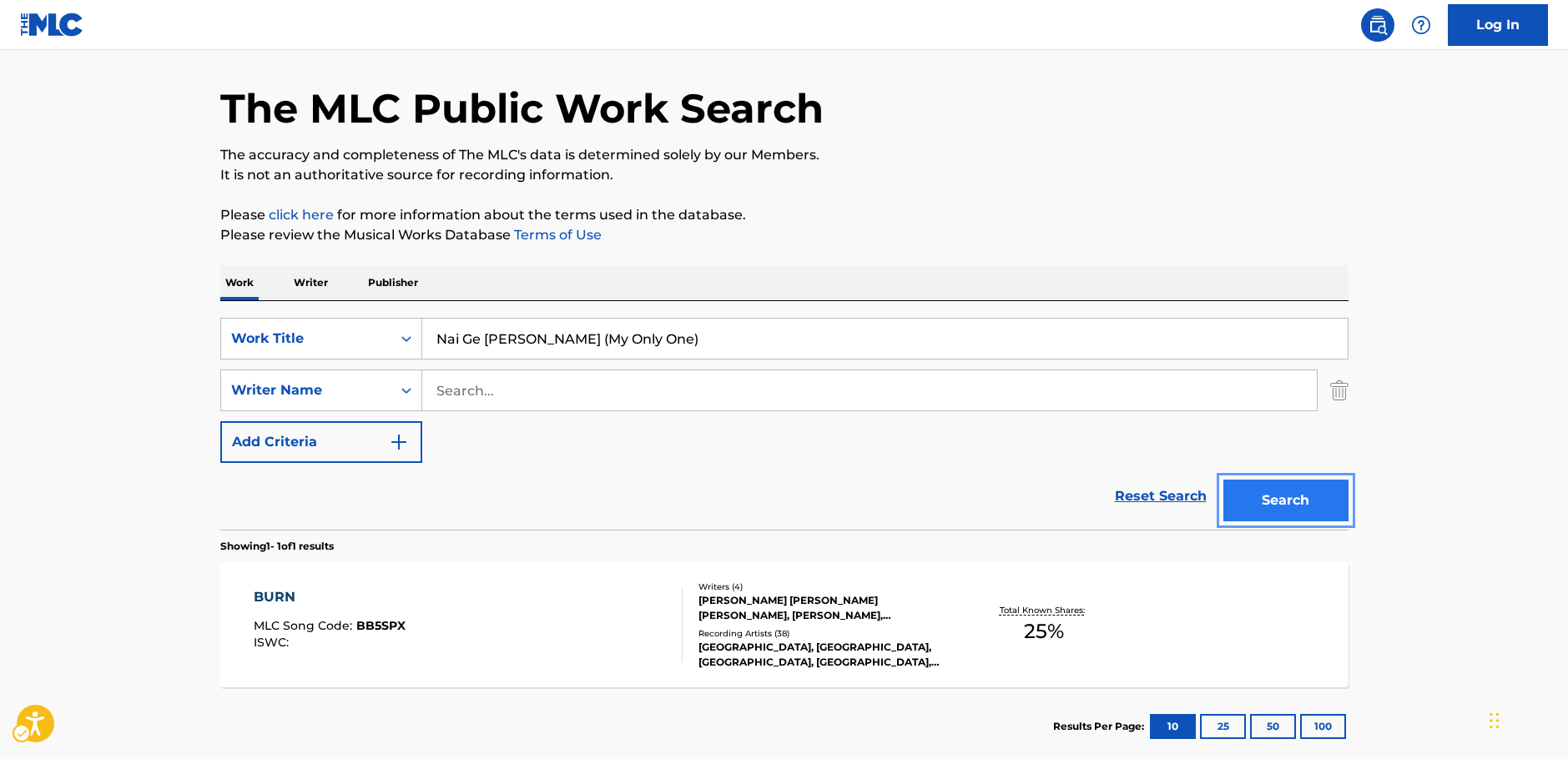
click at [1342, 512] on button "Search" at bounding box center [1286, 500] width 126 height 42
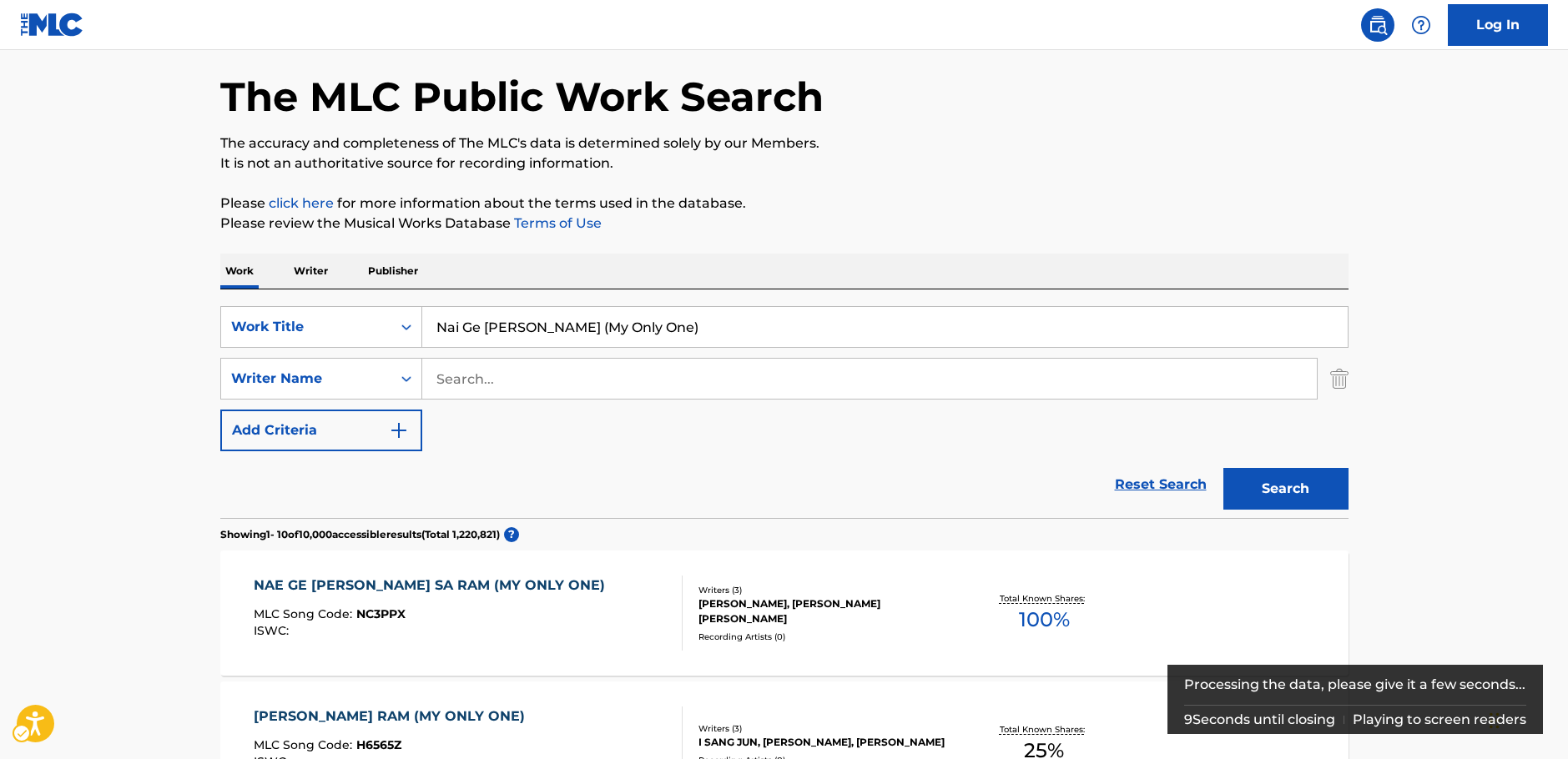
scroll to position [83, 0]
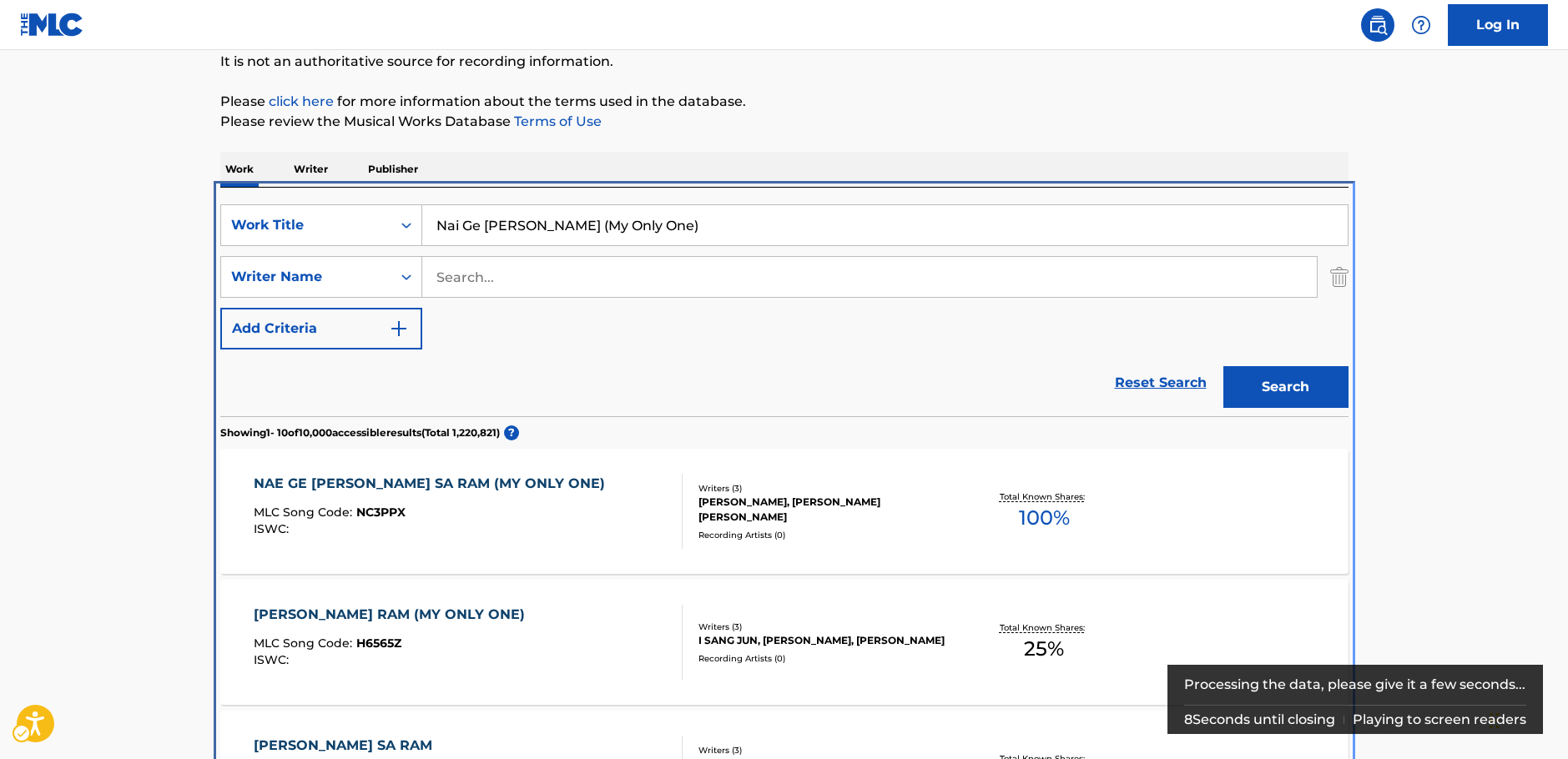
scroll to position [355, 0]
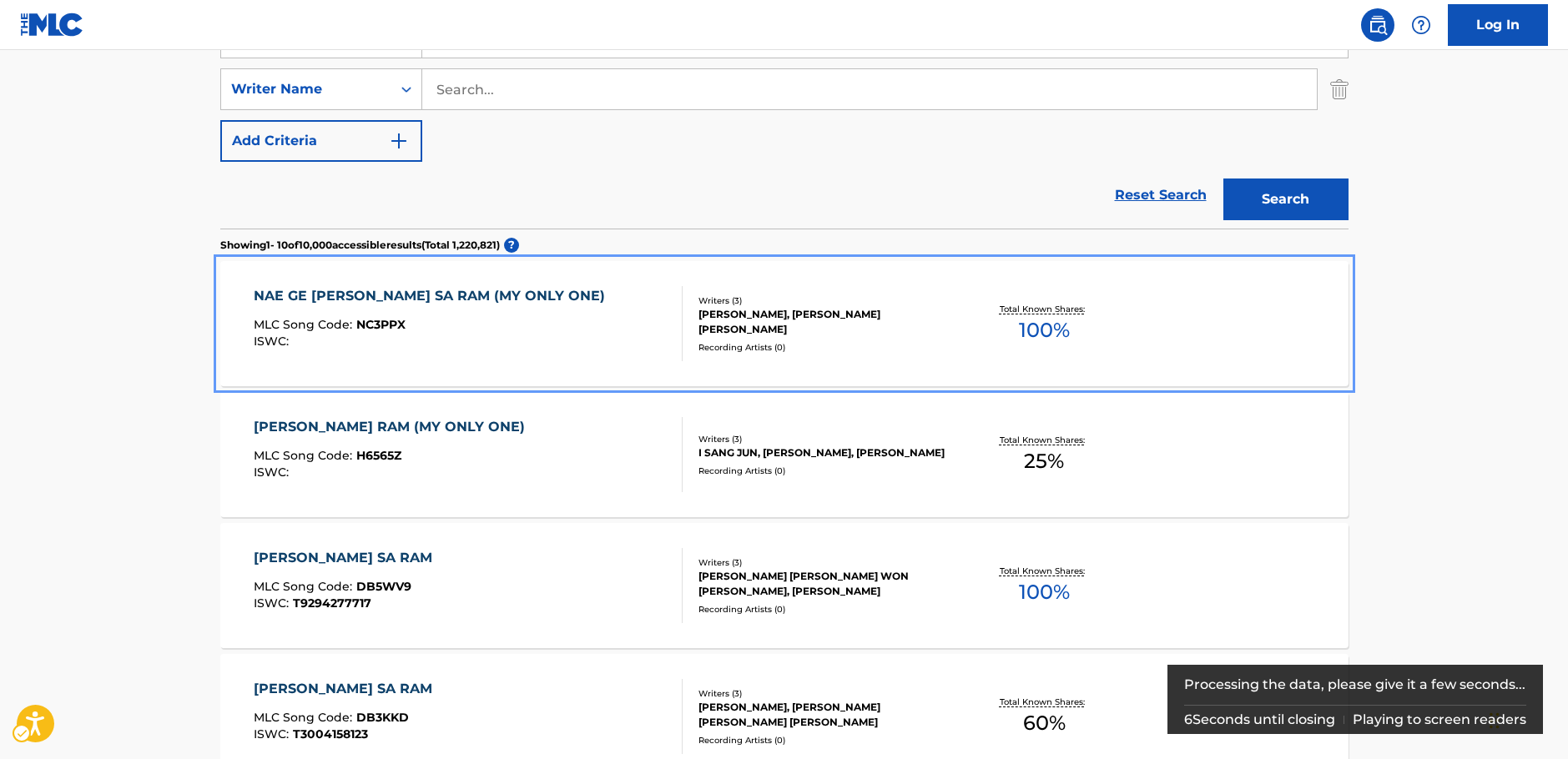
click at [559, 345] on div "NAE GE DAN HAN SA RAM (MY ONLY ONE) MLC Song Code : NC3PPX ISWC :" at bounding box center [468, 323] width 429 height 75
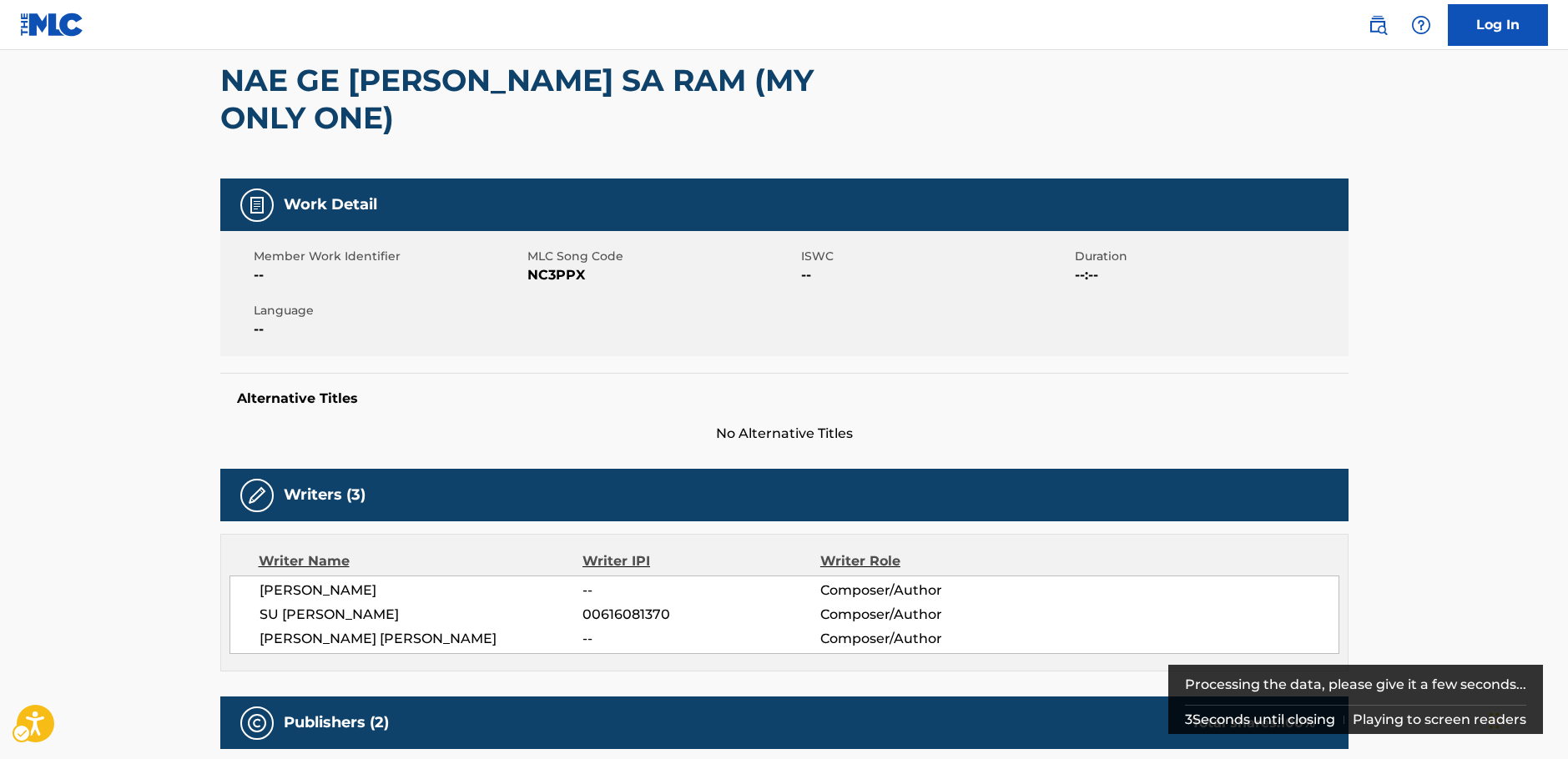
scroll to position [167, 0]
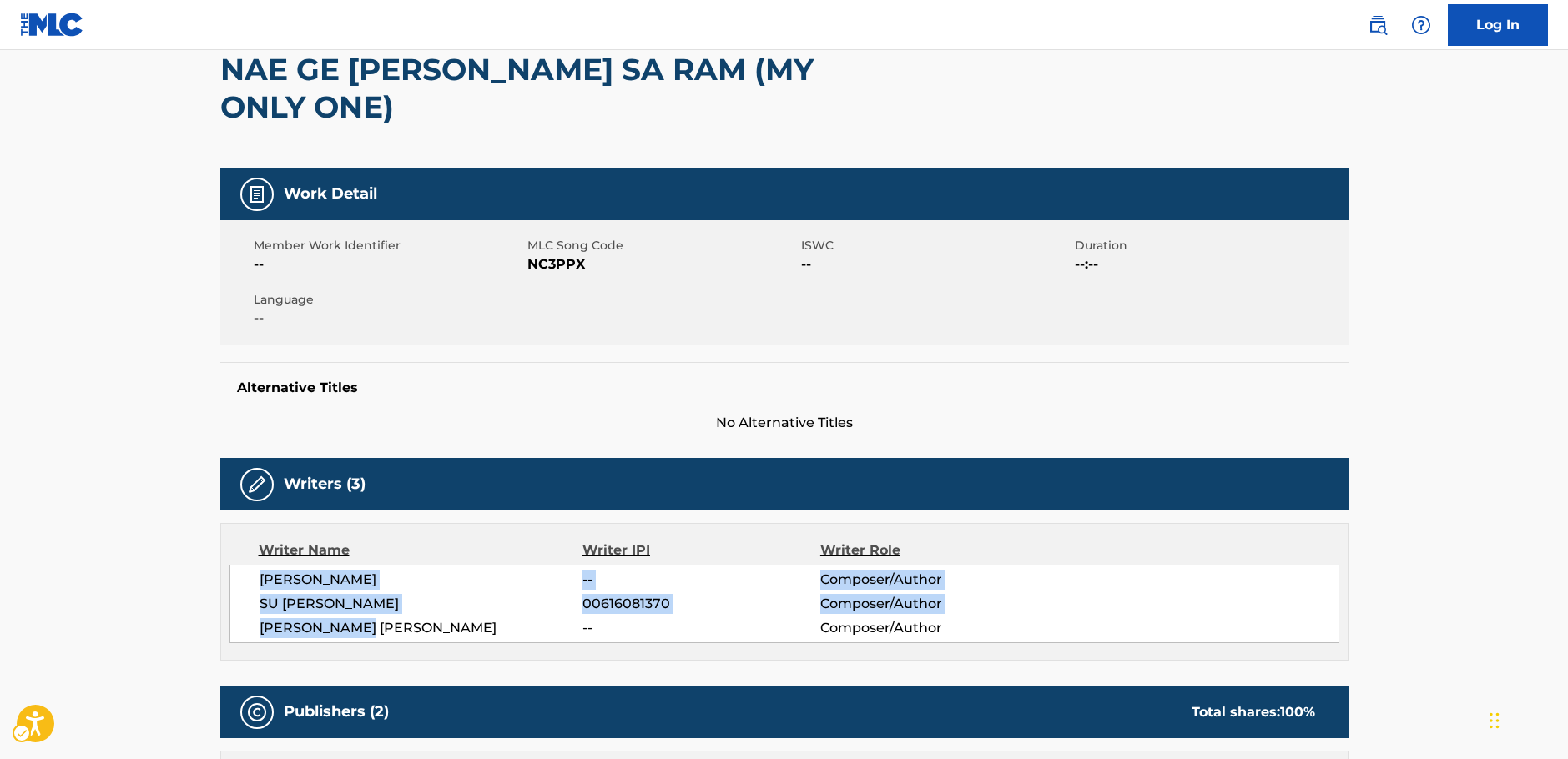
drag, startPoint x: 309, startPoint y: 572, endPoint x: 243, endPoint y: 538, distance: 74.2
click at [243, 564] on div "SEUNG HOON HAN -- Composer/Author SU BIN KIM 00616081370 Composer/Author CHANG …" at bounding box center [784, 603] width 1110 height 78
copy div "SEUNG HOON HAN -- Composer/Author SU BIN KIM 00616081370 Composer/Author CHANG …"
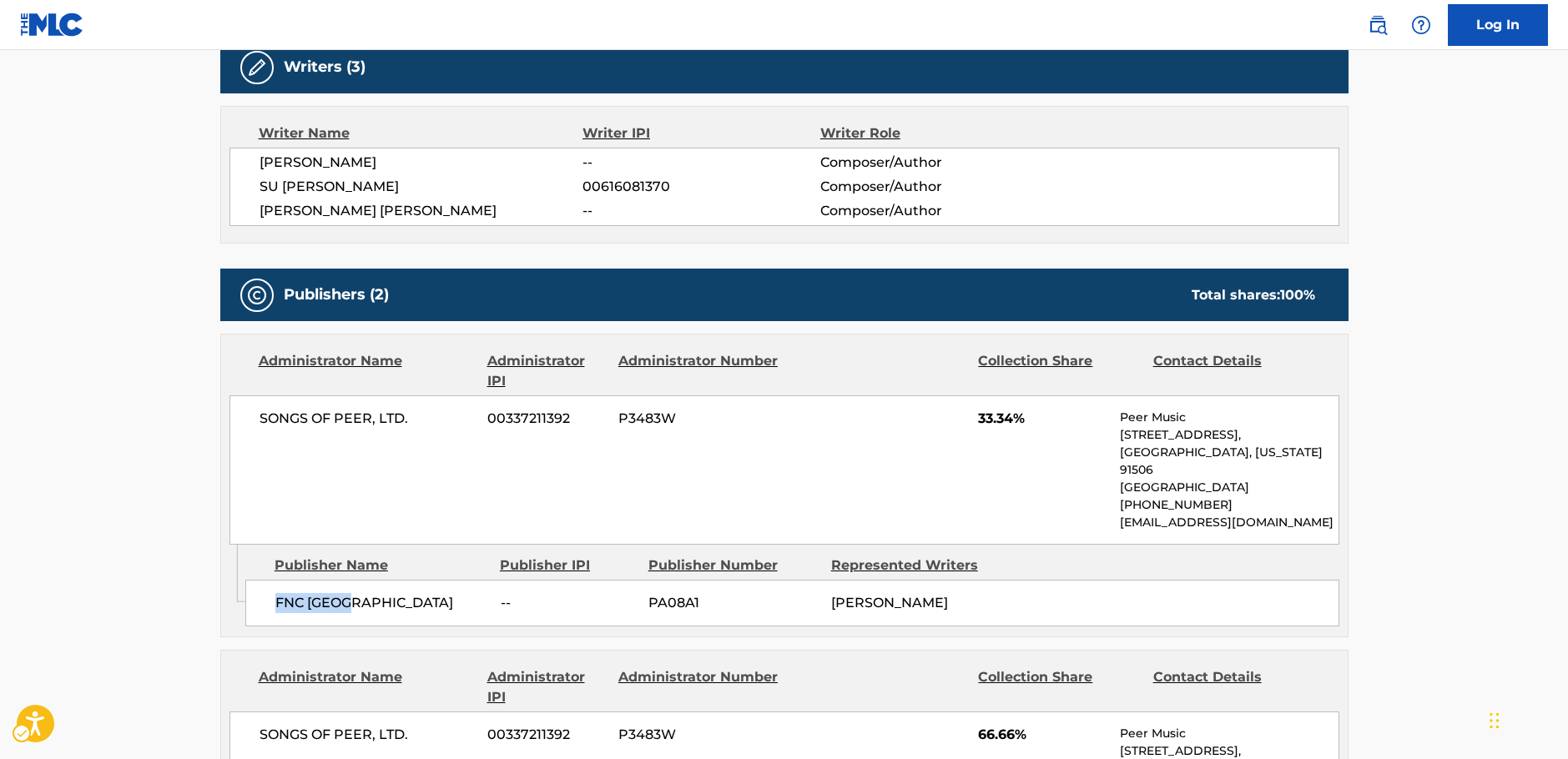
drag, startPoint x: 386, startPoint y: 569, endPoint x: 249, endPoint y: 575, distance: 137.1
click at [249, 580] on div "FNC JAPAN -- PA08A1 SEUNG HOON HAN" at bounding box center [792, 602] width 1094 height 46
copy span "FNC JAPAN"
drag, startPoint x: 449, startPoint y: 390, endPoint x: 256, endPoint y: 379, distance: 193.3
click at [256, 395] on div "SONGS OF PEER, LTD. 00337211392 P3483W 33.34% Peer Music 901 West Alameda Avenu…" at bounding box center [784, 469] width 1110 height 149
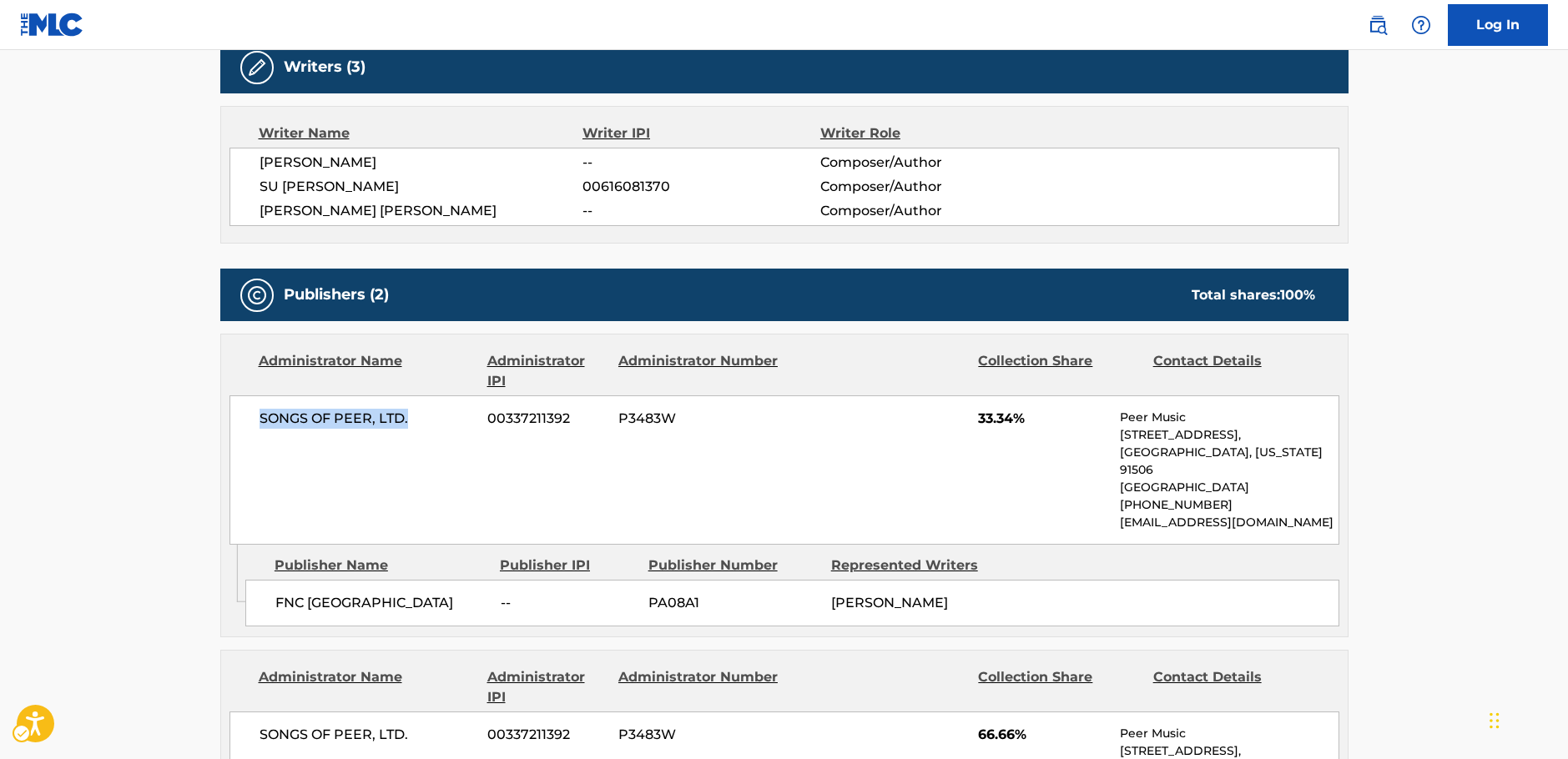
copy span "SONGS OF PEER, LTD."
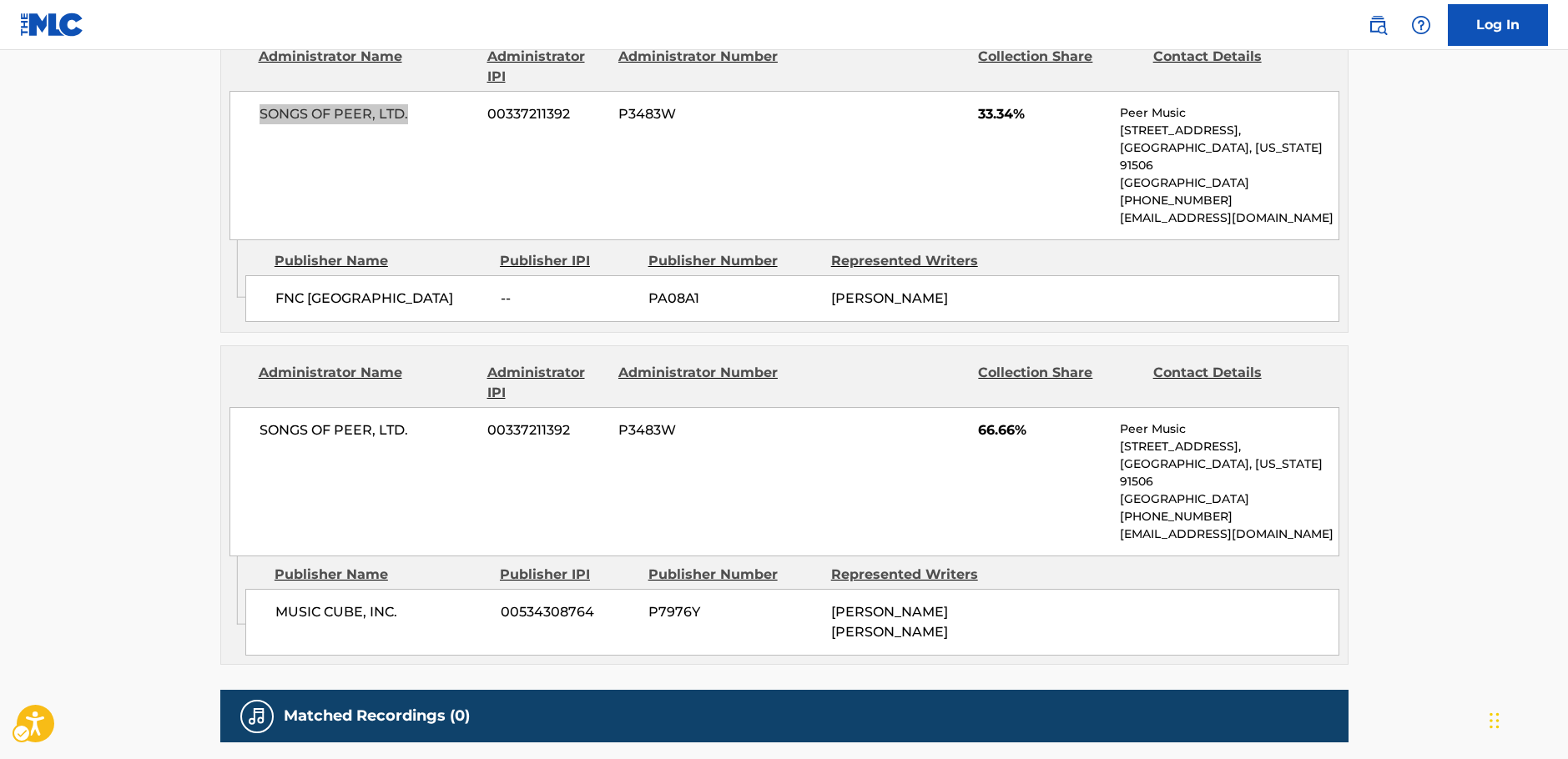
scroll to position [917, 0]
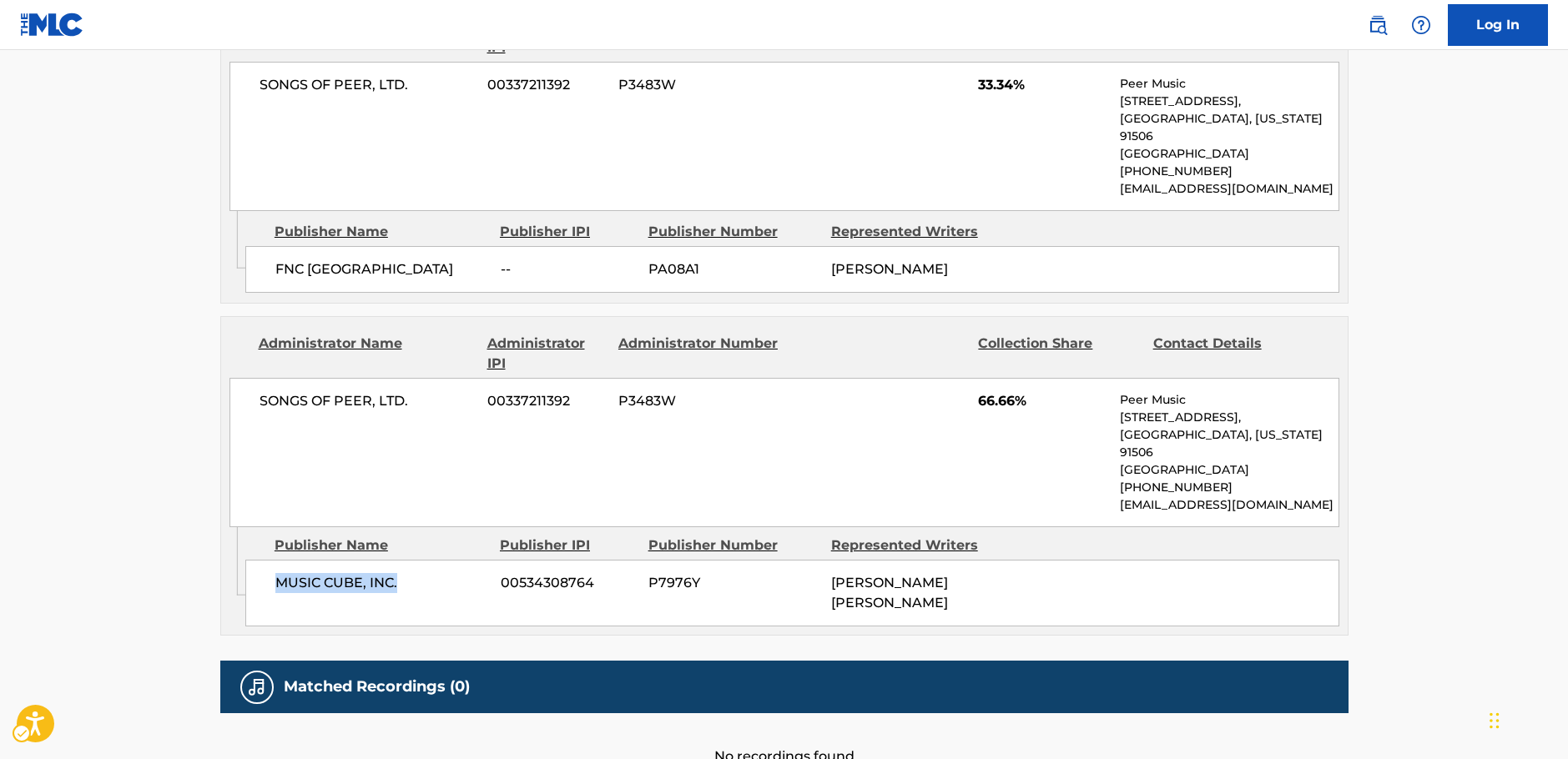
drag, startPoint x: 412, startPoint y: 545, endPoint x: 168, endPoint y: 558, distance: 244.3
click at [269, 560] on div "MUSIC CUBE, INC. 00534308764 P7976Y SU BIN KIM, CHANG RAK KIM" at bounding box center [792, 593] width 1094 height 67
copy span "MUSIC CUBE, INC."
drag, startPoint x: 420, startPoint y: 376, endPoint x: 4, endPoint y: 409, distance: 417.3
click at [227, 366] on div "Administrator Name Administrator IPI Administrator Number Collection Share Cont…" at bounding box center [784, 422] width 1126 height 211
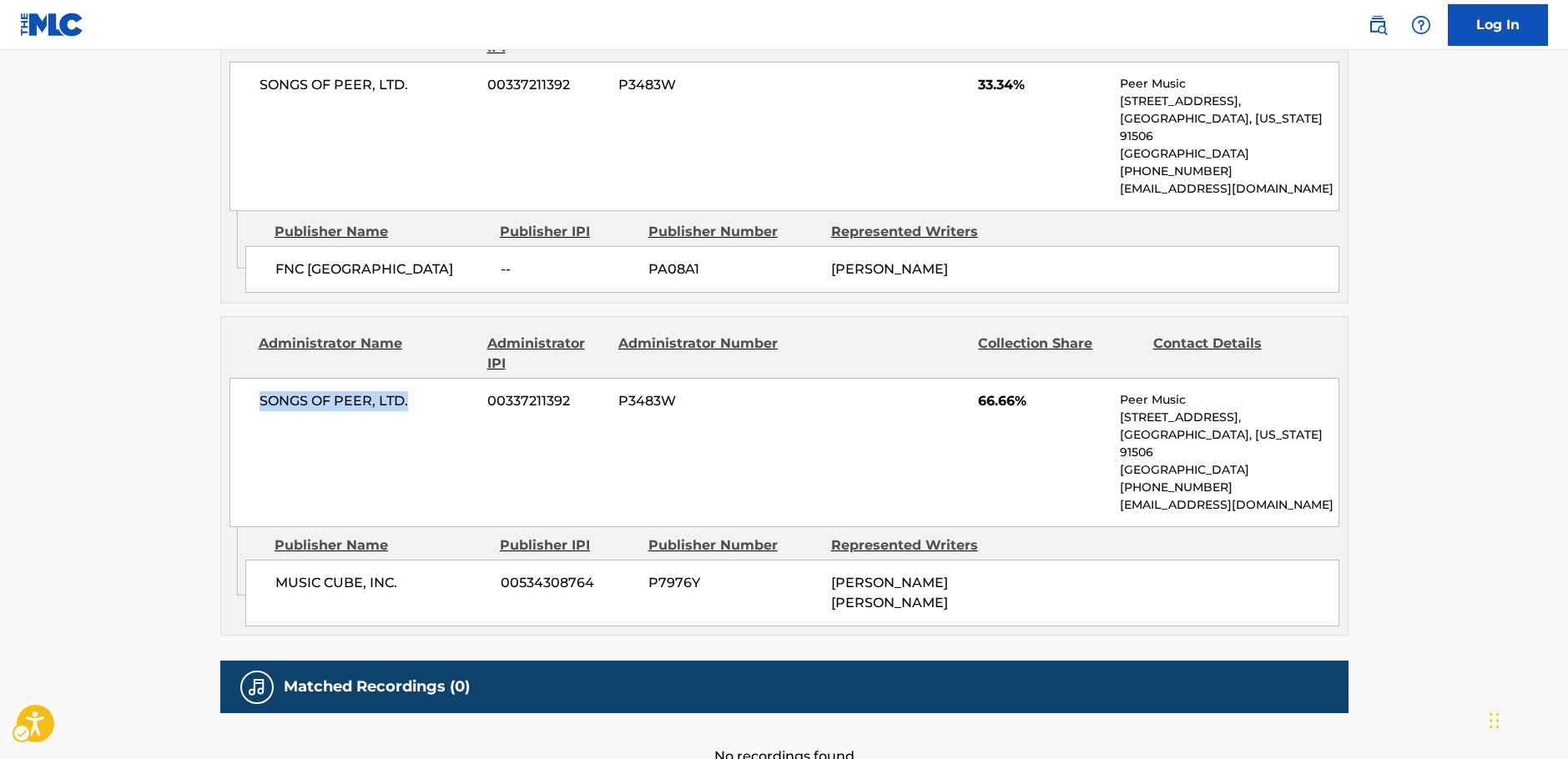
copy span "SONGS OF PEER, LTD."
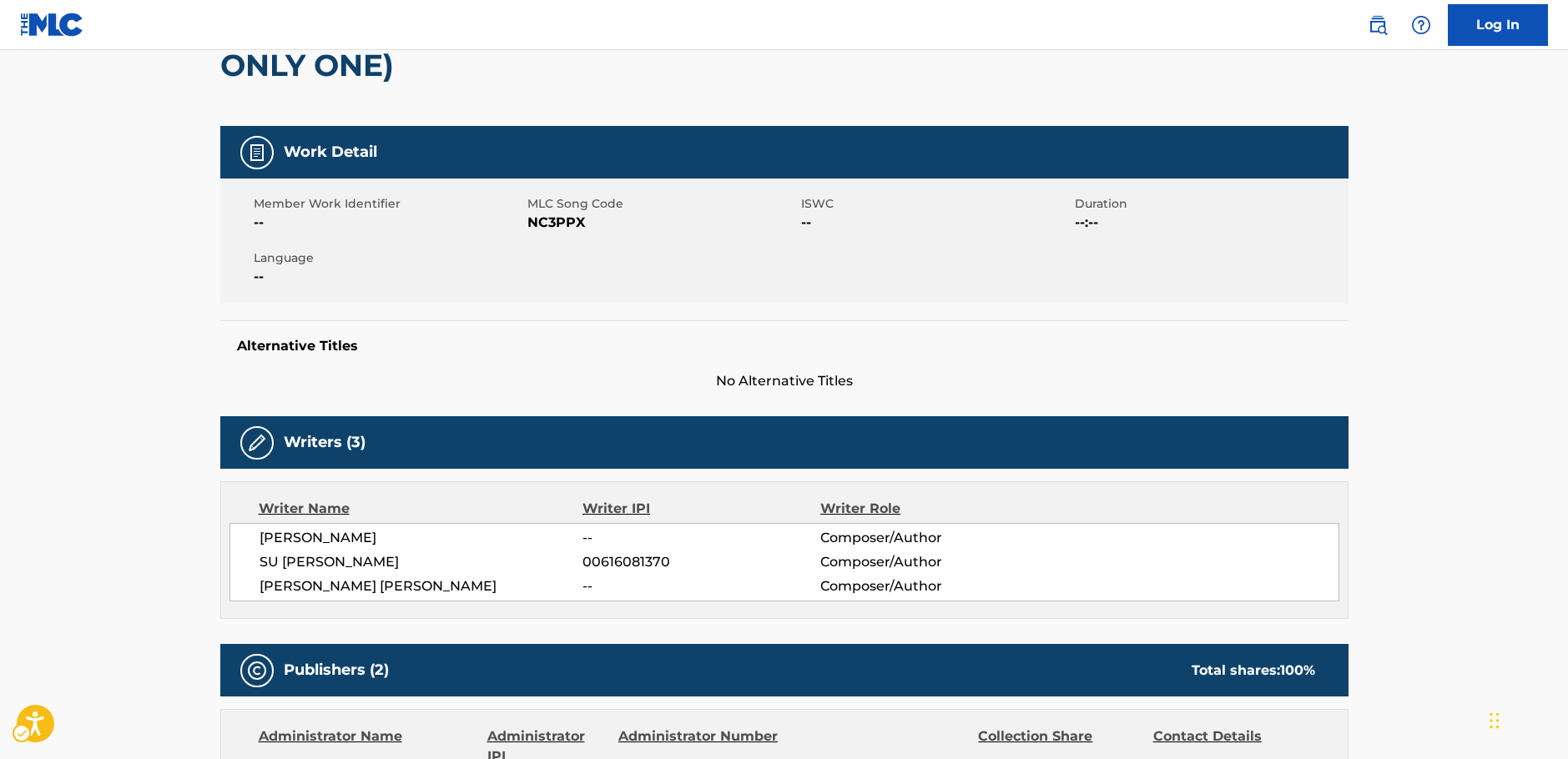
scroll to position [83, 0]
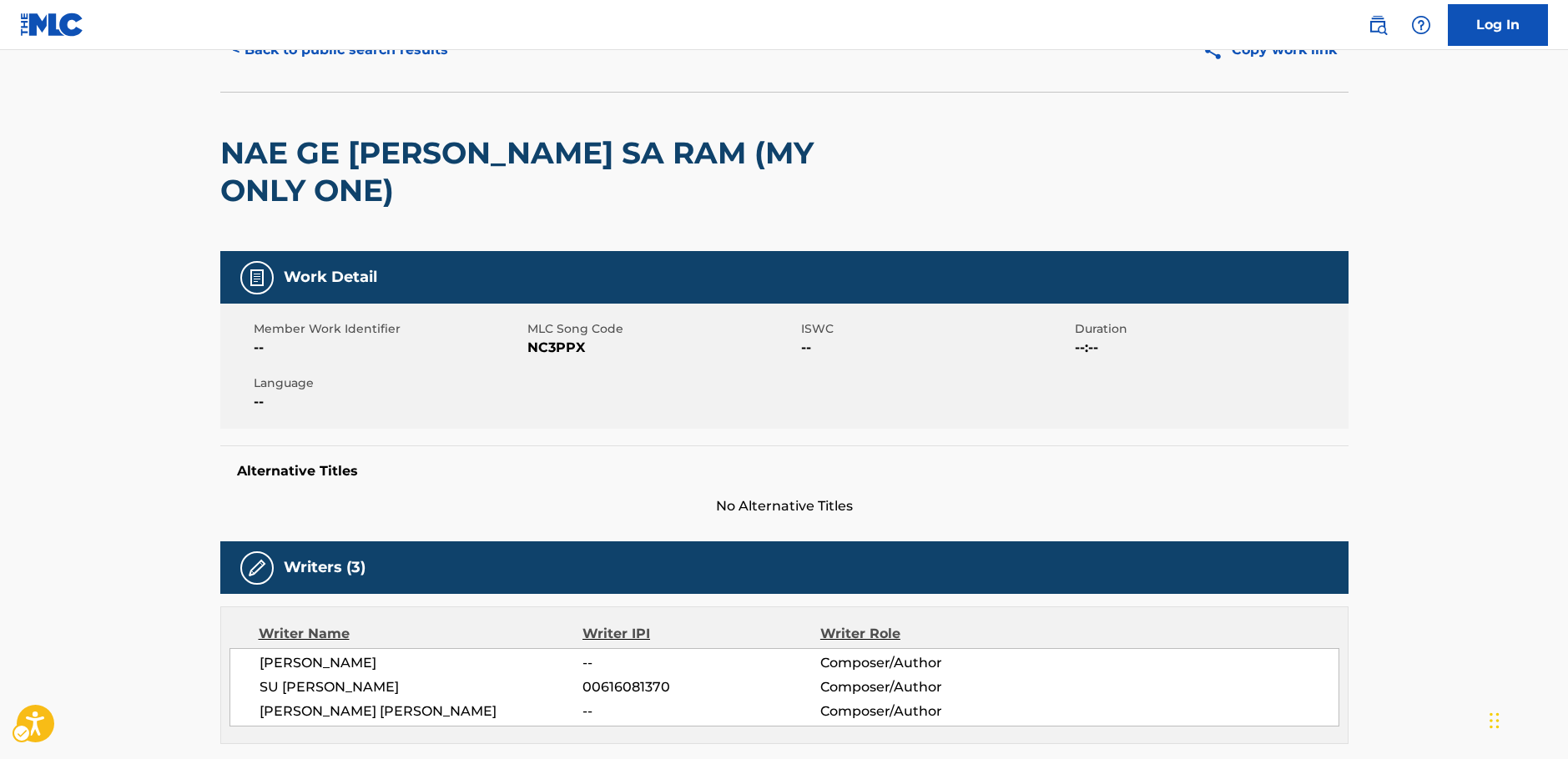
click at [566, 338] on span "MLC Song Code - NC3PPX" at bounding box center [662, 348] width 270 height 20
copy span "NC3PPX"
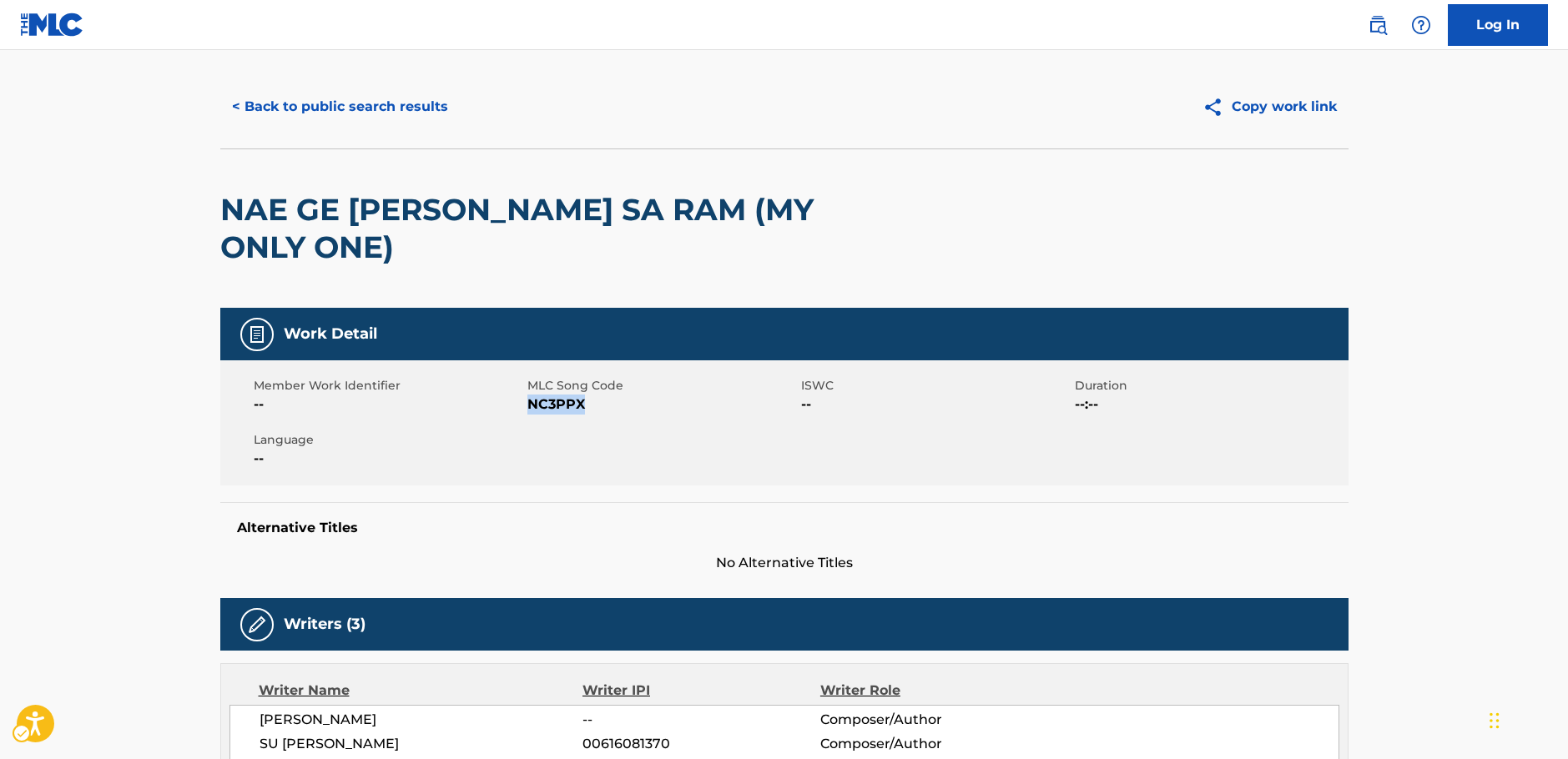
scroll to position [0, 0]
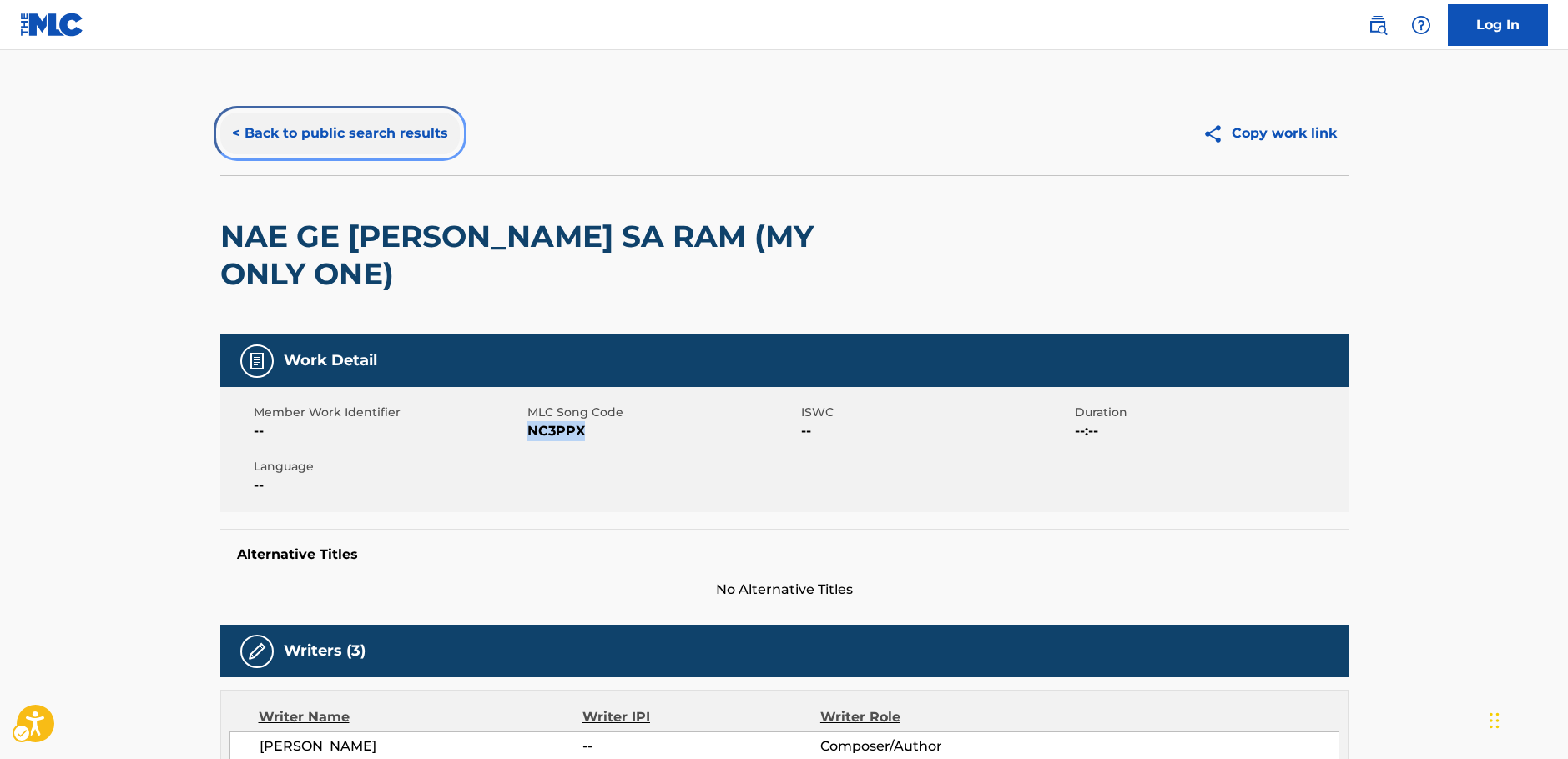
click at [291, 126] on button "< Back to public search results" at bounding box center [340, 134] width 239 height 42
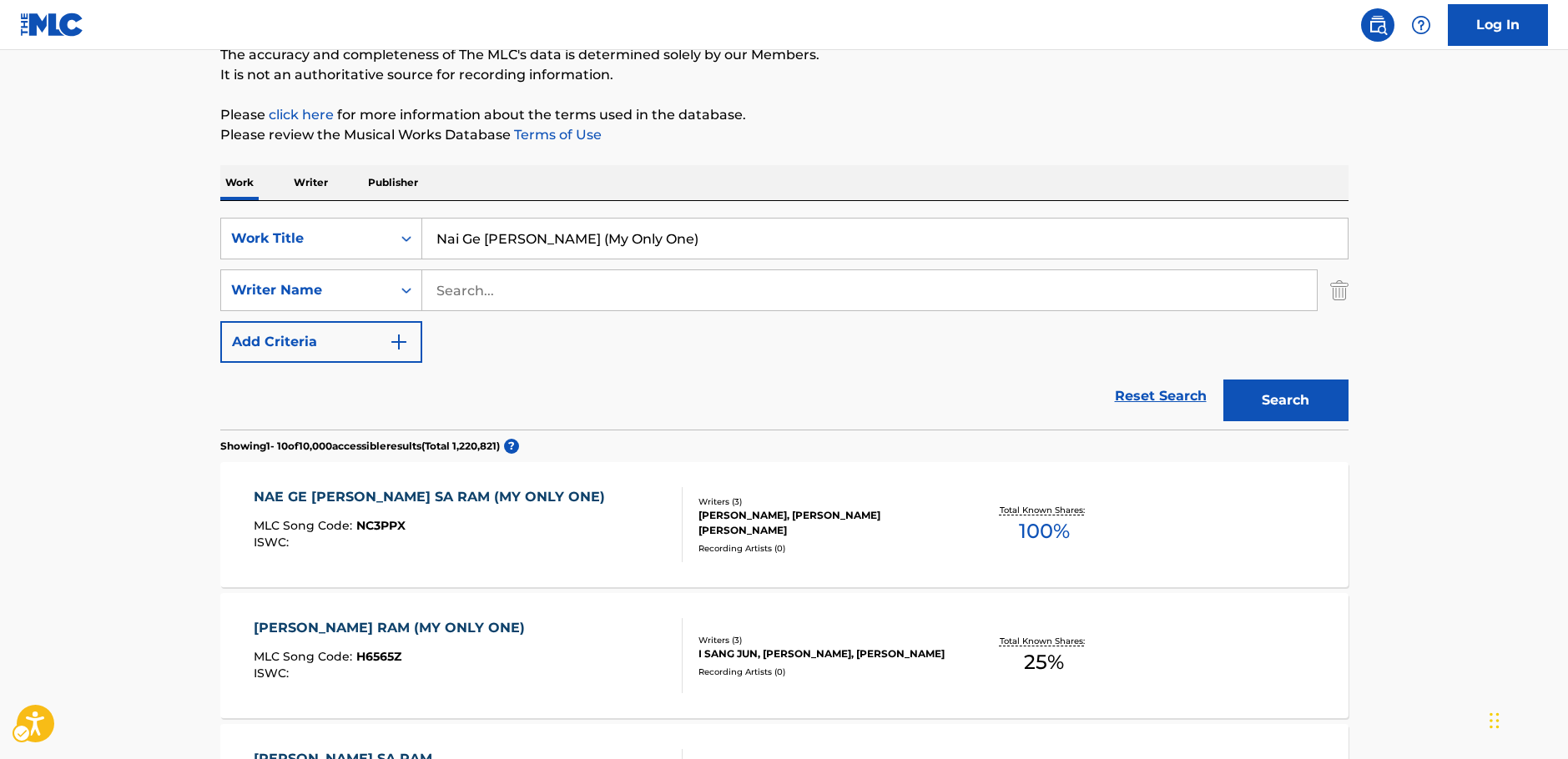
scroll to position [104, 0]
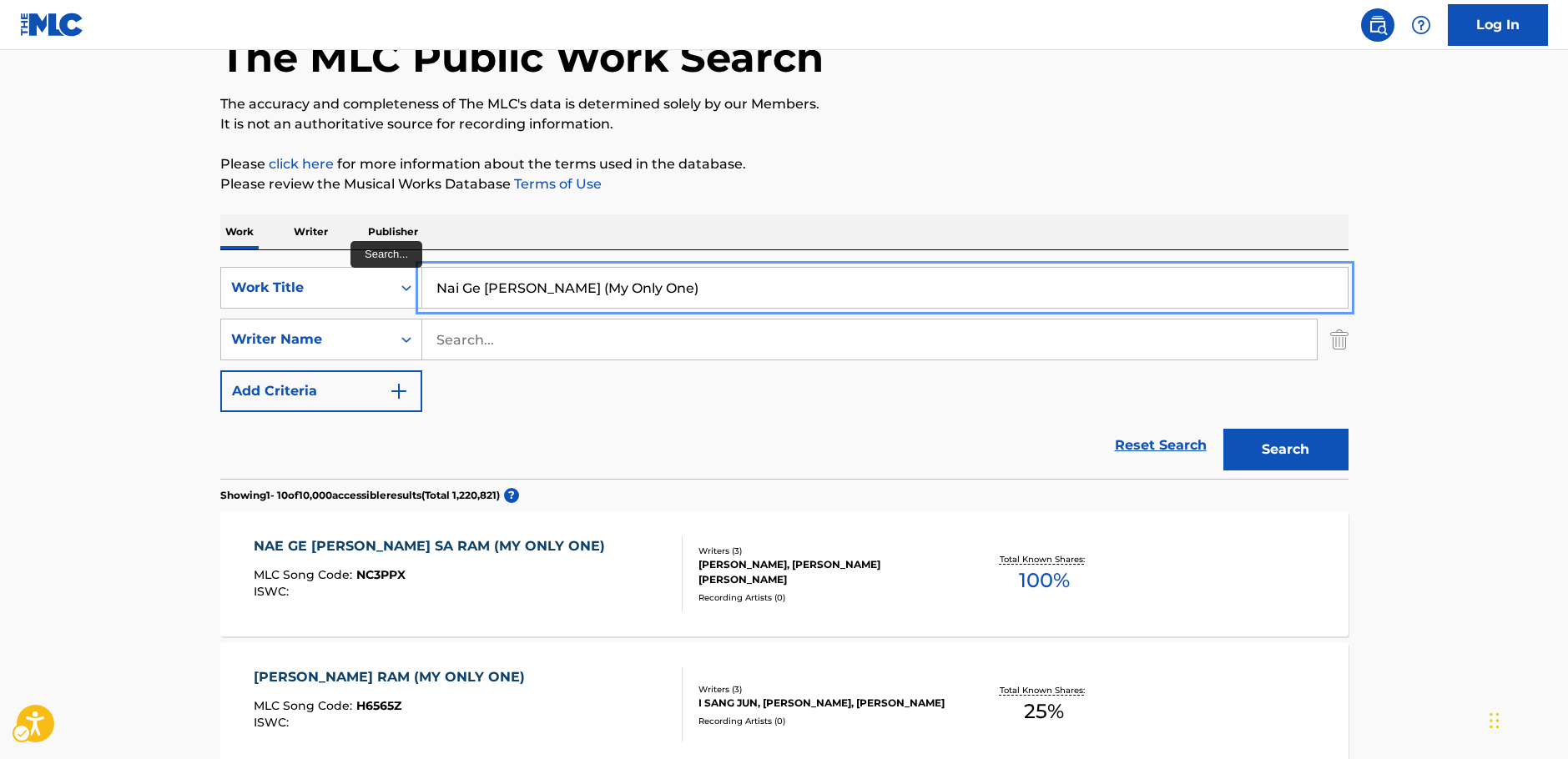
drag, startPoint x: 618, startPoint y: 288, endPoint x: 449, endPoint y: 318, distance: 171.6
click at [363, 296] on div "SearchWithCriteriabfd43626-66e1-42b2-9979-8b526a712883 Work Title Nai Ge Dan Ha…" at bounding box center [784, 288] width 1128 height 42
paste input "e Gyeot Eseo Tteo Na Ga Ji Malayo"
click at [1316, 457] on button "Search" at bounding box center [1286, 450] width 126 height 42
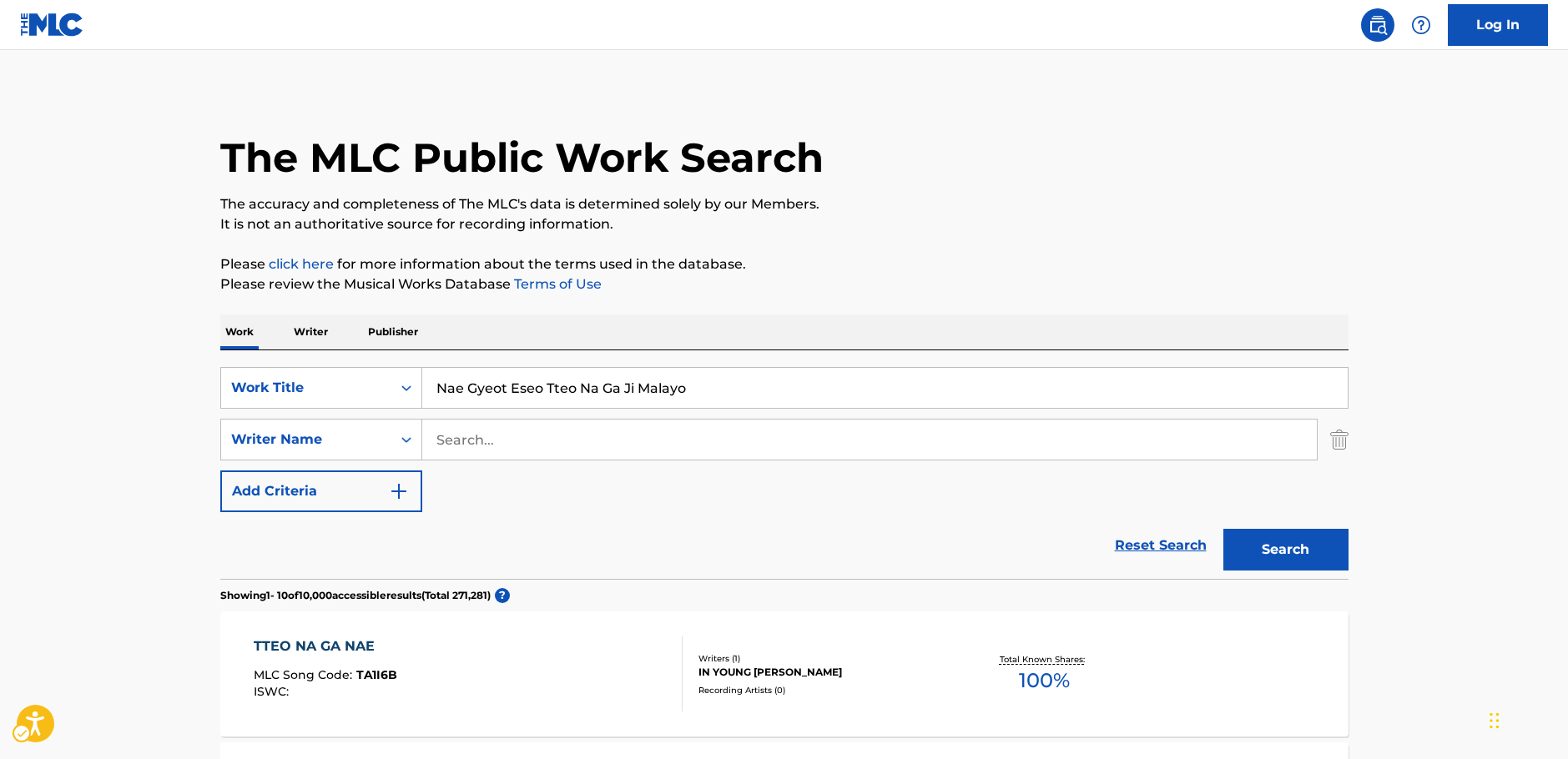
scroll to position [0, 0]
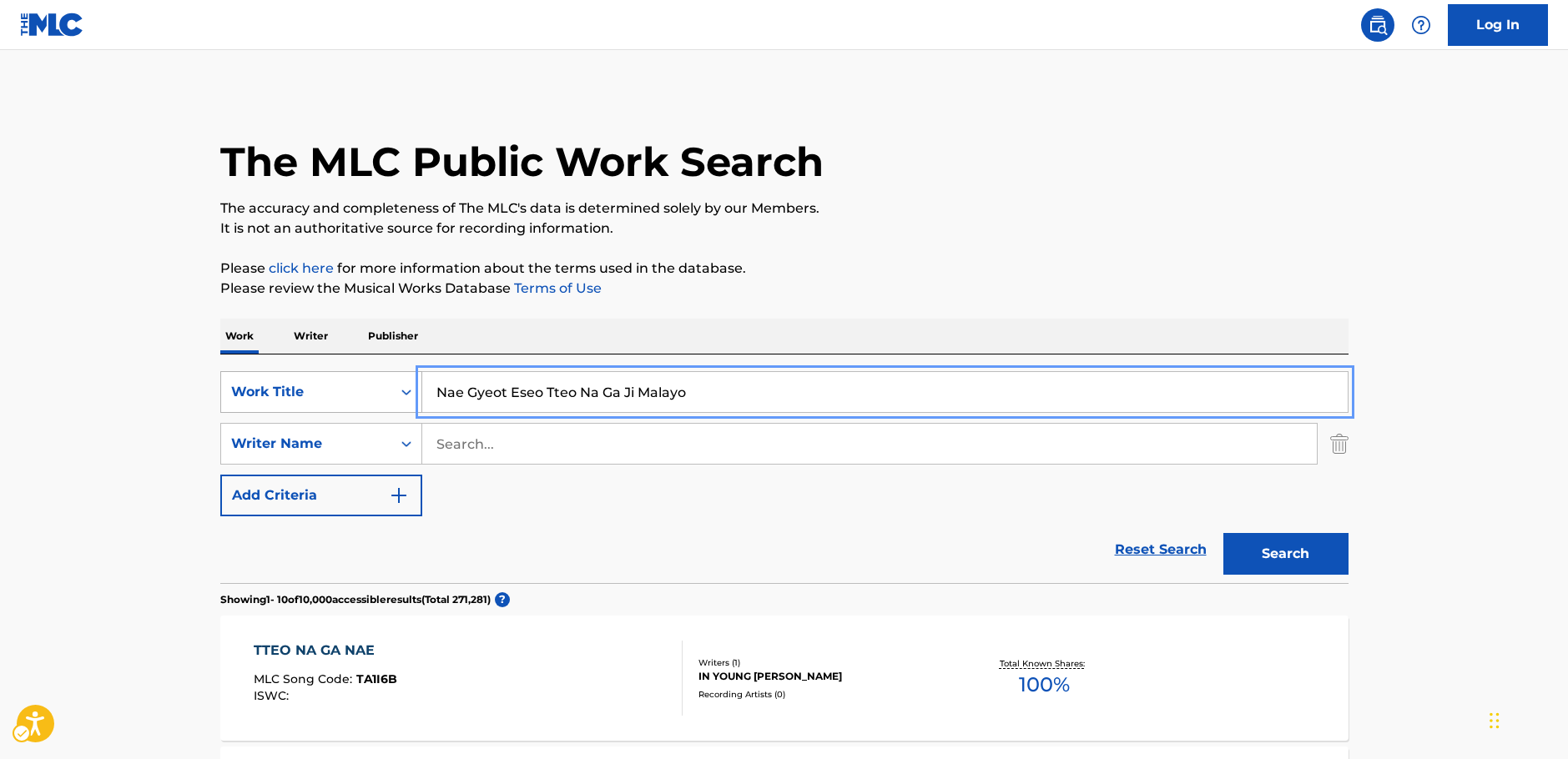
drag, startPoint x: 689, startPoint y: 394, endPoint x: 296, endPoint y: 379, distance: 393.3
click at [297, 389] on div "SearchWithCriteriabfd43626-66e1-42b2-9979-8b526a712883 Work Title Nae Gyeot Ese…" at bounding box center [784, 393] width 1128 height 42
paste input "i Gyeoth E Seo Teo Na Ga Ji Mal a Y"
type input "Nai Gyeoth E Seo Teo Na Ga Ji Mal a Yo"
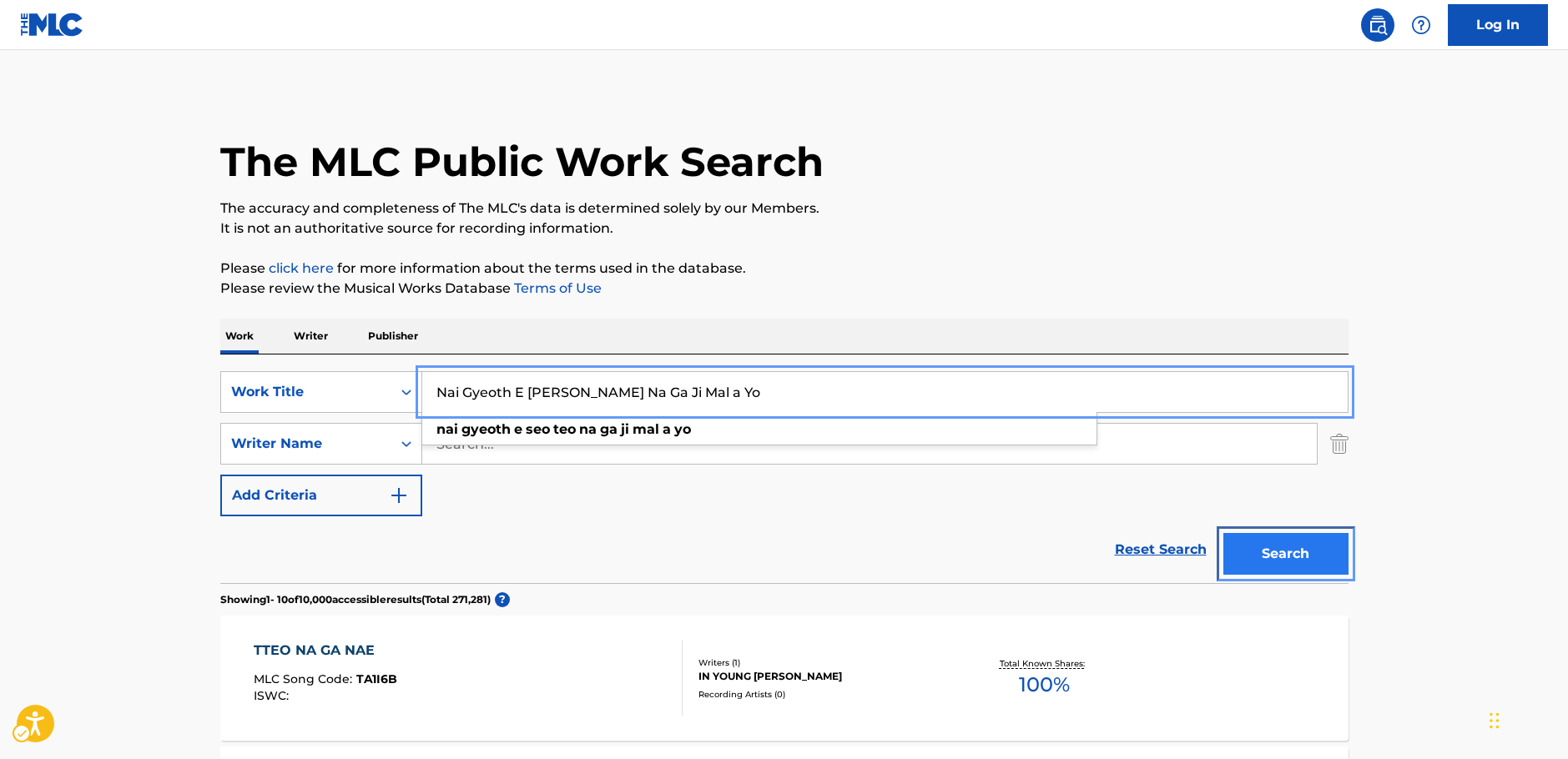
click at [1319, 550] on button "Search" at bounding box center [1286, 554] width 126 height 42
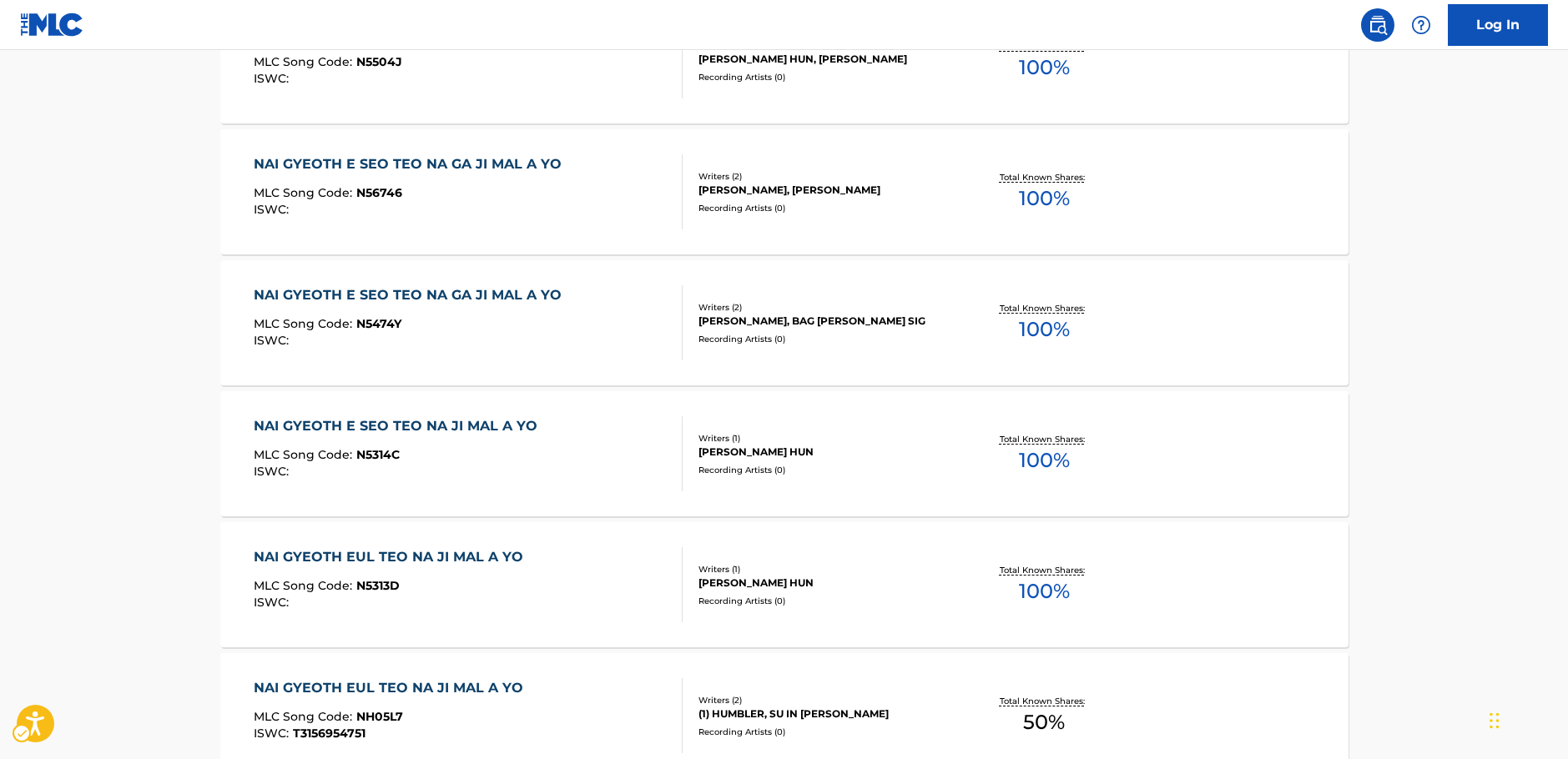
scroll to position [772, 0]
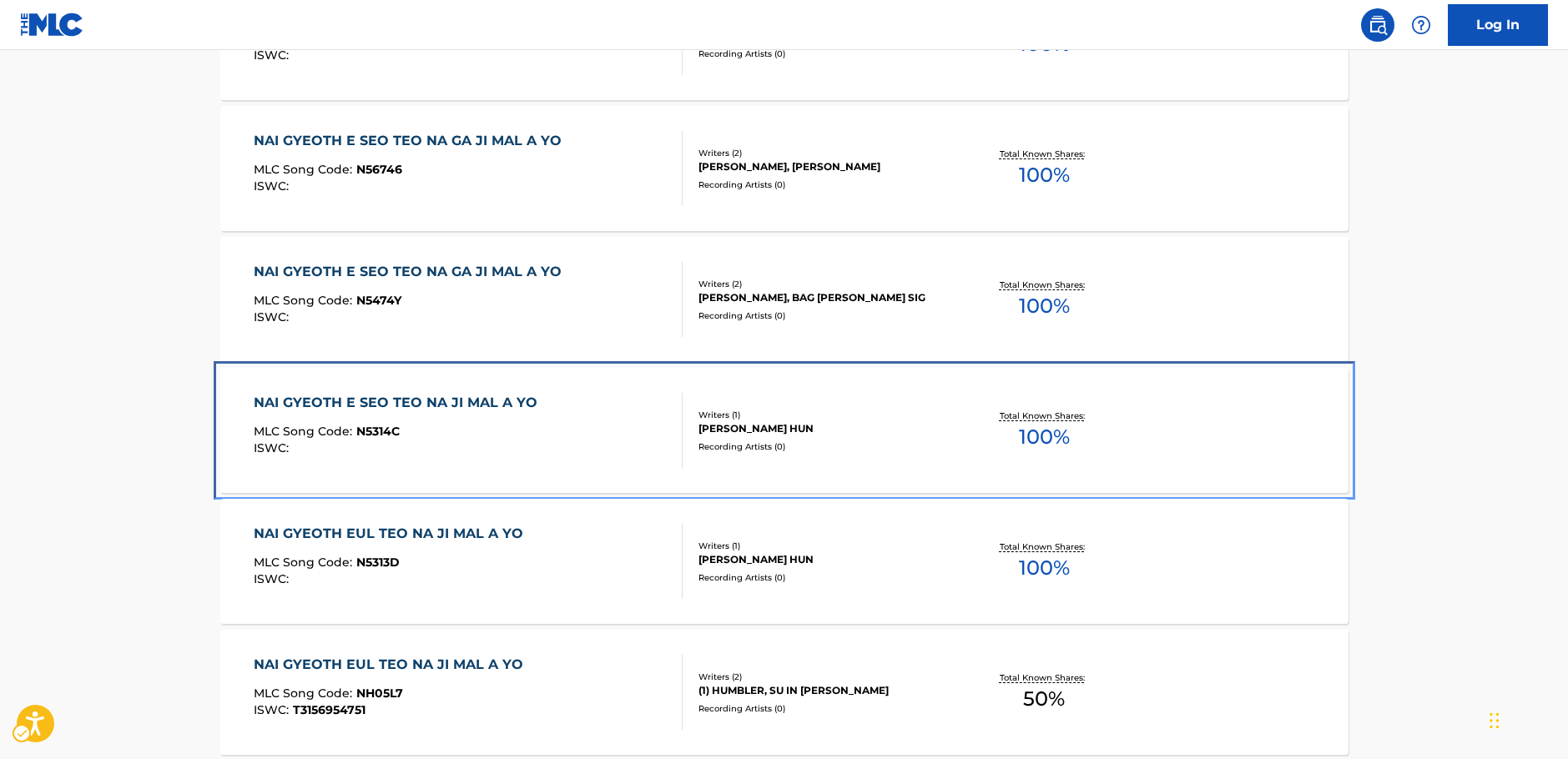
click at [566, 432] on div "NAI GYEOTH E SEO TEO NA JI MAL A YO MLC Song Code : N5314C ISWC :" at bounding box center [468, 430] width 429 height 75
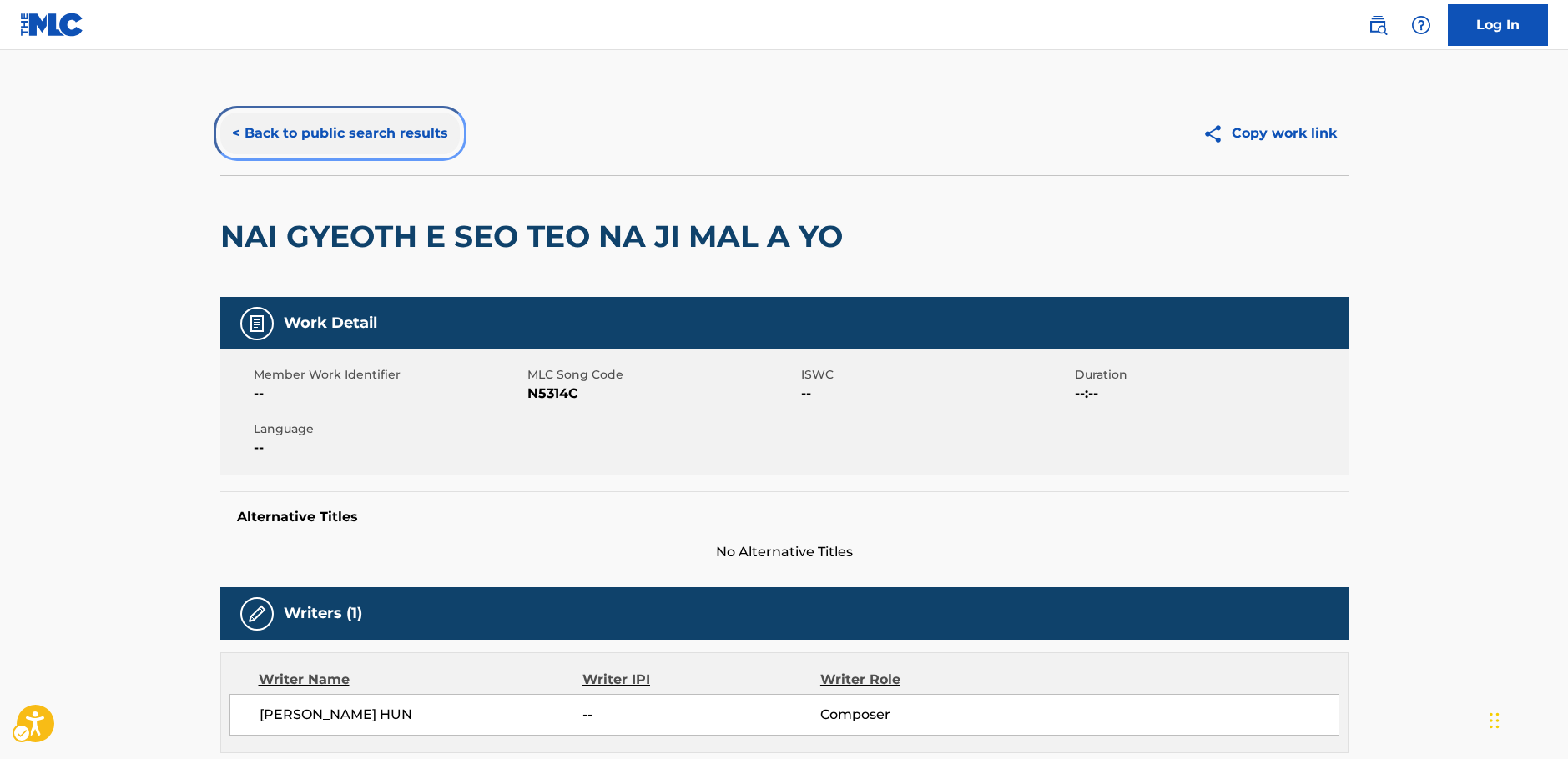
click at [383, 149] on button "< Back to public search results" at bounding box center [340, 134] width 239 height 42
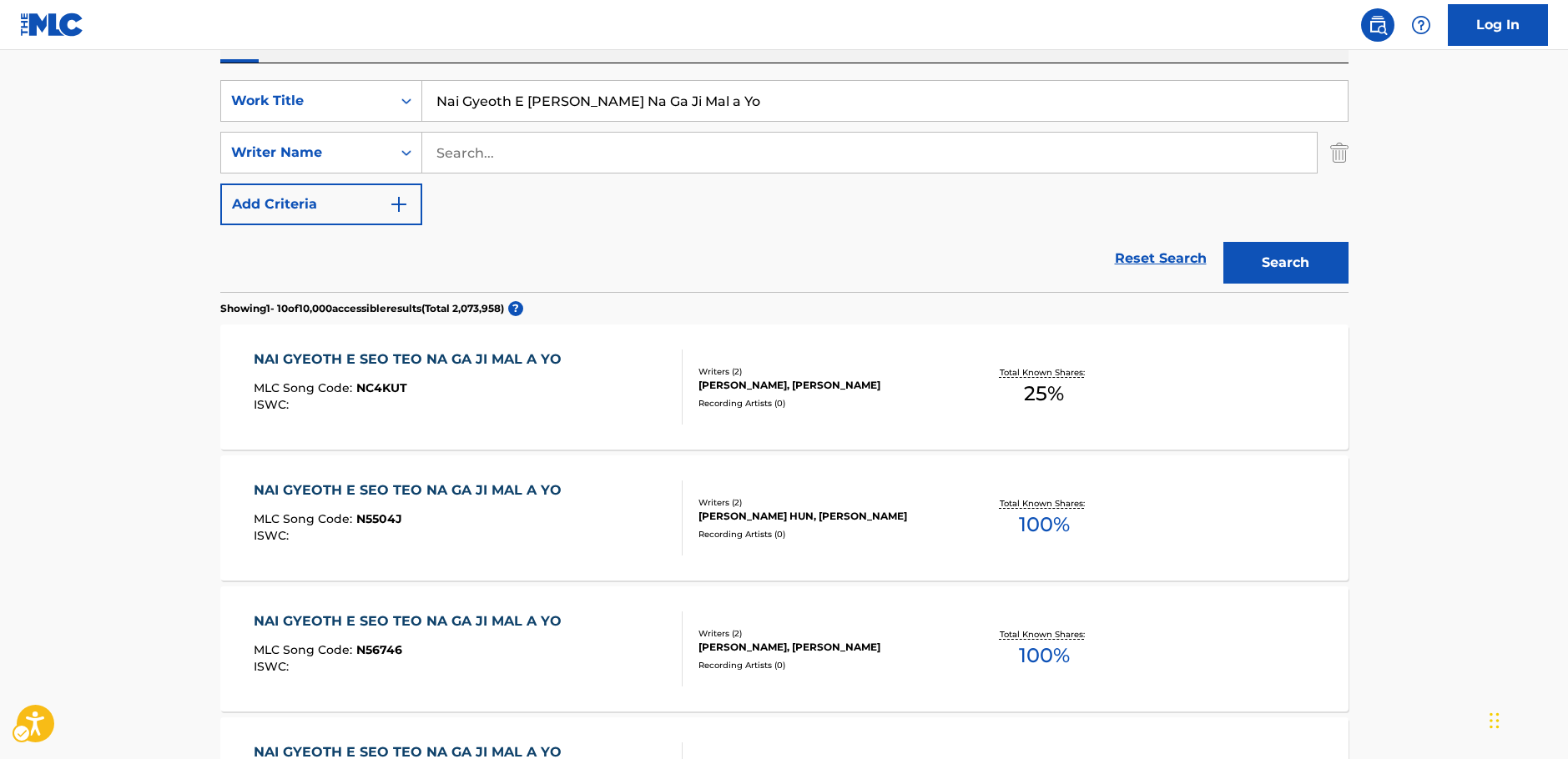
scroll to position [116, 0]
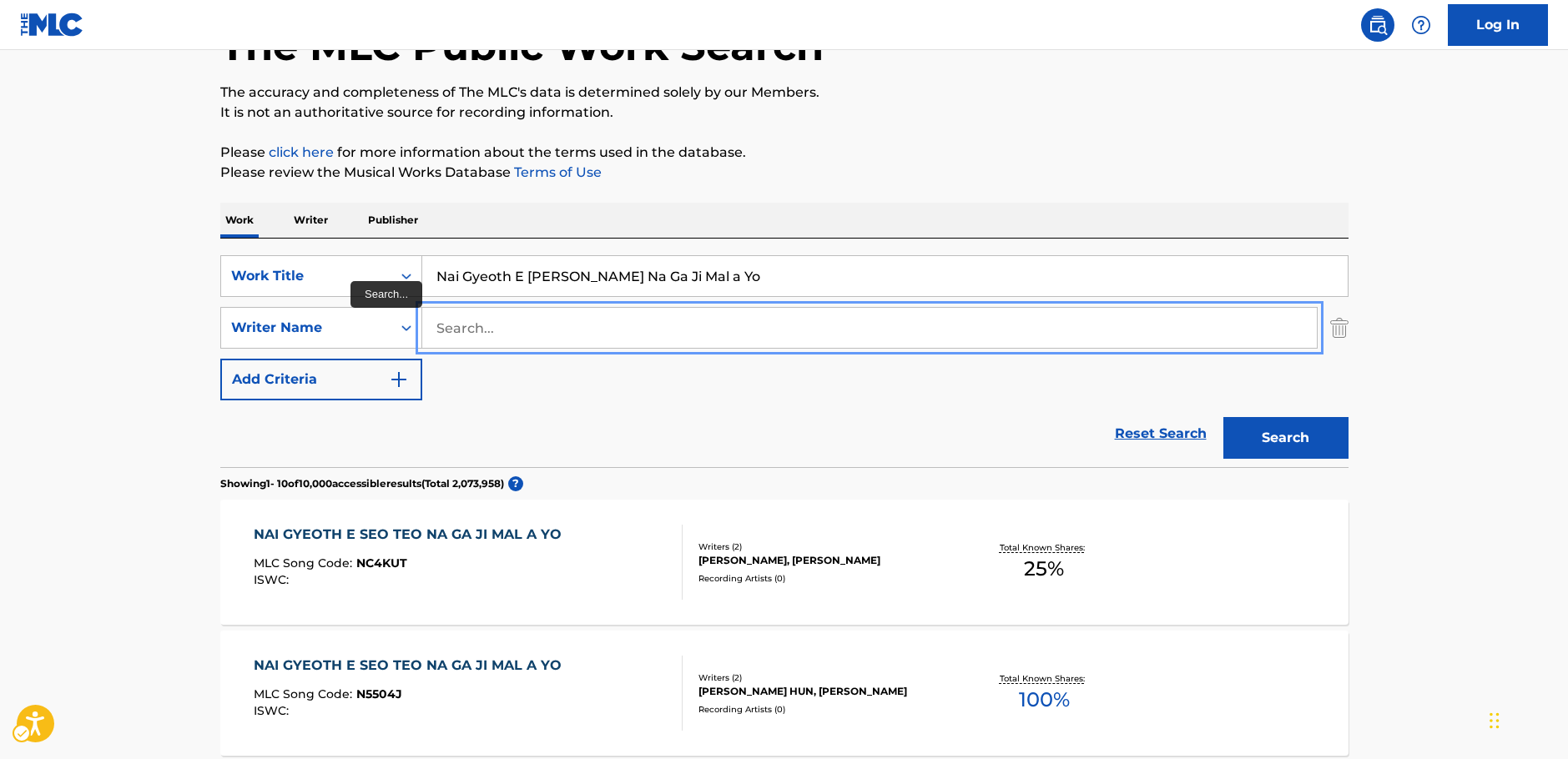
click at [474, 339] on input "Search..." at bounding box center [870, 328] width 895 height 40
paste input "young"
type input "young"
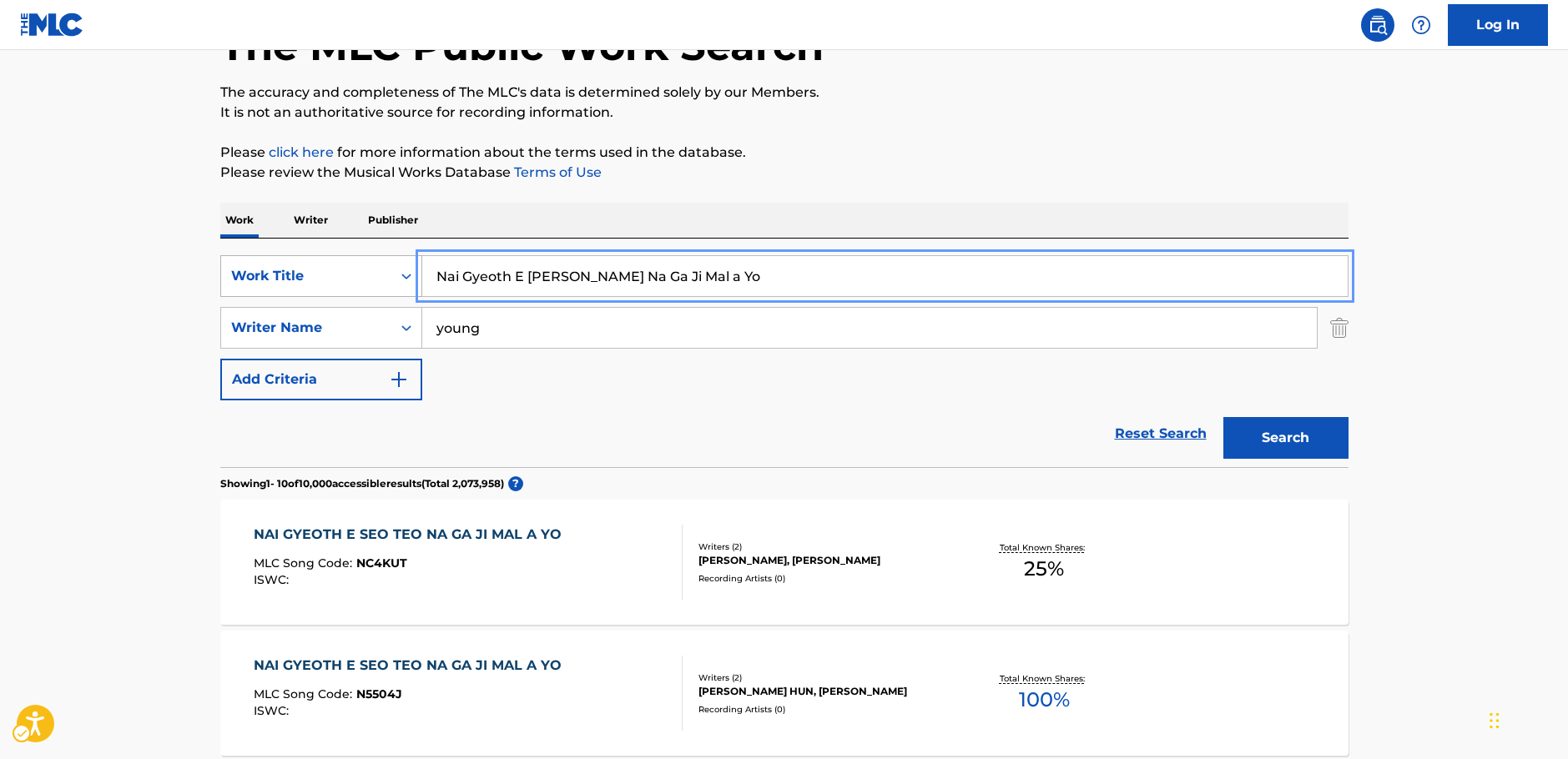
drag, startPoint x: 322, startPoint y: 291, endPoint x: 306, endPoint y: 292, distance: 16.0
click at [306, 292] on div "SearchWithCriteriabfd43626-66e1-42b2-9979-8b526a712883 Work Title Nai Gyeoth E …" at bounding box center [784, 276] width 1128 height 42
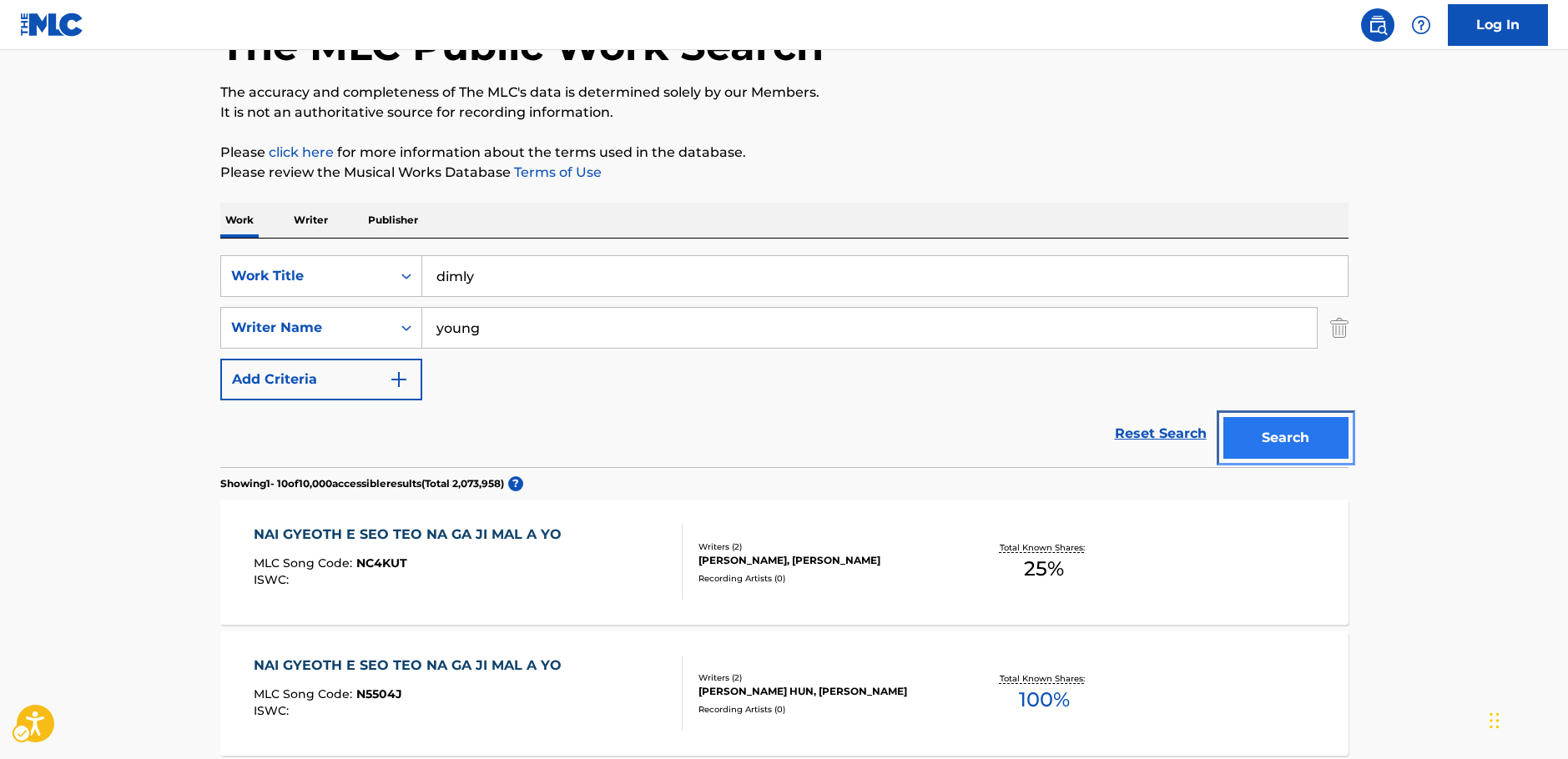
click at [1266, 438] on button "Search" at bounding box center [1286, 438] width 126 height 42
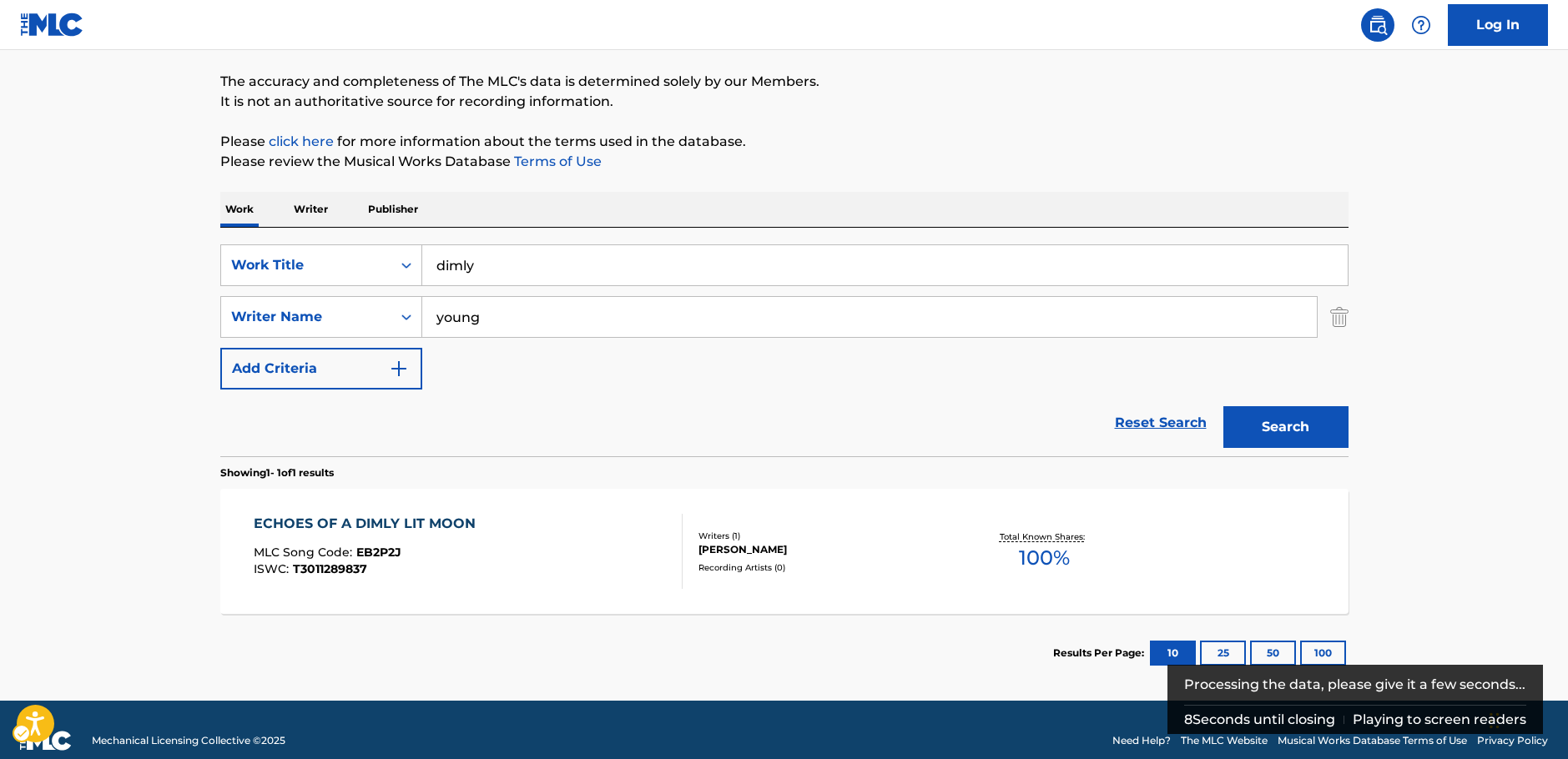
scroll to position [60, 0]
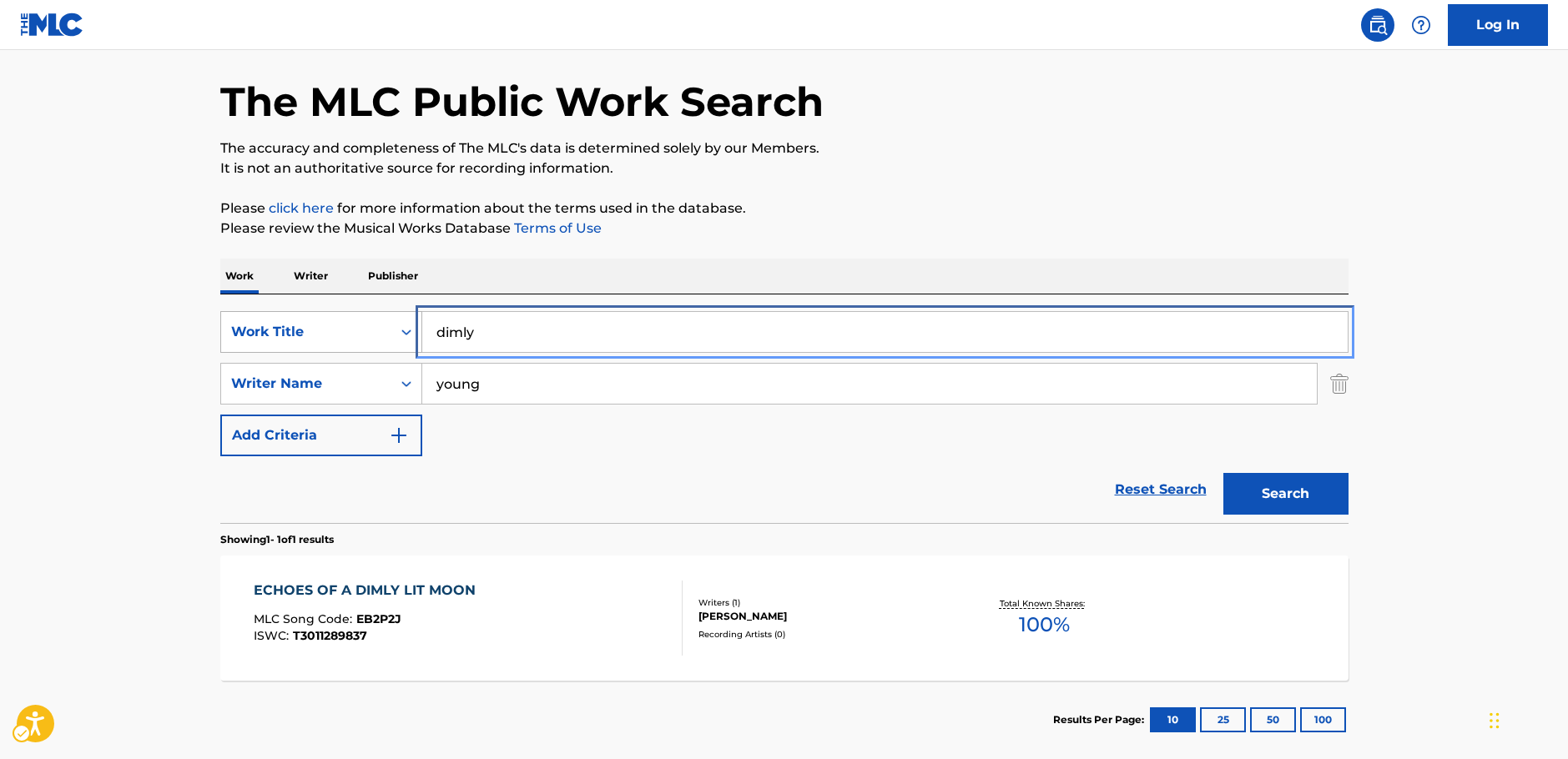
drag, startPoint x: 500, startPoint y: 342, endPoint x: 276, endPoint y: 350, distance: 224.1
click at [289, 352] on div "SearchWithCriteriabfd43626-66e1-42b2-9979-8b526a712883 Work Title dimly" at bounding box center [784, 332] width 1128 height 42
paste input "Na Eui Bom Eun"
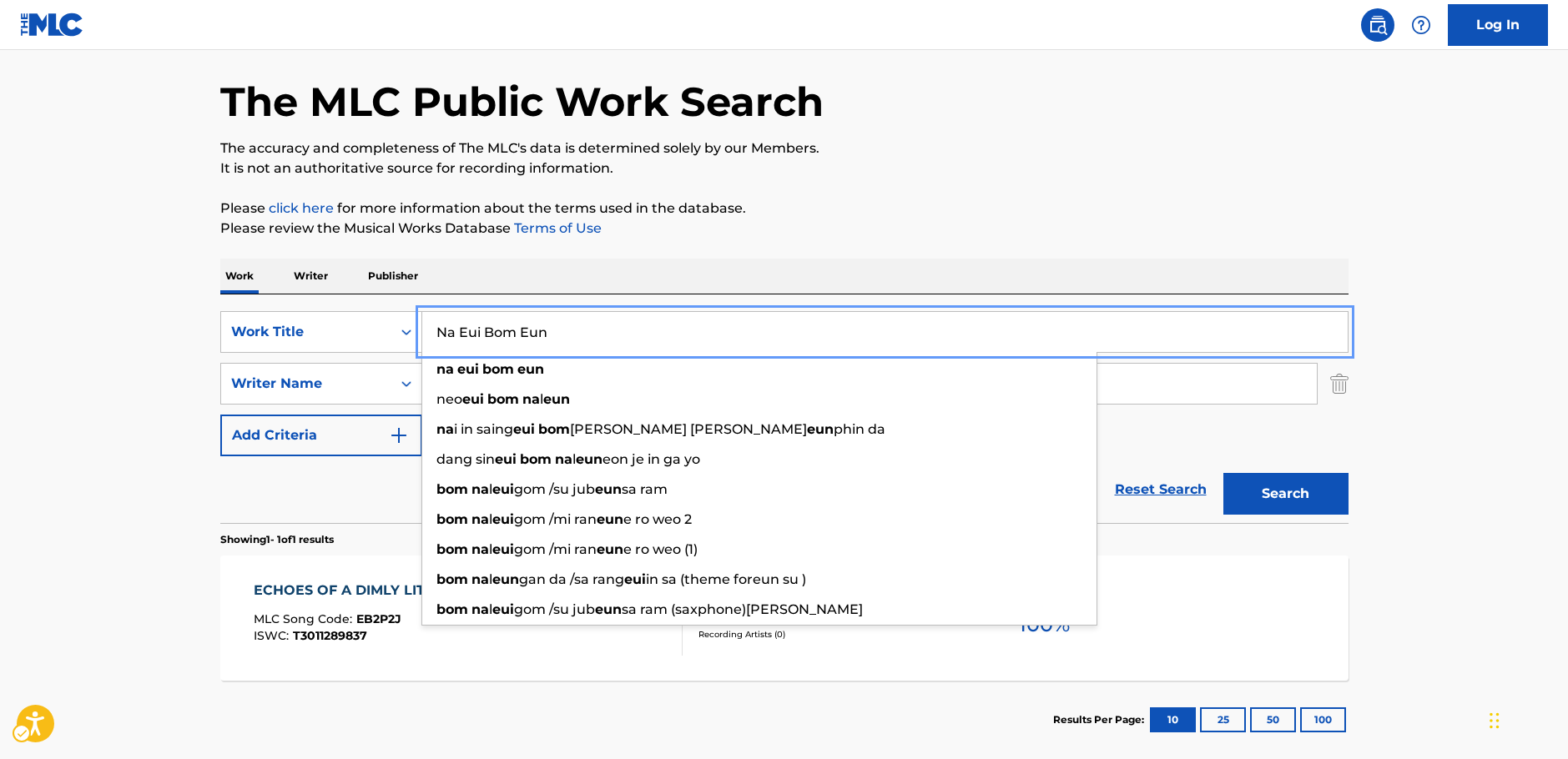
type input "Na Eui Bom Eun"
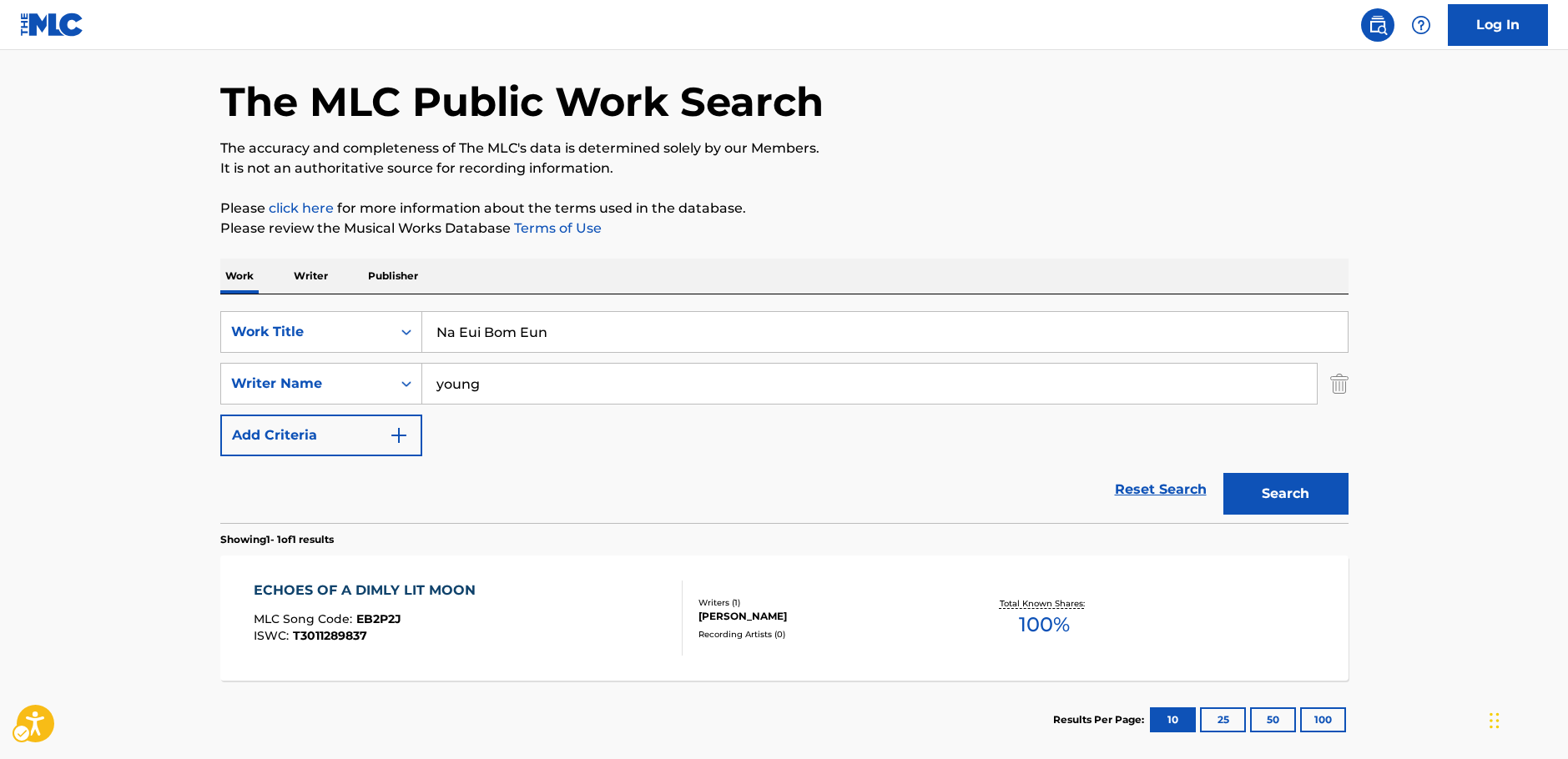
click at [167, 396] on main "The MLC Public Work Search The accuracy and completeness of The MLC's data is d…" at bounding box center [784, 378] width 1568 height 778
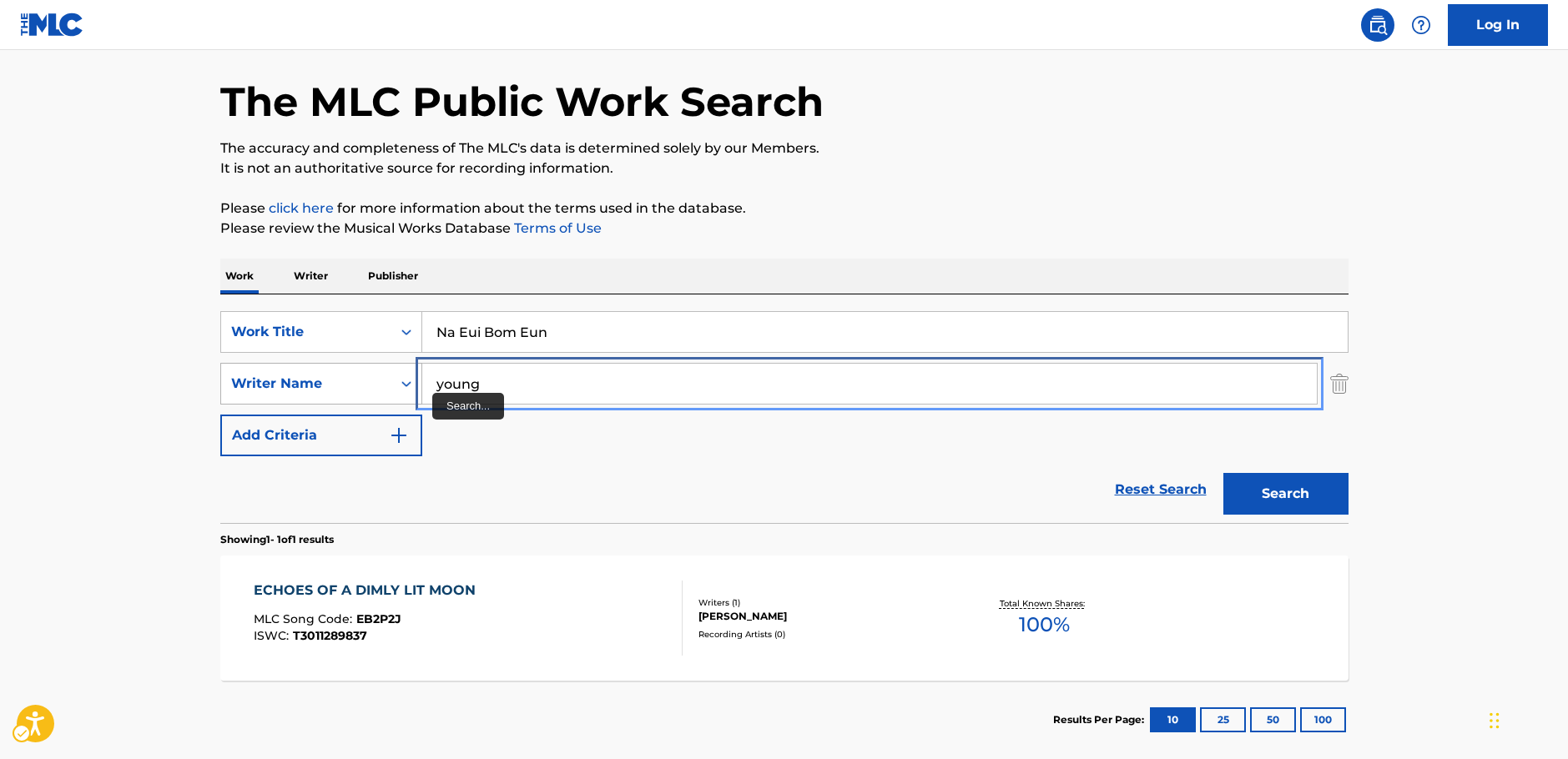
drag, startPoint x: 373, startPoint y: 387, endPoint x: 328, endPoint y: 385, distance: 45.0
click at [329, 388] on div "SearchWithCriteriac4ef90f6-0cd3-4cb7-a22f-38161a9f05c1 Writer Name young" at bounding box center [784, 384] width 1128 height 42
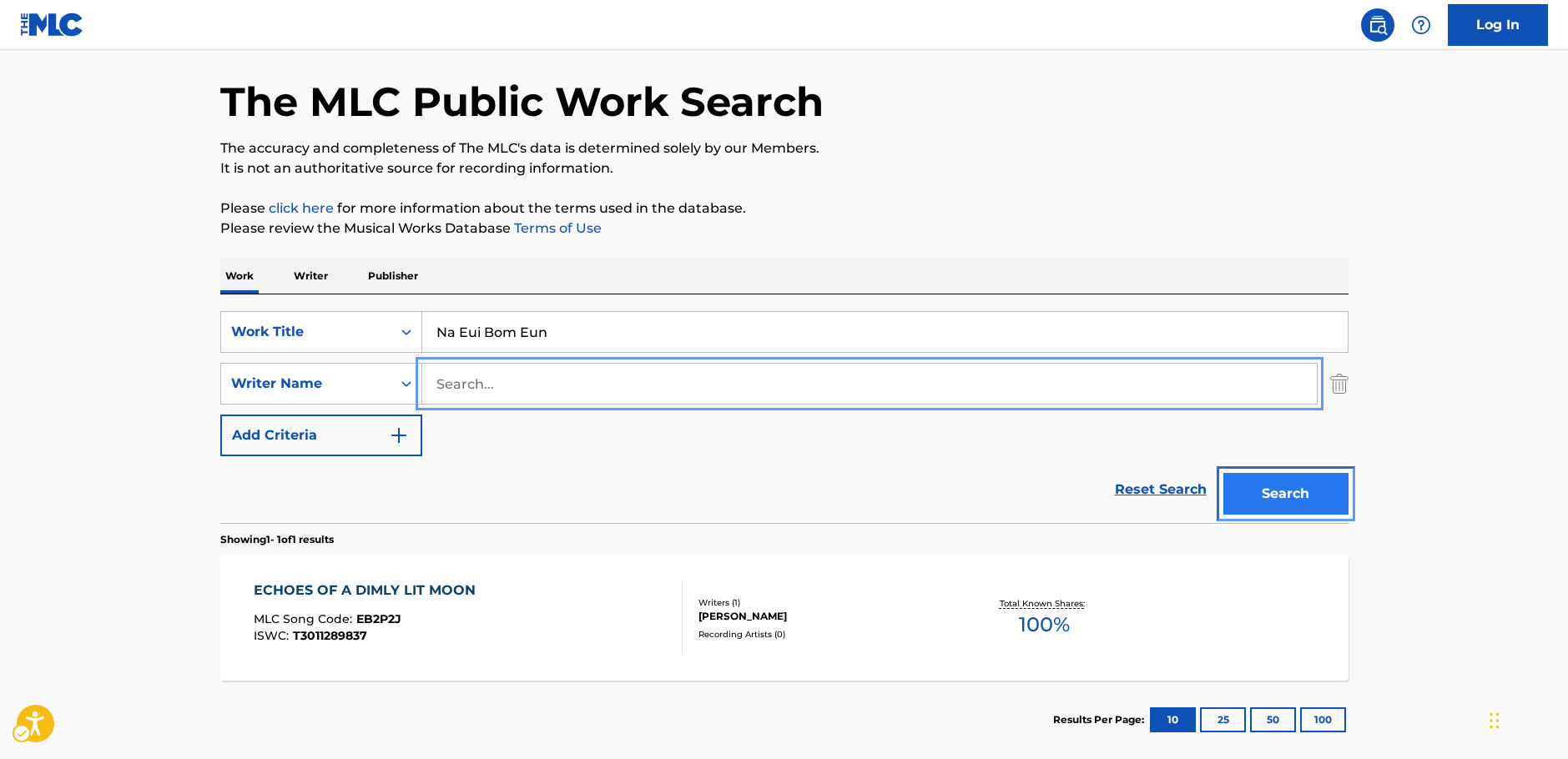
click at [1333, 491] on button "Search" at bounding box center [1286, 494] width 126 height 42
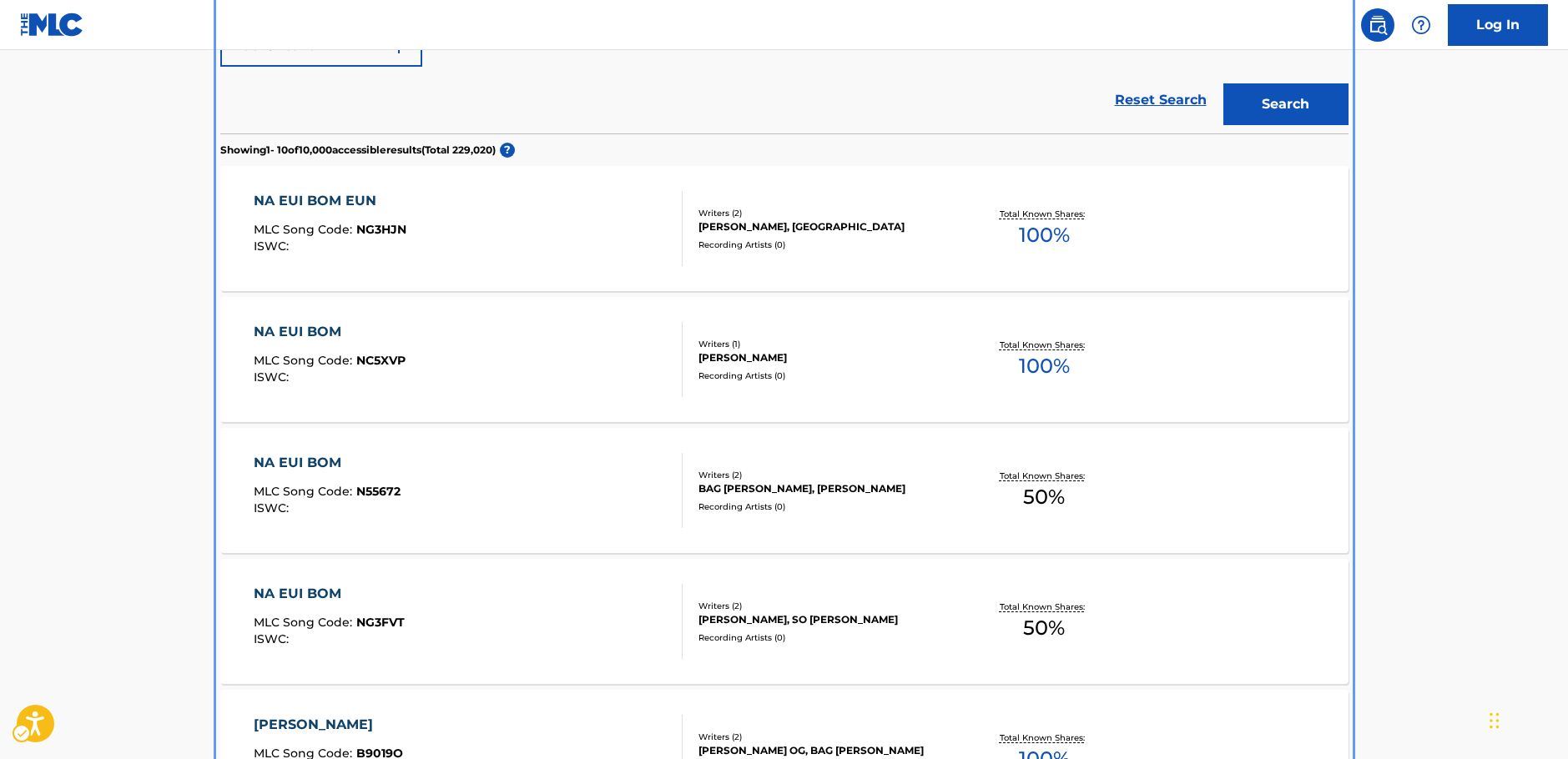
scroll to position [249, 0]
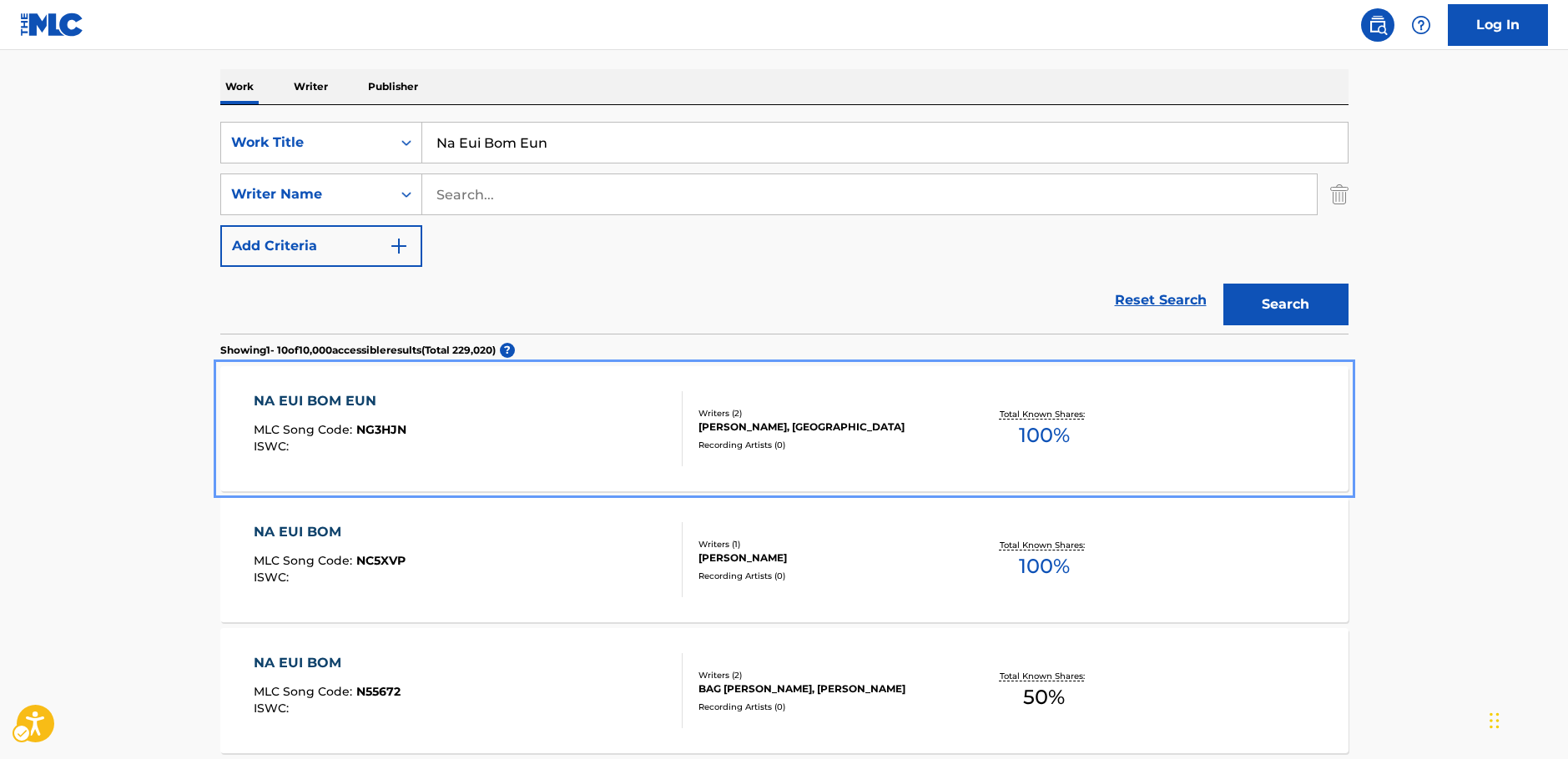
click at [623, 437] on div "NA EUI BOM EUN MLC Song Code : NG3HJN ISWC :" at bounding box center [468, 428] width 429 height 75
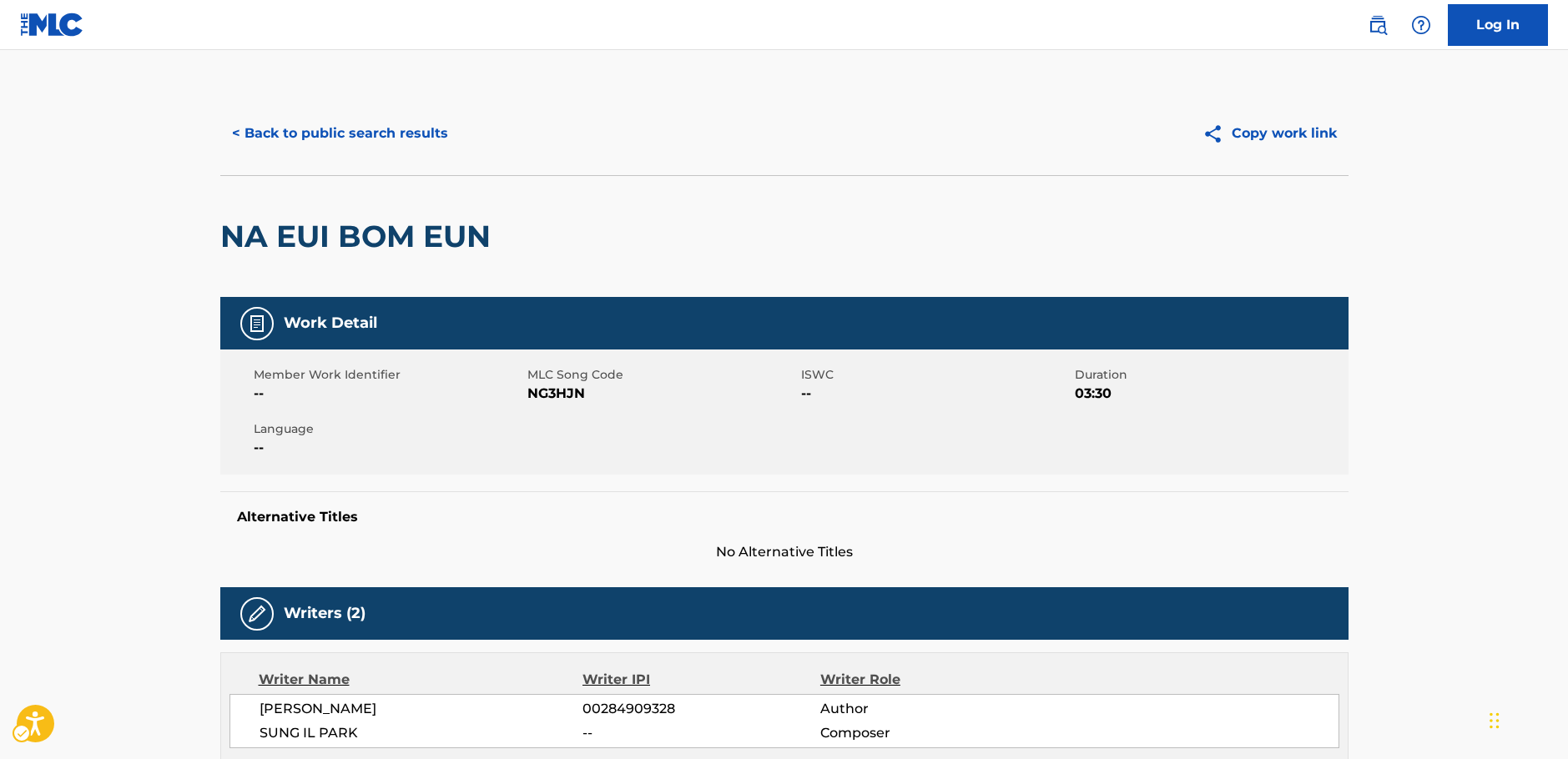
click at [561, 394] on span "MLC Song Code - NG3HJN" at bounding box center [662, 394] width 270 height 20
copy span "NG3HJN"
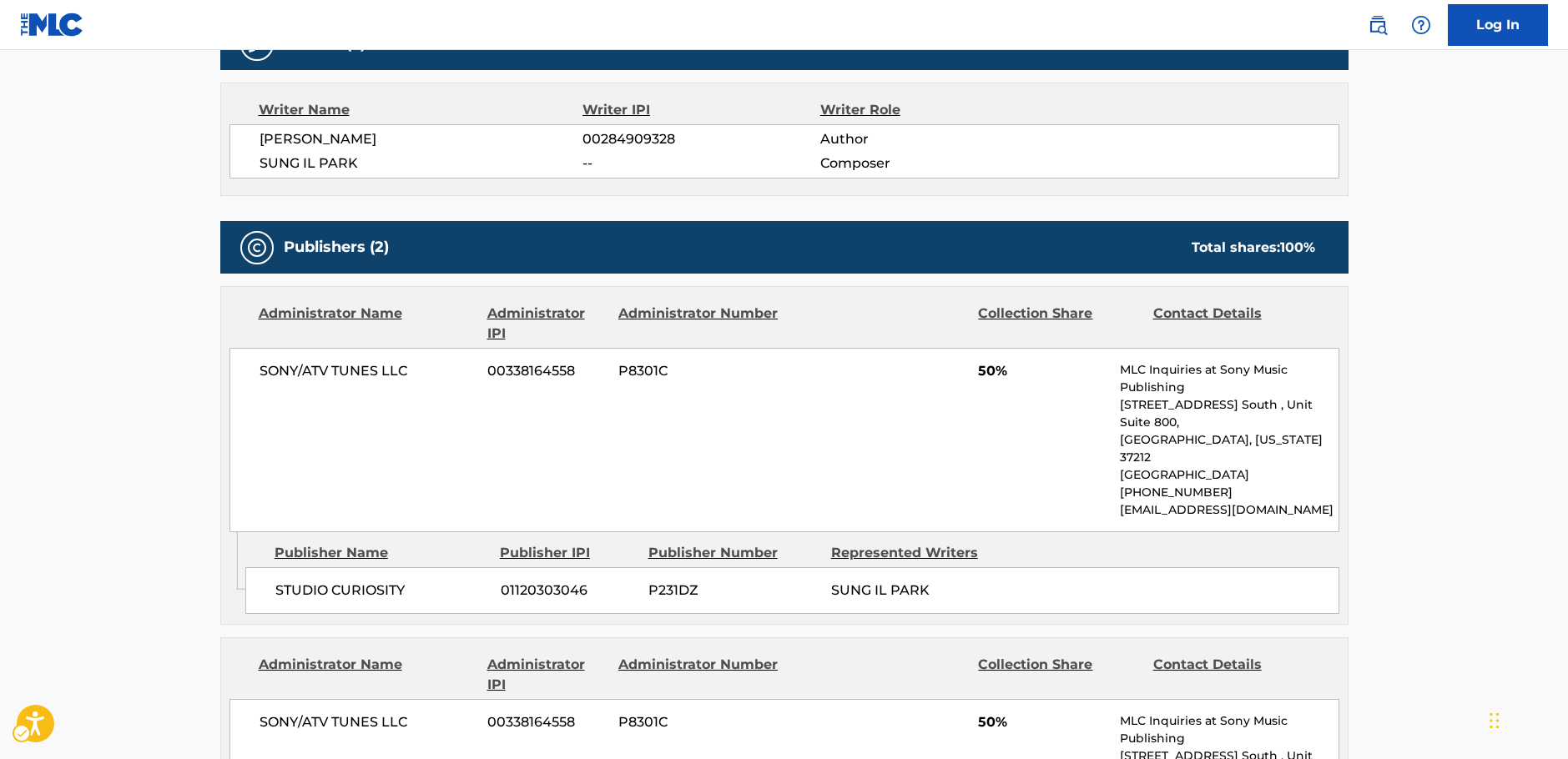
scroll to position [584, 0]
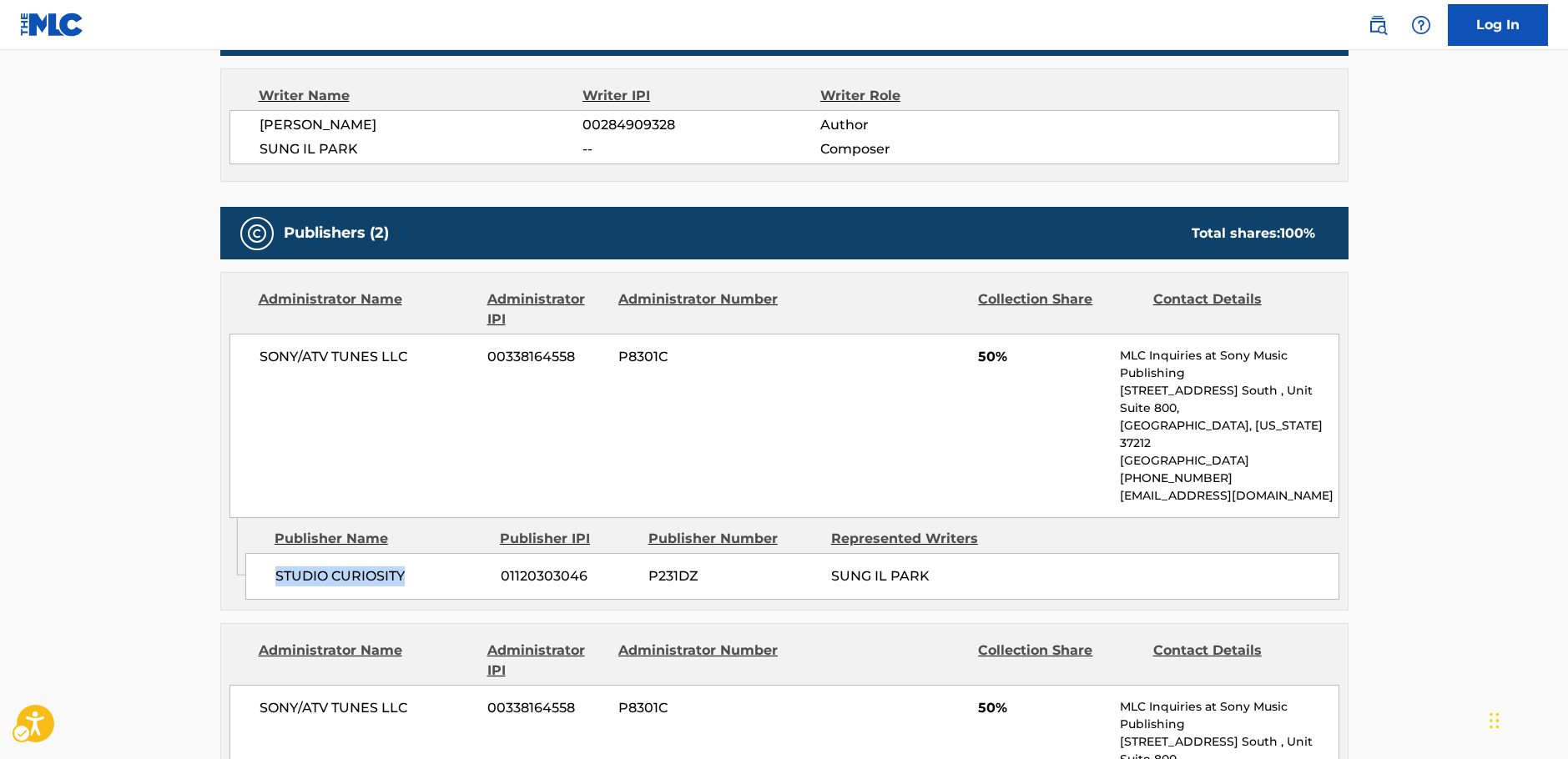
drag, startPoint x: 420, startPoint y: 533, endPoint x: 263, endPoint y: 547, distance: 157.6
click at [263, 553] on div "STUDIO CURIOSITY 01120303046 P231DZ SUNG IL PARK" at bounding box center [792, 576] width 1094 height 46
copy span "STUDIO CURIOSITY"
drag, startPoint x: 431, startPoint y: 362, endPoint x: 6, endPoint y: 397, distance: 426.4
click at [217, 378] on div "< Back to public search results Copy work link NA EUI BOM EUN Work Detail Membe…" at bounding box center [784, 308] width 1169 height 1601
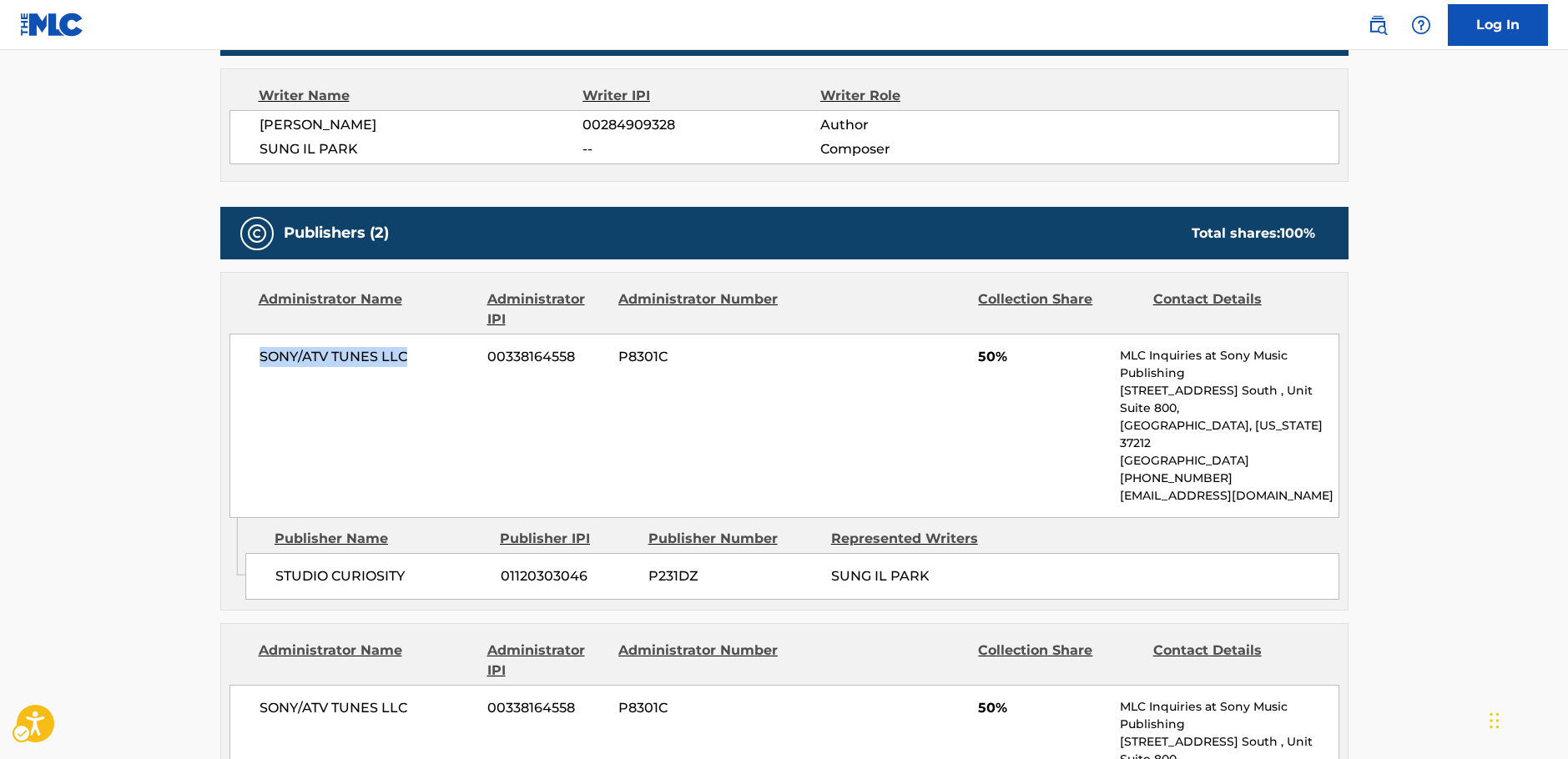
copy span "SONY/ATV TUNES LLC"
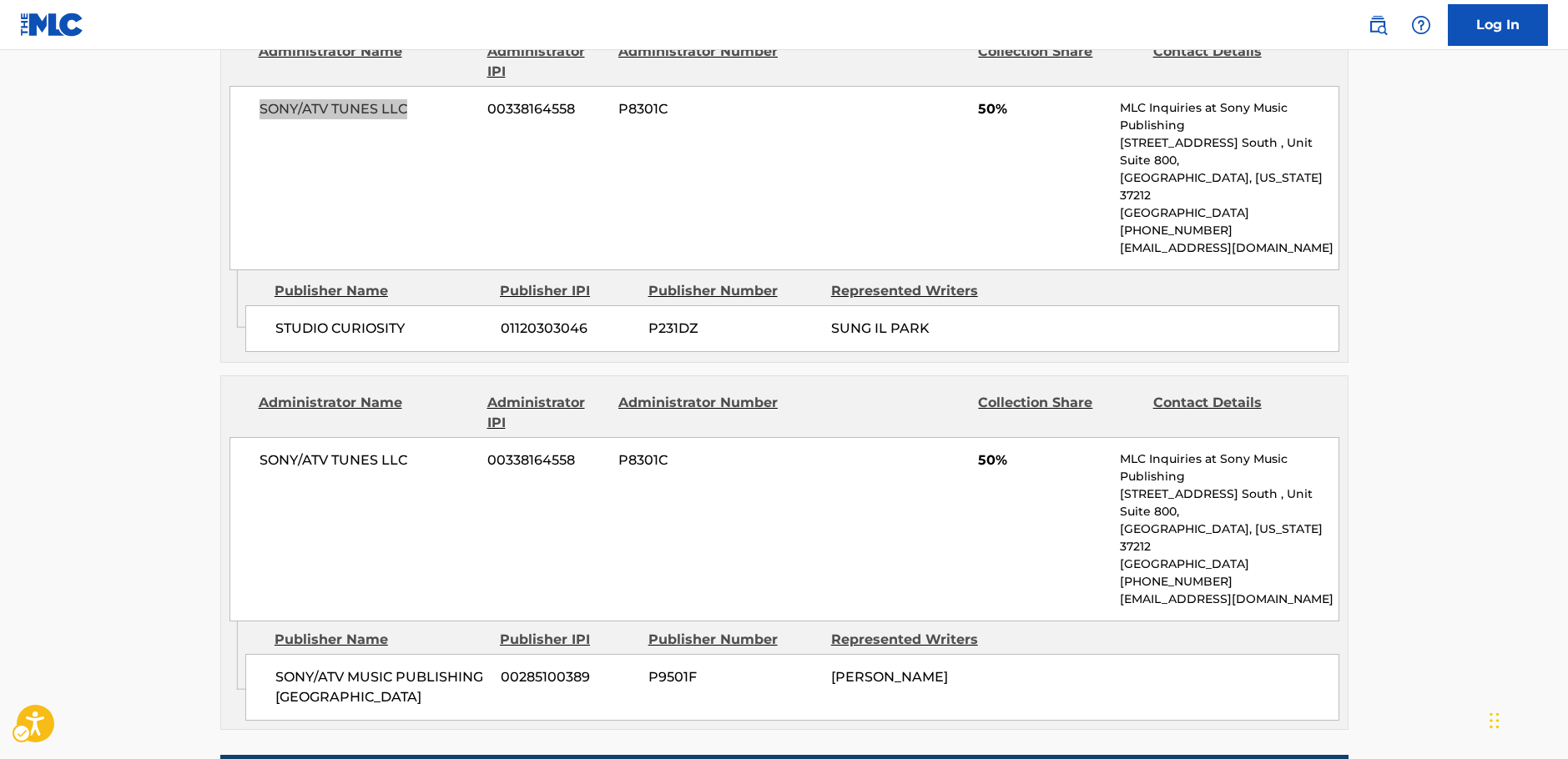
scroll to position [834, 0]
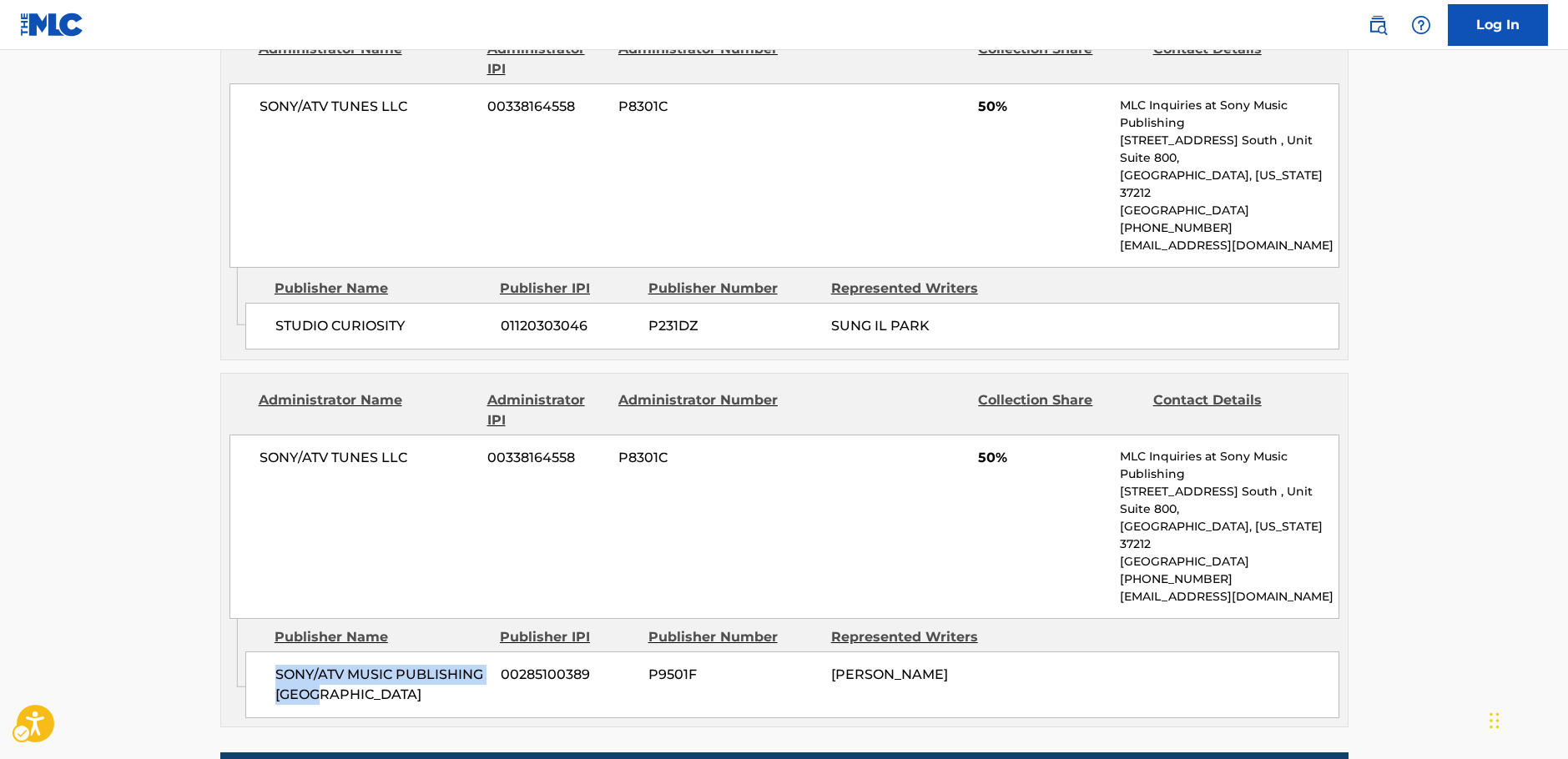
drag, startPoint x: 286, startPoint y: 614, endPoint x: 253, endPoint y: 608, distance: 33.5
click at [271, 651] on div "SONY/ATV MUSIC PUBLISHING KOREA 00285100389 P9501F DONG SUNG SEO" at bounding box center [792, 684] width 1094 height 67
copy span "SONY/ATV MUSIC PUBLISHING [GEOGRAPHIC_DATA]"
drag, startPoint x: 435, startPoint y: 424, endPoint x: 2, endPoint y: 473, distance: 435.8
click at [238, 439] on div "SONY/ATV TUNES LLC 00338164558 P8301C 50% MLC Inquiries at Sony Music Publishin…" at bounding box center [784, 526] width 1110 height 184
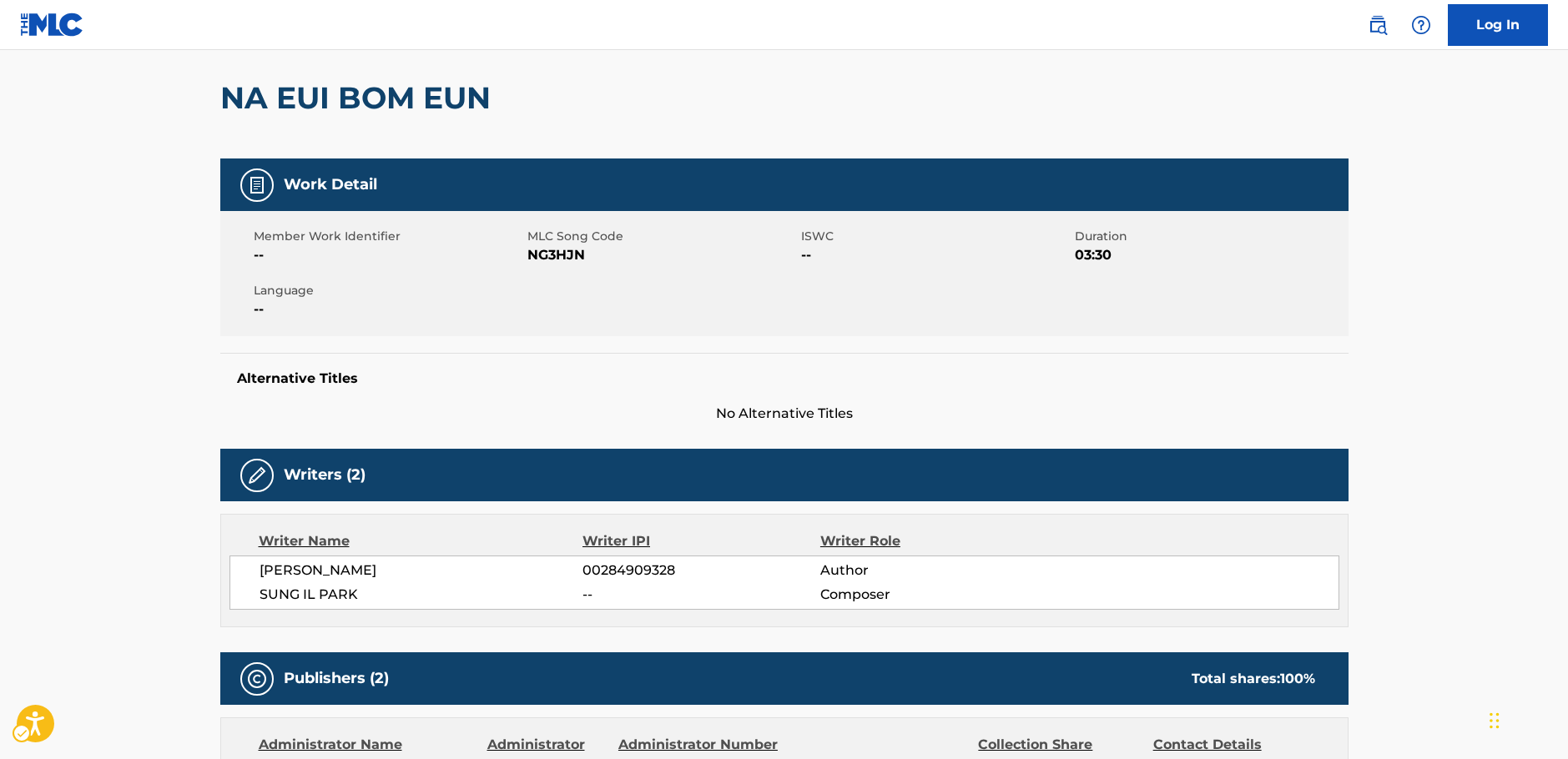
scroll to position [0, 0]
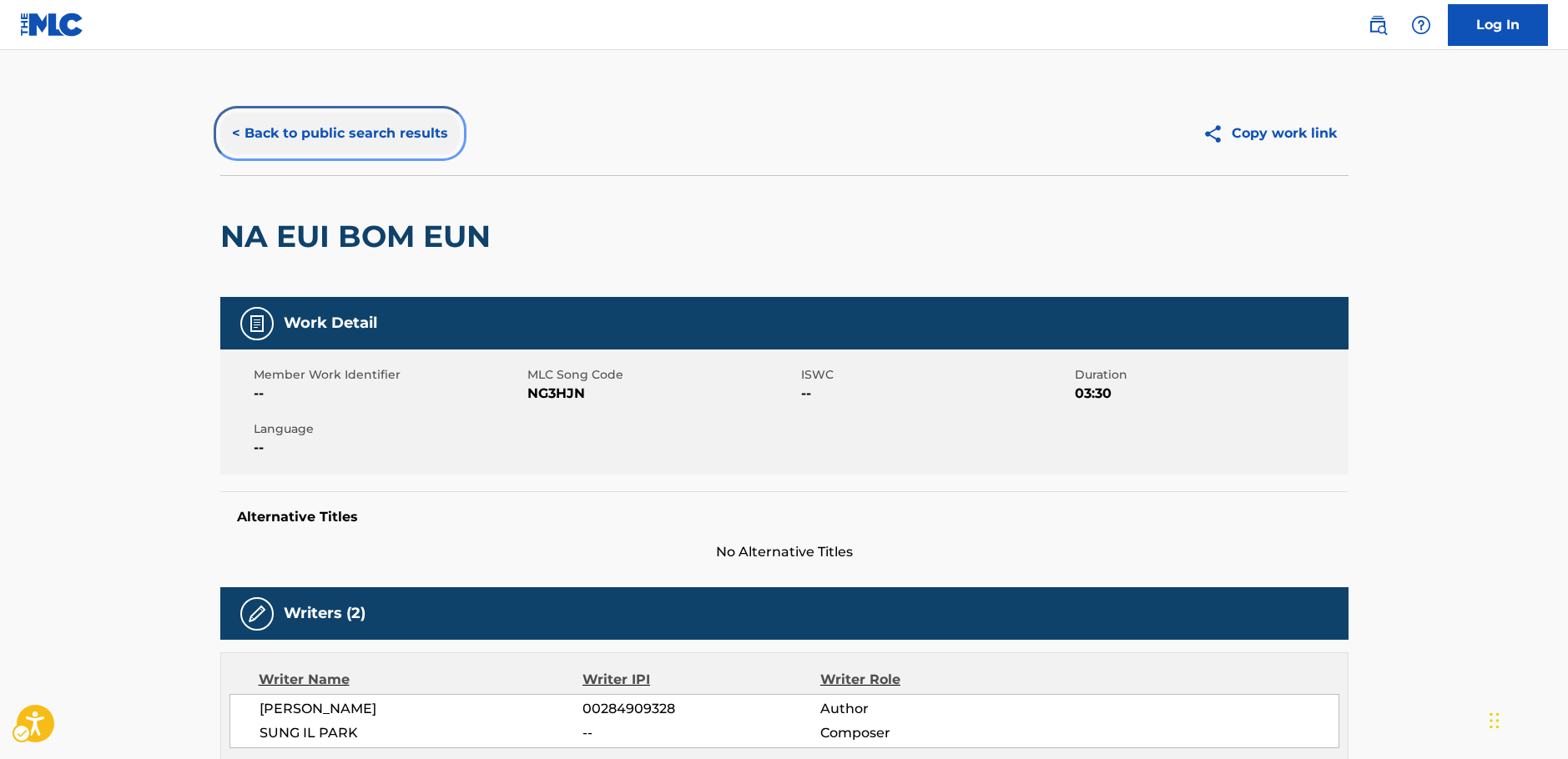
click at [375, 140] on button "< Back to public search results" at bounding box center [340, 134] width 239 height 42
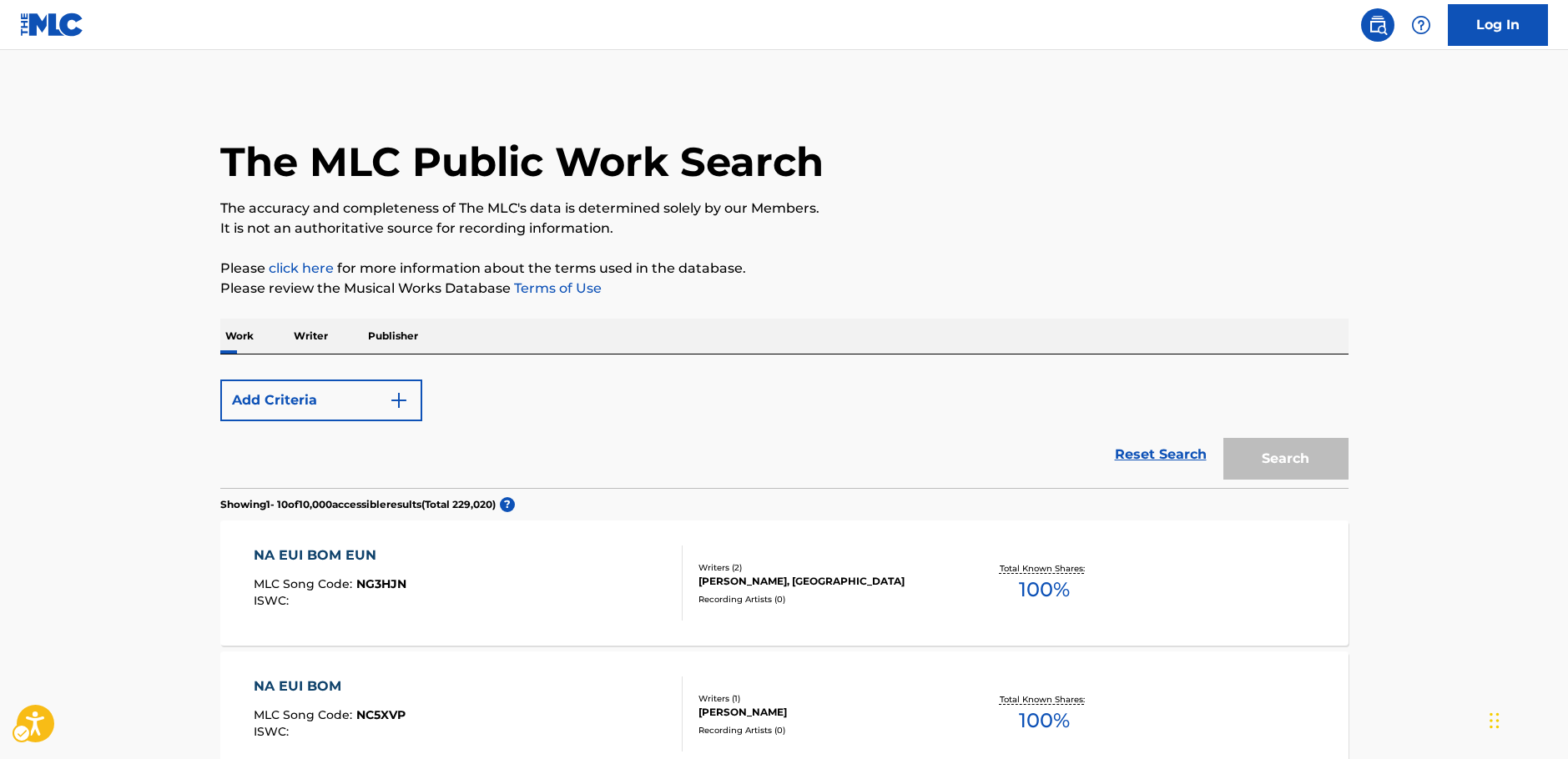
scroll to position [249, 0]
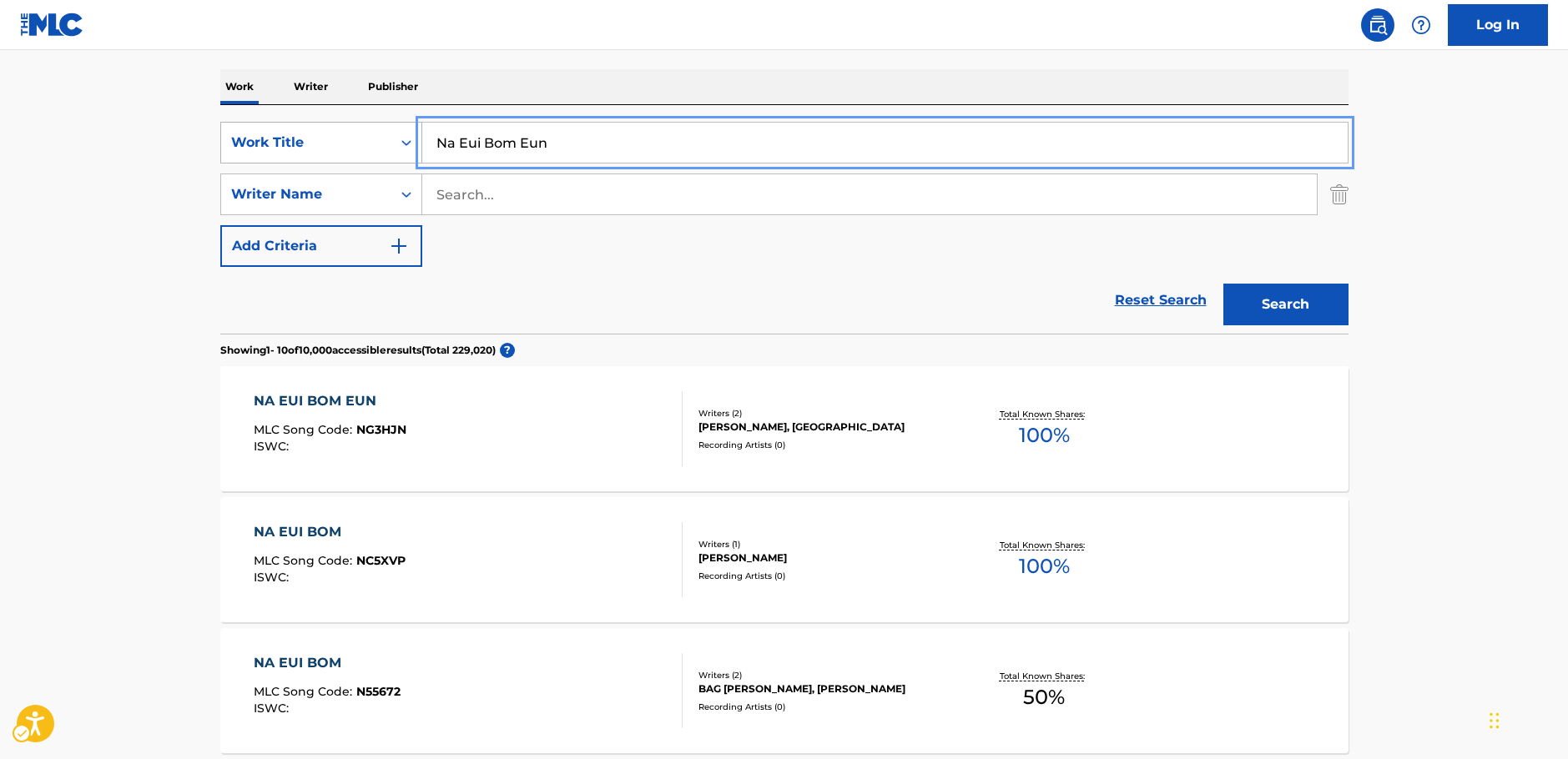
drag, startPoint x: 432, startPoint y: 146, endPoint x: 238, endPoint y: 152, distance: 194.1
click at [256, 151] on div "SearchWithCriteriabfd43626-66e1-42b2-9979-8b526a712883 Work Title Na Eui Bom Eun" at bounding box center [784, 143] width 1128 height 42
paste input "Here We Are"
type input "Here We Are"
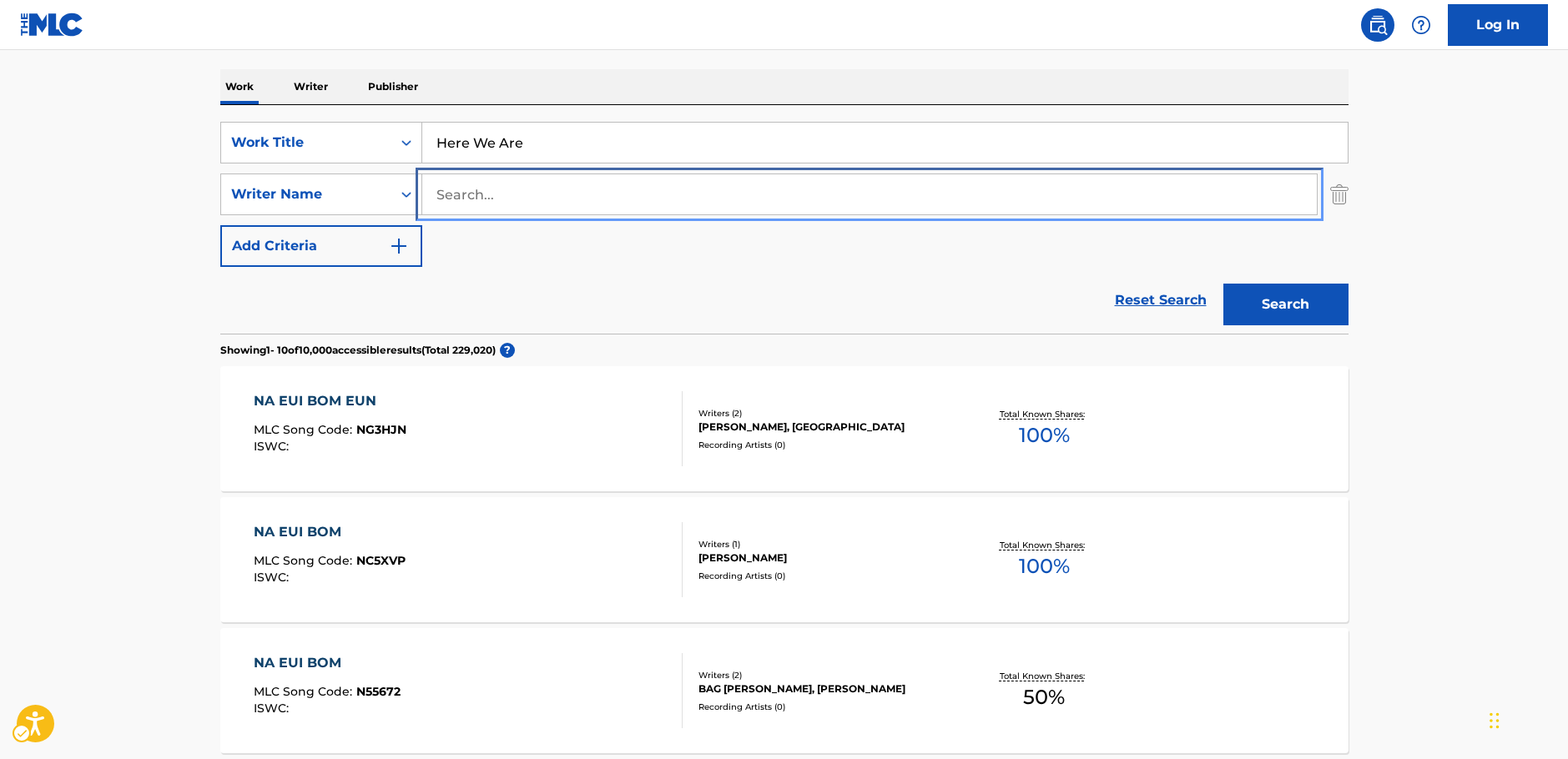
click at [533, 200] on input "Search..." at bounding box center [870, 195] width 895 height 40
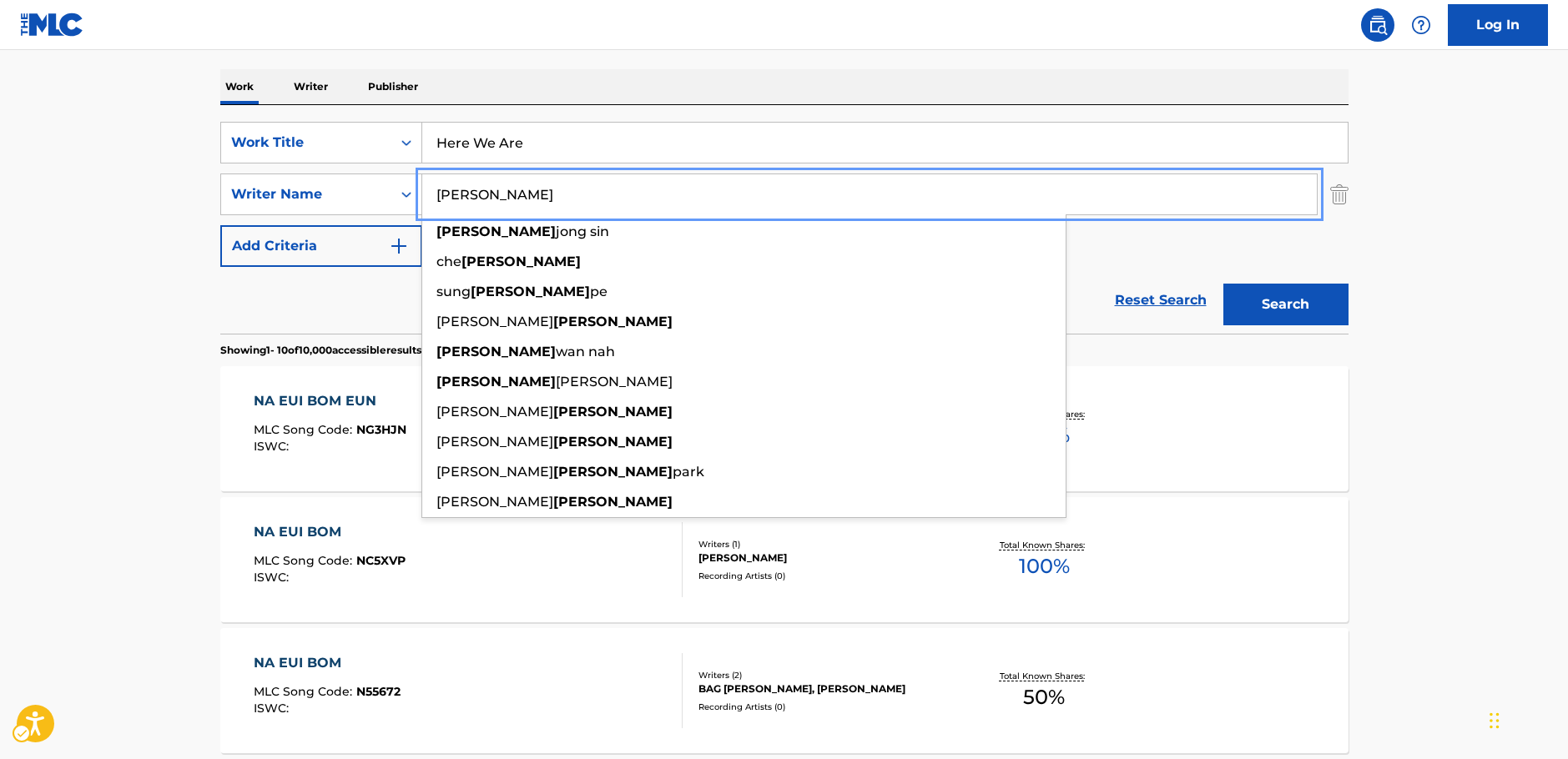
type input "yoon"
click at [1303, 305] on button "Search" at bounding box center [1286, 305] width 126 height 42
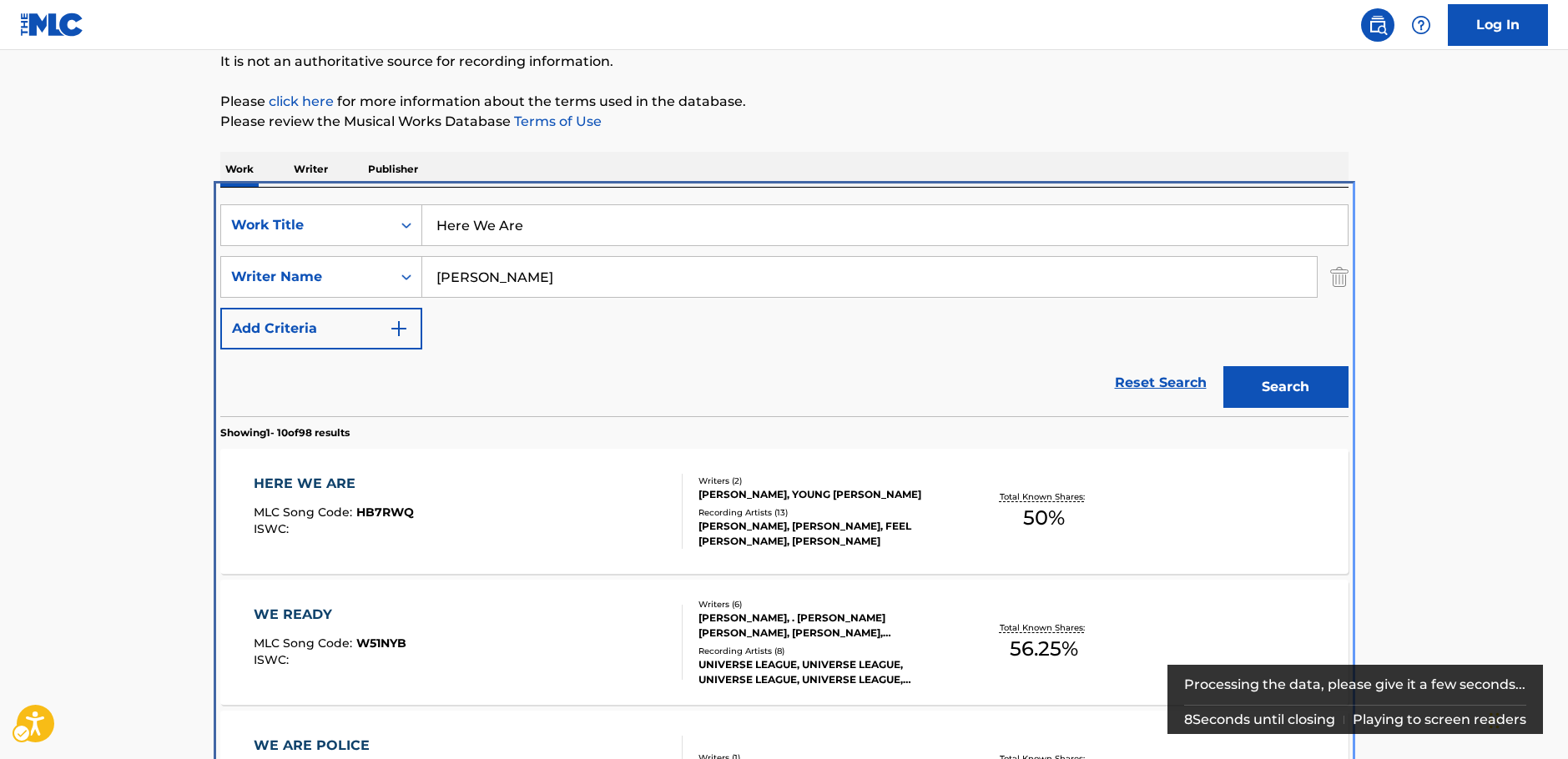
scroll to position [355, 0]
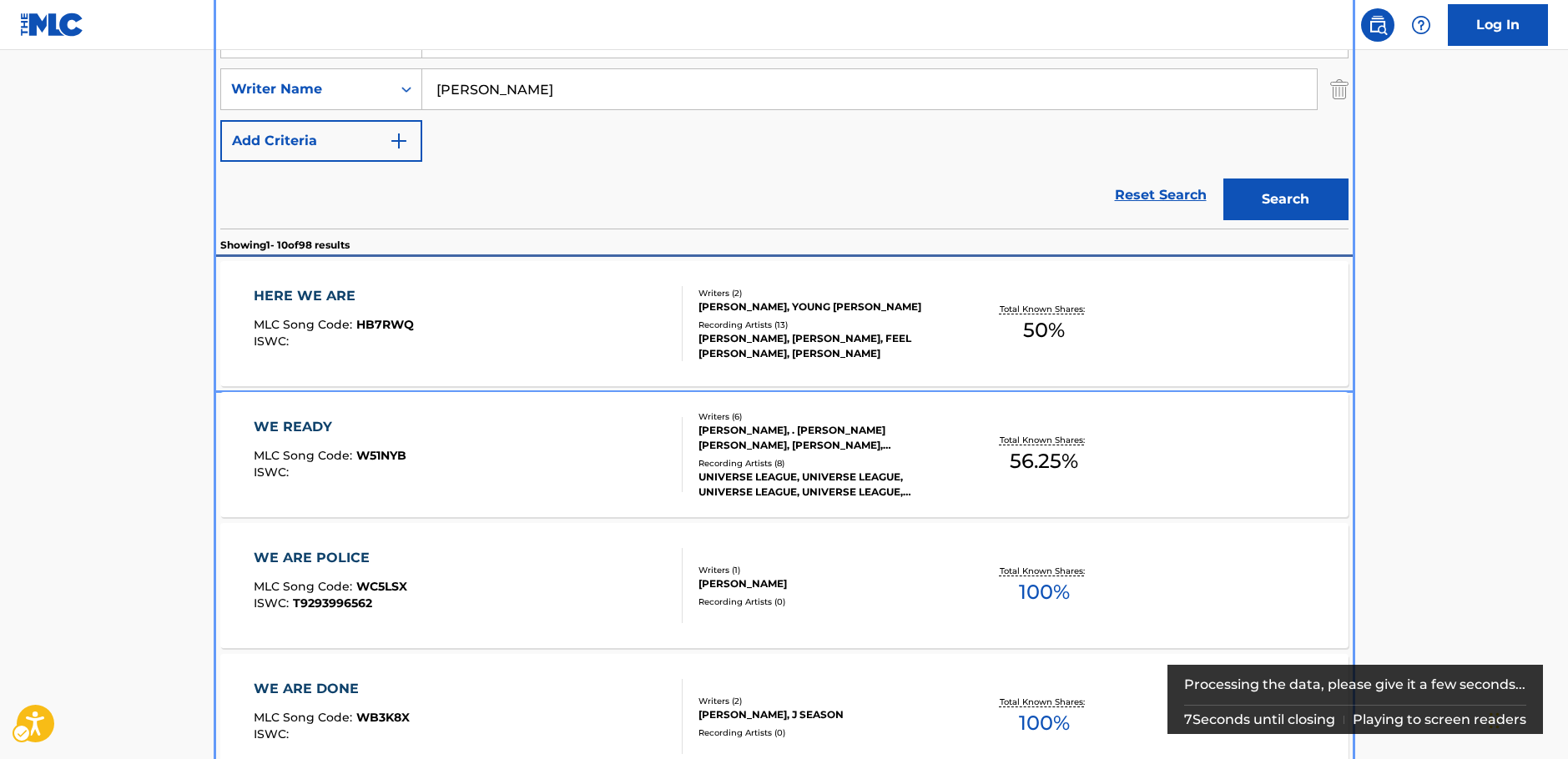
click at [506, 308] on div "HERE WE ARE MLC Song Code : HB7RWQ ISWC :" at bounding box center [468, 323] width 429 height 75
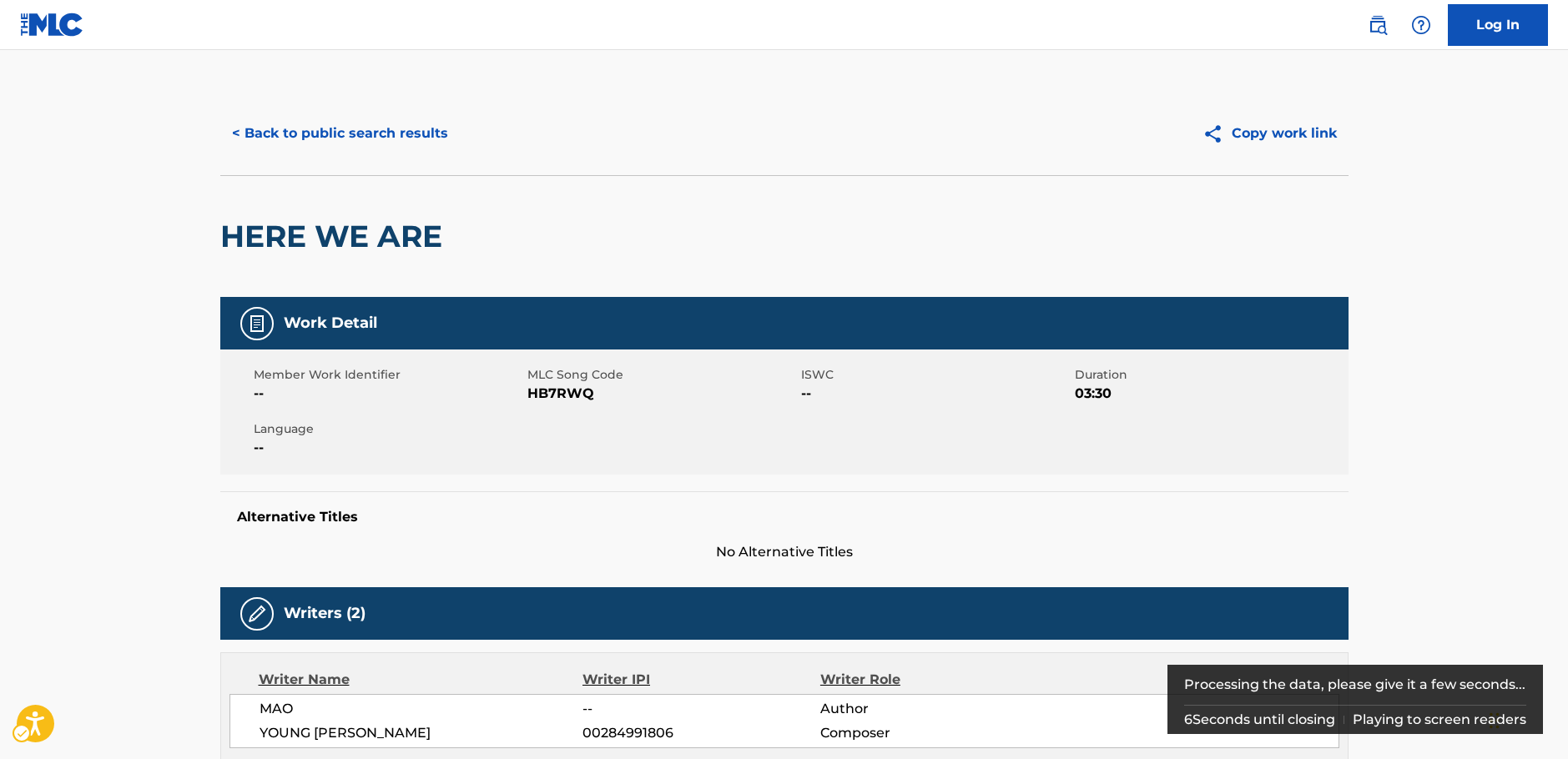
click at [558, 395] on span "MLC Song Code - HB7RWQ" at bounding box center [662, 394] width 270 height 20
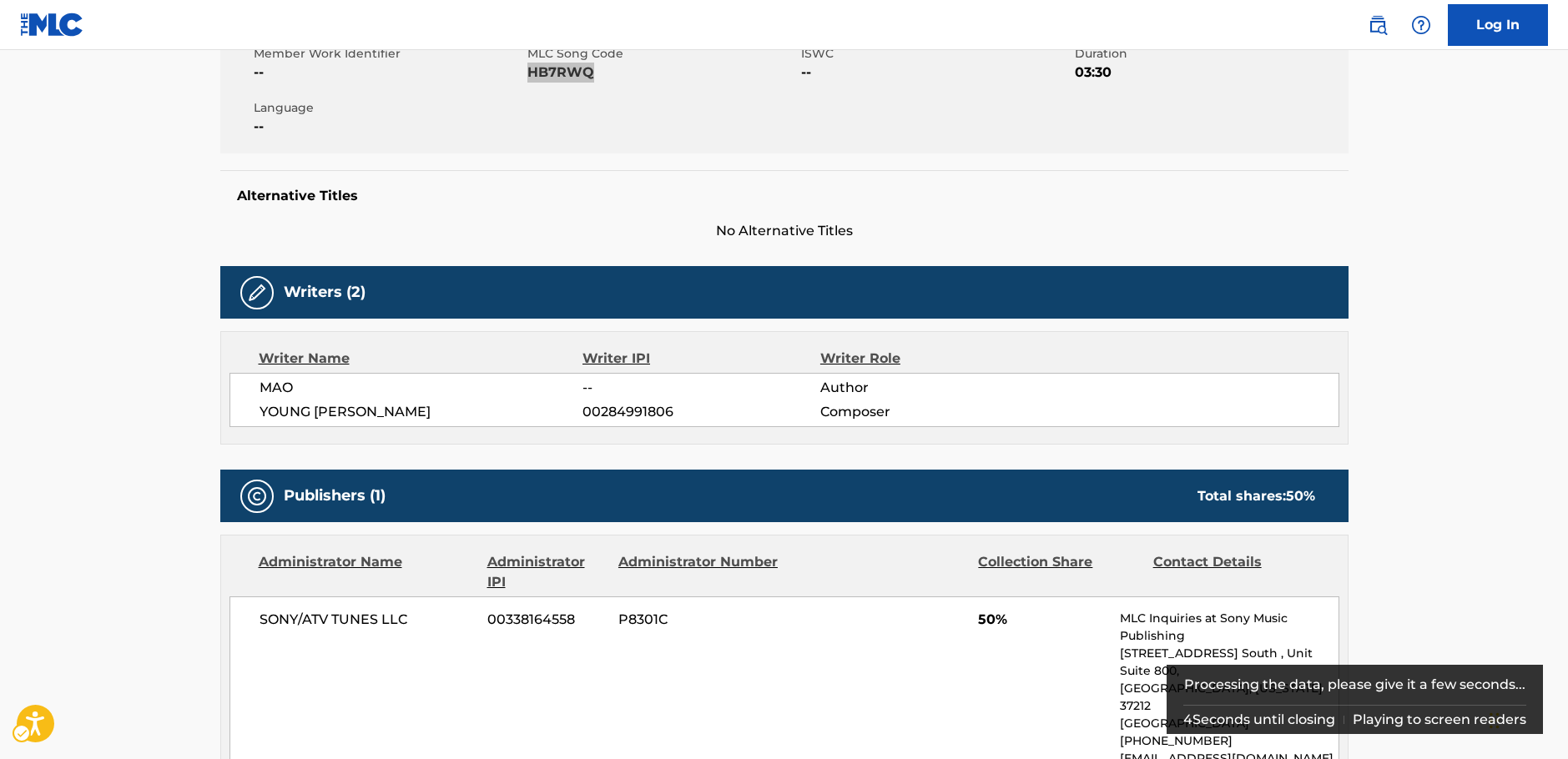
scroll to position [334, 0]
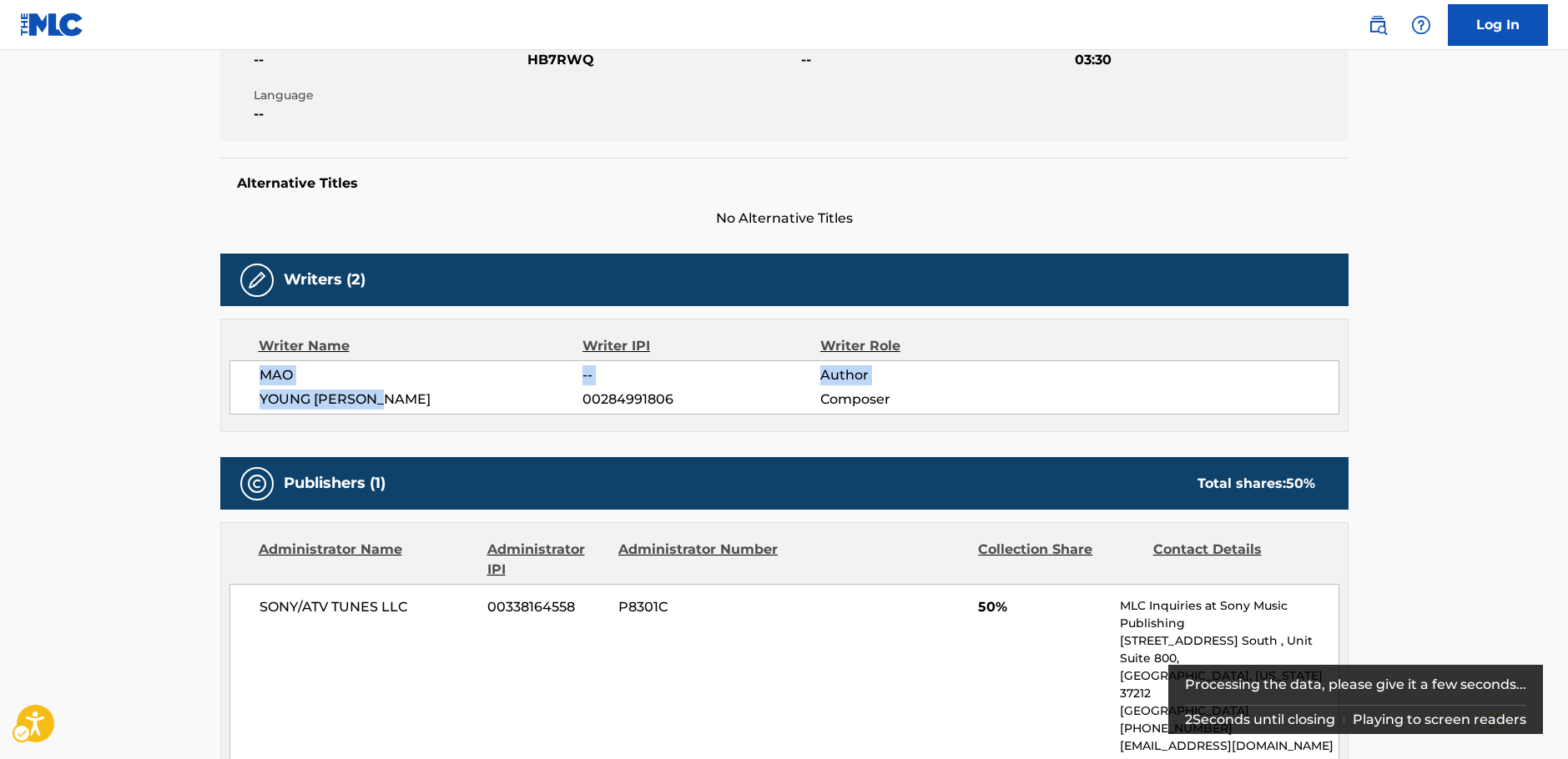
drag, startPoint x: 401, startPoint y: 406, endPoint x: 256, endPoint y: 376, distance: 148.1
click at [256, 376] on div "MAO -- Author YOUNG JUN YOON 00284991806 Composer" at bounding box center [784, 388] width 1110 height 54
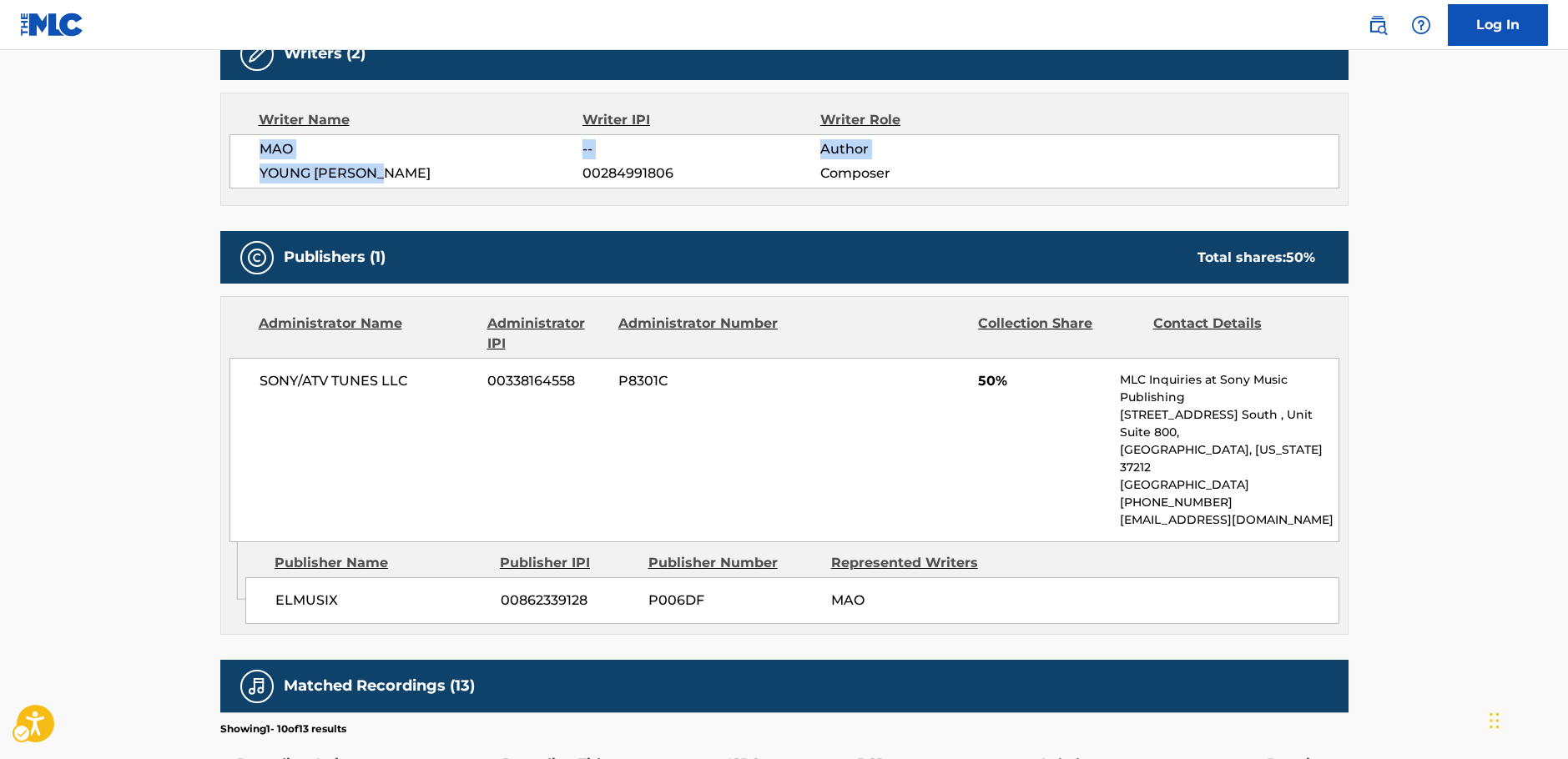
scroll to position [584, 0]
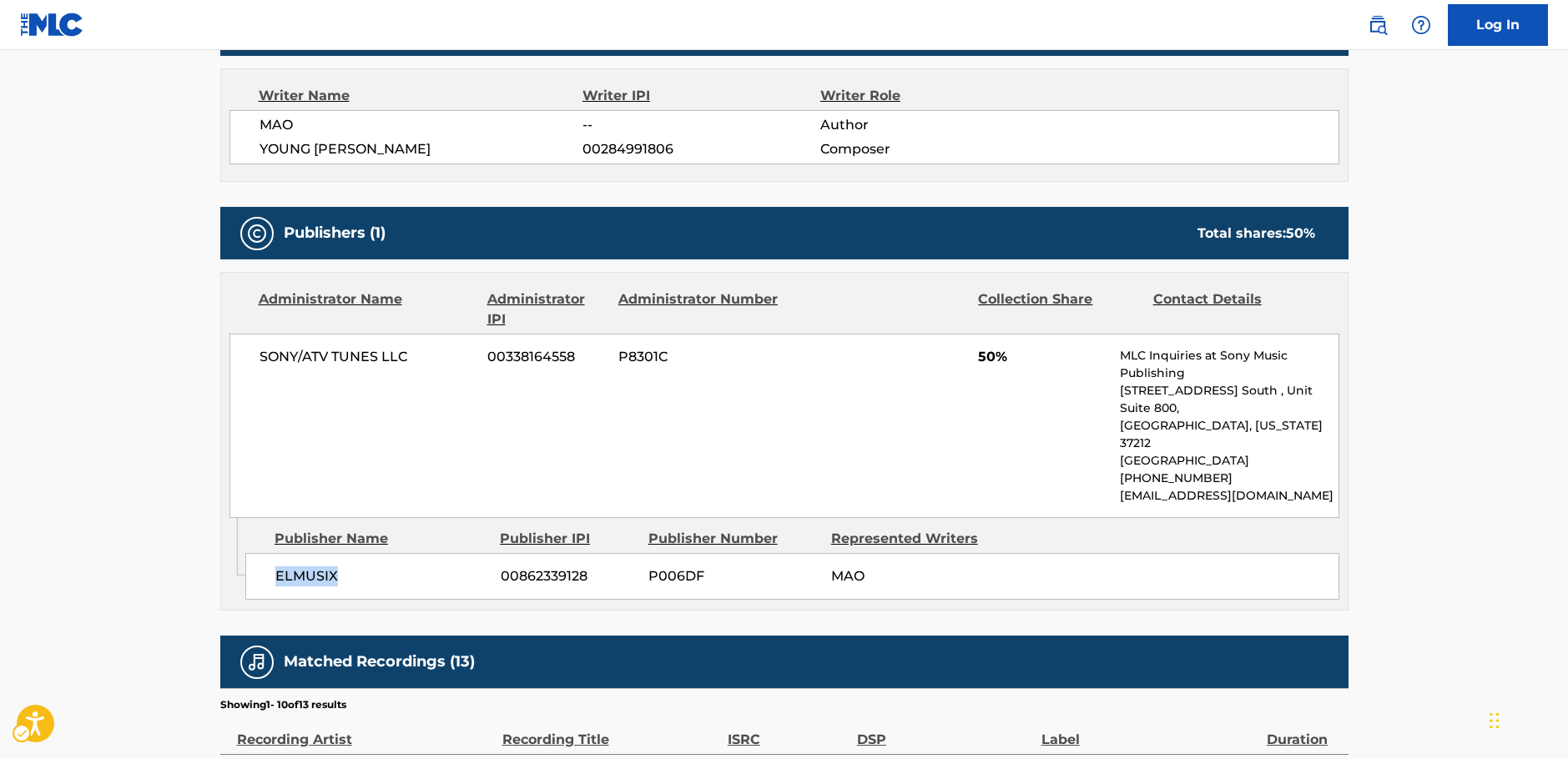
drag, startPoint x: 312, startPoint y: 550, endPoint x: 8, endPoint y: 568, distance: 304.5
click at [222, 559] on div "Admin Original Publisher Connecting Line Publisher Name Publisher IPI Publisher…" at bounding box center [784, 564] width 1126 height 92
click at [311, 563] on div "ELMUSIX 00862339128 P006DF MAO" at bounding box center [792, 576] width 1094 height 46
click at [300, 566] on span "ELMUSIX" at bounding box center [382, 576] width 213 height 20
click at [301, 566] on span "ELMUSIX" at bounding box center [382, 576] width 213 height 20
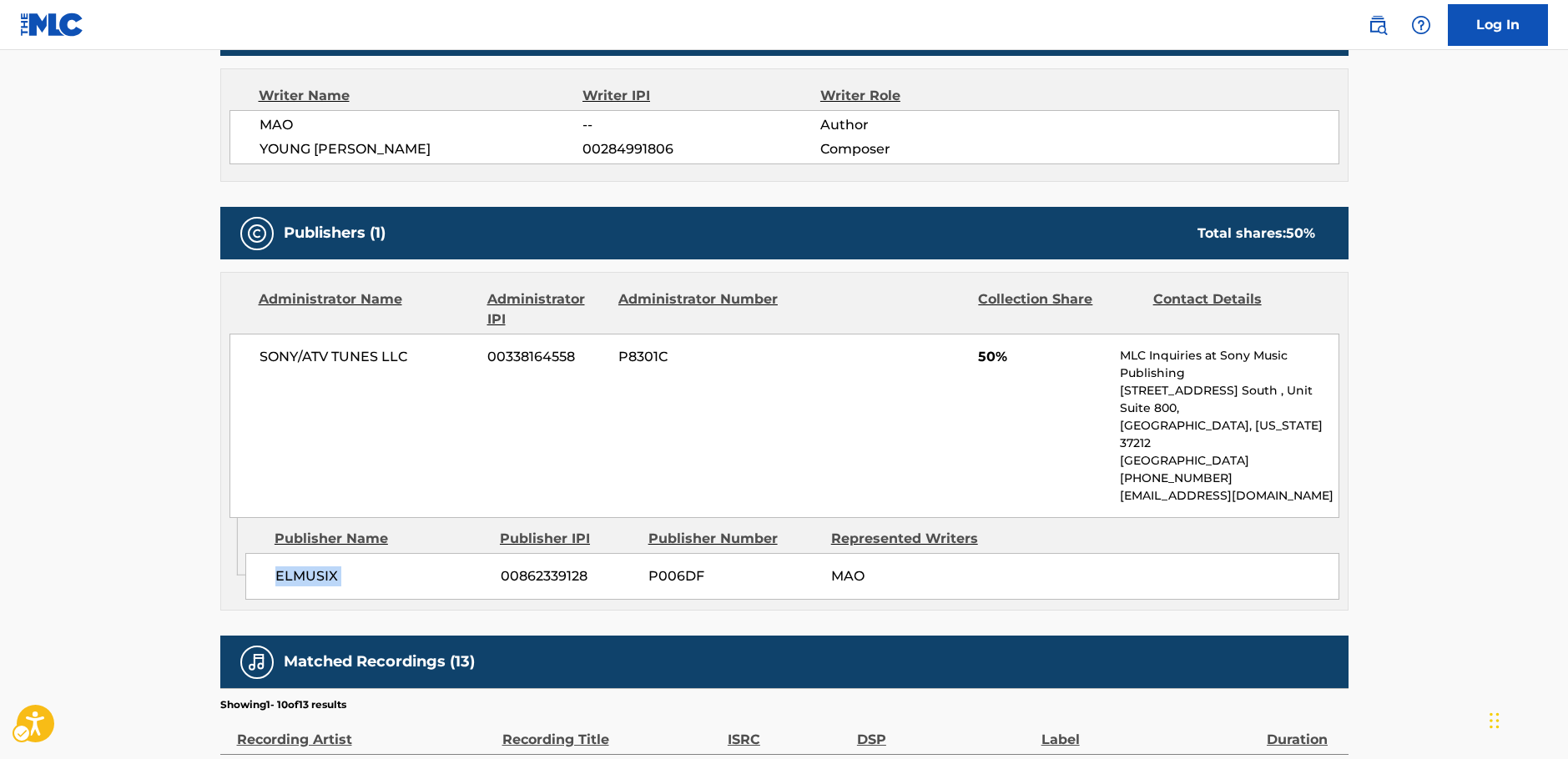
click at [301, 566] on span "ELMUSIX" at bounding box center [382, 576] width 213 height 20
drag, startPoint x: 430, startPoint y: 358, endPoint x: 257, endPoint y: 365, distance: 173.1
click at [257, 365] on div "SONY/ATV TUNES LLC 00338164558 P8301C 50% MLC Inquiries at Sony Music Publishin…" at bounding box center [784, 425] width 1110 height 184
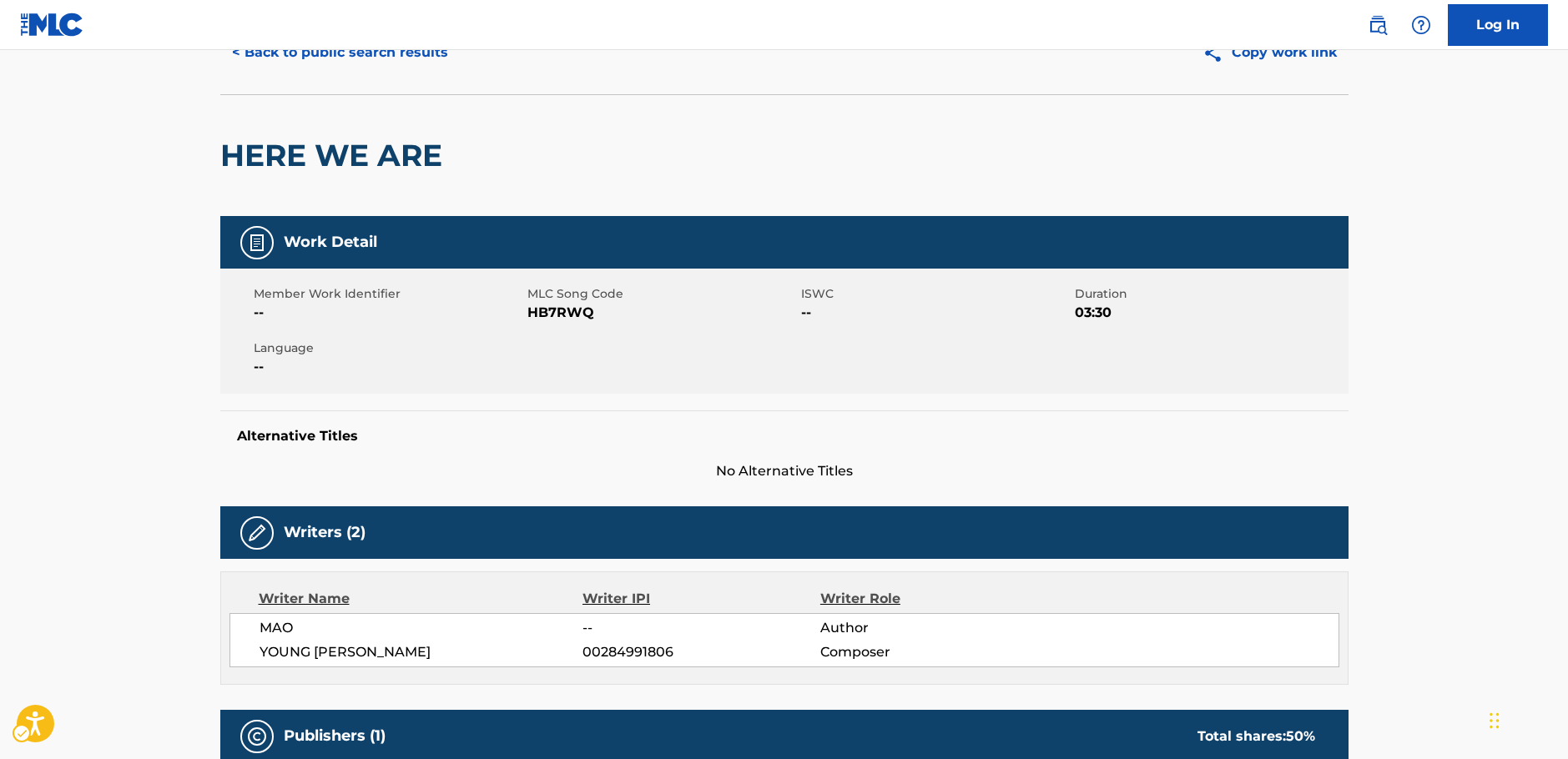
scroll to position [0, 0]
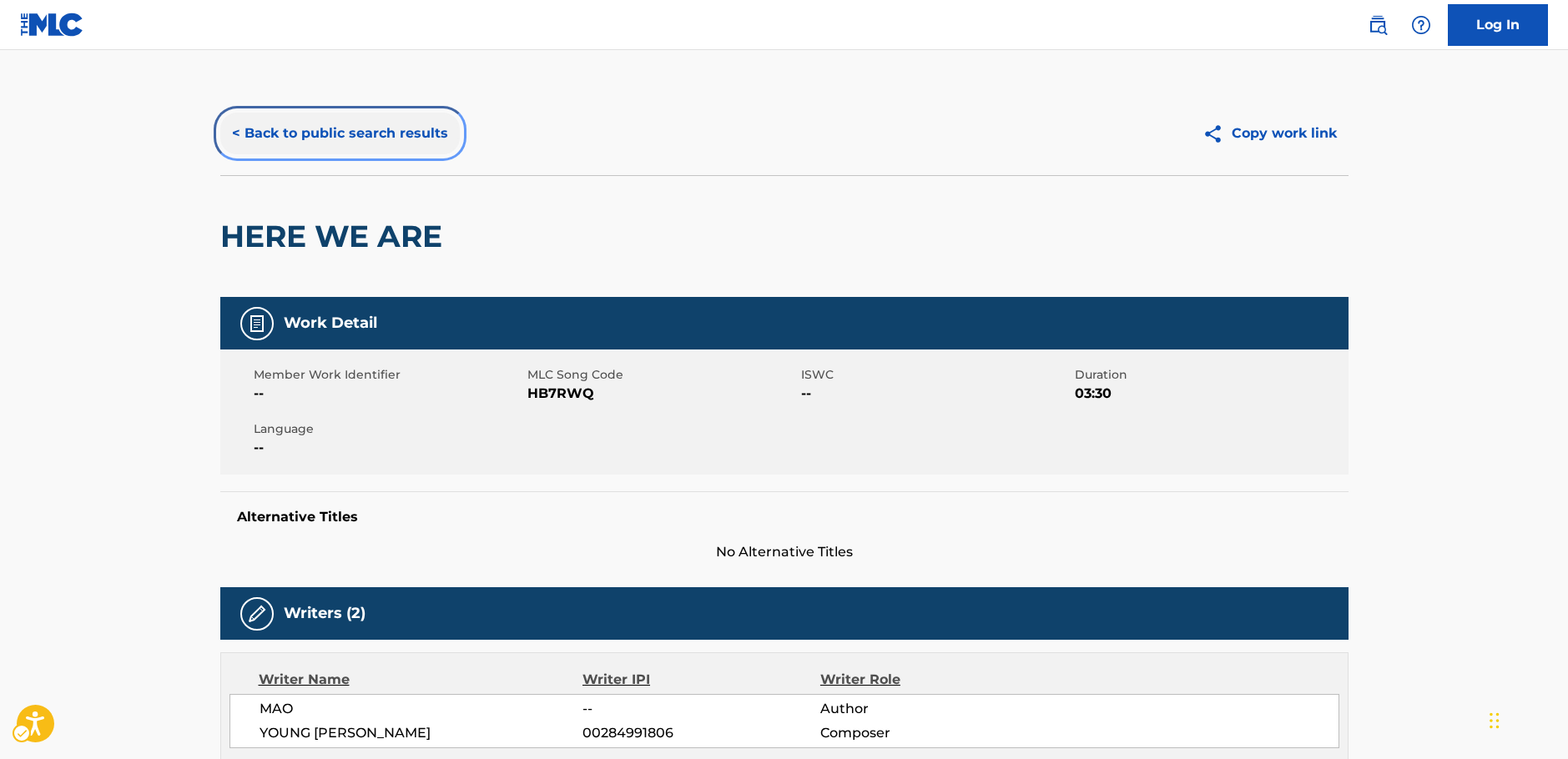
click at [377, 144] on button "< Back to public search results" at bounding box center [340, 134] width 239 height 42
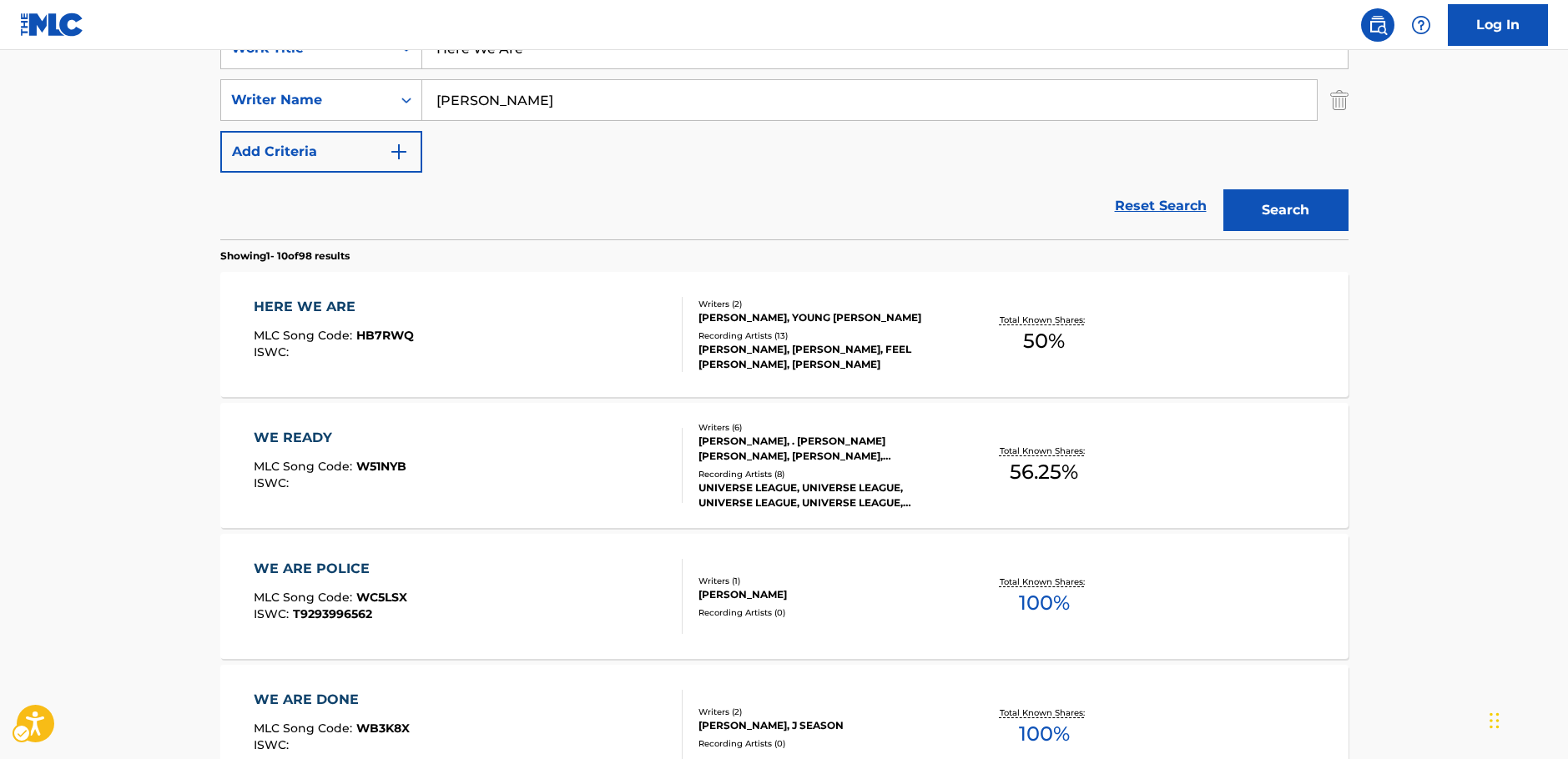
scroll to position [271, 0]
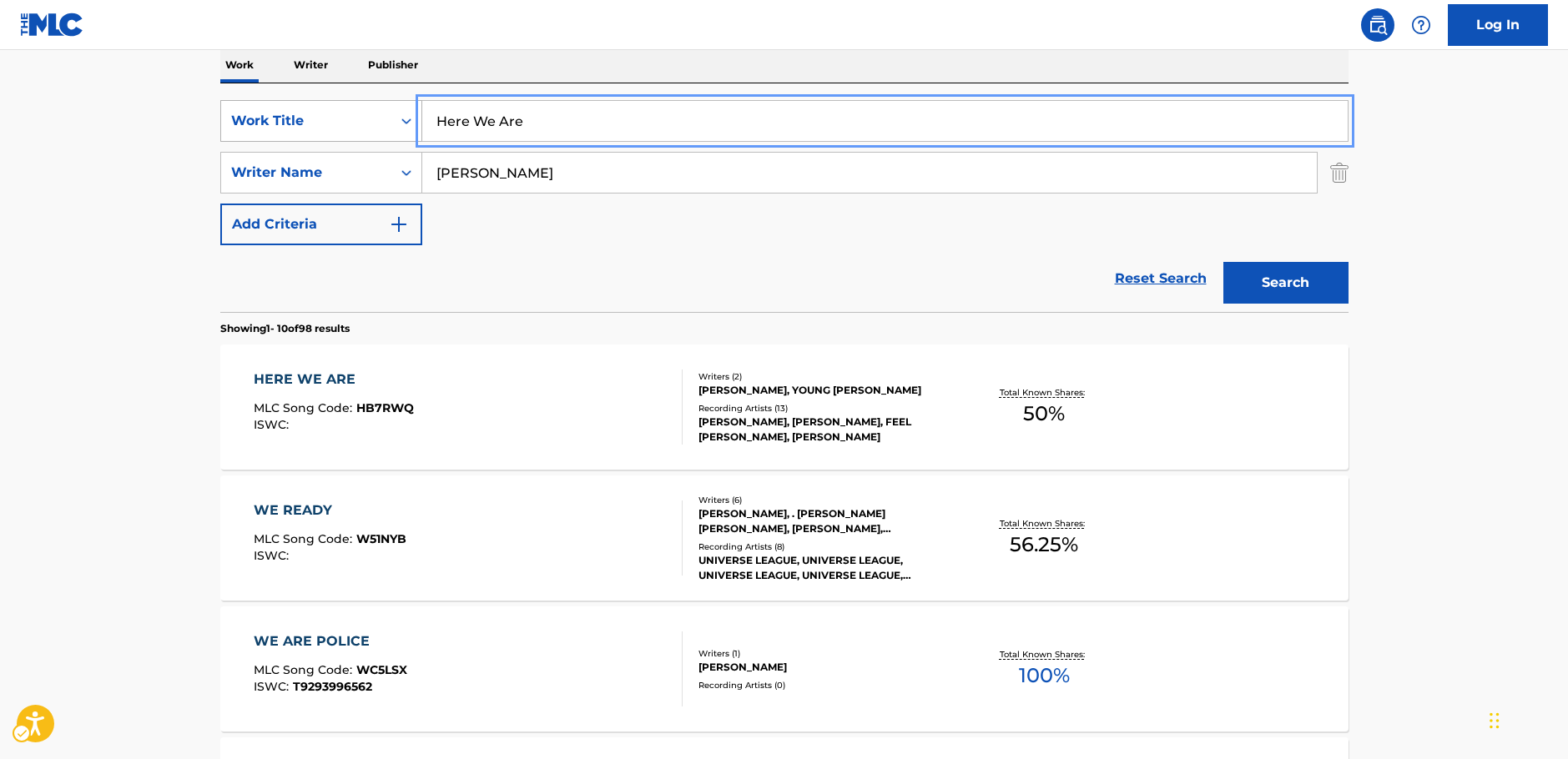
drag, startPoint x: 487, startPoint y: 126, endPoint x: 384, endPoint y: 129, distance: 103.0
click at [384, 129] on div "SearchWithCriteriabfd43626-66e1-42b2-9979-8b526a712883 Work Title Here We Are" at bounding box center [784, 121] width 1128 height 42
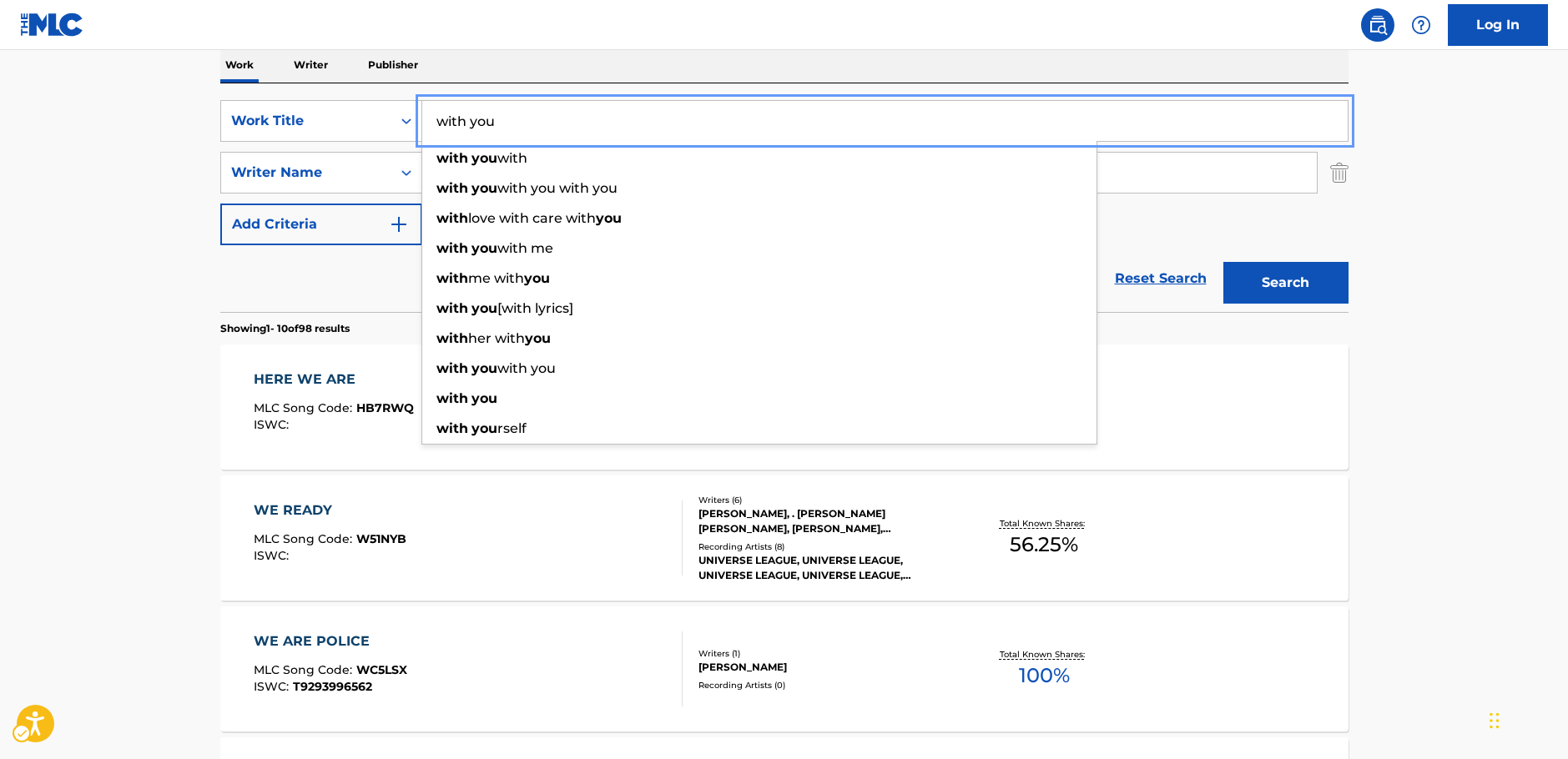
type input "with you"
click at [64, 268] on main "The MLC Public Work Search The accuracy and completeness of The MLC's data is d…" at bounding box center [784, 761] width 1568 height 1964
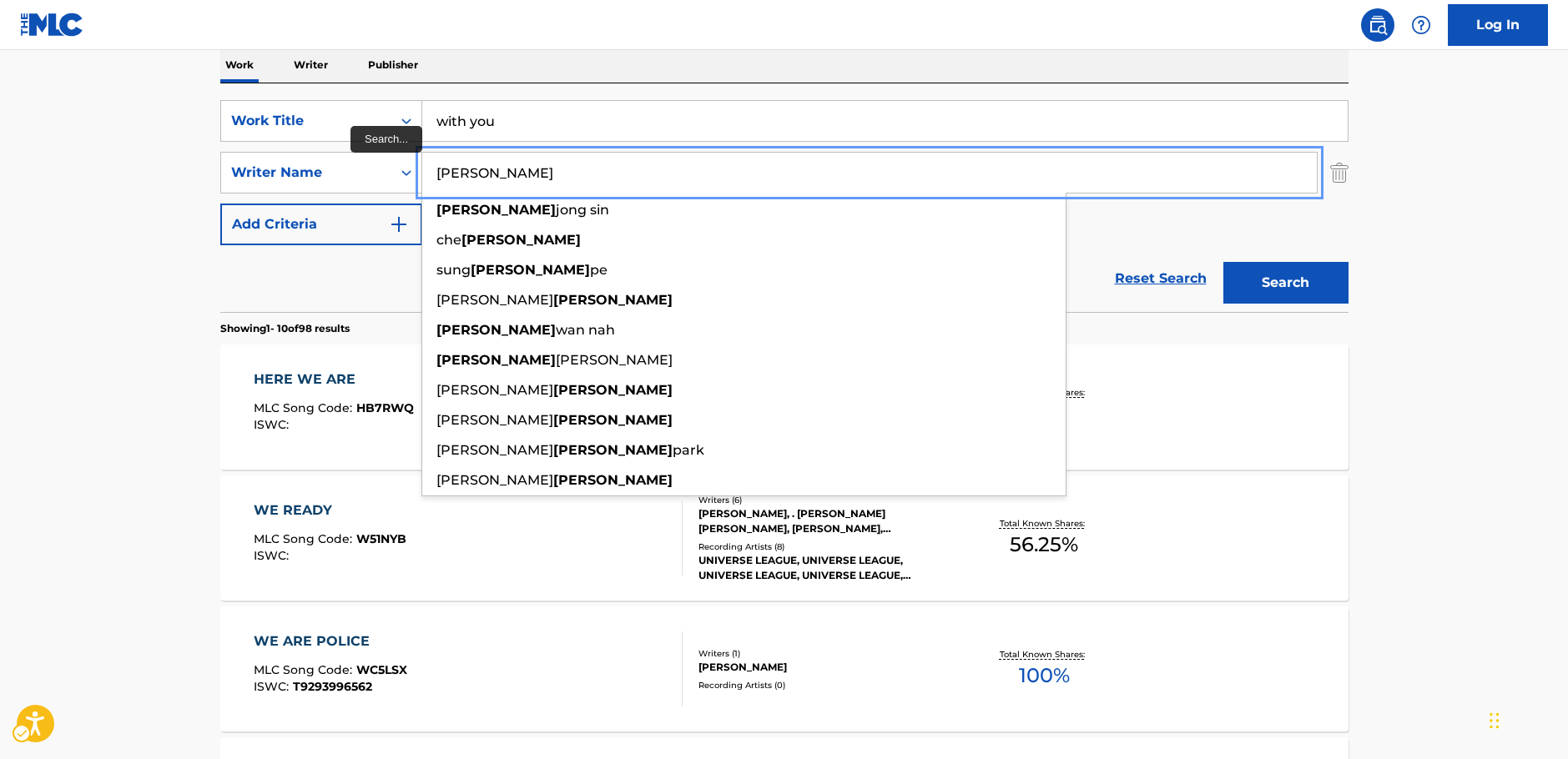
drag, startPoint x: 524, startPoint y: 179, endPoint x: 426, endPoint y: 177, distance: 98.0
click at [428, 177] on input "yoon" at bounding box center [870, 173] width 895 height 40
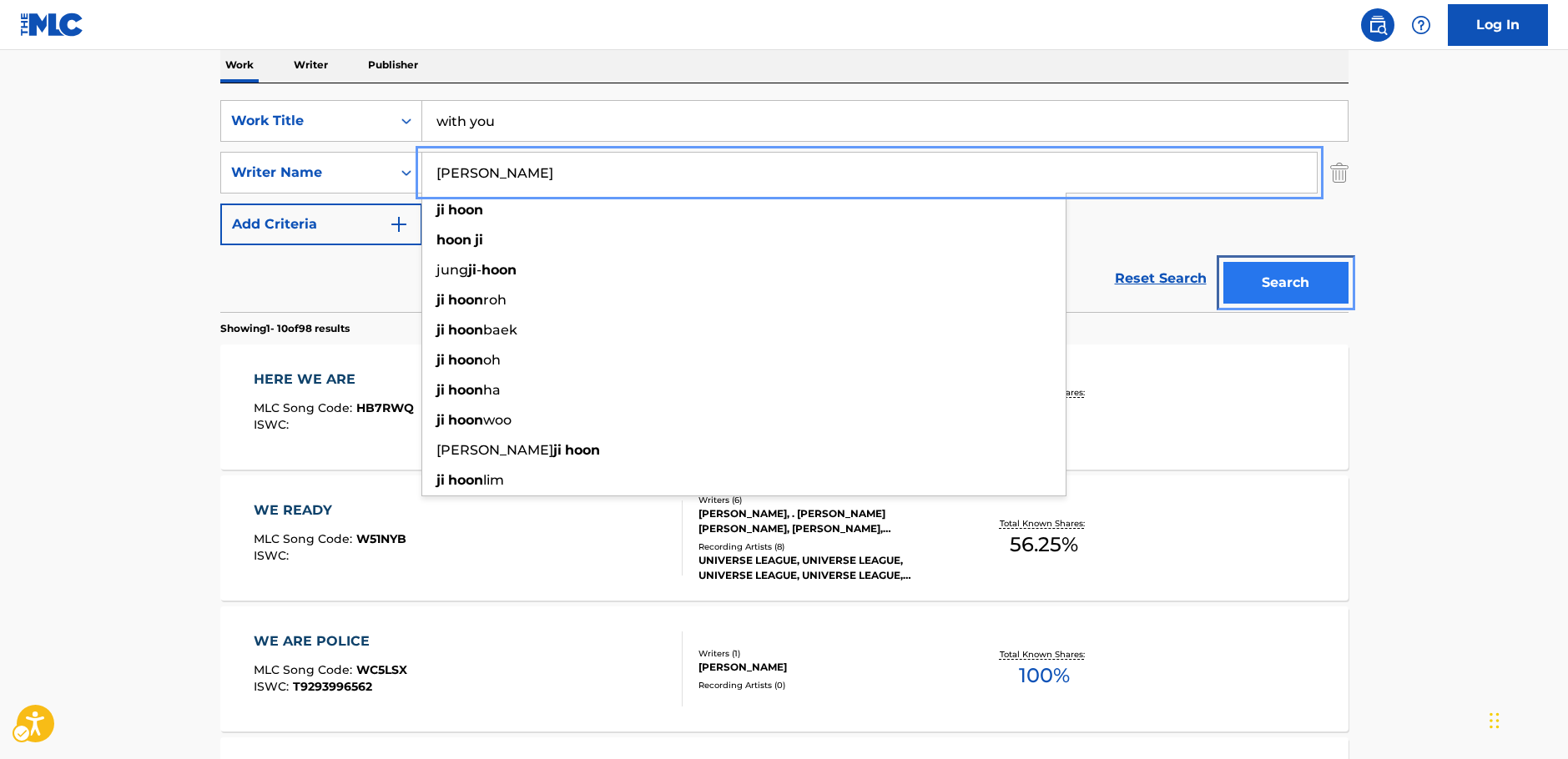
click at [1339, 283] on button "Search" at bounding box center [1286, 283] width 126 height 42
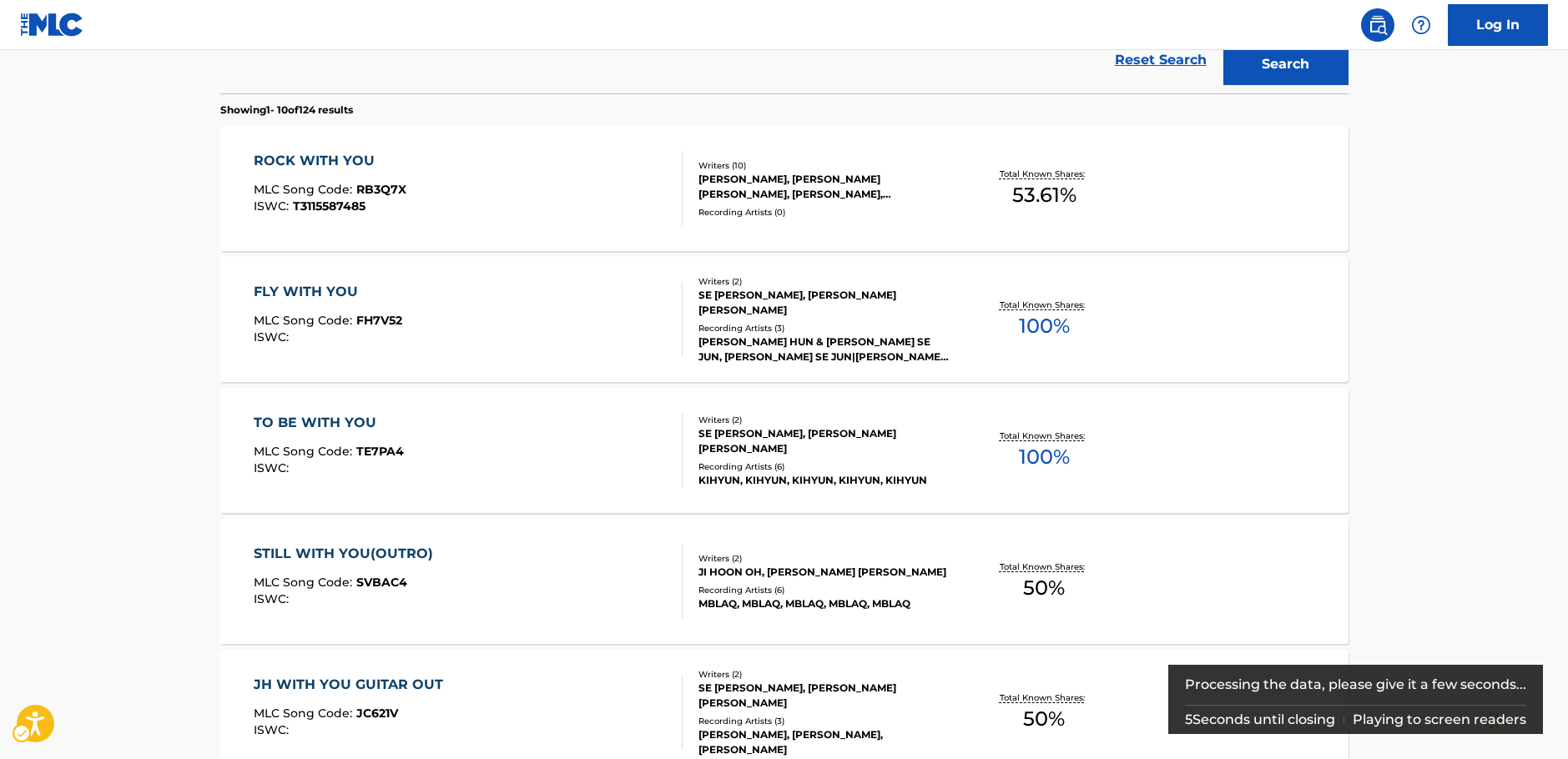
scroll to position [355, 0]
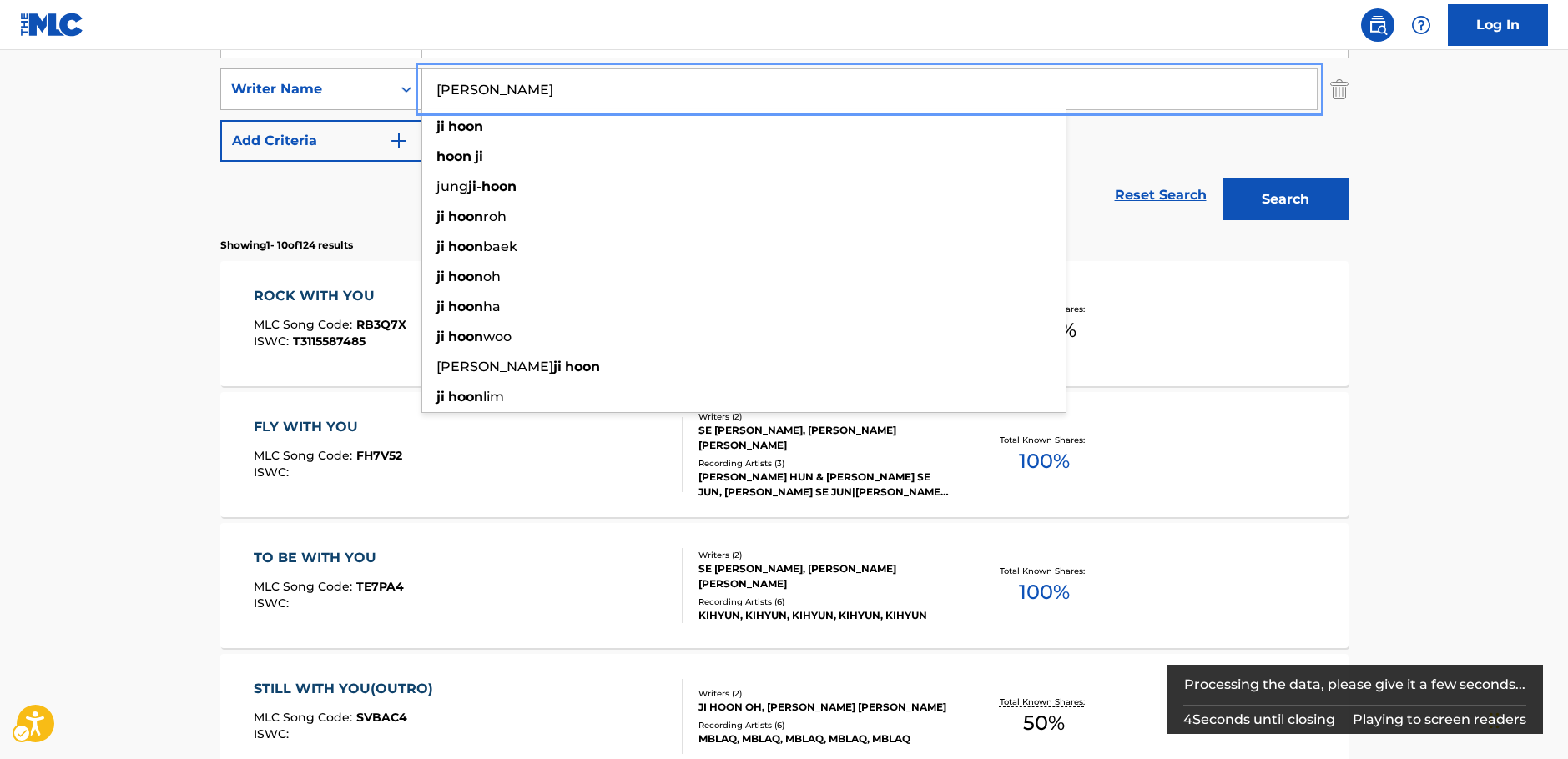
drag, startPoint x: 508, startPoint y: 99, endPoint x: 388, endPoint y: 103, distance: 120.1
click at [388, 103] on div "SearchWithCriteriac4ef90f6-0cd3-4cb7-a22f-38161a9f05c1 Writer Name ji hoon ji h…" at bounding box center [784, 89] width 1128 height 42
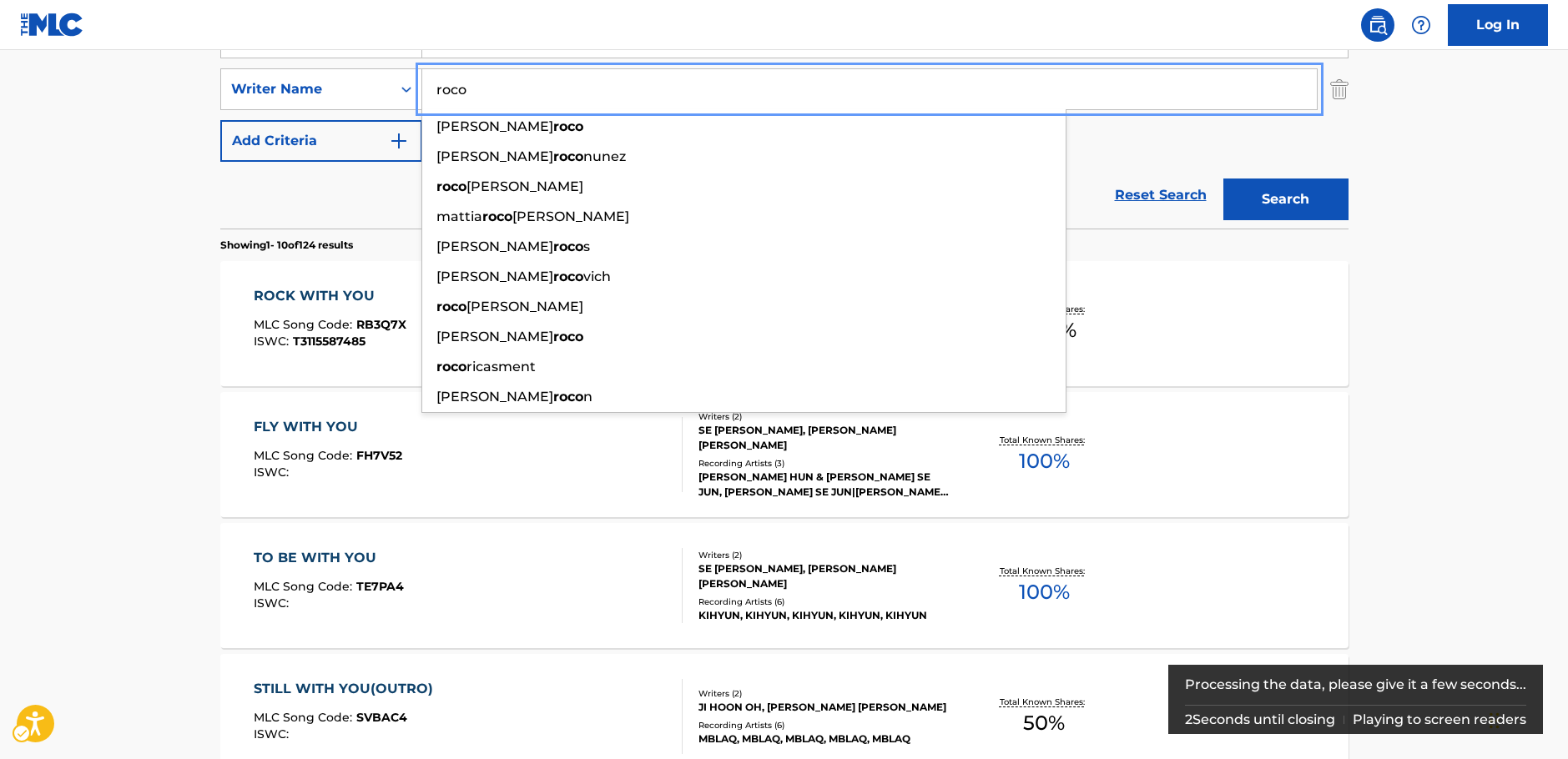
type input "roco"
click at [1292, 205] on button "Search" at bounding box center [1286, 200] width 126 height 42
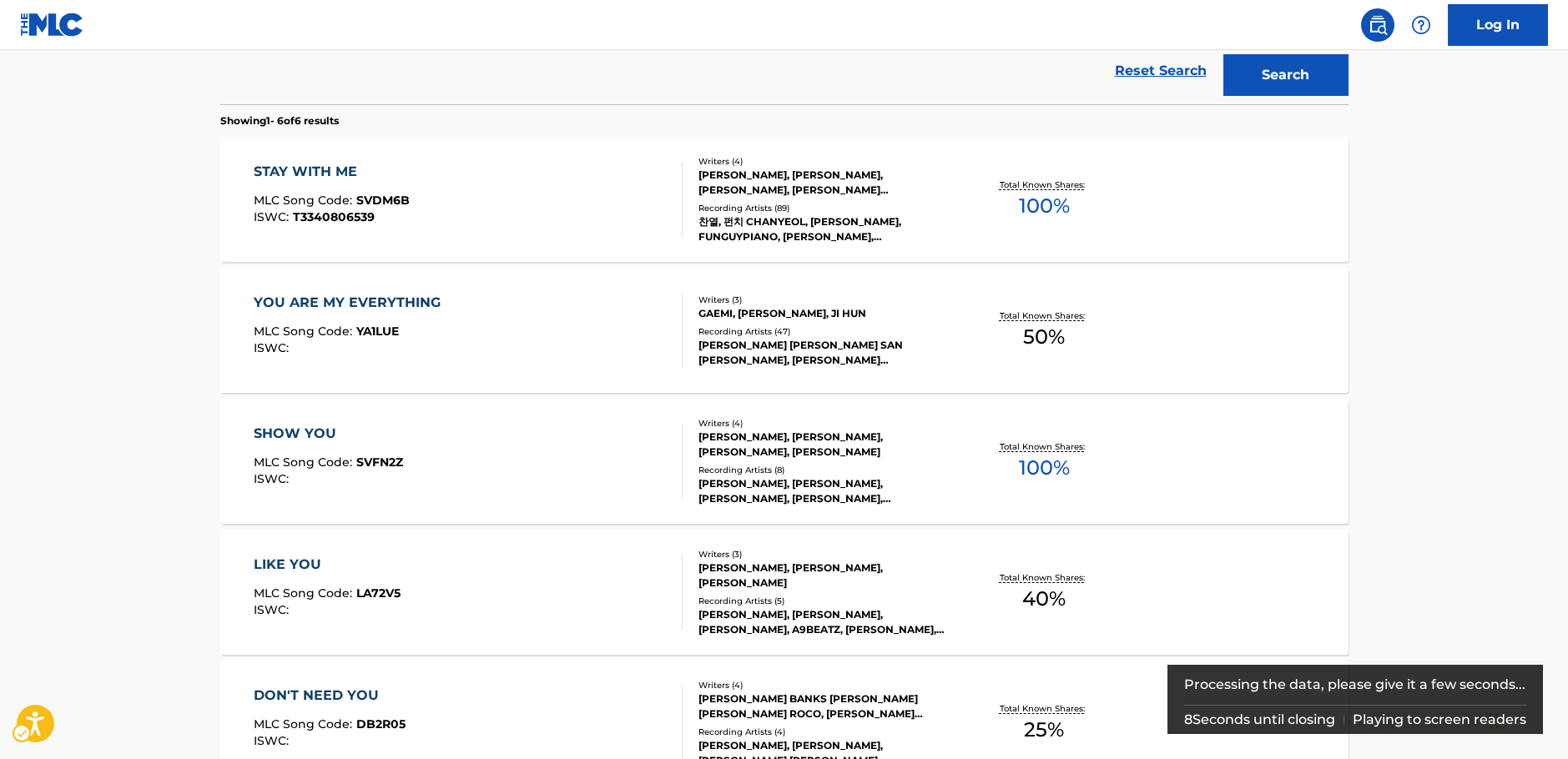
scroll to position [249, 0]
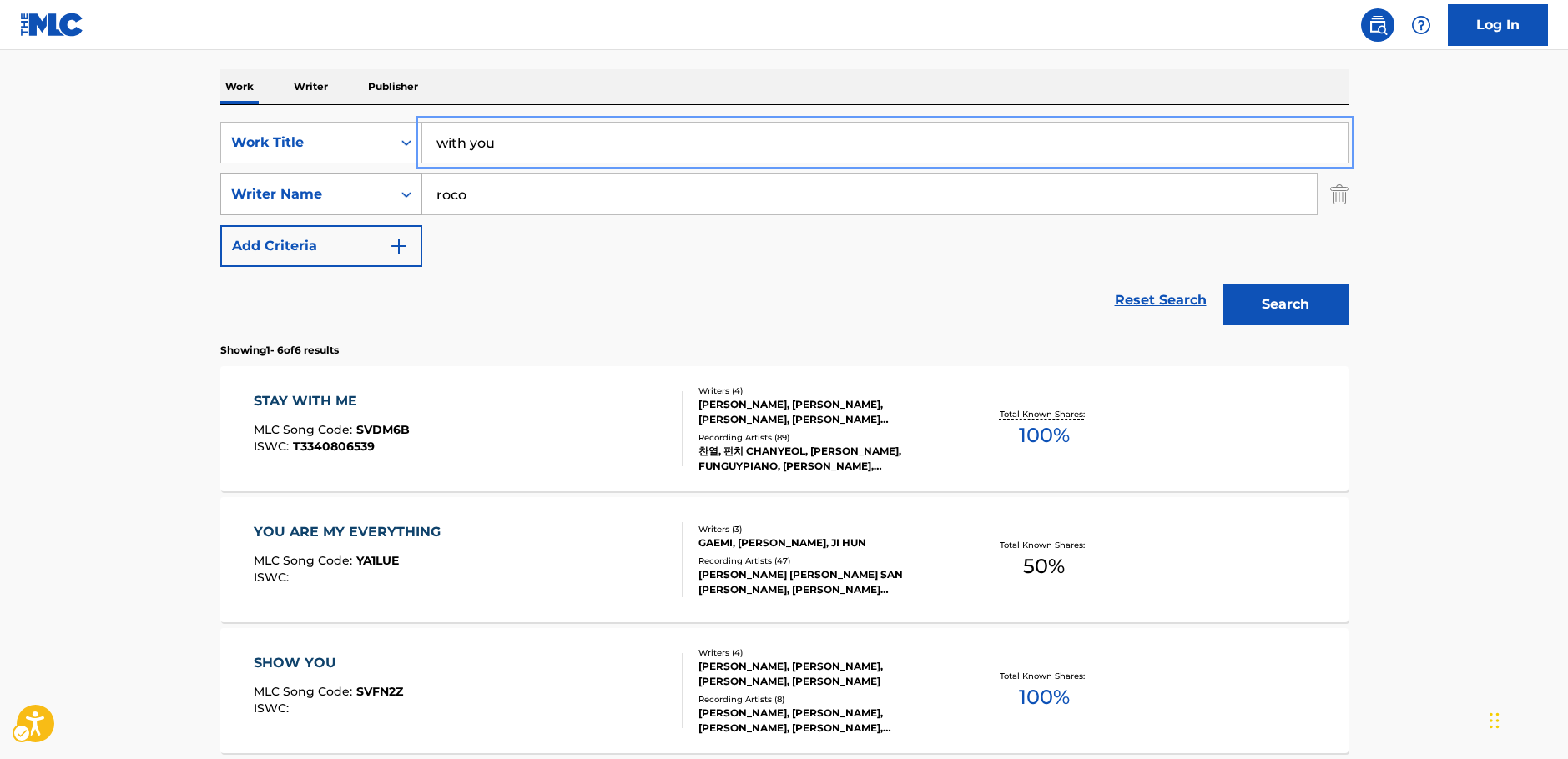
drag, startPoint x: 386, startPoint y: 156, endPoint x: 261, endPoint y: 177, distance: 126.8
click at [332, 159] on div "SearchWithCriteriabfd43626-66e1-42b2-9979-8b526a712883 Work Title with you" at bounding box center [784, 143] width 1128 height 42
paste input "BA RAI"
type input "BA RAI"
click at [107, 212] on main "The MLC Public Work Search The accuracy and completeness of The MLC's data is d…" at bounding box center [784, 516] width 1568 height 1432
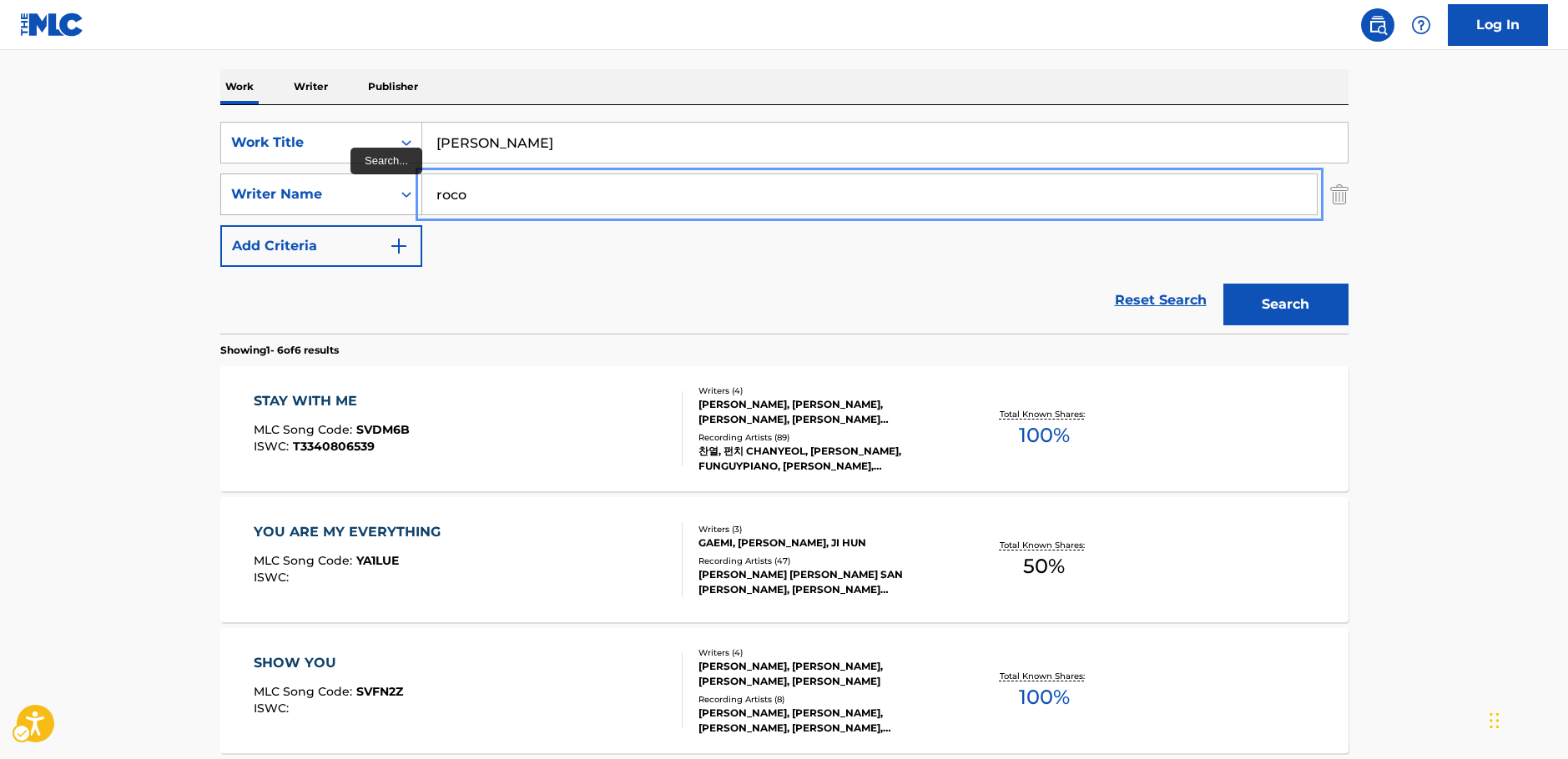
drag, startPoint x: 437, startPoint y: 199, endPoint x: 372, endPoint y: 206, distance: 65.4
click at [372, 206] on div "SearchWithCriteriac4ef90f6-0cd3-4cb7-a22f-38161a9f05c1 Writer Name roco" at bounding box center [784, 195] width 1128 height 42
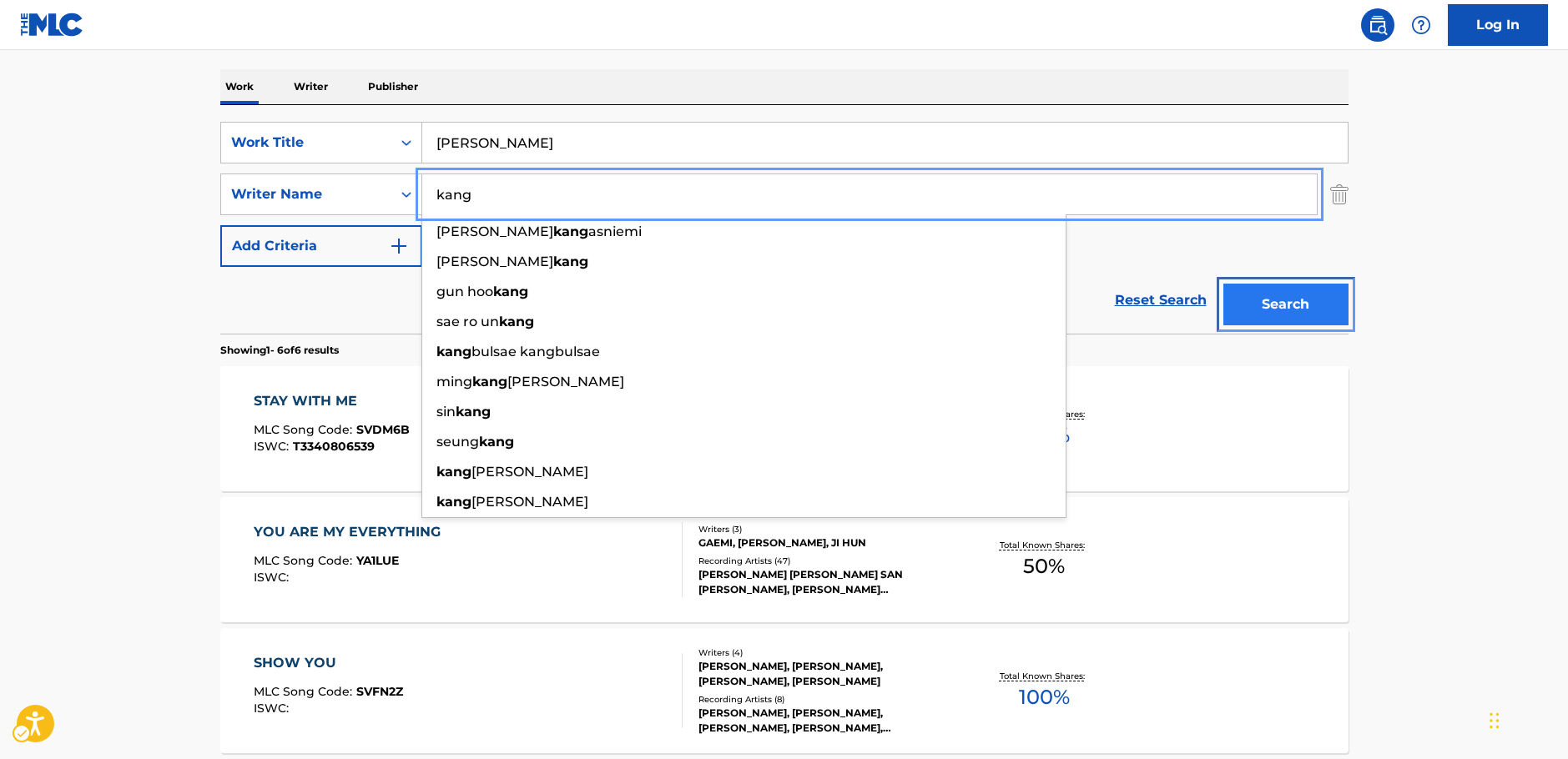
click at [1288, 302] on button "Search" at bounding box center [1286, 305] width 126 height 42
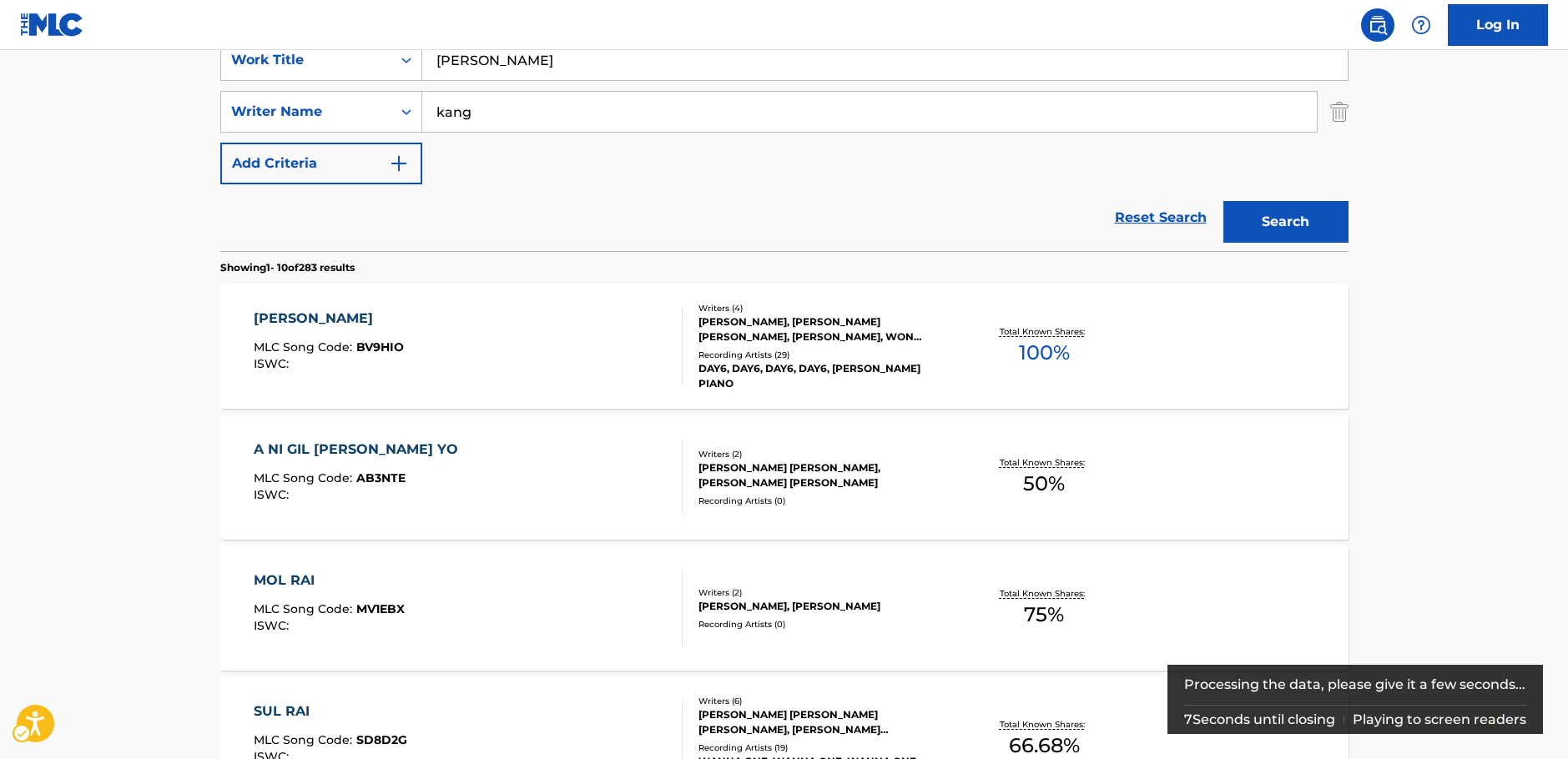
scroll to position [334, 0]
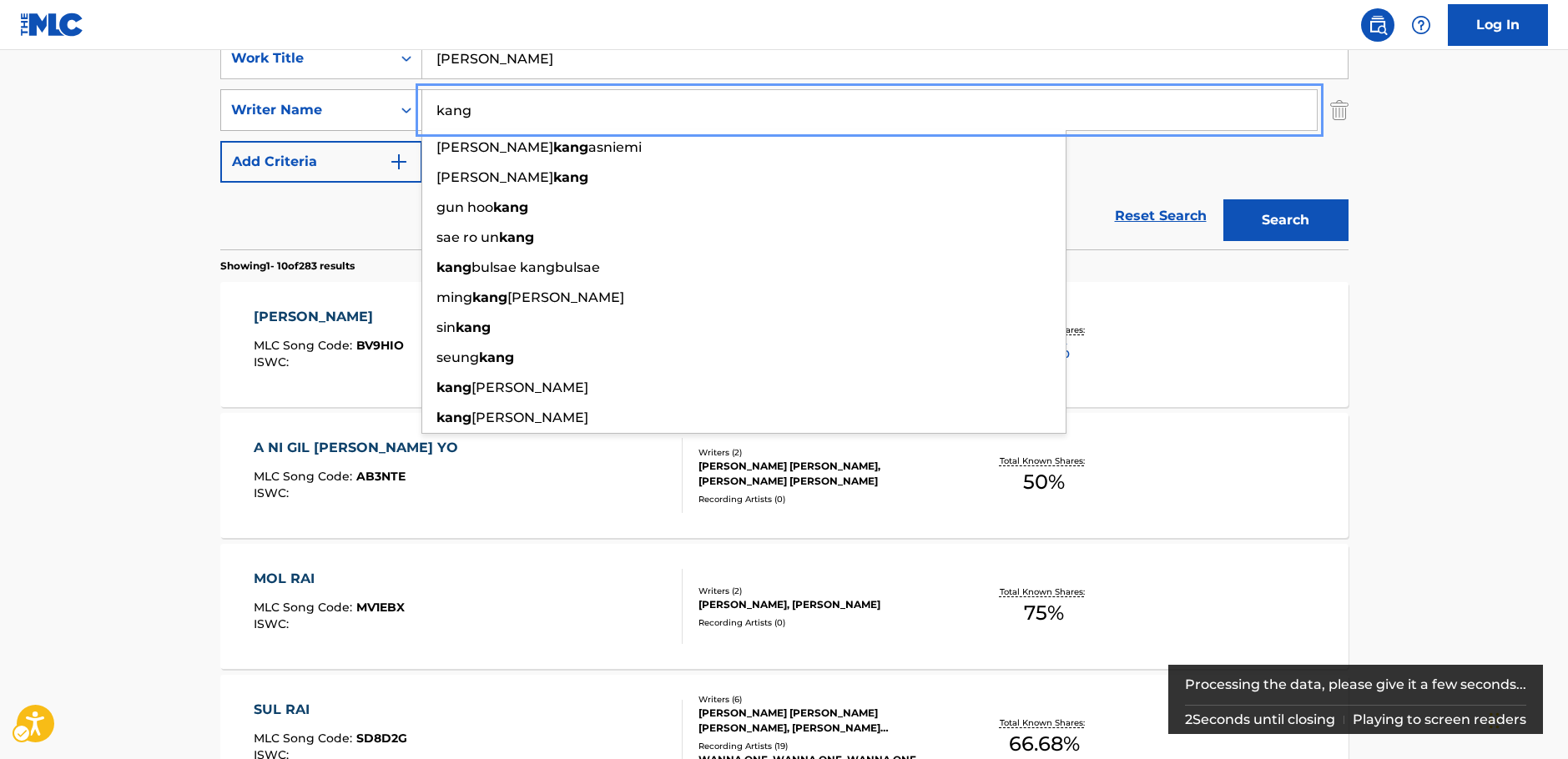
drag, startPoint x: 349, startPoint y: 115, endPoint x: 370, endPoint y: 117, distance: 21.1
click at [347, 115] on div "SearchWithCriteriac4ef90f6-0cd3-4cb7-a22f-38161a9f05c1 Writer Name kang laura m…" at bounding box center [784, 110] width 1128 height 42
paste input "KANG EUN KYUNG,"
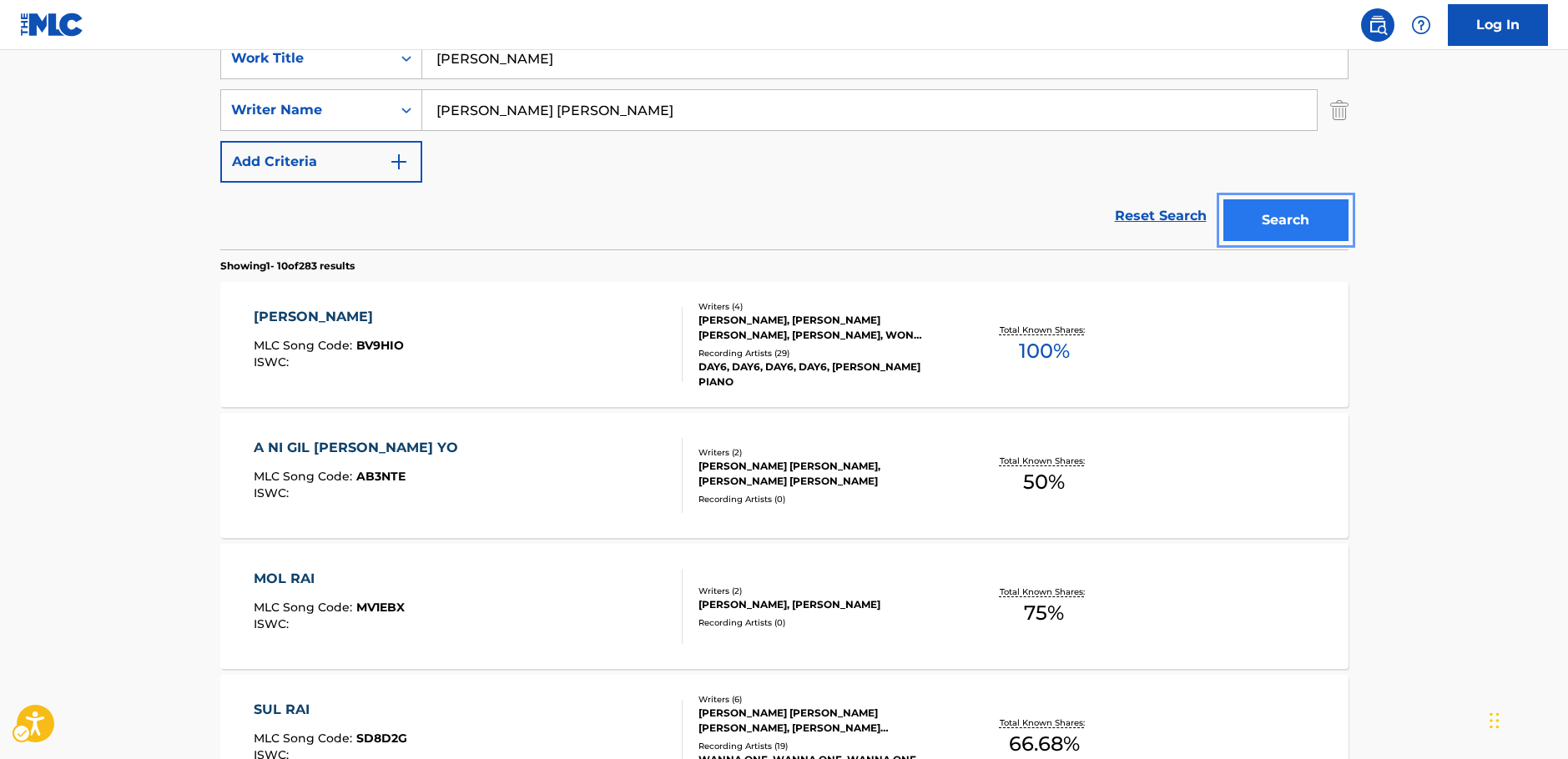
click at [1300, 211] on button "Search" at bounding box center [1286, 221] width 126 height 42
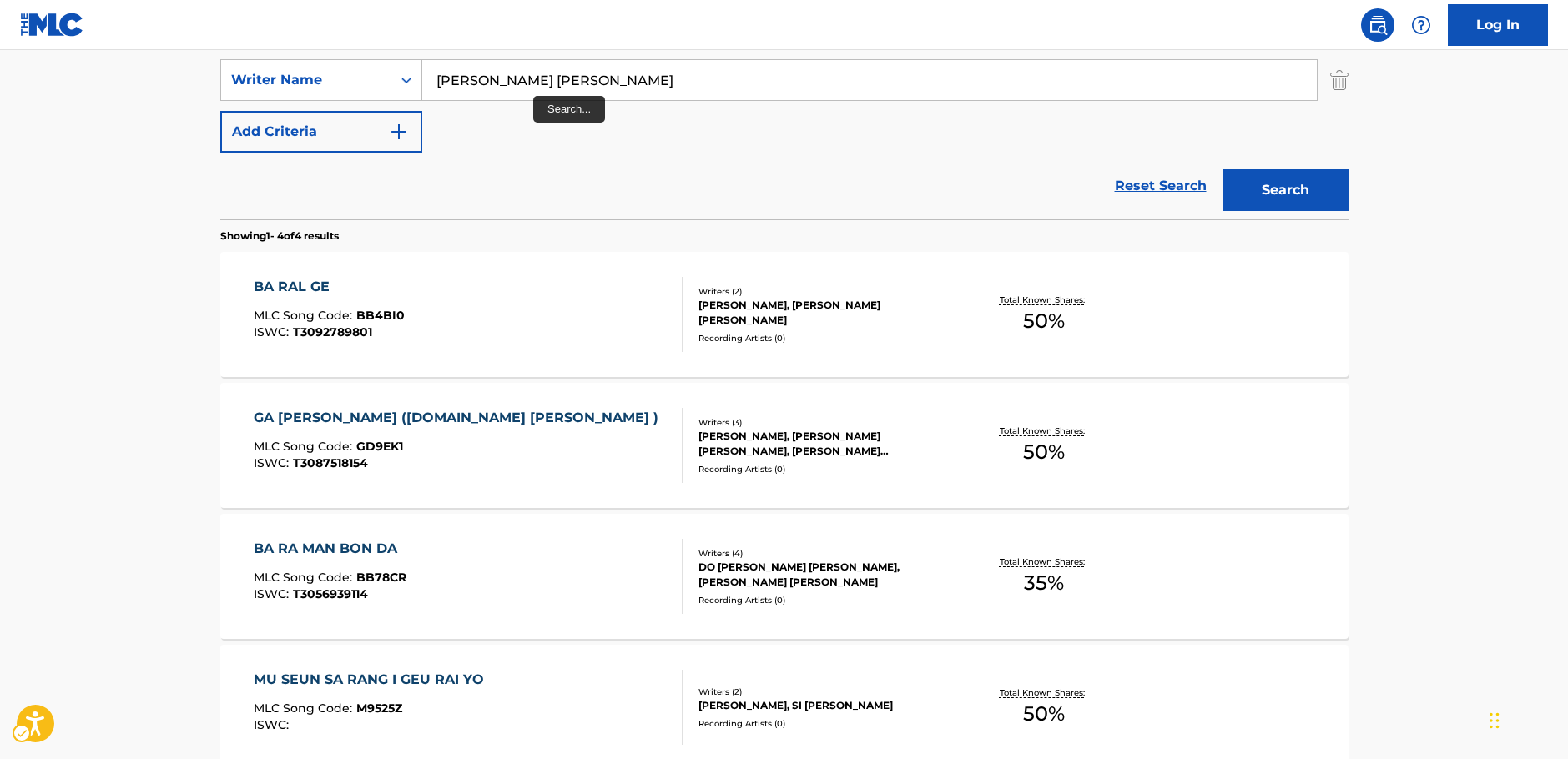
scroll to position [125, 0]
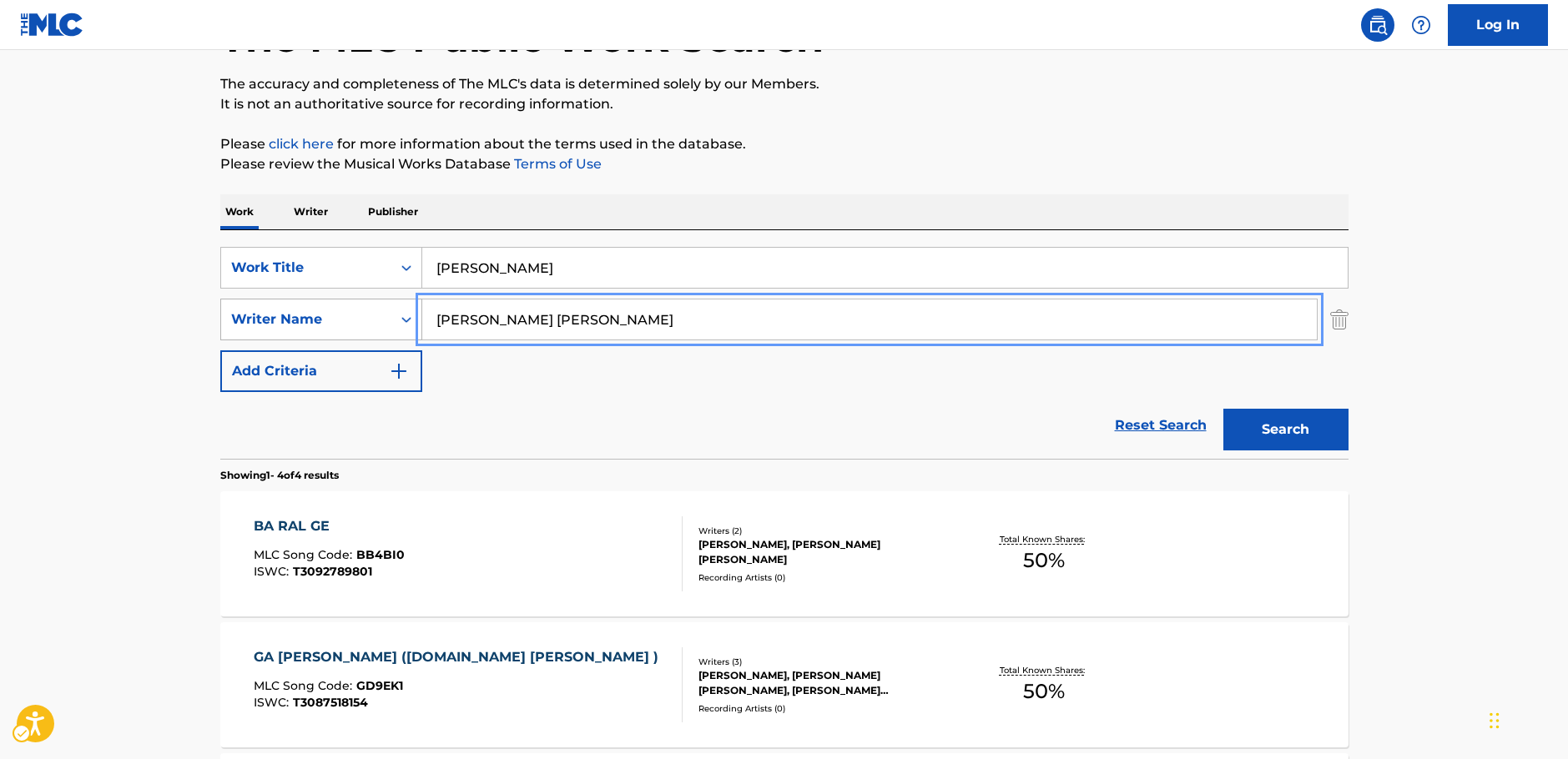
drag, startPoint x: 411, startPoint y: 318, endPoint x: 397, endPoint y: 318, distance: 14.0
click at [397, 318] on div "SearchWithCriteriac4ef90f6-0cd3-4cb7-a22f-38161a9f05c1 Writer Name KANG EUN KYU…" at bounding box center [784, 320] width 1128 height 42
paste input "Jo A Ra"
type input "Jo A Ra"
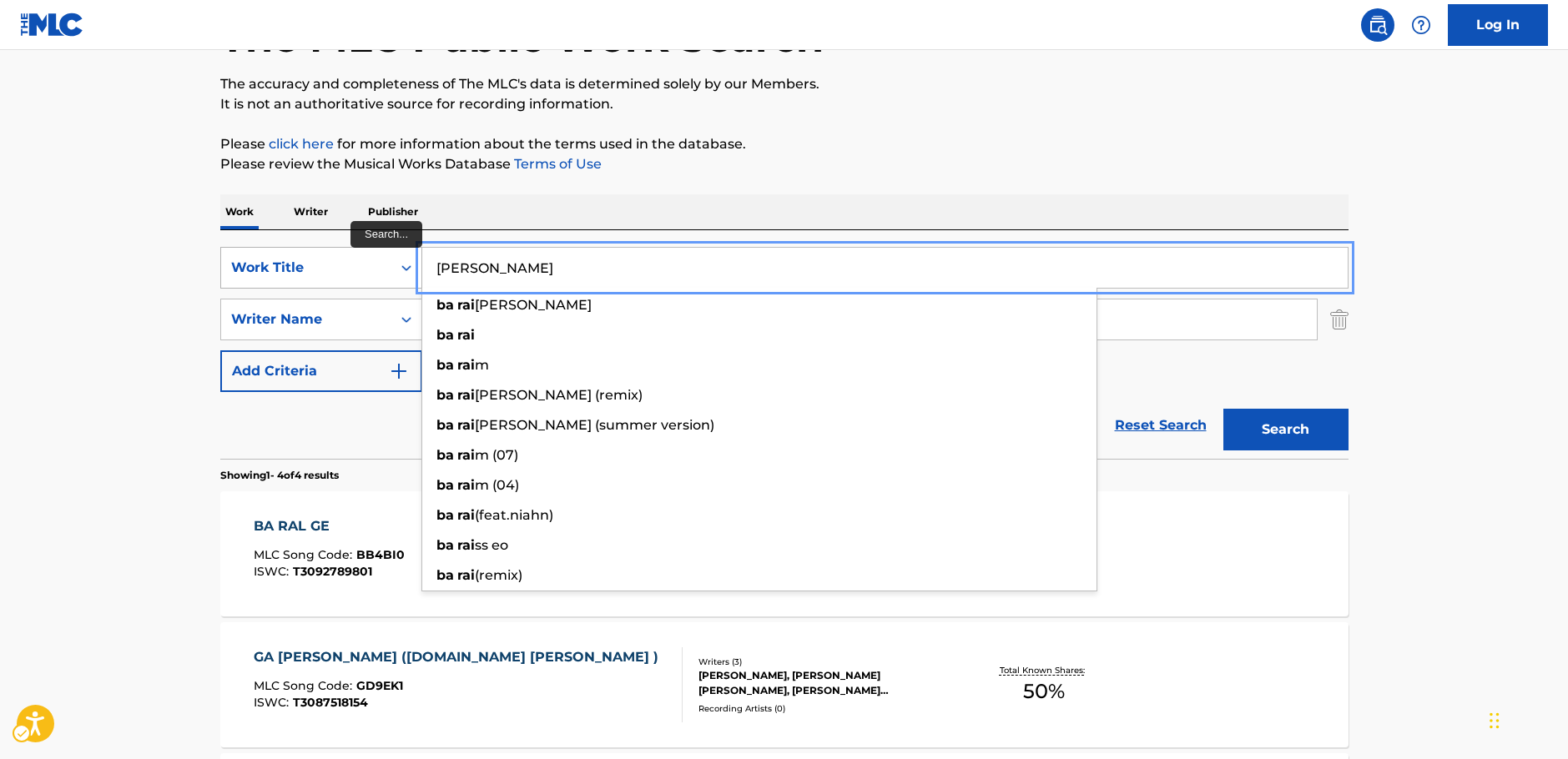
drag, startPoint x: 489, startPoint y: 269, endPoint x: 368, endPoint y: 271, distance: 121.0
click at [368, 271] on div "SearchWithCriteriabfd43626-66e1-42b2-9979-8b526a712883 Work Title BA RAI ba rai…" at bounding box center [784, 268] width 1128 height 42
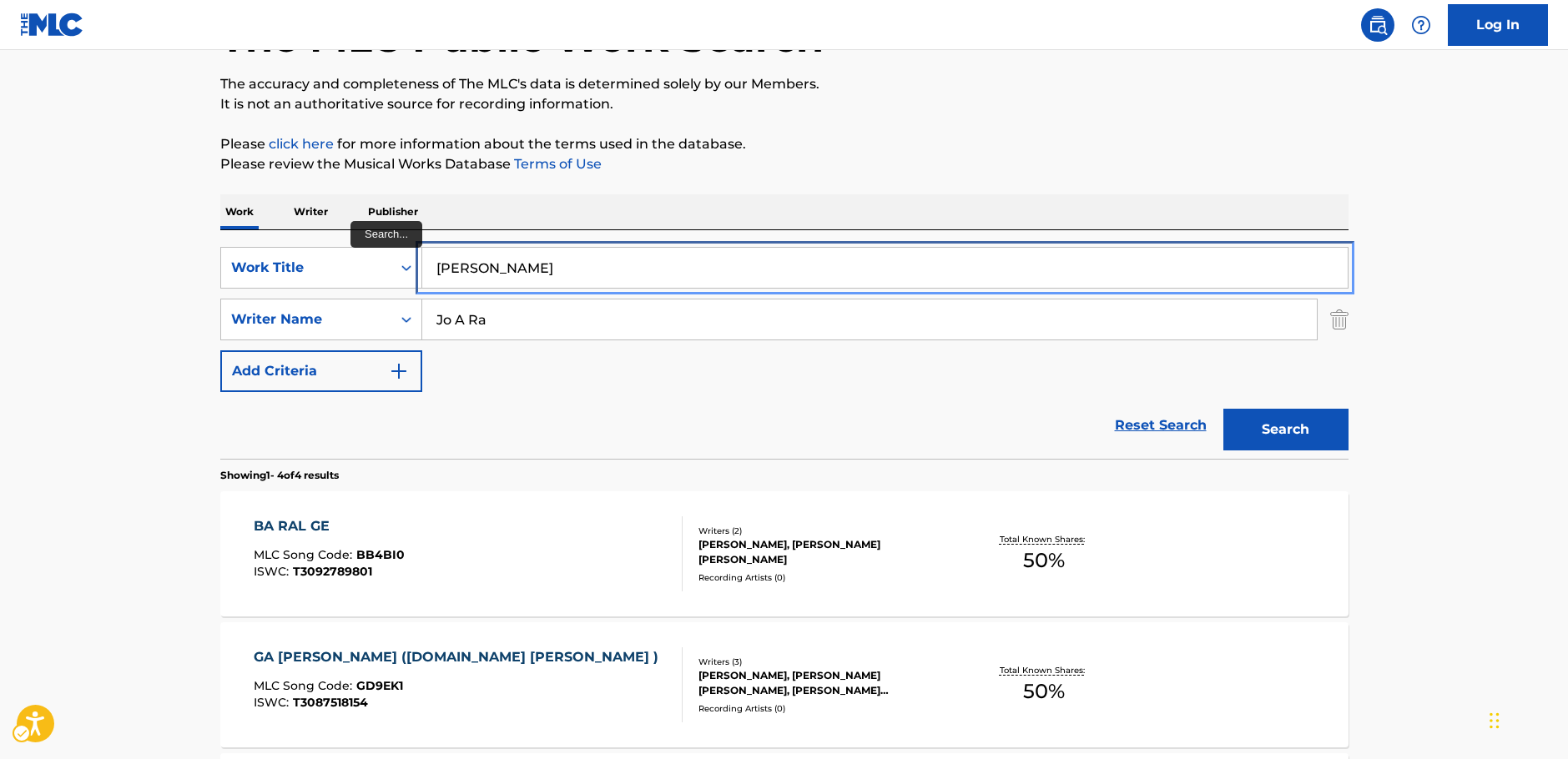
click at [603, 285] on input "BA RAI" at bounding box center [885, 268] width 925 height 40
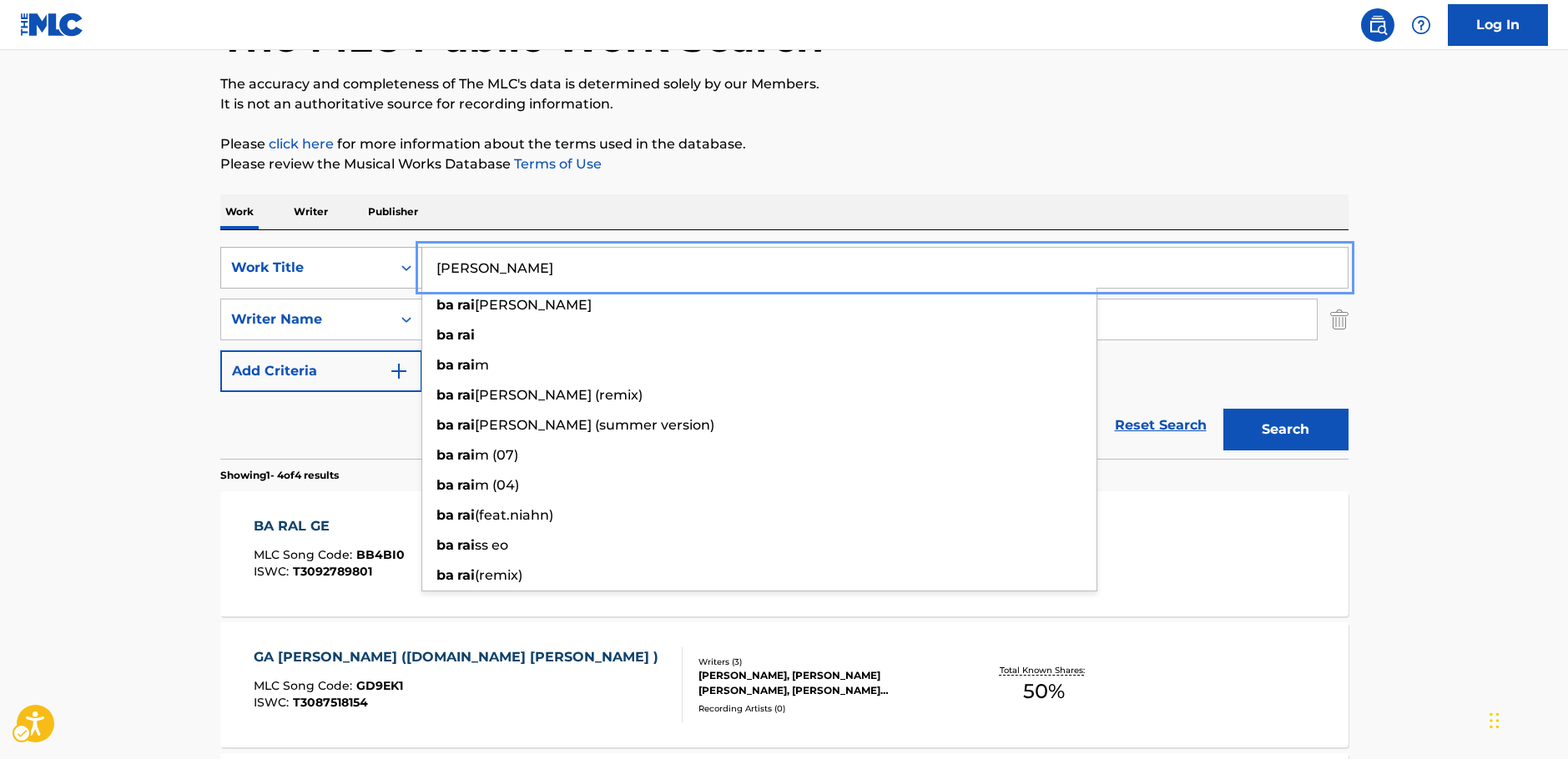
drag, startPoint x: 528, startPoint y: 274, endPoint x: 333, endPoint y: 266, distance: 195.2
click at [333, 266] on div "SearchWithCriteriabfd43626-66e1-42b2-9979-8b526a712883 Work Title BA RAI ba rai…" at bounding box center [784, 268] width 1128 height 42
paste input "Remember Me"
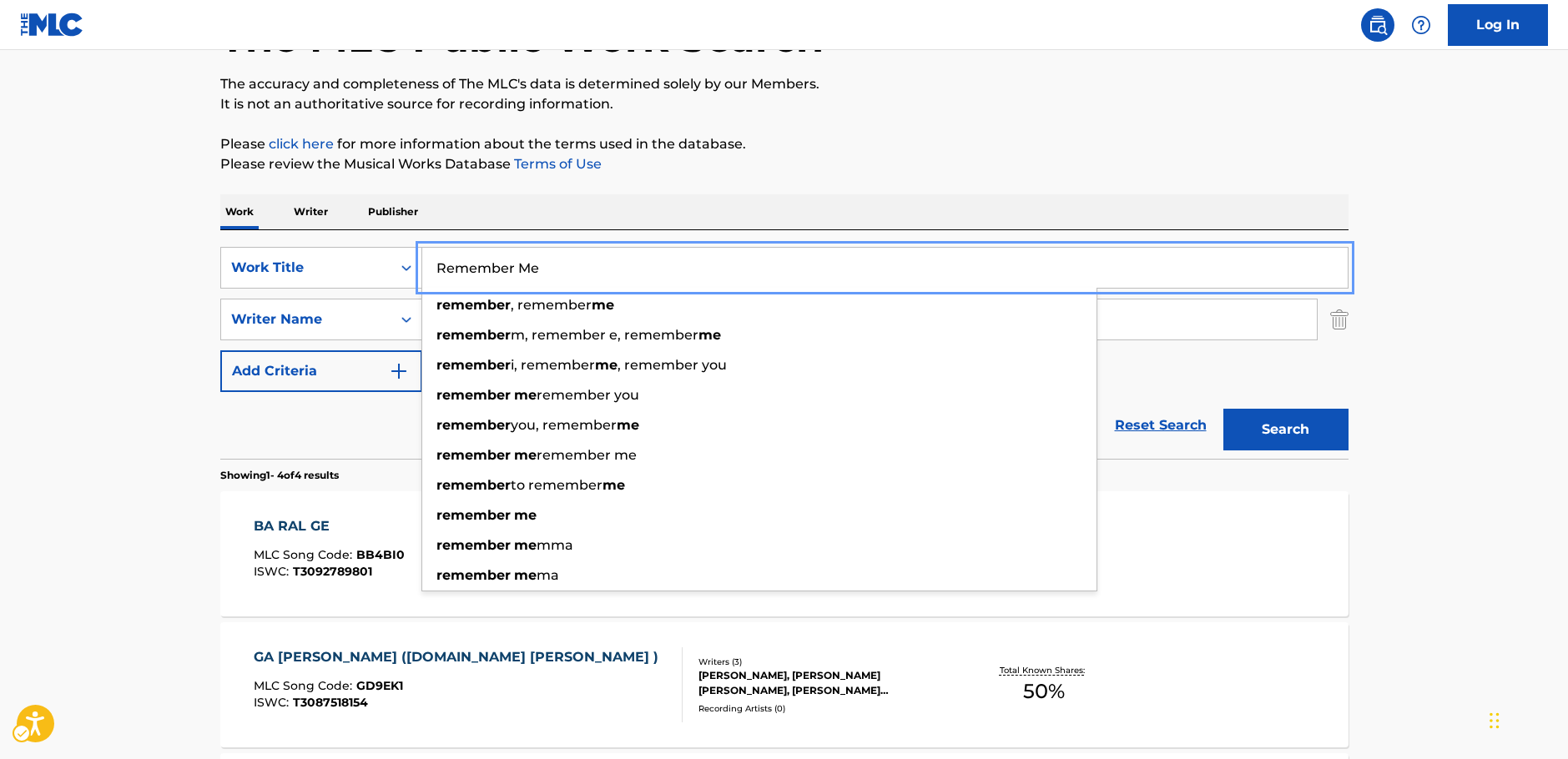
type input "Remember Me"
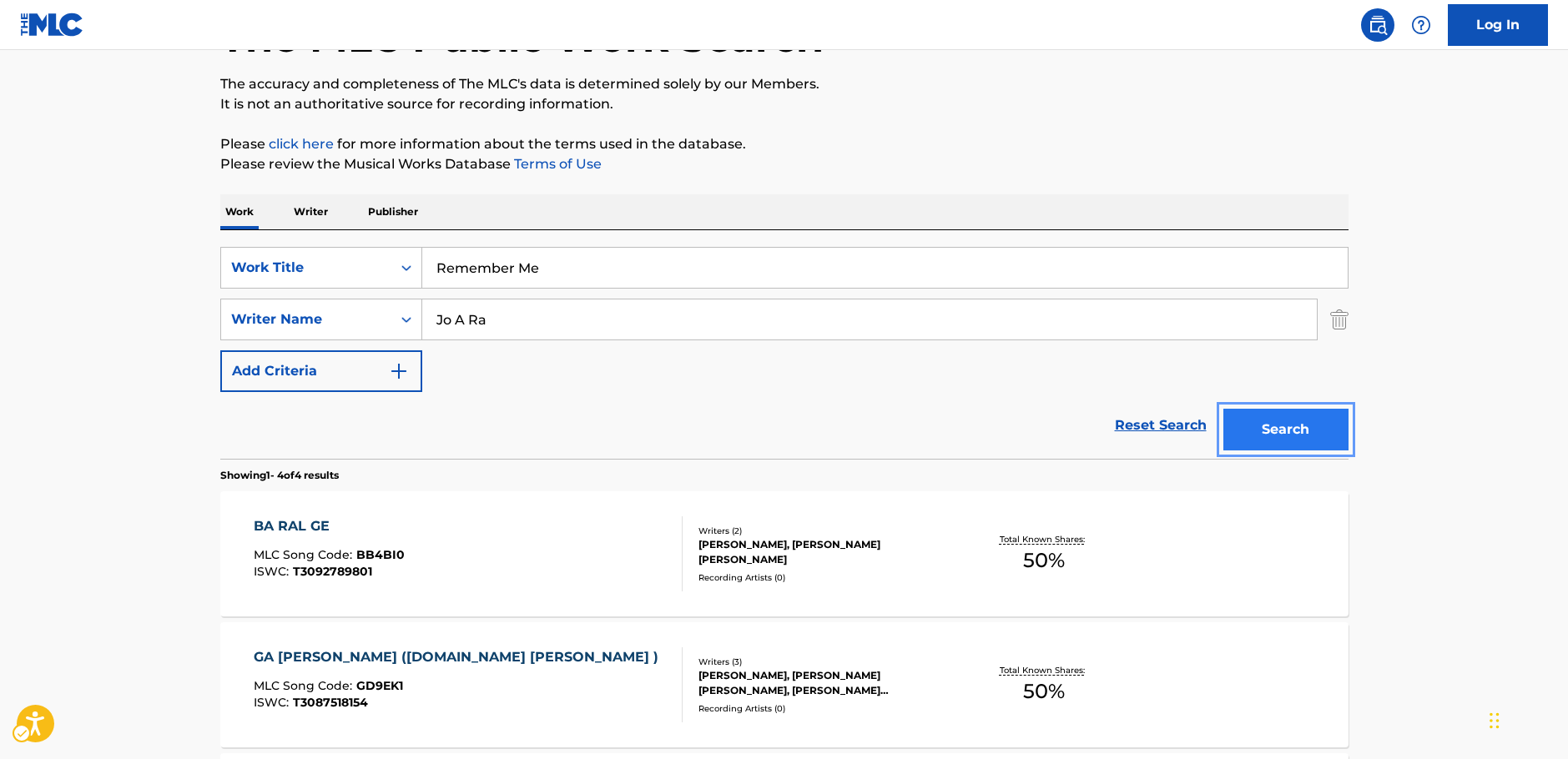
click at [1290, 429] on button "Search" at bounding box center [1286, 430] width 126 height 42
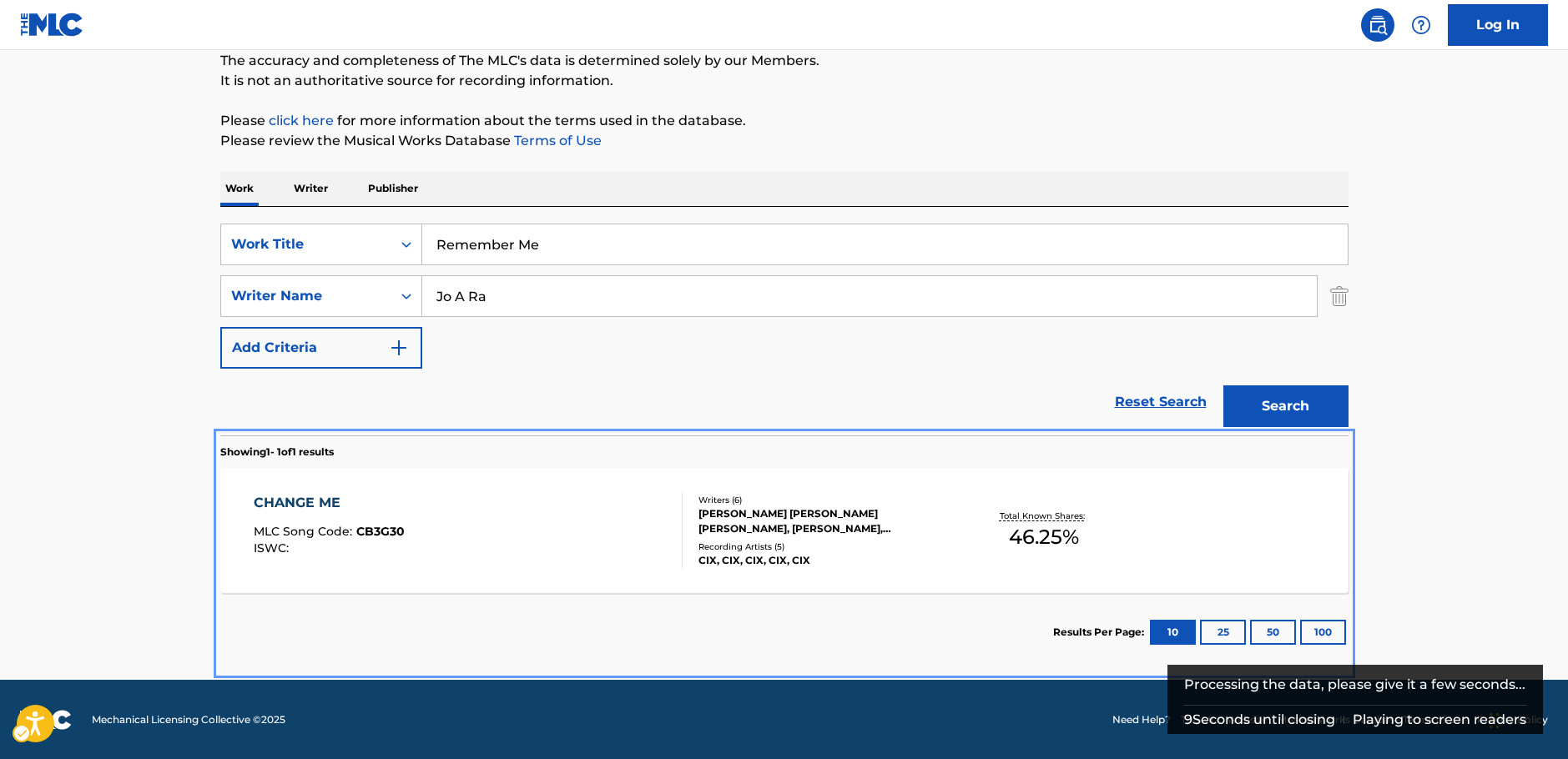
scroll to position [148, 0]
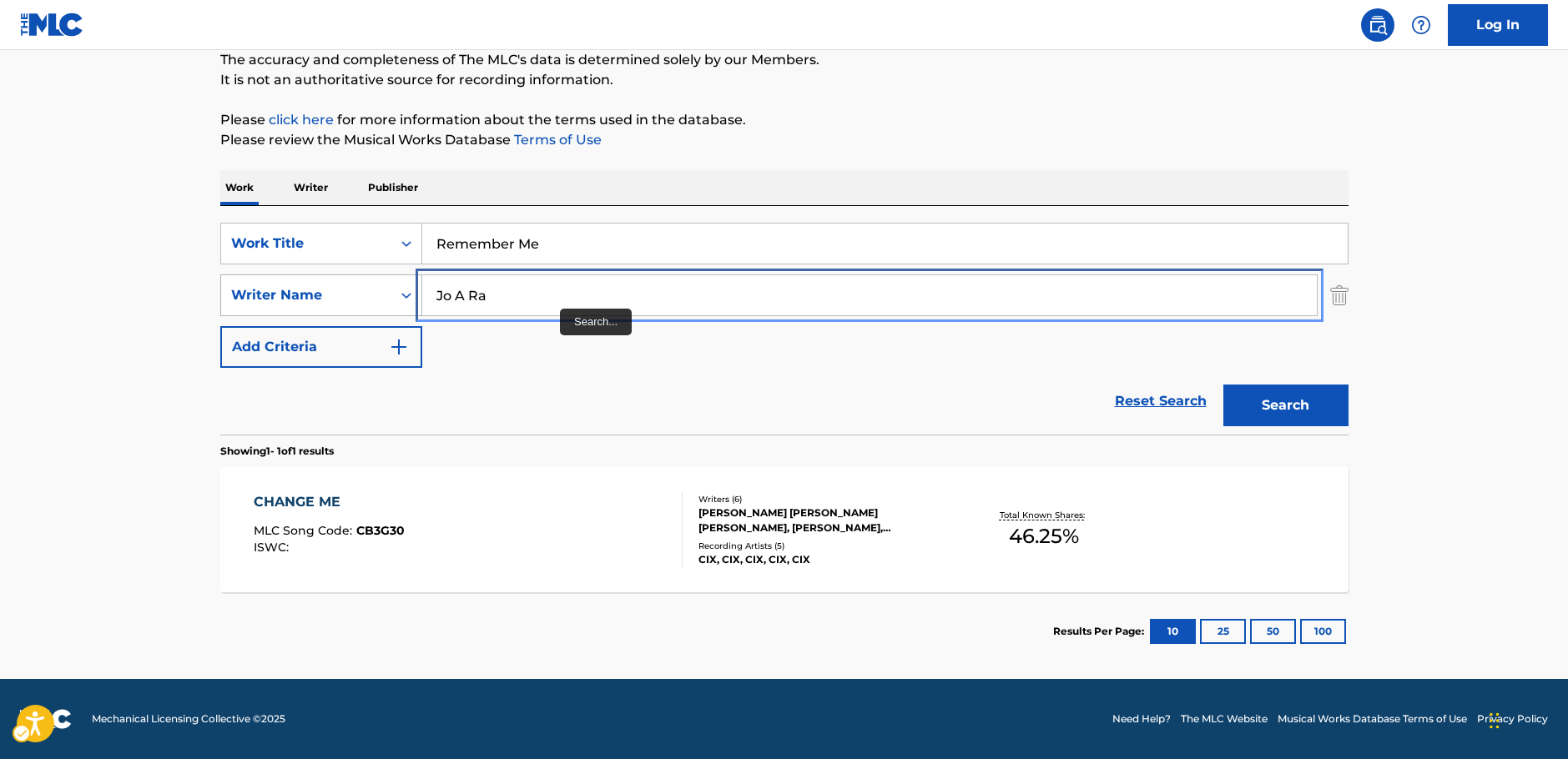
drag, startPoint x: 355, startPoint y: 289, endPoint x: 344, endPoint y: 292, distance: 11.4
click at [340, 290] on div "SearchWithCriteriac4ef90f6-0cd3-4cb7-a22f-38161a9f05c1 Writer Name Jo A Ra" at bounding box center [784, 296] width 1128 height 42
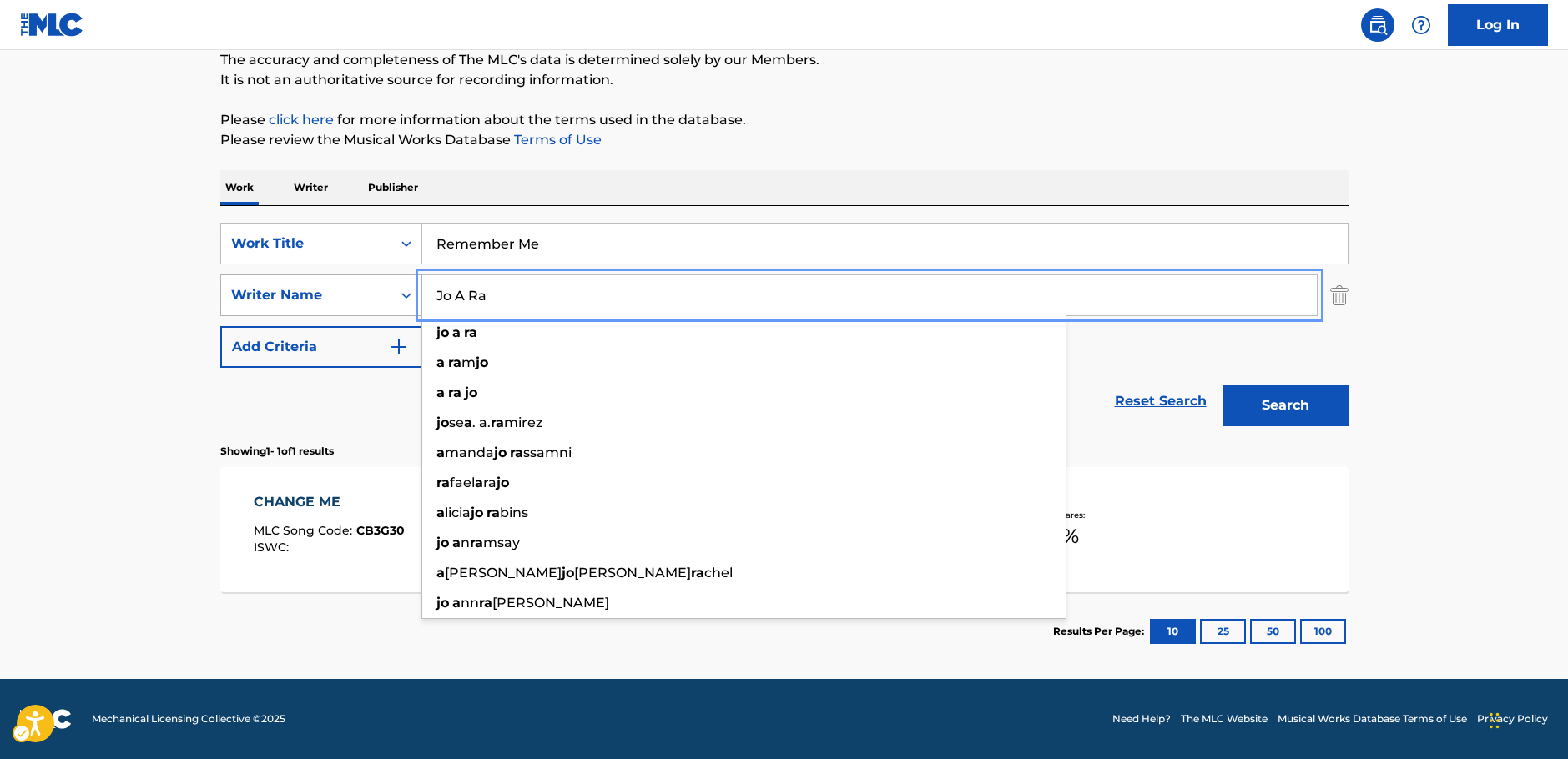
paste input "STEVE"
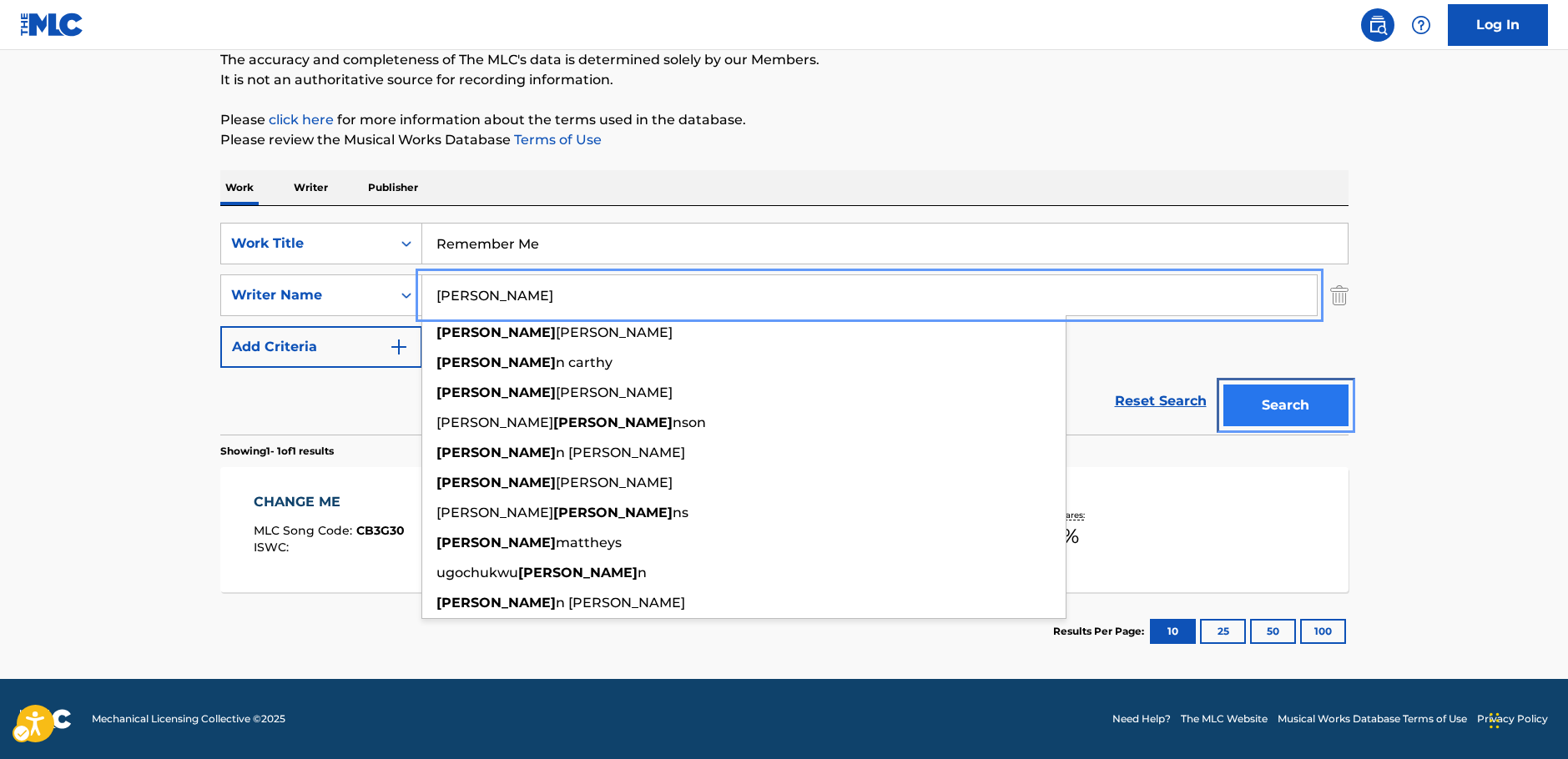
click at [1326, 404] on button "Search" at bounding box center [1286, 406] width 126 height 42
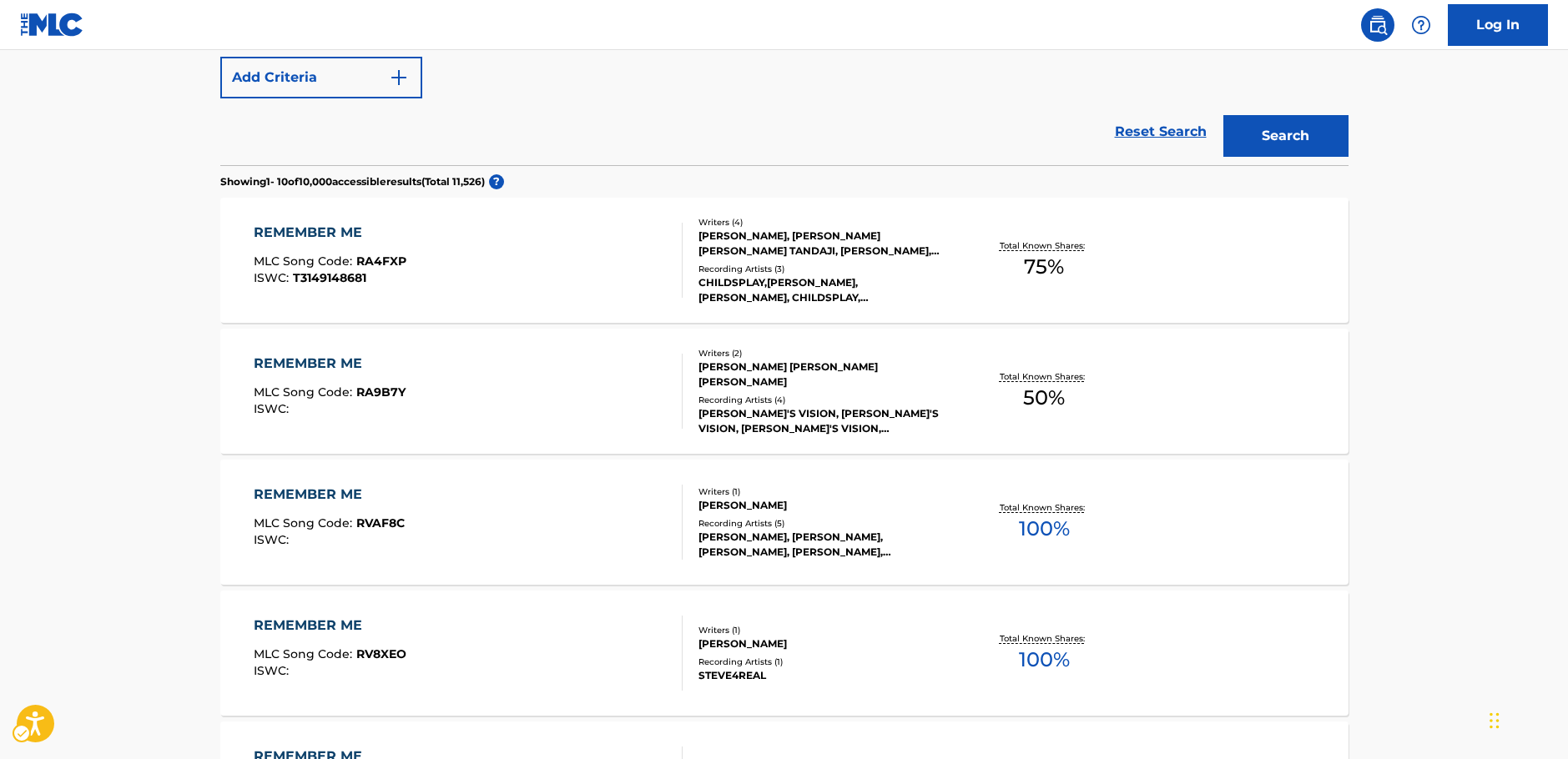
scroll to position [84, 0]
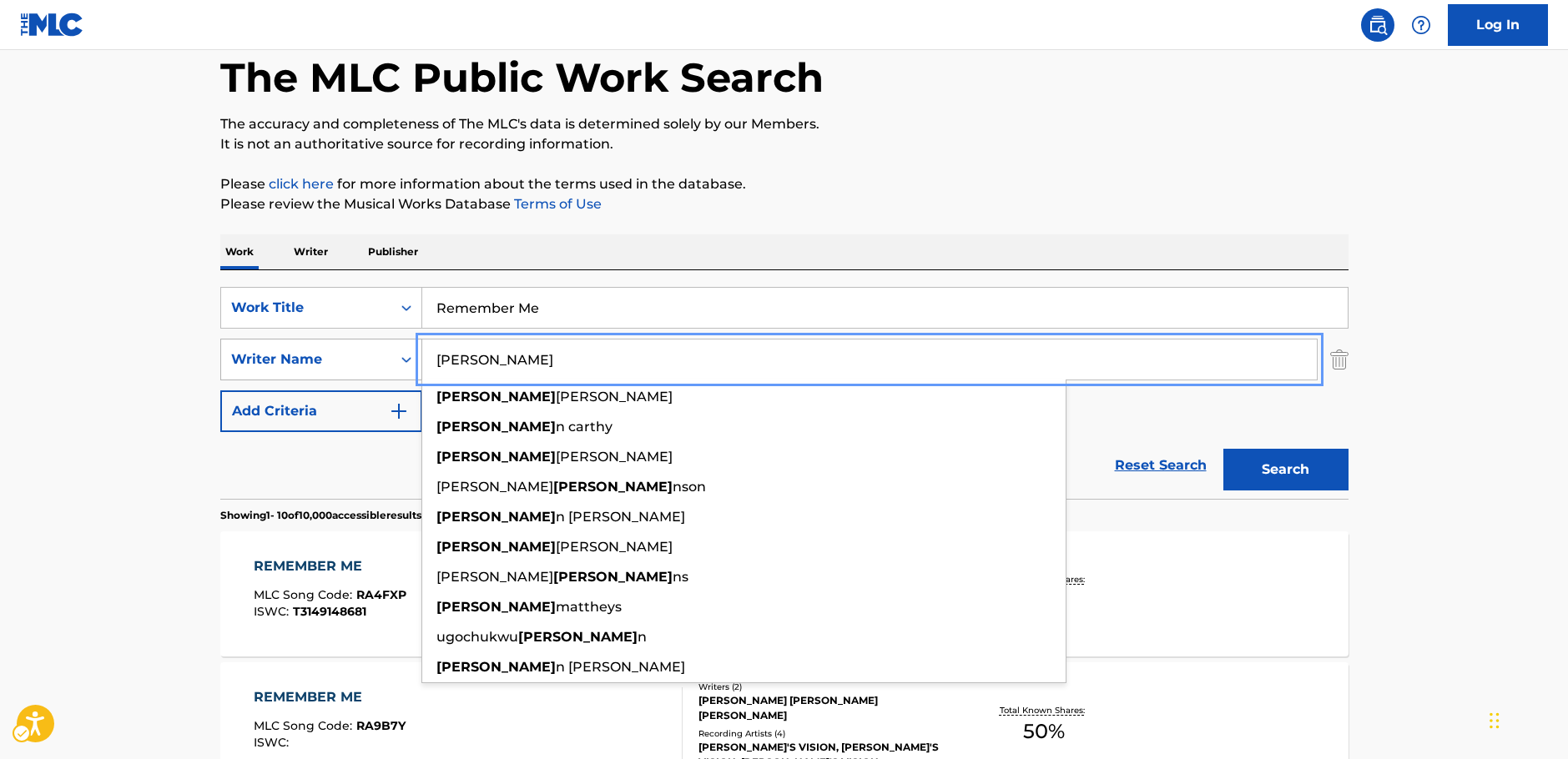
drag, startPoint x: 361, startPoint y: 369, endPoint x: 350, endPoint y: 371, distance: 11.2
click at [350, 371] on div "SearchWithCriteriac4ef90f6-0cd3-4cb7-a22f-38161a9f05c1 Writer Name STEVE steve …" at bounding box center [784, 360] width 1128 height 42
paste input "Ji Hun"
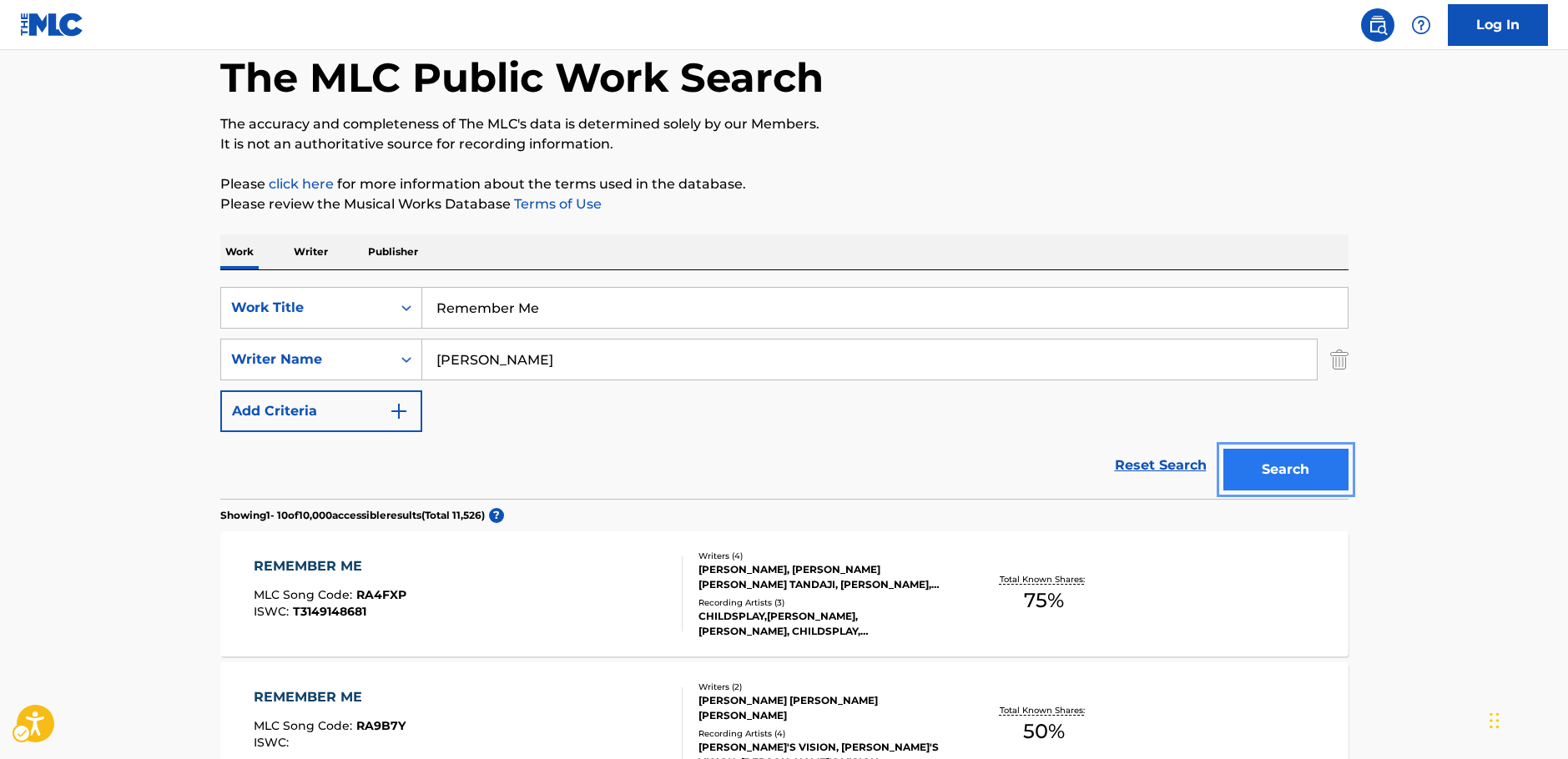
click at [1278, 468] on button "Search" at bounding box center [1286, 470] width 126 height 42
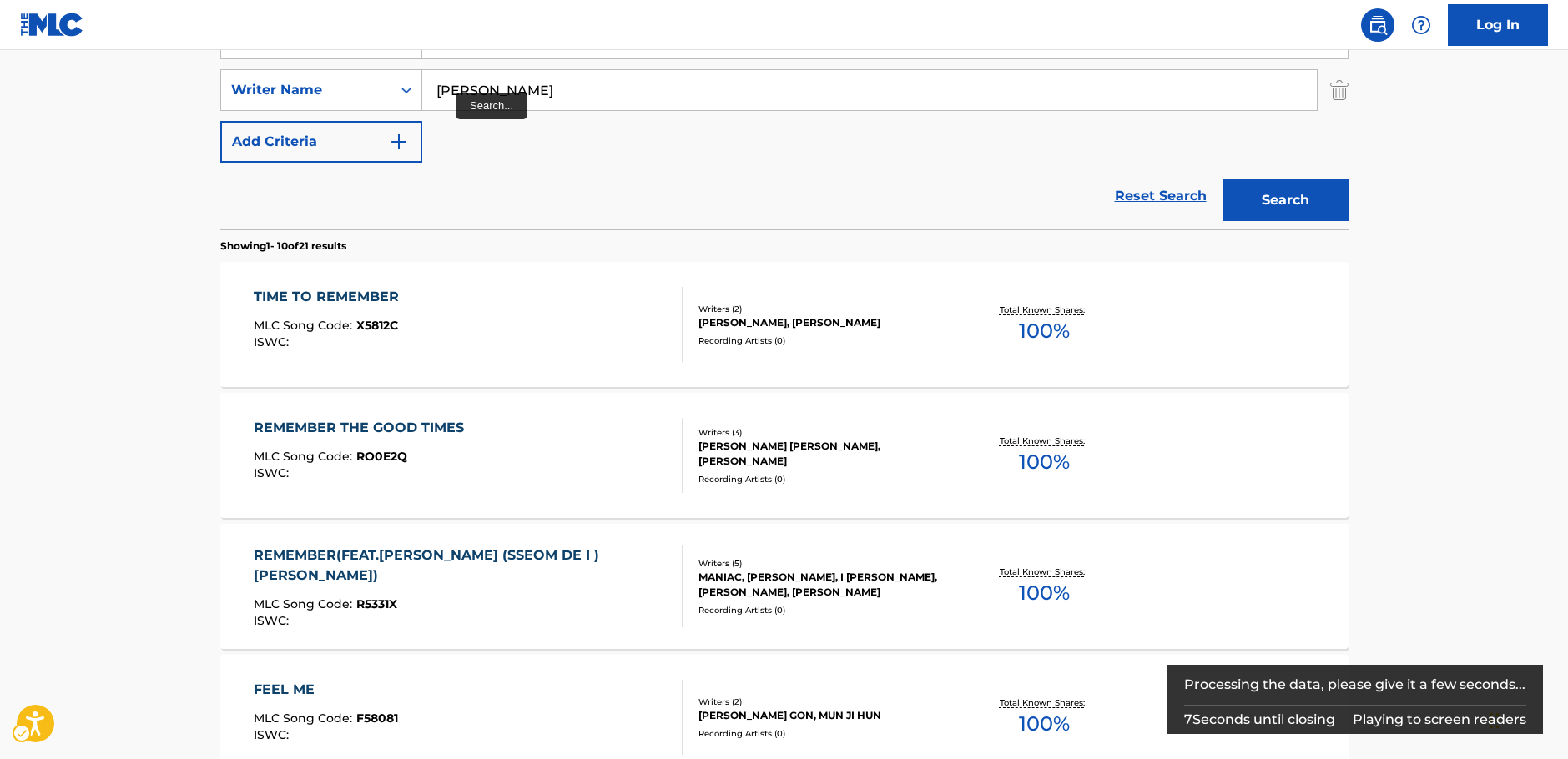
scroll to position [166, 0]
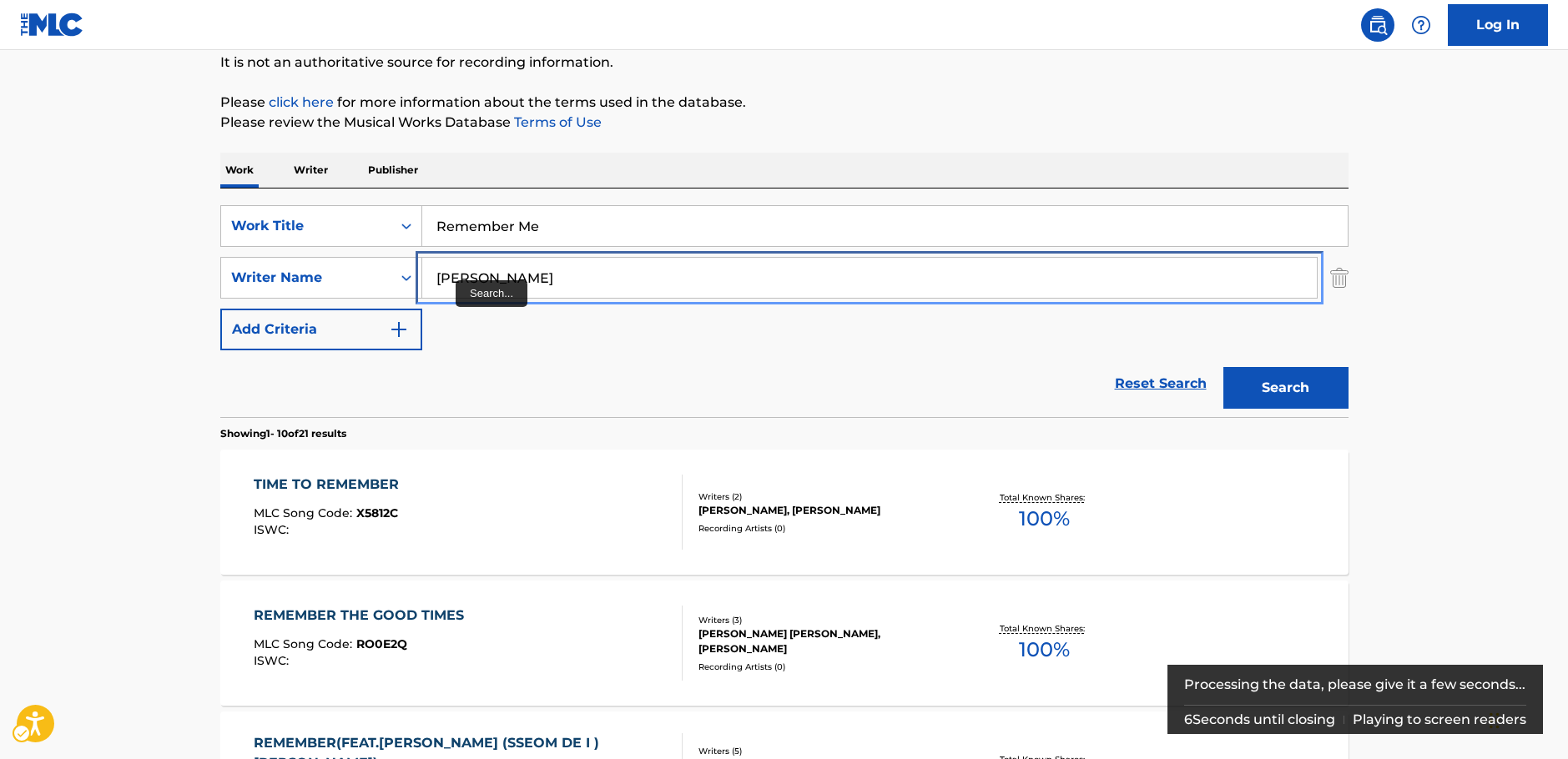
click at [468, 279] on input "Ji Hun" at bounding box center [870, 278] width 895 height 40
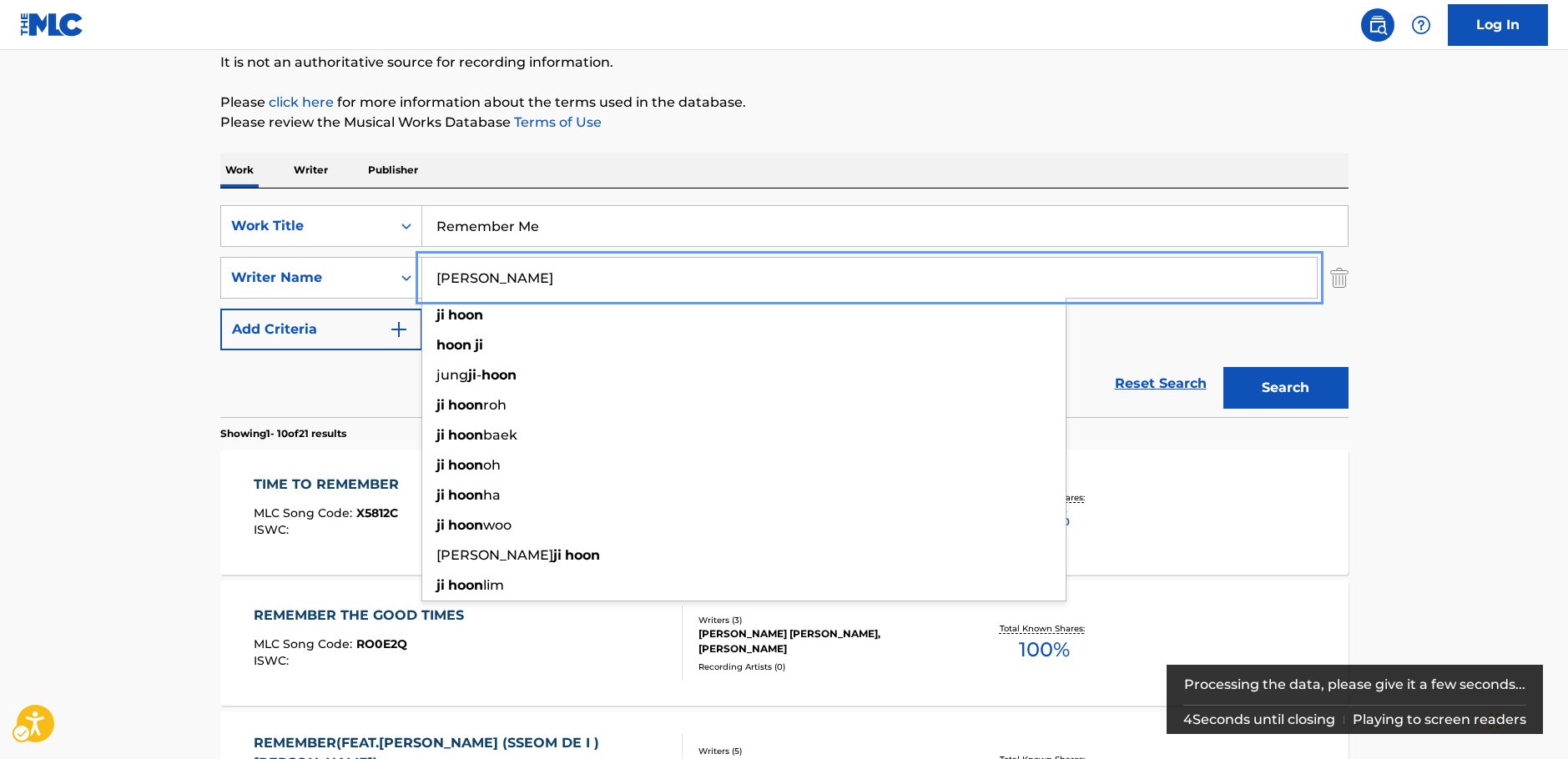
type input "Ji Hoon"
click at [1314, 388] on button "Search" at bounding box center [1286, 388] width 126 height 42
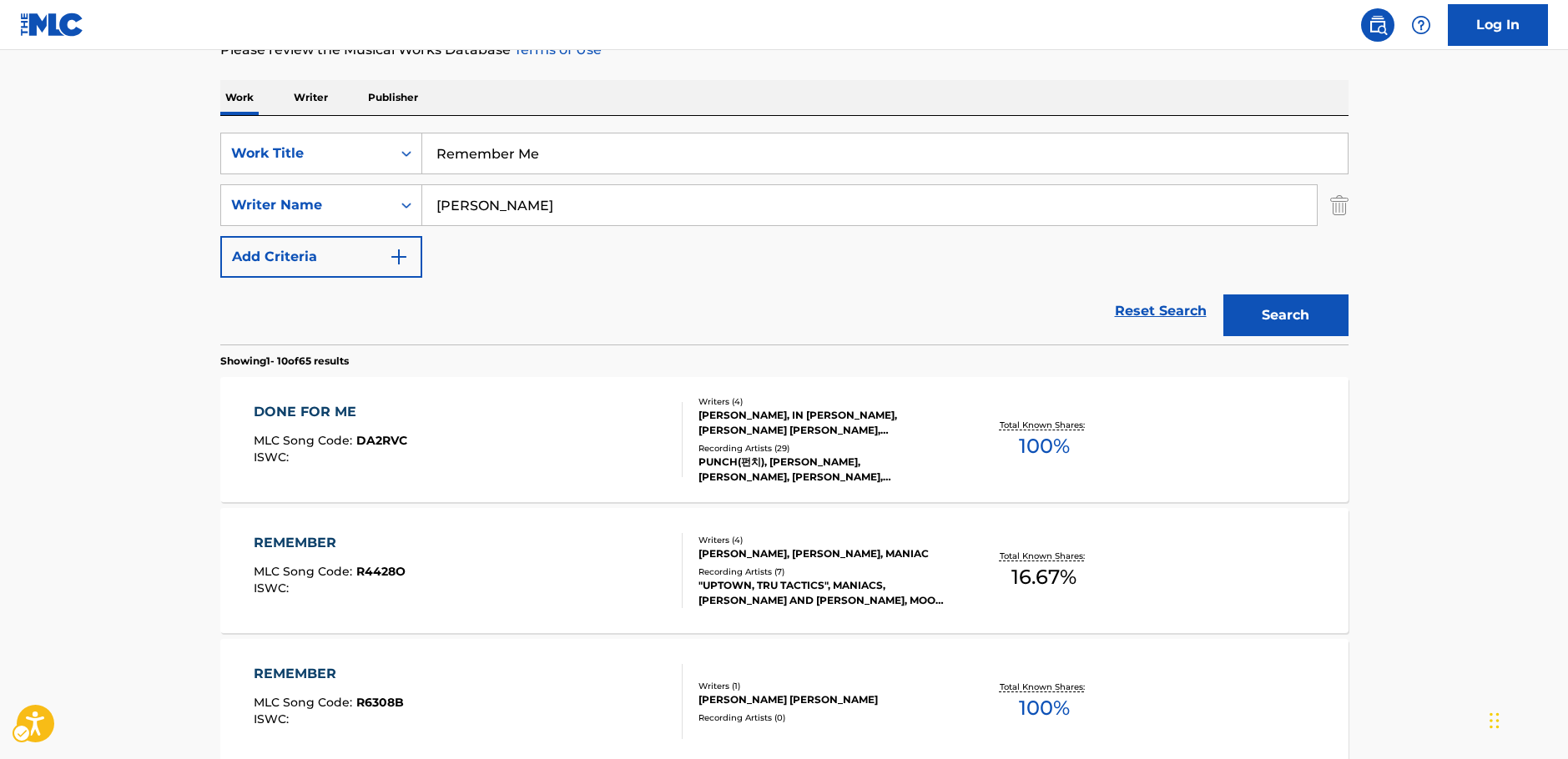
scroll to position [83, 0]
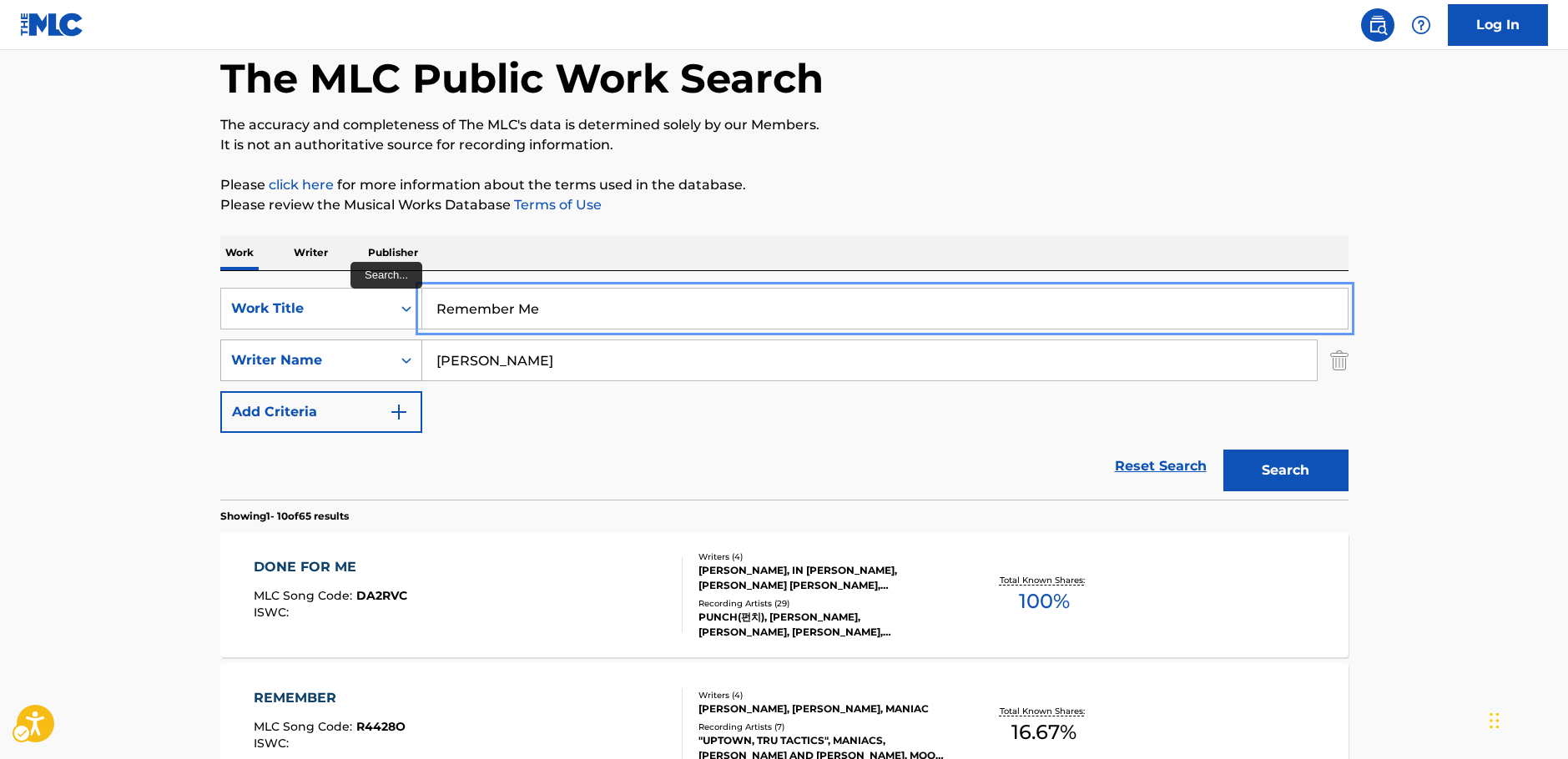
drag, startPoint x: 448, startPoint y: 316, endPoint x: 389, endPoint y: 342, distance: 64.5
click at [371, 316] on div "SearchWithCriteriabfd43626-66e1-42b2-9979-8b526a712883 Work Title Remember Me" at bounding box center [784, 309] width 1128 height 42
paste input "Dun Dun Dun"
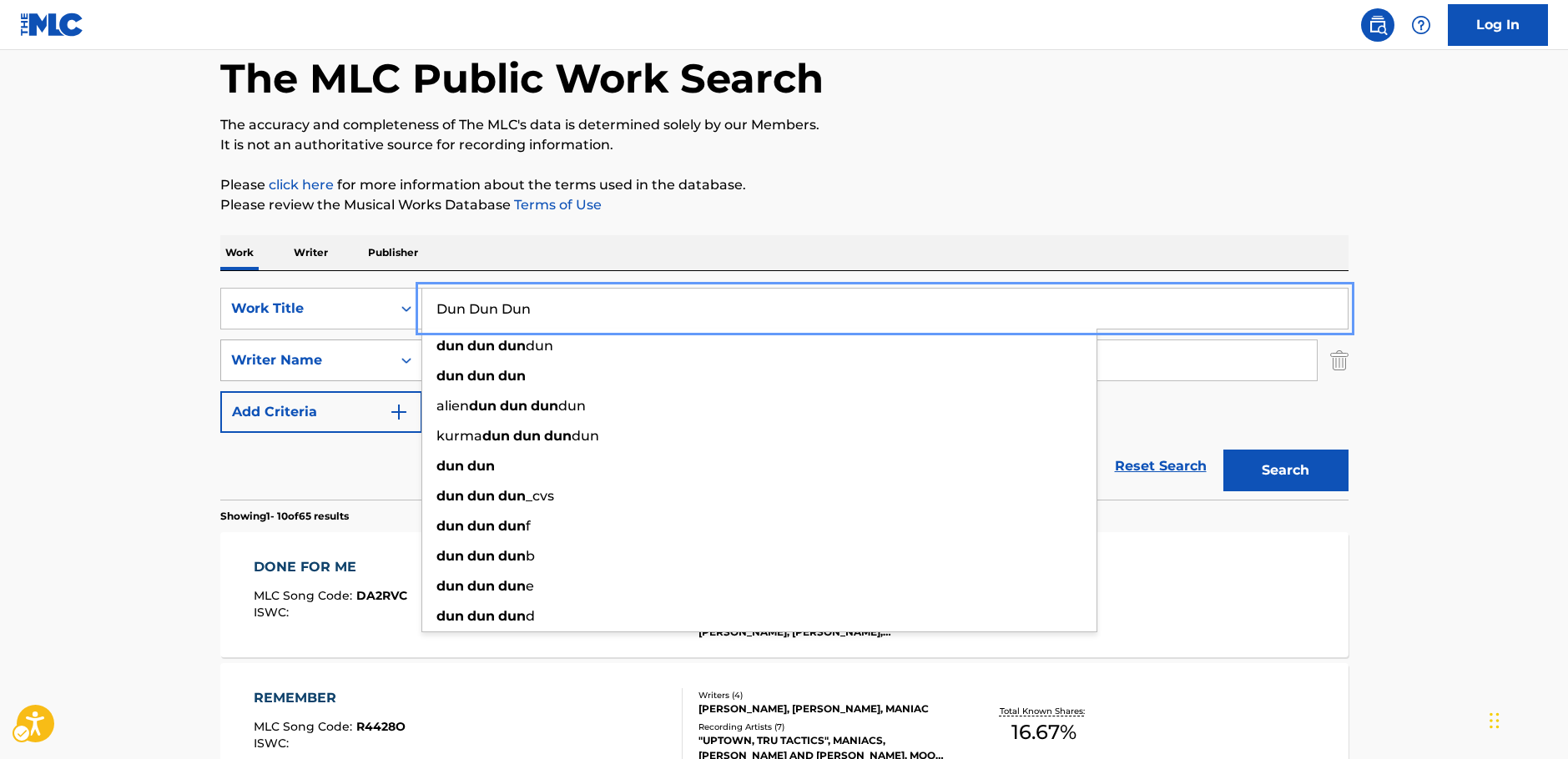
type input "Dun Dun Dun"
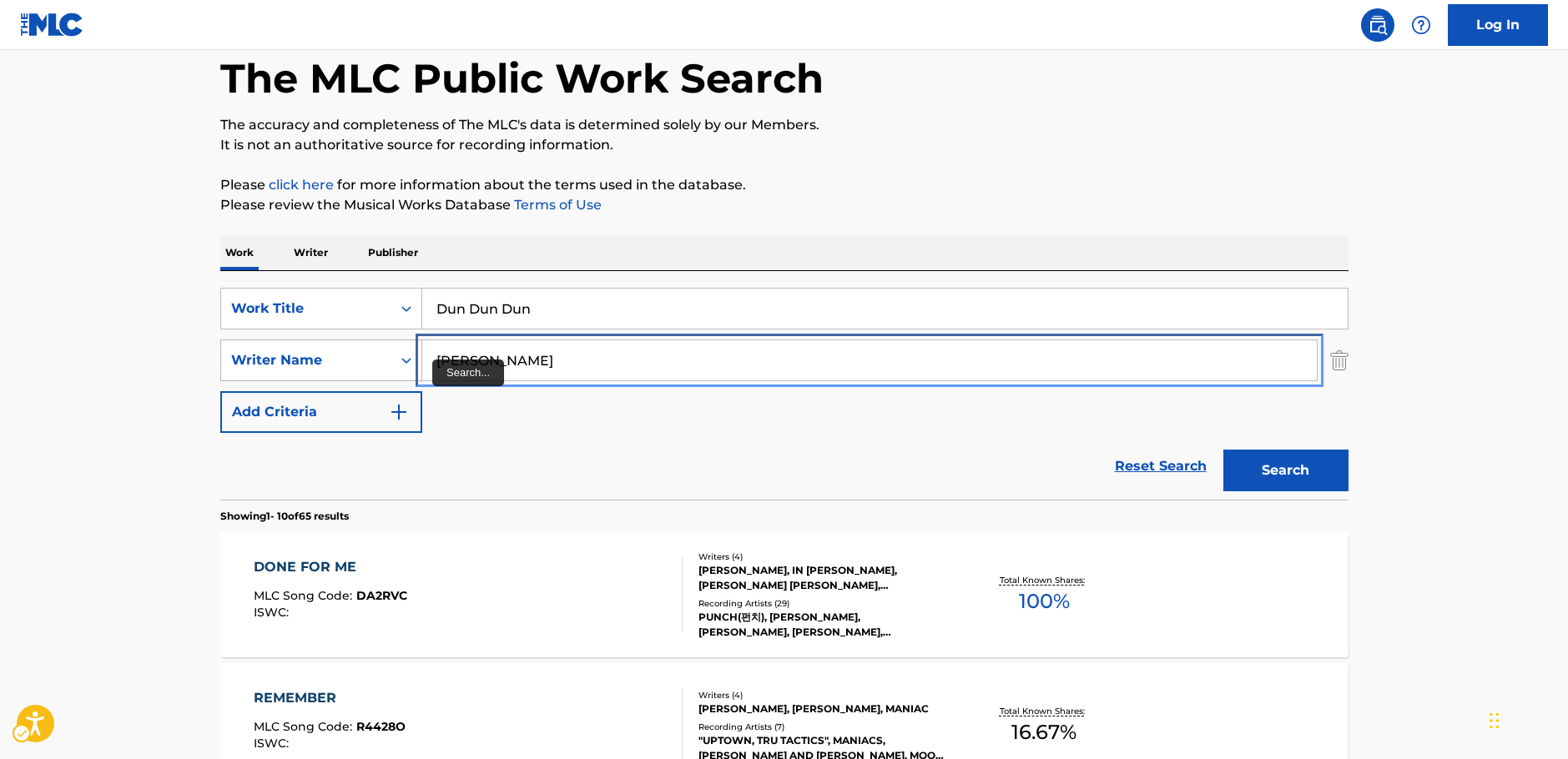
drag, startPoint x: 535, startPoint y: 351, endPoint x: 338, endPoint y: 366, distance: 197.6
click at [339, 367] on div "SearchWithCriteriac4ef90f6-0cd3-4cb7-a22f-38161a9f05c1 Writer Name Ji Hoon" at bounding box center [784, 361] width 1128 height 42
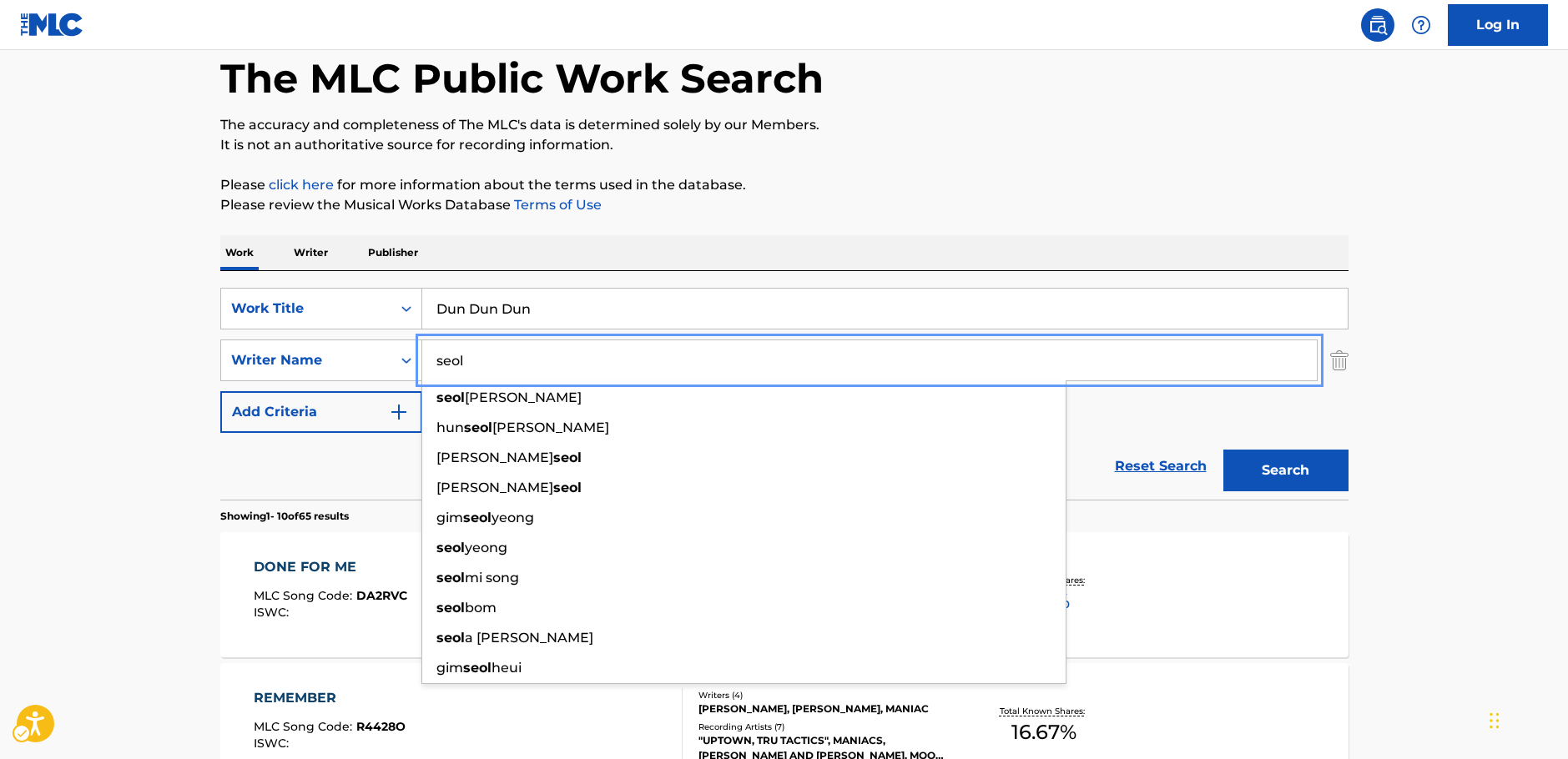
type input "seol"
click at [1272, 467] on button "Search" at bounding box center [1286, 471] width 126 height 42
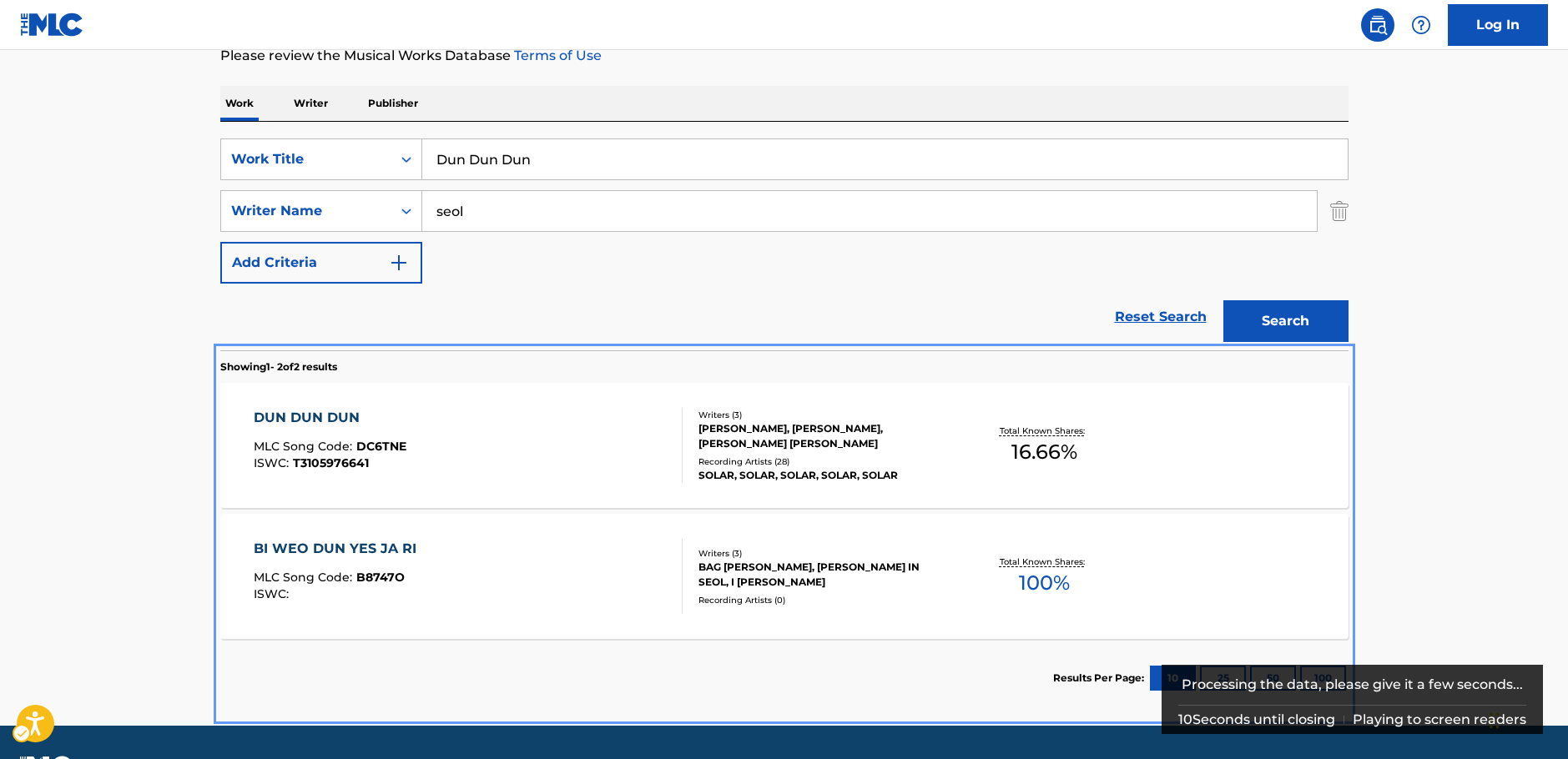
scroll to position [275, 0]
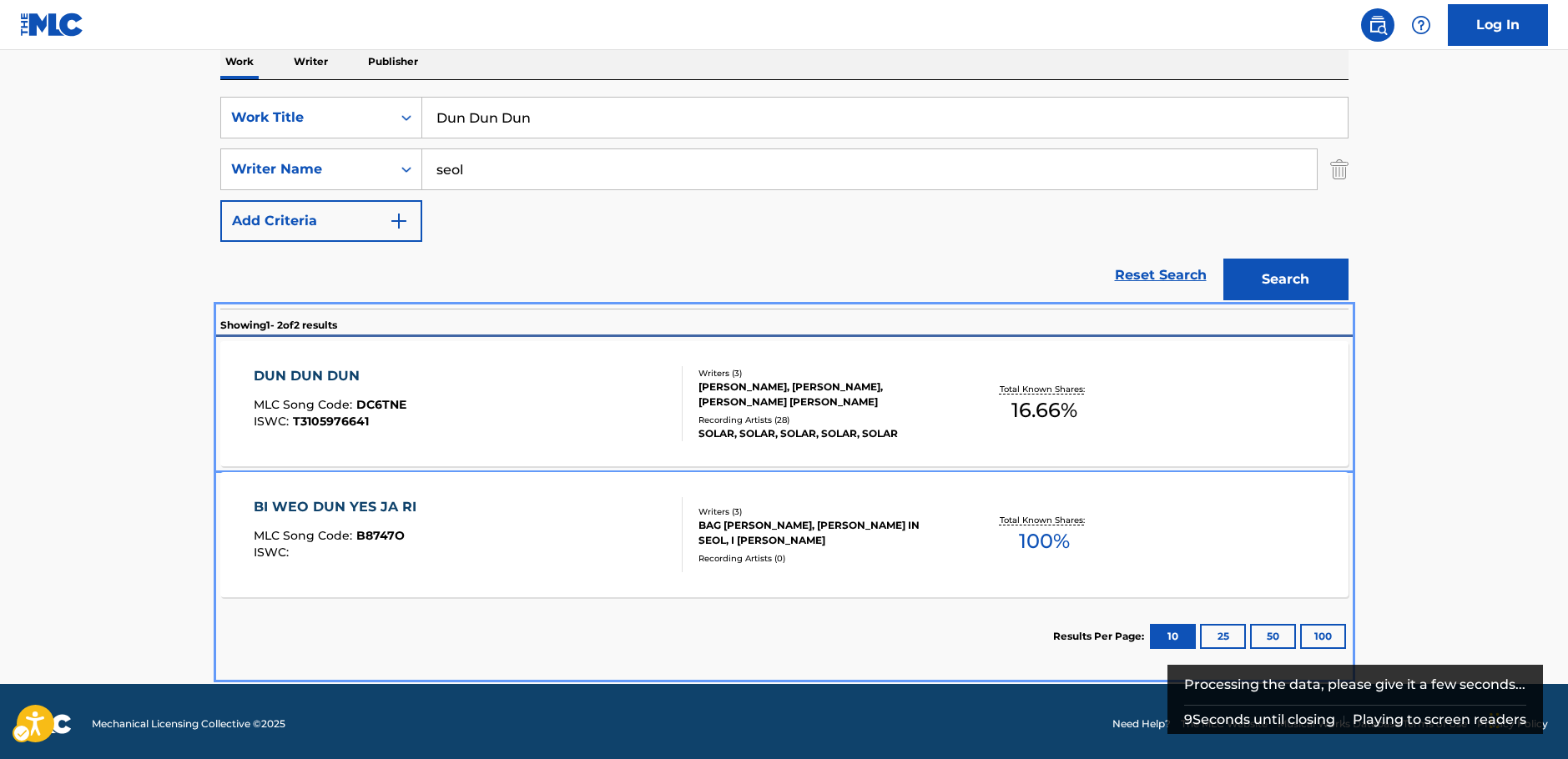
click at [461, 400] on div "DUN DUN DUN MLC Song Code : DC6TNE ISWC : T3105976641" at bounding box center [468, 404] width 429 height 75
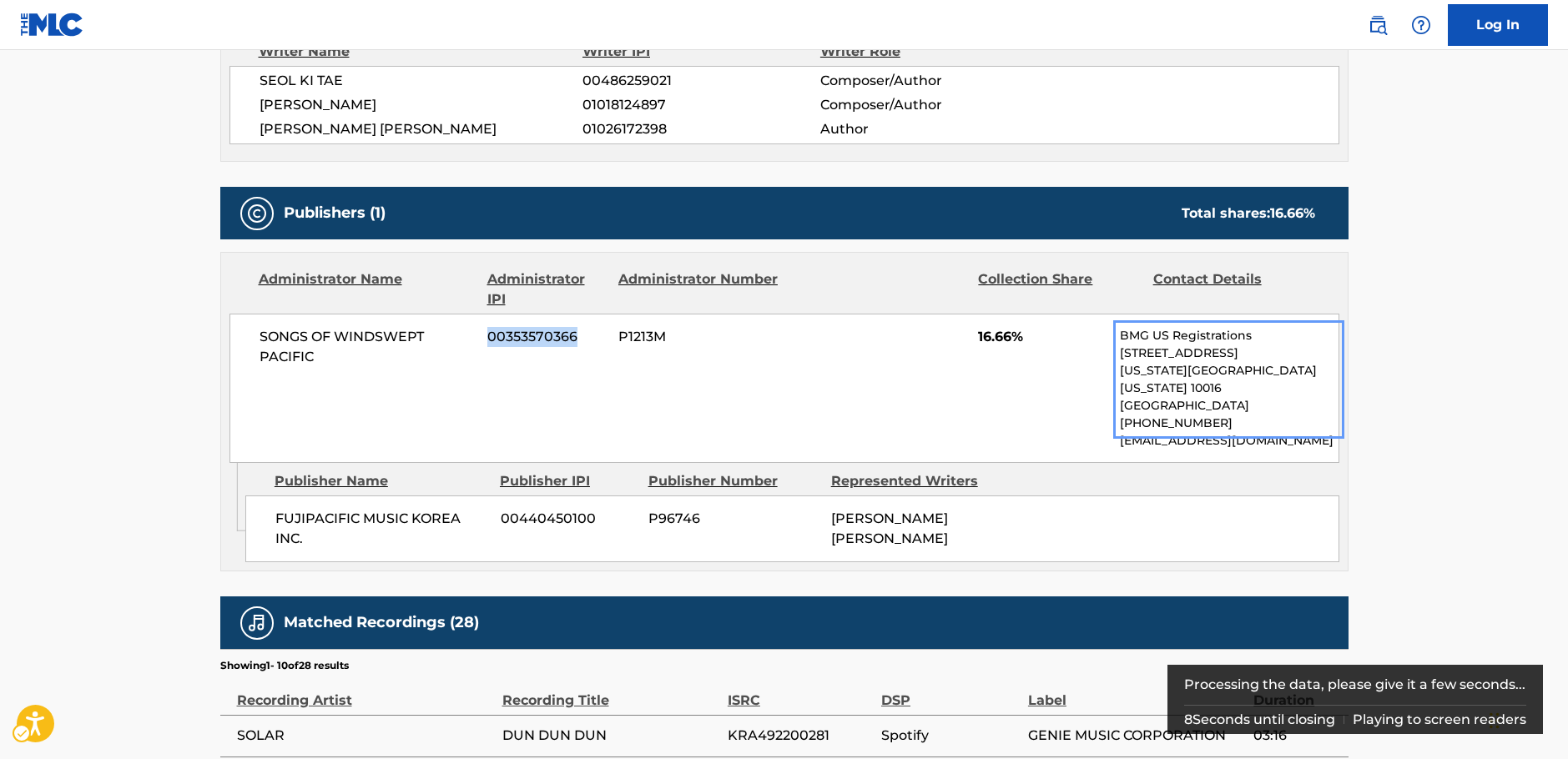
click at [545, 394] on div "SONGS OF WINDSWEPT PACIFIC 00353570366 P1213M 16.66% BMG US Registrations 1 Par…" at bounding box center [784, 388] width 1110 height 149
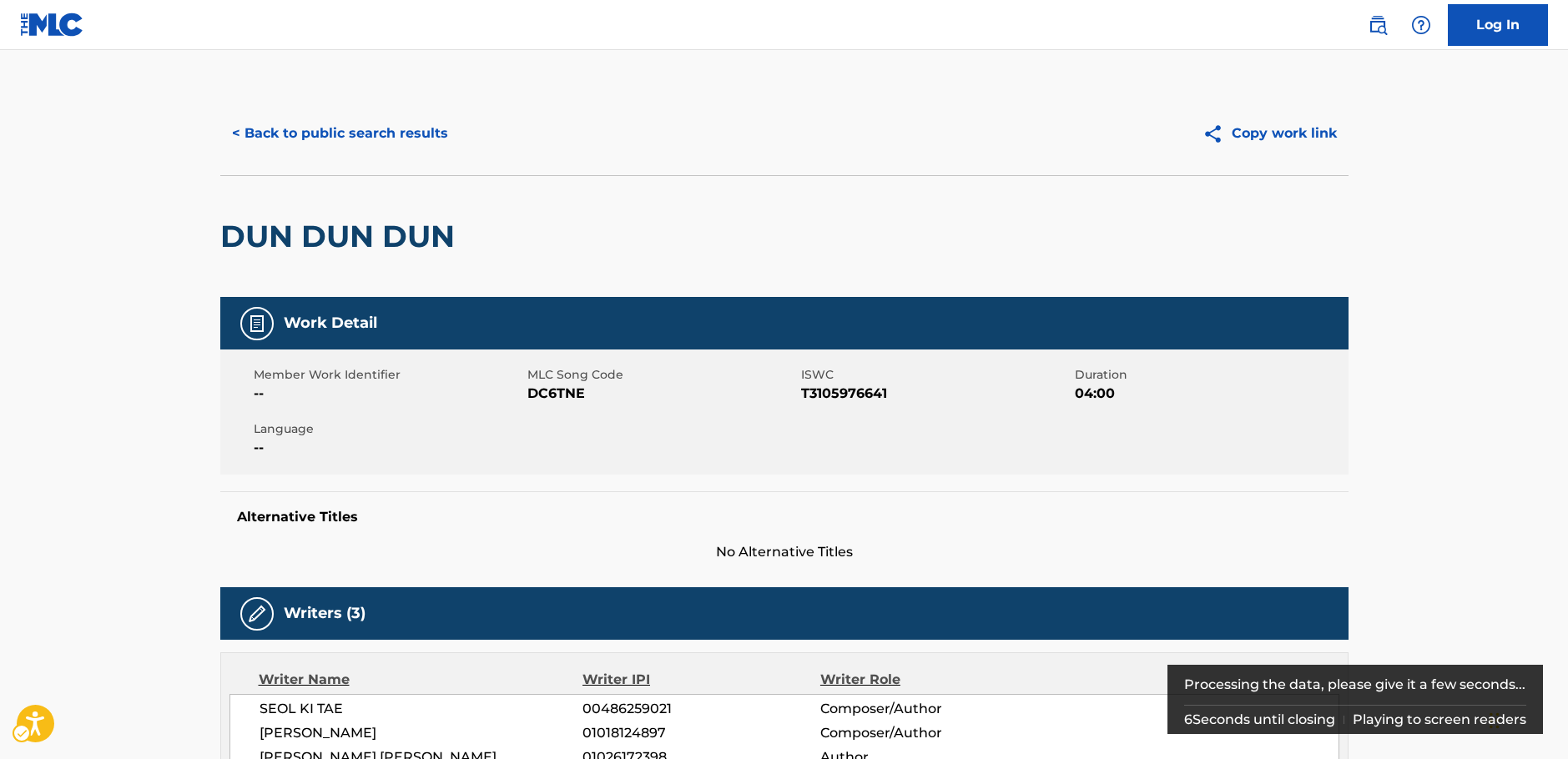
click at [555, 393] on span "MLC Song Code - DC6TNE" at bounding box center [662, 394] width 270 height 20
click at [857, 393] on span "ISWC - T3105976641" at bounding box center [936, 394] width 270 height 20
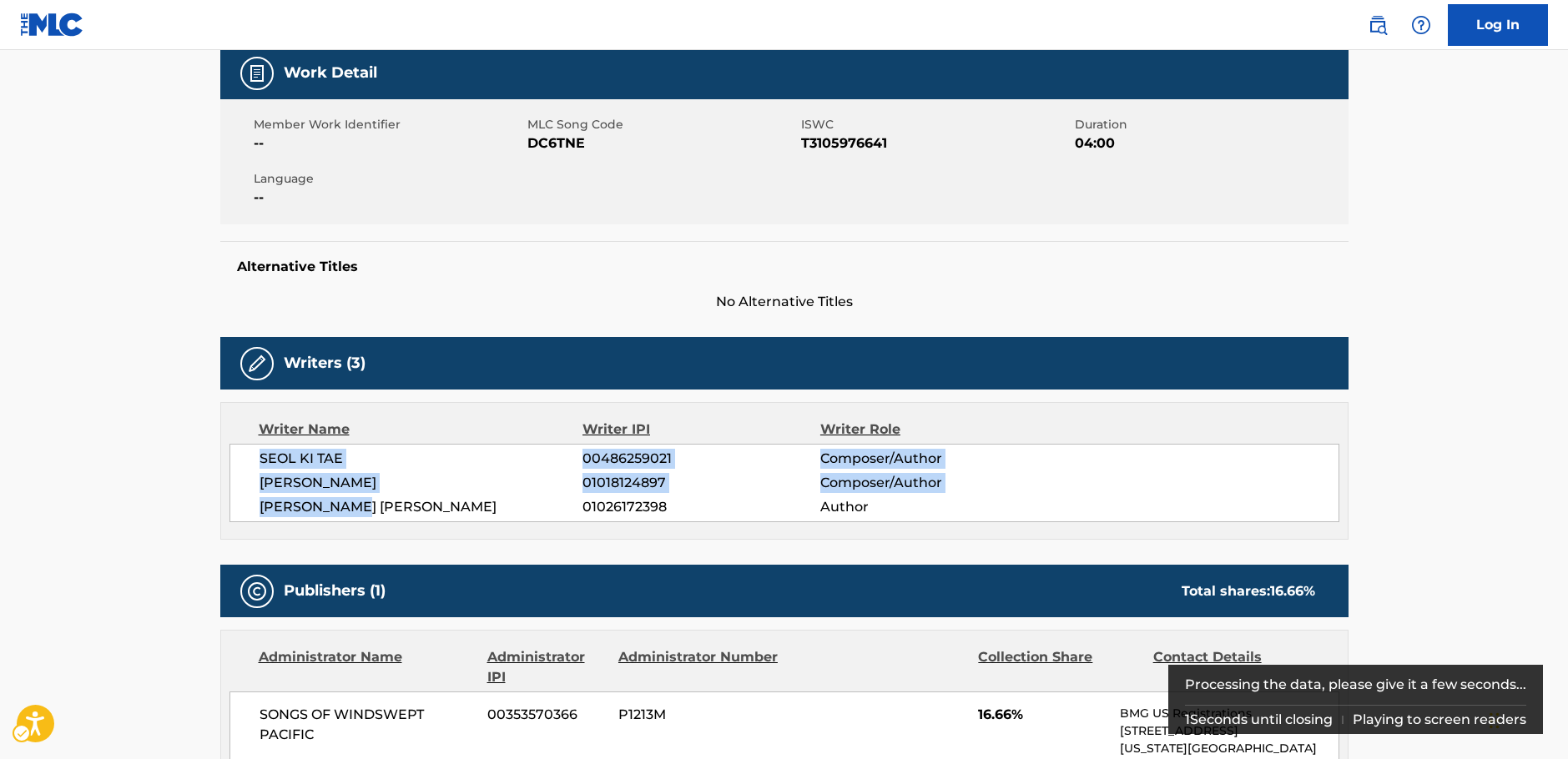
drag, startPoint x: 351, startPoint y: 510, endPoint x: 972, endPoint y: 139, distance: 723.4
click at [246, 465] on div "SEOL KI TAE 00486259021 Composer/Author JO HWAN HEE 01018124897 Composer/Author…" at bounding box center [784, 483] width 1110 height 78
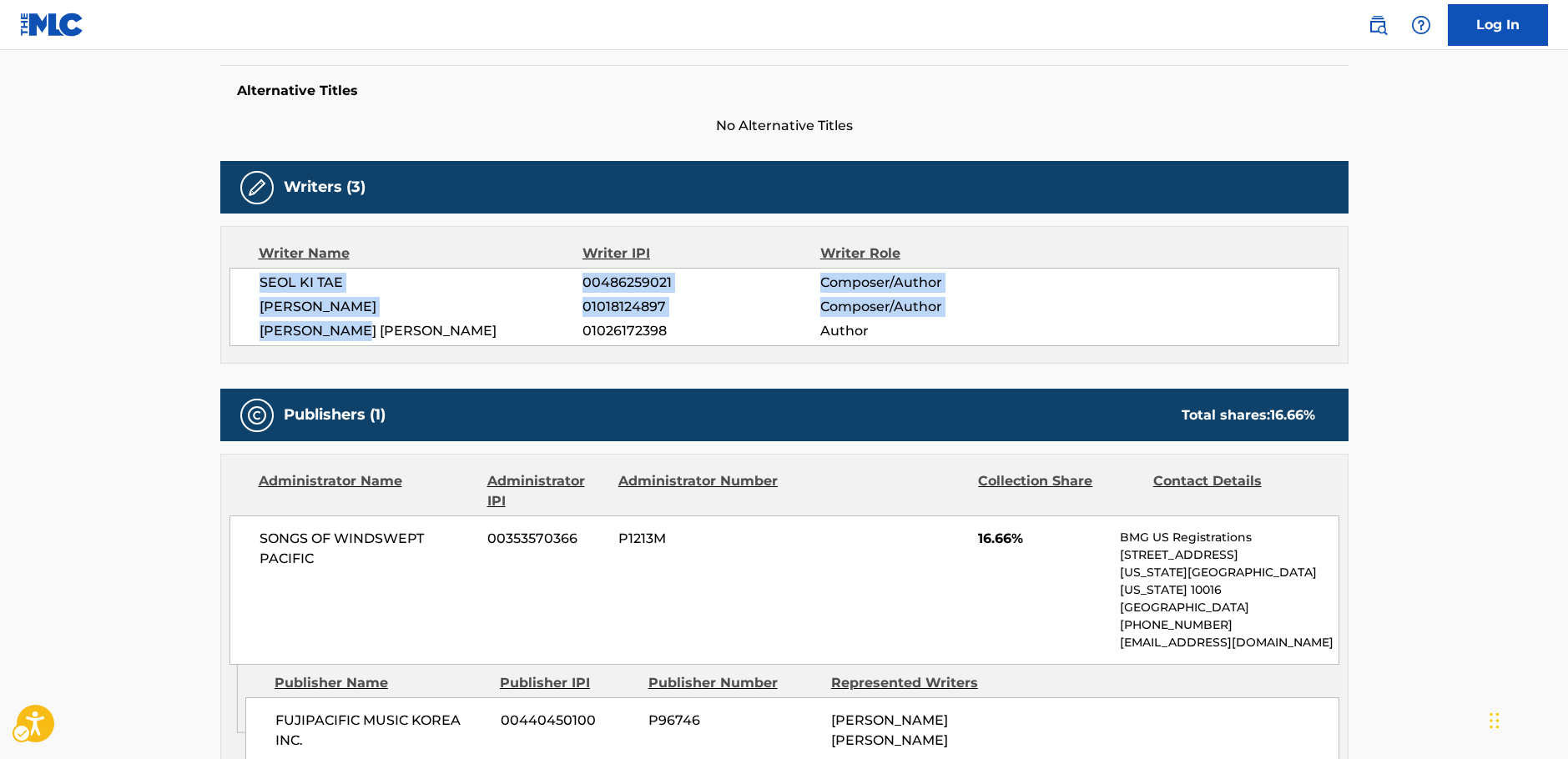
scroll to position [667, 0]
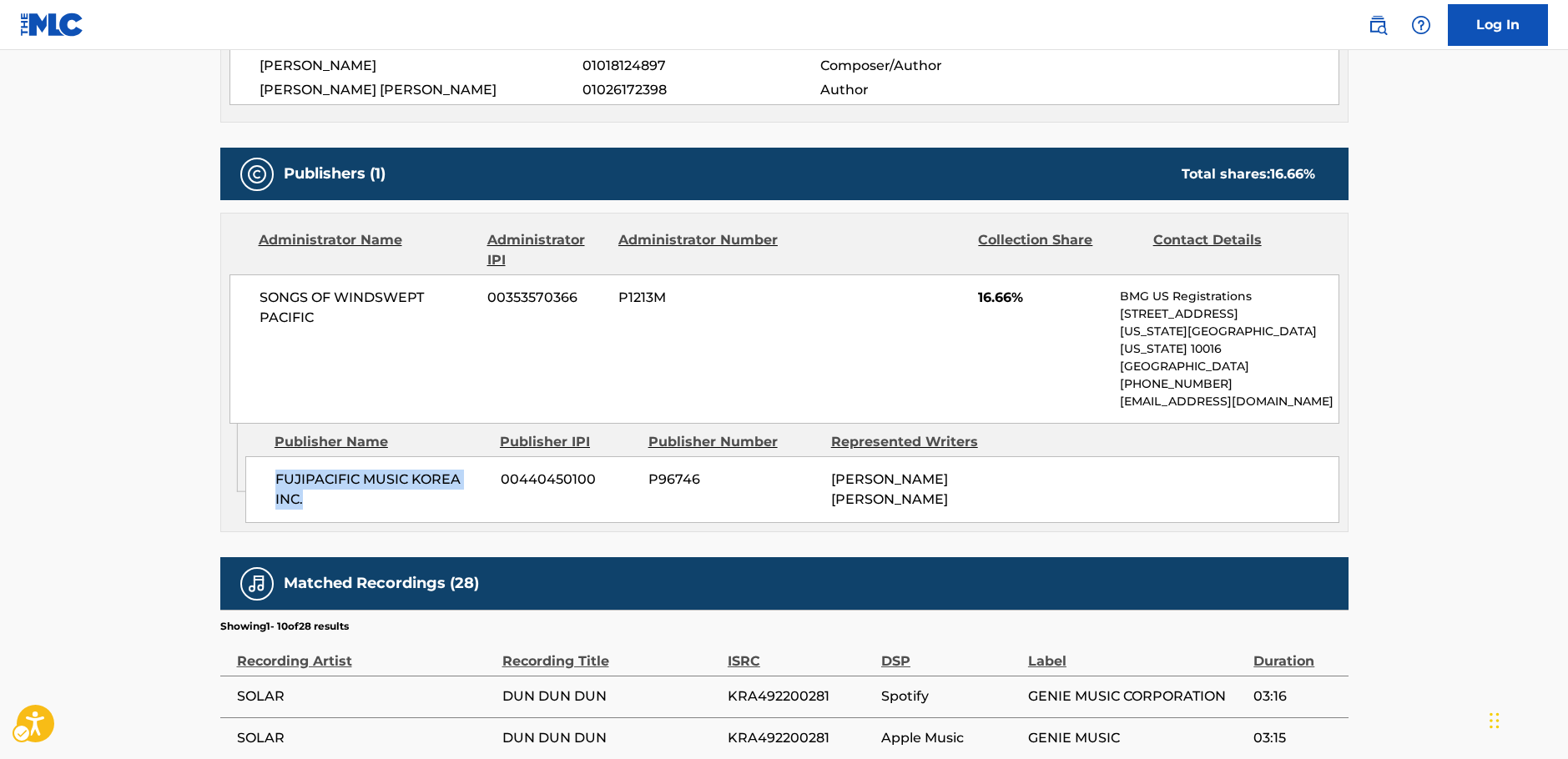
drag, startPoint x: 315, startPoint y: 489, endPoint x: 266, endPoint y: 458, distance: 58.0
click at [266, 458] on div "FUJIPACIFIC MUSIC KOREA INC. 00440450100 P96746 JUNG SUK KIM" at bounding box center [792, 489] width 1094 height 67
drag, startPoint x: 357, startPoint y: 325, endPoint x: 201, endPoint y: 295, distance: 158.9
click at [201, 295] on div "< Back to public search results Copy work link DUN DUN DUN Work Detail Member W…" at bounding box center [784, 289] width 1169 height 1729
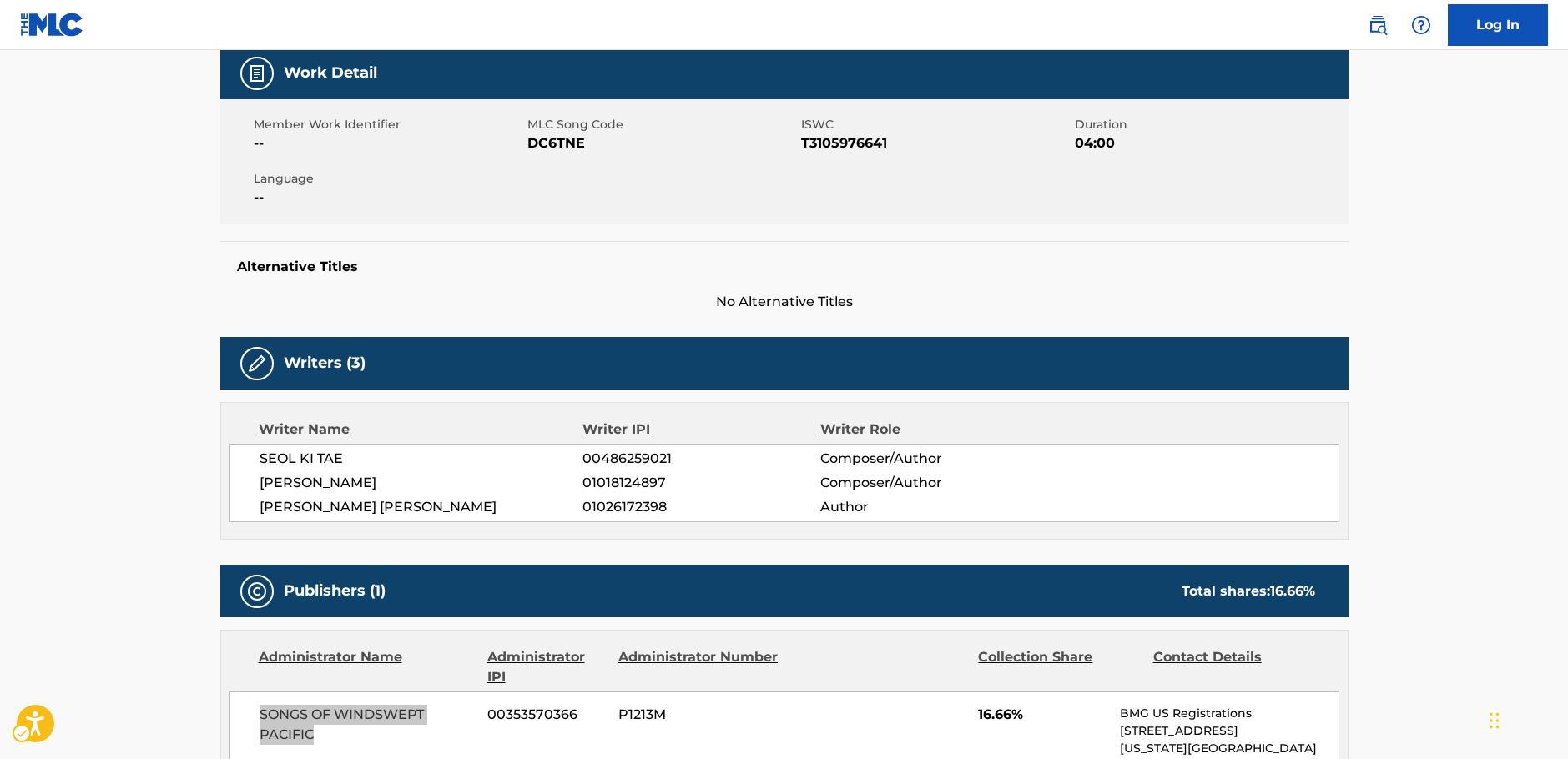
scroll to position [0, 0]
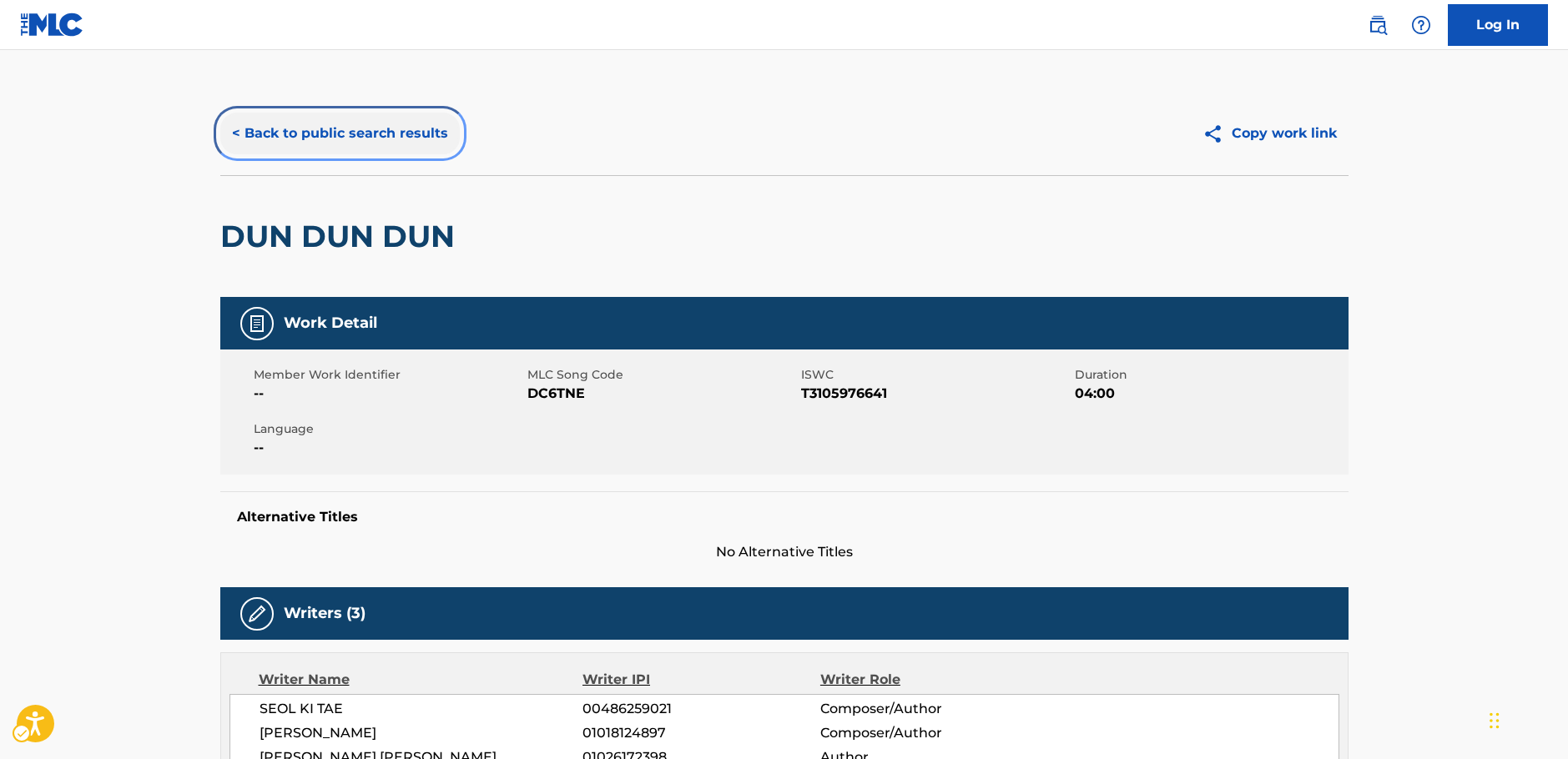
click at [356, 129] on button "< Back to public search results" at bounding box center [340, 134] width 239 height 42
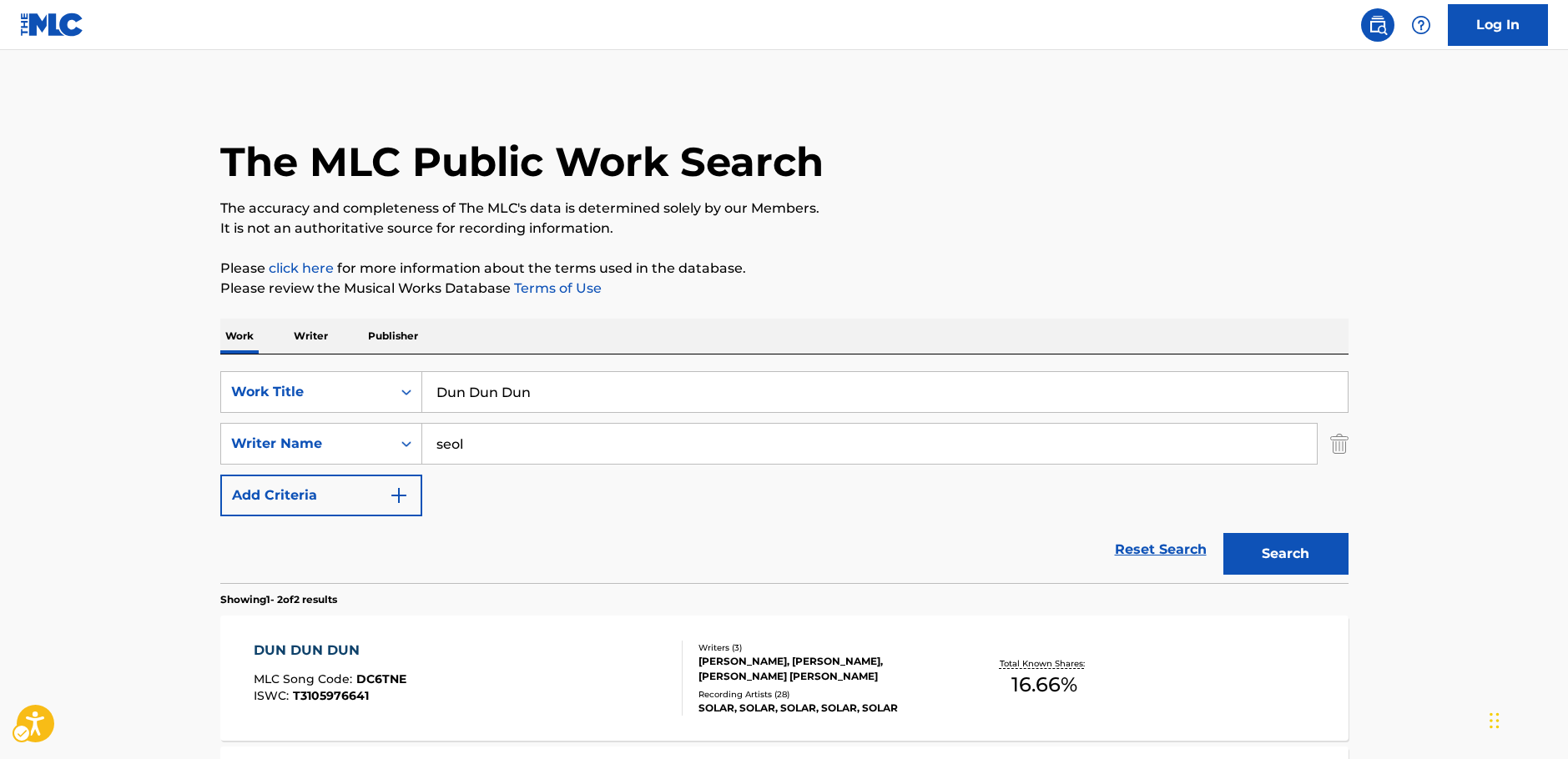
scroll to position [184, 0]
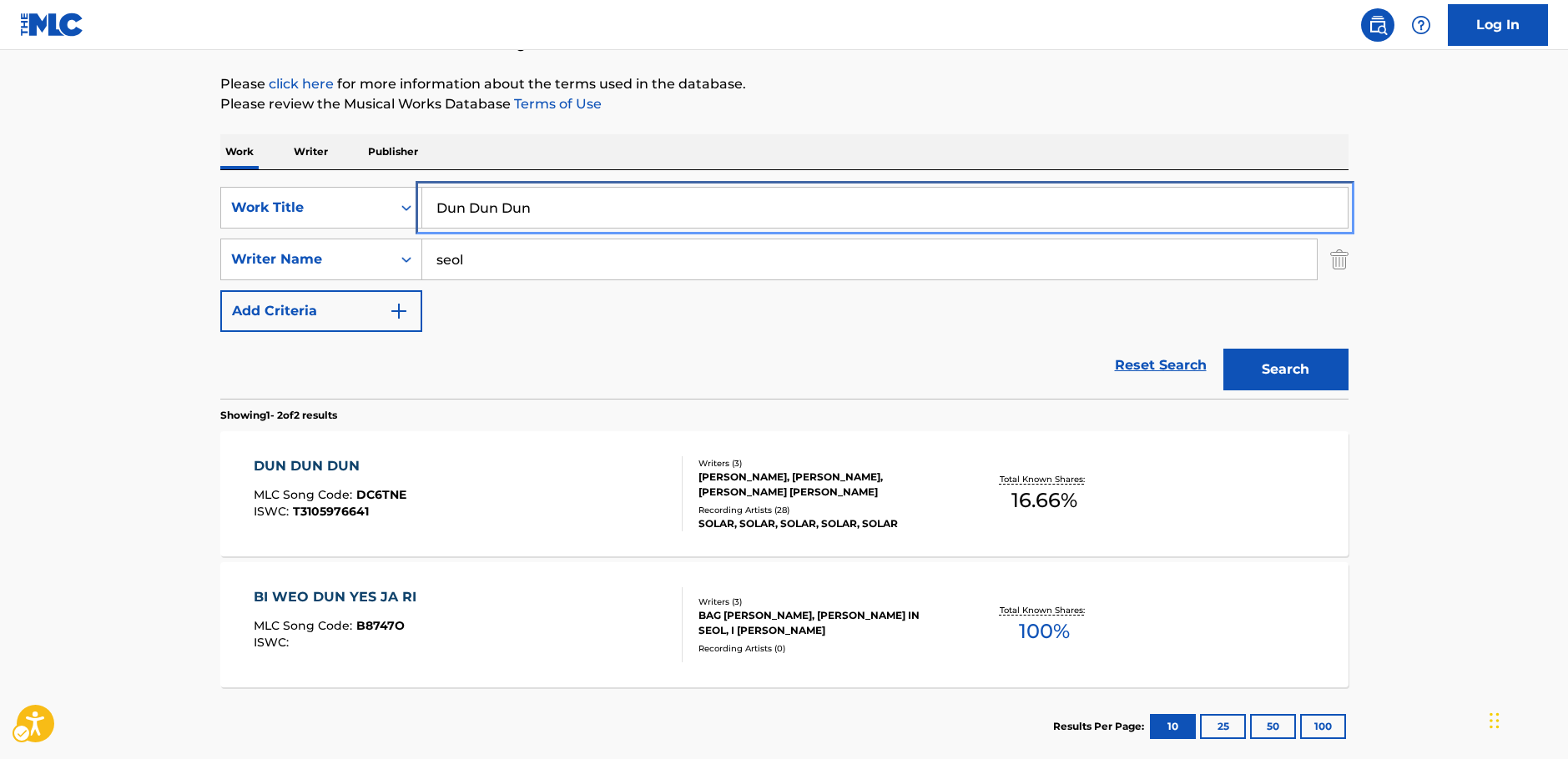
drag, startPoint x: 577, startPoint y: 204, endPoint x: 204, endPoint y: 223, distance: 373.5
click at [252, 219] on div "SearchWithCriteriabfd43626-66e1-42b2-9979-8b526a712883 Work Title Dun Dun Dun" at bounding box center [784, 208] width 1128 height 42
paste input "Keep This Moment"
type input "Keep This Moment"
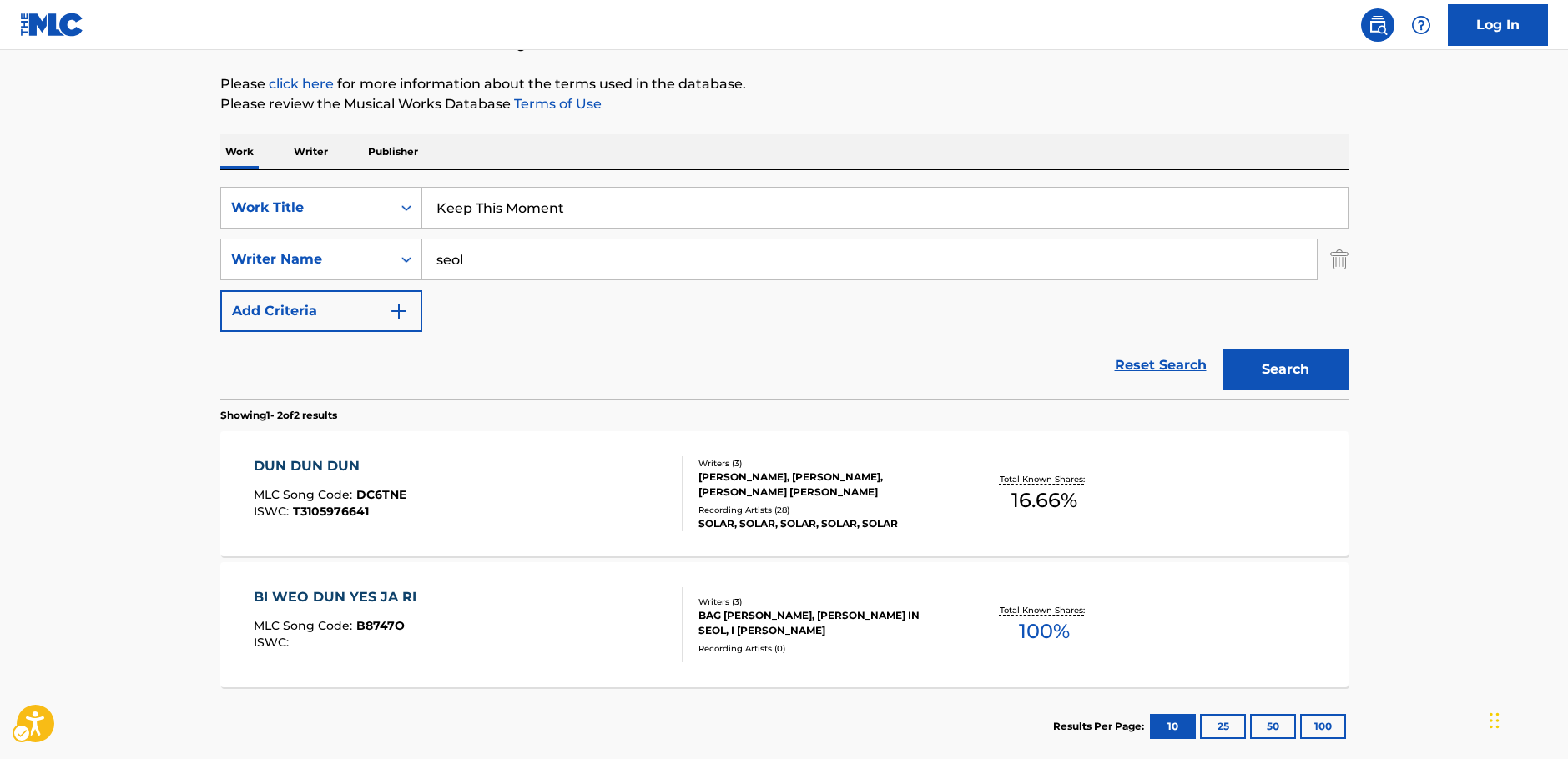
click at [118, 240] on main "The MLC Public Work Search The accuracy and completeness of The MLC's data is d…" at bounding box center [784, 320] width 1568 height 909
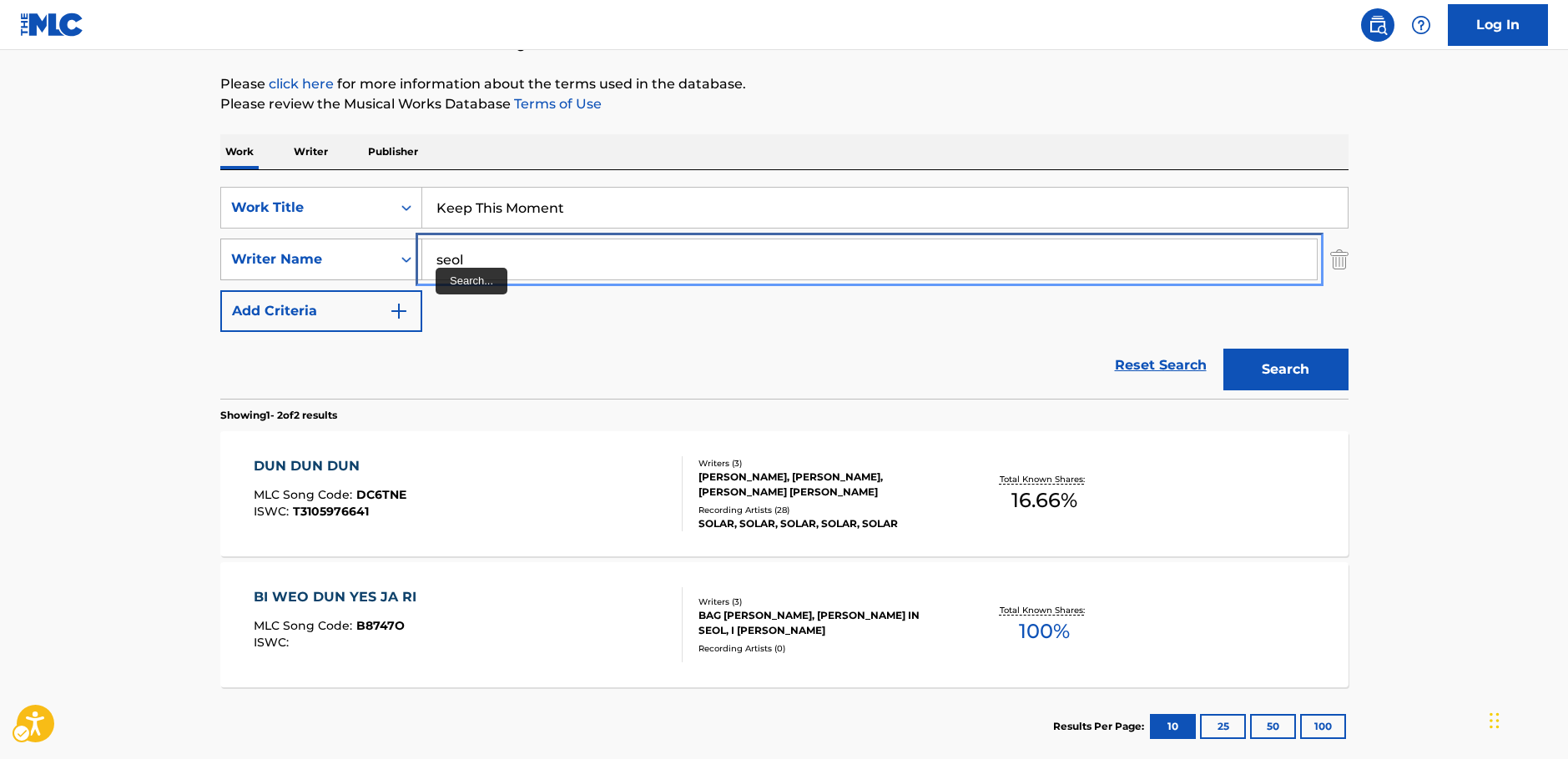
drag, startPoint x: 471, startPoint y: 264, endPoint x: 333, endPoint y: 267, distance: 138.0
click at [333, 267] on div "SearchWithCriteriac4ef90f6-0cd3-4cb7-a22f-38161a9f05c1 Writer Name seol" at bounding box center [784, 259] width 1128 height 42
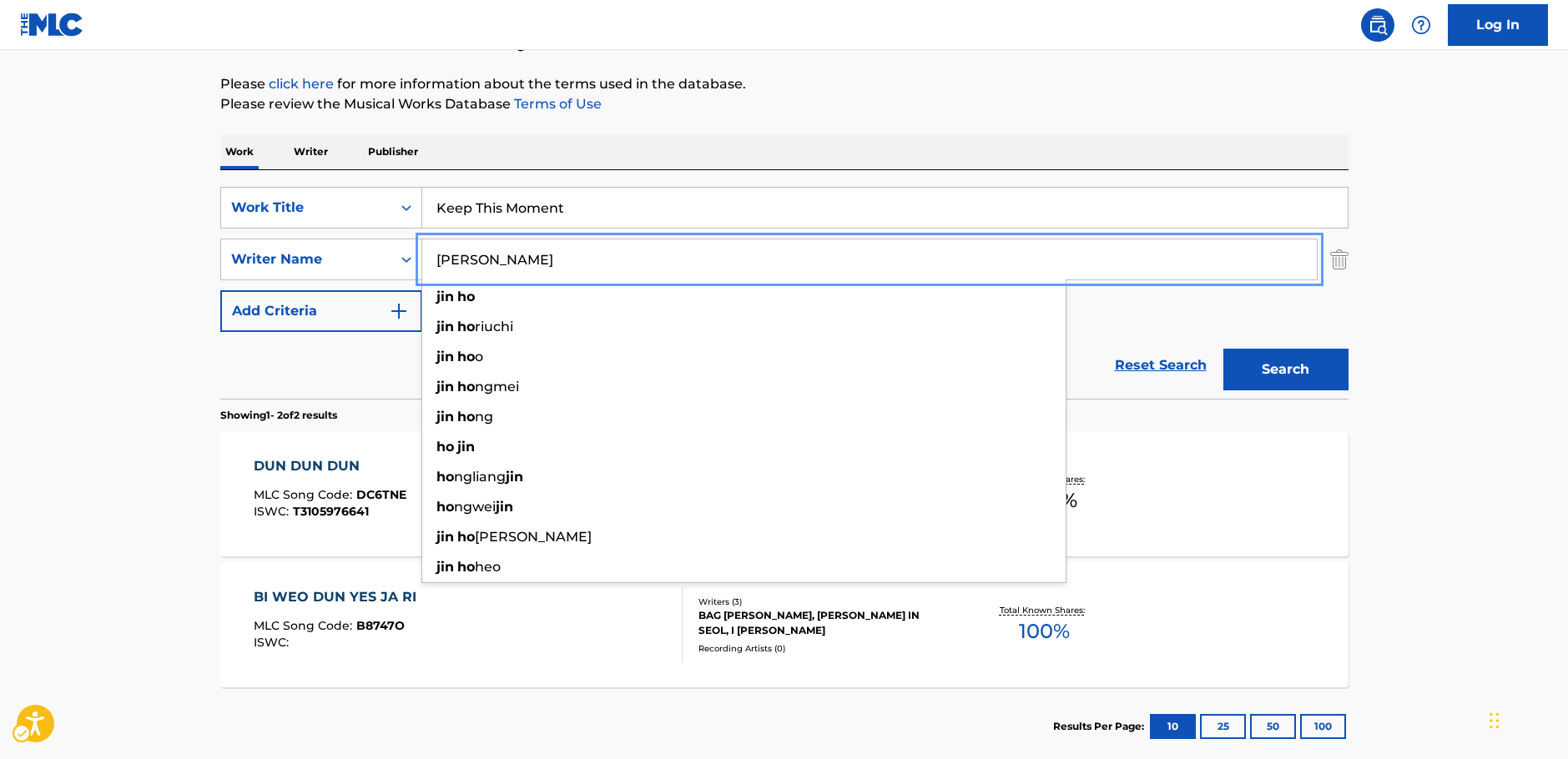
type input "jin ho"
click at [1303, 371] on button "Search" at bounding box center [1286, 370] width 126 height 42
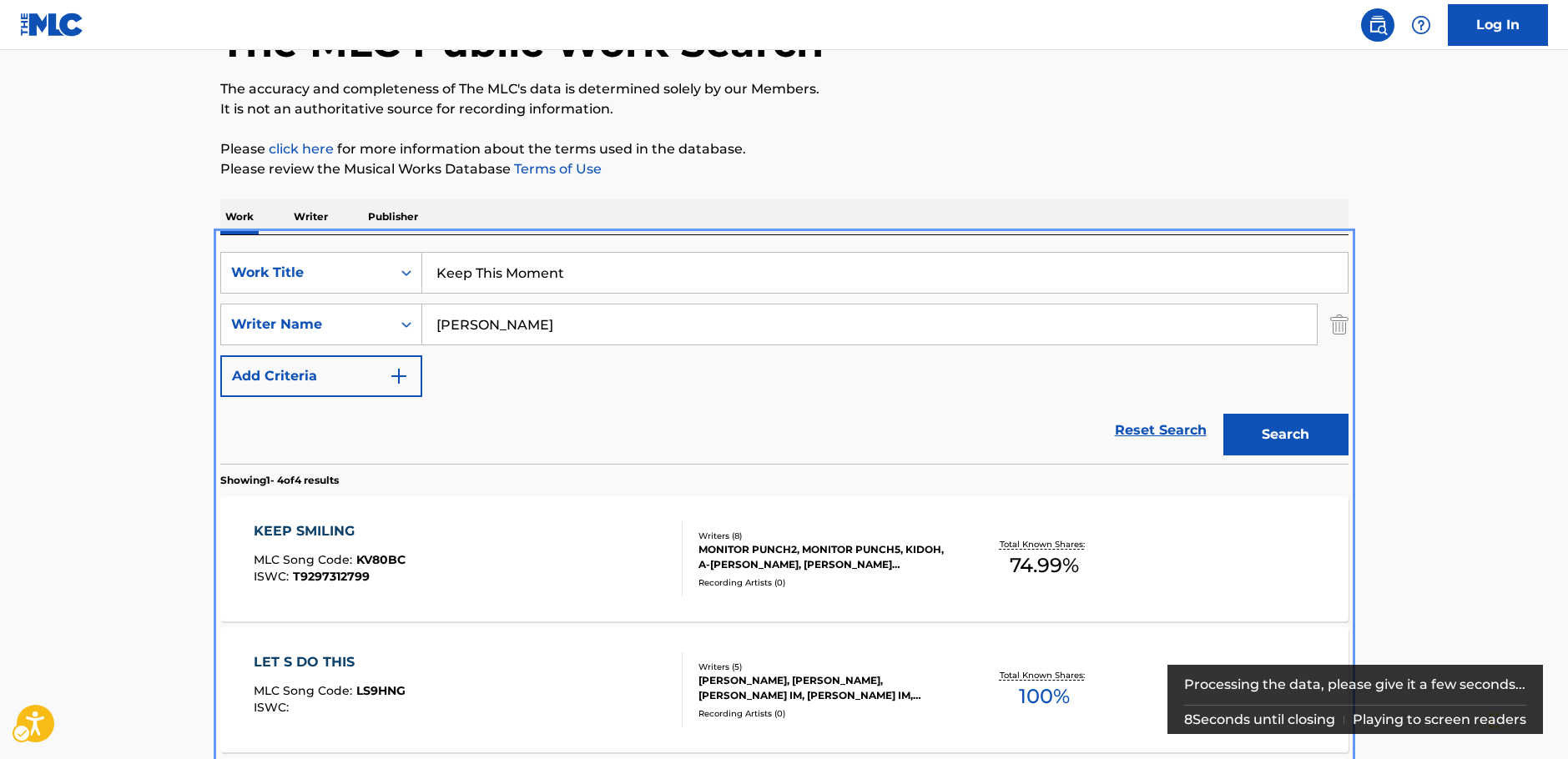
scroll to position [355, 0]
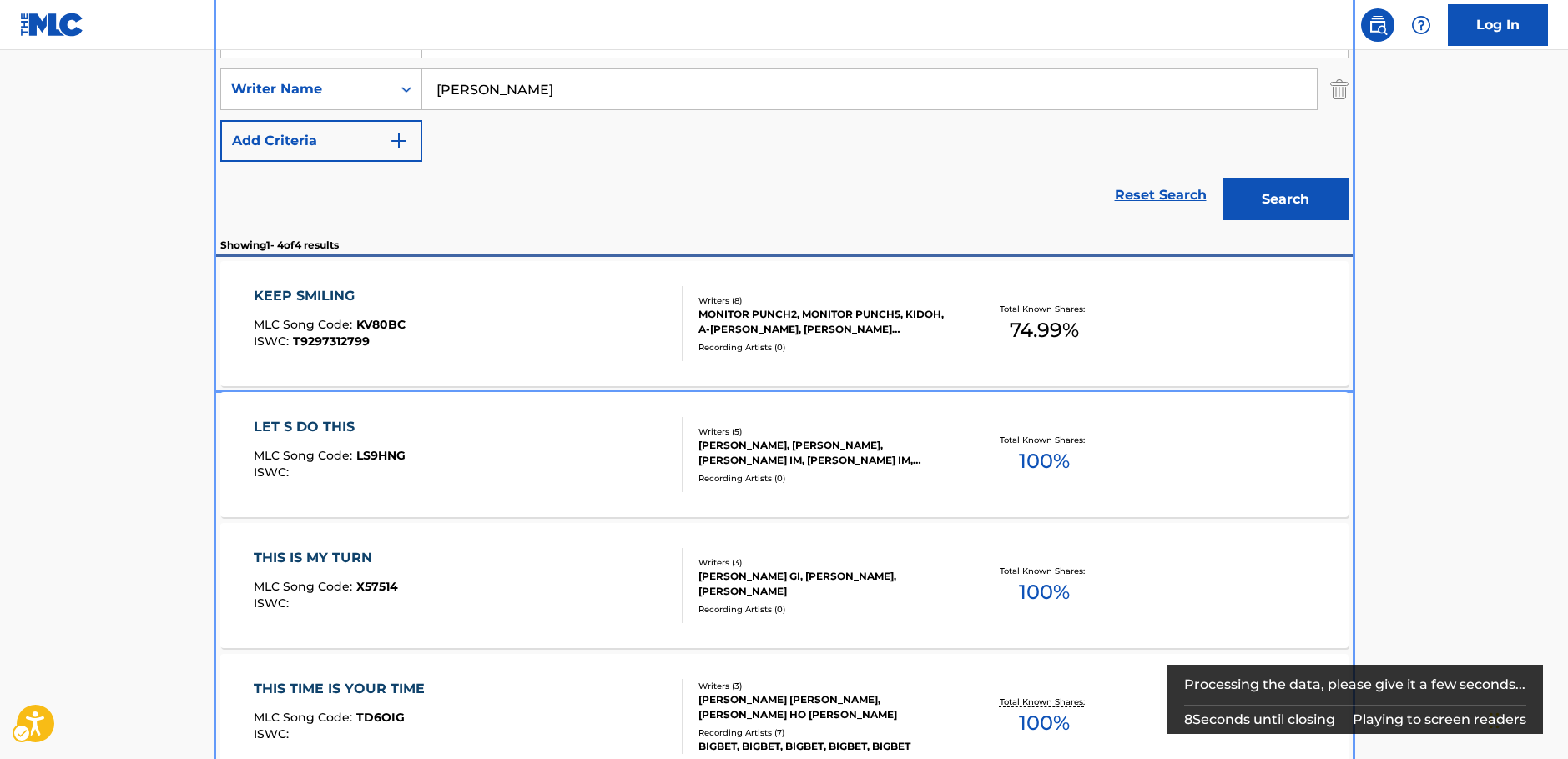
click at [453, 319] on div "KEEP SMILING MLC Song Code : KV80BC ISWC : T9297312799" at bounding box center [468, 323] width 429 height 75
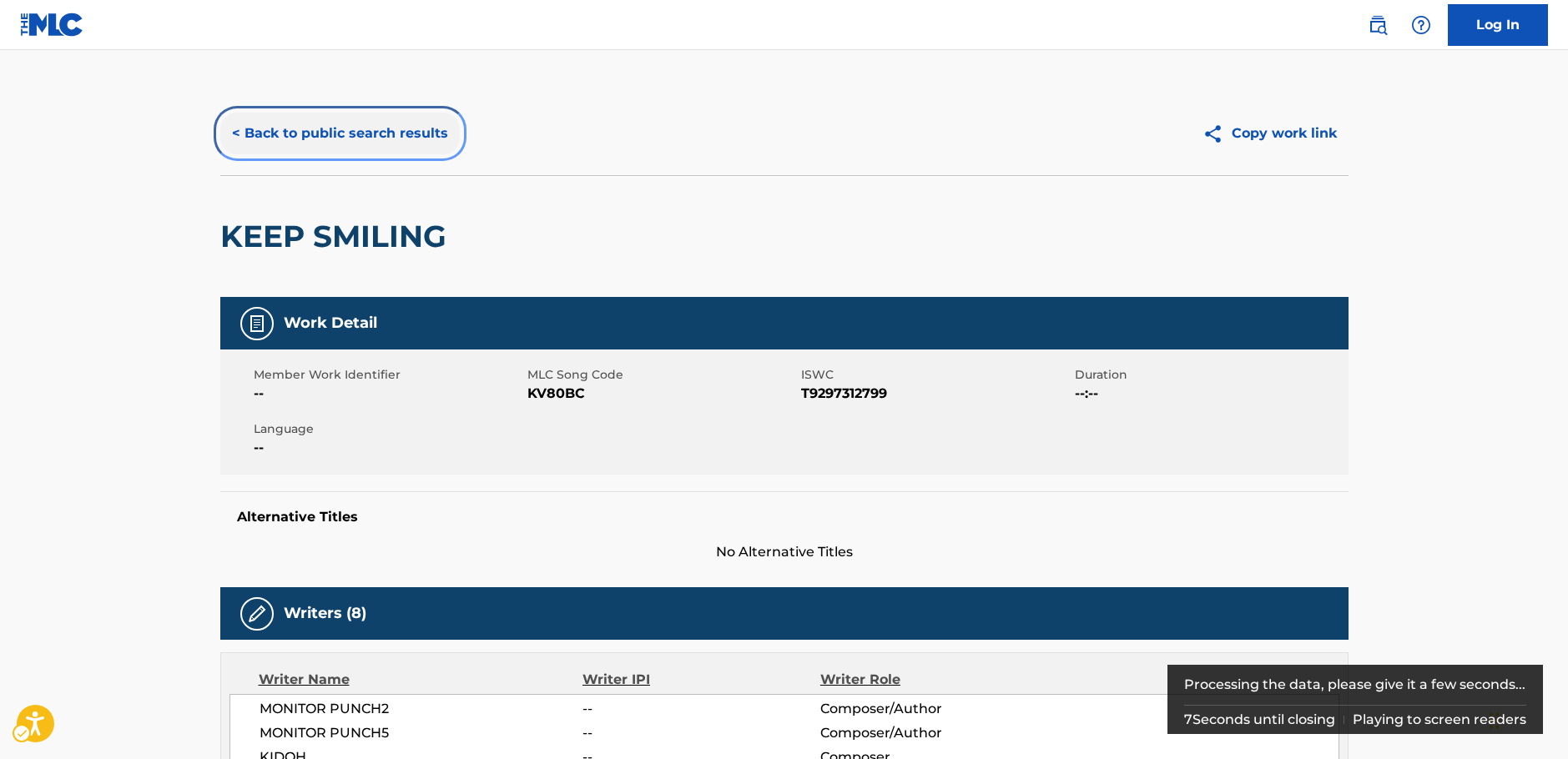
click at [375, 126] on button "< Back to public search results" at bounding box center [340, 134] width 239 height 42
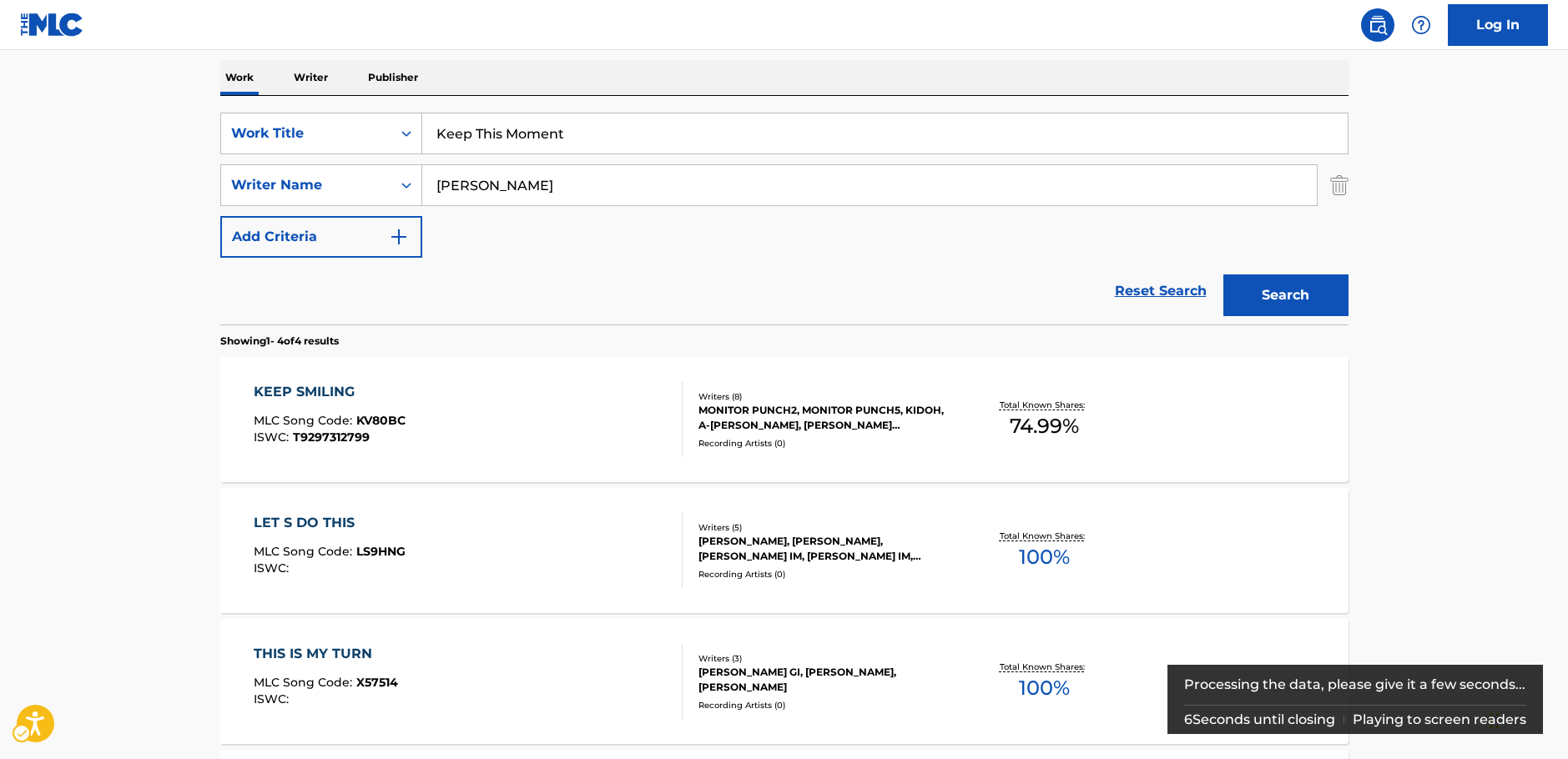
scroll to position [104, 0]
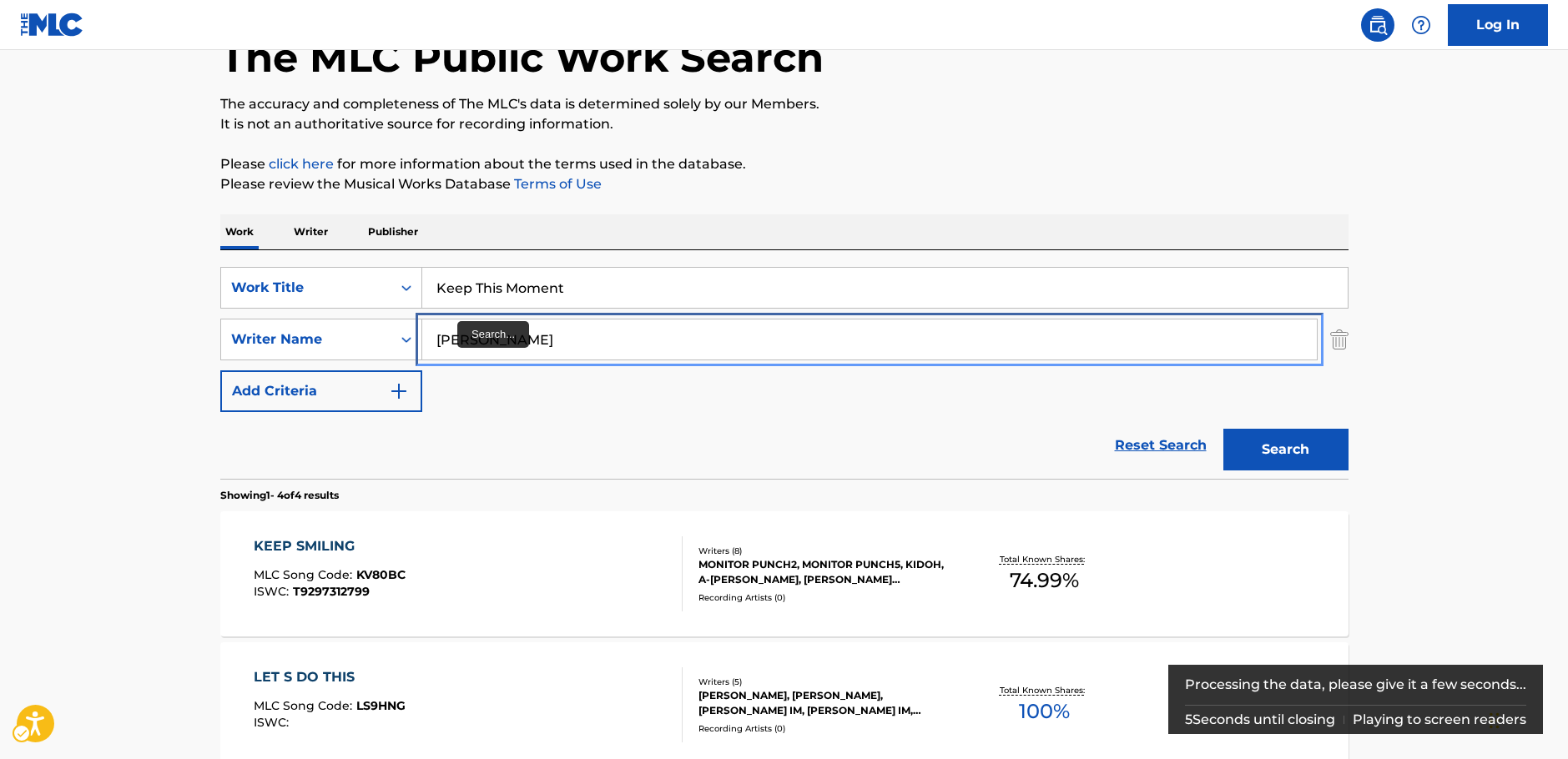
click at [459, 332] on input "jin ho" at bounding box center [870, 339] width 895 height 40
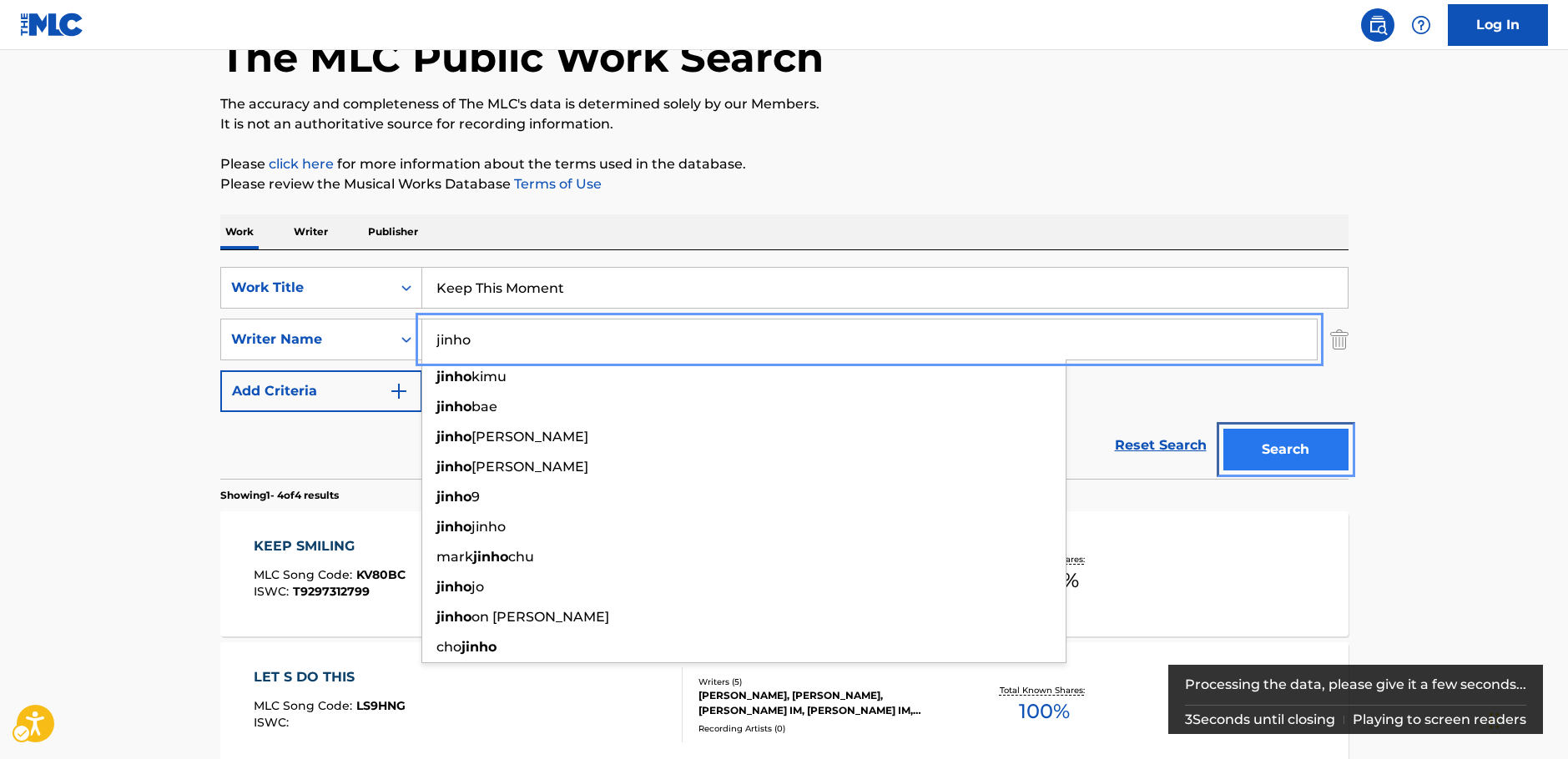
click at [1259, 446] on button "Search" at bounding box center [1286, 450] width 126 height 42
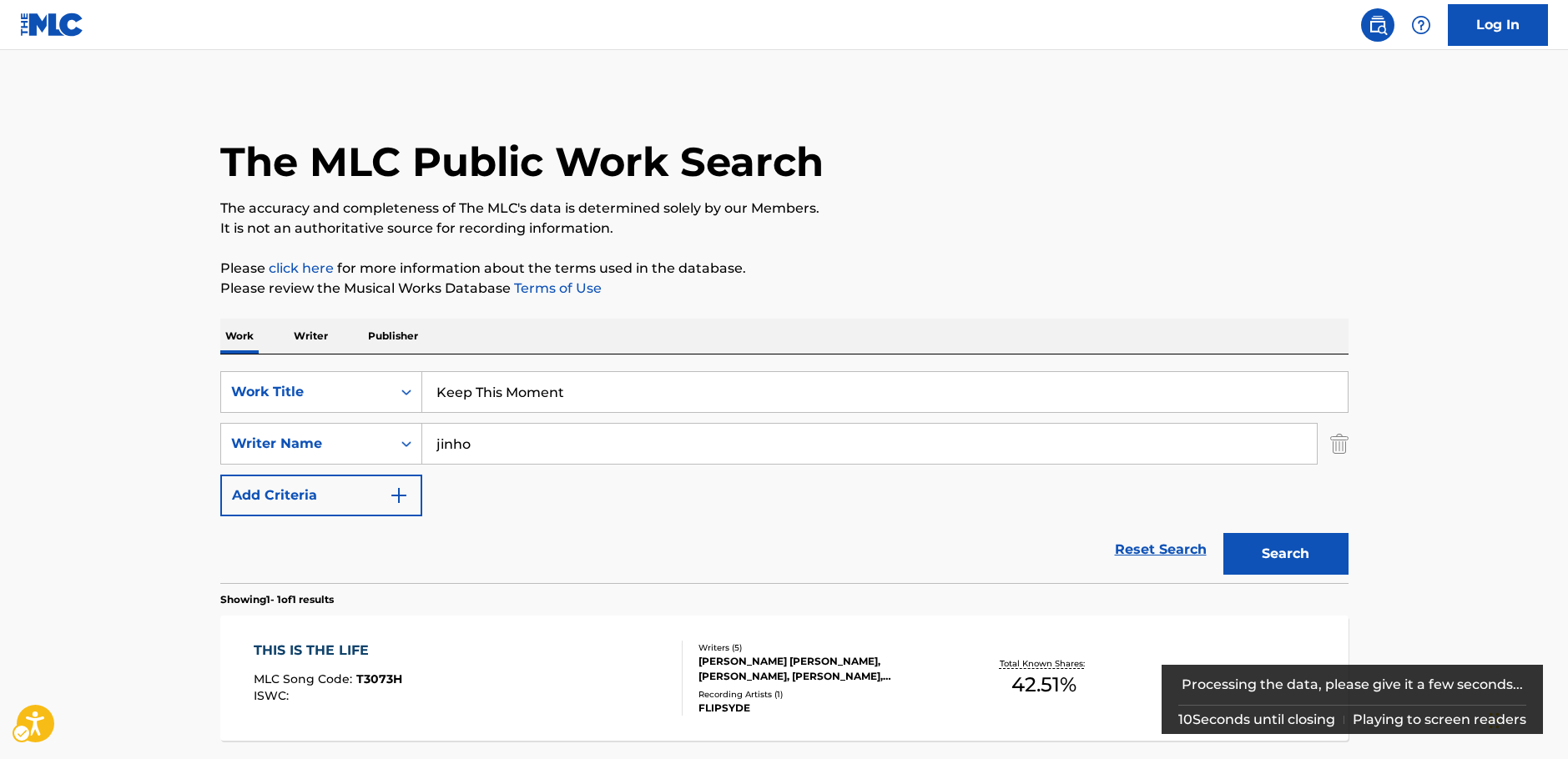
scroll to position [148, 0]
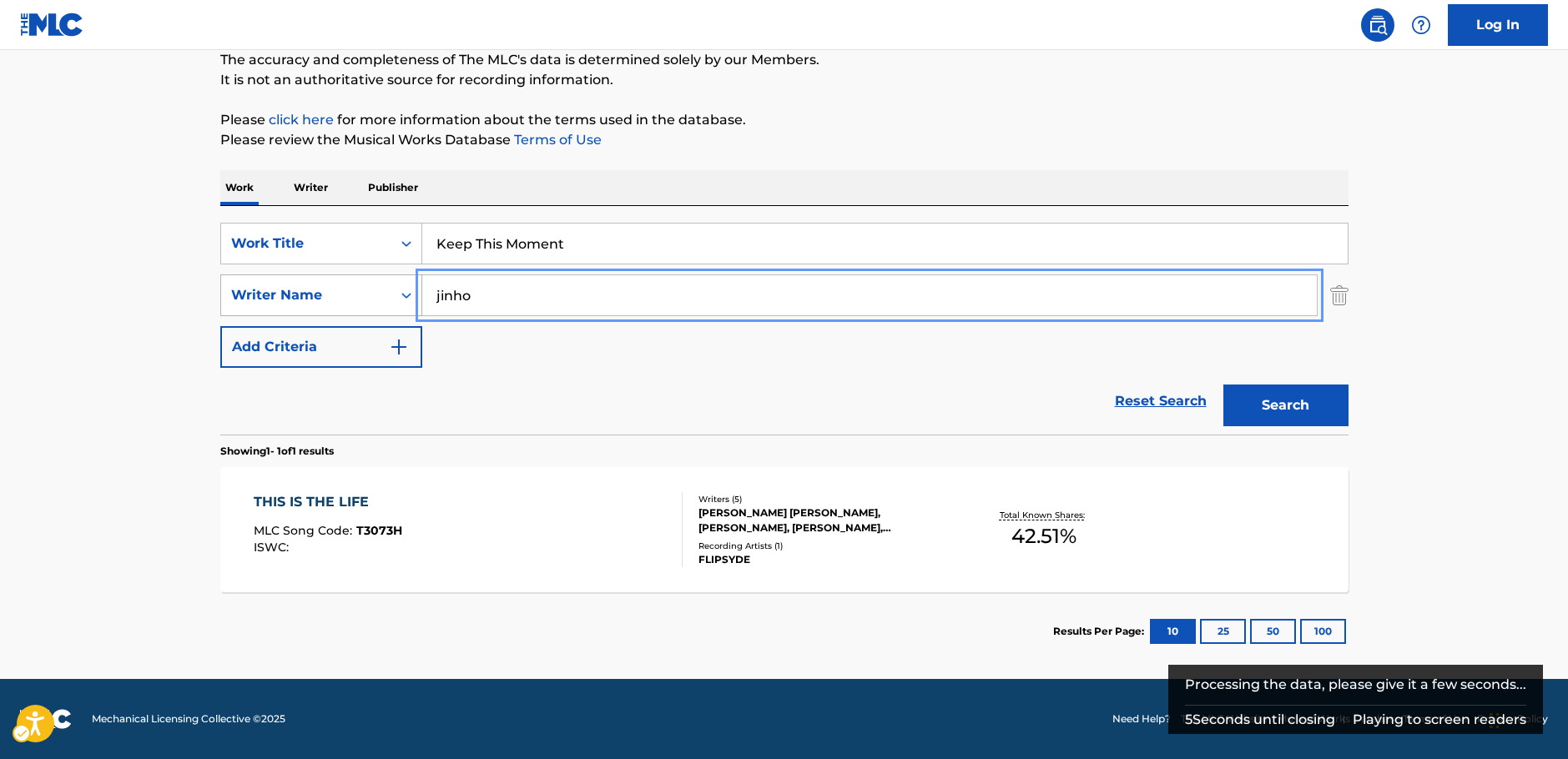
drag, startPoint x: 400, startPoint y: 300, endPoint x: 322, endPoint y: 304, distance: 78.1
click at [322, 304] on div "SearchWithCriteriac4ef90f6-0cd3-4cb7-a22f-38161a9f05c1 Writer Name | Submit | S…" at bounding box center [784, 296] width 1128 height 42
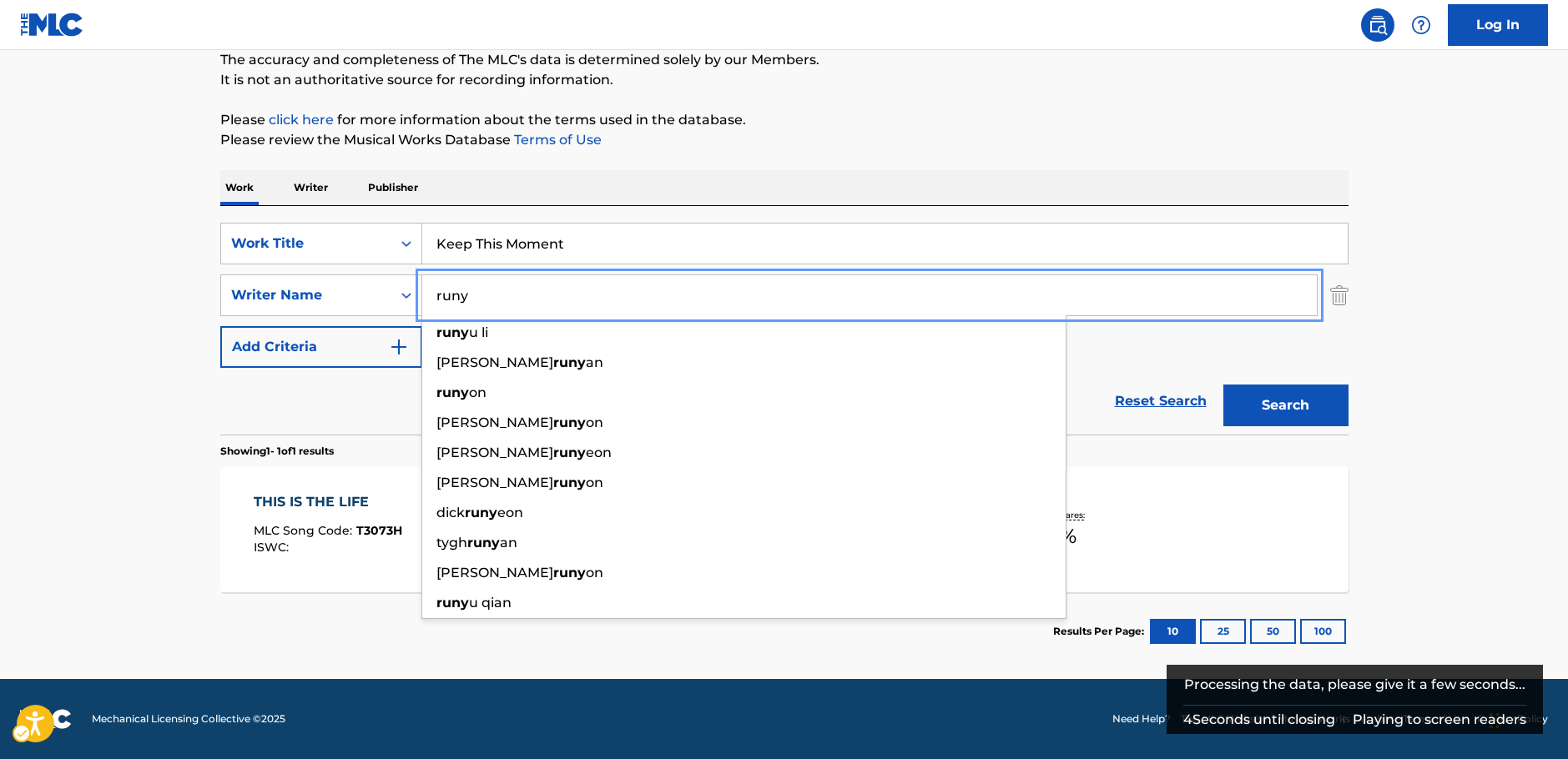
type input "runy"
click at [1302, 392] on button "Search" at bounding box center [1286, 406] width 126 height 42
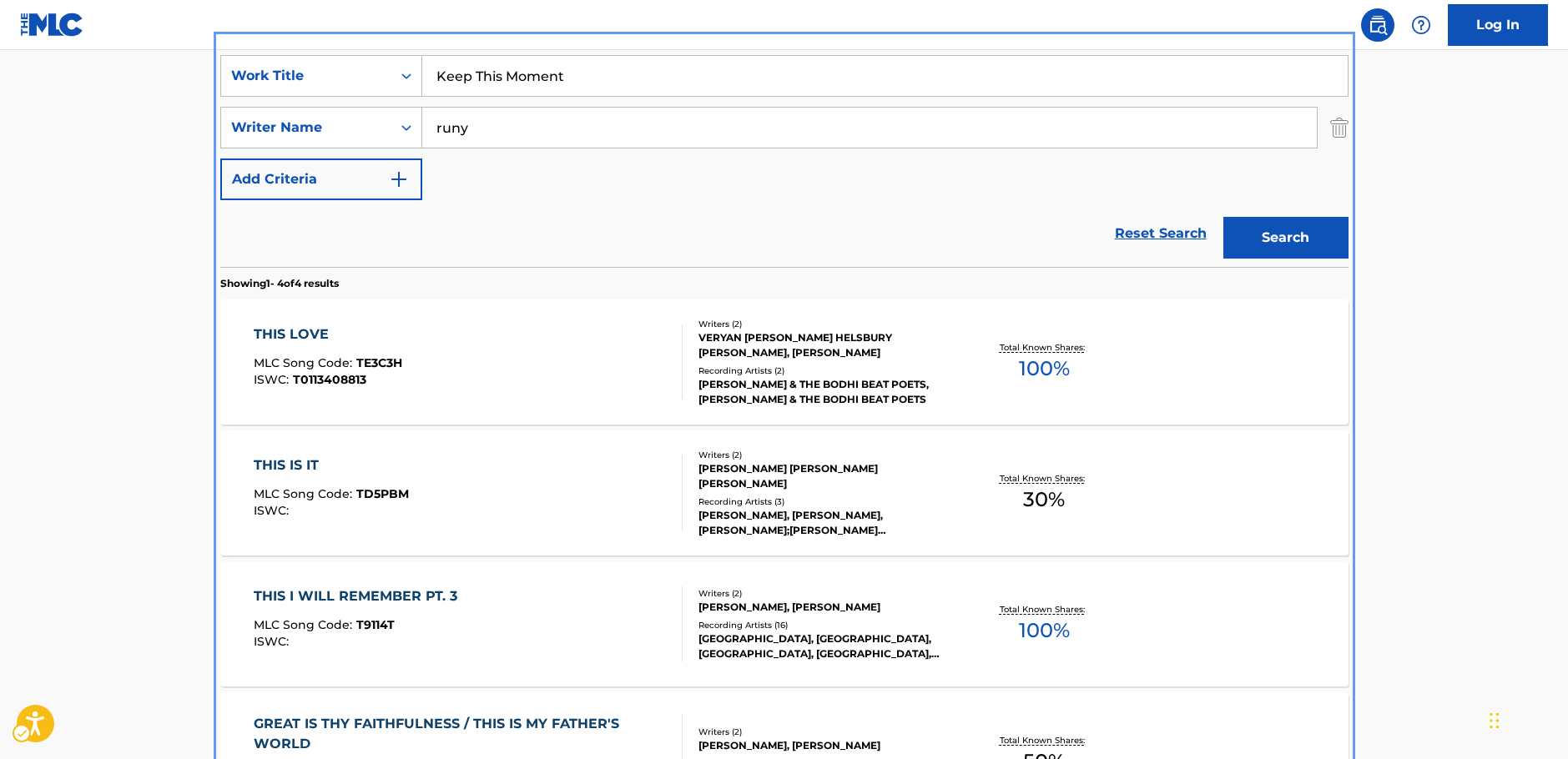
scroll to position [36, 0]
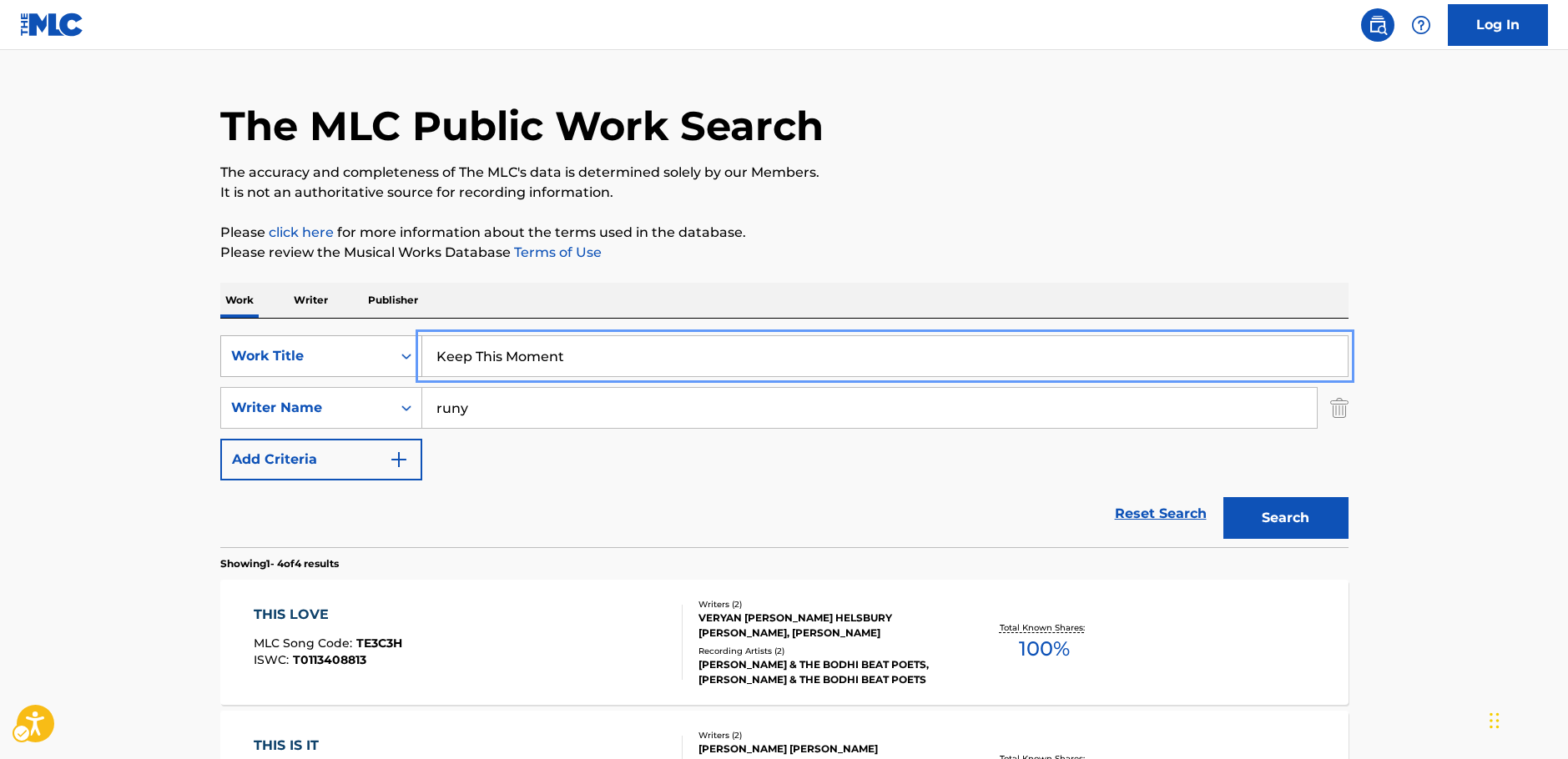
drag, startPoint x: 543, startPoint y: 362, endPoint x: 391, endPoint y: 375, distance: 152.6
click at [391, 375] on div "SearchWithCriteriabfd43626-66e1-42b2-9979-8b526a712883 Work Title | Submit | Su…" at bounding box center [784, 356] width 1128 height 42
paste input "I sun gan eul gan"
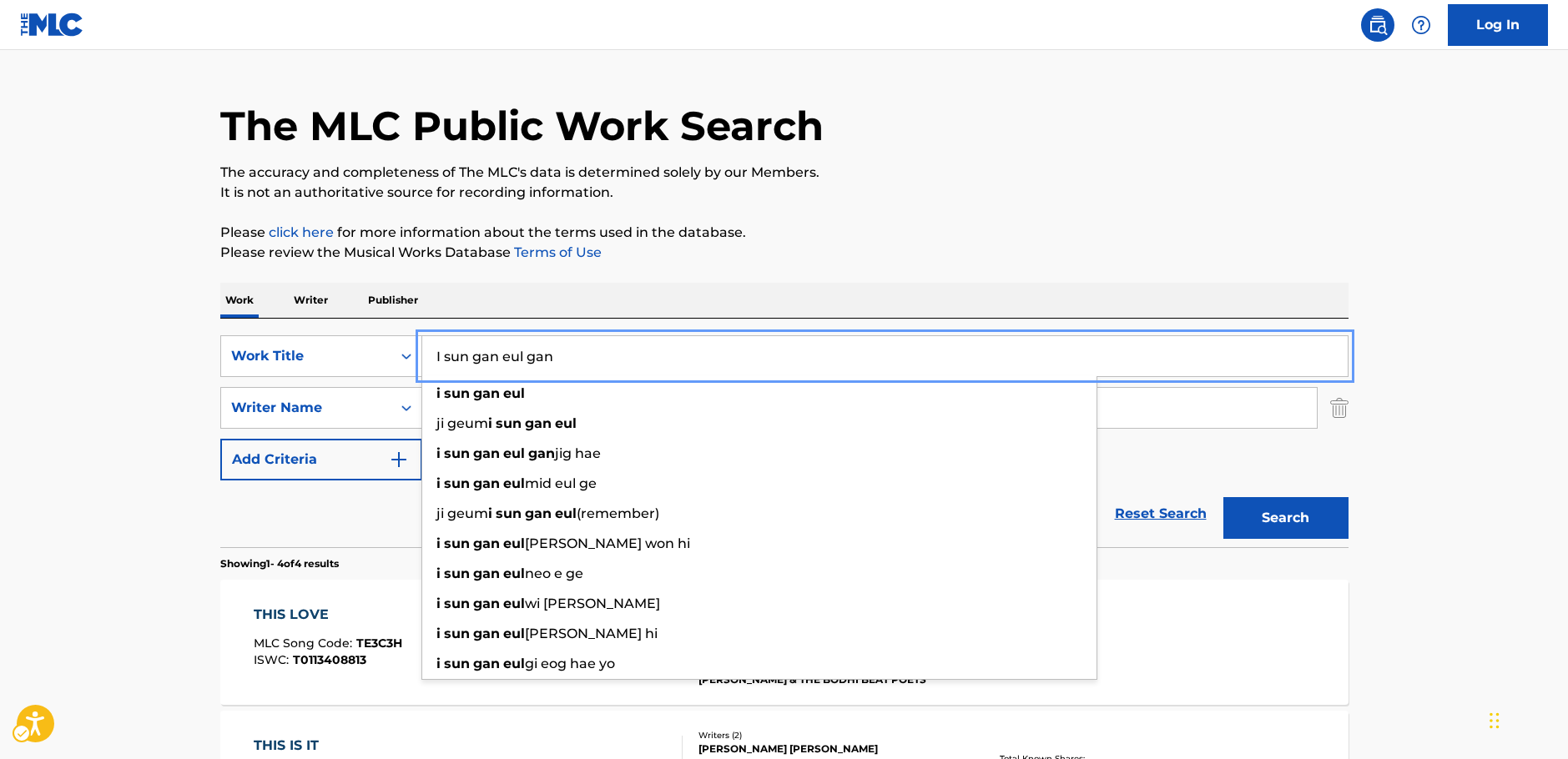
type input "I sun gan eul gan"
click at [1288, 512] on button "Search" at bounding box center [1286, 518] width 126 height 42
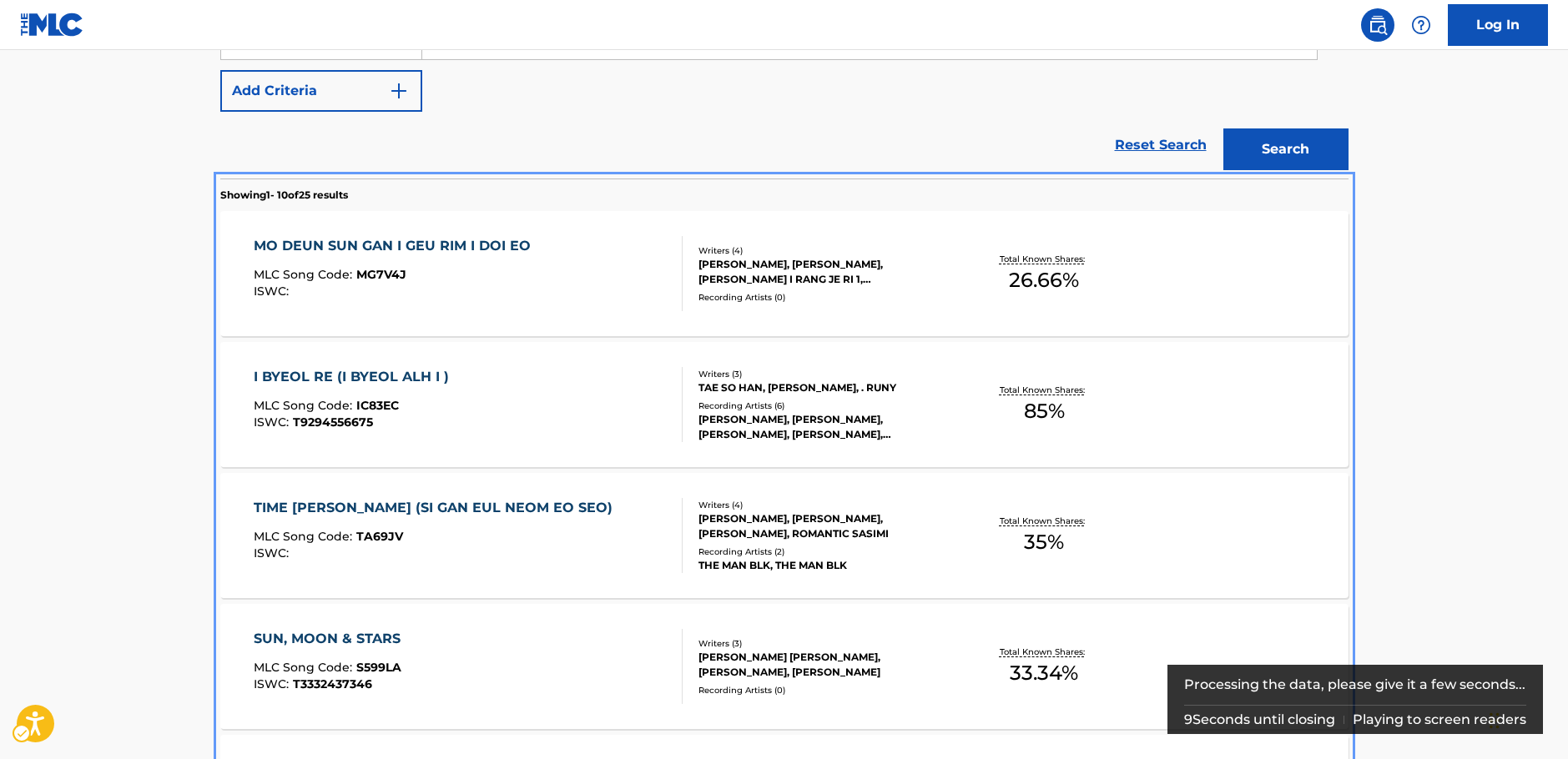
scroll to position [249, 0]
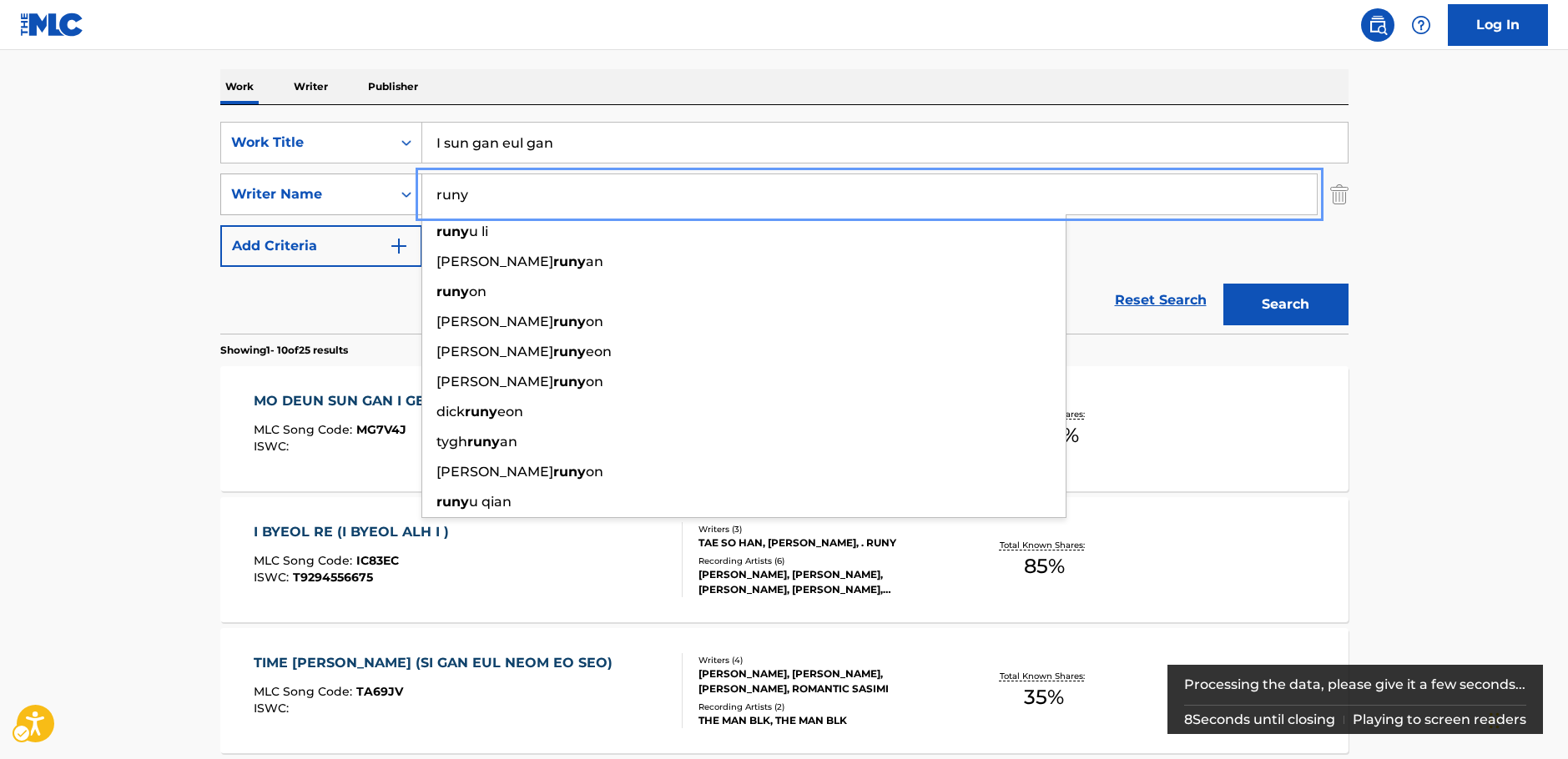
drag, startPoint x: 454, startPoint y: 194, endPoint x: 399, endPoint y: 195, distance: 55.0
click at [399, 195] on div "SearchWithCriteriac4ef90f6-0cd3-4cb7-a22f-38161a9f05c1 Writer Name | Submit | S…" at bounding box center [784, 195] width 1128 height 42
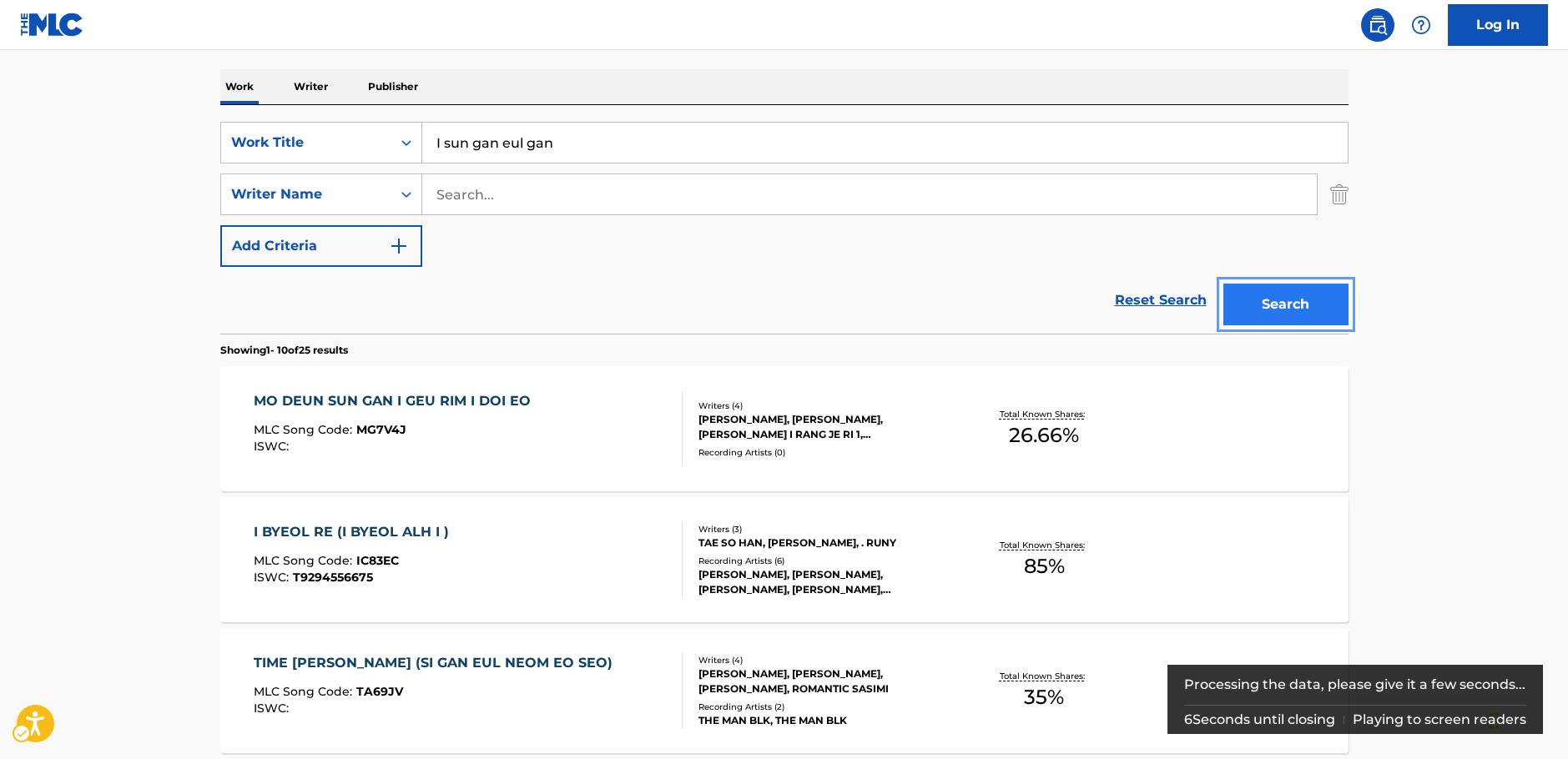
click at [1303, 293] on button "Search" at bounding box center [1286, 305] width 126 height 42
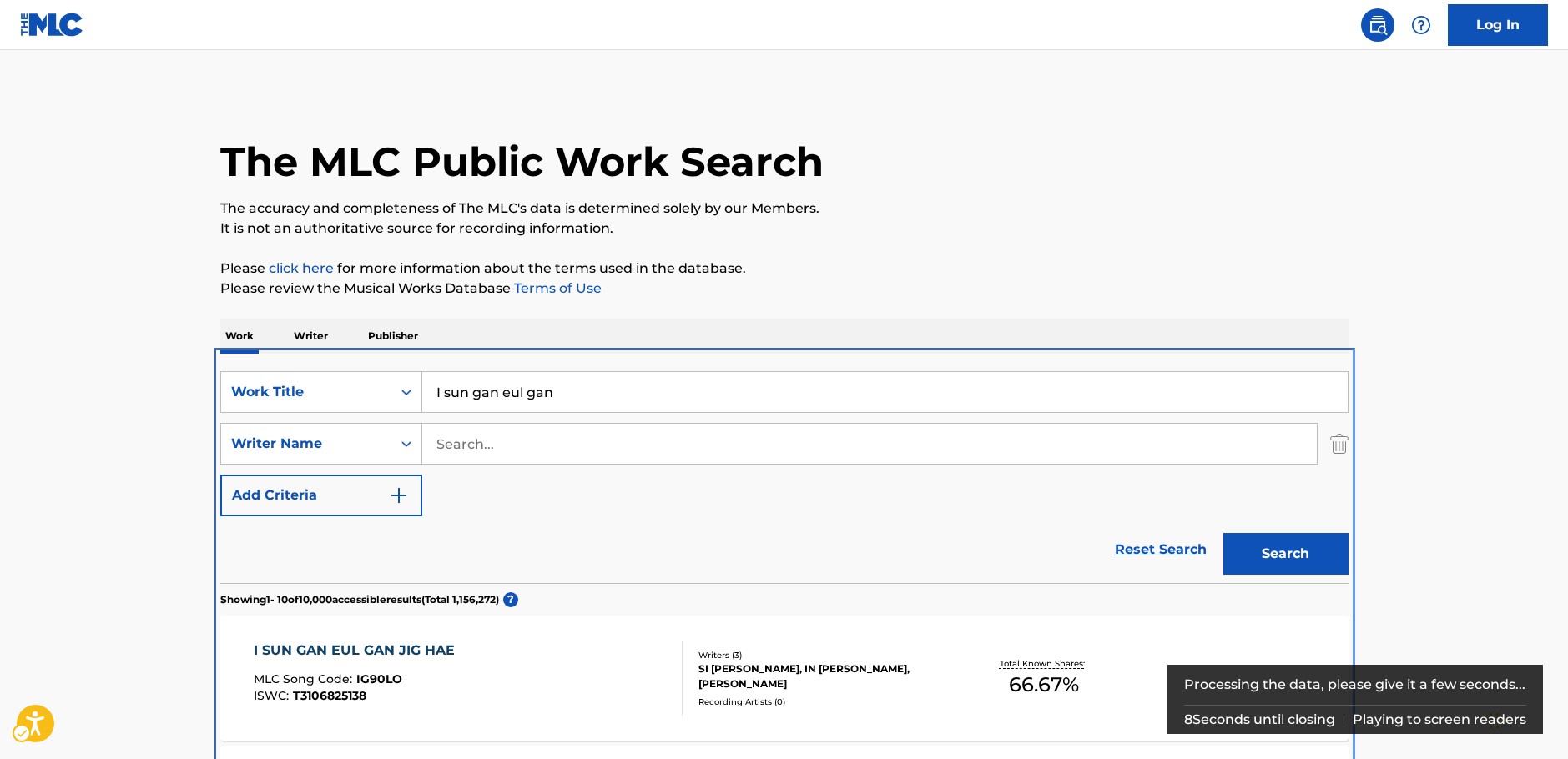
scroll to position [355, 0]
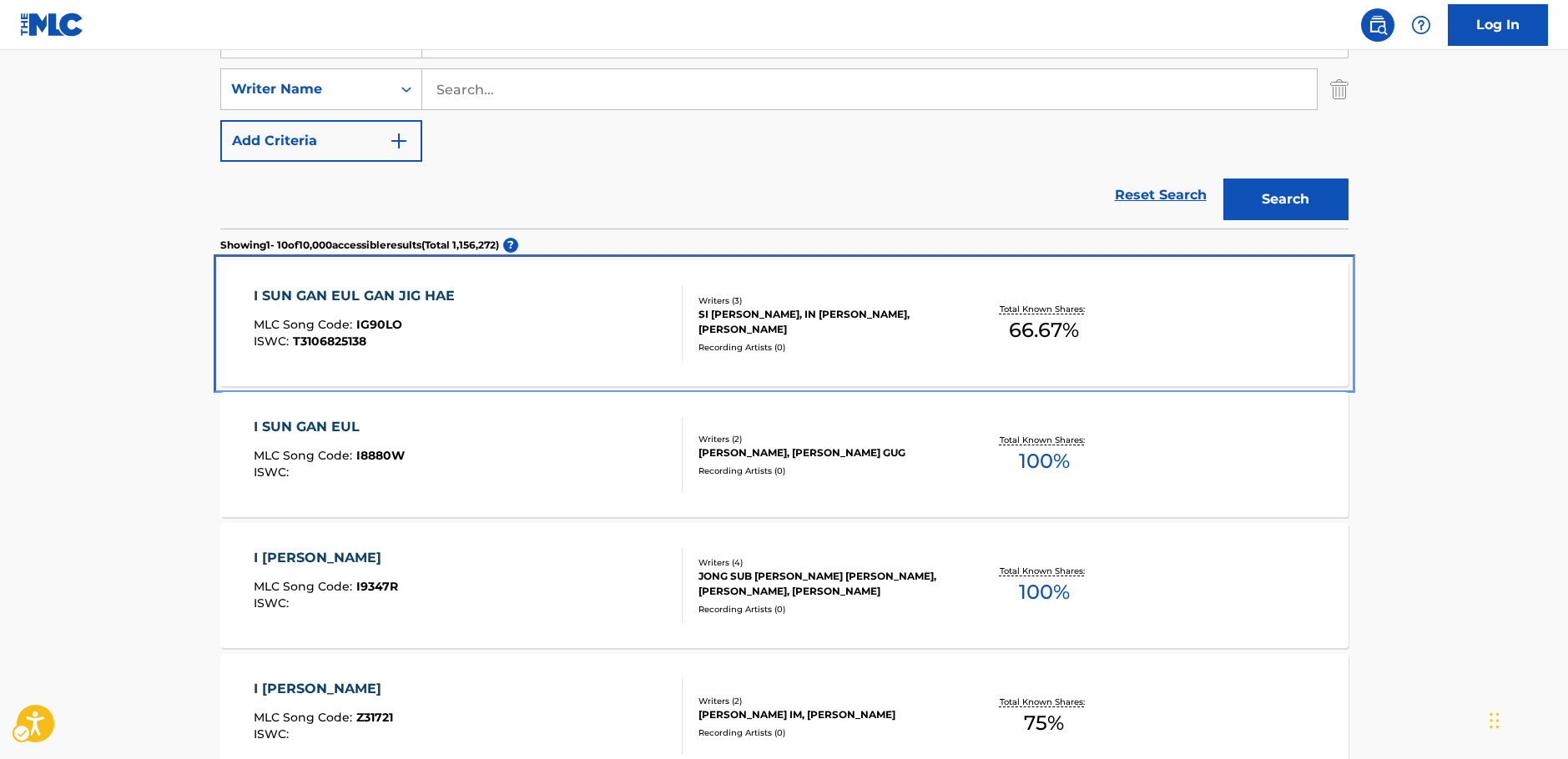
click at [570, 320] on div "I SUN GAN EUL GAN JIG HAE MLC Song Code : IG90LO ISWC : T3106825138" at bounding box center [468, 323] width 429 height 75
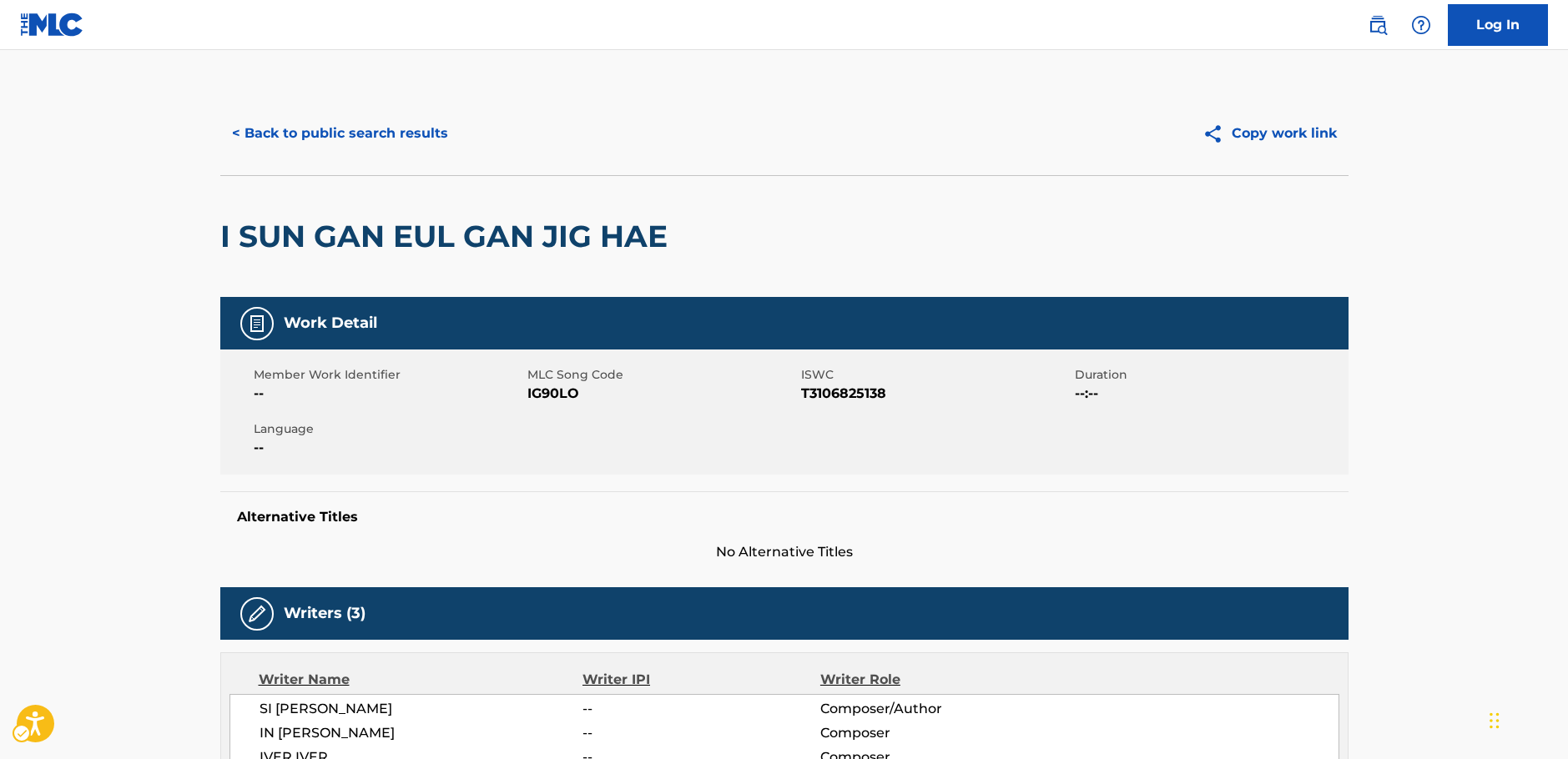
click at [541, 401] on span "MLC Song Code - IG90LO" at bounding box center [662, 394] width 270 height 20
click at [835, 392] on span "ISWC - T3106825138" at bounding box center [936, 394] width 270 height 20
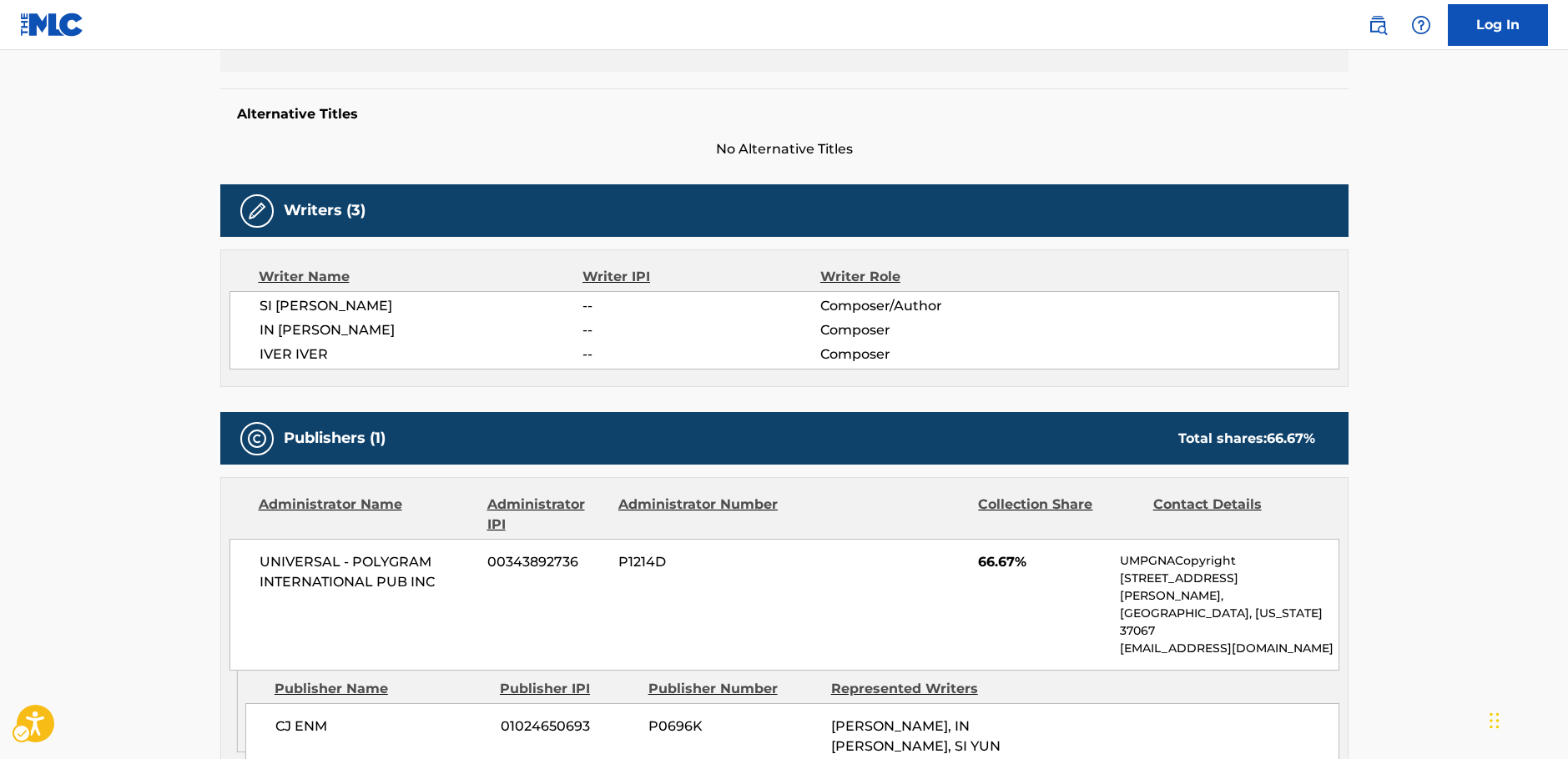
scroll to position [417, 0]
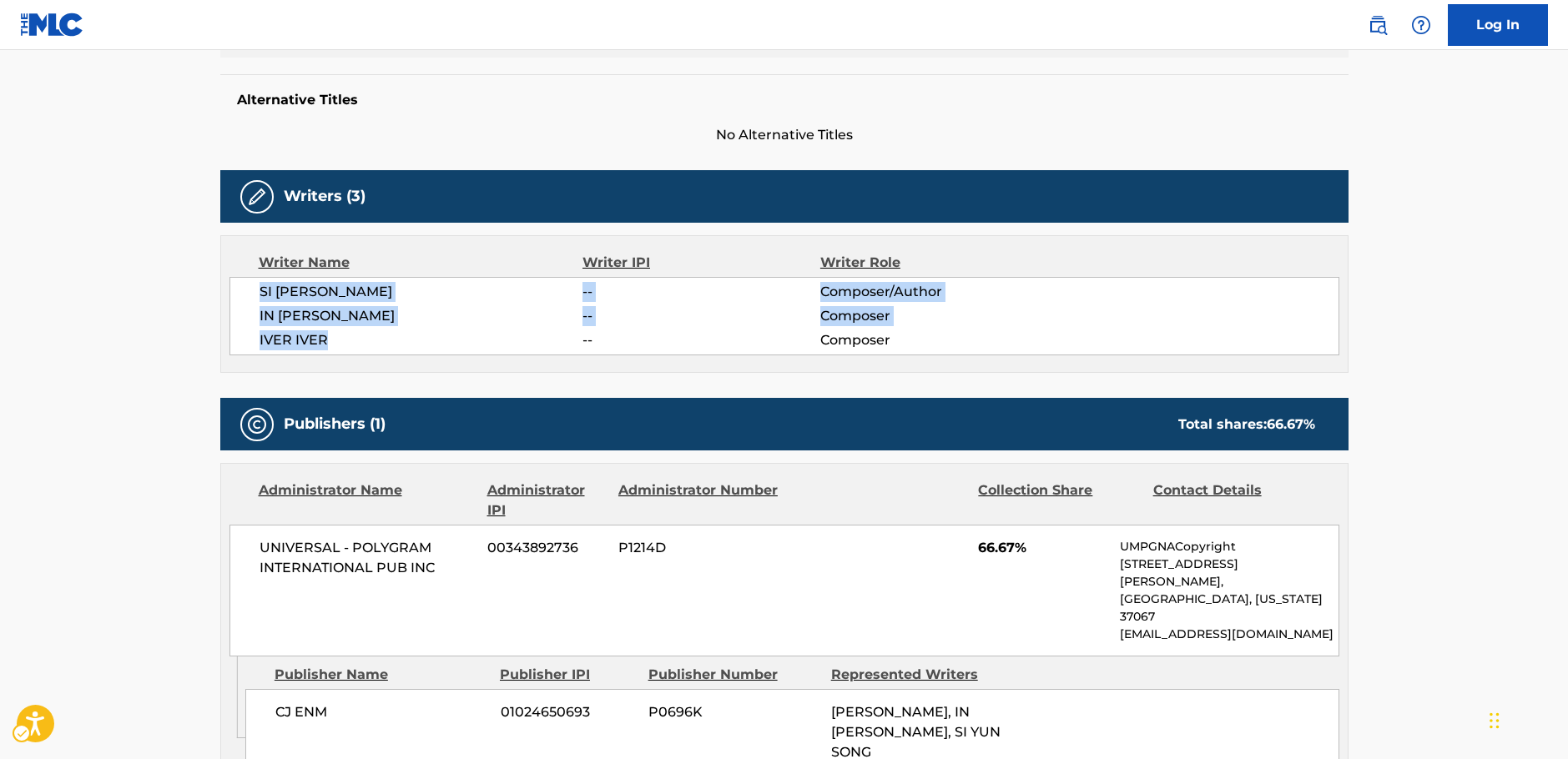
drag, startPoint x: 346, startPoint y: 340, endPoint x: 248, endPoint y: 281, distance: 114.4
click at [247, 281] on div "SI YUN SONG -- Composer/Author IN HO JO -- Composer IVER IVER -- Composer" at bounding box center [784, 316] width 1110 height 78
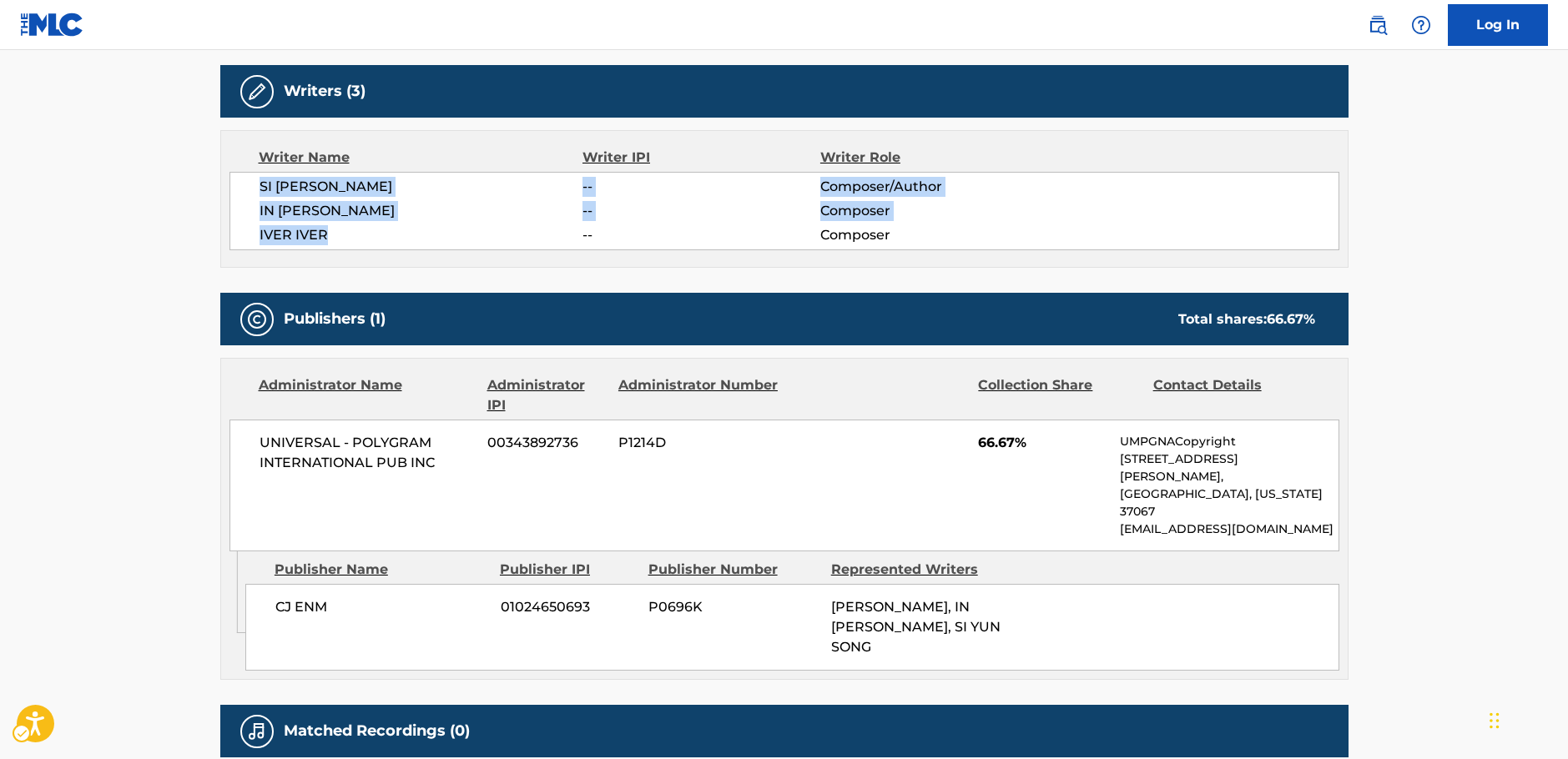
scroll to position [584, 0]
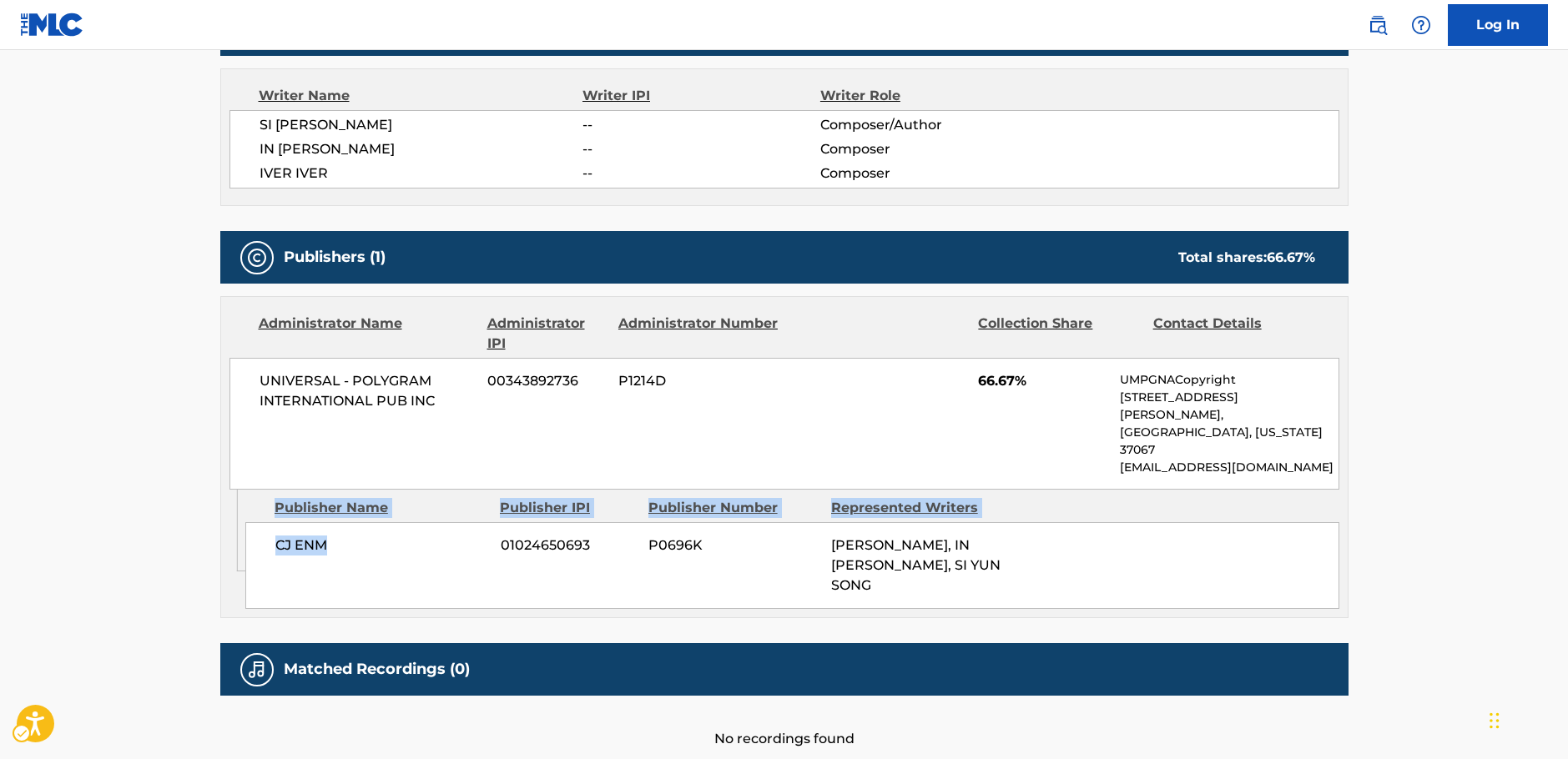
drag, startPoint x: 338, startPoint y: 510, endPoint x: 222, endPoint y: 518, distance: 116.3
click at [233, 515] on div "Admin Original Publisher Connecting Line Publisher Name Publisher IPI Publisher…" at bounding box center [784, 553] width 1126 height 128
click at [304, 498] on div "Publisher Name" at bounding box center [381, 508] width 213 height 20
click at [324, 536] on span "CJ ENM" at bounding box center [382, 546] width 213 height 20
drag, startPoint x: 343, startPoint y: 515, endPoint x: 270, endPoint y: 518, distance: 73.1
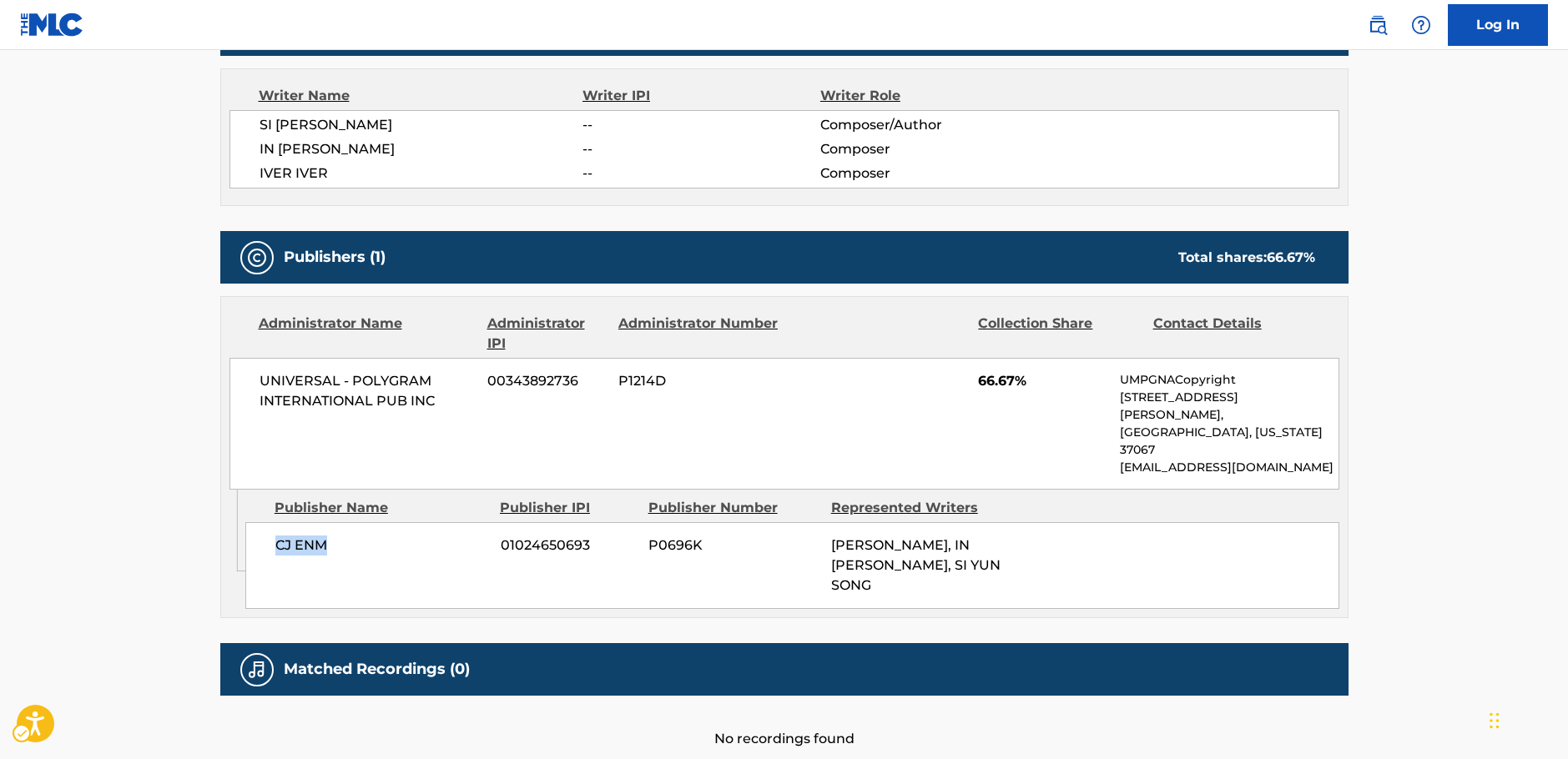
click at [270, 522] on div "CJ ENM 01024650693 P0696K IVER IVER, IN HO JO, SI YUN SONG" at bounding box center [792, 565] width 1094 height 87
drag, startPoint x: 450, startPoint y: 397, endPoint x: 3, endPoint y: 441, distance: 449.2
click at [243, 377] on div "UNIVERSAL - POLYGRAM INTERNATIONAL PUB INC 00343892736 P1214D 66.67% UMPGNACopy…" at bounding box center [784, 424] width 1110 height 131
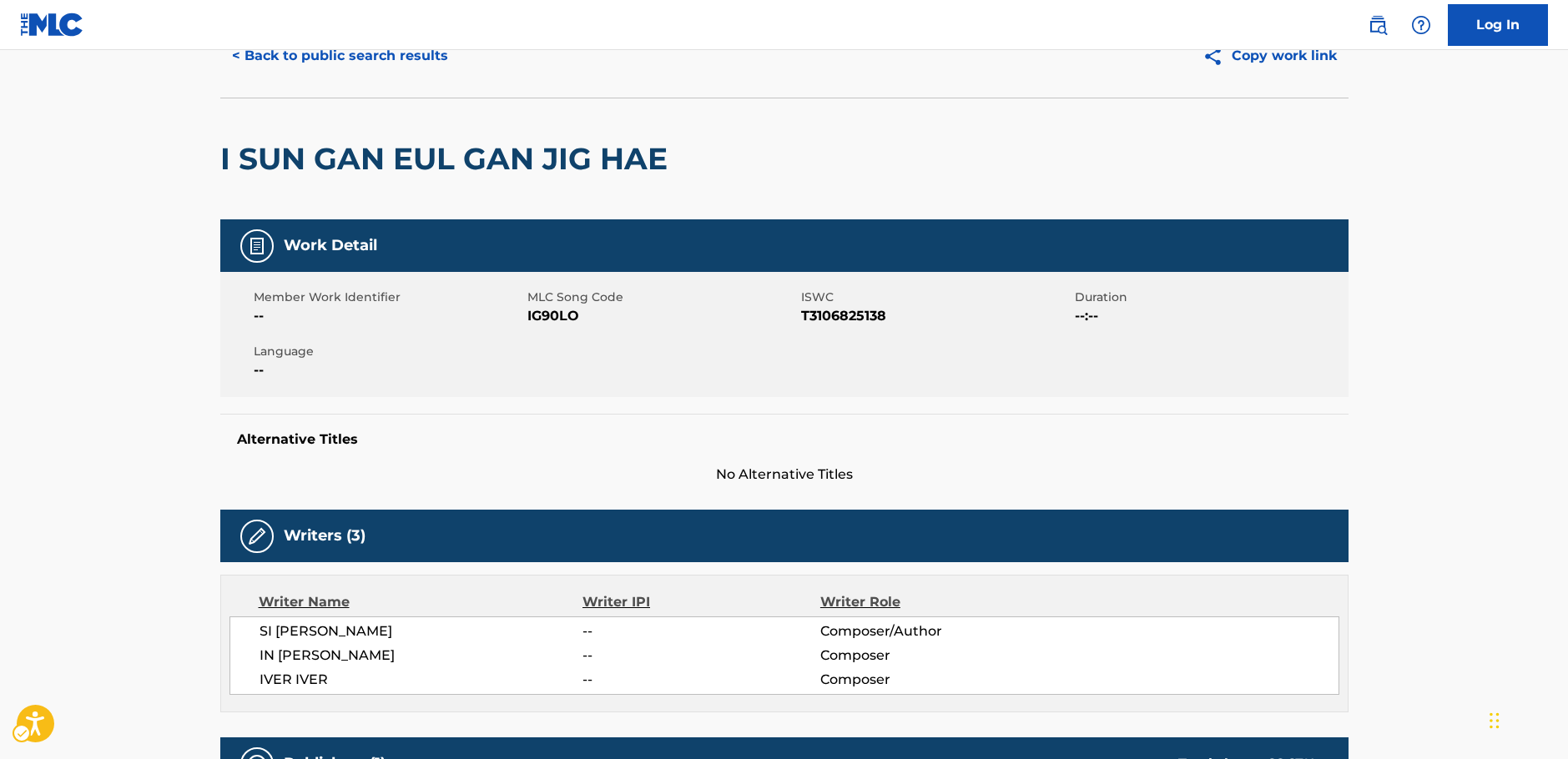
scroll to position [0, 0]
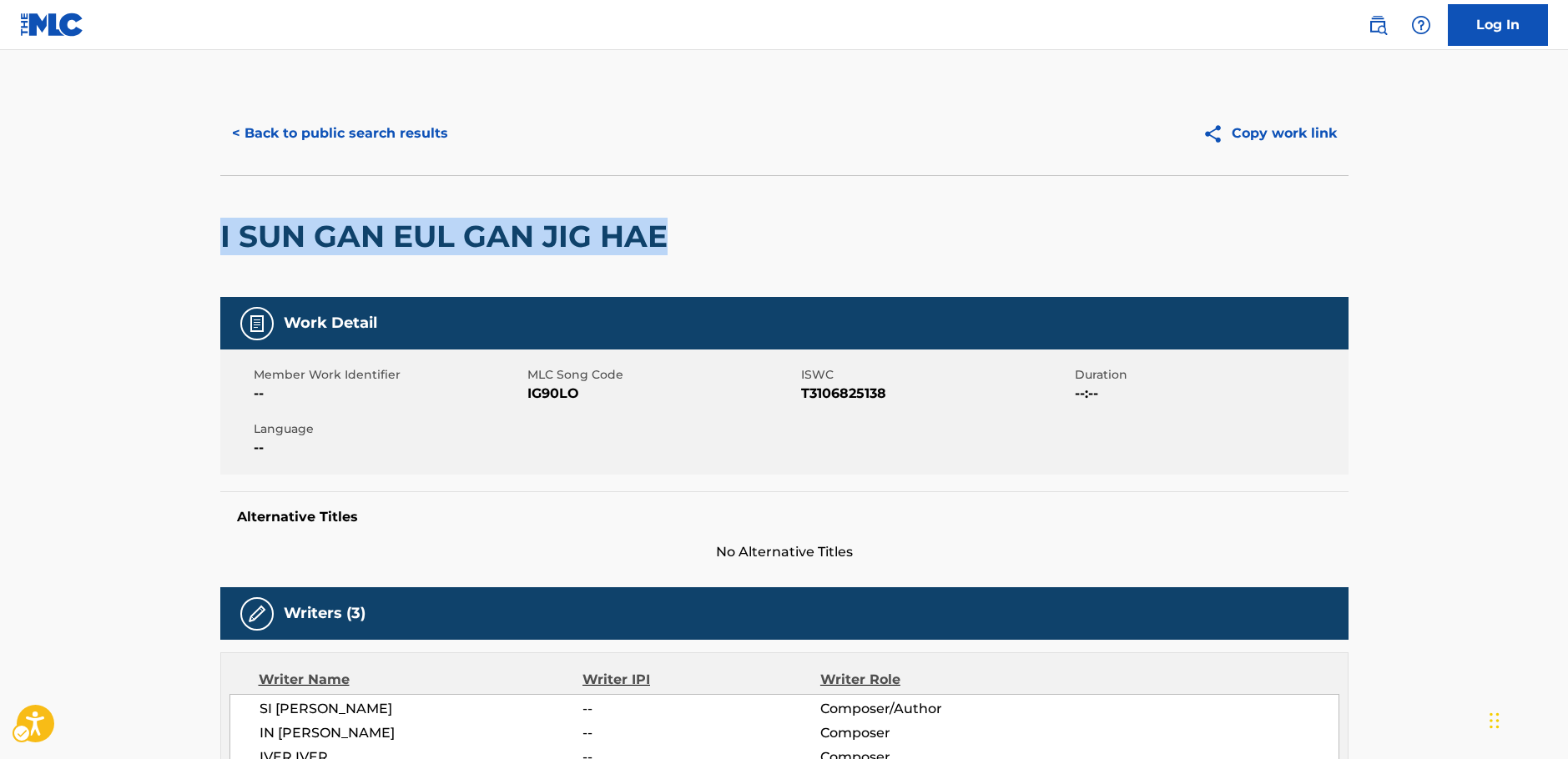
drag, startPoint x: 485, startPoint y: 250, endPoint x: 223, endPoint y: 249, distance: 262.0
click at [223, 249] on div "I SUN GAN EUL GAN JIG HAE" at bounding box center [784, 236] width 1128 height 122
click at [320, 115] on button "< Back to public search results" at bounding box center [340, 134] width 239 height 42
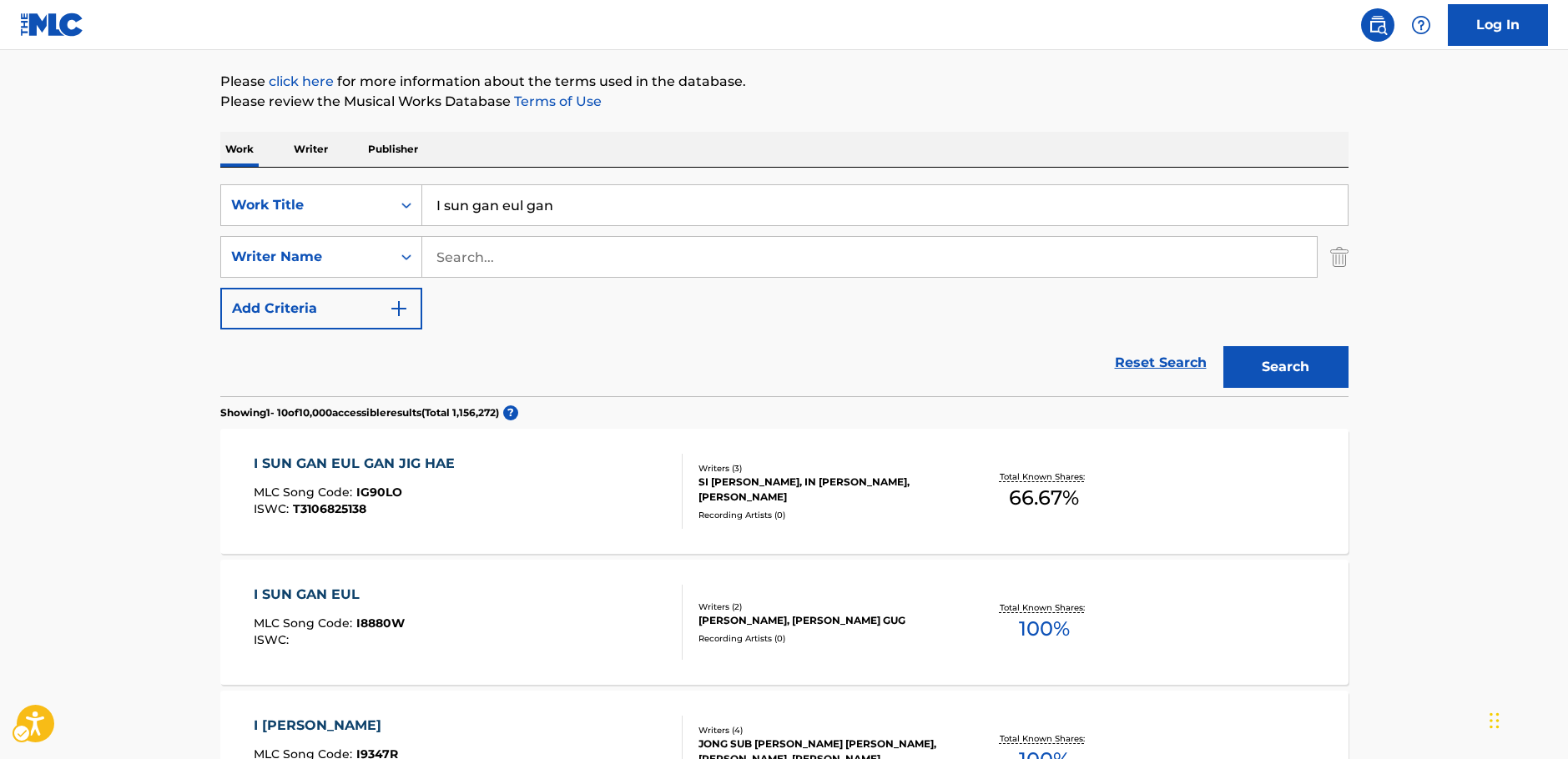
scroll to position [104, 0]
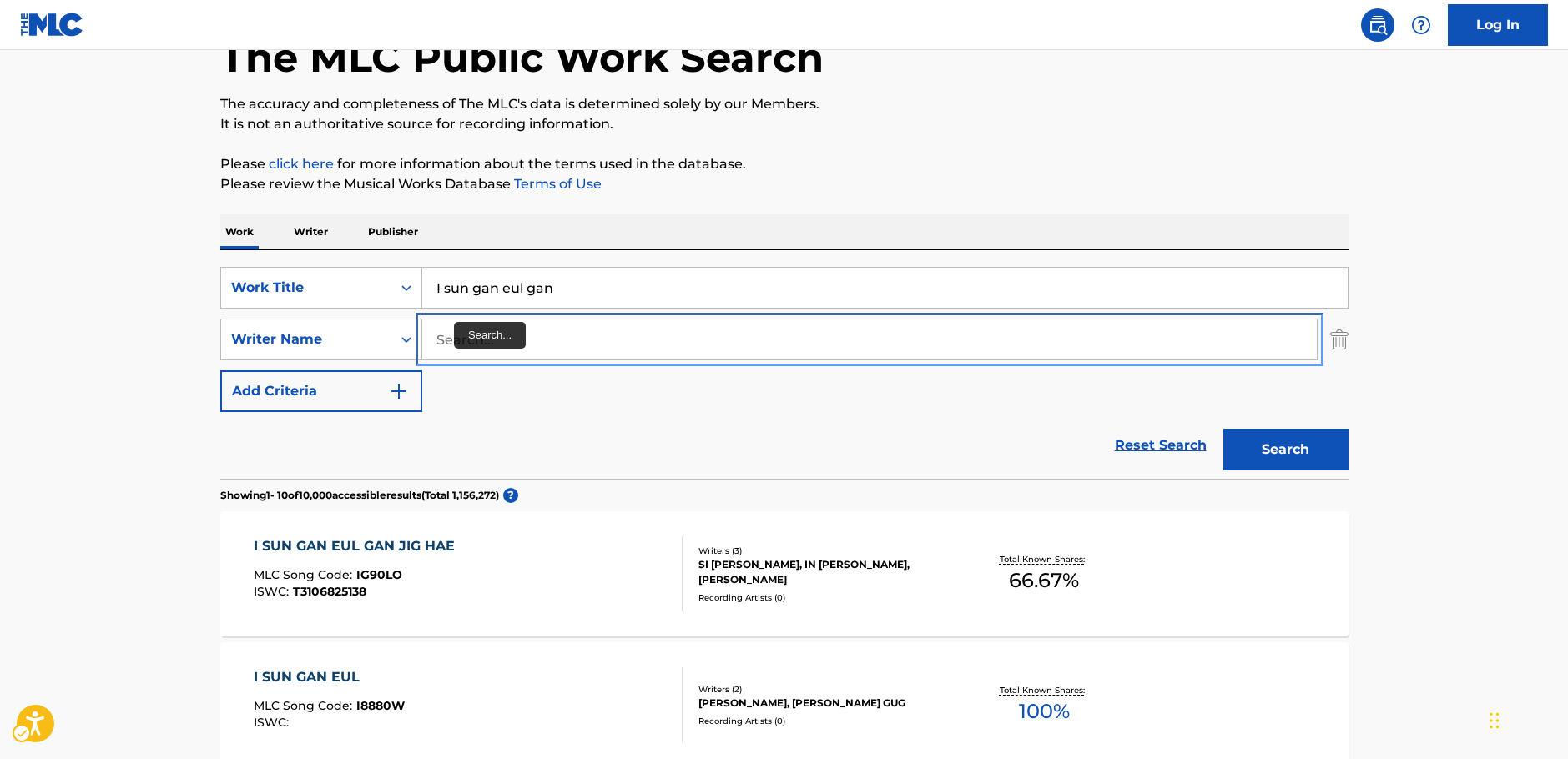
click at [453, 340] on input "Search..." at bounding box center [870, 339] width 895 height 40
paste input "Yoon"
type input "Yoon"
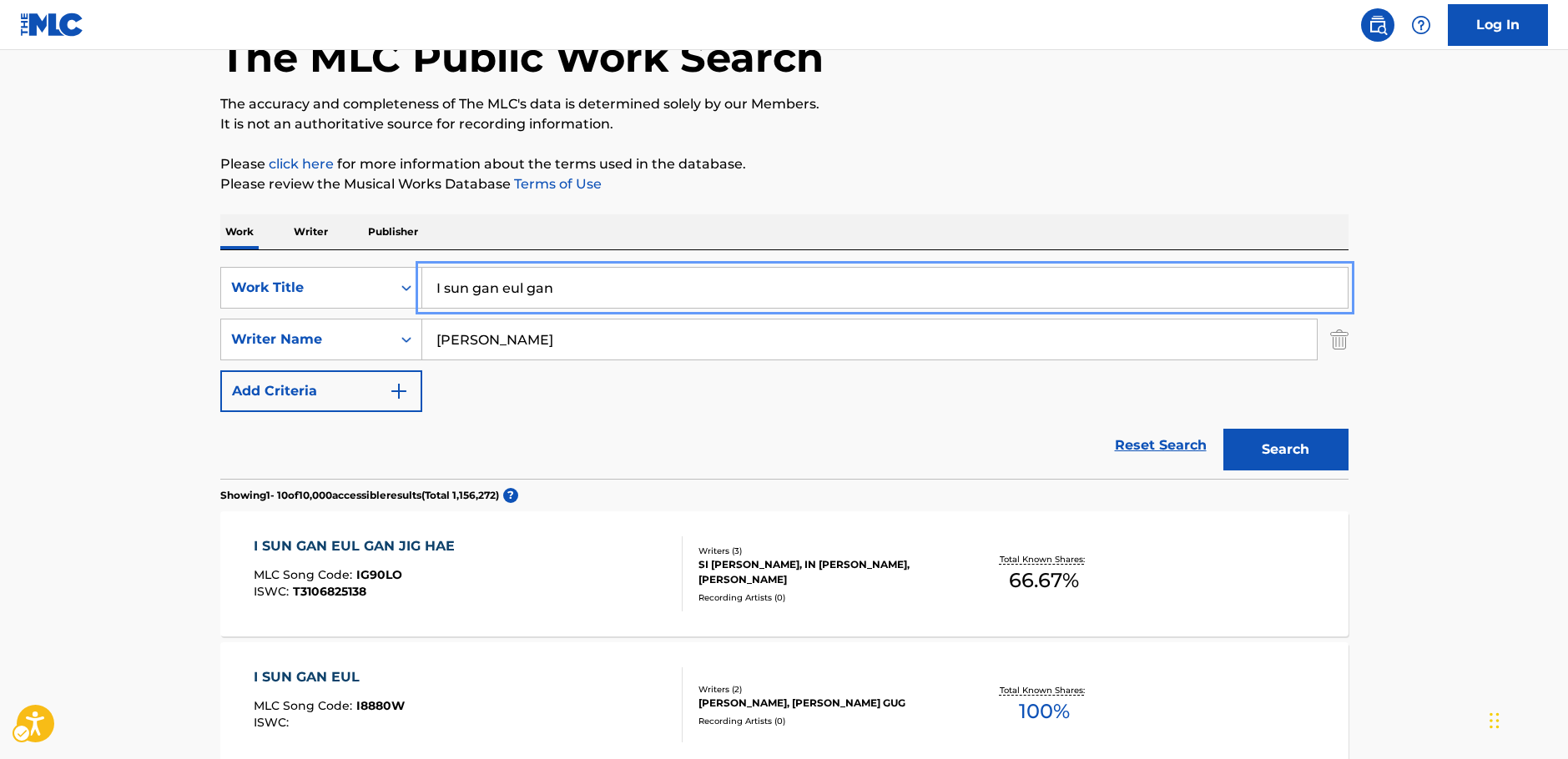
drag, startPoint x: 315, startPoint y: 291, endPoint x: 442, endPoint y: 313, distance: 128.9
click at [314, 291] on div "SearchWithCriteriabfd43626-66e1-42b2-9979-8b526a712883 Work Title I sun gan eul…" at bounding box center [784, 288] width 1128 height 42
paste input "There, There"
click at [1293, 441] on button "Search" at bounding box center [1286, 450] width 126 height 42
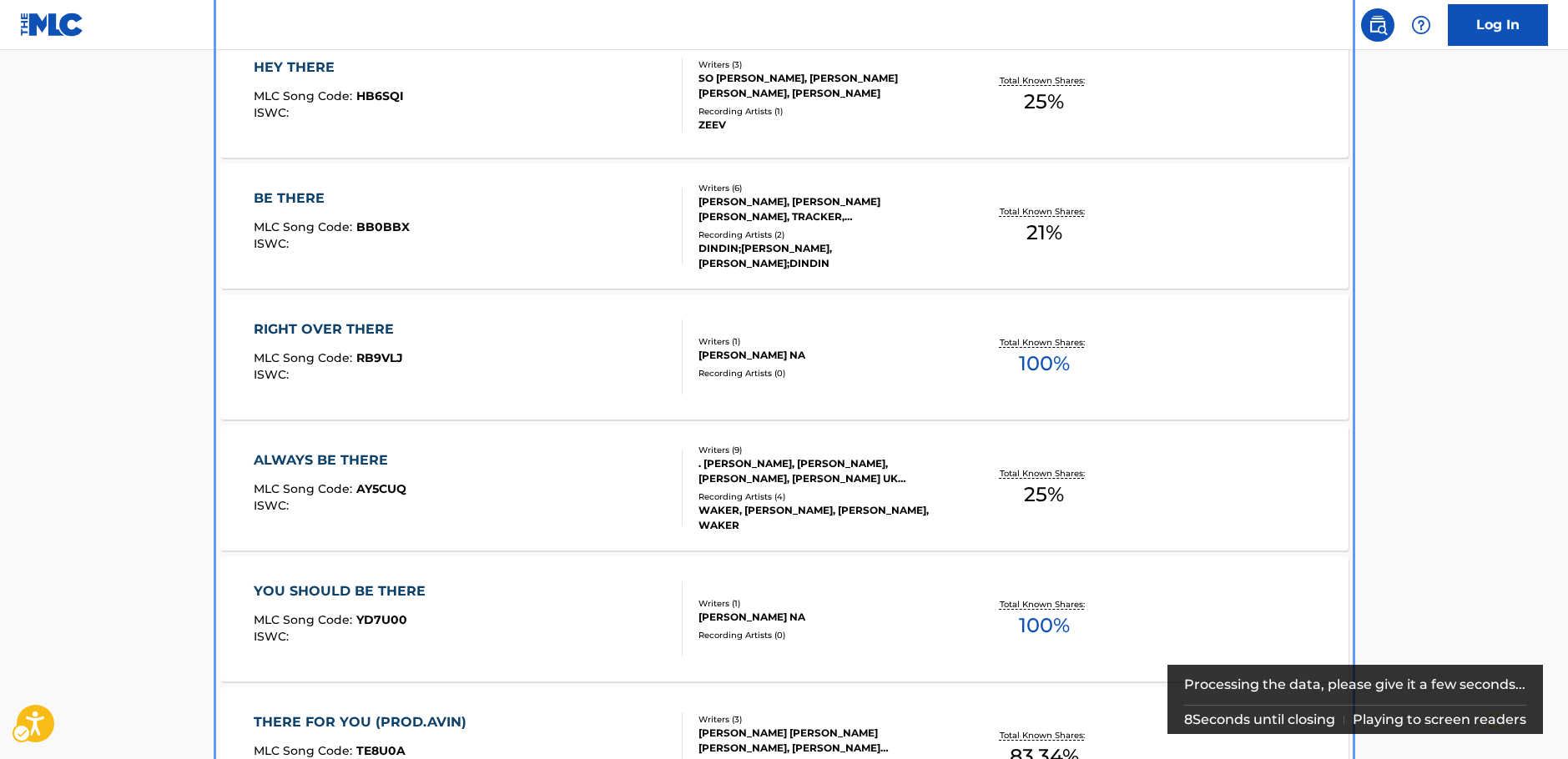
scroll to position [249, 0]
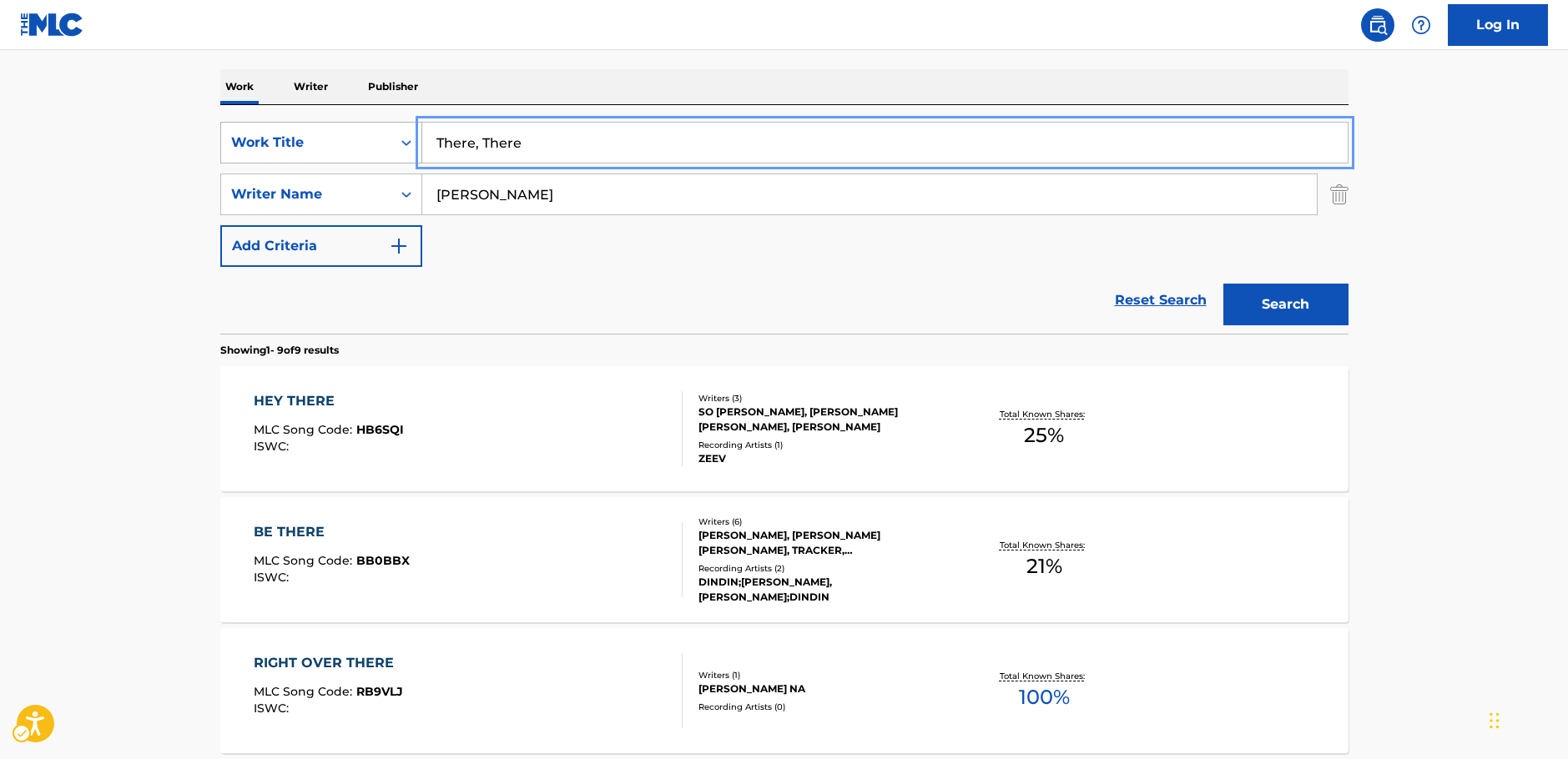
drag, startPoint x: 543, startPoint y: 137, endPoint x: 384, endPoint y: 131, distance: 159.1
click at [384, 131] on div "SearchWithCriteriabfd43626-66e1-42b2-9979-8b526a712883 Work Title There, There" at bounding box center [784, 143] width 1128 height 42
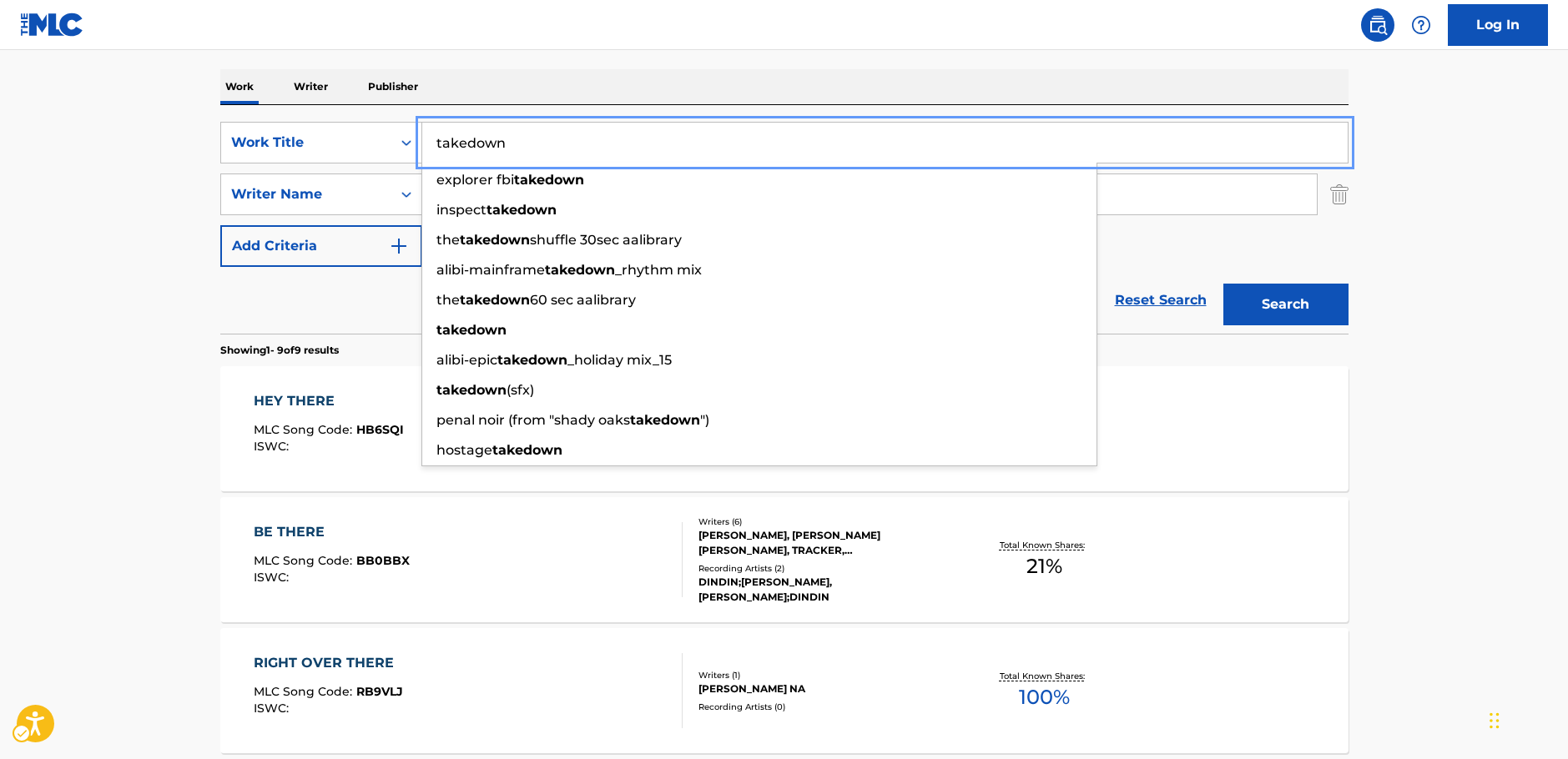
type input "takedown"
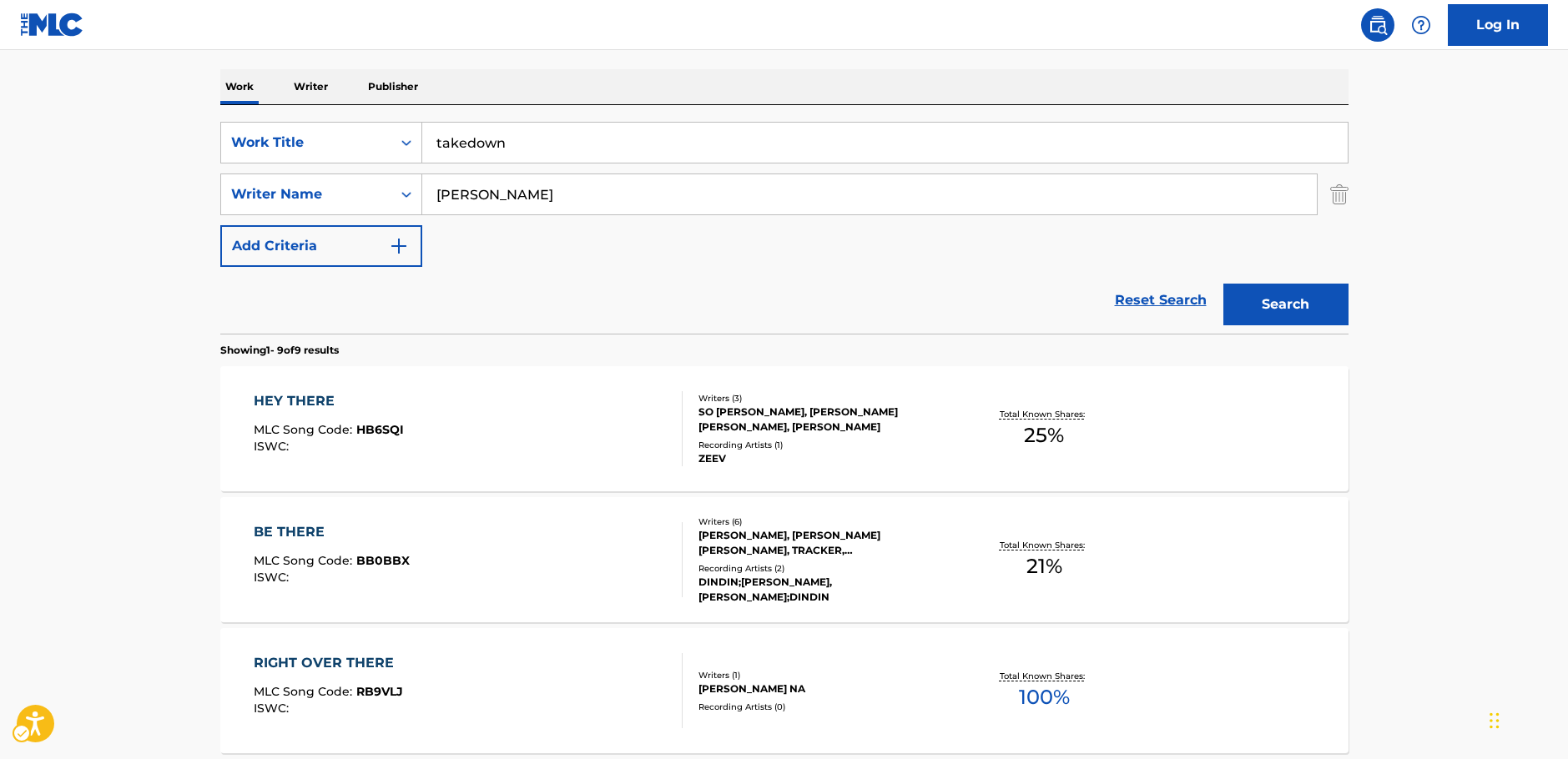
click at [189, 179] on main "The MLC Public Work Search The accuracy and completeness of The MLC's data is d…" at bounding box center [784, 713] width 1568 height 1825
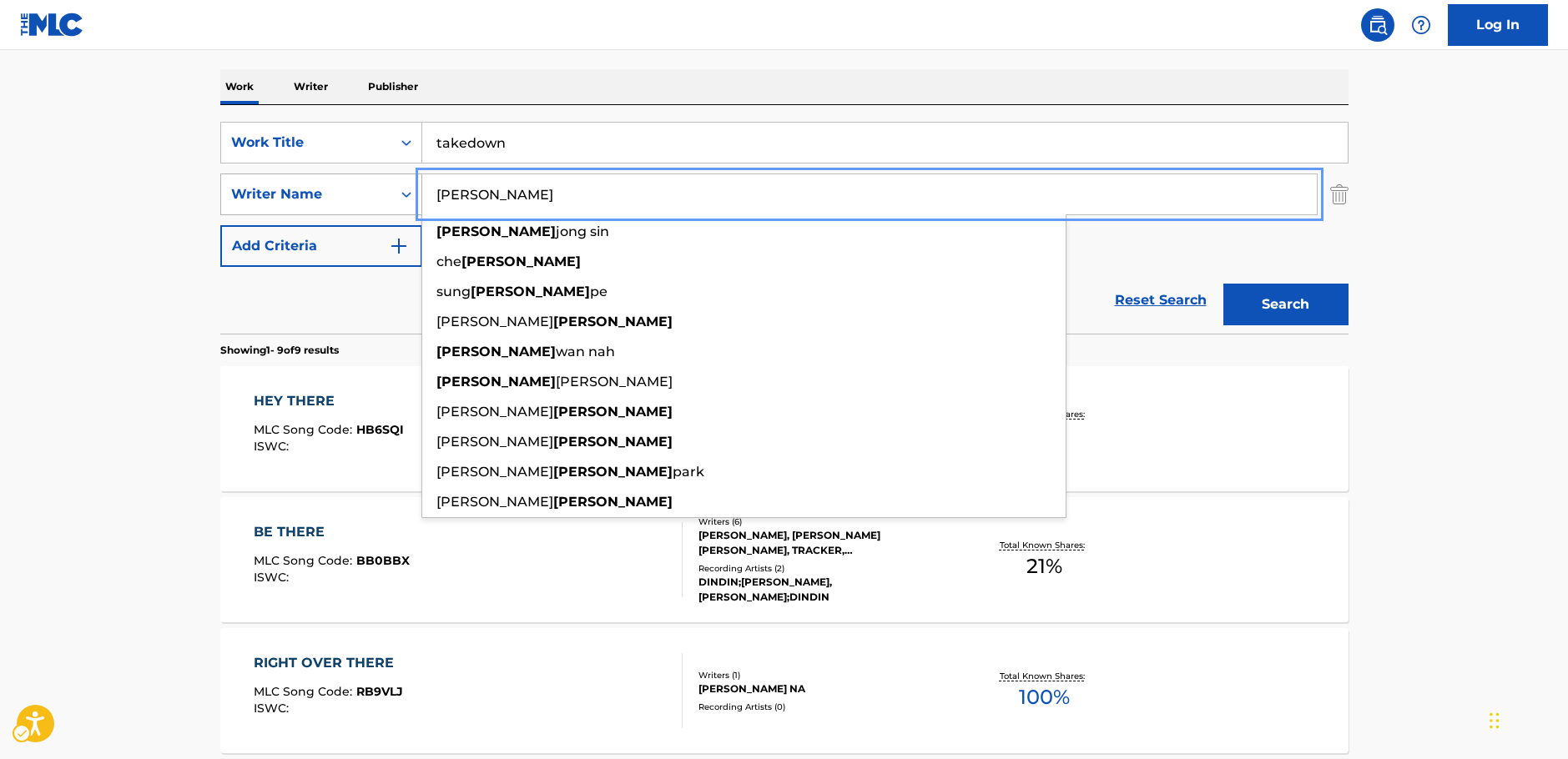
drag, startPoint x: 546, startPoint y: 203, endPoint x: 308, endPoint y: 205, distance: 238.0
click at [308, 205] on div "SearchWithCriteriac4ef90f6-0cd3-4cb7-a22f-38161a9f05c1 Writer Name Yoon yoon jo…" at bounding box center [784, 195] width 1128 height 42
paste input "Ian Eisendrath"
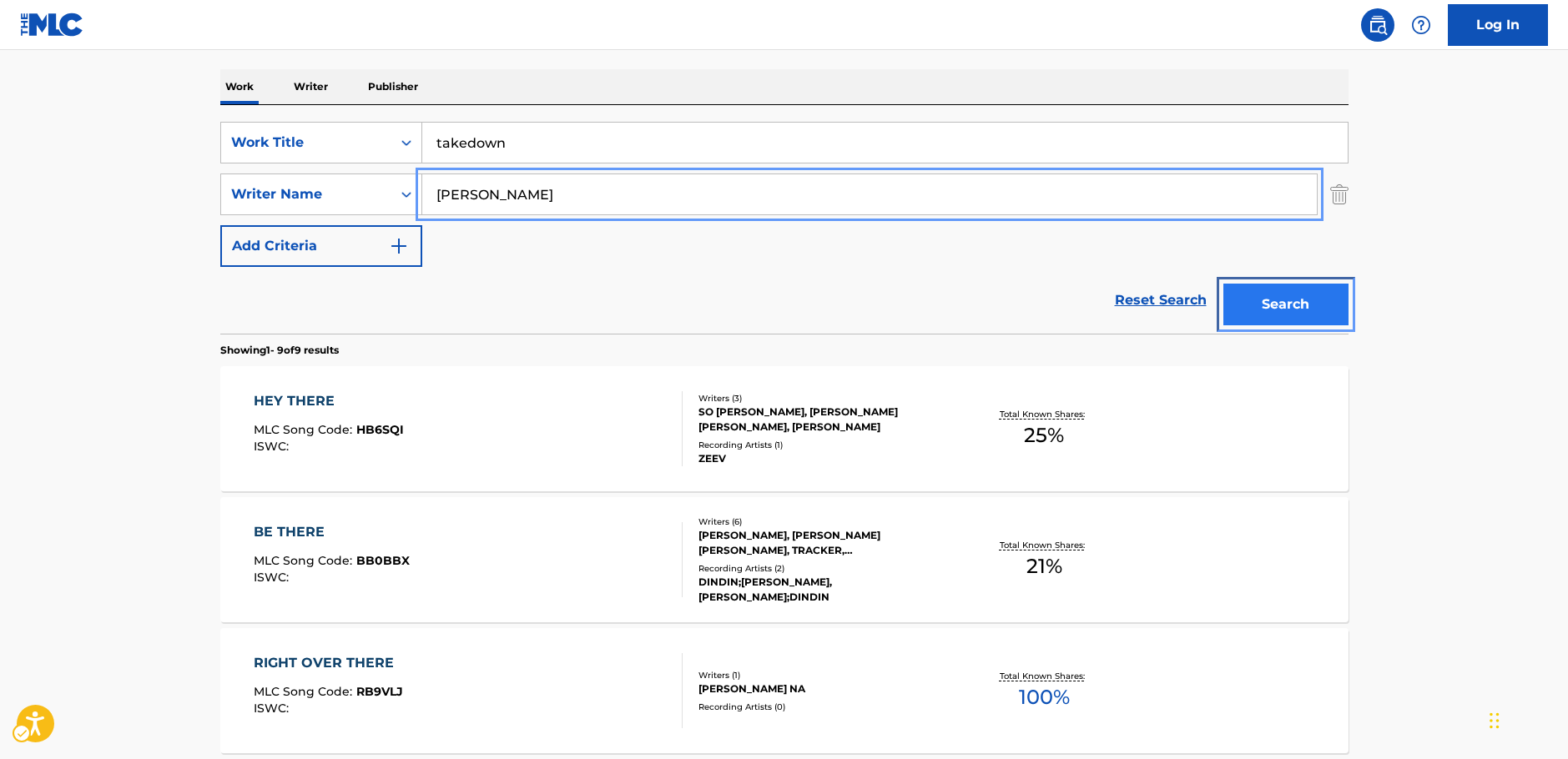
click at [1310, 314] on button "Search" at bounding box center [1286, 305] width 126 height 42
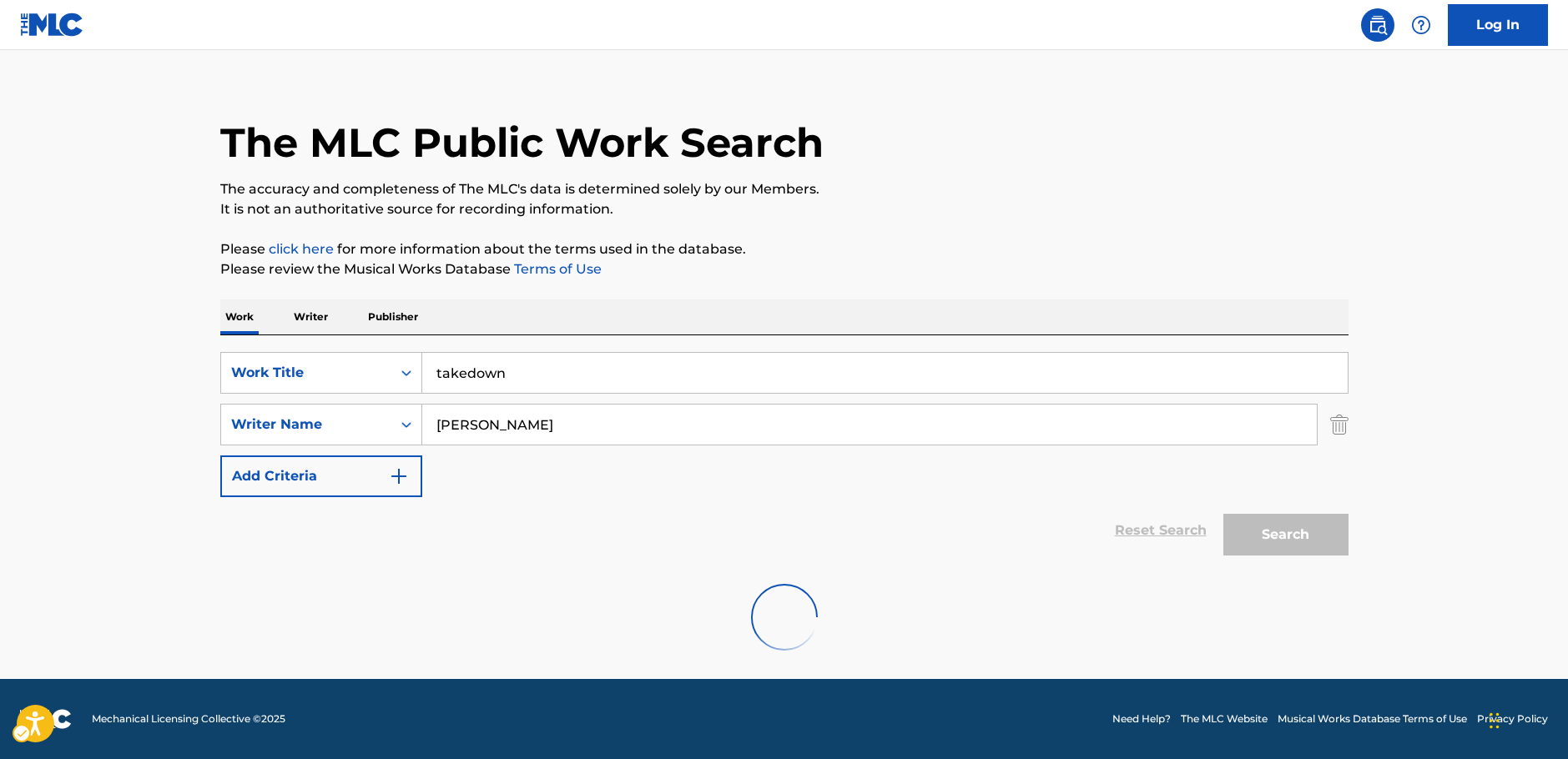
scroll to position [0, 0]
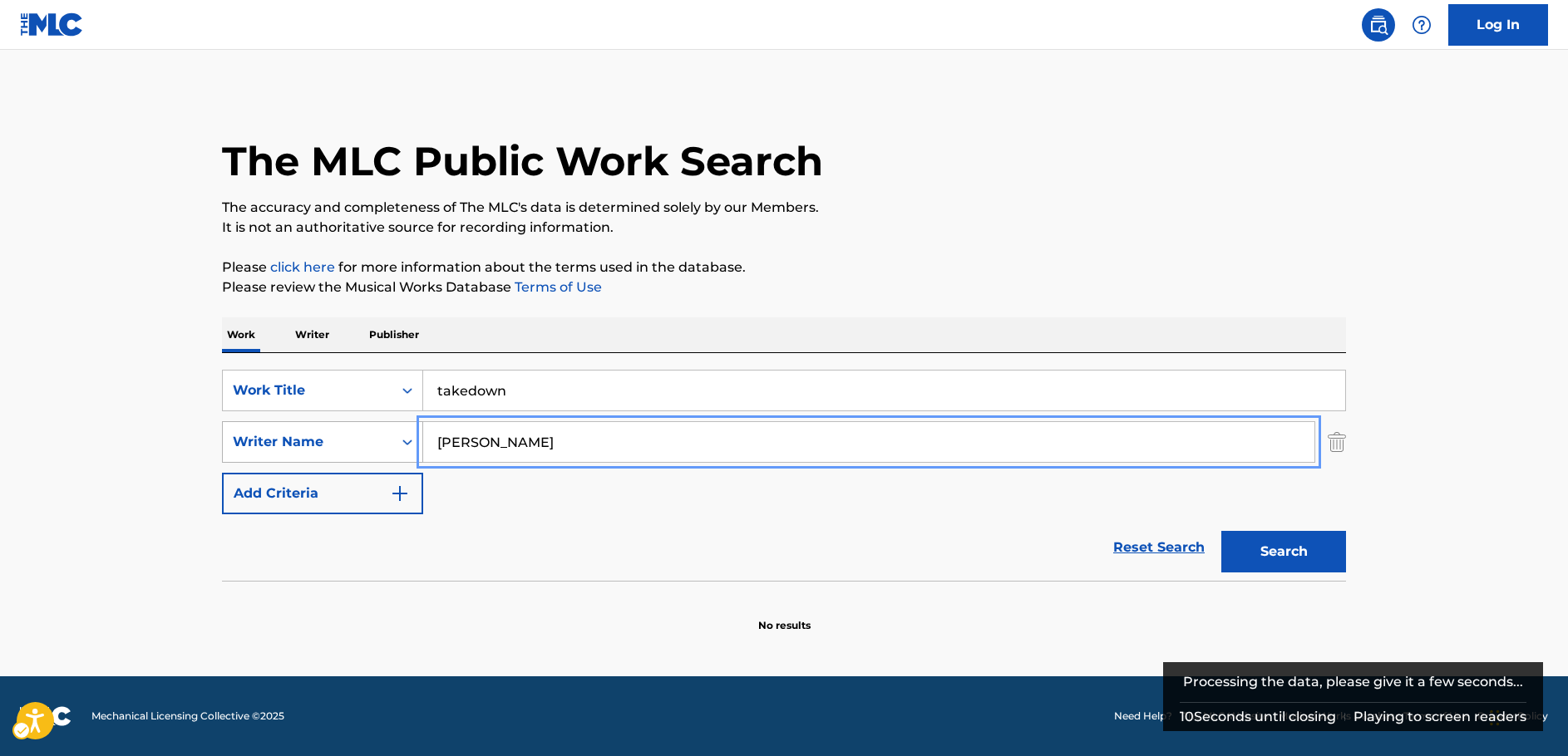
drag, startPoint x: 441, startPoint y: 447, endPoint x: 410, endPoint y: 447, distance: 31.0
click at [410, 447] on div "SearchWithCriteriac4ef90f6-0cd3-4cb7-a22f-38161a9f05c1 Writer Name Ian Eisendra…" at bounding box center [783, 442] width 1124 height 42
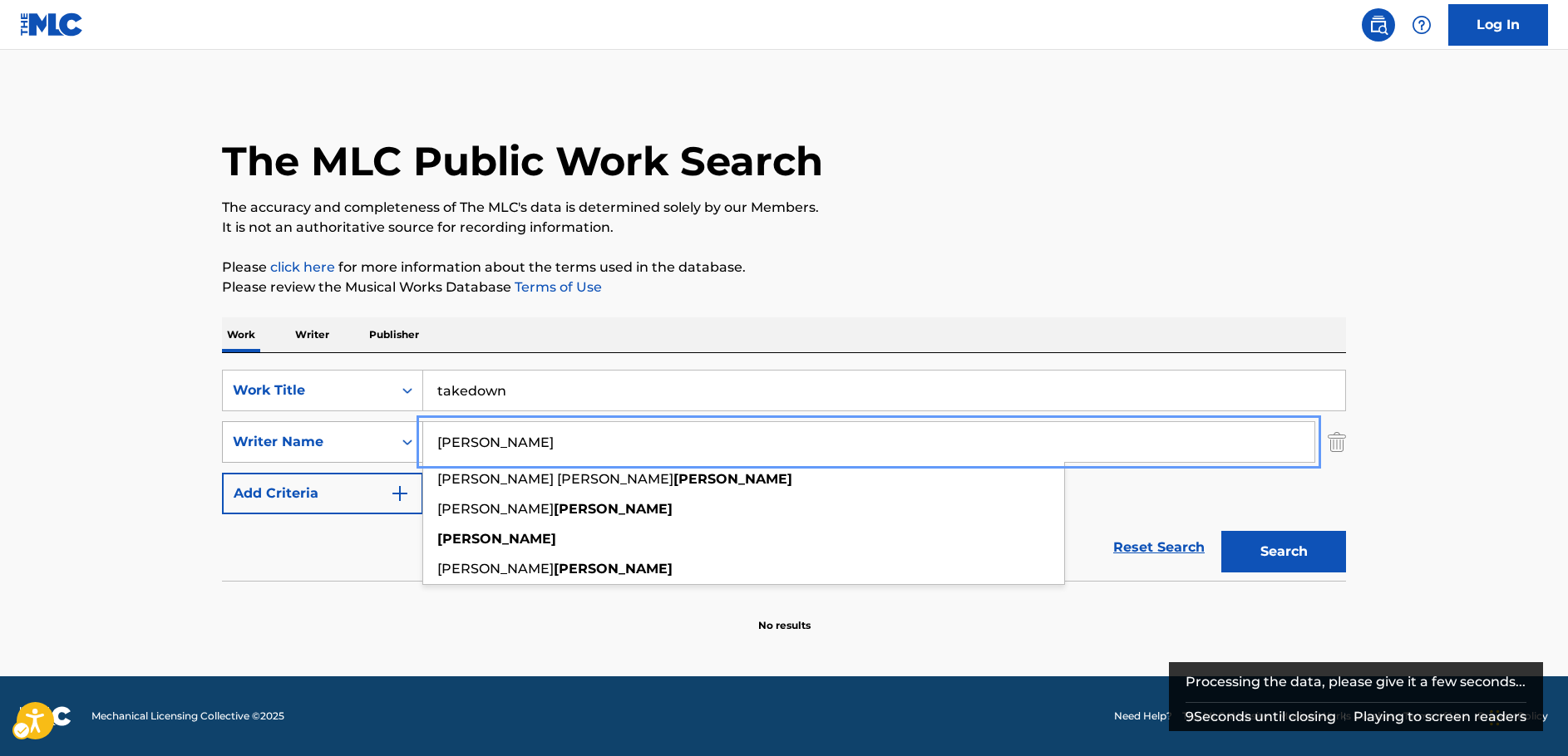
click at [1221, 531] on button "Search" at bounding box center [1283, 552] width 125 height 42
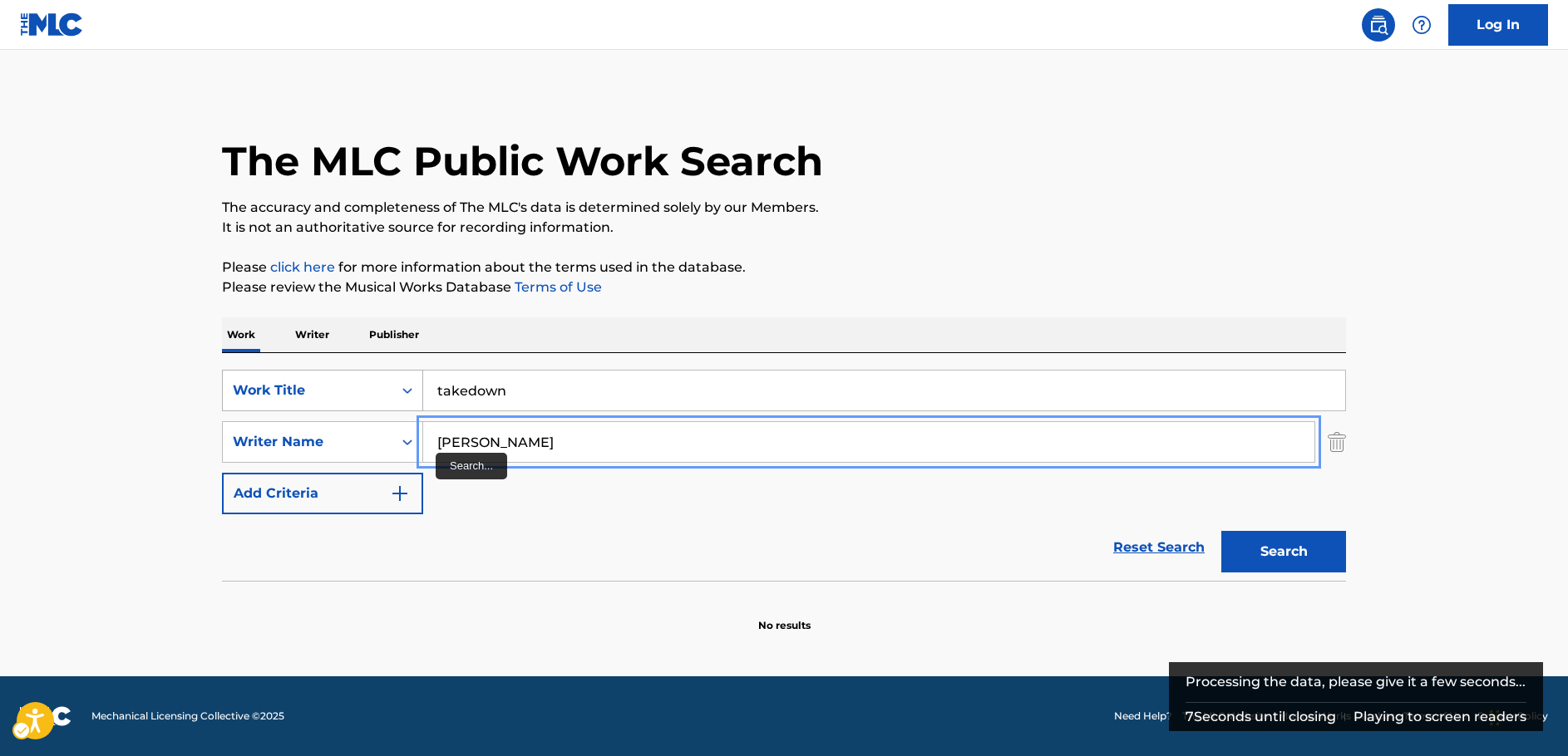
drag, startPoint x: 537, startPoint y: 445, endPoint x: 231, endPoint y: 406, distance: 308.5
click at [231, 406] on div "SearchWithCriteriabfd43626-66e1-42b2-9979-8b526a712883 Work Title takedown Sear…" at bounding box center [783, 442] width 1124 height 144
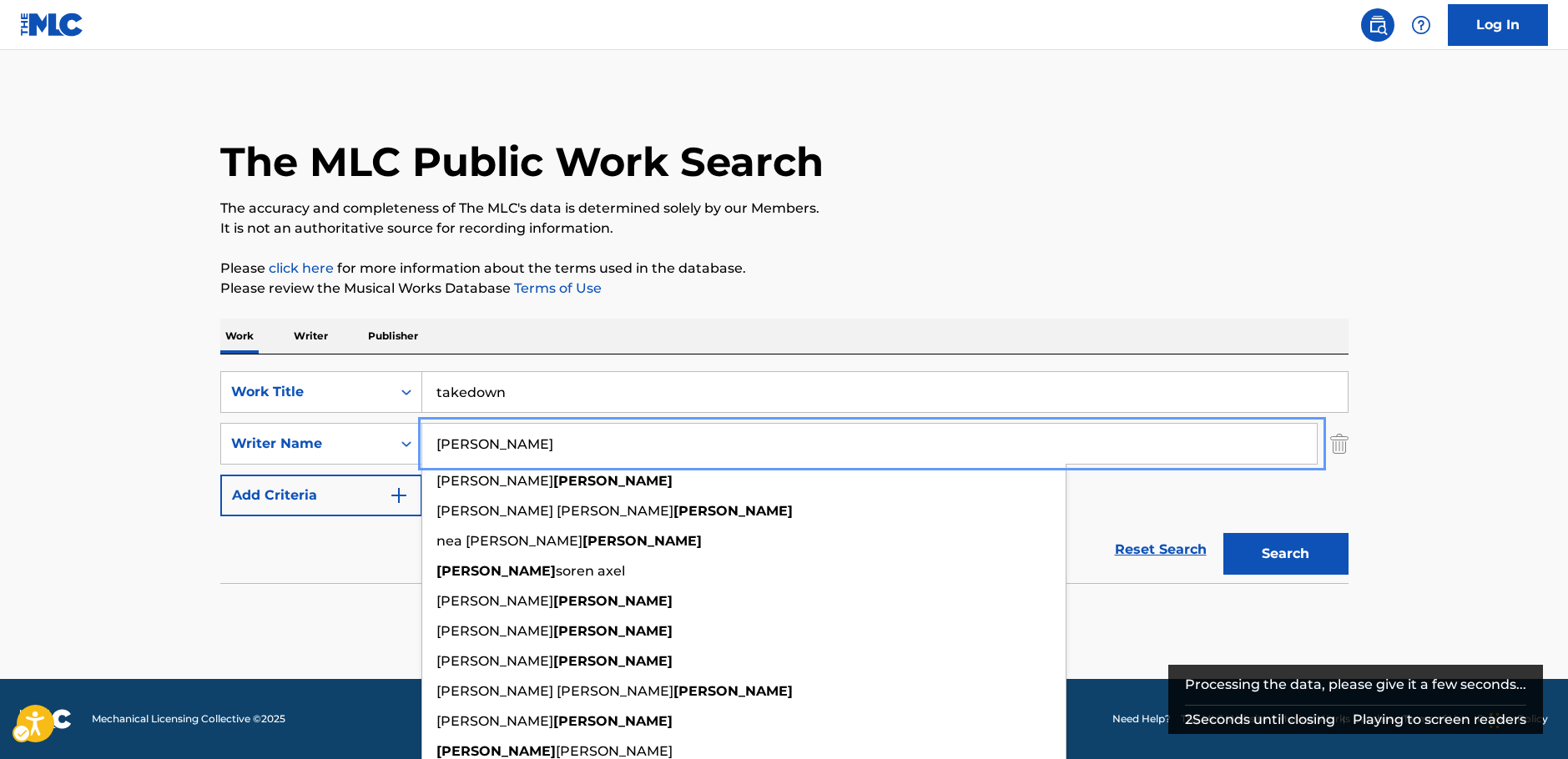
type input "lindgren"
click at [1308, 557] on button "Search" at bounding box center [1288, 554] width 126 height 42
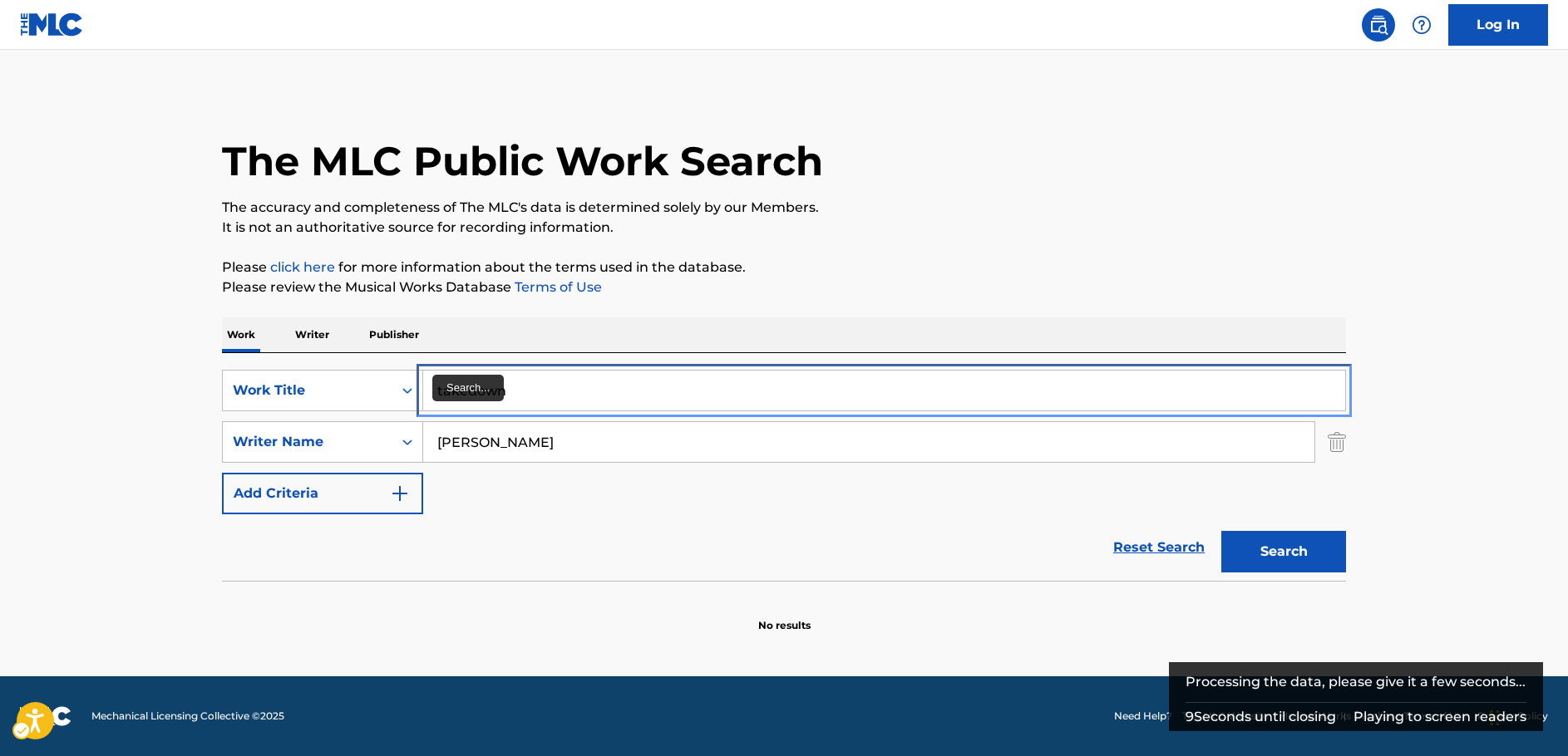
click at [470, 392] on input "takedown" at bounding box center [884, 391] width 922 height 40
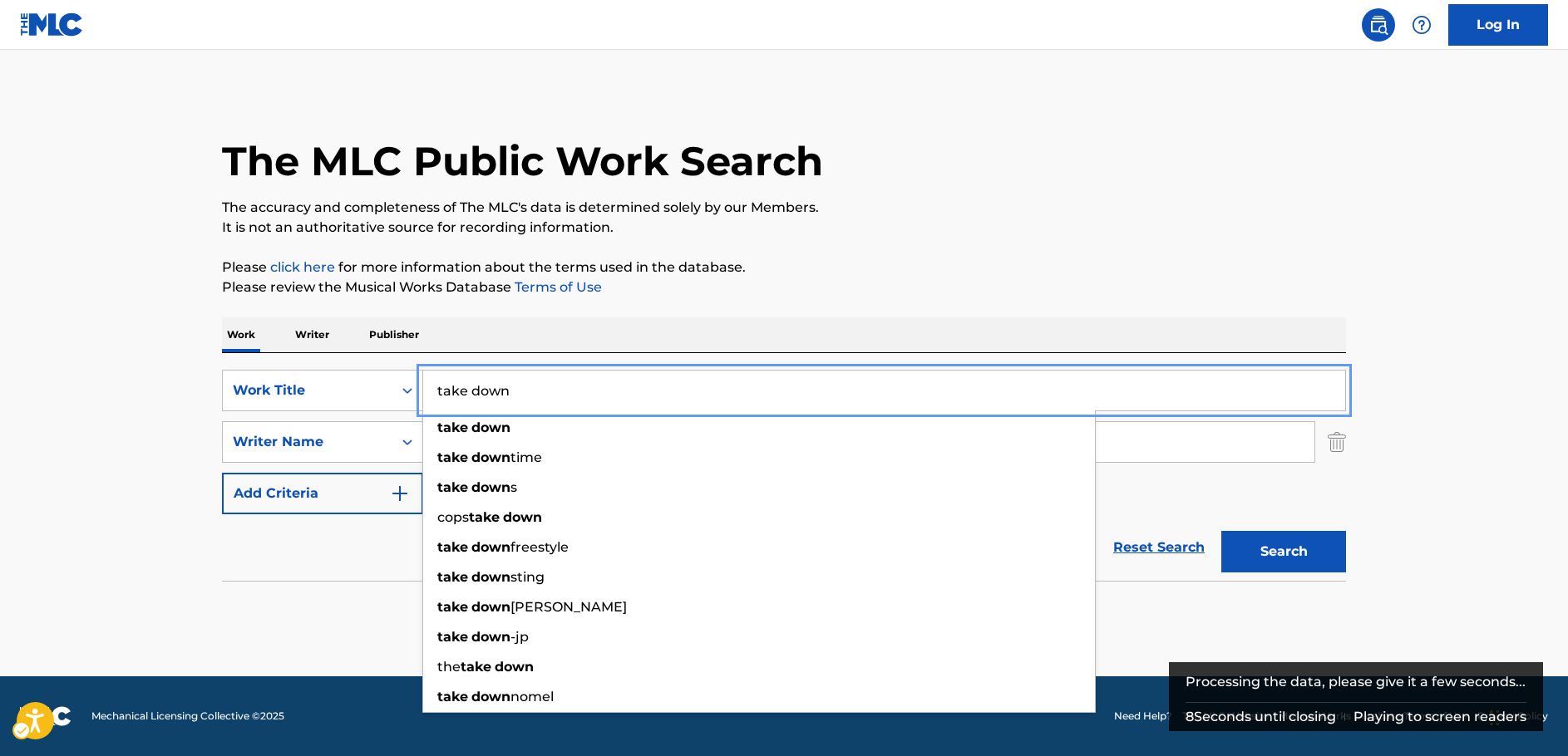
type input "take down"
click at [1299, 559] on button "Search" at bounding box center [1283, 552] width 125 height 42
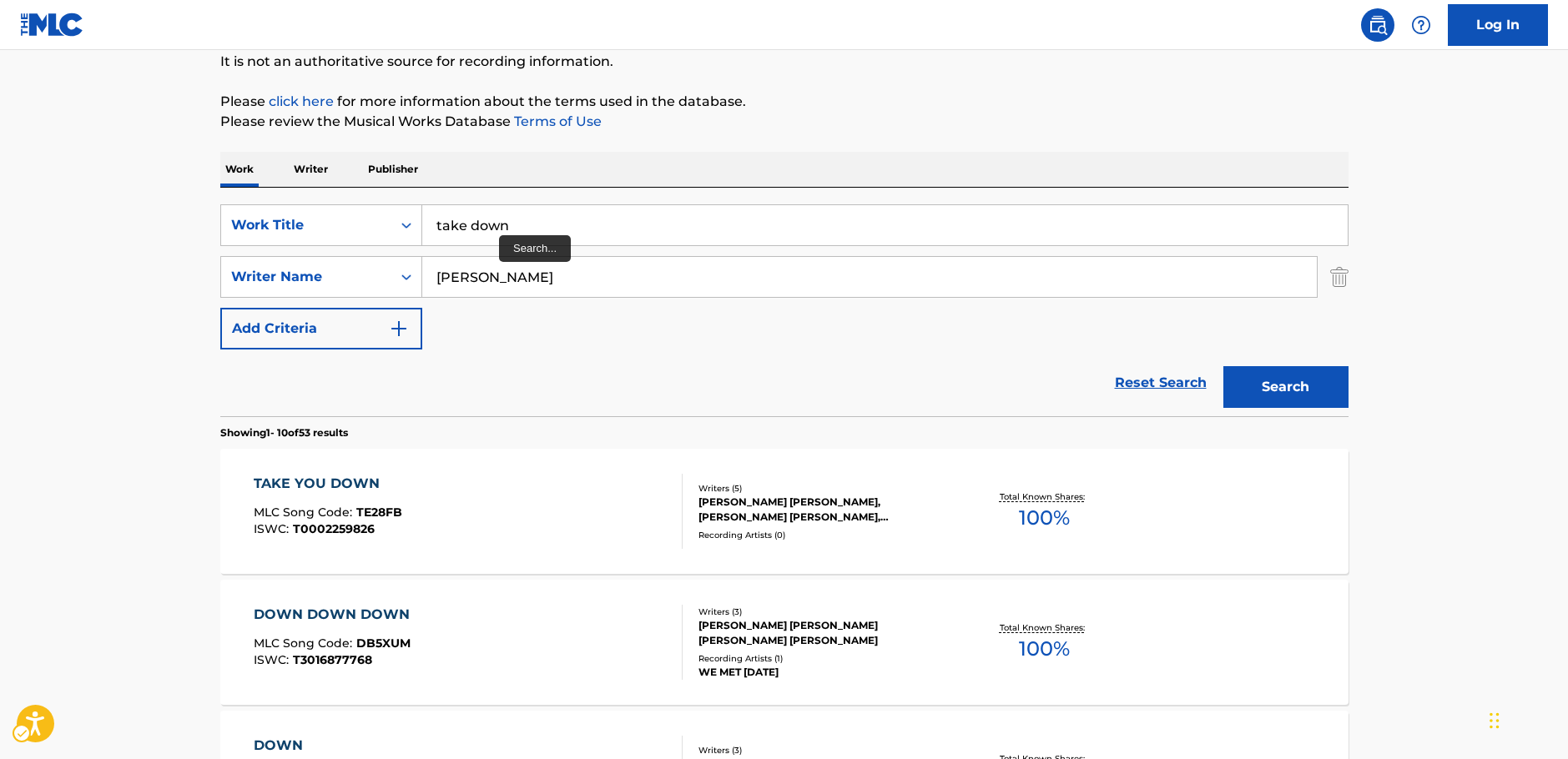
scroll to position [166, 0]
click at [404, 222] on icon "Search Form" at bounding box center [406, 226] width 17 height 17
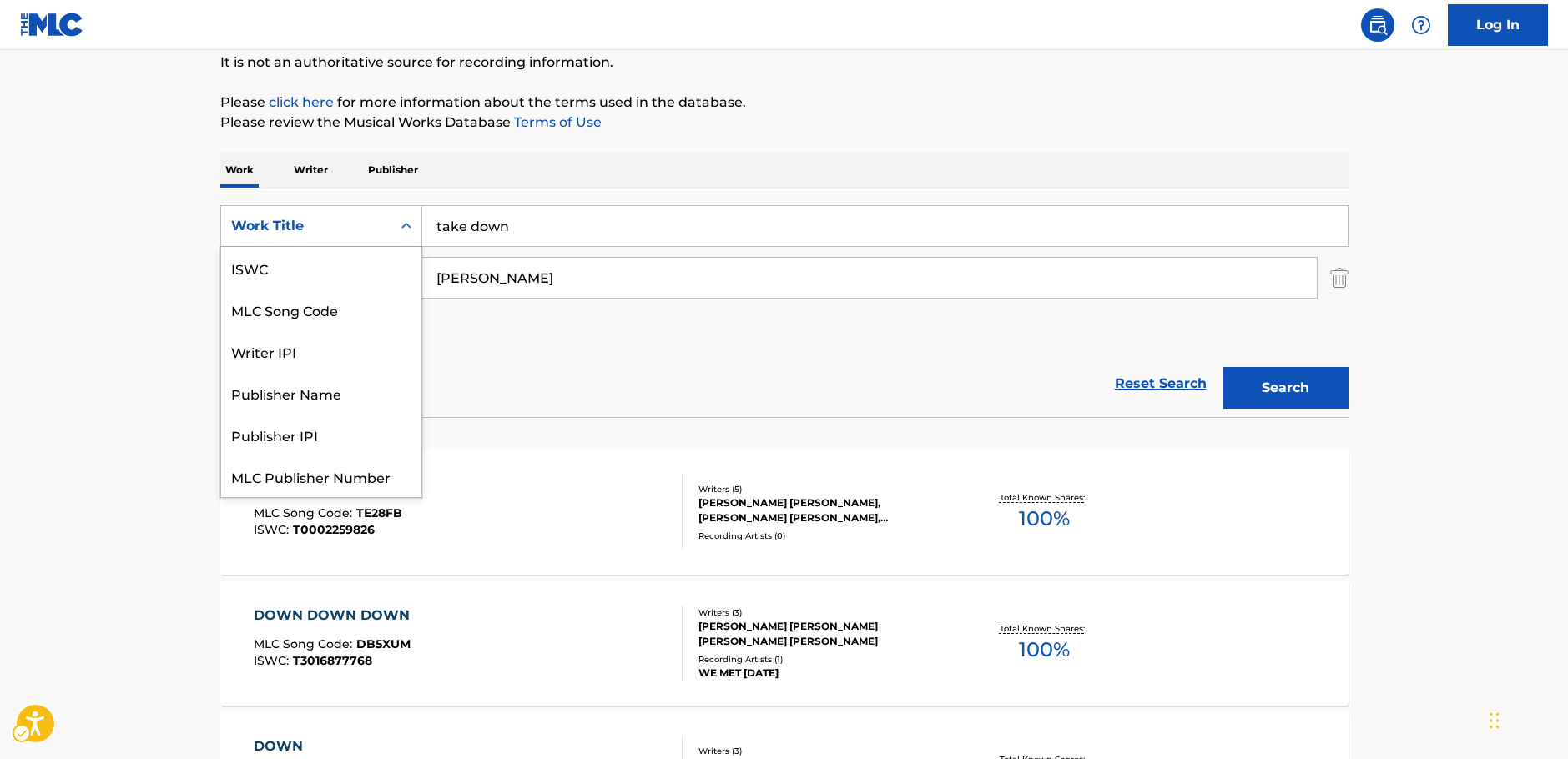
scroll to position [42, 0]
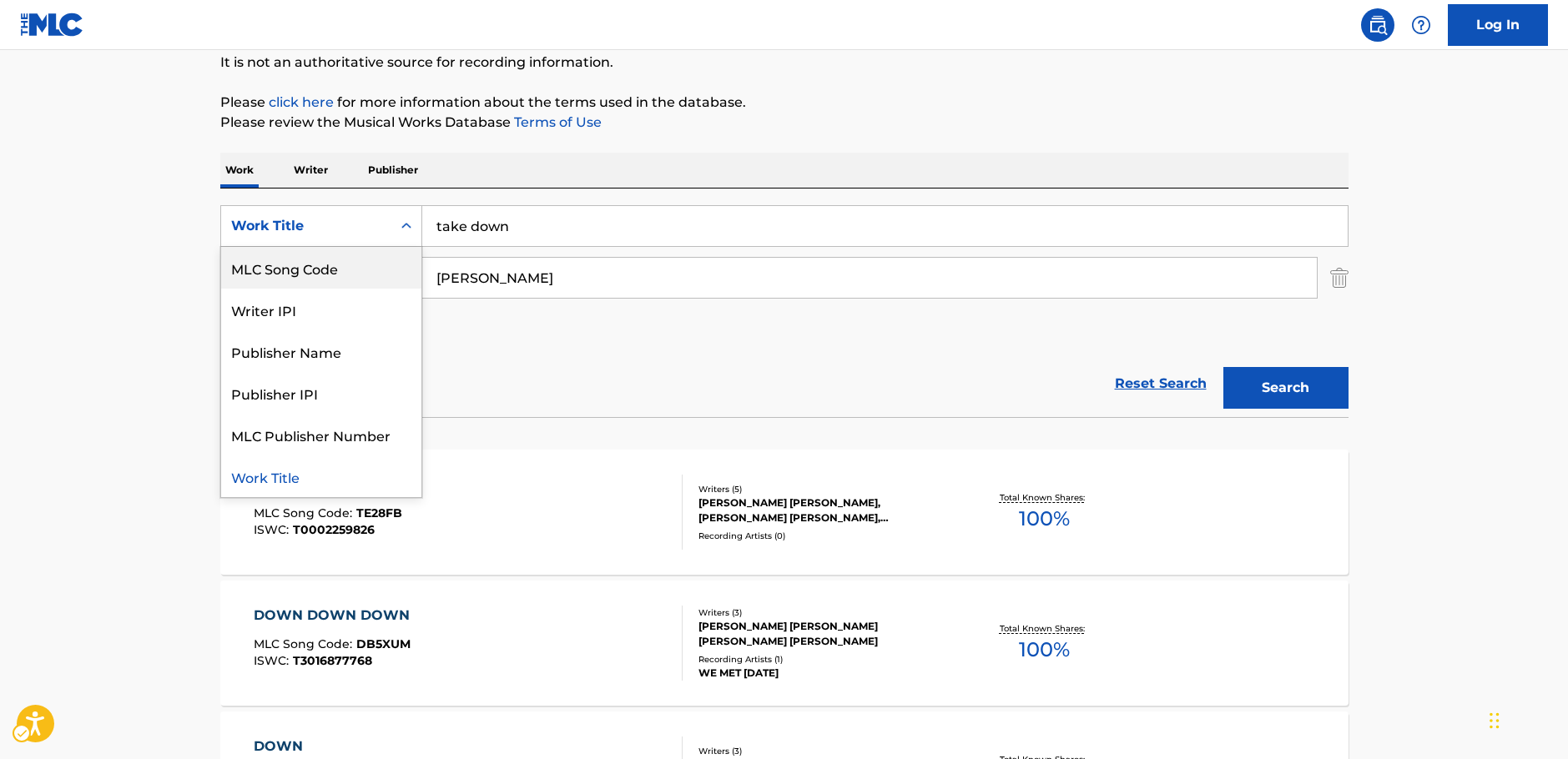
click at [324, 266] on div "MLC Song Code" at bounding box center [321, 268] width 201 height 42
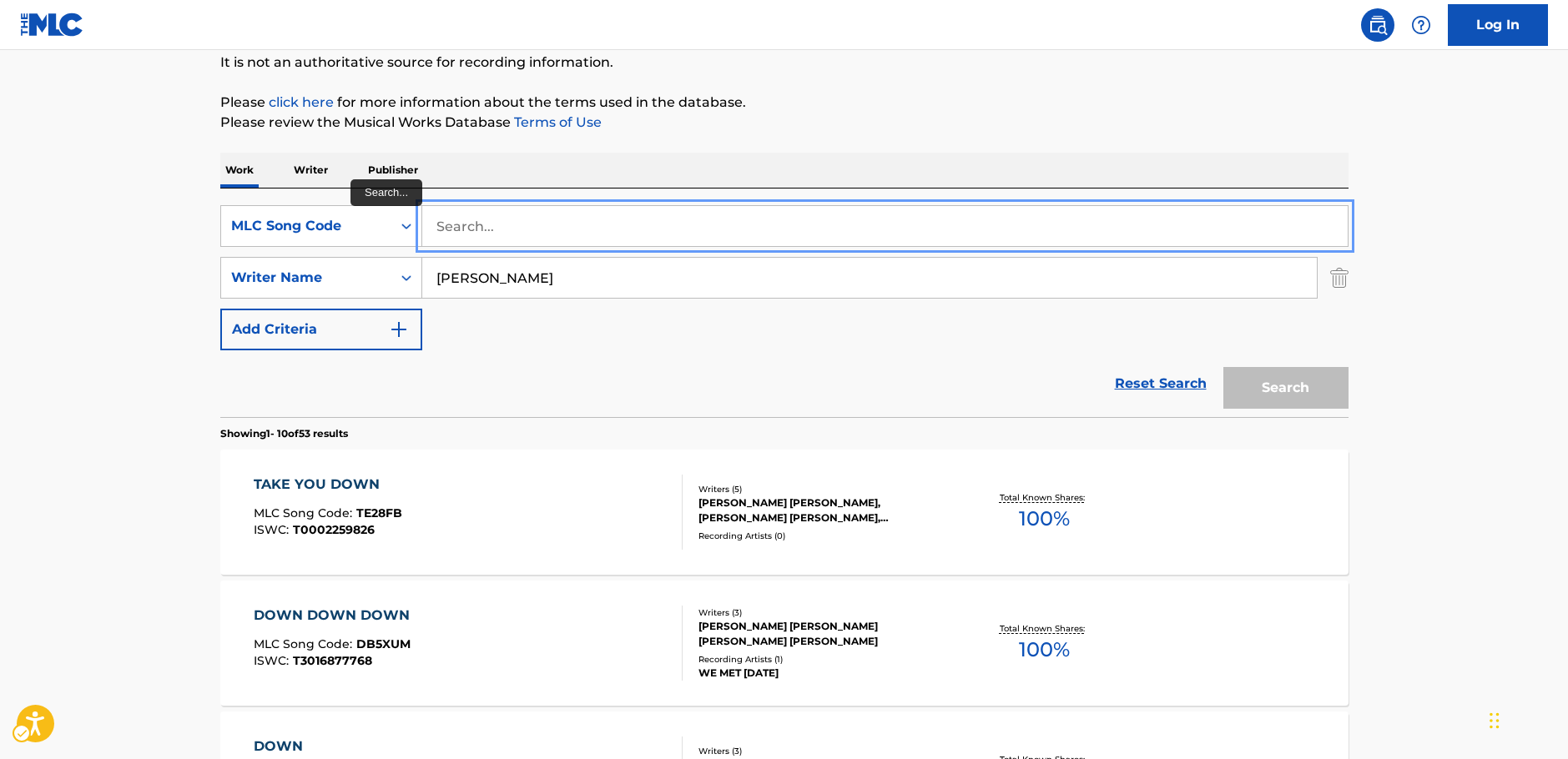
click at [469, 224] on input "Search..." at bounding box center [885, 227] width 925 height 40
paste input "SVG6PH"
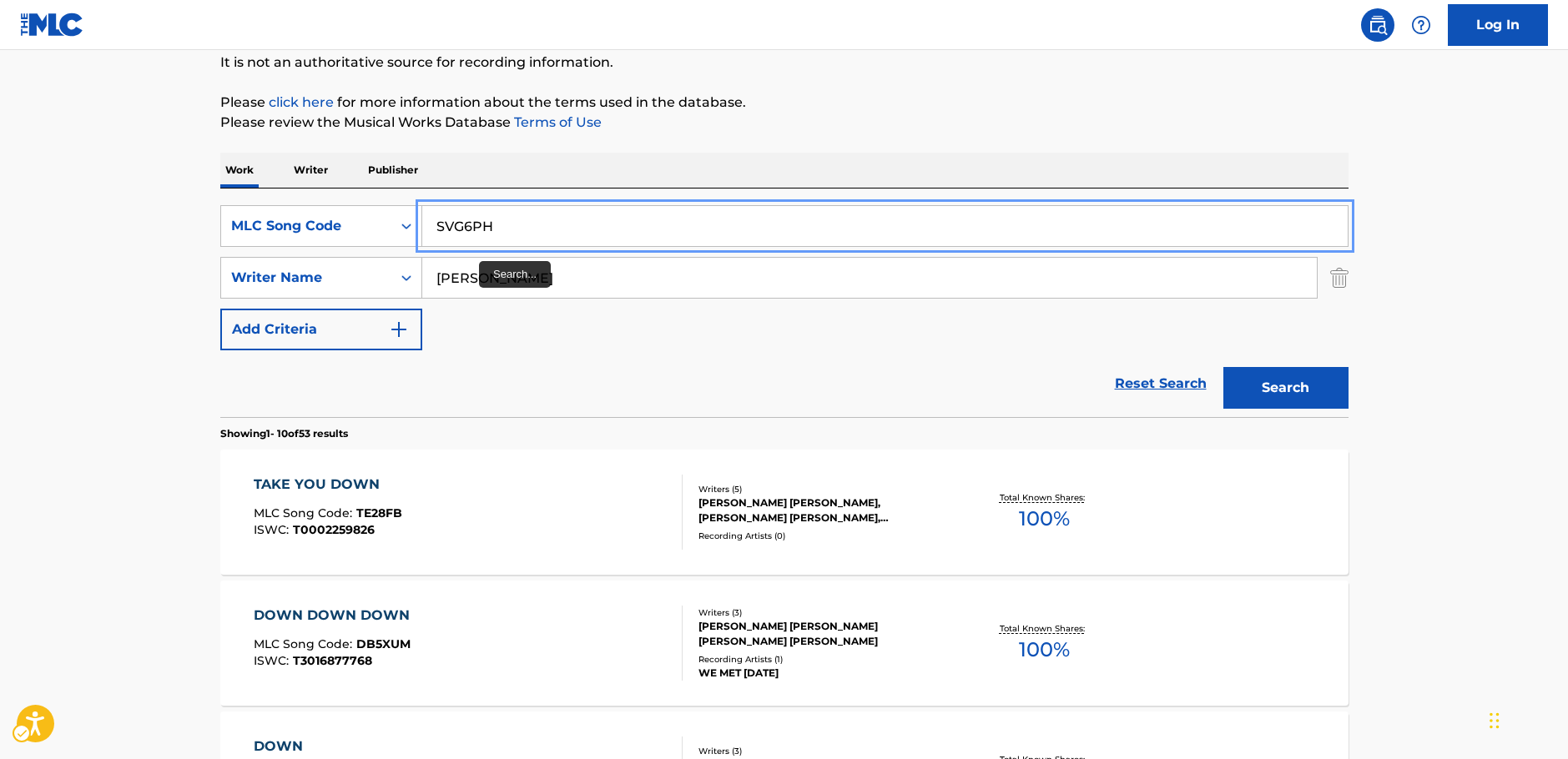
type input "SVG6PH"
drag, startPoint x: 496, startPoint y: 283, endPoint x: 374, endPoint y: 291, distance: 122.3
click at [375, 291] on div "SearchWithCriteriac4ef90f6-0cd3-4cb7-a22f-38161a9f05c1 Writer Name lindgren" at bounding box center [784, 278] width 1128 height 42
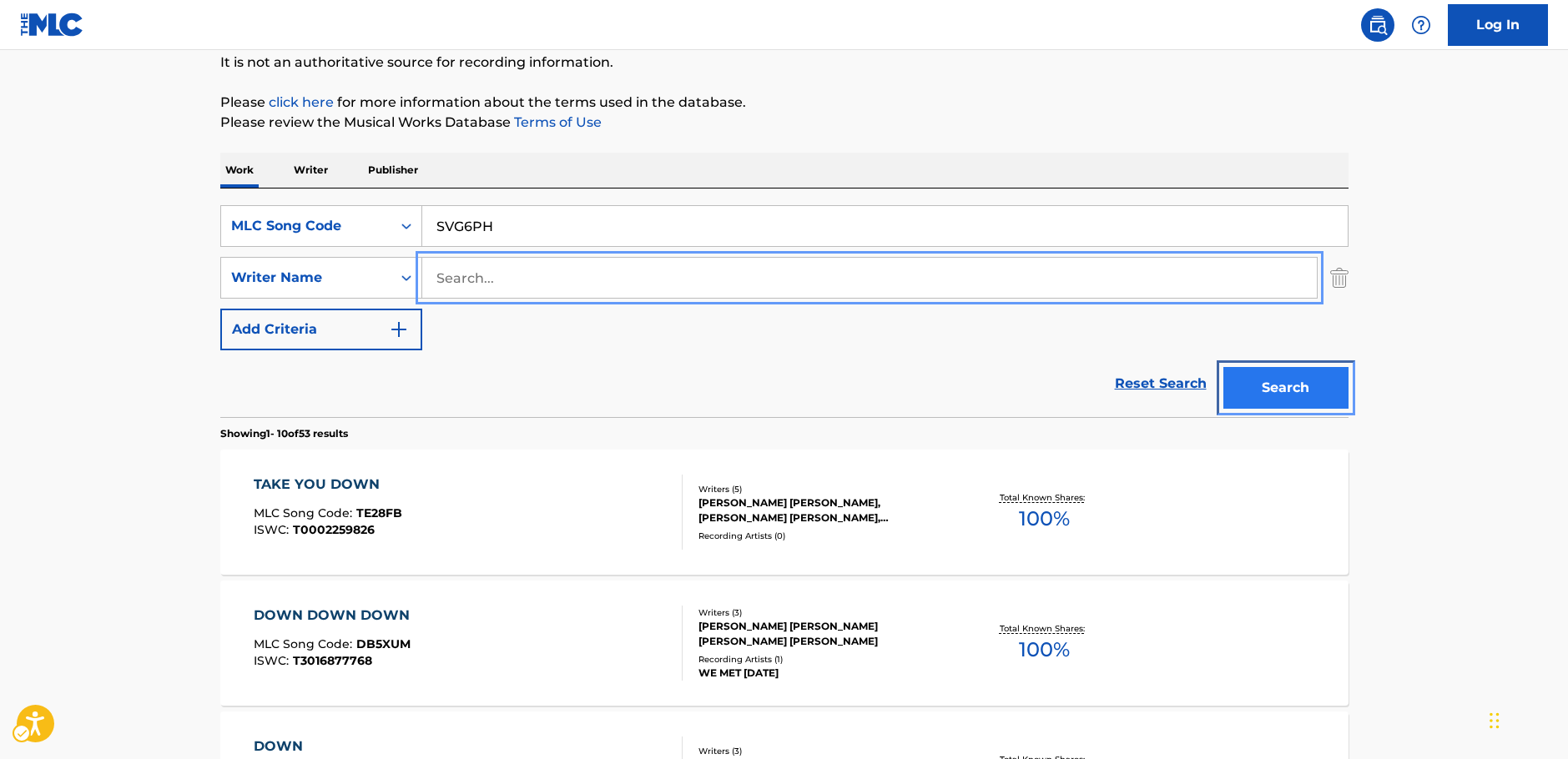
click at [1252, 391] on button "Search" at bounding box center [1286, 388] width 126 height 42
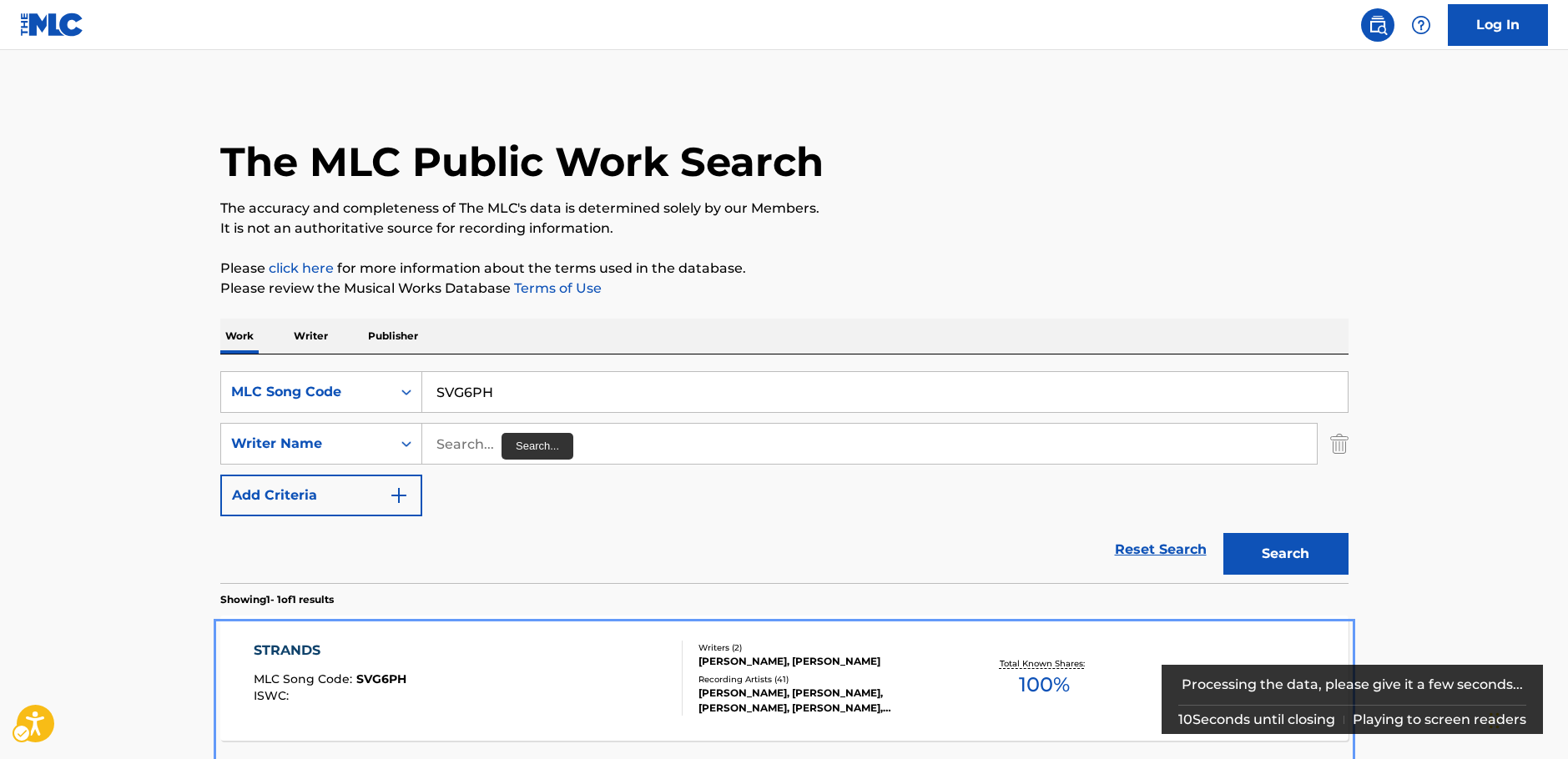
scroll to position [148, 0]
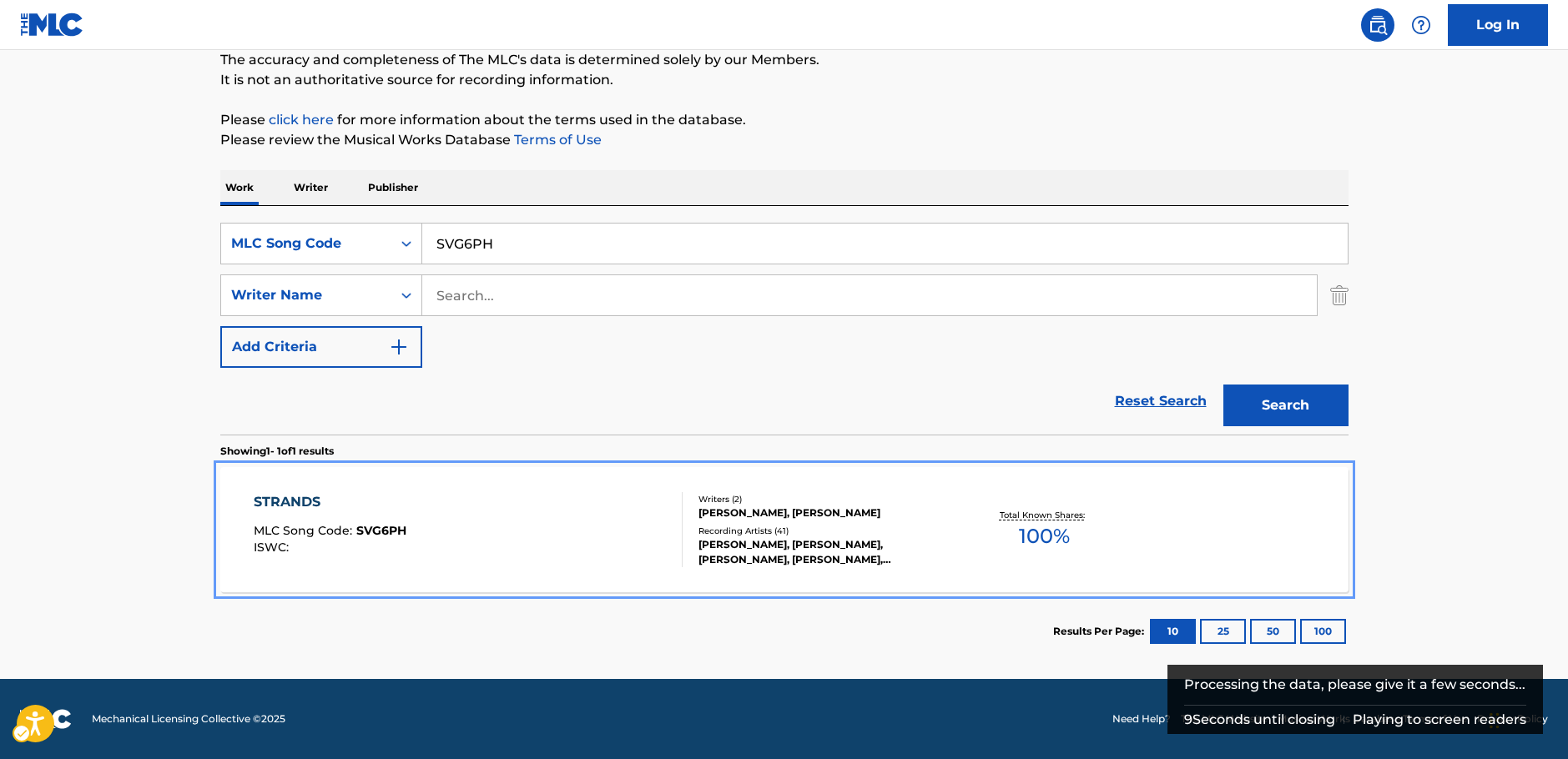
click at [501, 534] on div "STRANDS MLC Song Code : SVG6PH ISWC :" at bounding box center [468, 529] width 429 height 75
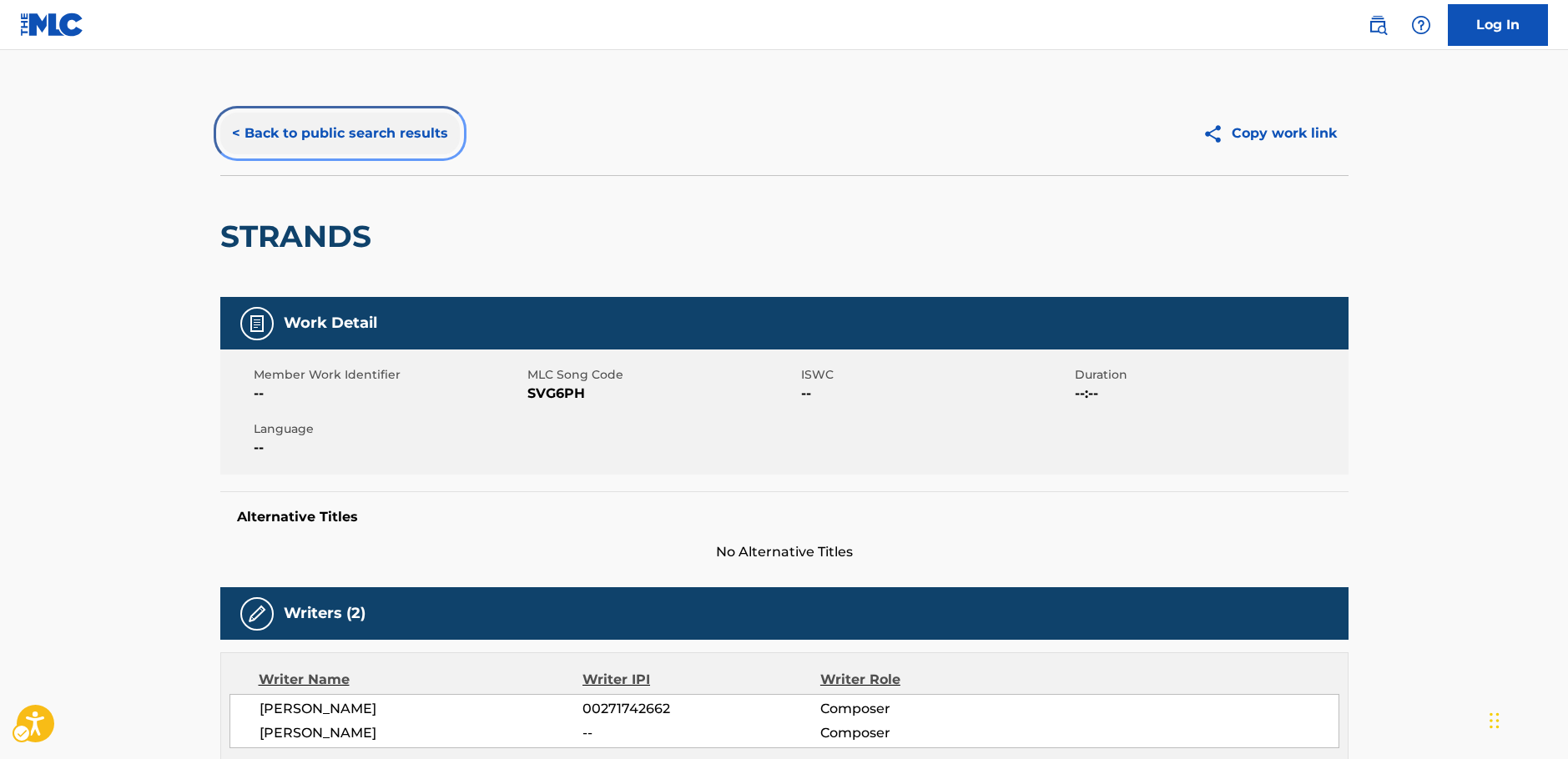
click at [306, 131] on button "< Back to public search results" at bounding box center [340, 134] width 239 height 42
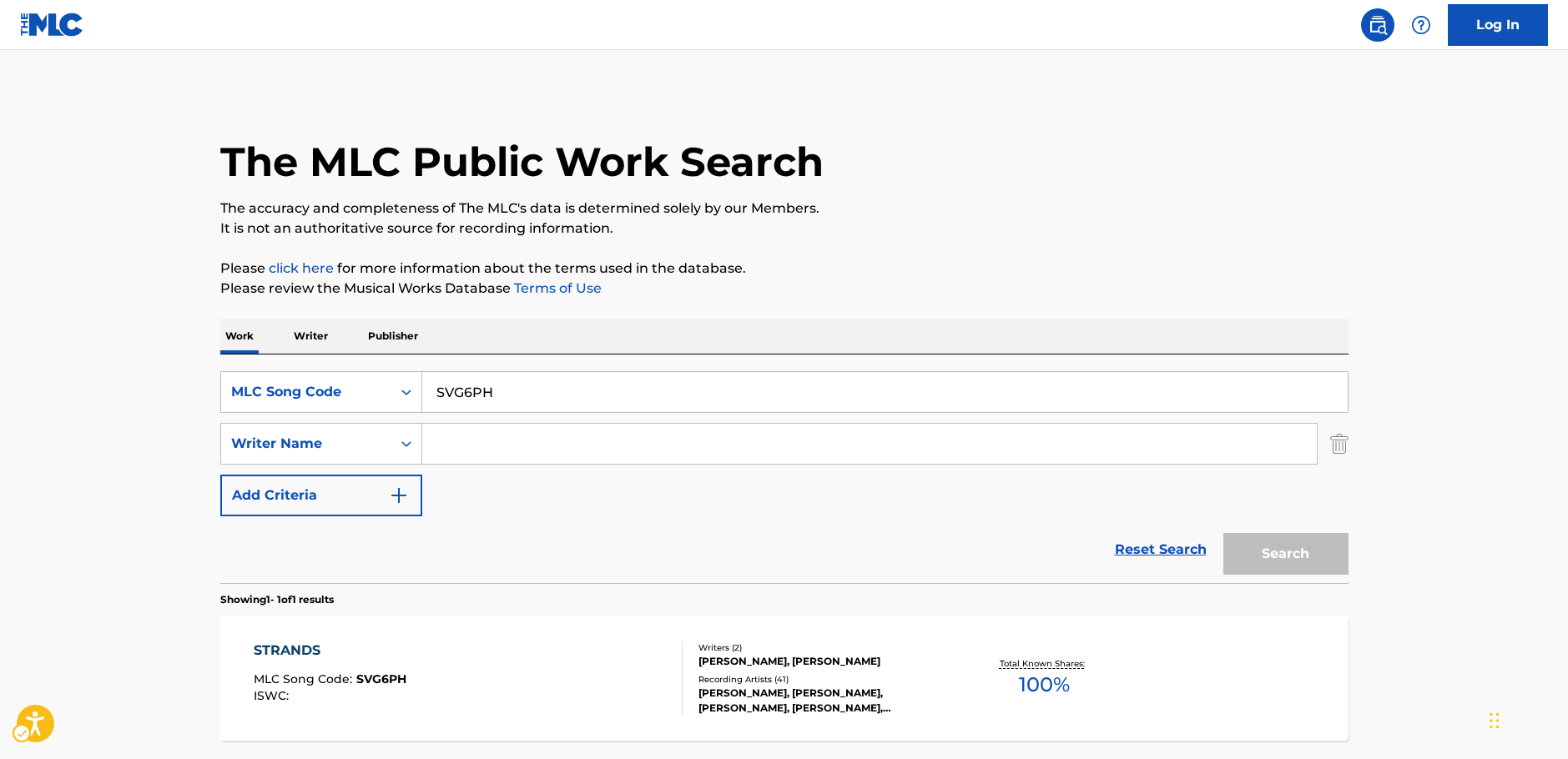
scroll to position [53, 0]
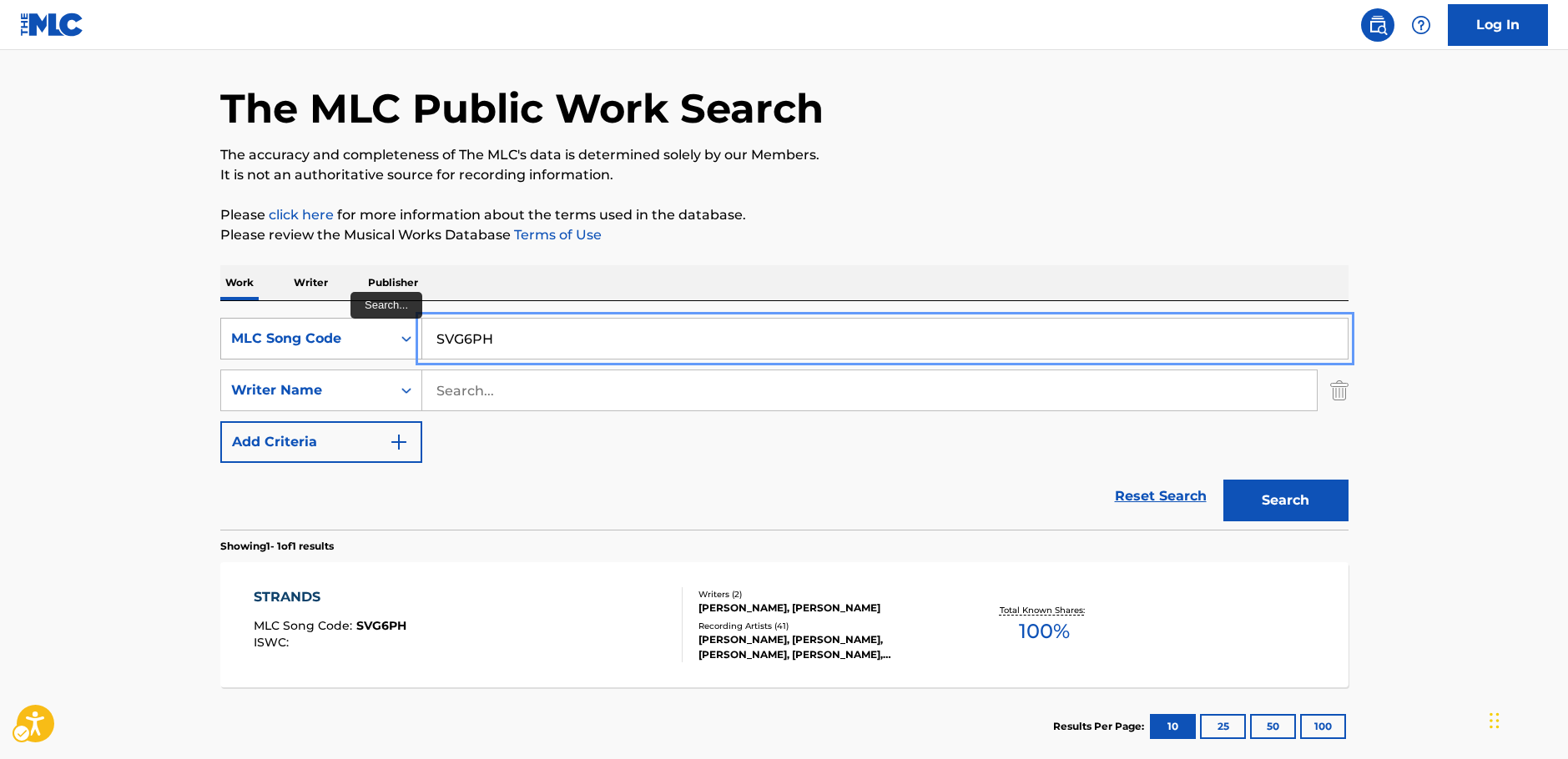
drag, startPoint x: 521, startPoint y: 335, endPoint x: 359, endPoint y: 342, distance: 162.2
click at [359, 342] on div "SearchWithCriteriae9735d45-39bf-446b-a185-ac814afb793b MLC Song Code SVG6PH" at bounding box center [784, 339] width 1128 height 42
paste input "YD4R36"
type input "YD4R36"
click at [1287, 500] on button "Search" at bounding box center [1286, 500] width 126 height 42
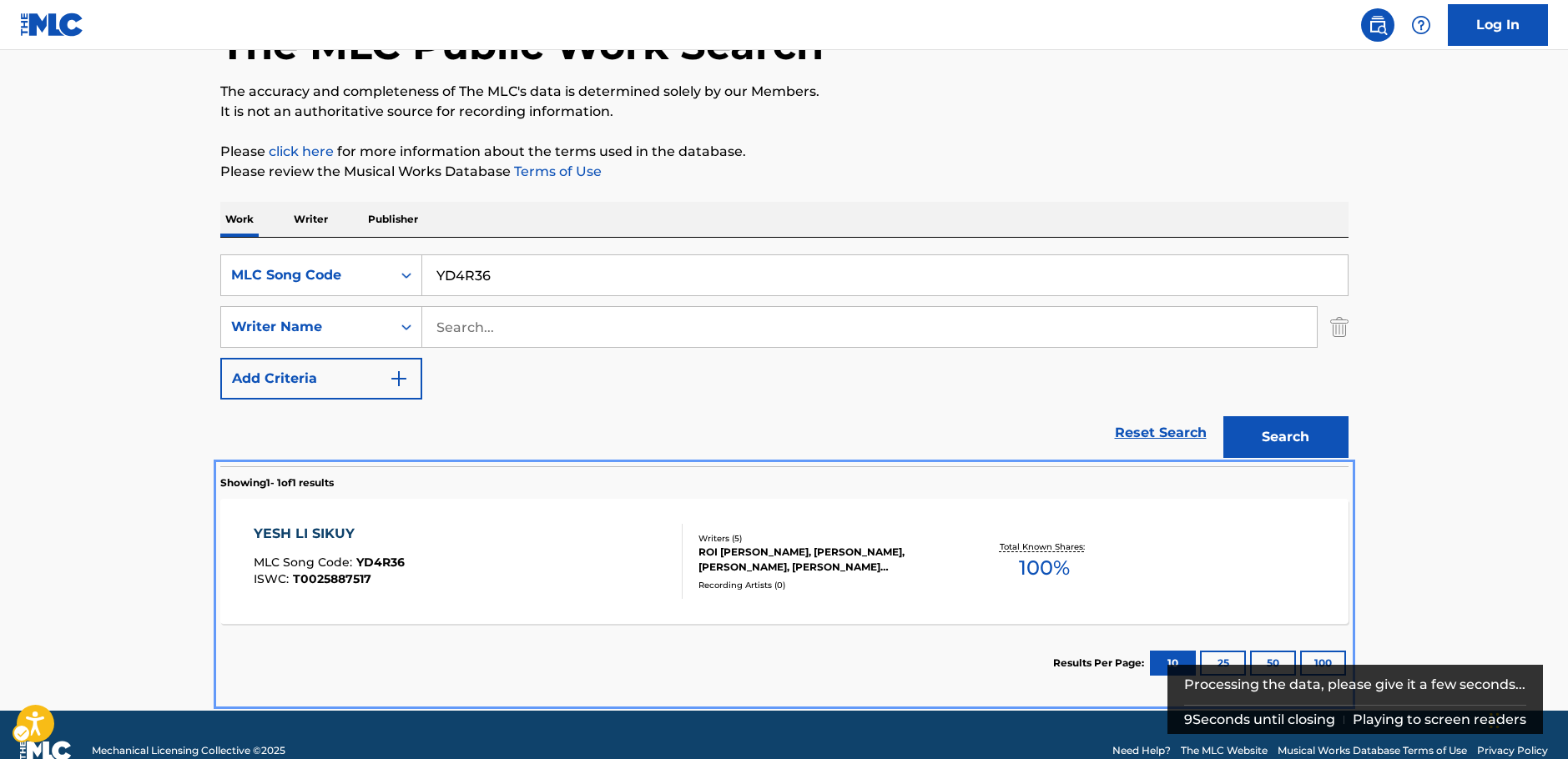
scroll to position [143, 0]
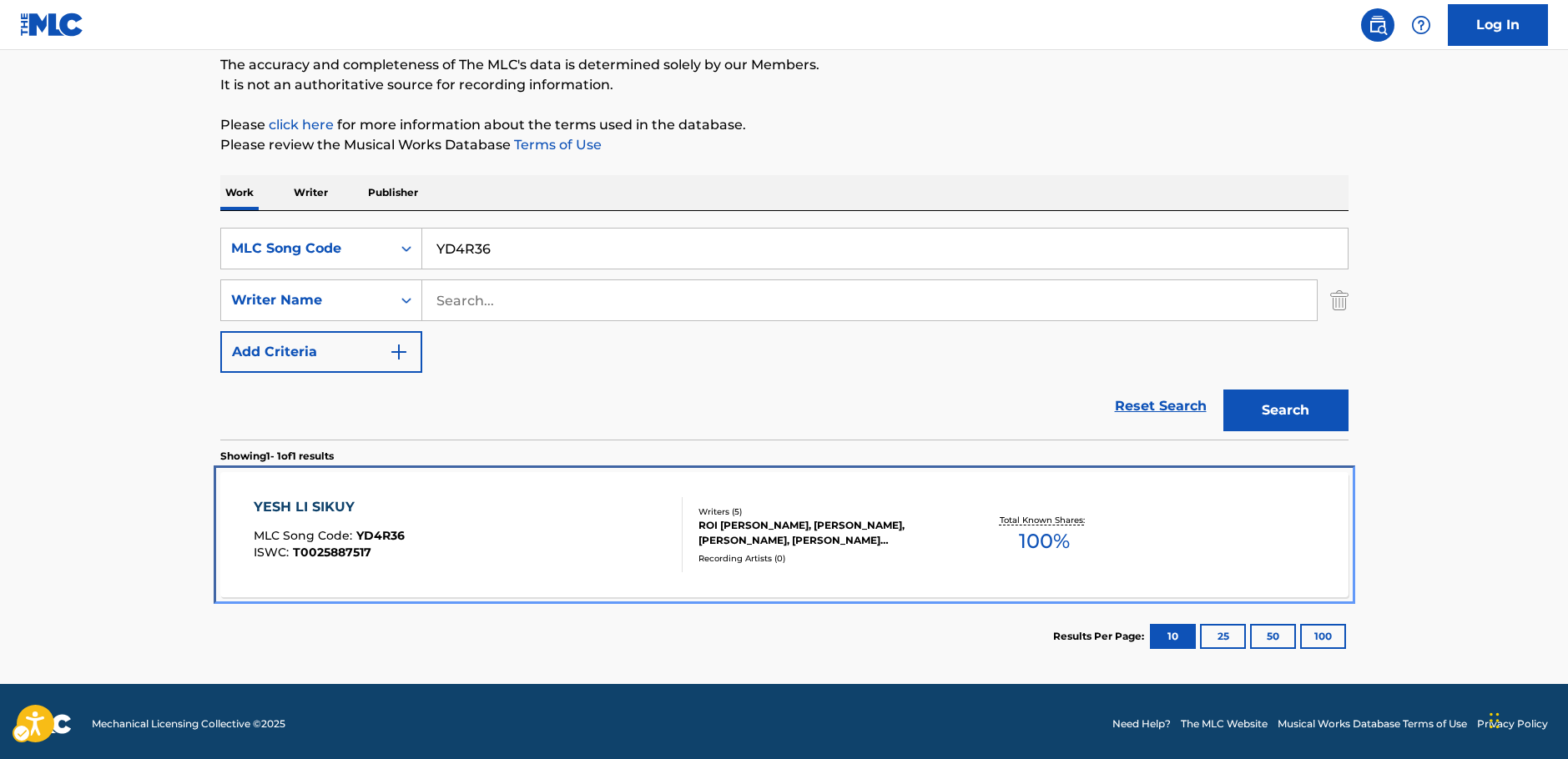
click at [584, 540] on div "YESH LI SIKUY MLC Song Code : YD4R36 ISWC : T0025887517" at bounding box center [468, 534] width 429 height 75
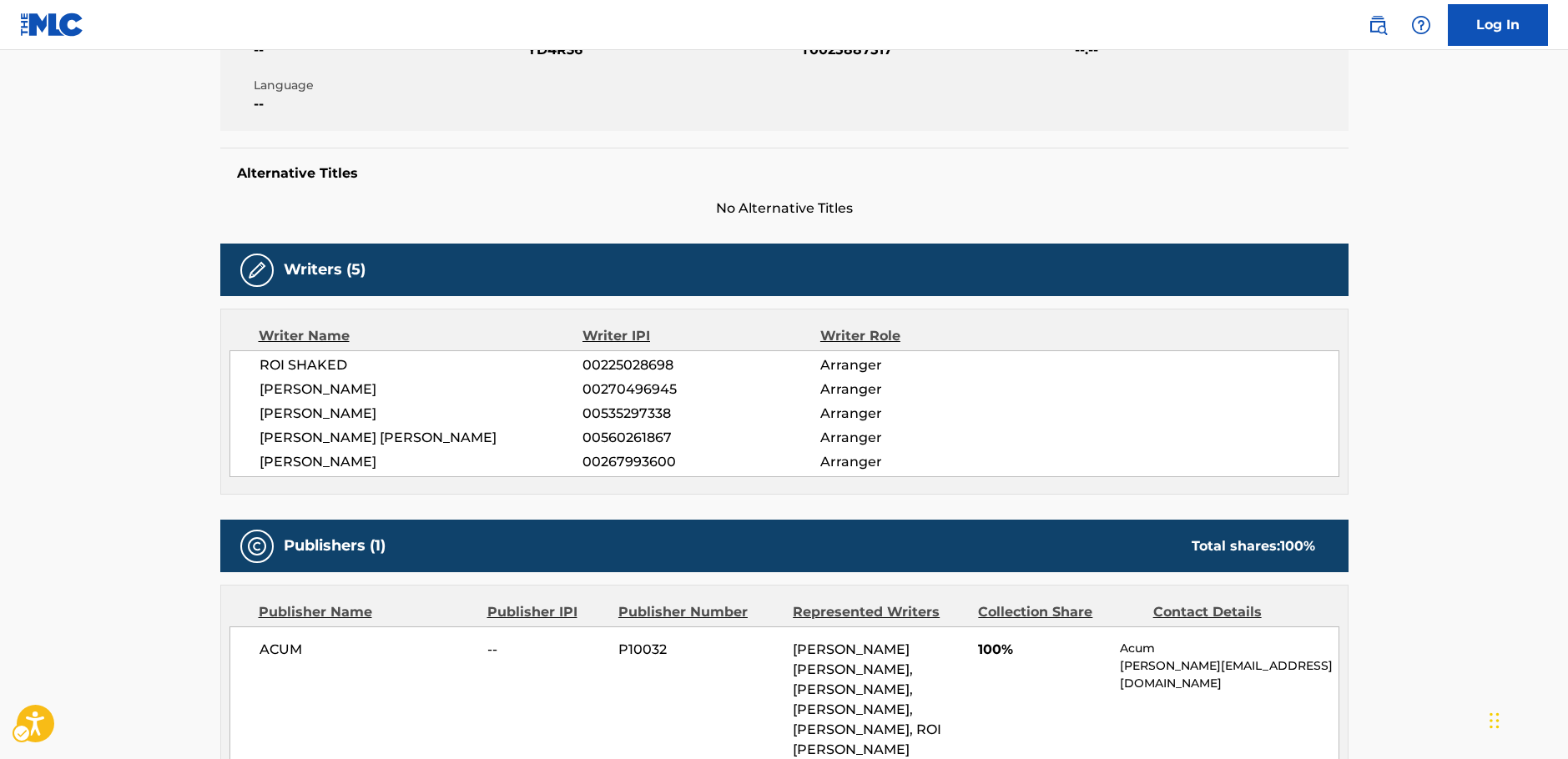
scroll to position [488, 0]
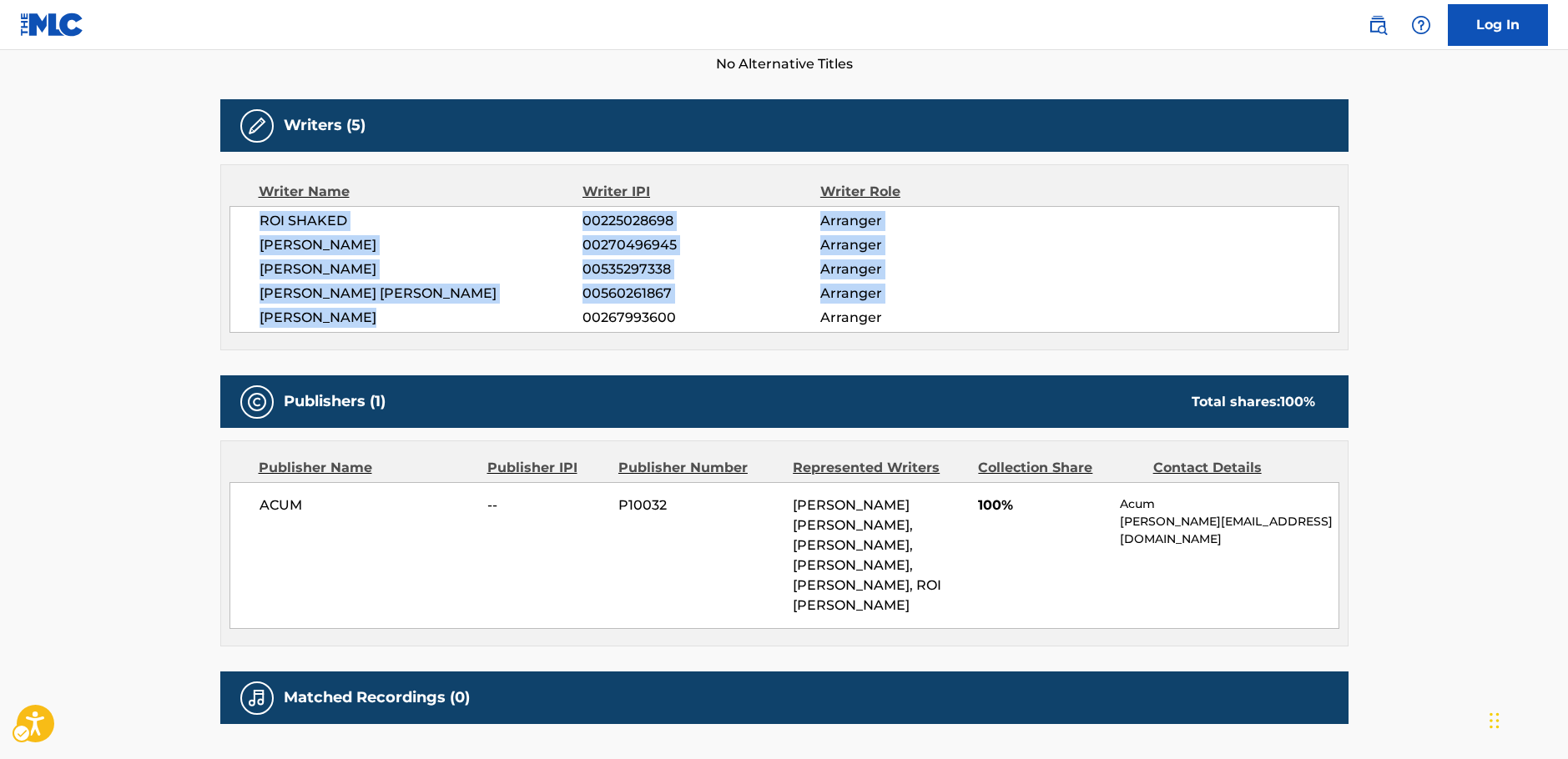
drag, startPoint x: 381, startPoint y: 323, endPoint x: 249, endPoint y: 225, distance: 164.4
click at [249, 225] on div "ROI SHAKED 00225028698 Arranger ZACH DRORY 00270496945 Arranger ODED SHECHTER 0…" at bounding box center [784, 270] width 1110 height 127
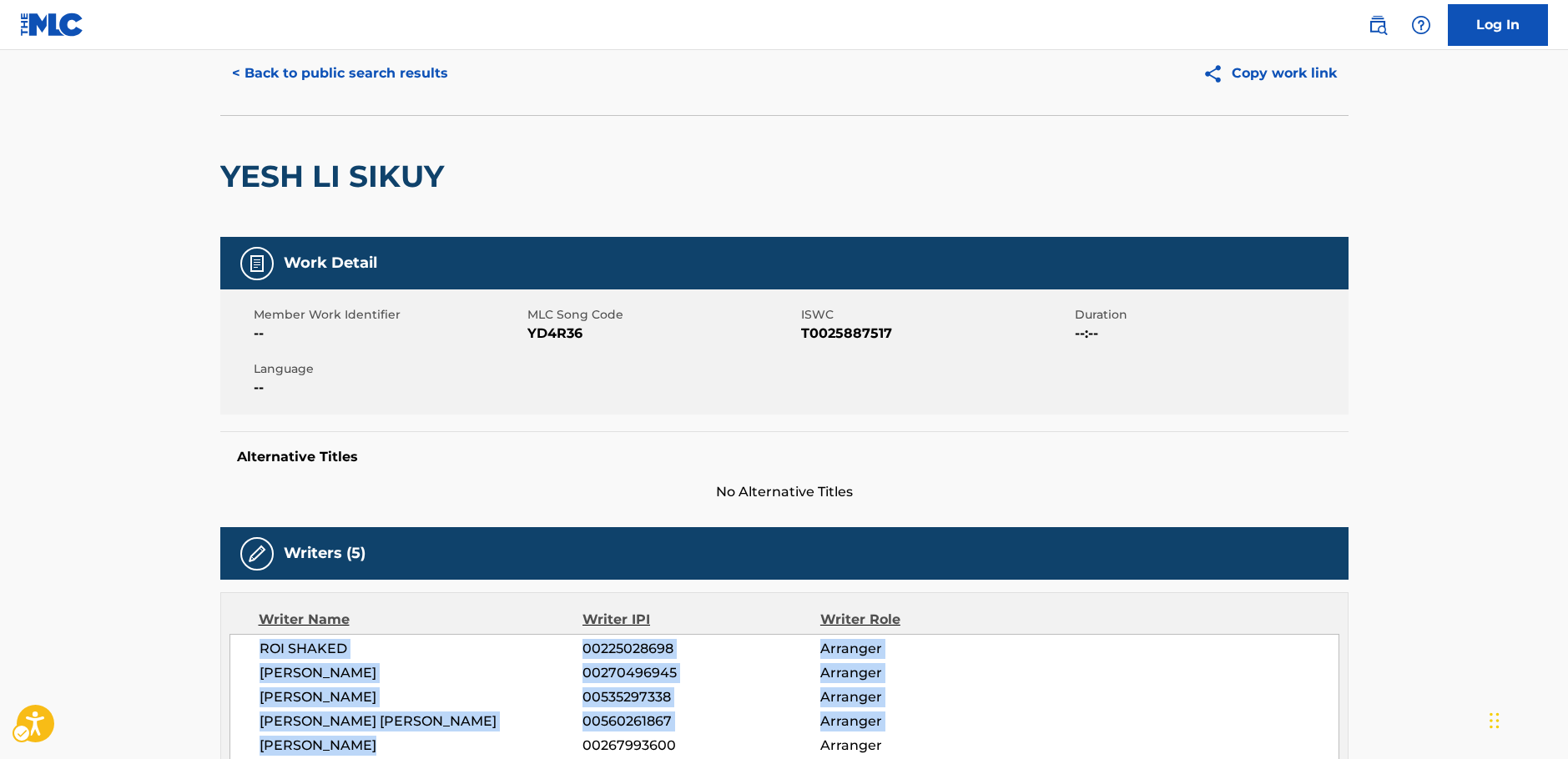
scroll to position [0, 0]
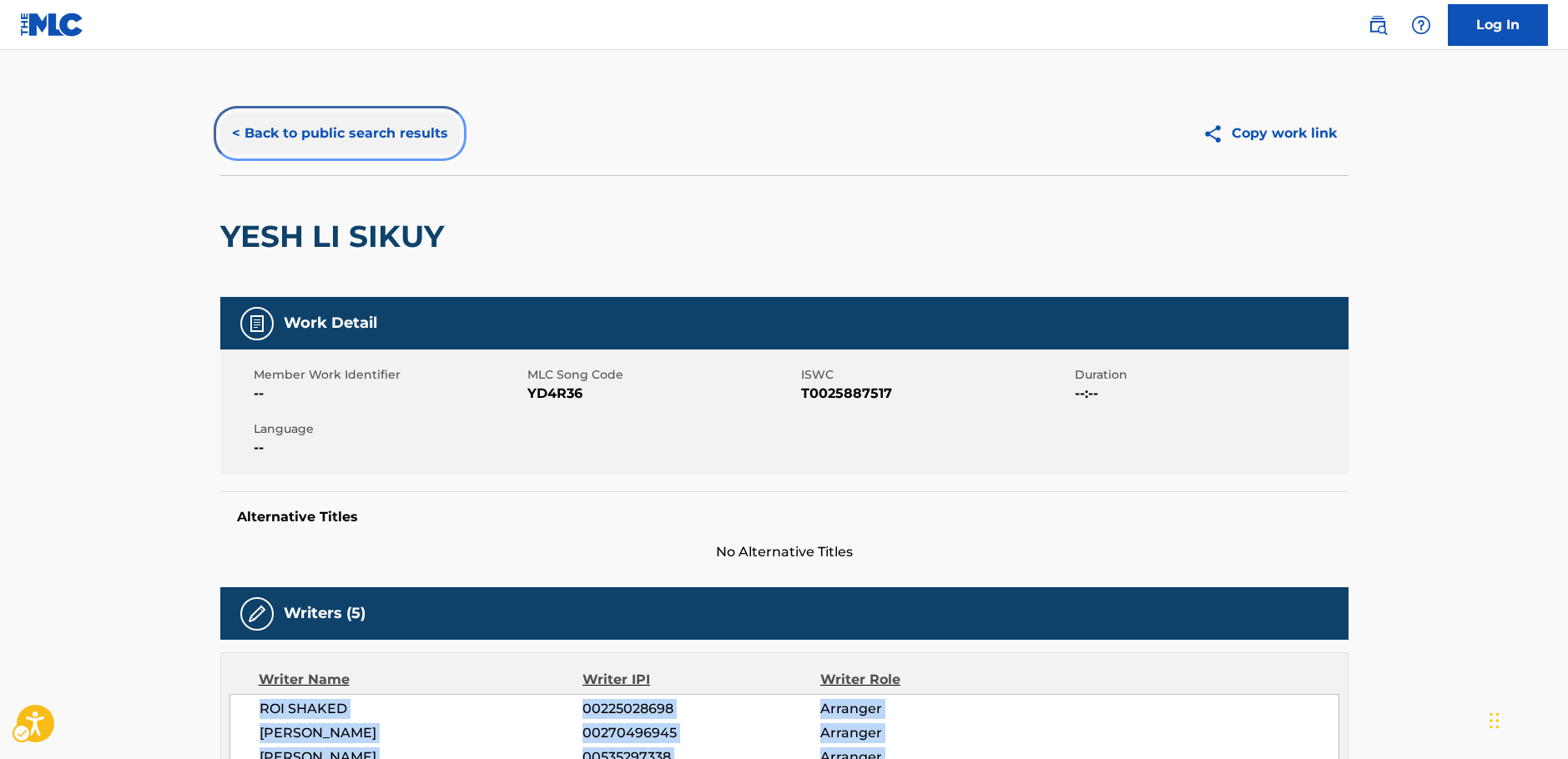
click at [335, 125] on button "< Back to public search results" at bounding box center [340, 134] width 239 height 42
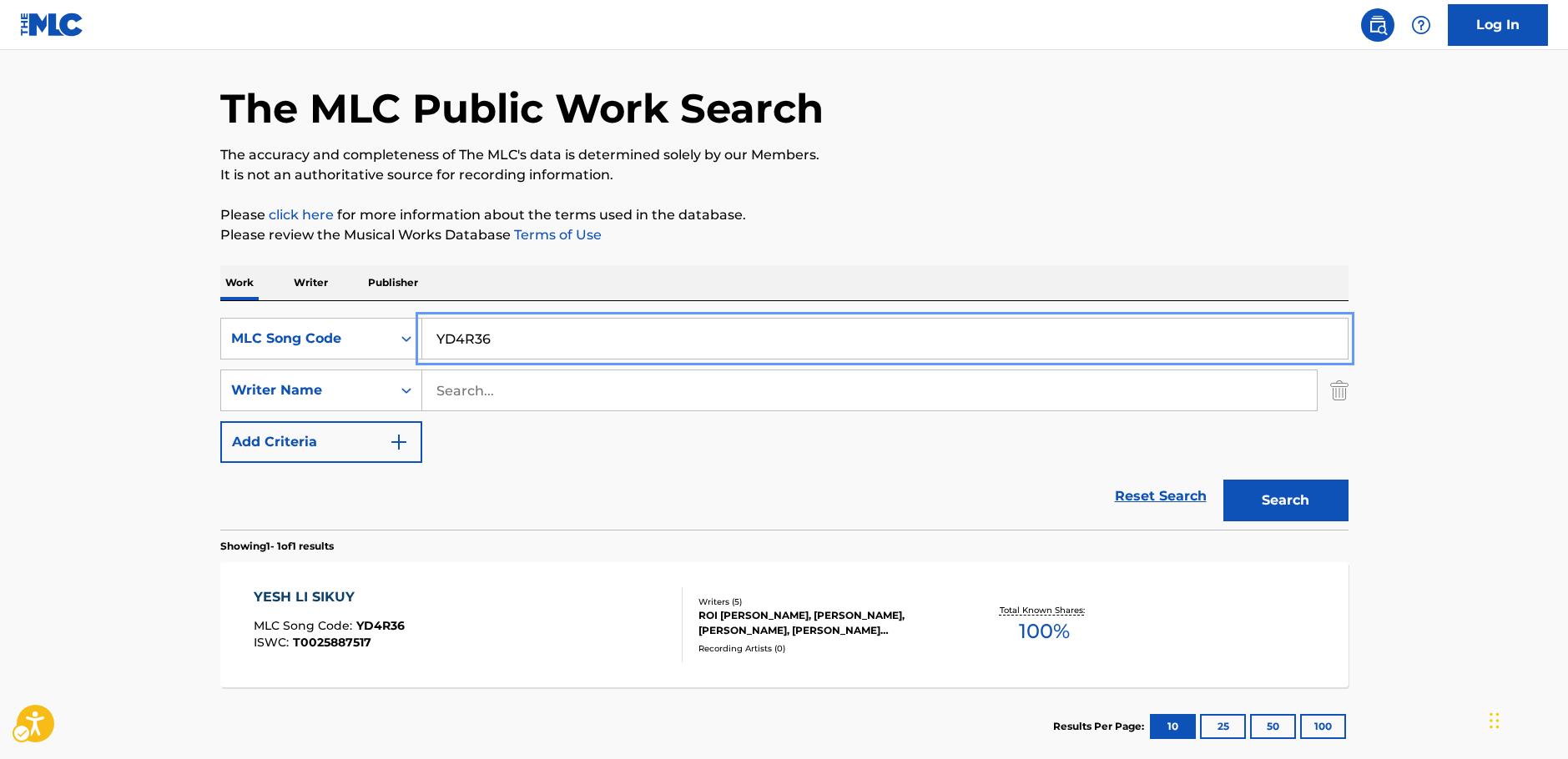
drag, startPoint x: 360, startPoint y: 346, endPoint x: 484, endPoint y: 373, distance: 126.9
click at [334, 348] on div "SearchWithCriteriae9735d45-39bf-446b-a185-ac814afb793b MLC Song Code YD4R36" at bounding box center [784, 339] width 1128 height 42
paste input "MH6IX5"
type input "MH6IX5"
click at [1276, 504] on button "Search" at bounding box center [1286, 500] width 126 height 42
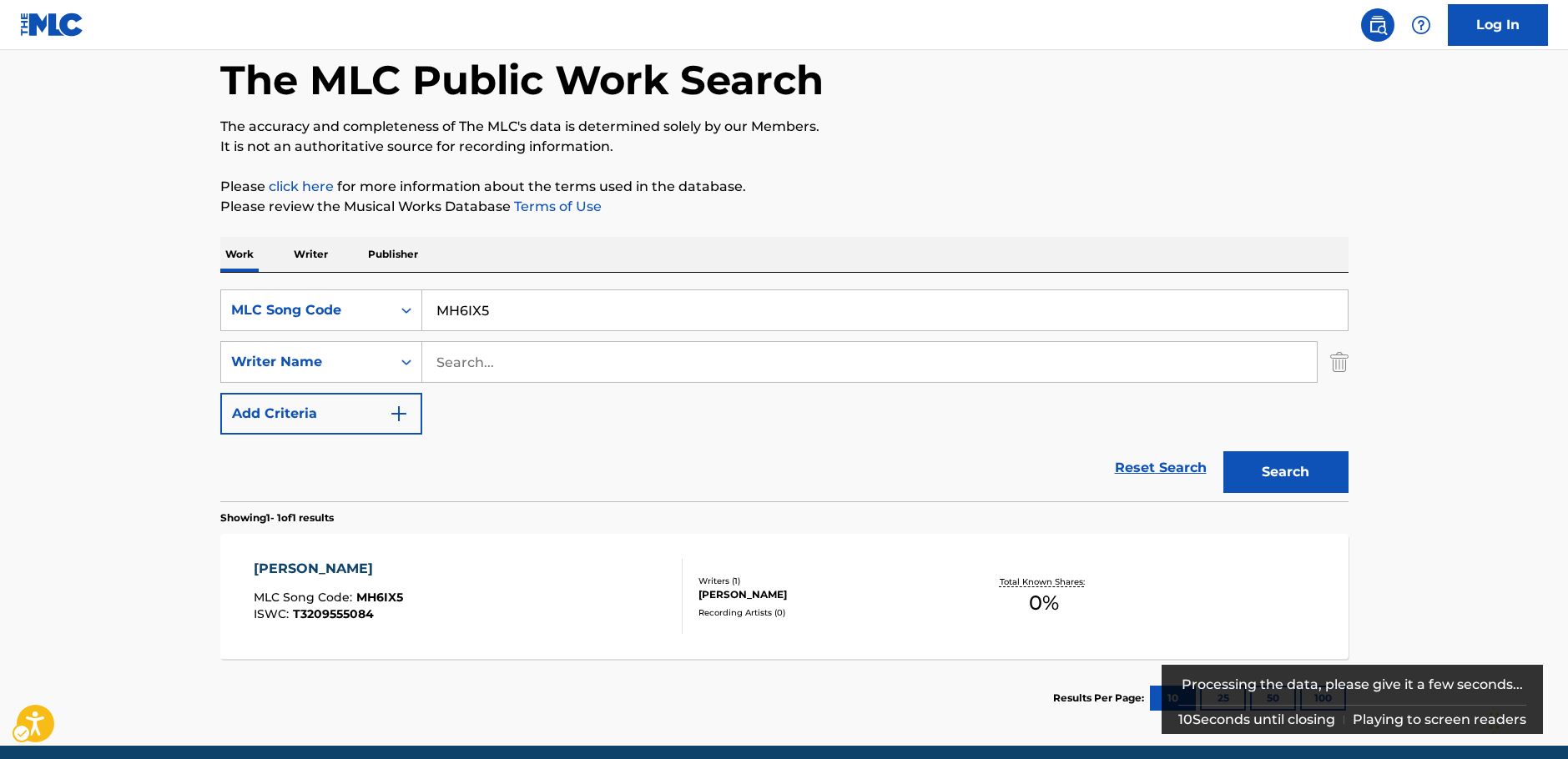
scroll to position [148, 0]
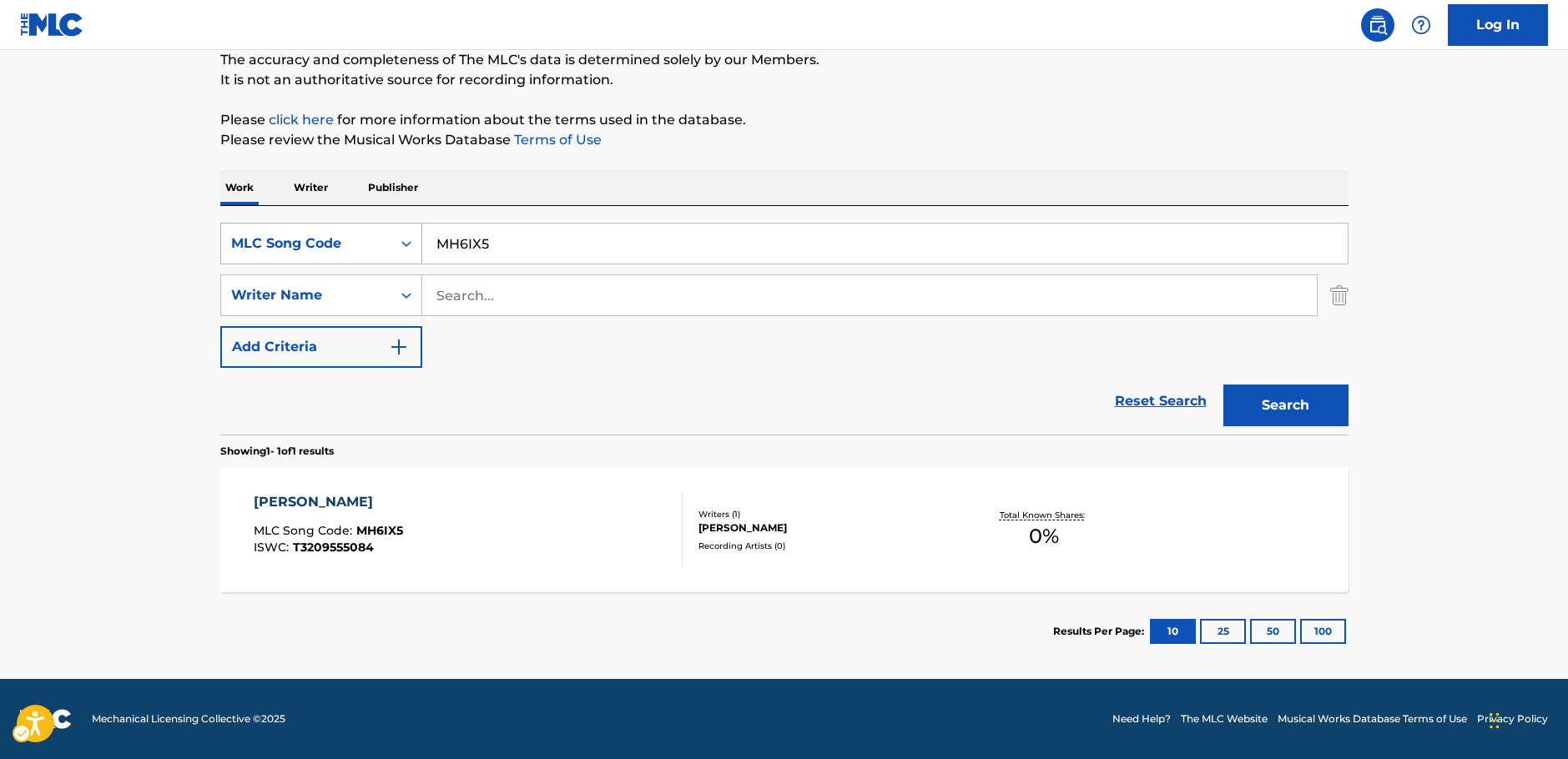
click at [399, 243] on icon "Search Form" at bounding box center [406, 243] width 17 height 17
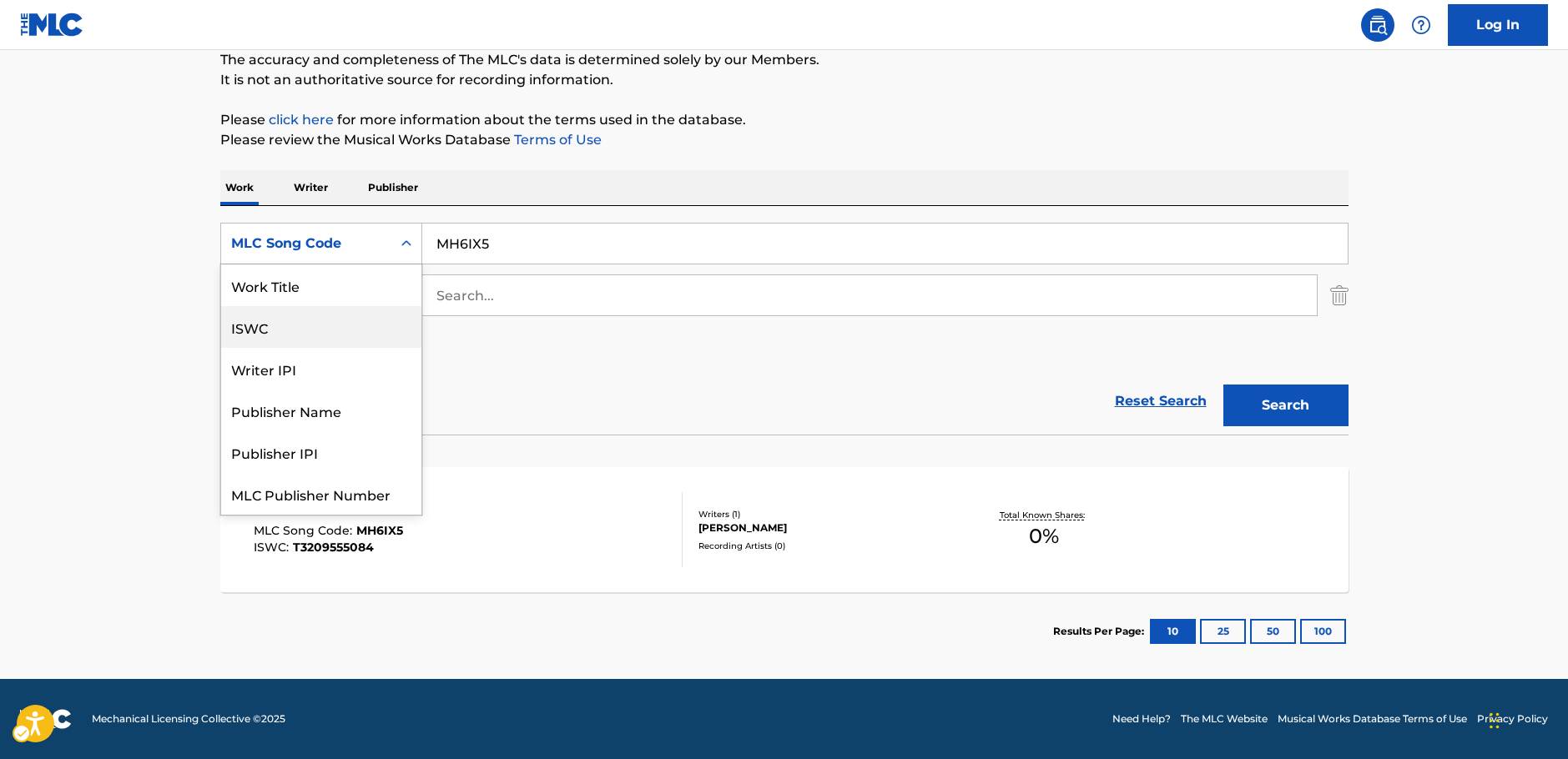
scroll to position [0, 0]
click at [350, 292] on div "Work Title" at bounding box center [321, 286] width 201 height 42
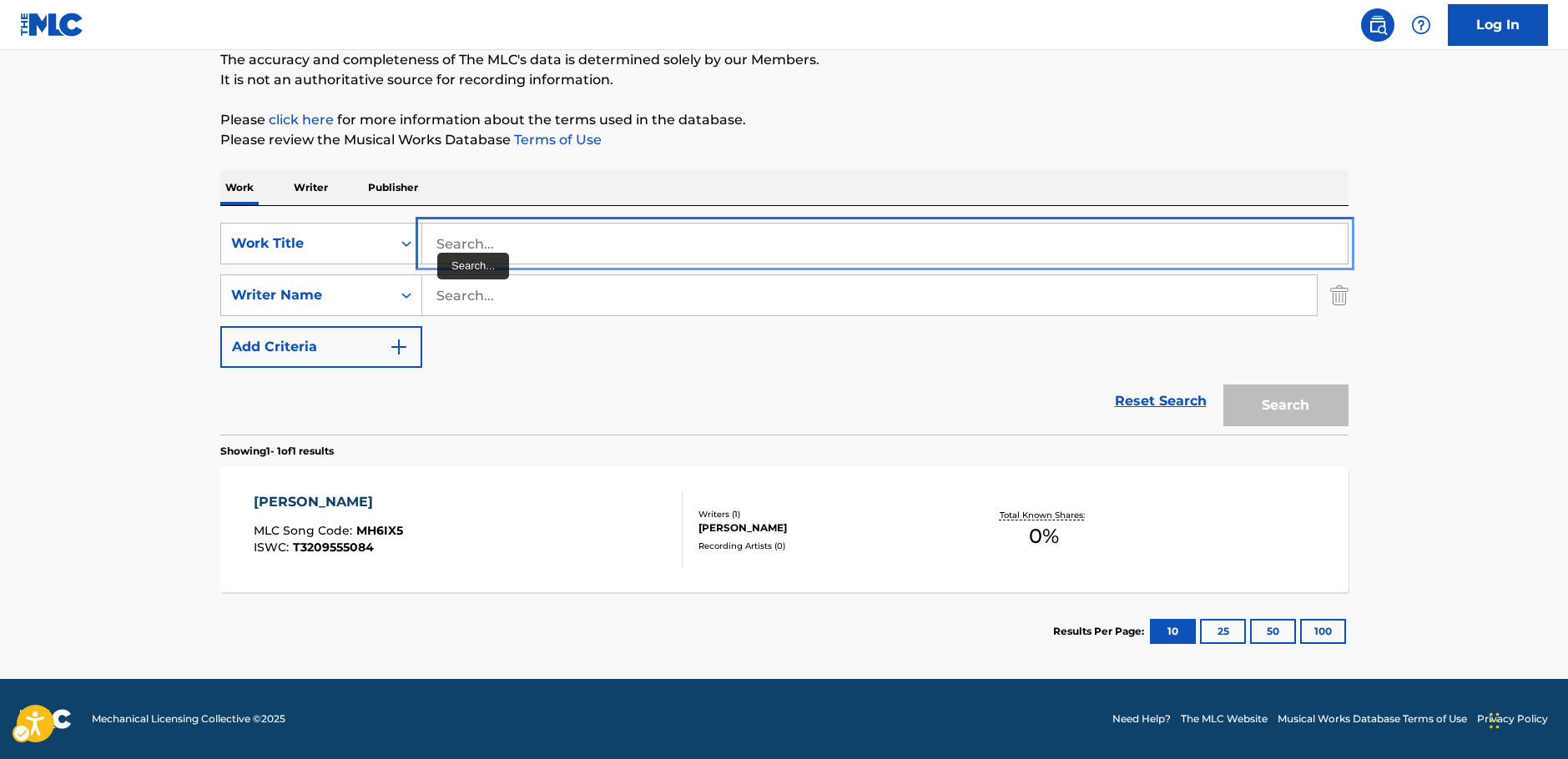
click at [462, 240] on input "Search..." at bounding box center [885, 243] width 925 height 40
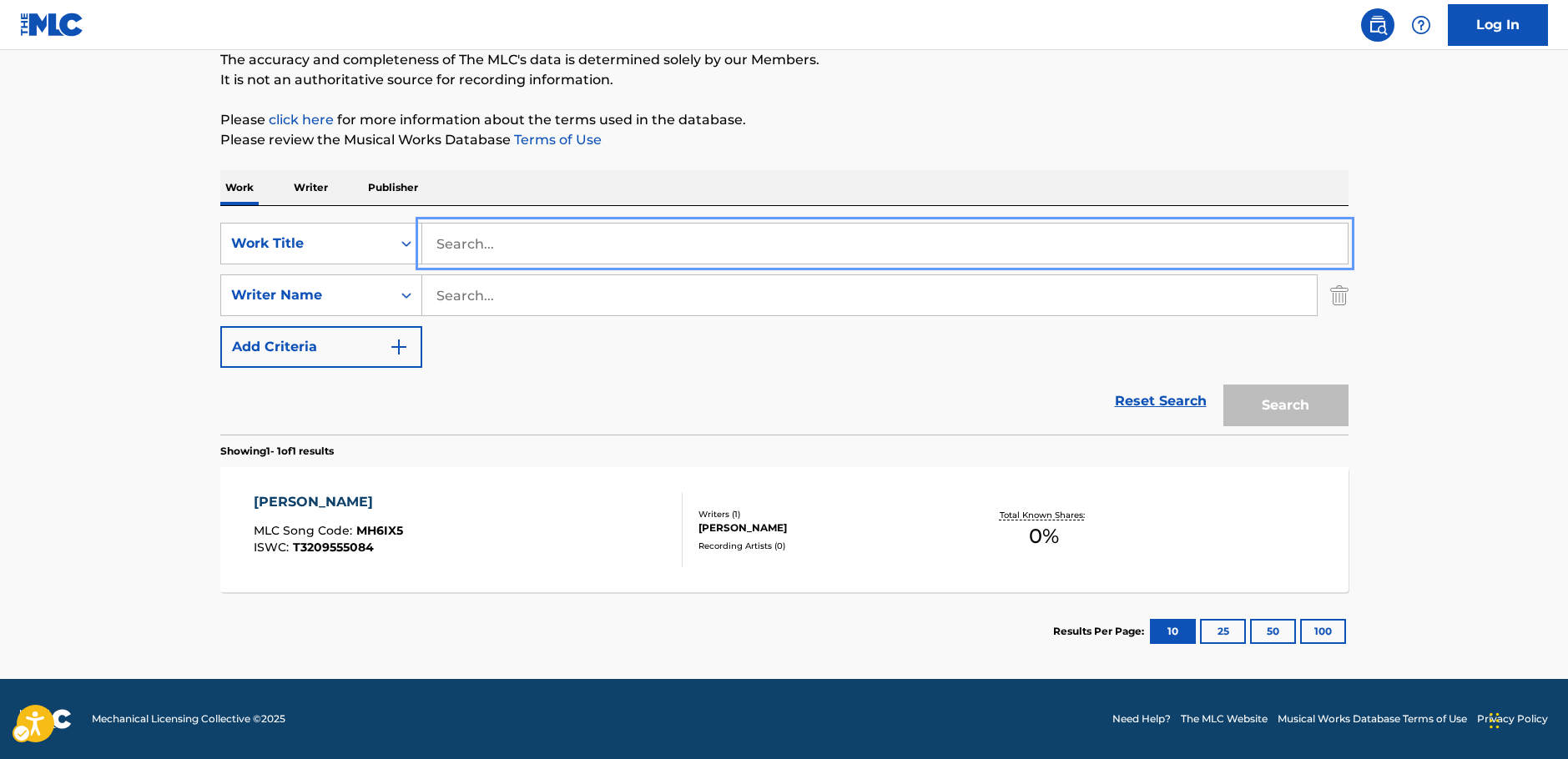
paste input "A New Look"
type input "A New Look"
click at [138, 281] on main "The MLC Public Work Search The accuracy and completeness of The MLC's data is d…" at bounding box center [784, 290] width 1568 height 778
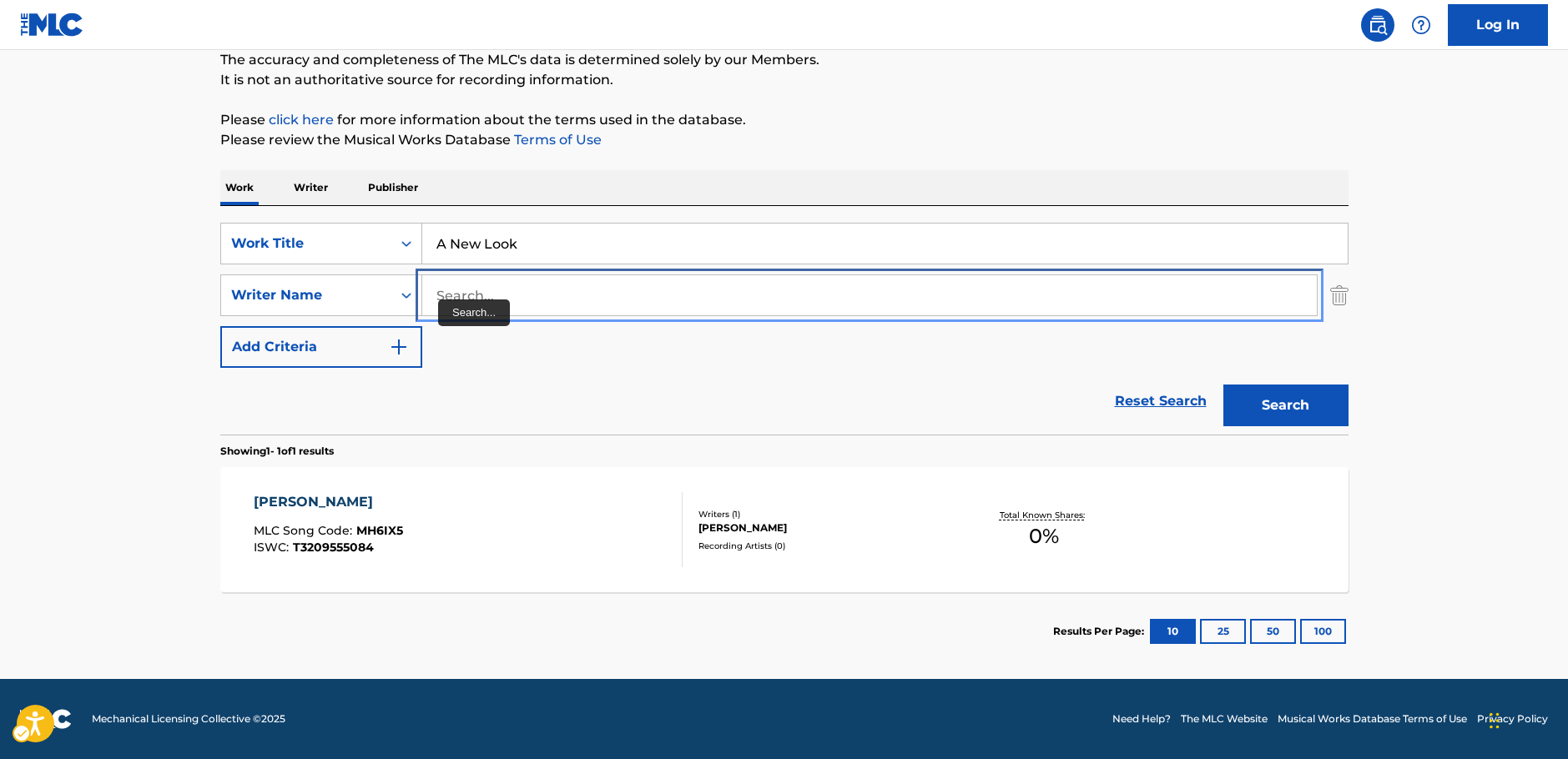
click at [497, 295] on input "Search..." at bounding box center [870, 296] width 895 height 40
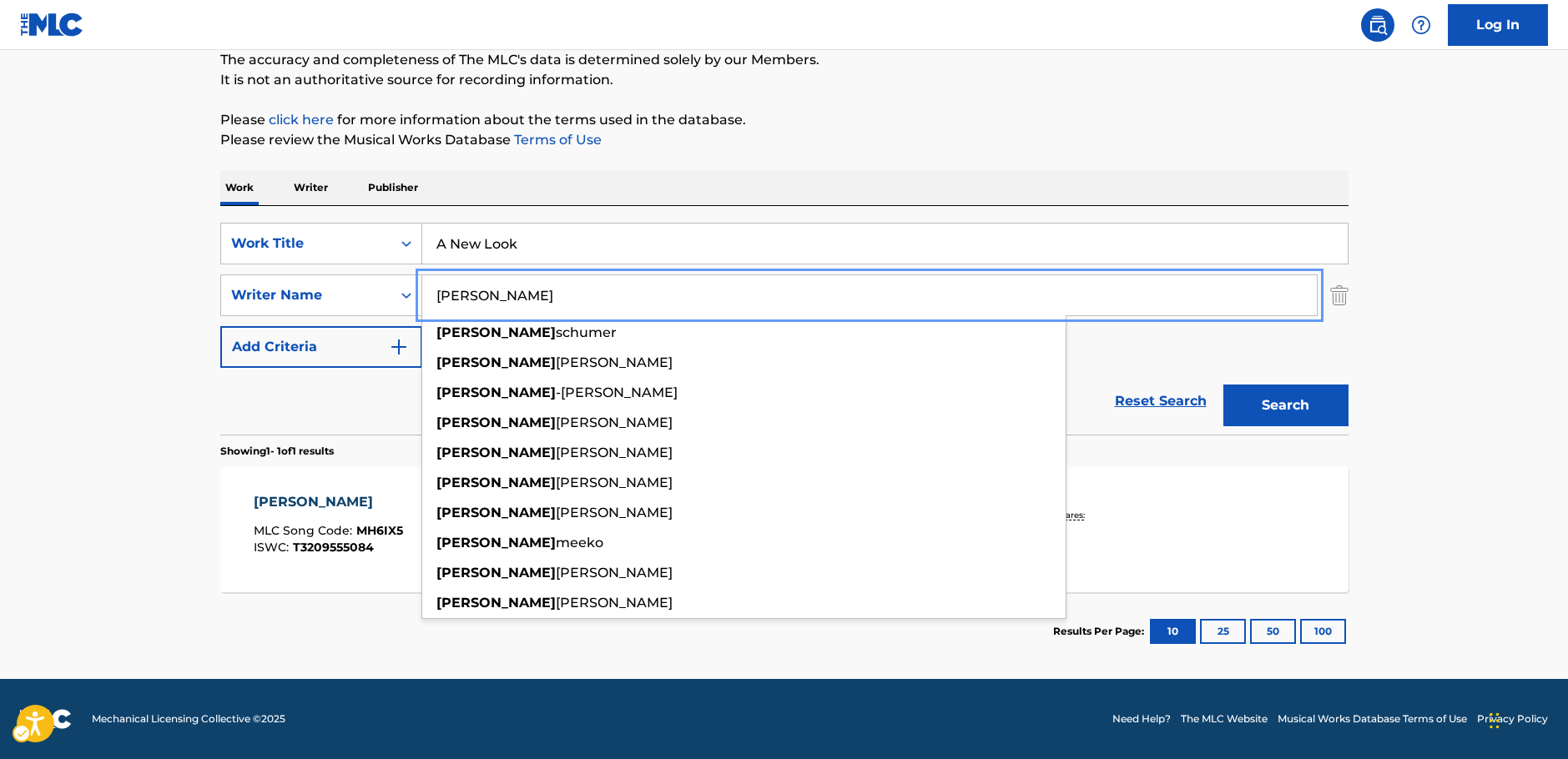
type input "amy"
click at [1299, 399] on button "Search" at bounding box center [1286, 406] width 126 height 42
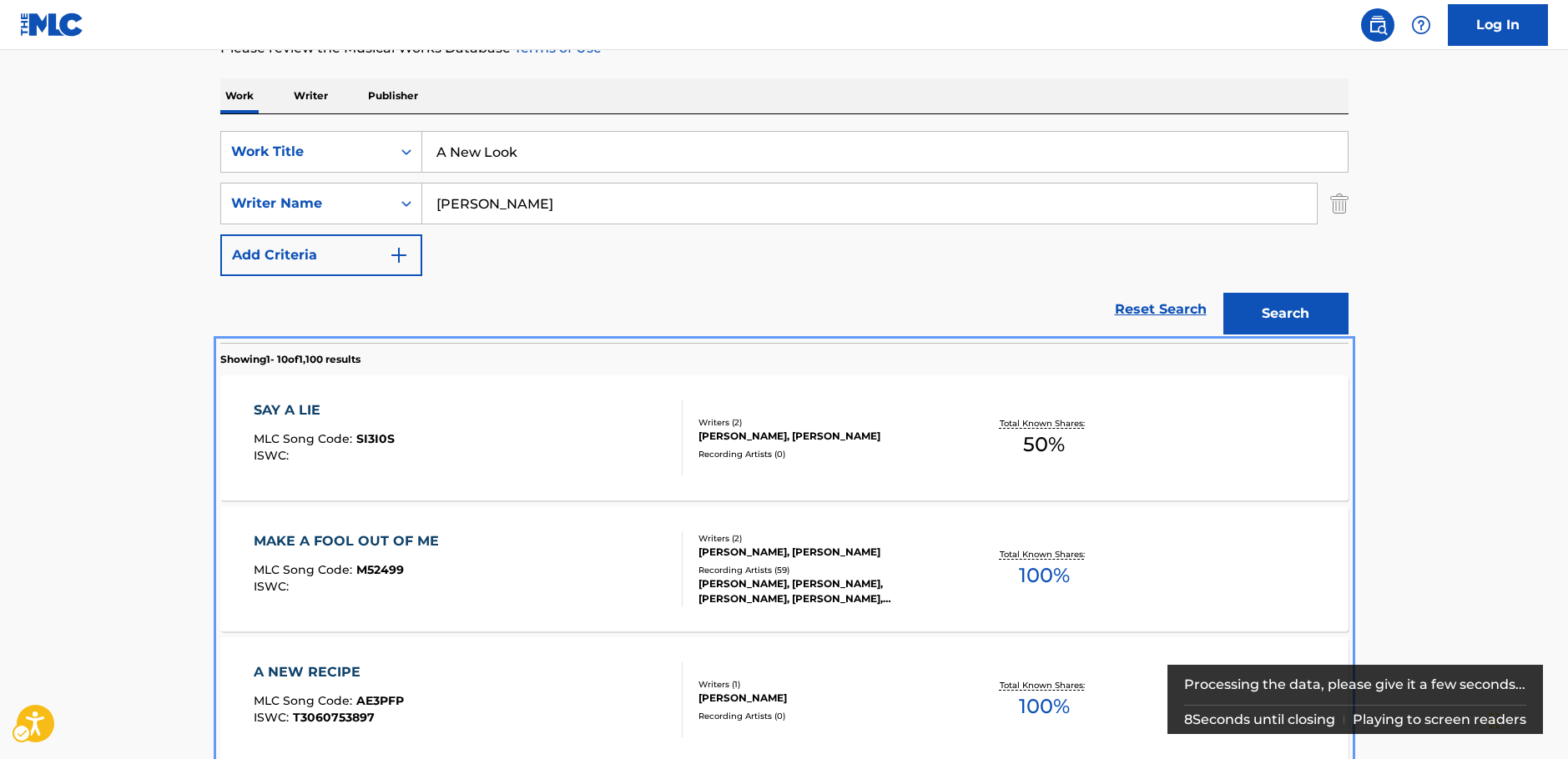
scroll to position [117, 0]
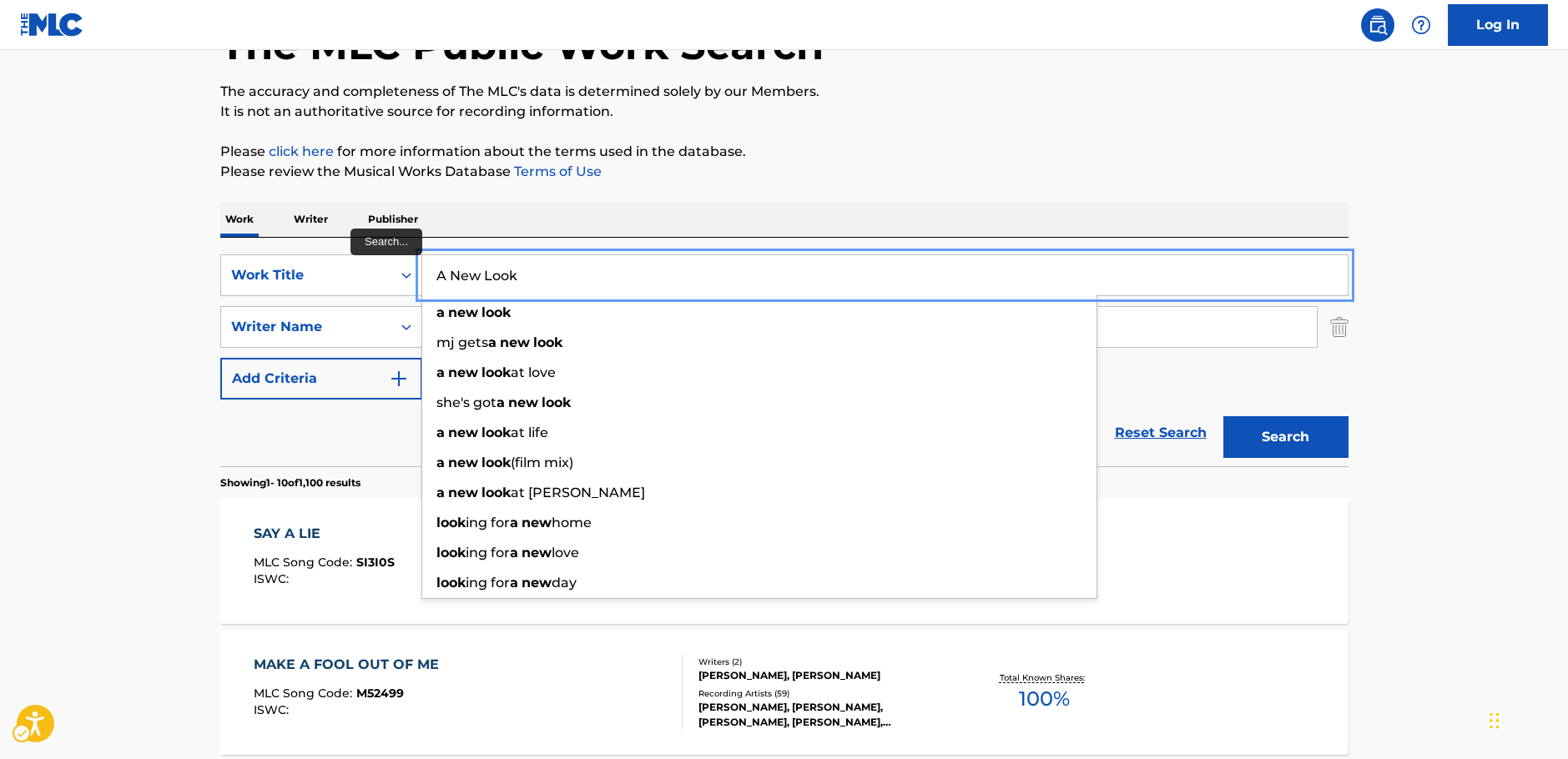
drag, startPoint x: 555, startPoint y: 275, endPoint x: 276, endPoint y: 297, distance: 279.9
click at [342, 291] on div "SearchWithCriteria11510ebe-0769-4dbf-bd94-791de78d58da Work Title A New Look a …" at bounding box center [784, 275] width 1128 height 42
paste input "Trick Shot"
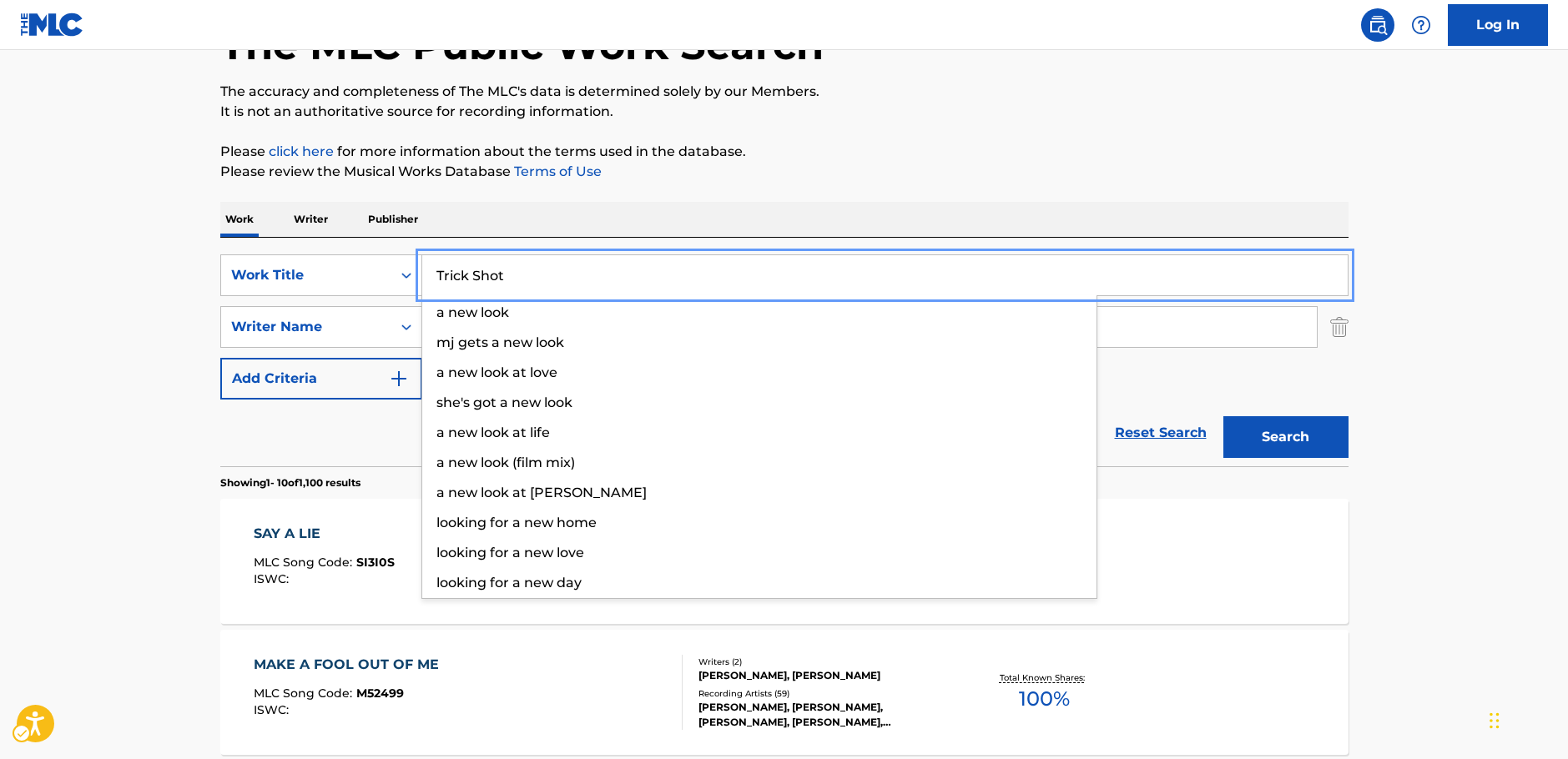
type input "Trick Shot"
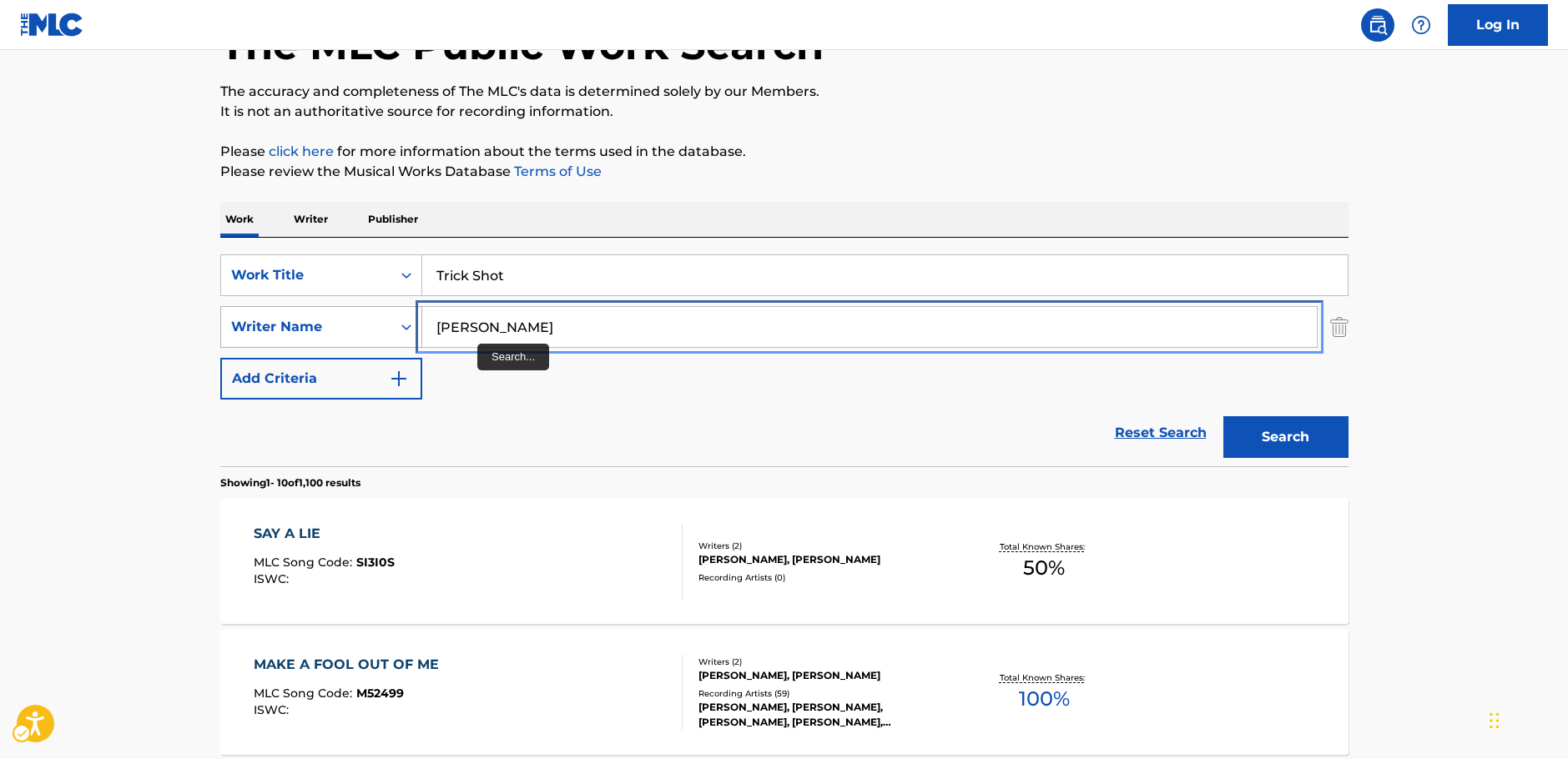
drag, startPoint x: 409, startPoint y: 335, endPoint x: 372, endPoint y: 334, distance: 37.0
click at [372, 334] on div "SearchWithCriteriac4ef90f6-0cd3-4cb7-a22f-38161a9f05c1 Writer Name amy" at bounding box center [784, 327] width 1128 height 42
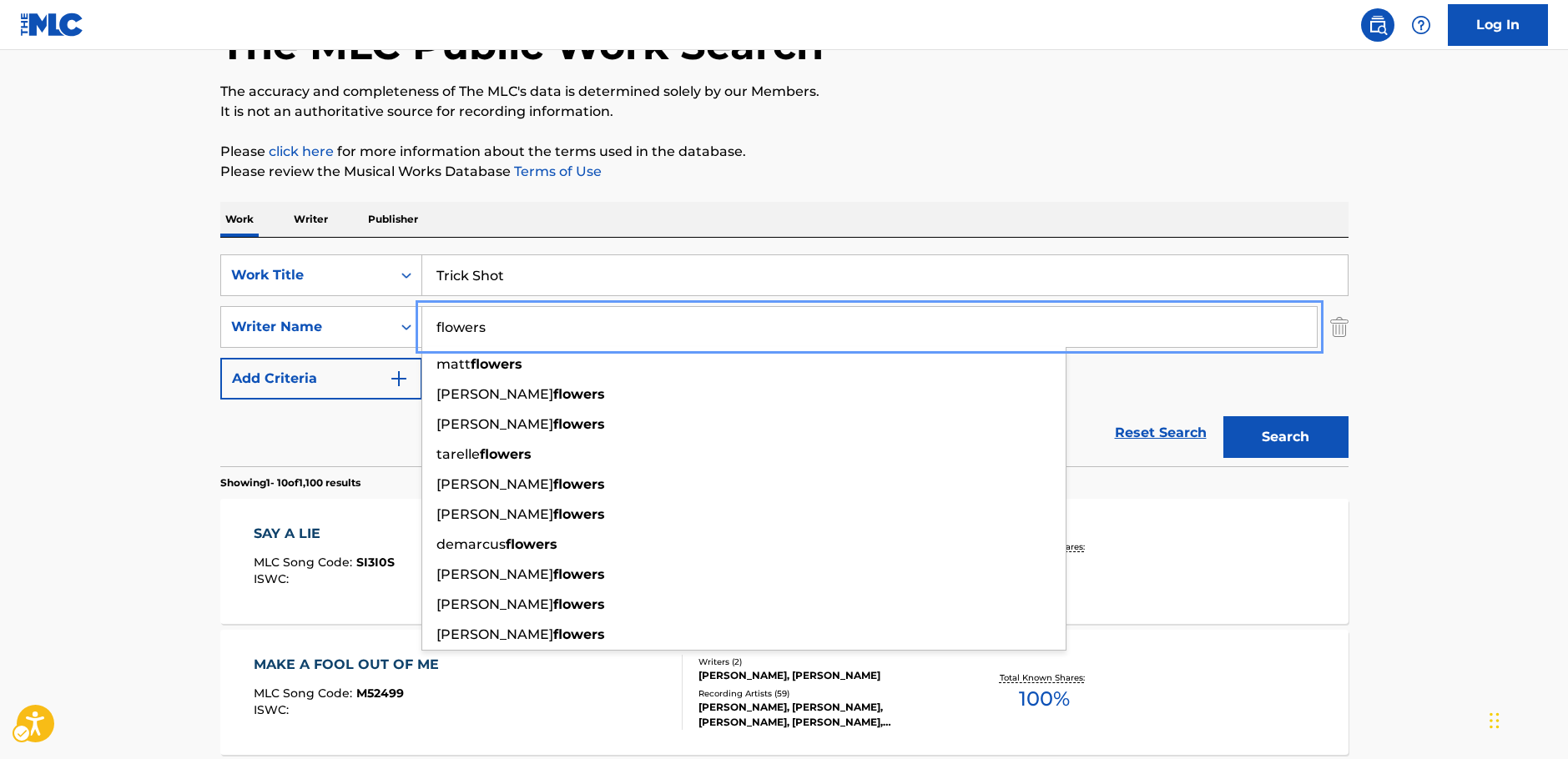
type input "flowers"
click at [1261, 436] on button "Search" at bounding box center [1286, 437] width 126 height 42
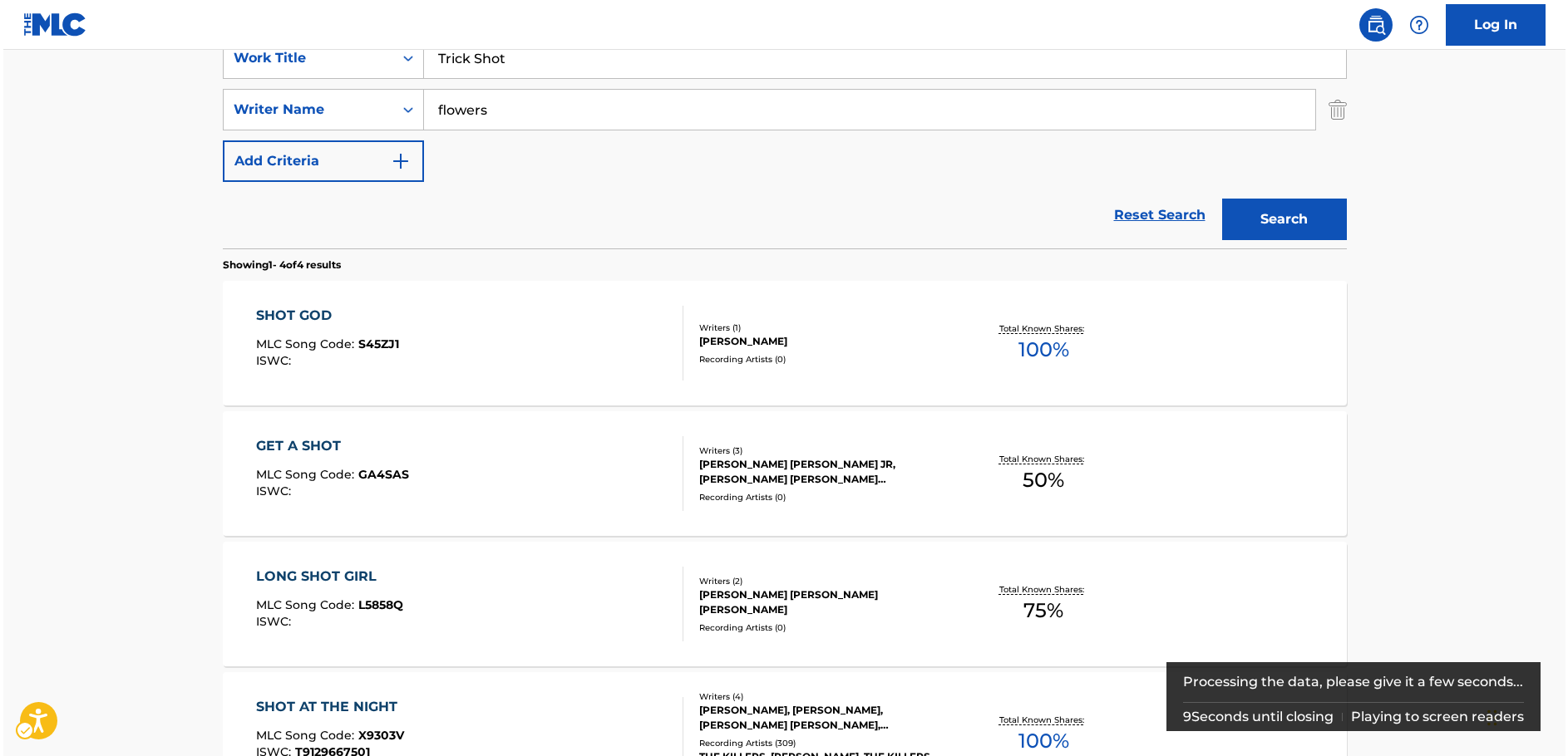
scroll to position [0, 0]
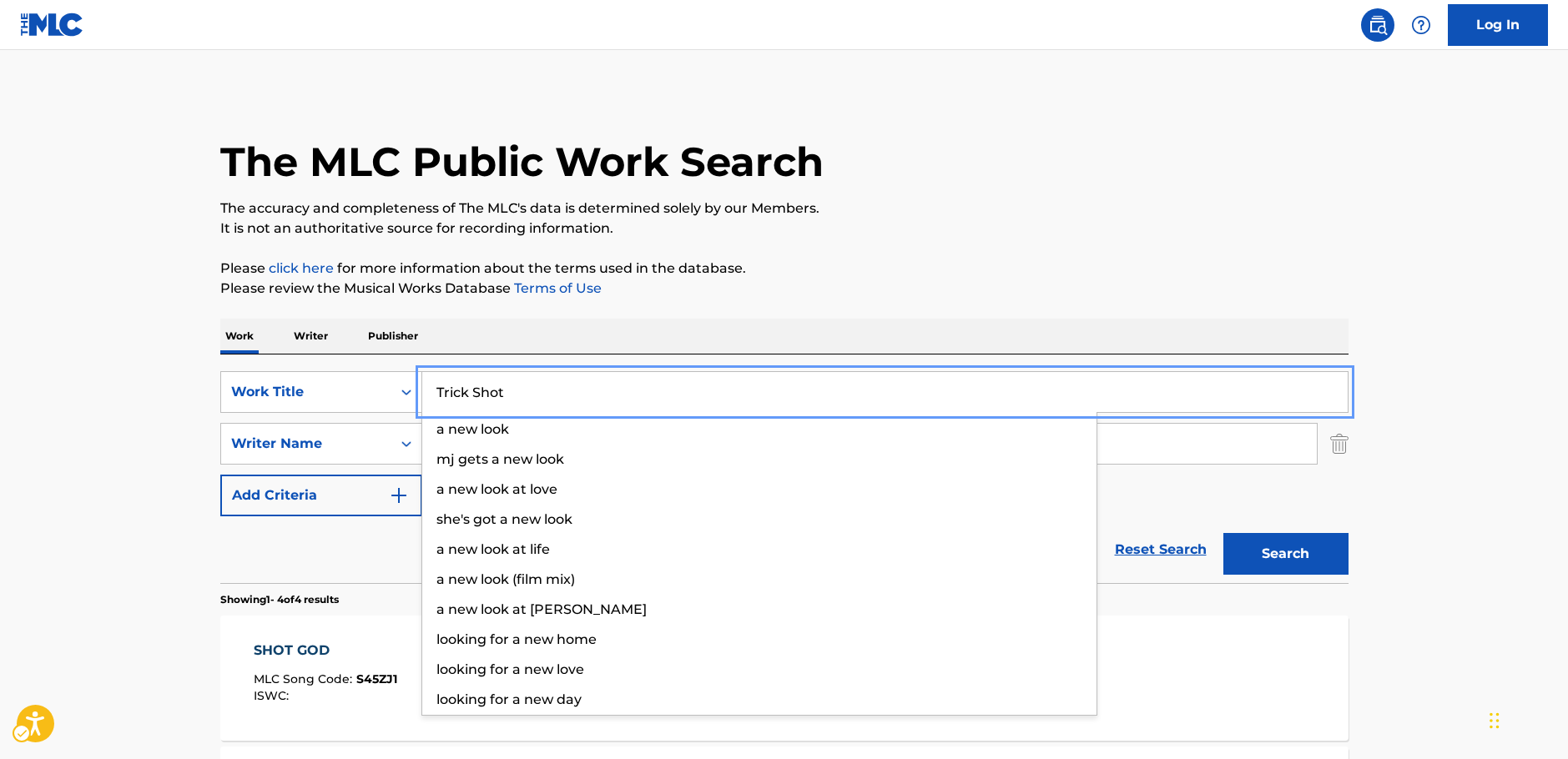
drag, startPoint x: 449, startPoint y: 400, endPoint x: 61, endPoint y: 395, distance: 388.0
click at [213, 402] on div "The MLC Public Work Search The accuracy and completeness of The MLC's data is d…" at bounding box center [784, 652] width 1169 height 1120
paste input "Funky Struttin'"
type input "Funky Struttin'"
click at [40, 391] on main "The MLC Public Work Search The accuracy and completeness of The MLC's data is d…" at bounding box center [784, 635] width 1568 height 1171
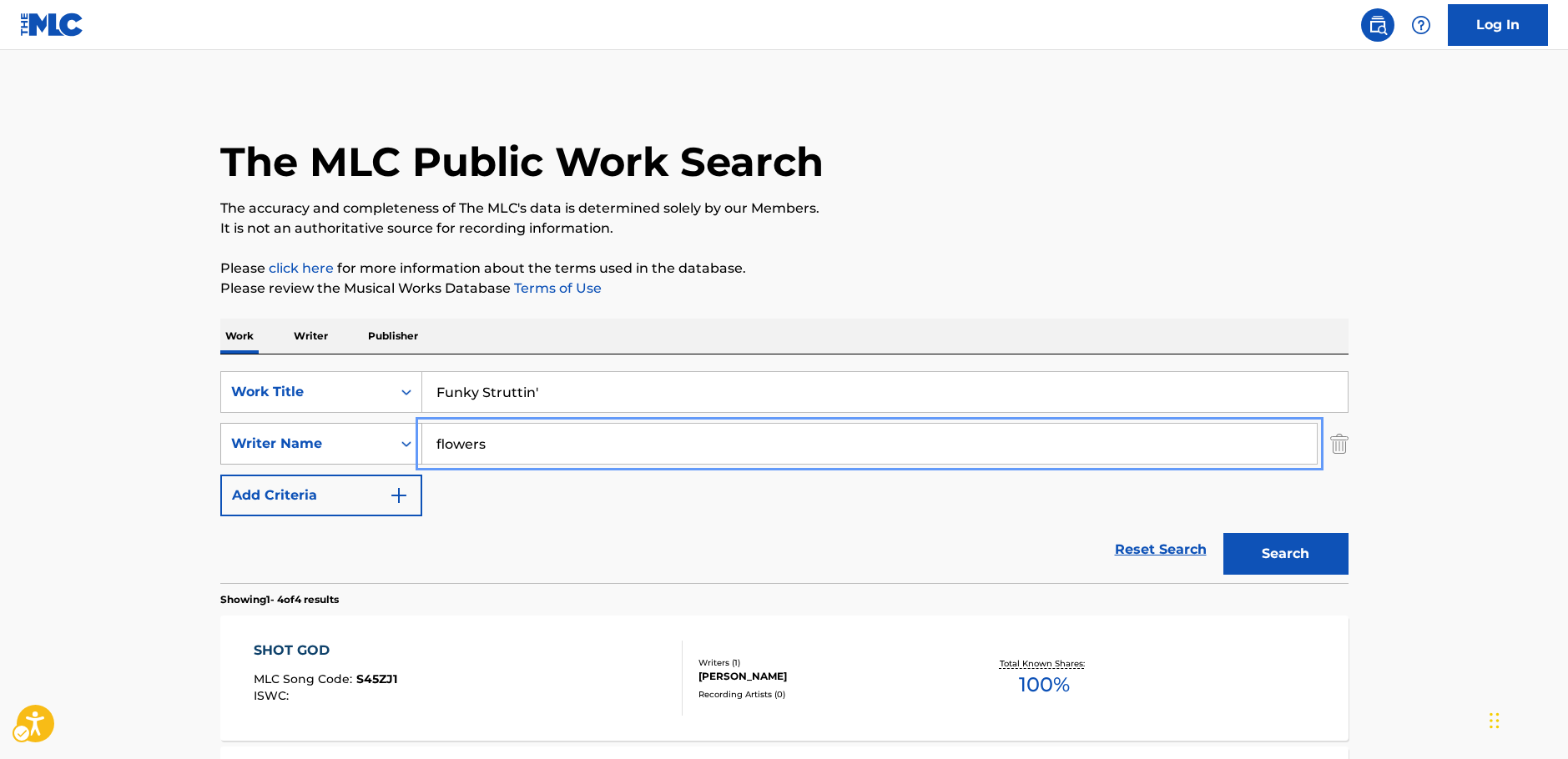
drag, startPoint x: 511, startPoint y: 450, endPoint x: 316, endPoint y: 449, distance: 195.0
click at [317, 449] on div "SearchWithCriteriac4ef90f6-0cd3-4cb7-a22f-38161a9f05c1 Writer Name flowers" at bounding box center [784, 444] width 1128 height 42
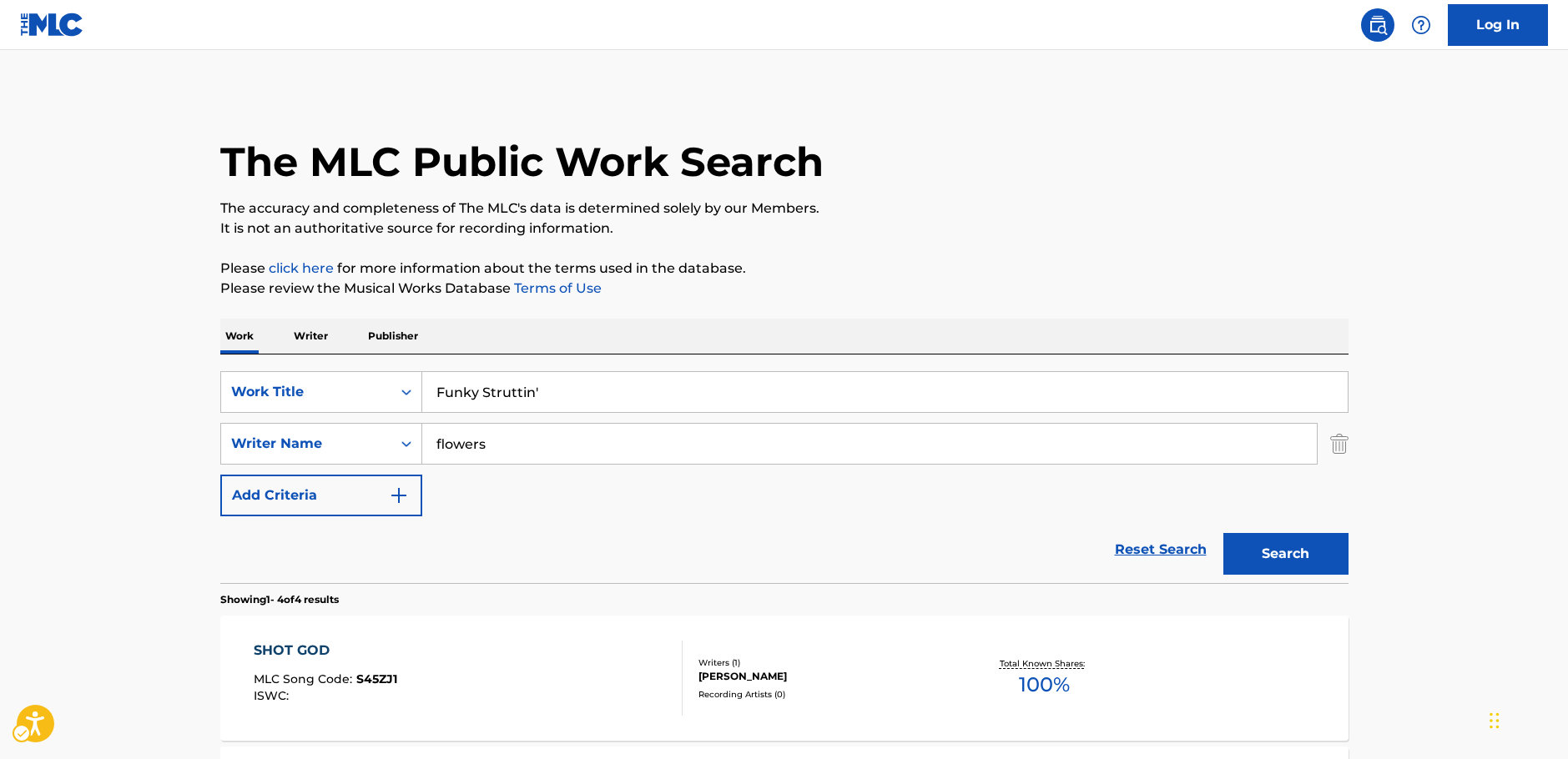
click at [40, 426] on main "The MLC Public Work Search The accuracy and completeness of The MLC's data is d…" at bounding box center [784, 635] width 1568 height 1171
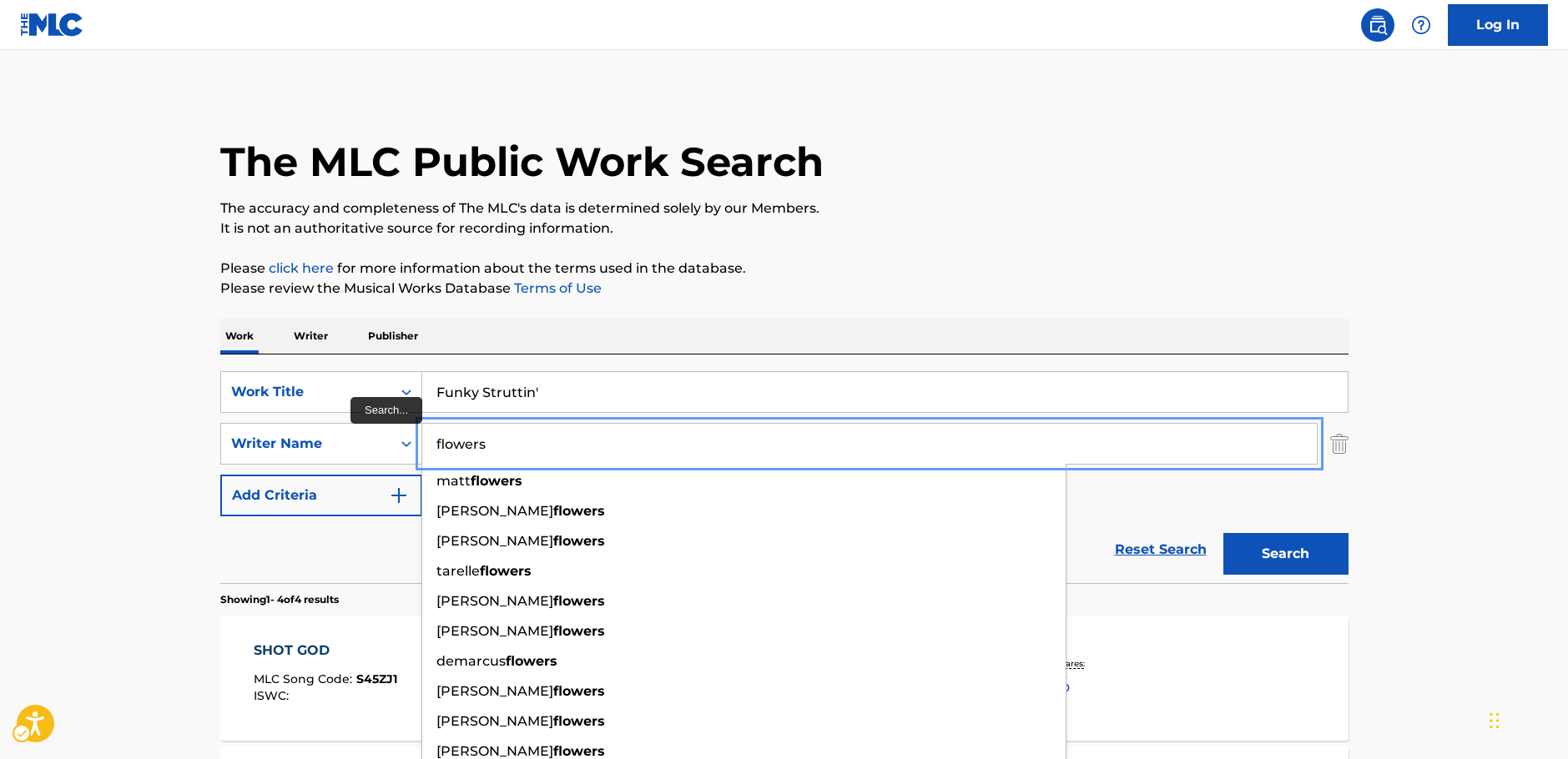
drag, startPoint x: 421, startPoint y: 449, endPoint x: 500, endPoint y: 496, distance: 91.9
click at [292, 462] on div "SearchWithCriteriac4ef90f6-0cd3-4cb7-a22f-38161a9f05c1 Writer Name flowers matt…" at bounding box center [784, 444] width 1128 height 42
paste input "Carubia"
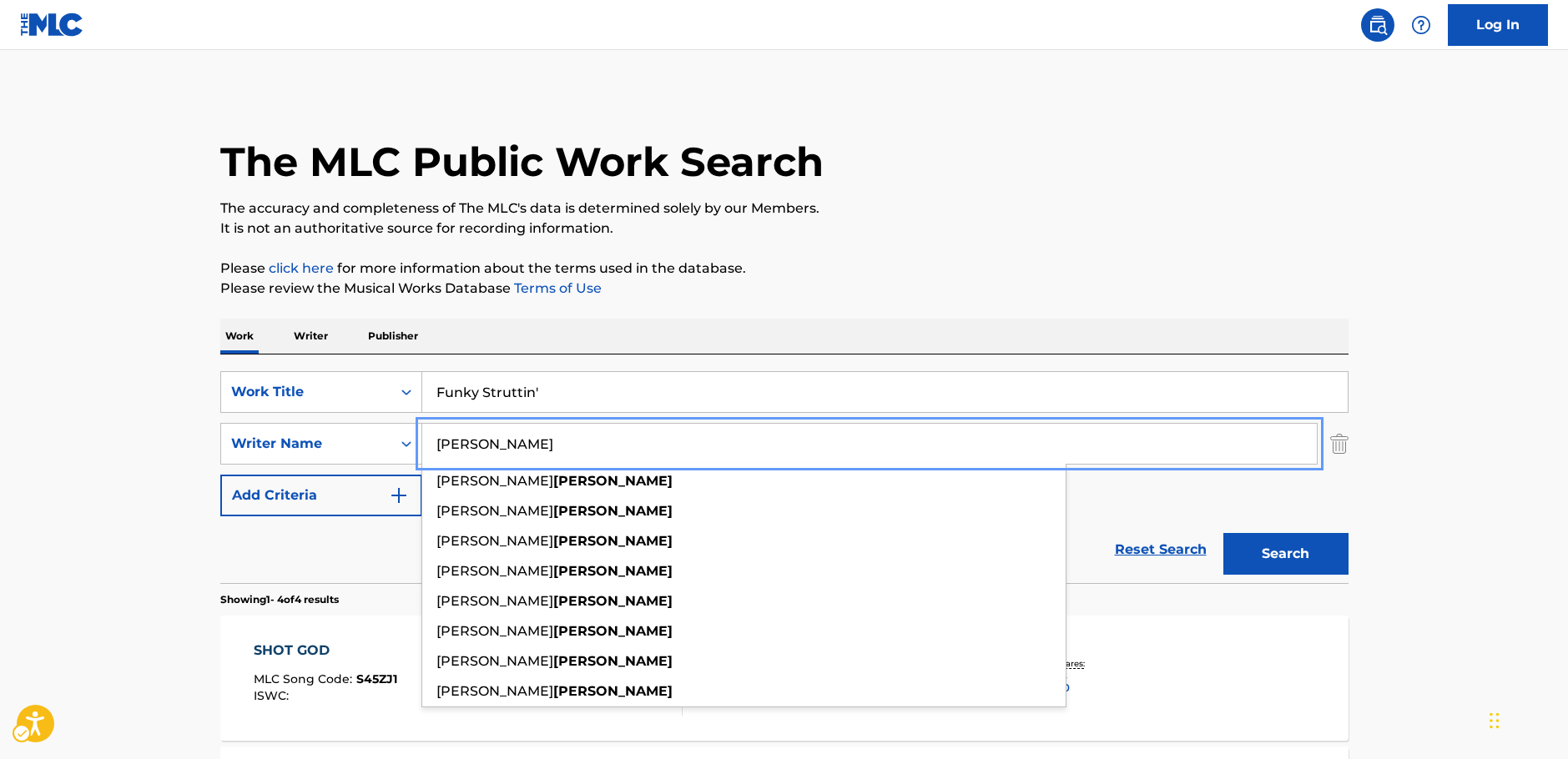
type input "Carubia"
click at [1277, 555] on button "Search" at bounding box center [1286, 554] width 126 height 42
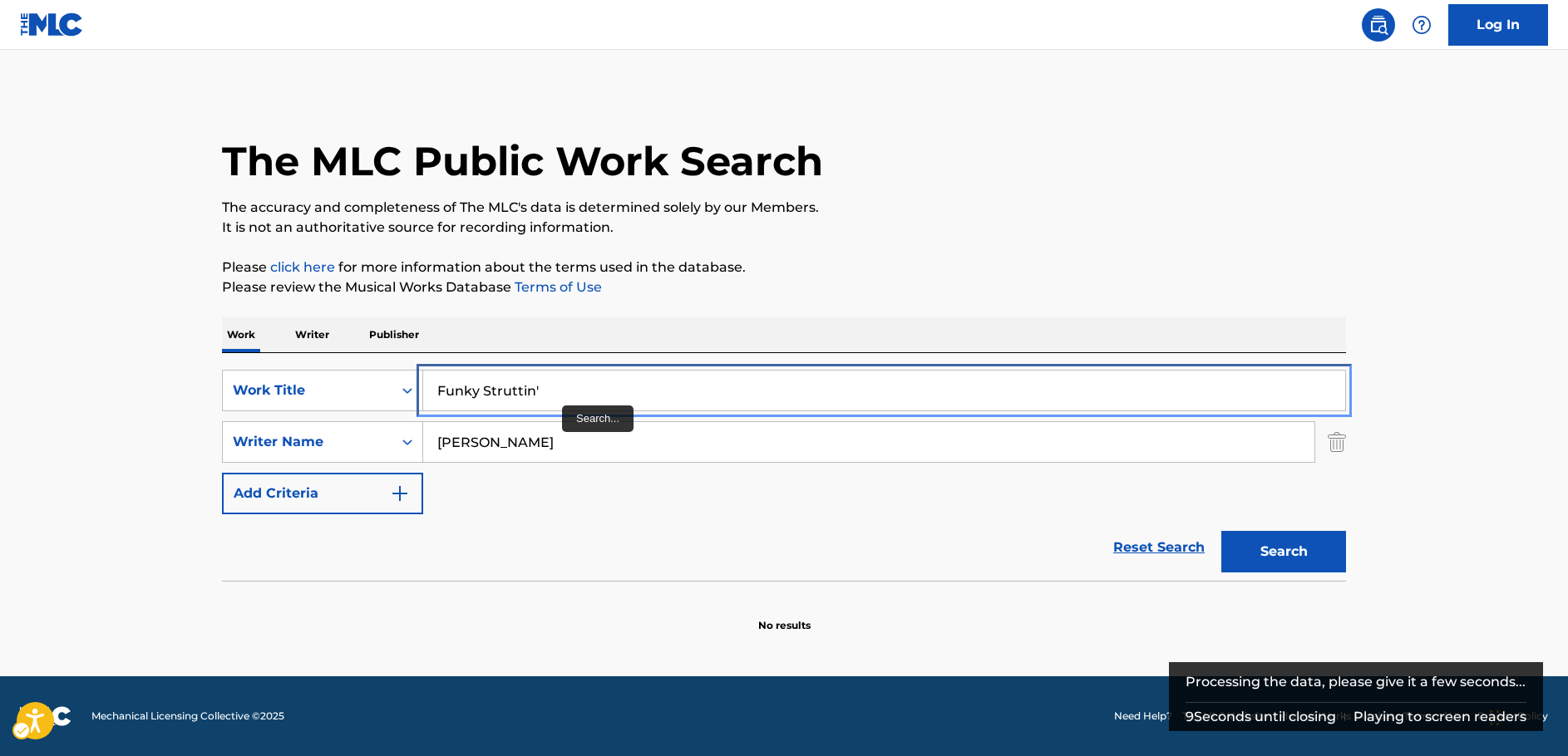
click at [550, 387] on input "Funky Struttin'" at bounding box center [884, 391] width 922 height 40
click at [1221, 531] on button "Search" at bounding box center [1283, 552] width 125 height 42
click at [550, 387] on input "Funky Struttin'" at bounding box center [884, 391] width 922 height 40
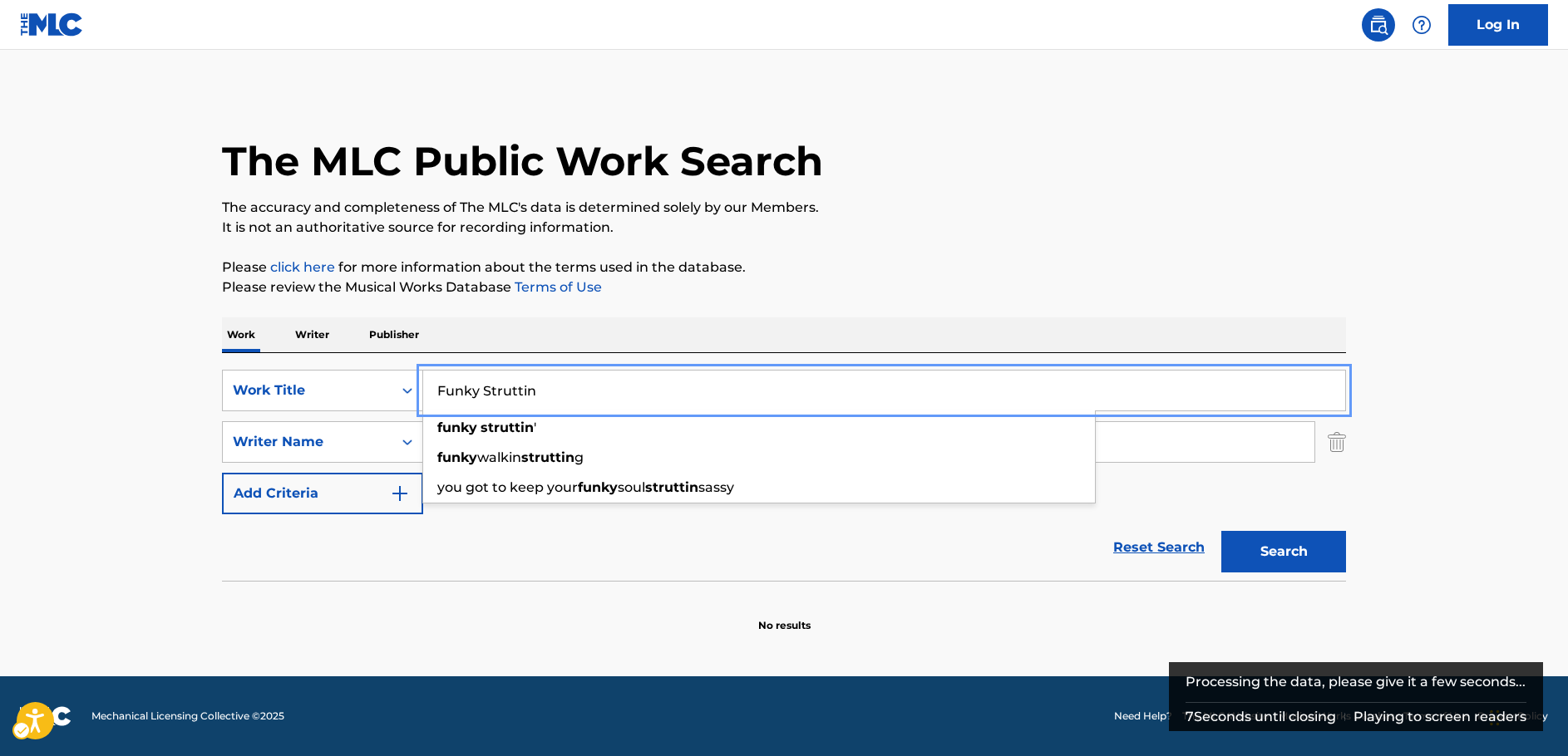
type input "Funky Struttin"
click at [1273, 558] on button "Search" at bounding box center [1283, 552] width 125 height 42
drag, startPoint x: 358, startPoint y: 401, endPoint x: 673, endPoint y: 165, distance: 393.6
click at [356, 401] on div "SearchWithCriteria11510ebe-0769-4dbf-bd94-791de78d58da Work Title Funky Struttin" at bounding box center [783, 391] width 1124 height 42
